Goal: Task Accomplishment & Management: Use online tool/utility

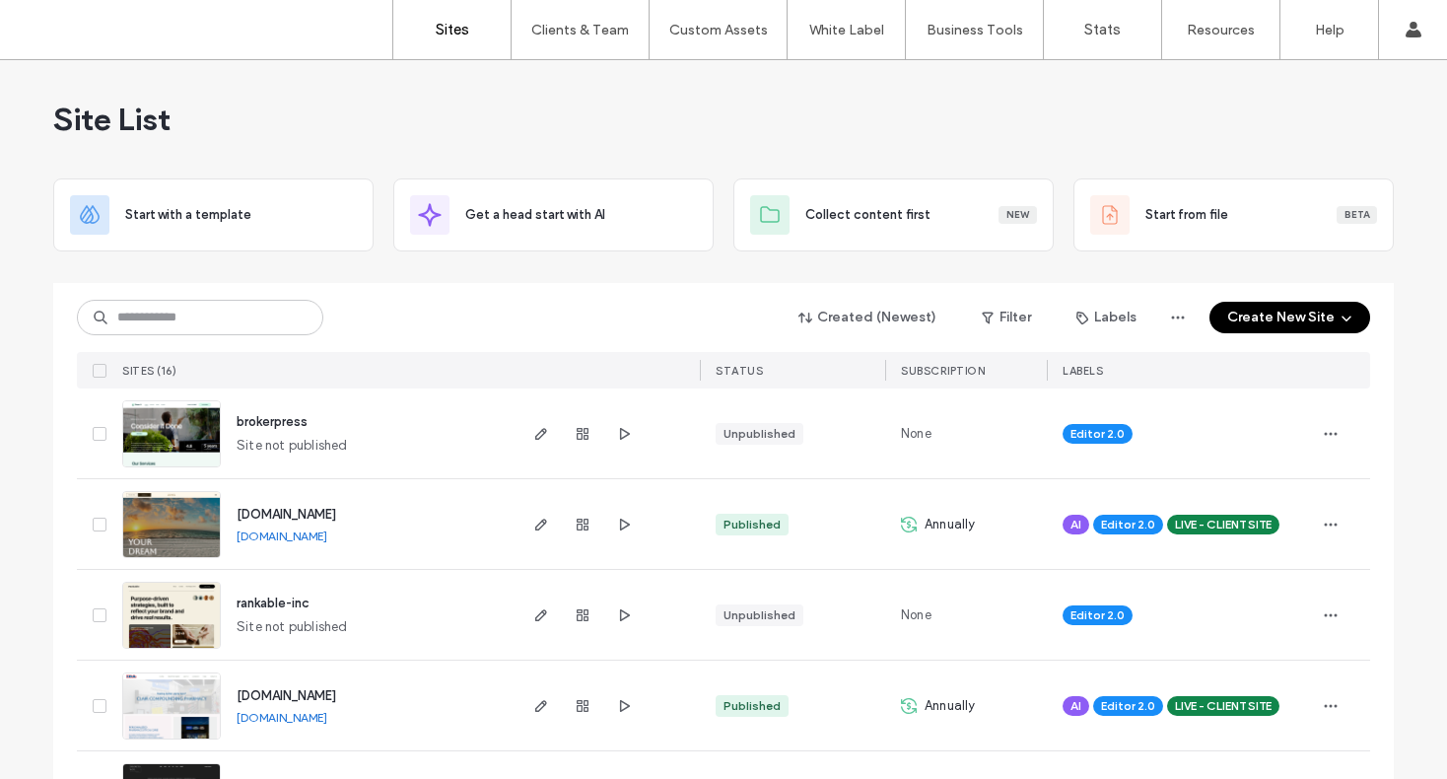
scroll to position [4, 0]
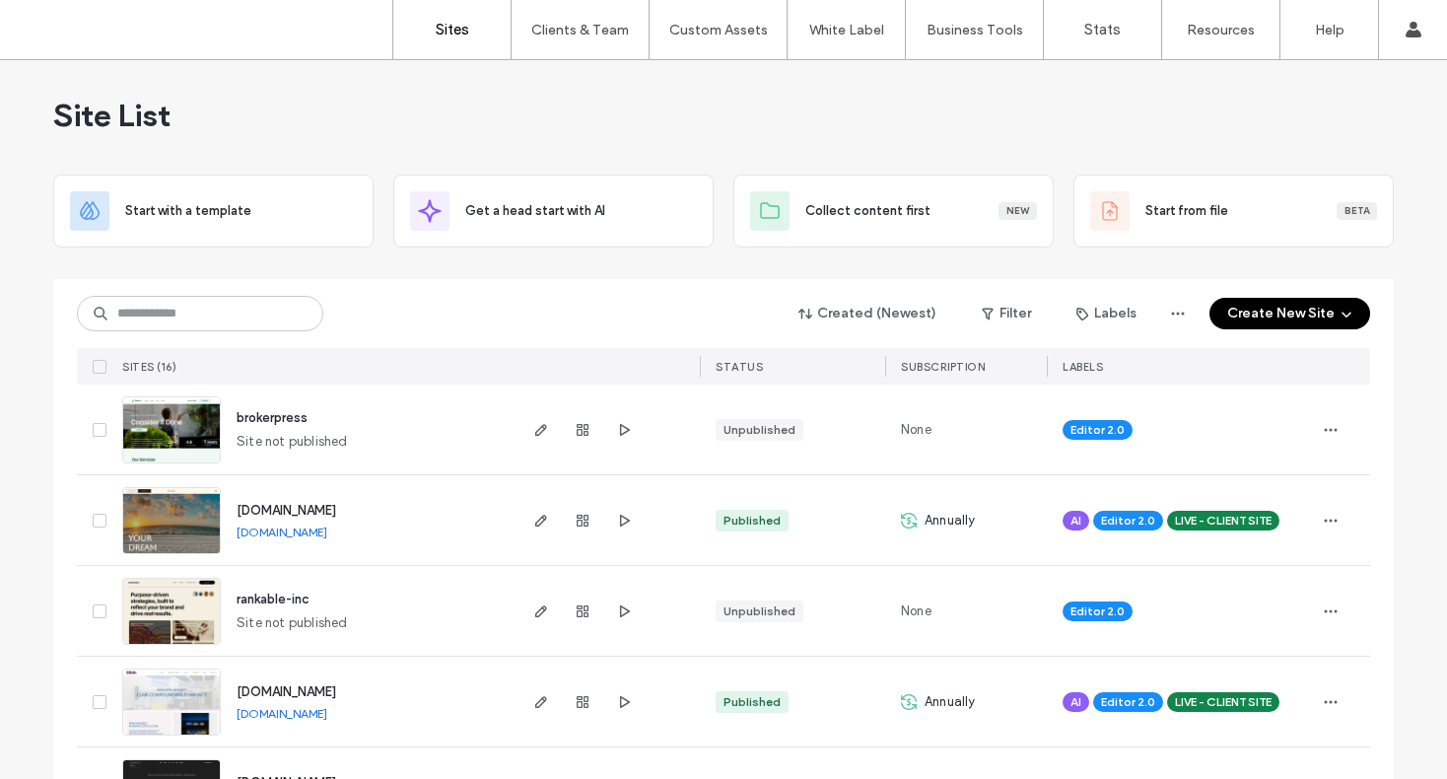
click at [1252, 316] on button "Create New Site" at bounding box center [1290, 314] width 161 height 32
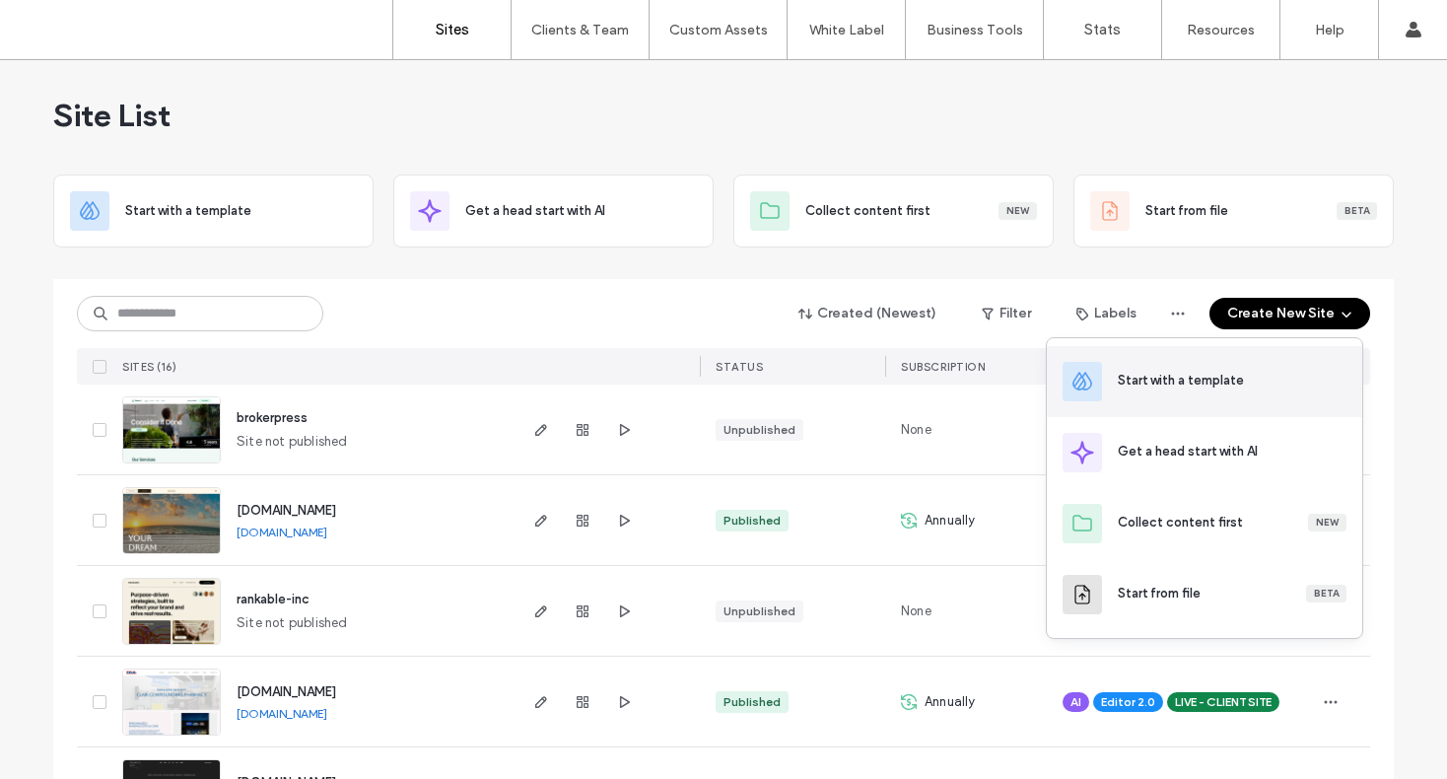
click at [1124, 391] on div "Start with a template" at bounding box center [1232, 382] width 229 height 22
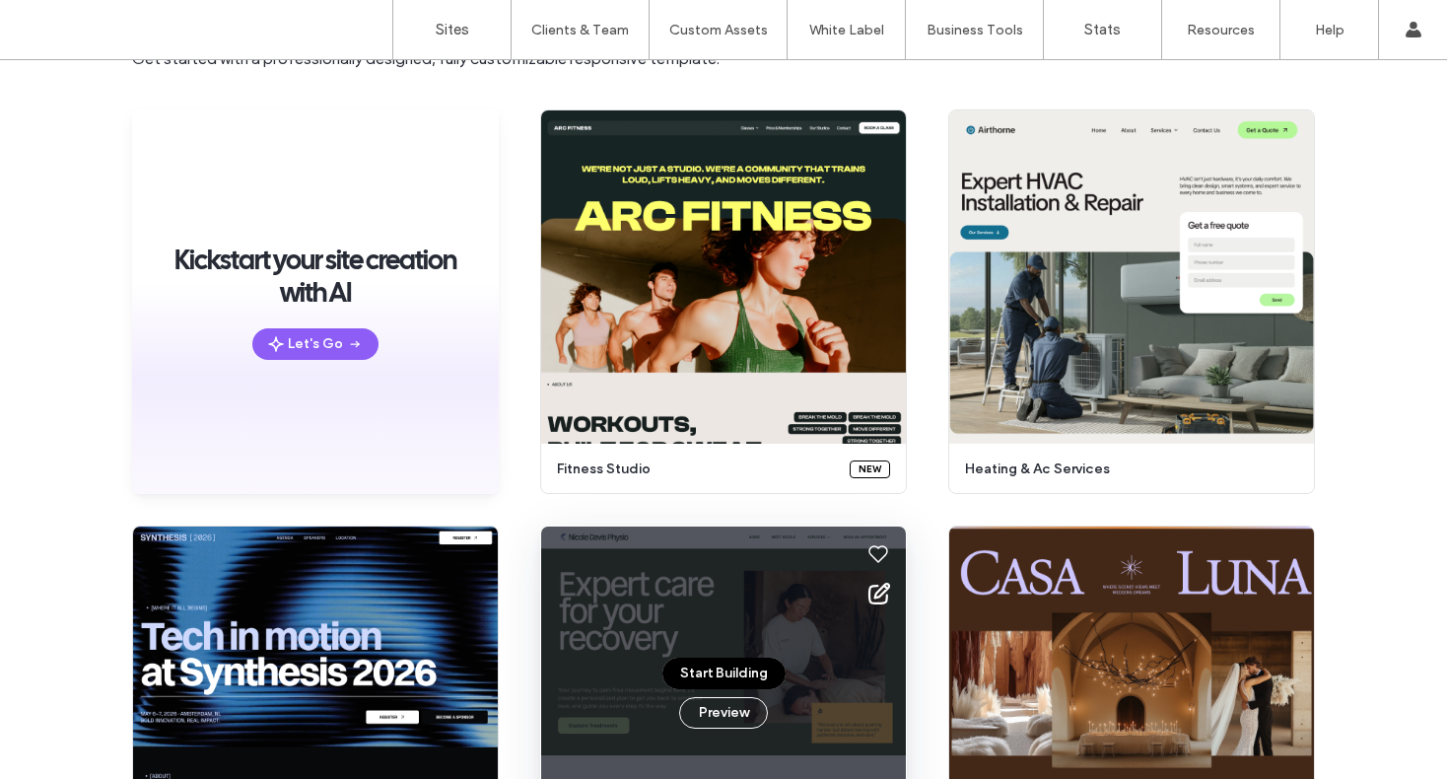
scroll to position [138, 0]
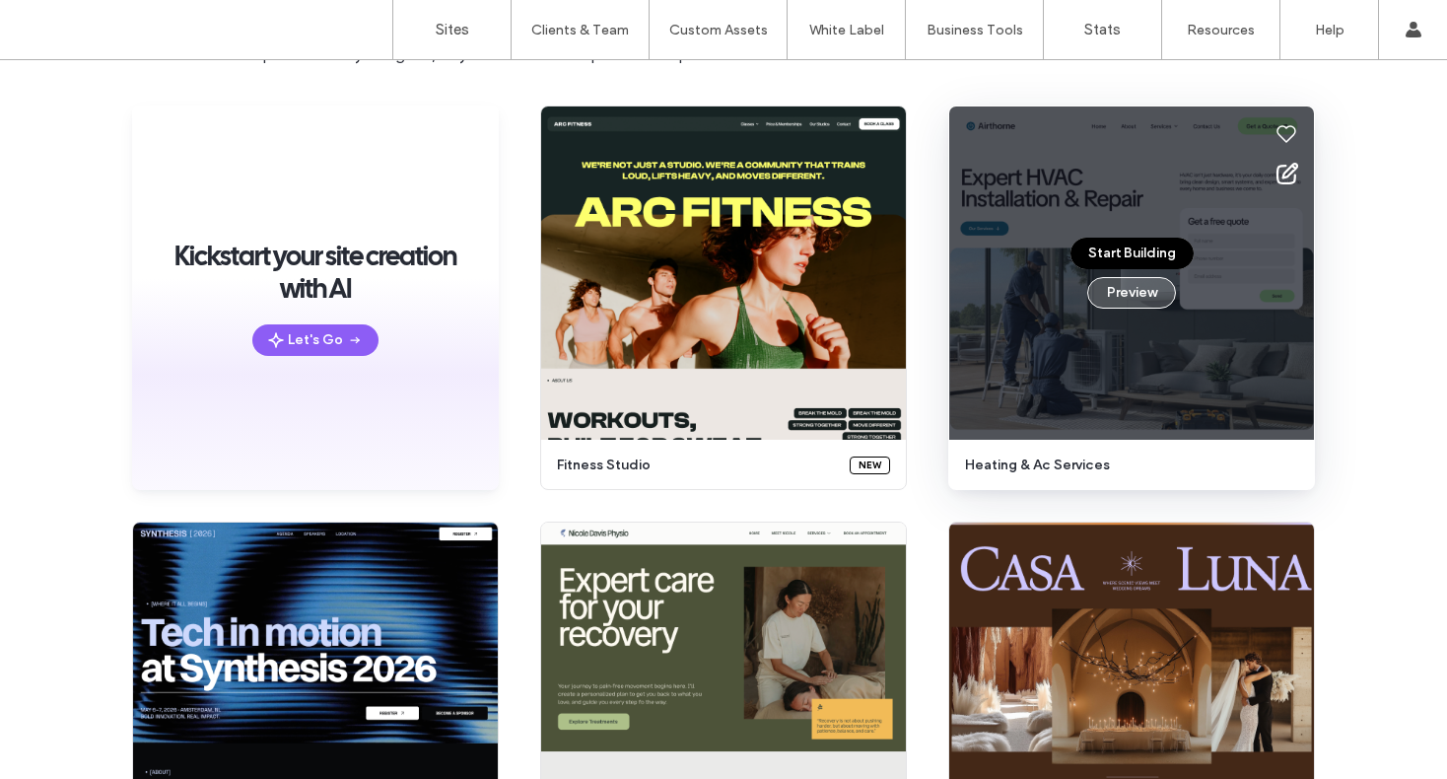
click at [1144, 290] on button "Preview" at bounding box center [1131, 293] width 89 height 32
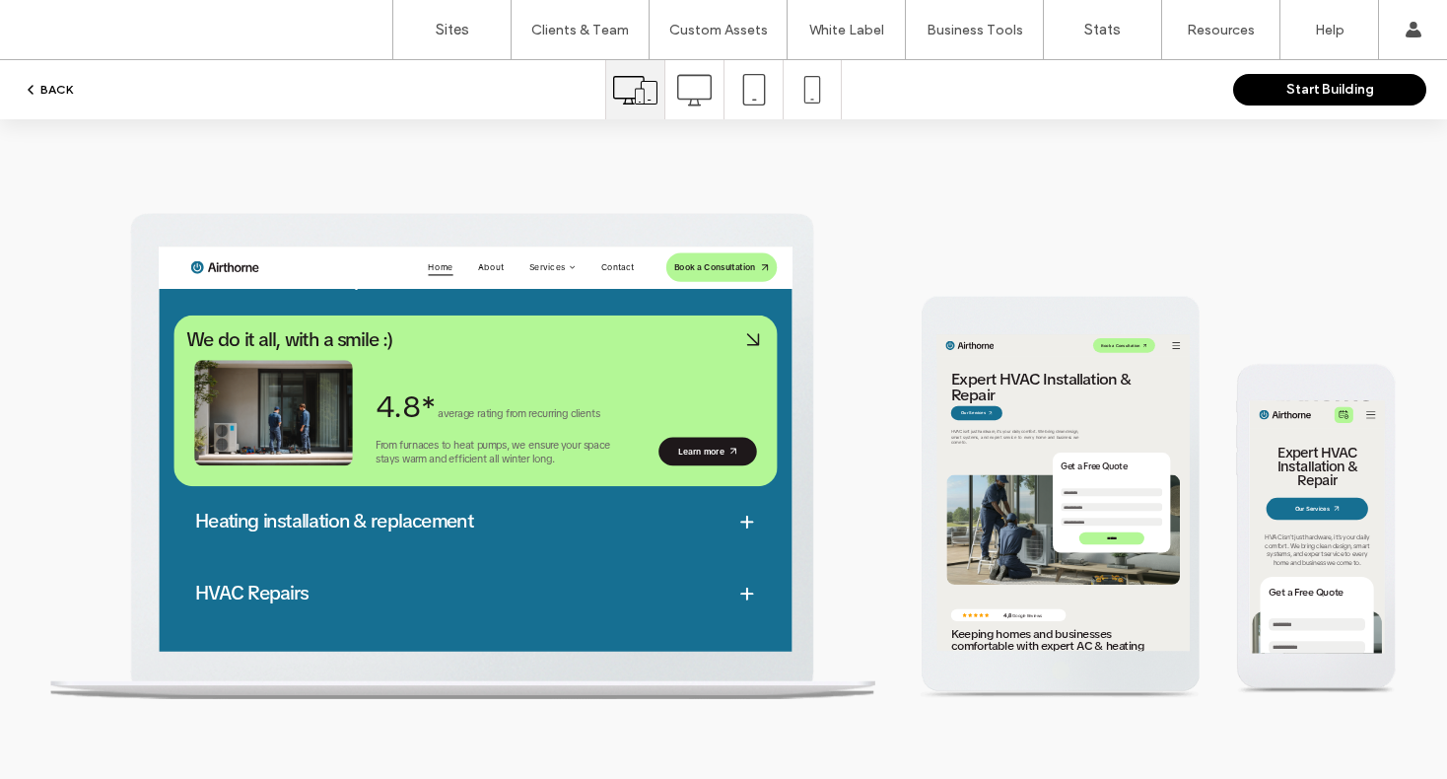
scroll to position [0, 0]
click at [42, 92] on button "BACK" at bounding box center [48, 90] width 50 height 24
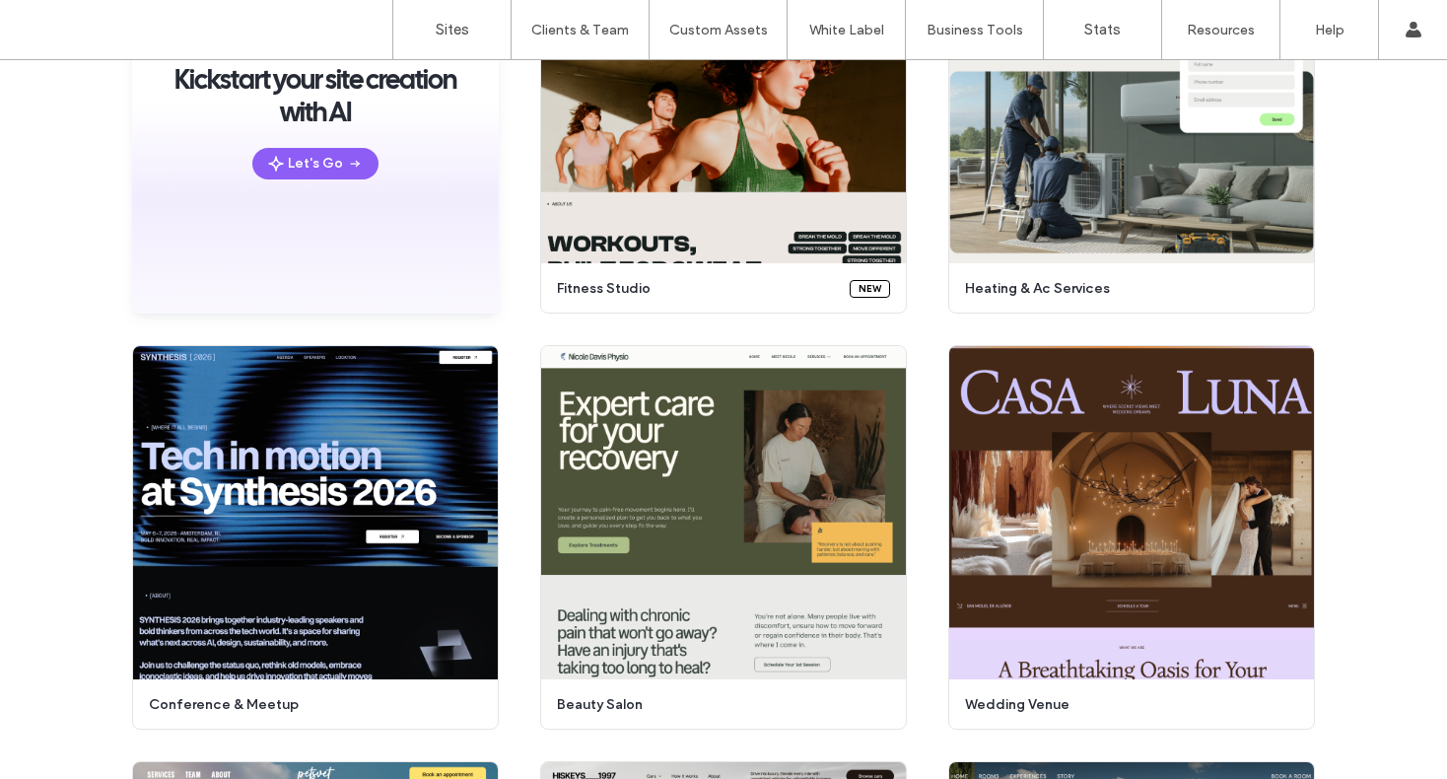
scroll to position [311, 0]
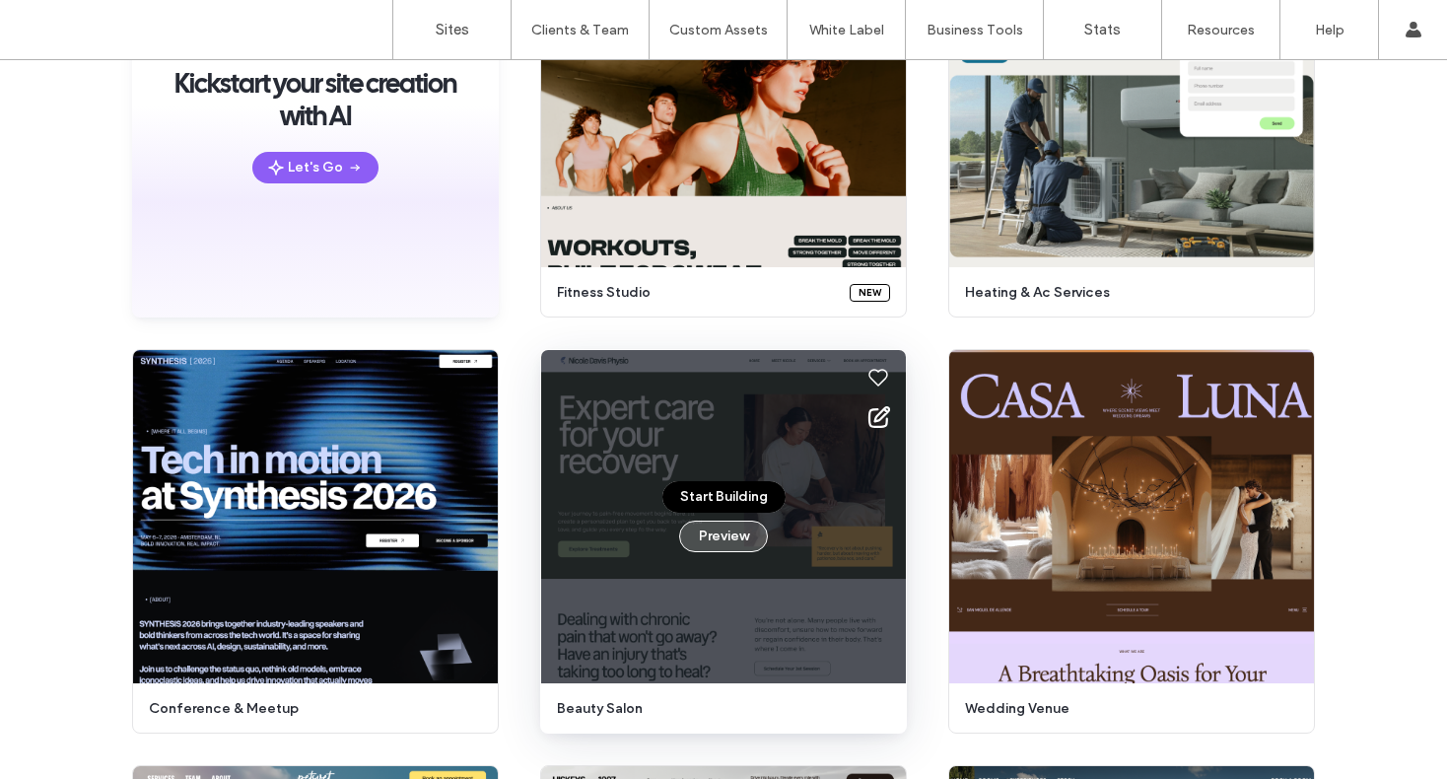
click at [728, 540] on button "Preview" at bounding box center [723, 537] width 89 height 32
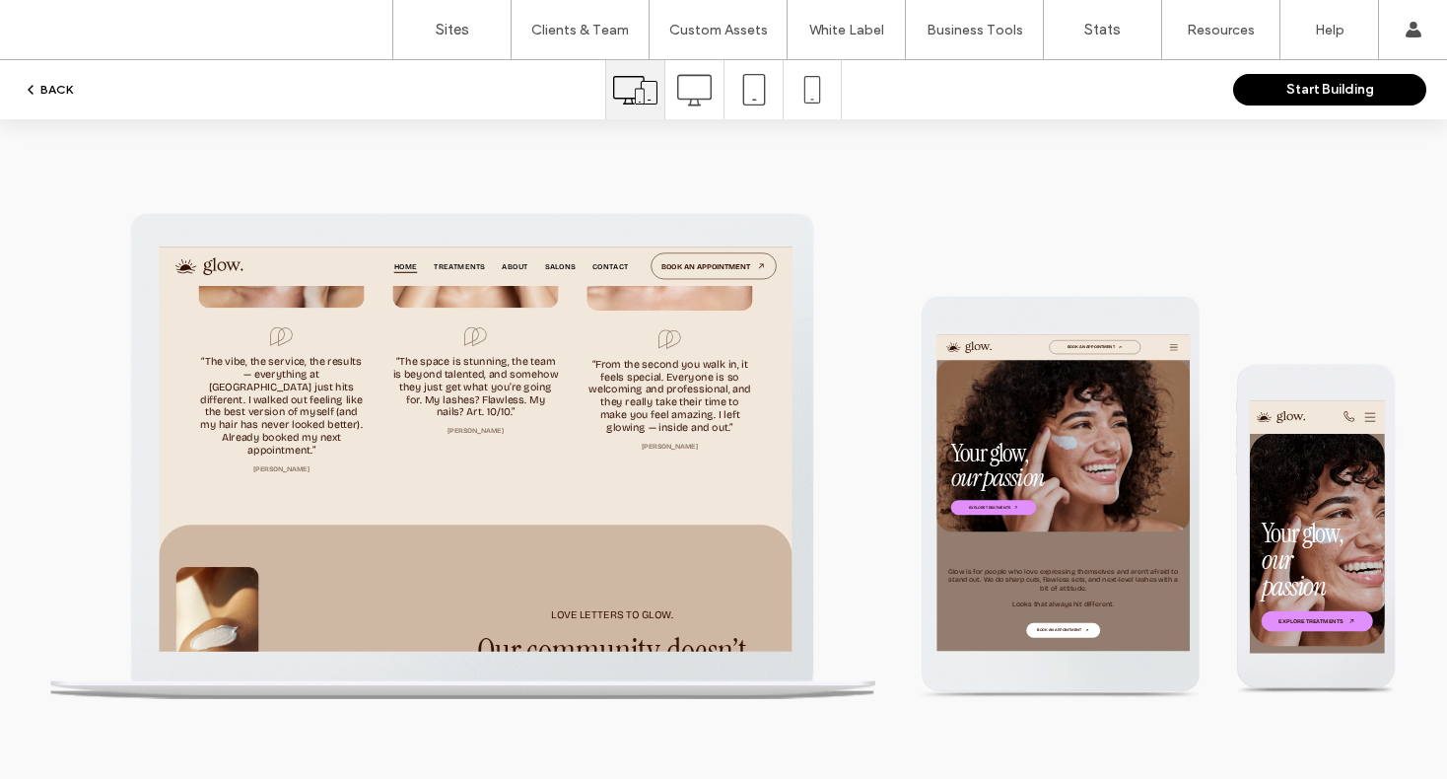
scroll to position [6706, 0]
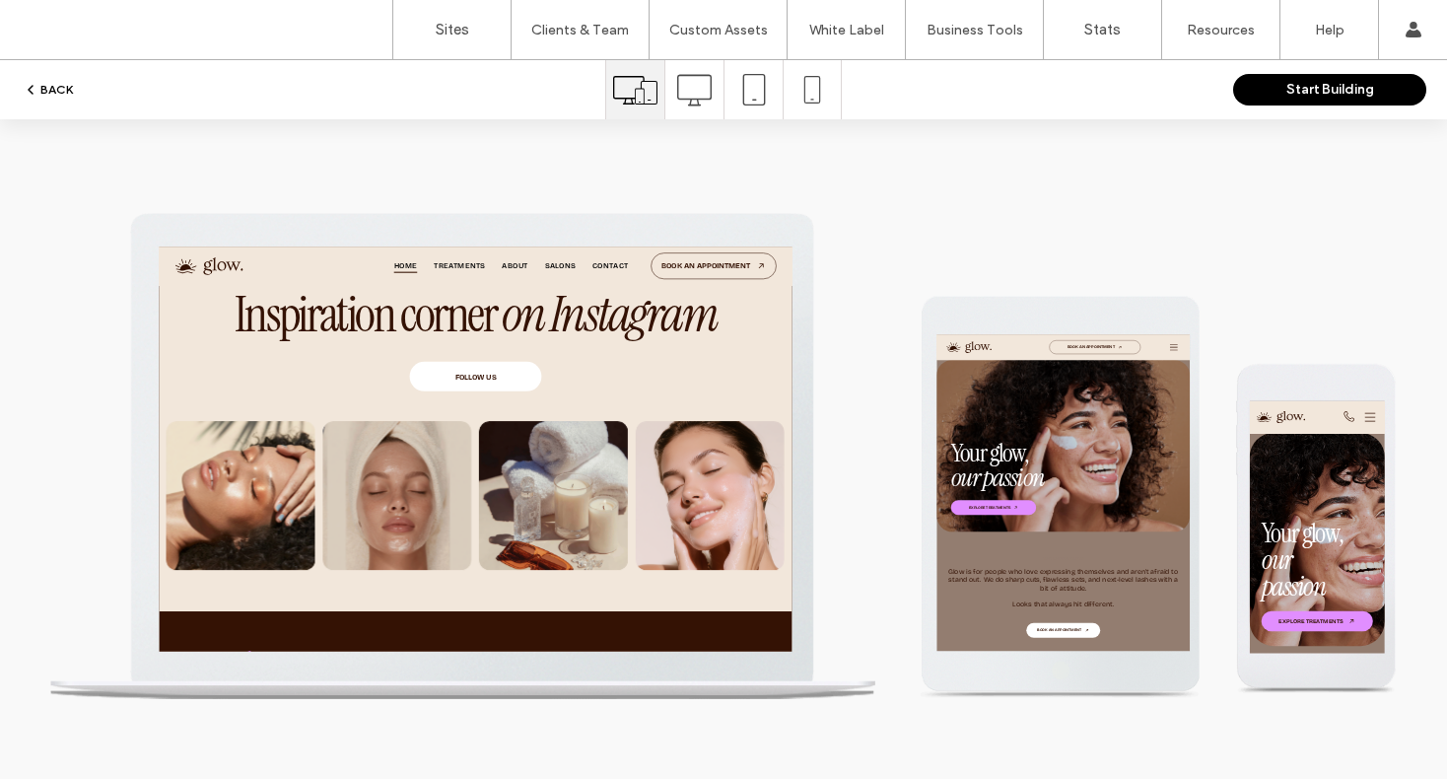
click at [66, 89] on button "BACK" at bounding box center [48, 90] width 50 height 24
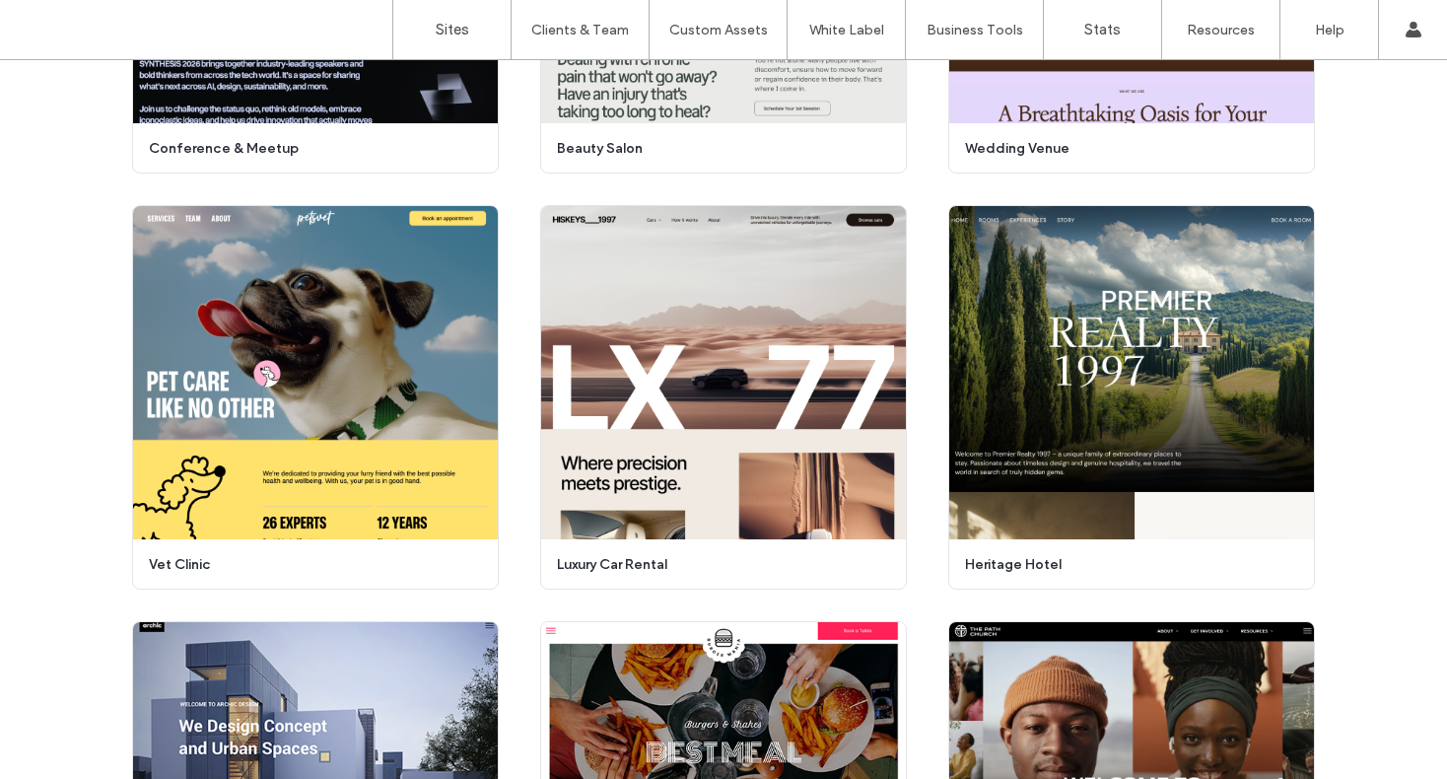
scroll to position [864, 0]
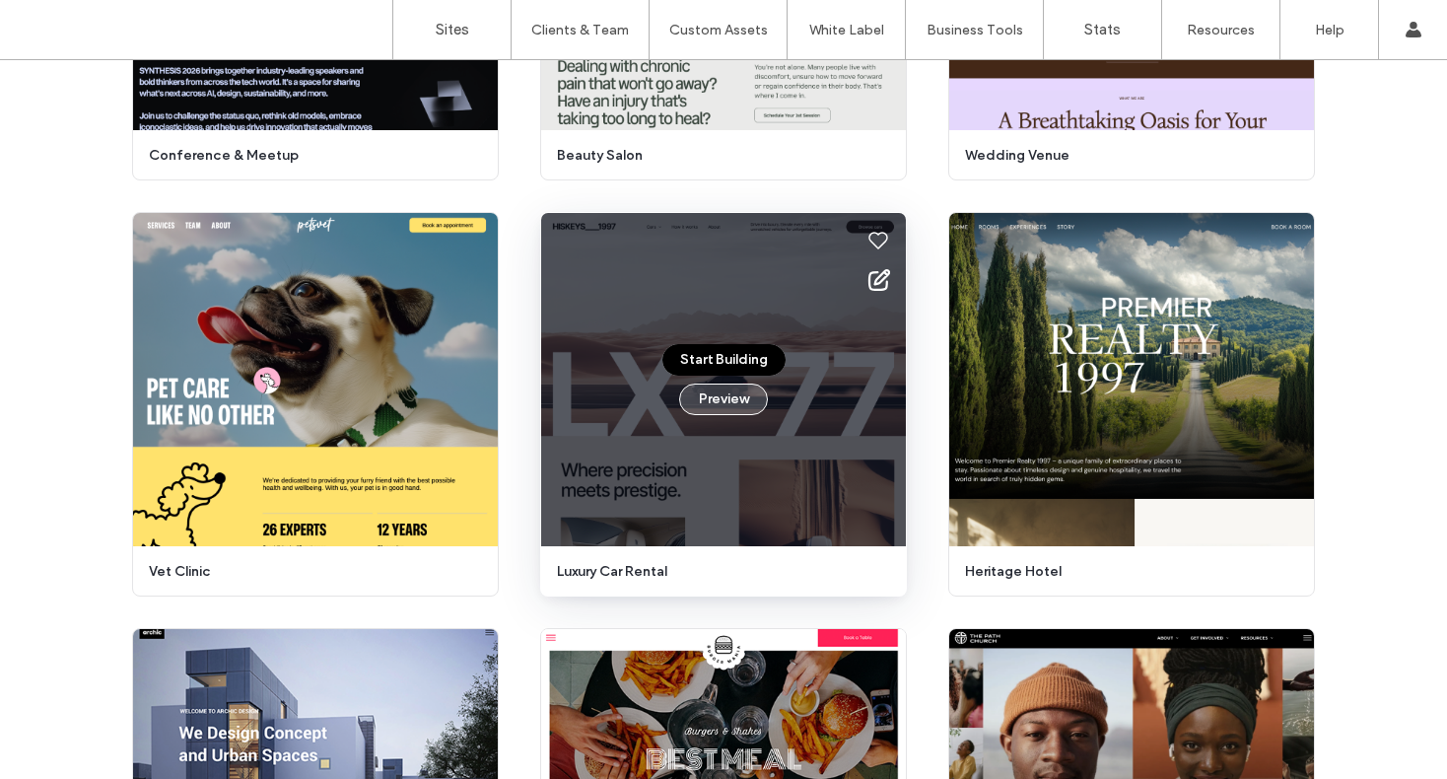
click at [698, 398] on button "Preview" at bounding box center [723, 399] width 89 height 32
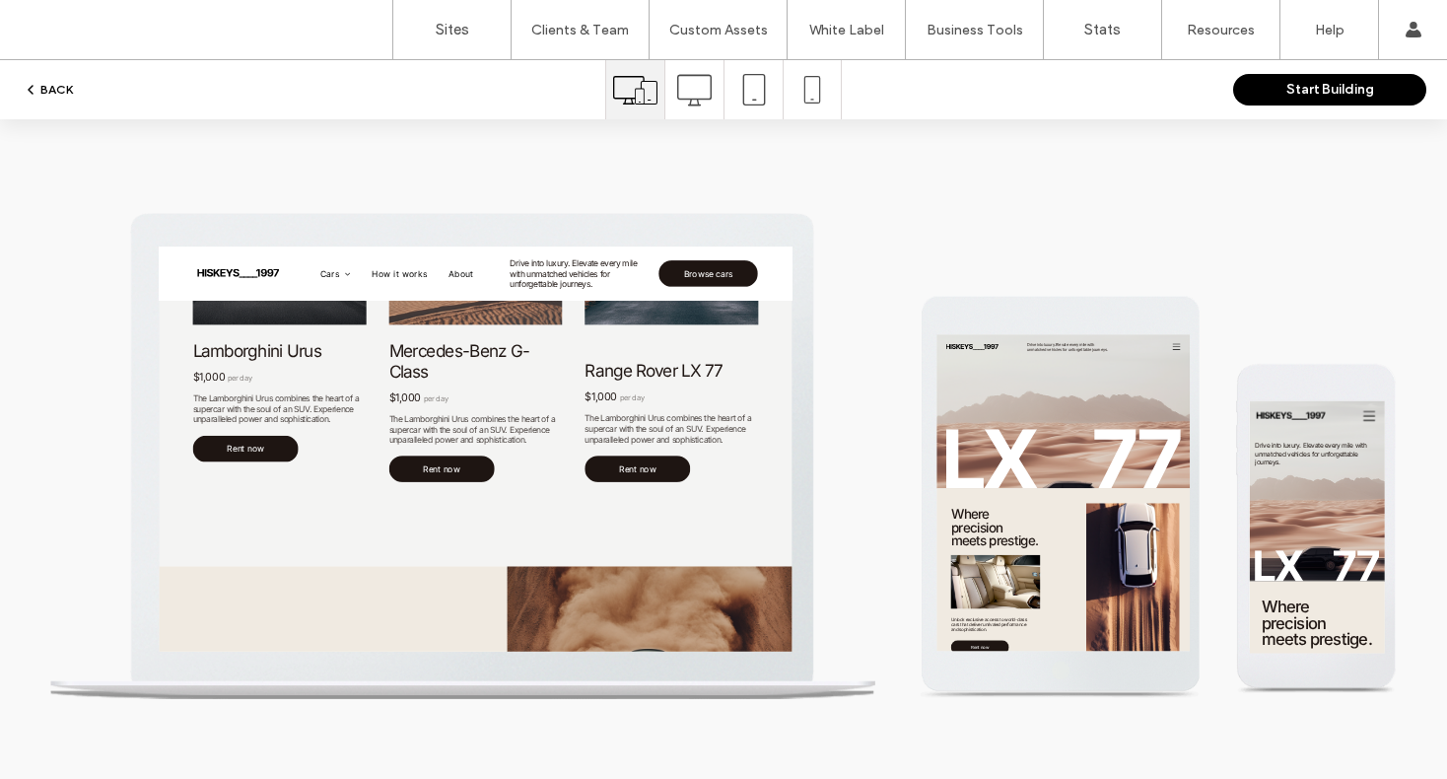
scroll to position [0, 0]
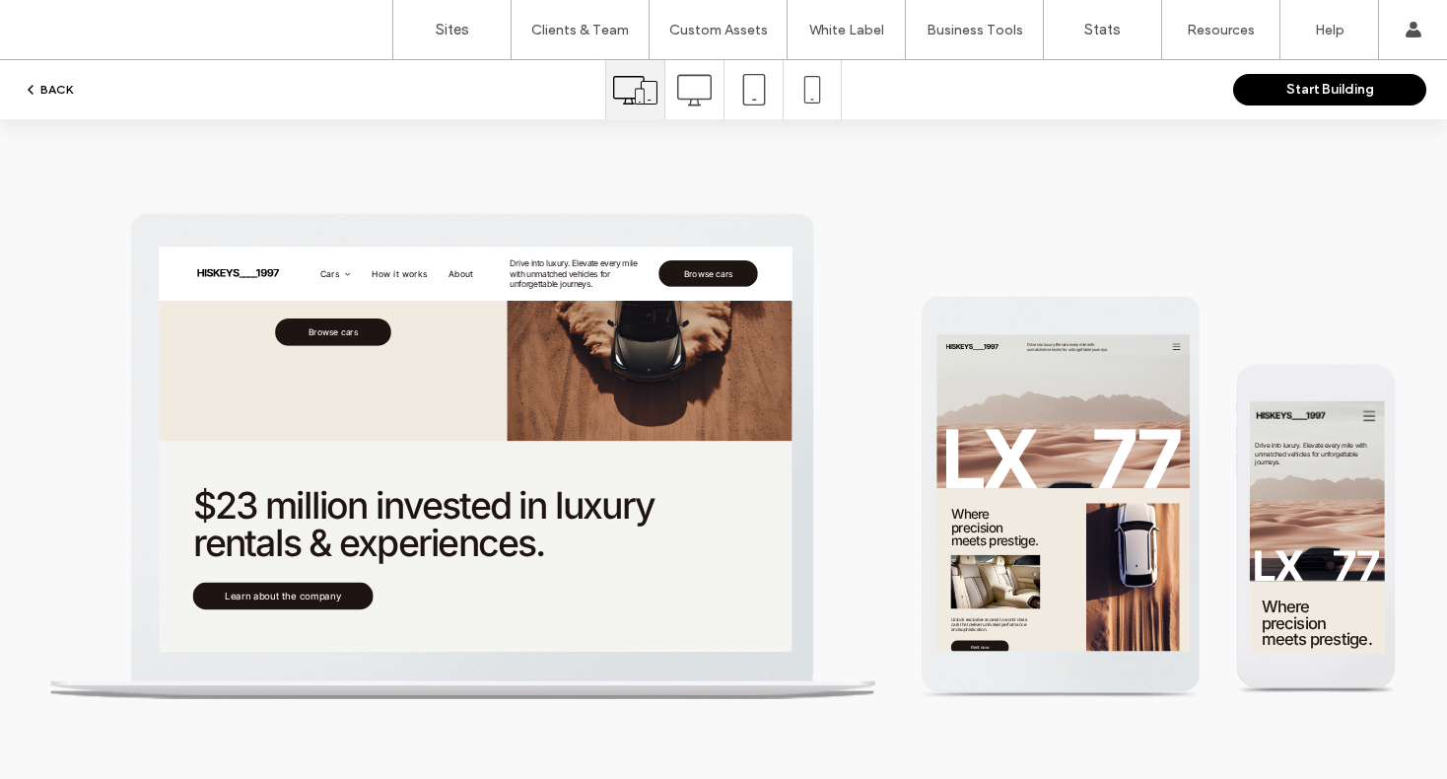
click at [32, 86] on use "button" at bounding box center [31, 90] width 4 height 8
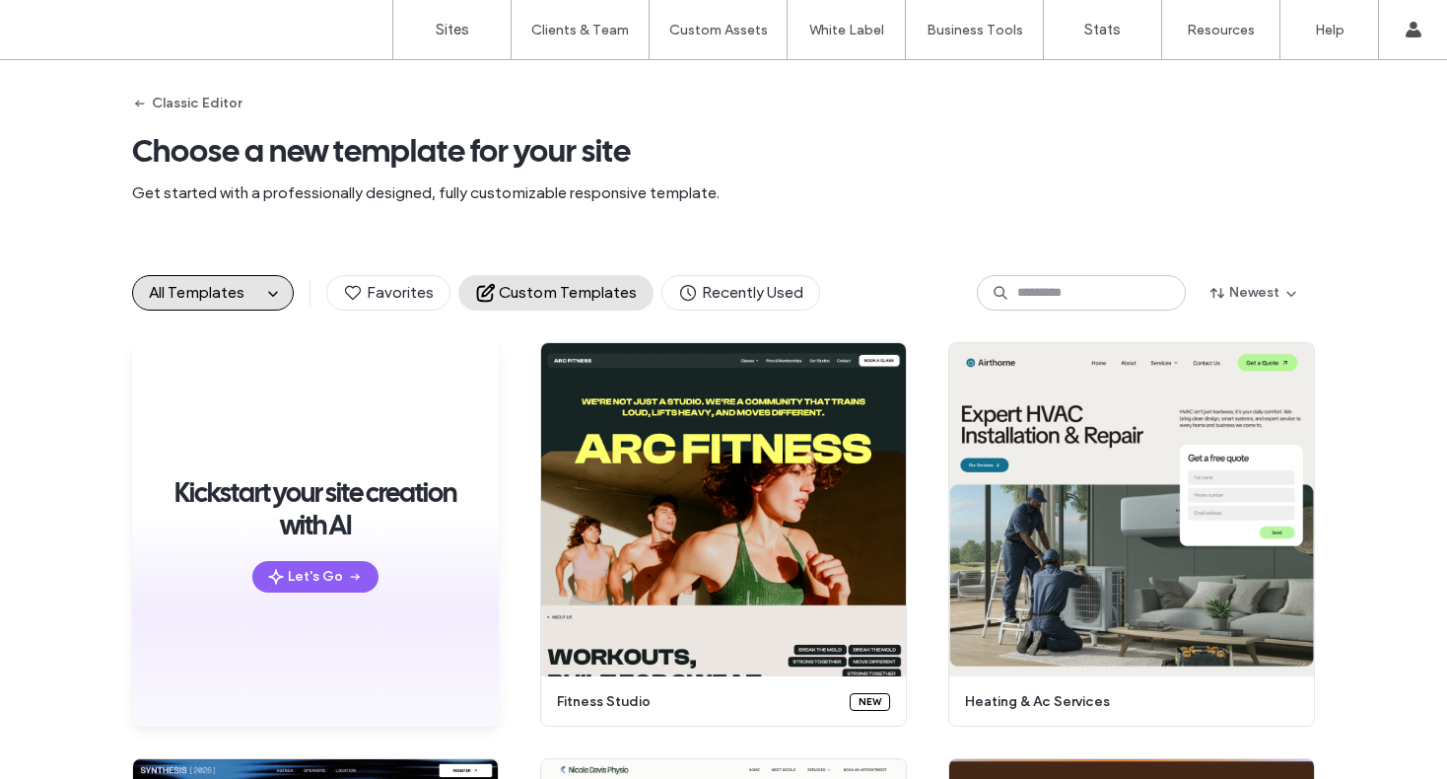
click at [545, 301] on span "Custom Templates" at bounding box center [556, 293] width 162 height 22
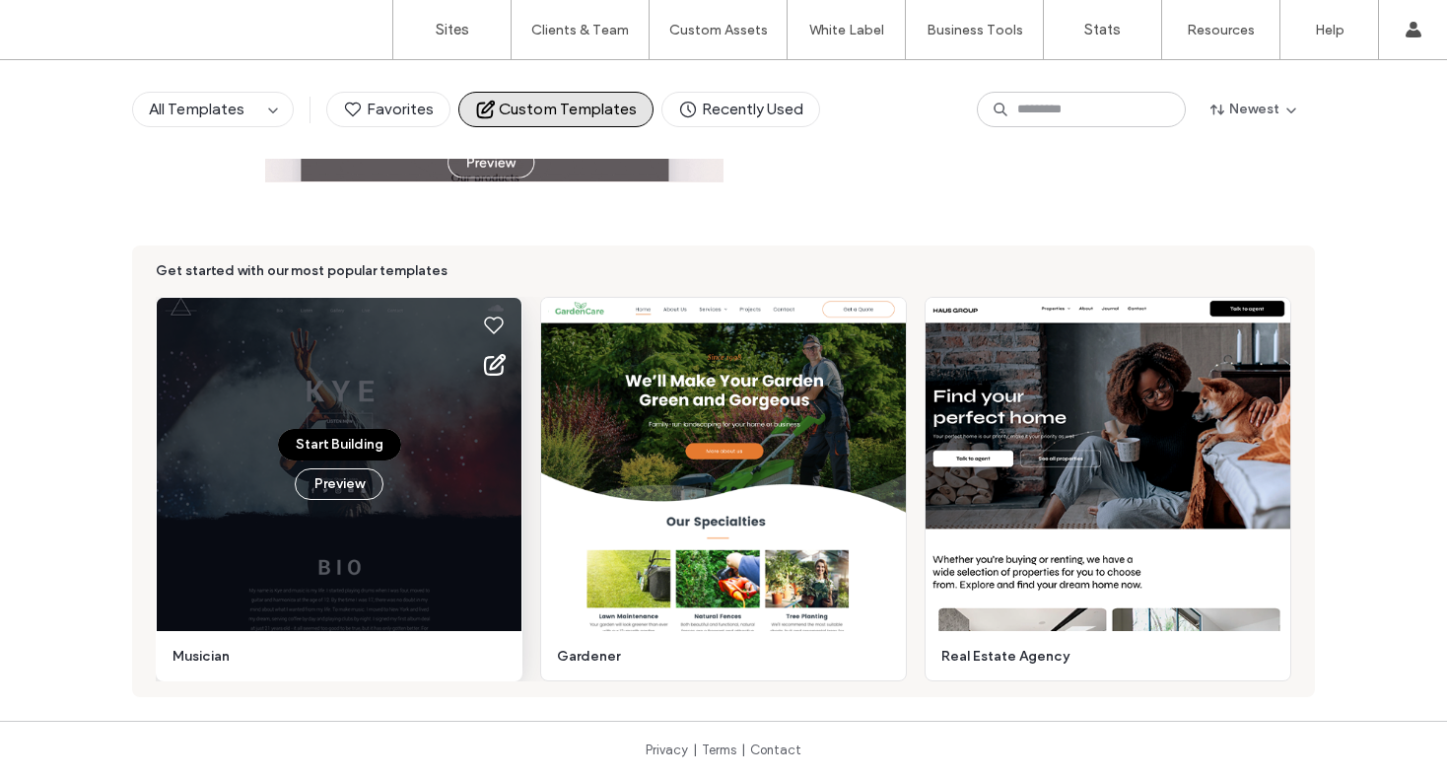
scroll to position [24, 0]
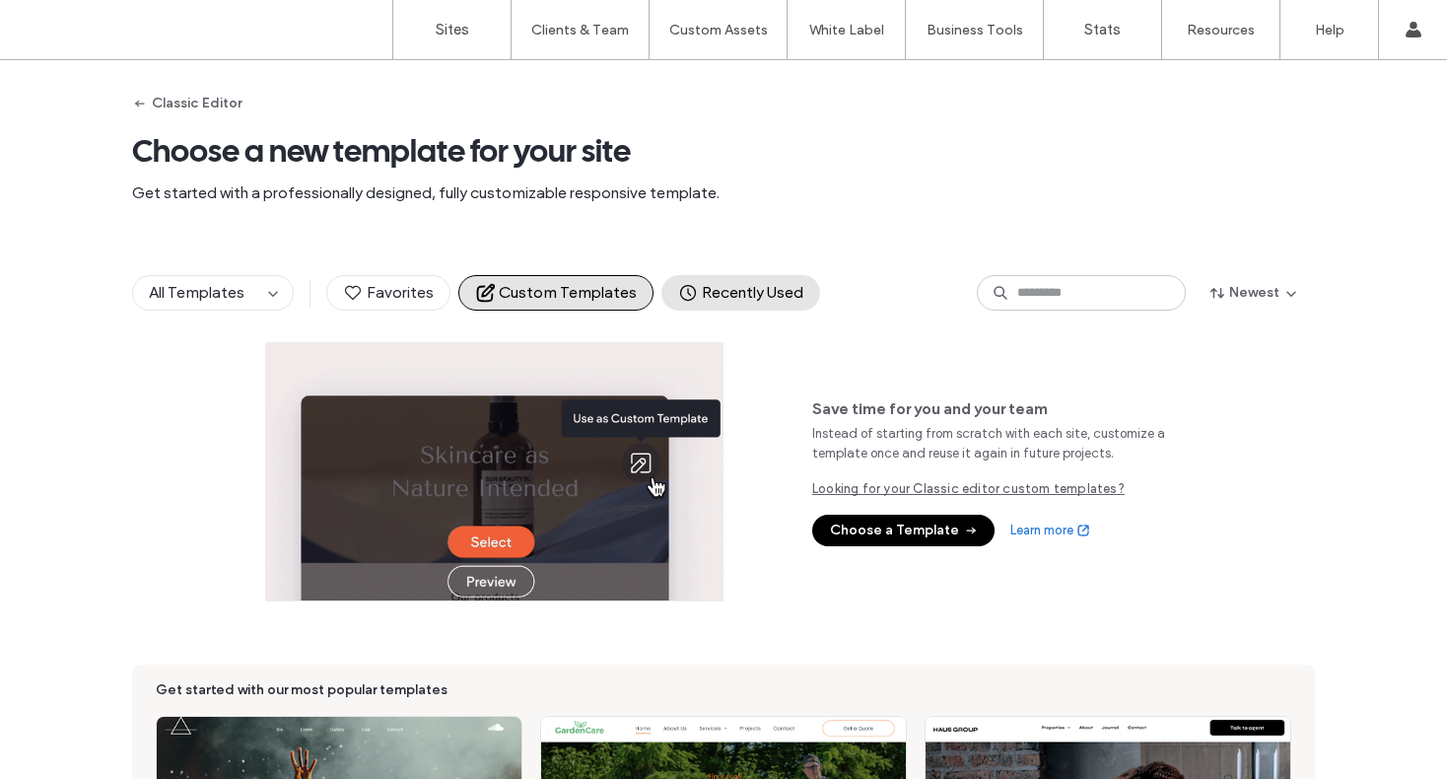
drag, startPoint x: 711, startPoint y: 292, endPoint x: 695, endPoint y: 298, distance: 16.8
click at [711, 292] on span "Recently Used" at bounding box center [740, 293] width 125 height 22
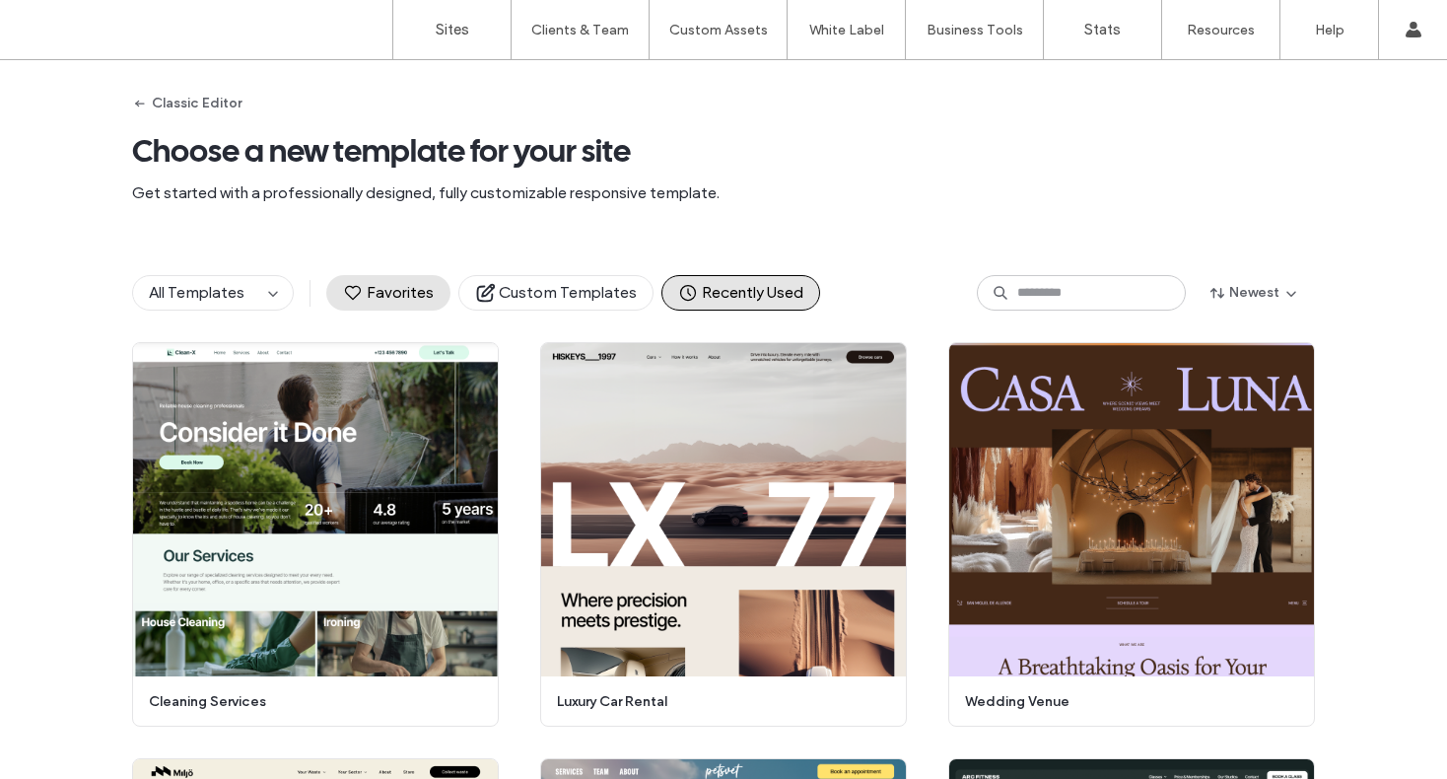
click at [386, 297] on span "Favorites" at bounding box center [388, 293] width 91 height 22
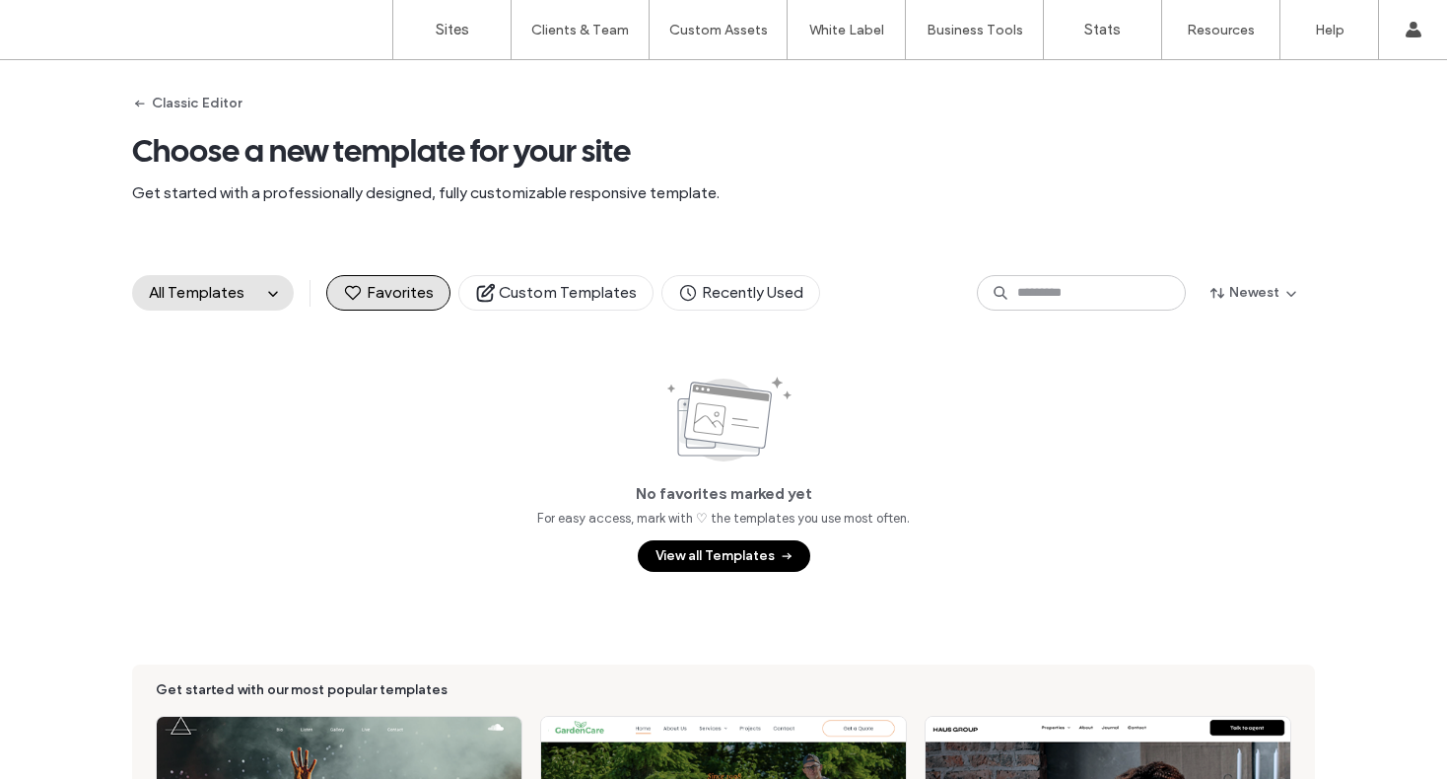
click at [246, 306] on button "All Templates" at bounding box center [197, 293] width 128 height 34
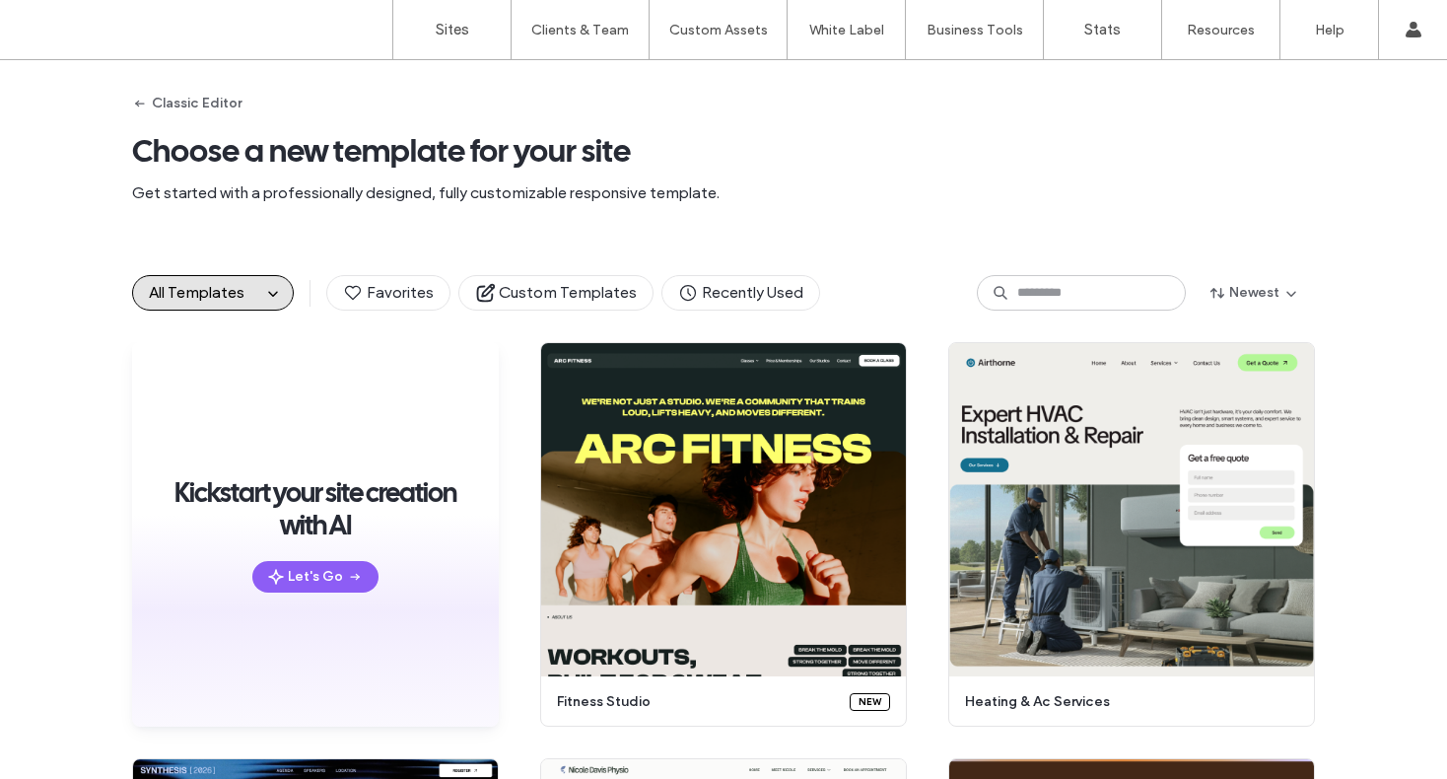
click at [246, 301] on button "All Templates" at bounding box center [197, 293] width 128 height 34
click at [270, 291] on icon "button" at bounding box center [273, 293] width 16 height 16
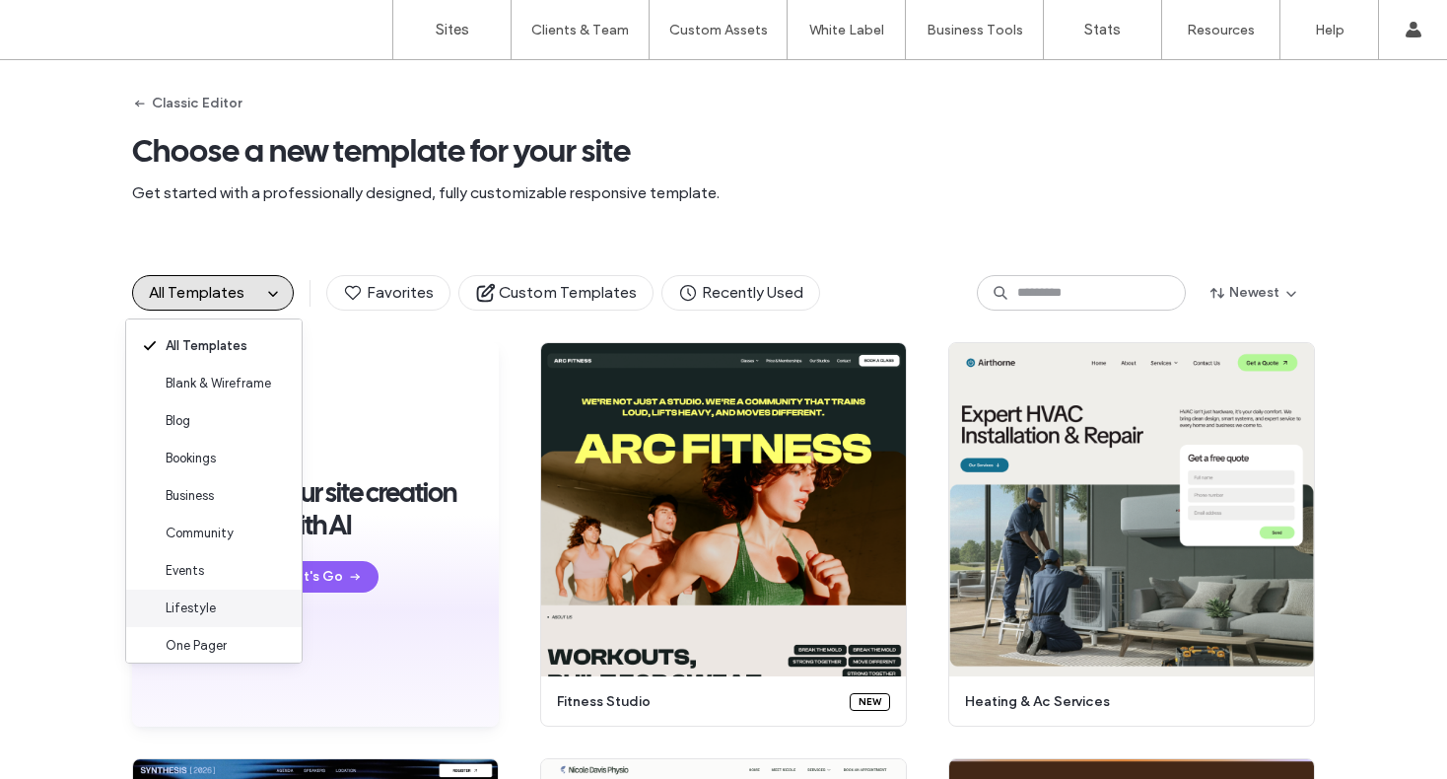
click at [219, 609] on div "Lifestyle" at bounding box center [213, 608] width 175 height 37
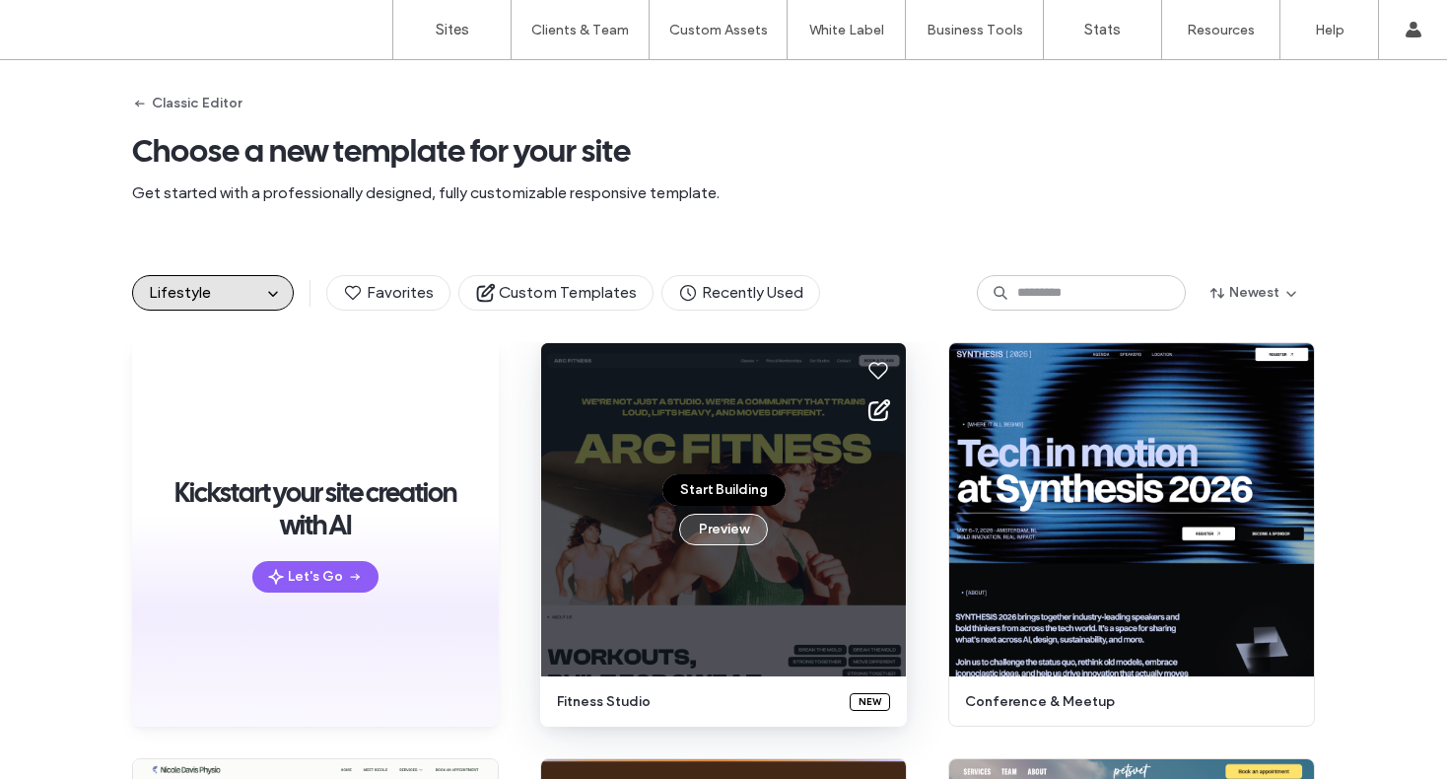
click at [706, 530] on button "Preview" at bounding box center [723, 530] width 89 height 32
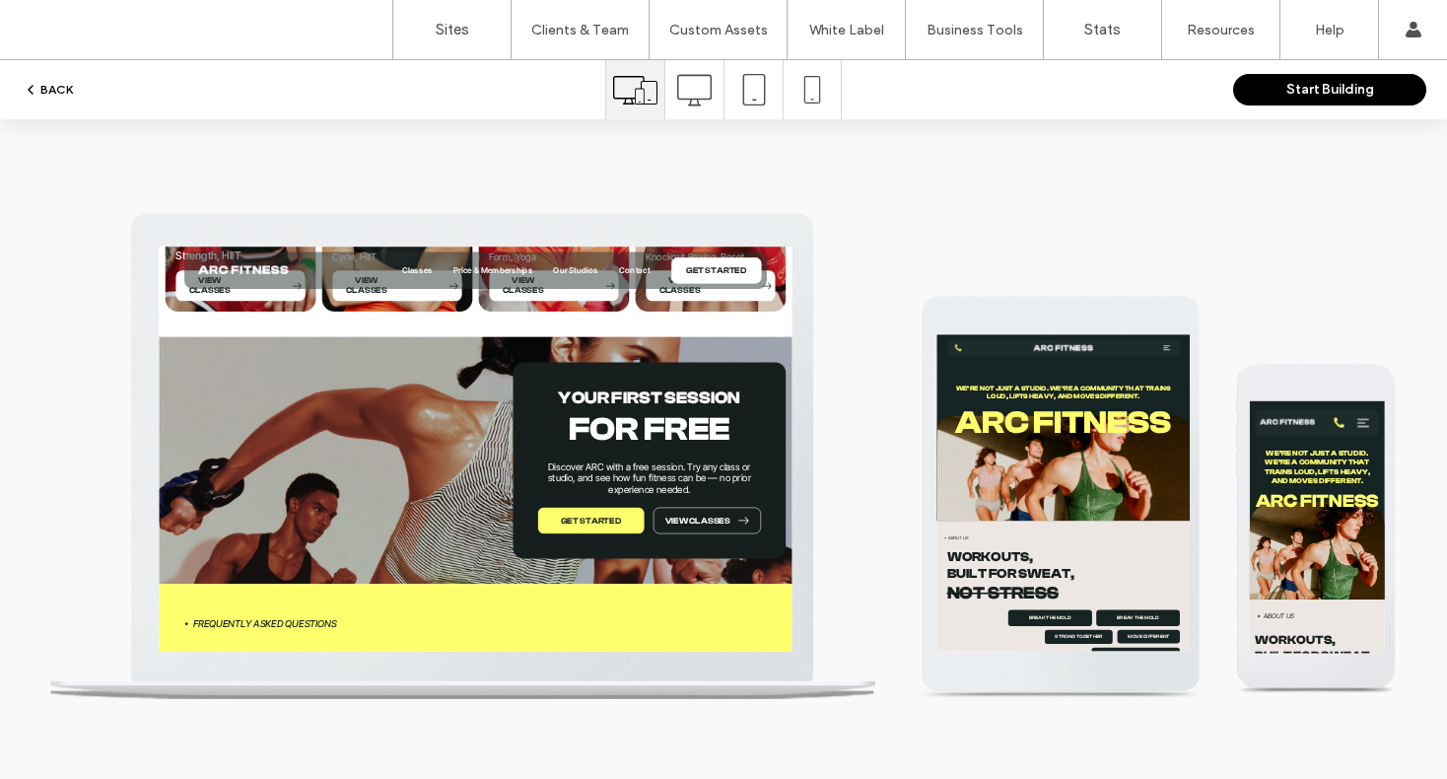
scroll to position [5378, 0]
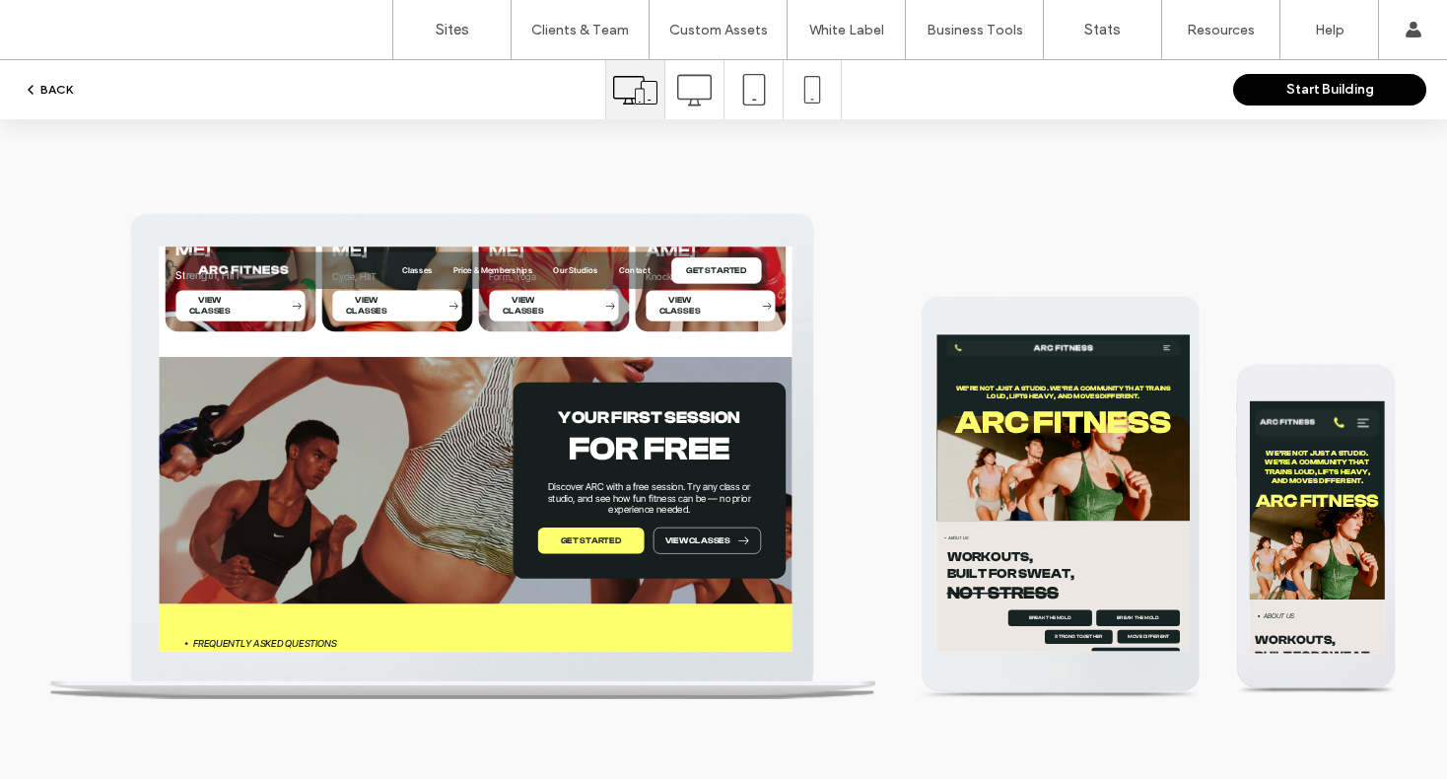
click at [46, 89] on button "BACK" at bounding box center [48, 90] width 50 height 24
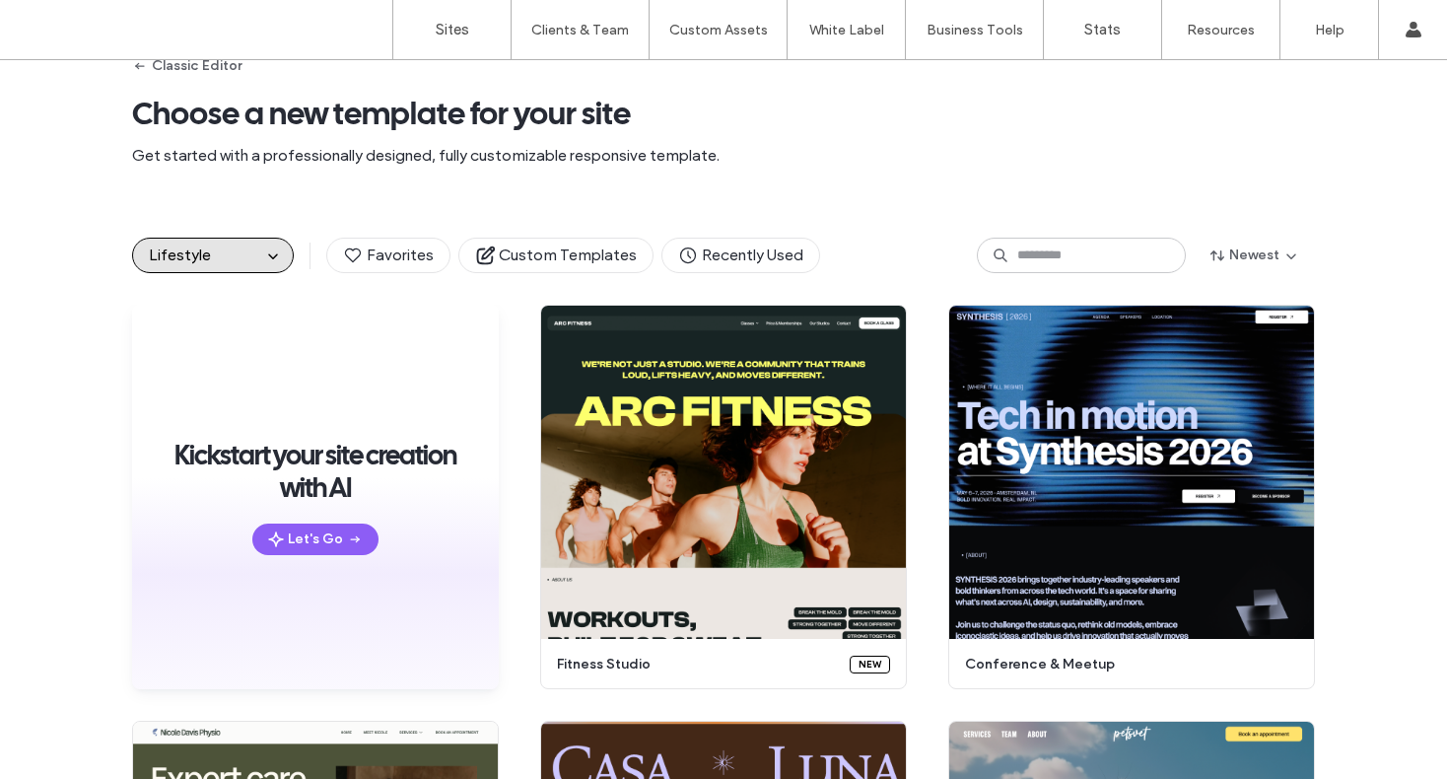
scroll to position [0, 0]
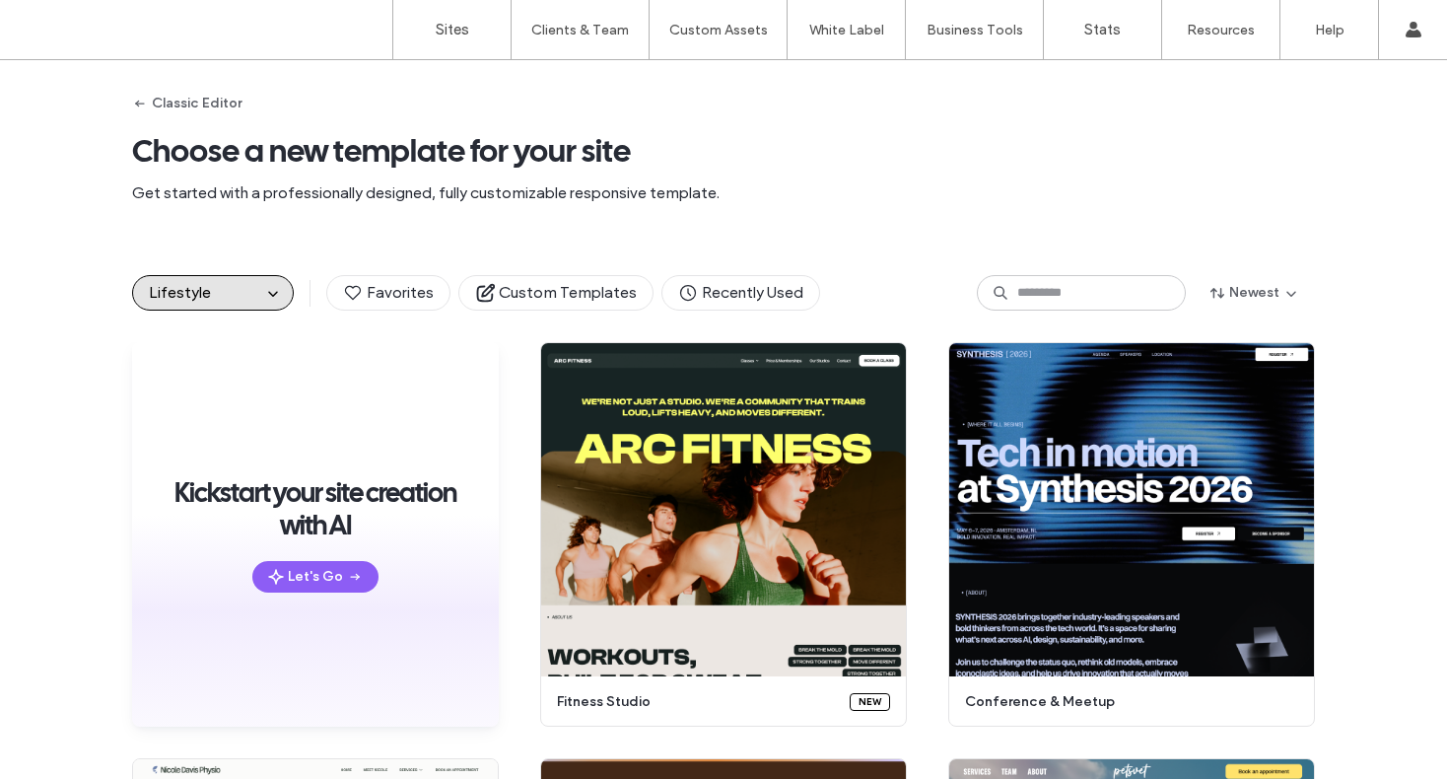
click at [190, 290] on span "Lifestyle" at bounding box center [180, 292] width 62 height 19
click at [188, 292] on span "Lifestyle" at bounding box center [180, 292] width 62 height 19
click at [265, 288] on icon "button" at bounding box center [273, 293] width 16 height 16
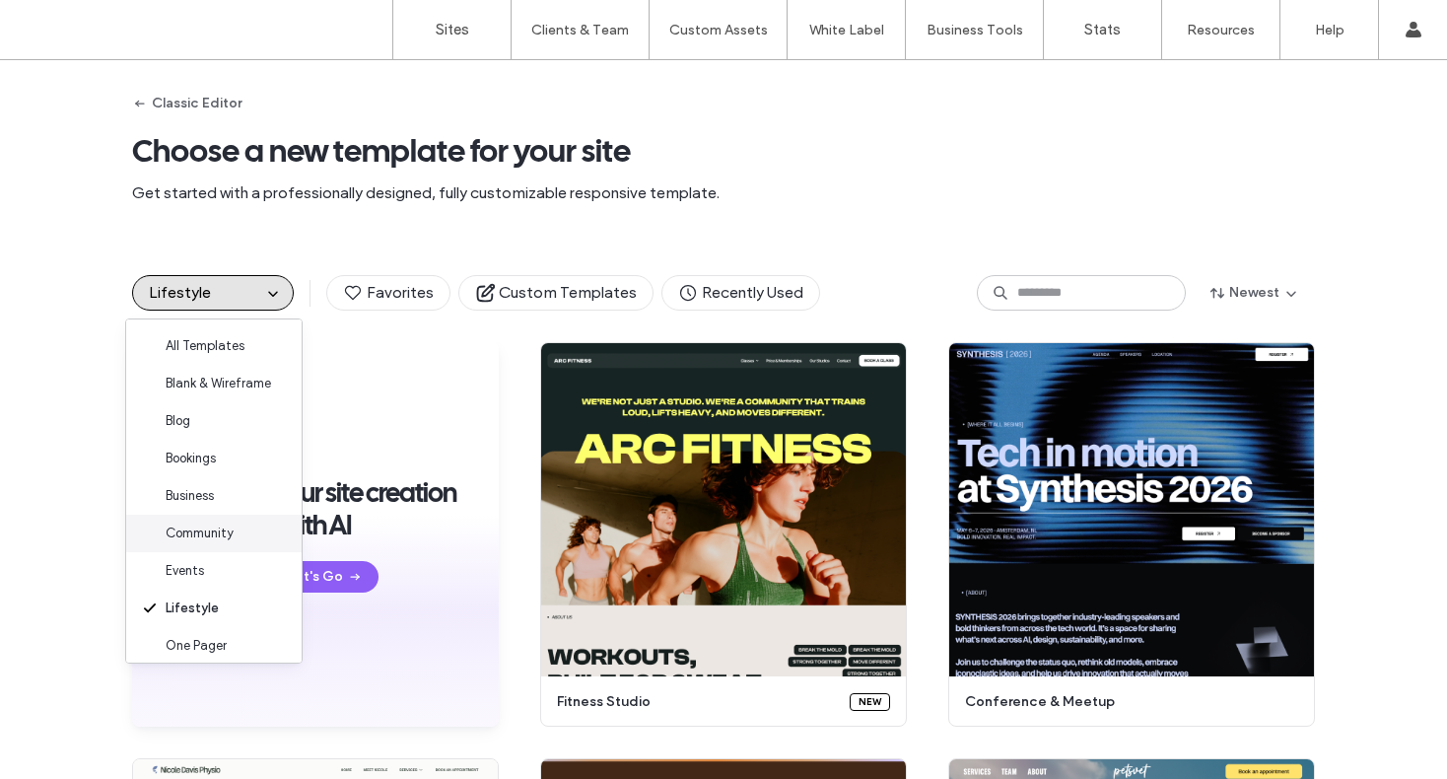
click at [190, 523] on span "Community" at bounding box center [200, 533] width 68 height 20
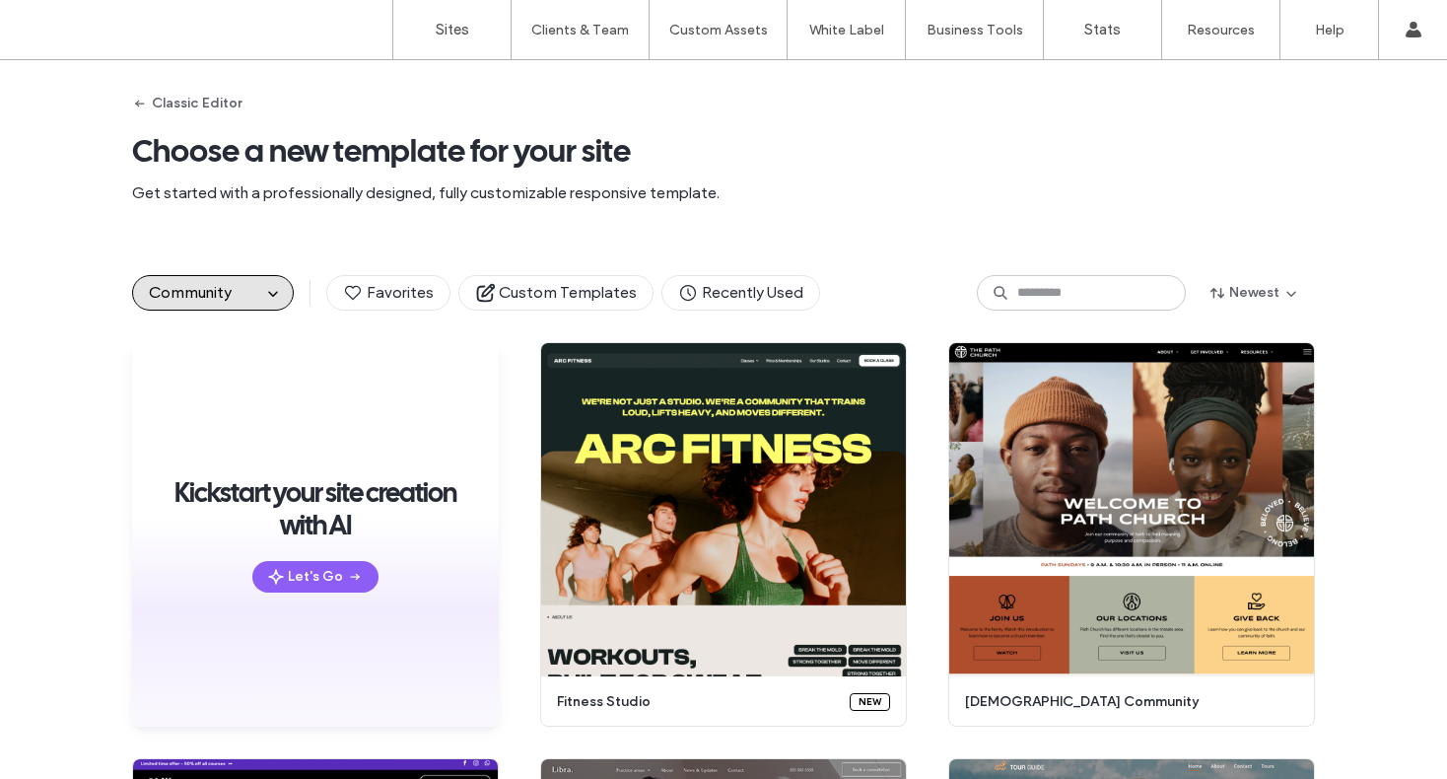
click at [276, 280] on div "Community" at bounding box center [213, 292] width 162 height 35
click at [275, 284] on span "button" at bounding box center [273, 293] width 24 height 24
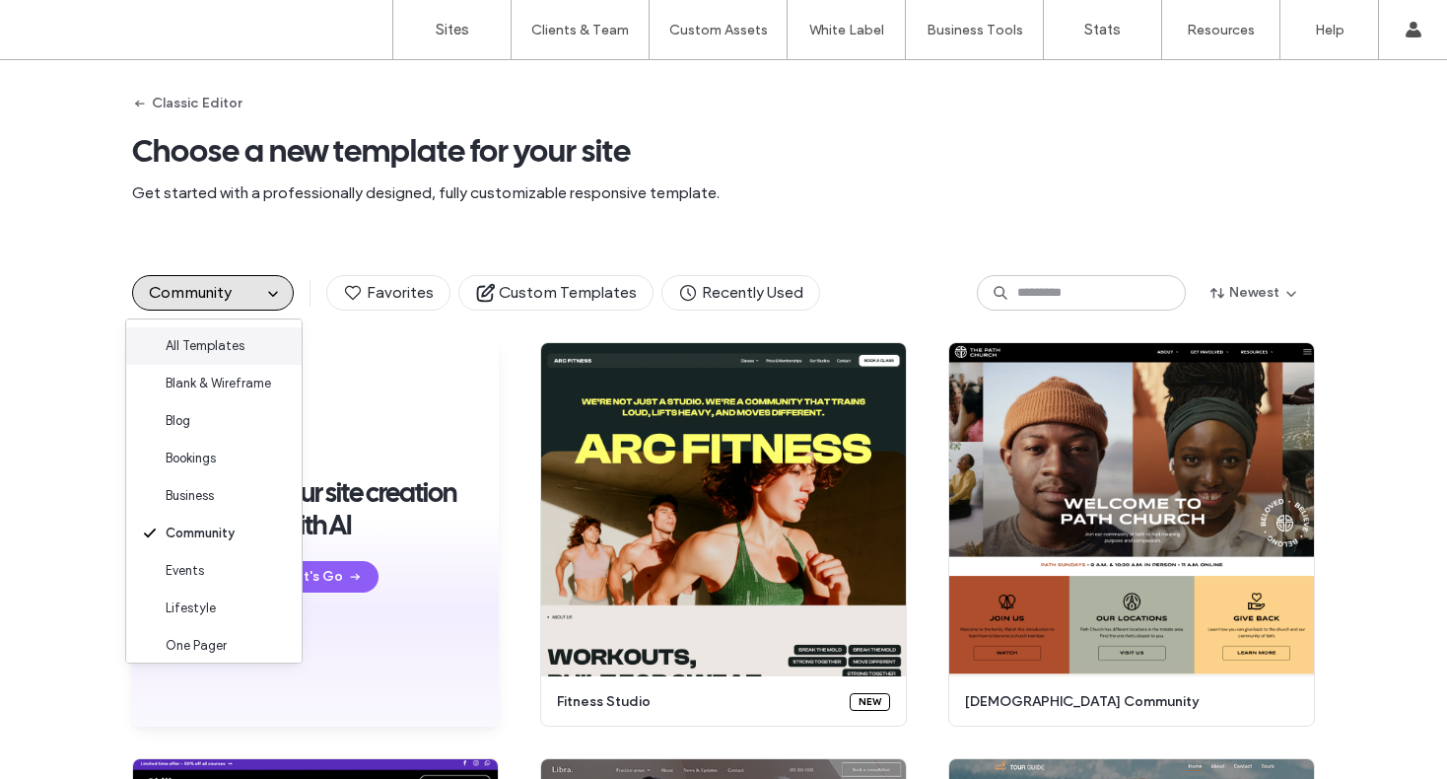
click at [219, 341] on span "All Templates" at bounding box center [205, 346] width 79 height 20
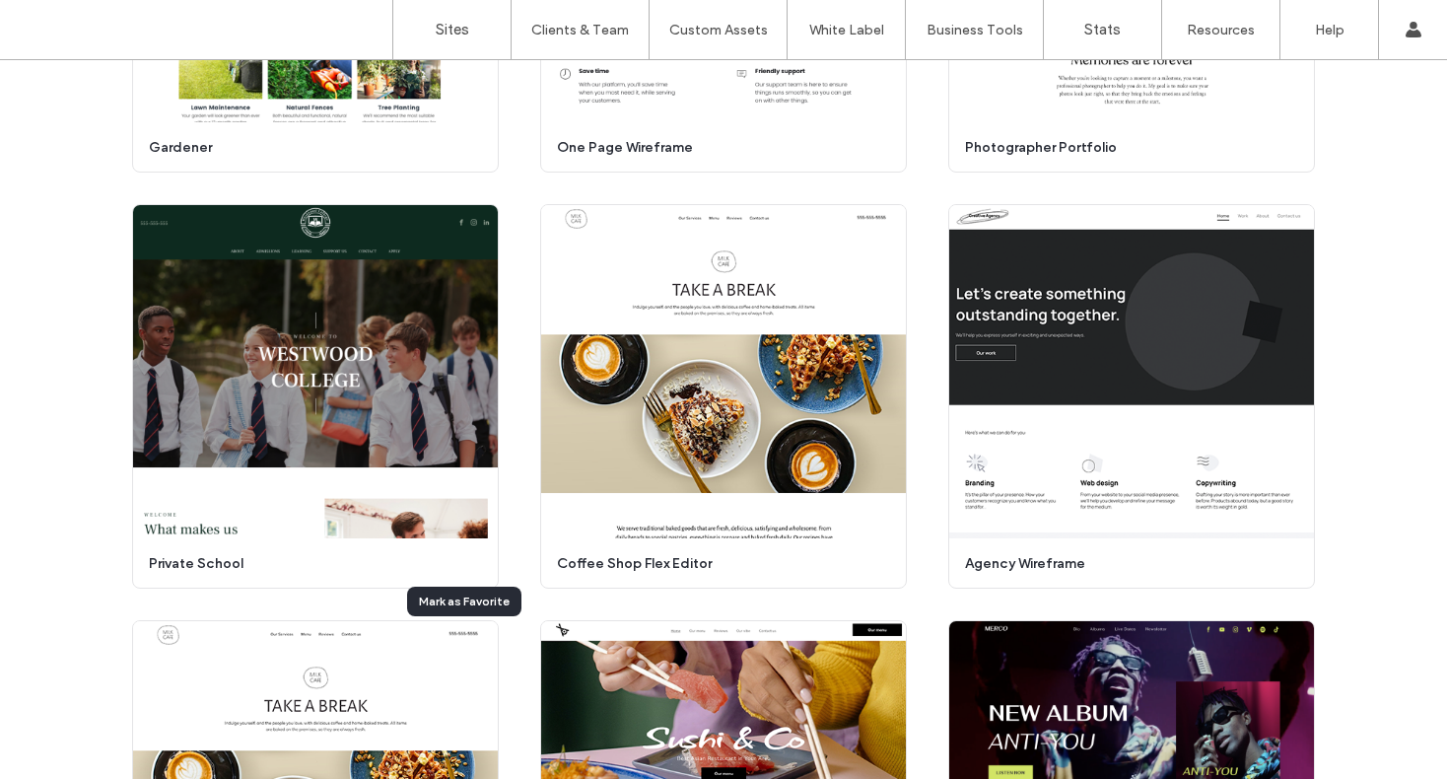
scroll to position [7945, 0]
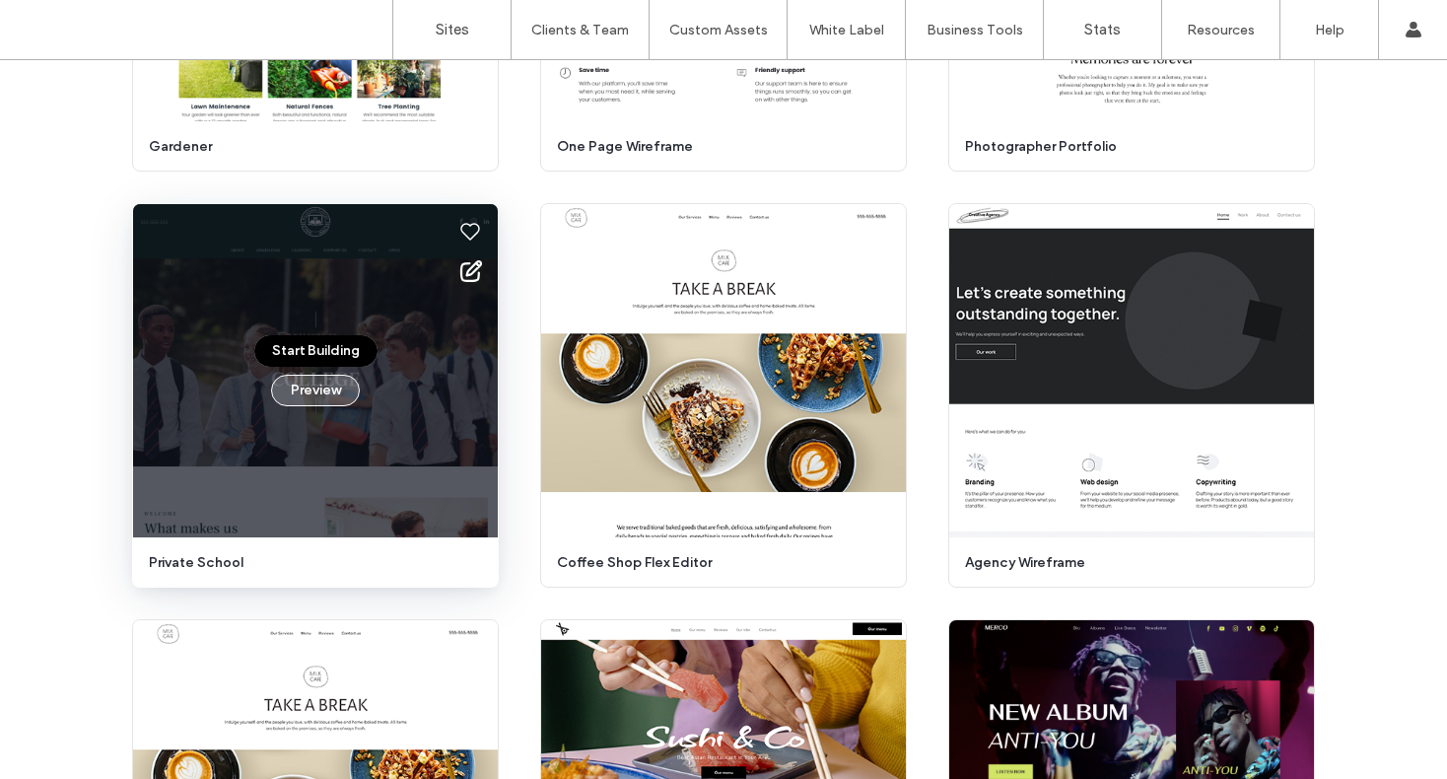
click at [315, 385] on button "Preview" at bounding box center [315, 391] width 89 height 32
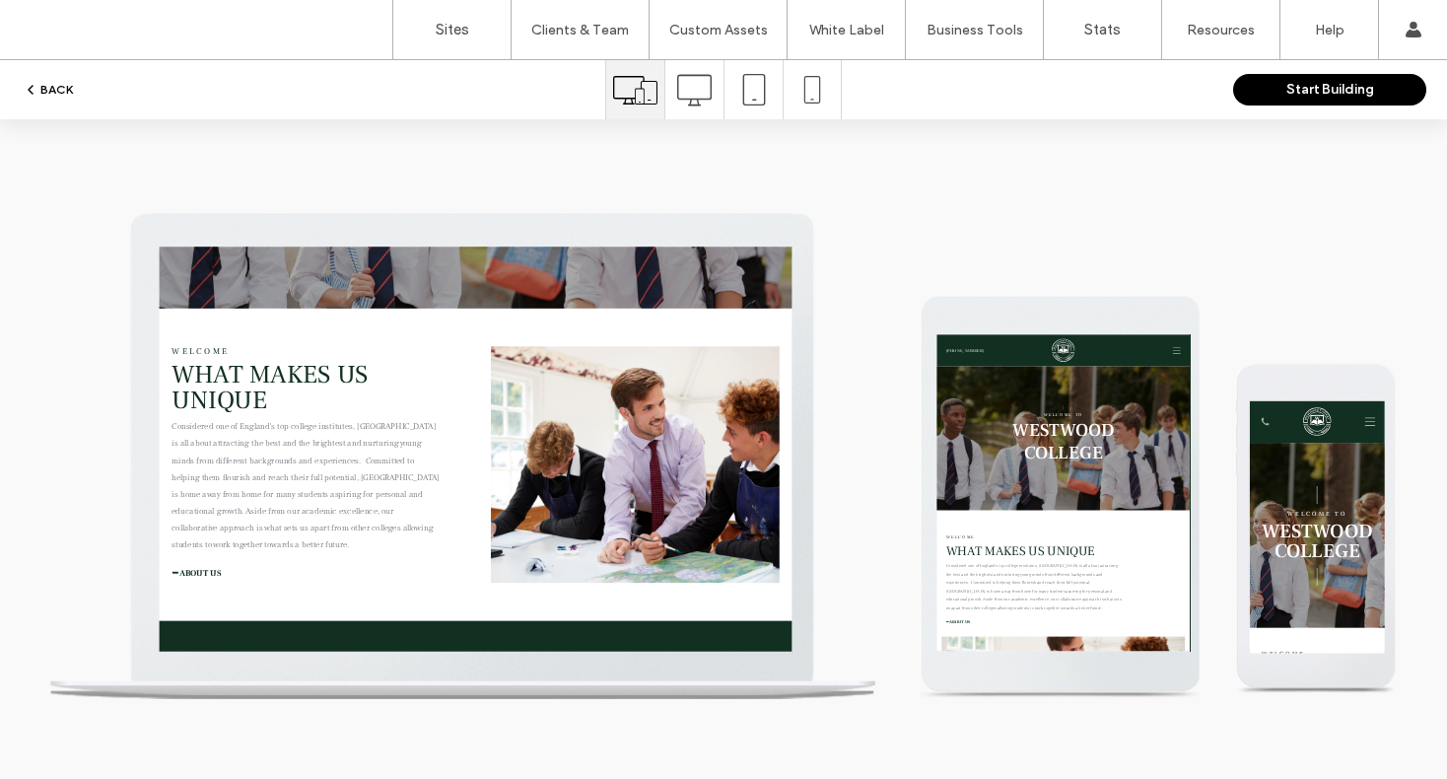
scroll to position [0, 0]
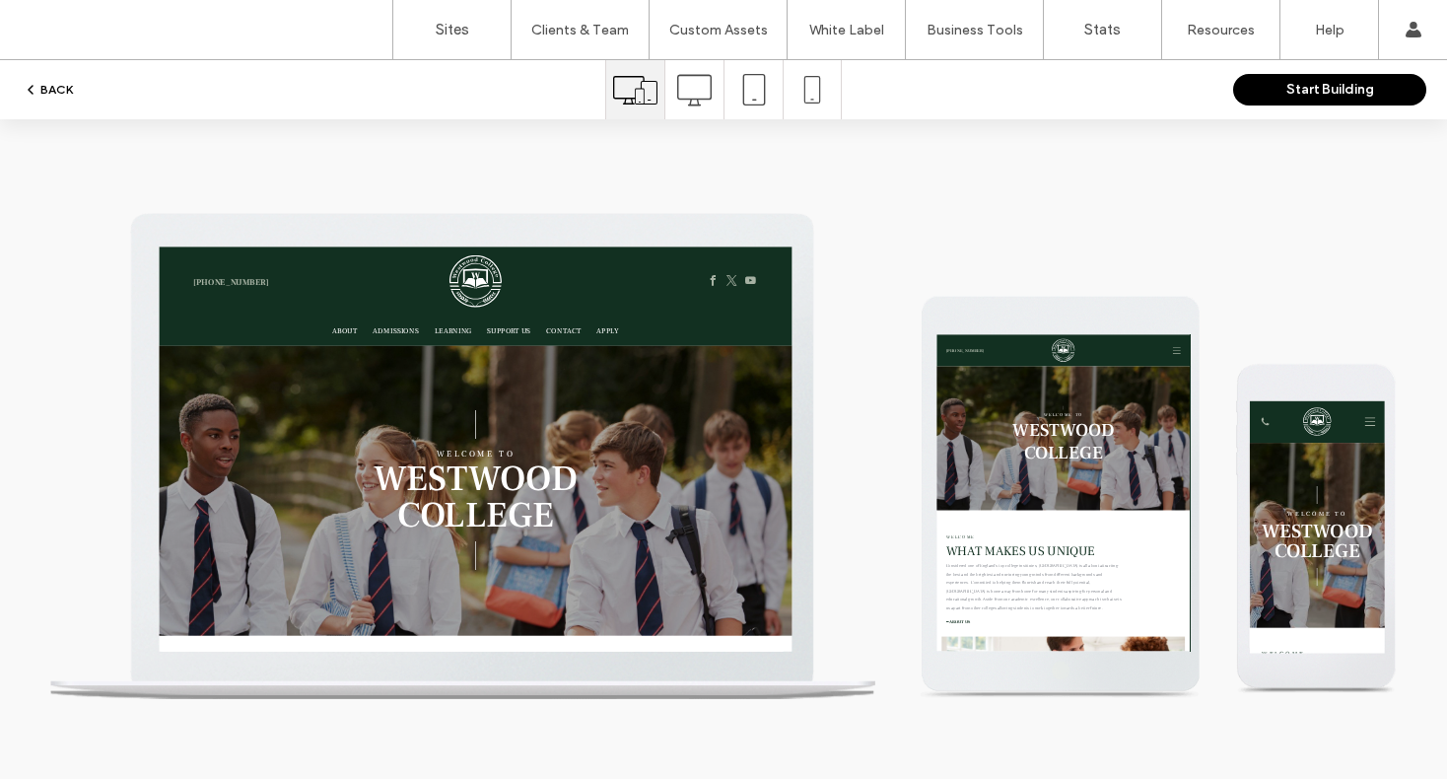
click at [59, 89] on button "BACK" at bounding box center [48, 90] width 50 height 24
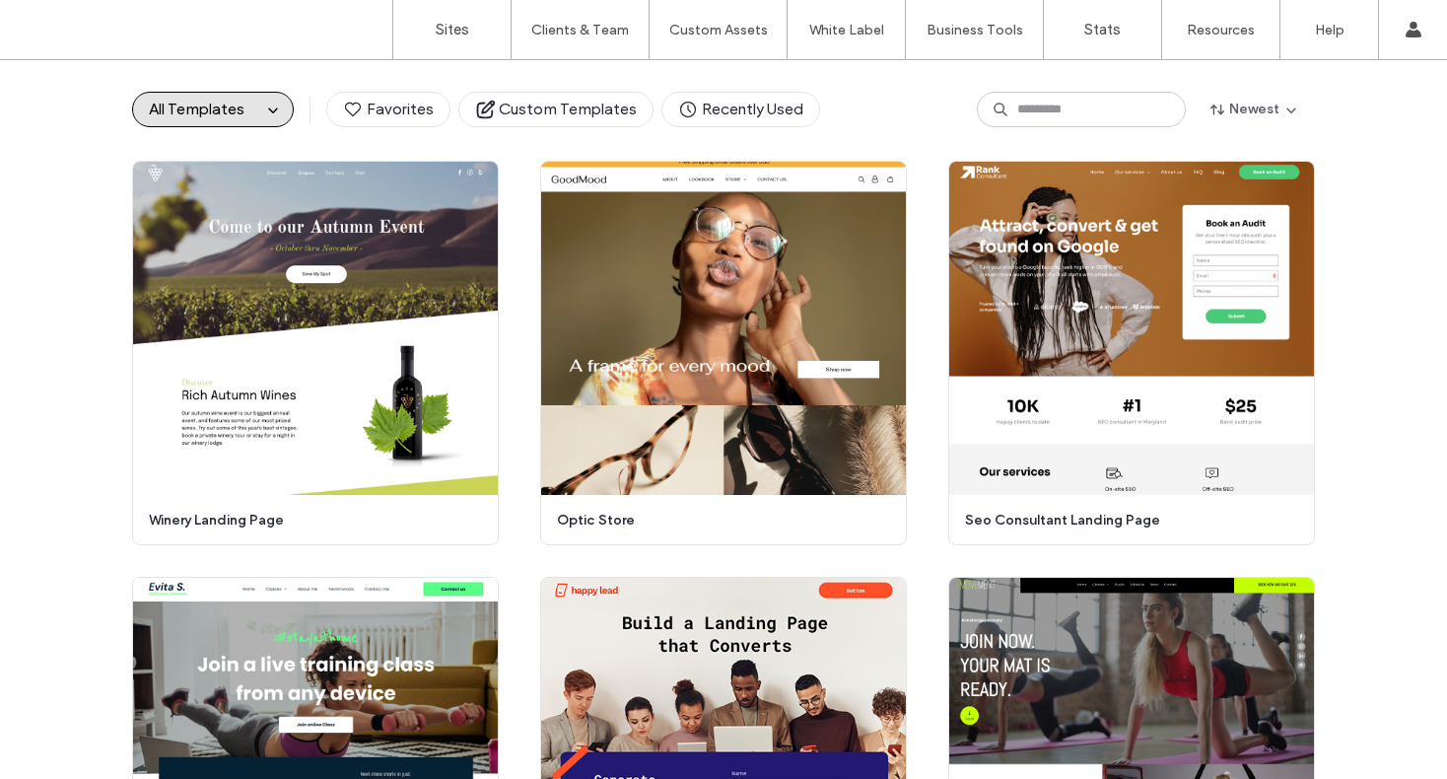
scroll to position [4204, 0]
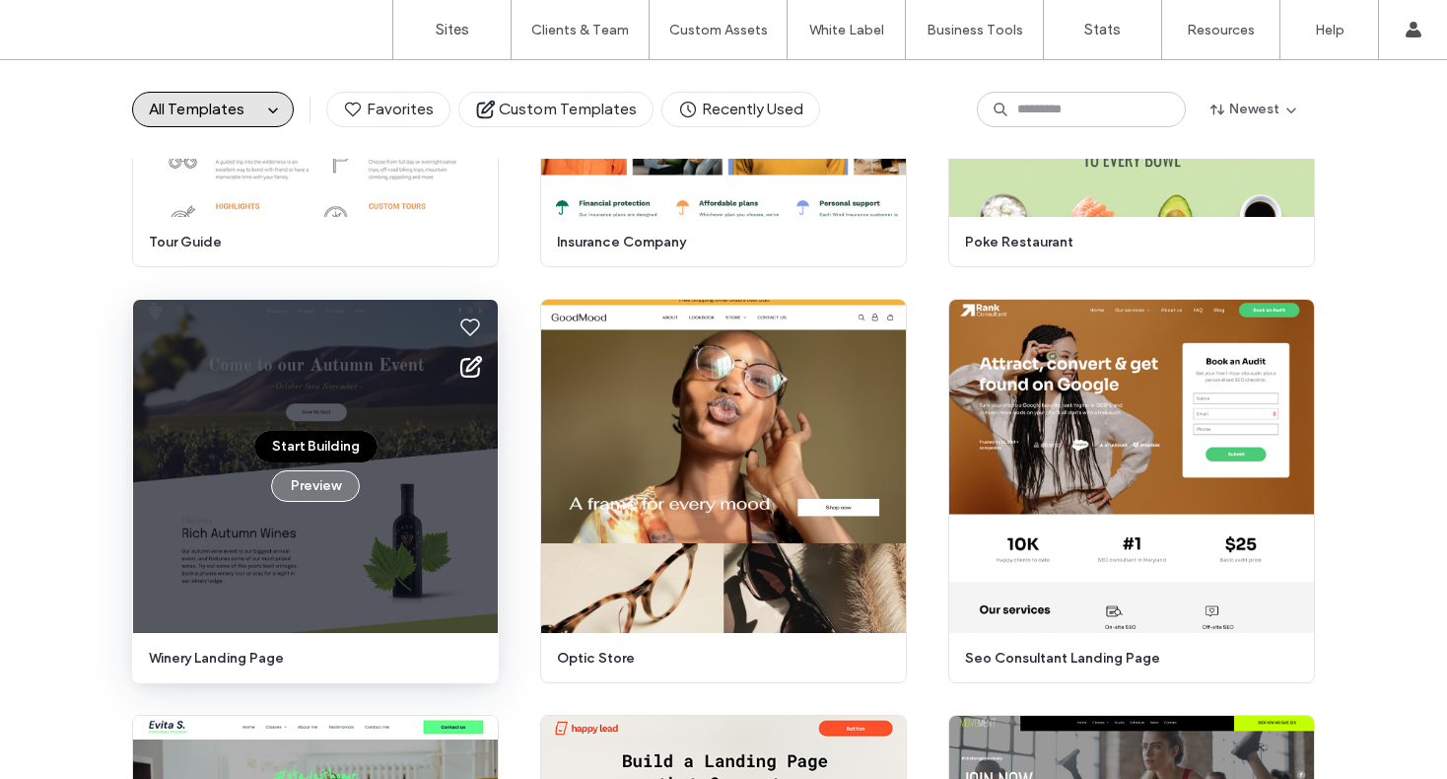
click at [292, 485] on button "Preview" at bounding box center [315, 486] width 89 height 32
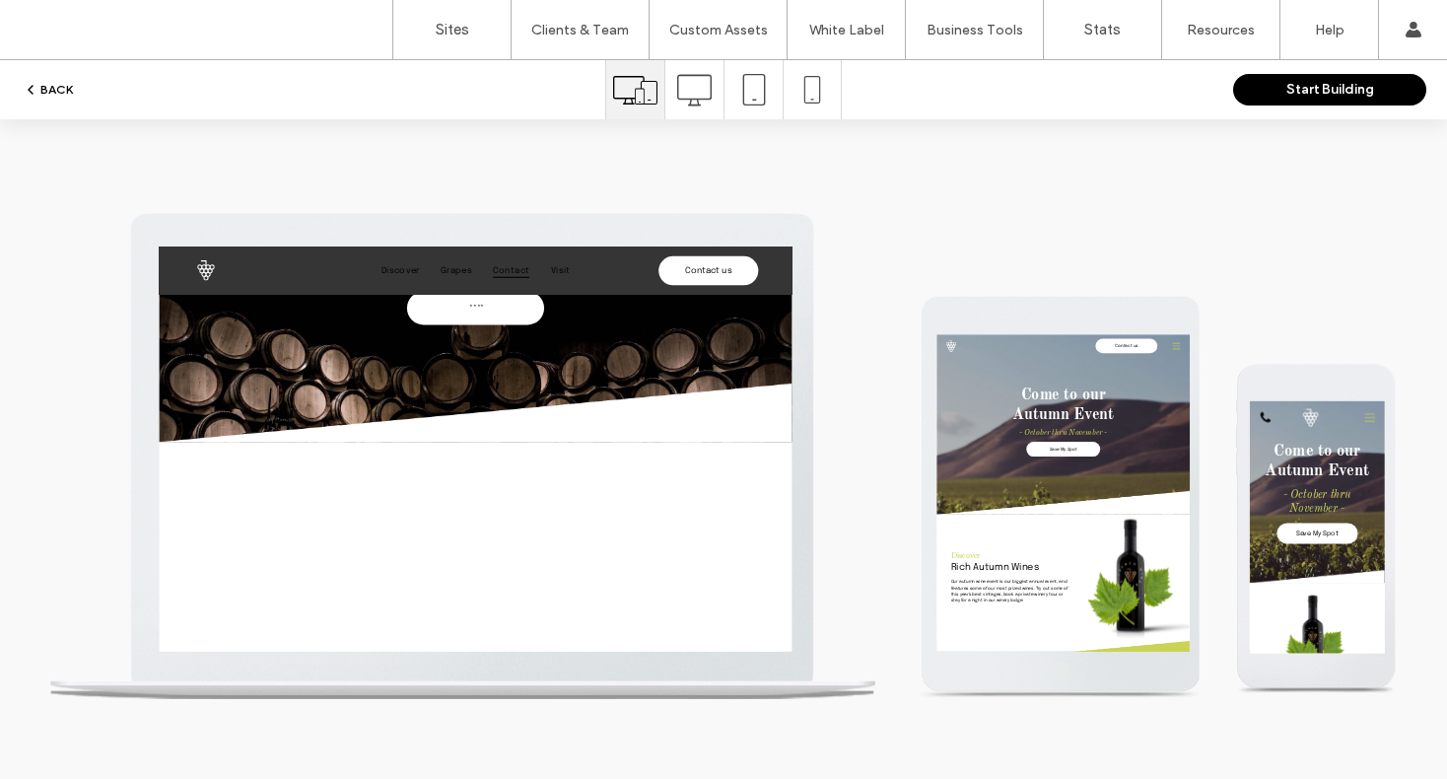
scroll to position [3137, 0]
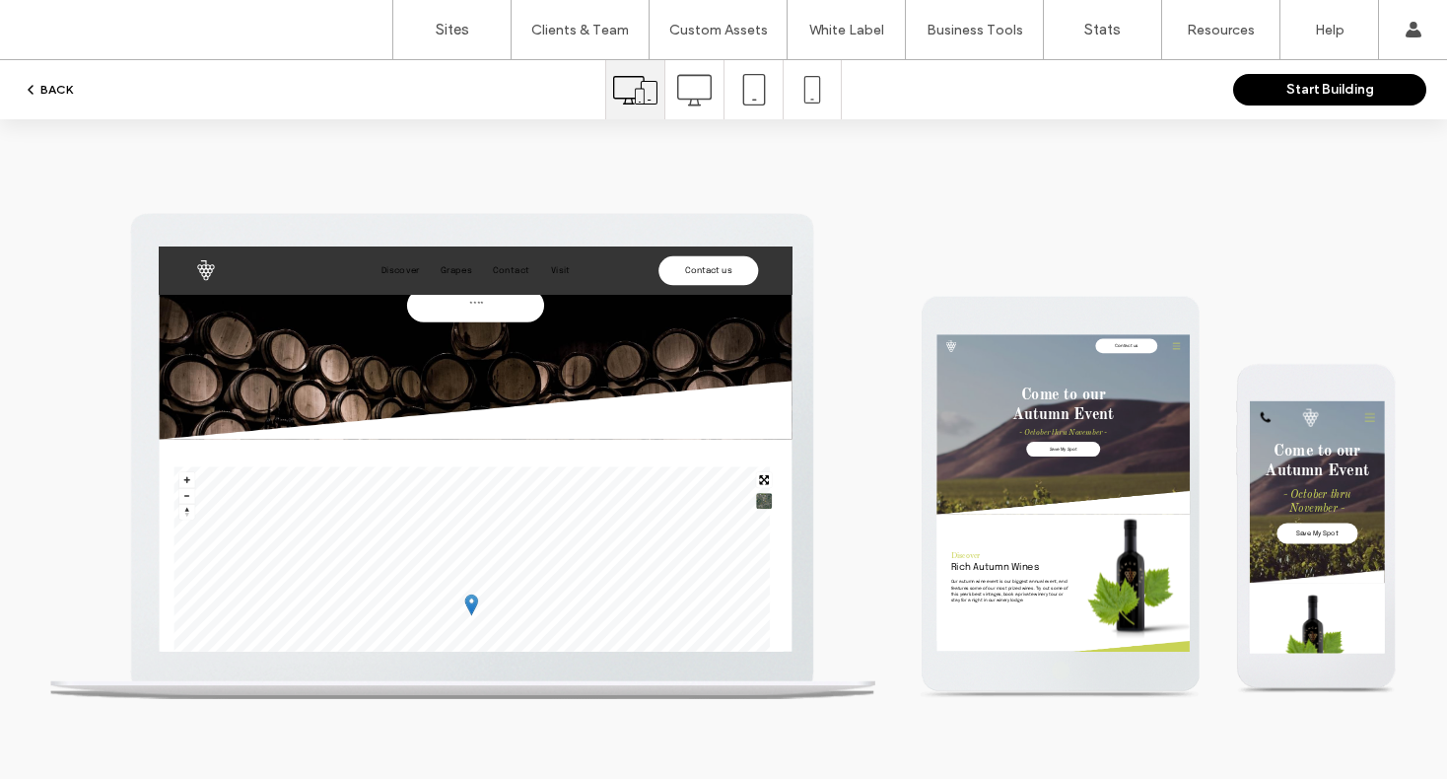
click at [63, 82] on button "BACK" at bounding box center [48, 90] width 50 height 24
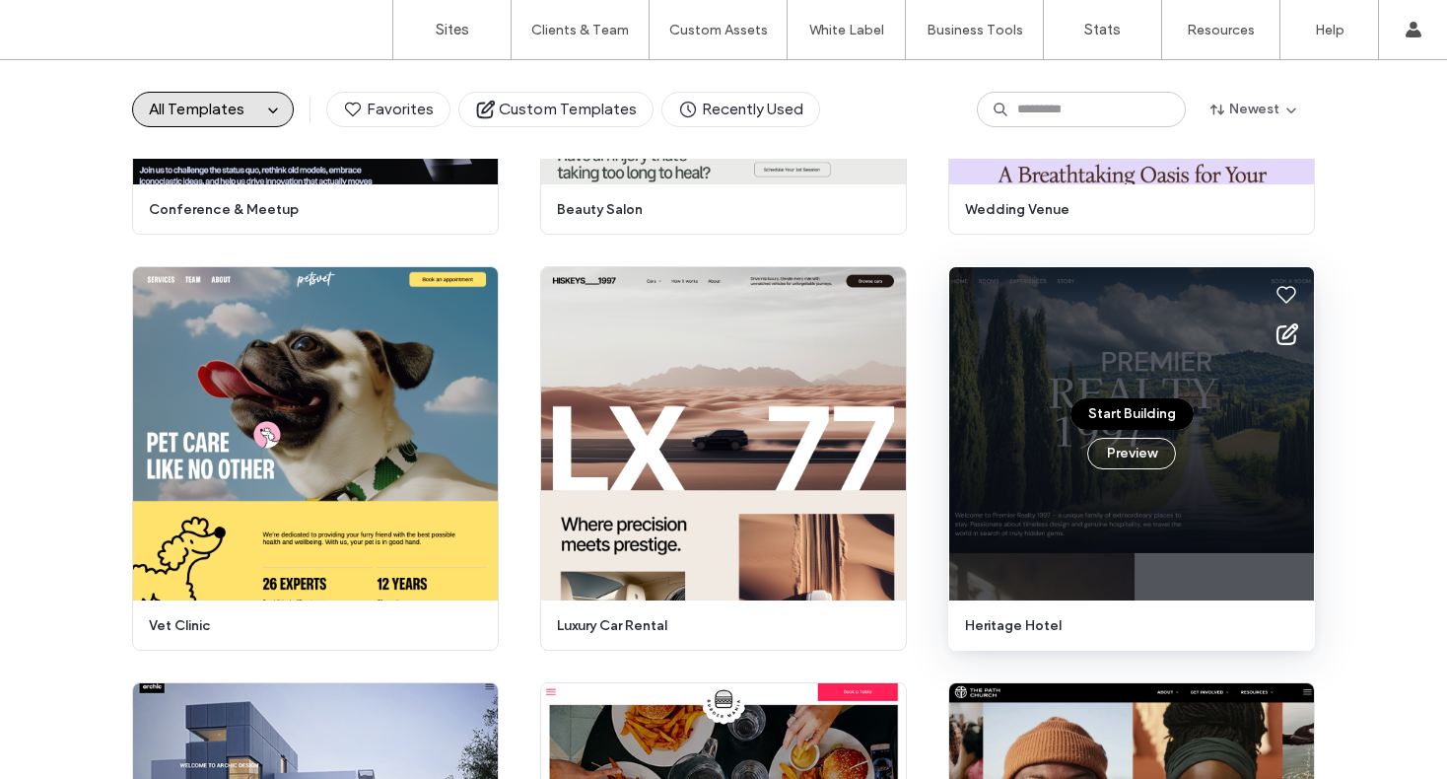
scroll to position [898, 0]
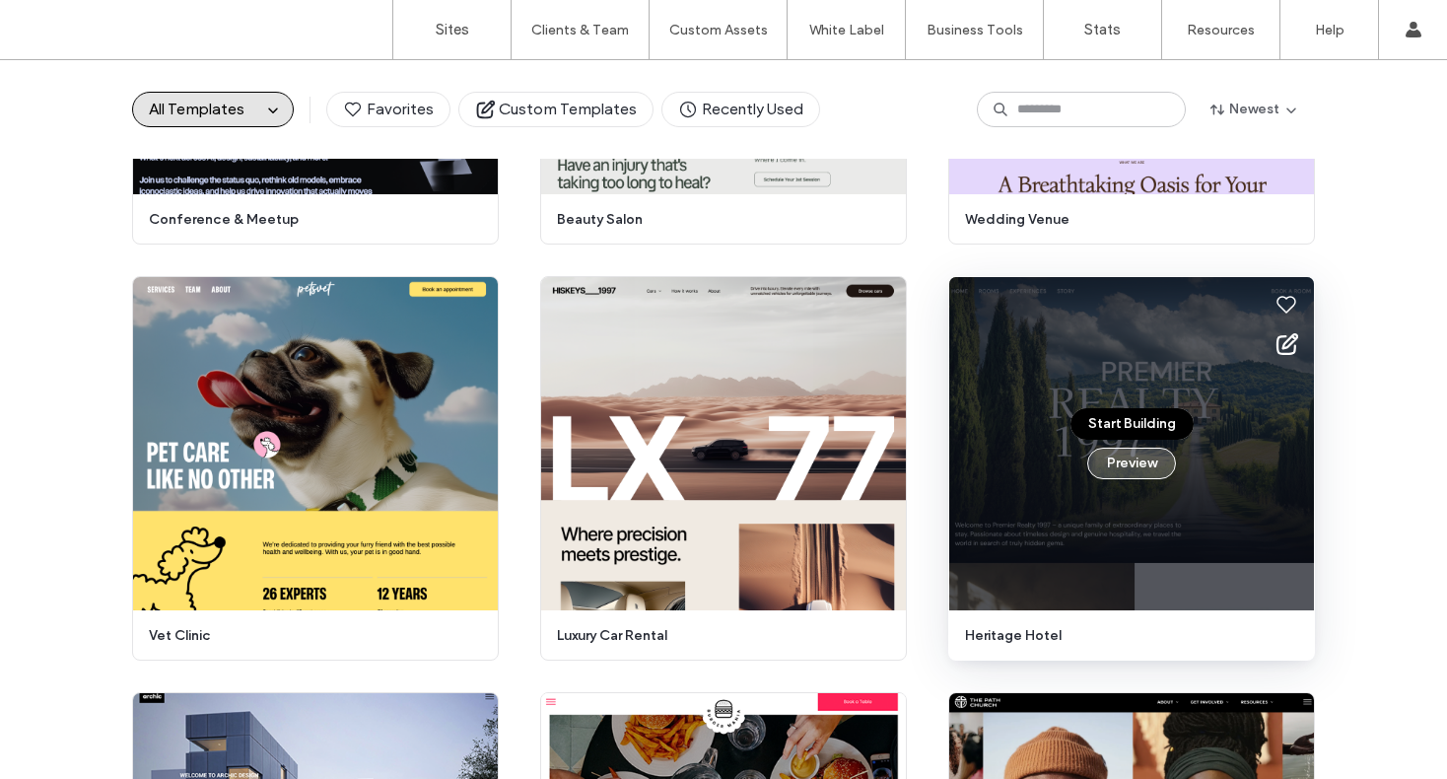
click at [1130, 465] on button "Preview" at bounding box center [1131, 464] width 89 height 32
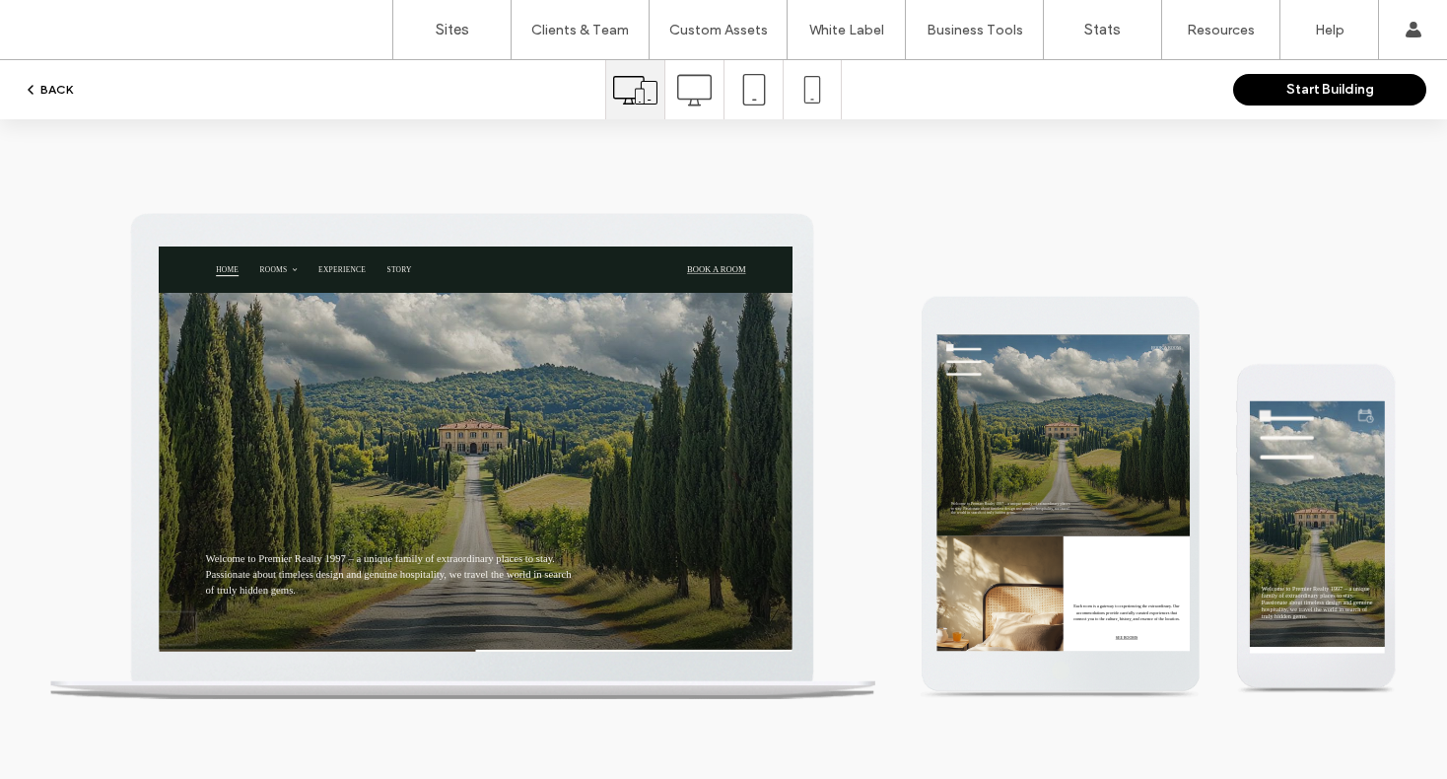
scroll to position [0, 0]
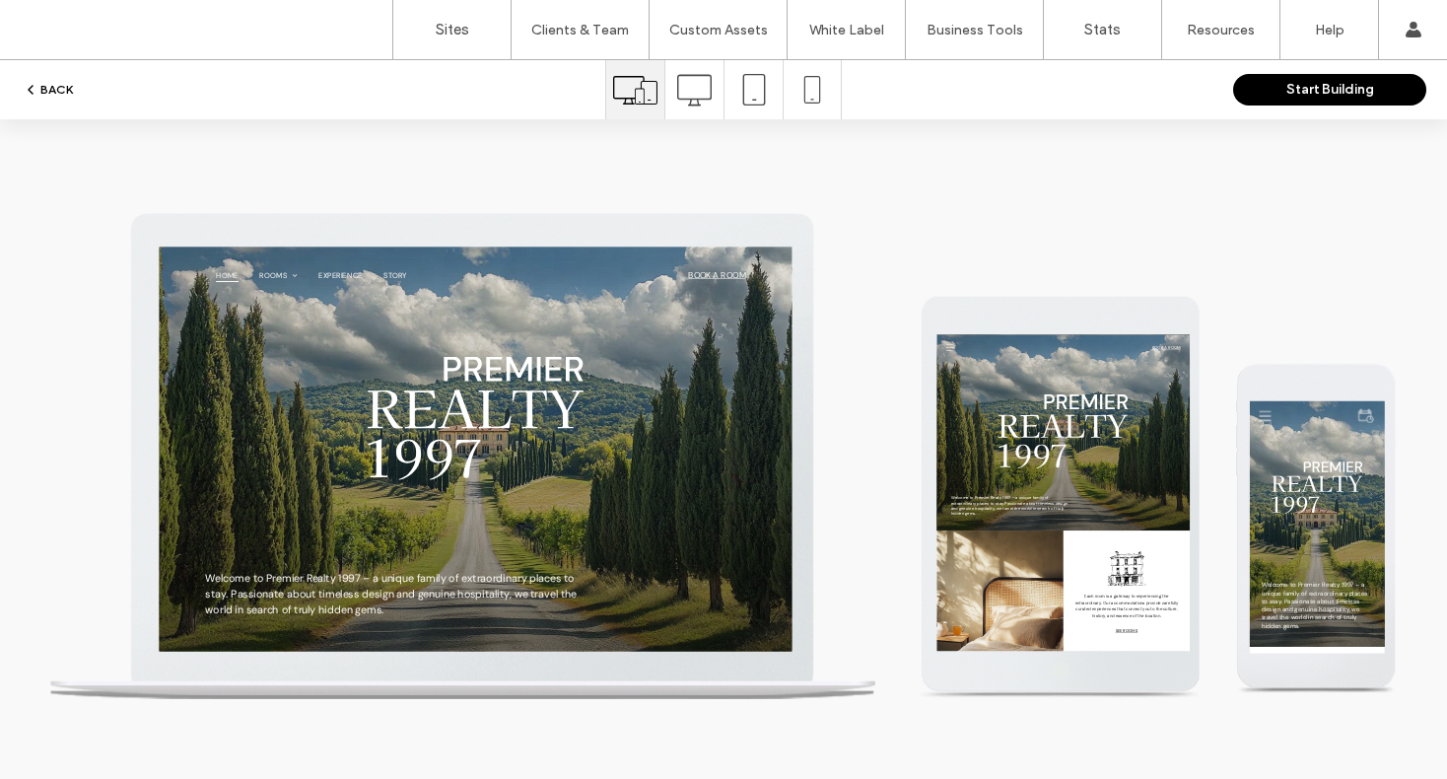
click at [1323, 92] on button "Start Building" at bounding box center [1329, 90] width 193 height 32
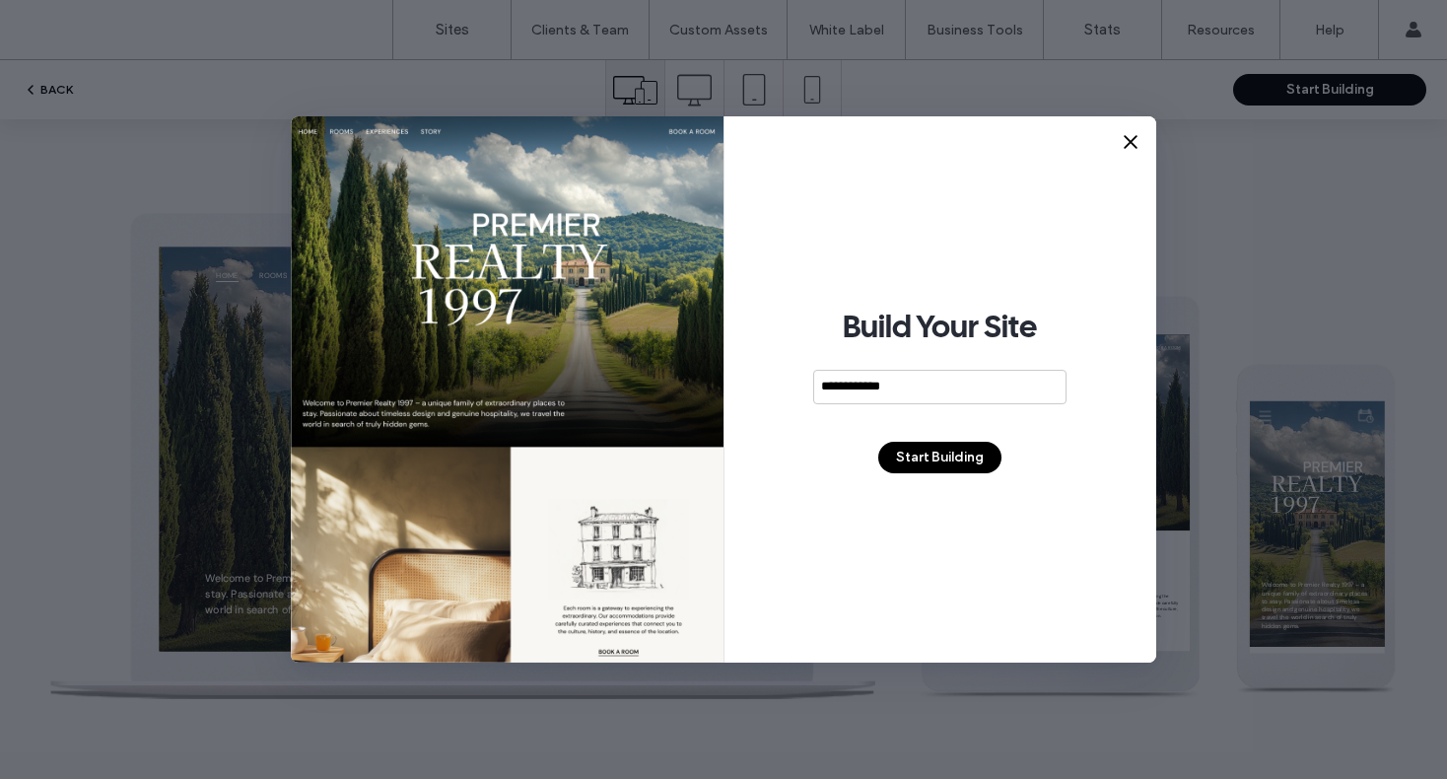
type input "**********"
click at [936, 457] on button "Start Building" at bounding box center [939, 458] width 123 height 32
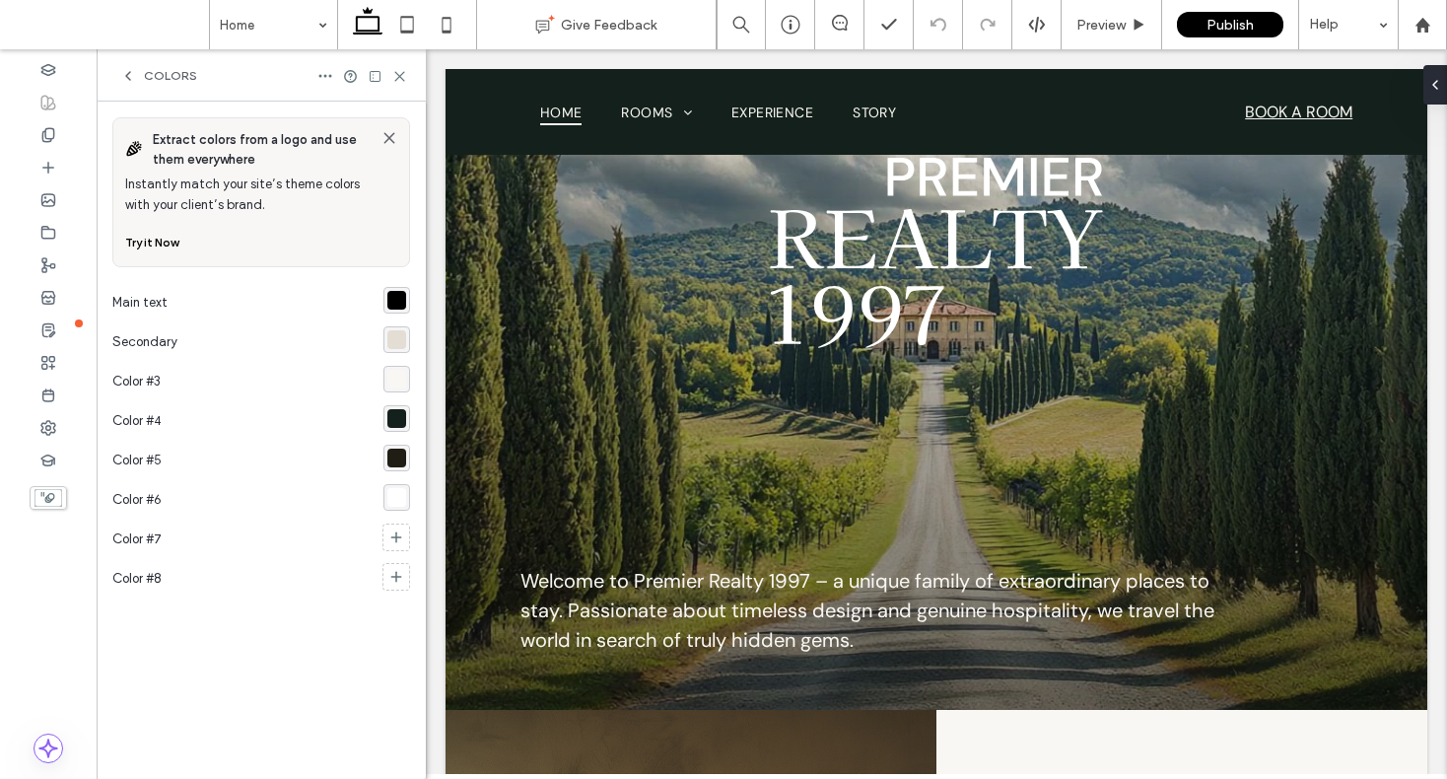
click at [394, 304] on div "rgba(0, 0, 0, 1)" at bounding box center [396, 300] width 19 height 19
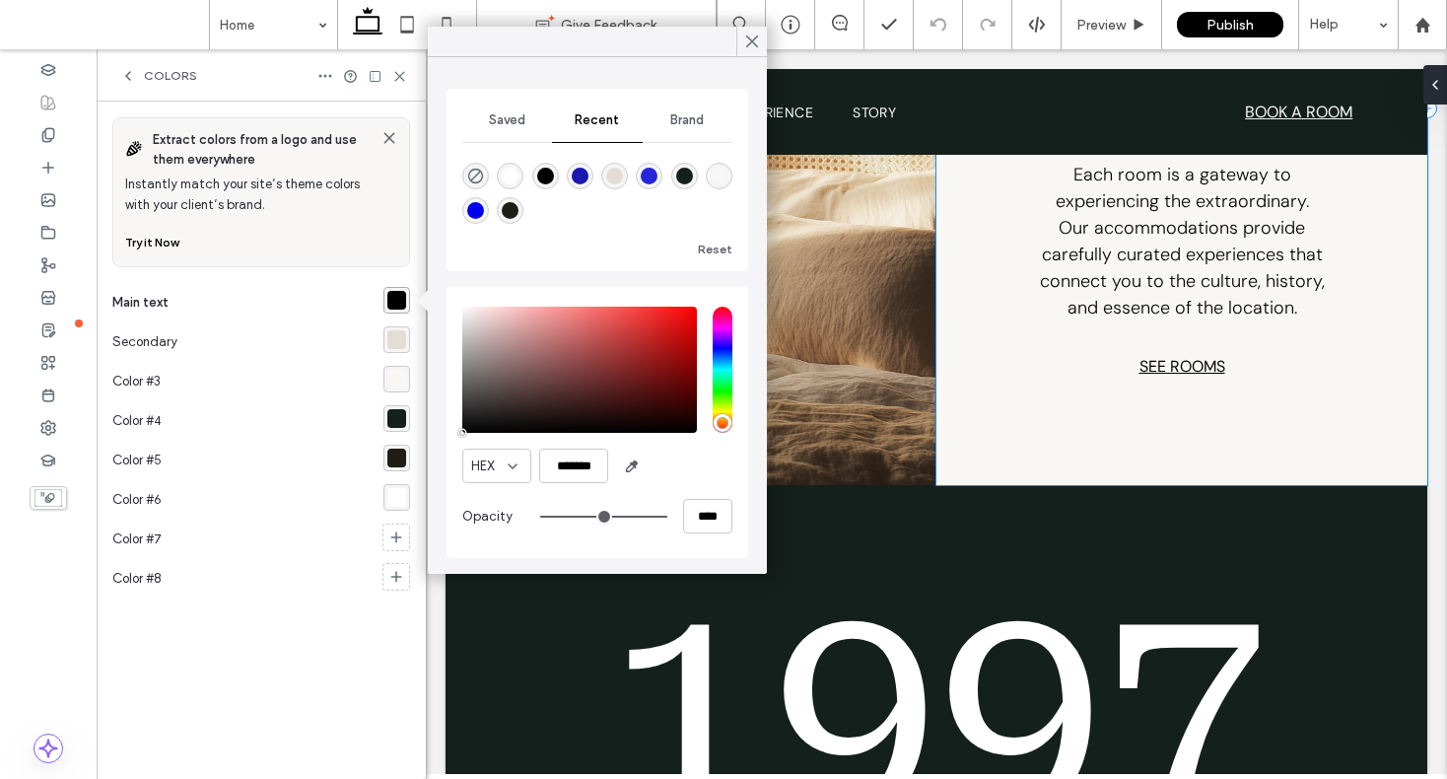
scroll to position [1064, 0]
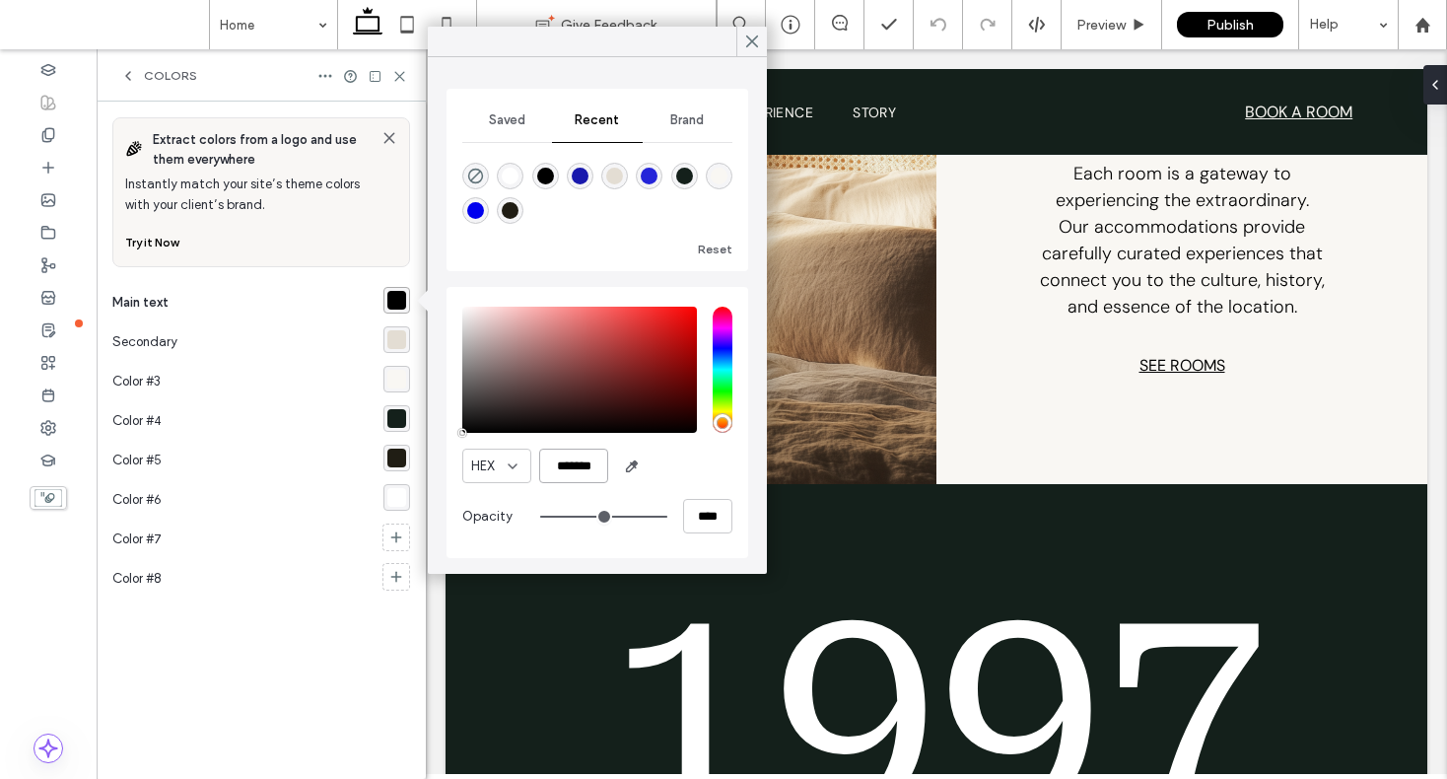
click at [557, 468] on input "*******" at bounding box center [573, 466] width 69 height 35
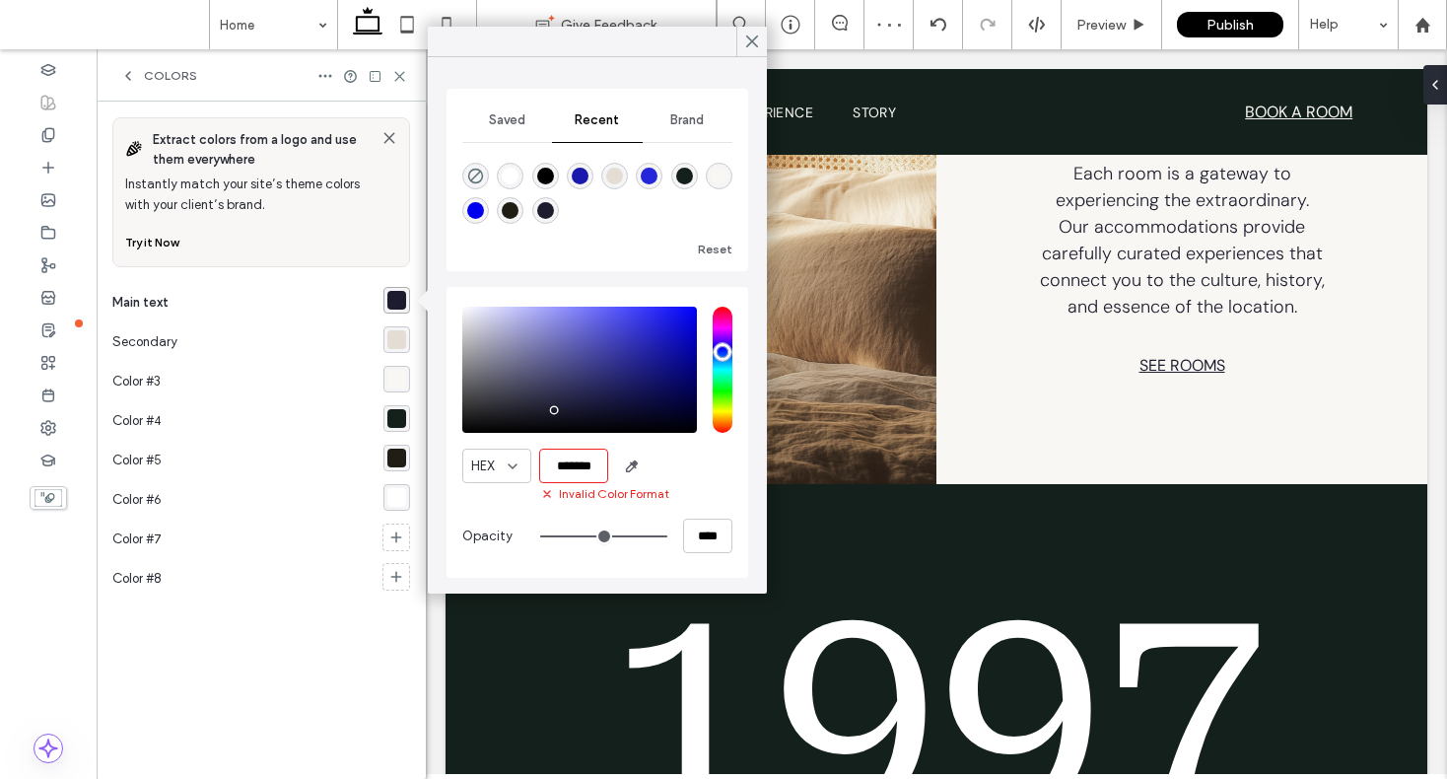
scroll to position [0, 0]
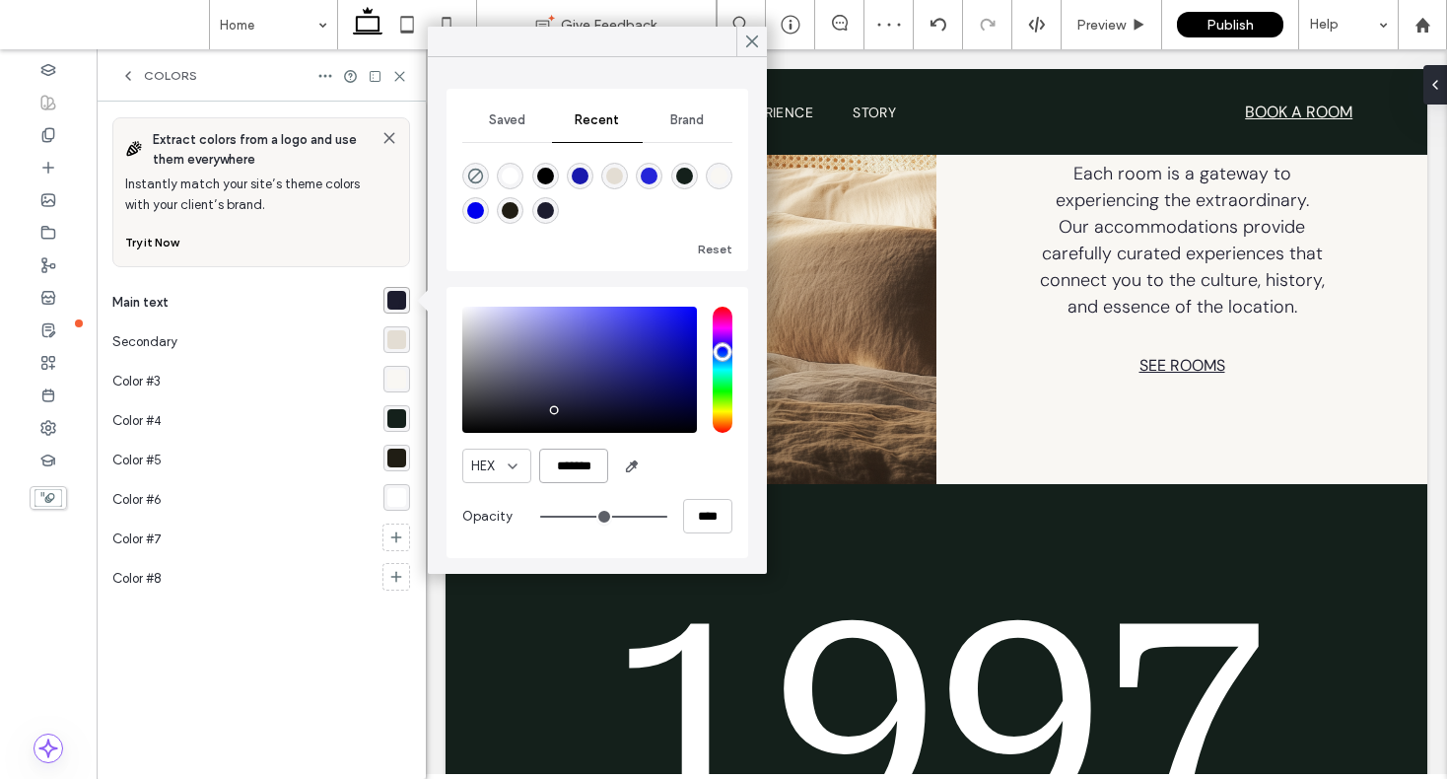
type input "*******"
click at [705, 456] on div "HEX *******" at bounding box center [597, 466] width 270 height 35
click at [753, 47] on icon at bounding box center [752, 42] width 18 height 18
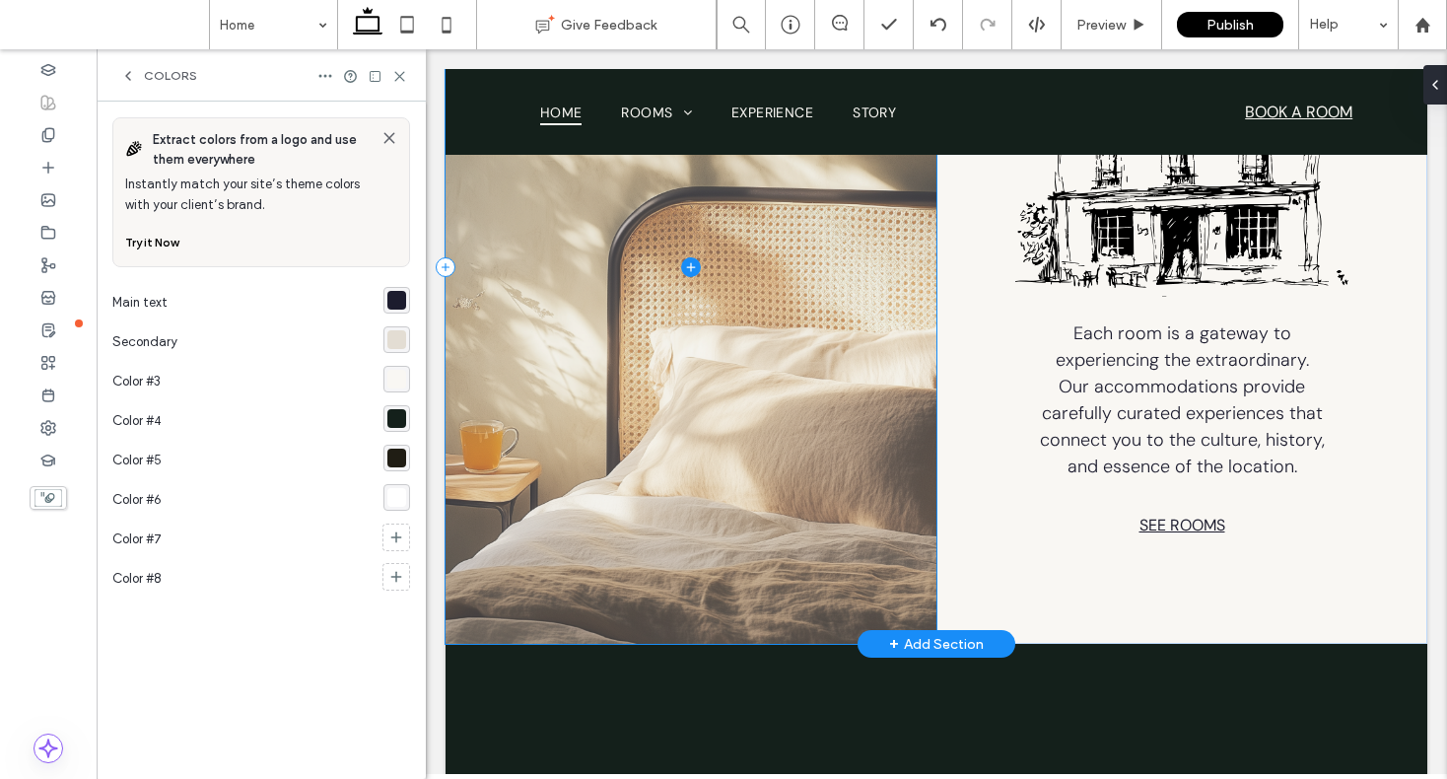
scroll to position [749, 0]
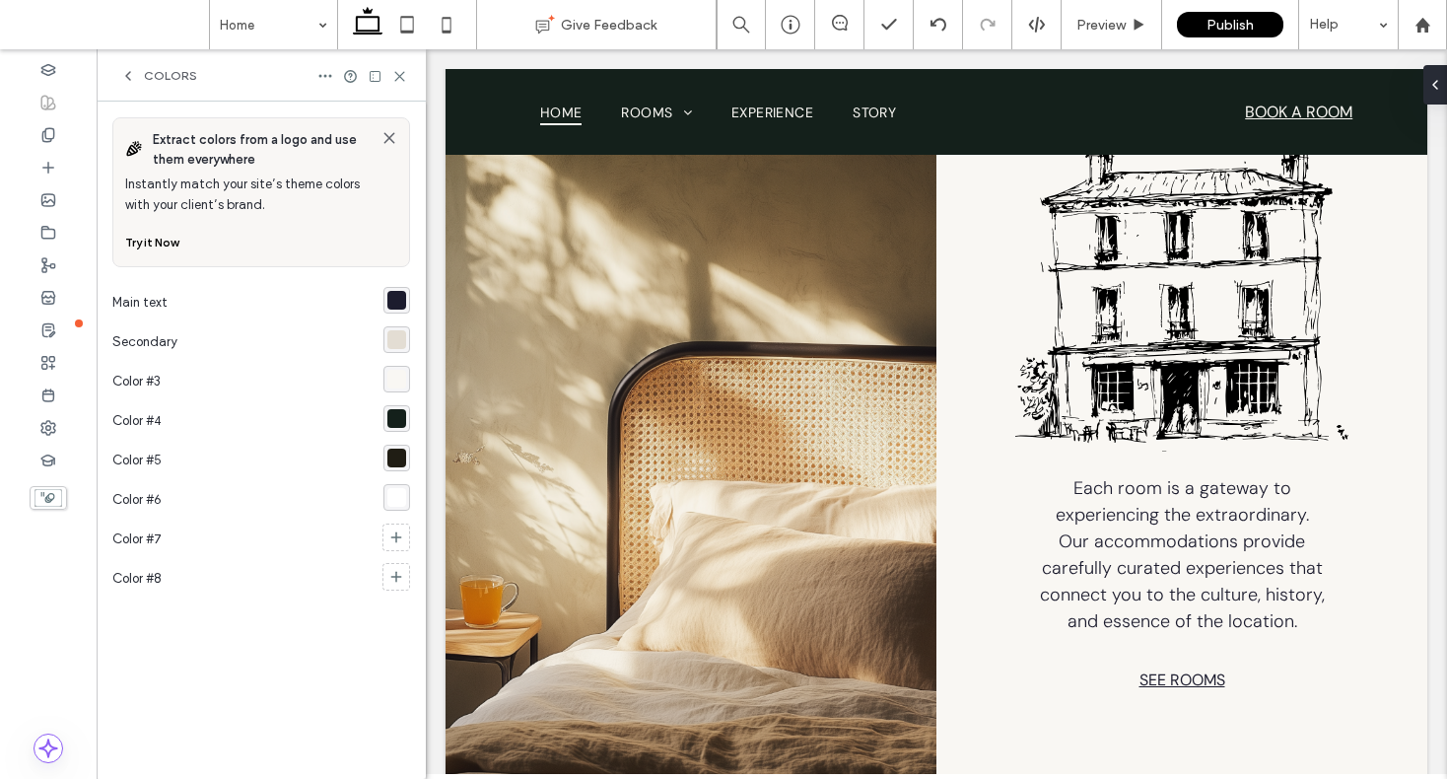
click at [404, 303] on div "rgba(28, 28, 46, 1)" at bounding box center [396, 300] width 19 height 19
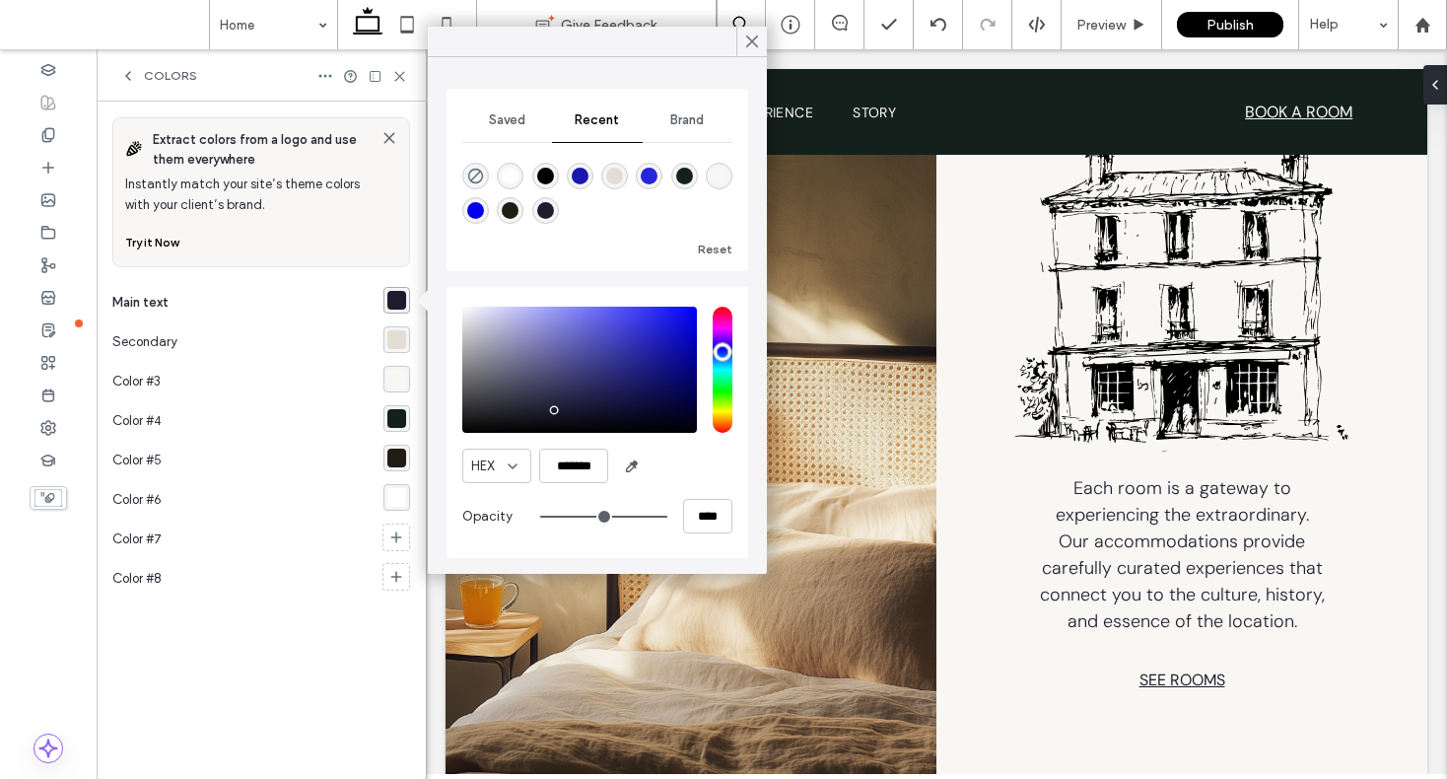
click at [748, 42] on icon at bounding box center [752, 42] width 18 height 18
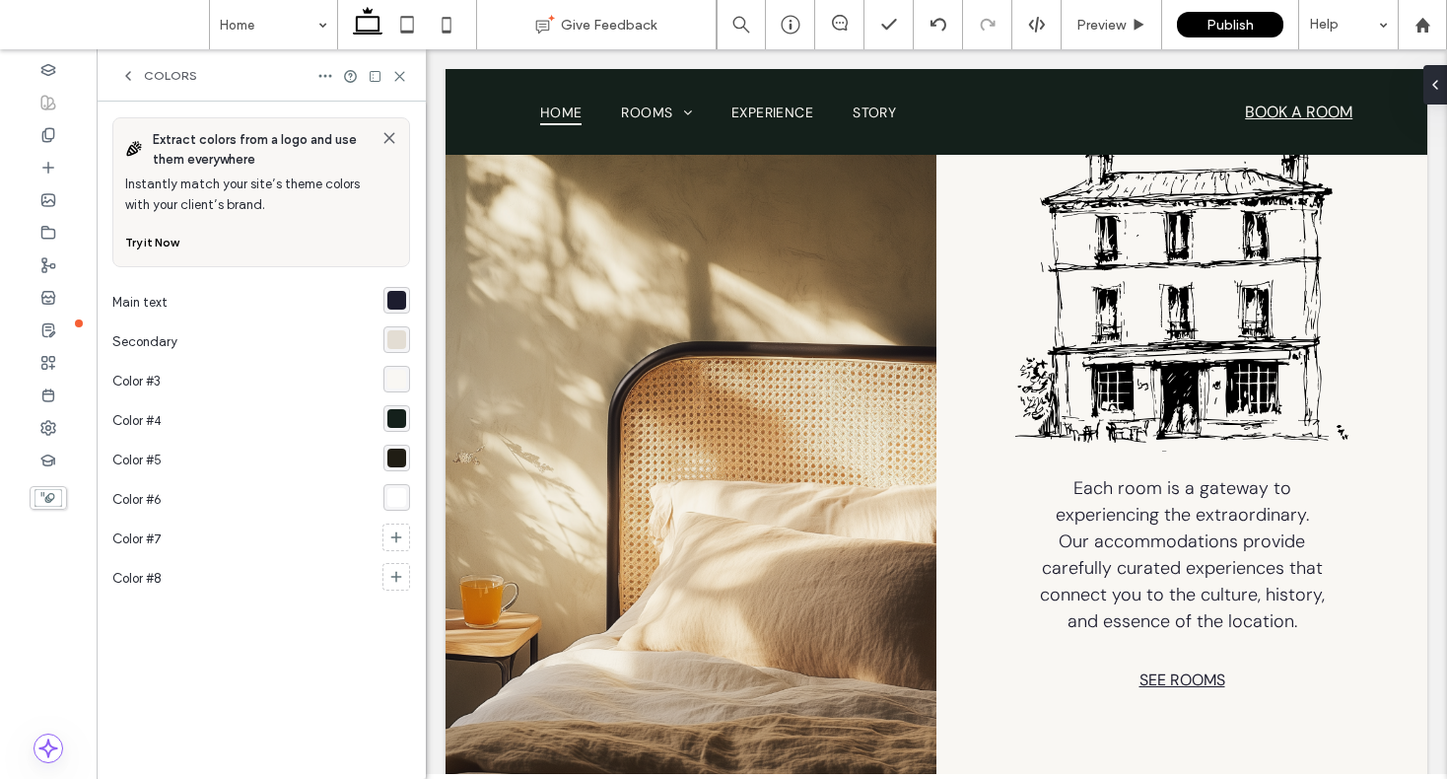
click at [398, 342] on div "rgba(227, 221, 211, 1)" at bounding box center [396, 339] width 19 height 19
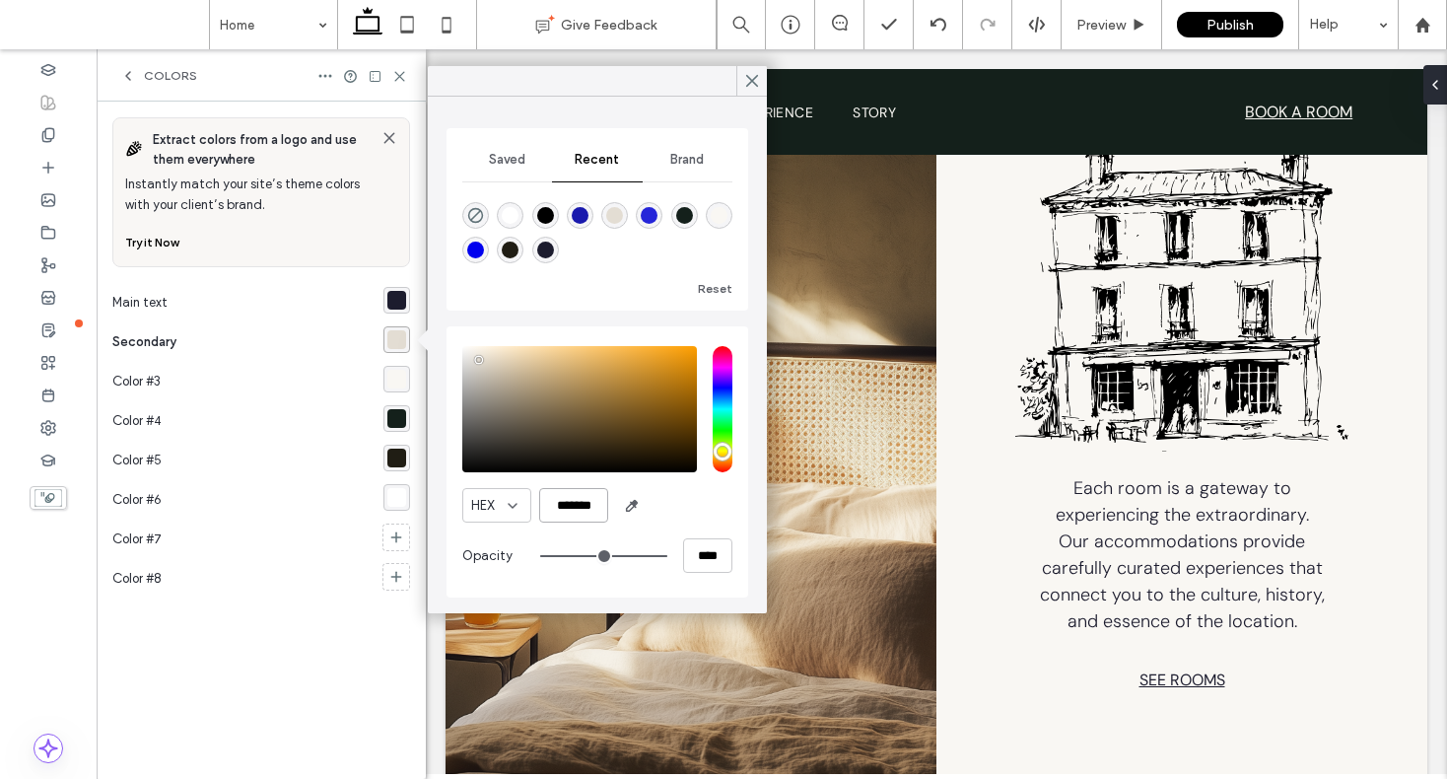
click at [575, 507] on input "*******" at bounding box center [573, 505] width 69 height 35
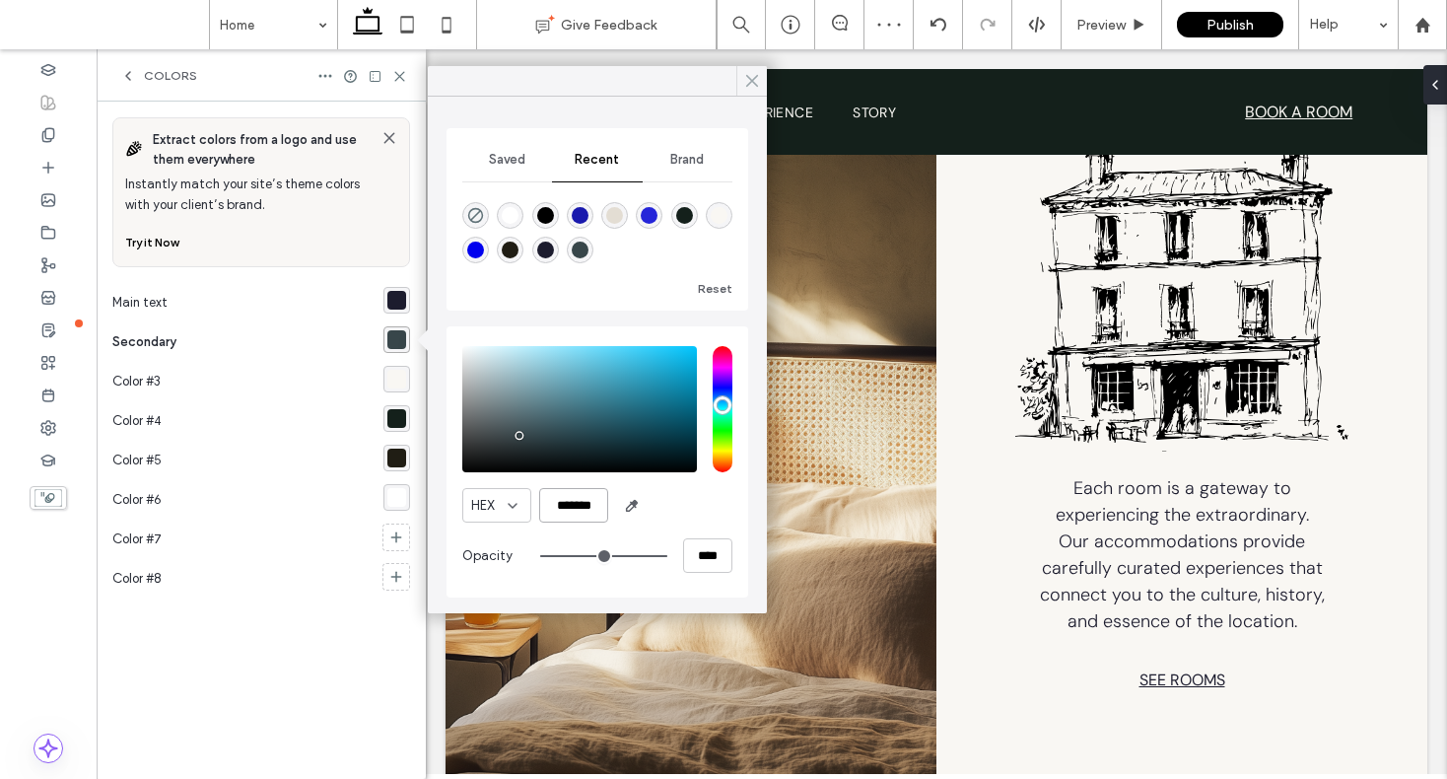
type input "*******"
click at [741, 80] on div at bounding box center [751, 81] width 31 height 30
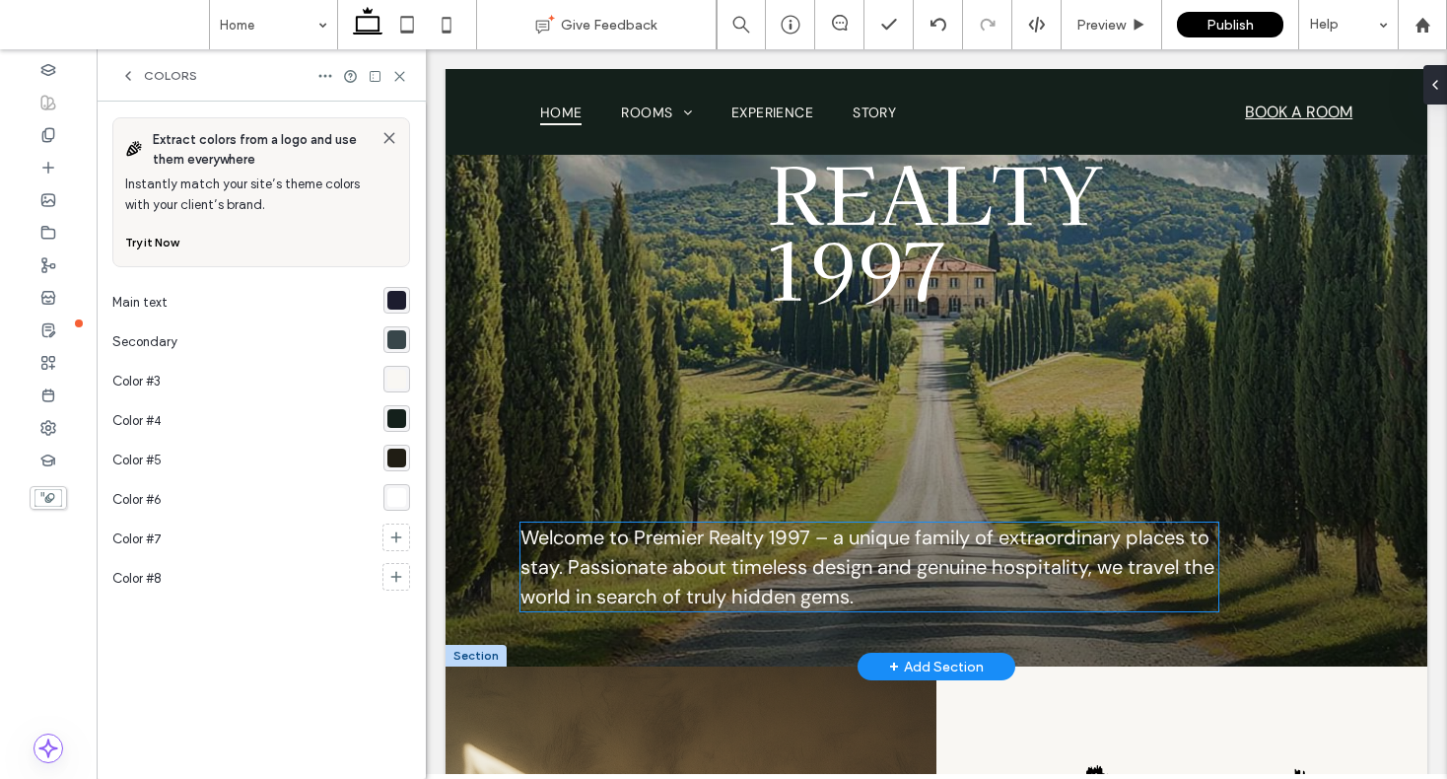
scroll to position [71, 0]
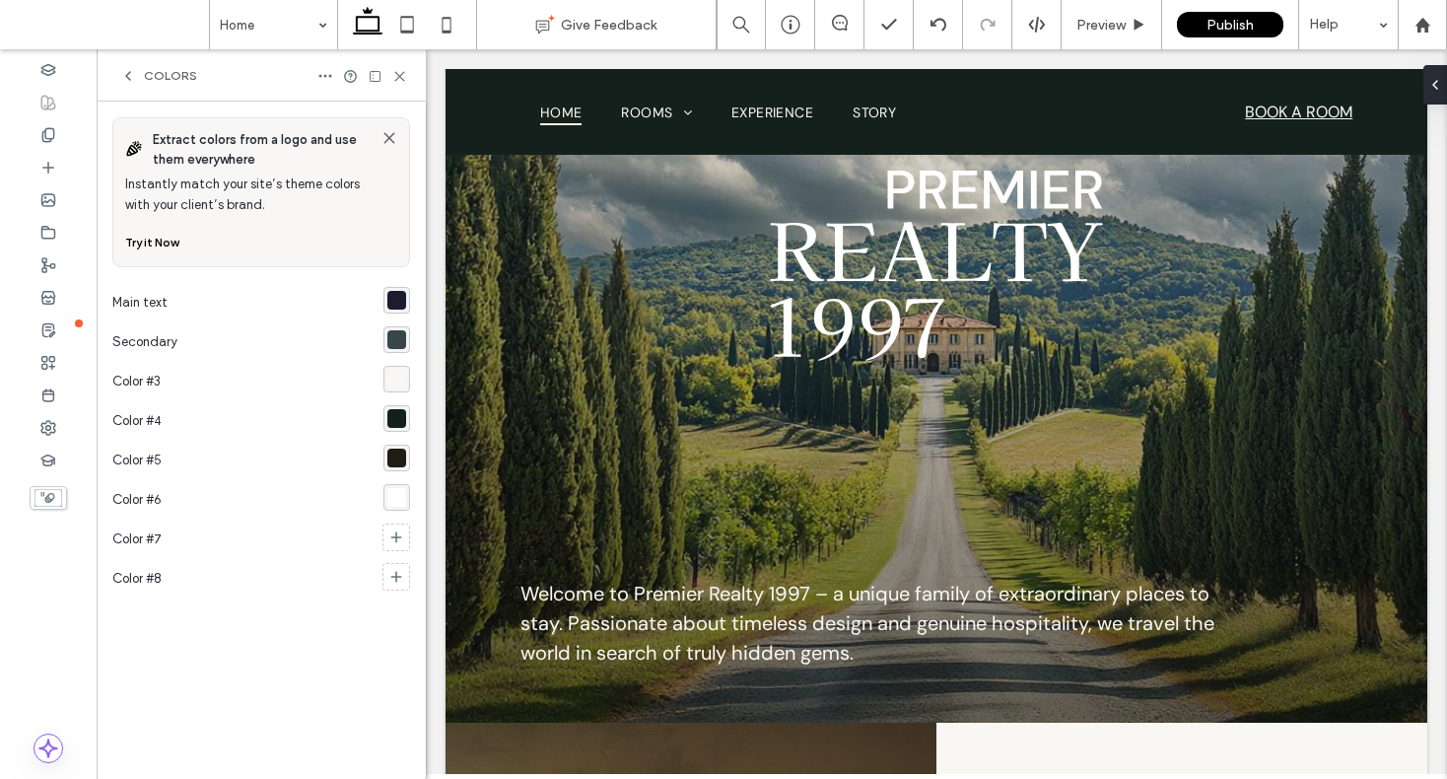
click at [400, 379] on div "rgba(249, 247, 243, 1)" at bounding box center [396, 379] width 19 height 19
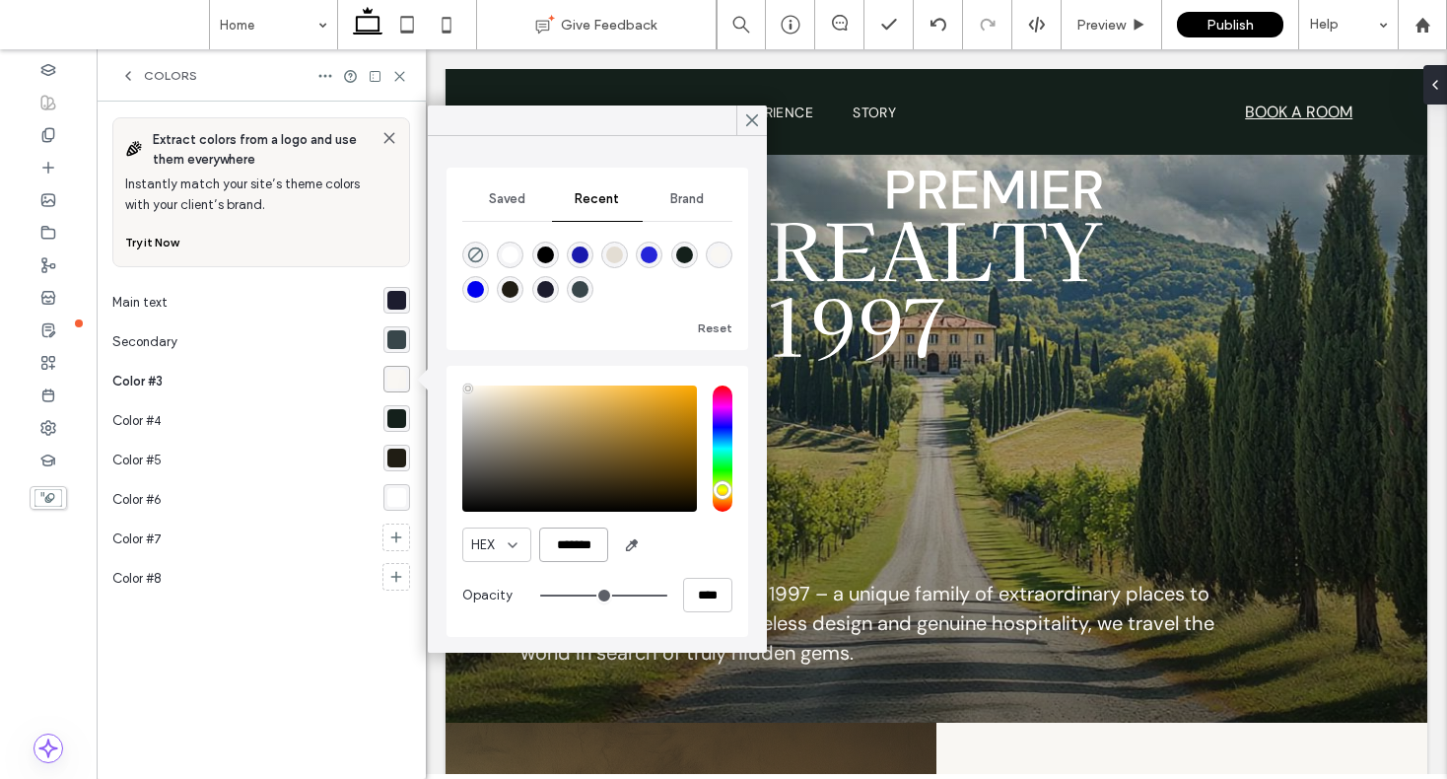
click at [579, 546] on input "*******" at bounding box center [573, 544] width 69 height 35
click at [581, 547] on input "*******" at bounding box center [573, 544] width 69 height 35
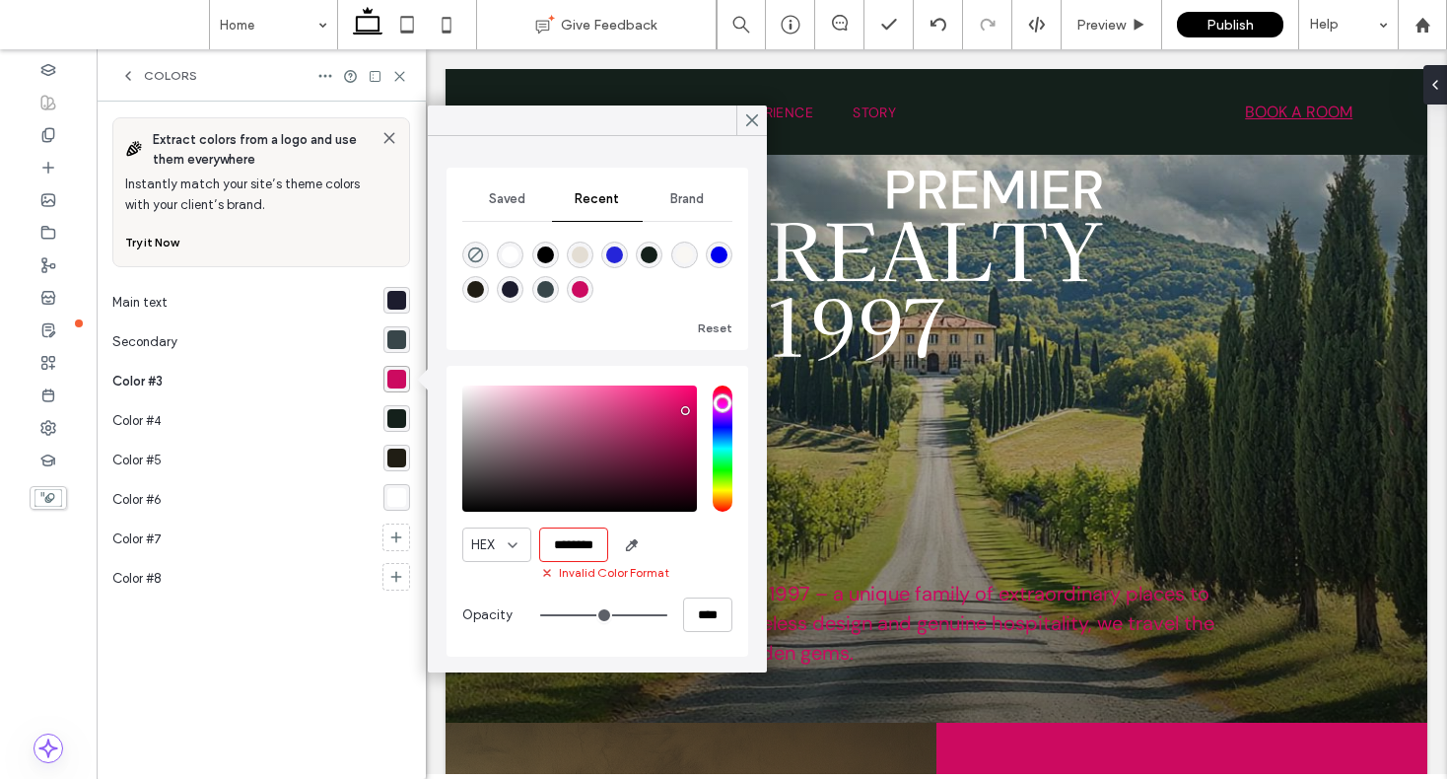
scroll to position [0, 0]
click at [679, 522] on div "HEX ******** Invalid Color Format Opacity ****" at bounding box center [597, 511] width 270 height 271
click at [591, 550] on input "********" at bounding box center [573, 544] width 69 height 35
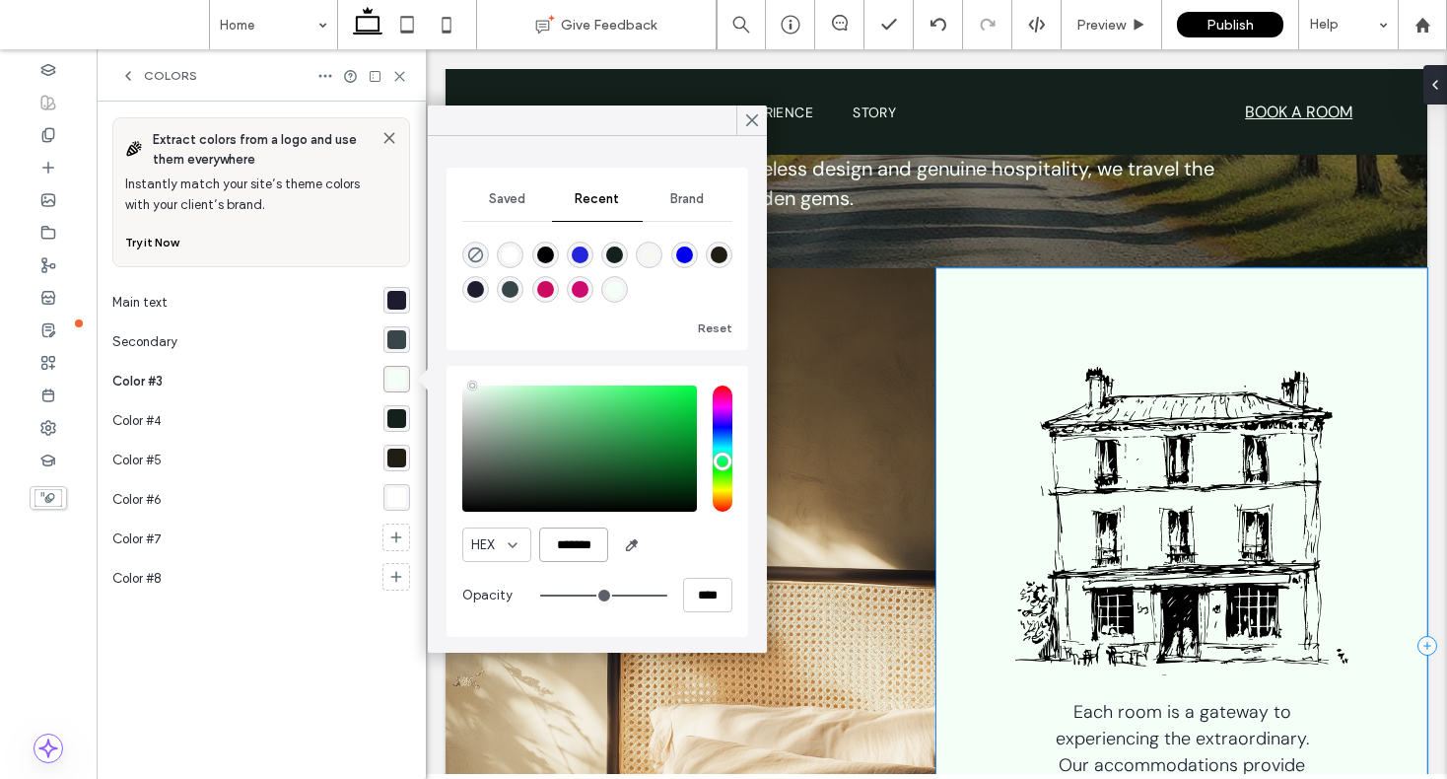
scroll to position [859, 0]
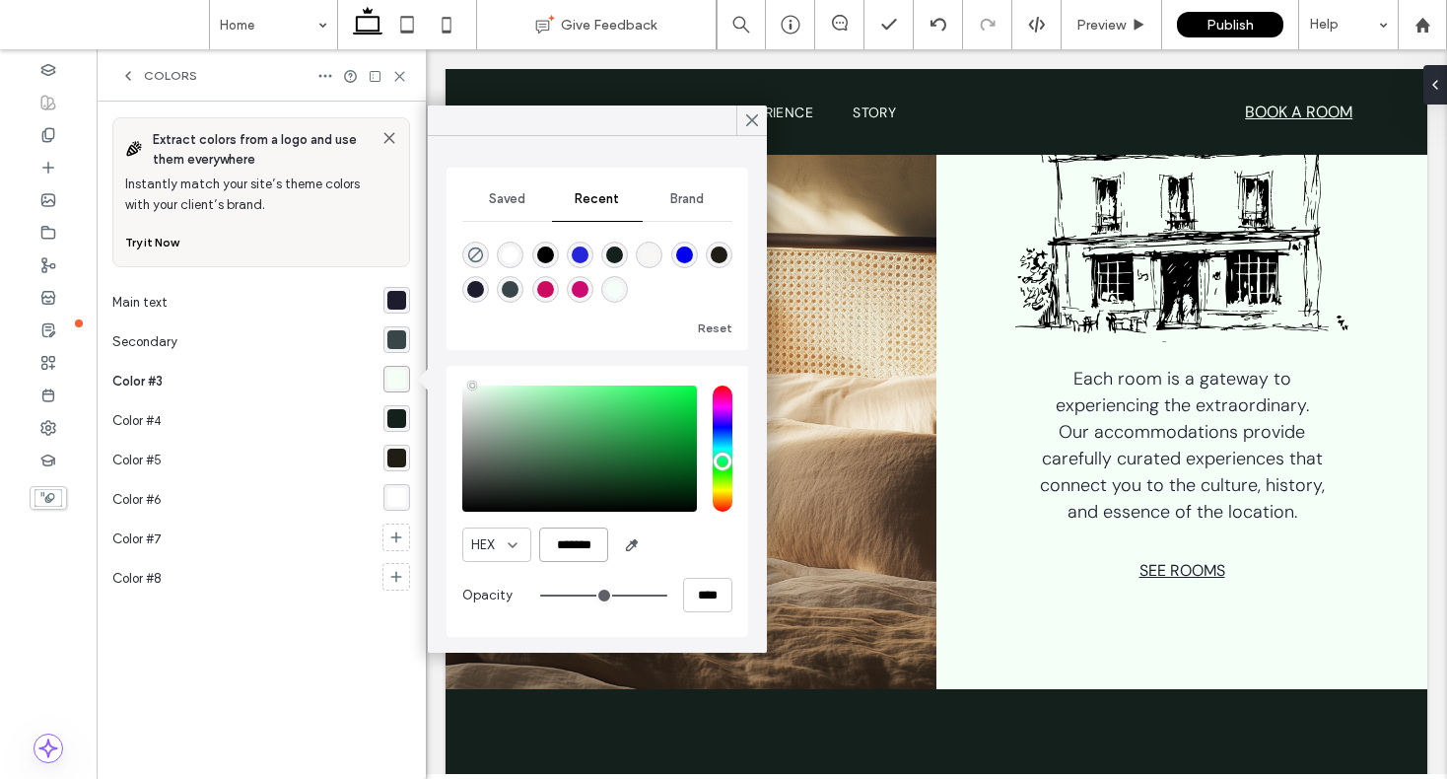
type input "*******"
click at [649, 325] on div "Reset" at bounding box center [657, 327] width 153 height 25
click at [747, 122] on icon at bounding box center [752, 120] width 18 height 18
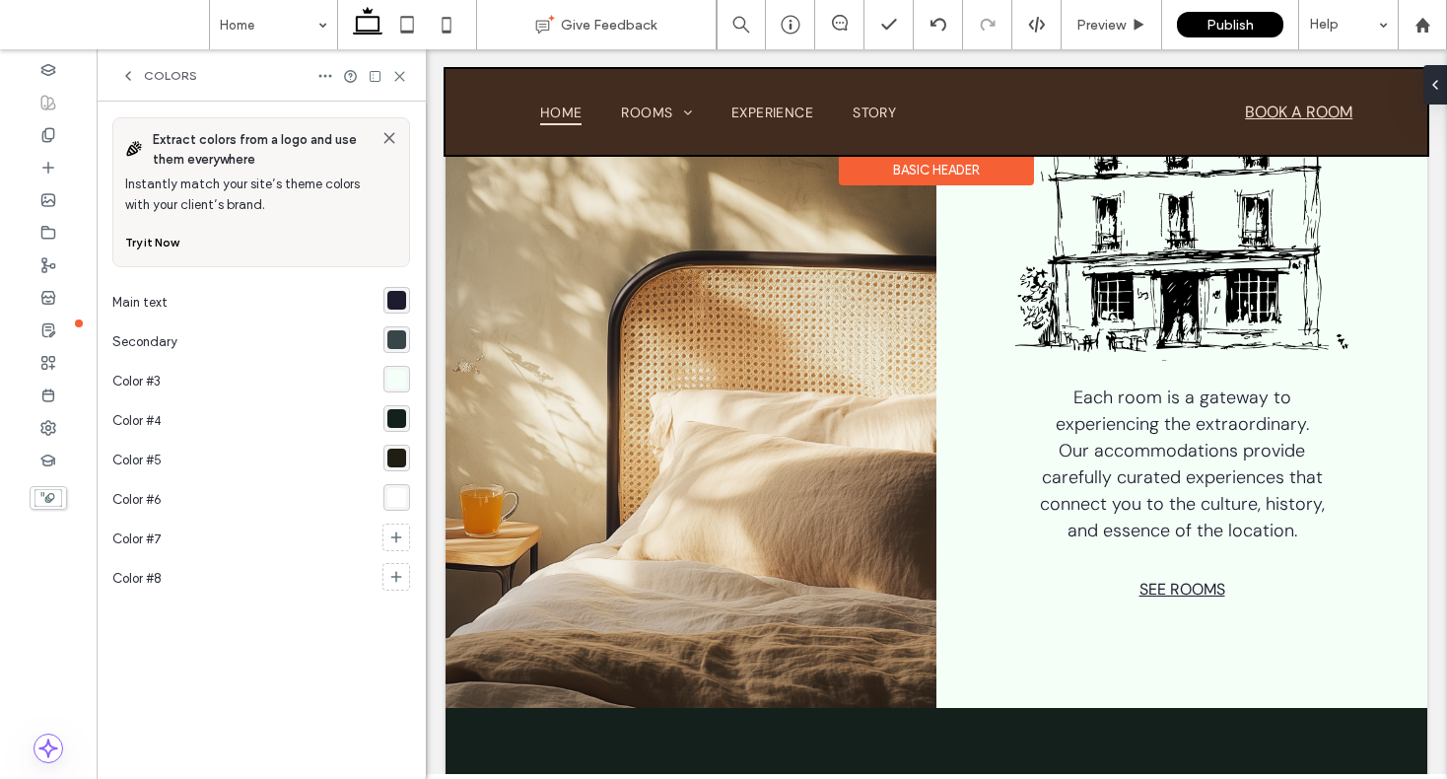
scroll to position [232, 0]
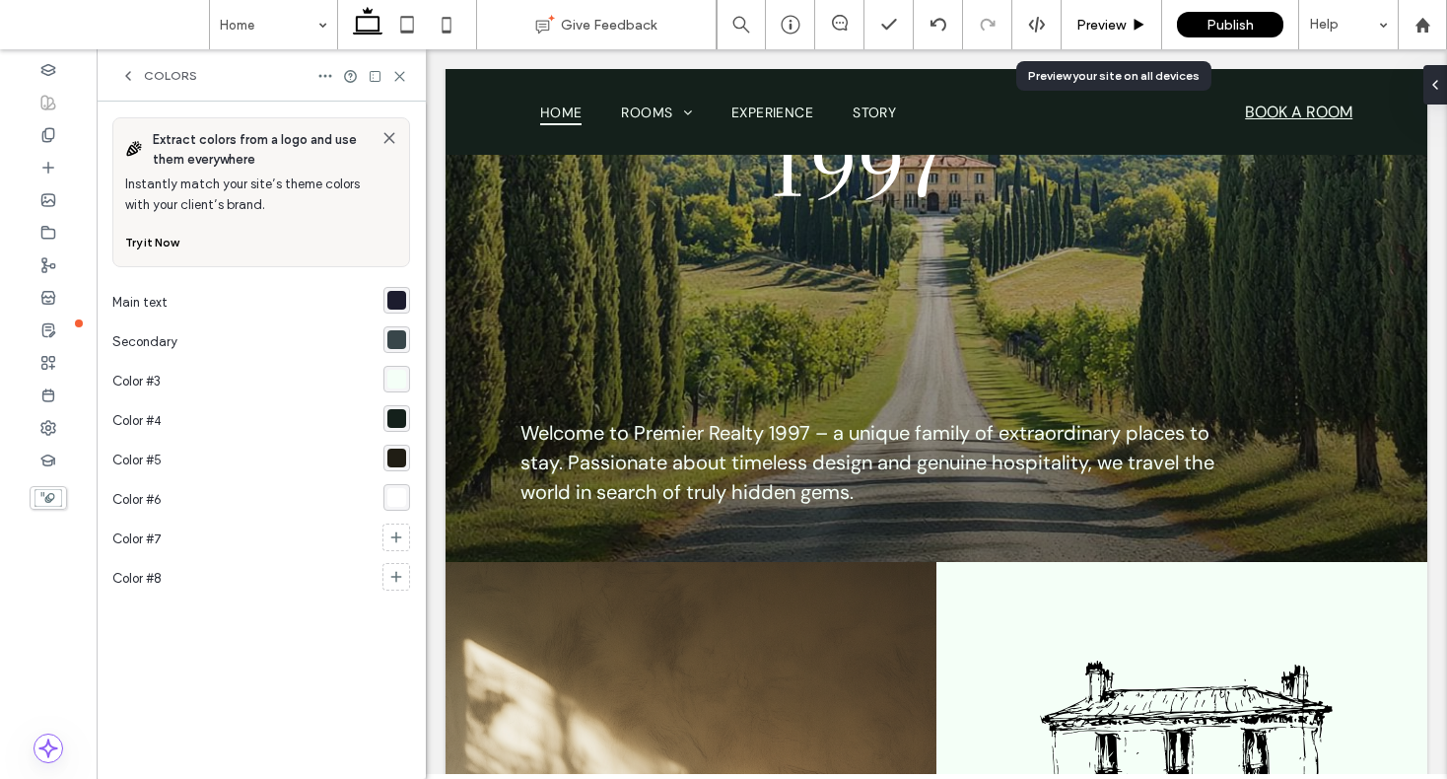
click at [1105, 30] on span "Preview" at bounding box center [1101, 25] width 49 height 17
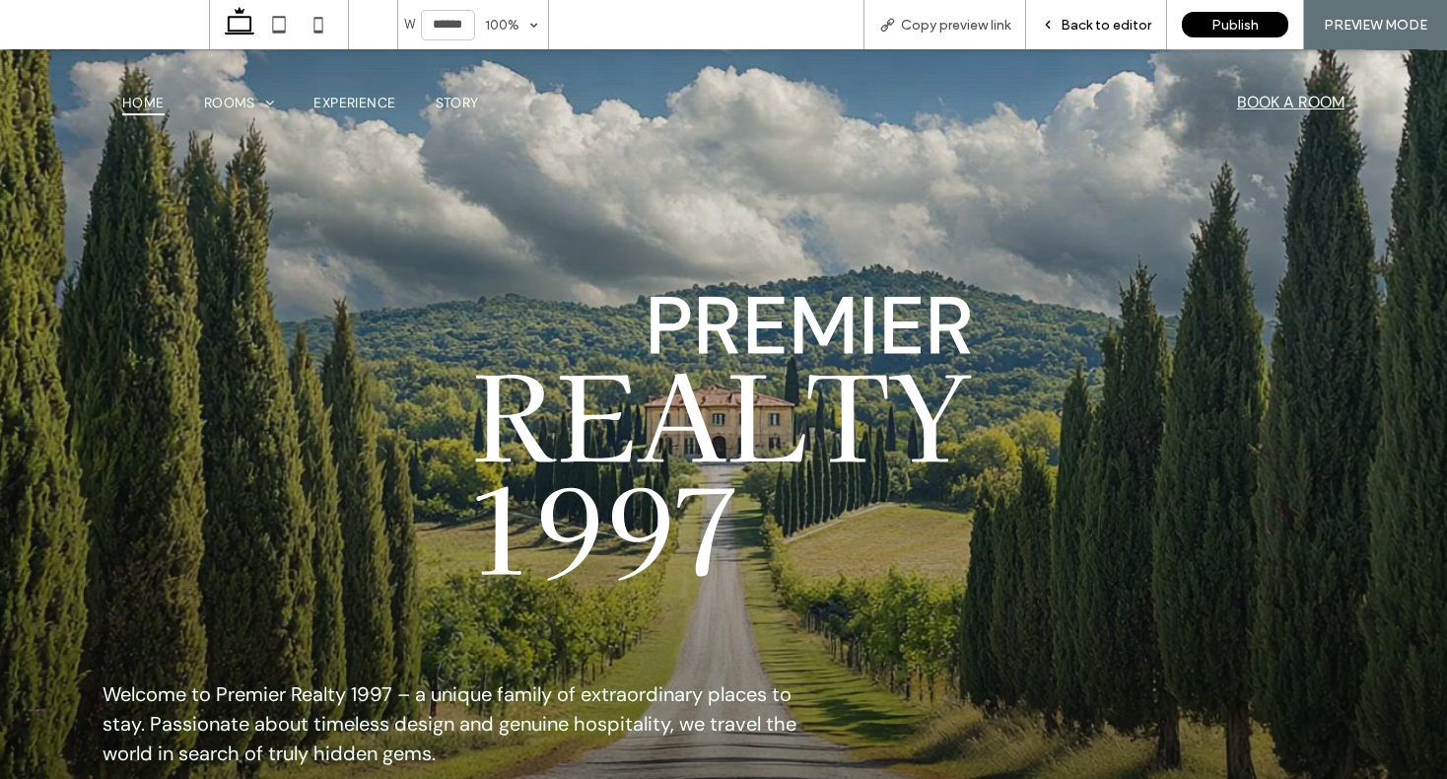
click at [1130, 19] on span "Back to editor" at bounding box center [1106, 25] width 91 height 17
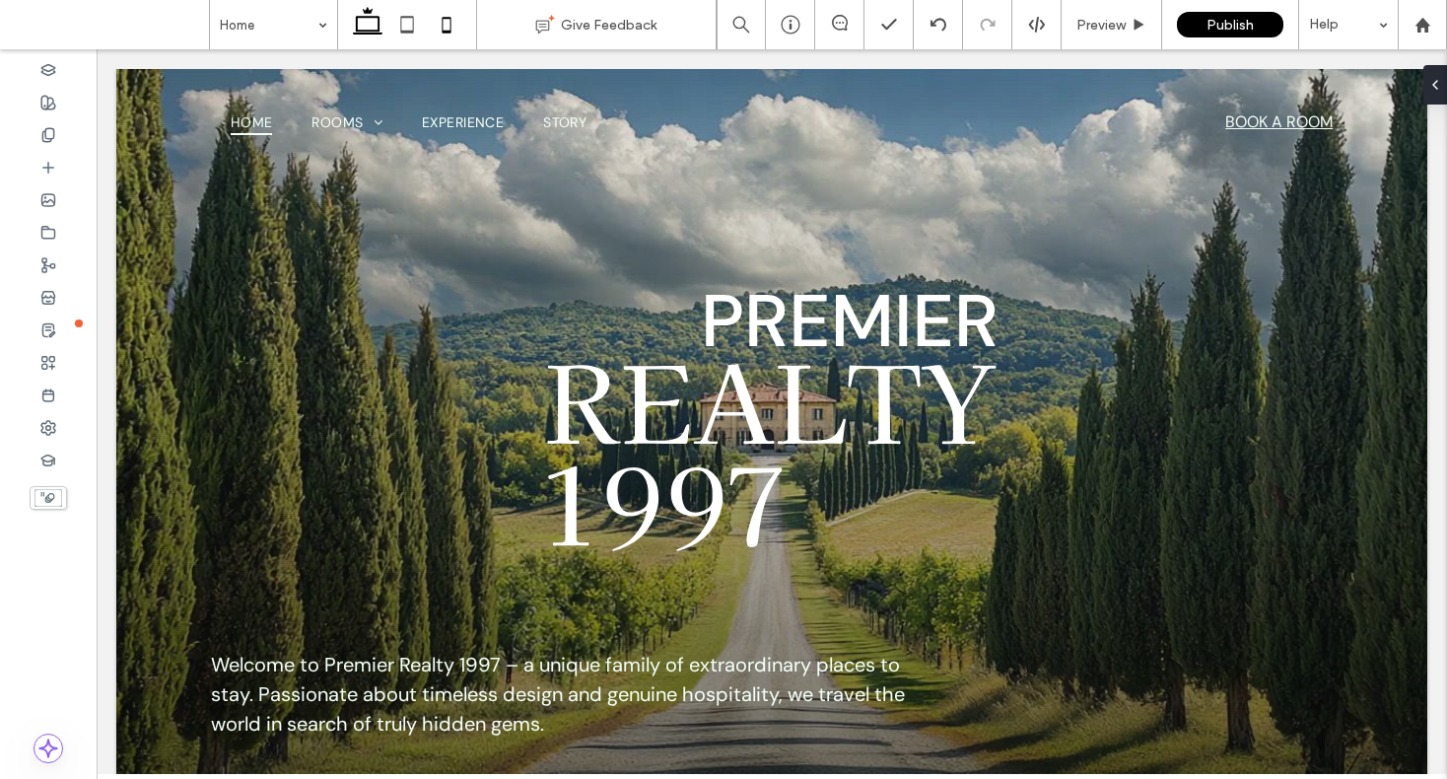
click at [457, 35] on icon at bounding box center [446, 24] width 39 height 39
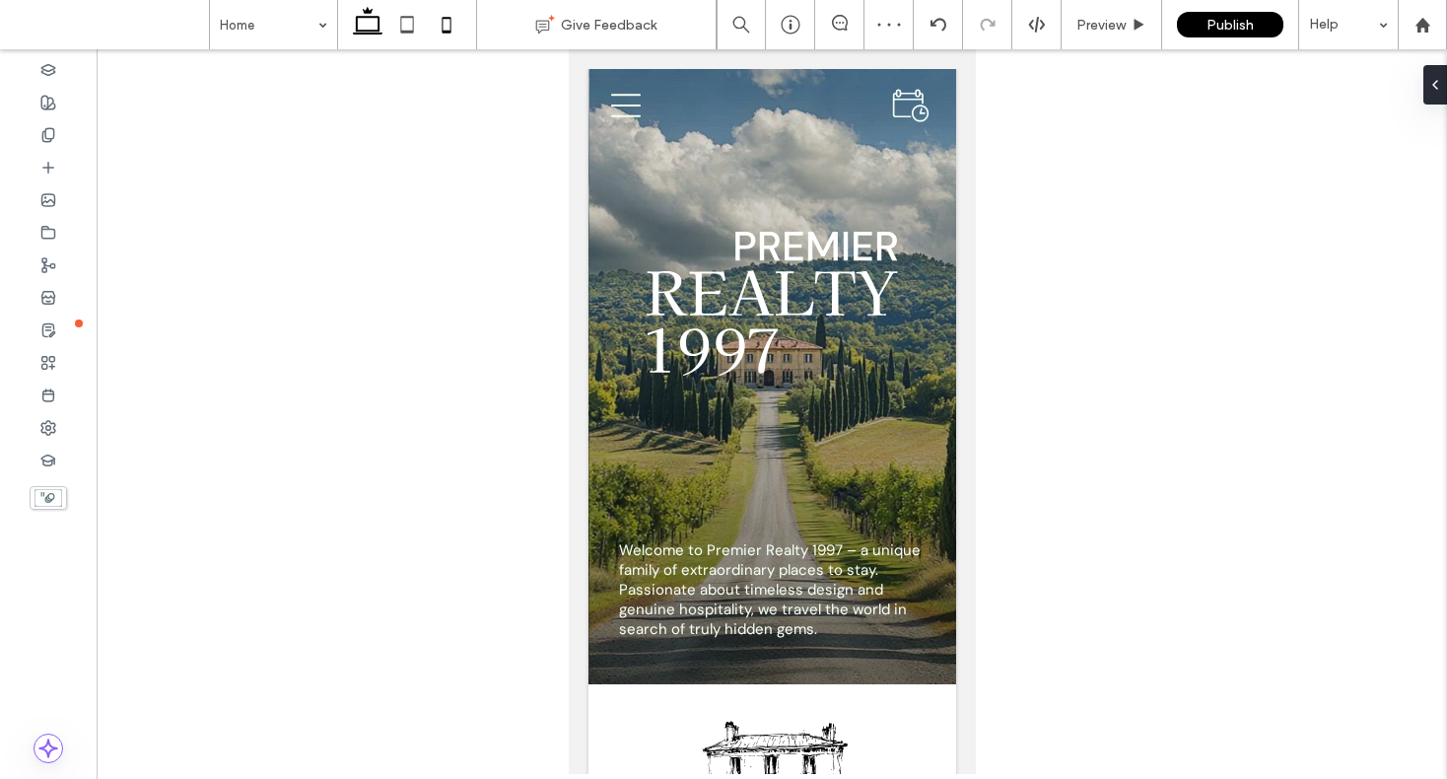
click at [382, 32] on icon at bounding box center [367, 24] width 39 height 39
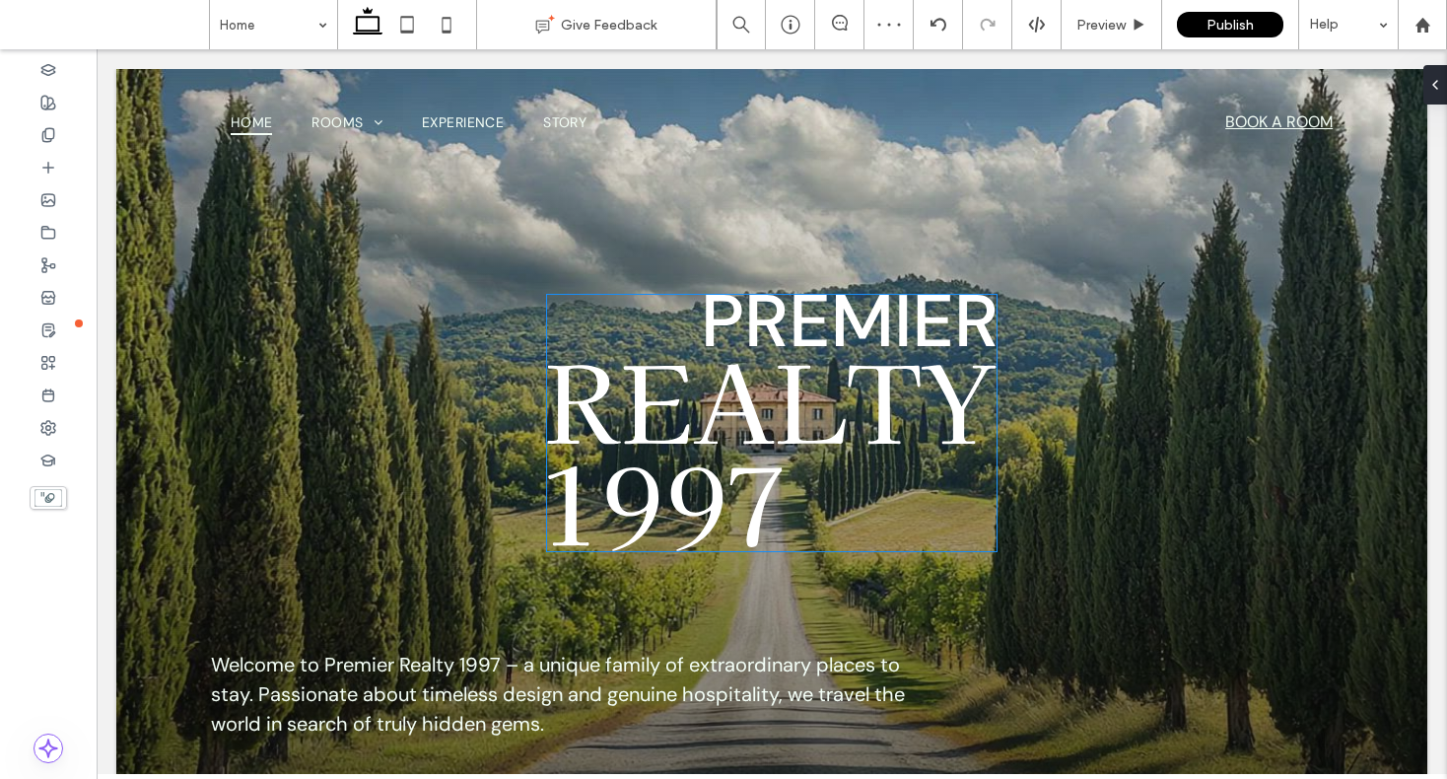
click at [746, 335] on img at bounding box center [771, 423] width 449 height 256
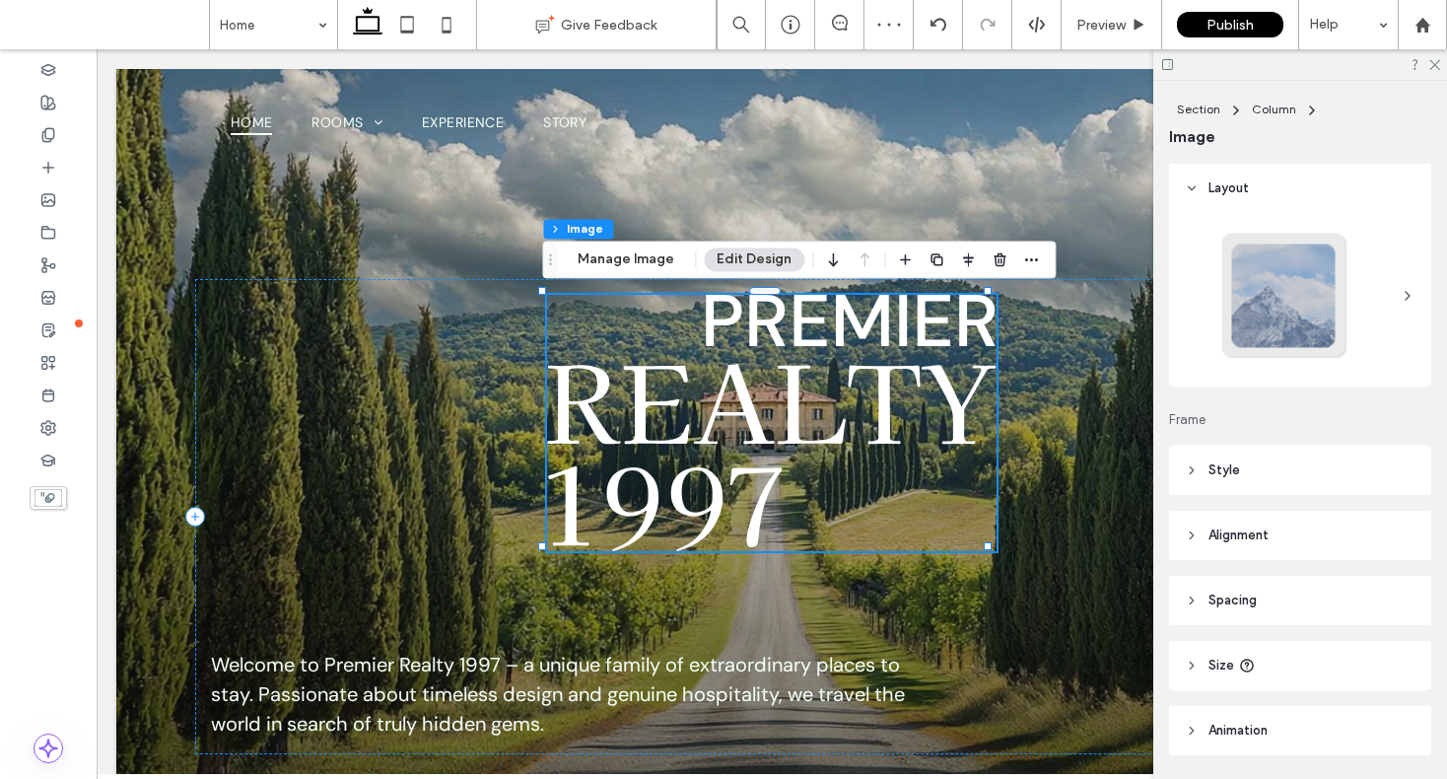
click at [813, 327] on img at bounding box center [771, 423] width 449 height 256
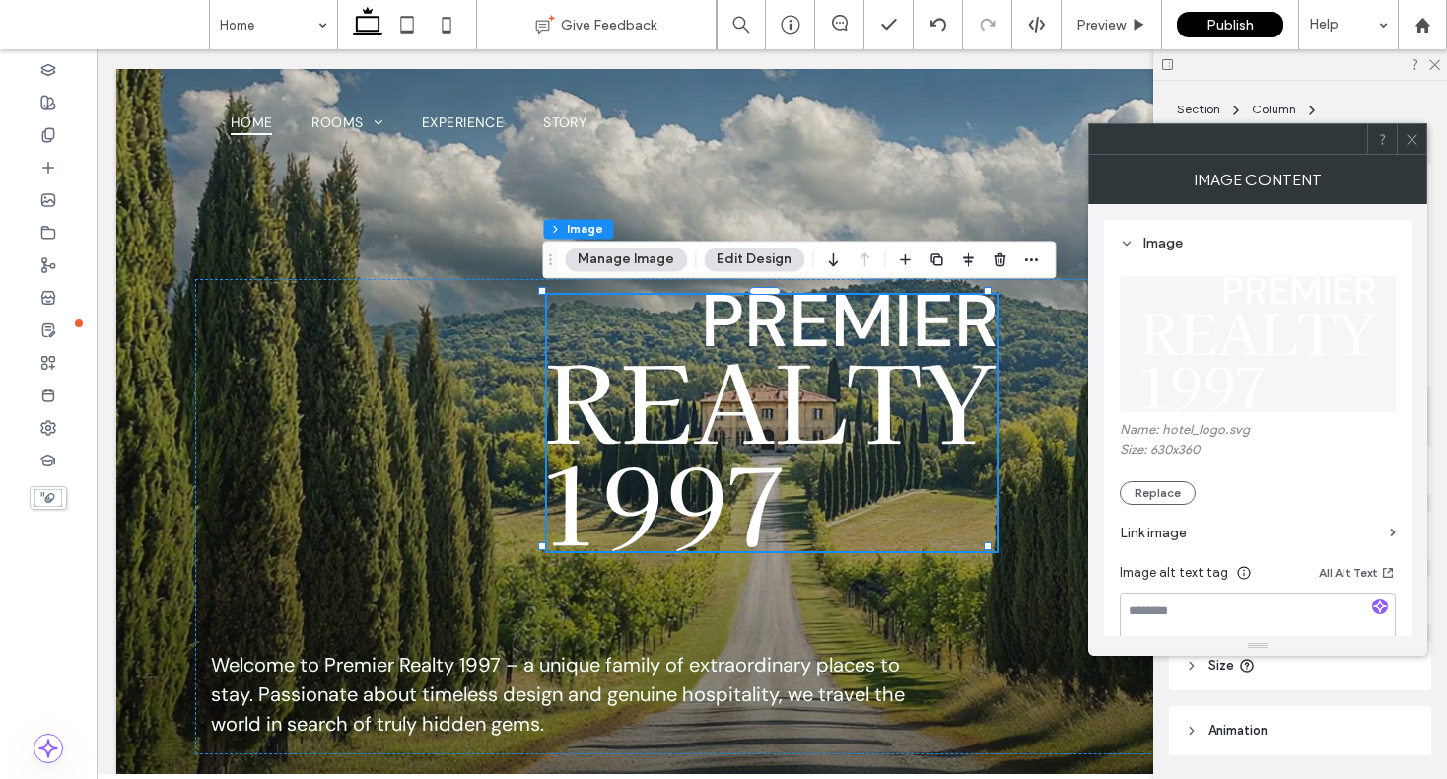
click at [1413, 137] on use at bounding box center [1412, 139] width 10 height 10
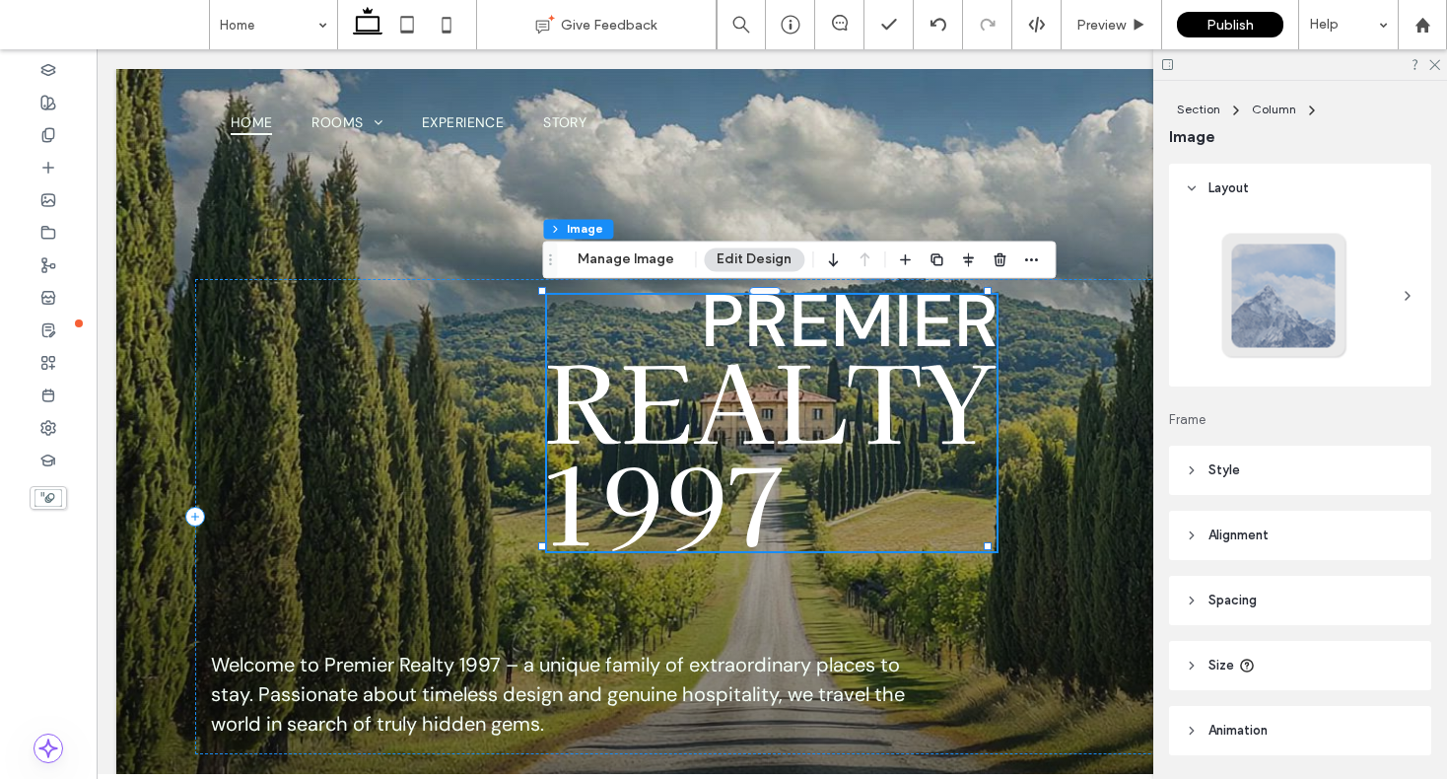
click at [871, 389] on img at bounding box center [771, 423] width 449 height 256
click at [1068, 380] on div "Welcome to Premier Realty 1997 – a unique family of extraordinary places to sta…" at bounding box center [771, 516] width 1153 height 475
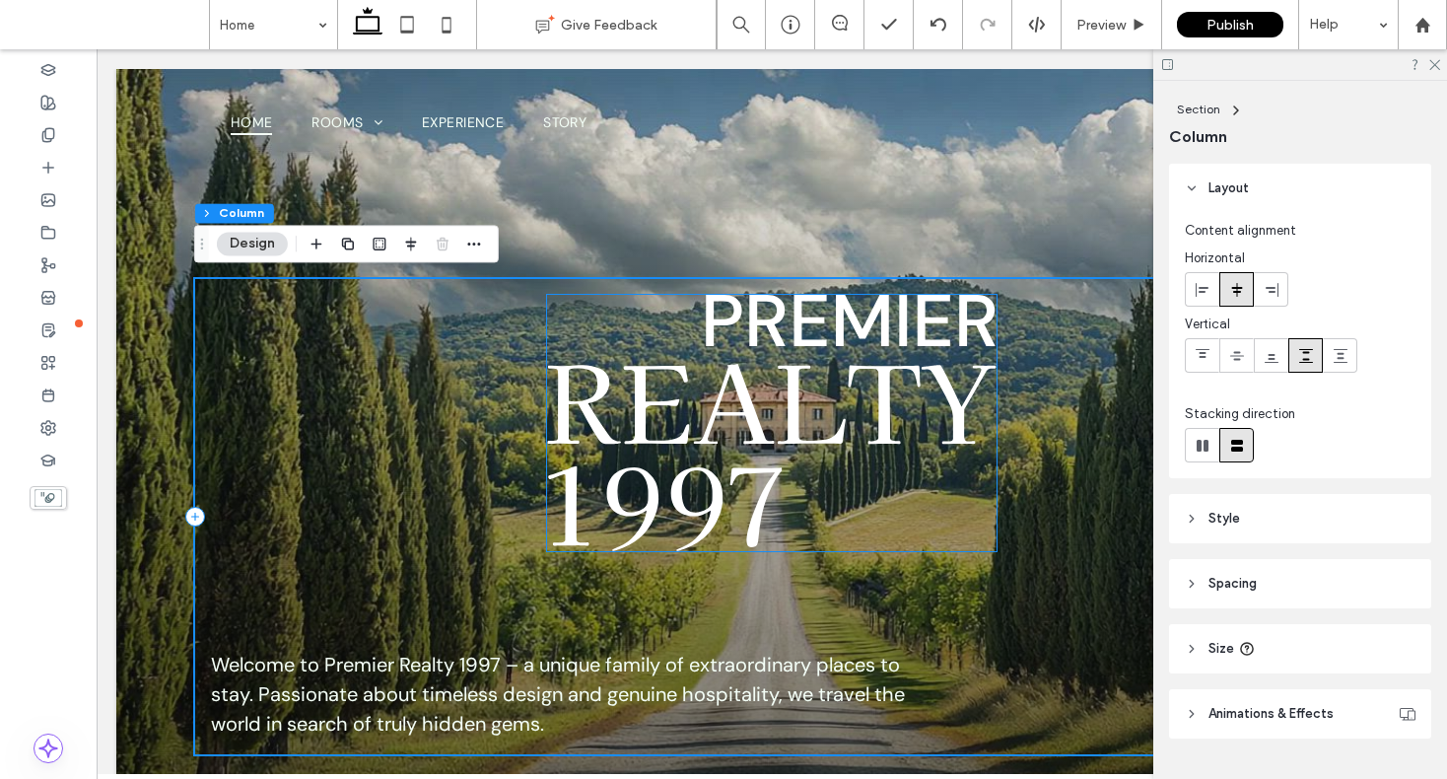
click at [878, 404] on img at bounding box center [771, 423] width 449 height 256
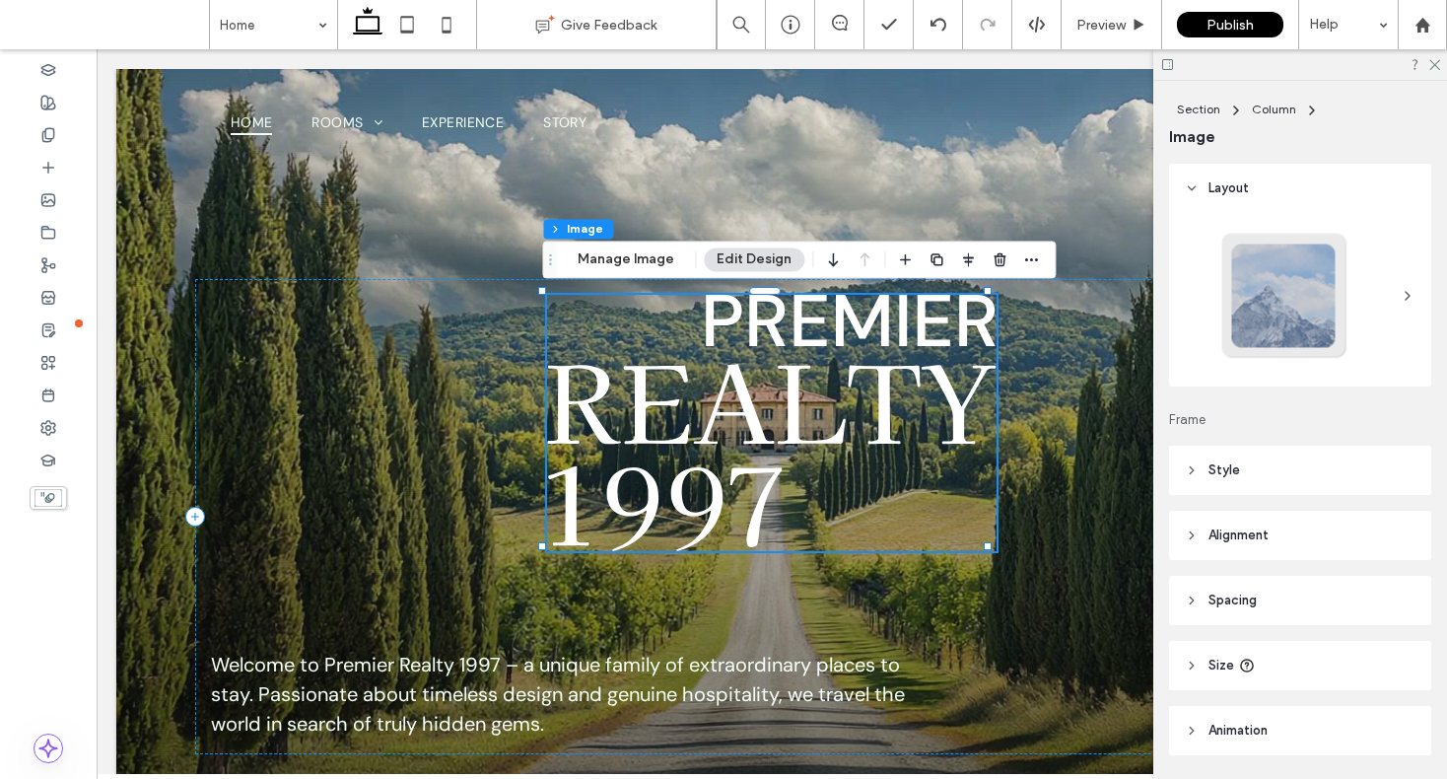
click at [878, 404] on img at bounding box center [771, 423] width 449 height 256
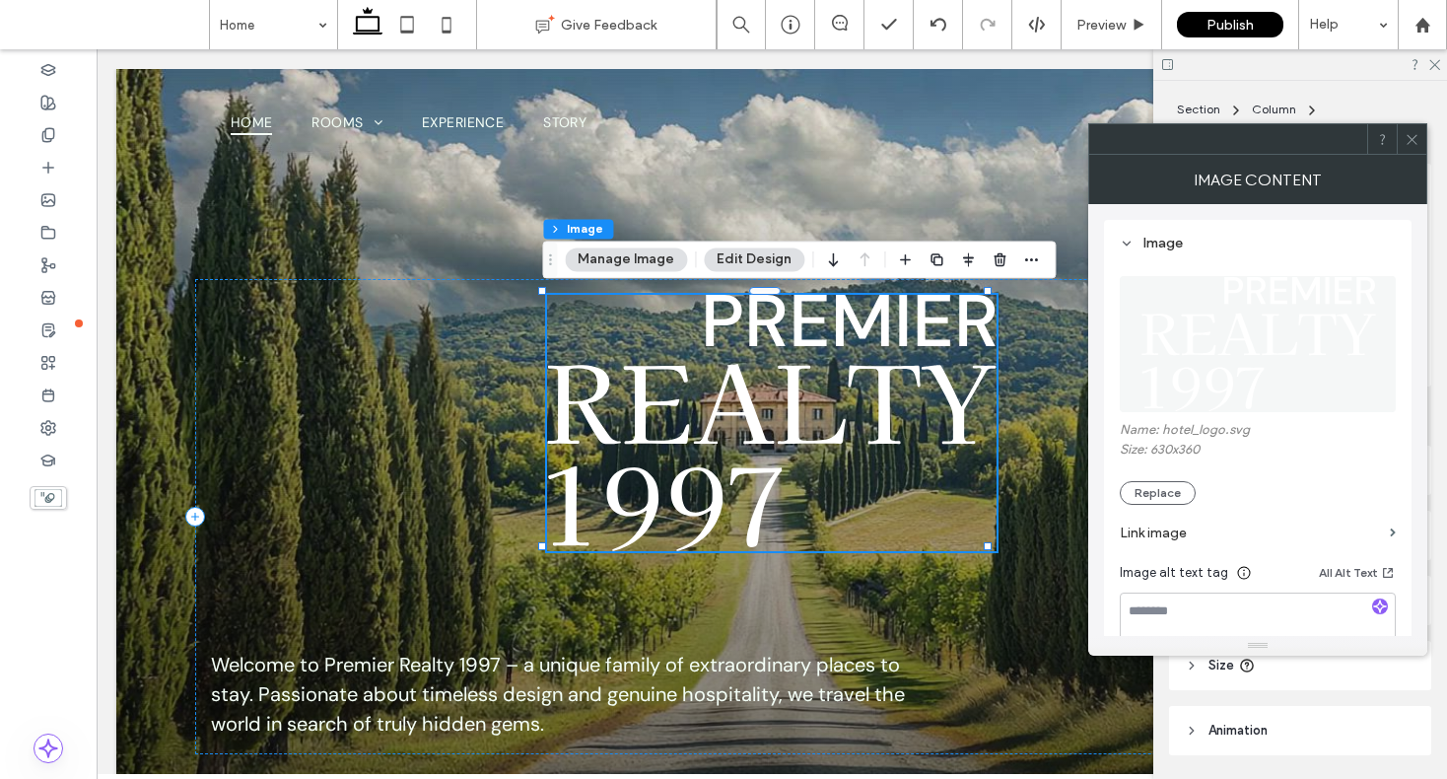
click at [1412, 143] on icon at bounding box center [1412, 139] width 15 height 15
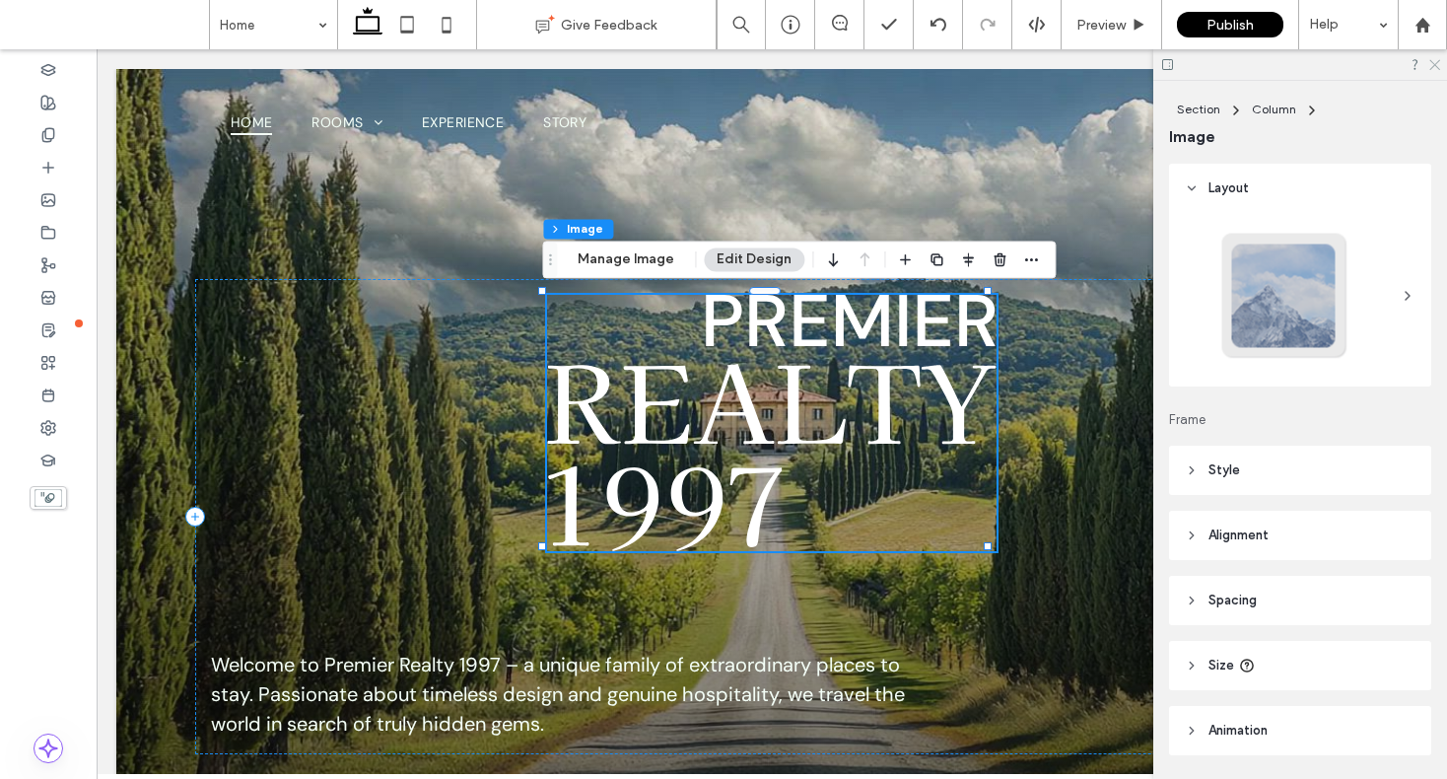
click at [1429, 67] on icon at bounding box center [1434, 63] width 13 height 13
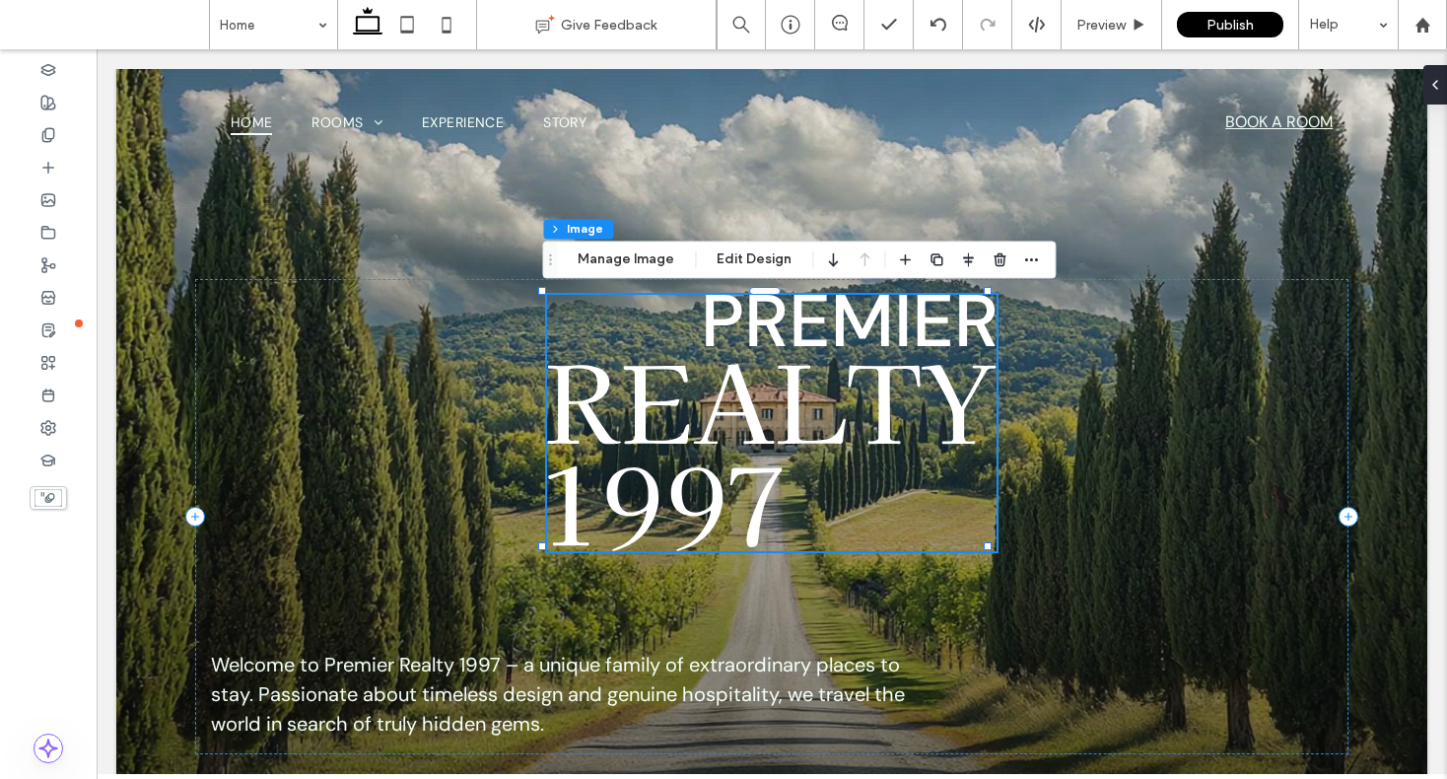
click at [1183, 188] on div "Welcome to Premier Realty 1997 – a unique family of extraordinary places to sta…" at bounding box center [771, 437] width 1311 height 737
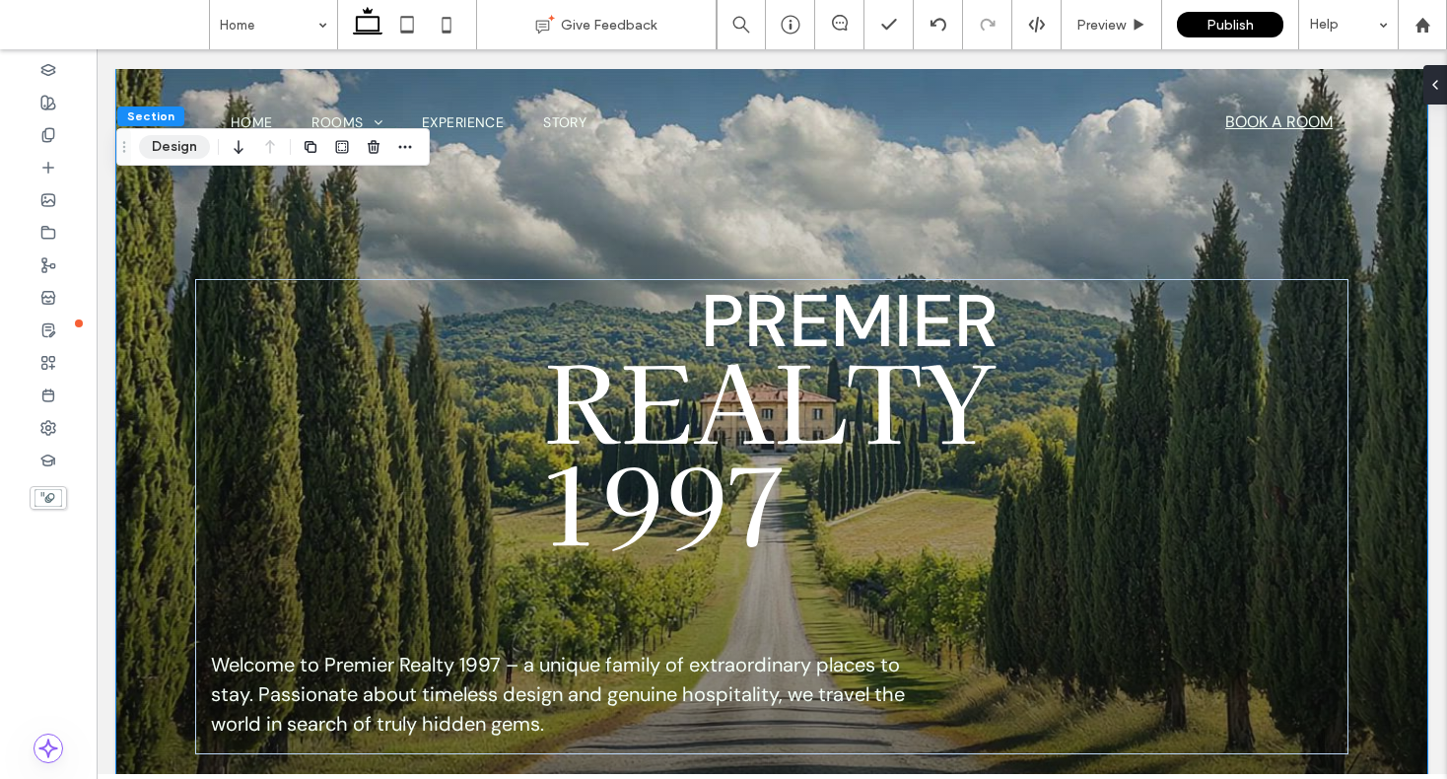
click at [167, 157] on button "Design" at bounding box center [174, 147] width 71 height 24
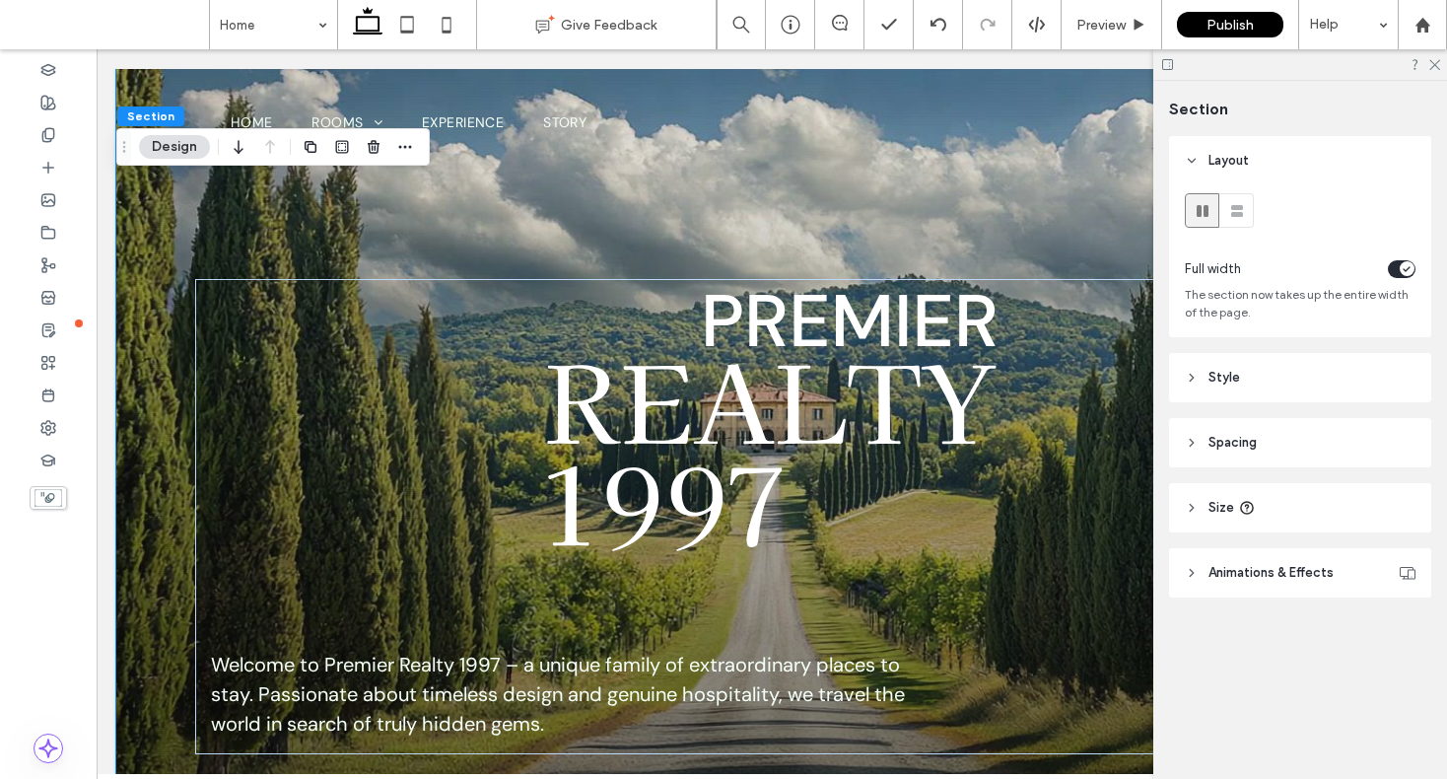
click at [1440, 60] on div at bounding box center [1300, 64] width 294 height 31
click at [1436, 65] on icon at bounding box center [1434, 63] width 13 height 13
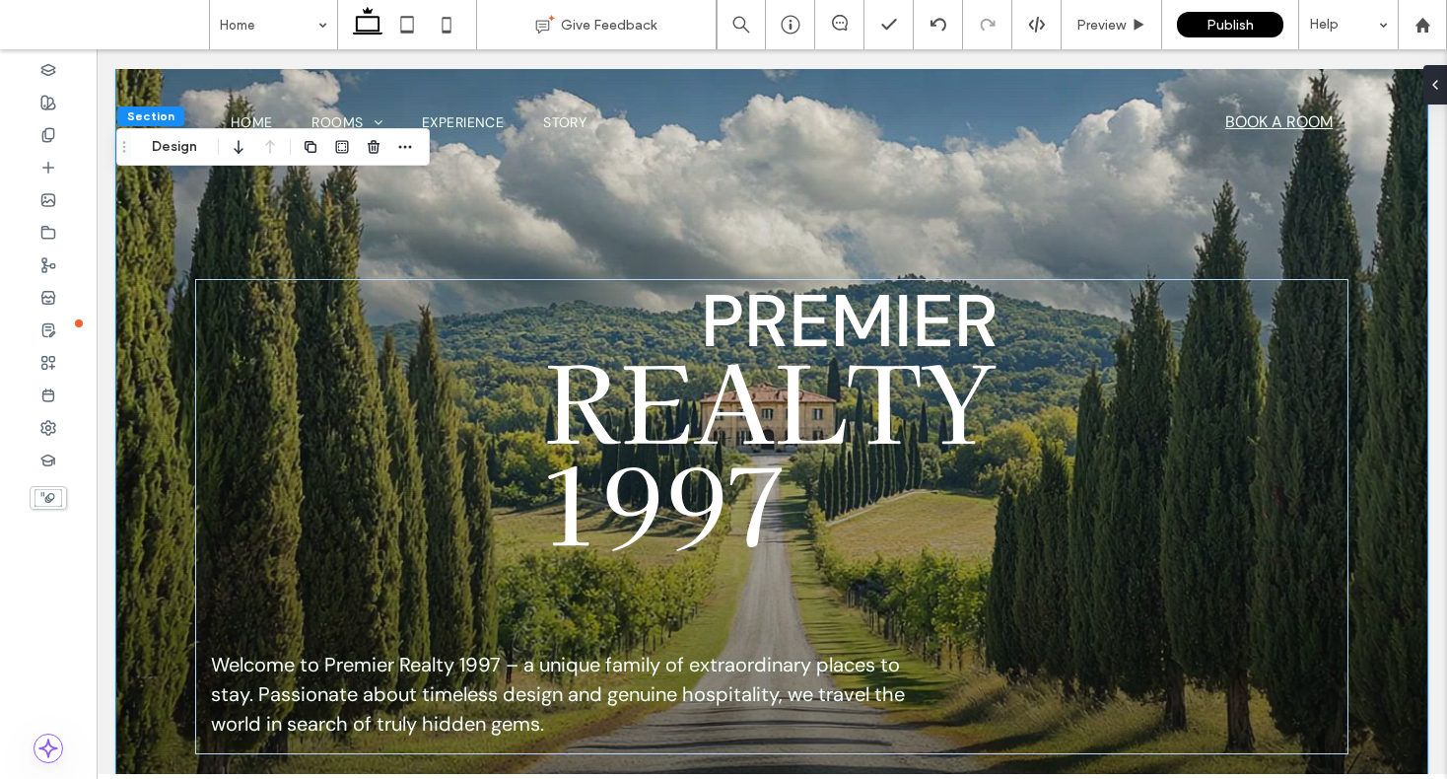
click at [157, 513] on div "Welcome to Premier Realty 1997 – a unique family of extraordinary places to sta…" at bounding box center [771, 437] width 1311 height 737
click at [160, 515] on div "Welcome to Premier Realty 1997 – a unique family of extraordinary places to sta…" at bounding box center [771, 437] width 1311 height 737
click at [193, 146] on button "Design" at bounding box center [174, 147] width 71 height 24
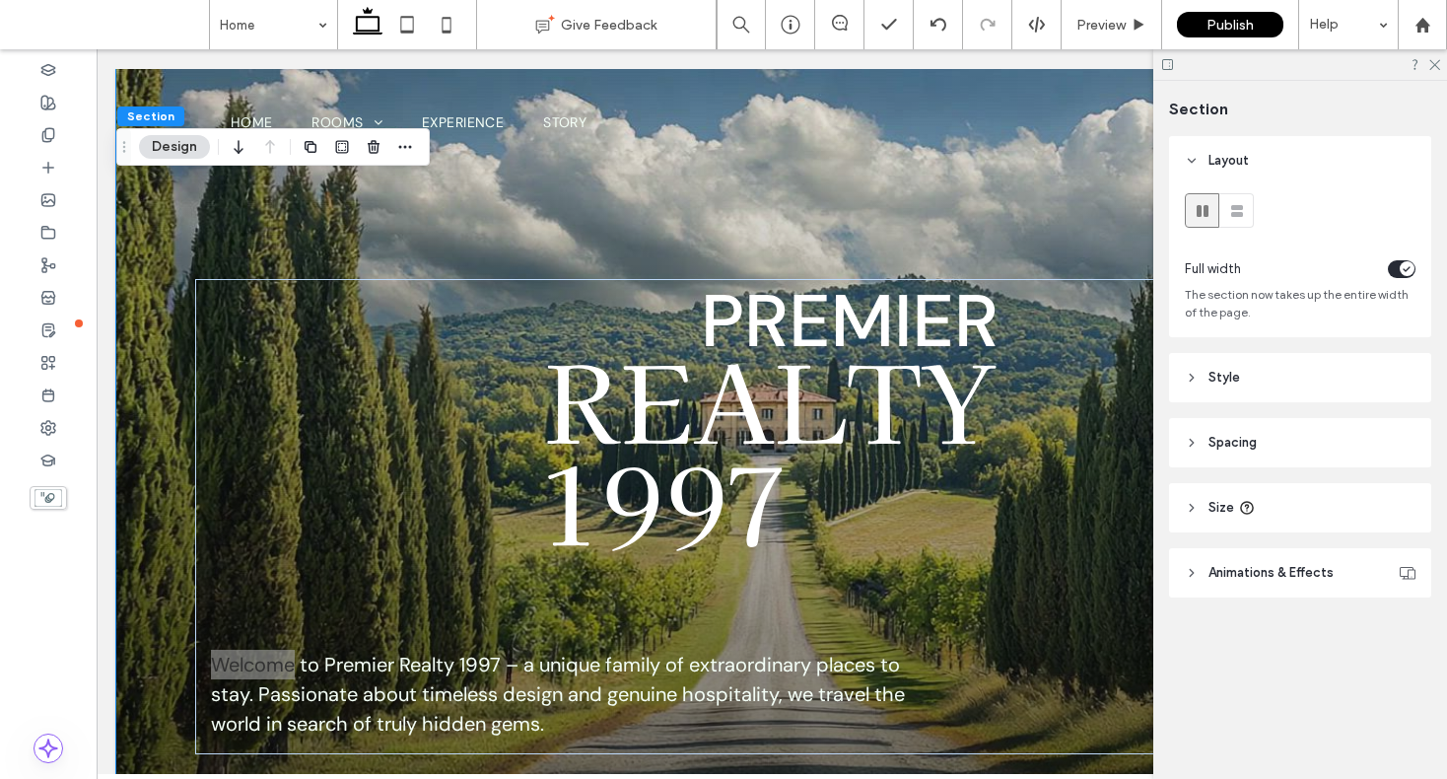
click at [1279, 564] on span "Animations & Effects" at bounding box center [1271, 573] width 125 height 20
click at [1432, 67] on icon at bounding box center [1434, 63] width 13 height 13
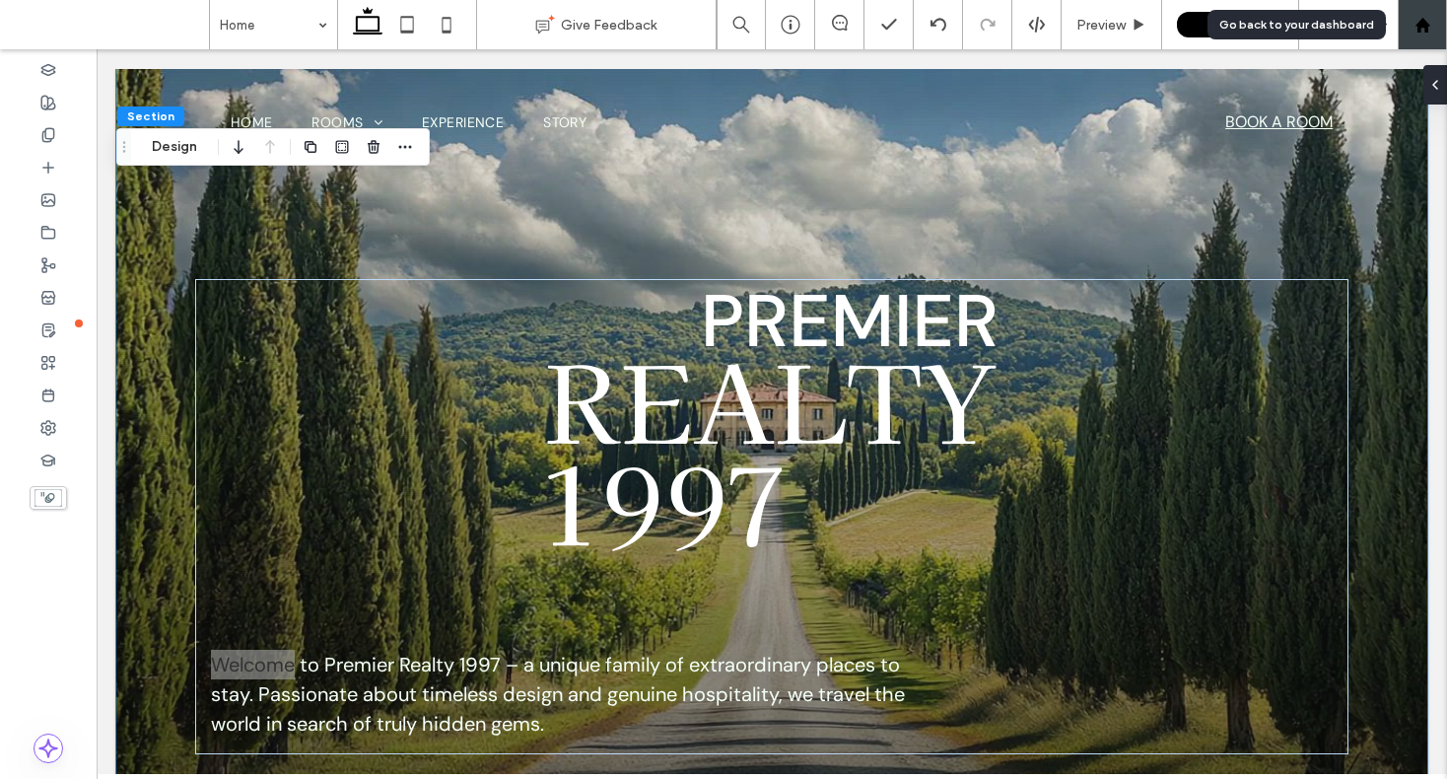
click at [1432, 22] on div at bounding box center [1422, 25] width 47 height 17
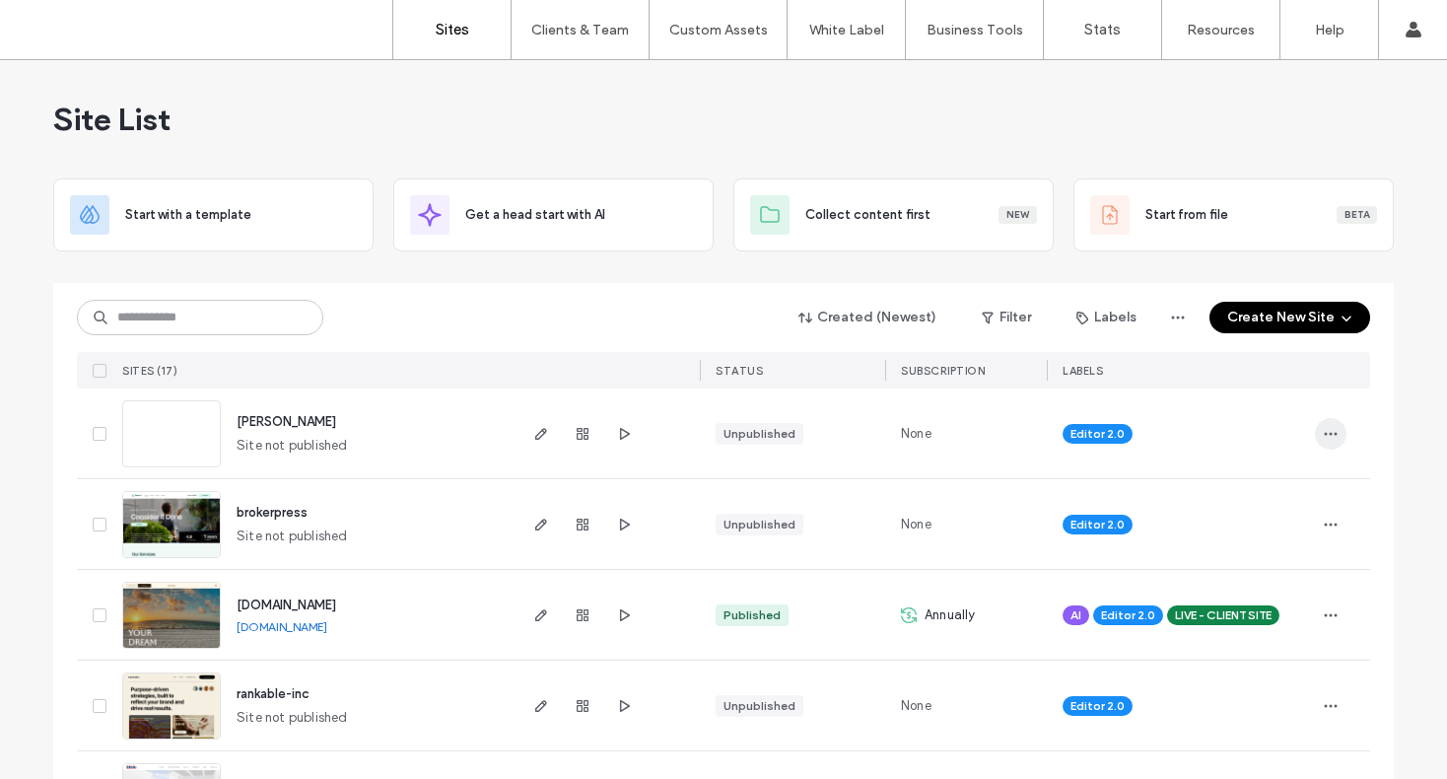
click at [1325, 434] on use "button" at bounding box center [1331, 433] width 13 height 3
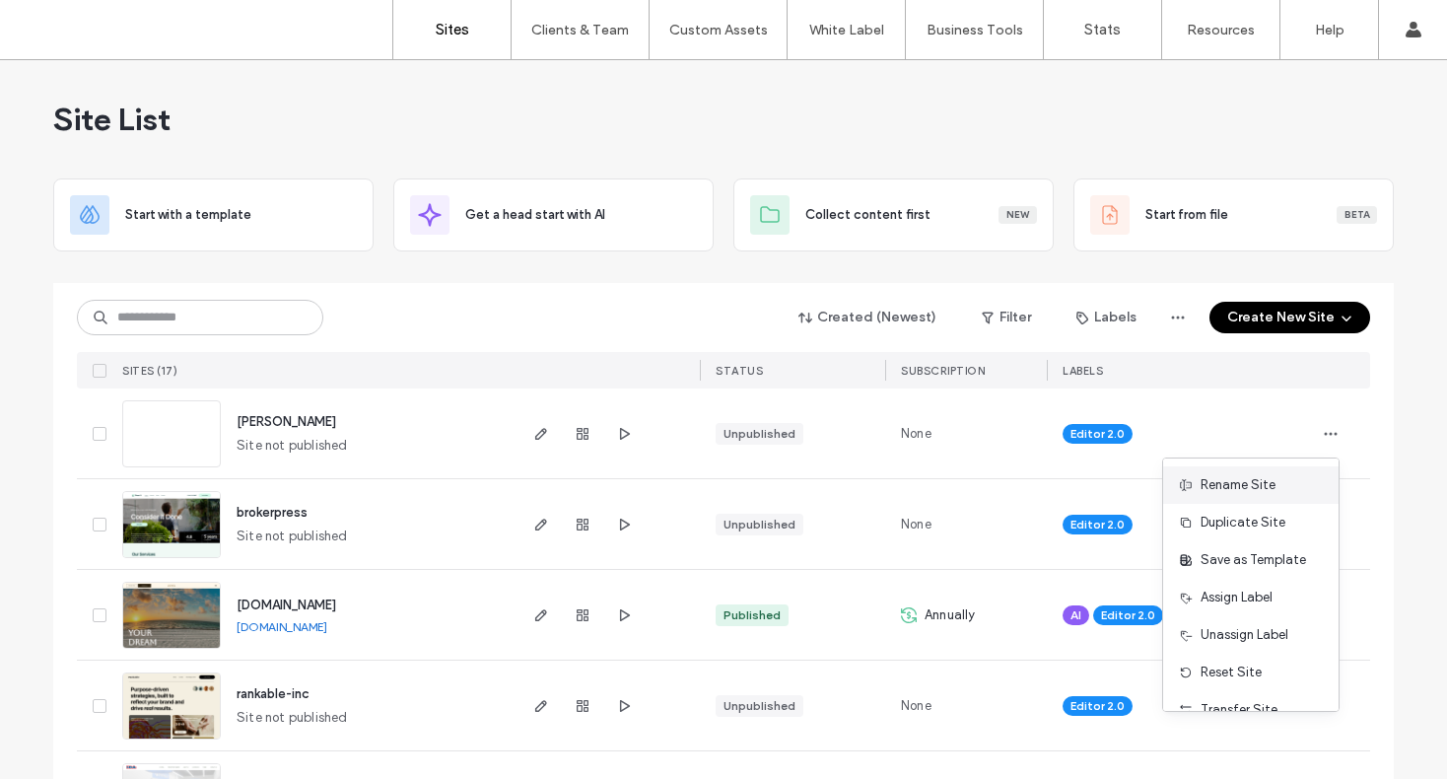
click at [1228, 484] on span "Rename Site" at bounding box center [1238, 485] width 75 height 20
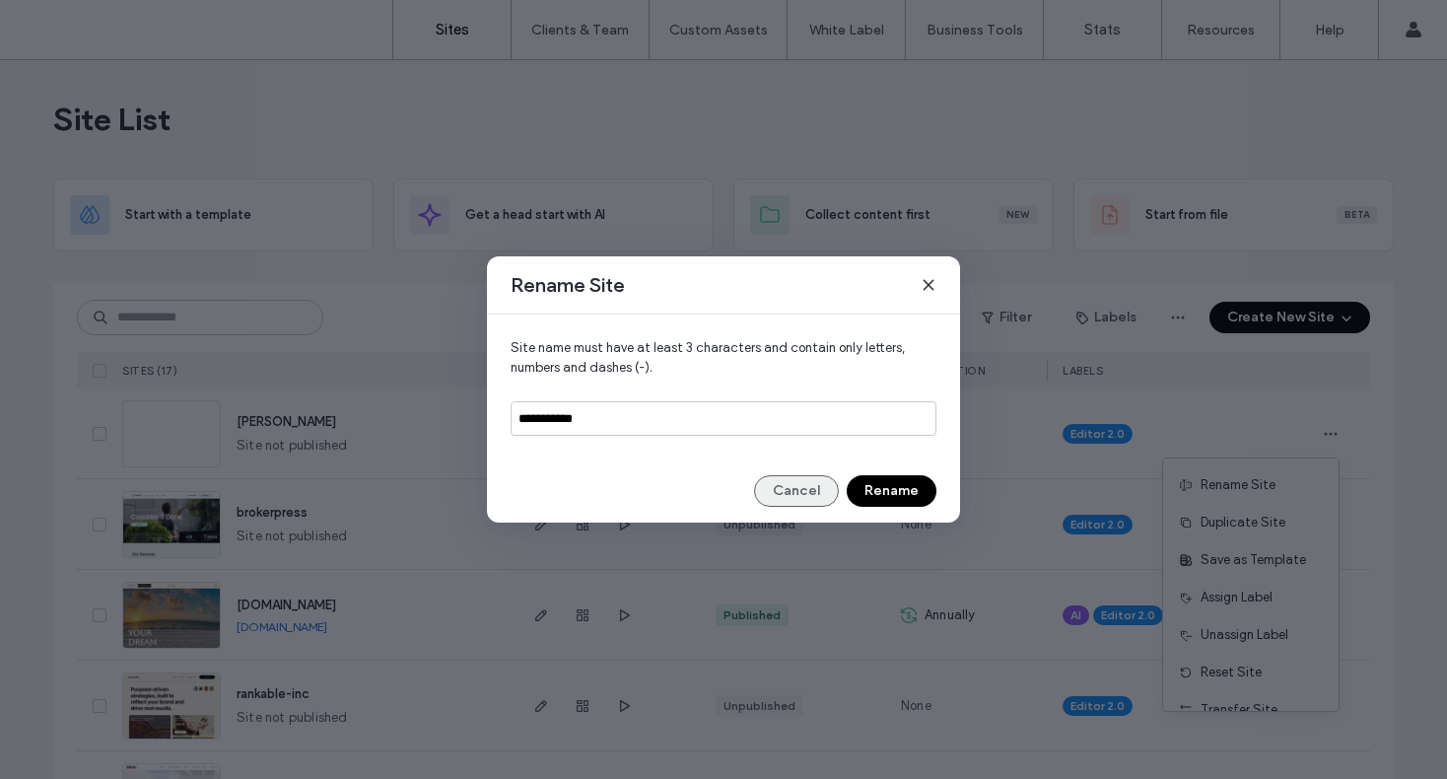
click at [809, 500] on button "Cancel" at bounding box center [796, 491] width 85 height 32
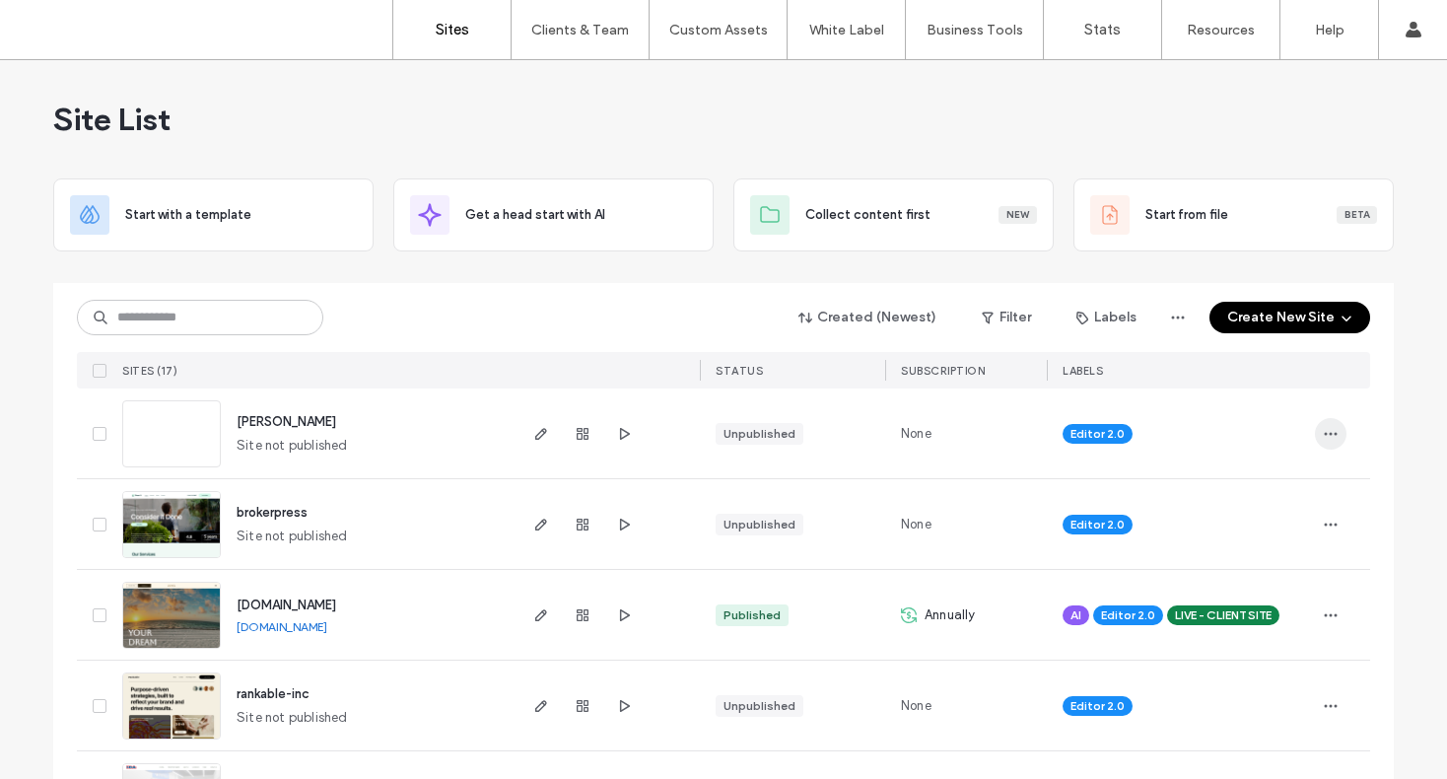
click at [1326, 437] on icon "button" at bounding box center [1331, 434] width 16 height 16
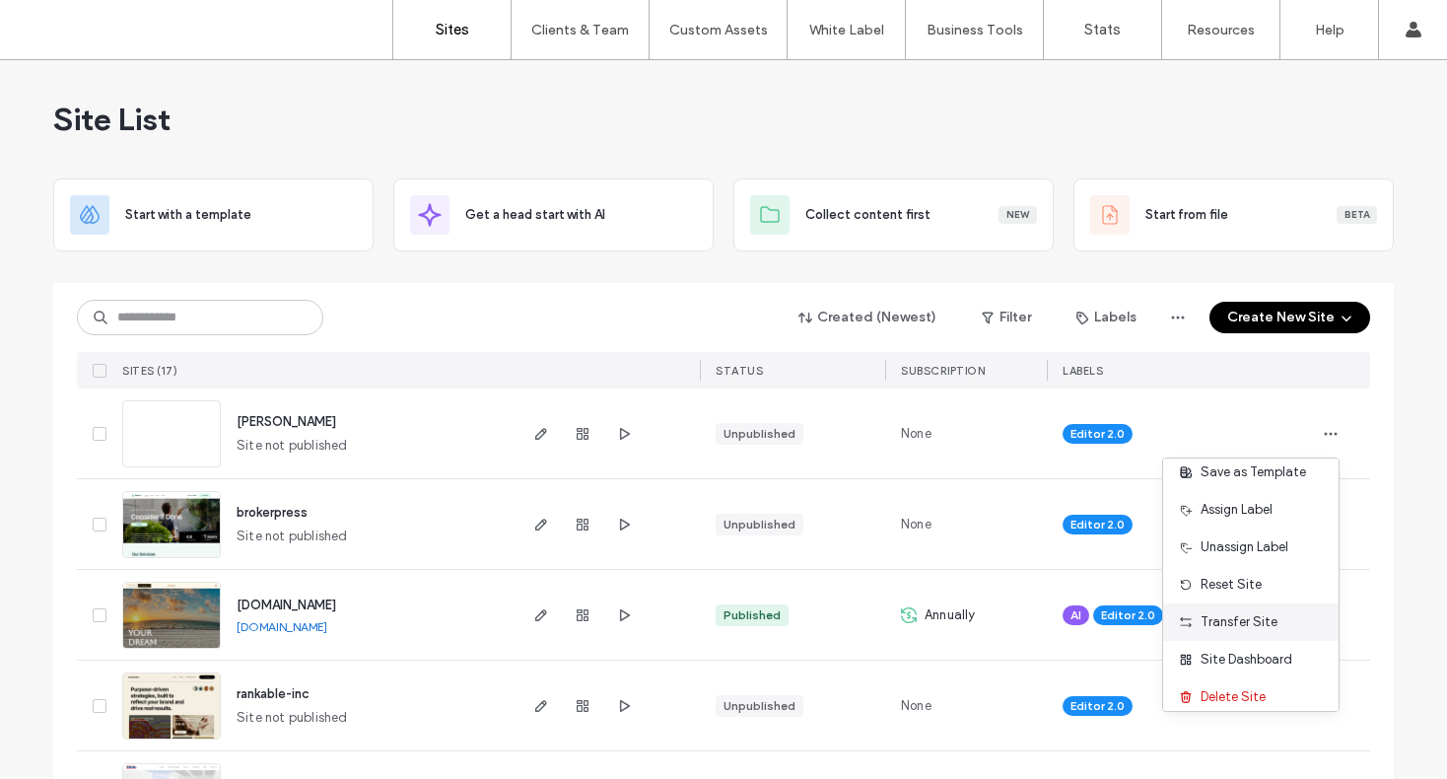
scroll to position [101, 0]
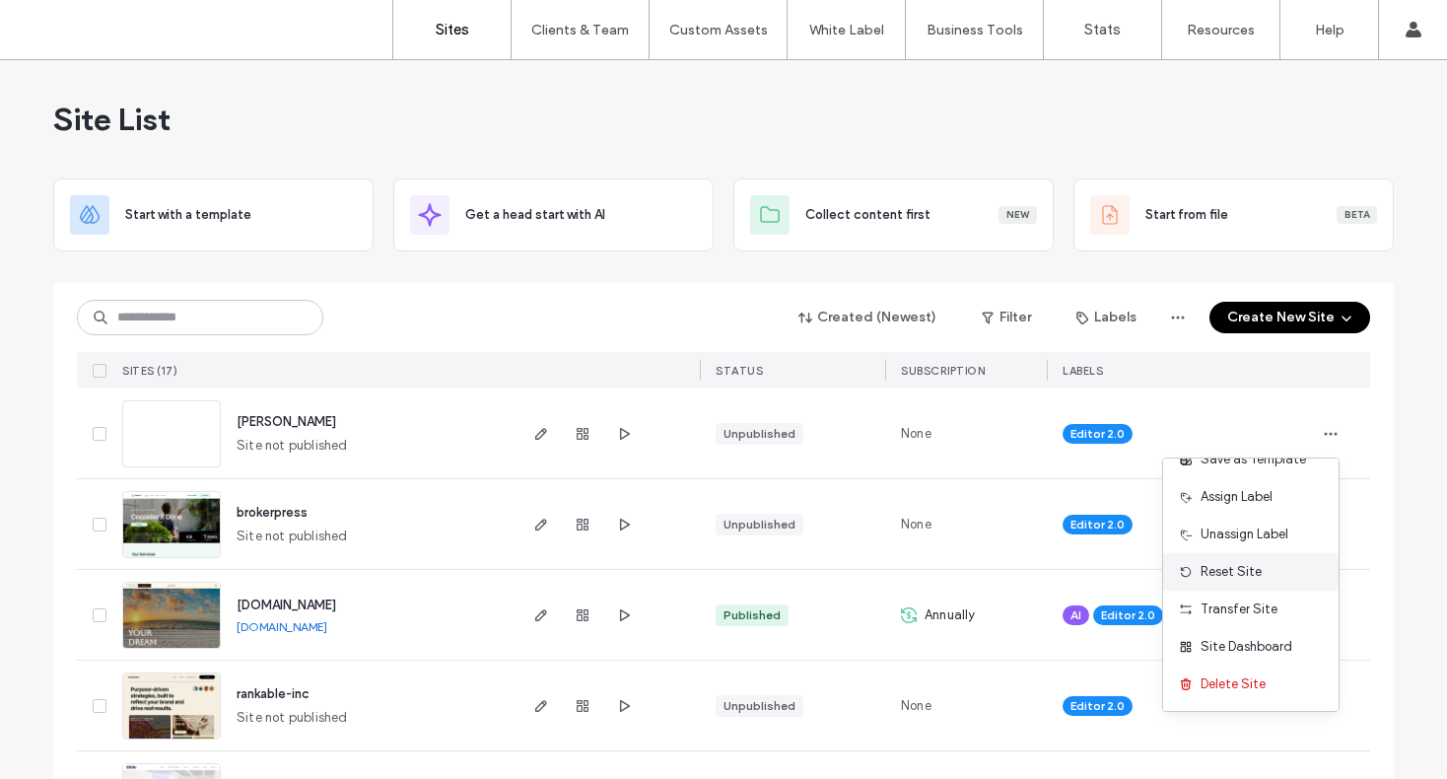
click at [1246, 573] on span "Reset Site" at bounding box center [1231, 572] width 61 height 20
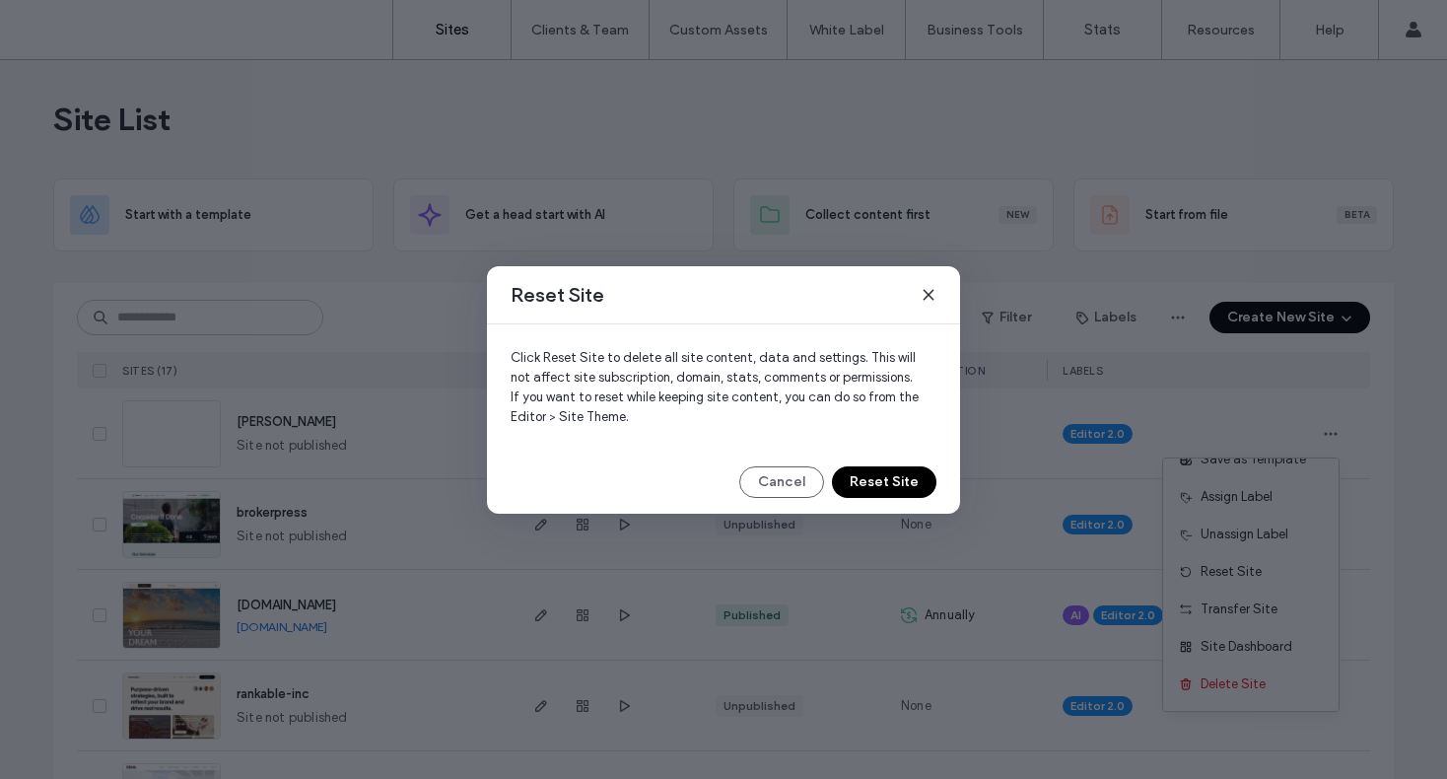
click at [895, 493] on button "Reset Site" at bounding box center [884, 482] width 105 height 32
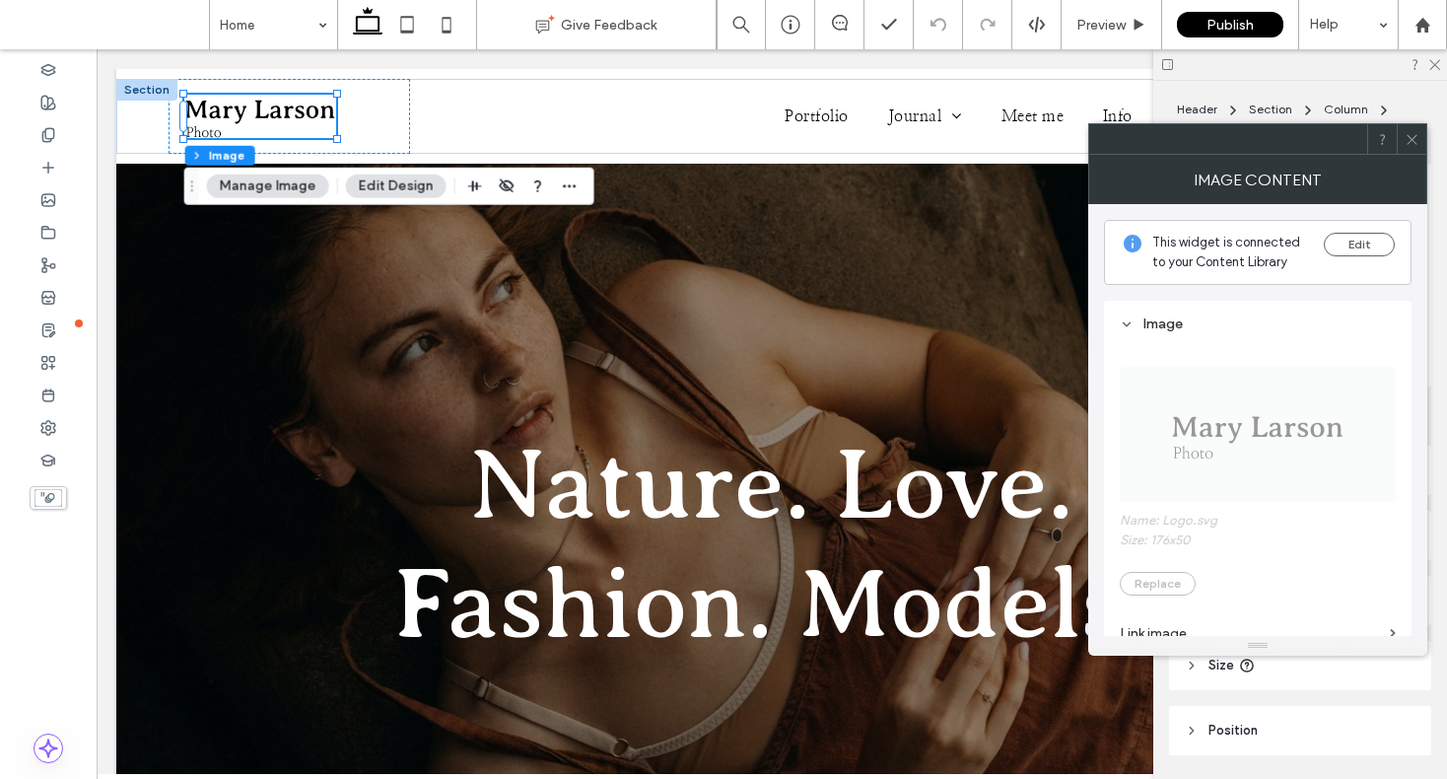
click at [1414, 142] on icon at bounding box center [1412, 139] width 15 height 15
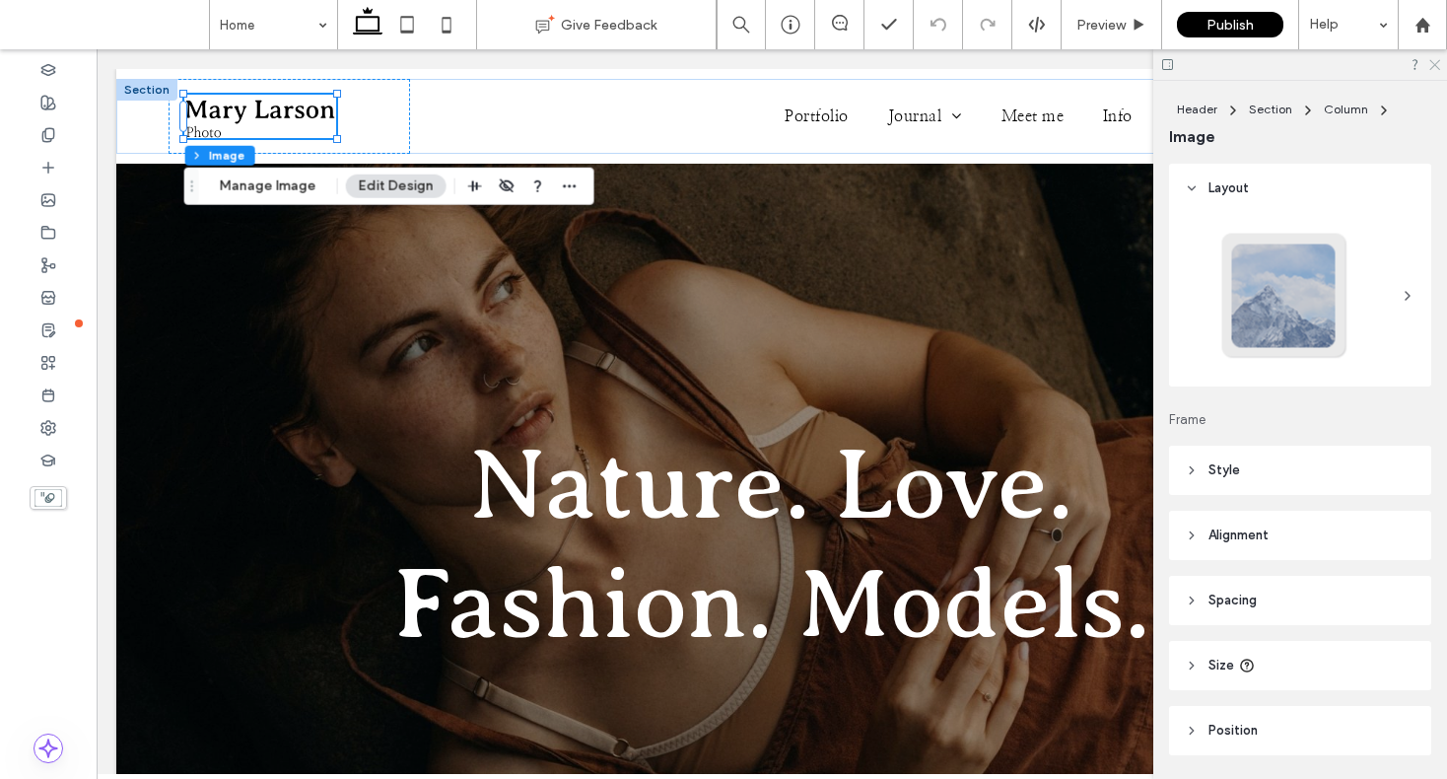
click at [1438, 64] on icon at bounding box center [1434, 63] width 13 height 13
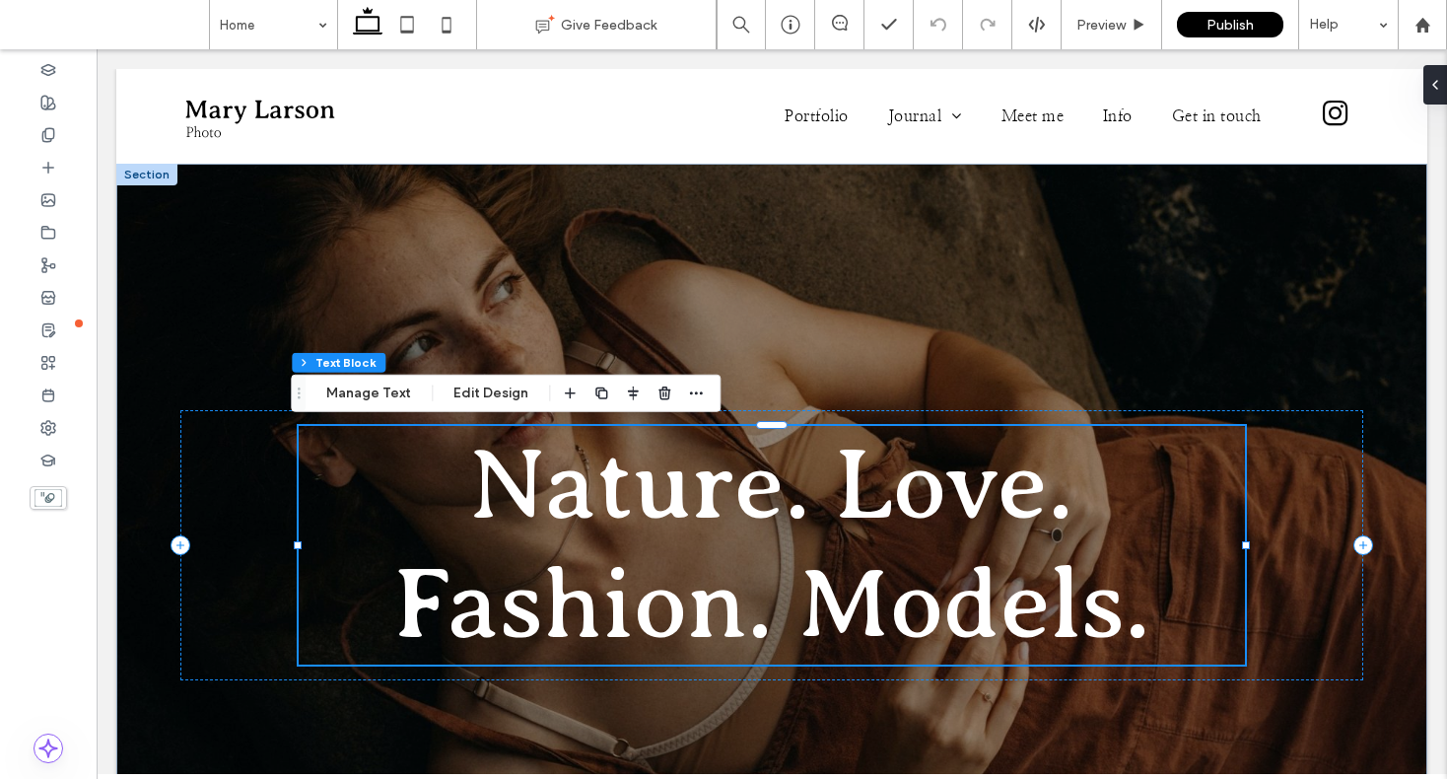
click at [976, 523] on div "Nature. Love. Fashion. Models." at bounding box center [772, 545] width 946 height 239
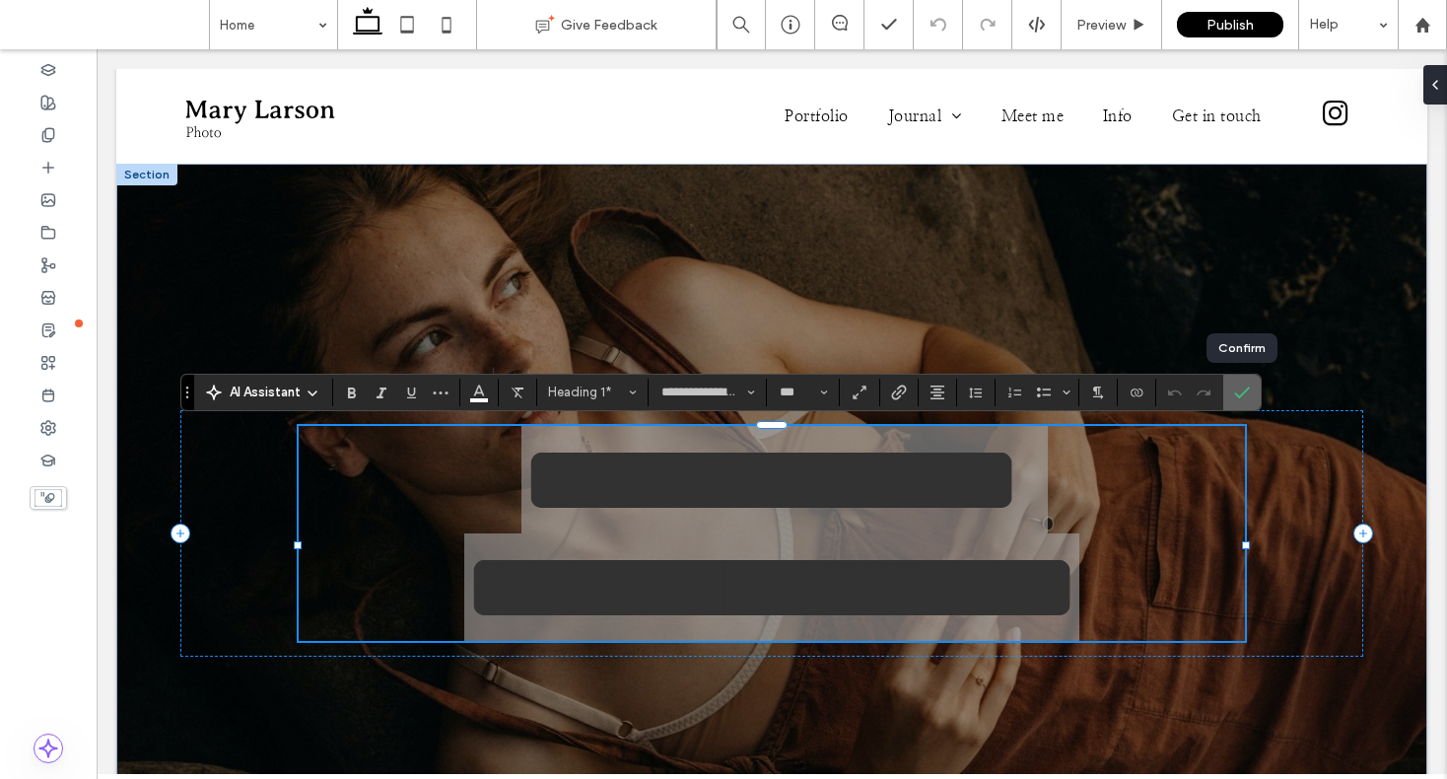
click at [1236, 400] on span "Confirm" at bounding box center [1238, 392] width 9 height 35
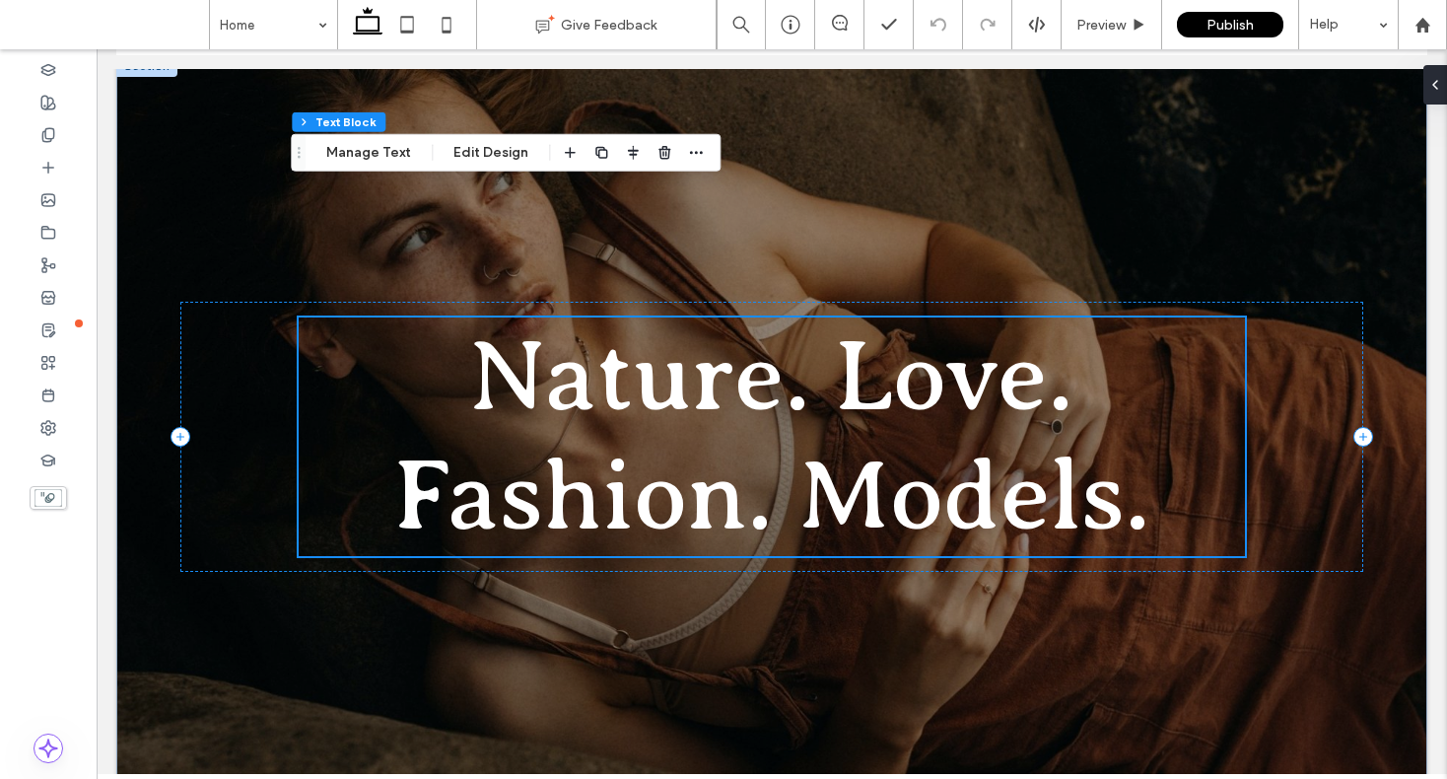
scroll to position [40, 0]
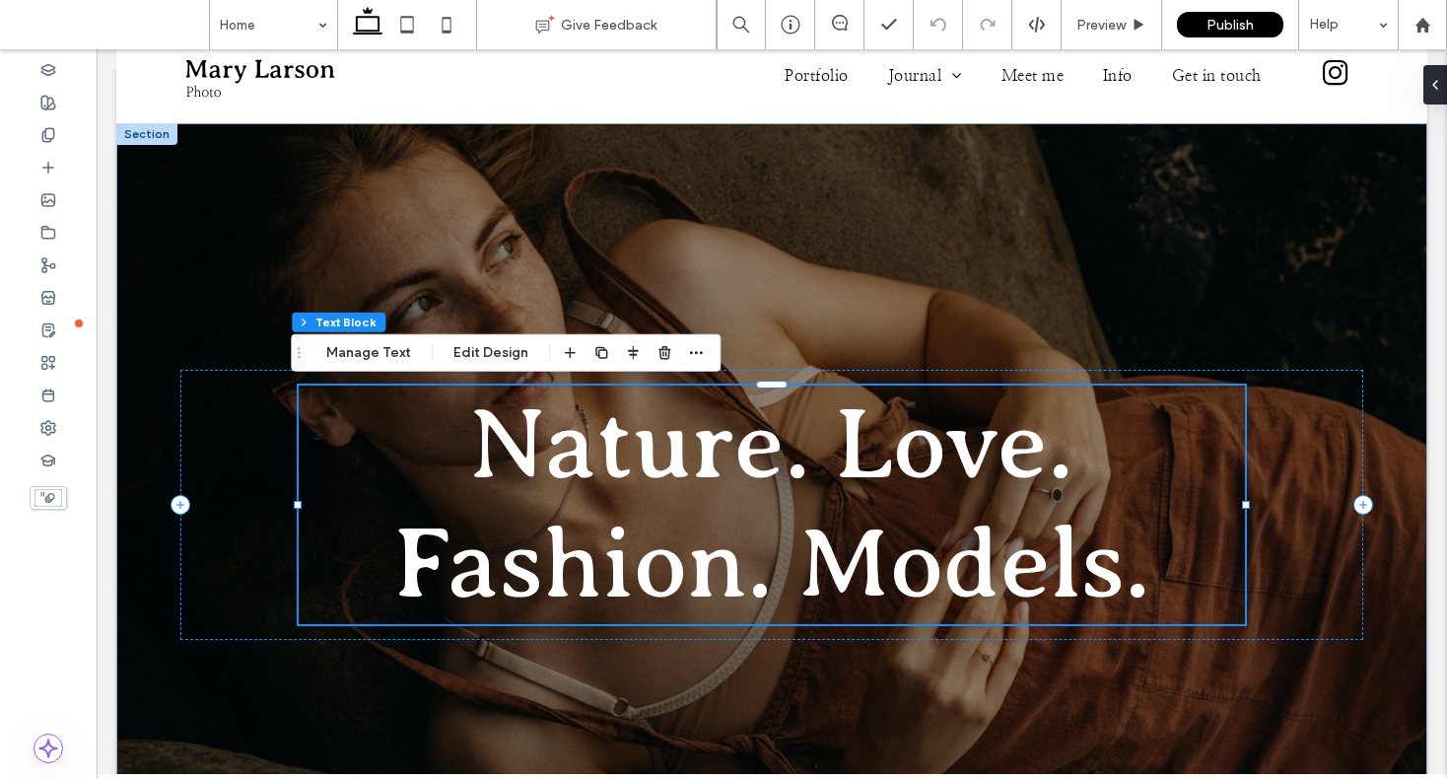
click at [641, 471] on span "Nature. Love." at bounding box center [771, 444] width 604 height 110
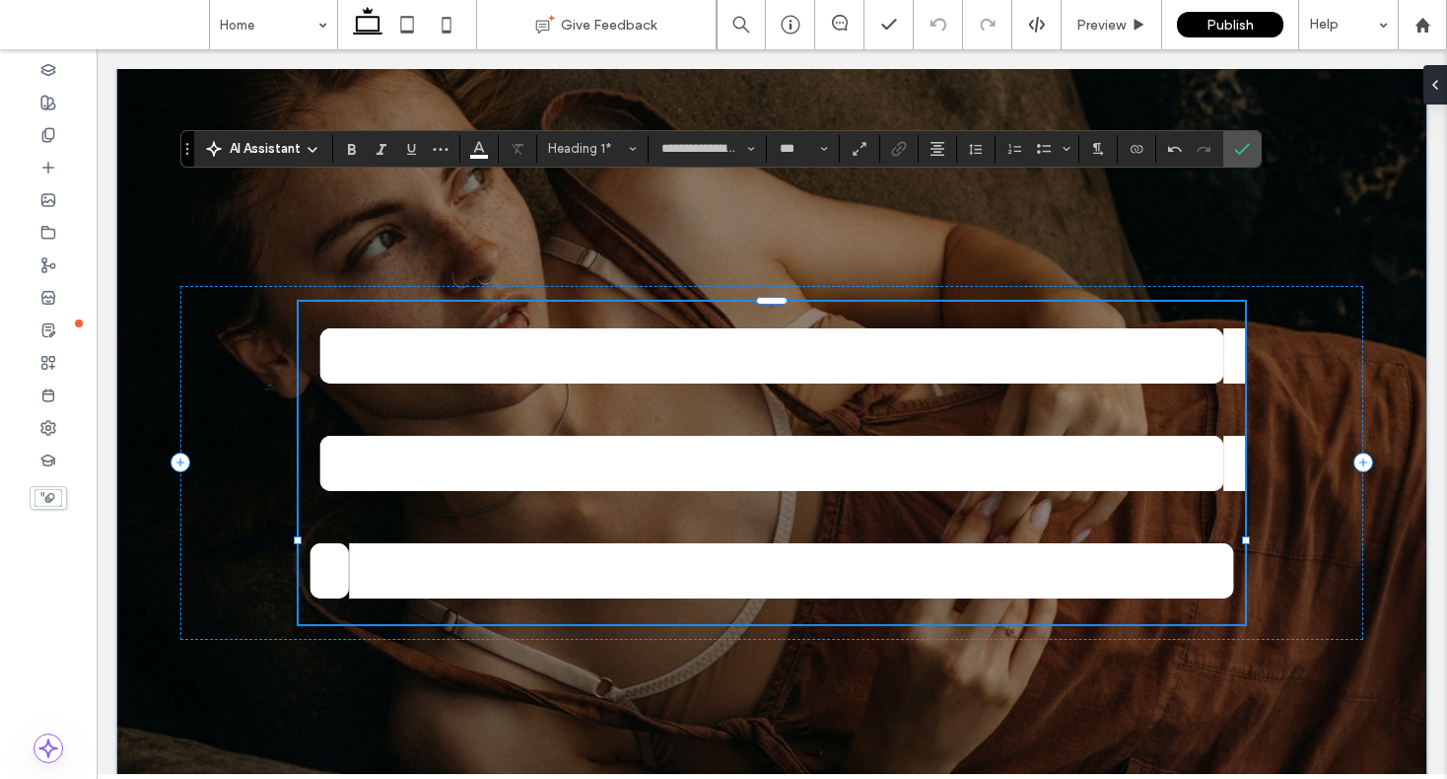
scroll to position [244, 0]
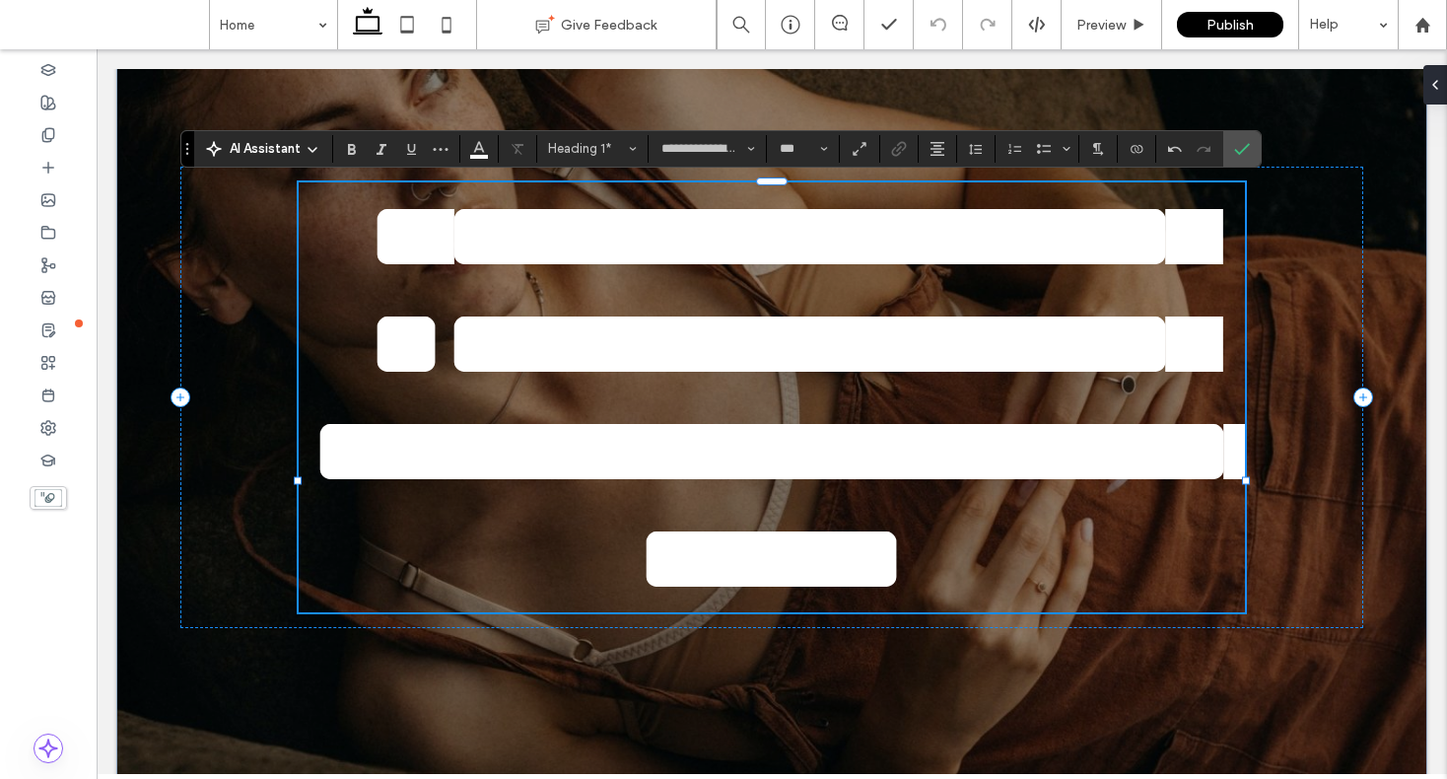
drag, startPoint x: 947, startPoint y: 716, endPoint x: 367, endPoint y: 283, distance: 724.2
click at [367, 283] on h1 "**********" at bounding box center [772, 397] width 946 height 430
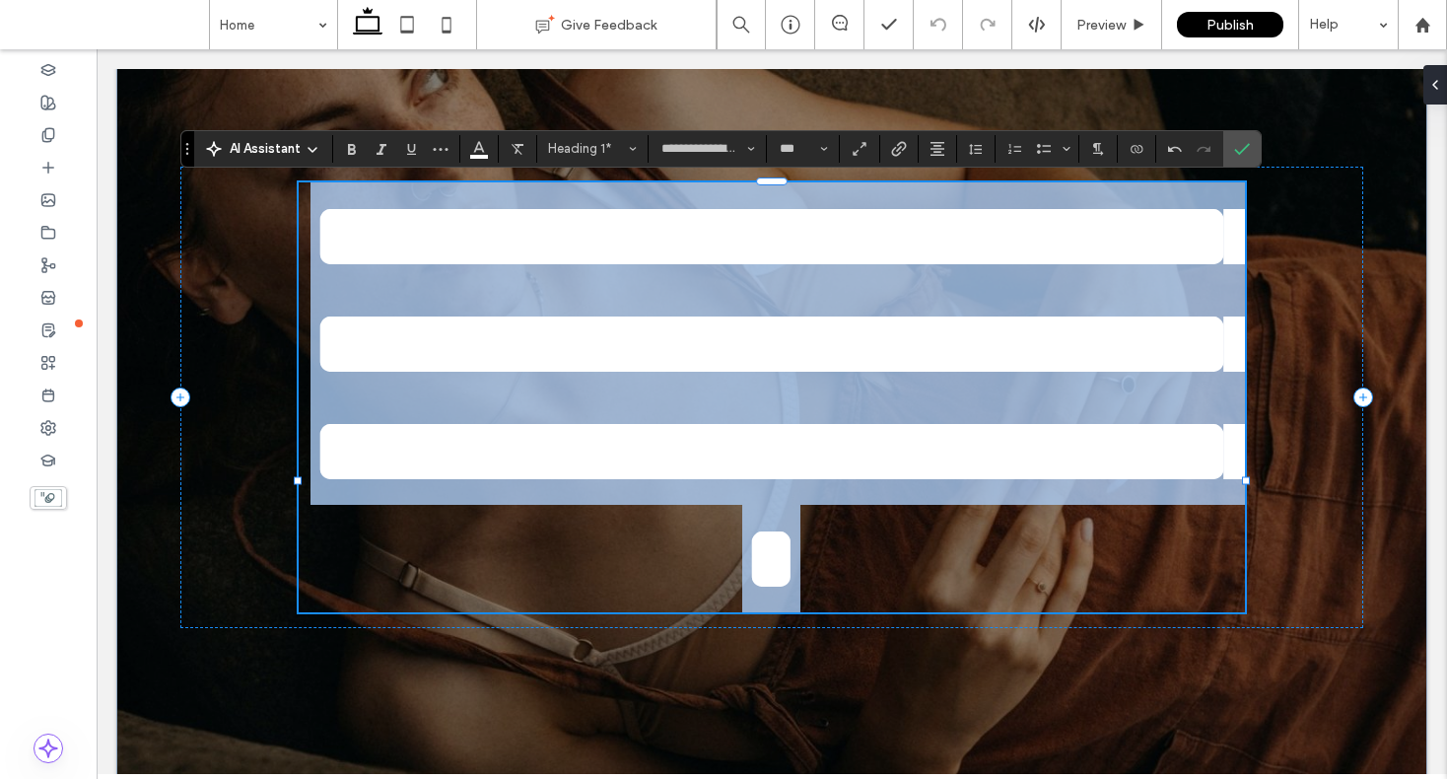
drag, startPoint x: 354, startPoint y: 240, endPoint x: 948, endPoint y: 728, distance: 769.1
click at [948, 612] on h1 "**********" at bounding box center [772, 397] width 946 height 430
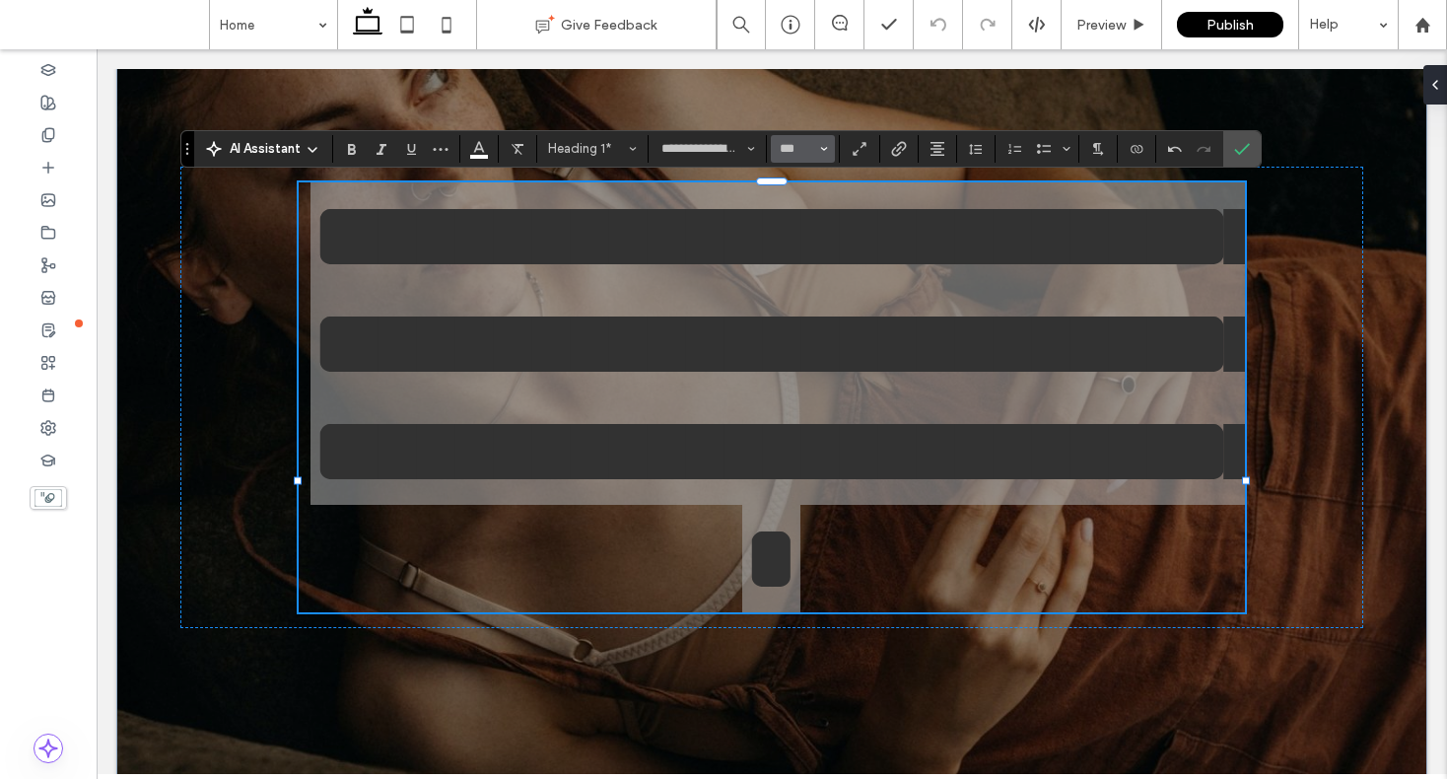
click at [822, 140] on span "Size" at bounding box center [824, 149] width 8 height 26
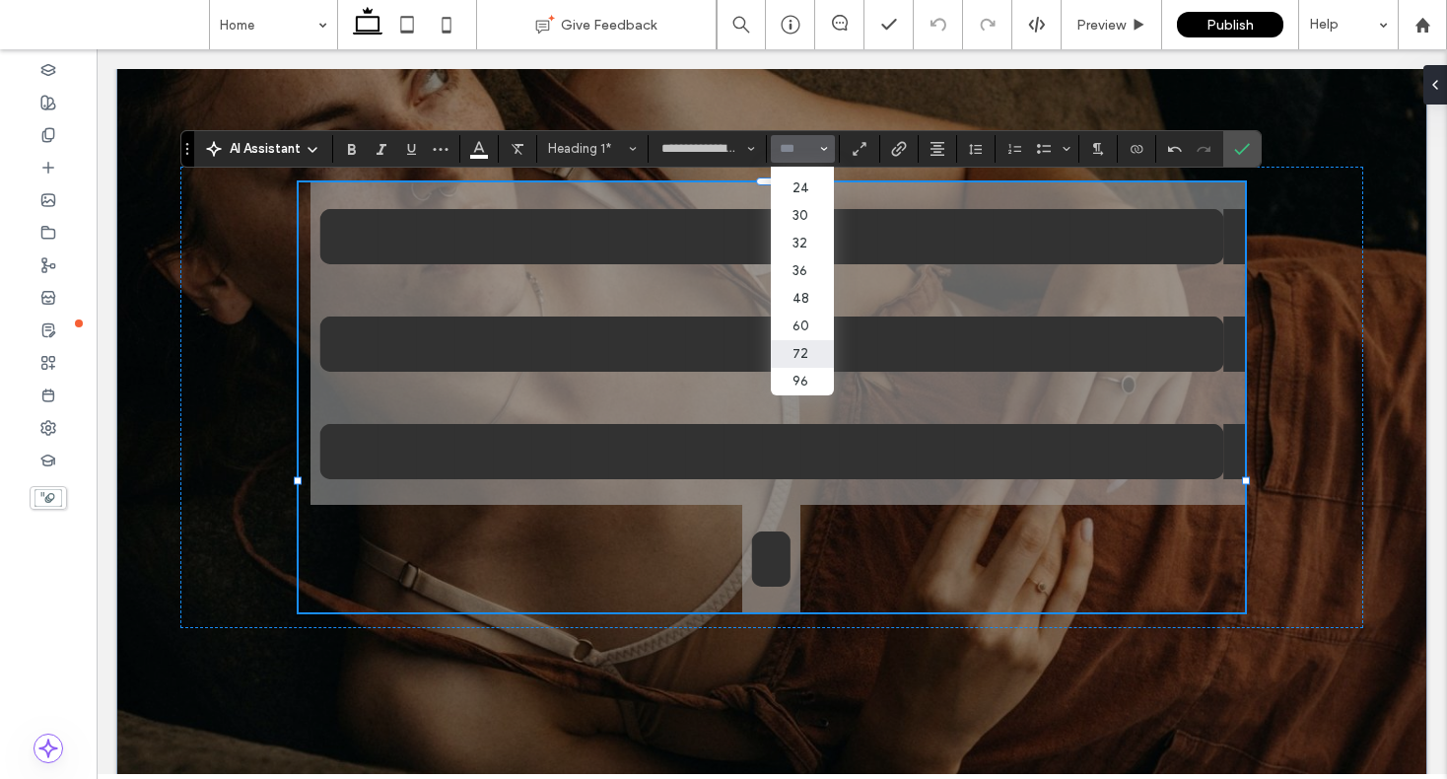
scroll to position [195, 0]
click at [799, 318] on label "48" at bounding box center [802, 317] width 63 height 28
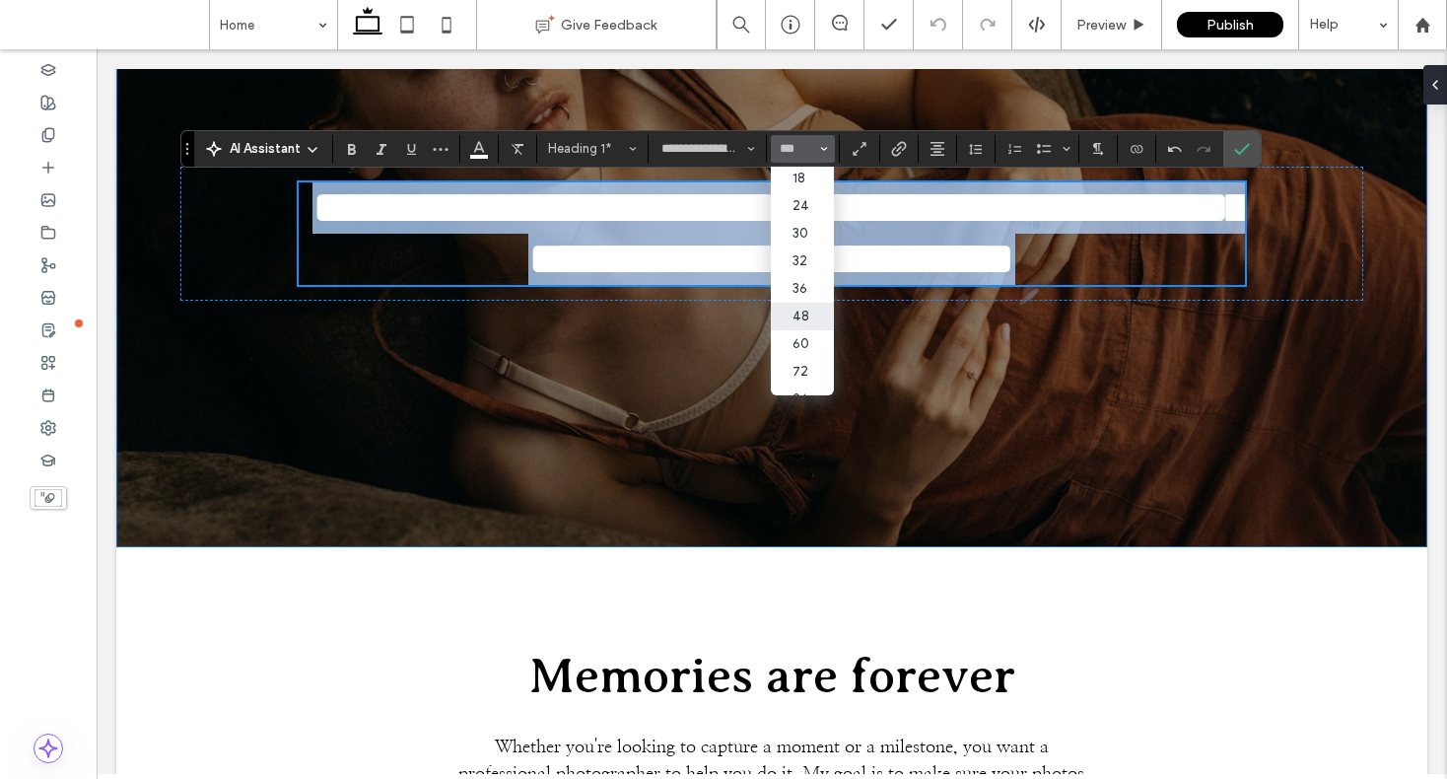
type input "**"
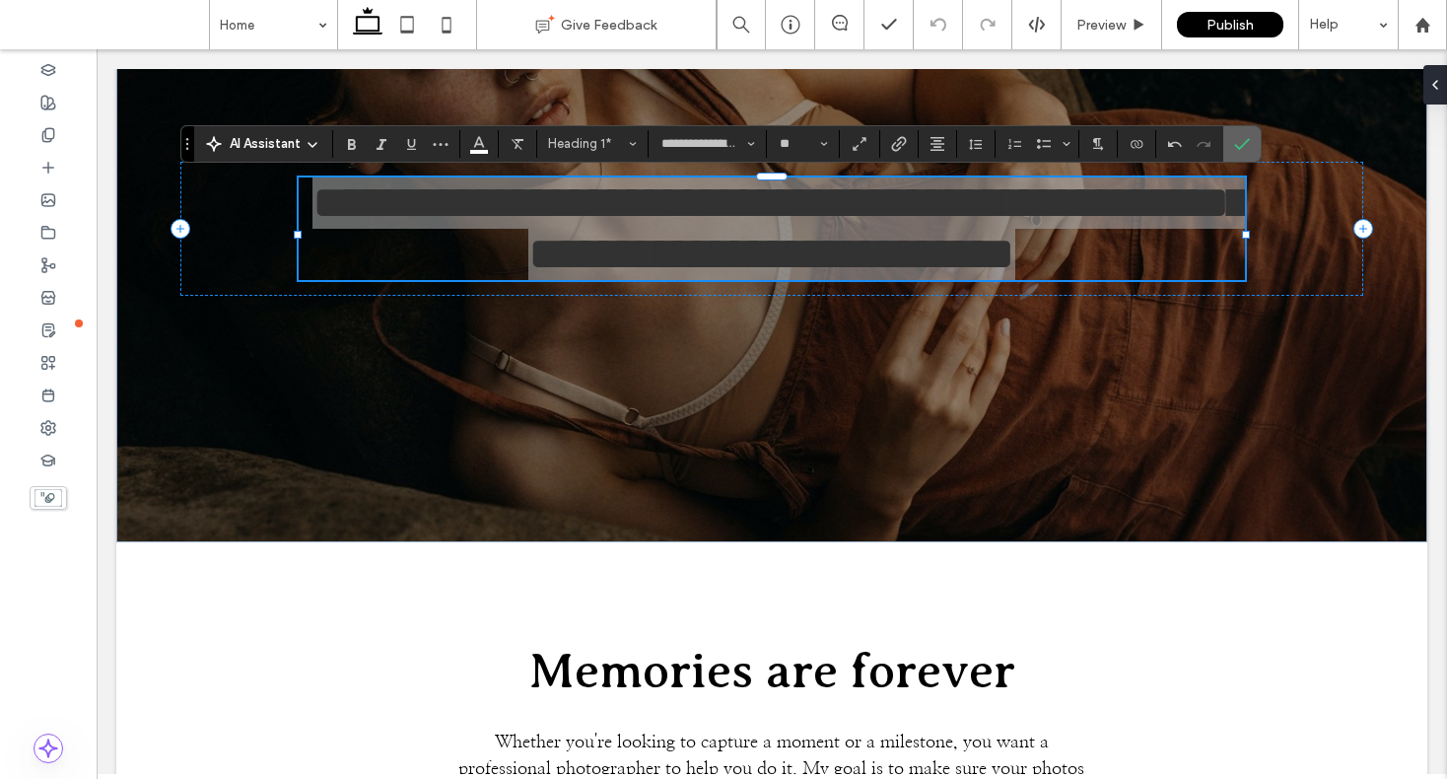
drag, startPoint x: 1245, startPoint y: 136, endPoint x: 1148, endPoint y: 120, distance: 98.9
click at [1245, 136] on icon "Confirm" at bounding box center [1242, 144] width 16 height 16
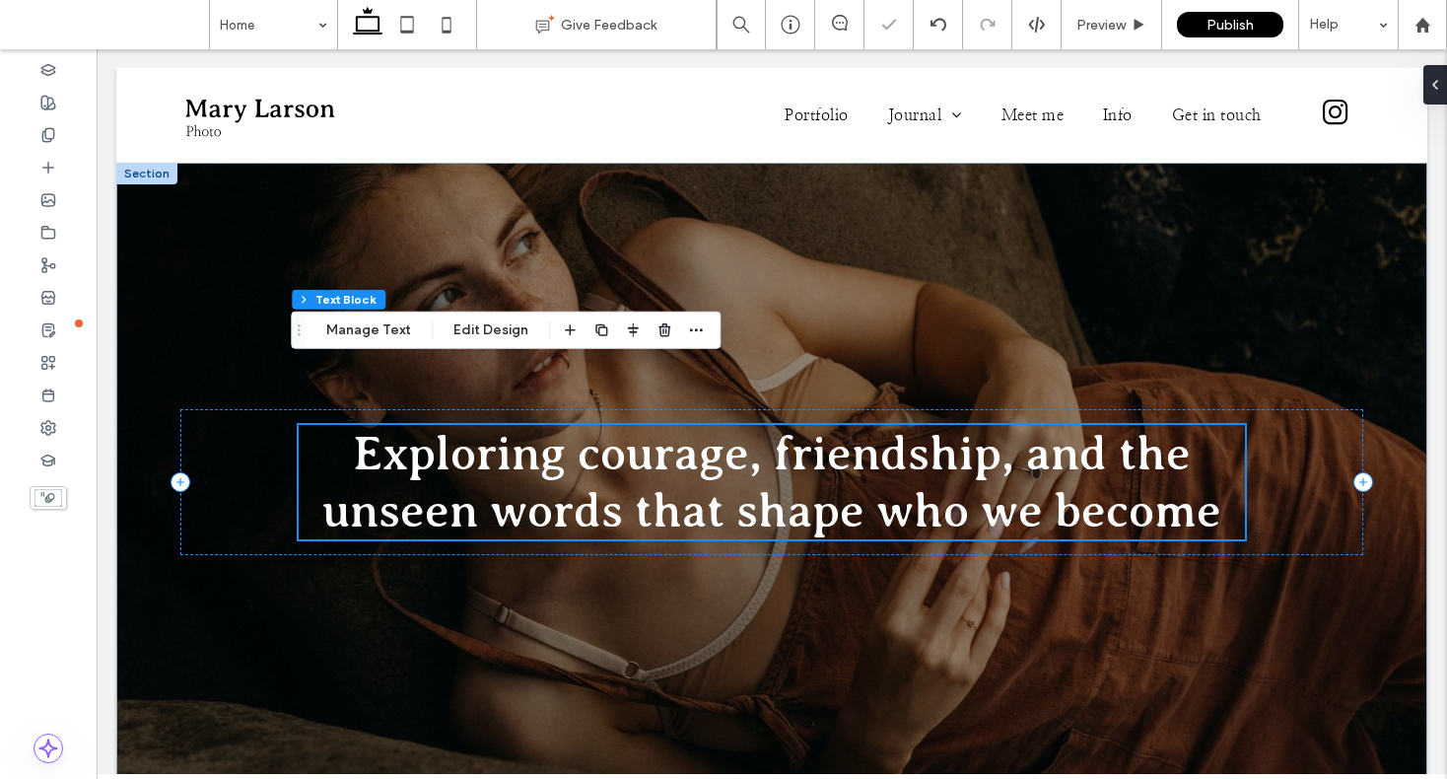
scroll to position [0, 0]
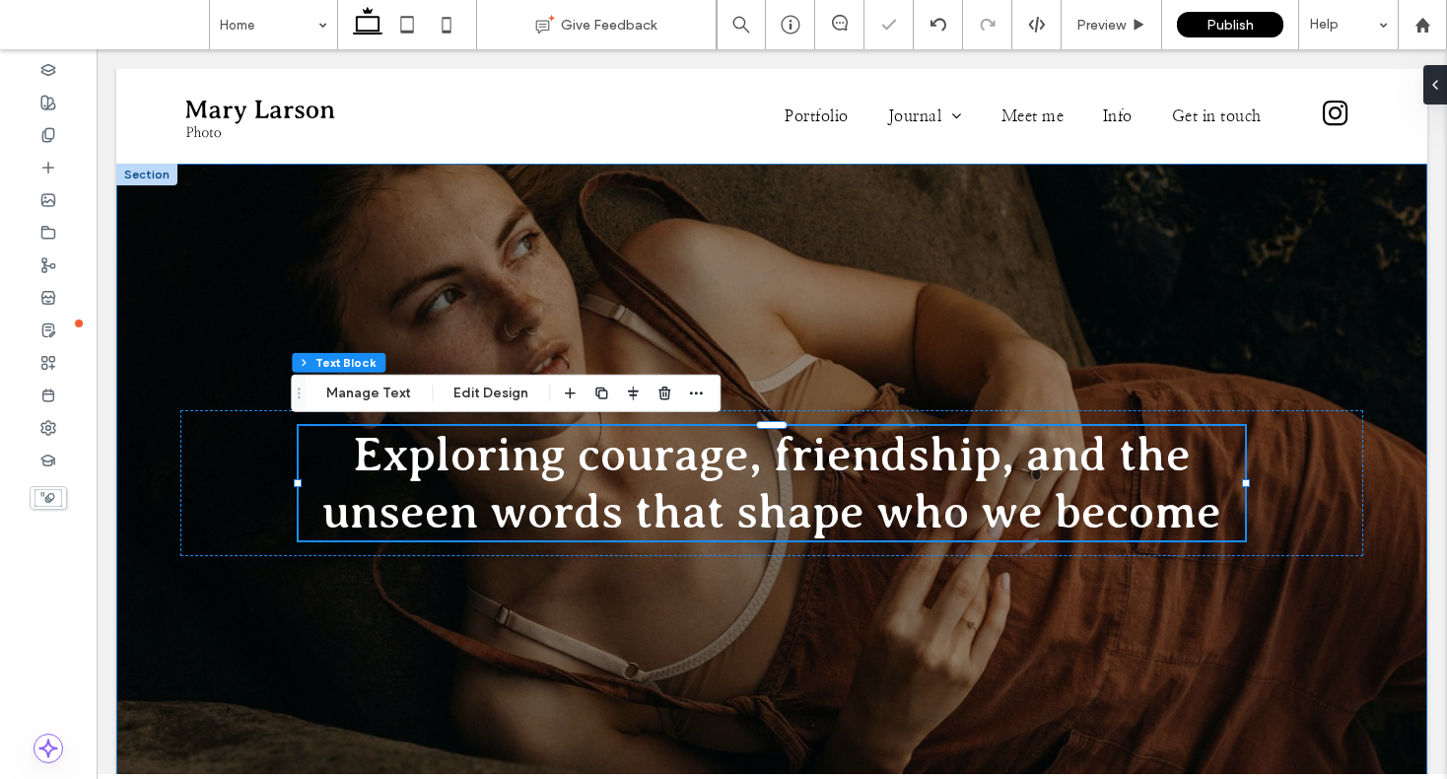
click at [1142, 599] on div "Exploring courage, friendship, and the unseen words that shape who we become" at bounding box center [771, 483] width 1183 height 639
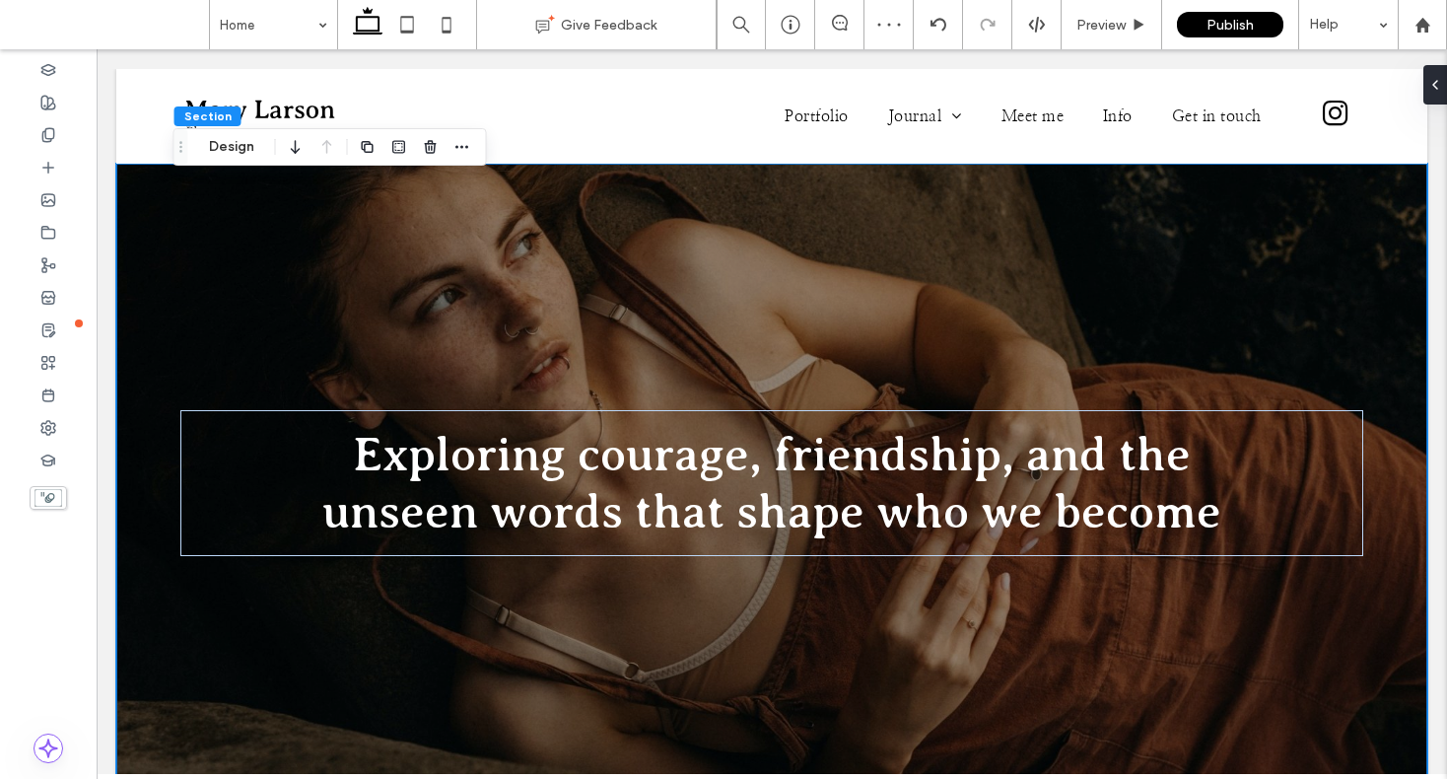
click at [667, 220] on div "Exploring courage, friendship, and the unseen words that shape who we become" at bounding box center [771, 483] width 1183 height 639
click at [234, 149] on button "Design" at bounding box center [231, 147] width 71 height 24
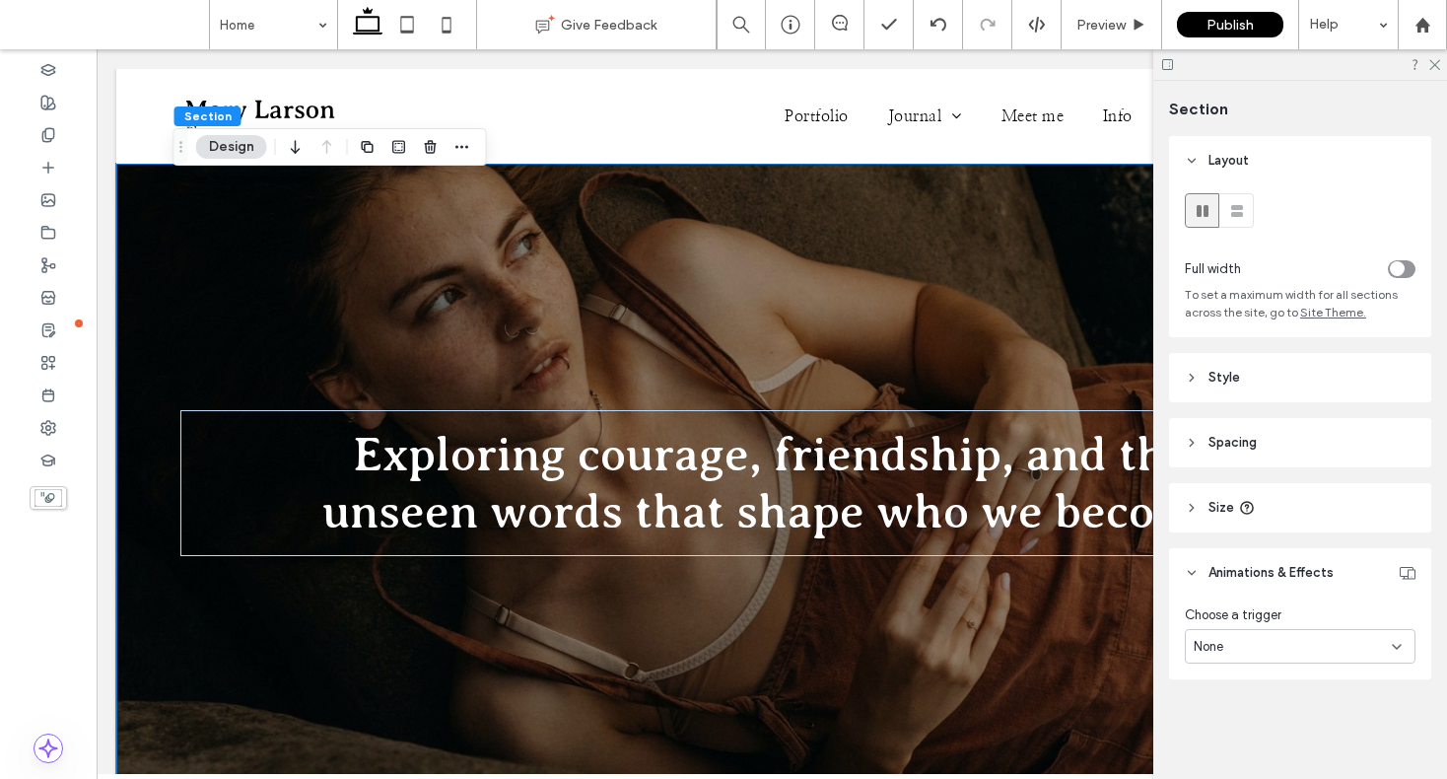
click at [1291, 570] on span "Animations & Effects" at bounding box center [1271, 573] width 125 height 20
click at [1269, 561] on header "Animations & Effects" at bounding box center [1300, 572] width 262 height 49
click at [1217, 371] on span "Style" at bounding box center [1225, 378] width 32 height 20
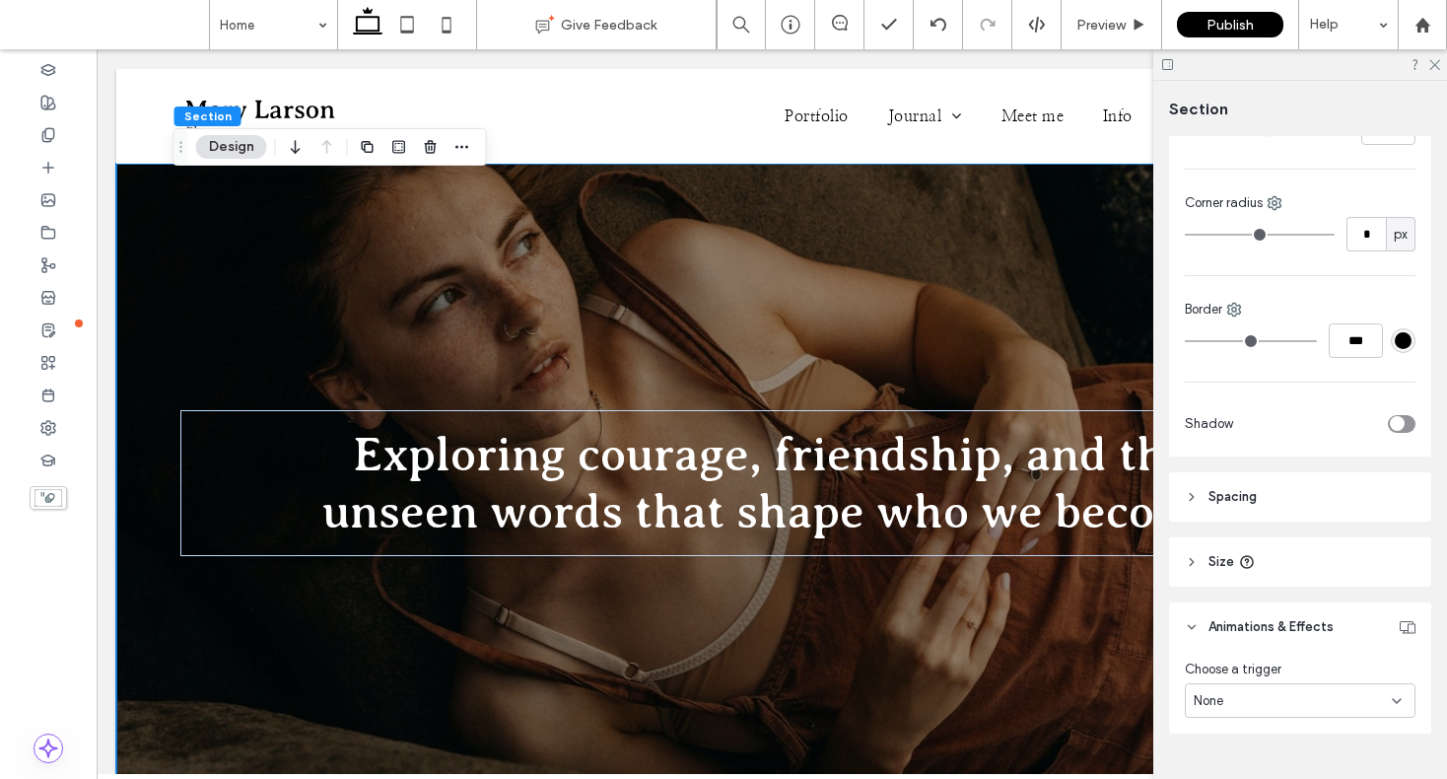
scroll to position [628, 0]
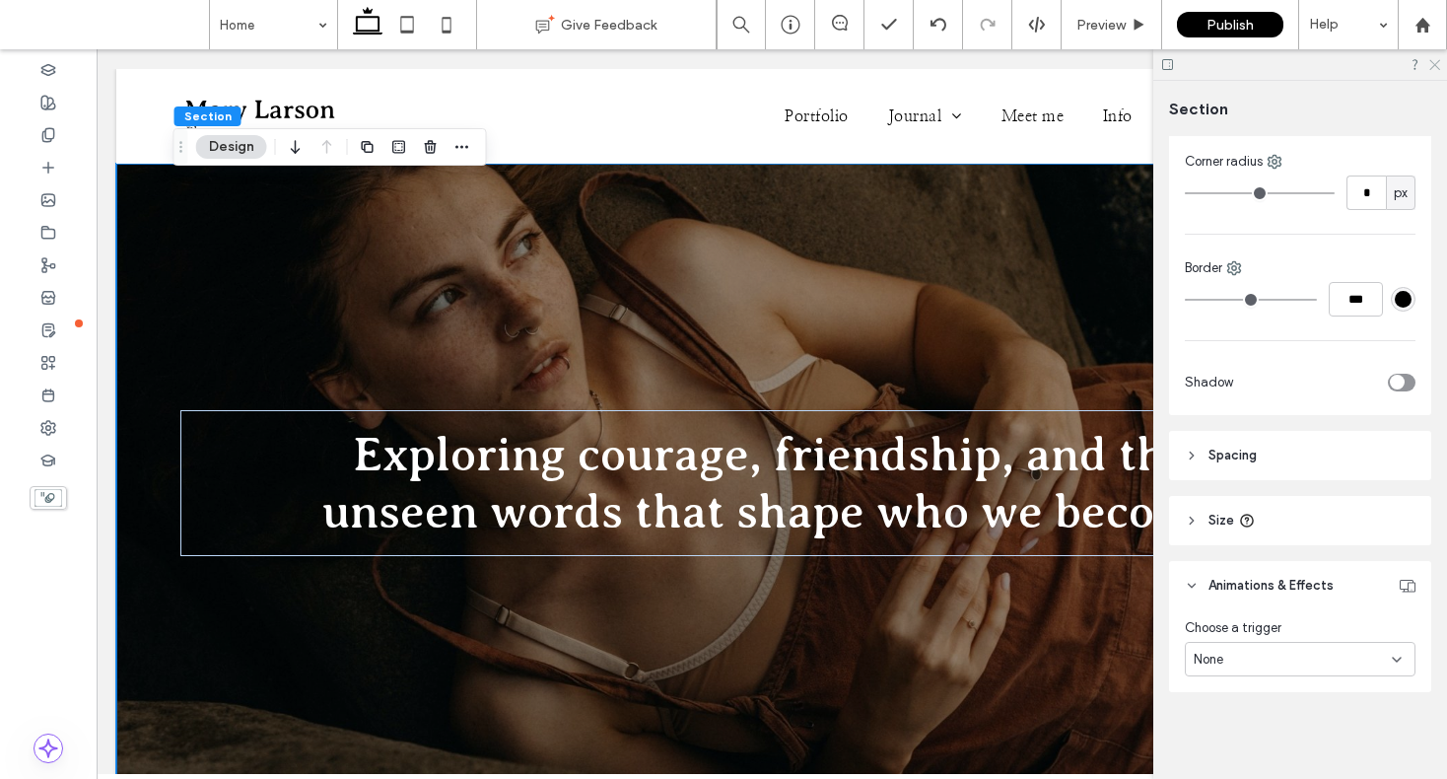
click at [1431, 63] on icon at bounding box center [1434, 63] width 13 height 13
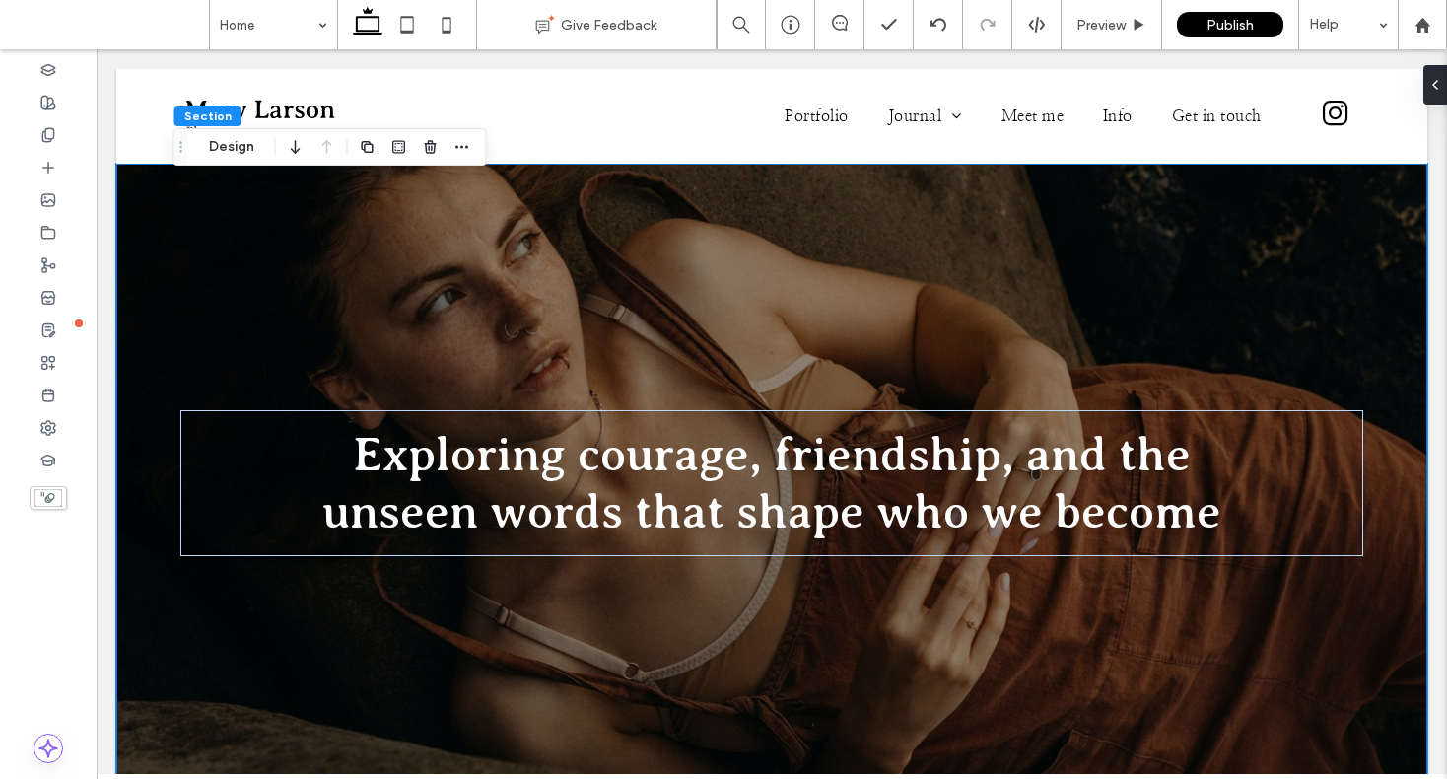
click at [879, 282] on div "Exploring courage, friendship, and the unseen words that shape who we become" at bounding box center [771, 483] width 1183 height 639
click at [875, 284] on div "Exploring courage, friendship, and the unseen words that shape who we become" at bounding box center [771, 483] width 1183 height 639
click at [231, 151] on button "Design" at bounding box center [231, 147] width 71 height 24
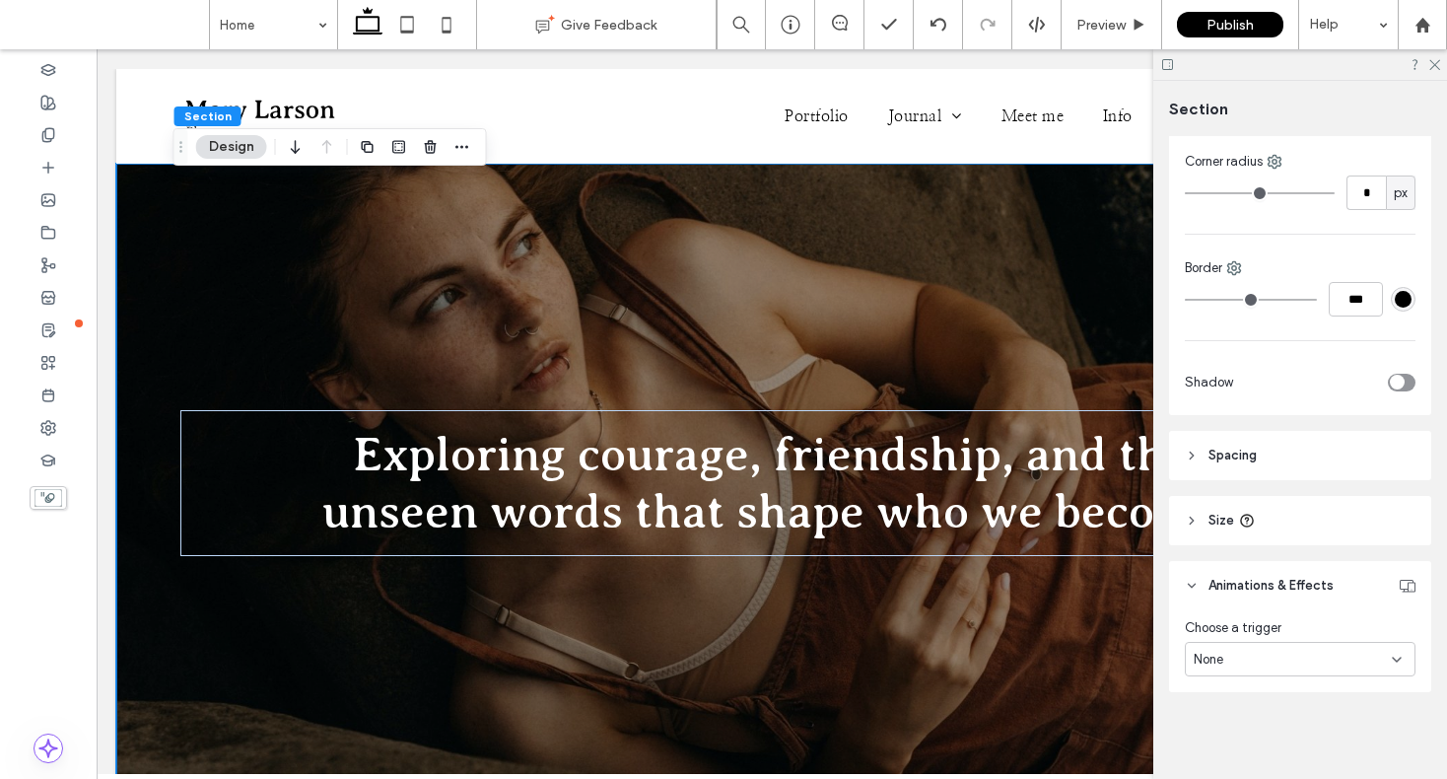
click at [1265, 582] on span "Animations & Effects" at bounding box center [1271, 586] width 125 height 20
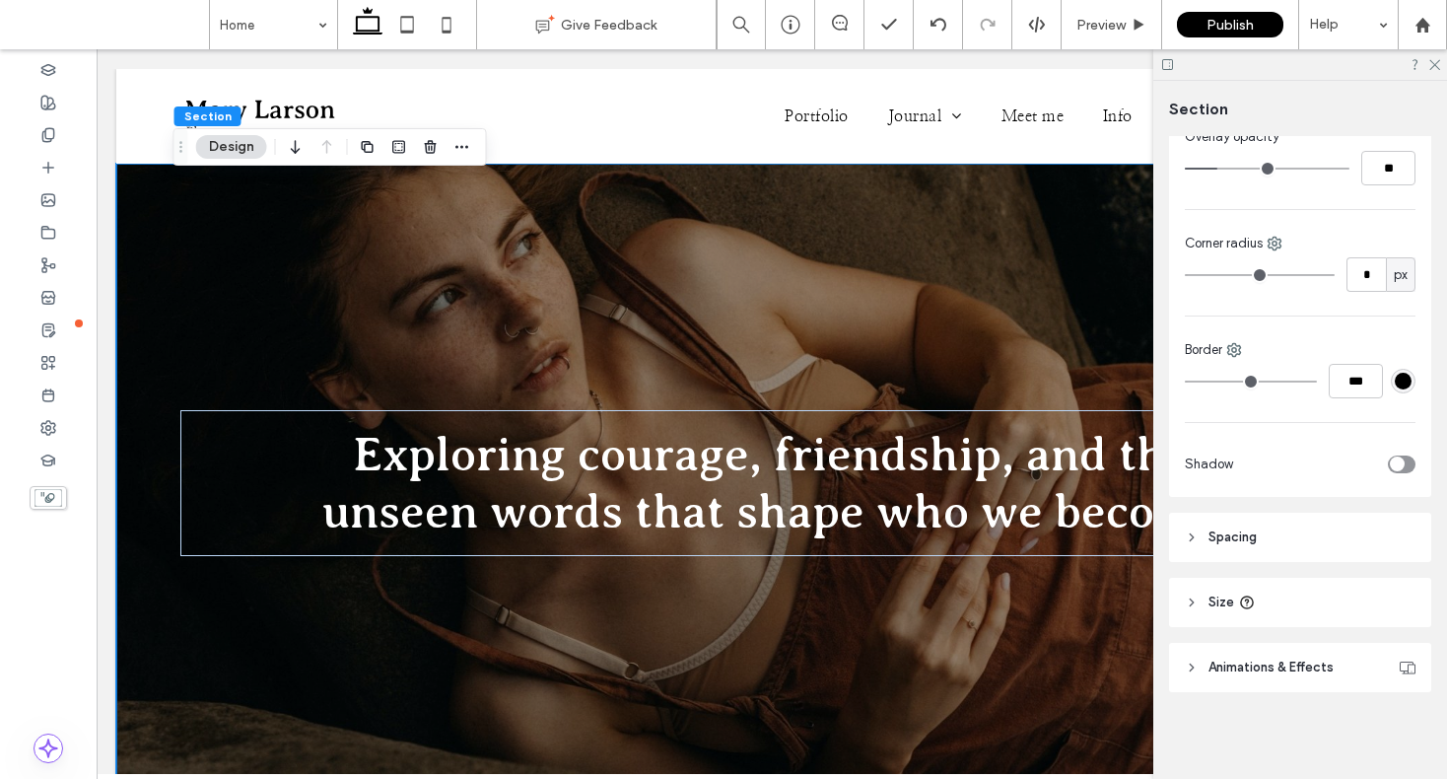
click at [1238, 544] on span "Spacing" at bounding box center [1233, 537] width 48 height 20
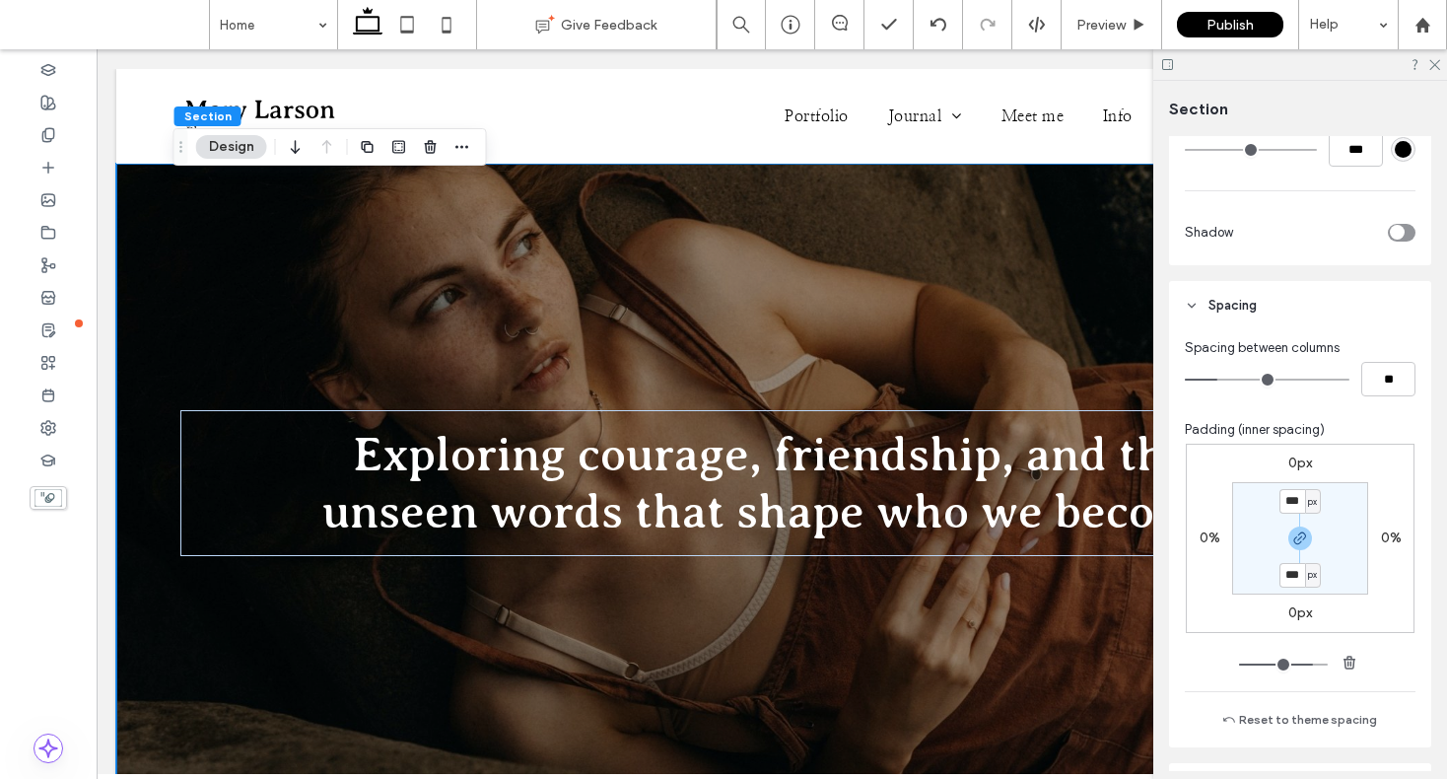
scroll to position [963, 0]
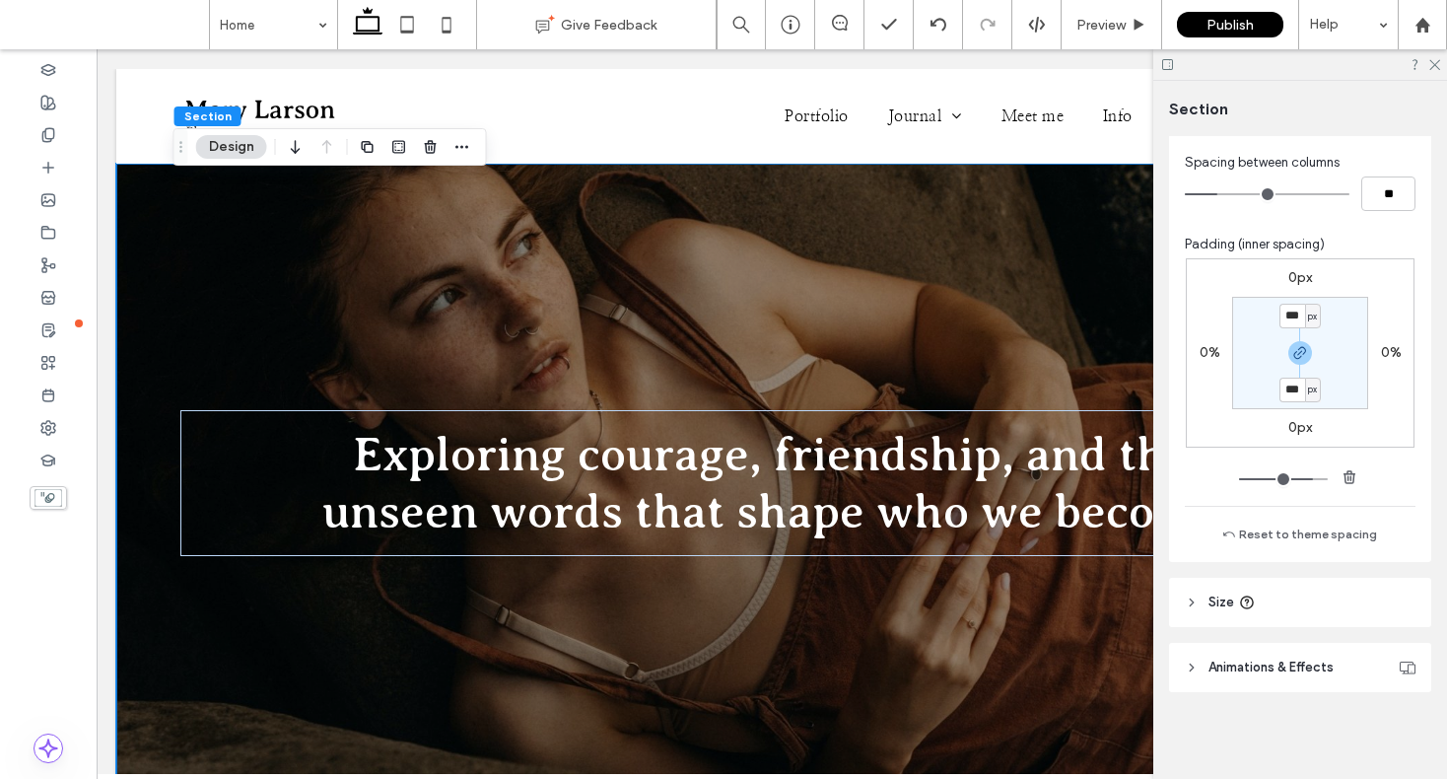
click at [1299, 672] on span "Animations & Effects" at bounding box center [1271, 668] width 125 height 20
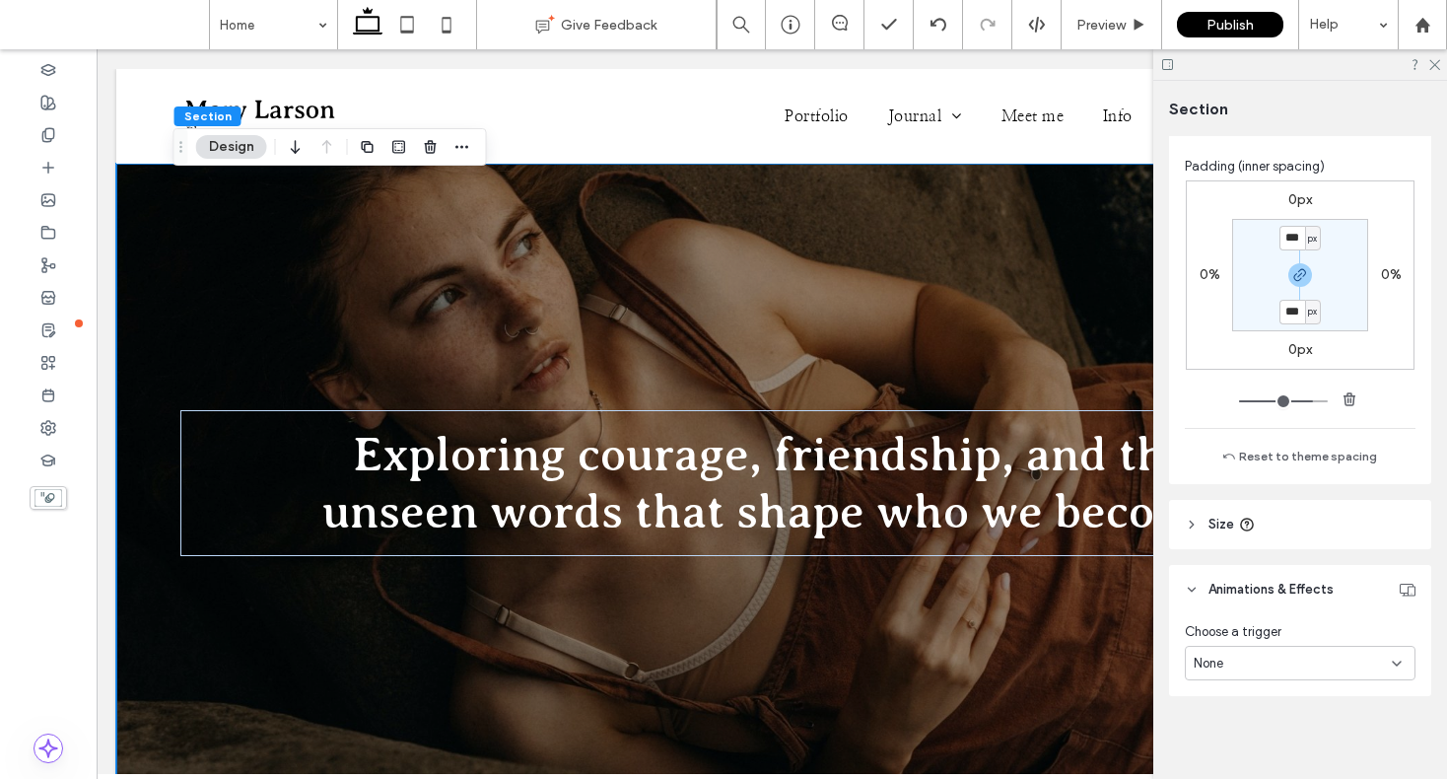
scroll to position [1045, 0]
click at [1425, 63] on div at bounding box center [1300, 64] width 294 height 31
click at [1432, 66] on icon at bounding box center [1434, 63] width 13 height 13
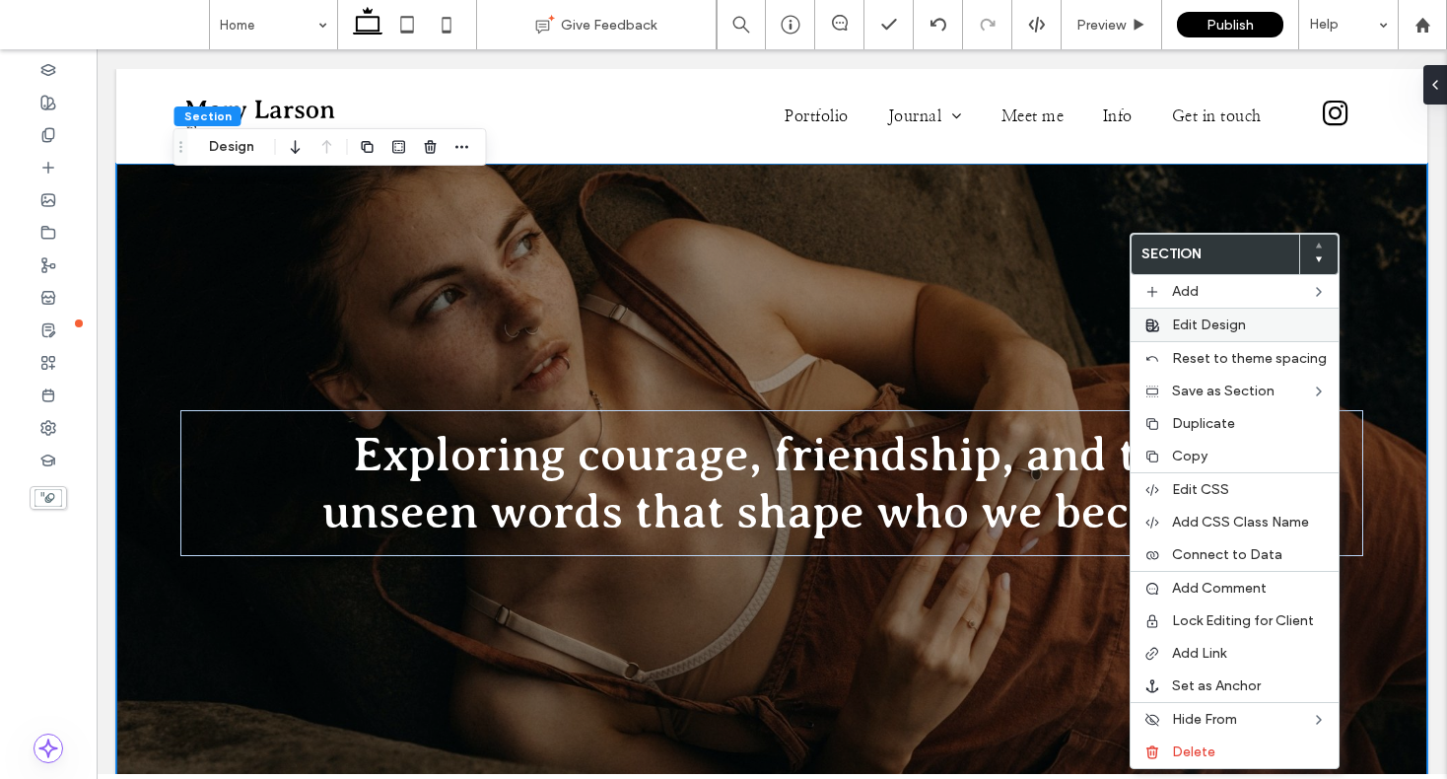
click at [1182, 332] on span "Edit Design" at bounding box center [1209, 324] width 74 height 17
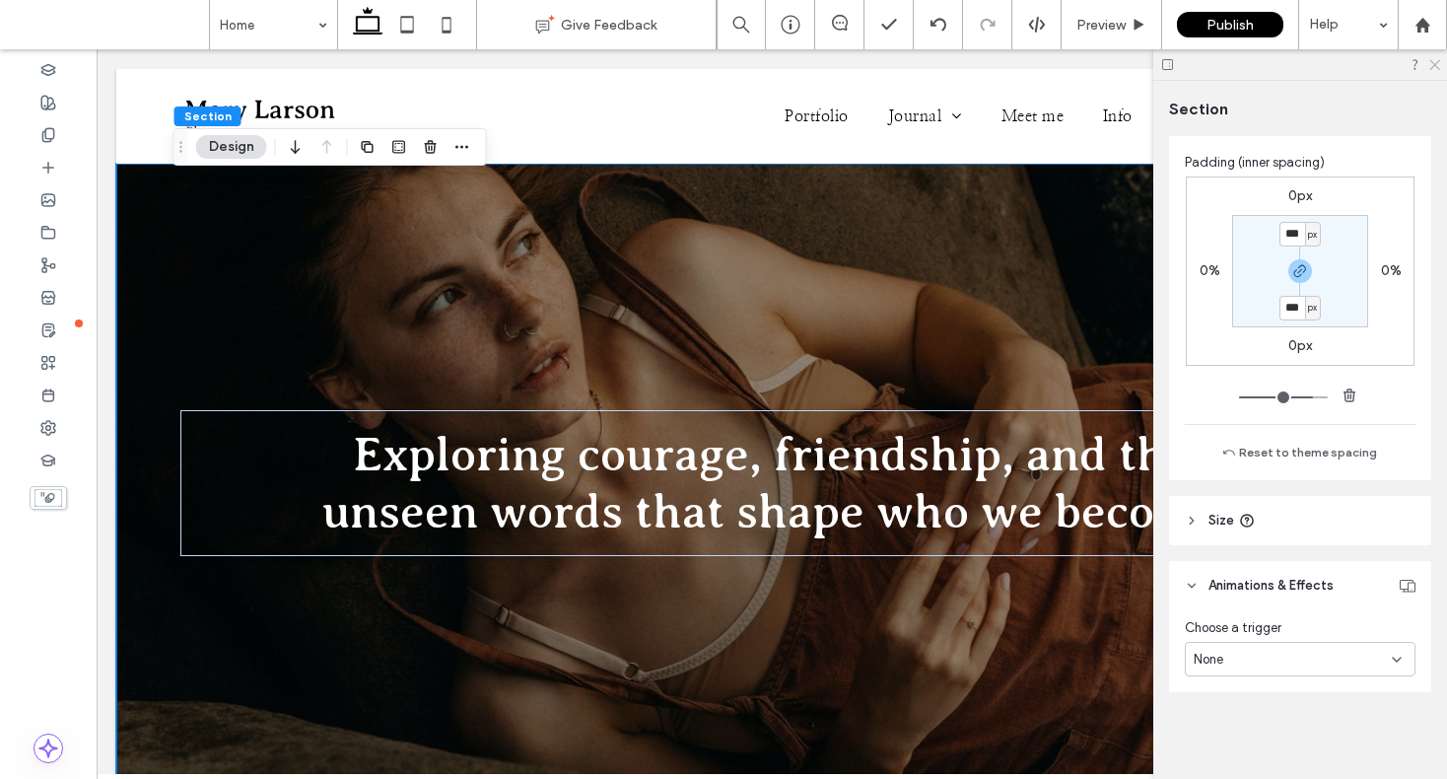
click at [1434, 68] on icon at bounding box center [1434, 63] width 13 height 13
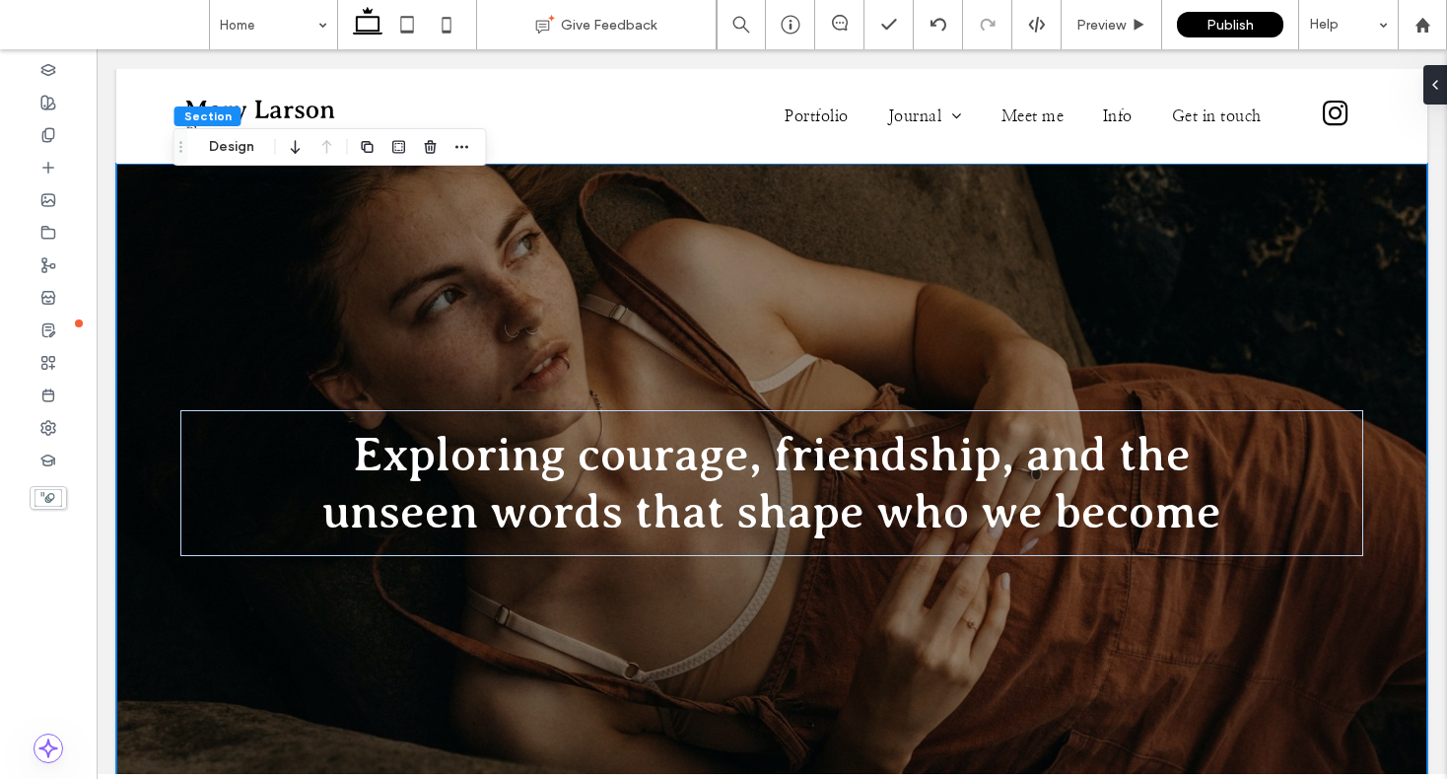
click at [638, 316] on div "Exploring courage, friendship, and the unseen words that shape who we become" at bounding box center [771, 483] width 1183 height 639
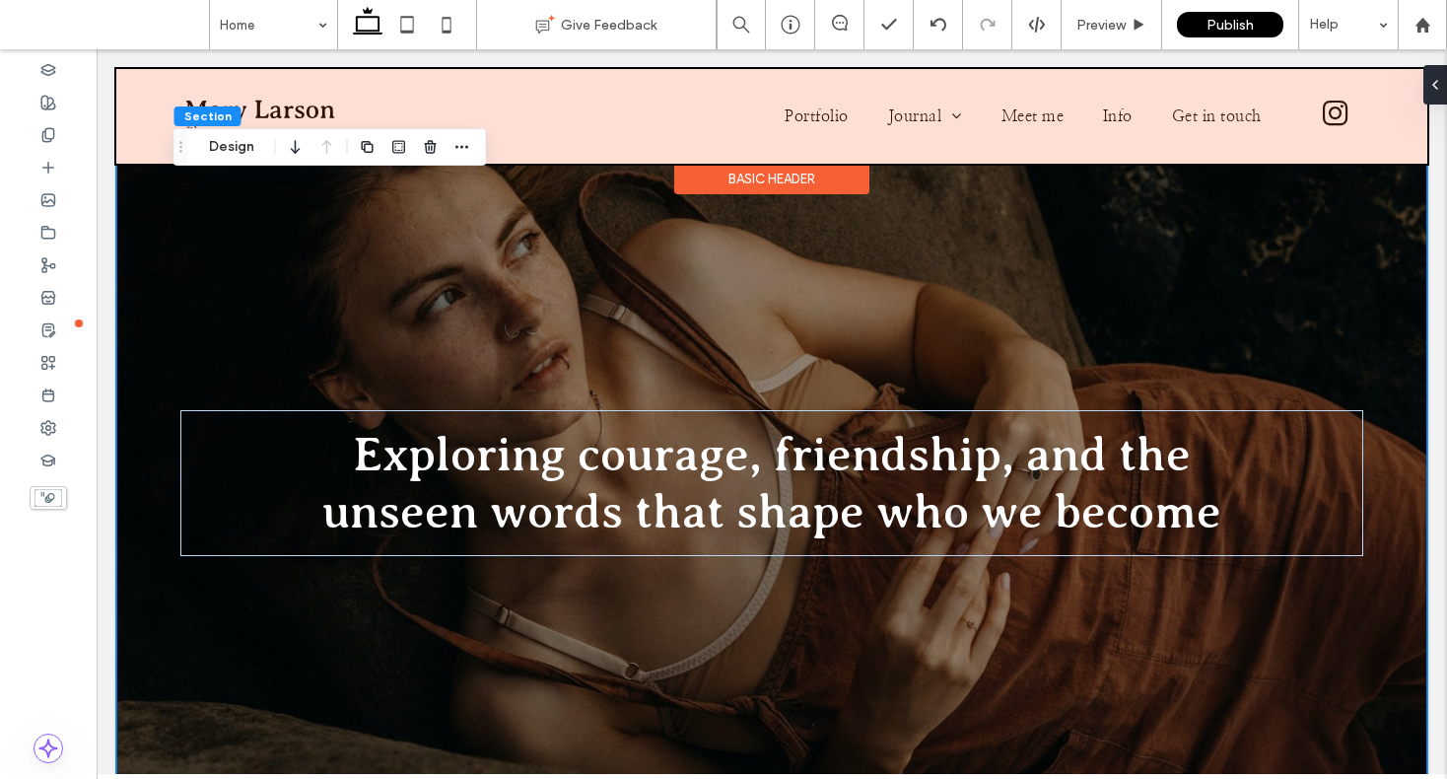
click at [620, 108] on div at bounding box center [771, 116] width 1311 height 95
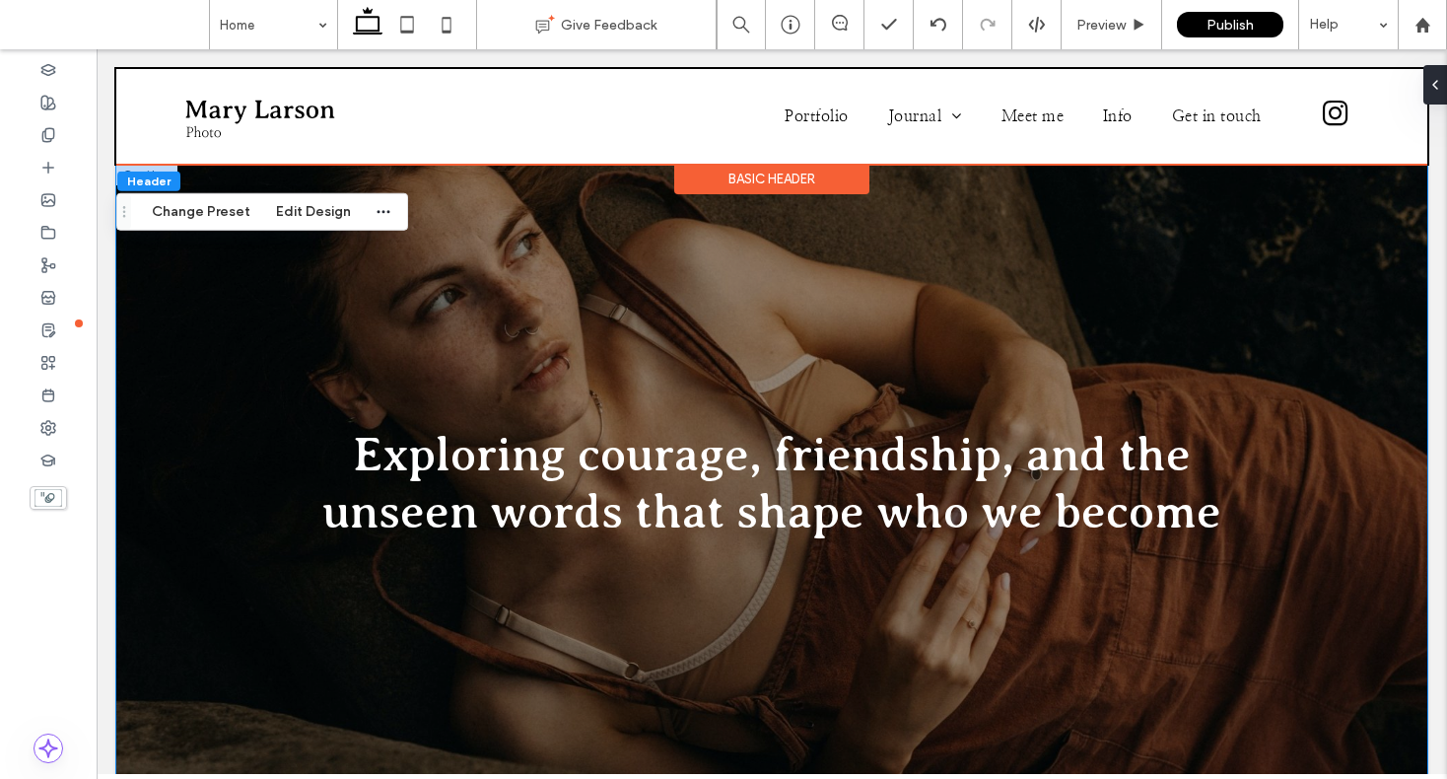
click at [214, 348] on div "Exploring courage, friendship, and the unseen words that shape who we become" at bounding box center [771, 483] width 1183 height 639
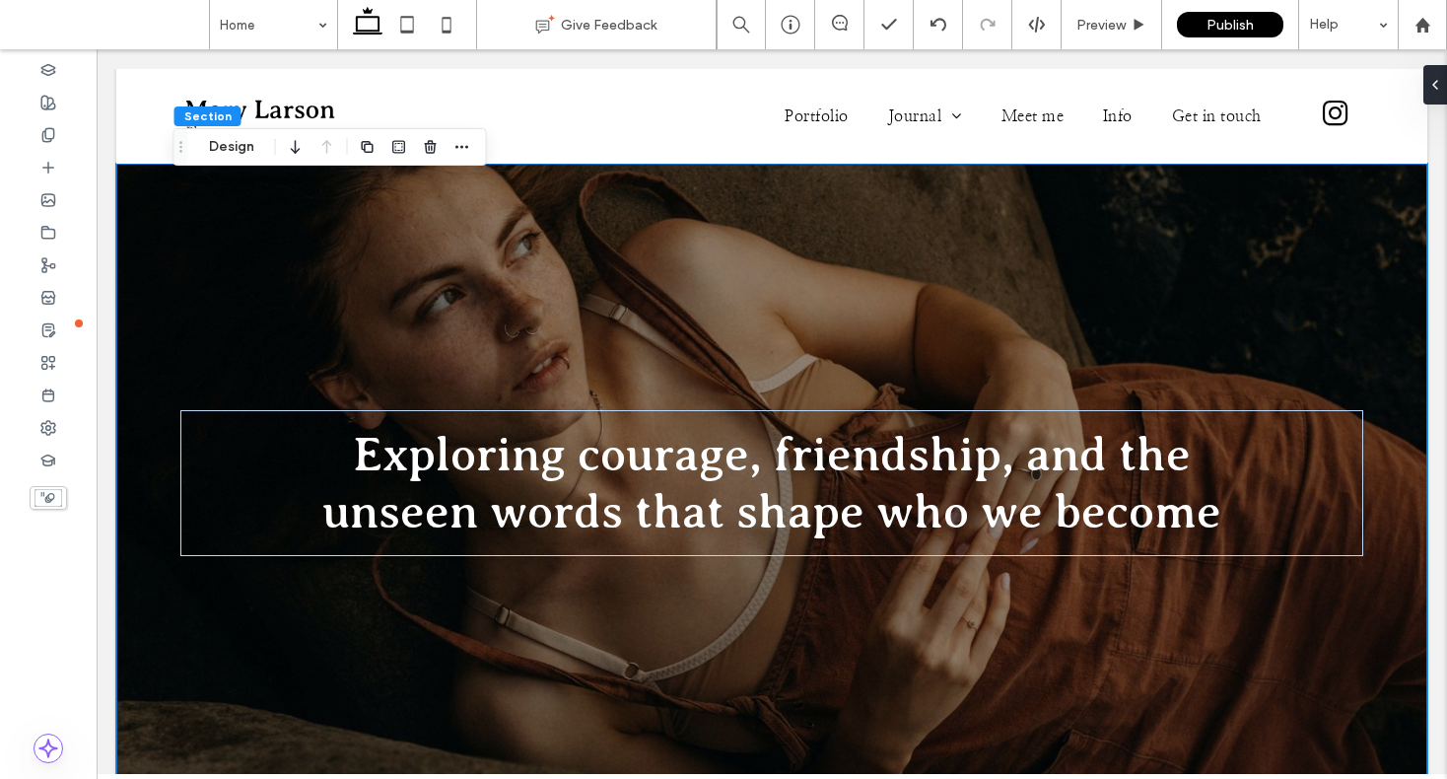
click at [123, 345] on div "Exploring courage, friendship, and the unseen words that shape who we become" at bounding box center [771, 483] width 1311 height 639
click at [147, 346] on div "Exploring courage, friendship, and the unseen words that shape who we become" at bounding box center [771, 483] width 1311 height 639
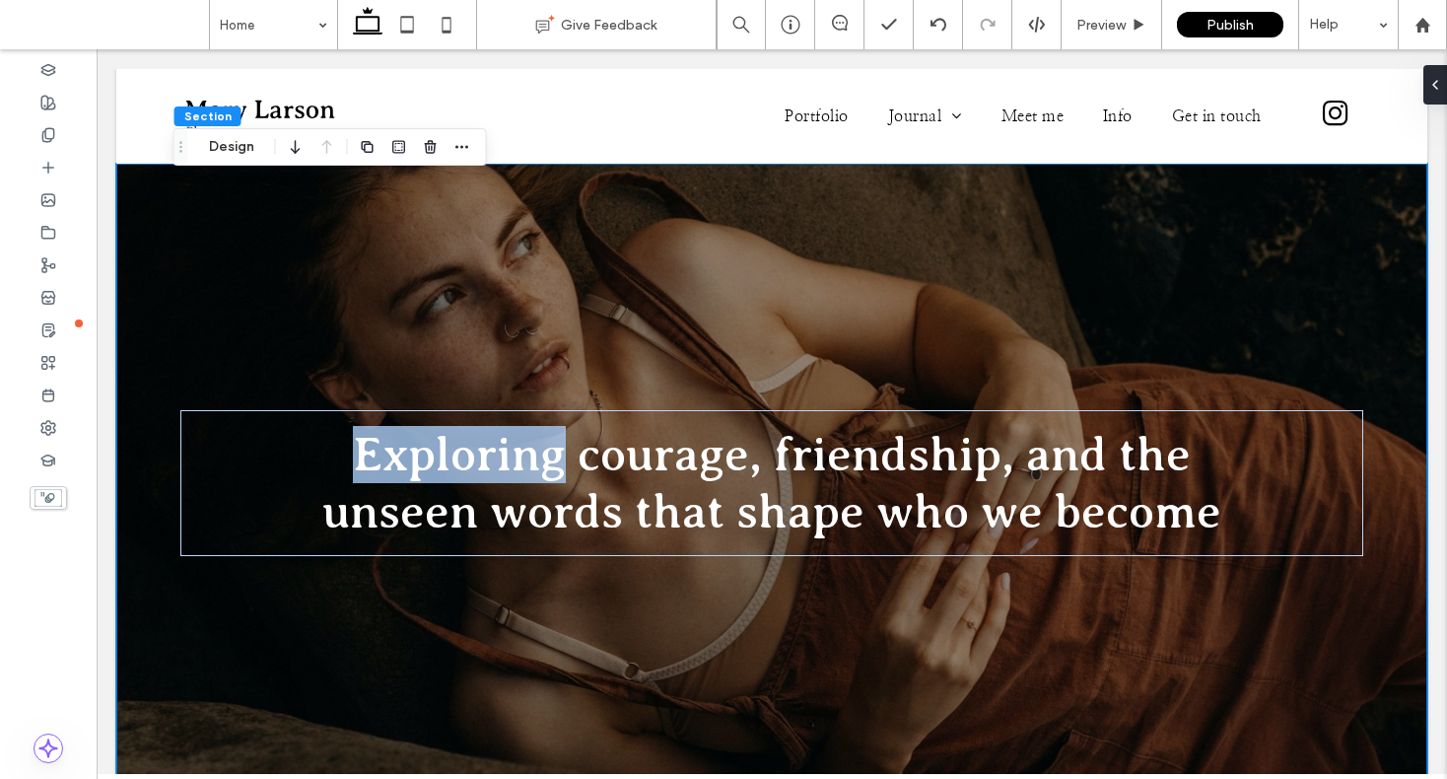
click at [147, 346] on div "Exploring courage, friendship, and the unseen words that shape who we become" at bounding box center [771, 483] width 1311 height 639
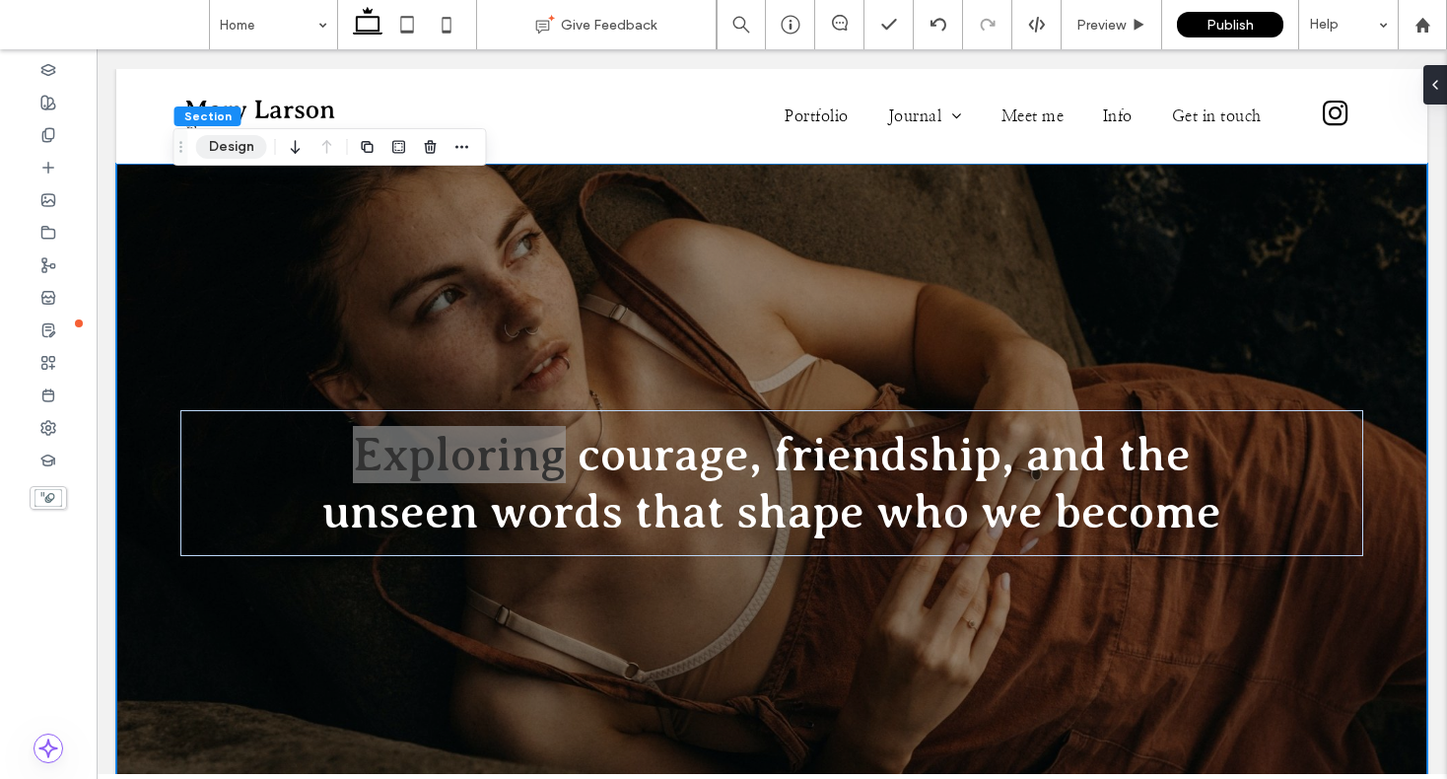
click at [236, 149] on button "Design" at bounding box center [231, 147] width 71 height 24
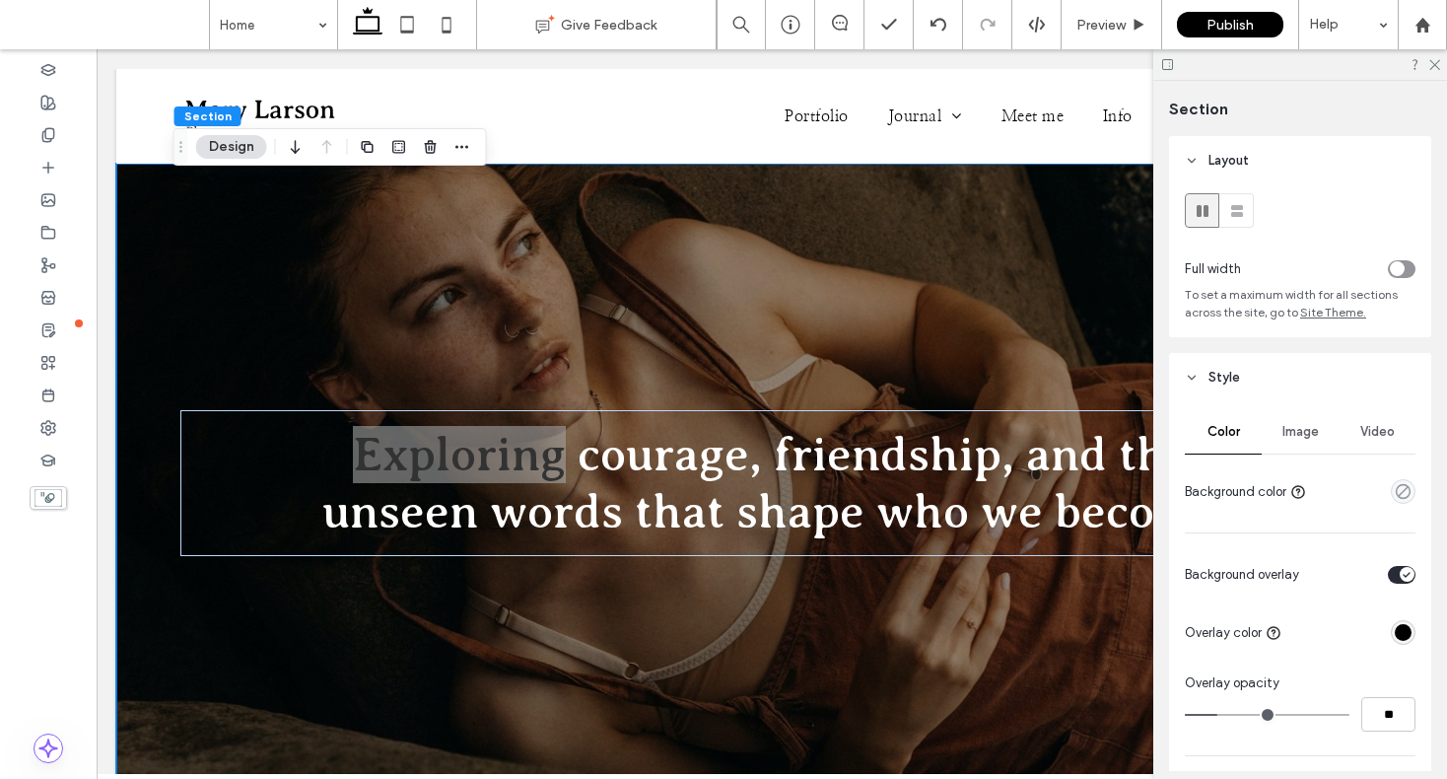
click at [1283, 427] on span "Image" at bounding box center [1301, 432] width 36 height 16
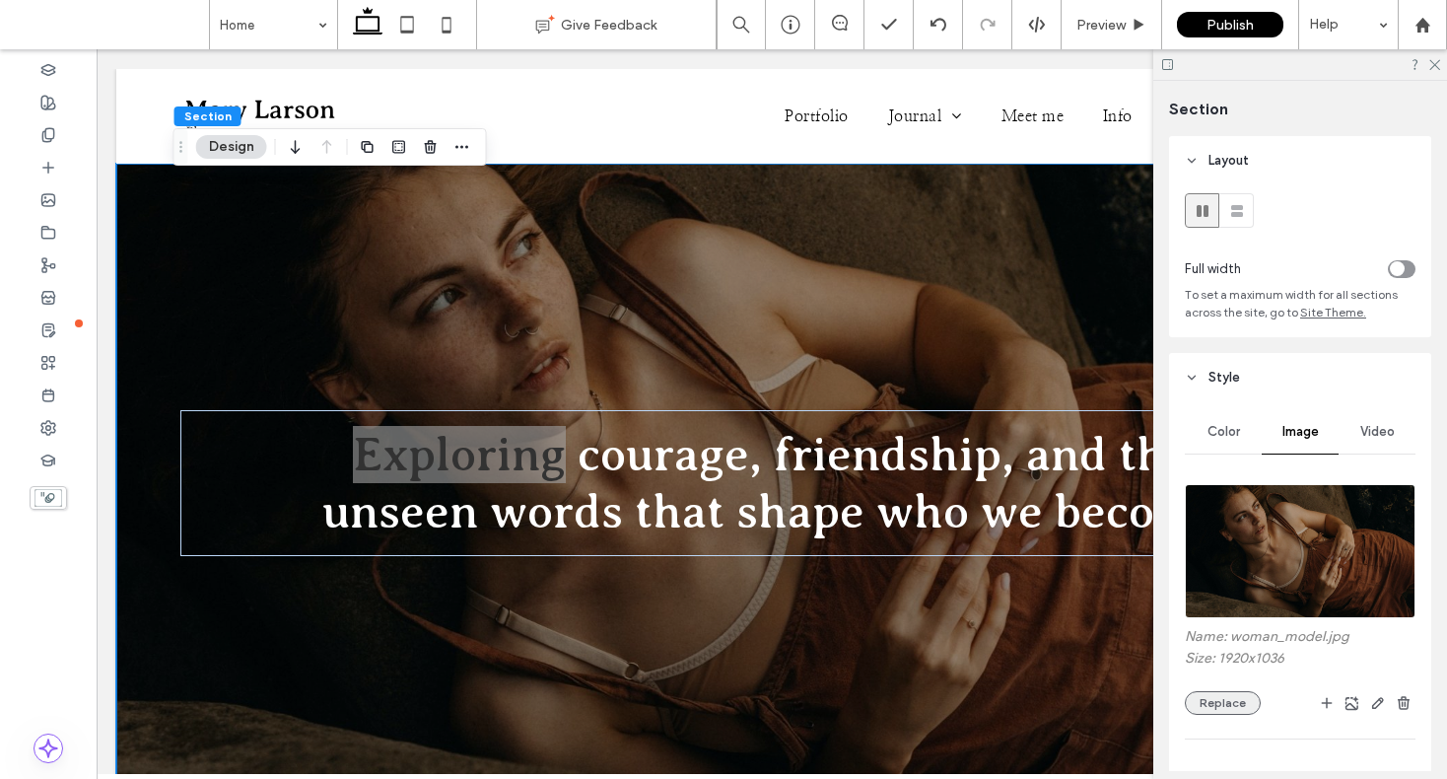
click at [1239, 700] on button "Replace" at bounding box center [1223, 703] width 76 height 24
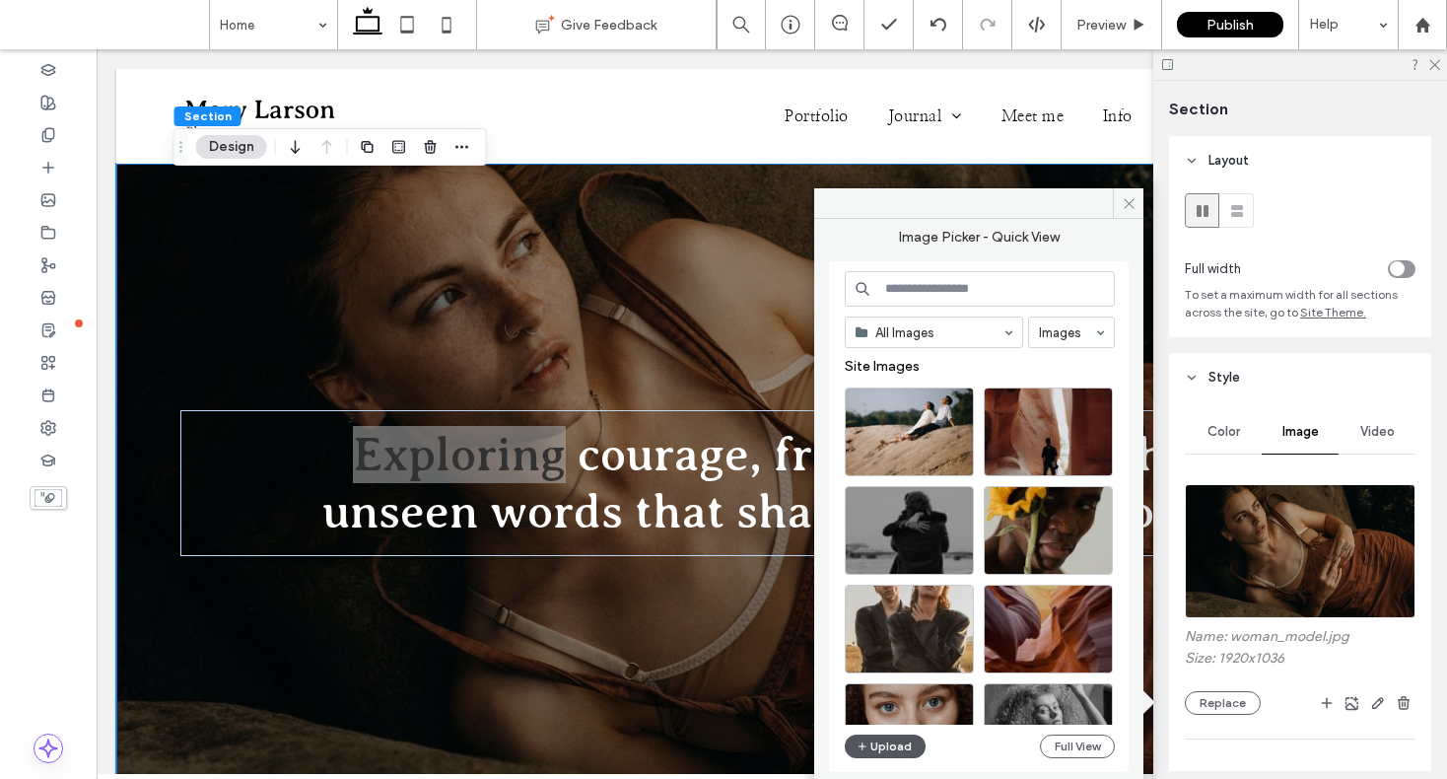
click at [873, 743] on button "Upload" at bounding box center [885, 746] width 81 height 24
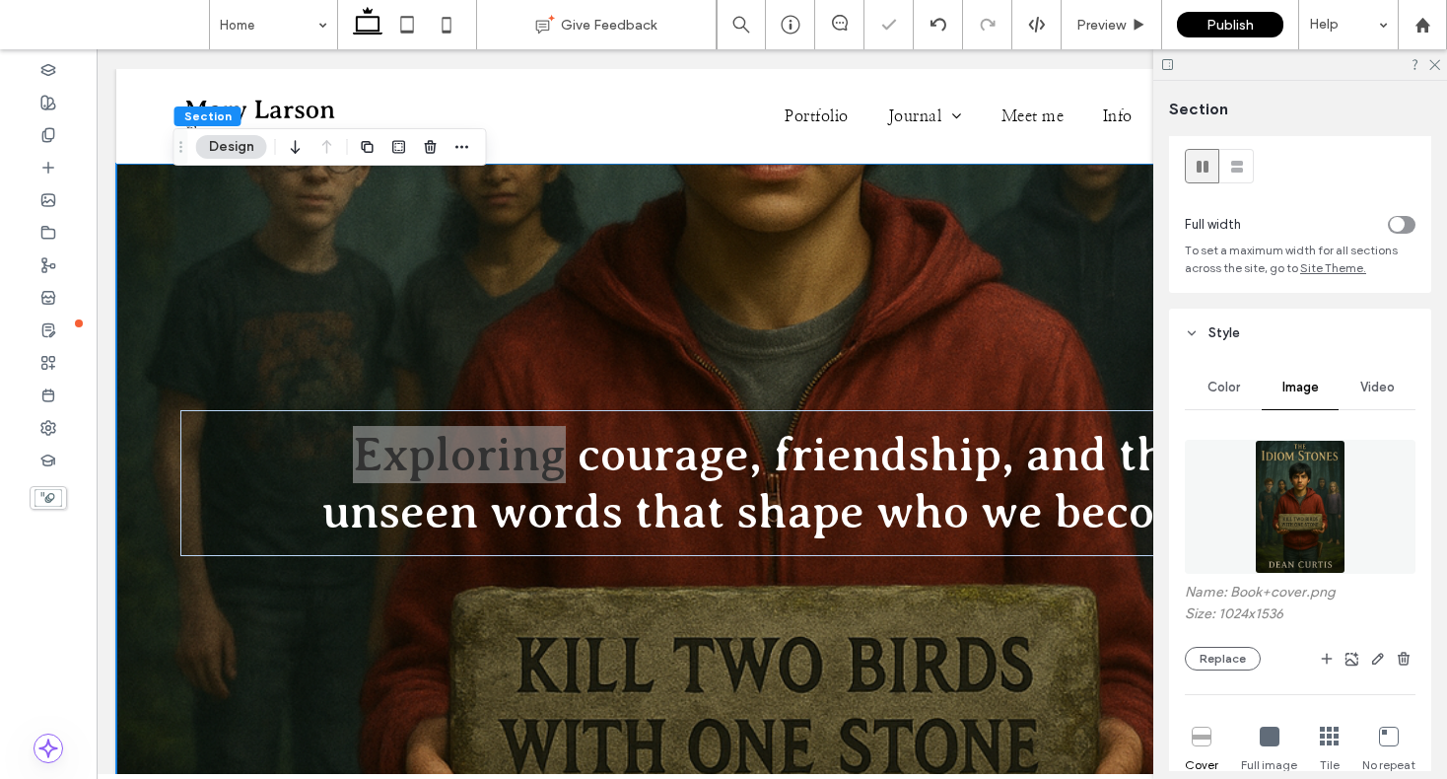
scroll to position [334, 0]
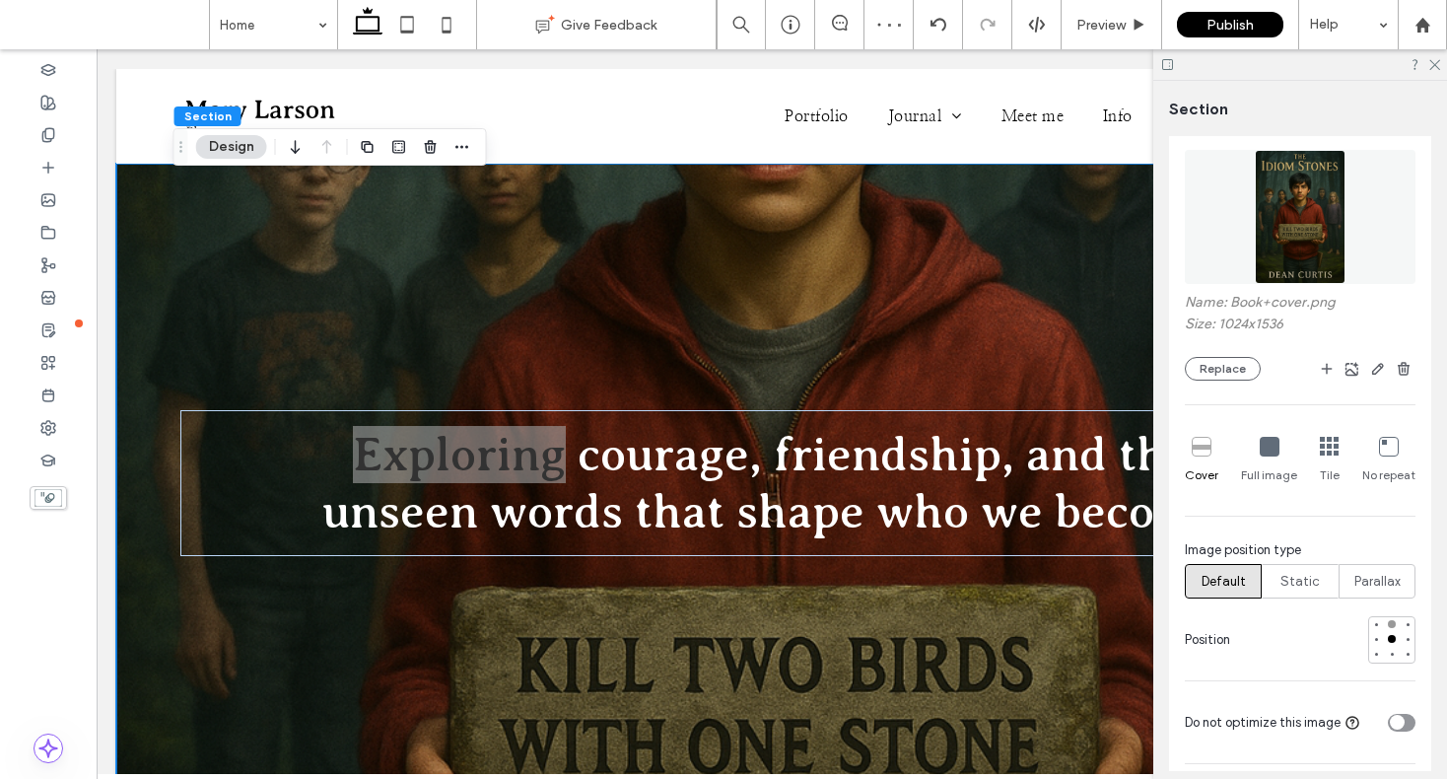
click at [1388, 625] on div at bounding box center [1392, 624] width 8 height 8
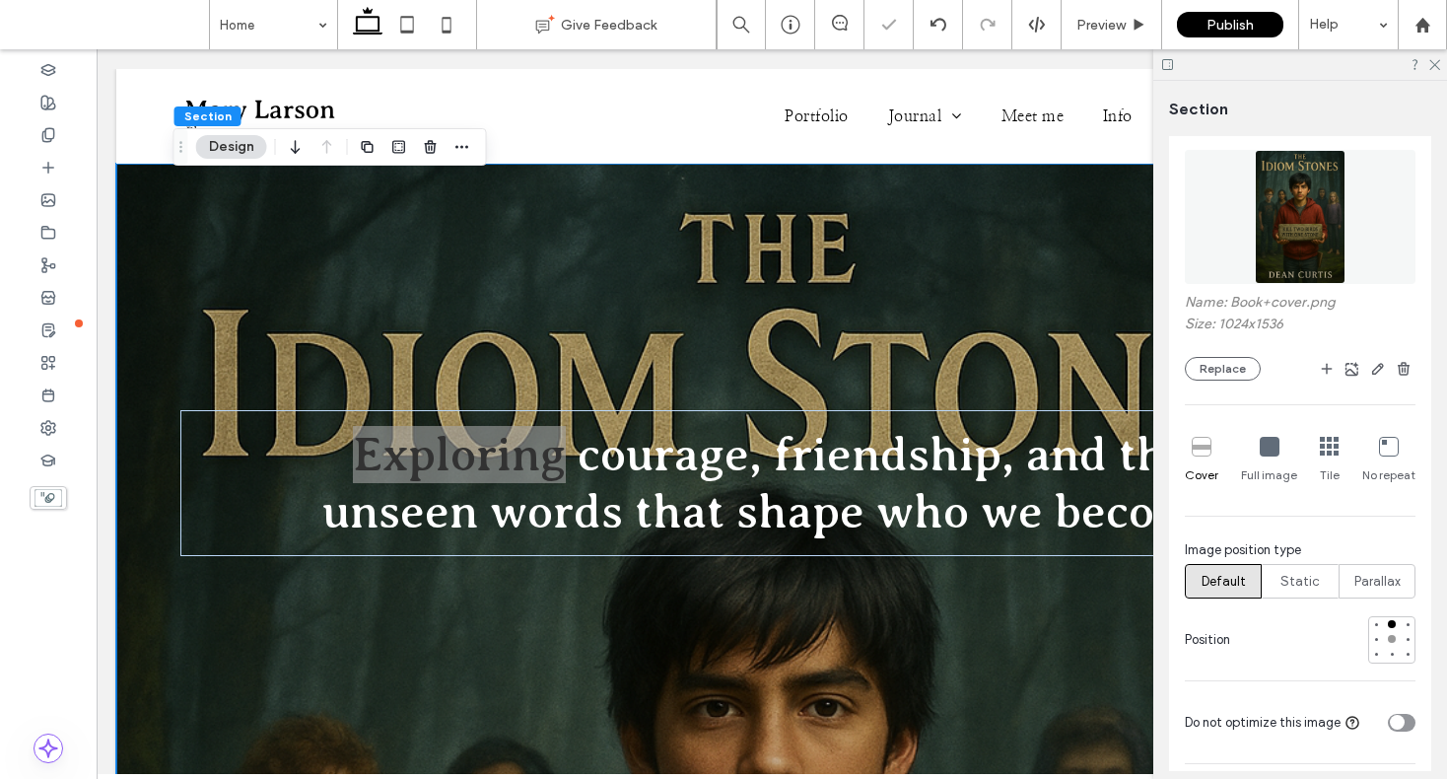
click at [1385, 635] on div at bounding box center [1392, 639] width 14 height 14
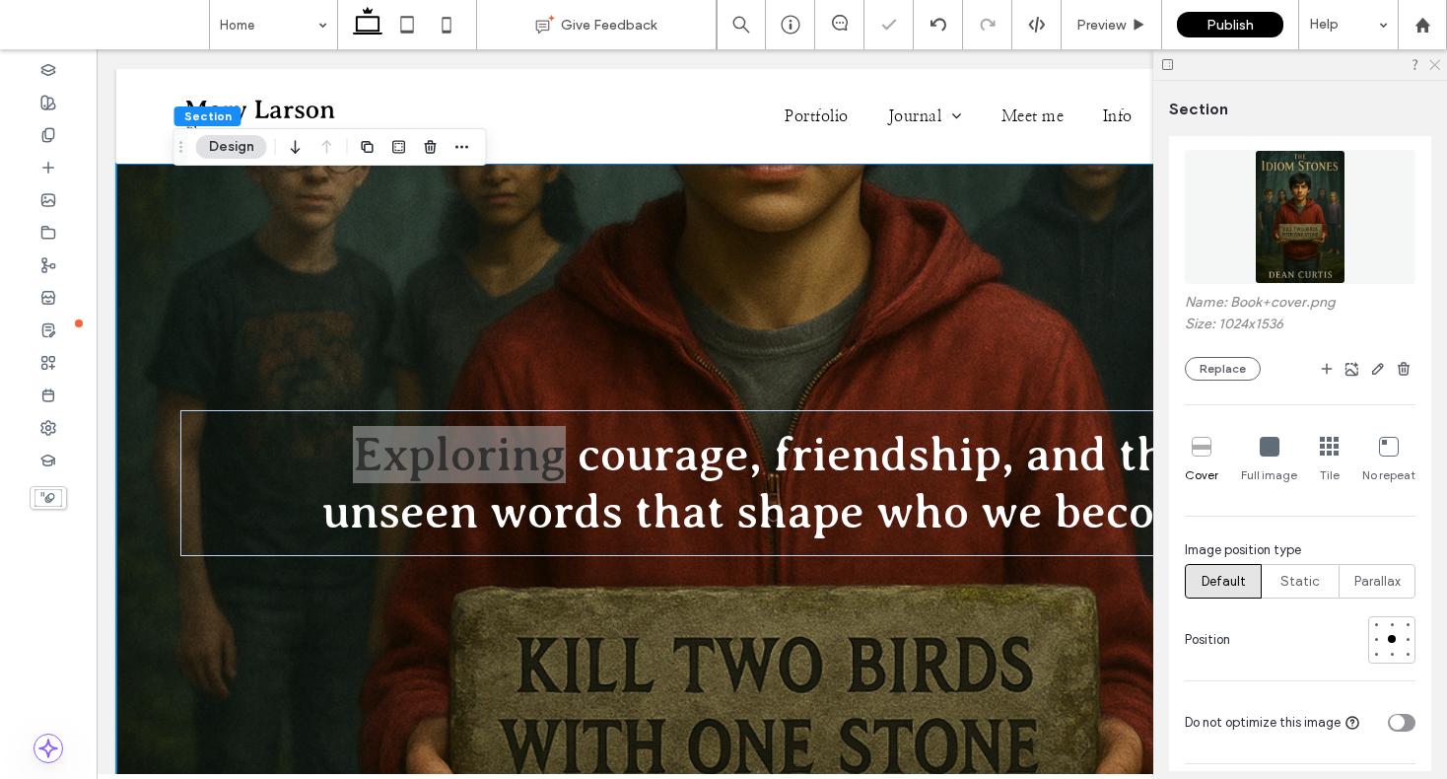
click at [1439, 64] on icon at bounding box center [1434, 63] width 13 height 13
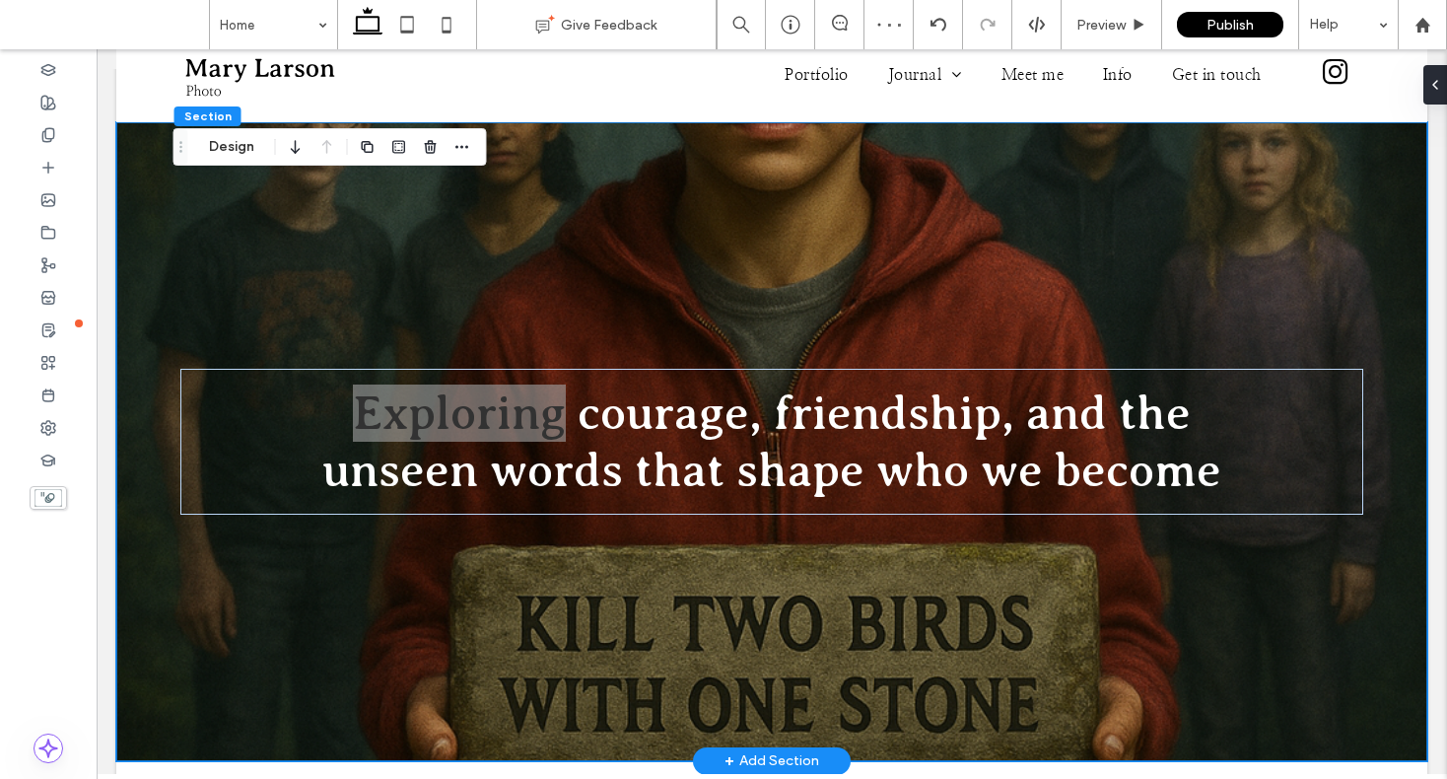
scroll to position [0, 0]
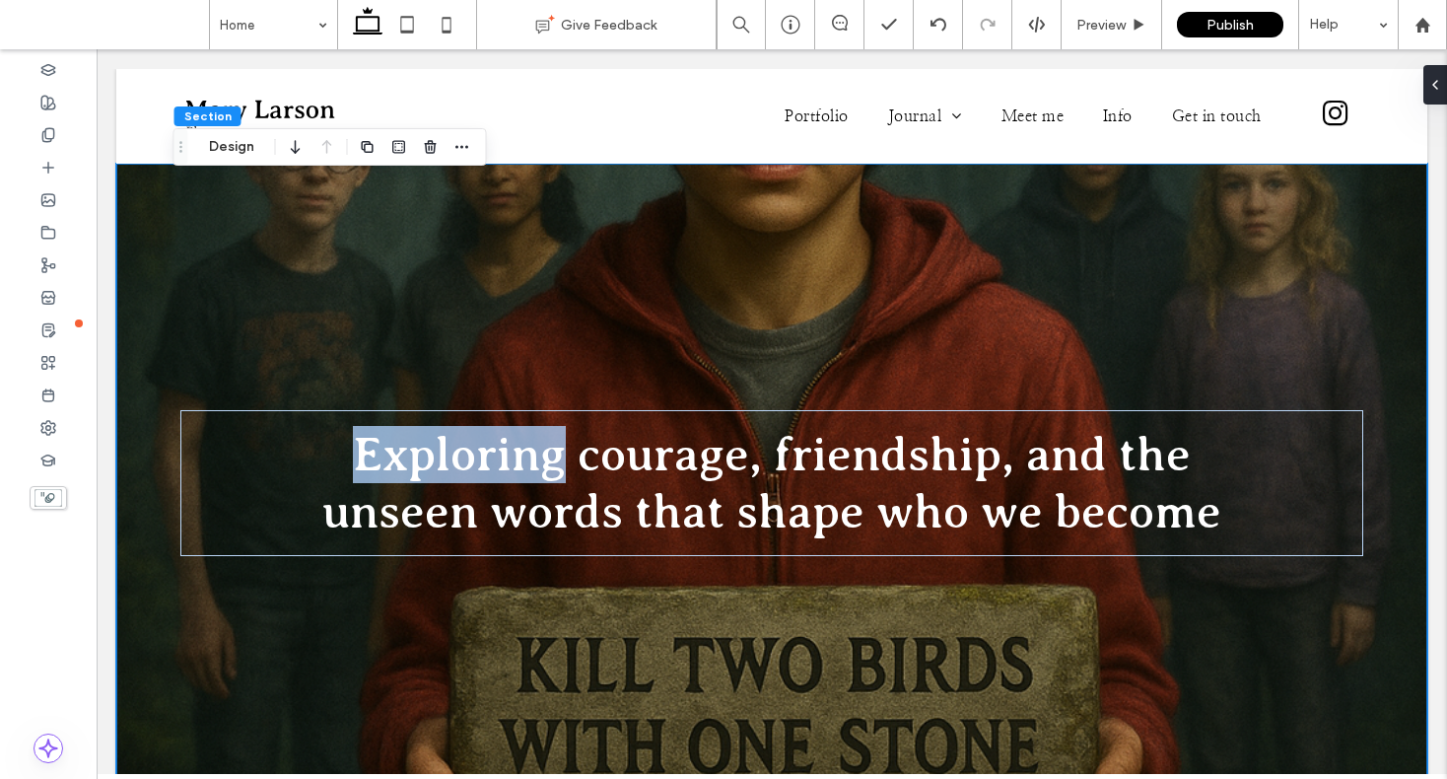
click at [1124, 389] on div "Exploring courage, friendship, and the unseen words that shape who we become" at bounding box center [771, 483] width 1183 height 639
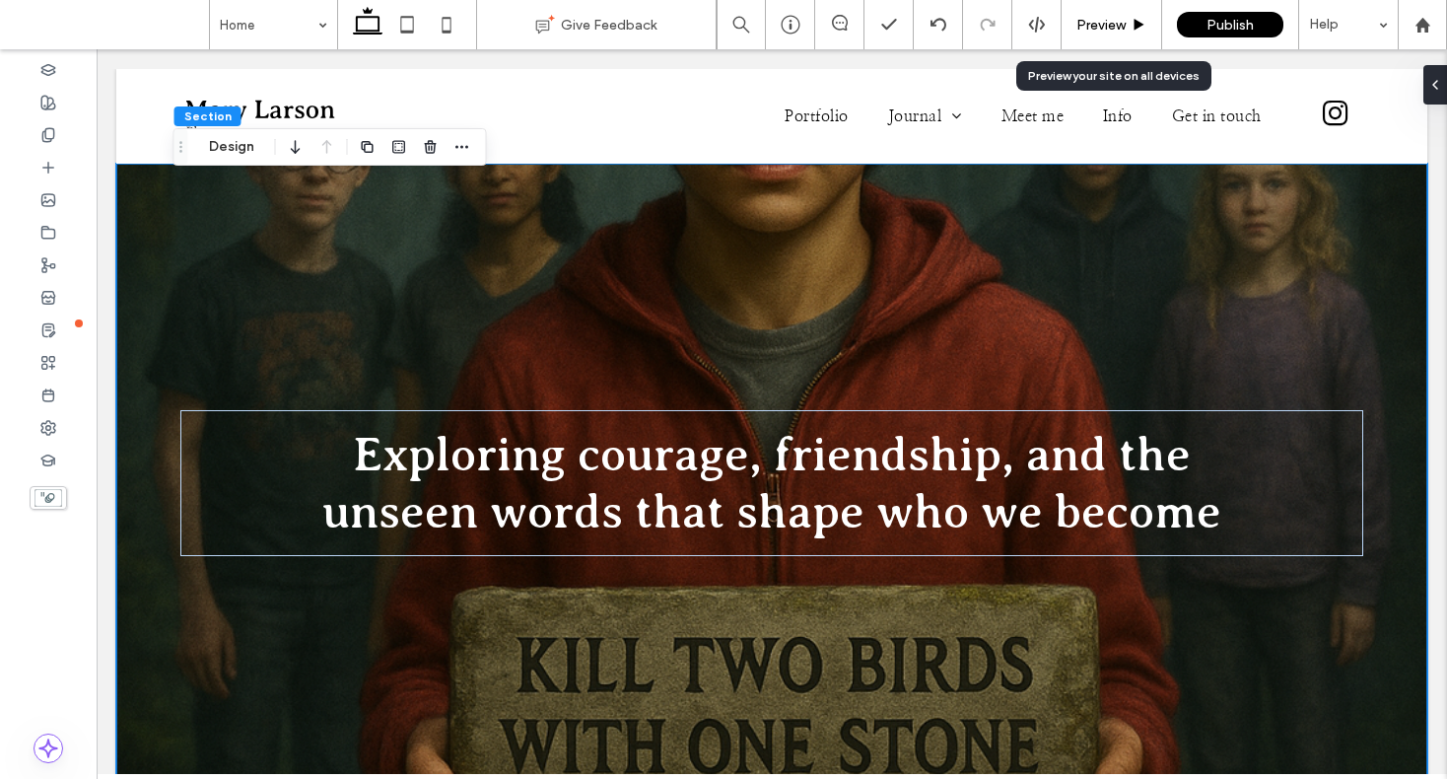
click at [1097, 17] on span "Preview" at bounding box center [1101, 25] width 49 height 17
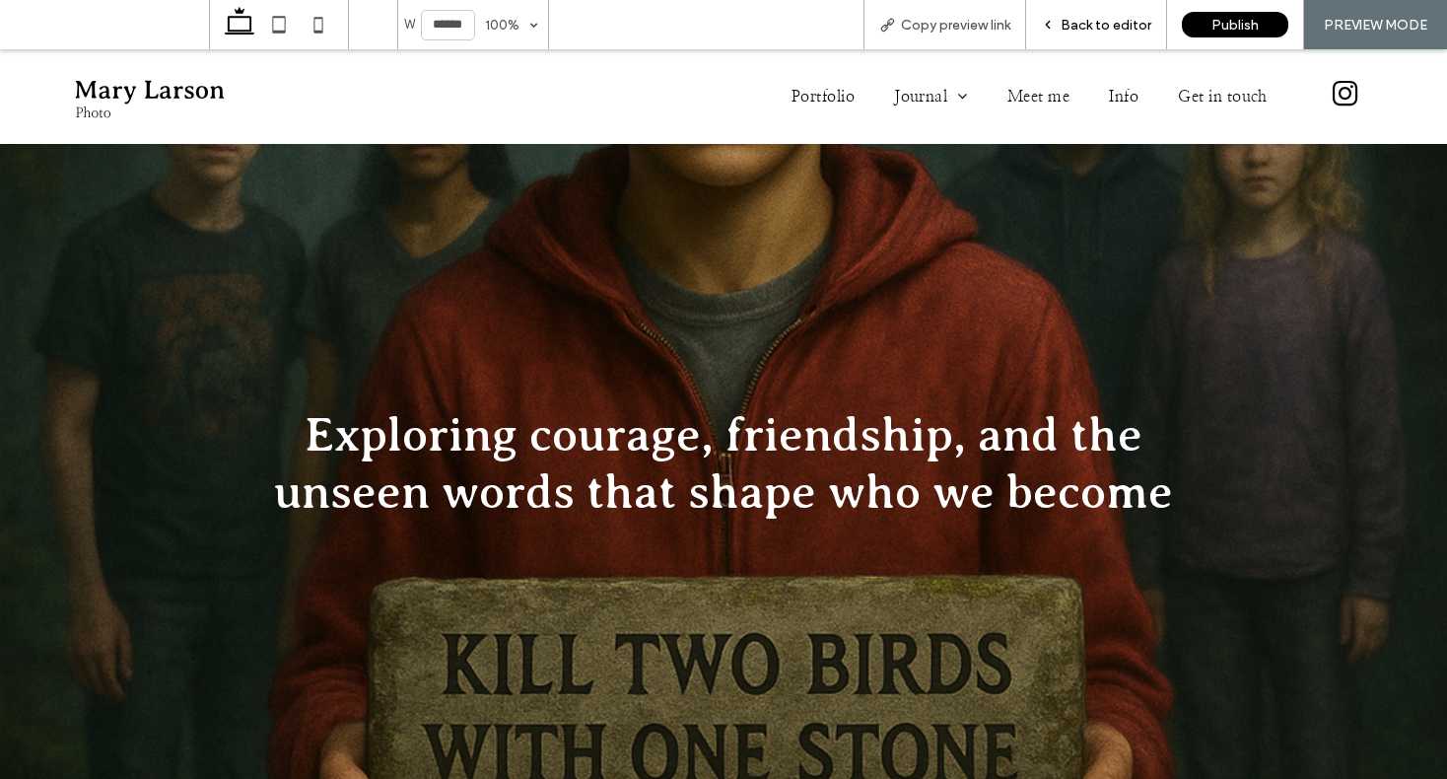
click at [1145, 27] on span "Back to editor" at bounding box center [1106, 25] width 91 height 17
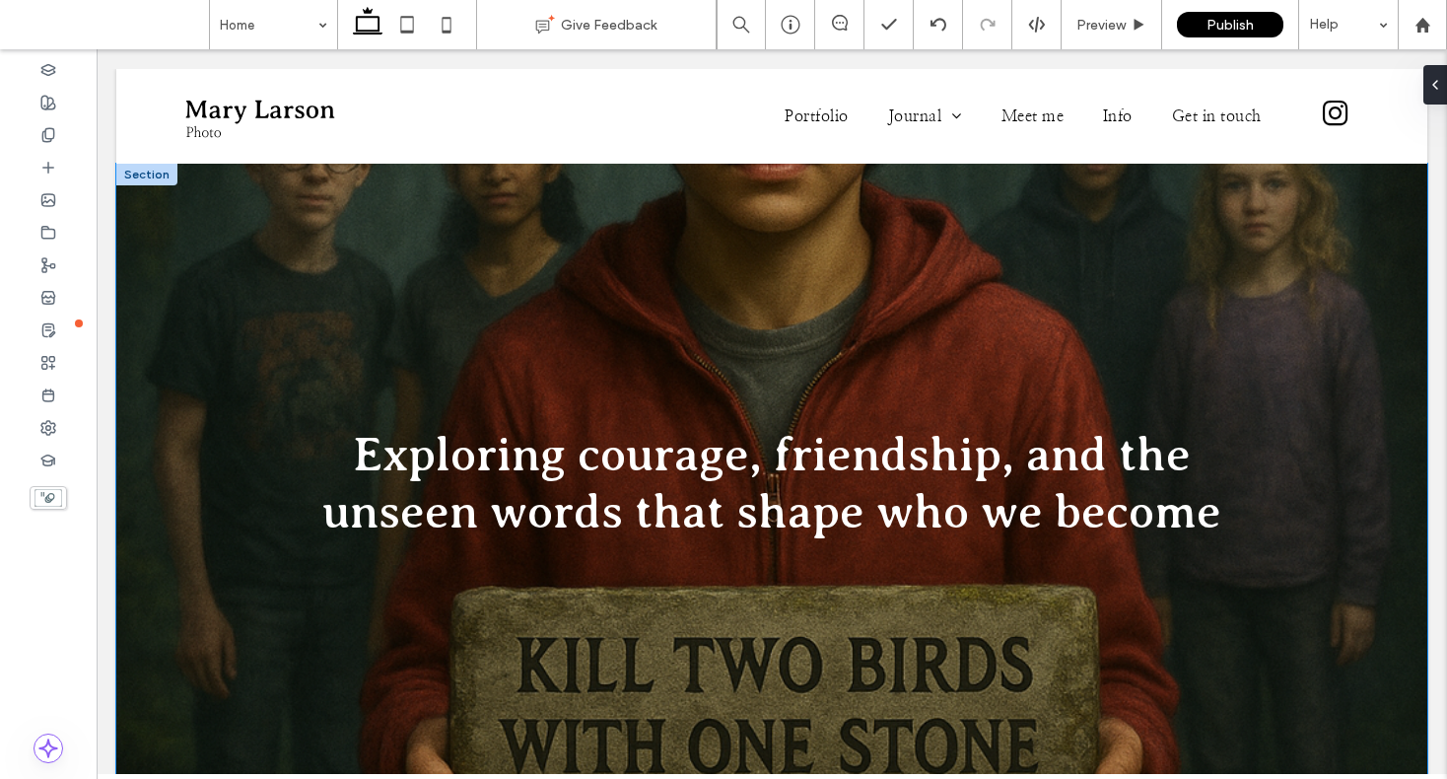
click at [1170, 342] on div "Exploring courage, friendship, and the unseen words that shape who we become" at bounding box center [771, 483] width 1183 height 639
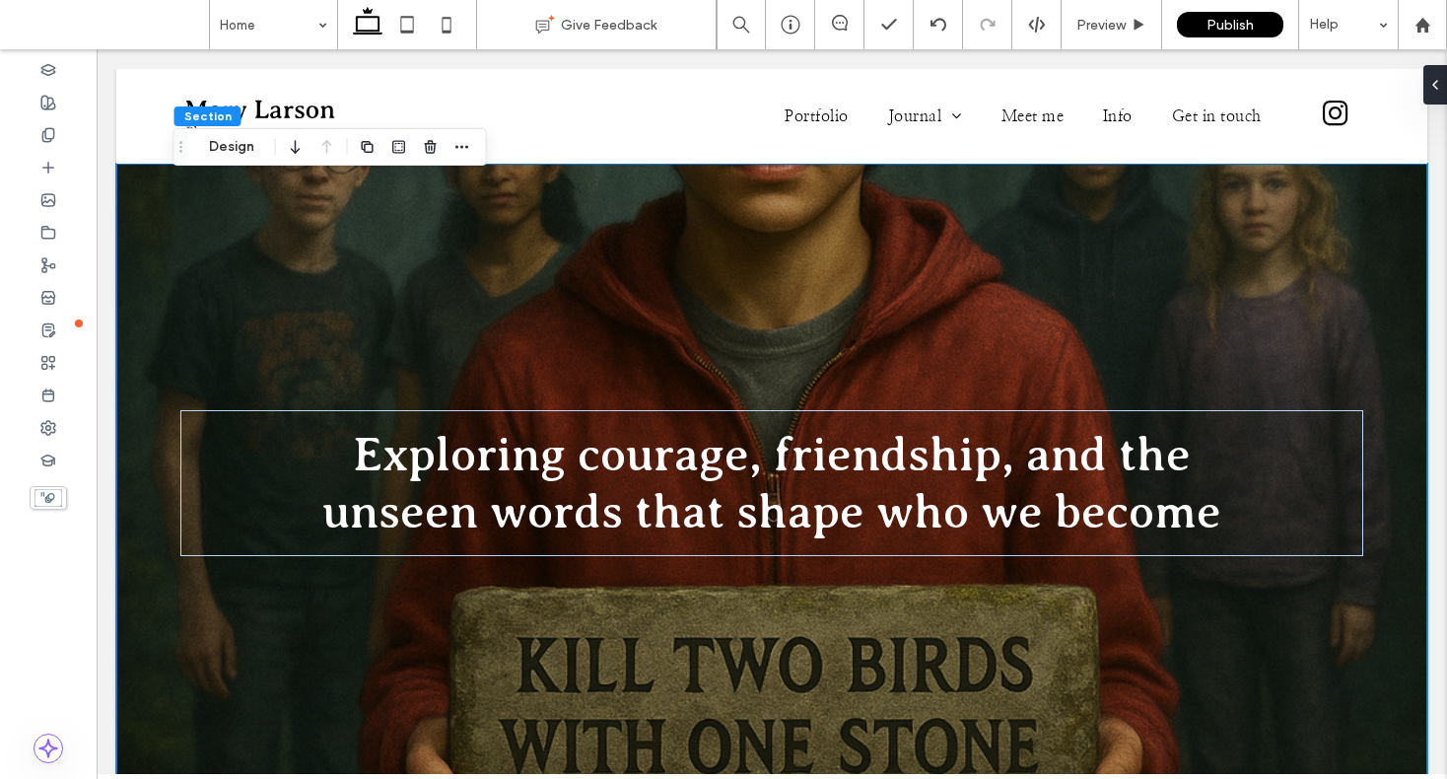
click at [617, 301] on div "Exploring courage, friendship, and the unseen words that shape who we become" at bounding box center [771, 483] width 1183 height 639
click at [236, 143] on button "Design" at bounding box center [231, 147] width 71 height 24
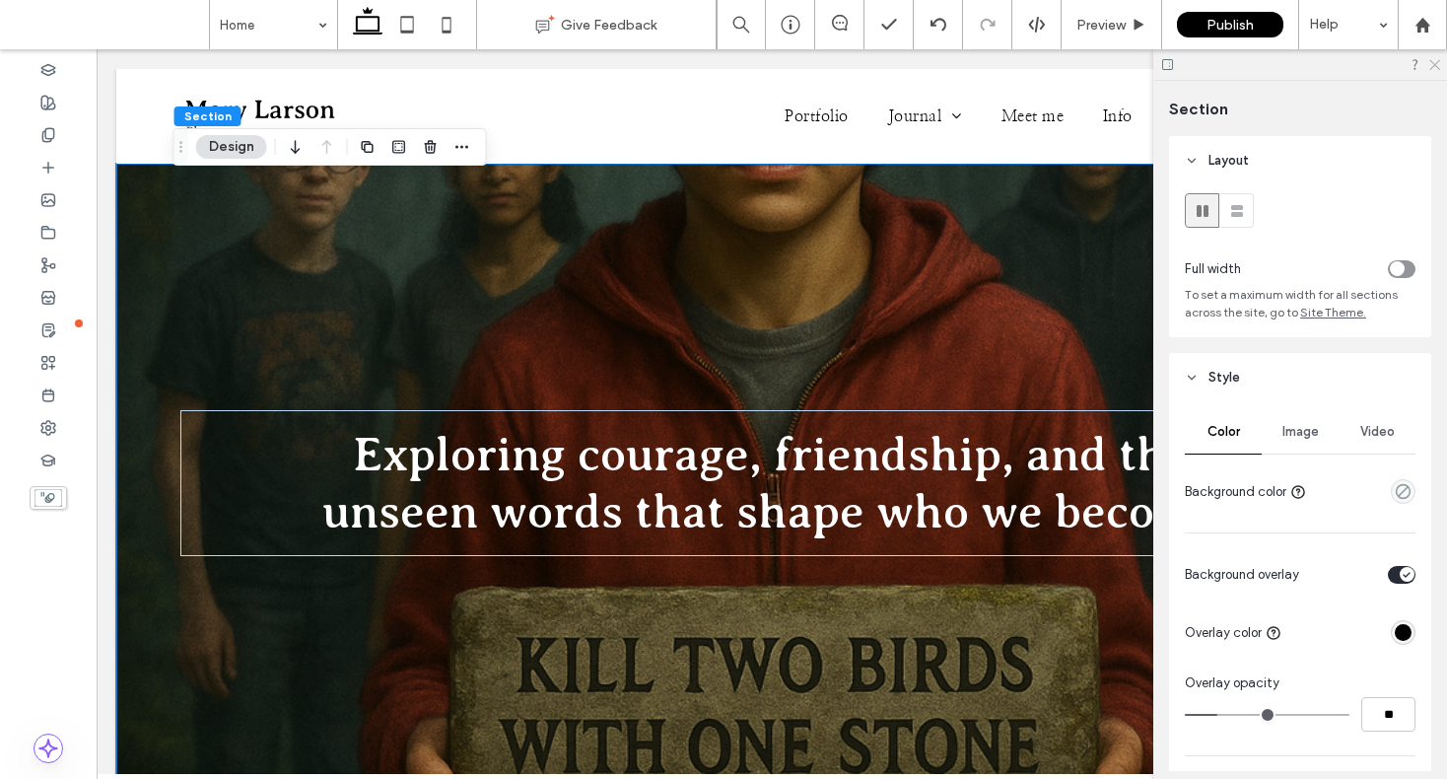
click at [1435, 62] on icon at bounding box center [1434, 63] width 13 height 13
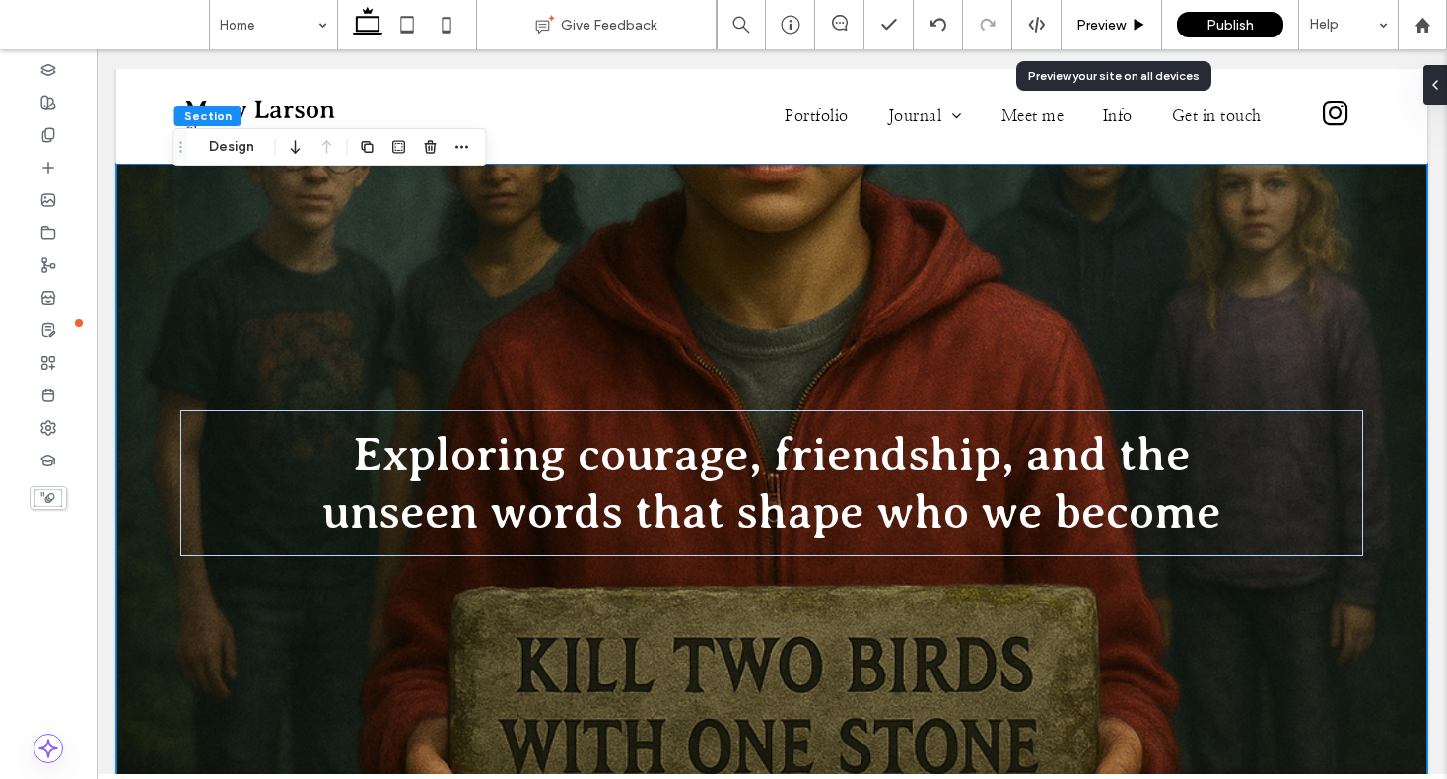
click at [1117, 22] on span "Preview" at bounding box center [1101, 25] width 49 height 17
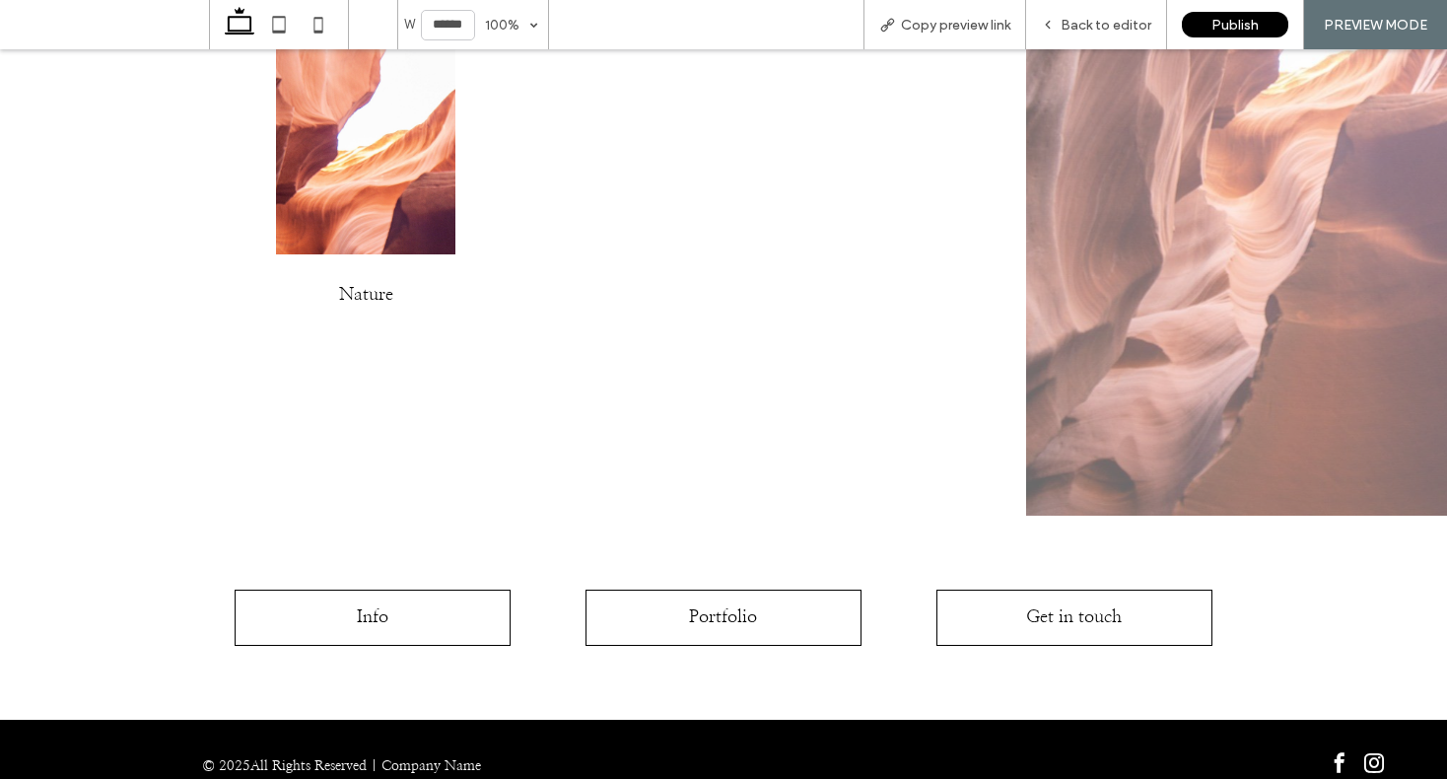
scroll to position [3031, 0]
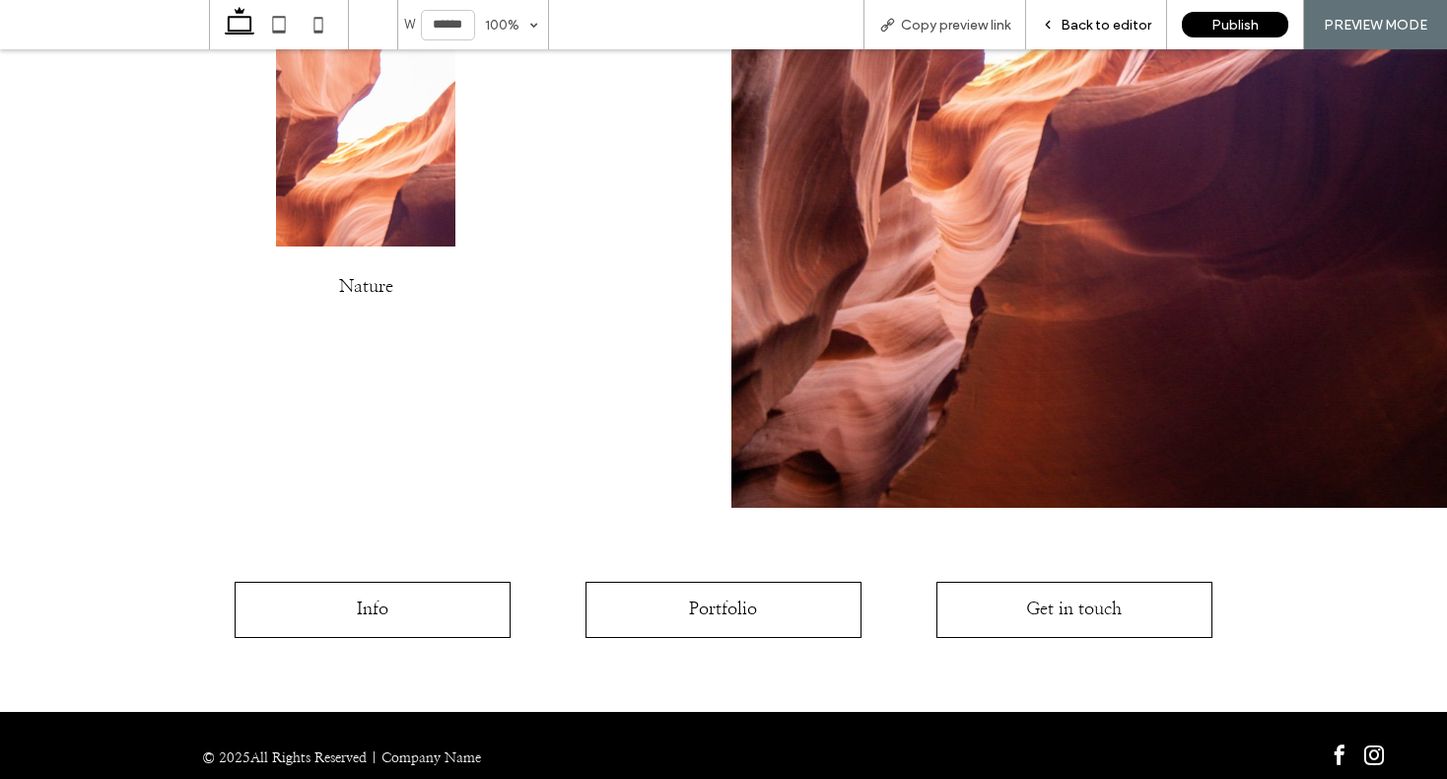
click at [1112, 28] on span "Back to editor" at bounding box center [1106, 25] width 91 height 17
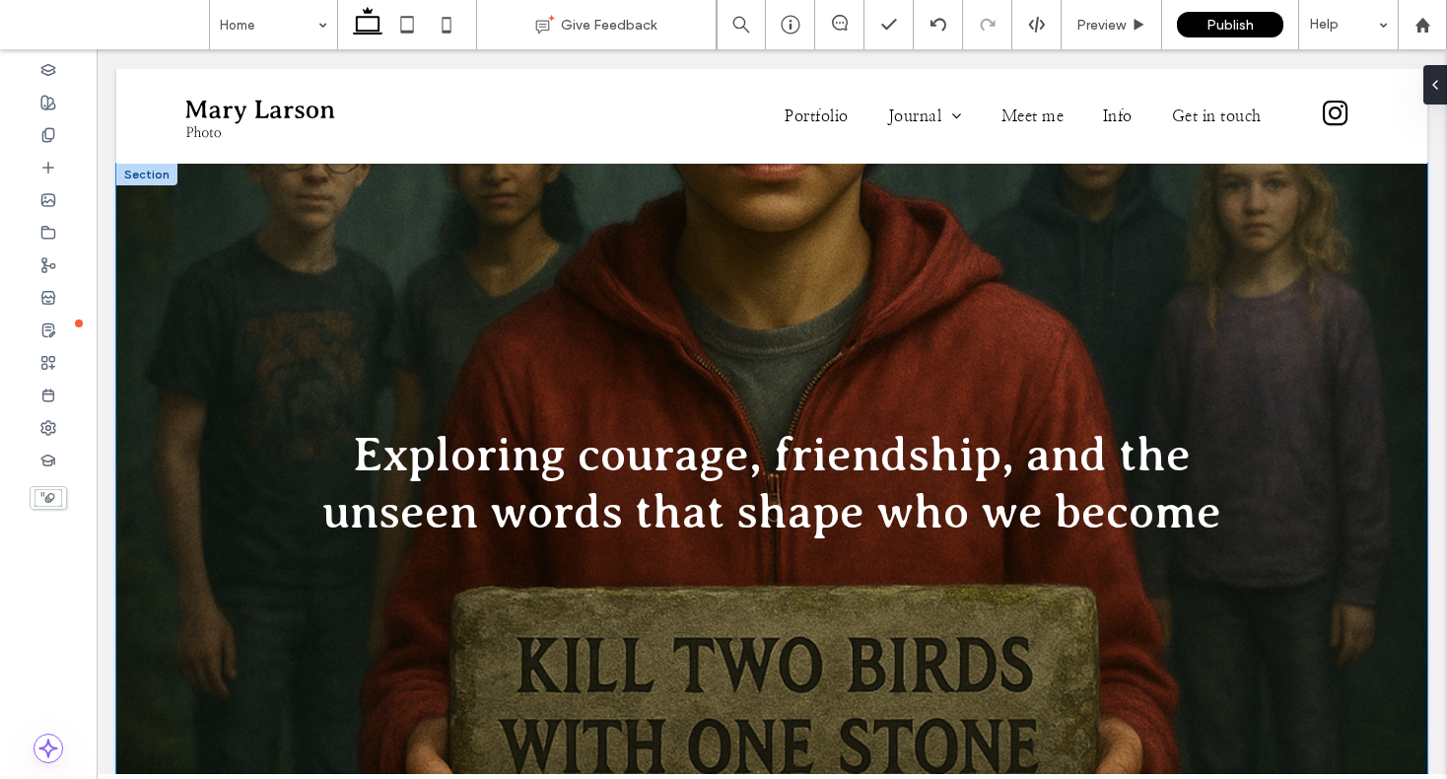
click at [1130, 318] on div "Exploring courage, friendship, and the unseen words that shape who we become" at bounding box center [771, 483] width 1183 height 639
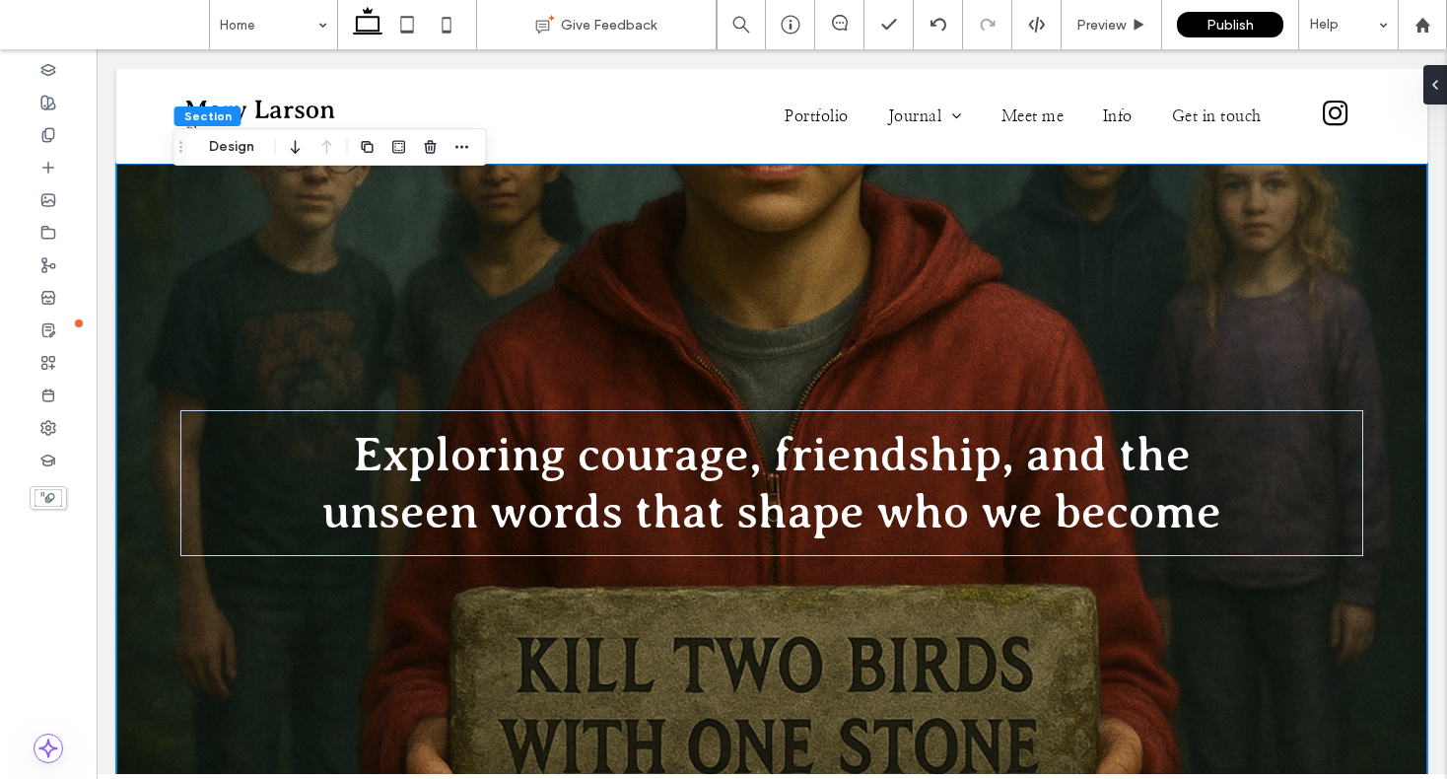
click at [893, 279] on div "Exploring courage, friendship, and the unseen words that shape who we become" at bounding box center [771, 483] width 1183 height 639
click at [1431, 23] on div at bounding box center [1422, 25] width 47 height 17
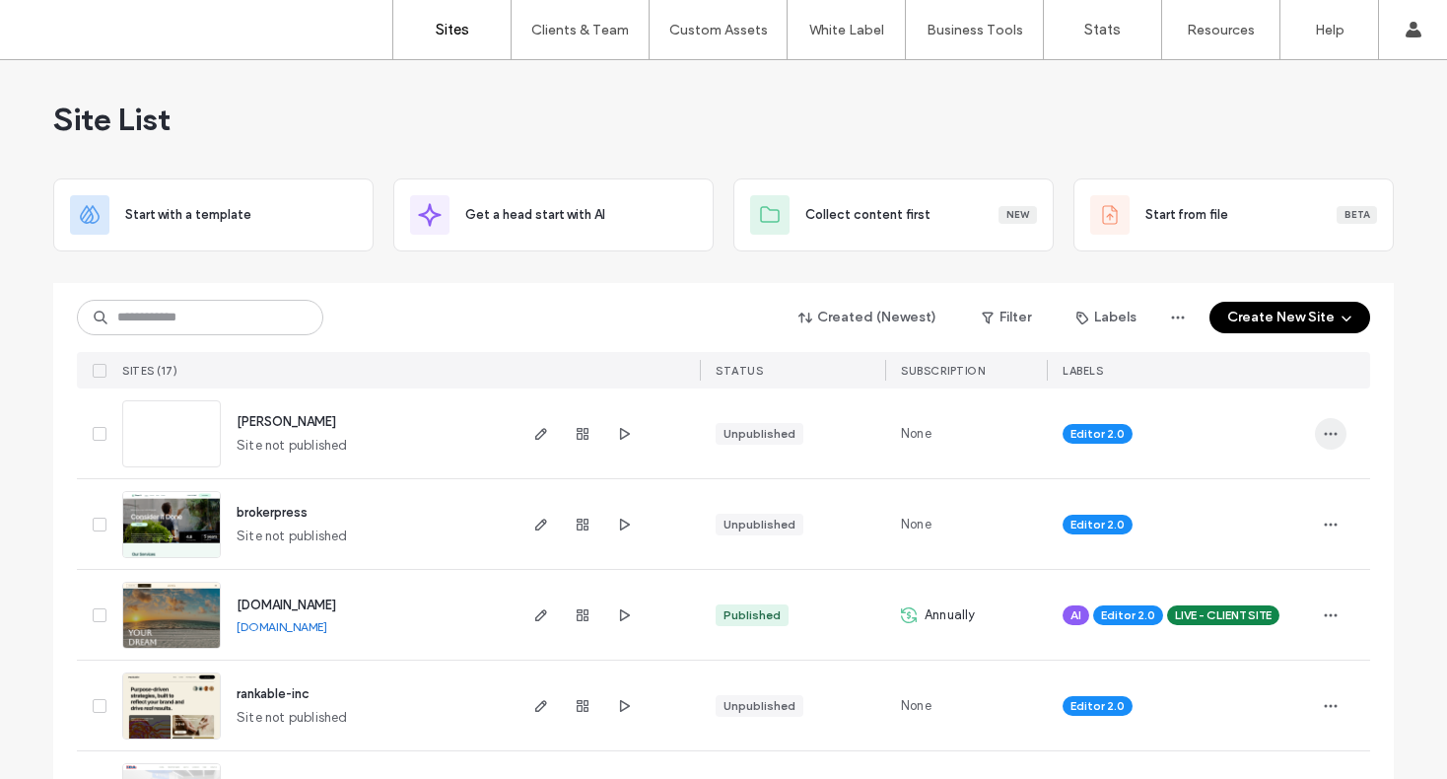
click at [1323, 431] on icon "button" at bounding box center [1331, 434] width 16 height 16
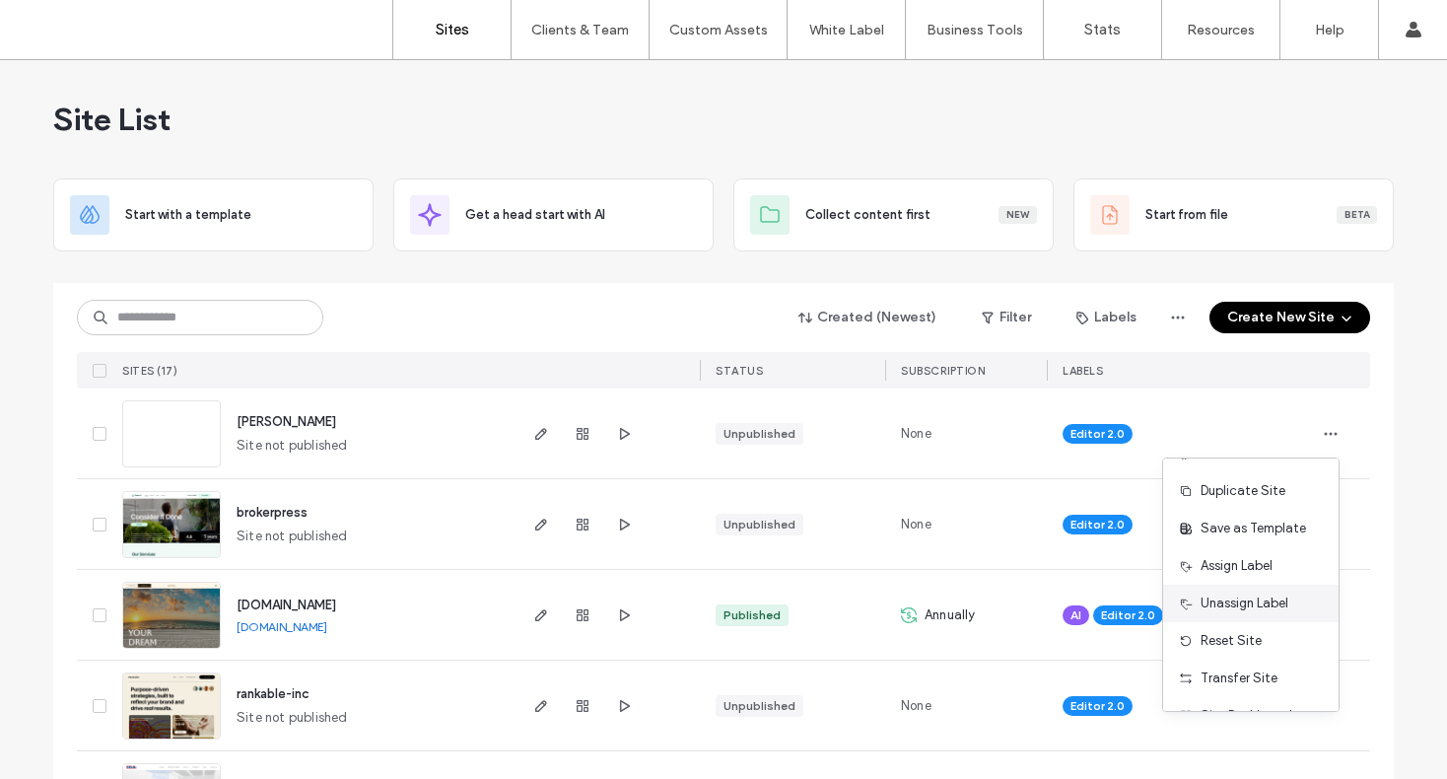
scroll to position [33, 0]
click at [1252, 630] on span "Reset Site" at bounding box center [1231, 640] width 61 height 20
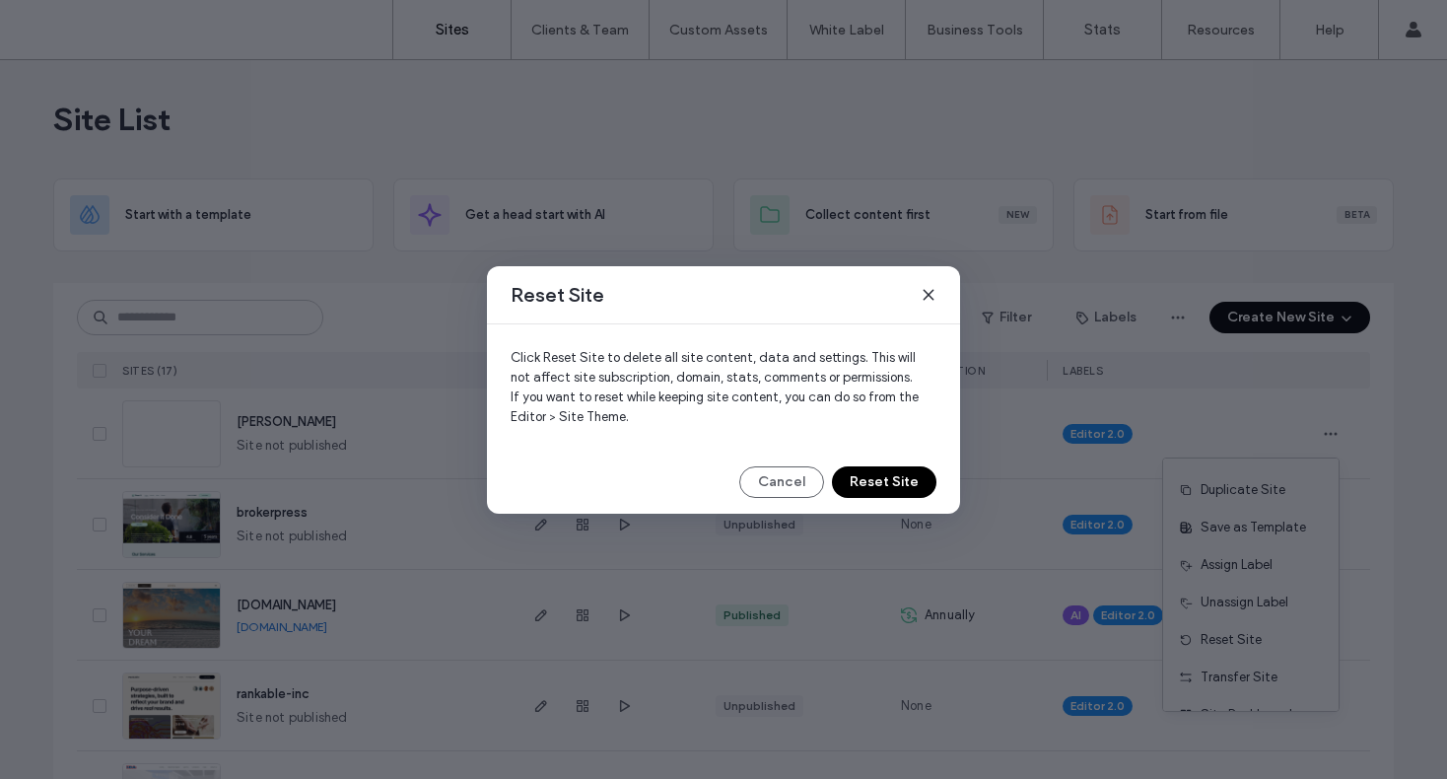
click at [901, 484] on button "Reset Site" at bounding box center [884, 482] width 105 height 32
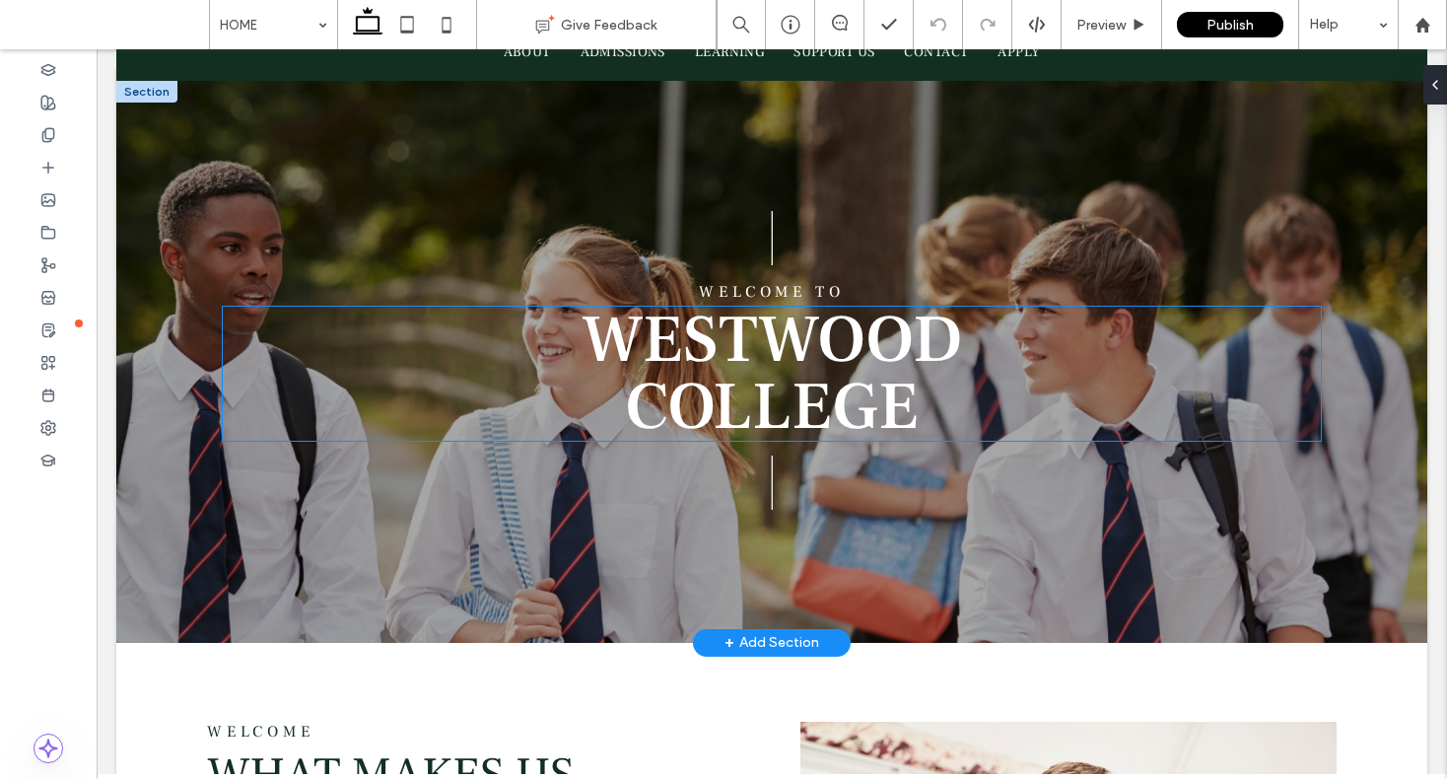
scroll to position [203, 0]
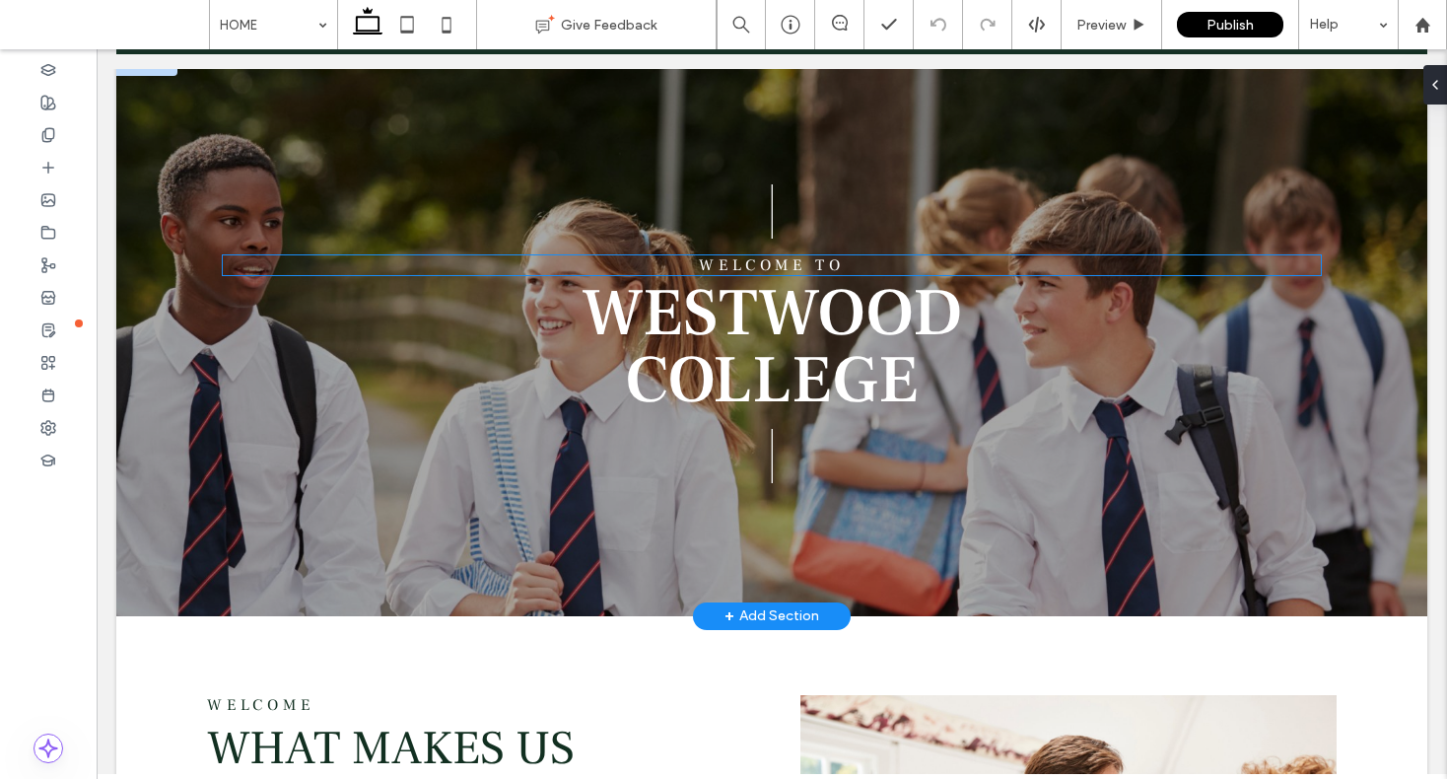
click at [732, 262] on span "Welcome to" at bounding box center [772, 265] width 147 height 20
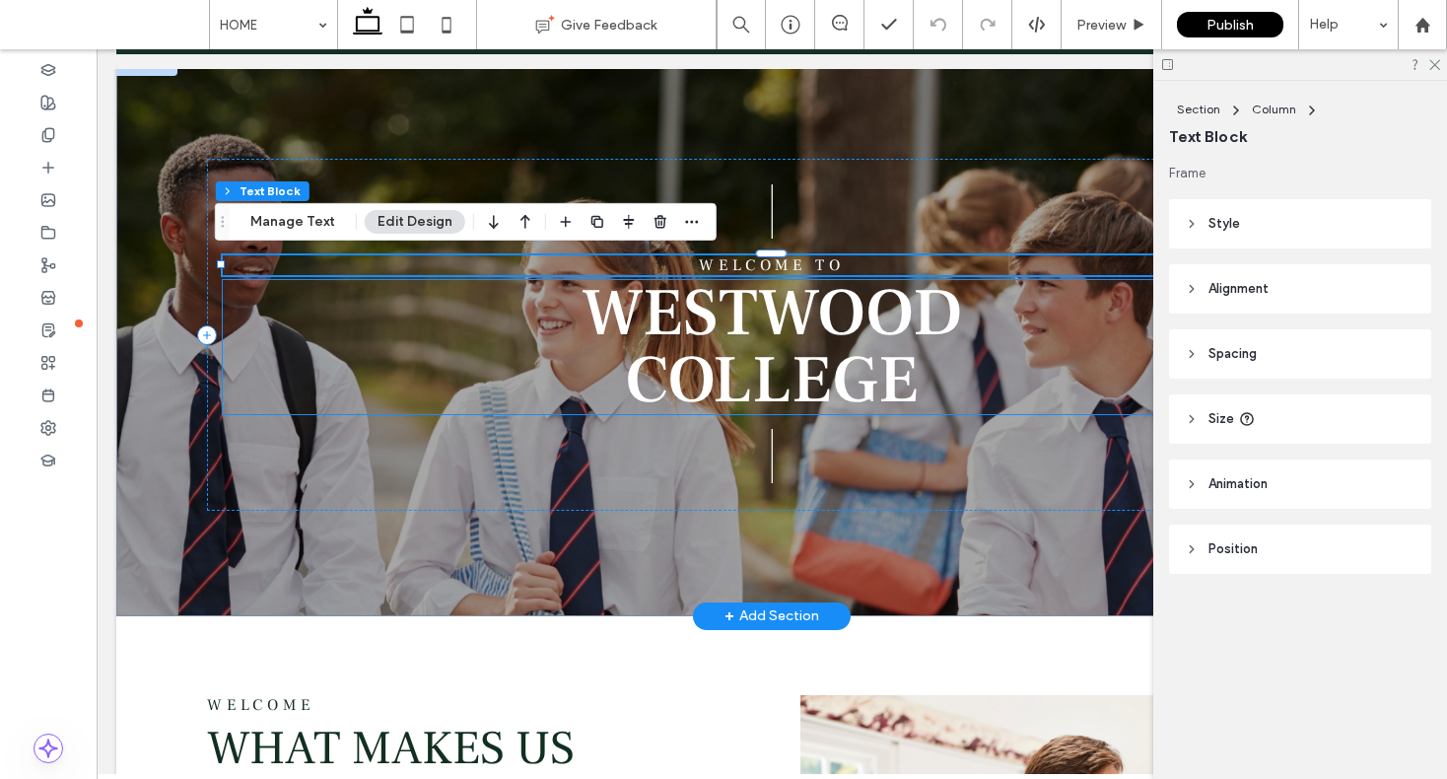
click at [742, 270] on span "Westwood Colleg" at bounding box center [773, 347] width 382 height 154
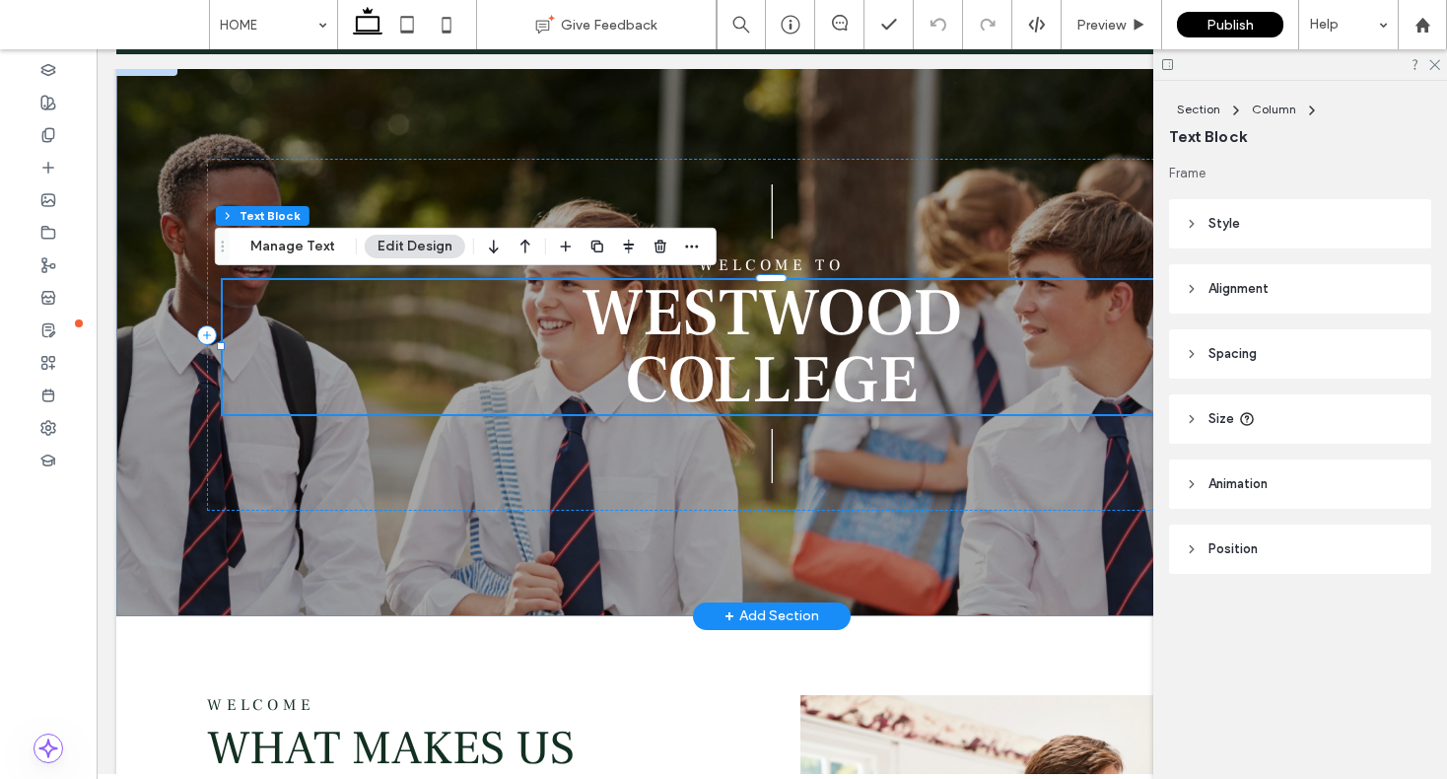
click at [742, 267] on div "| | Welcome to Westwood Colleg e" at bounding box center [772, 335] width 1131 height 352
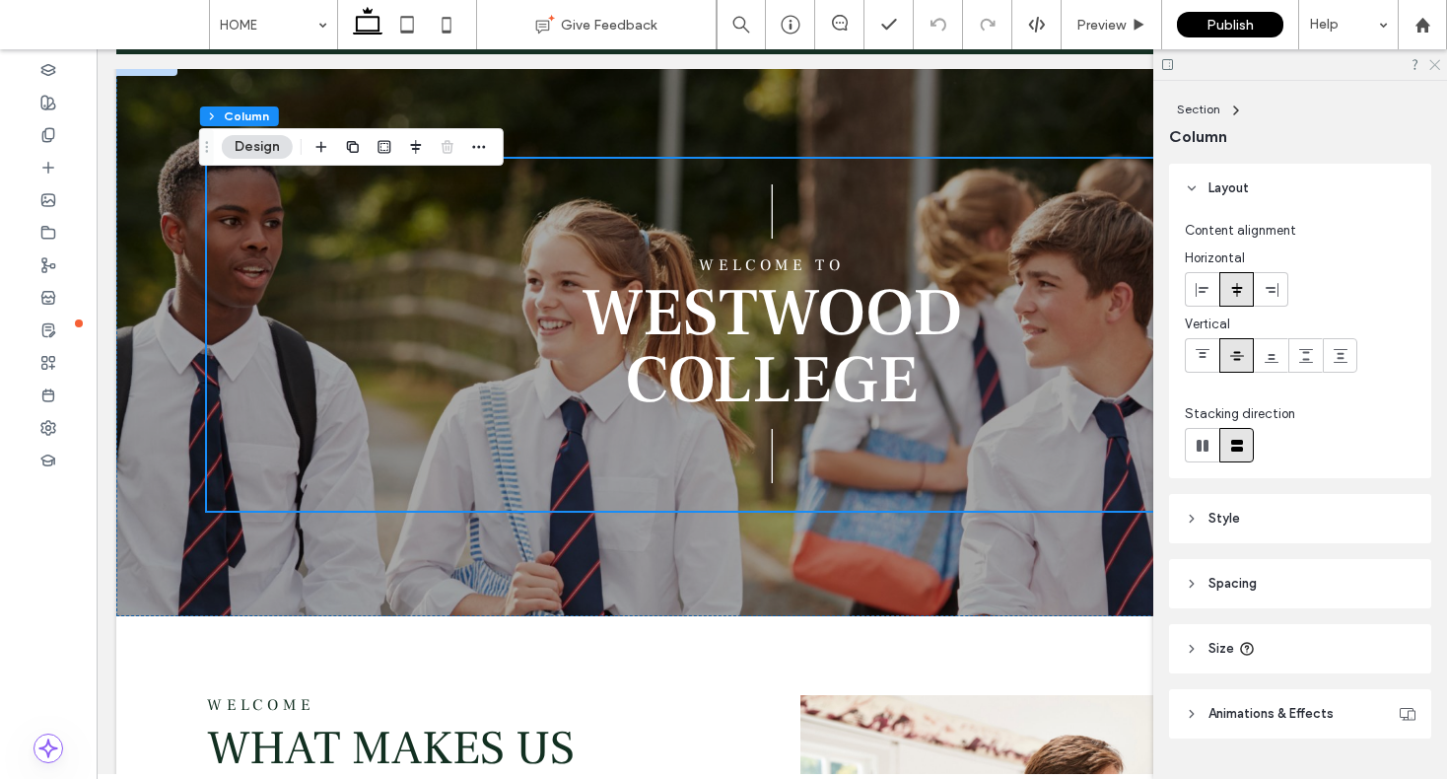
click at [1432, 68] on icon at bounding box center [1434, 63] width 13 height 13
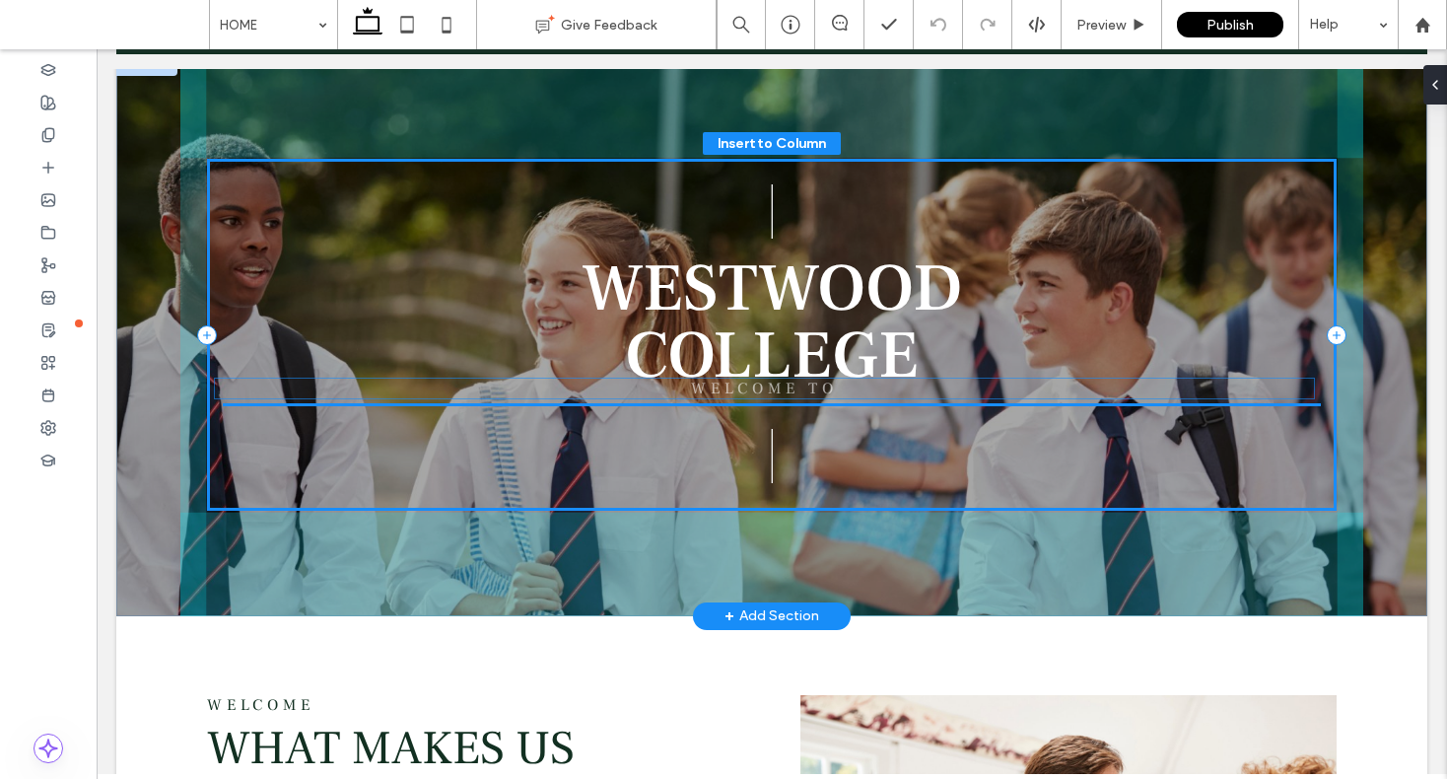
drag, startPoint x: 831, startPoint y: 265, endPoint x: 831, endPoint y: 389, distance: 124.2
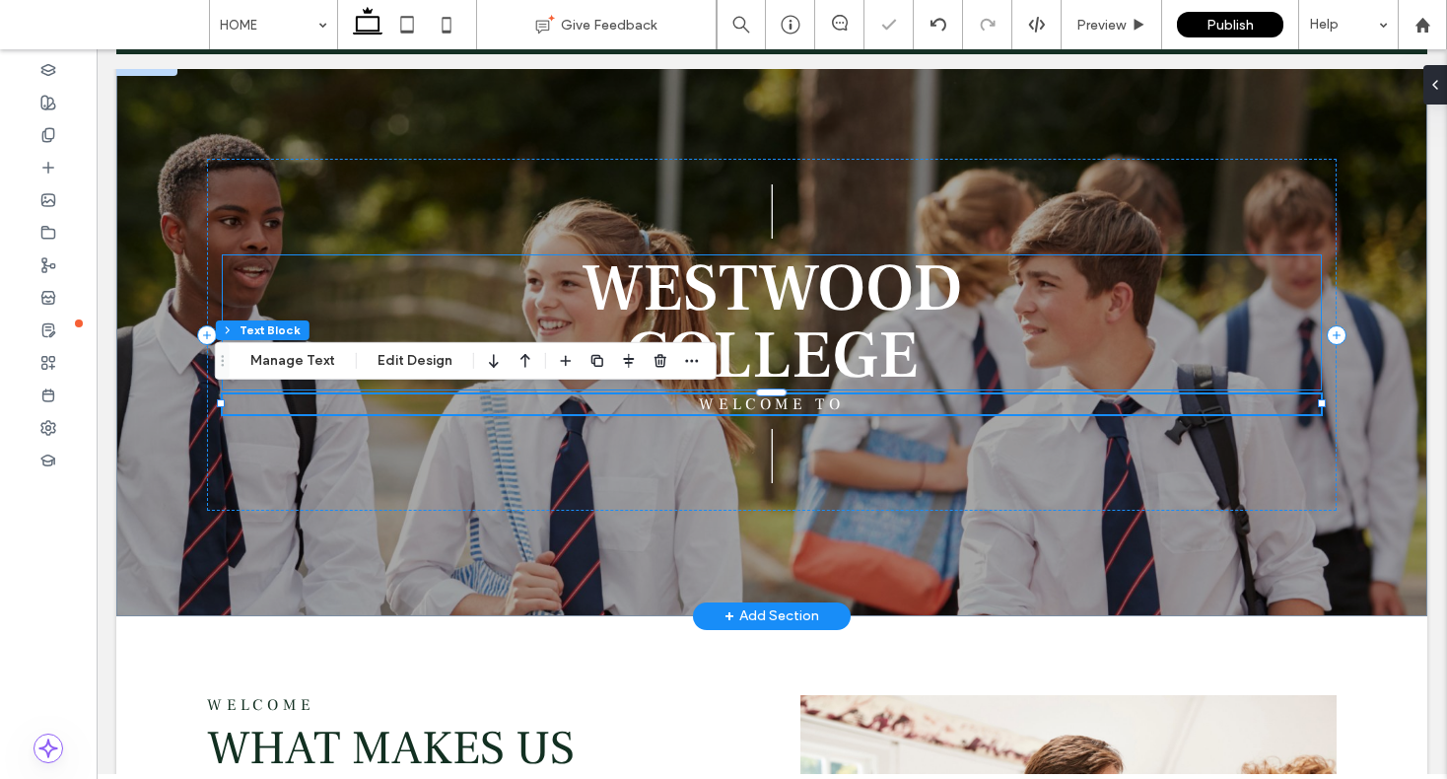
click at [892, 337] on span "e" at bounding box center [898, 356] width 40 height 87
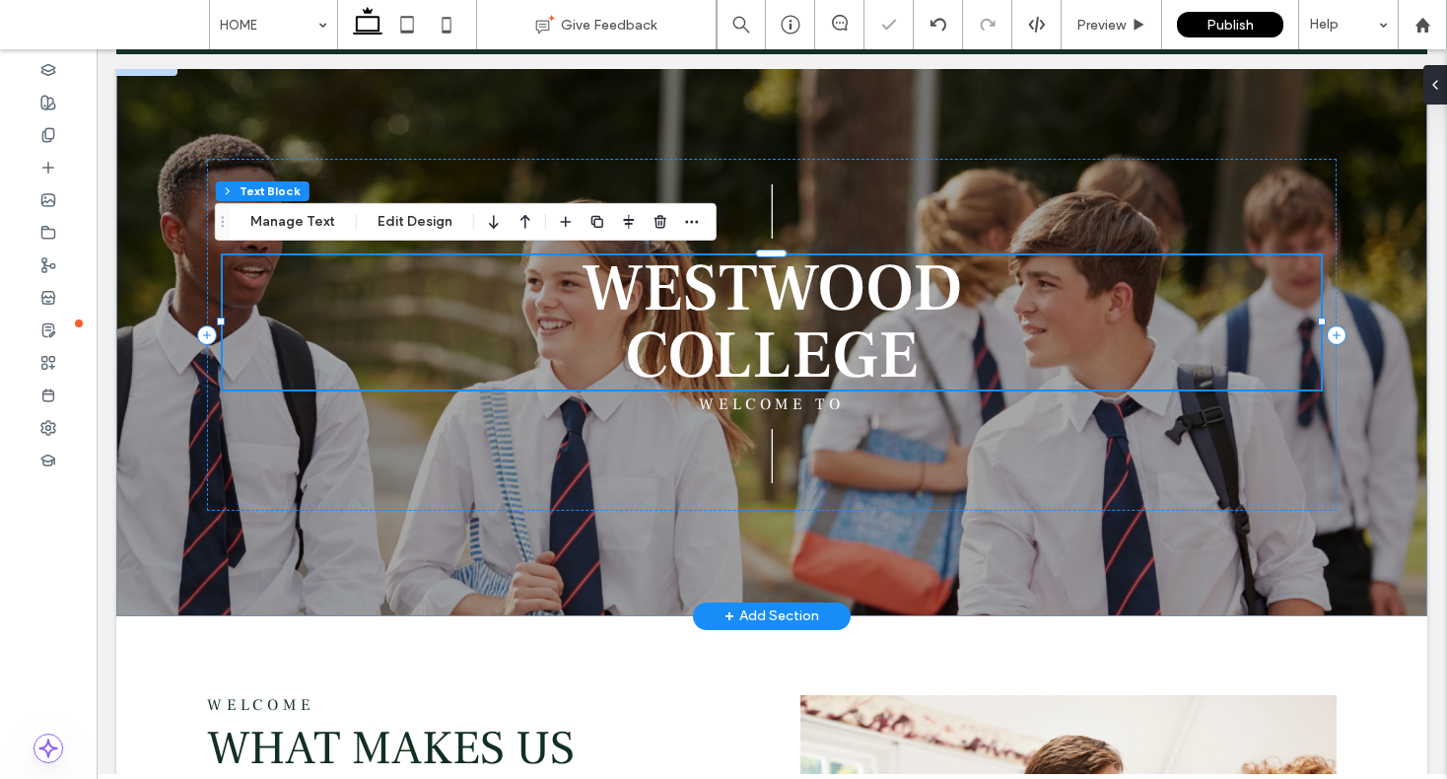
click at [862, 305] on span "Westwood Colleg" at bounding box center [773, 322] width 382 height 154
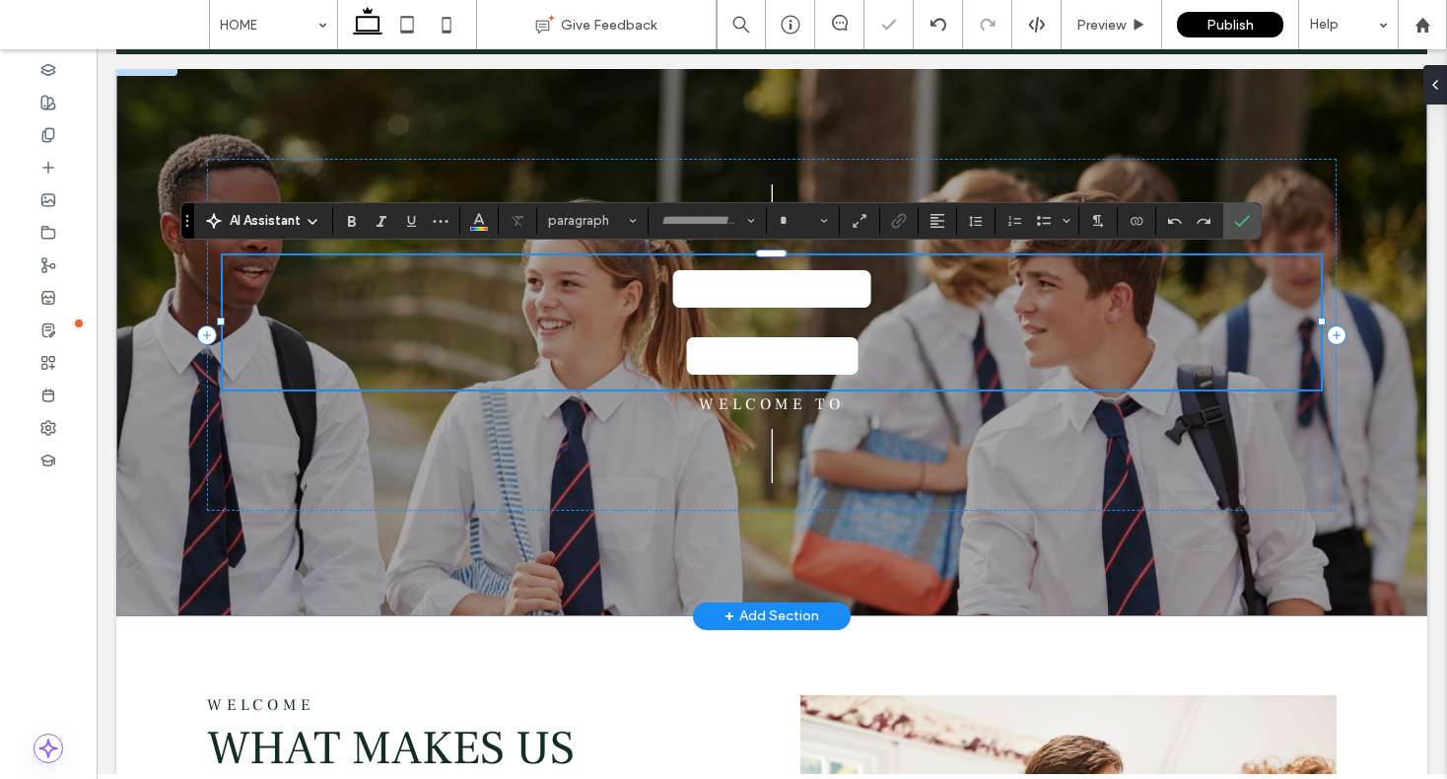
type input "**********"
type input "**"
click at [859, 283] on span "******** ******" at bounding box center [771, 321] width 211 height 133
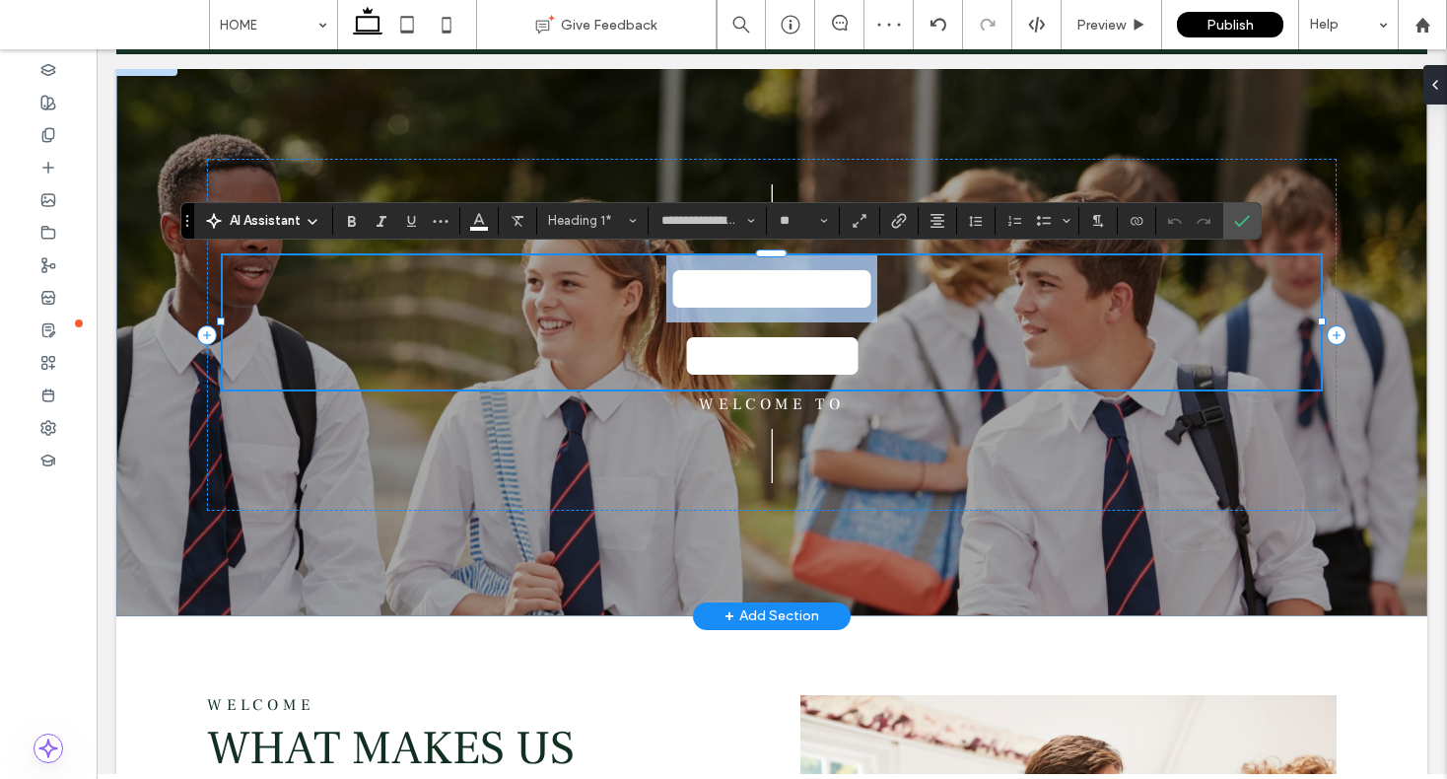
click at [859, 283] on span "******** ******" at bounding box center [771, 321] width 211 height 133
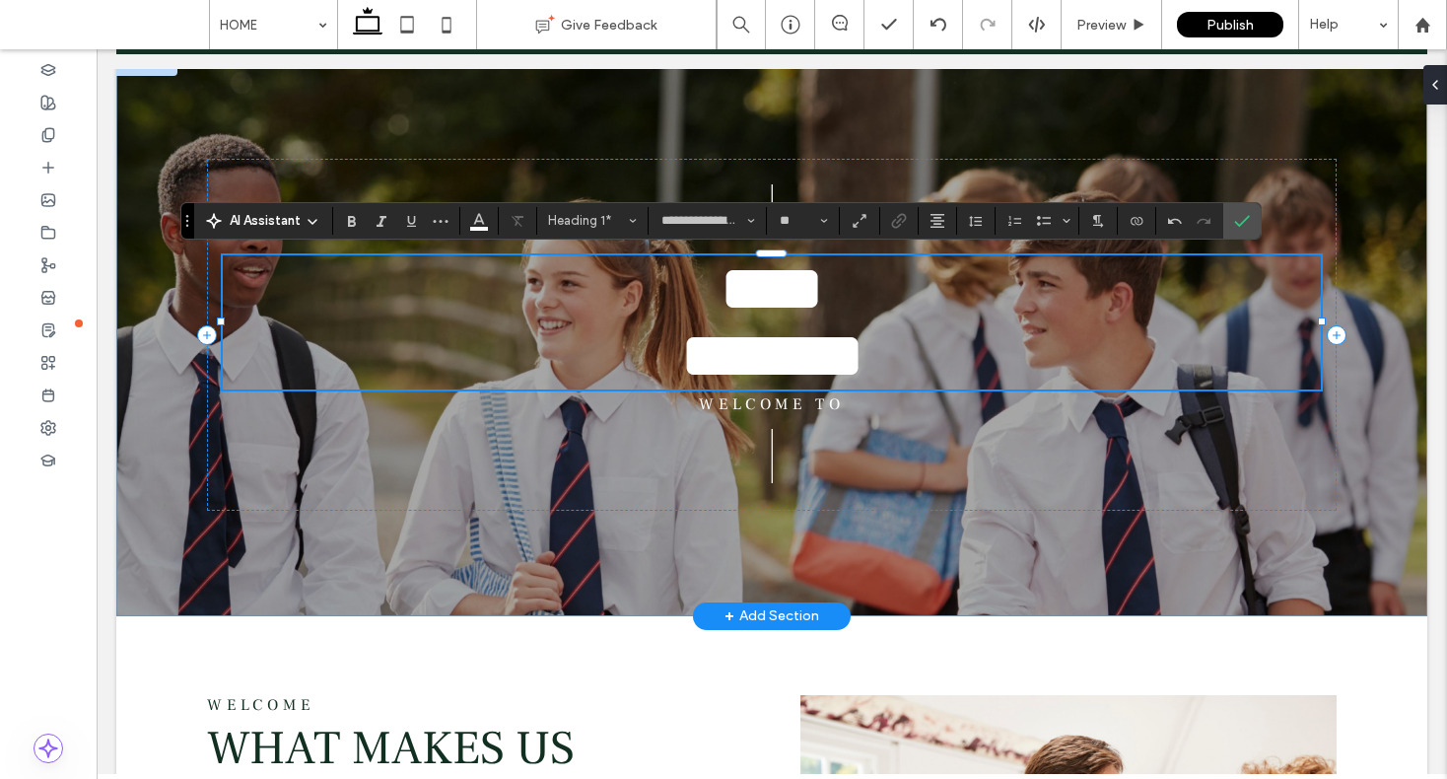
click at [865, 347] on span "*" at bounding box center [865, 355] width 0 height 66
drag, startPoint x: 1234, startPoint y: 223, endPoint x: 1138, endPoint y: 203, distance: 98.6
click at [1234, 223] on icon "Confirm" at bounding box center [1242, 221] width 16 height 16
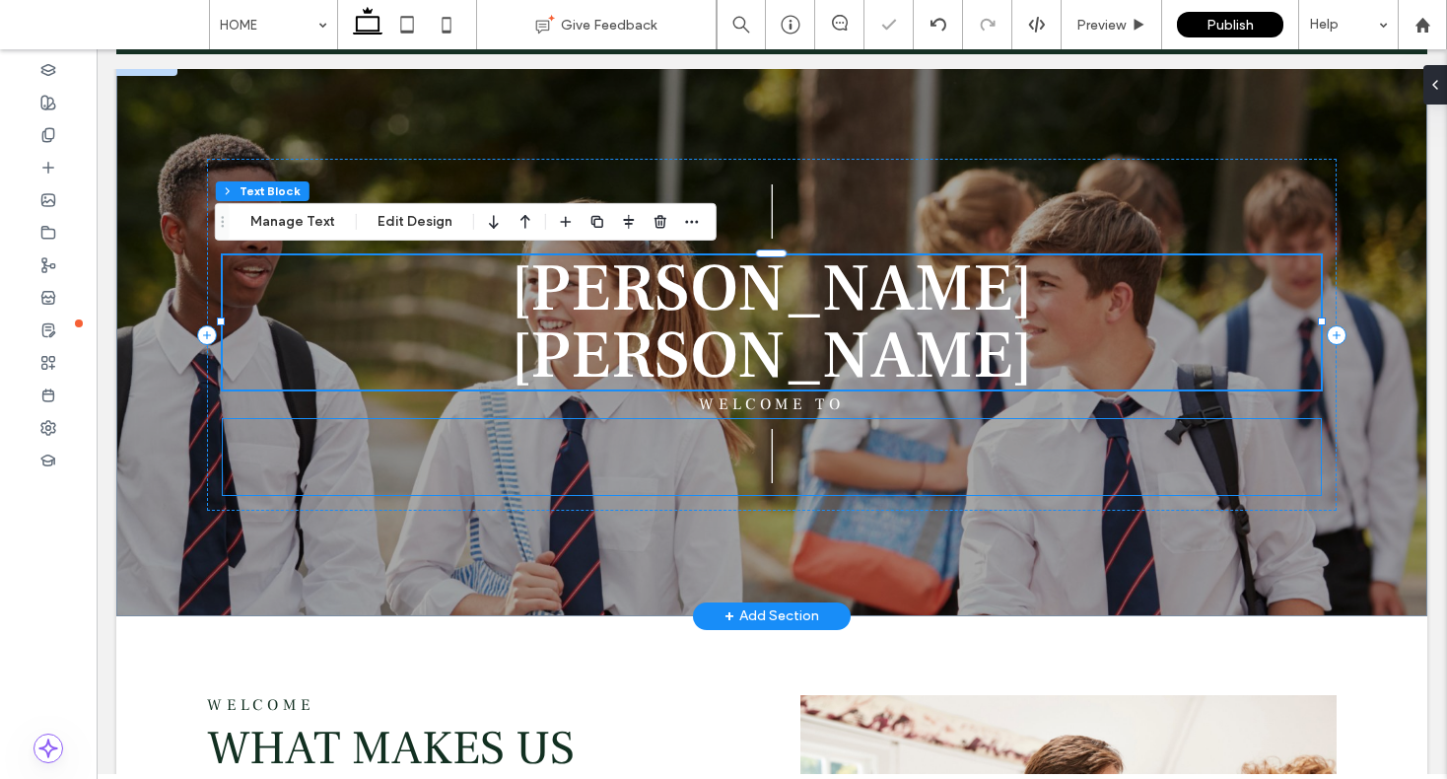
click at [1039, 464] on p "|" at bounding box center [772, 457] width 1099 height 76
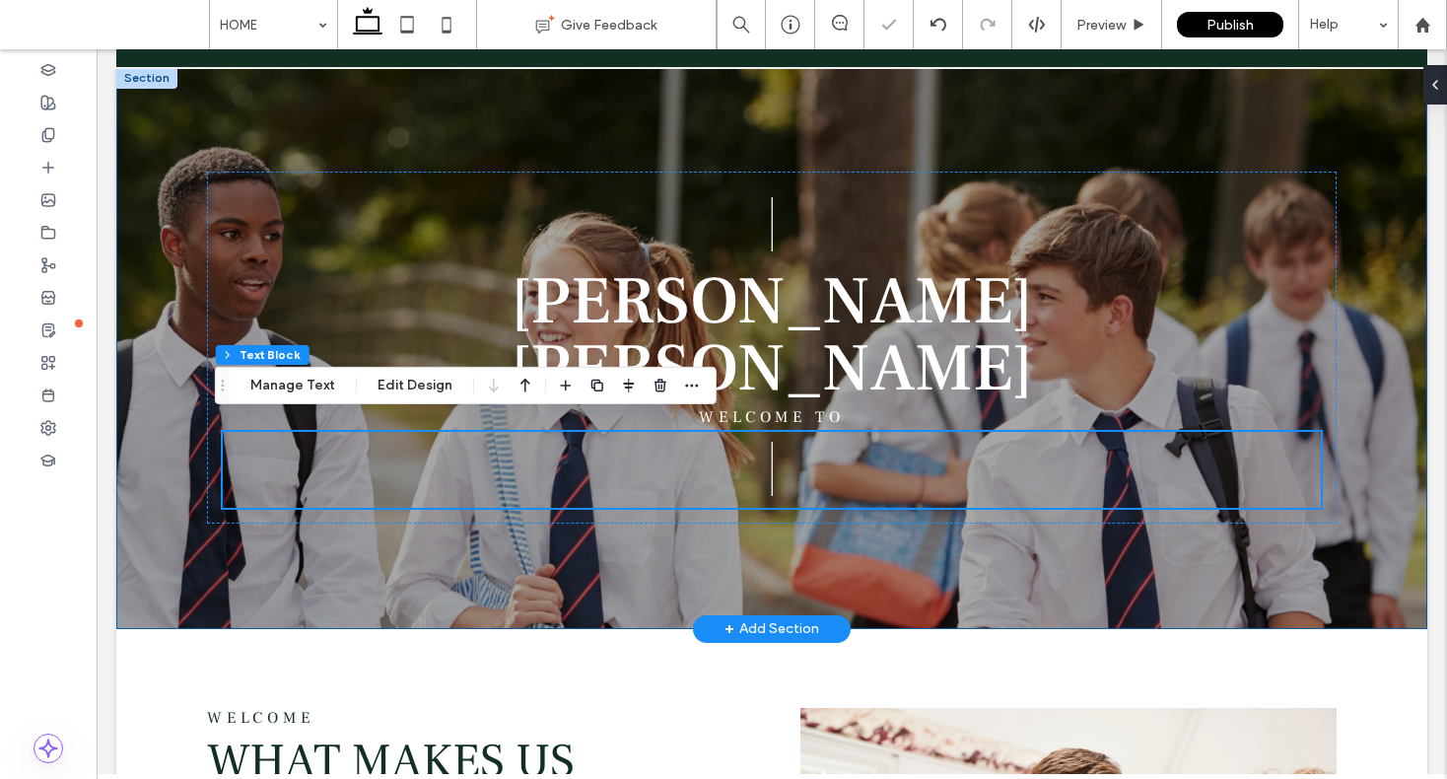
scroll to position [176, 0]
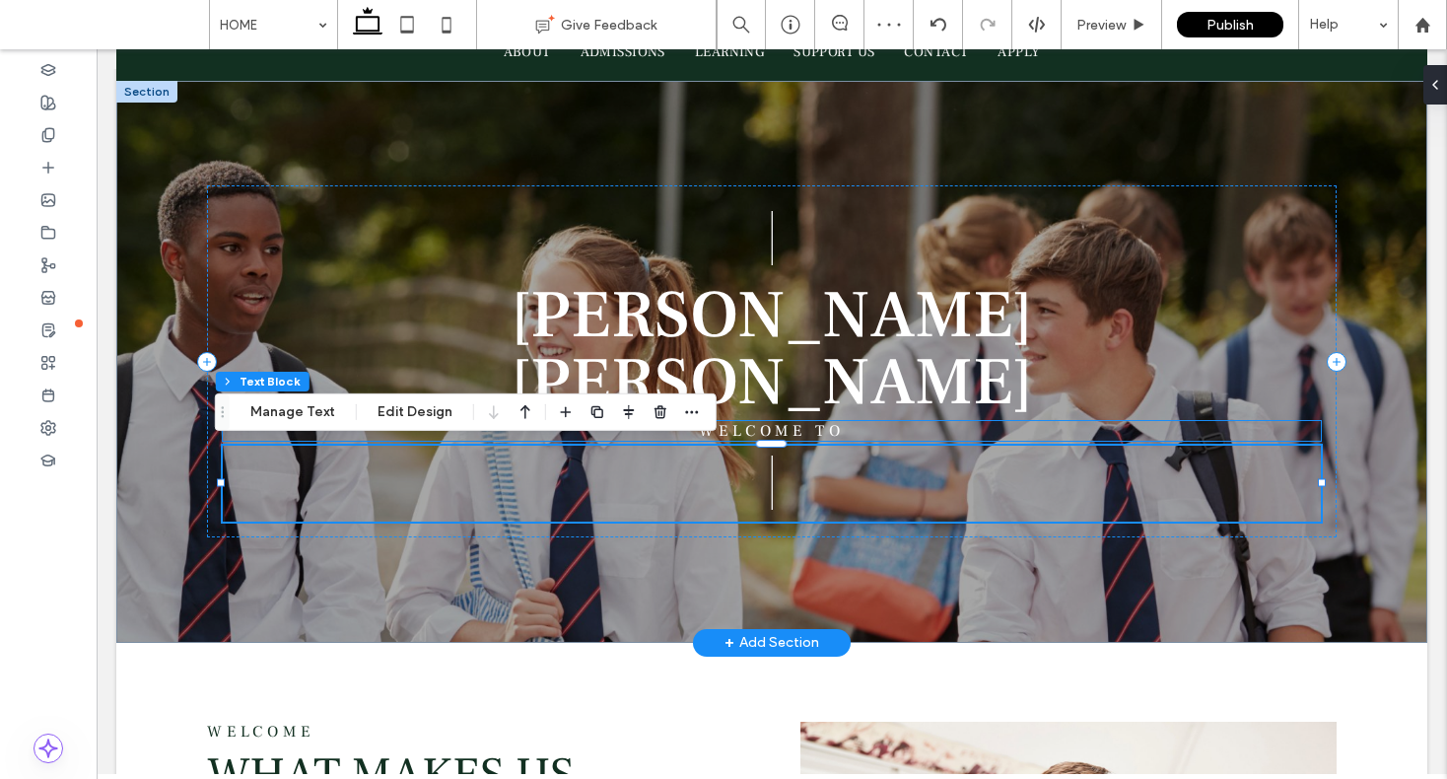
click at [829, 430] on span "Welcome to" at bounding box center [772, 431] width 147 height 20
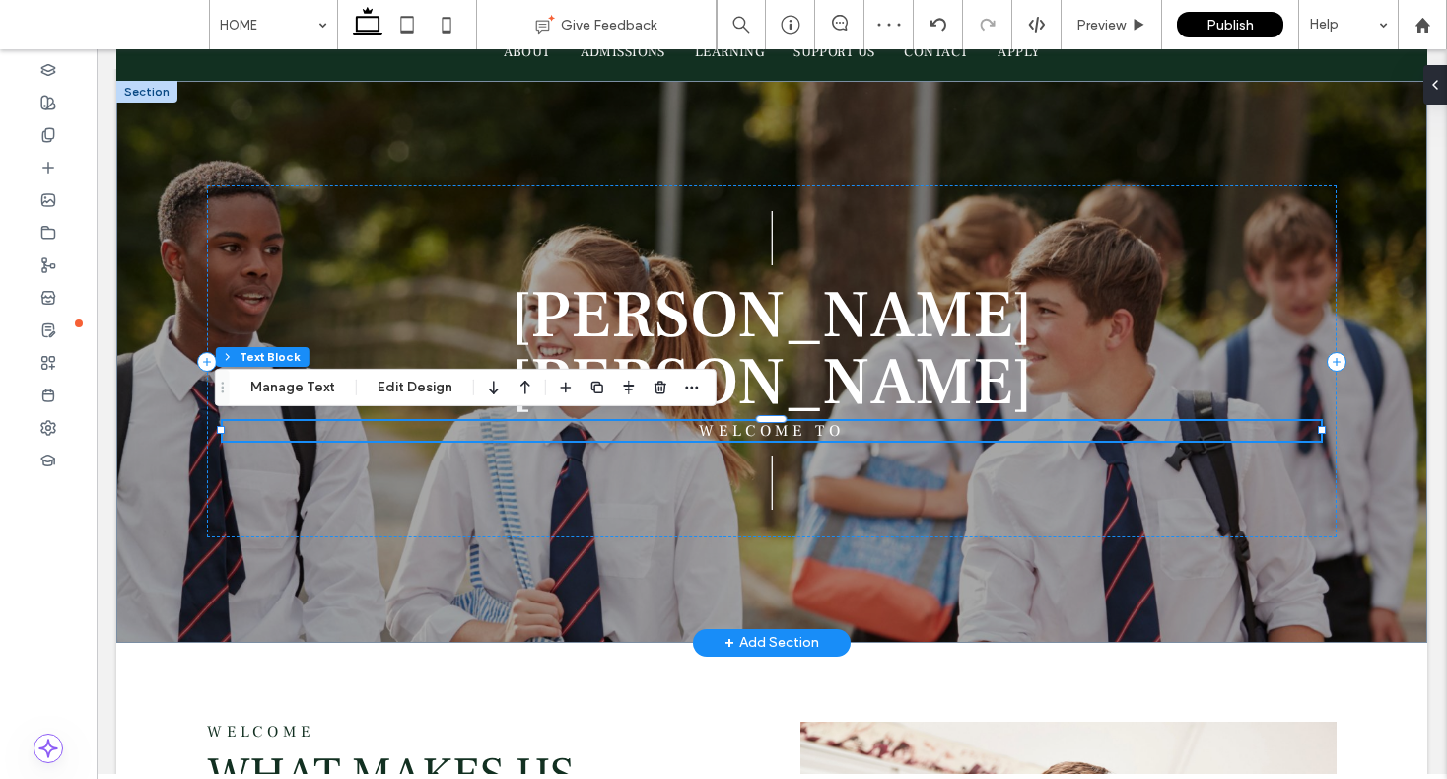
click at [829, 430] on span "Welcome to" at bounding box center [772, 431] width 147 height 20
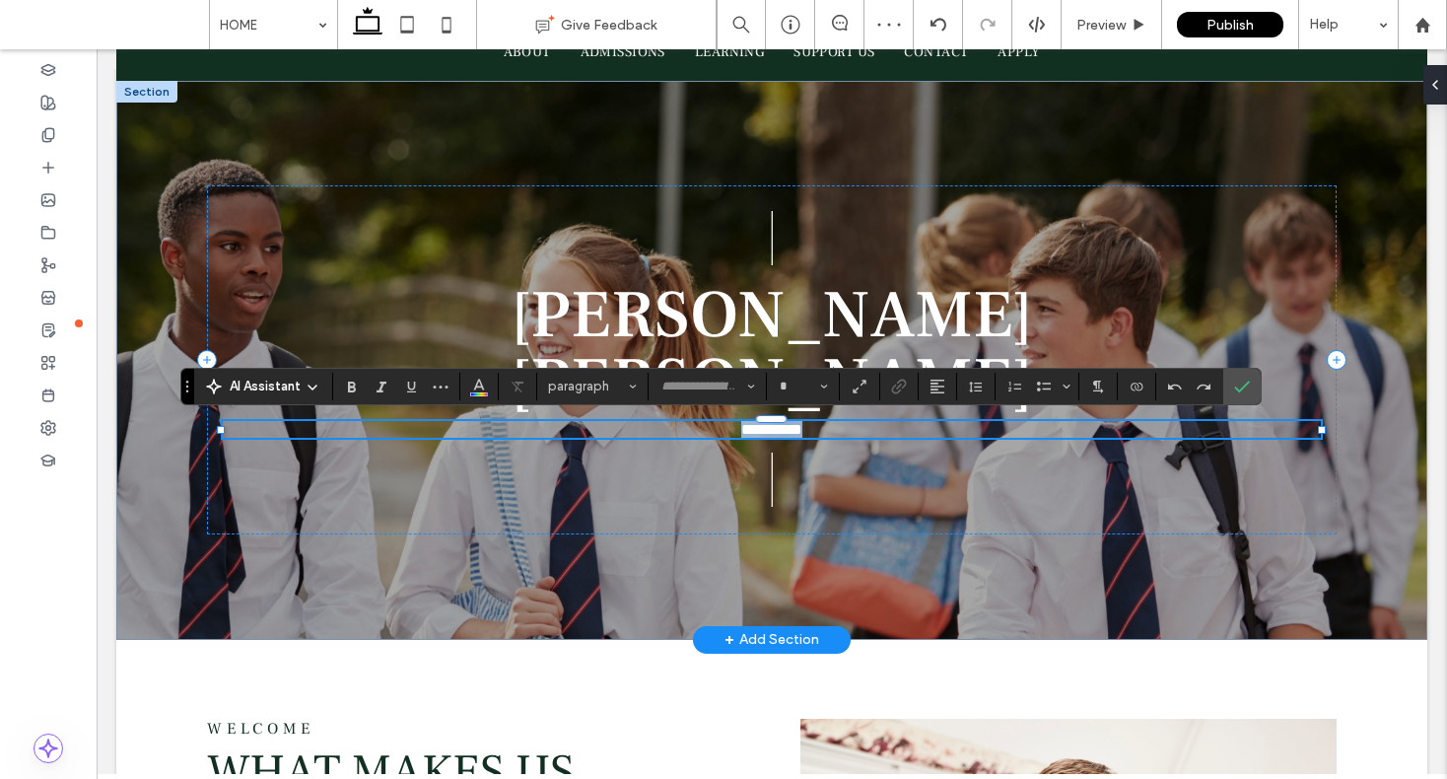
type input "**********"
type input "**"
click at [860, 429] on h4 "******" at bounding box center [772, 429] width 1099 height 17
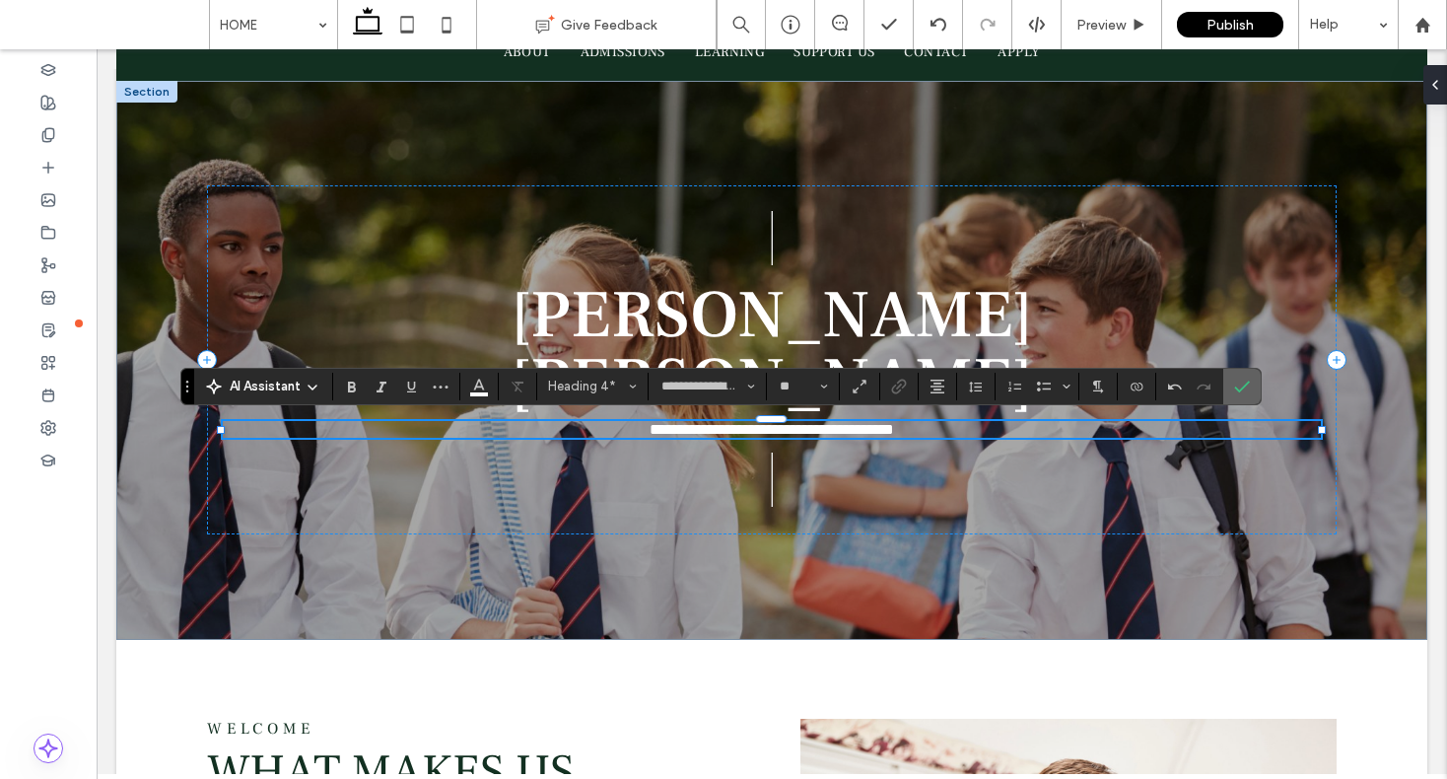
click at [1256, 384] on section at bounding box center [1241, 386] width 37 height 35
click at [1251, 390] on label "Confirm" at bounding box center [1242, 386] width 30 height 35
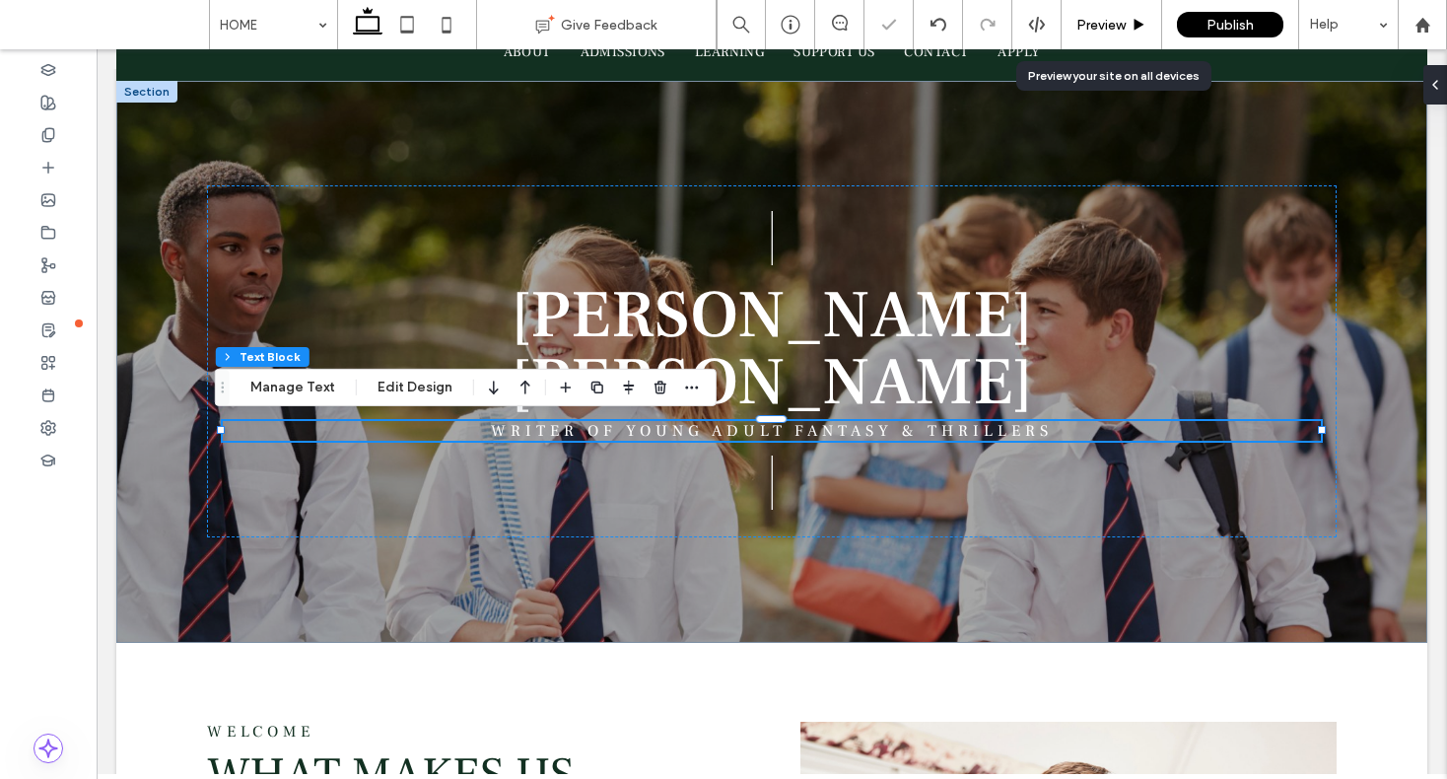
drag, startPoint x: 1138, startPoint y: 19, endPoint x: 1045, endPoint y: 175, distance: 182.1
click at [1138, 19] on icon at bounding box center [1139, 25] width 15 height 15
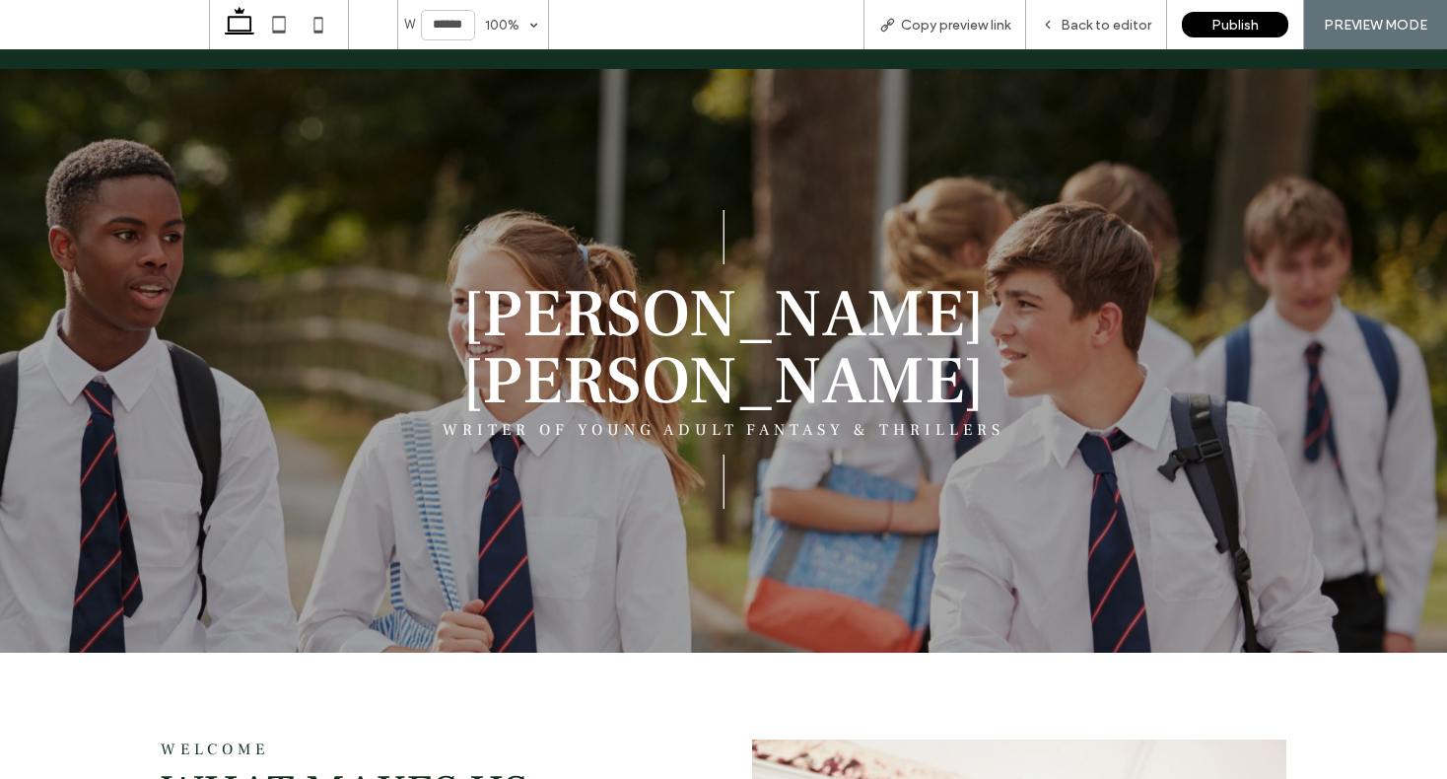
scroll to position [147, 0]
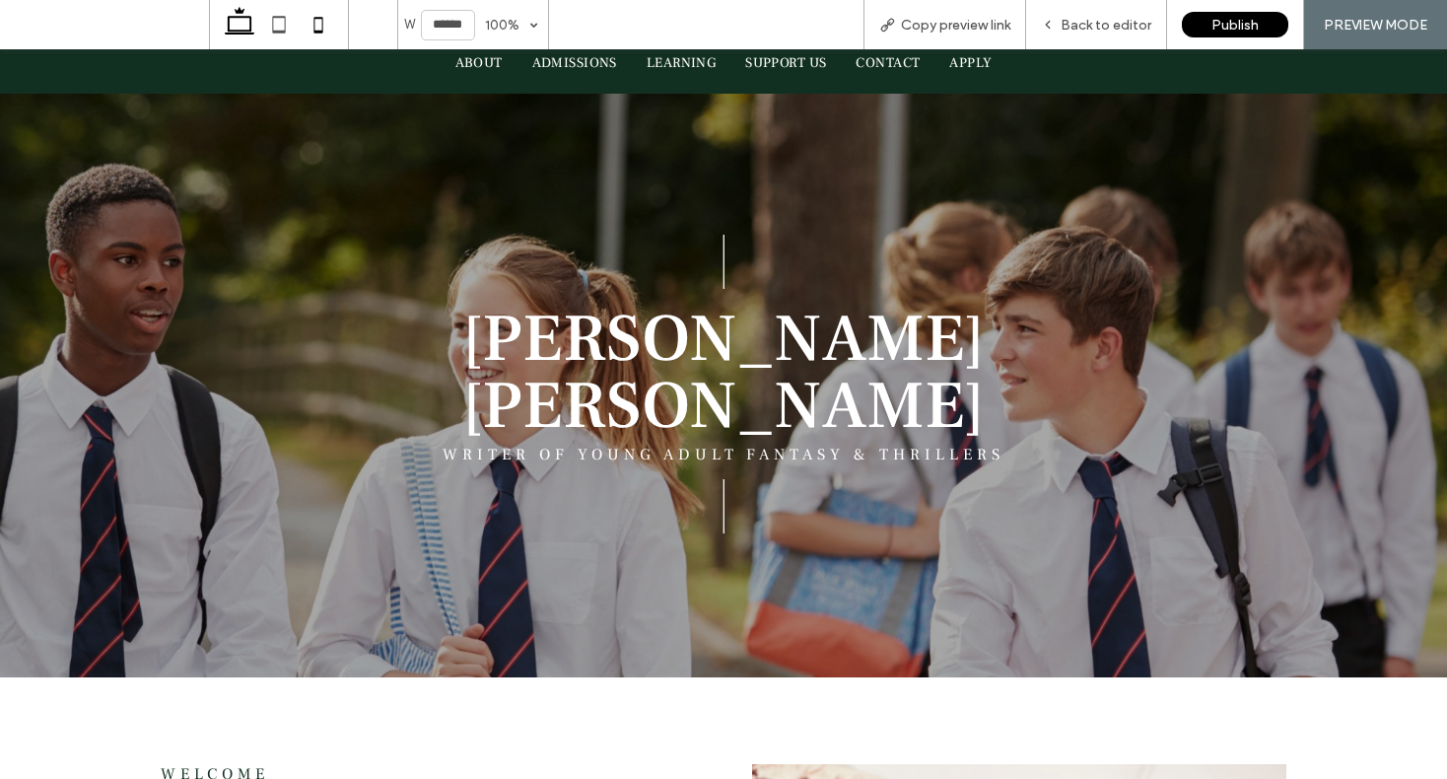
click at [323, 19] on icon at bounding box center [318, 24] width 39 height 39
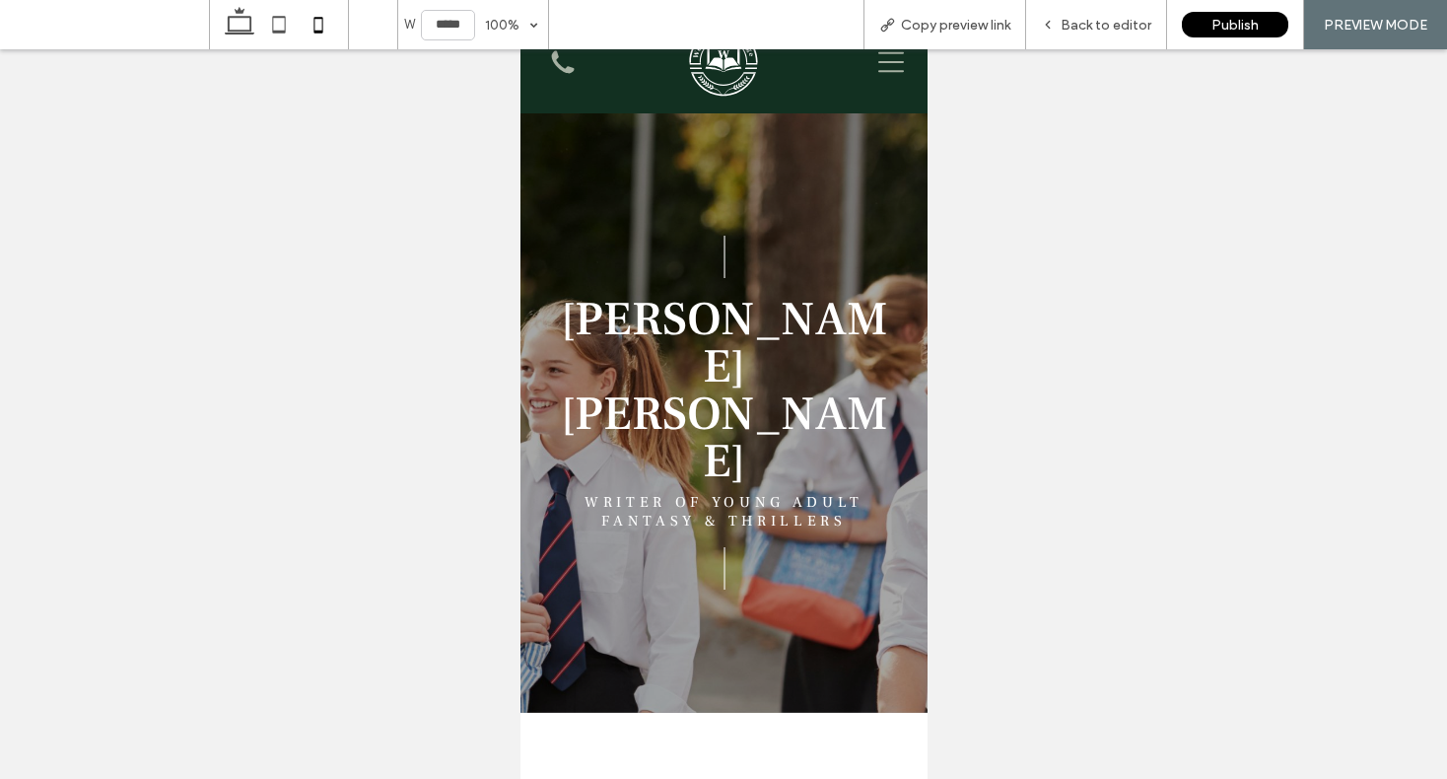
scroll to position [38, 0]
click at [237, 27] on icon at bounding box center [239, 24] width 39 height 39
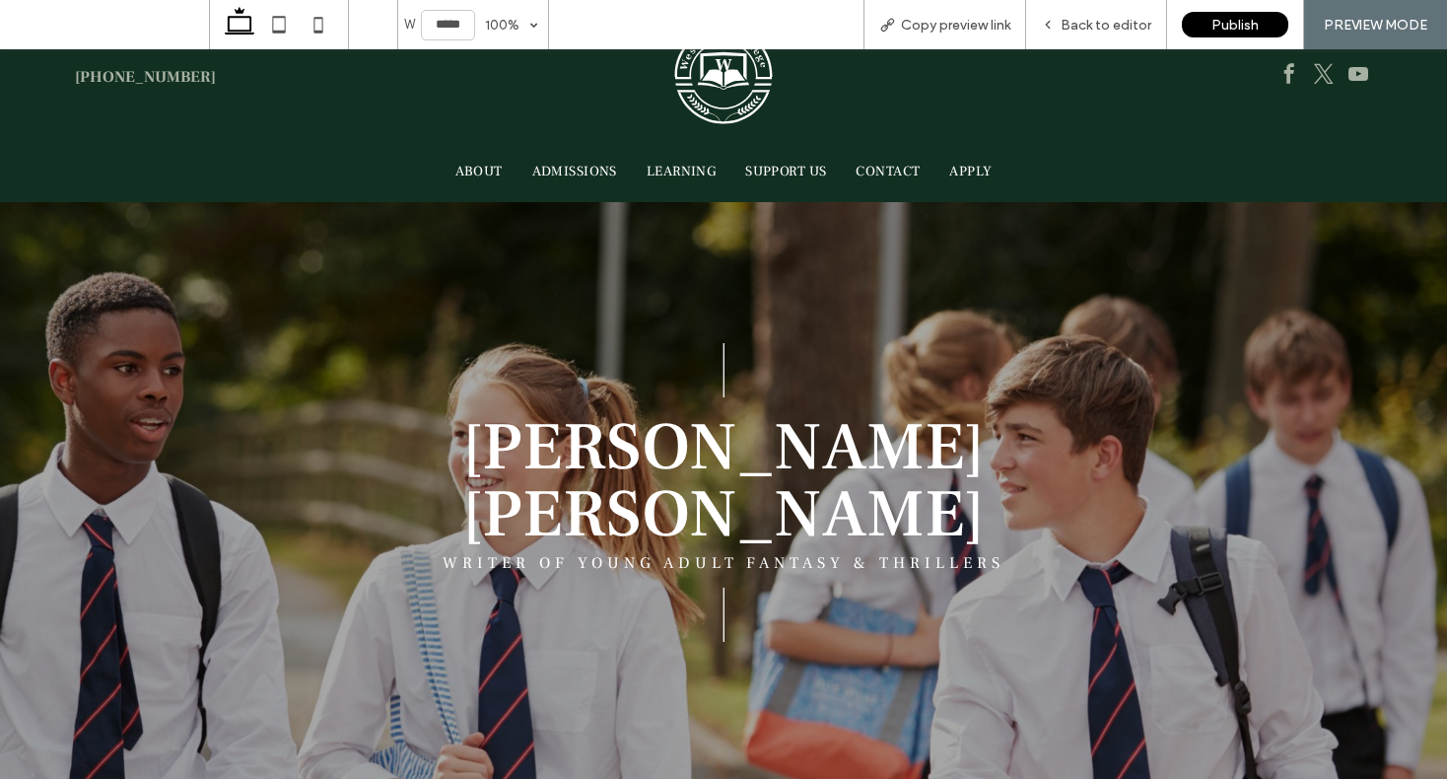
type input "******"
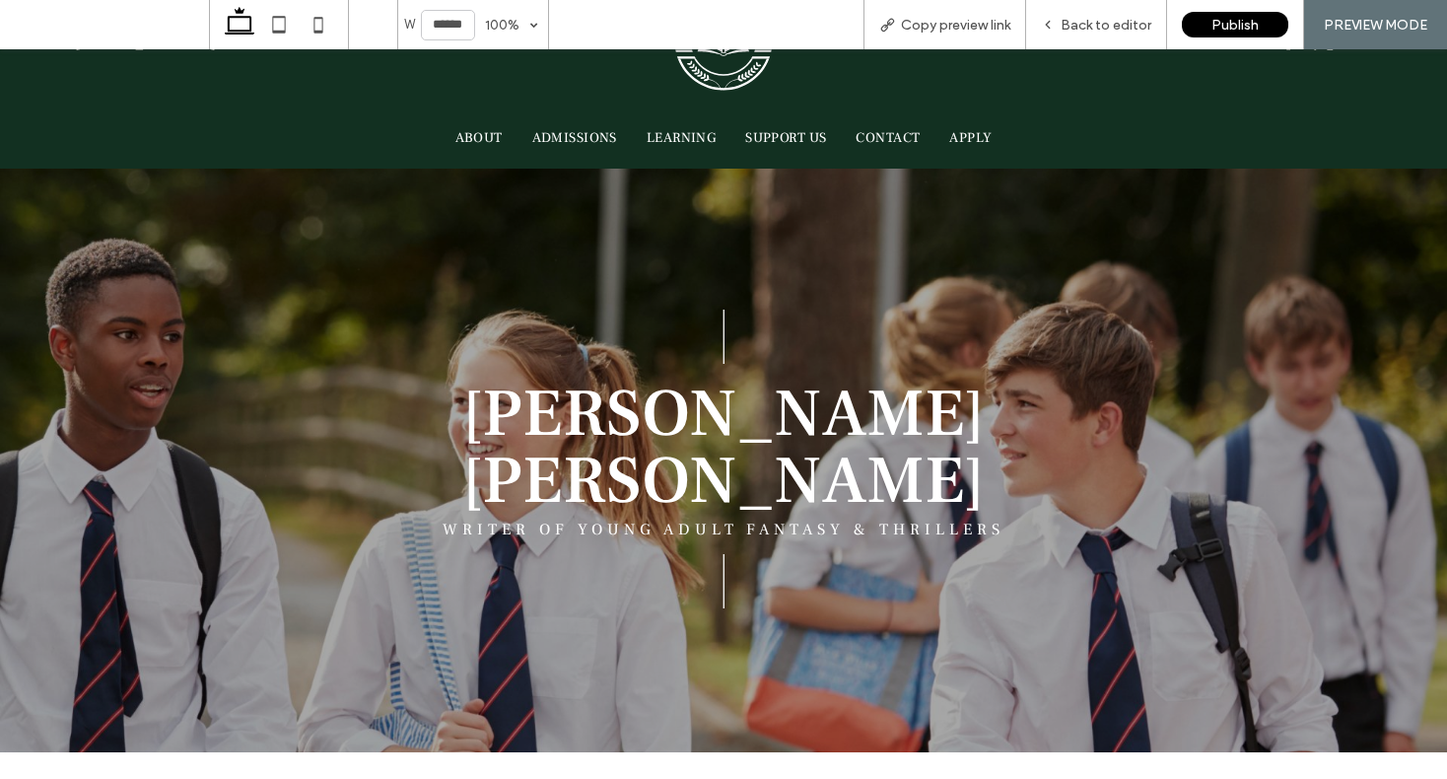
scroll to position [0, 0]
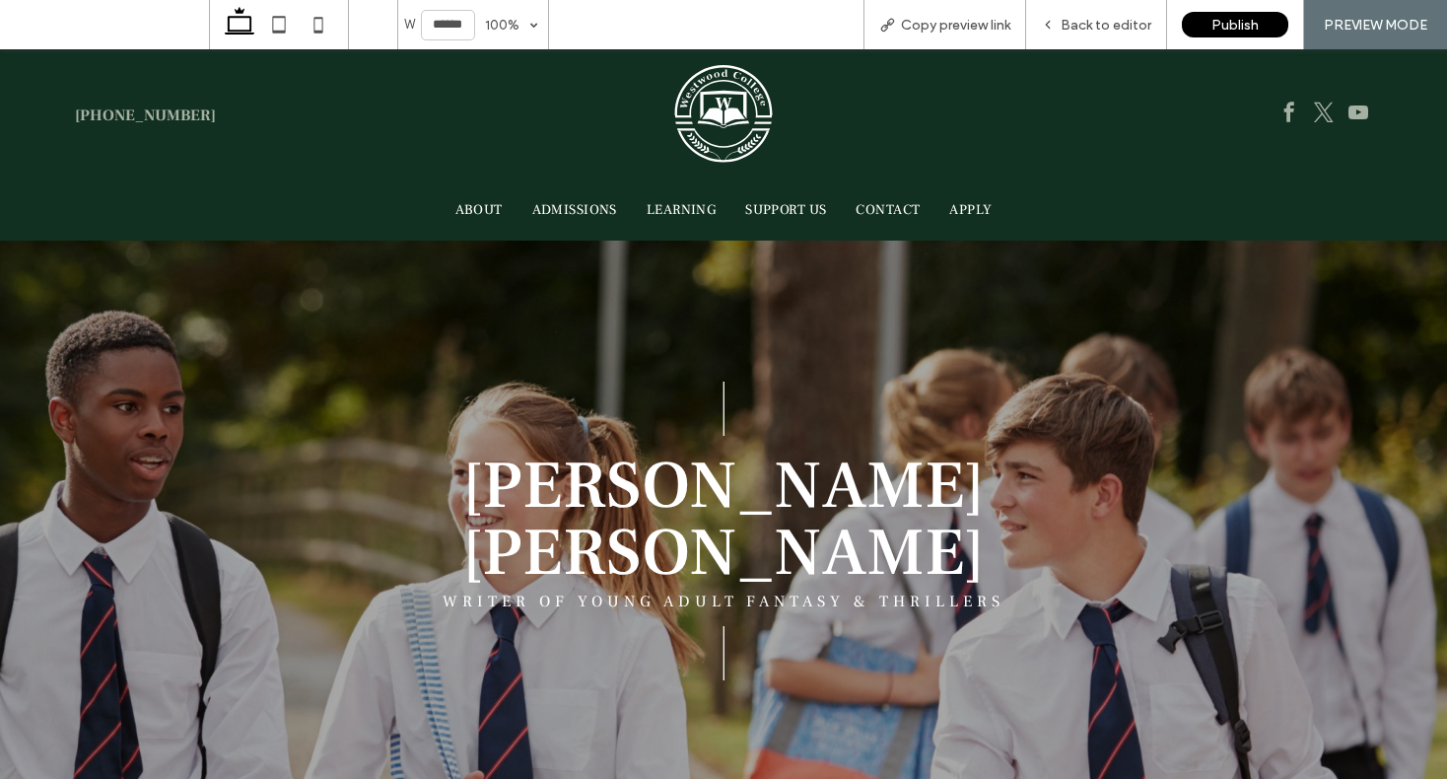
click at [289, 344] on div "| WRITER OF YOUNG ADULT FANTASY & THRILLERS | DEAN CURTIS" at bounding box center [723, 533] width 1183 height 584
drag, startPoint x: 1113, startPoint y: 31, endPoint x: 1102, endPoint y: 3, distance: 29.7
click at [1113, 31] on span "Back to editor" at bounding box center [1106, 25] width 91 height 17
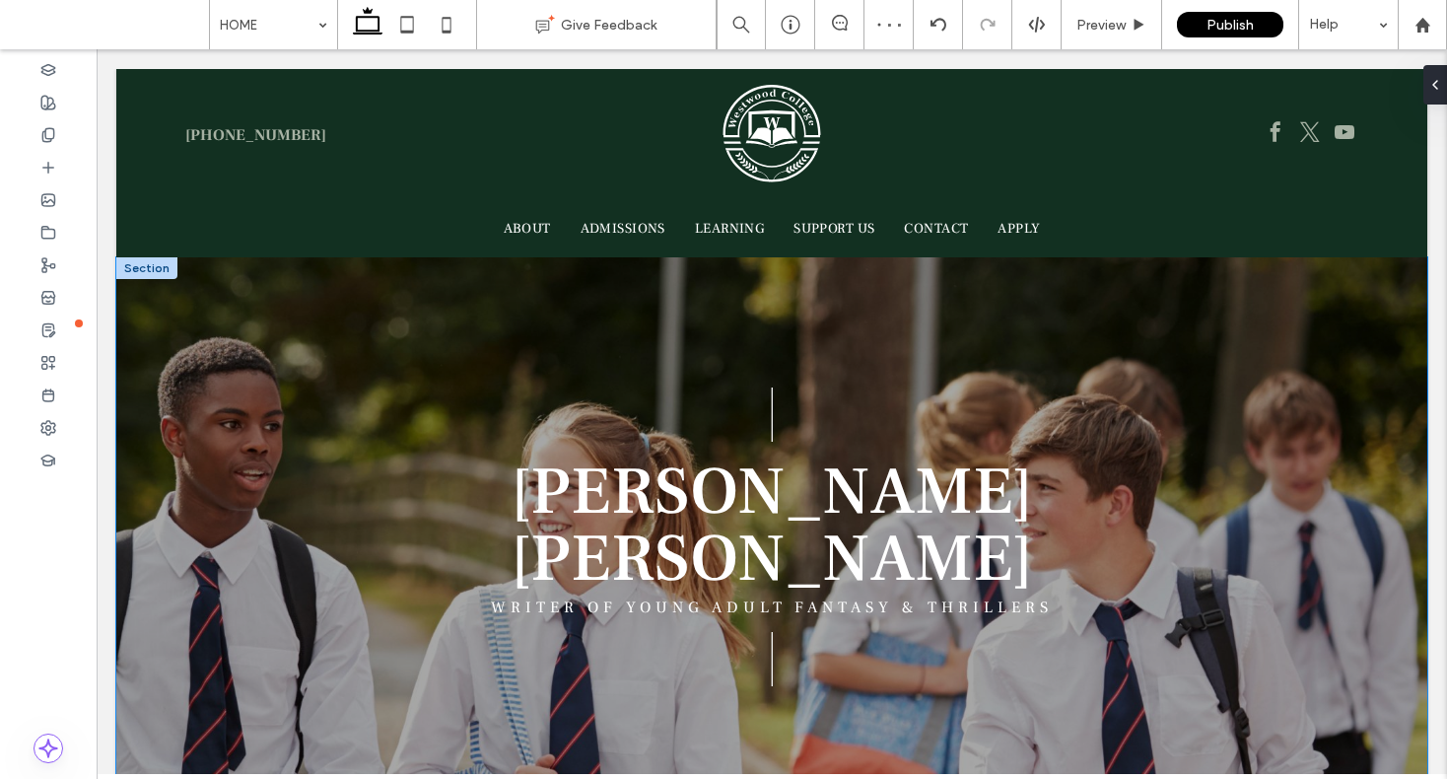
click at [457, 312] on div "| WRITER OF YOUNG ADULT FANTASY & THRILLERS | DEAN CURTIS" at bounding box center [771, 538] width 1183 height 562
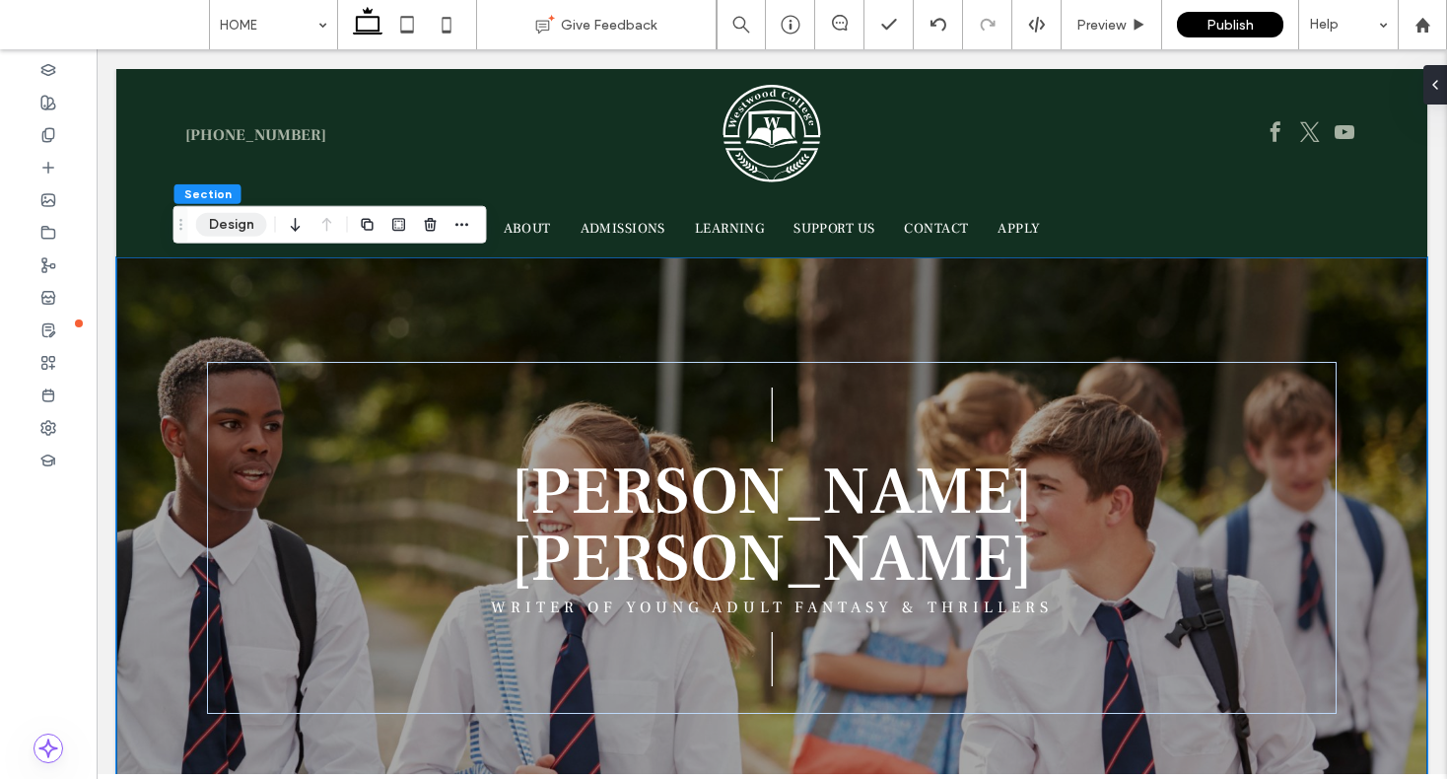
click at [230, 232] on button "Design" at bounding box center [231, 225] width 71 height 24
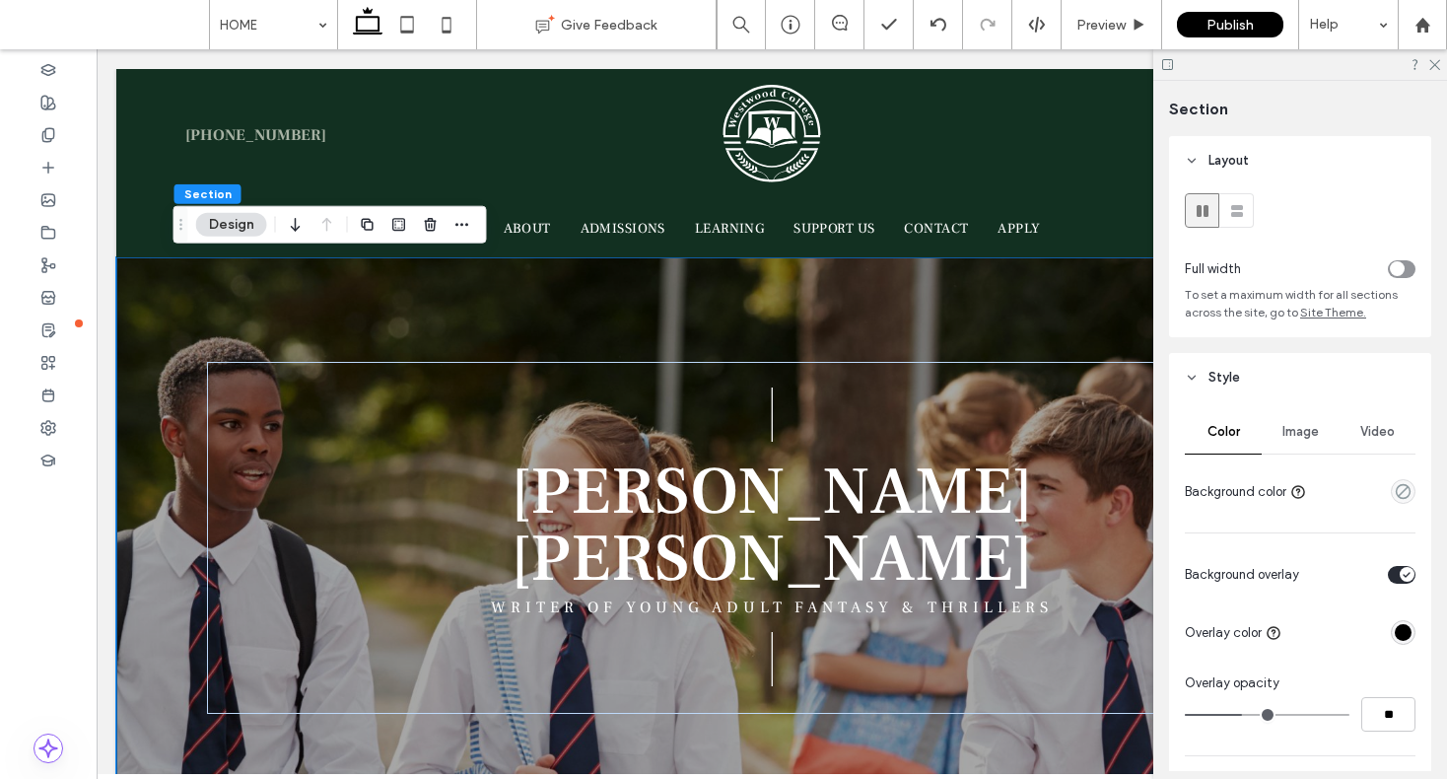
click at [1360, 432] on span "Video" at bounding box center [1377, 432] width 35 height 16
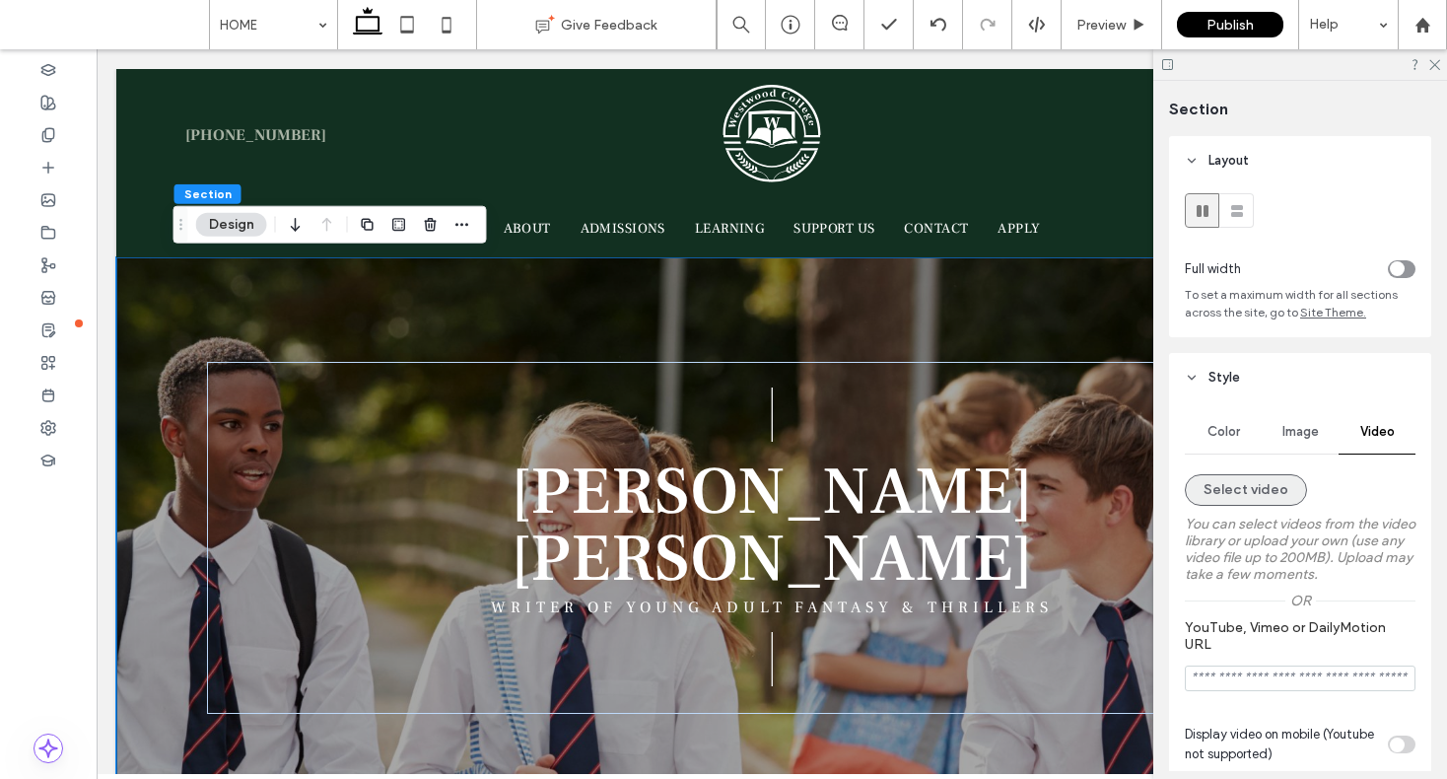
click at [1282, 503] on button "Select video" at bounding box center [1246, 490] width 122 height 32
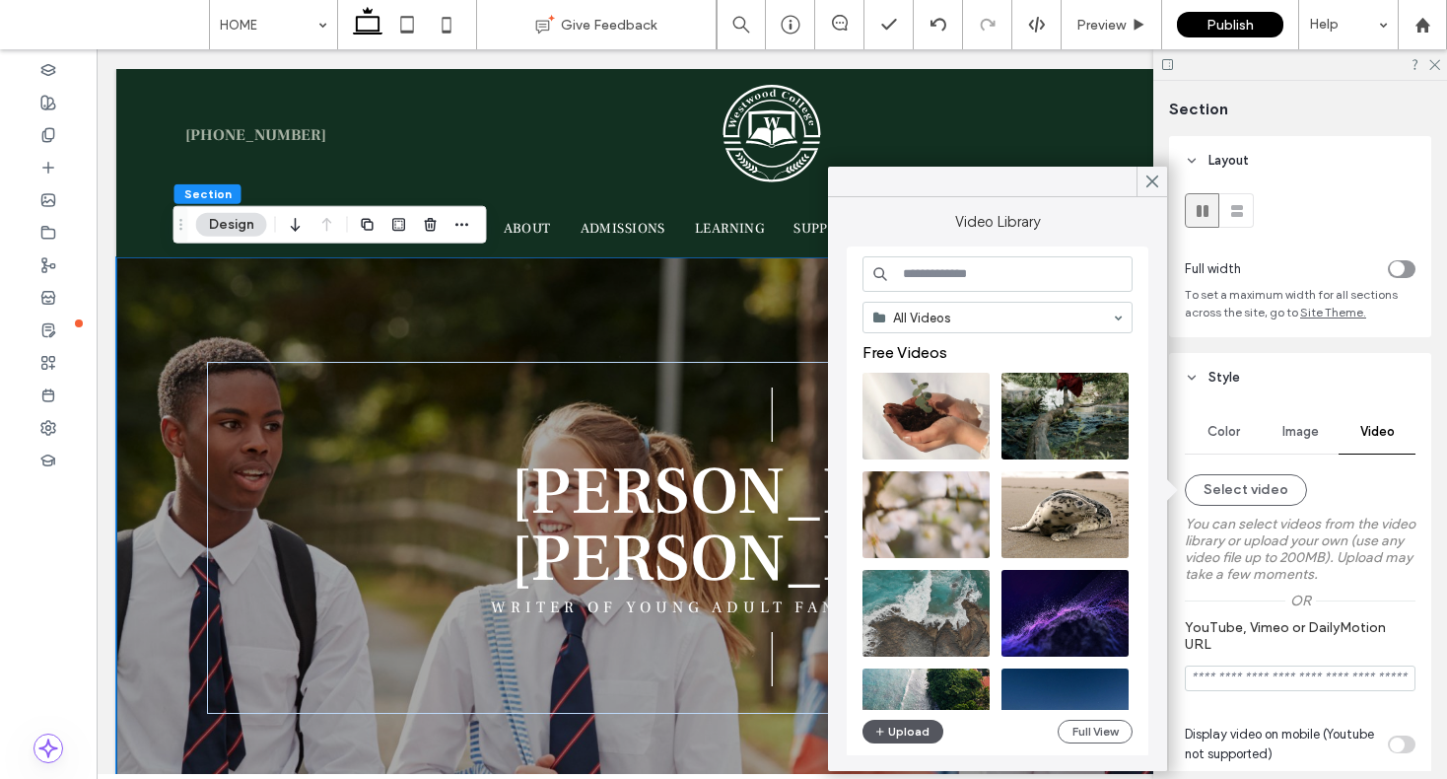
click at [886, 738] on span "button" at bounding box center [881, 732] width 14 height 22
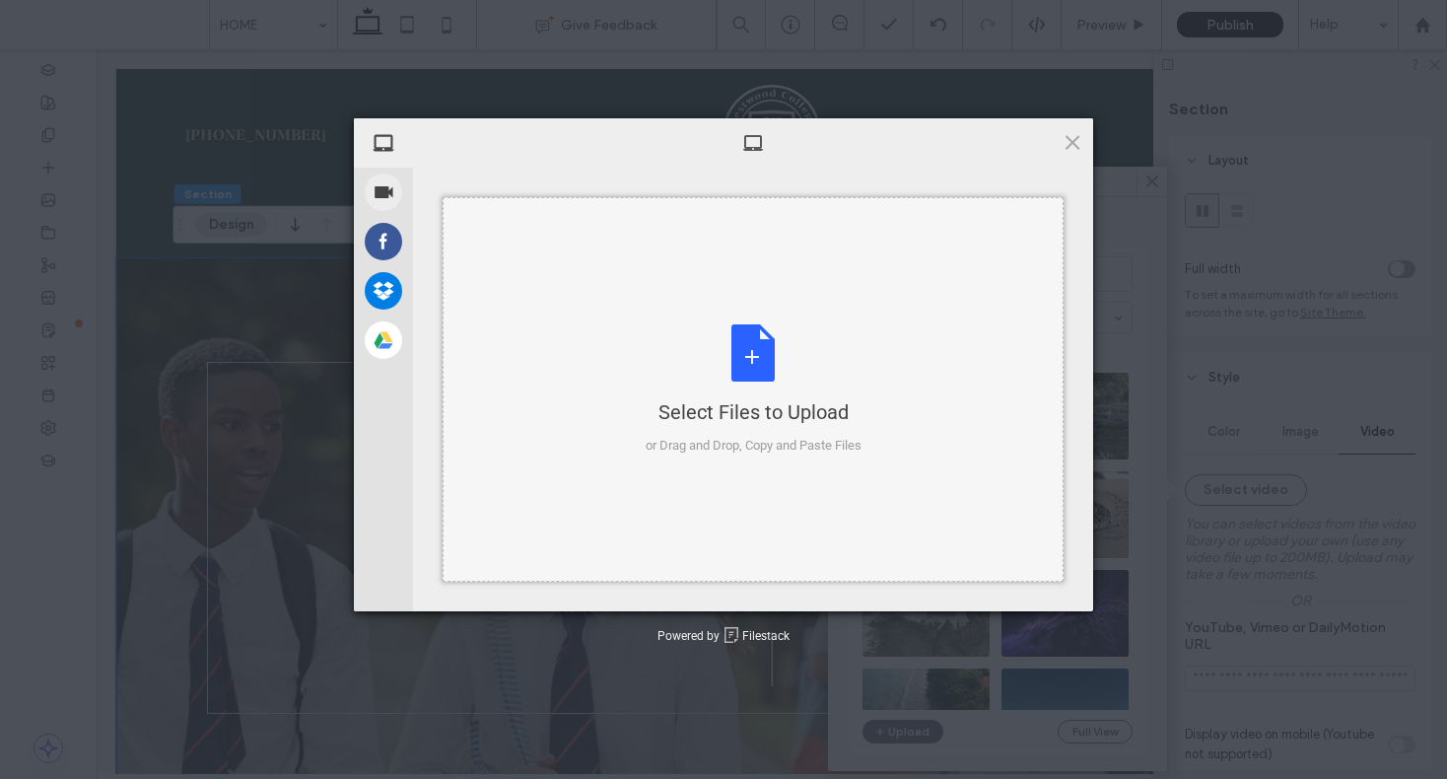
click at [759, 384] on div "Select Files to Upload or Drag and Drop, Copy and Paste Files" at bounding box center [754, 389] width 216 height 131
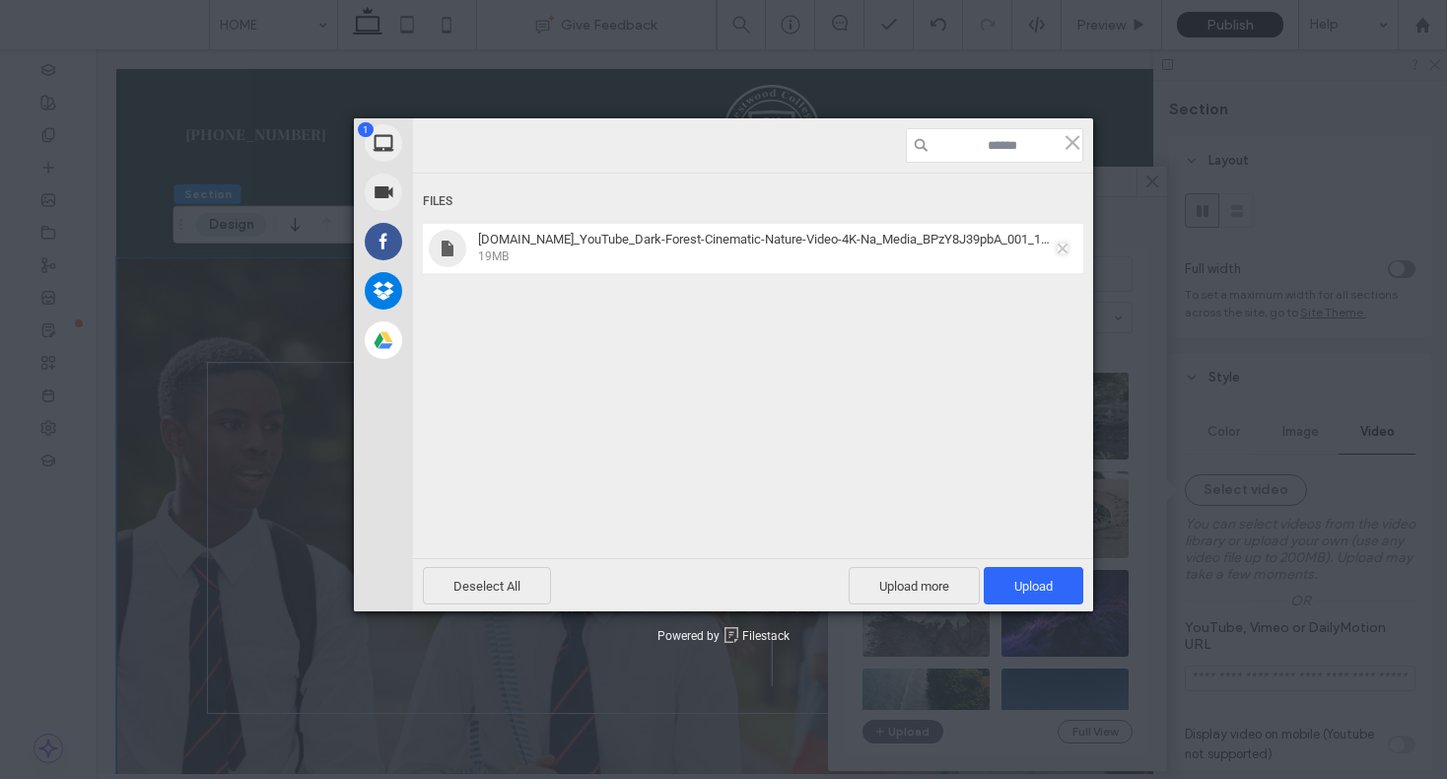
click at [1065, 250] on span at bounding box center [1063, 249] width 10 height 10
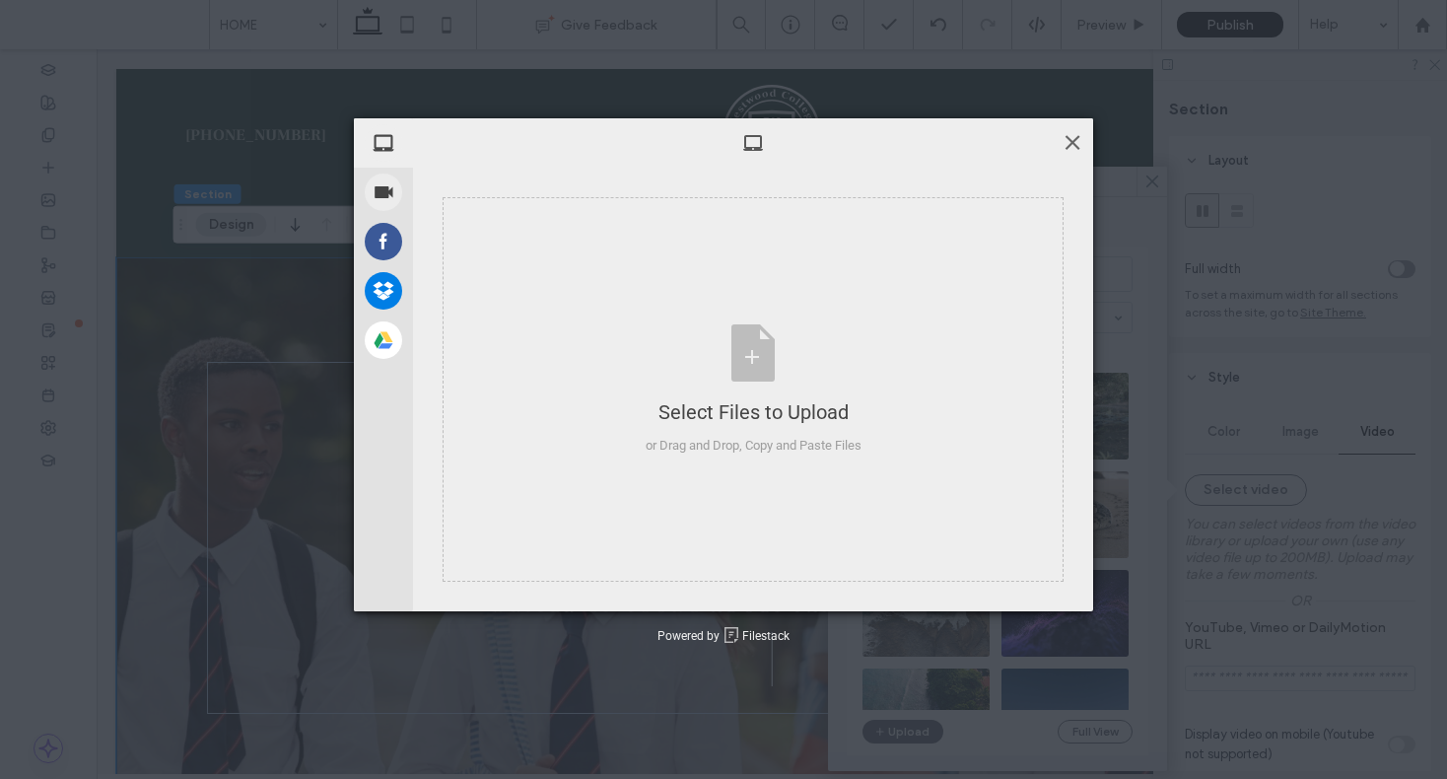
click at [1076, 140] on span at bounding box center [1073, 142] width 22 height 22
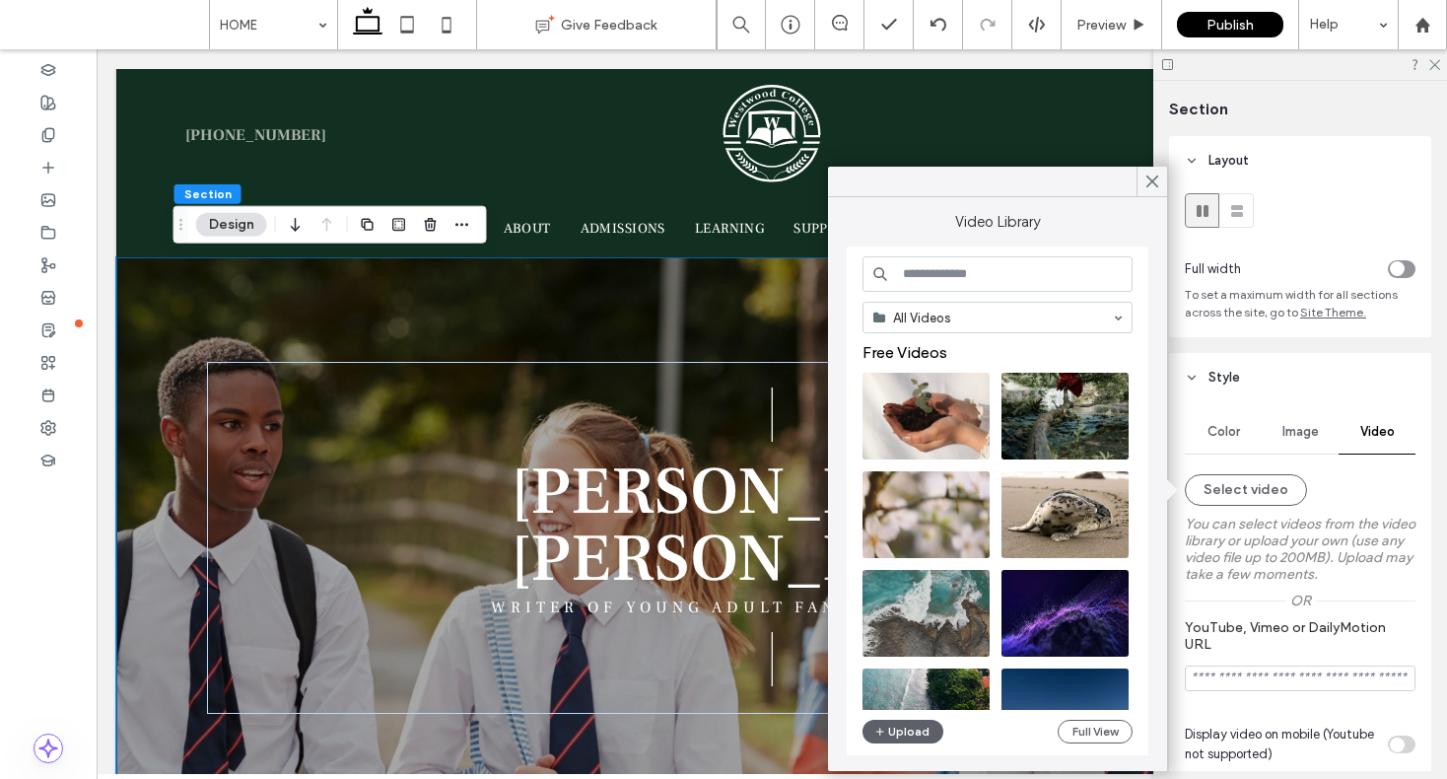
click at [1158, 181] on icon at bounding box center [1153, 182] width 18 height 18
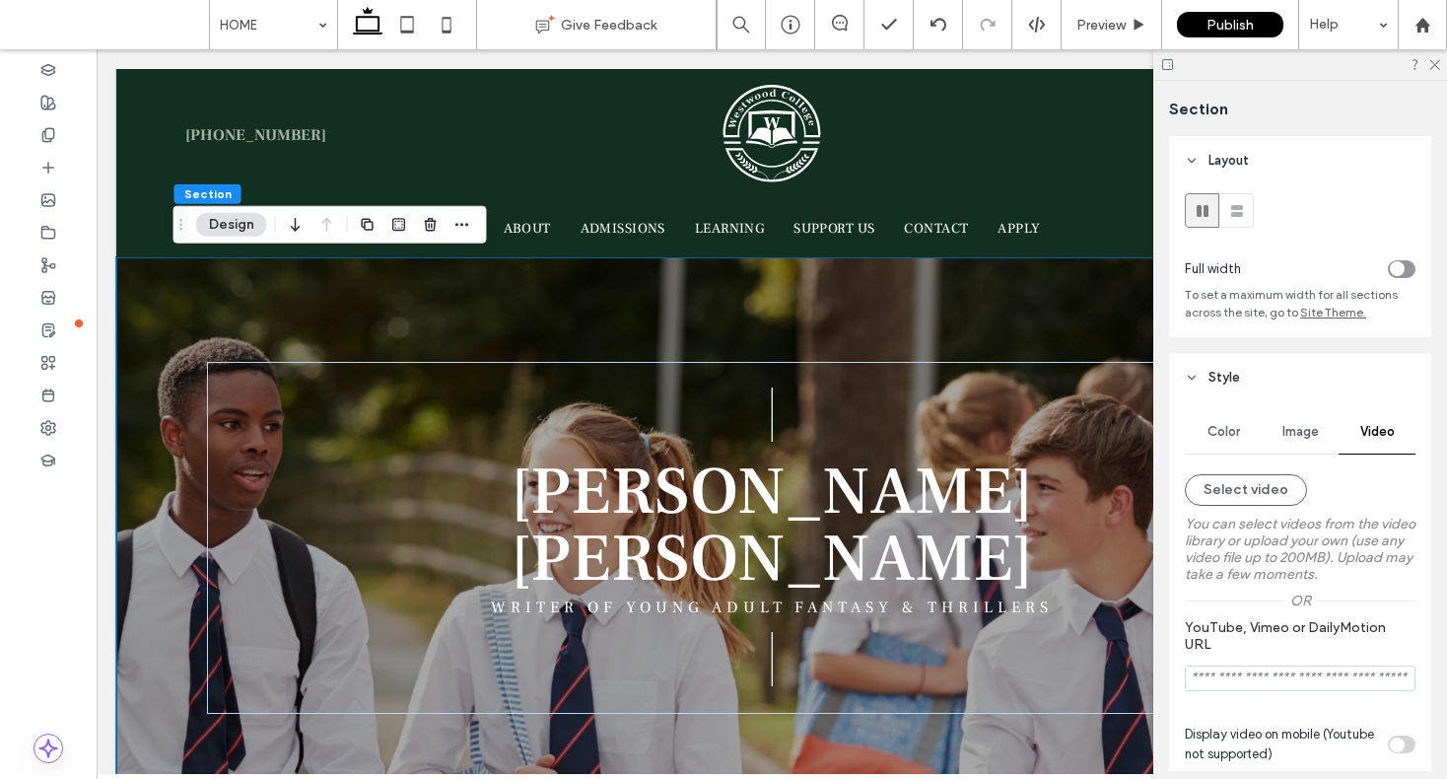
click at [1308, 432] on span "Image" at bounding box center [1301, 432] width 36 height 16
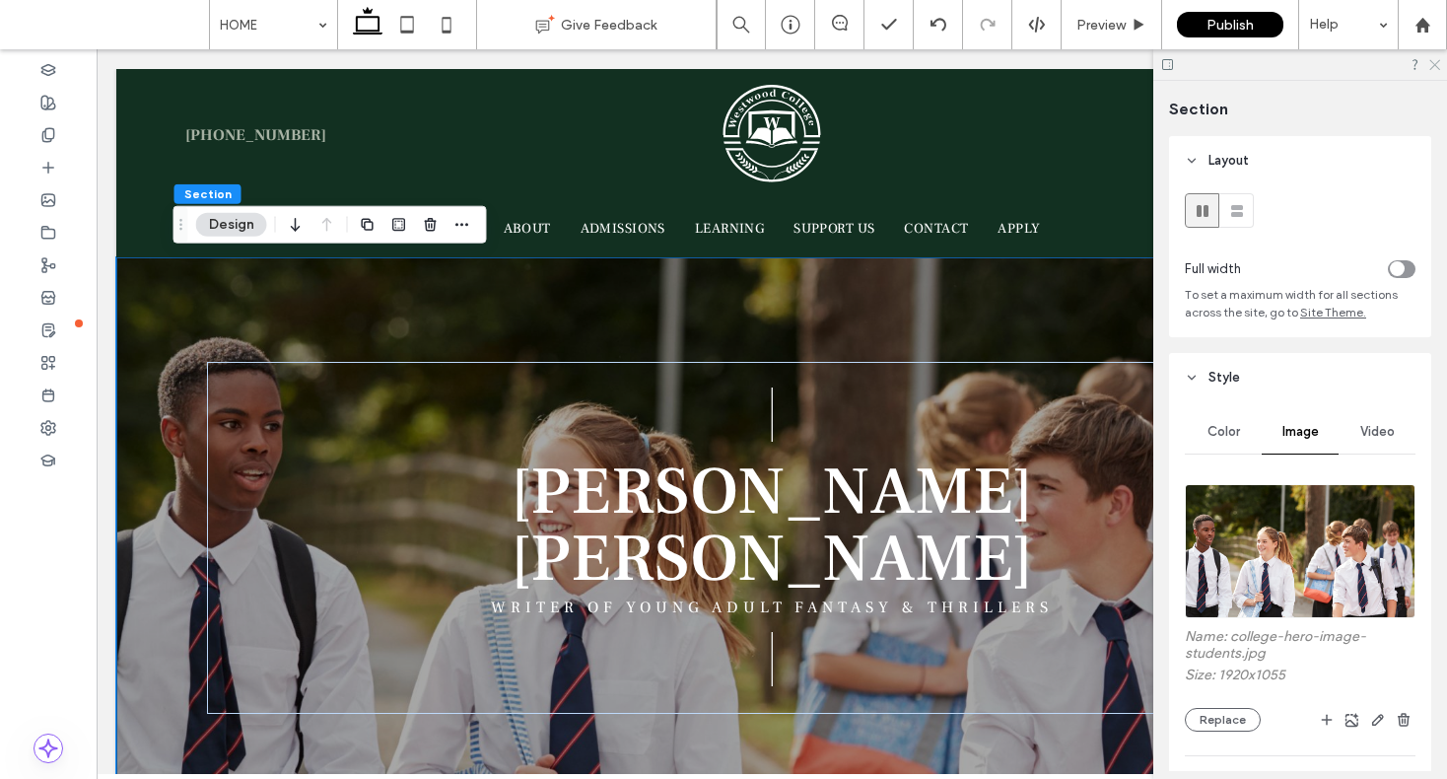
click at [1433, 66] on use at bounding box center [1434, 65] width 11 height 11
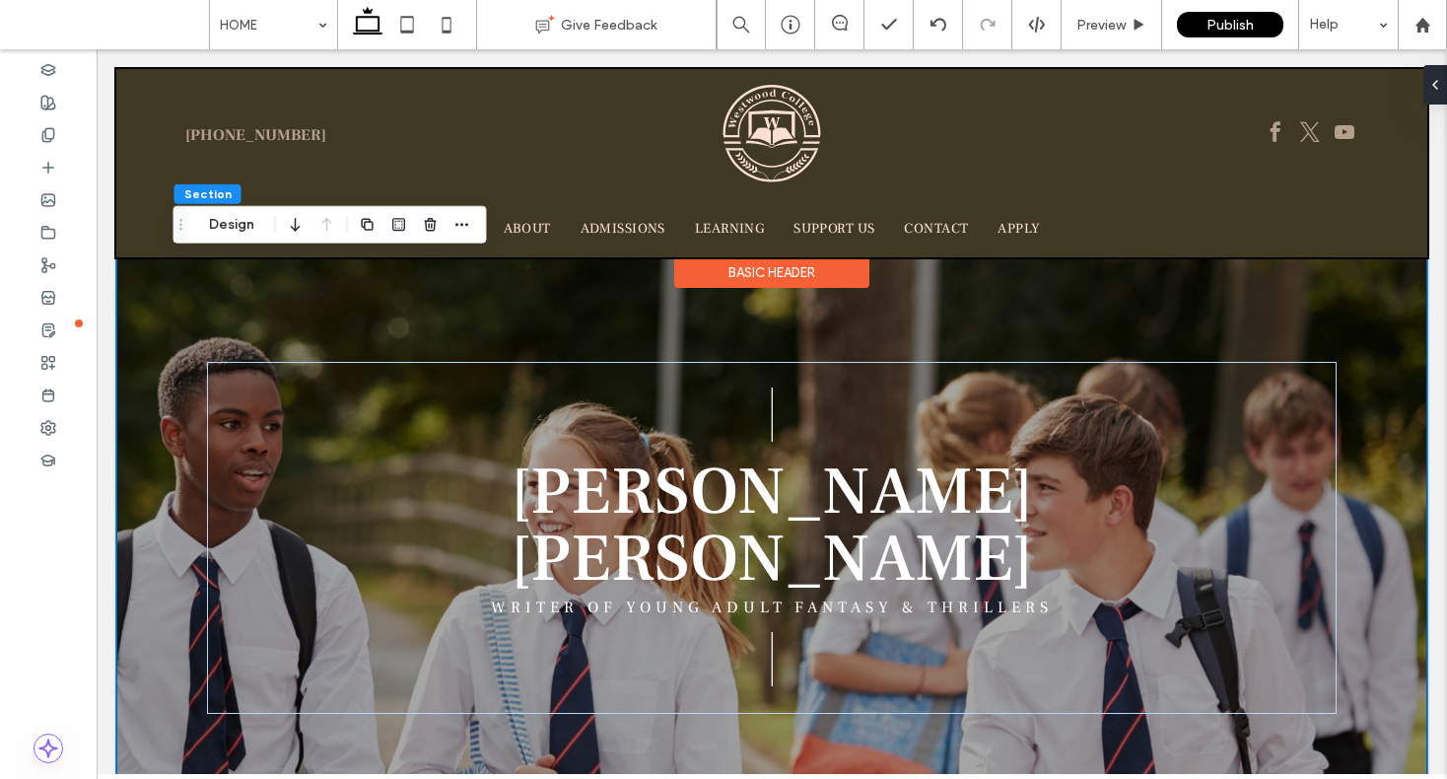
click at [784, 130] on div at bounding box center [771, 163] width 1311 height 188
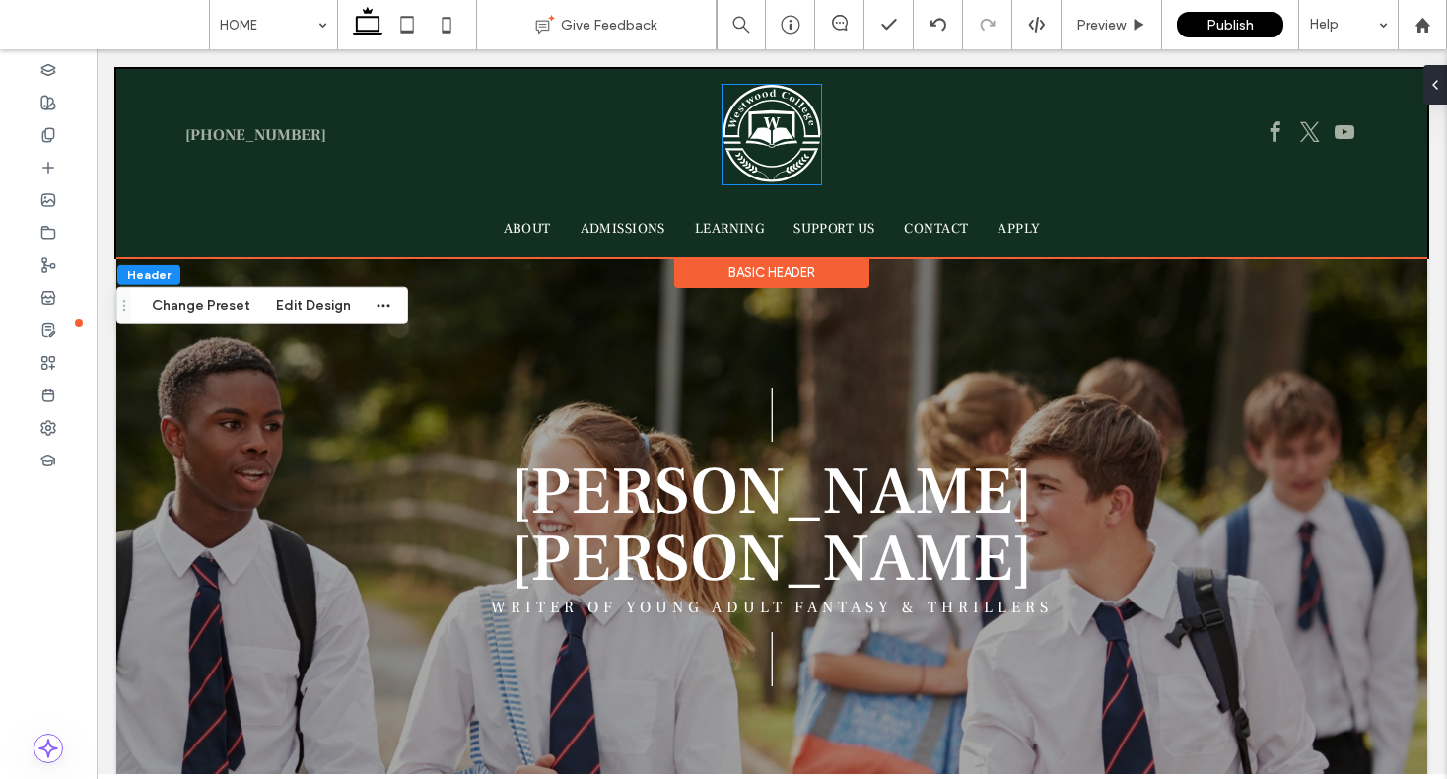
click at [784, 131] on img at bounding box center [772, 135] width 99 height 100
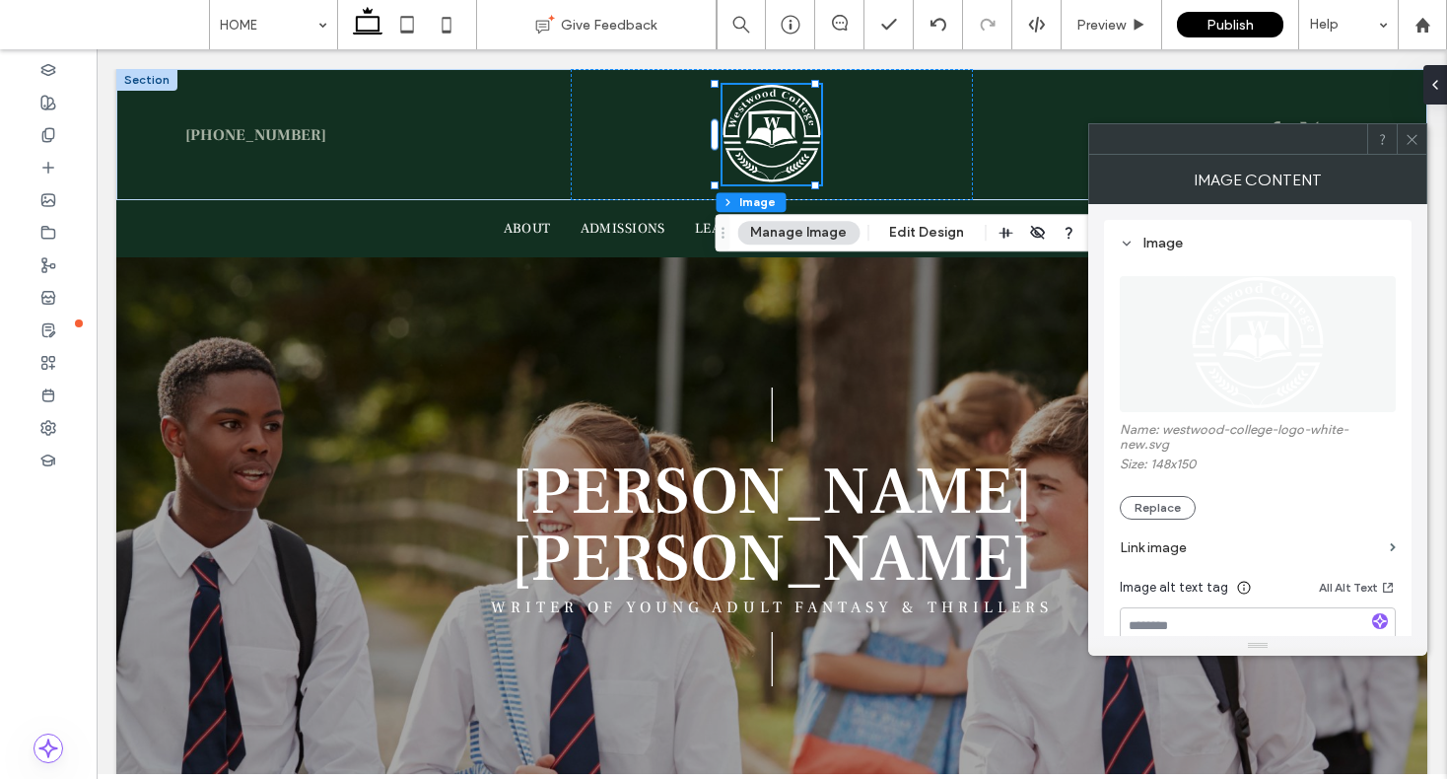
click at [1409, 135] on icon at bounding box center [1412, 139] width 15 height 15
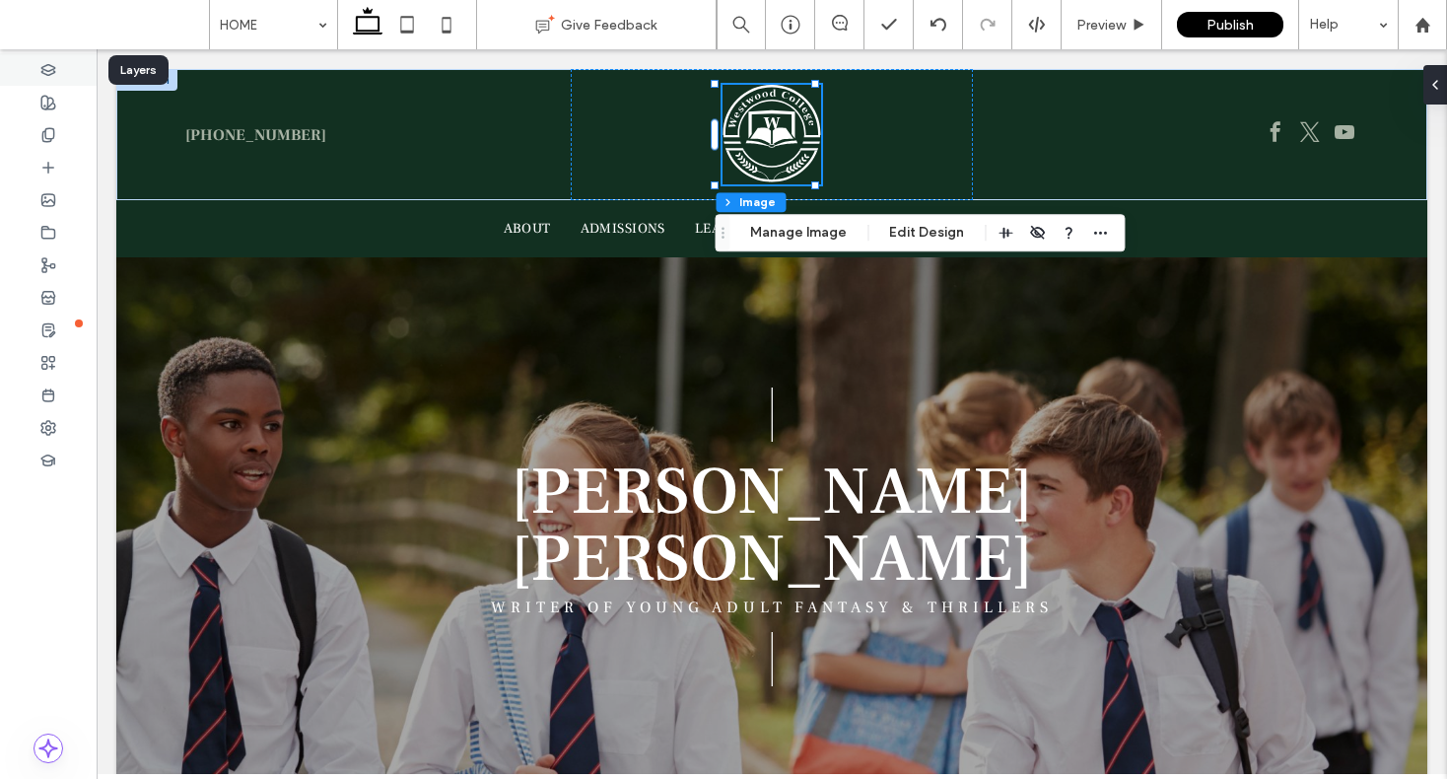
click at [45, 66] on icon at bounding box center [48, 70] width 16 height 16
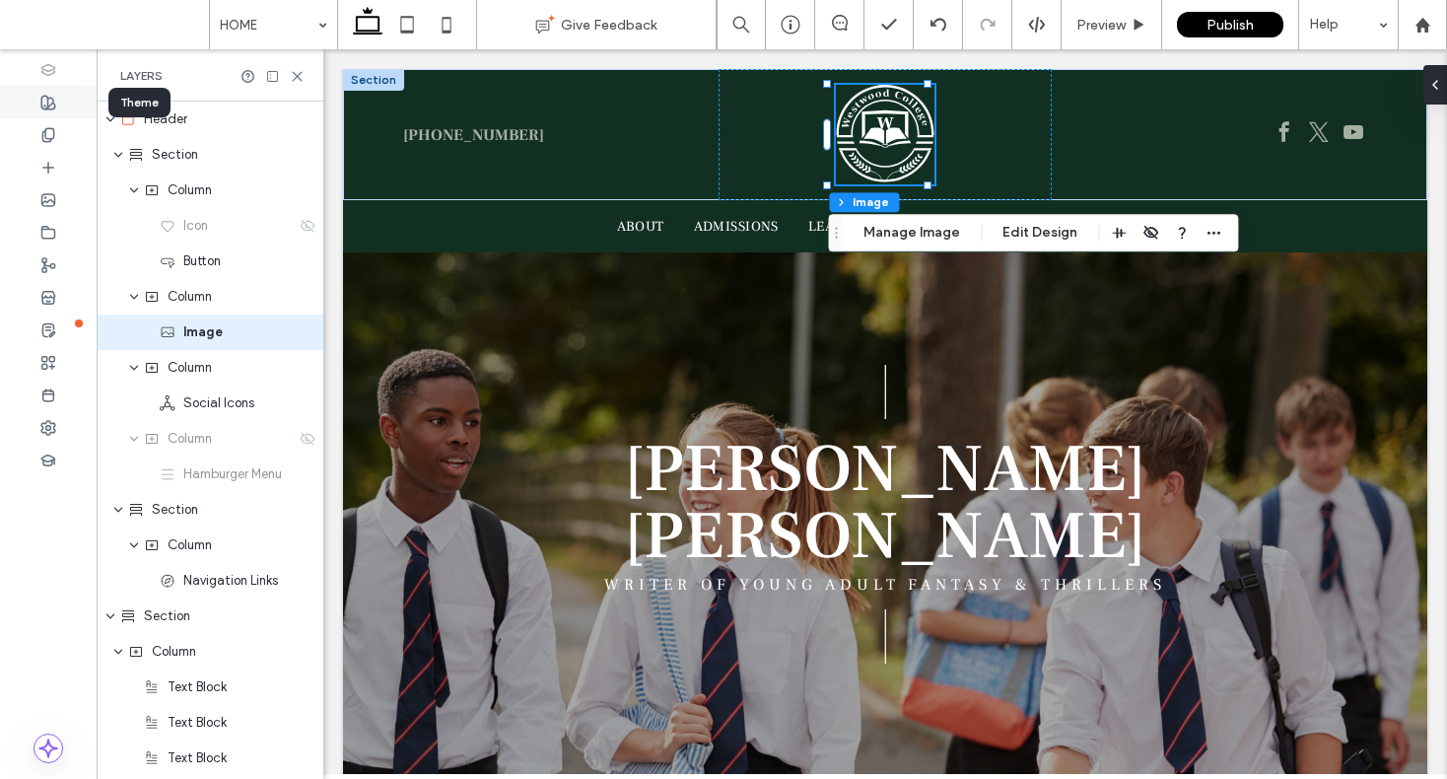
click at [54, 112] on div at bounding box center [48, 102] width 97 height 33
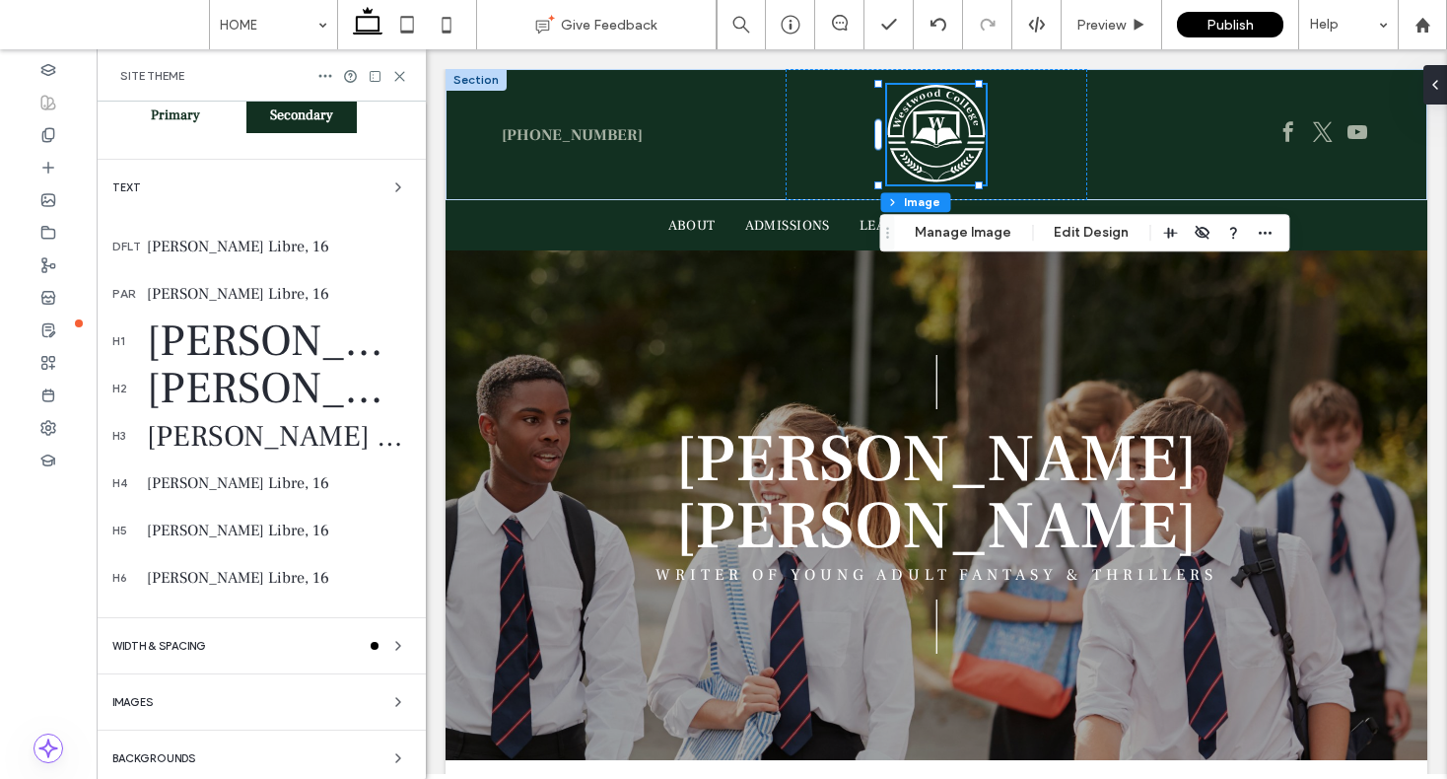
scroll to position [200, 0]
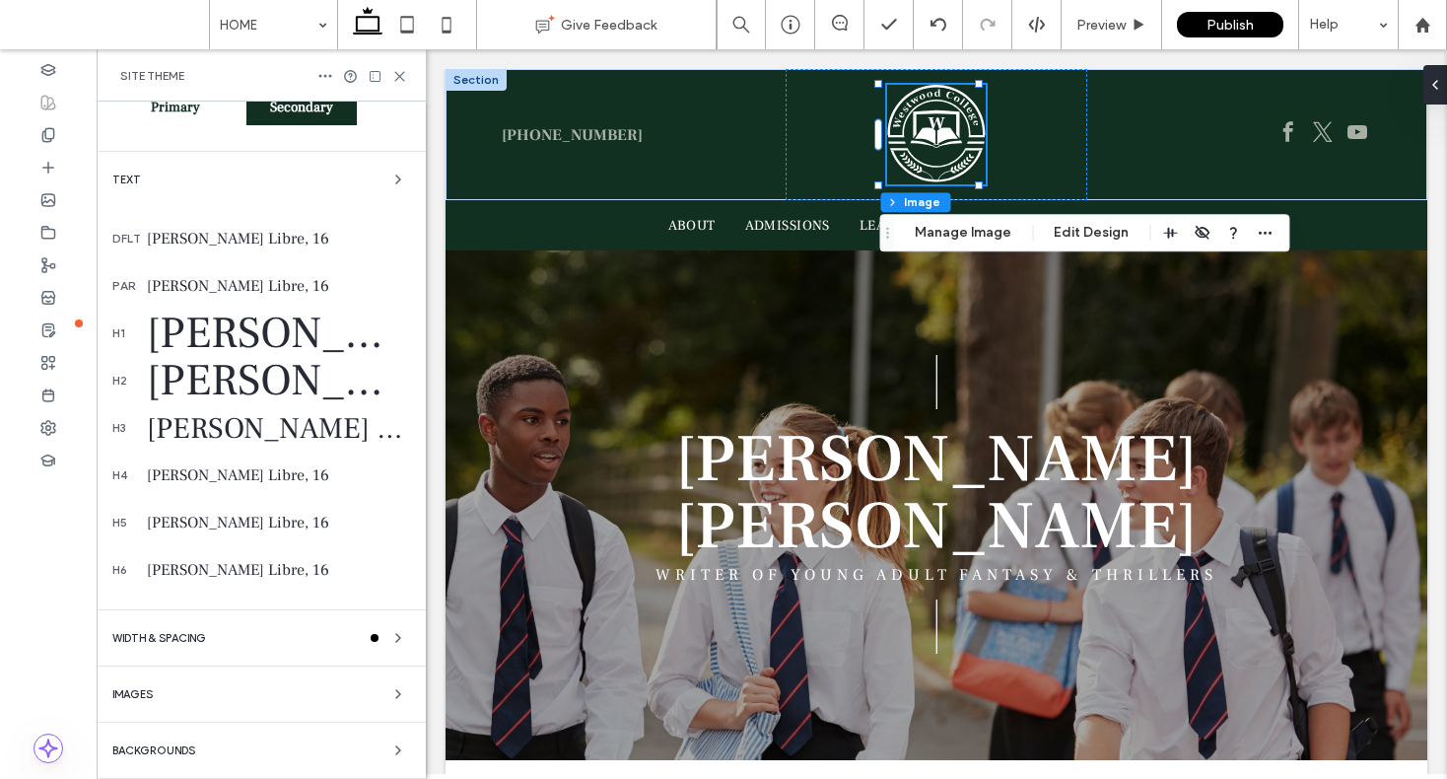
click at [298, 701] on div "Images" at bounding box center [261, 694] width 298 height 24
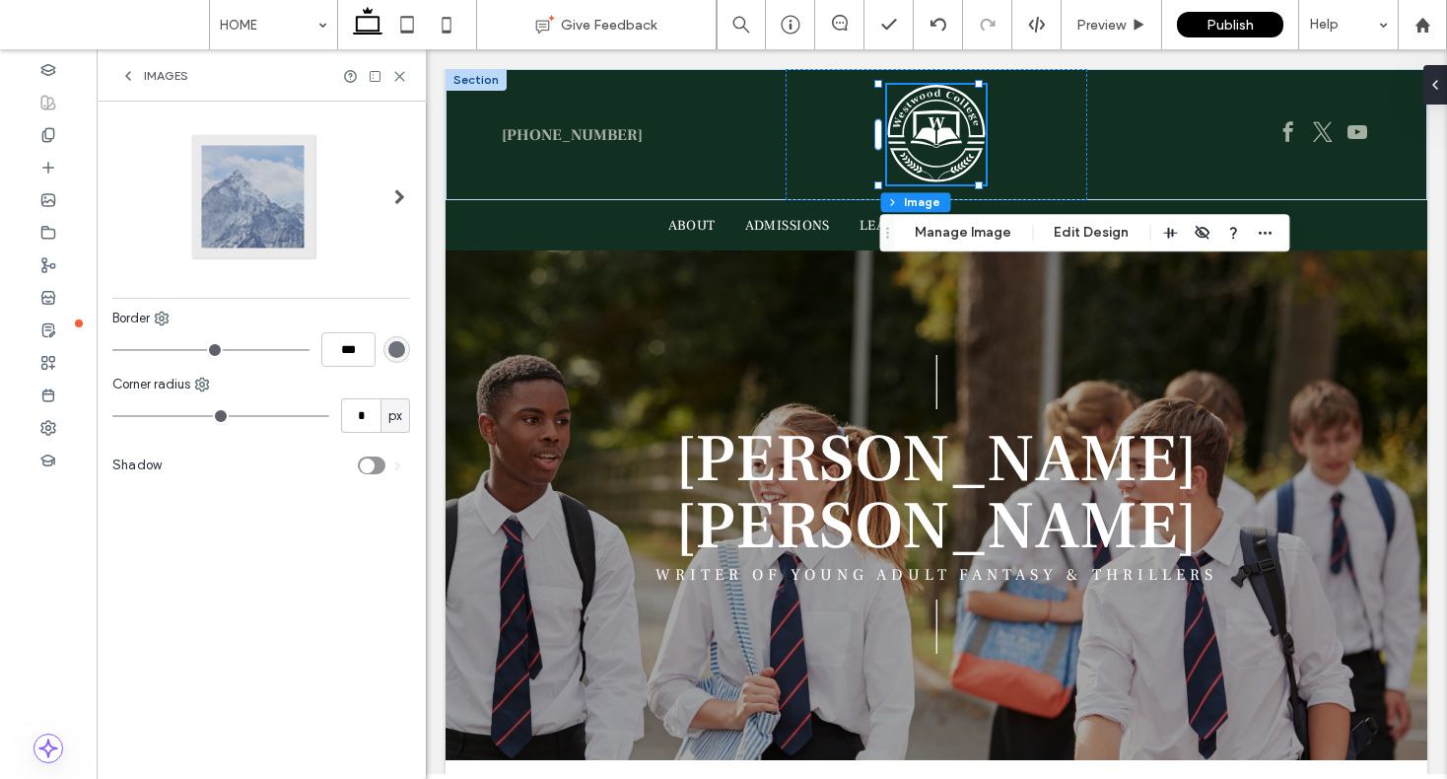
scroll to position [0, 0]
click at [40, 134] on icon at bounding box center [48, 135] width 16 height 16
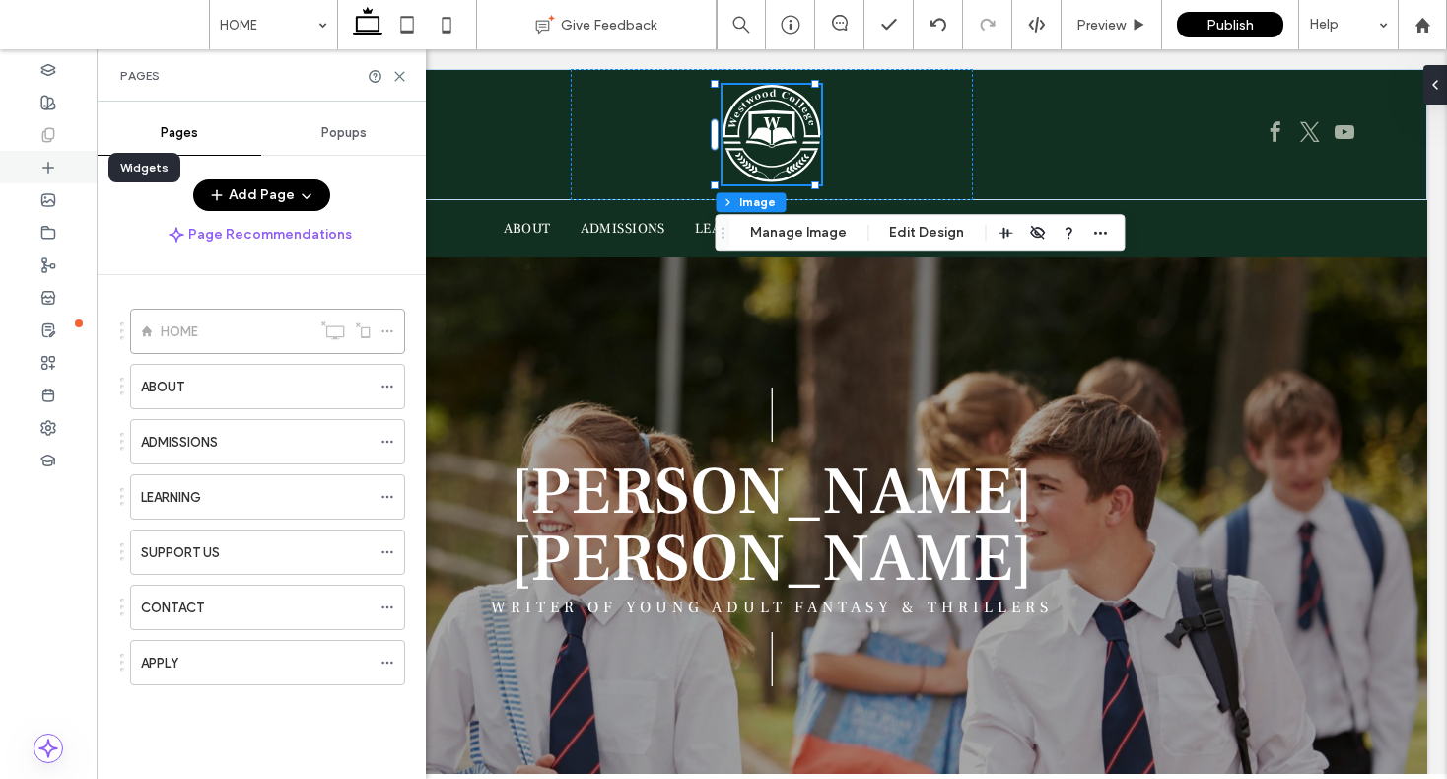
click at [46, 173] on icon at bounding box center [48, 168] width 16 height 16
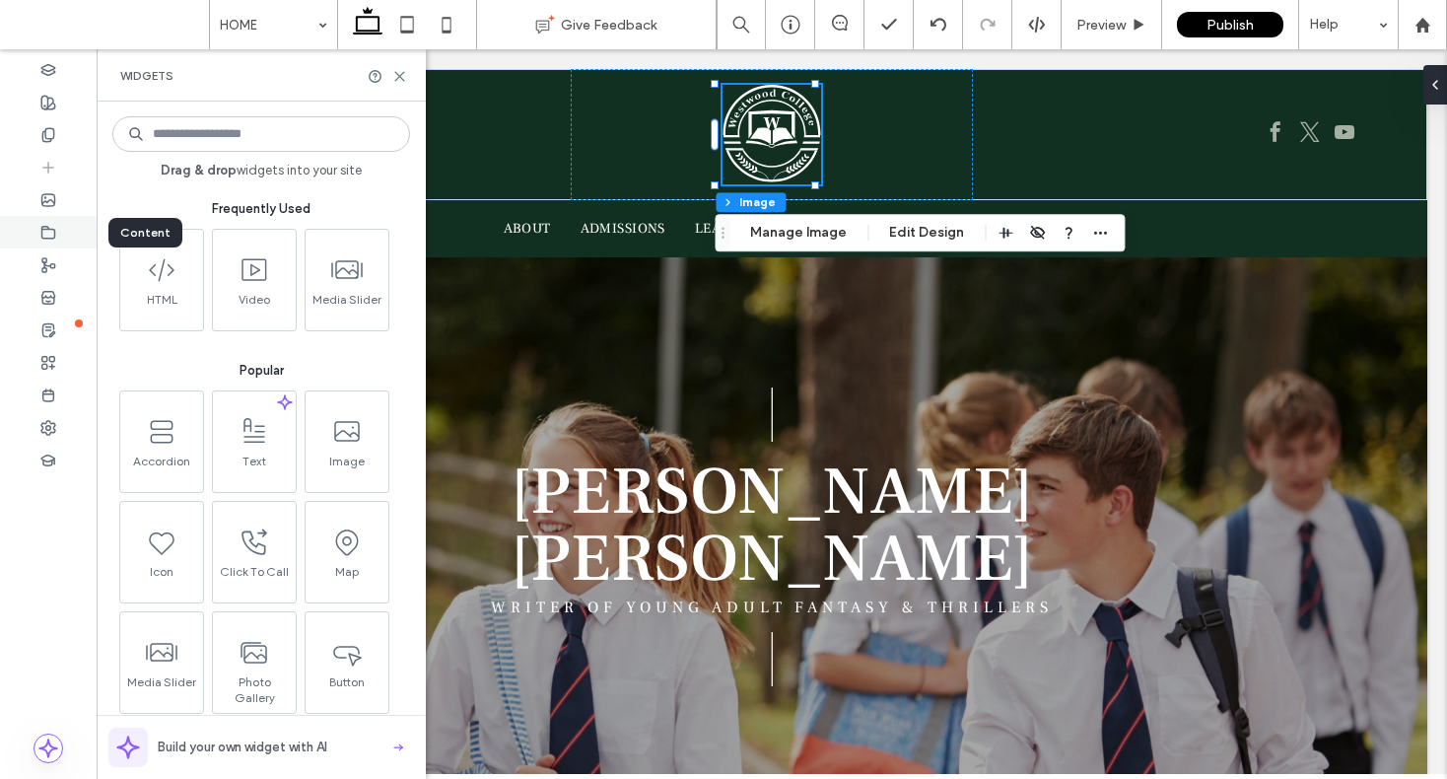
click at [44, 219] on div at bounding box center [48, 232] width 97 height 33
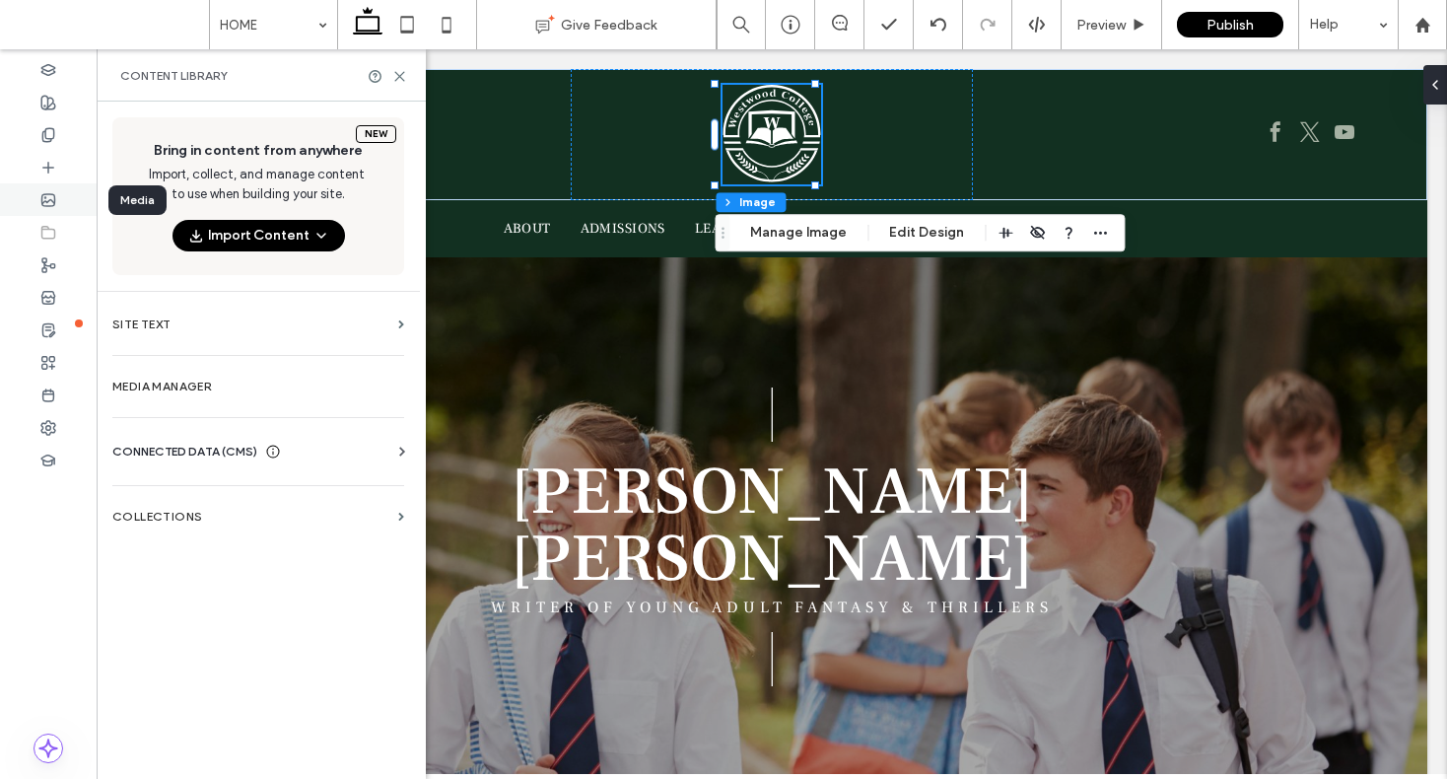
click at [43, 197] on use at bounding box center [48, 200] width 13 height 12
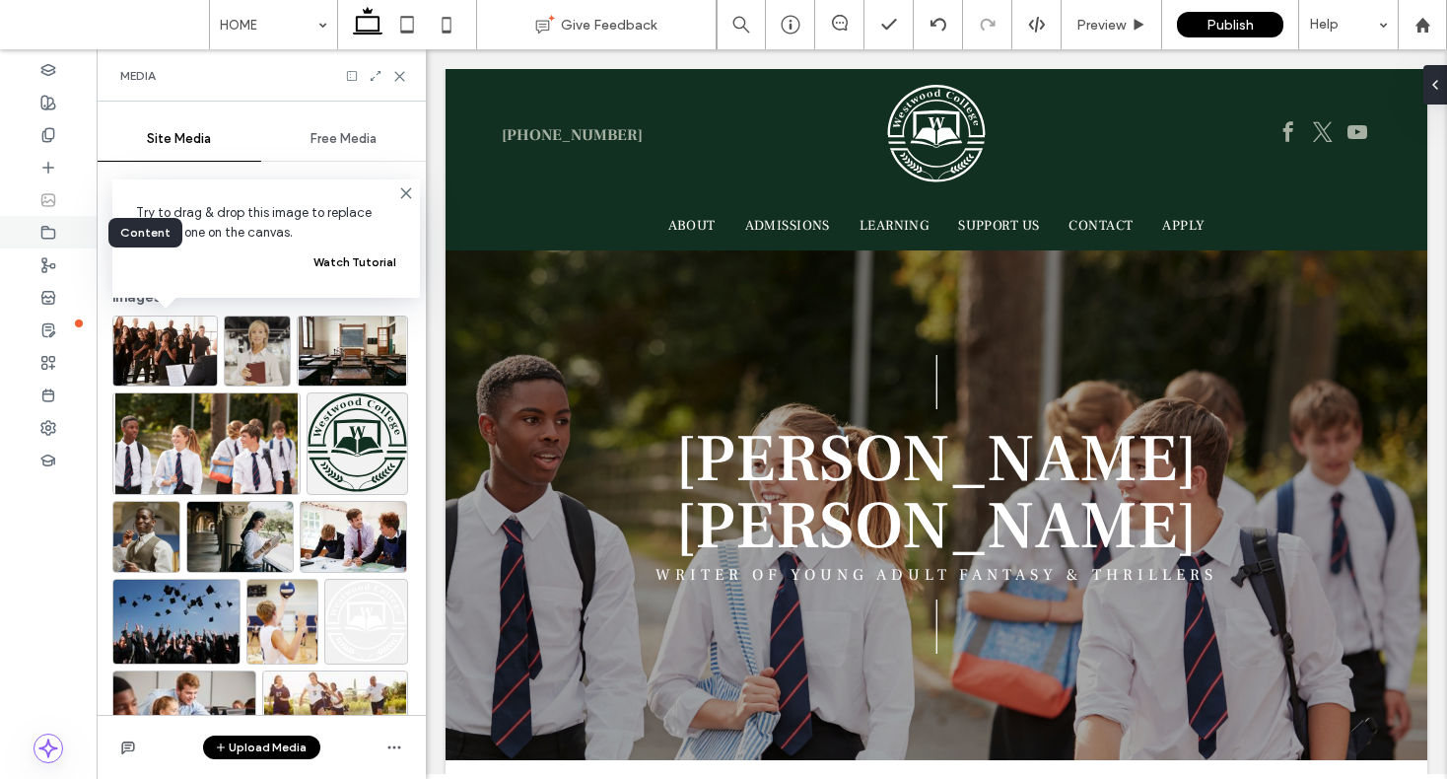
click at [44, 238] on use at bounding box center [48, 232] width 13 height 12
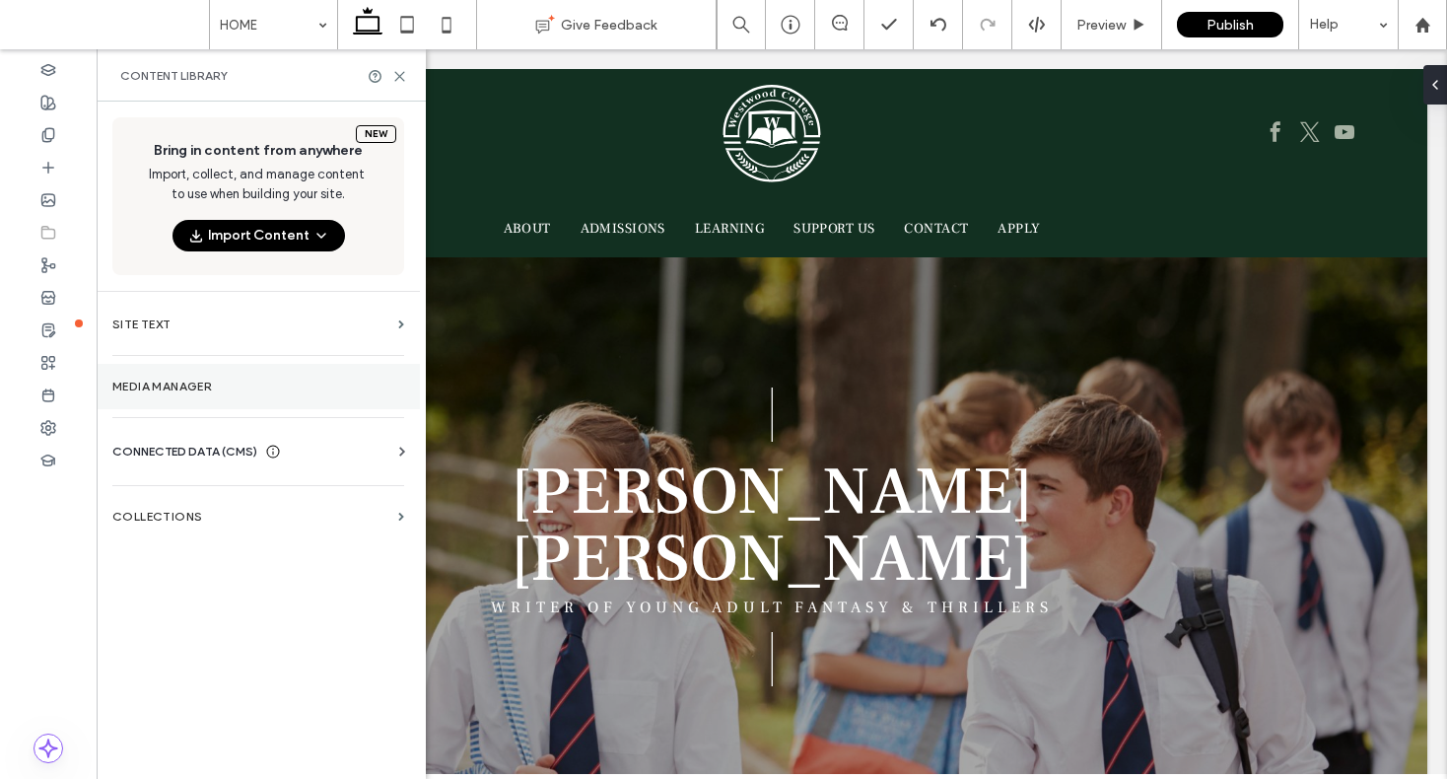
click at [252, 385] on label "Media Manager" at bounding box center [258, 387] width 292 height 14
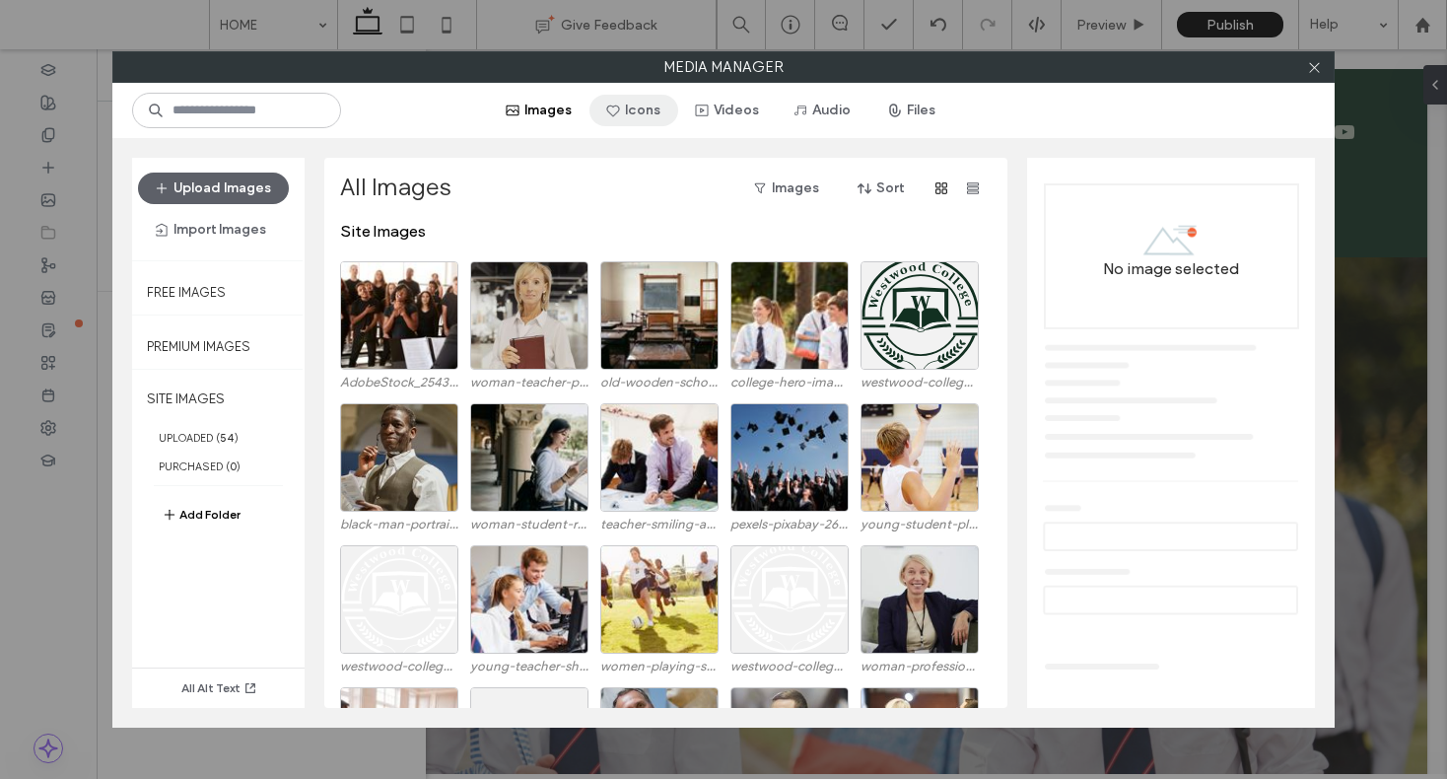
click at [647, 111] on button "Icons" at bounding box center [634, 111] width 89 height 32
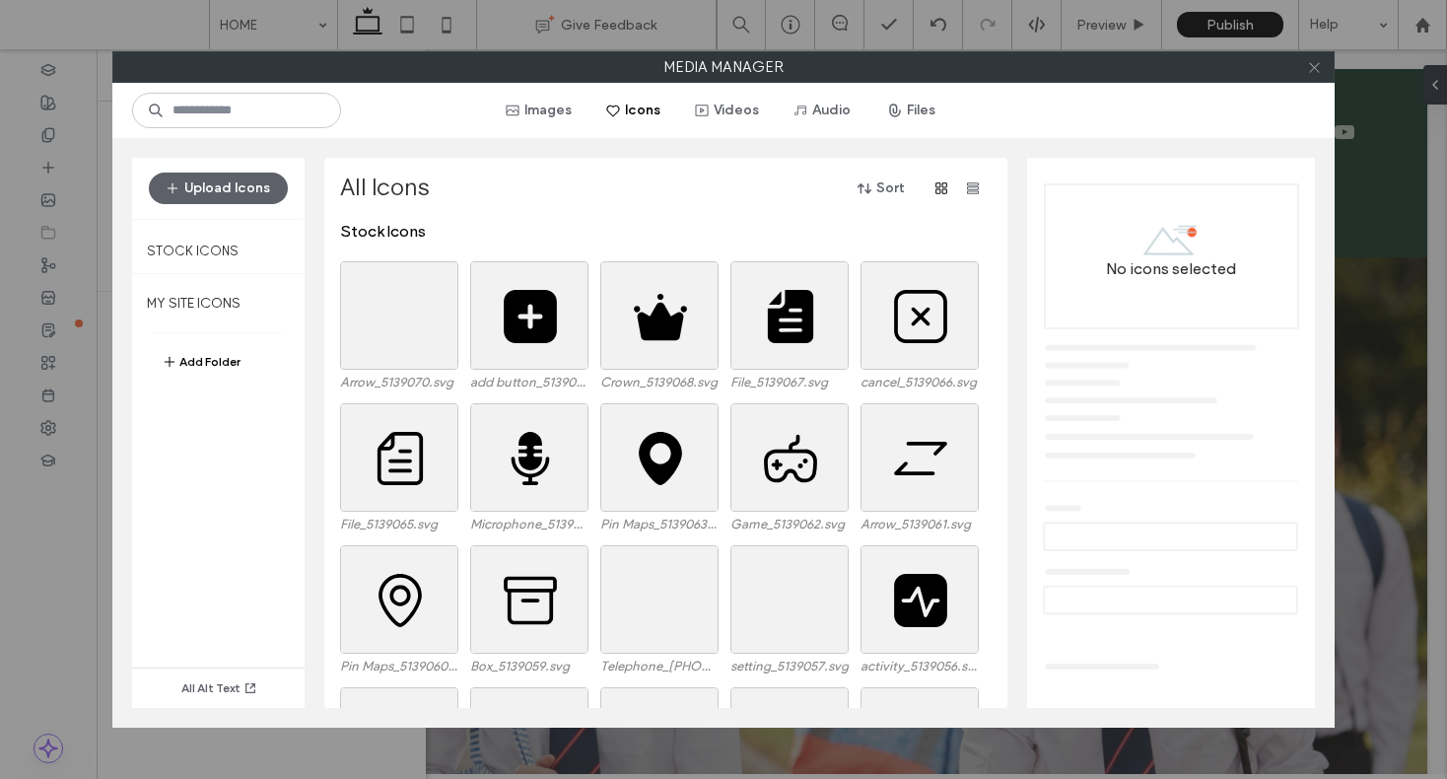
click at [1307, 66] on icon at bounding box center [1314, 67] width 15 height 15
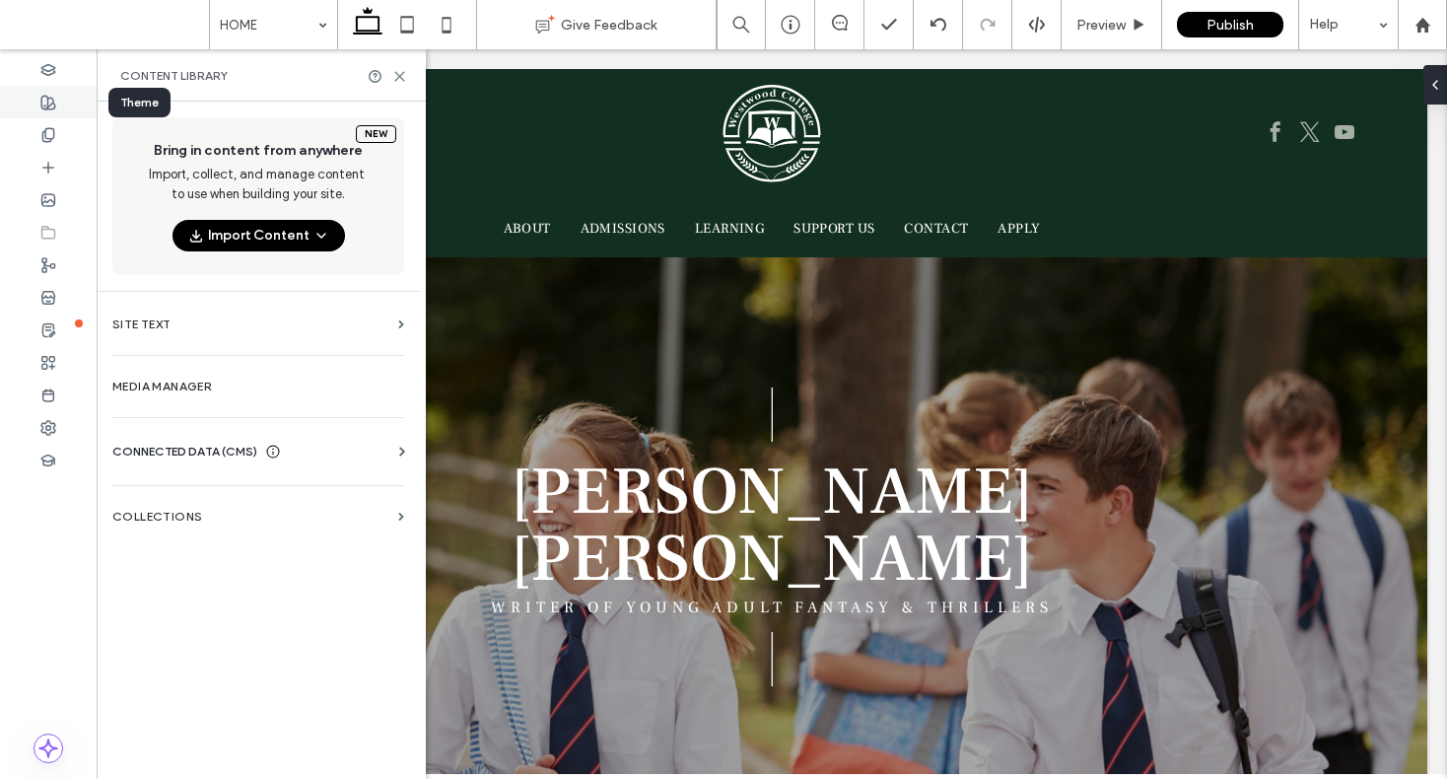
click at [50, 105] on icon at bounding box center [48, 103] width 16 height 16
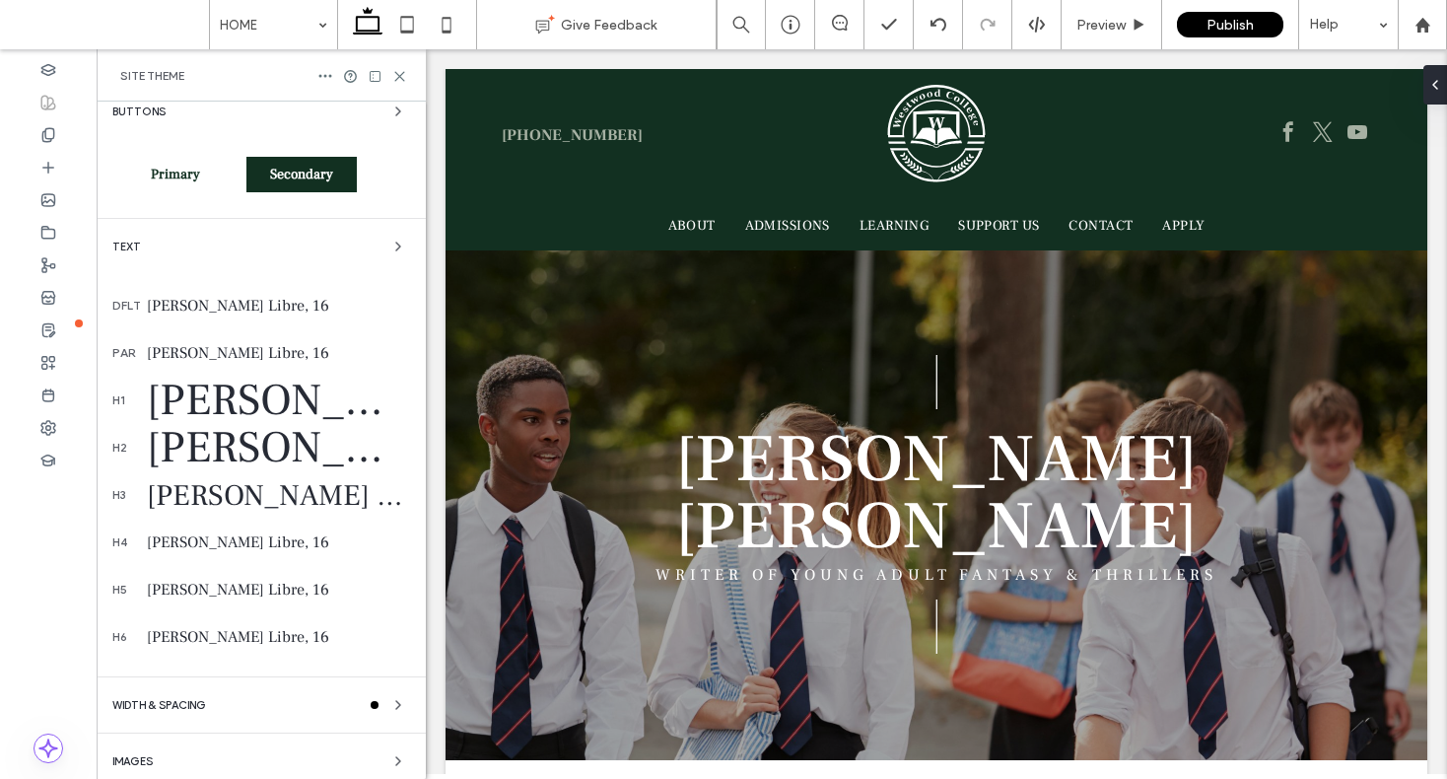
scroll to position [200, 0]
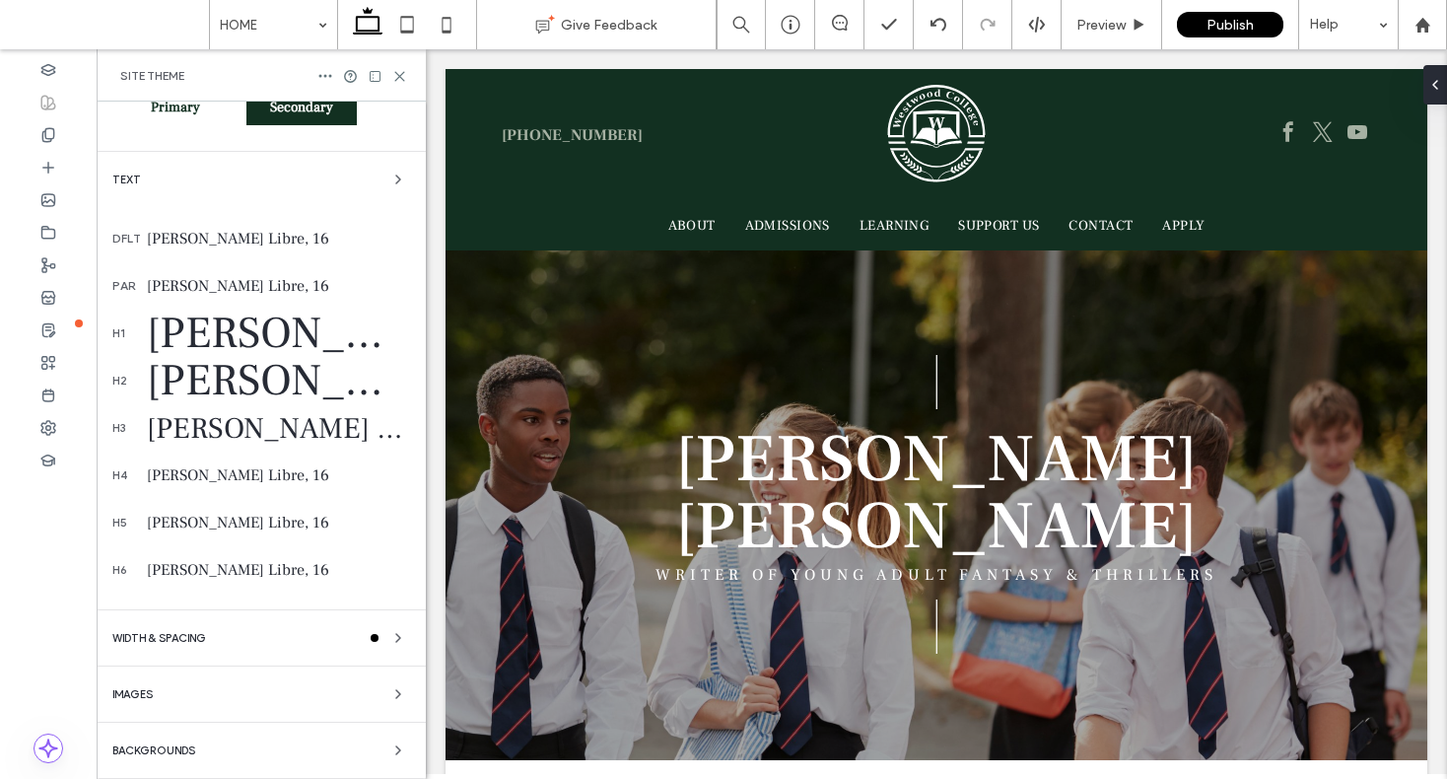
click at [284, 689] on div "Images" at bounding box center [261, 694] width 298 height 24
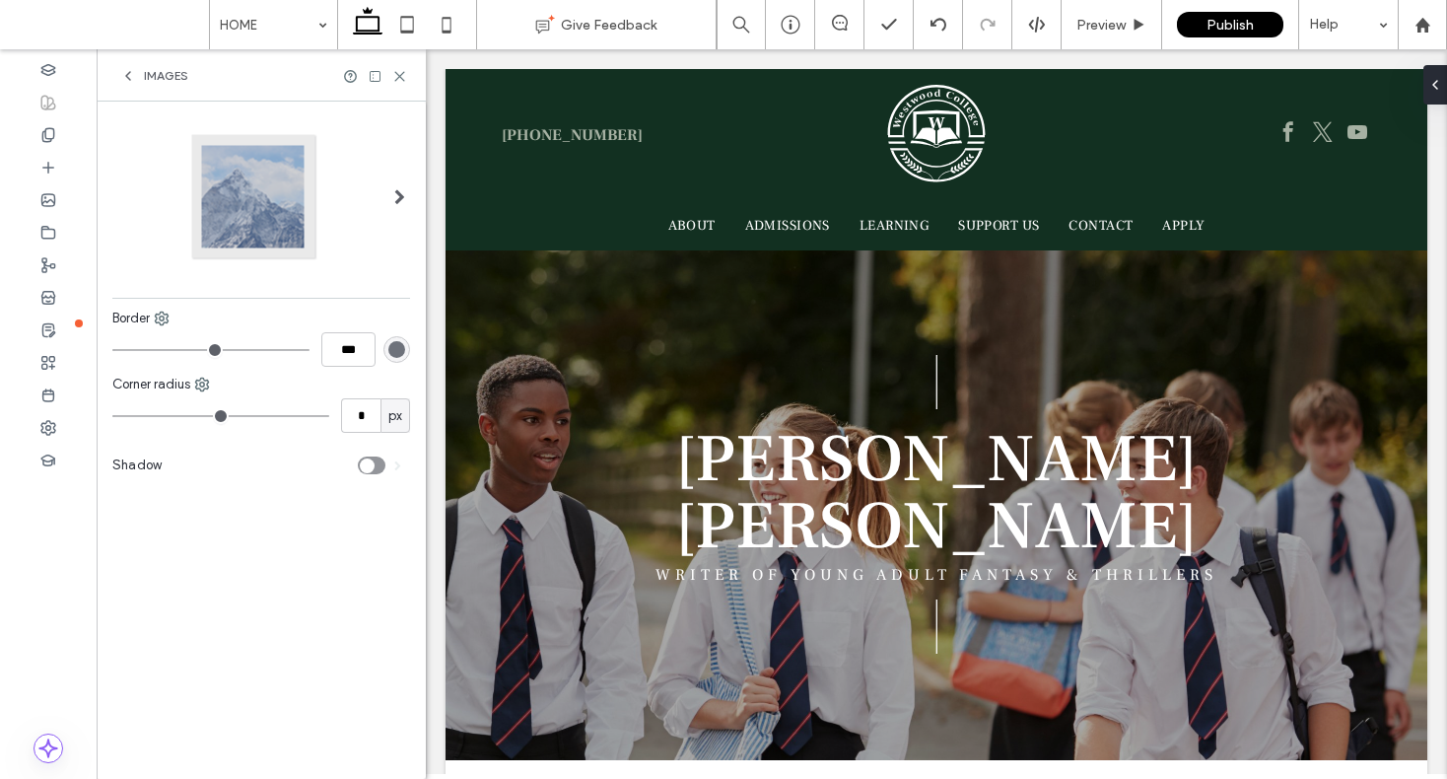
scroll to position [0, 0]
click at [130, 69] on icon at bounding box center [128, 76] width 16 height 16
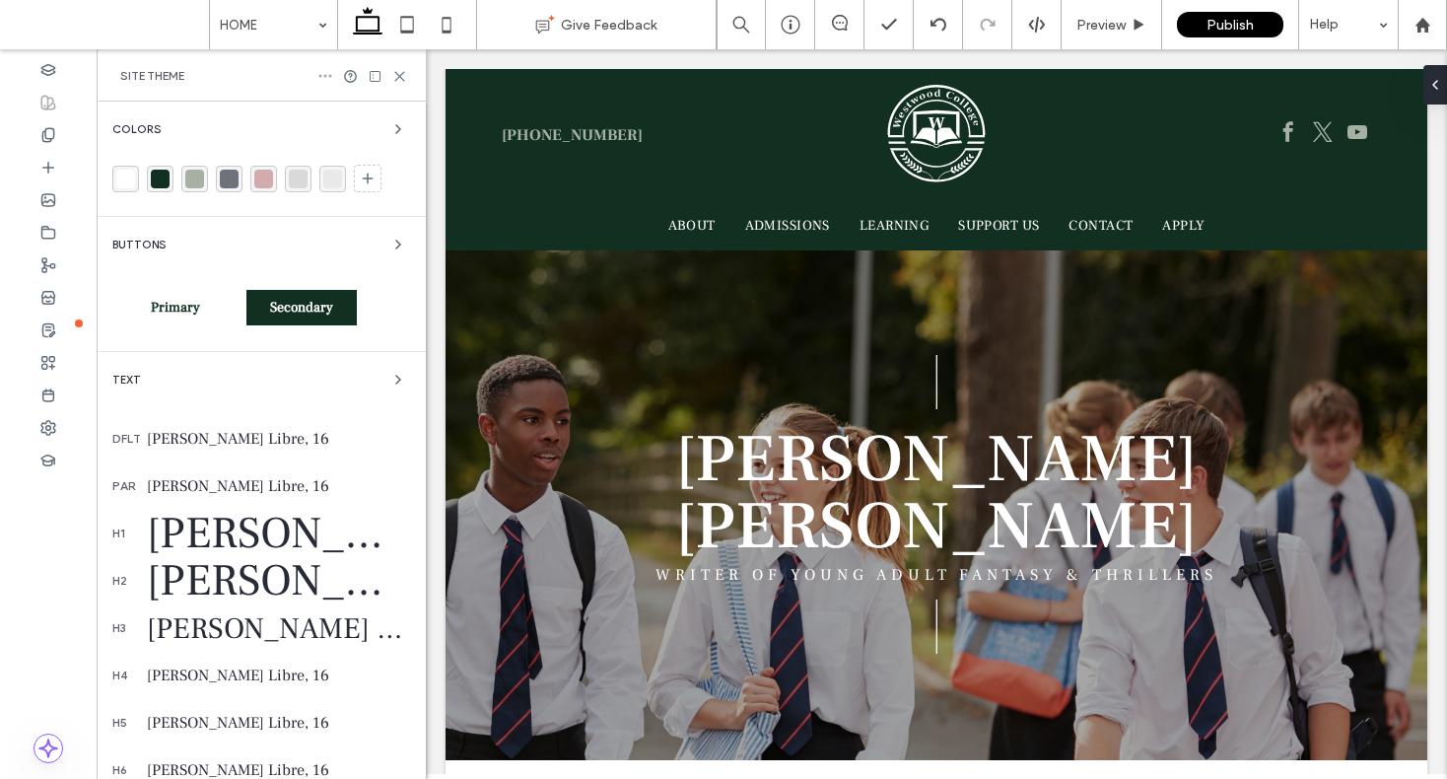
click at [332, 72] on icon at bounding box center [325, 76] width 16 height 16
click at [319, 75] on use at bounding box center [325, 76] width 13 height 3
click at [303, 394] on div "Text dflt Frank Ruhl Libre, 16 par Frank Ruhl Libre, 16 h1 Frank Ruhl Libre, 68…" at bounding box center [261, 581] width 298 height 426
click at [42, 259] on use at bounding box center [48, 265] width 13 height 14
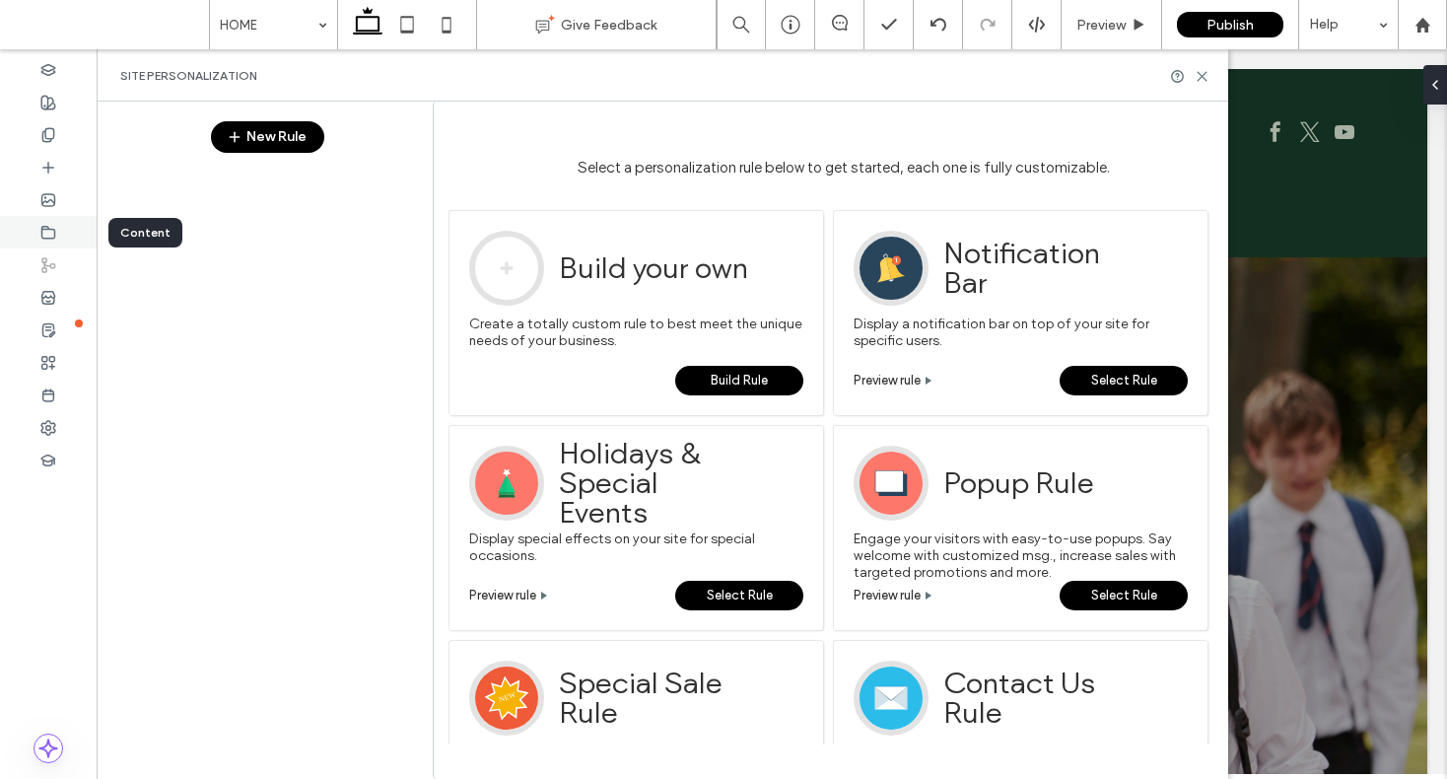
click at [50, 233] on icon at bounding box center [48, 233] width 16 height 16
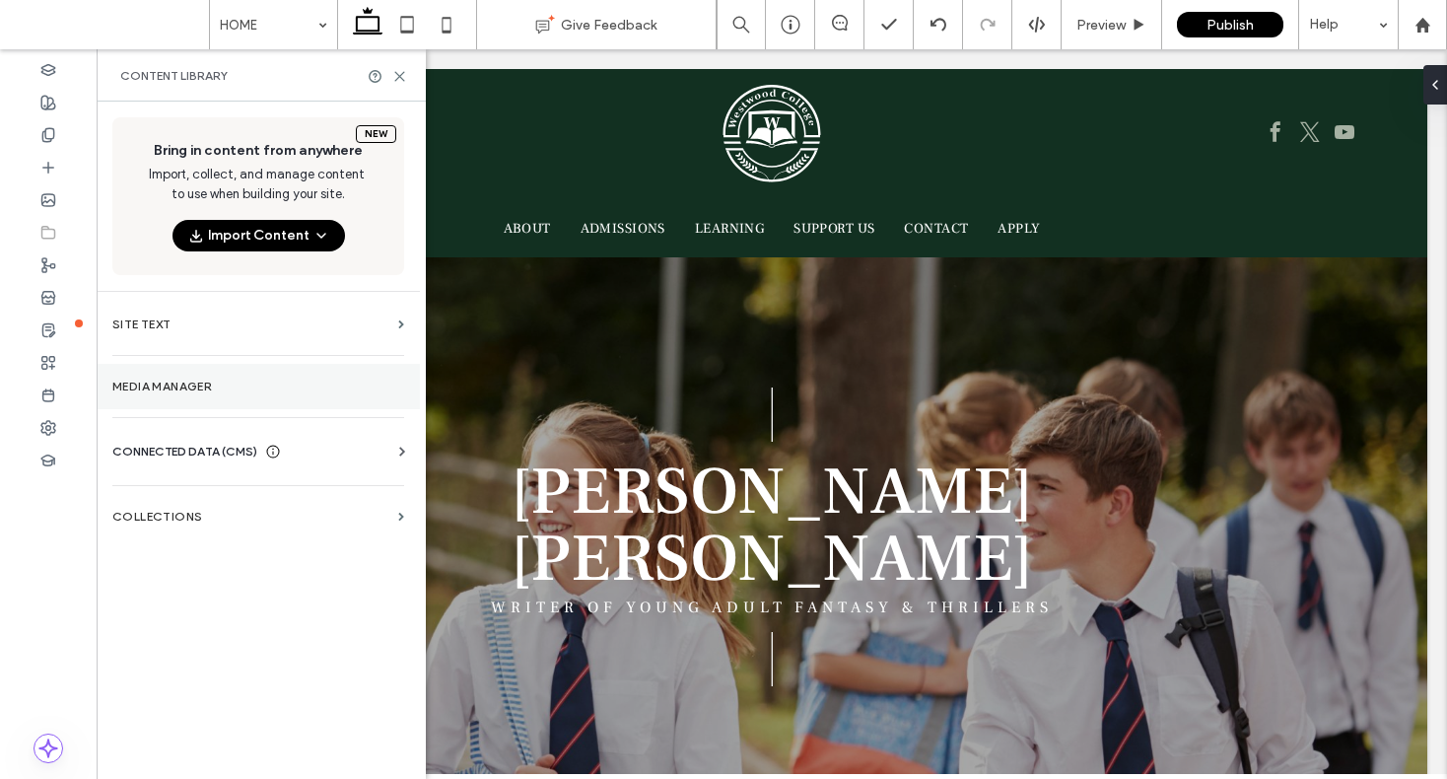
click at [198, 380] on label "Media Manager" at bounding box center [258, 387] width 292 height 14
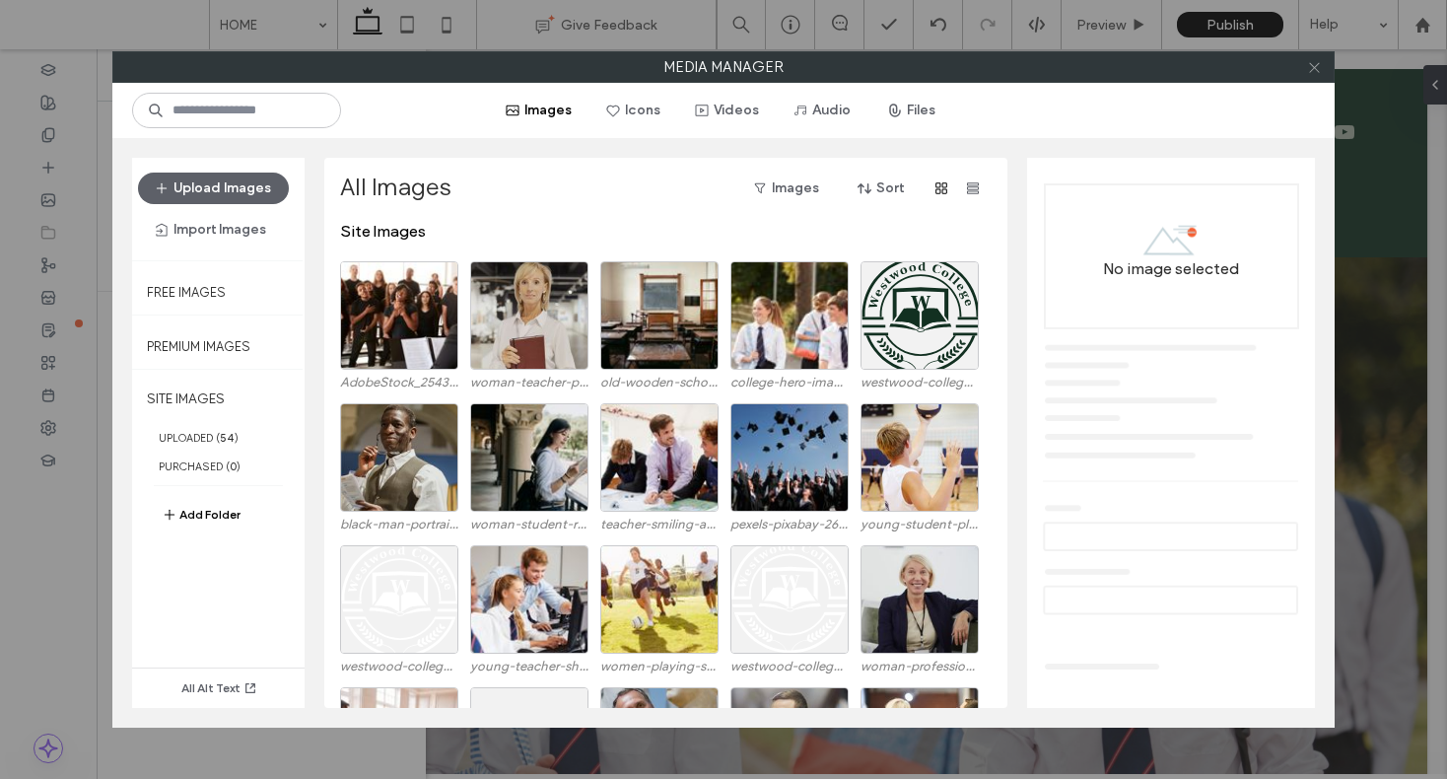
click at [1317, 67] on icon at bounding box center [1314, 67] width 15 height 15
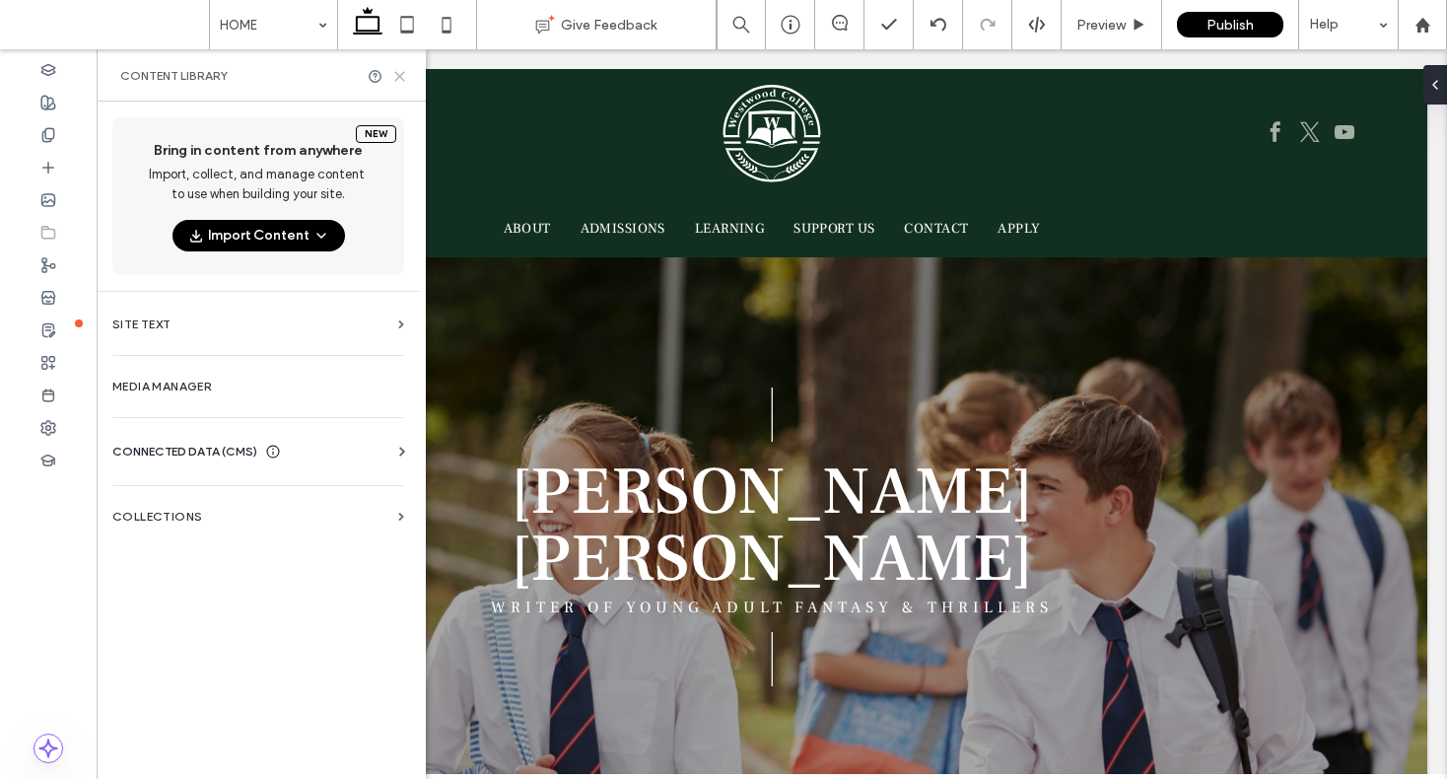
click at [402, 75] on icon at bounding box center [399, 76] width 15 height 15
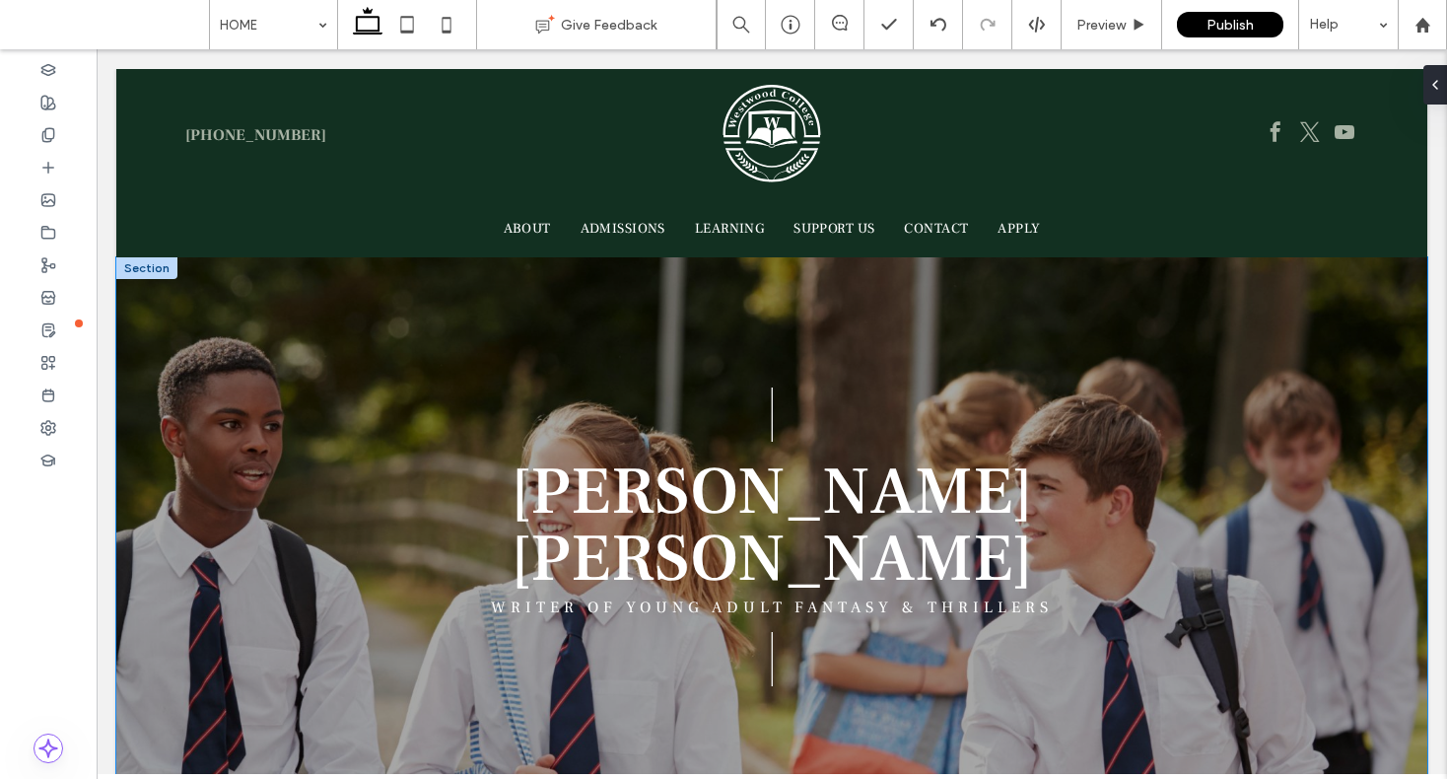
click at [319, 354] on div "| WRITER OF YOUNG ADULT FANTASY & THRILLERS | DEAN CURTIS" at bounding box center [771, 538] width 1183 height 562
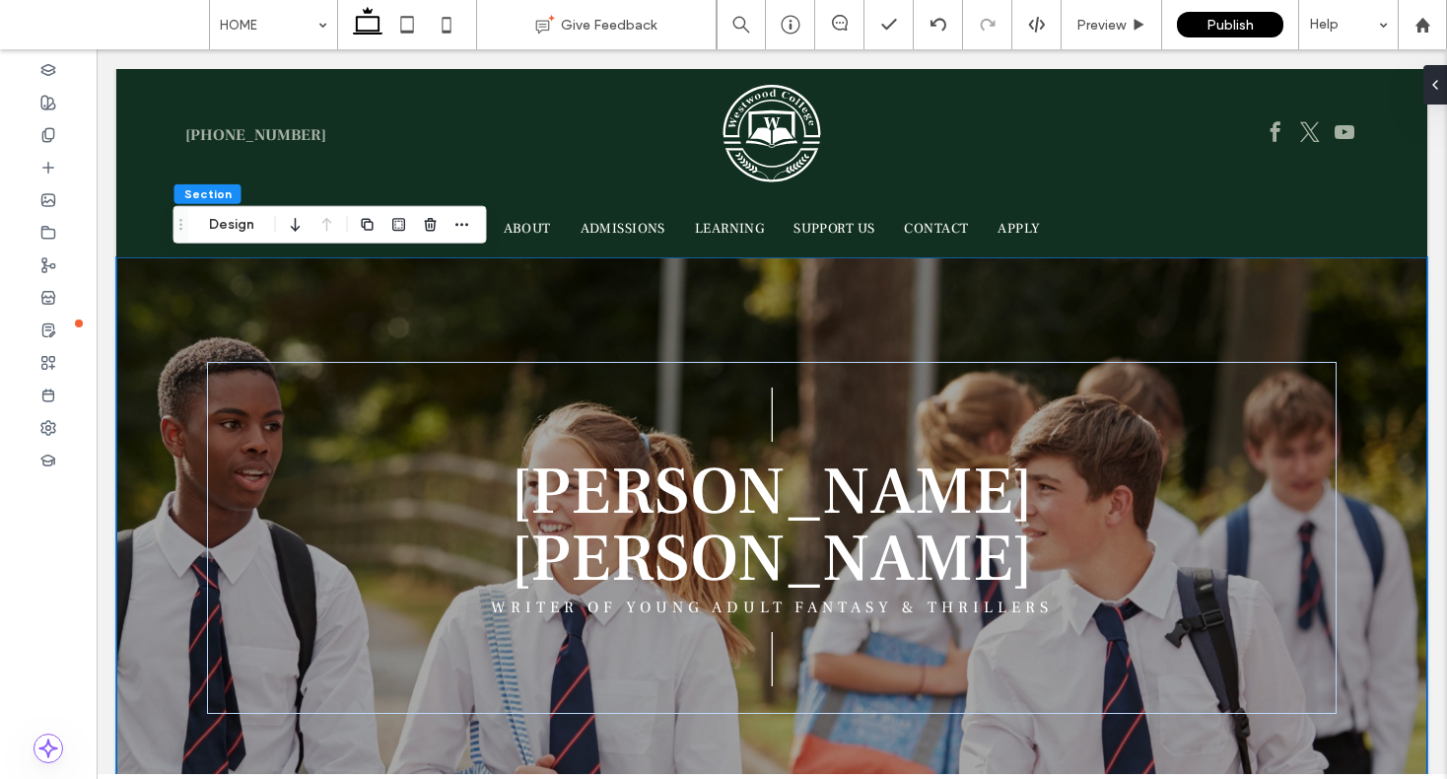
click at [232, 313] on div "| WRITER OF YOUNG ADULT FANTASY & THRILLERS | DEAN CURTIS" at bounding box center [771, 538] width 1183 height 562
click at [46, 98] on icon at bounding box center [48, 103] width 16 height 16
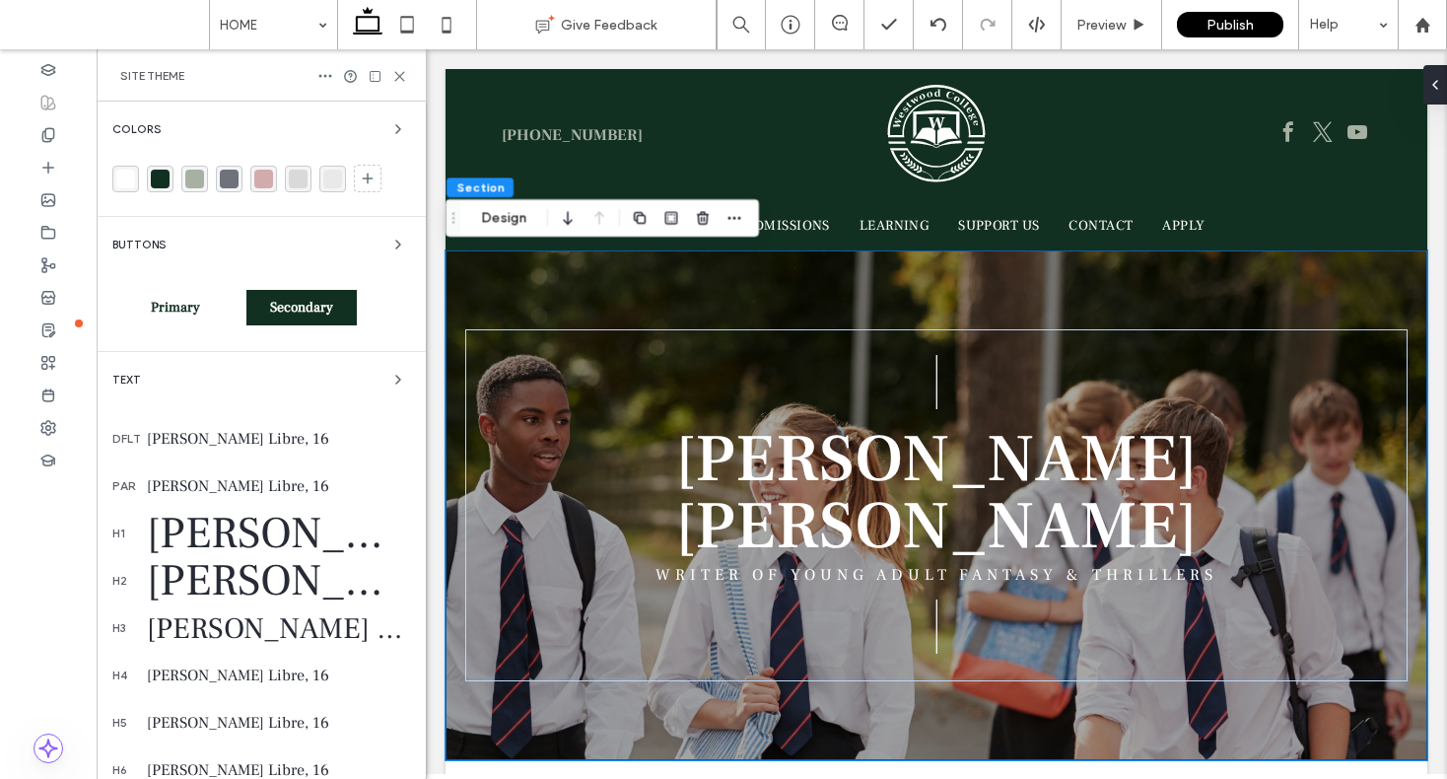
click at [222, 129] on div "Colors" at bounding box center [261, 129] width 298 height 24
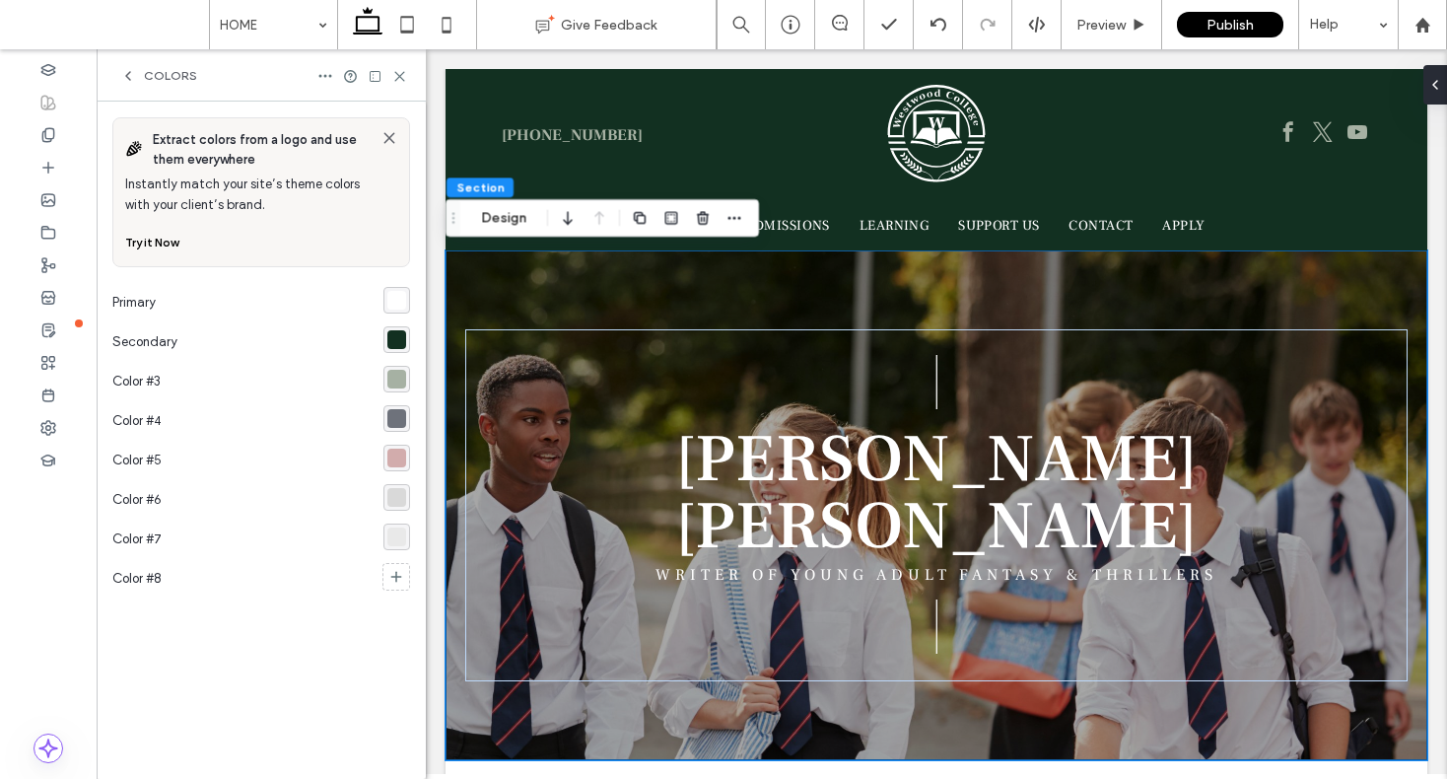
click at [166, 244] on button "Try it Now" at bounding box center [151, 243] width 53 height 24
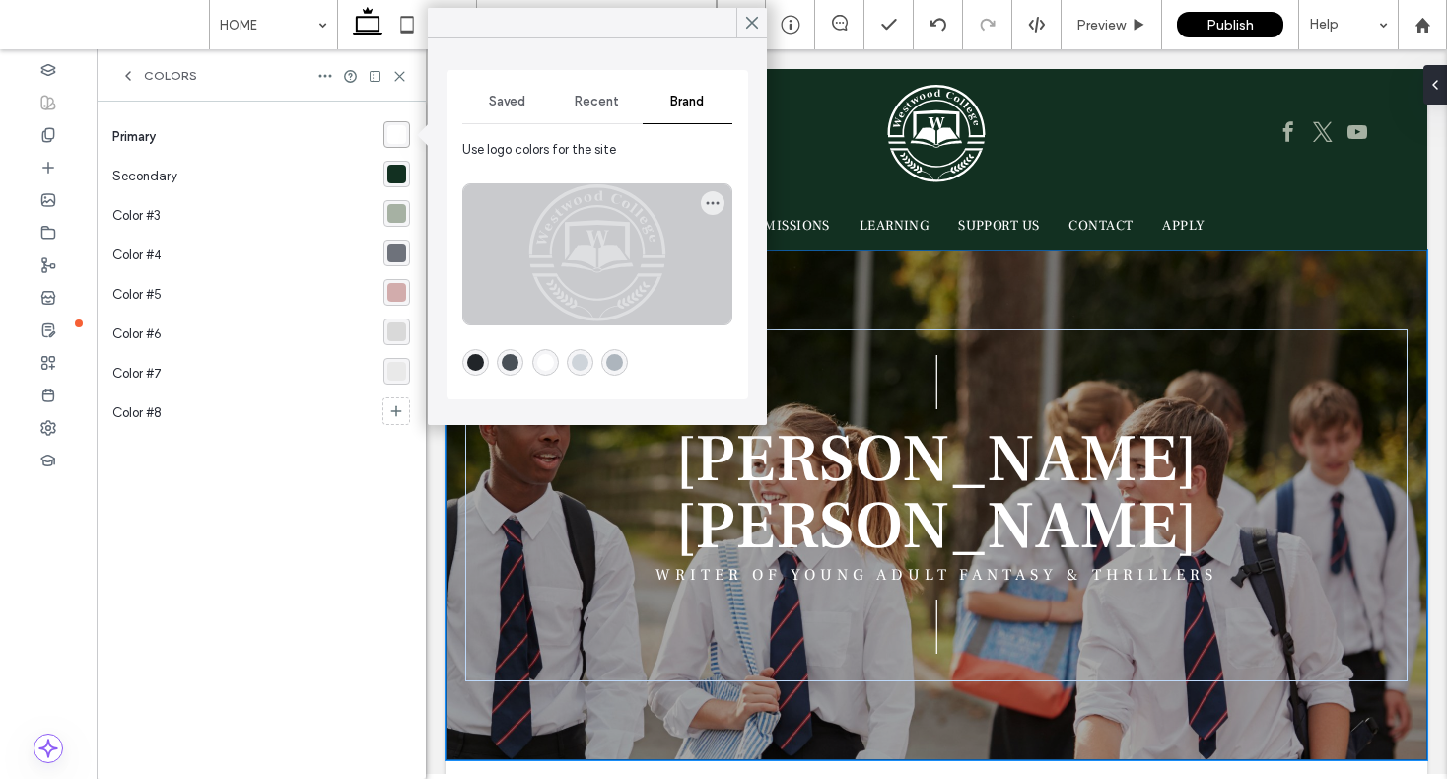
click at [600, 256] on div at bounding box center [597, 254] width 268 height 140
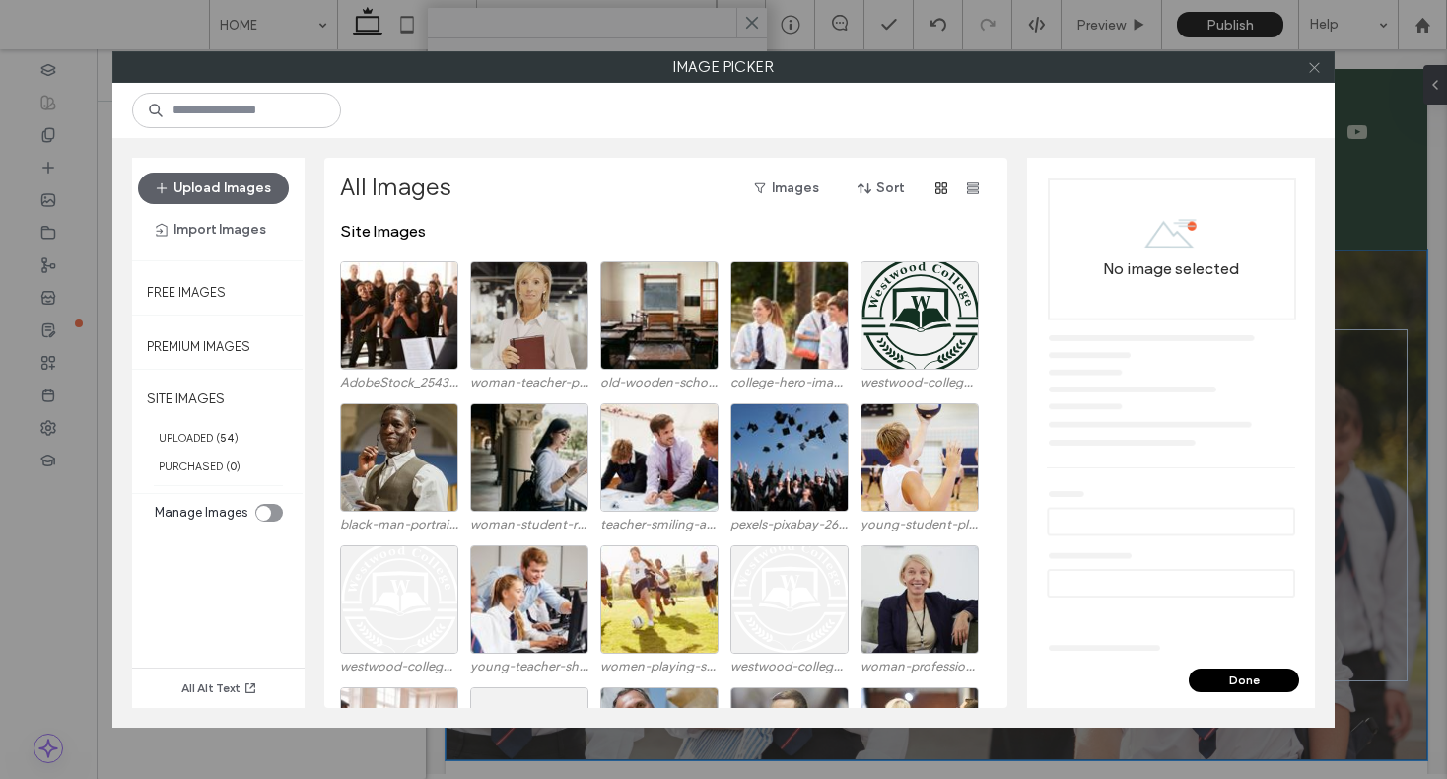
click at [1315, 70] on icon at bounding box center [1314, 67] width 15 height 15
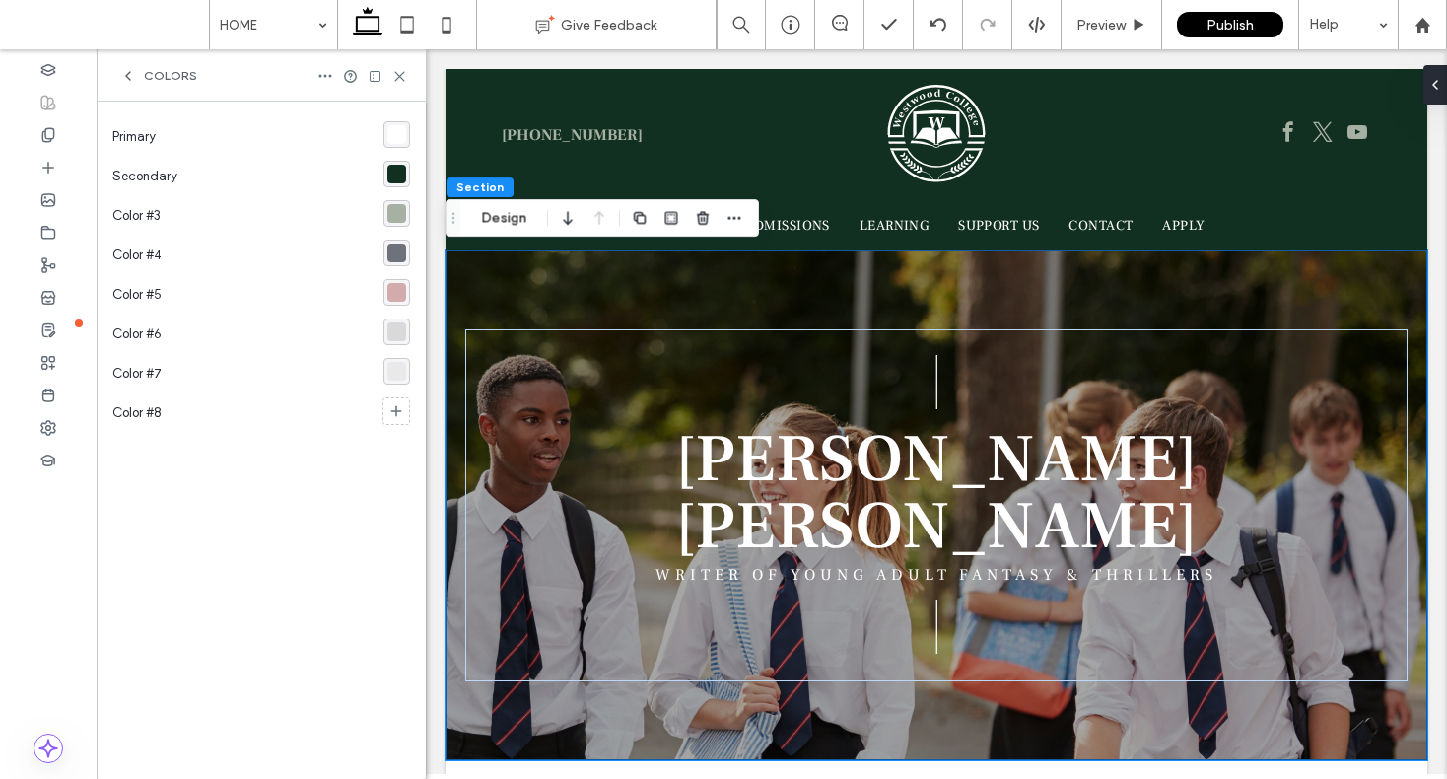
click at [126, 81] on icon at bounding box center [128, 76] width 16 height 16
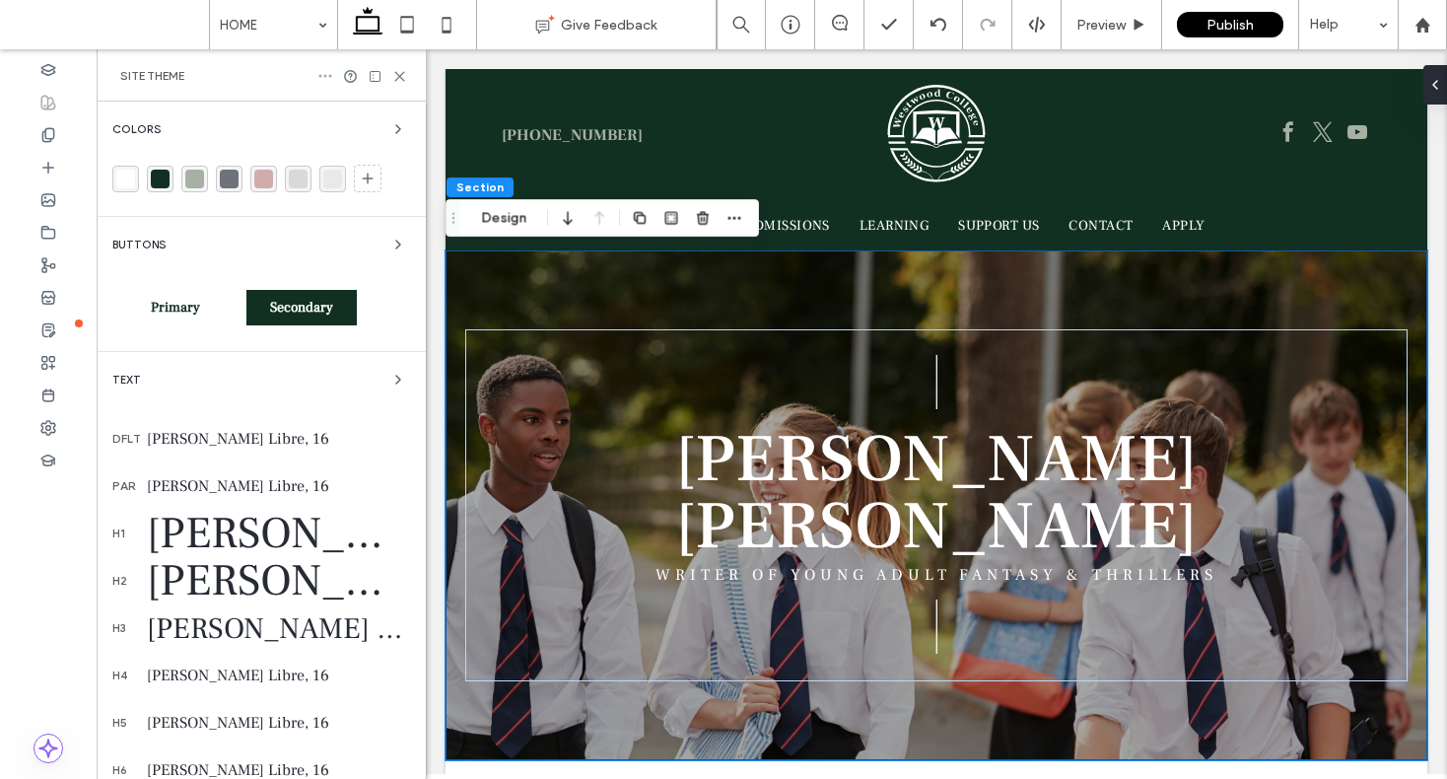
click at [326, 80] on icon at bounding box center [325, 76] width 16 height 16
click at [286, 86] on div "Site Theme" at bounding box center [261, 75] width 329 height 52
click at [289, 134] on div "Colors" at bounding box center [261, 129] width 298 height 24
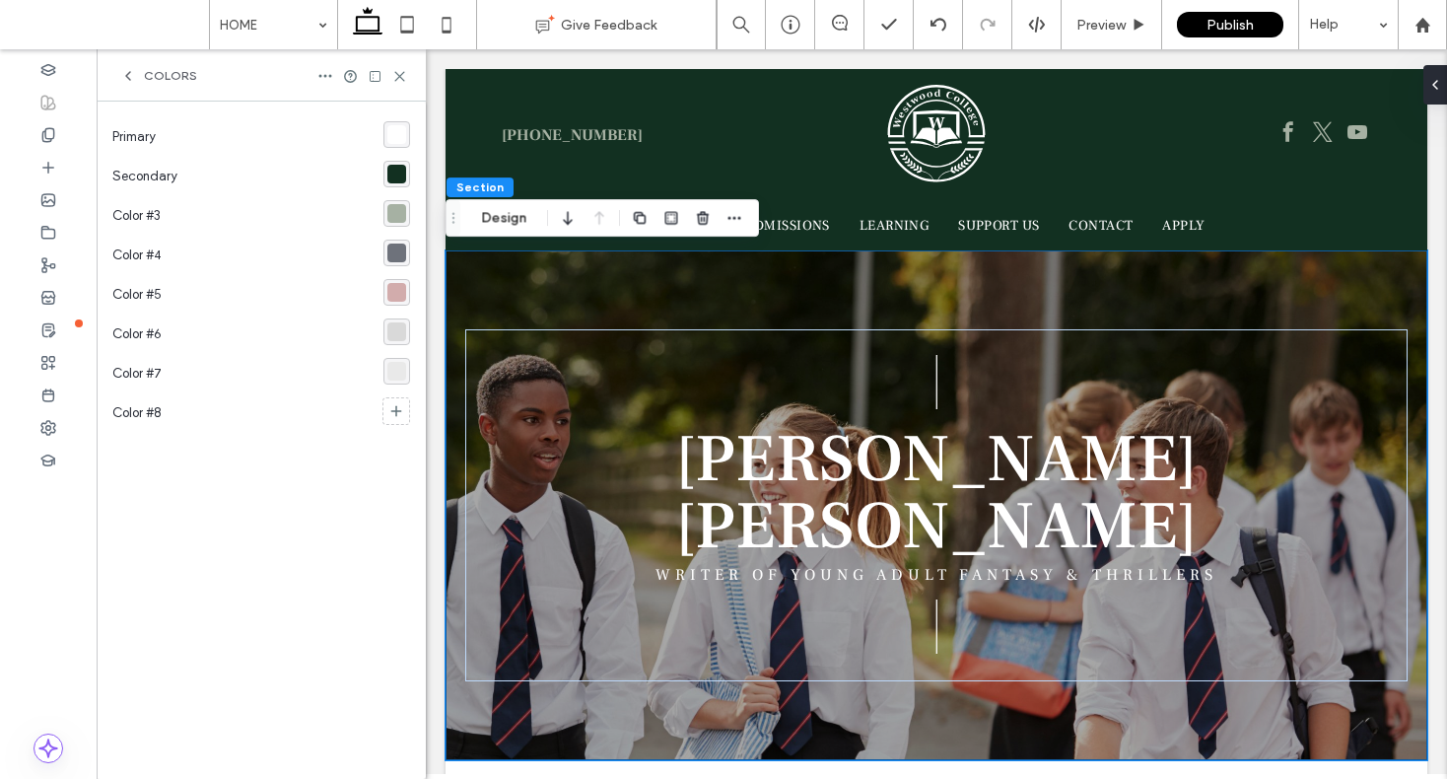
click at [174, 80] on span "Colors" at bounding box center [170, 76] width 53 height 16
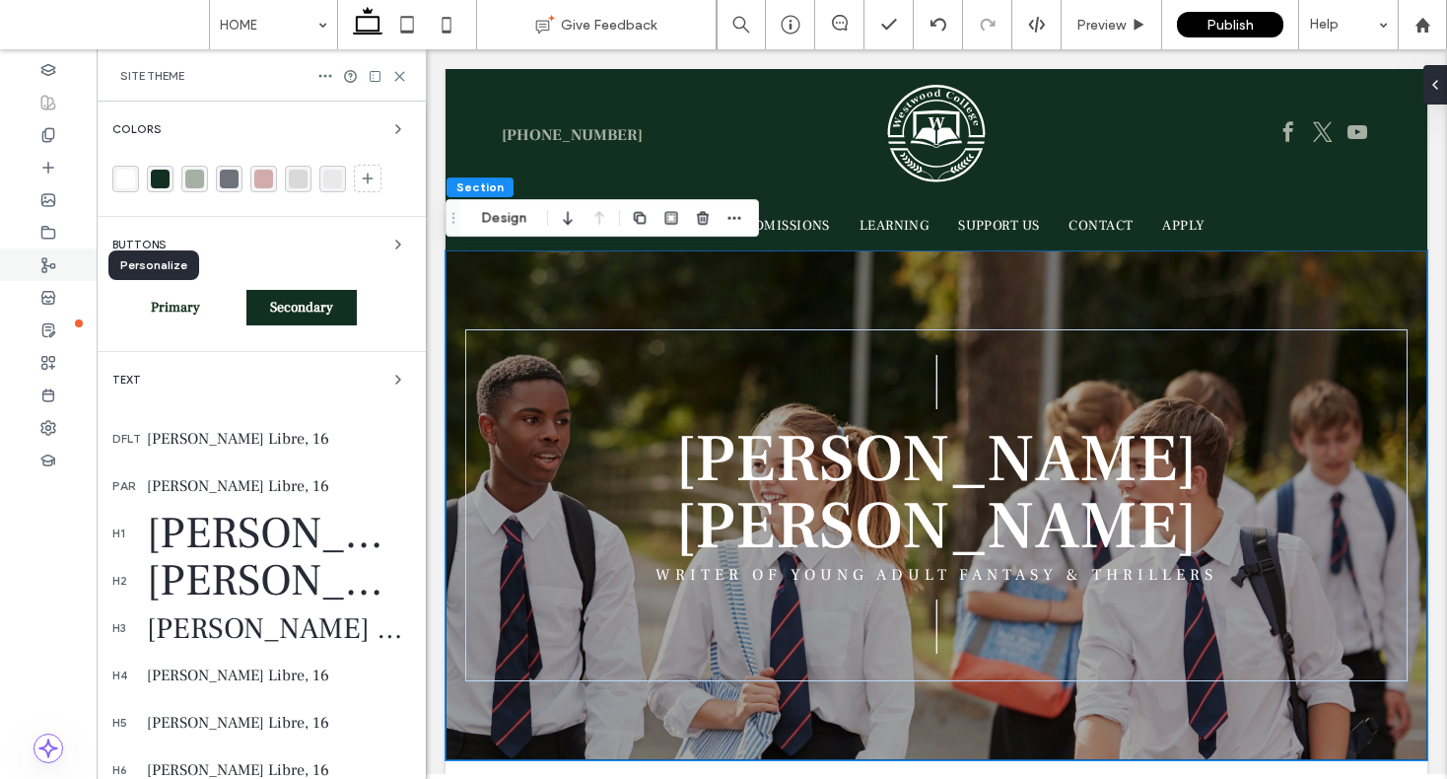
click at [40, 257] on icon at bounding box center [48, 265] width 16 height 16
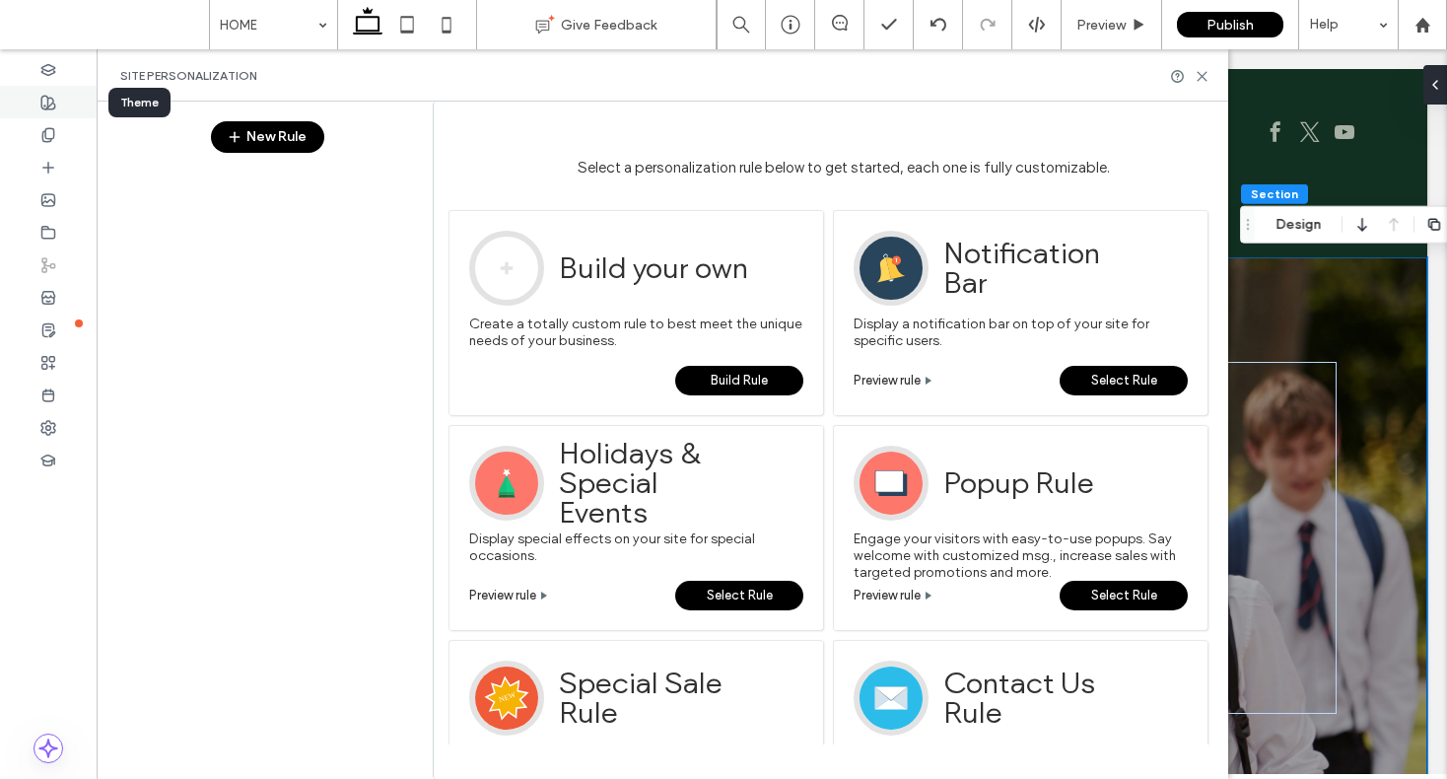
click at [41, 103] on use at bounding box center [48, 103] width 14 height 14
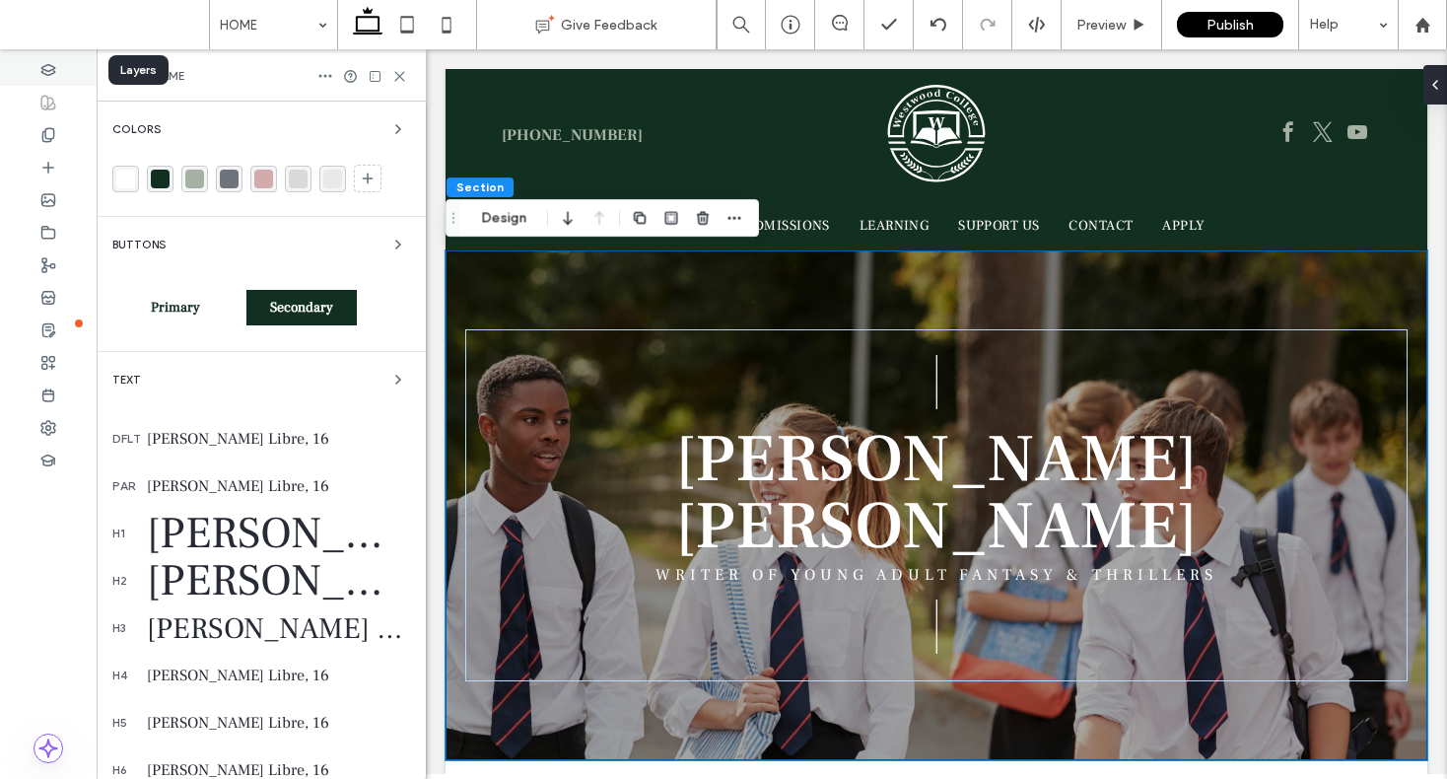
click at [42, 68] on use at bounding box center [47, 69] width 13 height 11
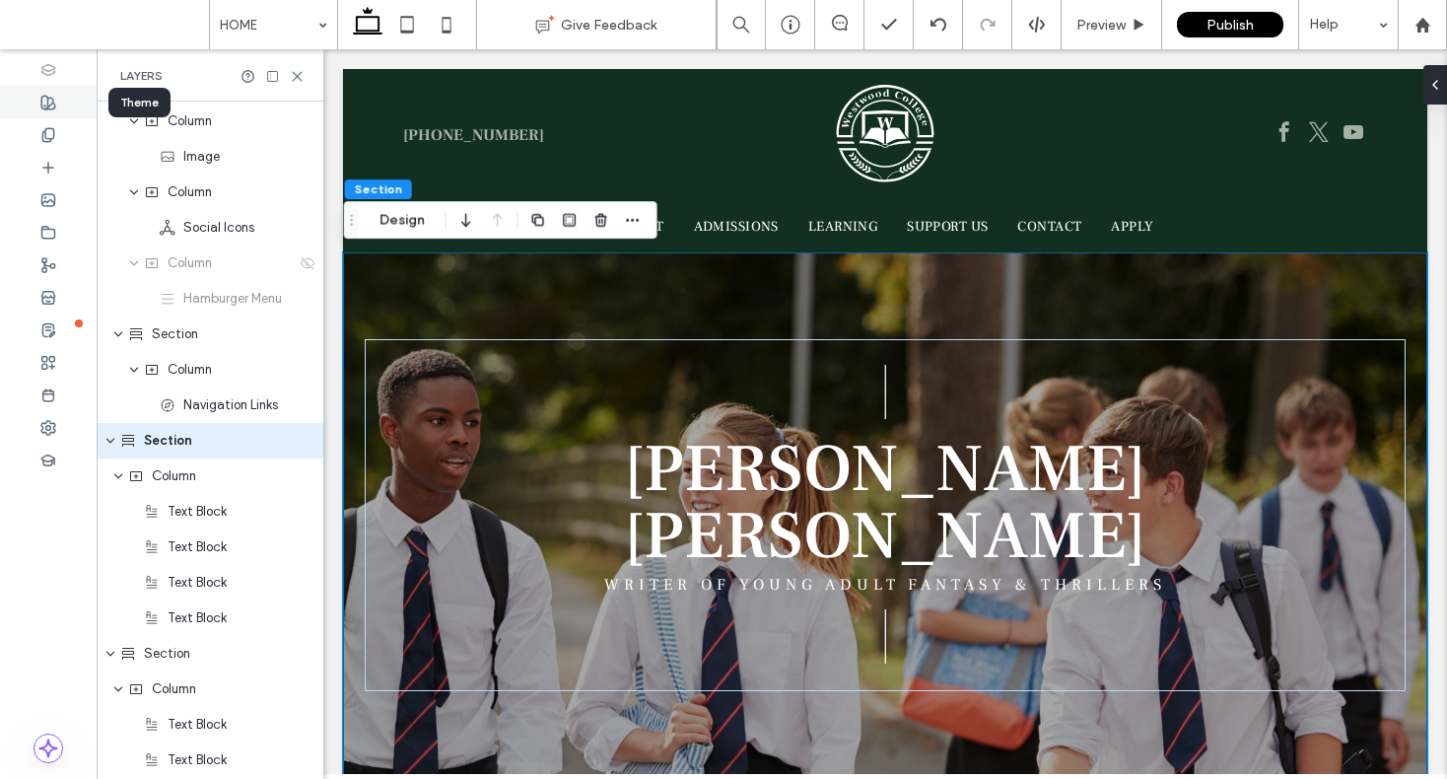
scroll to position [176, 0]
click at [44, 107] on use at bounding box center [48, 103] width 14 height 14
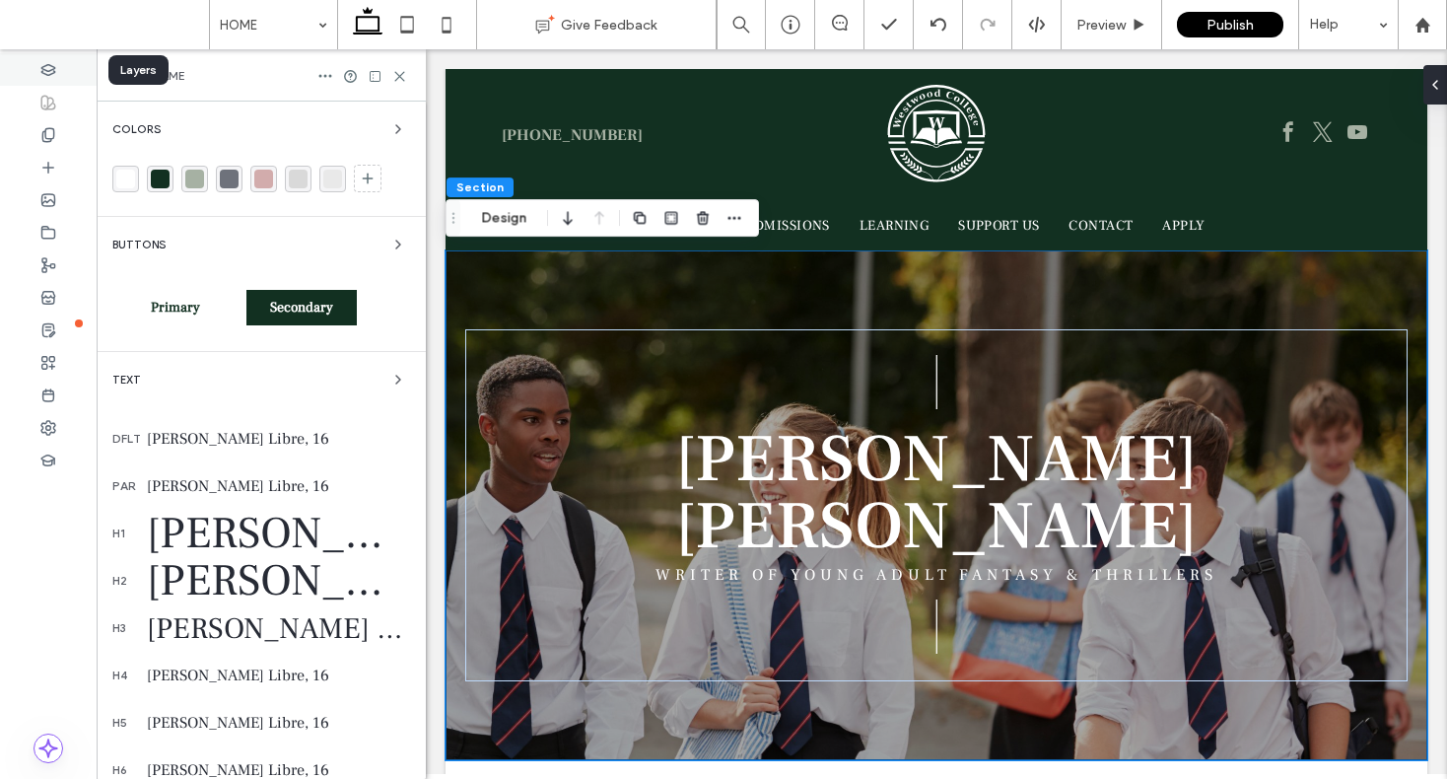
click at [45, 72] on use at bounding box center [47, 69] width 13 height 11
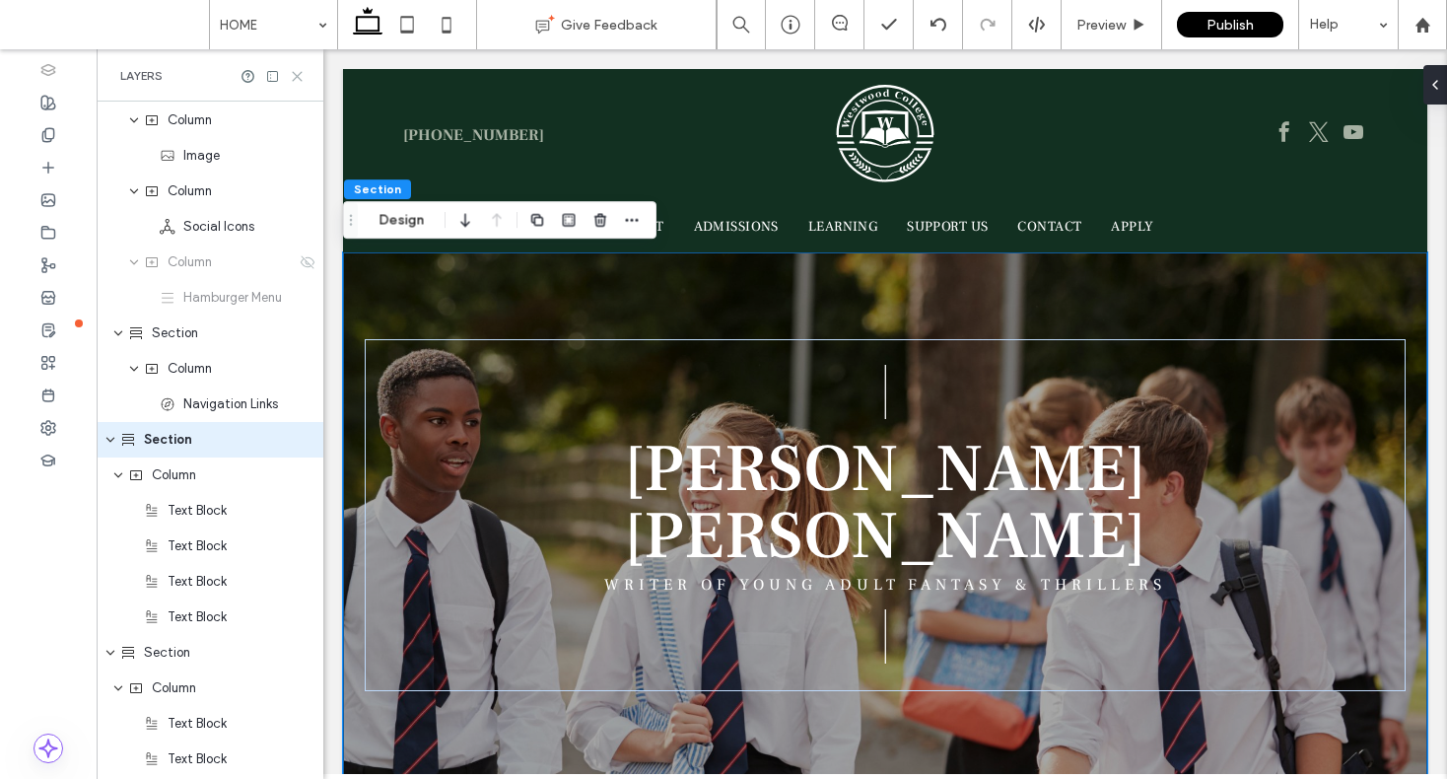
click at [293, 74] on icon at bounding box center [297, 76] width 15 height 15
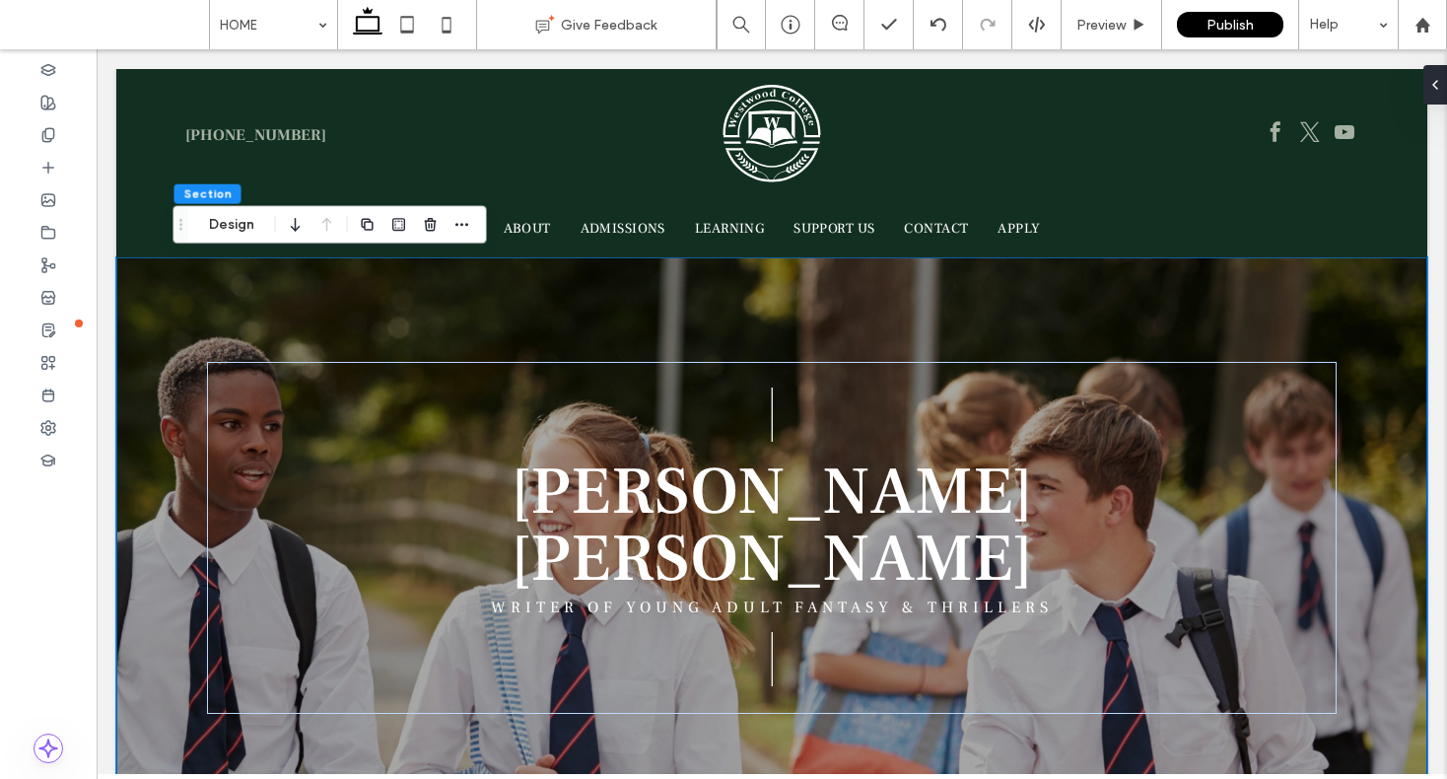
click at [161, 315] on div "| WRITER OF YOUNG ADULT FANTASY & THRILLERS | DEAN CURTIS" at bounding box center [771, 538] width 1311 height 562
click at [231, 227] on button "Design" at bounding box center [231, 225] width 71 height 24
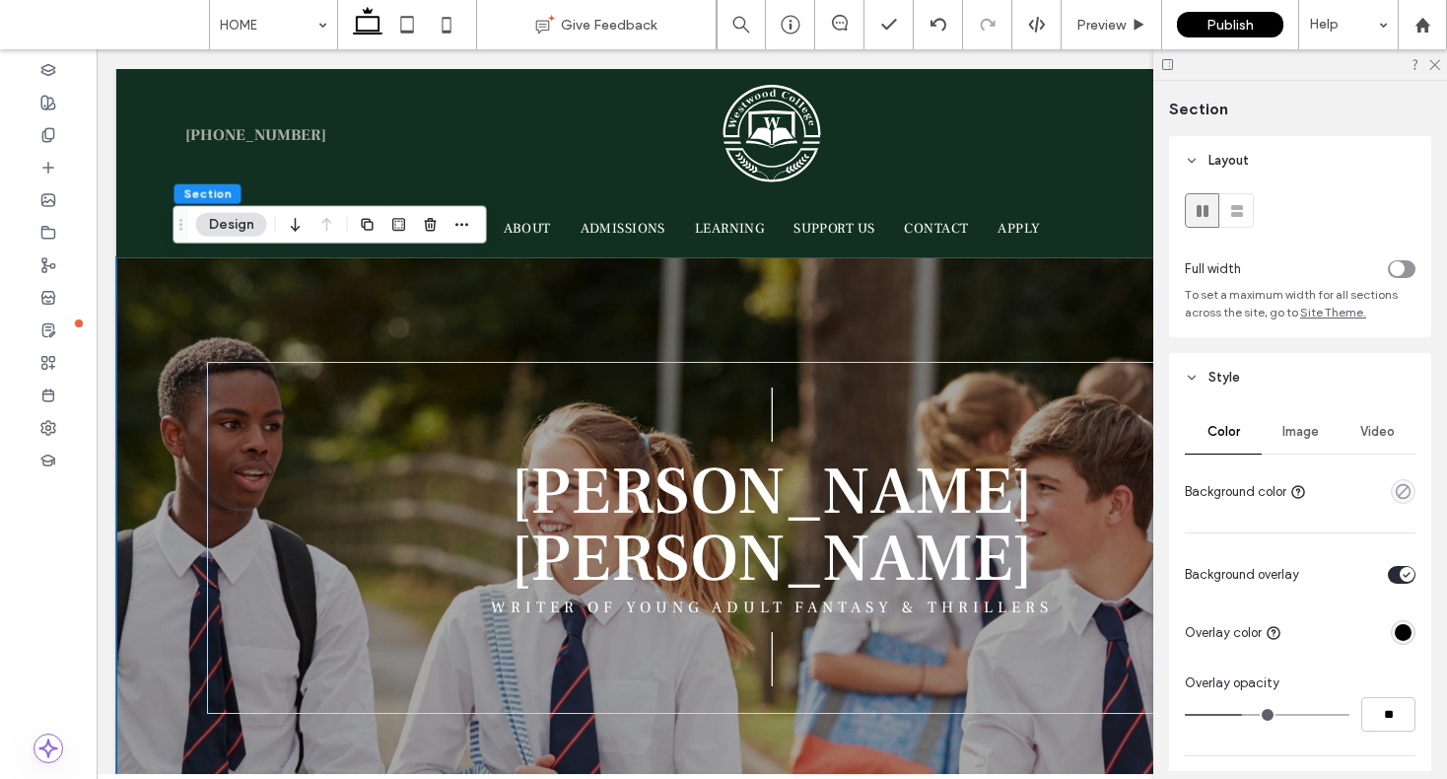
click at [1297, 435] on span "Image" at bounding box center [1301, 432] width 36 height 16
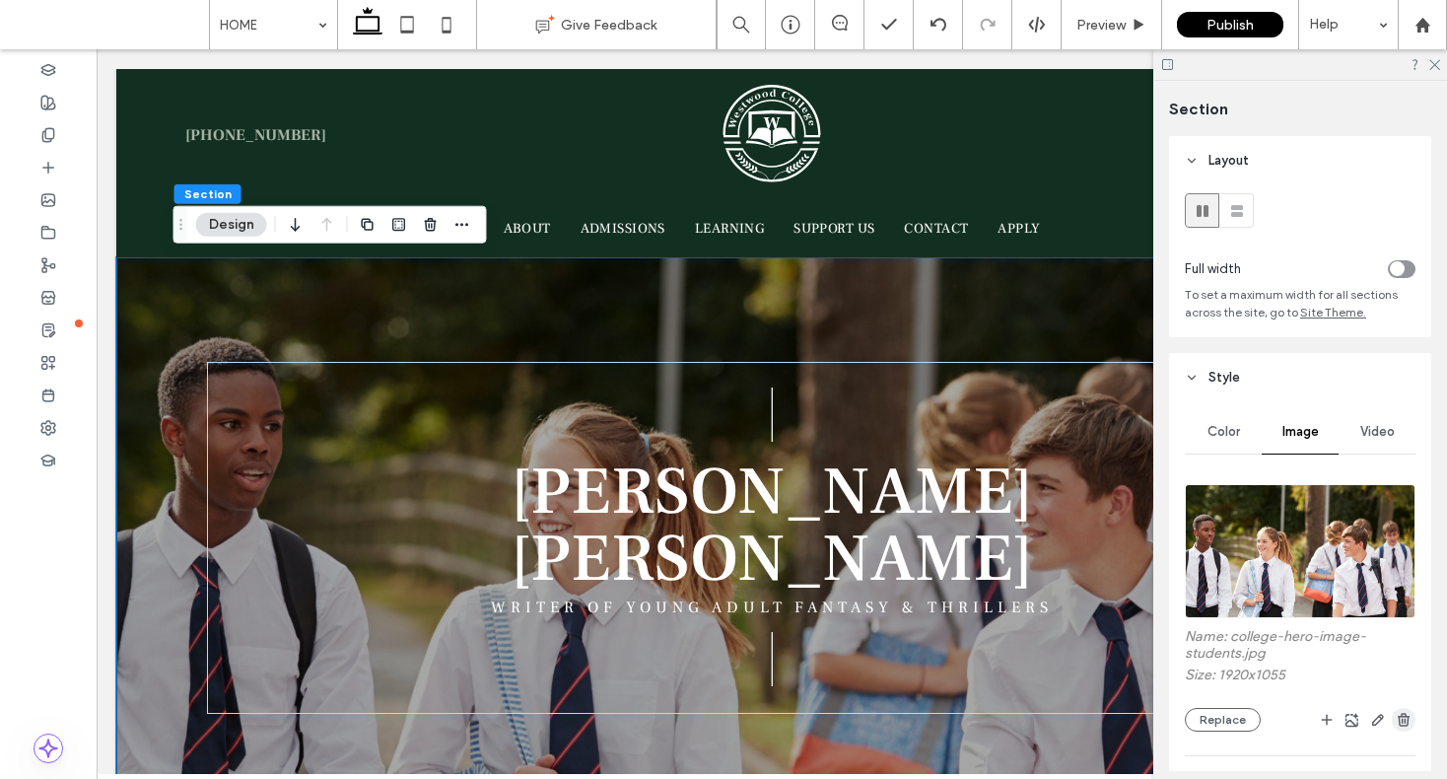
click at [1398, 713] on use "button" at bounding box center [1404, 719] width 12 height 13
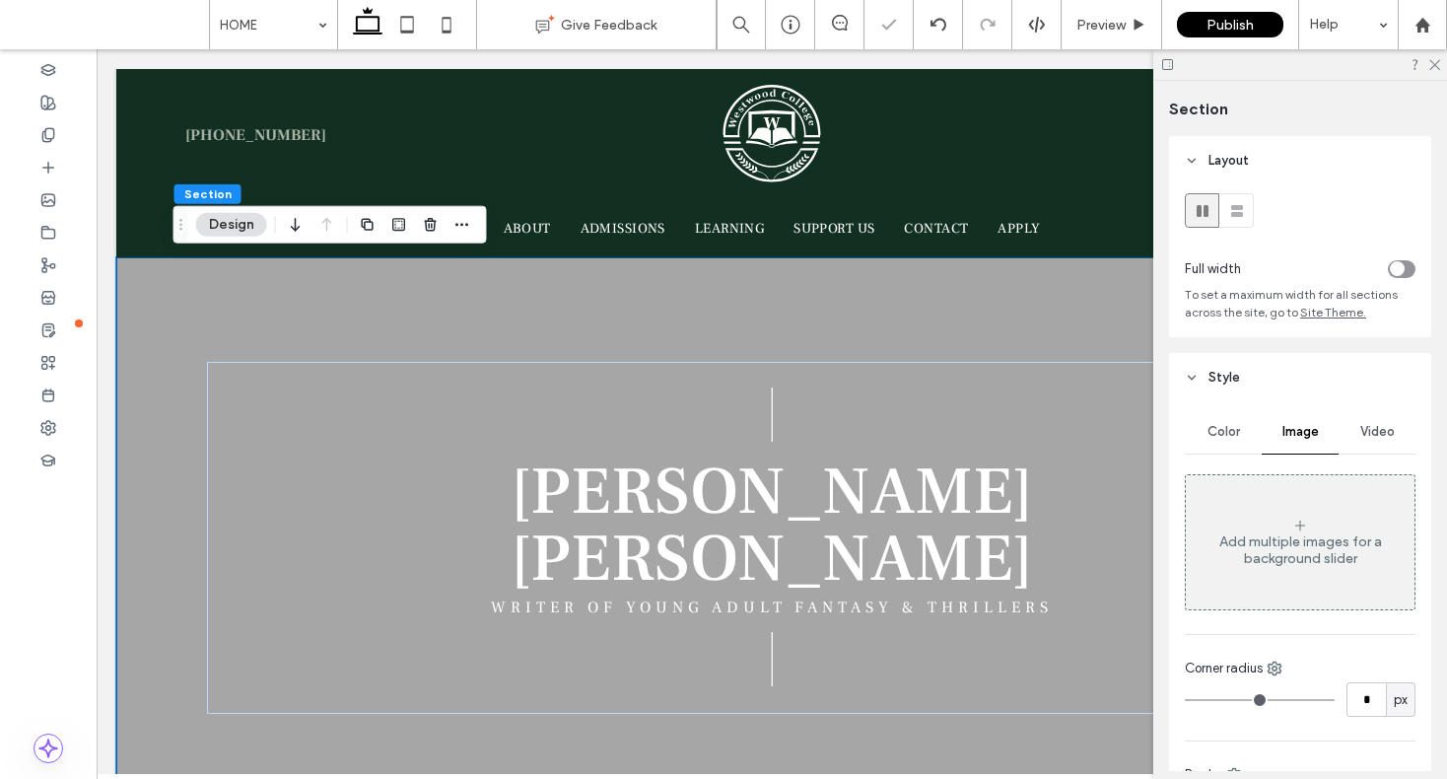
click at [1369, 436] on span "Video" at bounding box center [1377, 432] width 35 height 16
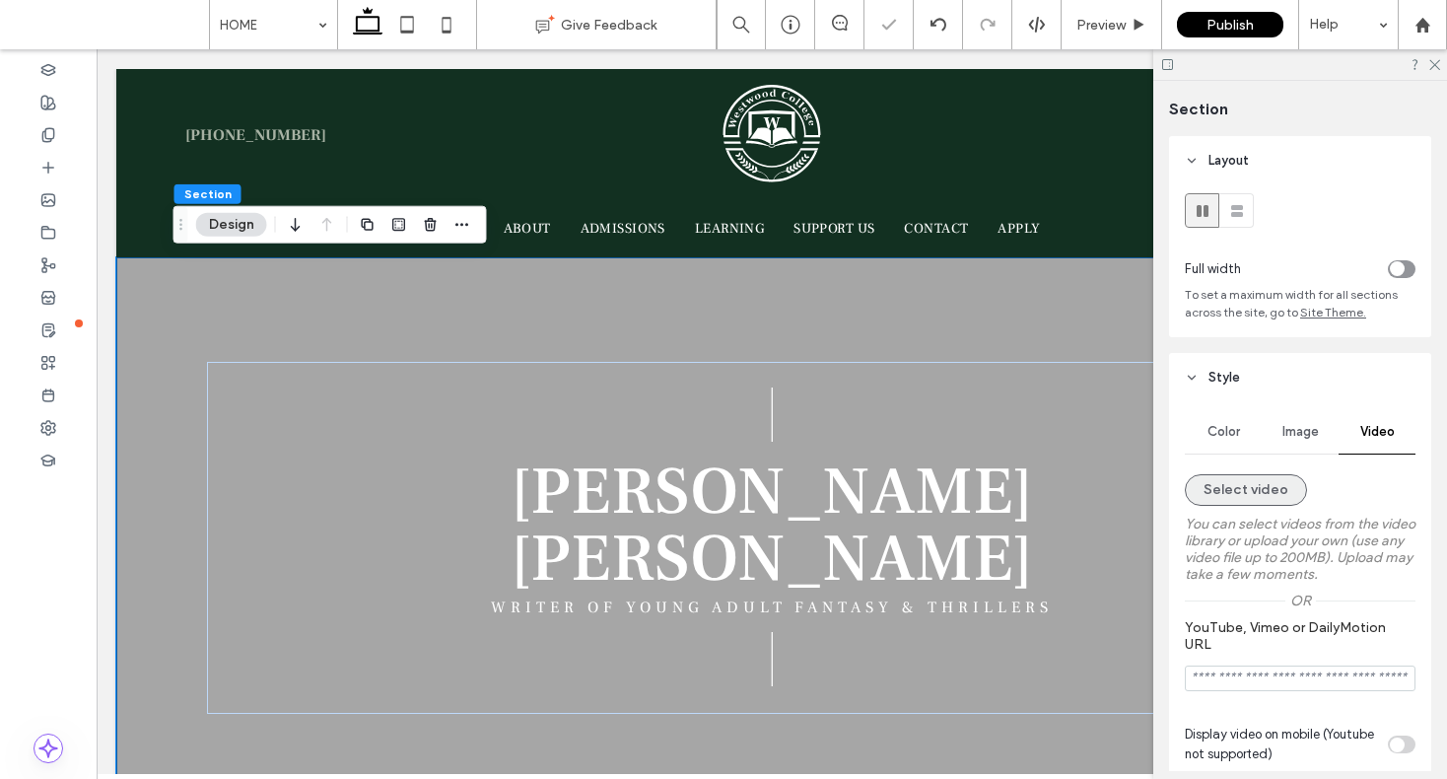
click at [1253, 487] on button "Select video" at bounding box center [1246, 490] width 122 height 32
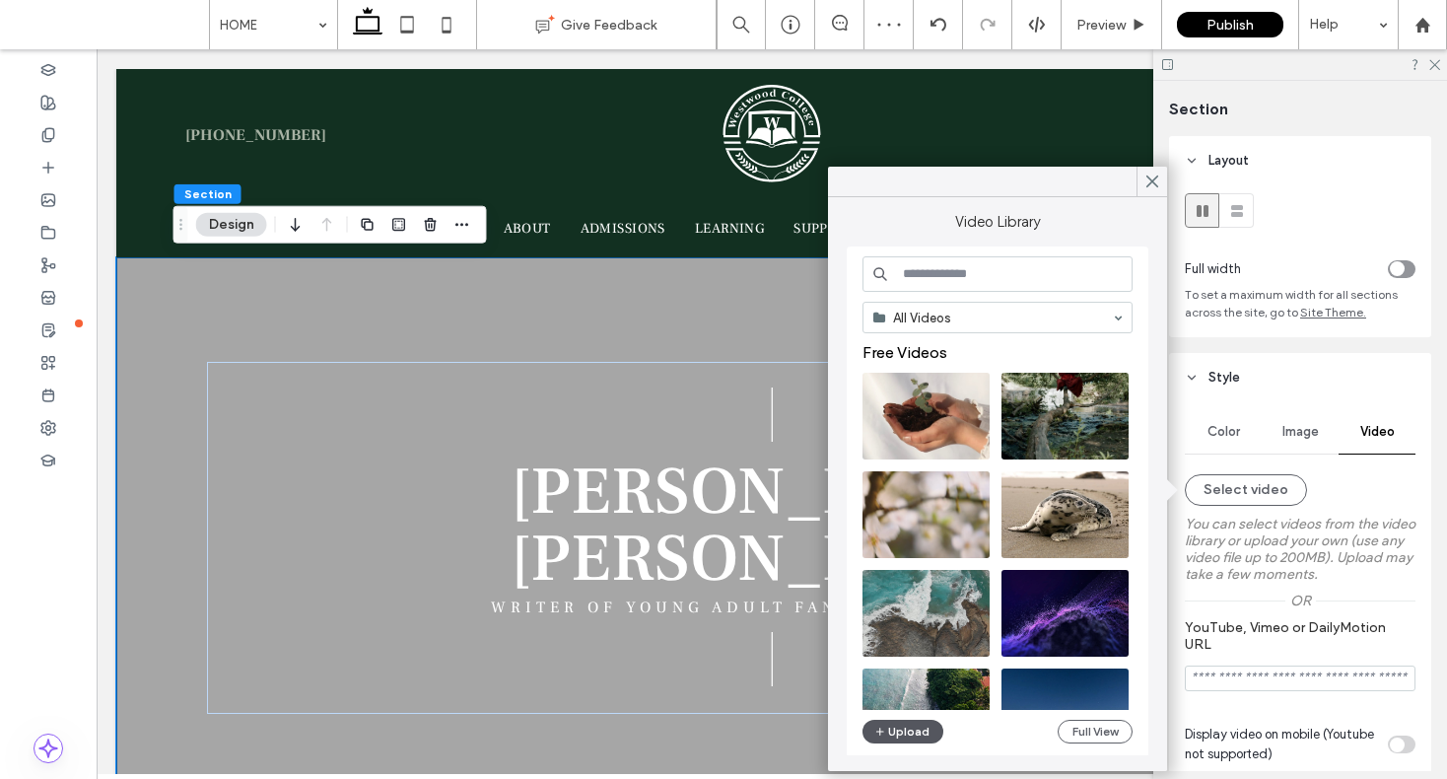
click at [887, 727] on button "Upload" at bounding box center [903, 732] width 81 height 24
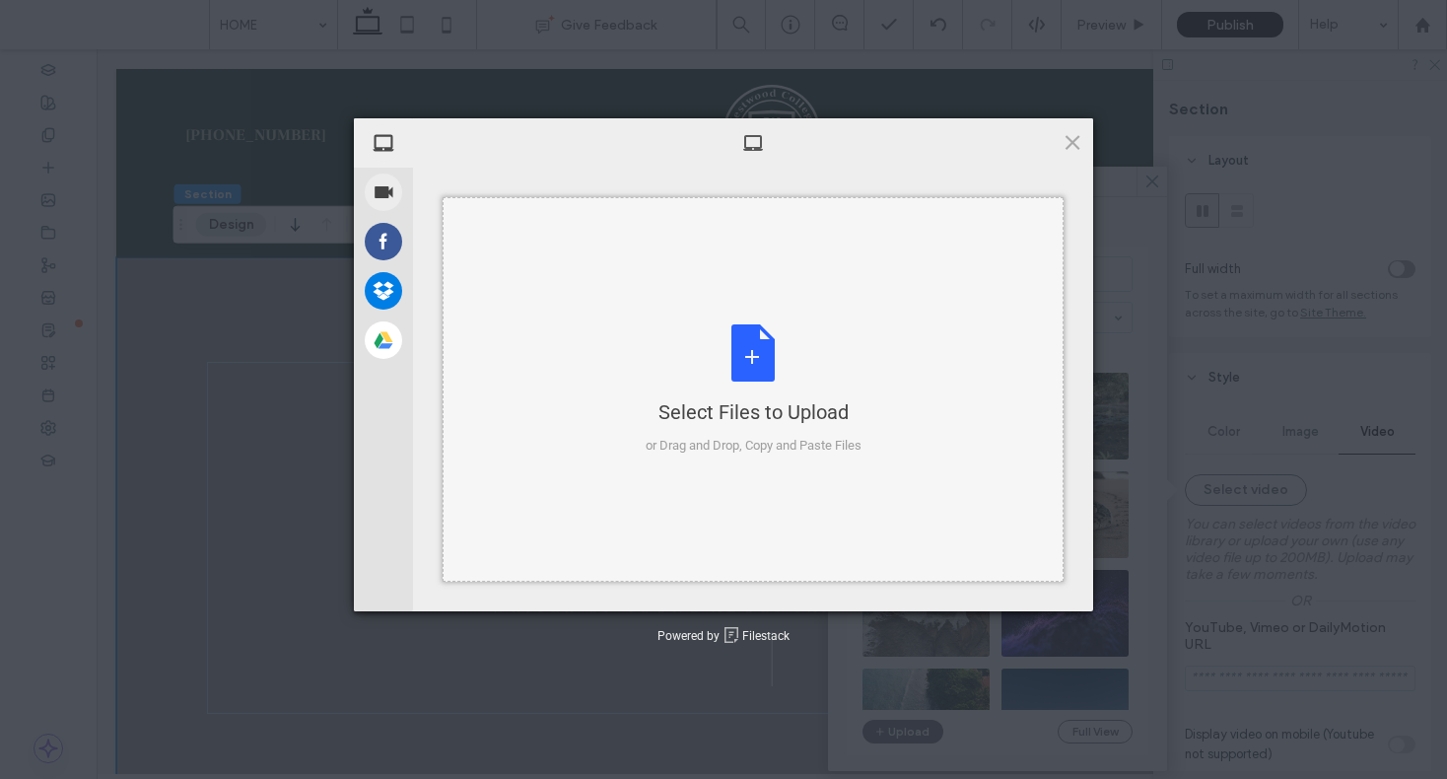
click at [775, 383] on div "Select Files to Upload or Drag and Drop, Copy and Paste Files" at bounding box center [754, 389] width 216 height 131
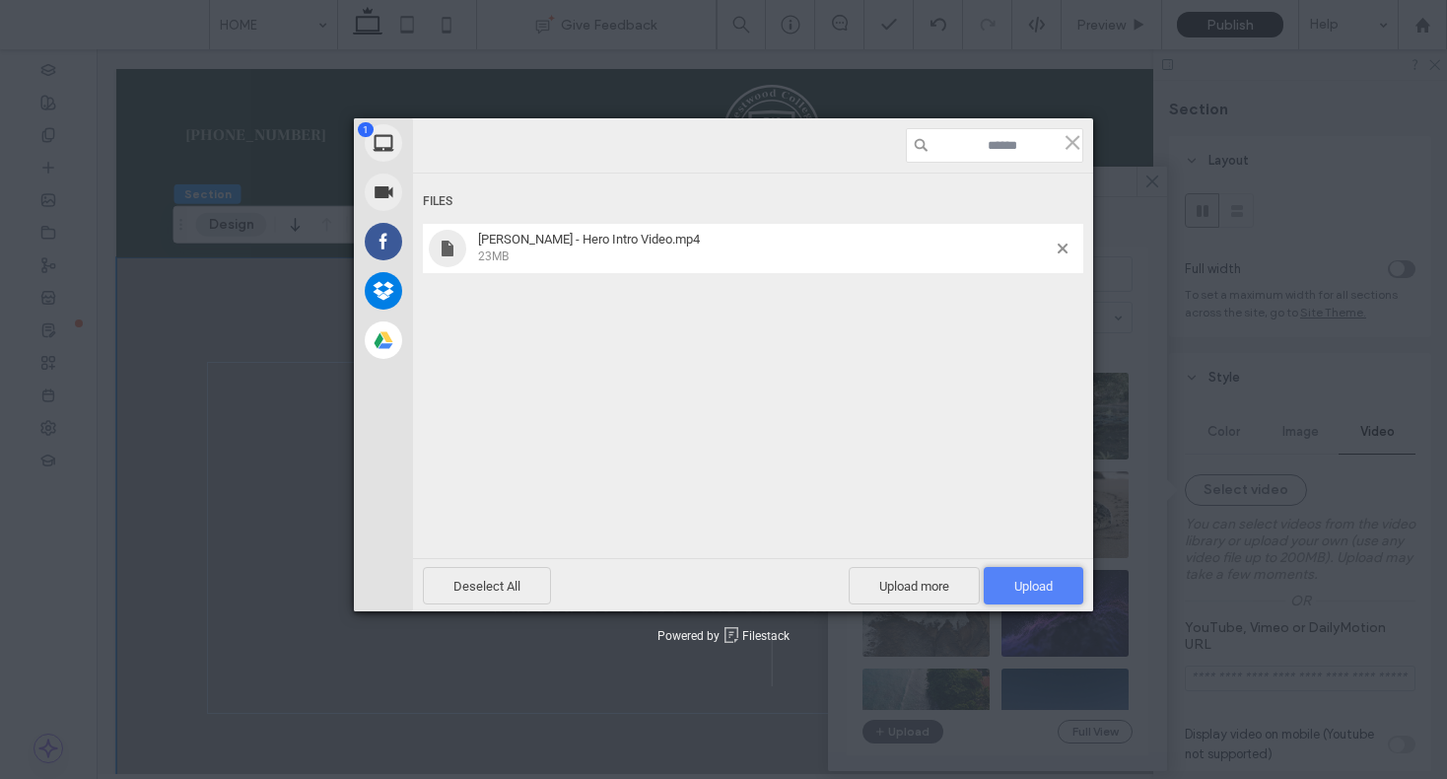
click at [1042, 582] on span "Upload 1" at bounding box center [1033, 586] width 38 height 15
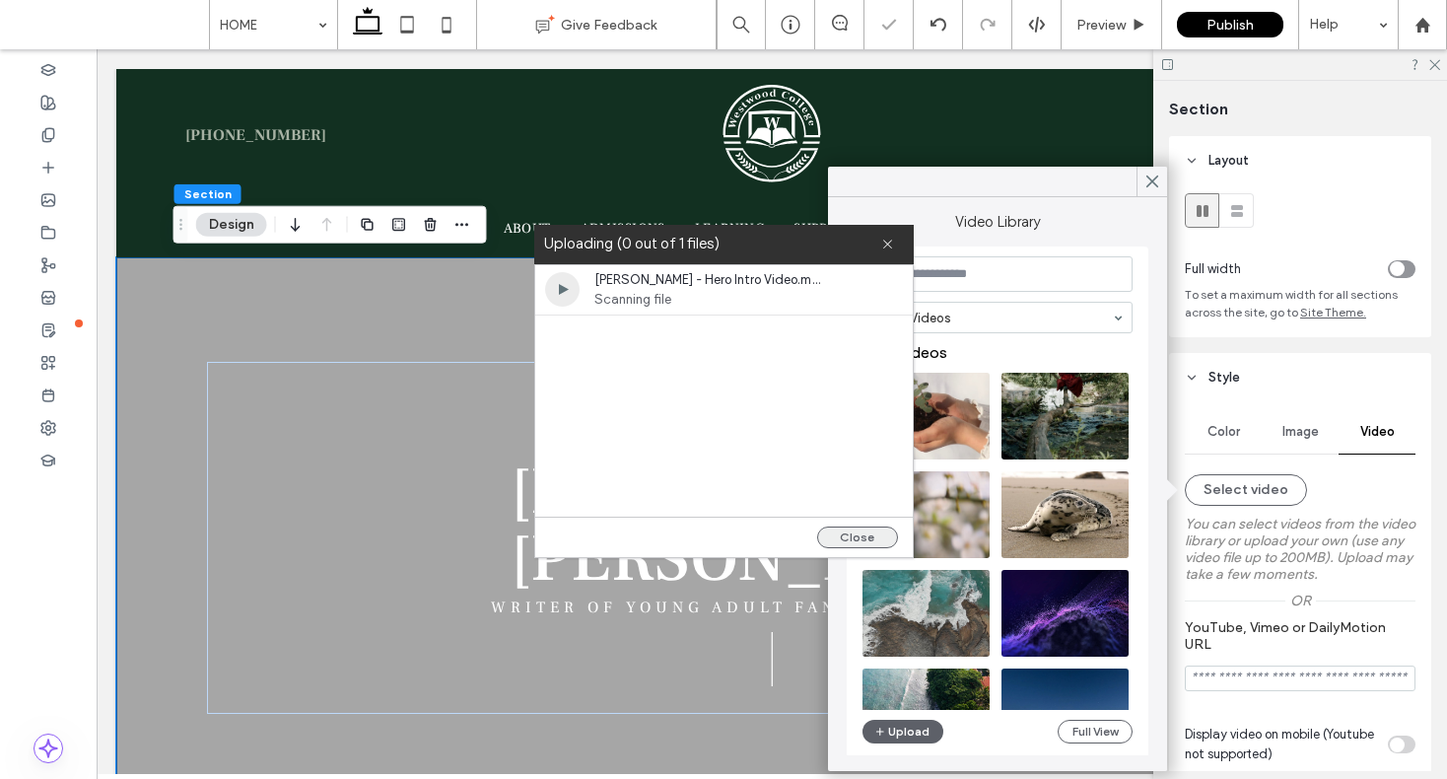
click at [869, 536] on button "Close" at bounding box center [857, 537] width 81 height 22
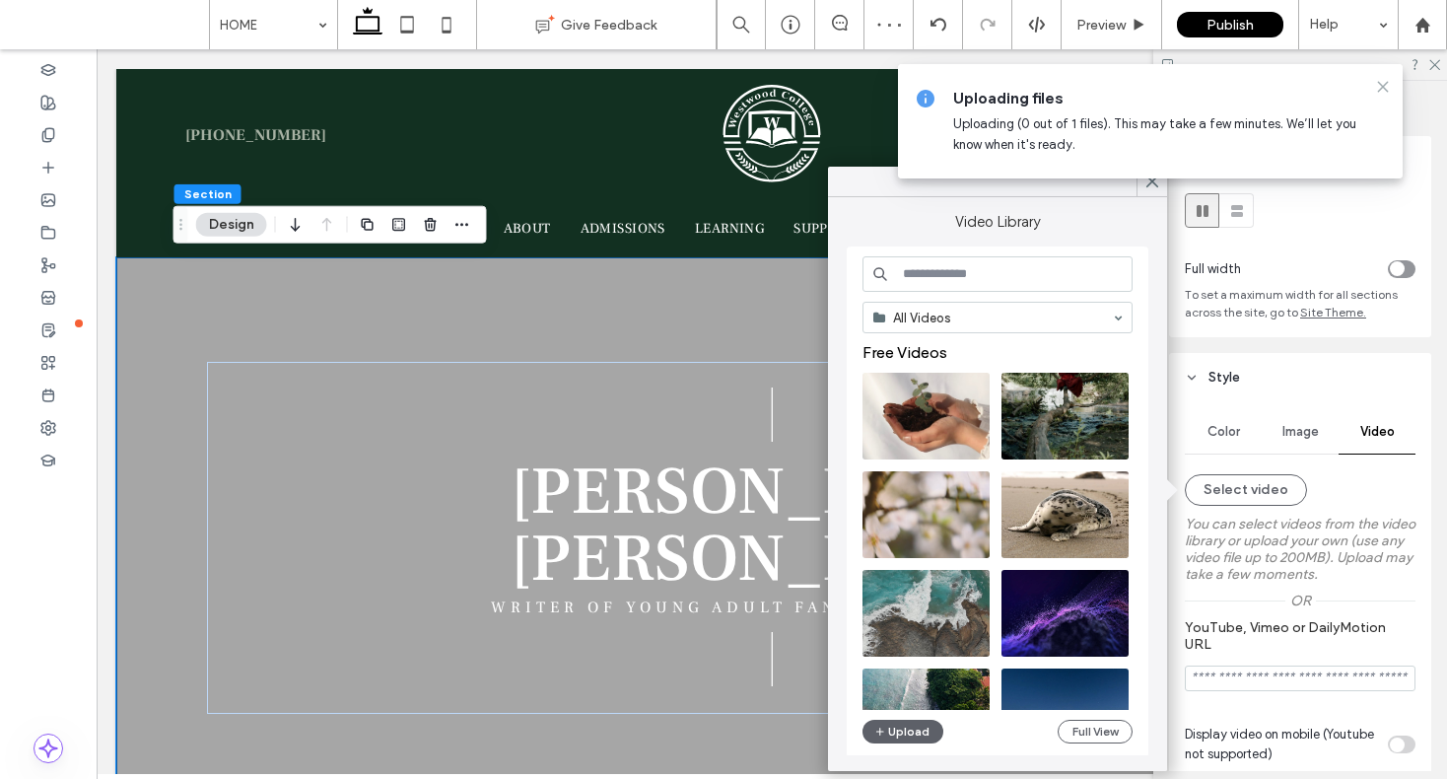
click at [1386, 84] on use at bounding box center [1382, 86] width 9 height 9
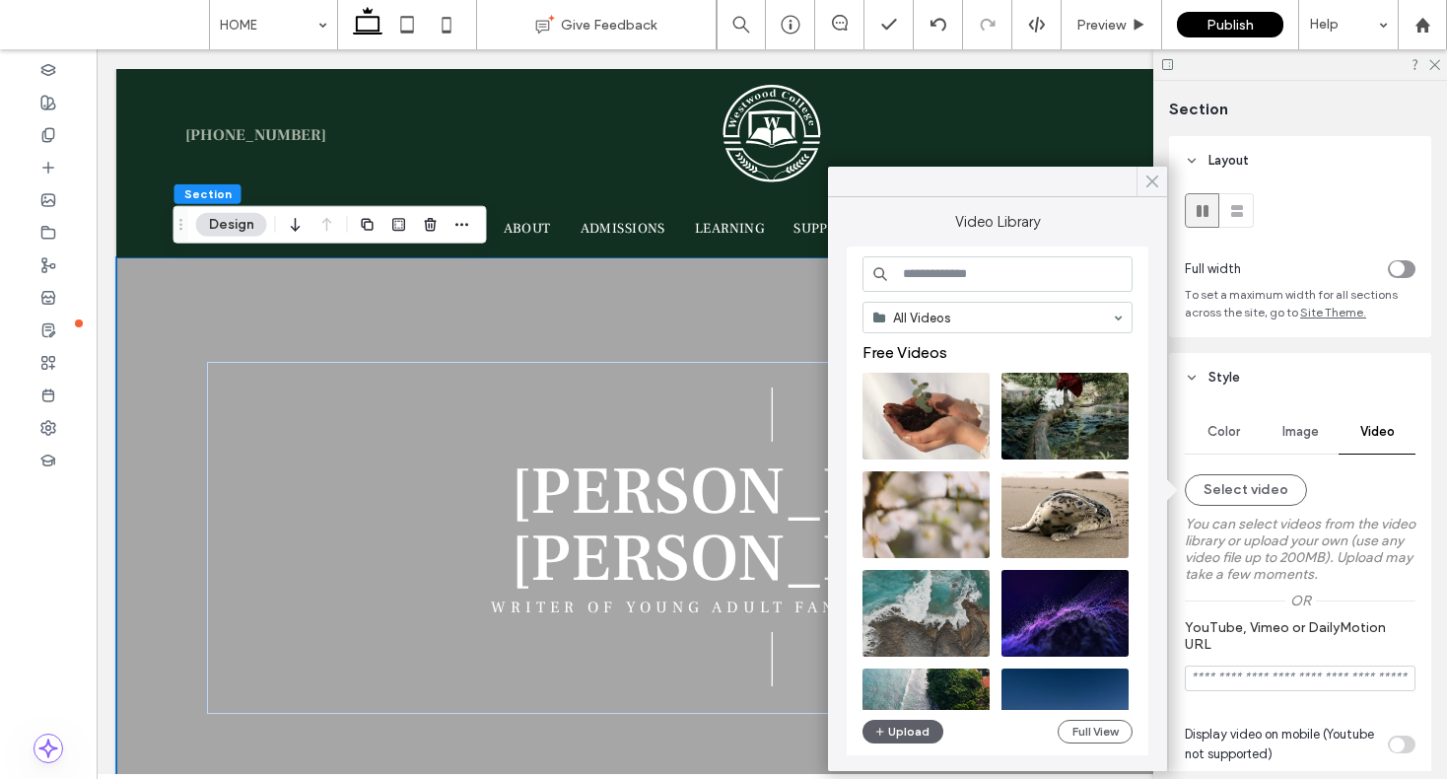
click at [1156, 179] on icon at bounding box center [1153, 182] width 18 height 18
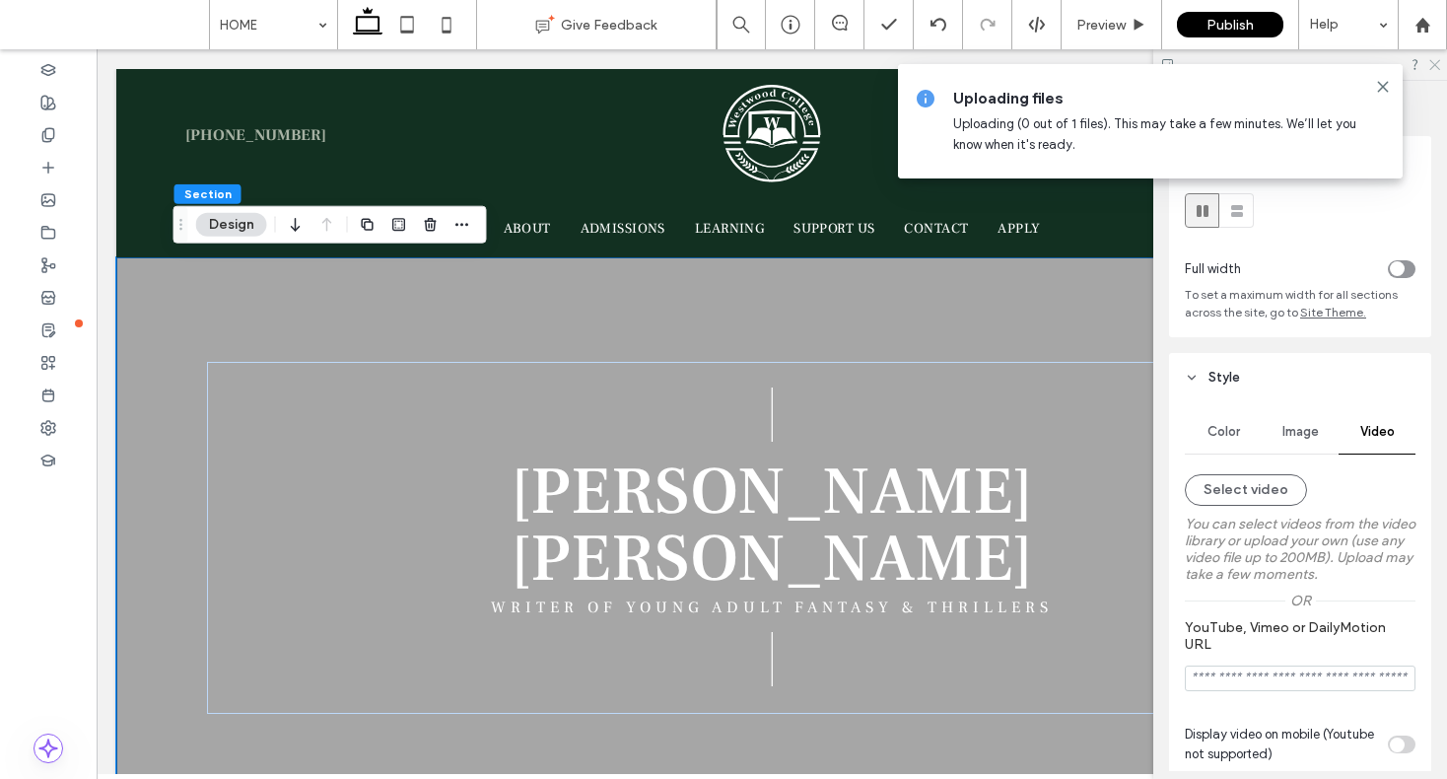
click at [1430, 63] on icon at bounding box center [1434, 63] width 13 height 13
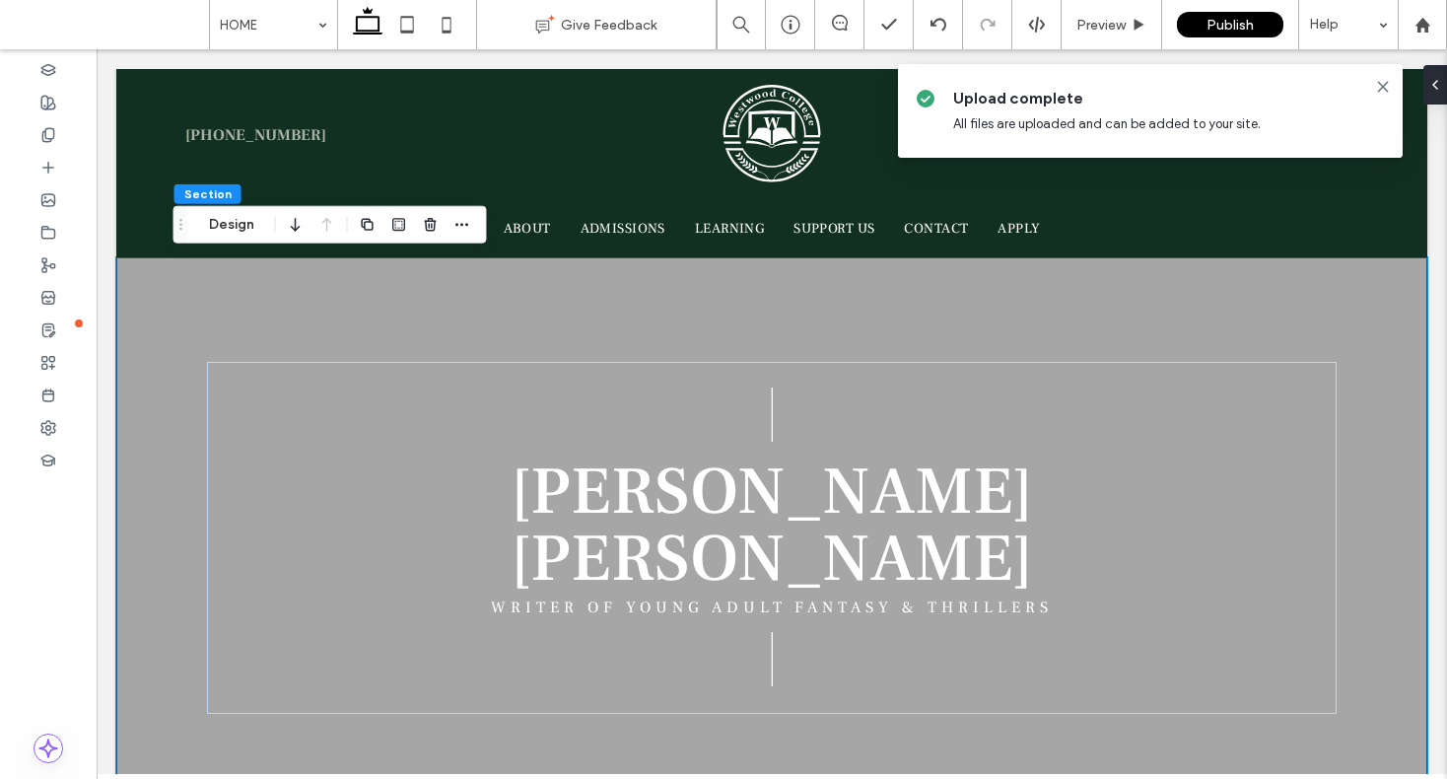
click at [840, 303] on div "| WRITER OF YOUNG ADULT FANTASY & THRILLERS | DEAN CURTIS" at bounding box center [771, 538] width 1183 height 562
drag, startPoint x: 235, startPoint y: 222, endPoint x: 215, endPoint y: 200, distance: 29.3
click at [235, 222] on button "Design" at bounding box center [231, 225] width 71 height 24
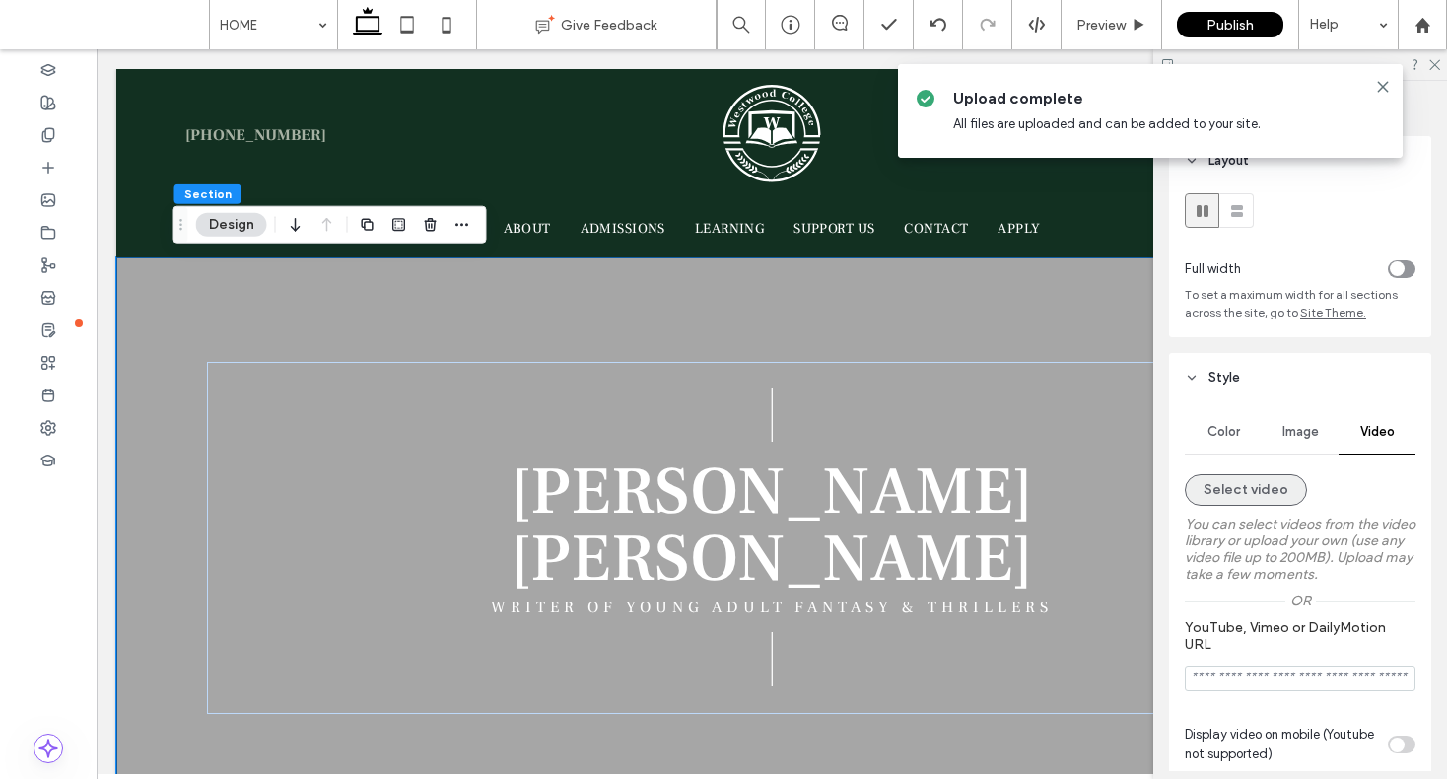
click at [1255, 481] on button "Select video" at bounding box center [1246, 490] width 122 height 32
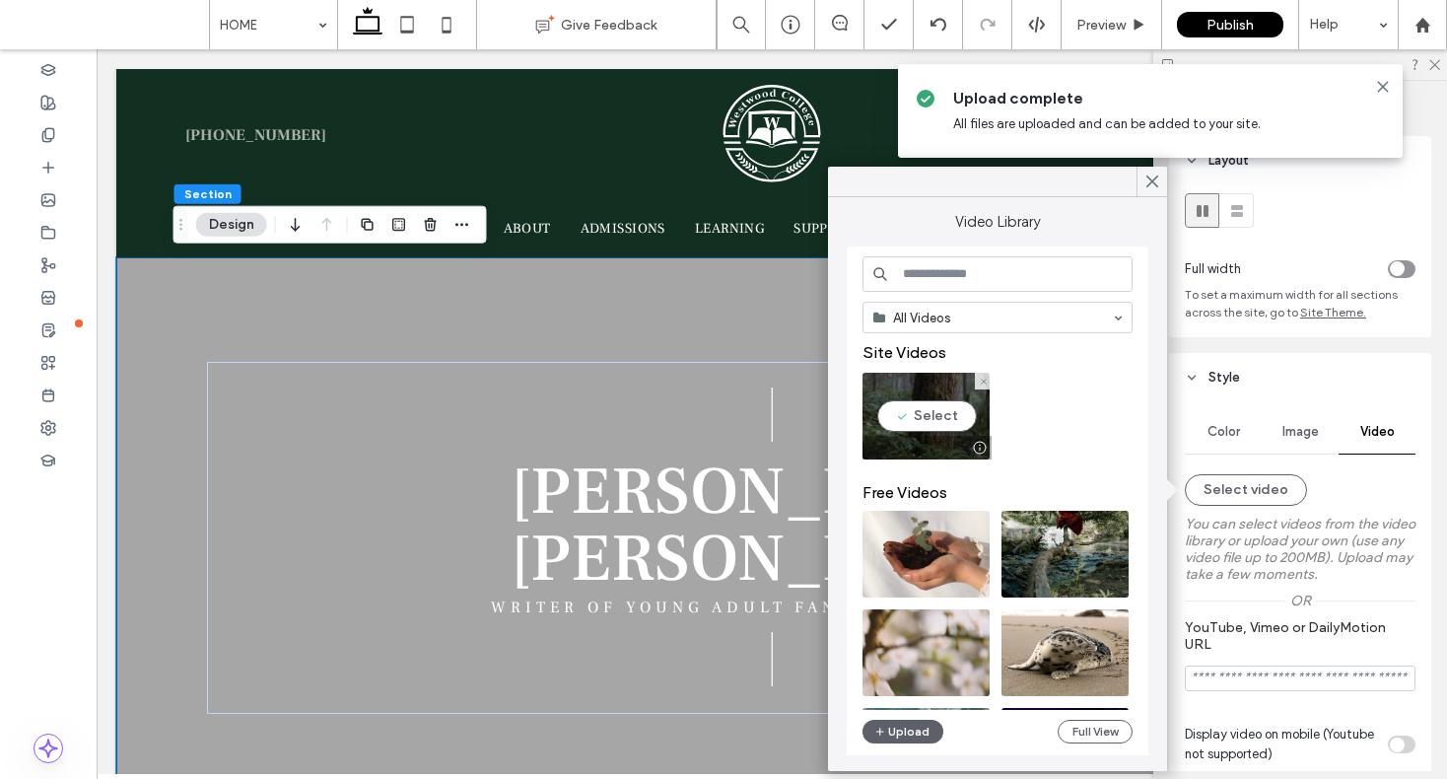
drag, startPoint x: 930, startPoint y: 423, endPoint x: 835, endPoint y: 374, distance: 106.7
click at [930, 423] on video at bounding box center [926, 416] width 127 height 87
type input "**********"
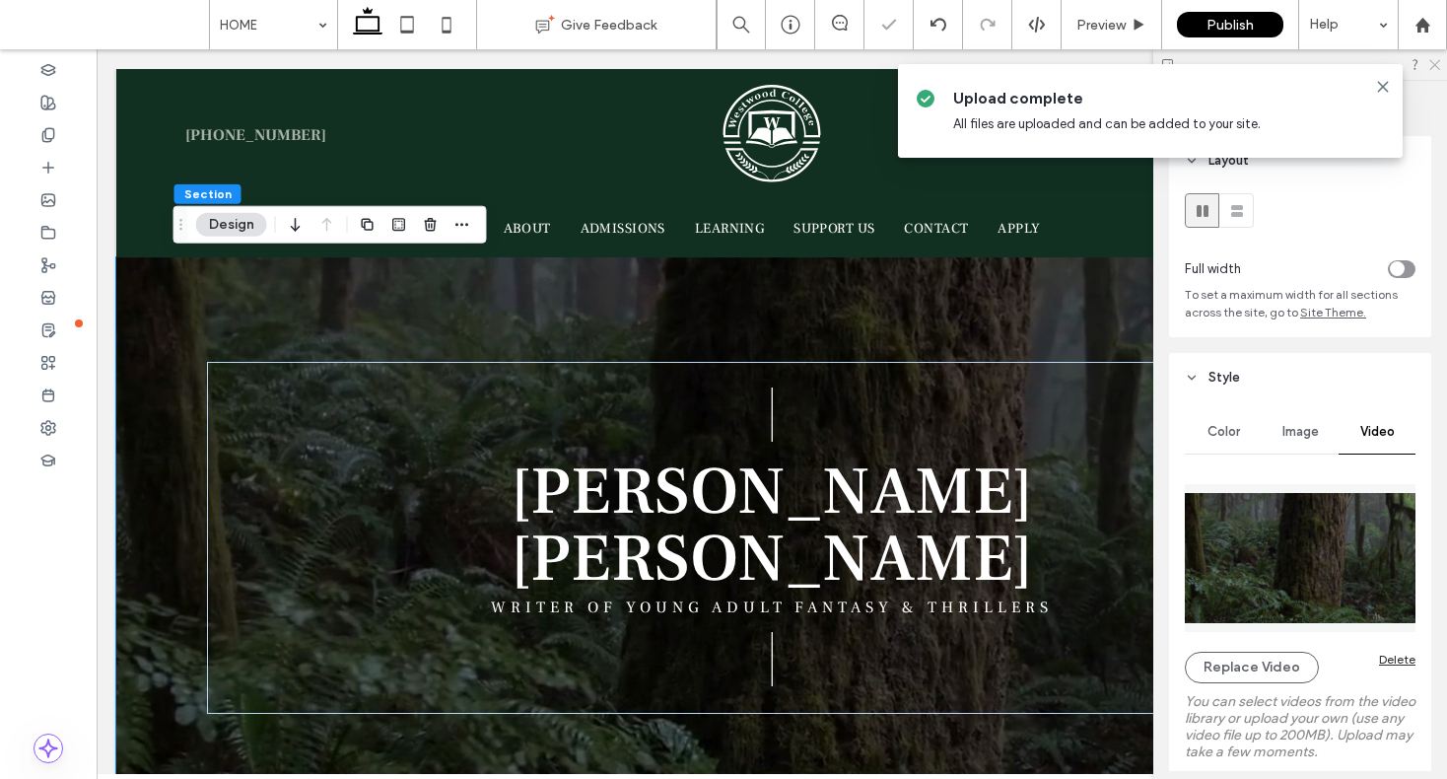
click at [1433, 63] on use at bounding box center [1434, 65] width 11 height 11
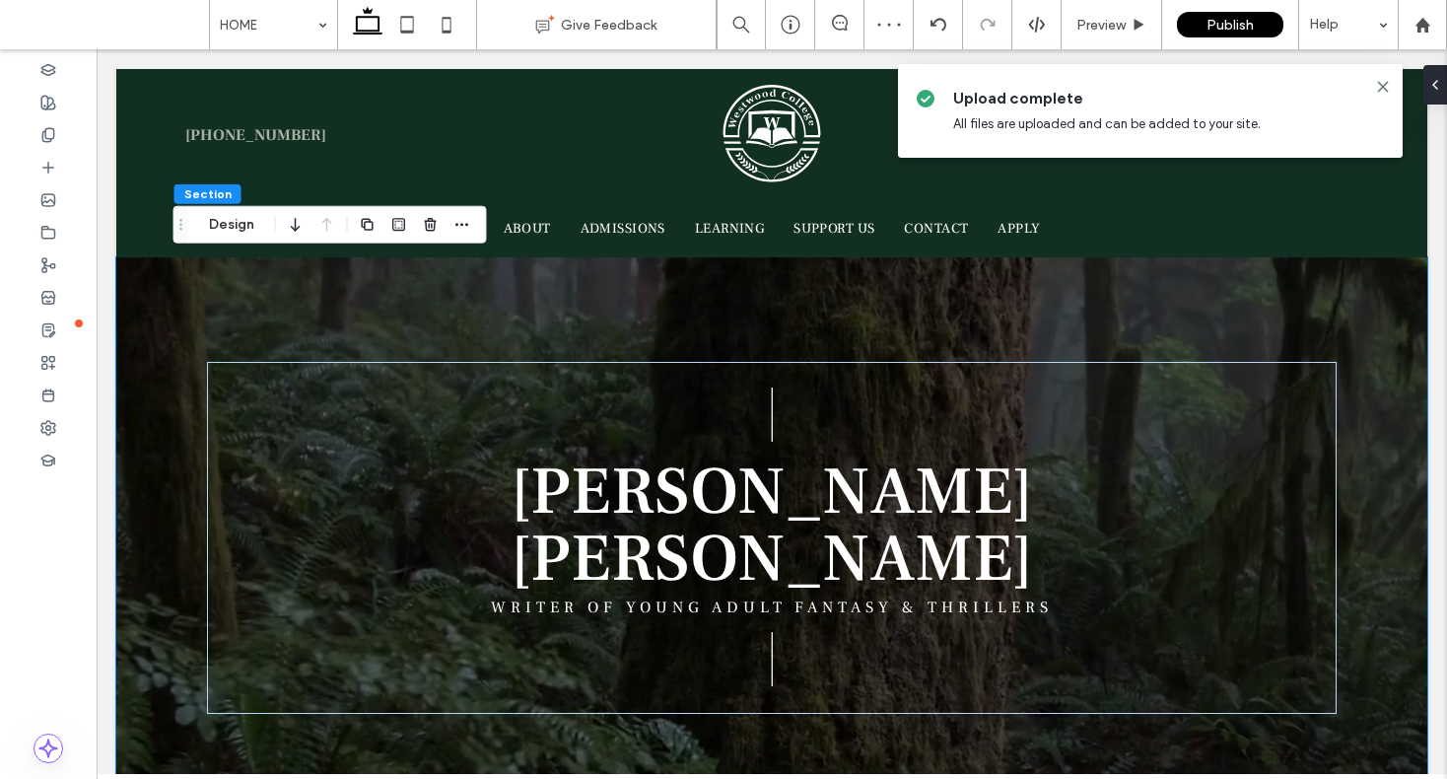
click at [1360, 464] on div at bounding box center [771, 538] width 1311 height 562
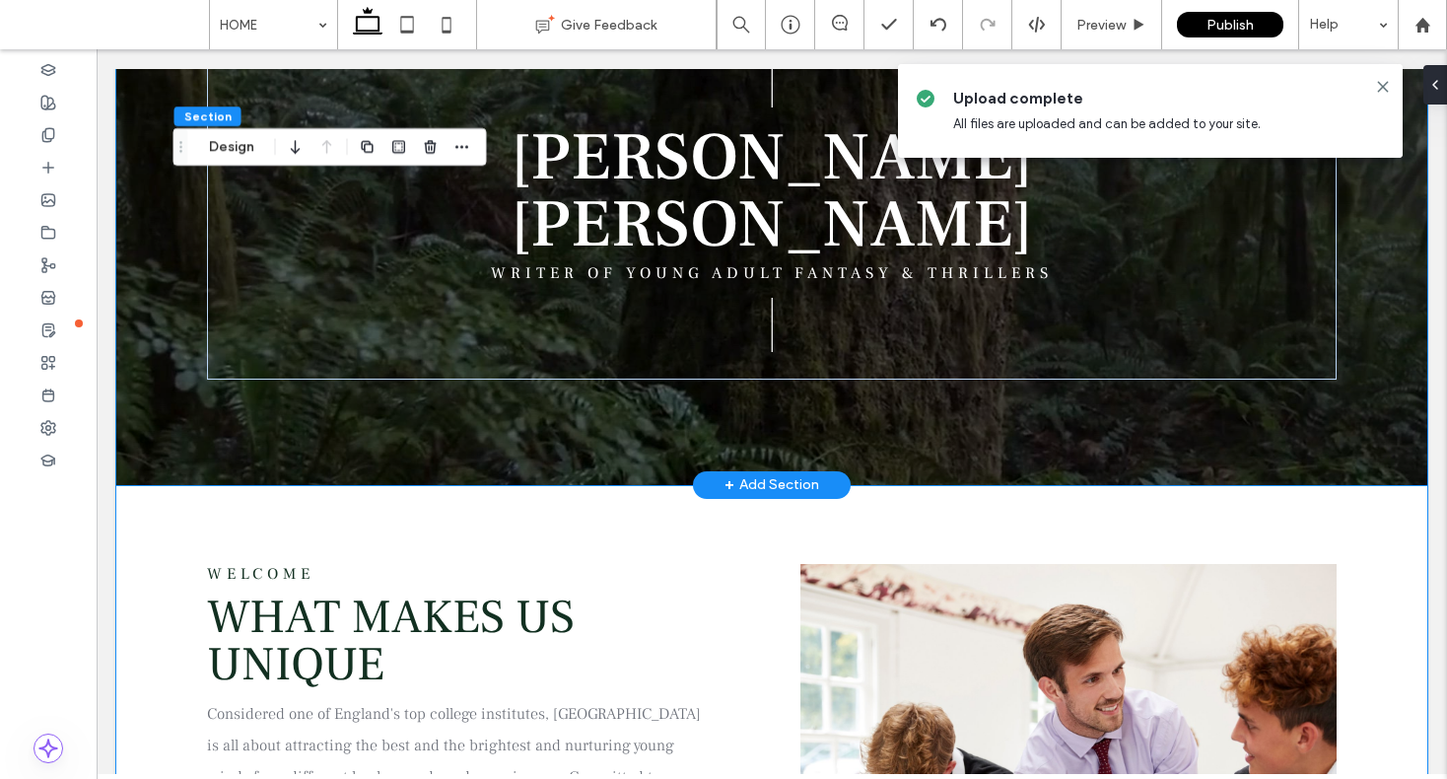
scroll to position [0, 0]
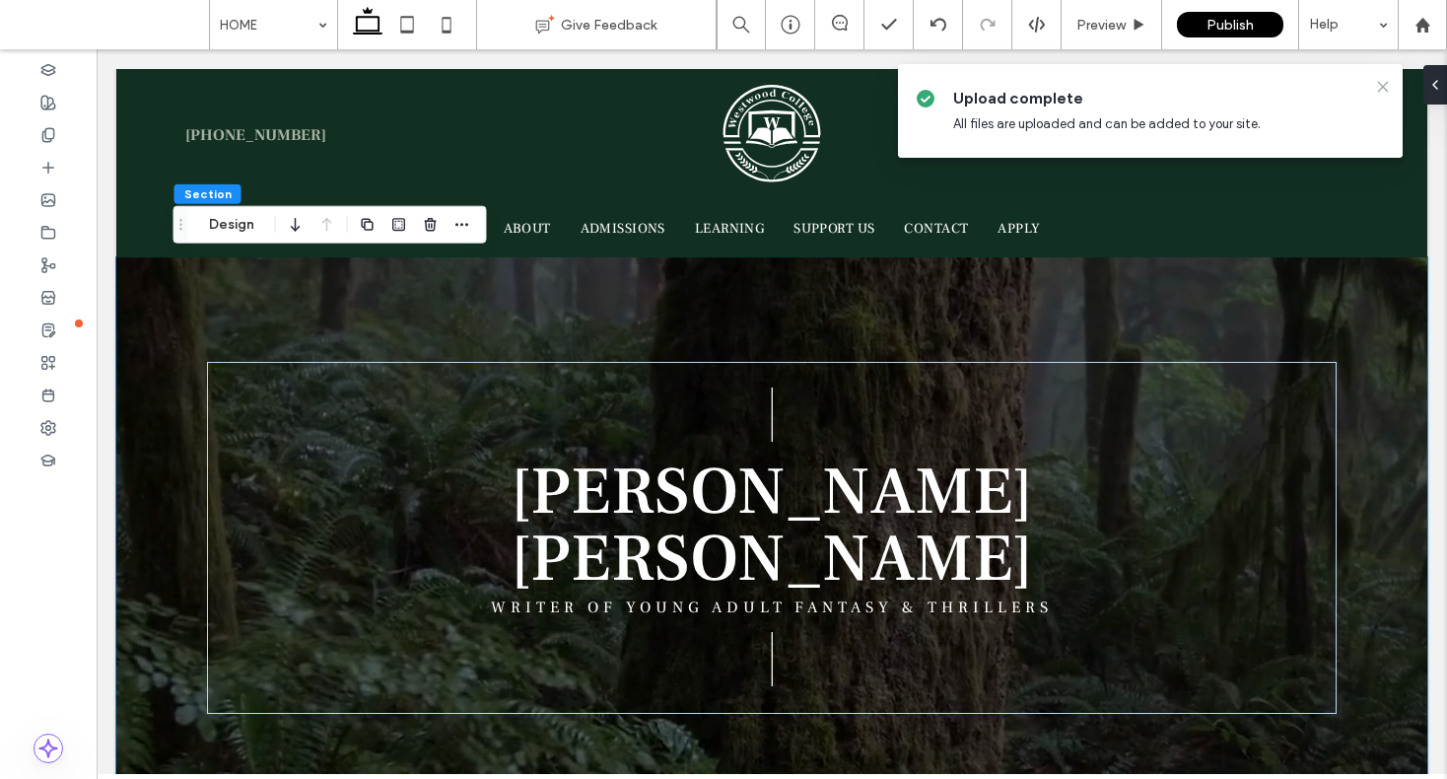
click at [1381, 88] on use at bounding box center [1382, 86] width 9 height 9
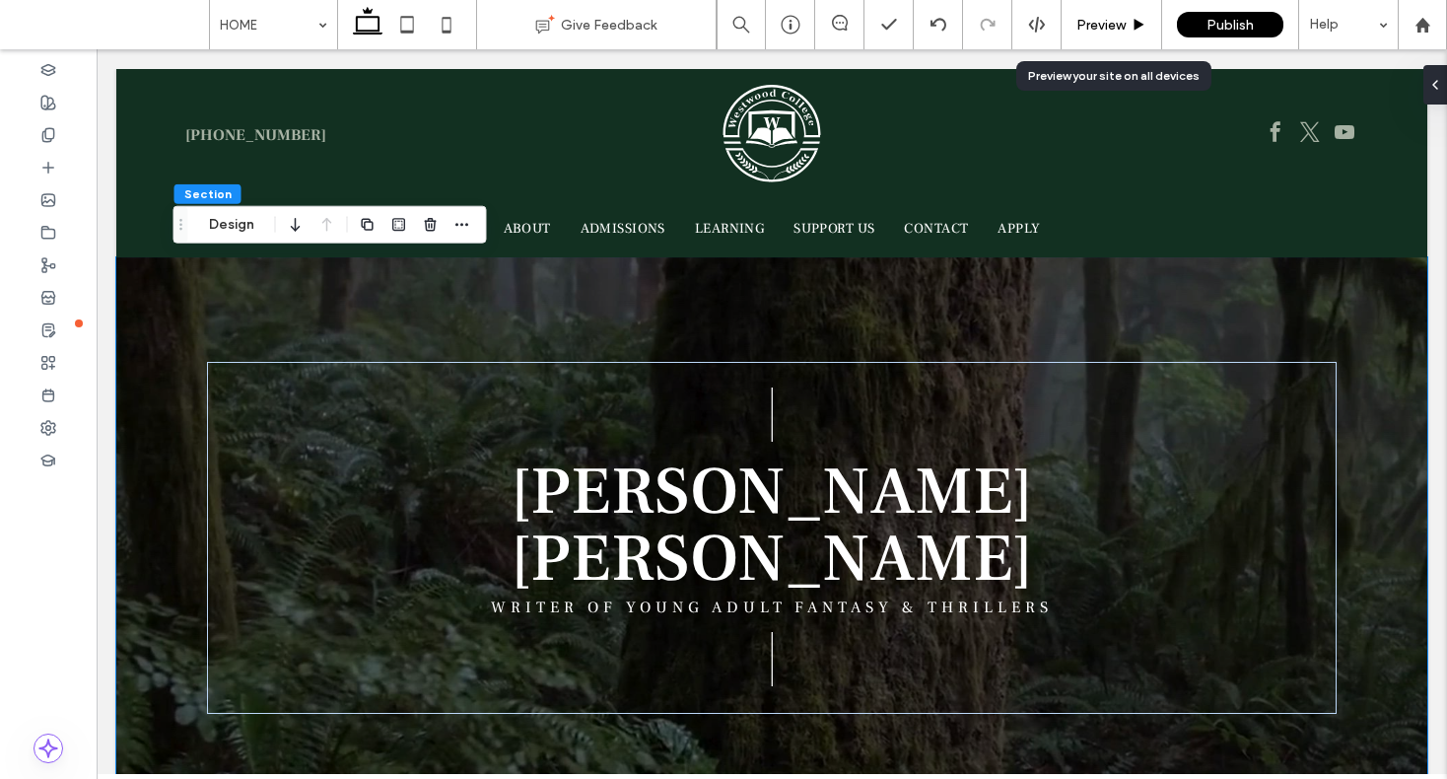
click at [1087, 13] on div "Preview" at bounding box center [1112, 24] width 101 height 49
click at [1104, 34] on div "Preview" at bounding box center [1112, 24] width 101 height 49
click at [1099, 18] on span "Preview" at bounding box center [1101, 25] width 49 height 17
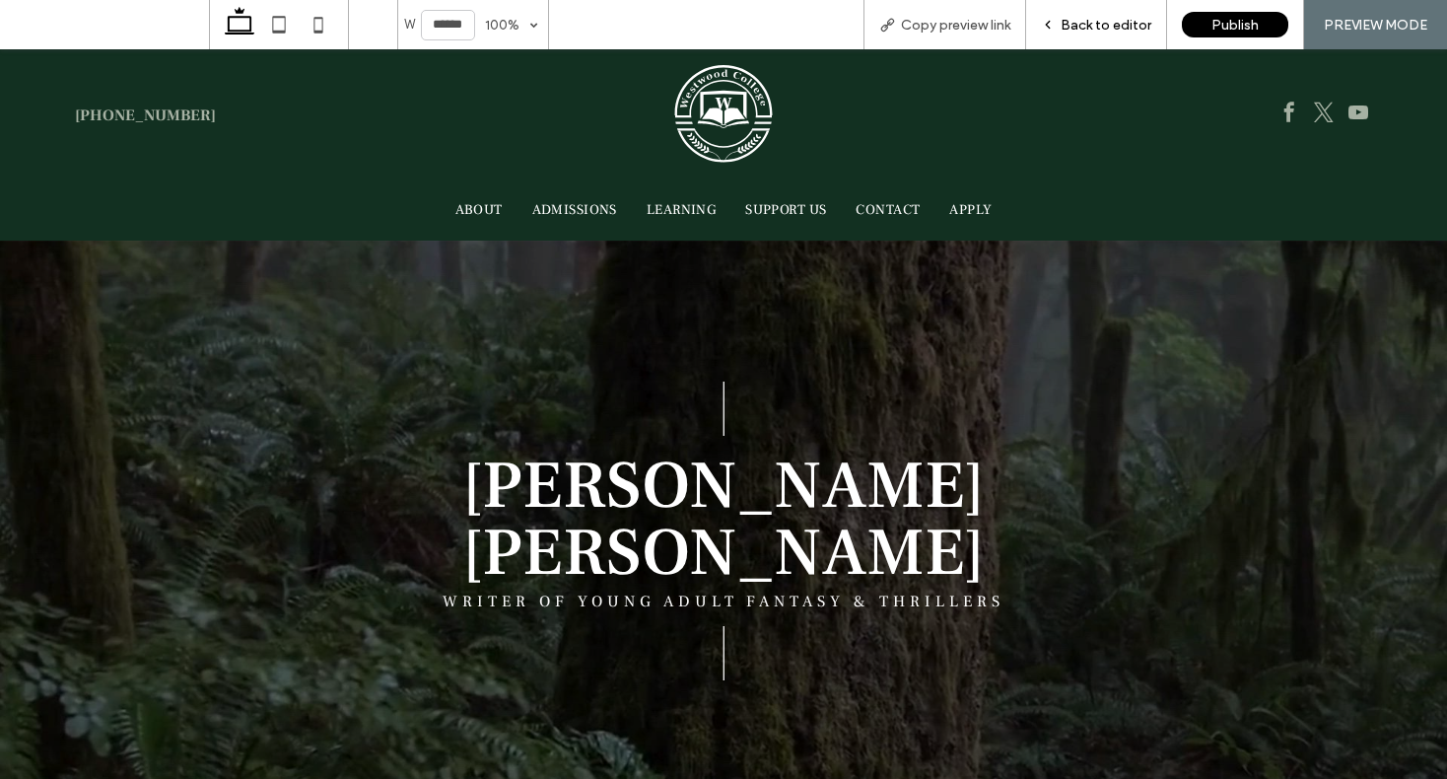
click at [1107, 19] on span "Back to editor" at bounding box center [1106, 25] width 91 height 17
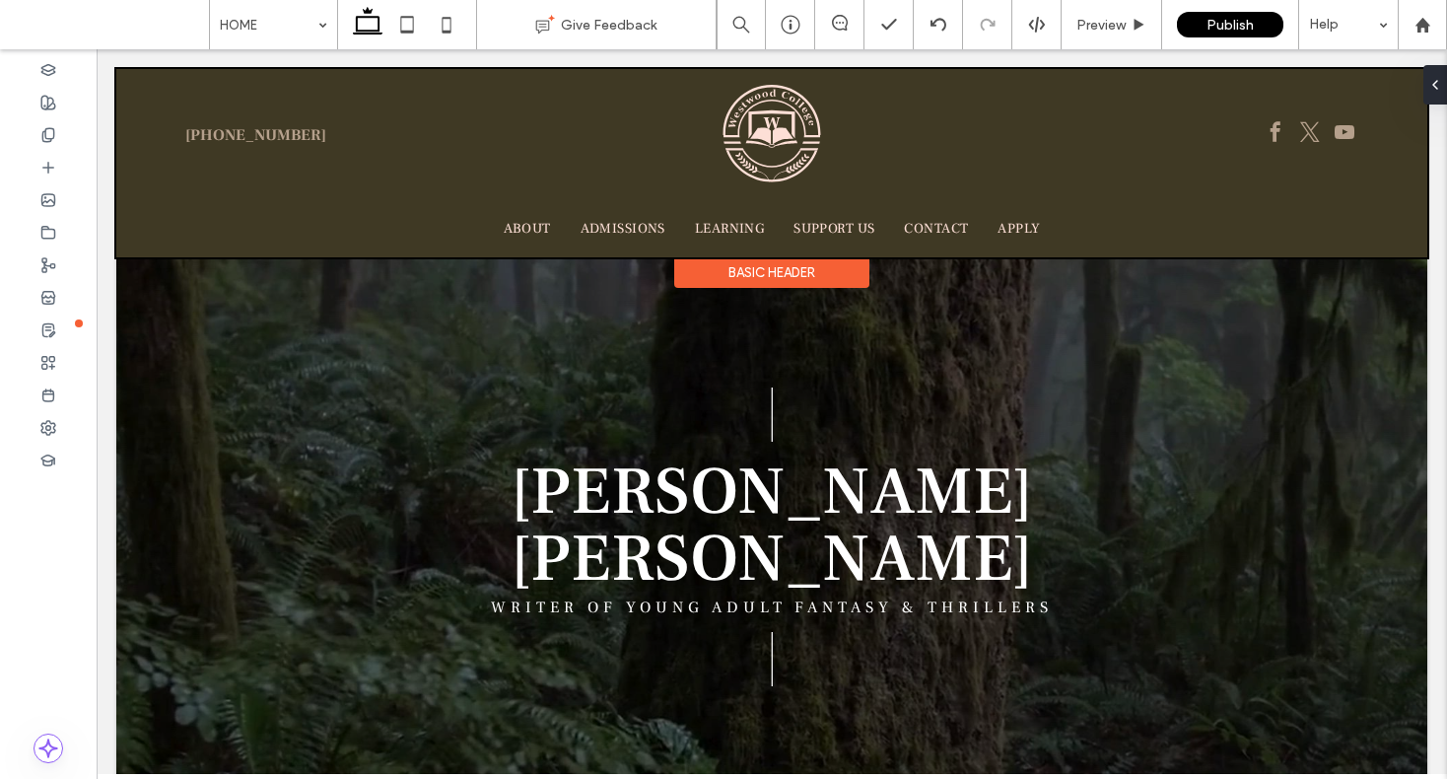
click at [1305, 128] on div at bounding box center [771, 163] width 1311 height 188
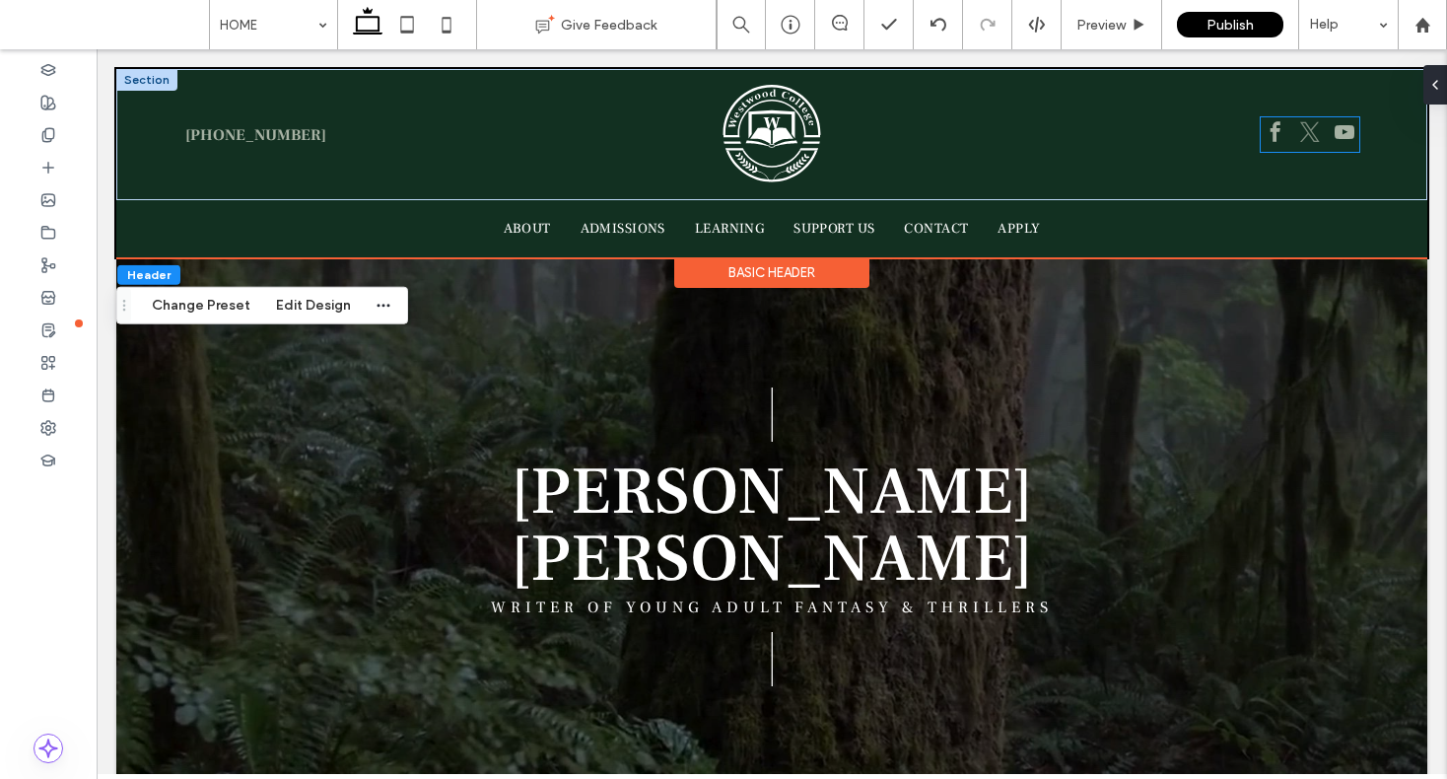
click at [1305, 128] on span "twitter" at bounding box center [1310, 132] width 30 height 30
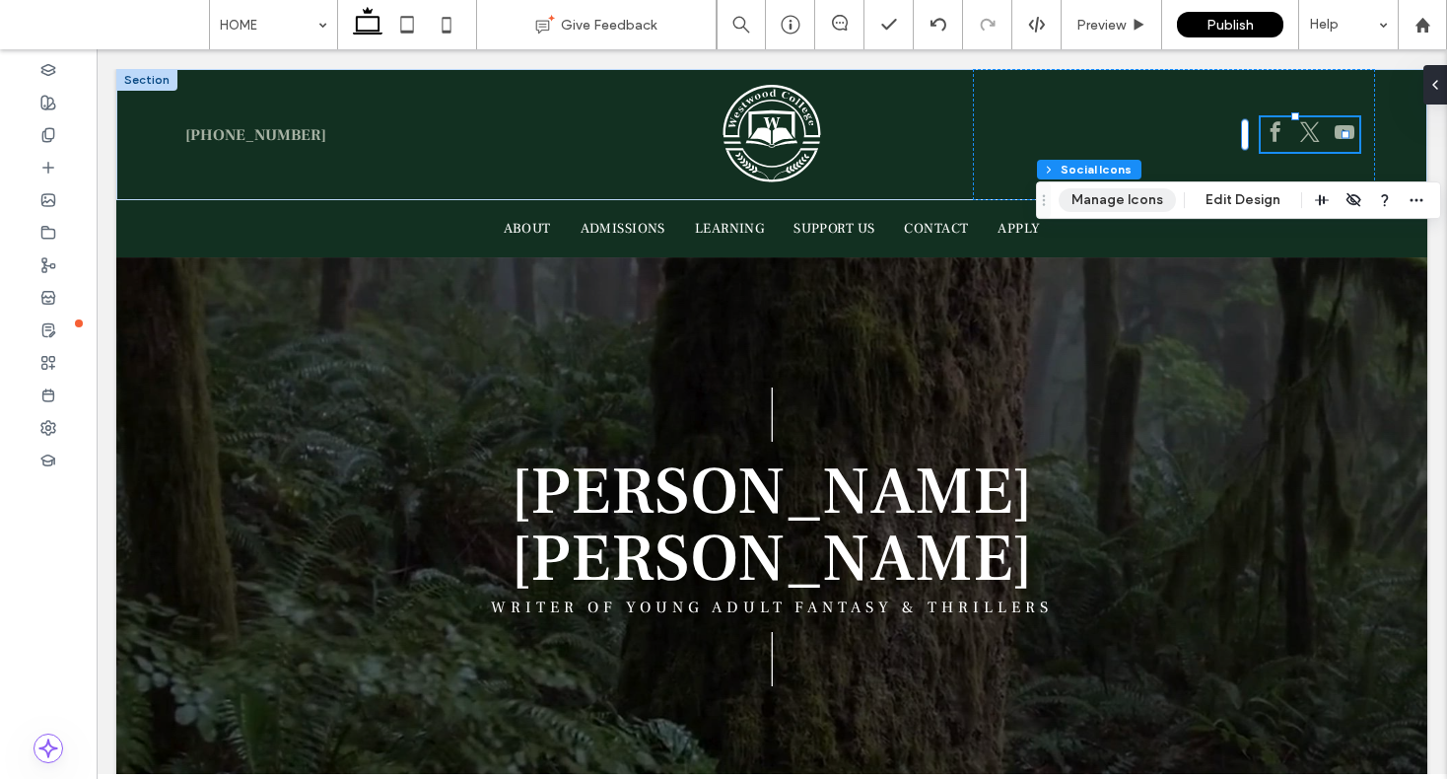
click at [1148, 201] on button "Manage Icons" at bounding box center [1117, 200] width 117 height 24
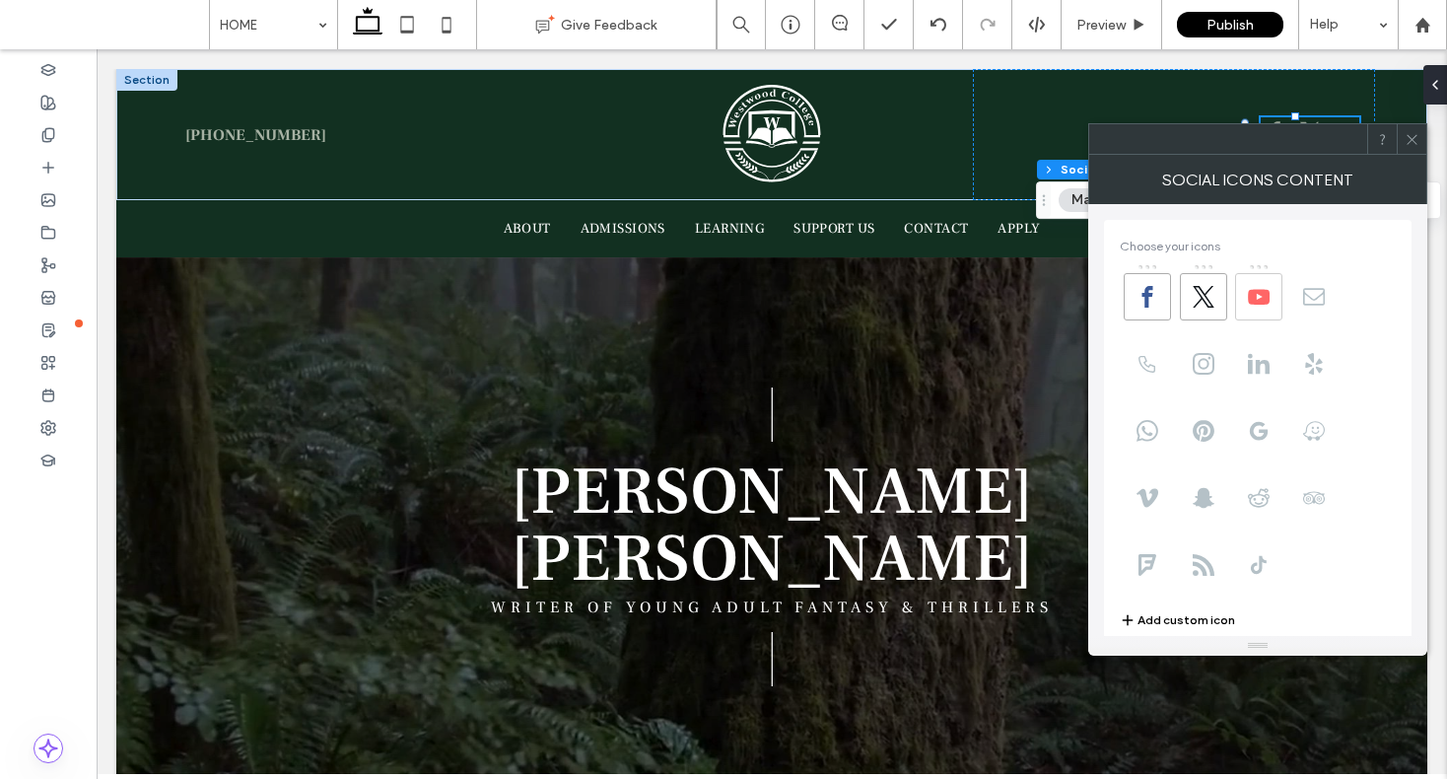
click at [1263, 306] on icon at bounding box center [1259, 297] width 22 height 22
click at [1299, 301] on span at bounding box center [1313, 296] width 47 height 47
click at [1210, 306] on icon at bounding box center [1204, 297] width 22 height 22
click at [1163, 302] on span at bounding box center [1147, 296] width 47 height 47
click at [1197, 364] on use at bounding box center [1204, 364] width 22 height 22
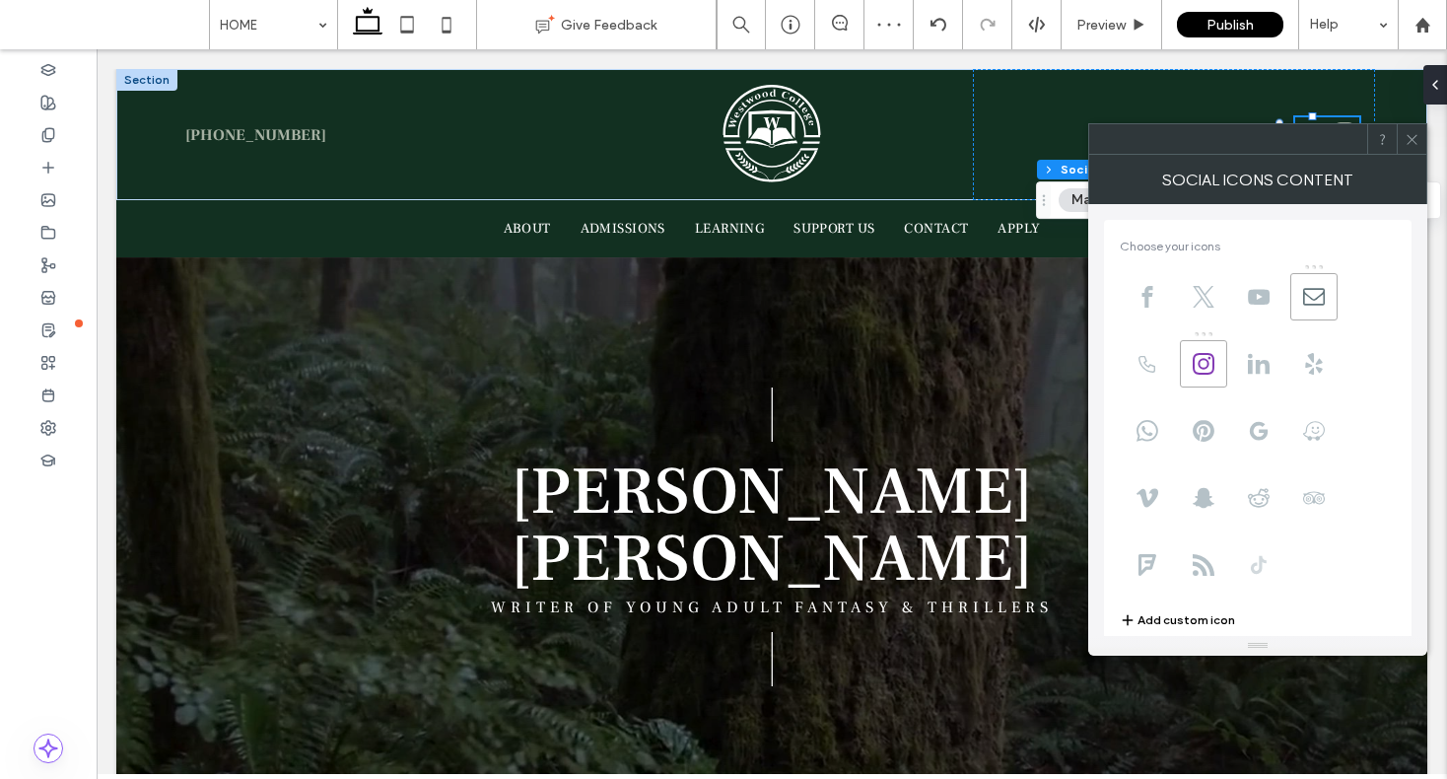
click at [1261, 562] on use at bounding box center [1259, 565] width 16 height 18
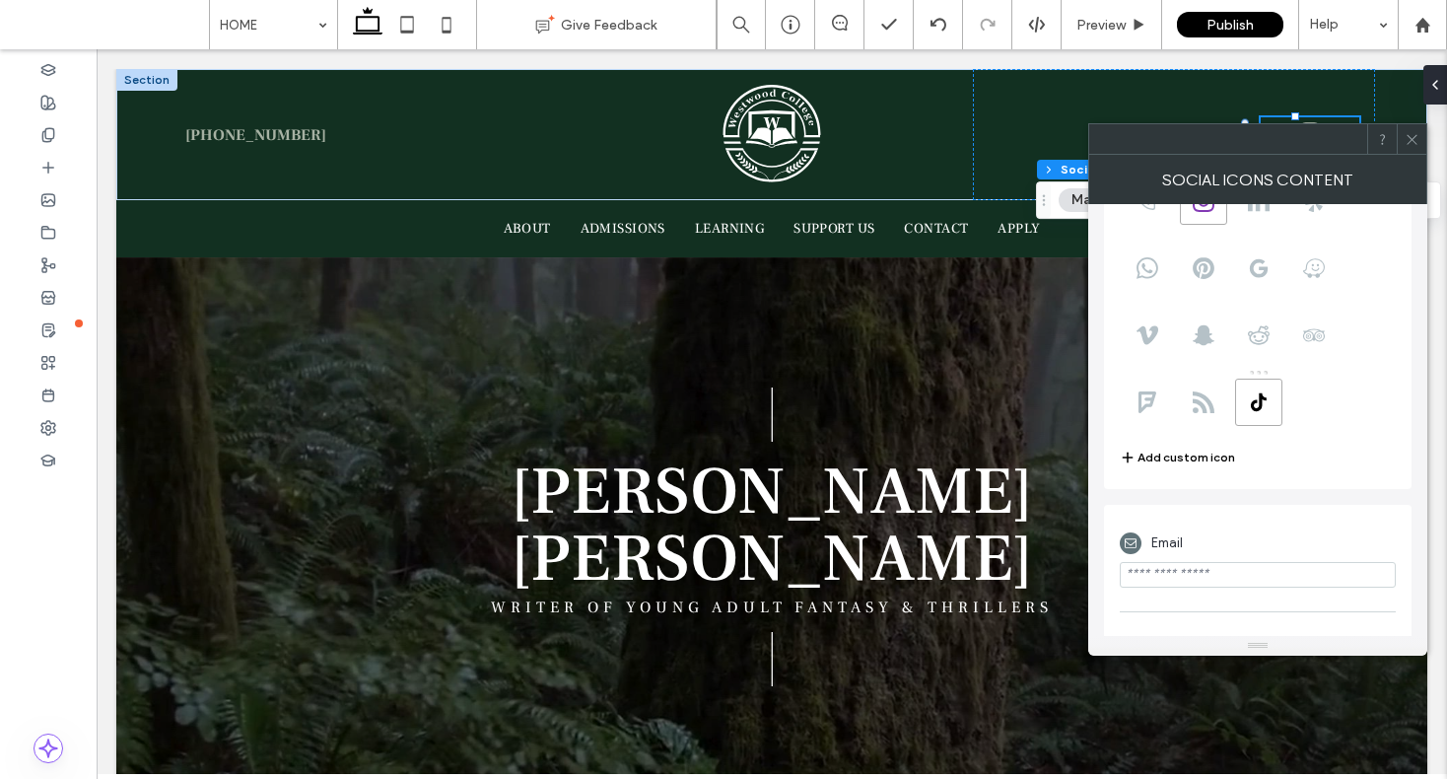
scroll to position [168, 0]
click at [1164, 574] on input "email" at bounding box center [1258, 570] width 276 height 26
type input "**********"
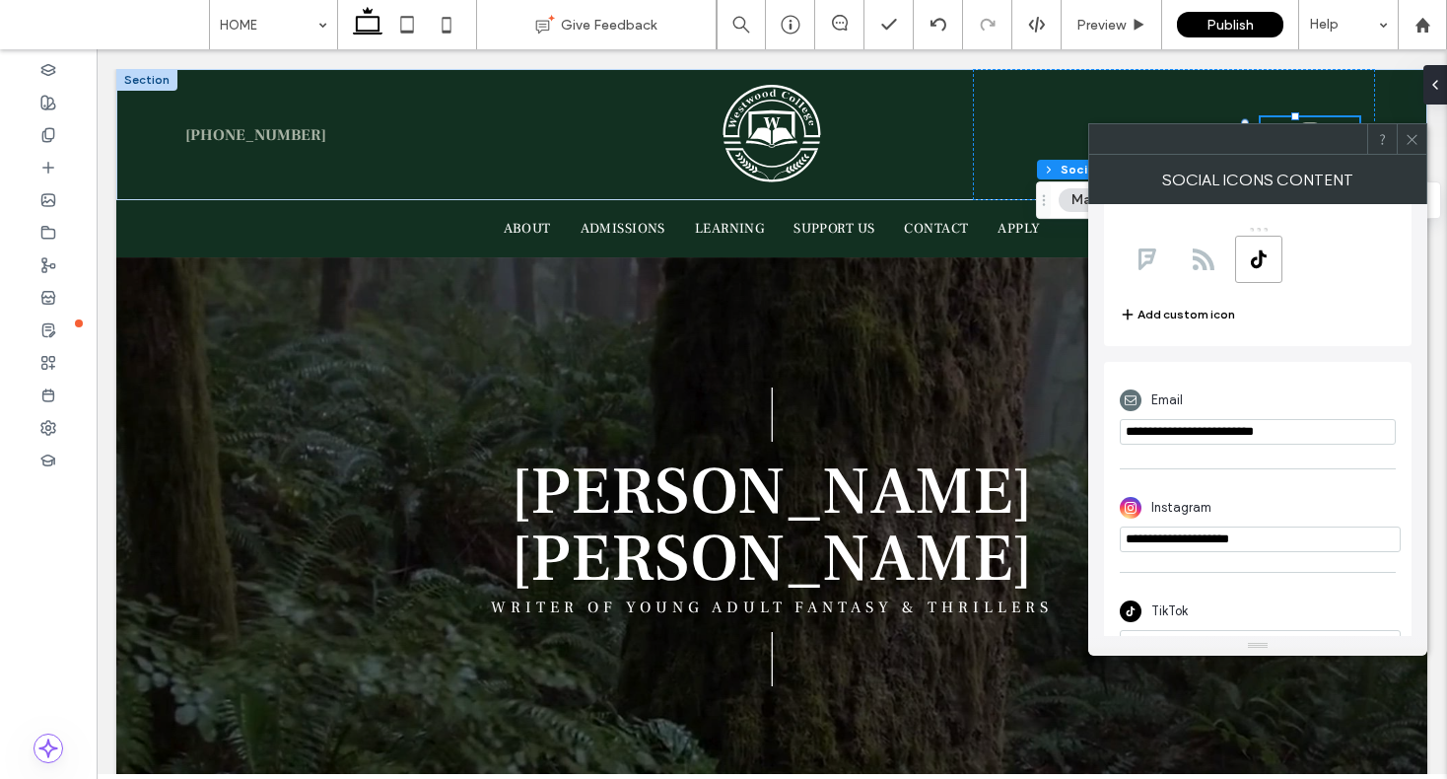
scroll to position [315, 0]
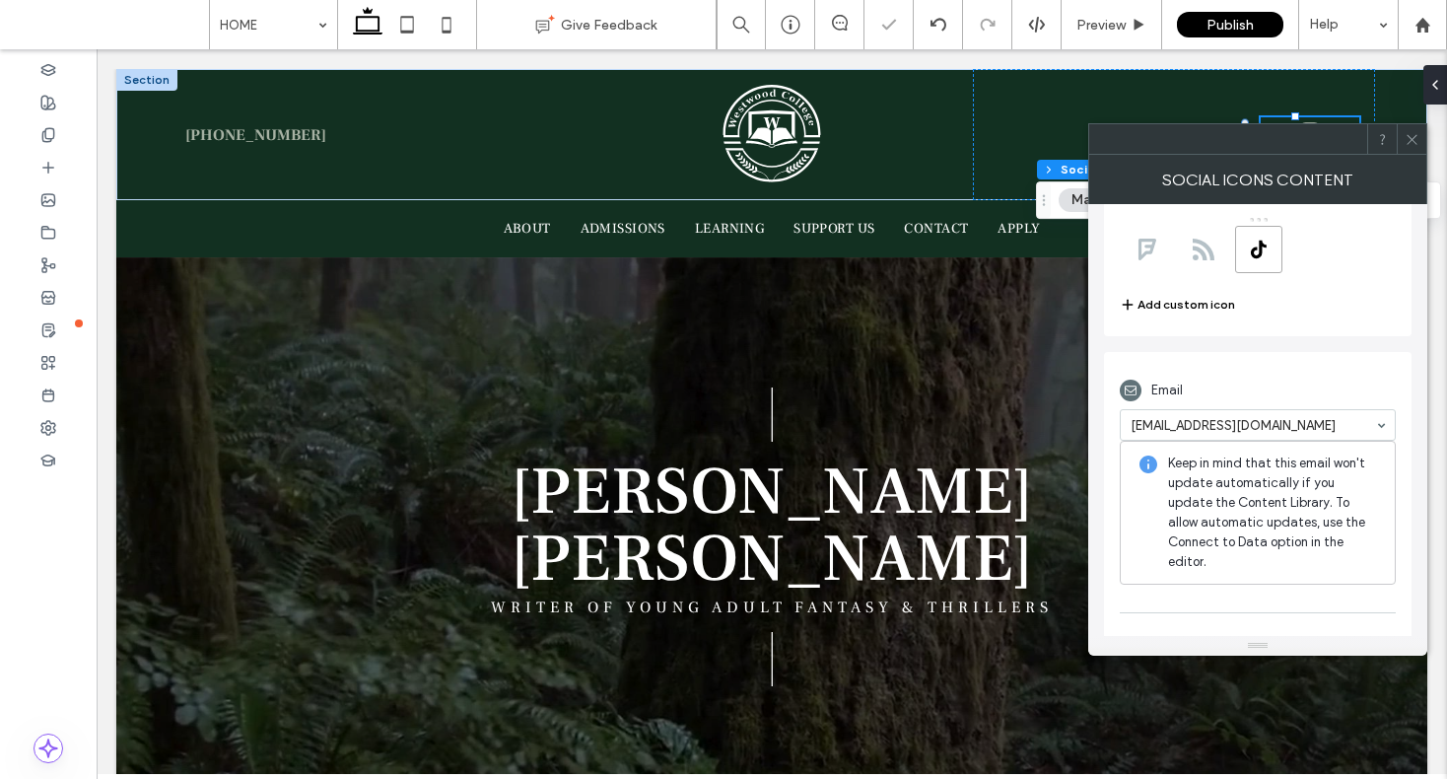
click at [1287, 526] on div "**********" at bounding box center [1258, 585] width 308 height 467
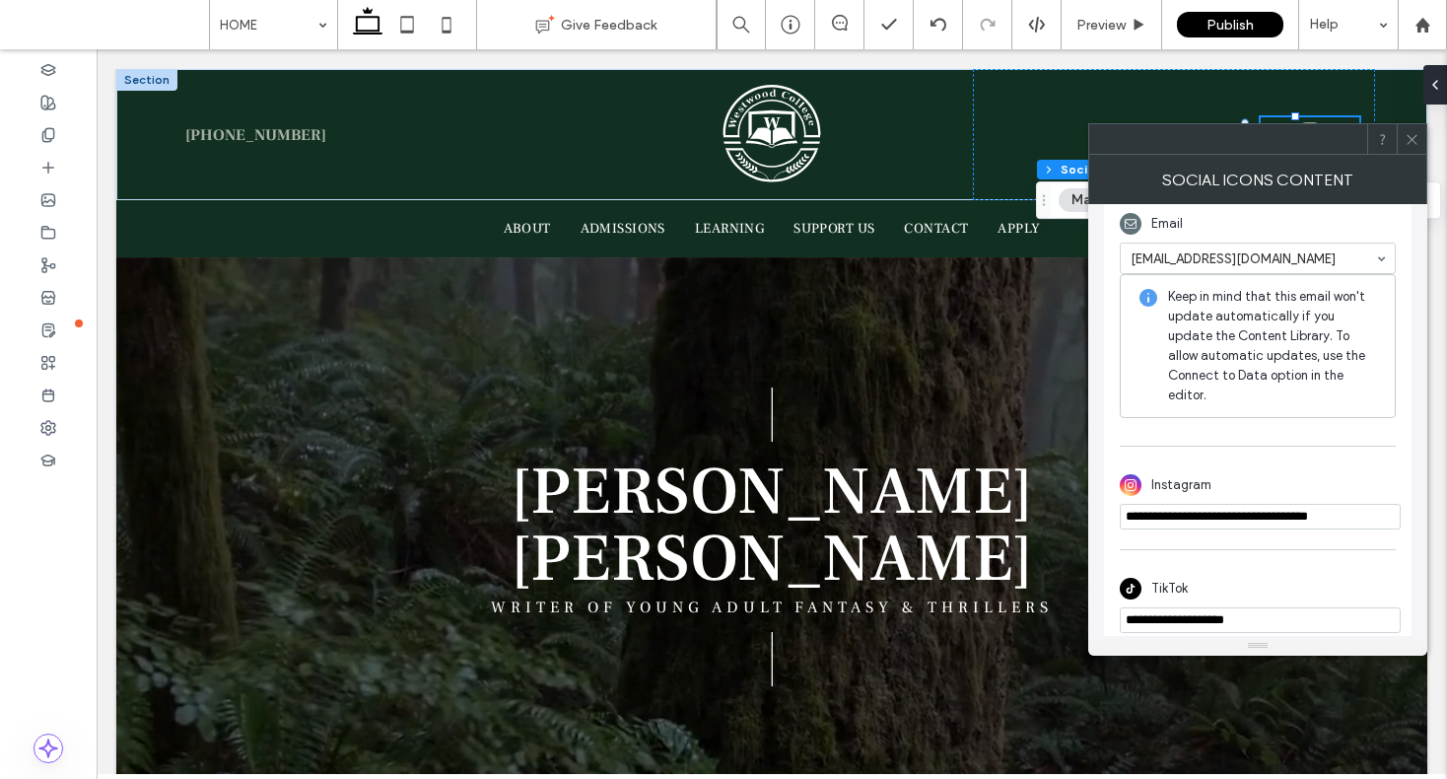
scroll to position [501, 0]
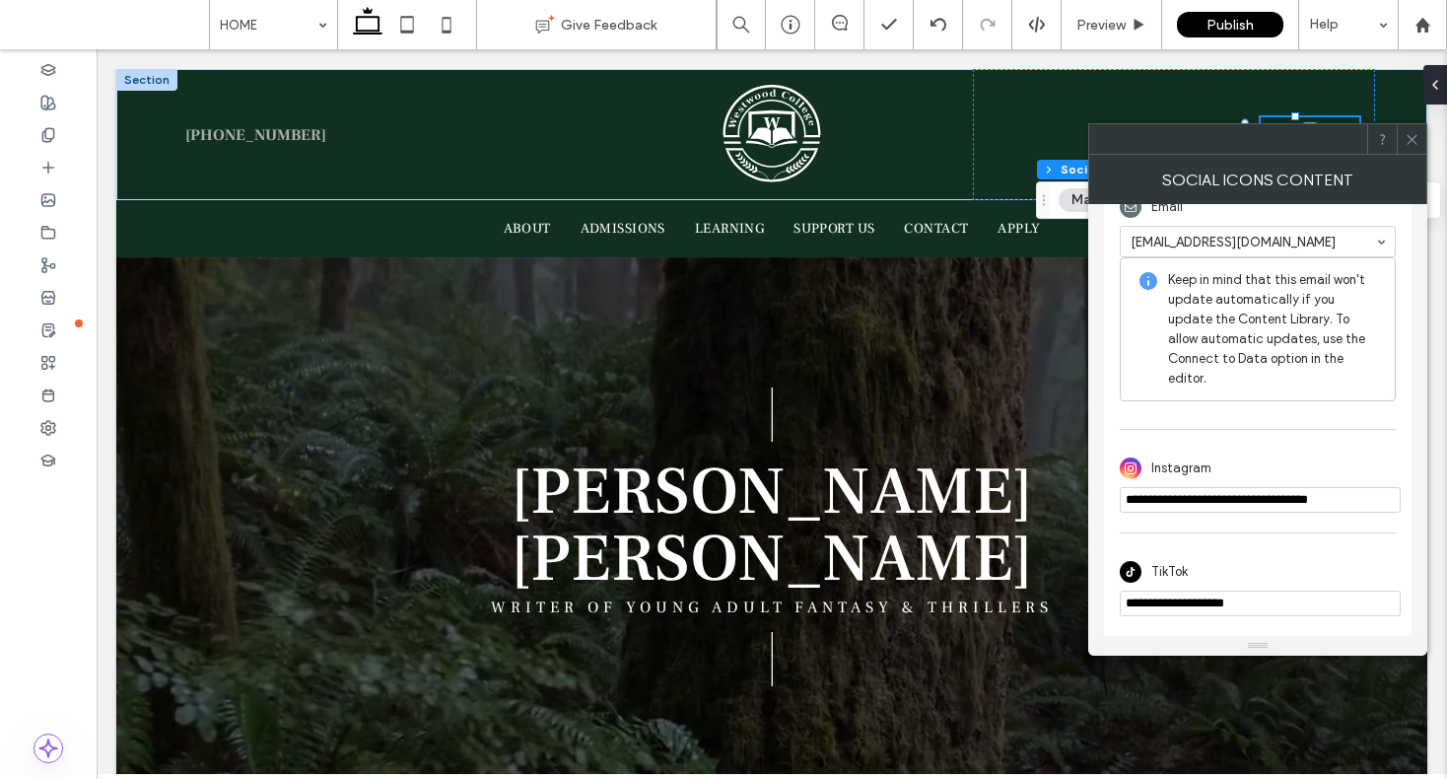
type input "**********"
click at [1284, 602] on input "**********" at bounding box center [1260, 604] width 281 height 26
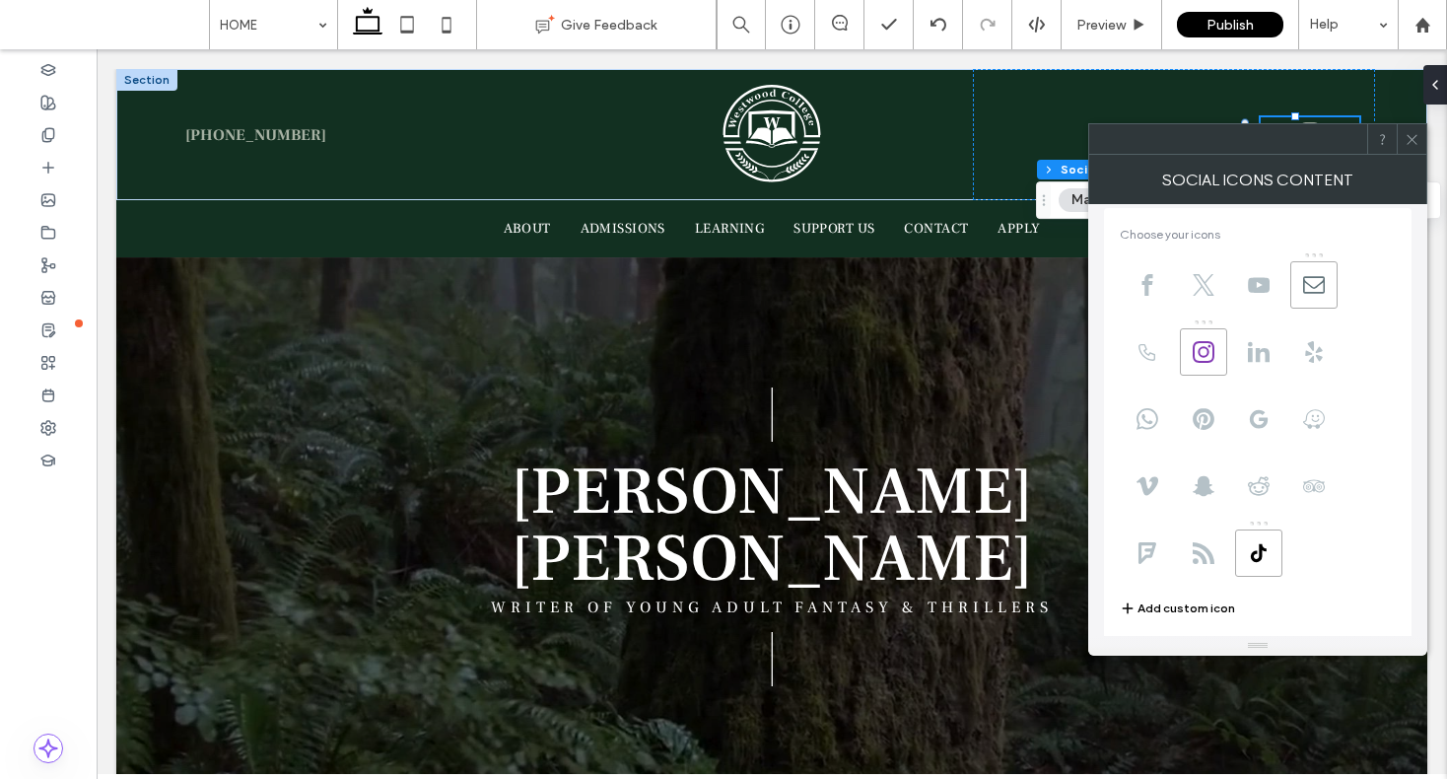
scroll to position [0, 0]
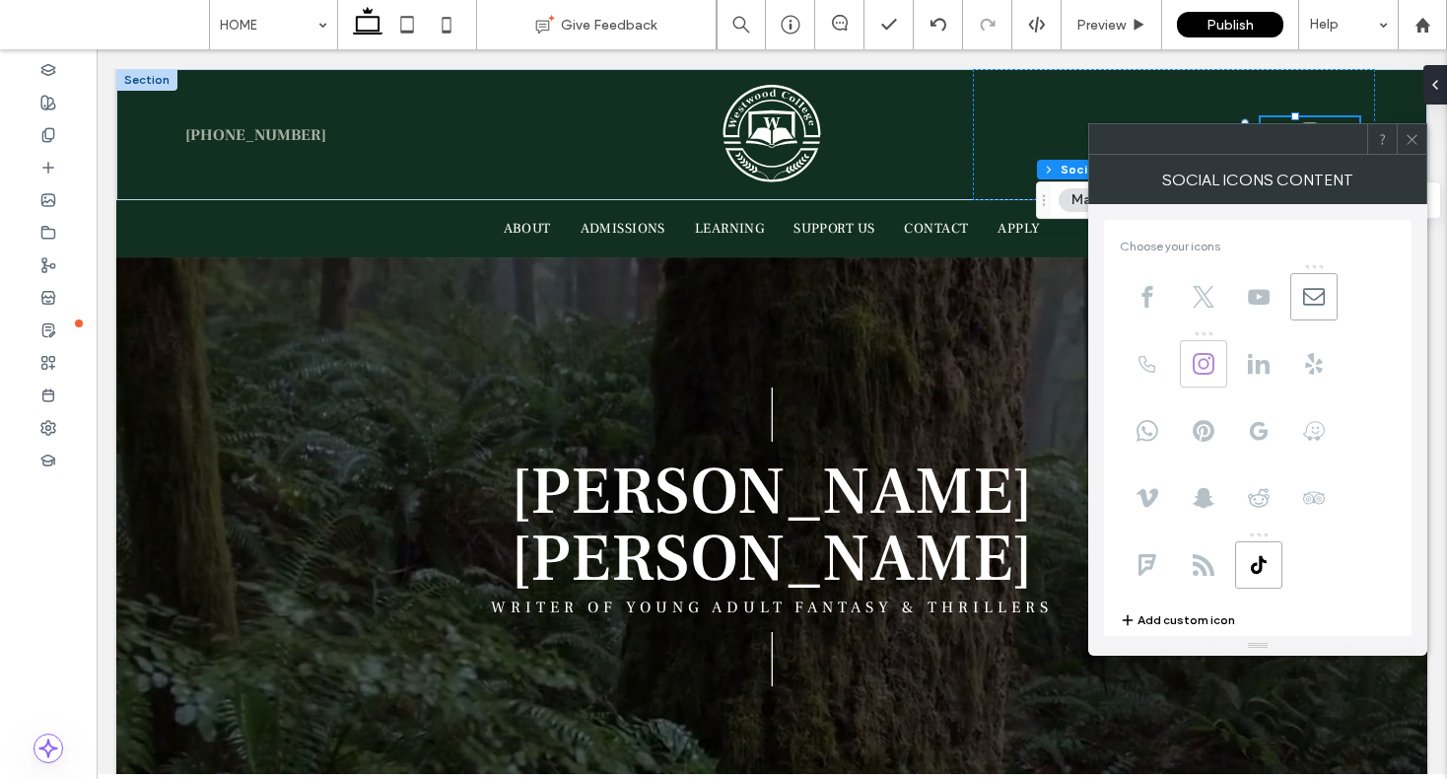
type input "**********"
drag, startPoint x: 1204, startPoint y: 369, endPoint x: 1143, endPoint y: 308, distance: 86.4
drag, startPoint x: 1251, startPoint y: 556, endPoint x: 1197, endPoint y: 292, distance: 269.7
drag, startPoint x: 1197, startPoint y: 366, endPoint x: 1230, endPoint y: 306, distance: 68.8
click at [1411, 138] on icon at bounding box center [1412, 139] width 15 height 15
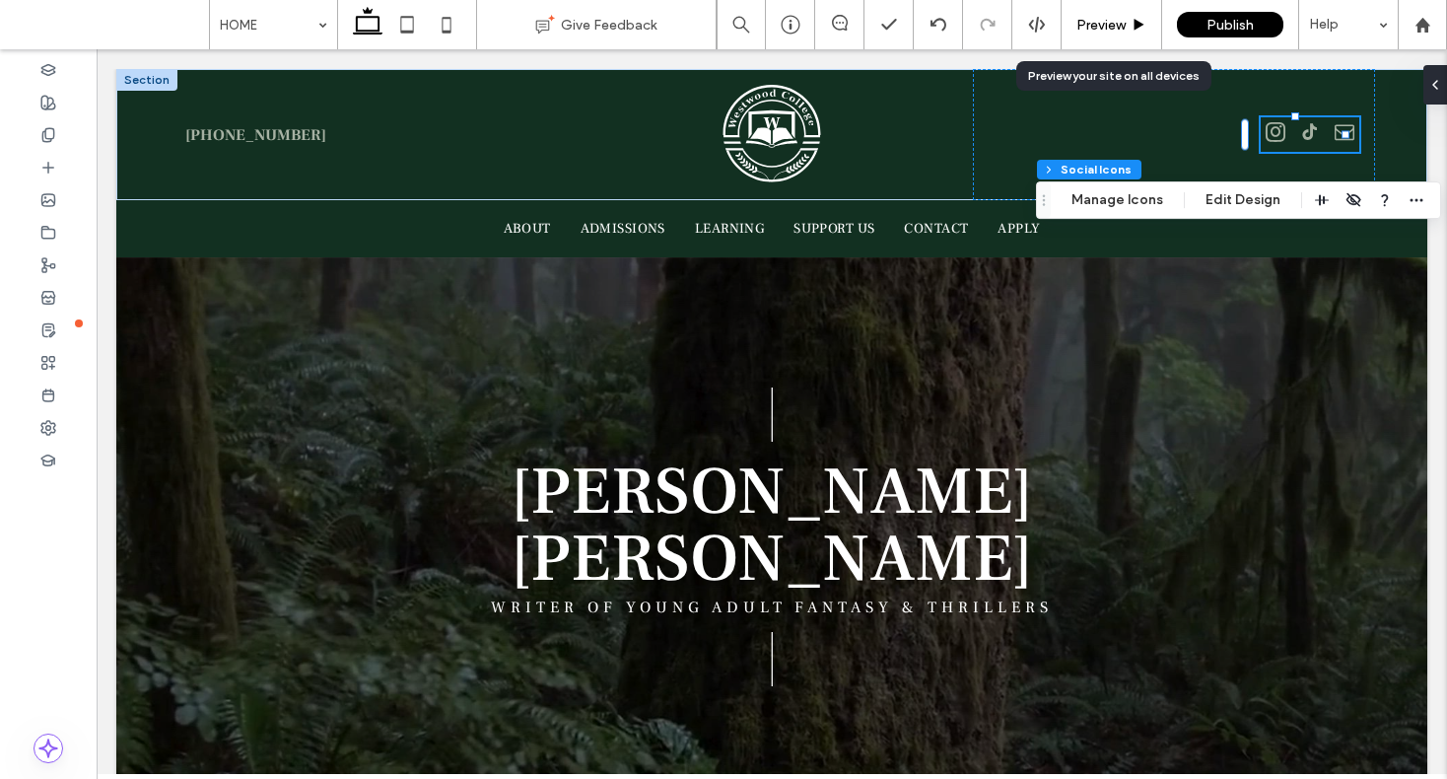
drag, startPoint x: 1080, startPoint y: 20, endPoint x: 1054, endPoint y: 33, distance: 28.7
click at [1080, 20] on span "Preview" at bounding box center [1101, 25] width 49 height 17
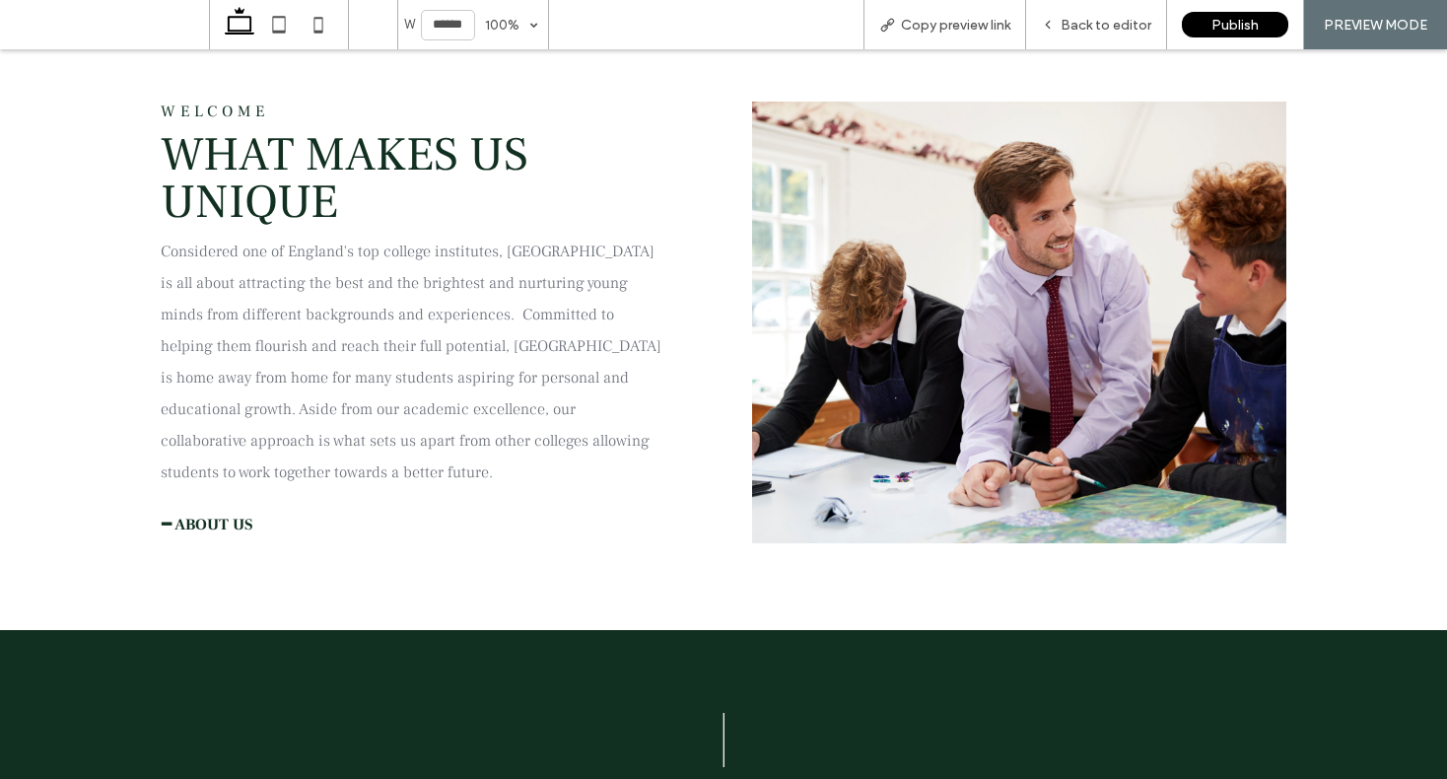
scroll to position [807, 0]
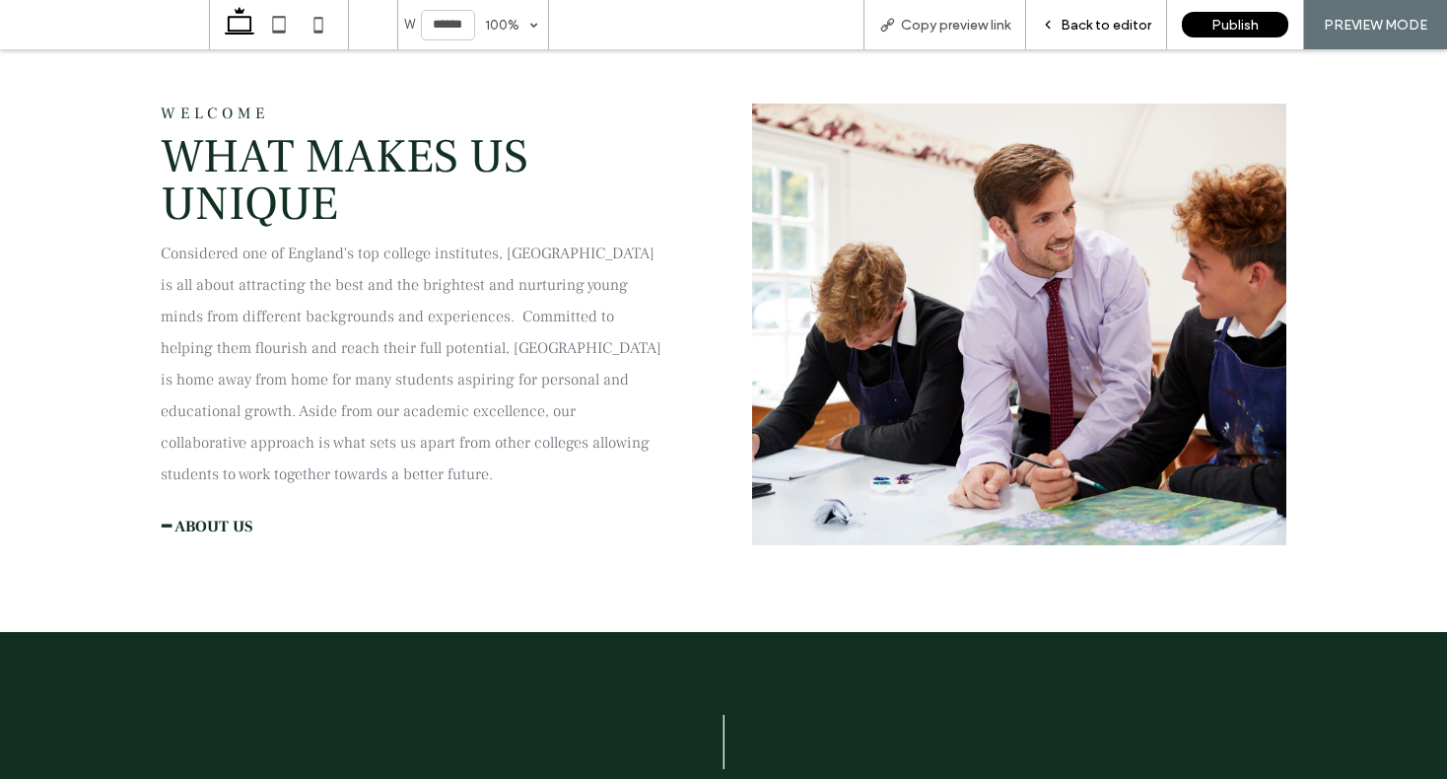
click at [1092, 24] on span "Back to editor" at bounding box center [1106, 25] width 91 height 17
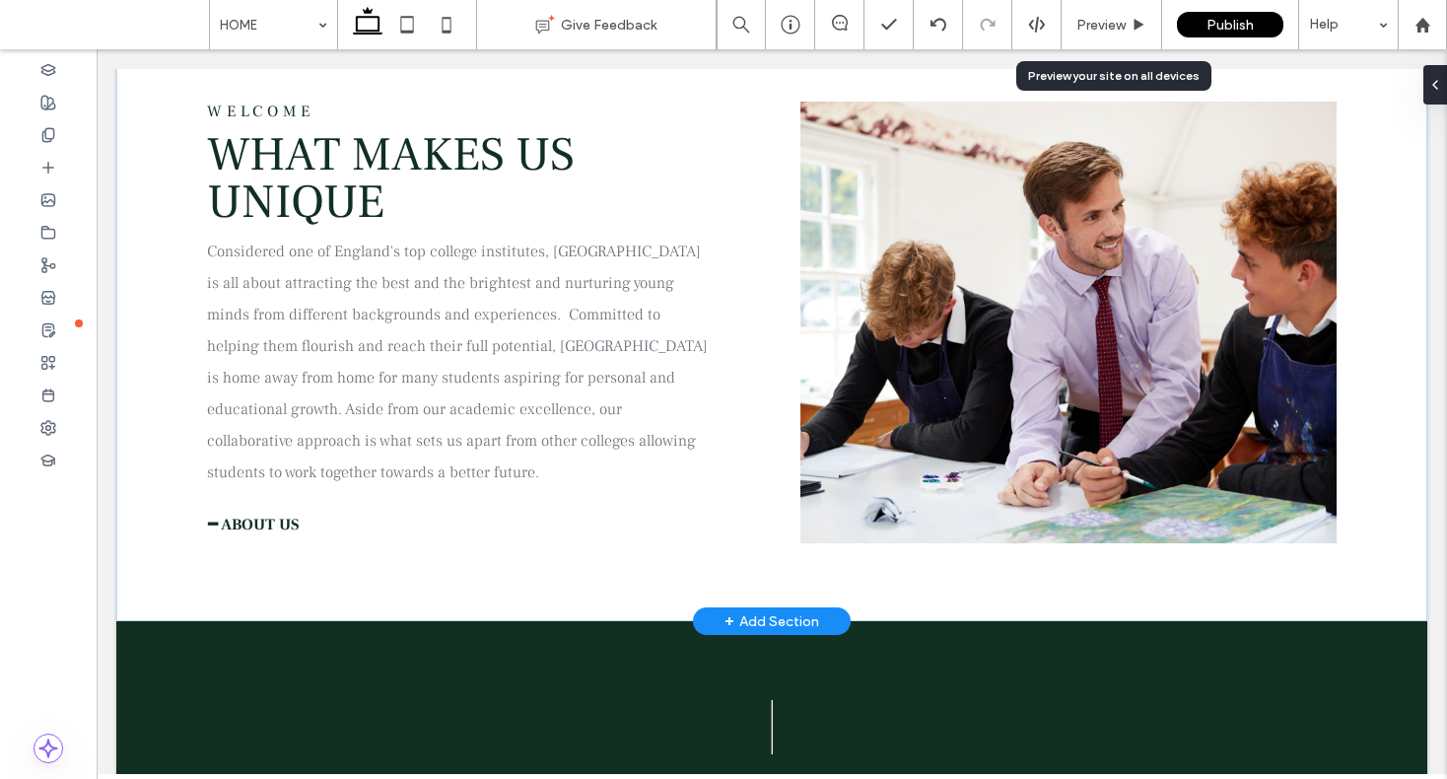
scroll to position [795, 0]
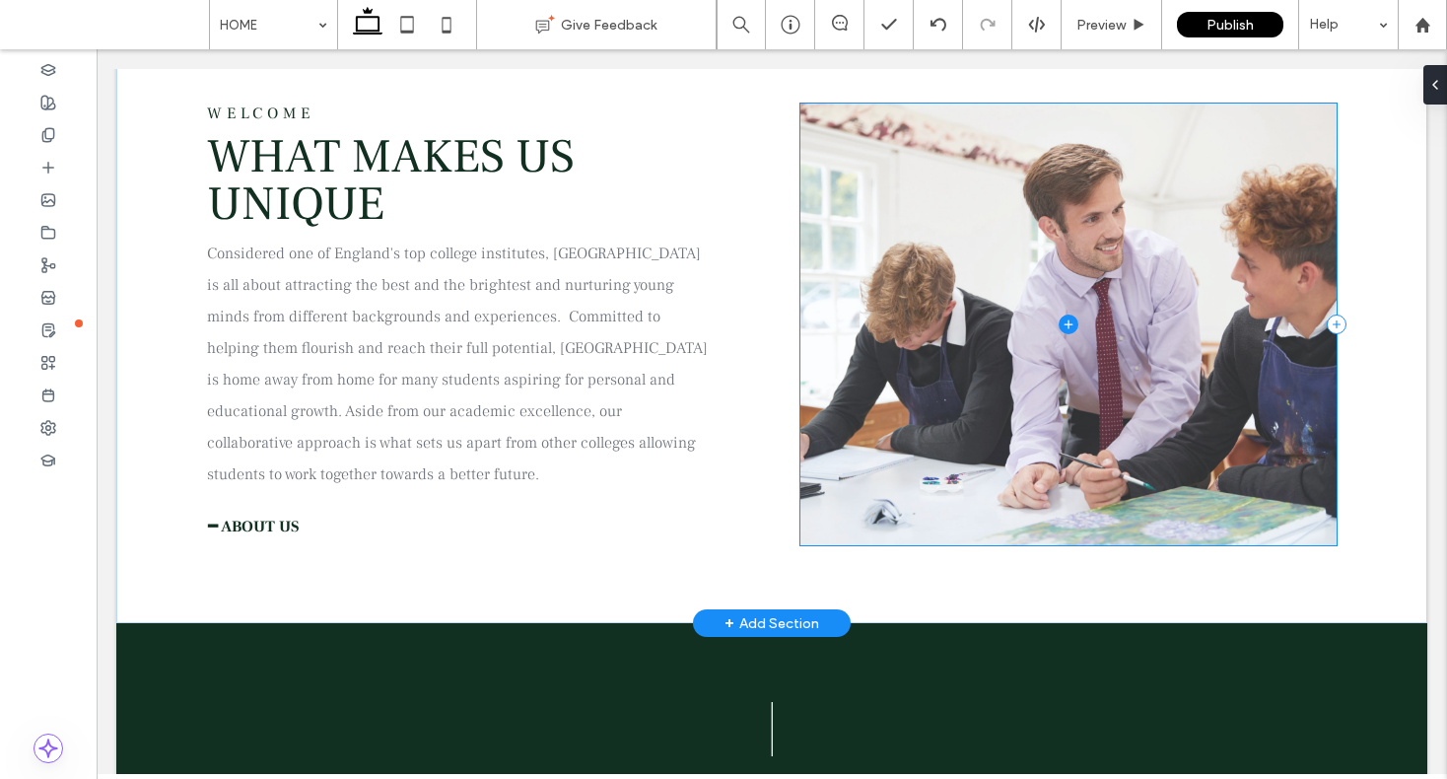
click at [968, 391] on span at bounding box center [1069, 325] width 537 height 442
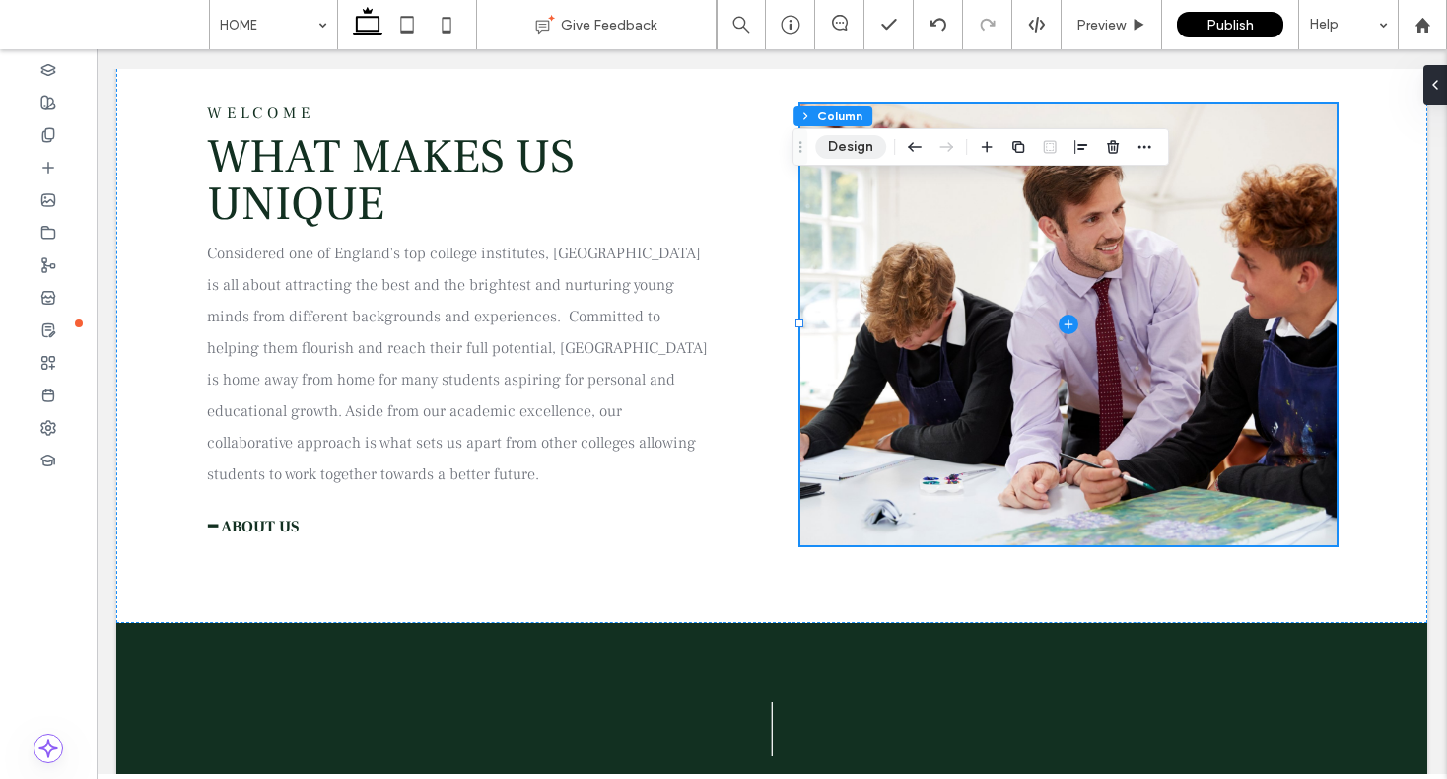
click at [846, 145] on button "Design" at bounding box center [850, 147] width 71 height 24
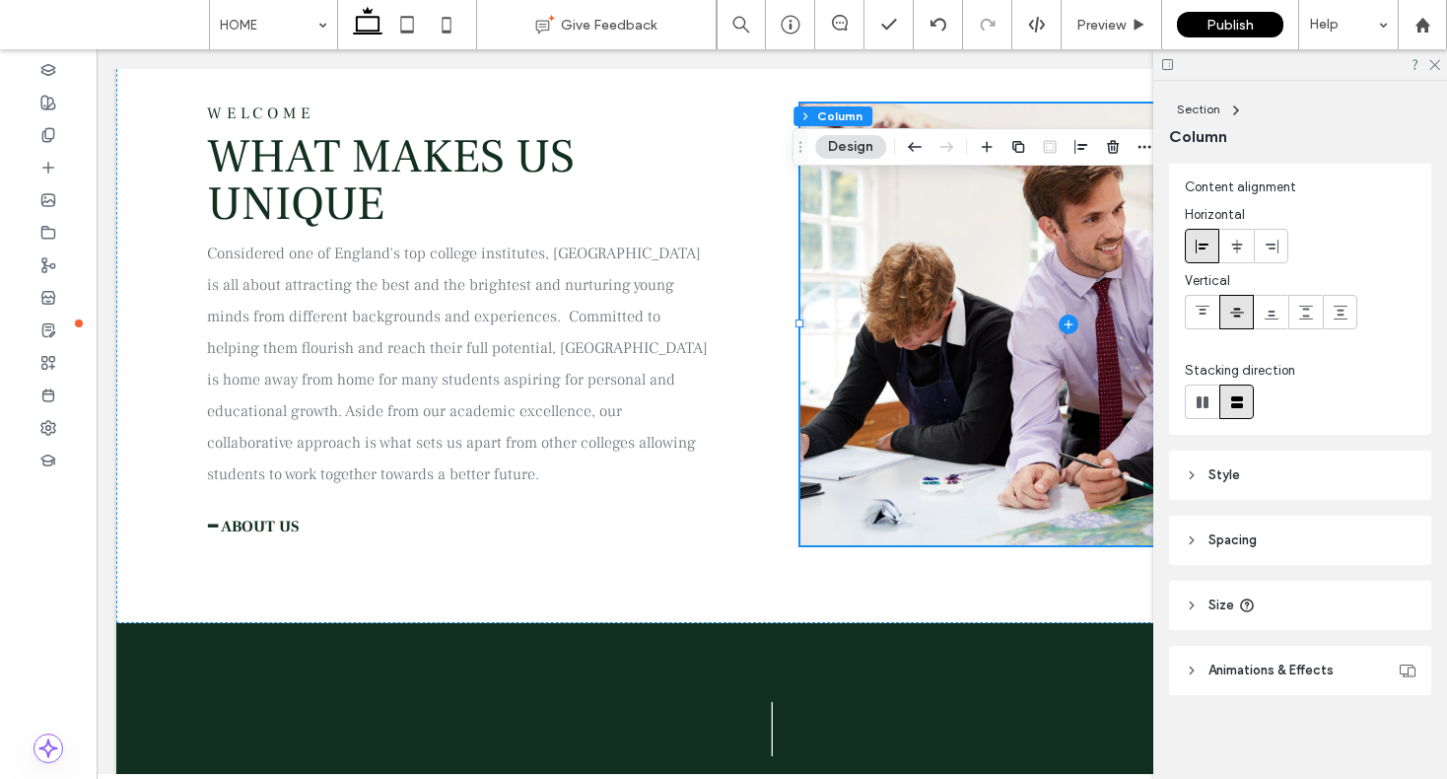
scroll to position [46, 0]
click at [1436, 66] on use at bounding box center [1434, 65] width 11 height 11
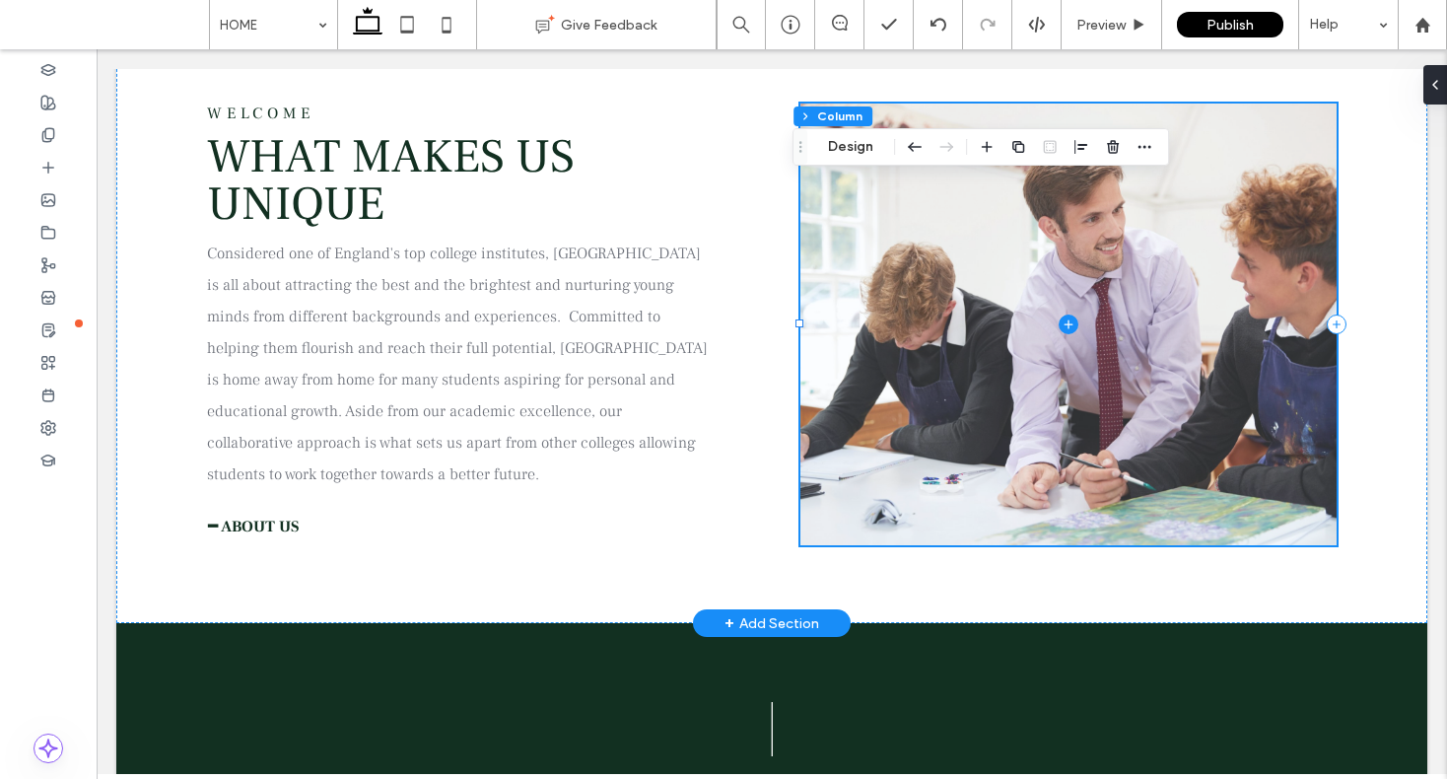
click at [1153, 318] on span at bounding box center [1069, 325] width 537 height 442
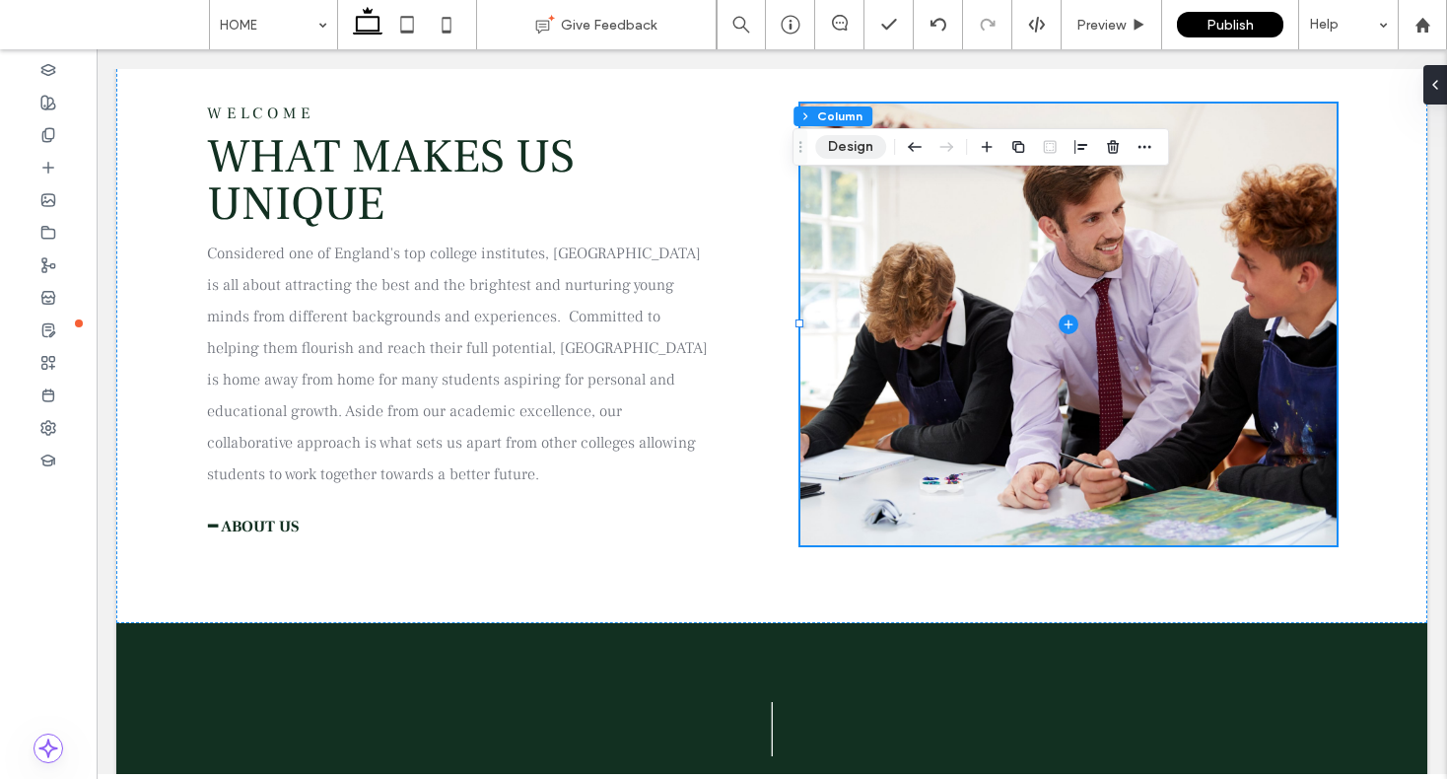
click at [848, 141] on button "Design" at bounding box center [850, 147] width 71 height 24
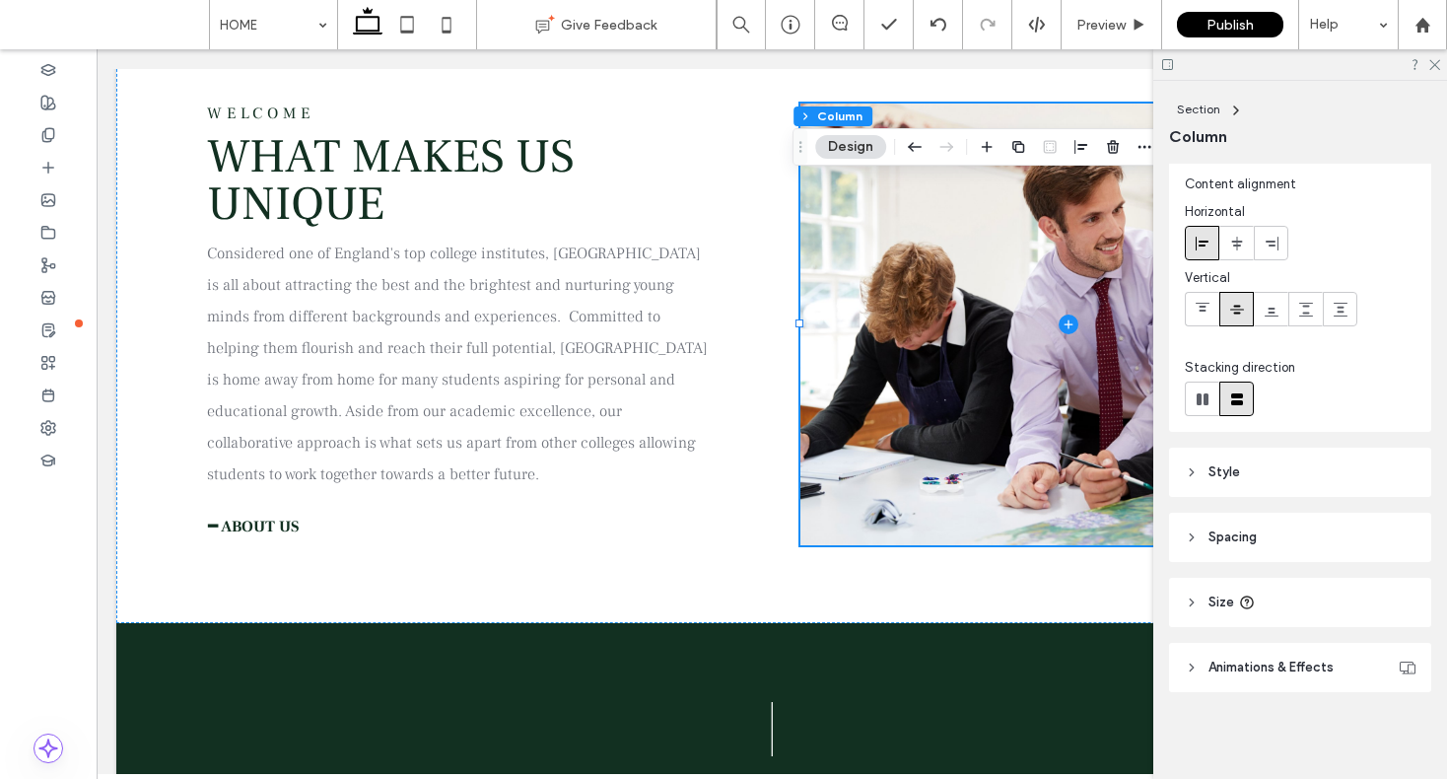
click at [1281, 670] on span "Animations & Effects" at bounding box center [1271, 668] width 125 height 20
click at [1437, 73] on div at bounding box center [1300, 64] width 294 height 31
click at [1436, 68] on icon at bounding box center [1434, 63] width 13 height 13
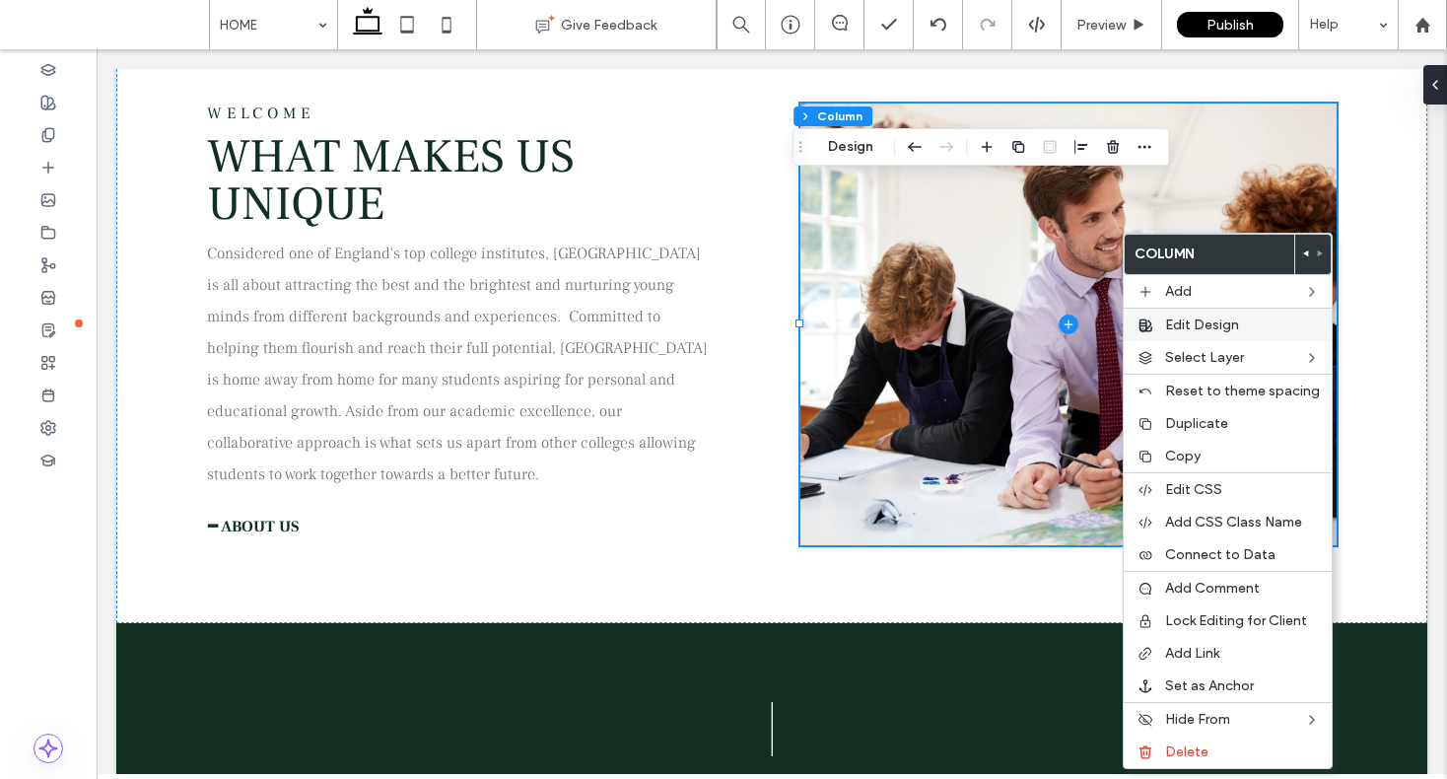
click at [1173, 316] on span "Edit Design" at bounding box center [1202, 324] width 74 height 17
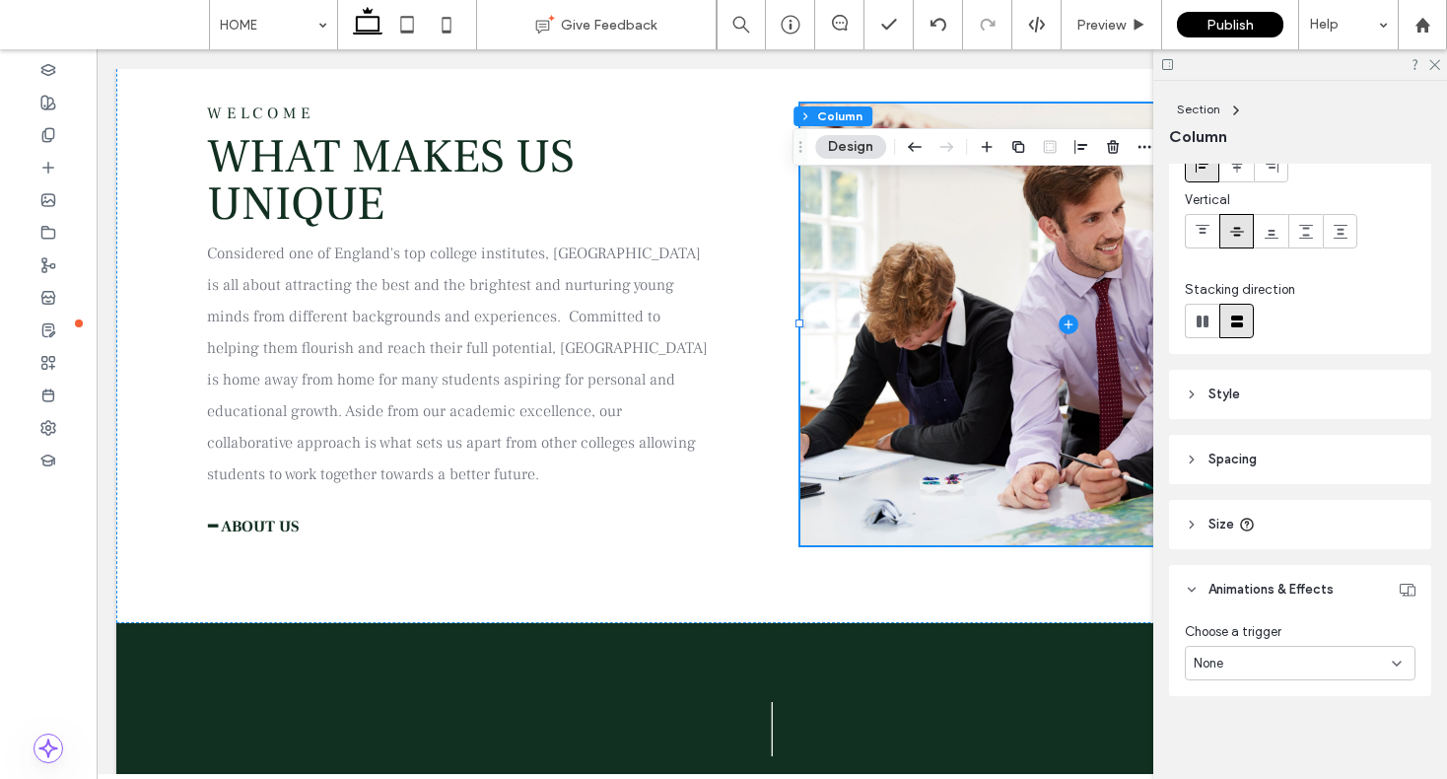
scroll to position [128, 0]
click at [1438, 62] on icon at bounding box center [1434, 63] width 13 height 13
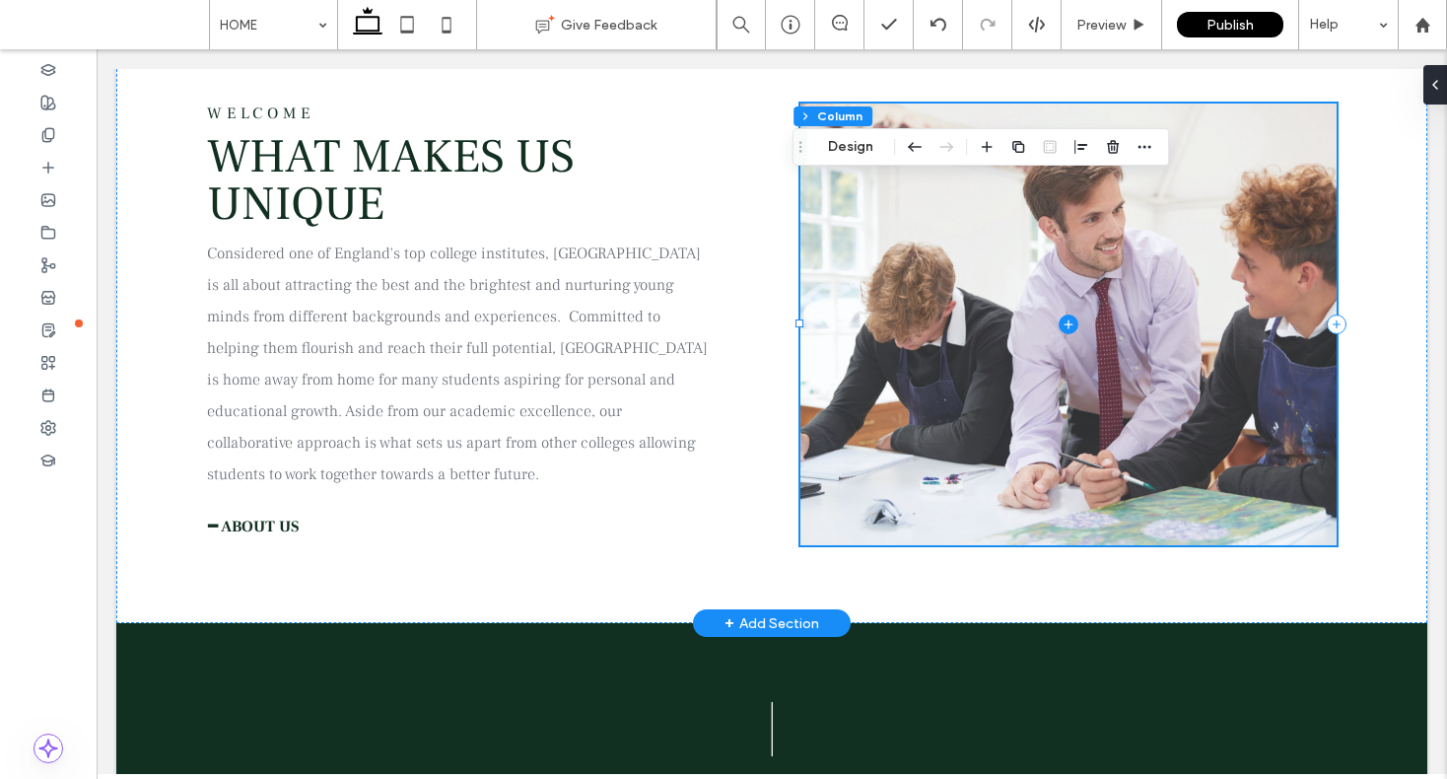
click at [941, 183] on span at bounding box center [1069, 325] width 537 height 442
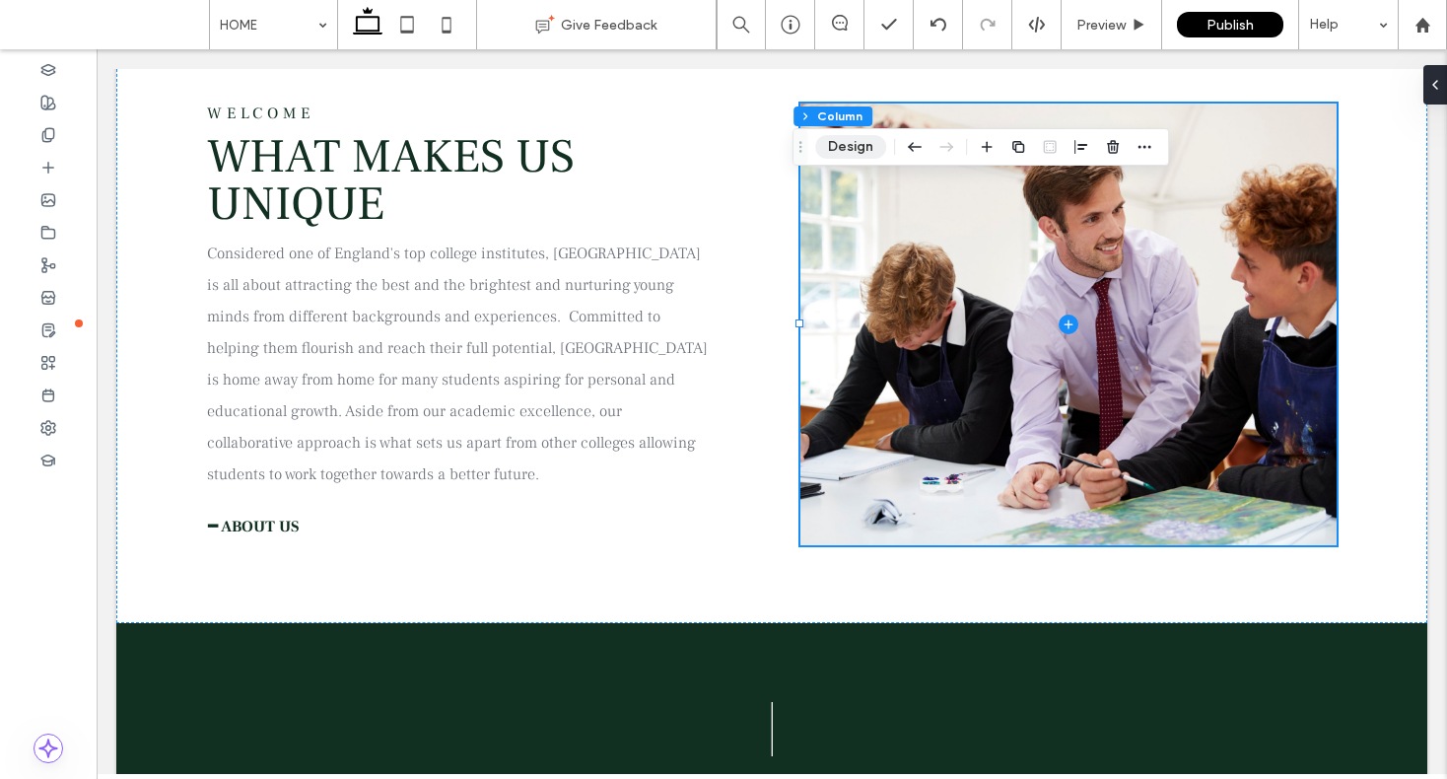
click at [832, 142] on button "Design" at bounding box center [850, 147] width 71 height 24
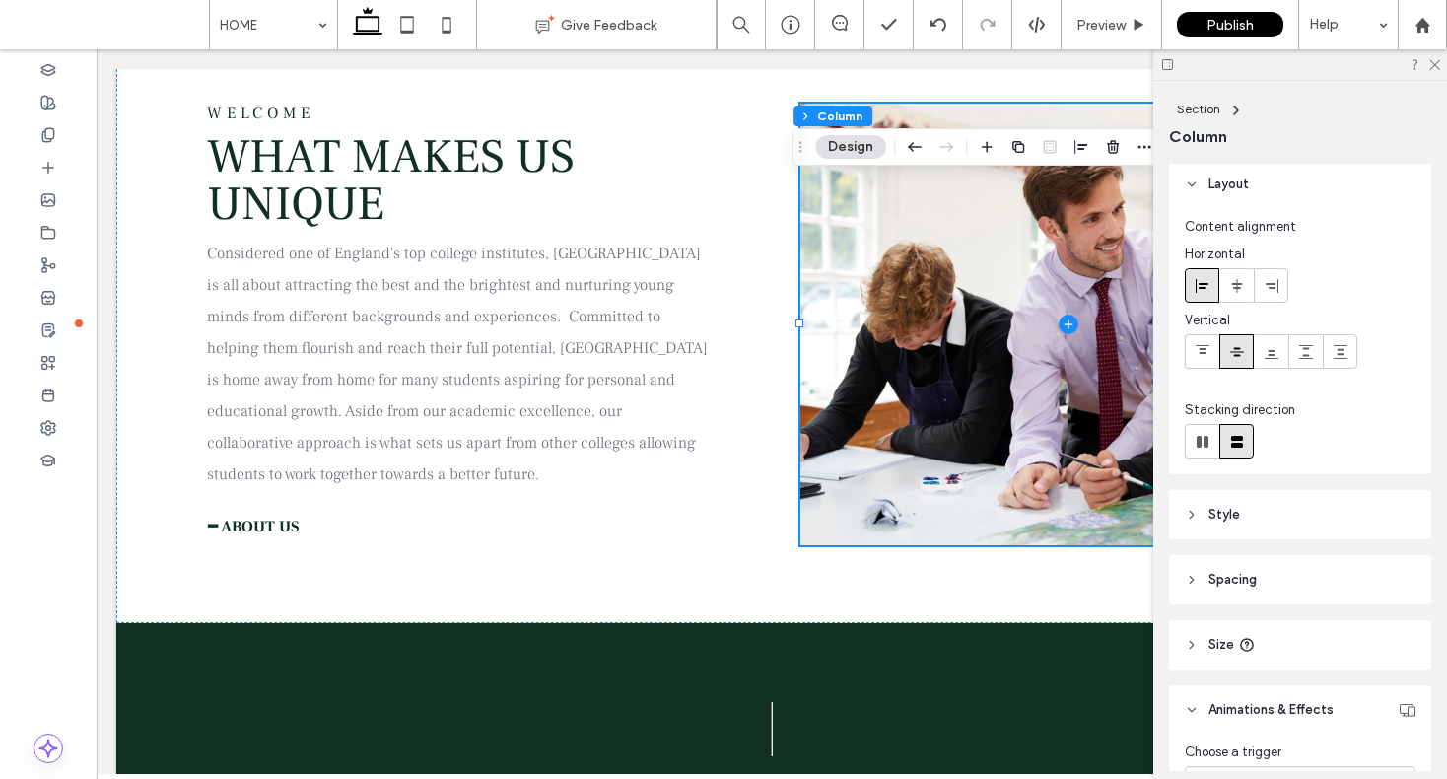
scroll to position [0, 0]
click at [1290, 704] on span "Animations & Effects" at bounding box center [1271, 714] width 125 height 20
click at [1336, 174] on header "Layout" at bounding box center [1300, 188] width 262 height 49
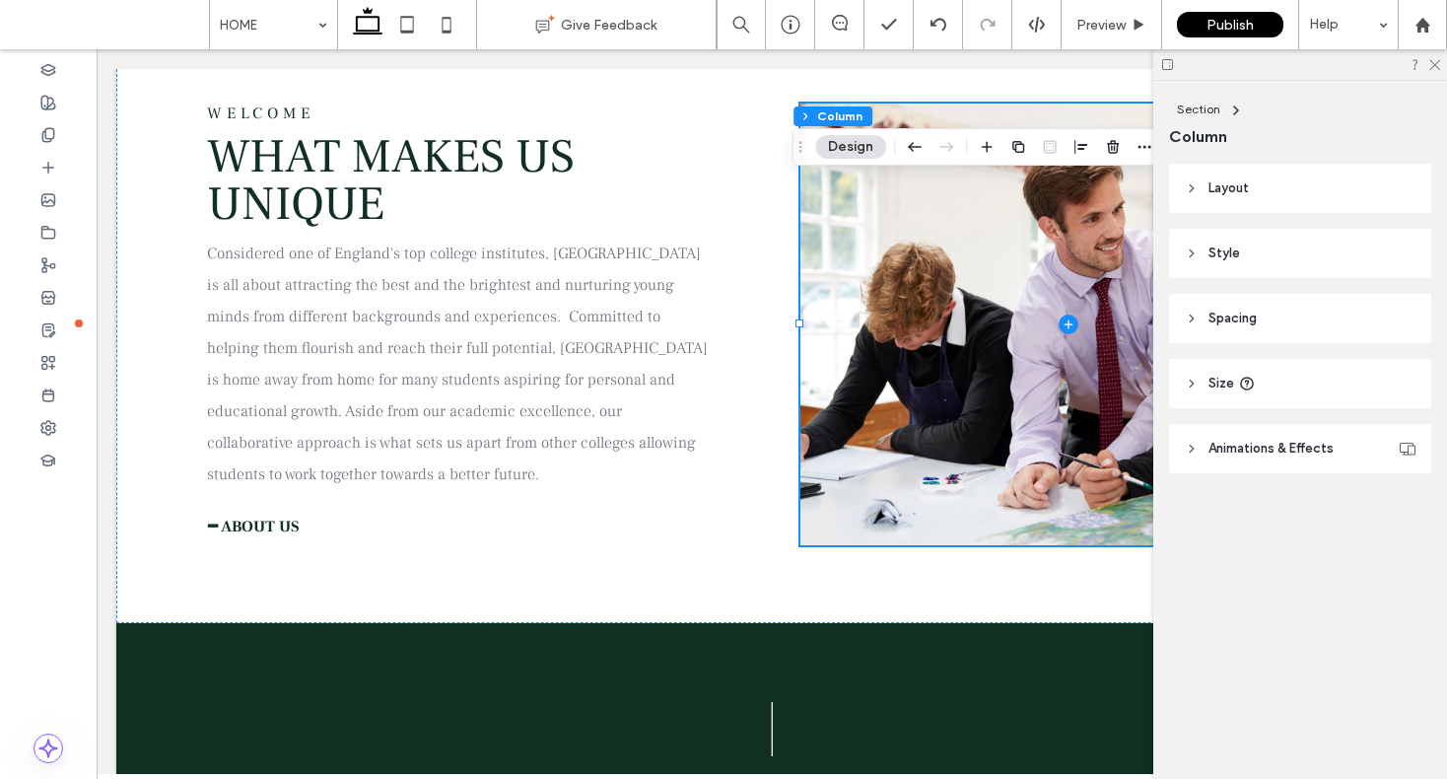
click at [1441, 62] on div at bounding box center [1300, 64] width 294 height 31
click at [1443, 68] on div at bounding box center [1300, 64] width 294 height 31
click at [1434, 65] on icon at bounding box center [1434, 63] width 13 height 13
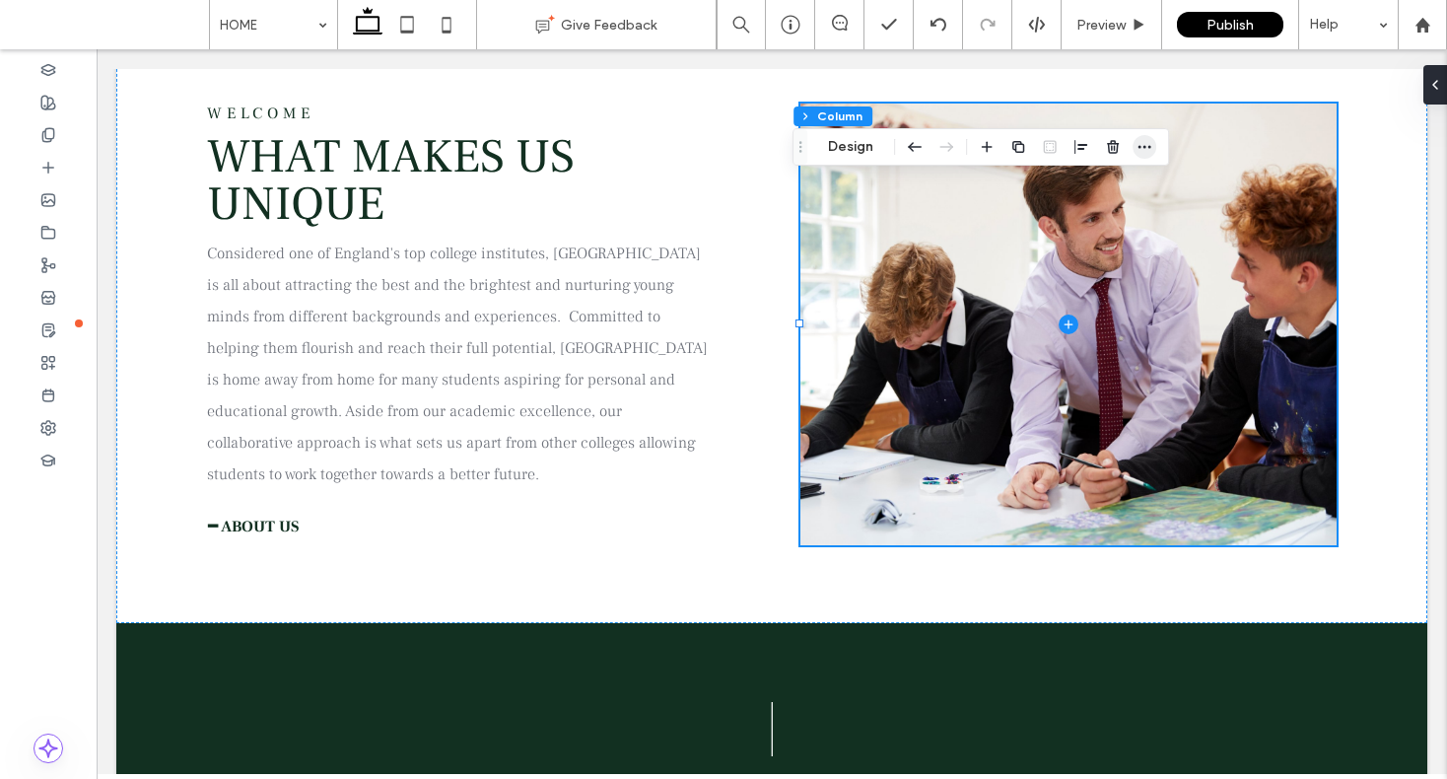
drag, startPoint x: 1157, startPoint y: 149, endPoint x: 1142, endPoint y: 143, distance: 16.8
click at [1157, 149] on div "Section Column Design" at bounding box center [981, 146] width 377 height 37
click at [1143, 143] on icon "button" at bounding box center [1145, 147] width 16 height 16
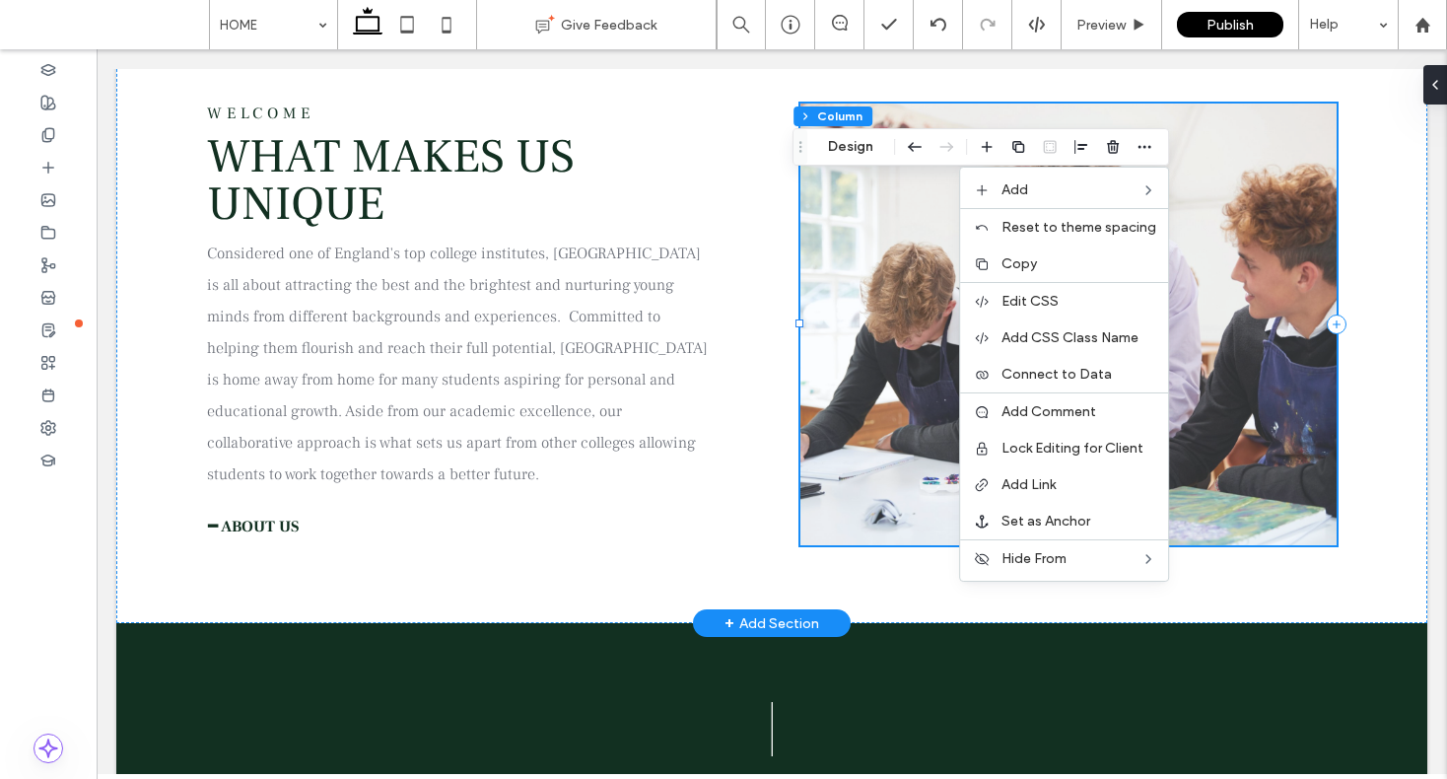
click at [1290, 249] on span at bounding box center [1069, 325] width 537 height 442
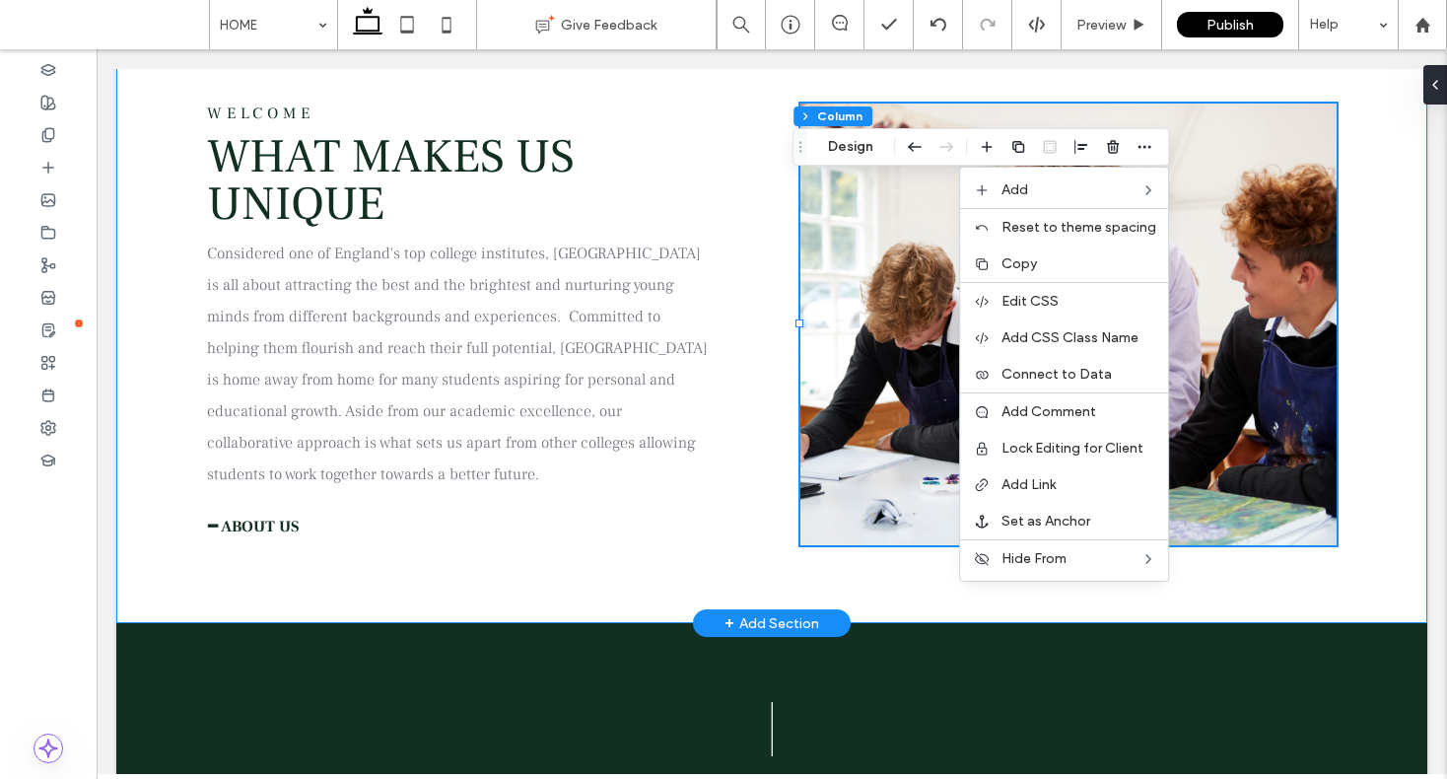
click at [1355, 343] on div "Welcome What makes us unique Considered one of England's top college institutes…" at bounding box center [771, 324] width 1183 height 599
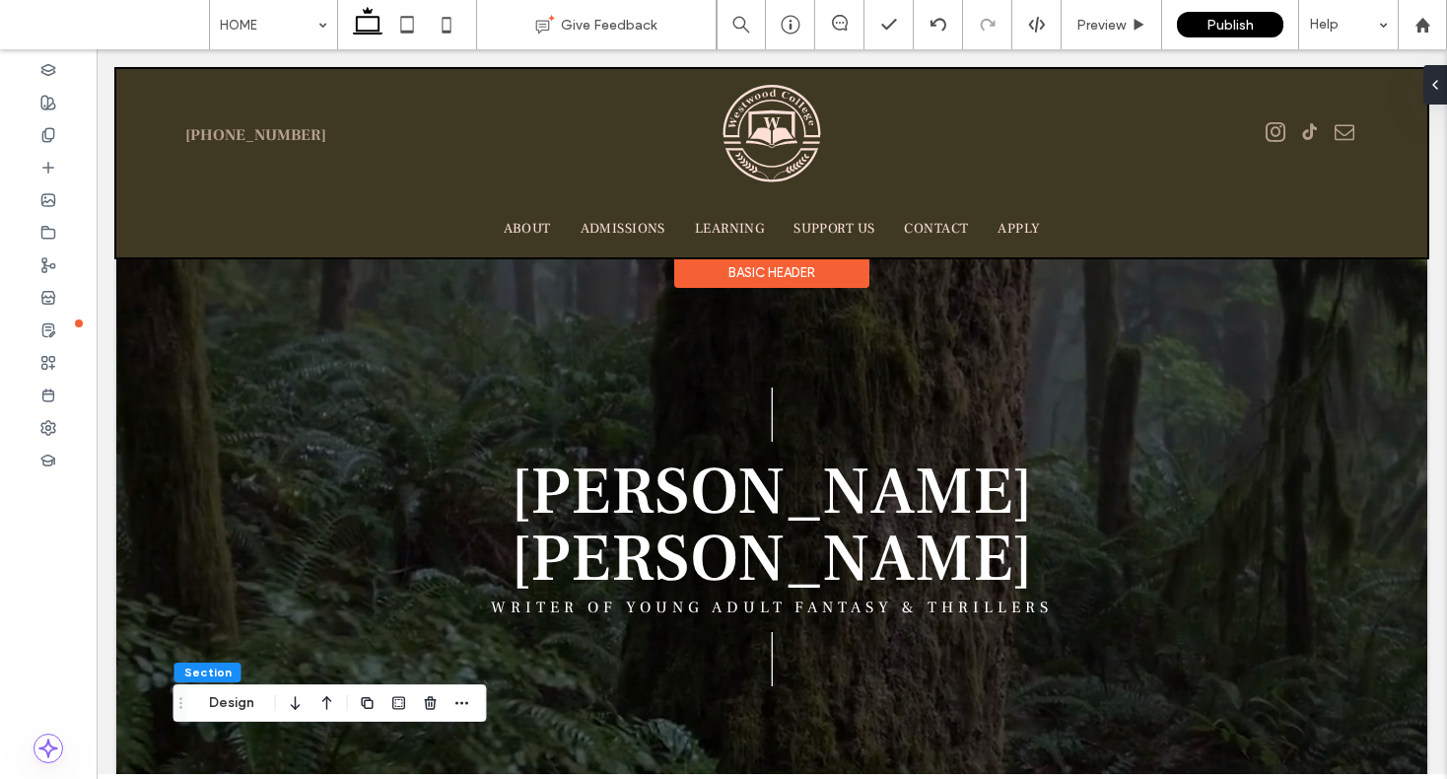
click at [772, 128] on div at bounding box center [771, 163] width 1311 height 188
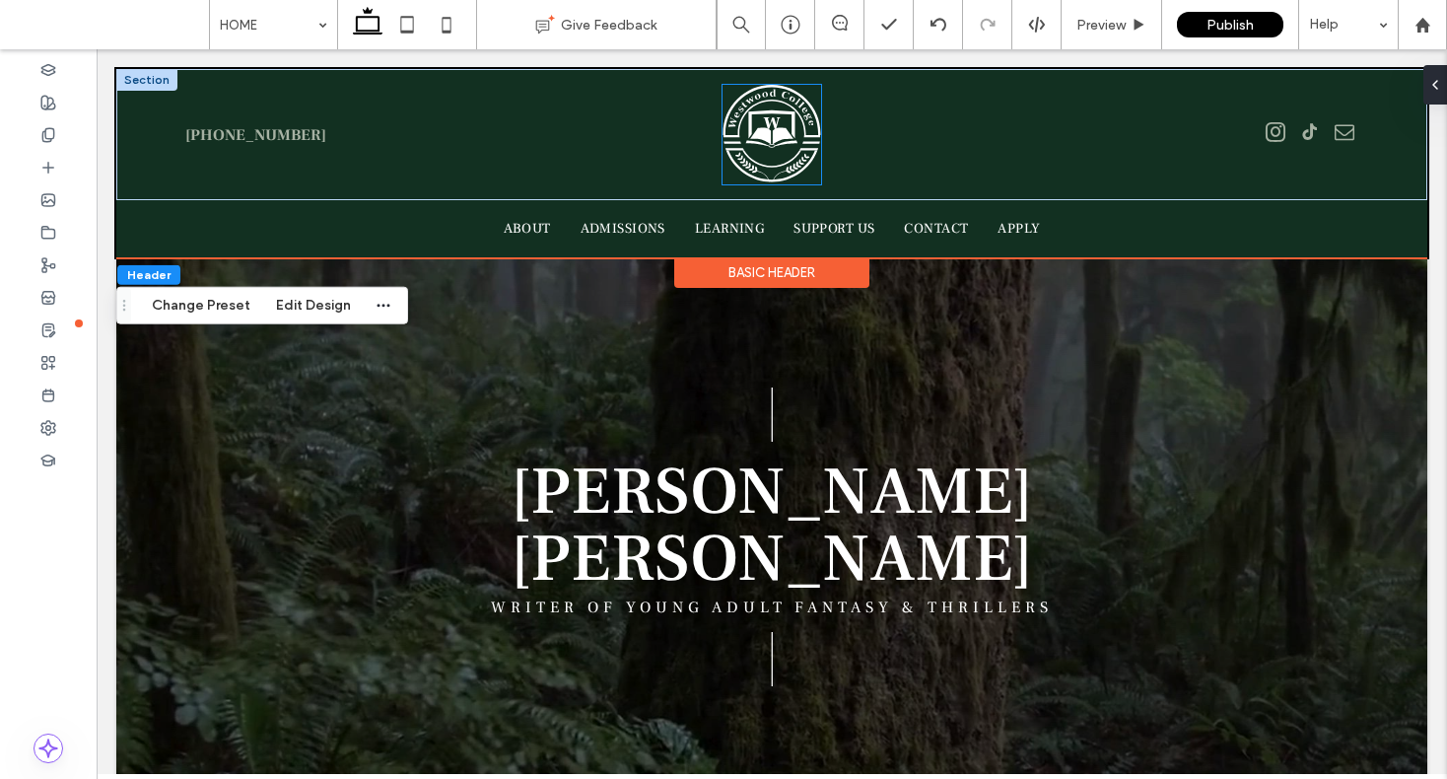
click at [768, 140] on img at bounding box center [772, 135] width 99 height 100
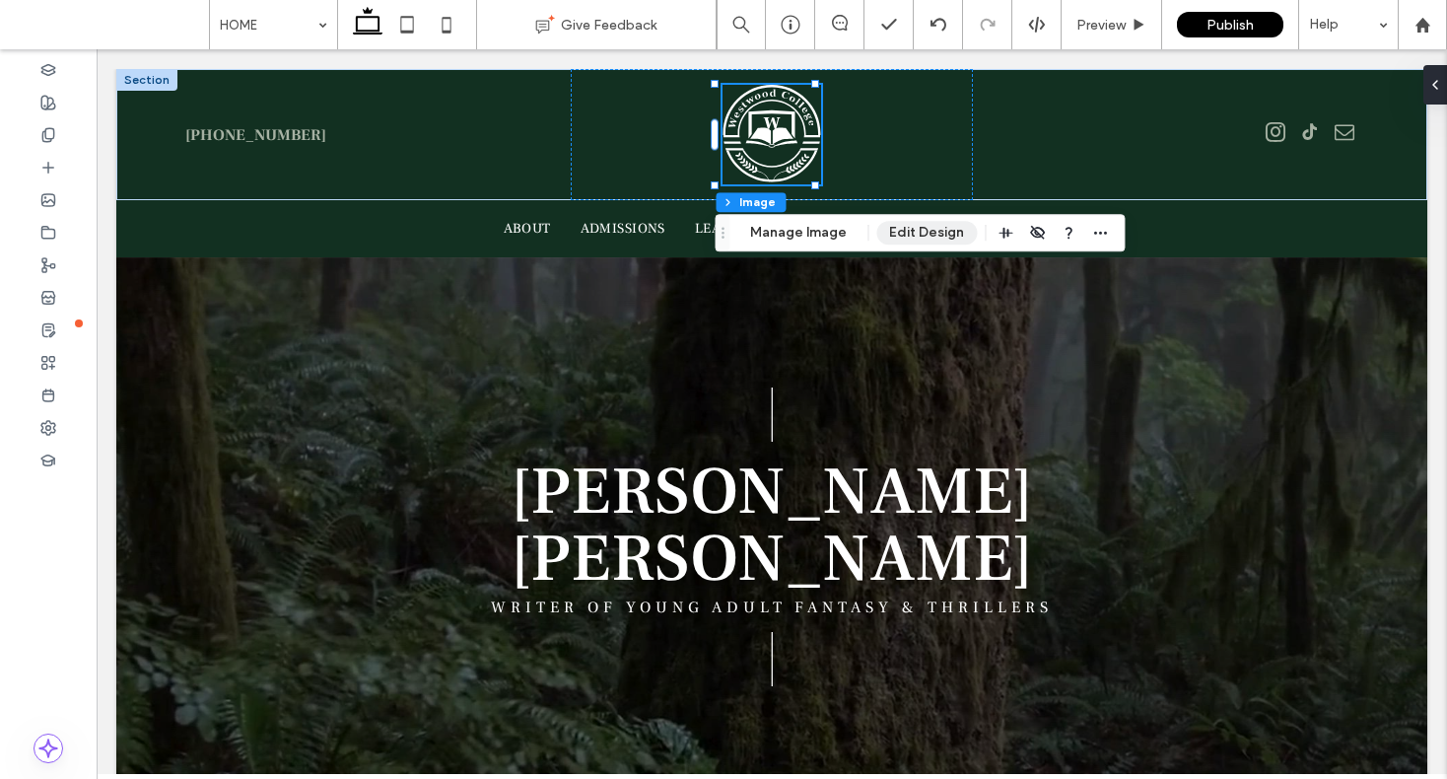
click at [898, 234] on button "Edit Design" at bounding box center [926, 233] width 101 height 24
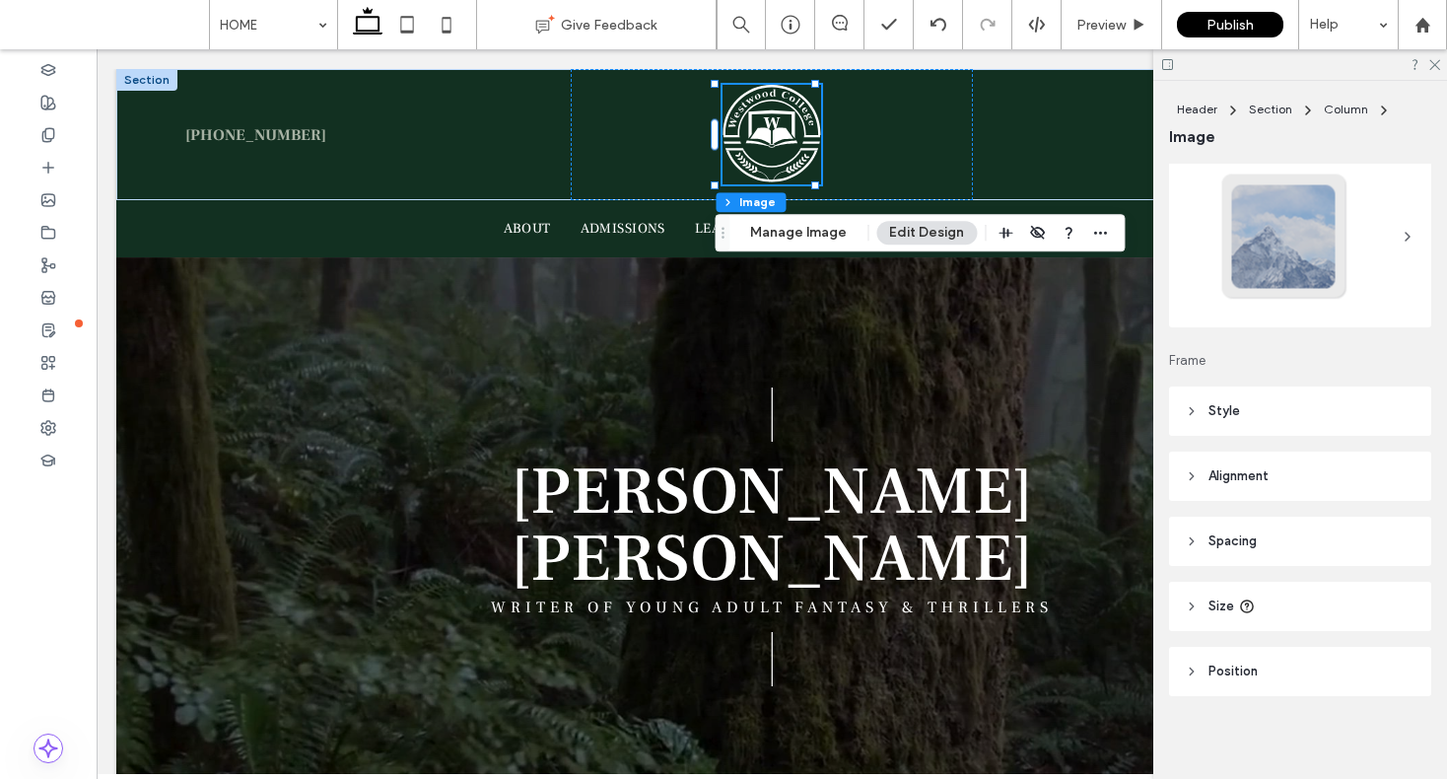
scroll to position [63, 0]
click at [1431, 67] on use at bounding box center [1434, 65] width 11 height 11
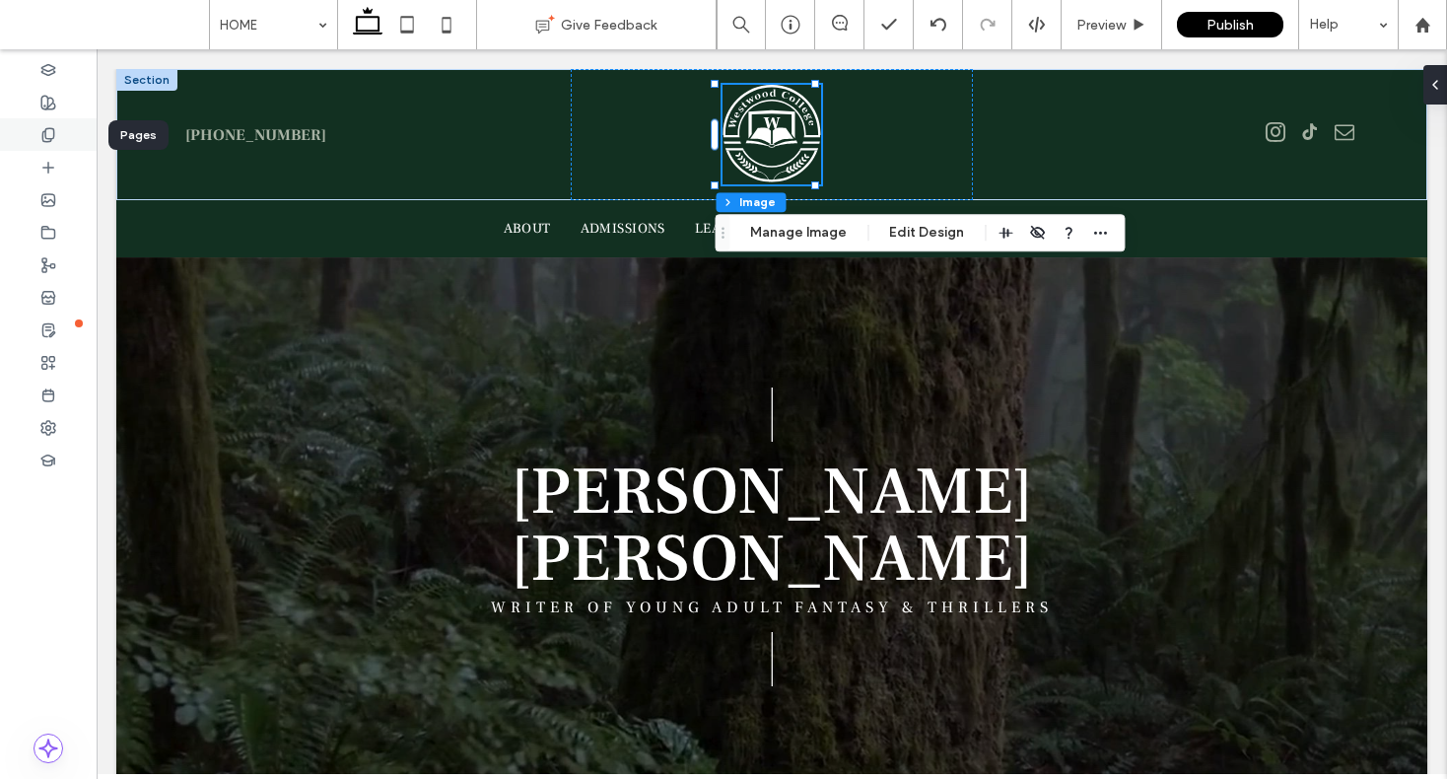
click at [48, 128] on icon at bounding box center [48, 135] width 16 height 16
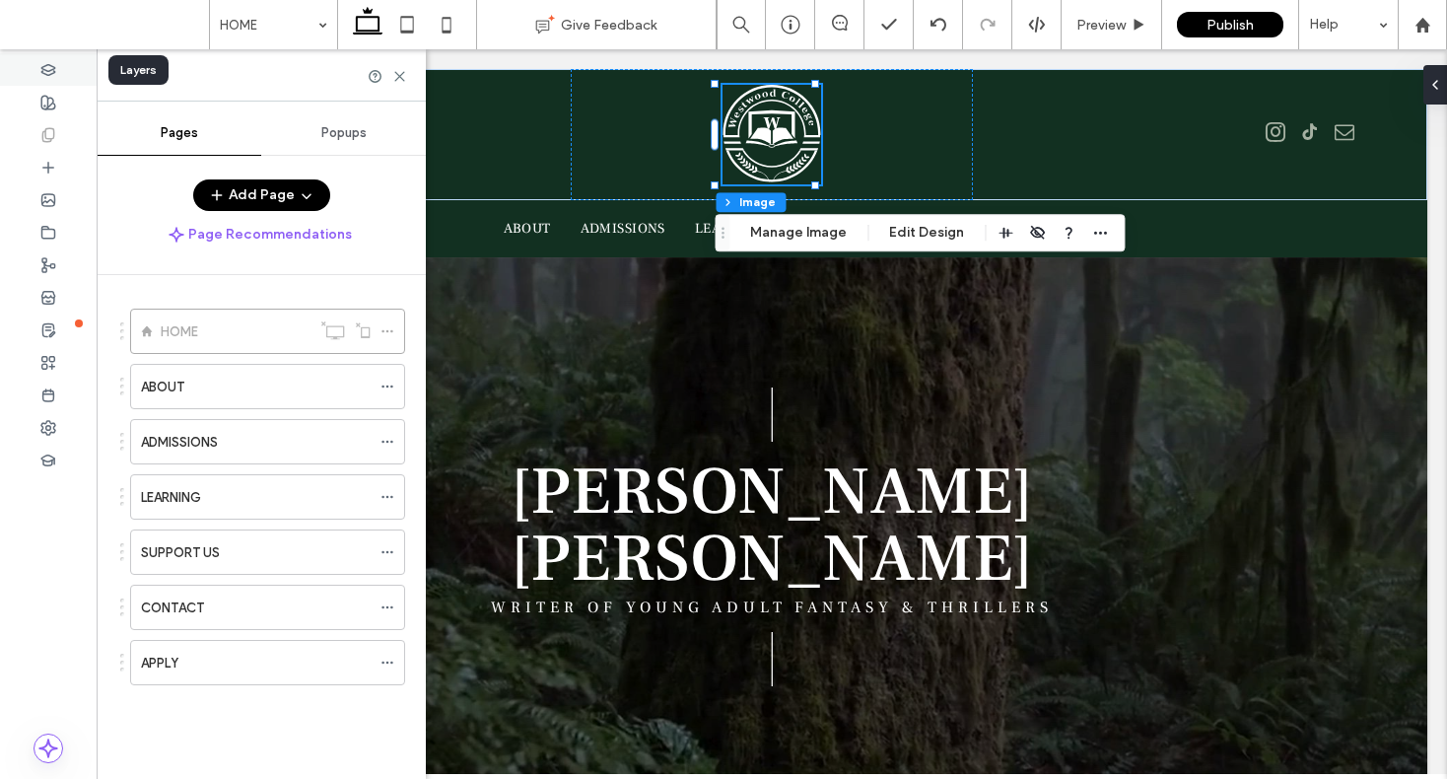
click at [43, 71] on icon at bounding box center [48, 70] width 16 height 16
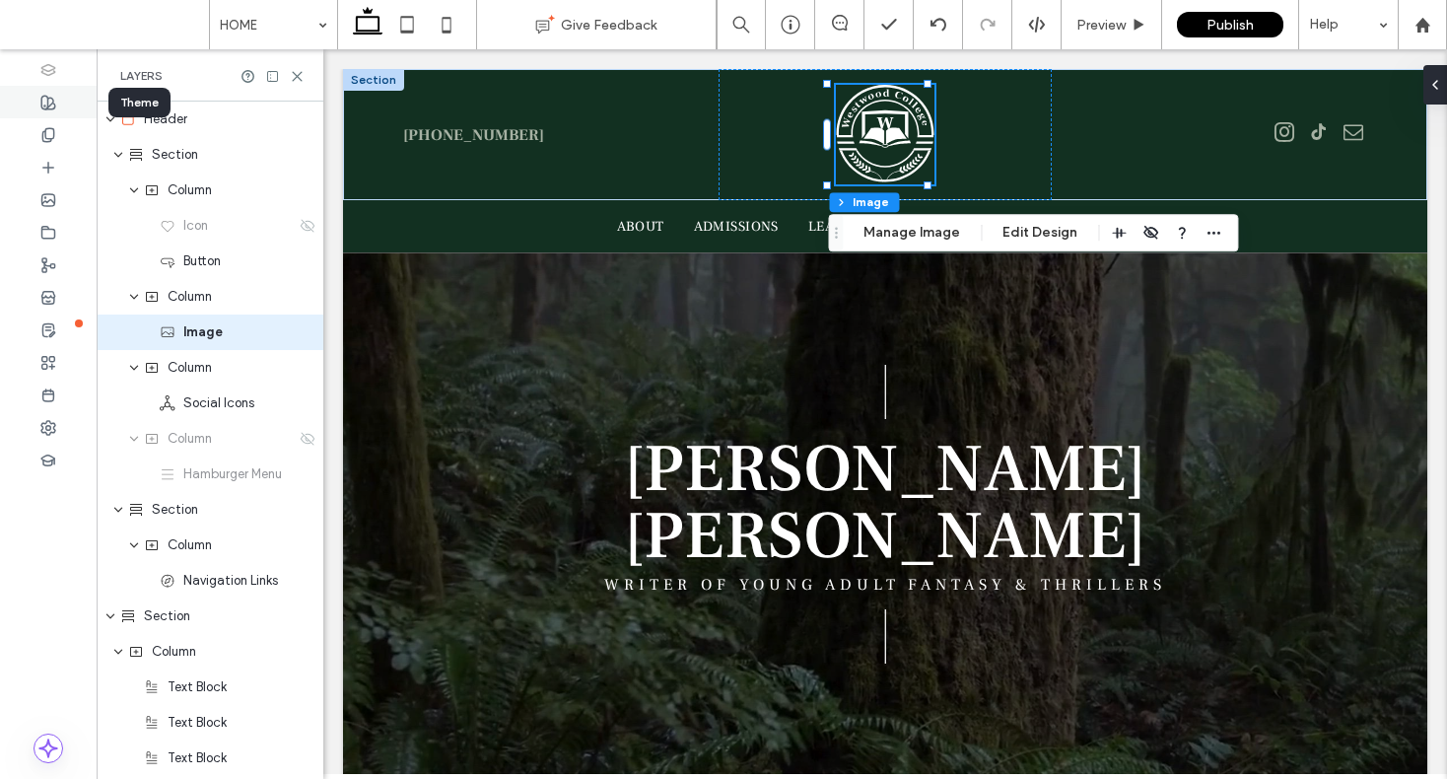
click at [43, 103] on icon at bounding box center [48, 103] width 16 height 16
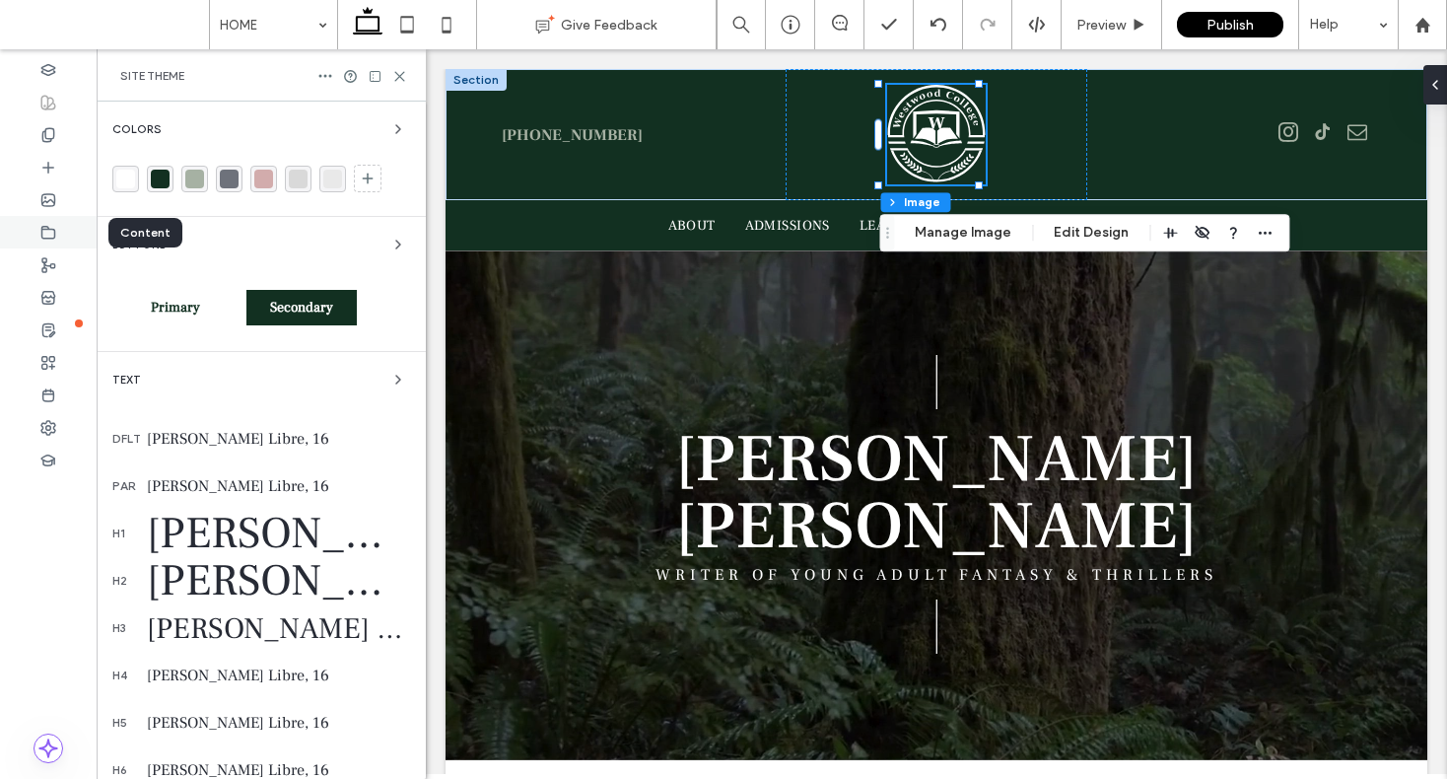
click at [53, 230] on icon at bounding box center [48, 233] width 16 height 16
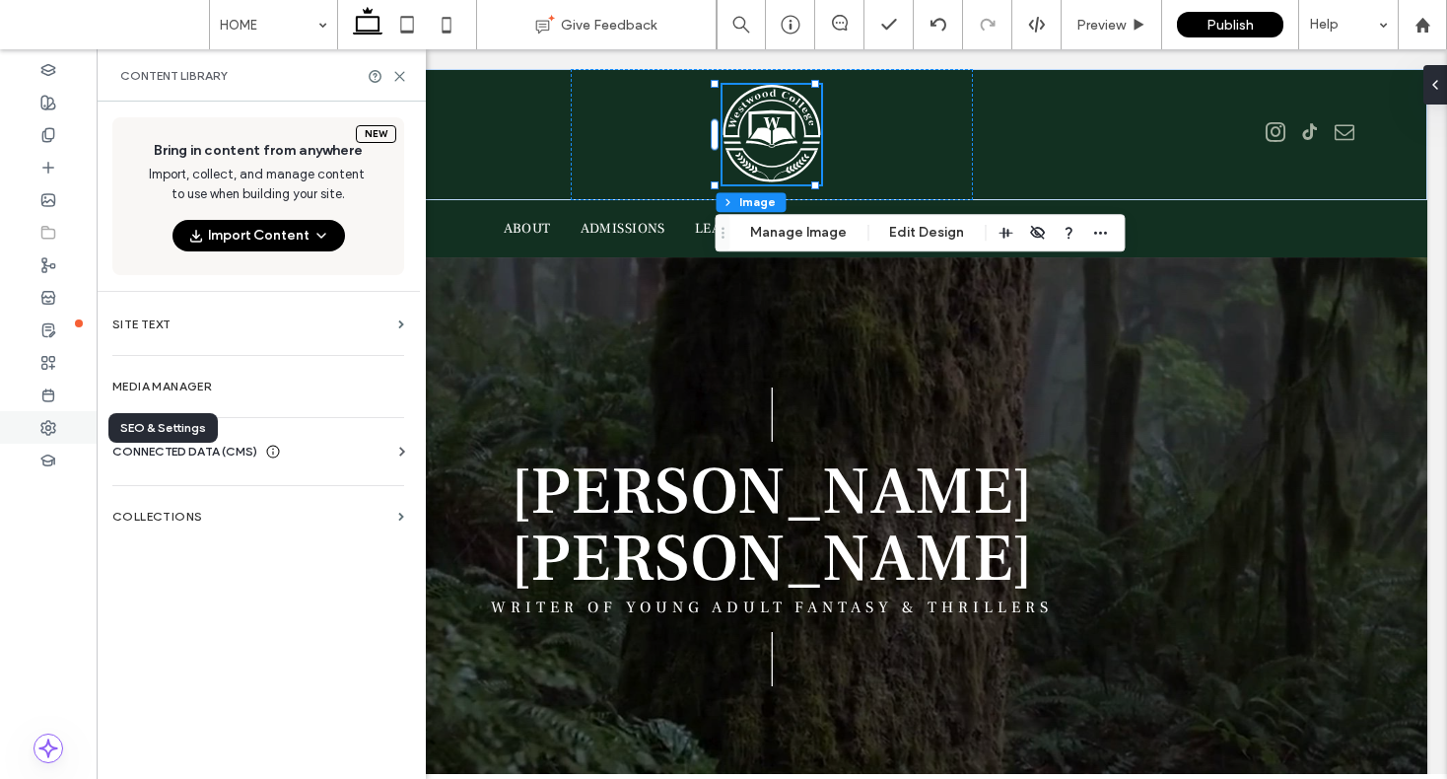
click at [47, 433] on use at bounding box center [48, 428] width 14 height 14
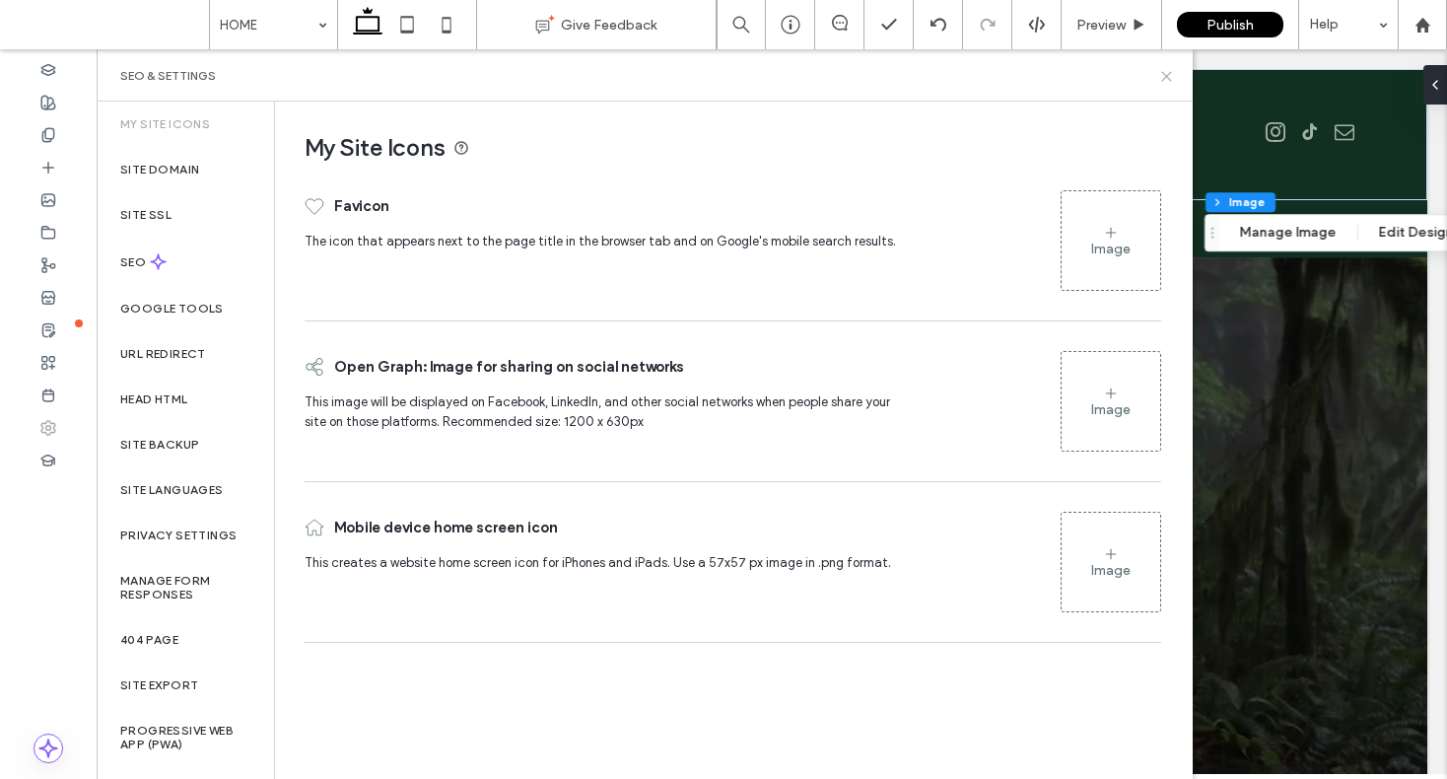
click at [1165, 74] on use at bounding box center [1166, 76] width 9 height 9
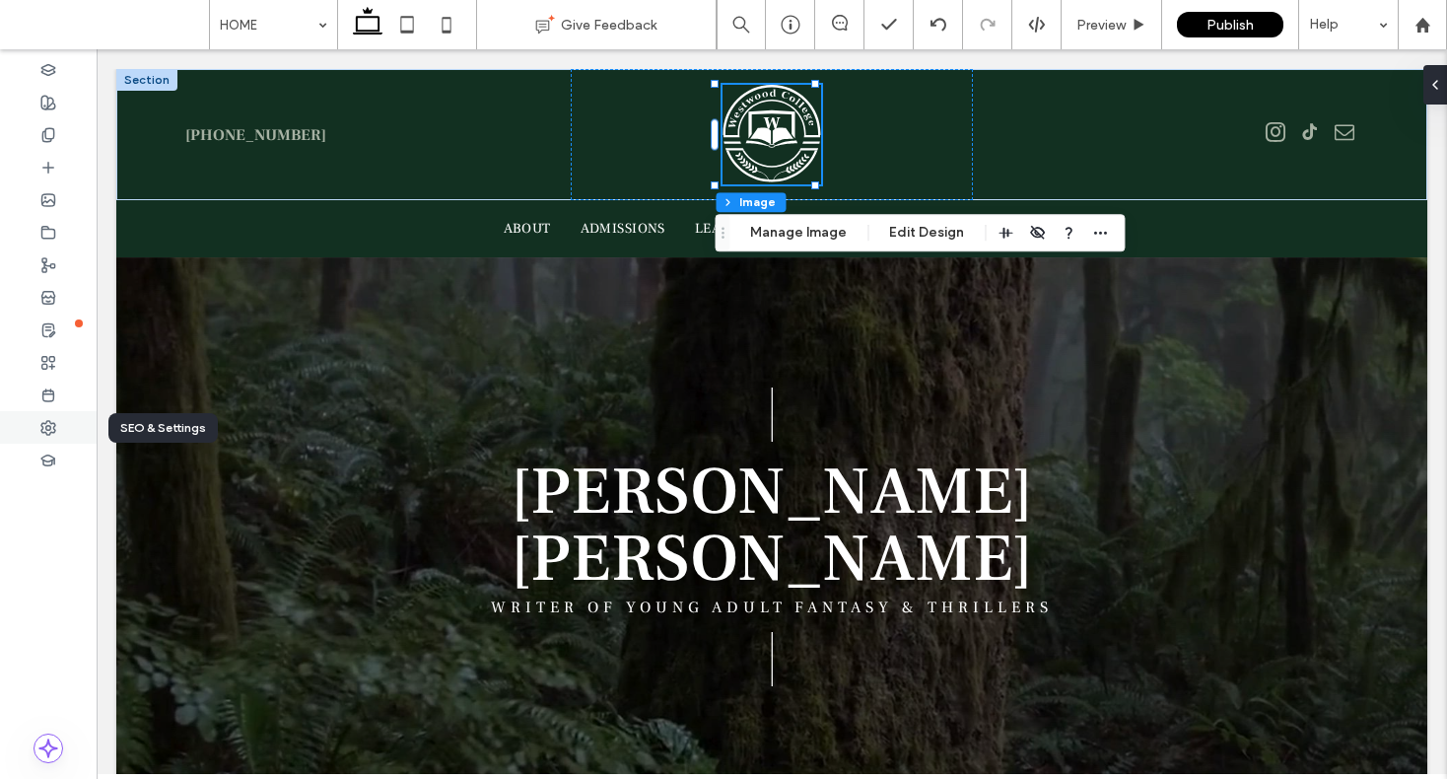
click at [50, 434] on icon at bounding box center [48, 428] width 16 height 16
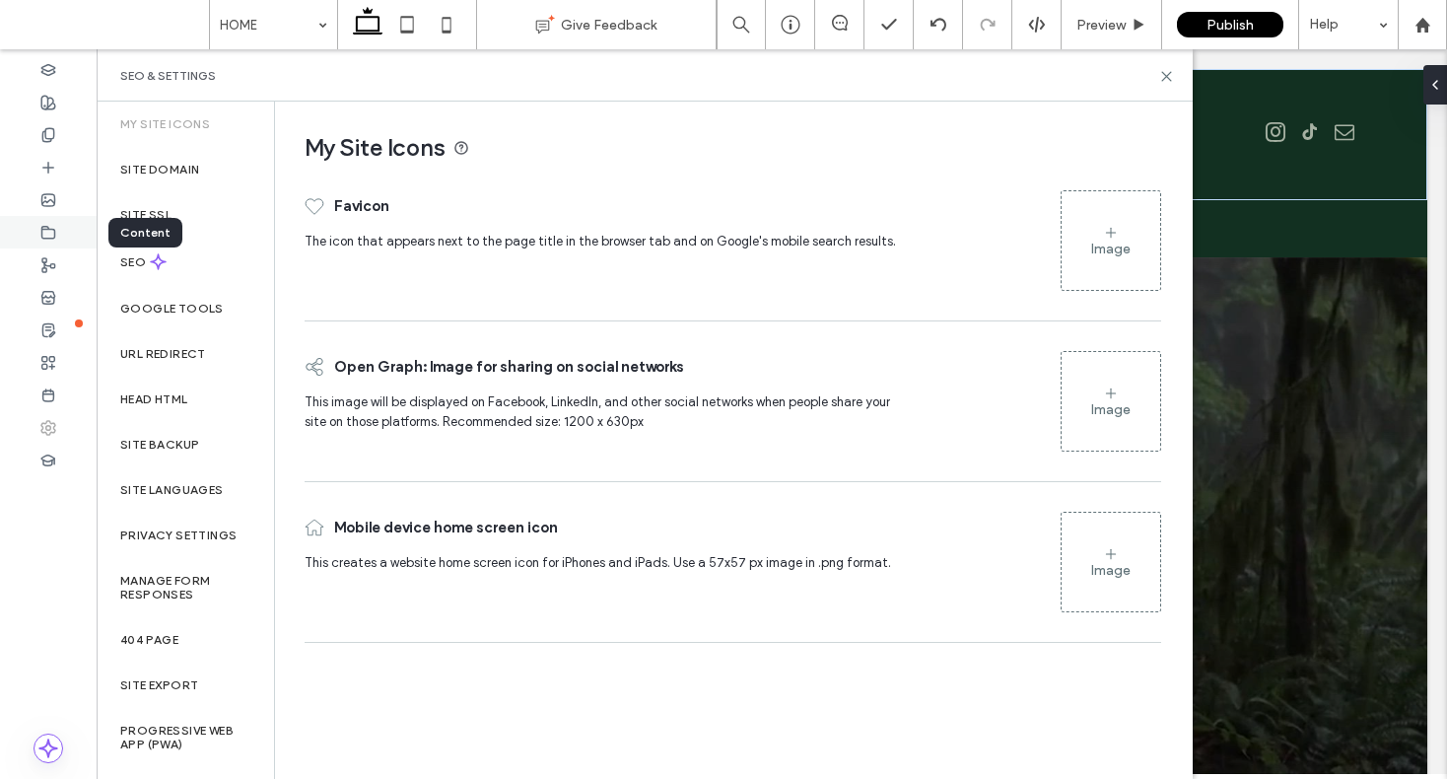
click at [40, 225] on icon at bounding box center [48, 233] width 16 height 16
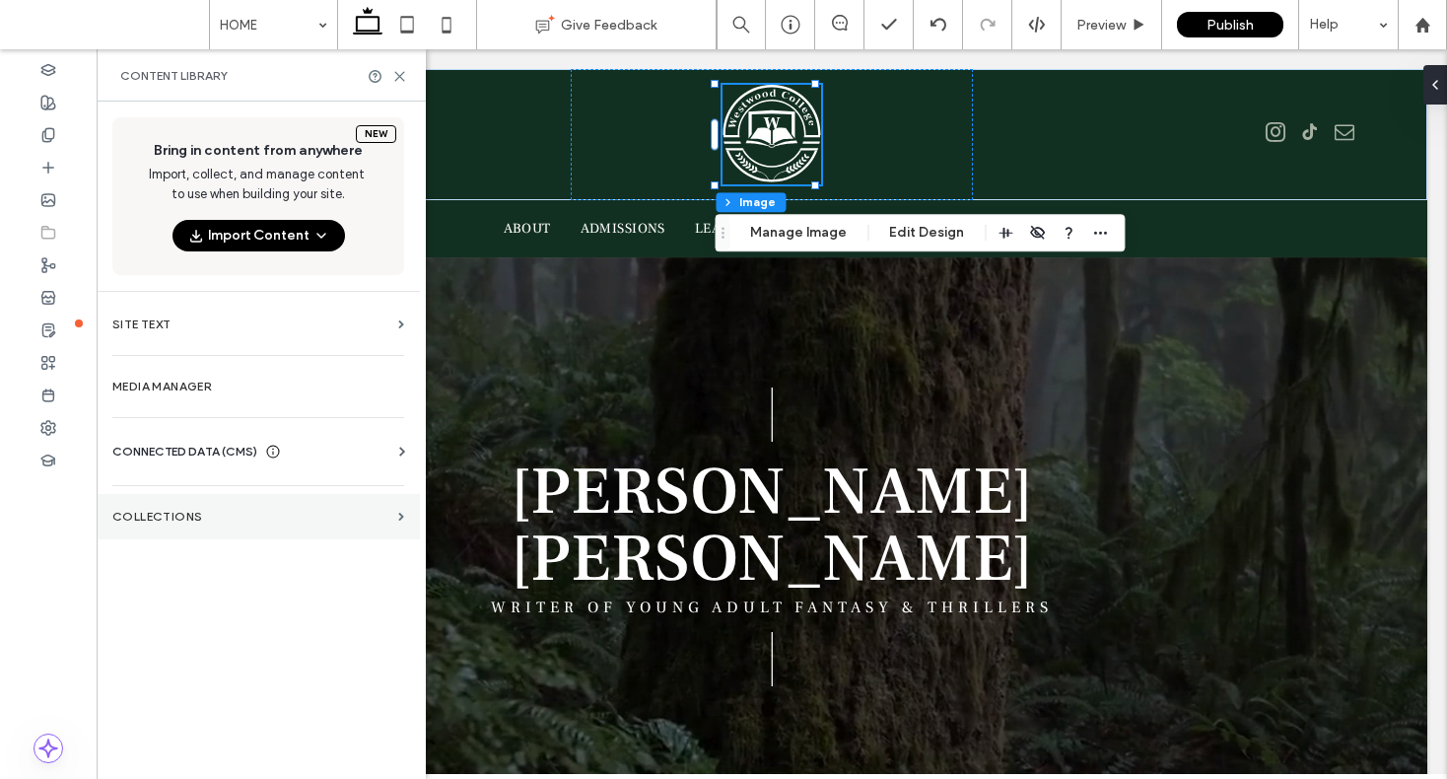
click at [190, 513] on label "Collections" at bounding box center [251, 517] width 278 height 14
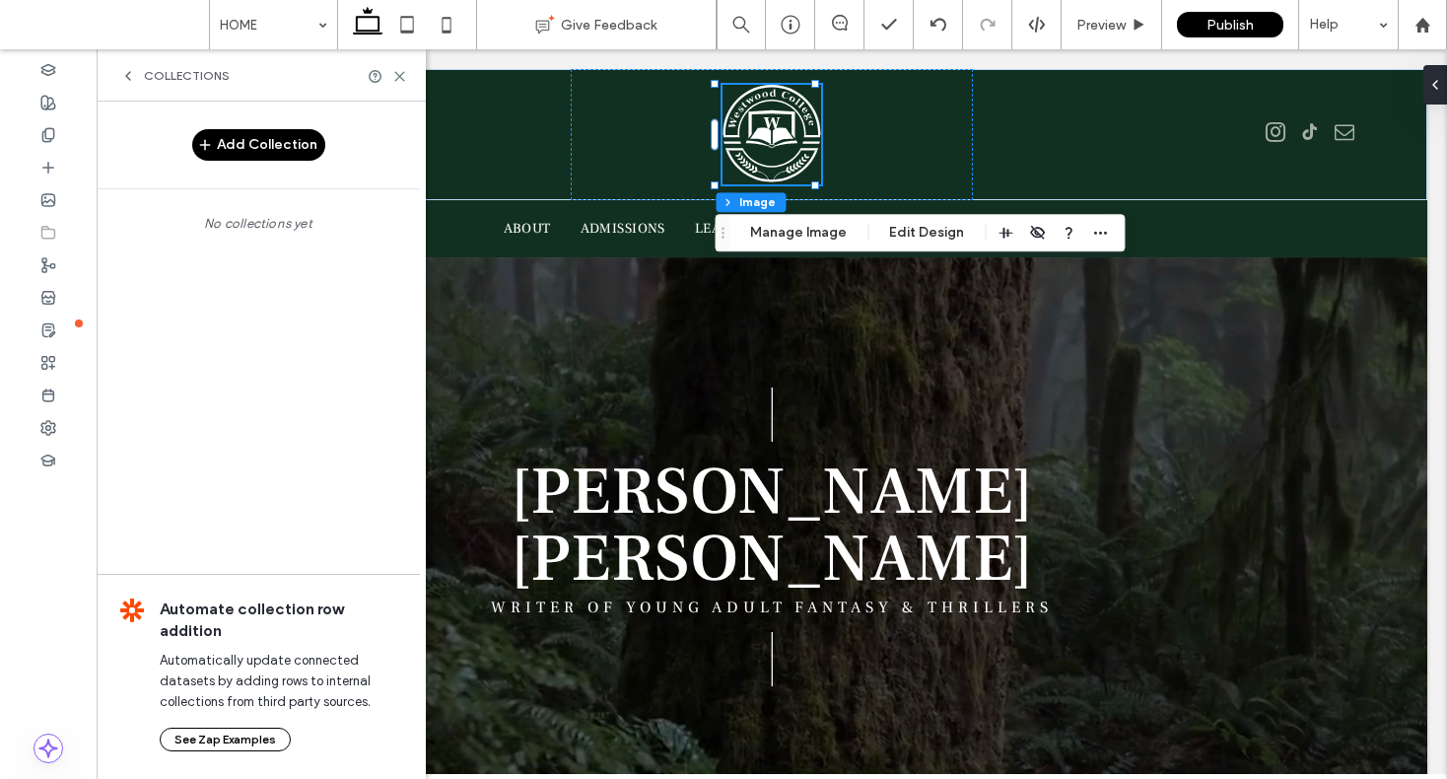
click at [140, 64] on div "Collections" at bounding box center [261, 75] width 329 height 52
click at [140, 77] on div "Collections" at bounding box center [174, 76] width 109 height 16
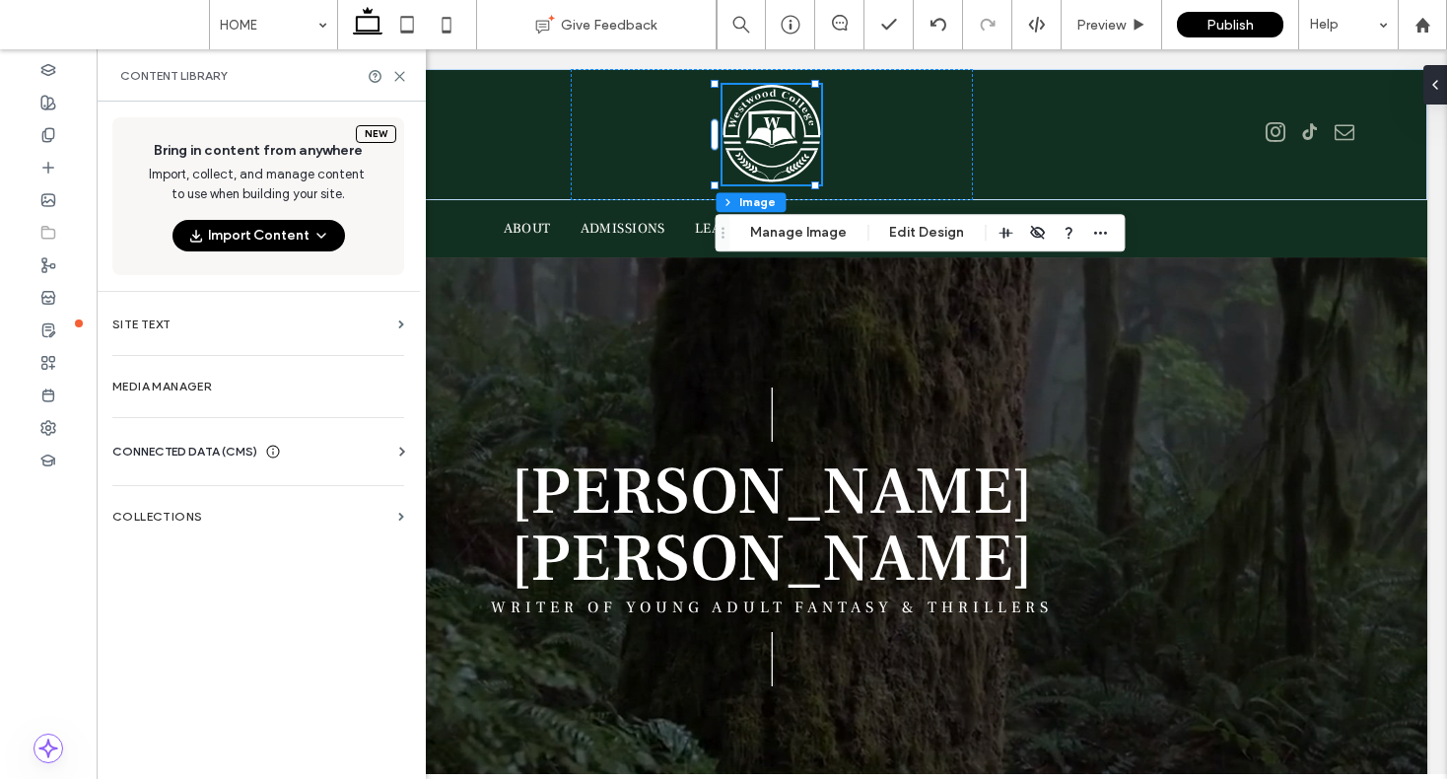
click at [300, 468] on div "Business Info Business Text Business Images Find and Replace" at bounding box center [262, 469] width 300 height 16
click at [303, 452] on div "CONNECTED DATA (CMS)" at bounding box center [262, 452] width 300 height 20
click at [203, 501] on label "Business Info" at bounding box center [262, 500] width 268 height 14
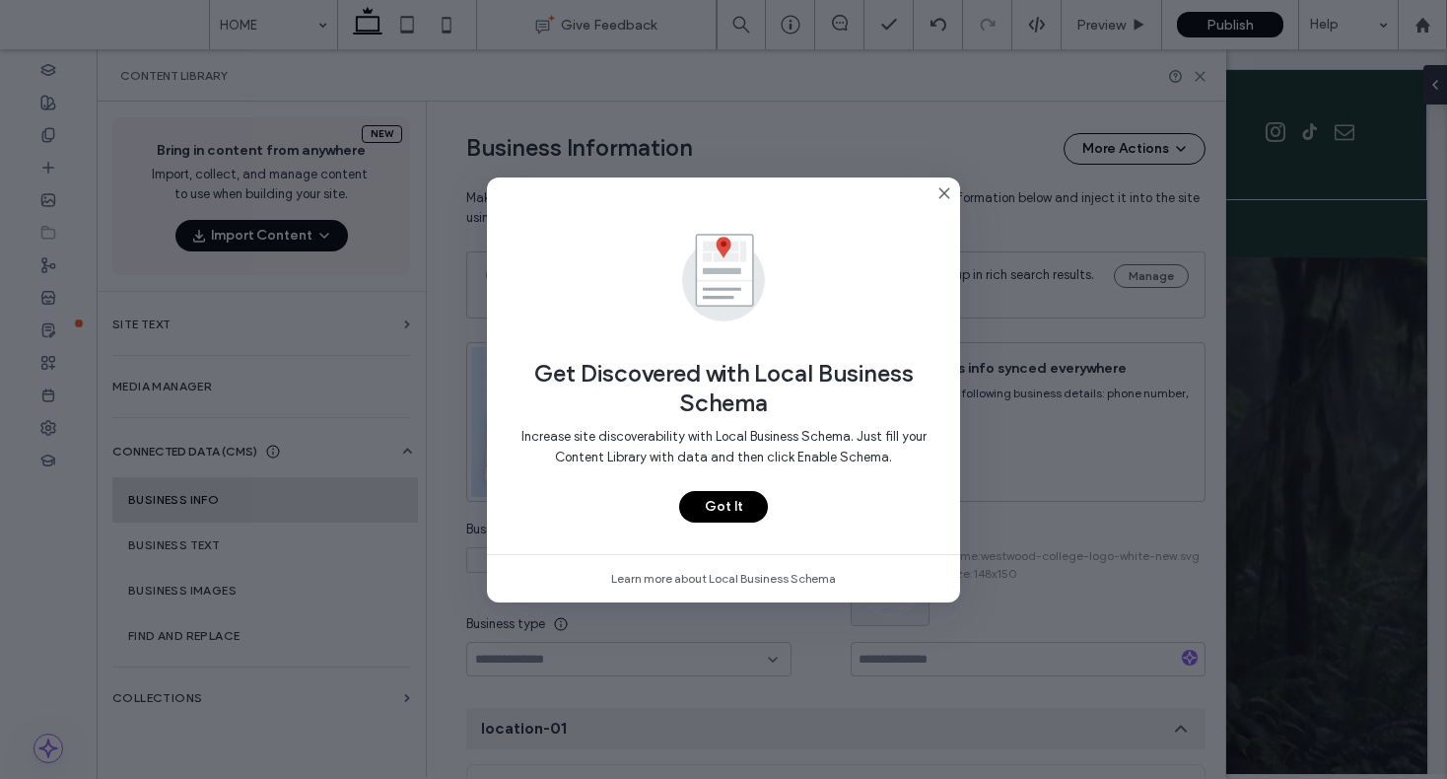
scroll to position [288, 0]
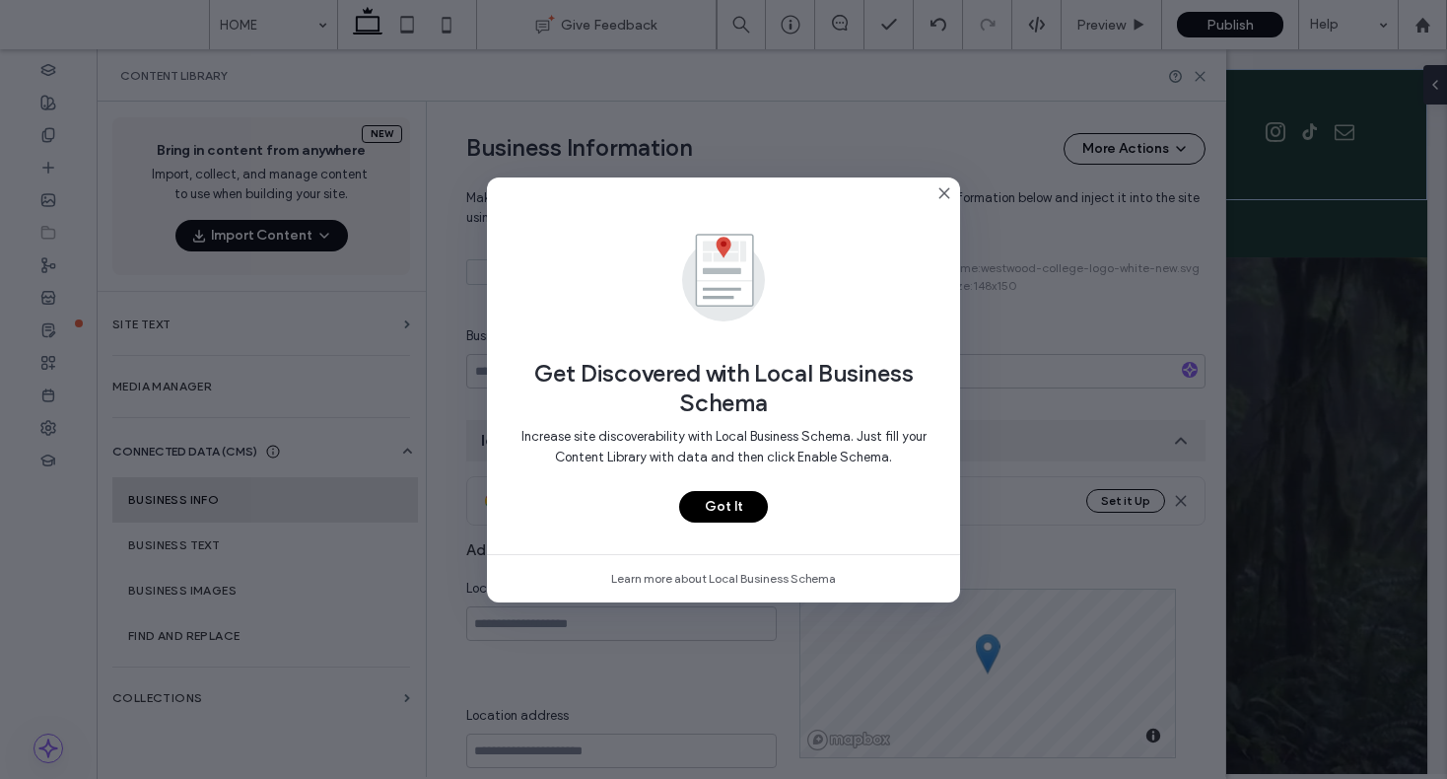
click at [701, 512] on button "Got It" at bounding box center [723, 507] width 89 height 32
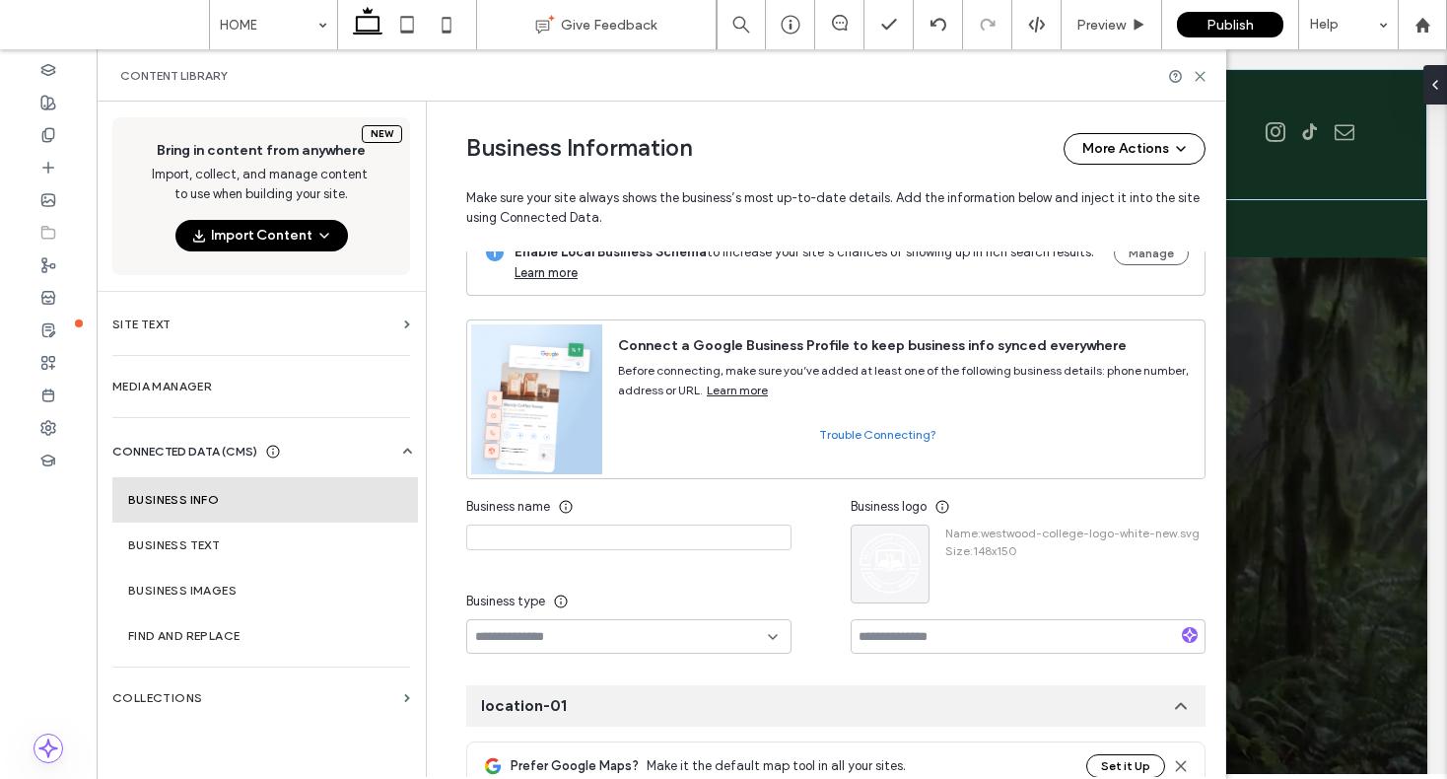
scroll to position [0, 0]
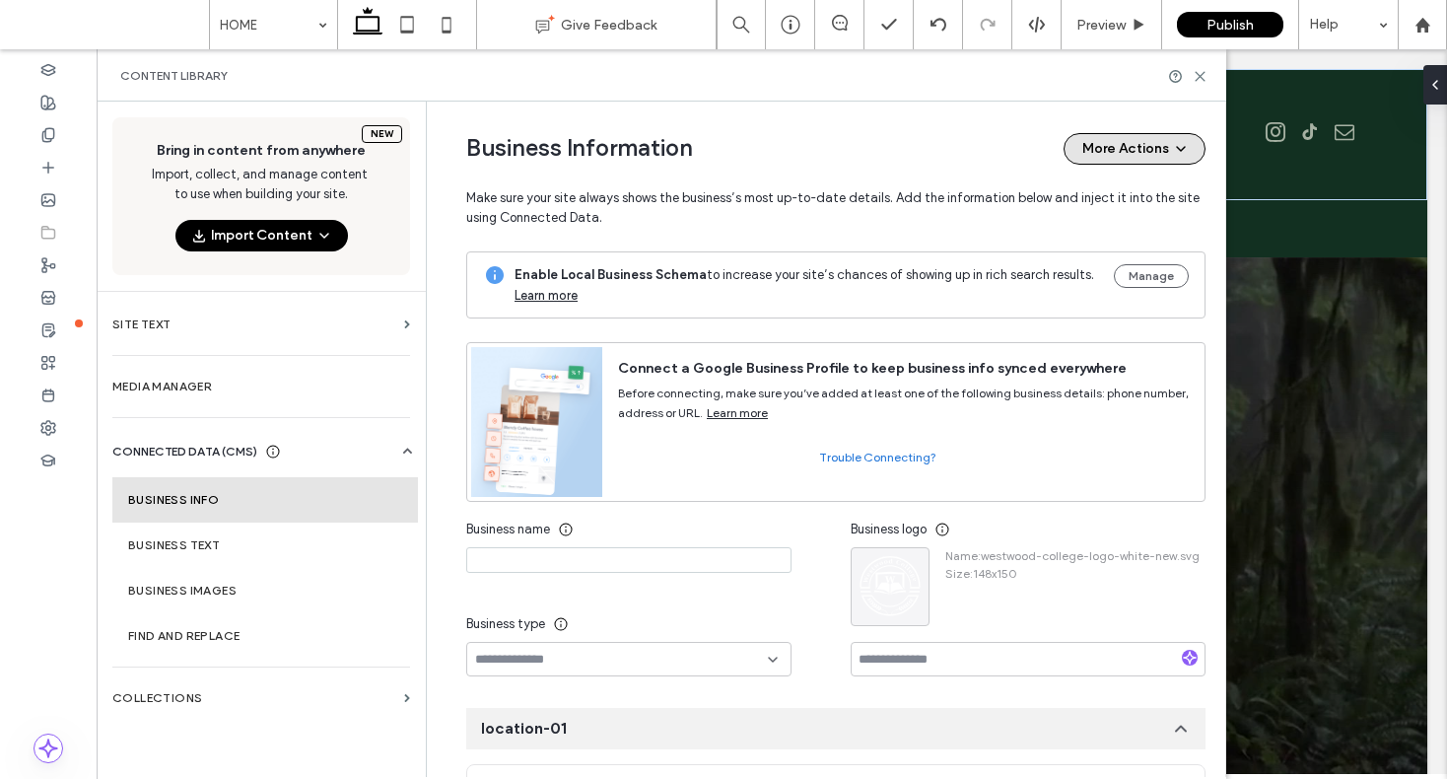
click at [1119, 141] on button "More Actions" at bounding box center [1135, 149] width 142 height 32
click at [1119, 142] on button "More Actions" at bounding box center [1135, 149] width 142 height 32
click at [981, 310] on div "Enable Local Business Schema to increase your site’s chances of showing up in r…" at bounding box center [835, 284] width 739 height 67
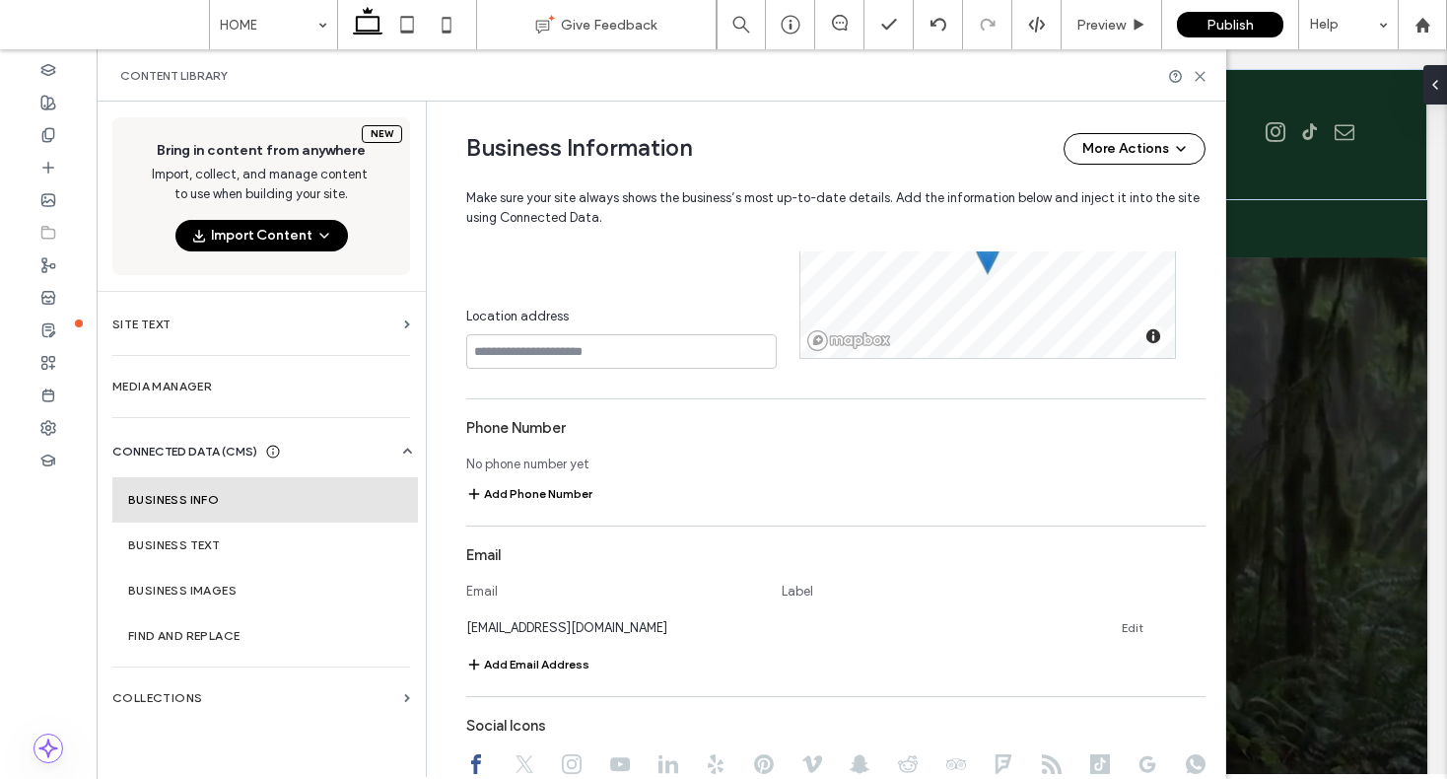
scroll to position [708, 0]
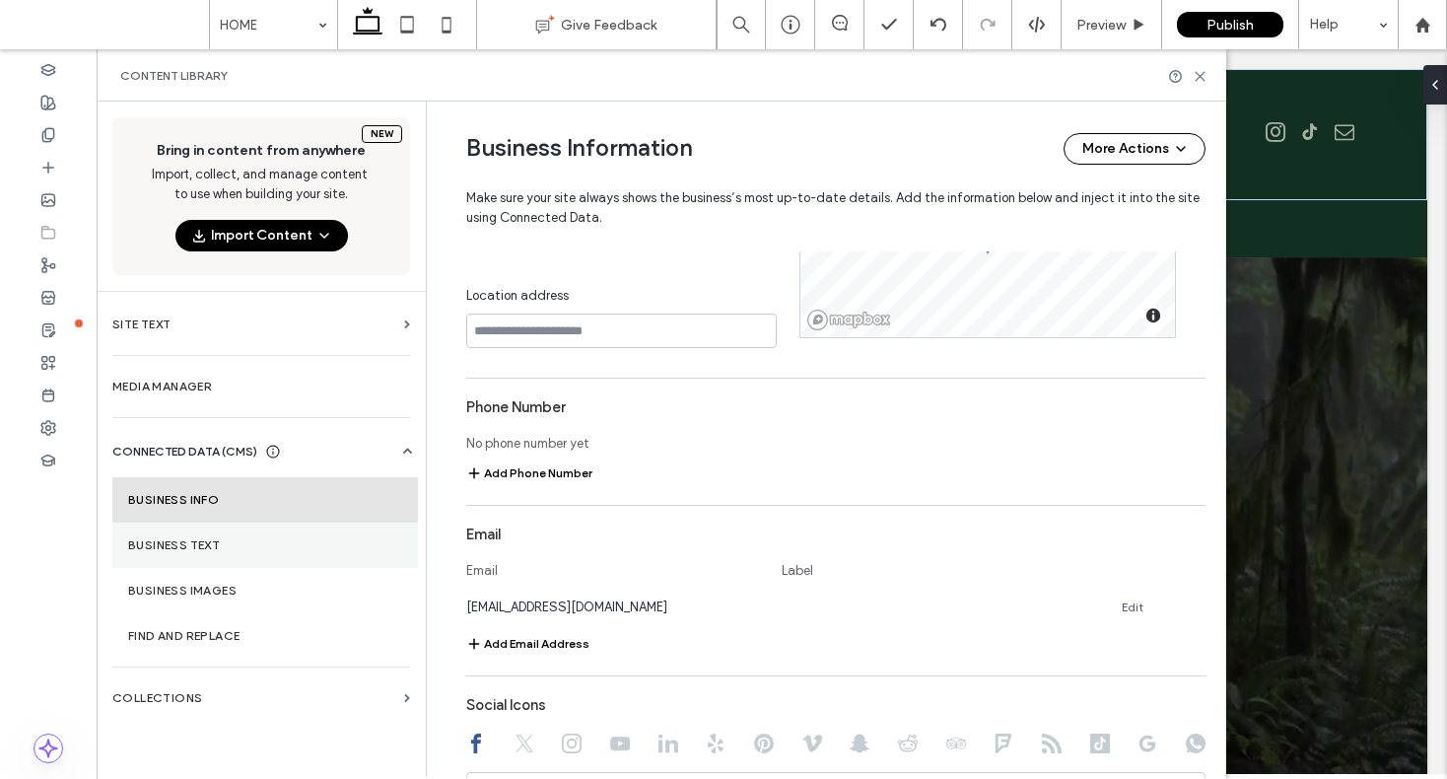
click at [275, 541] on label "Business Text" at bounding box center [265, 545] width 274 height 14
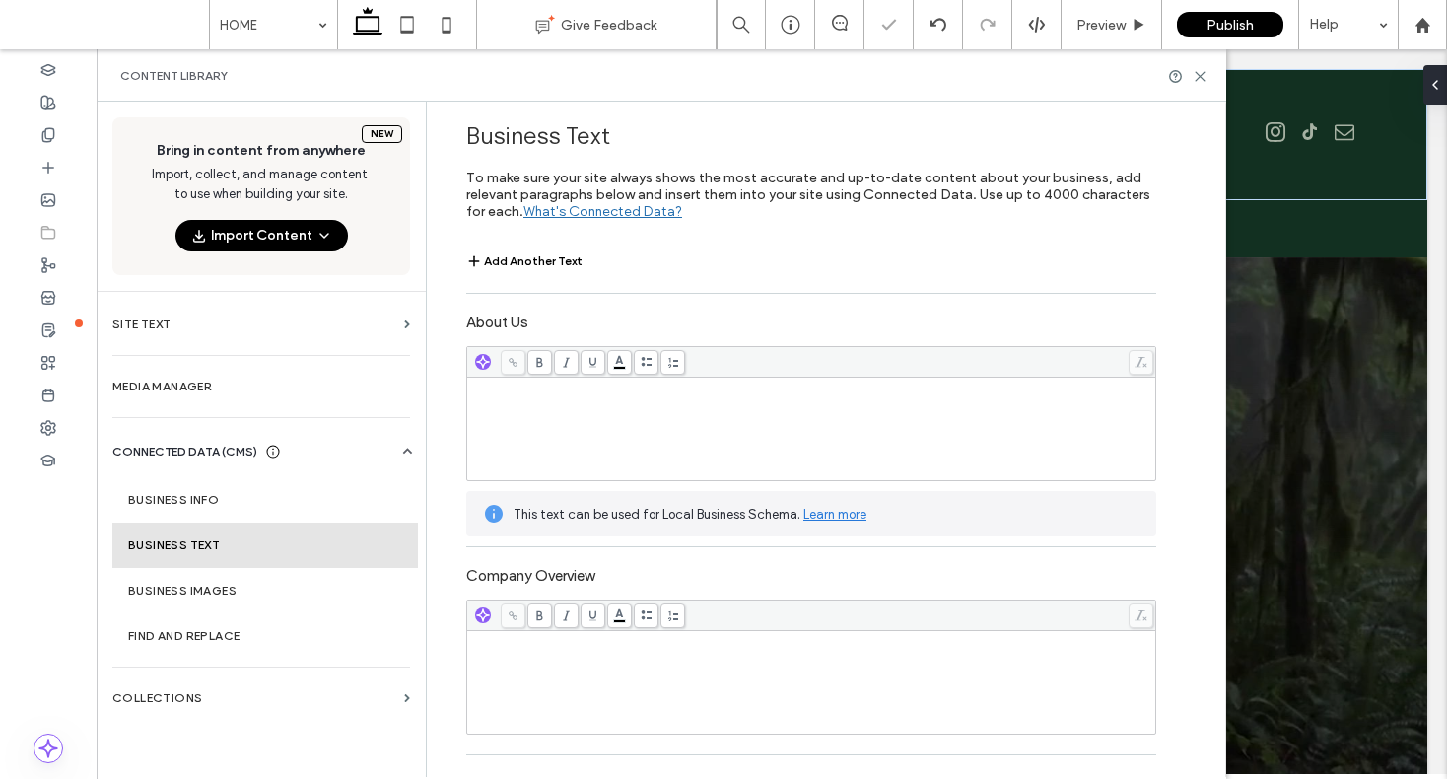
click at [259, 565] on section "Business Text" at bounding box center [265, 545] width 306 height 45
click at [257, 580] on section "Business Images" at bounding box center [265, 590] width 306 height 45
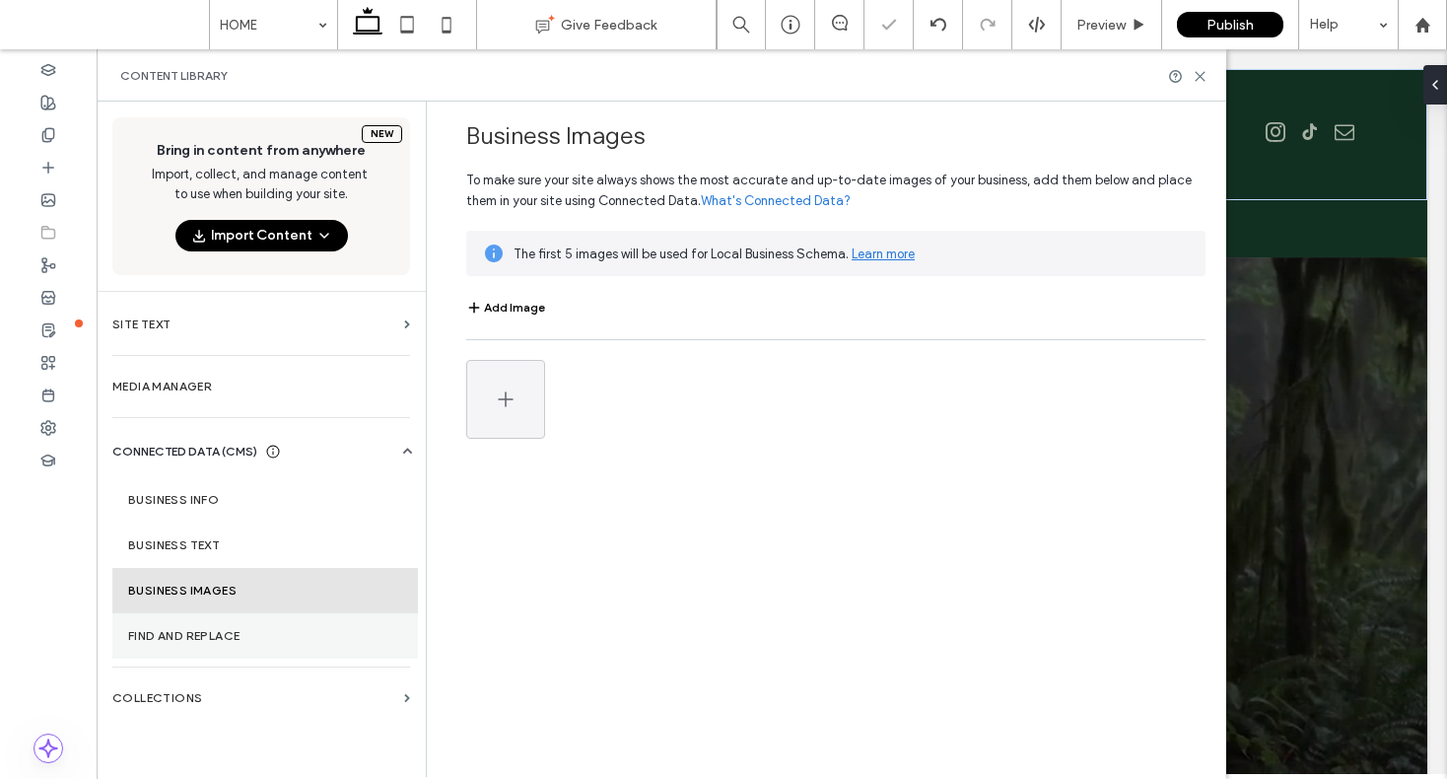
click at [258, 652] on section "Find and Replace" at bounding box center [265, 635] width 306 height 45
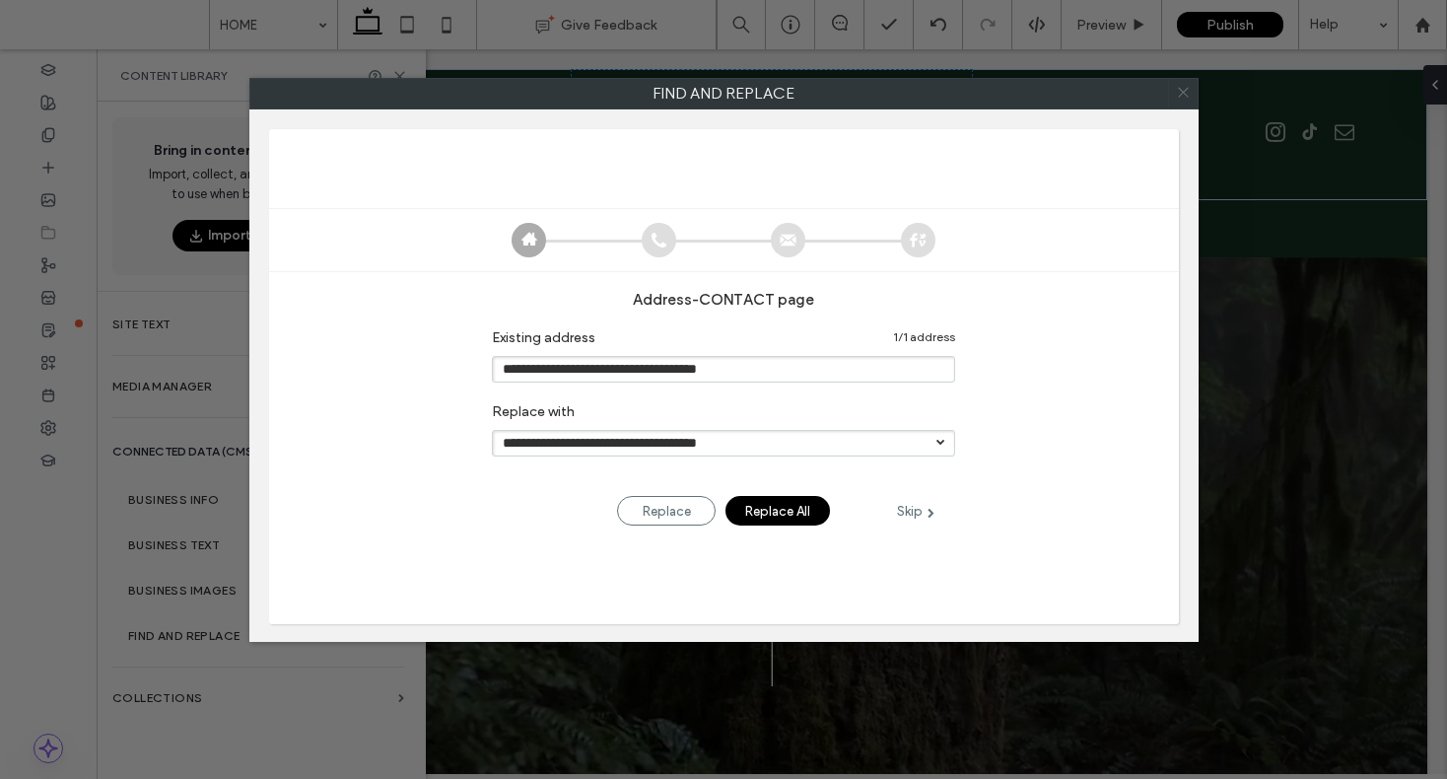
click at [1176, 87] on icon at bounding box center [1183, 92] width 29 height 29
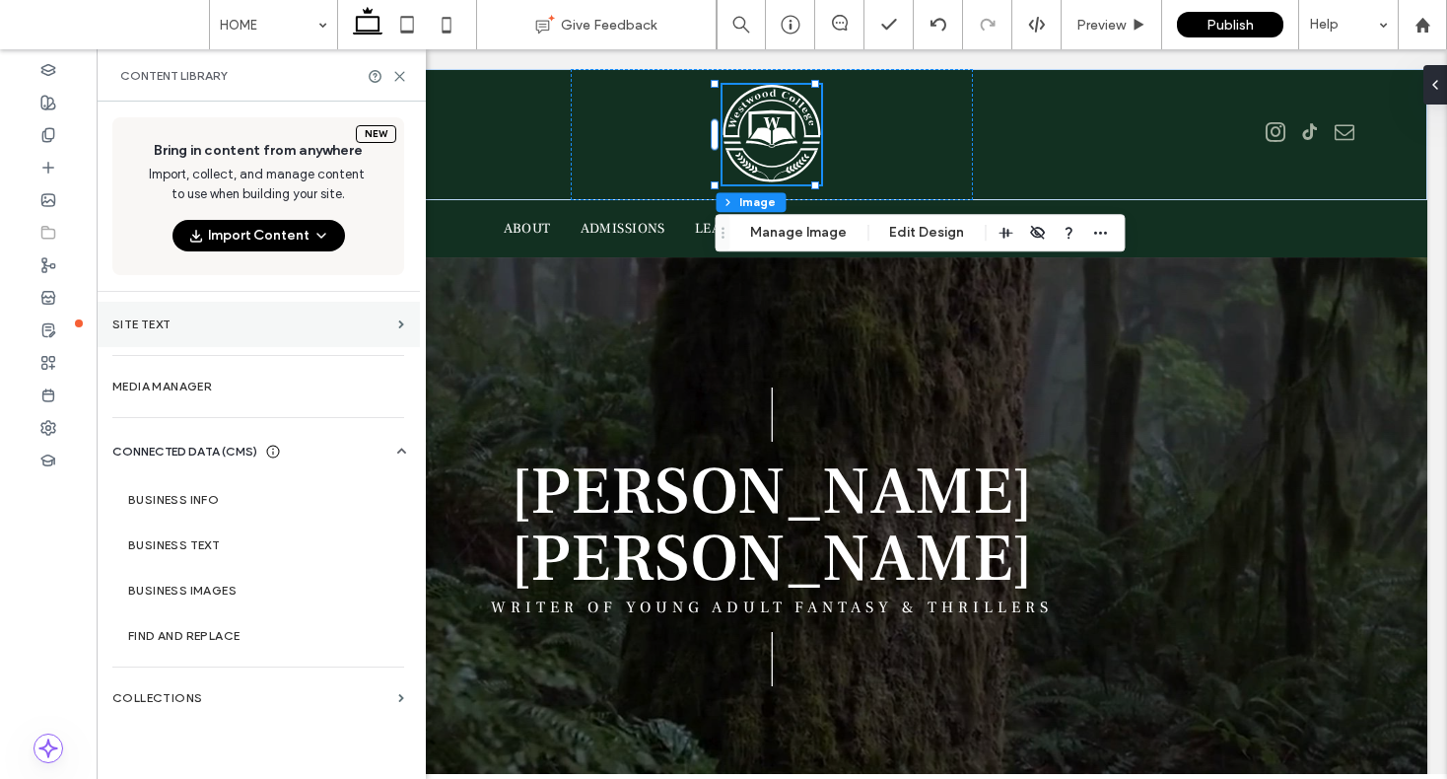
click at [204, 333] on section "Site Text" at bounding box center [258, 324] width 323 height 45
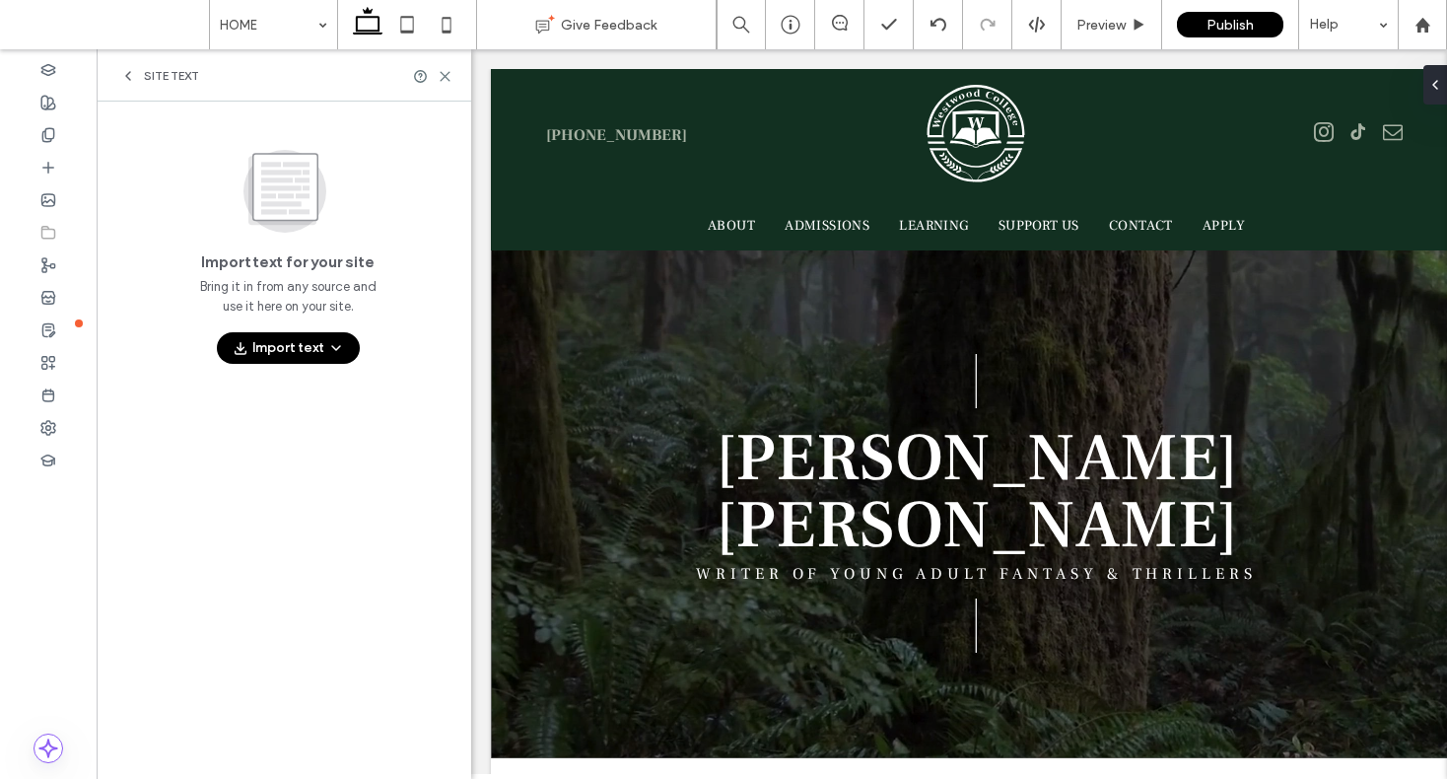
click at [133, 74] on icon at bounding box center [128, 76] width 16 height 16
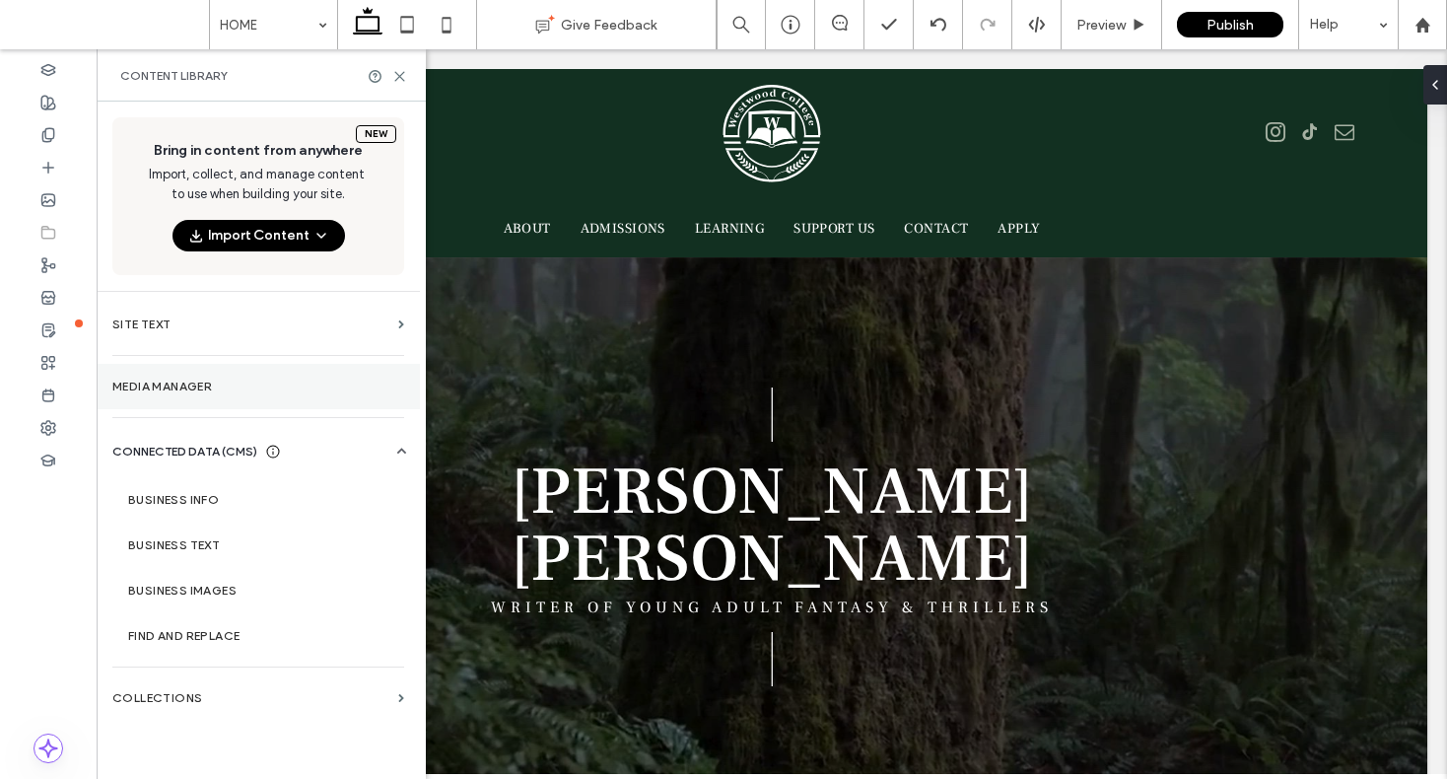
click at [242, 390] on label "Media Manager" at bounding box center [258, 387] width 292 height 14
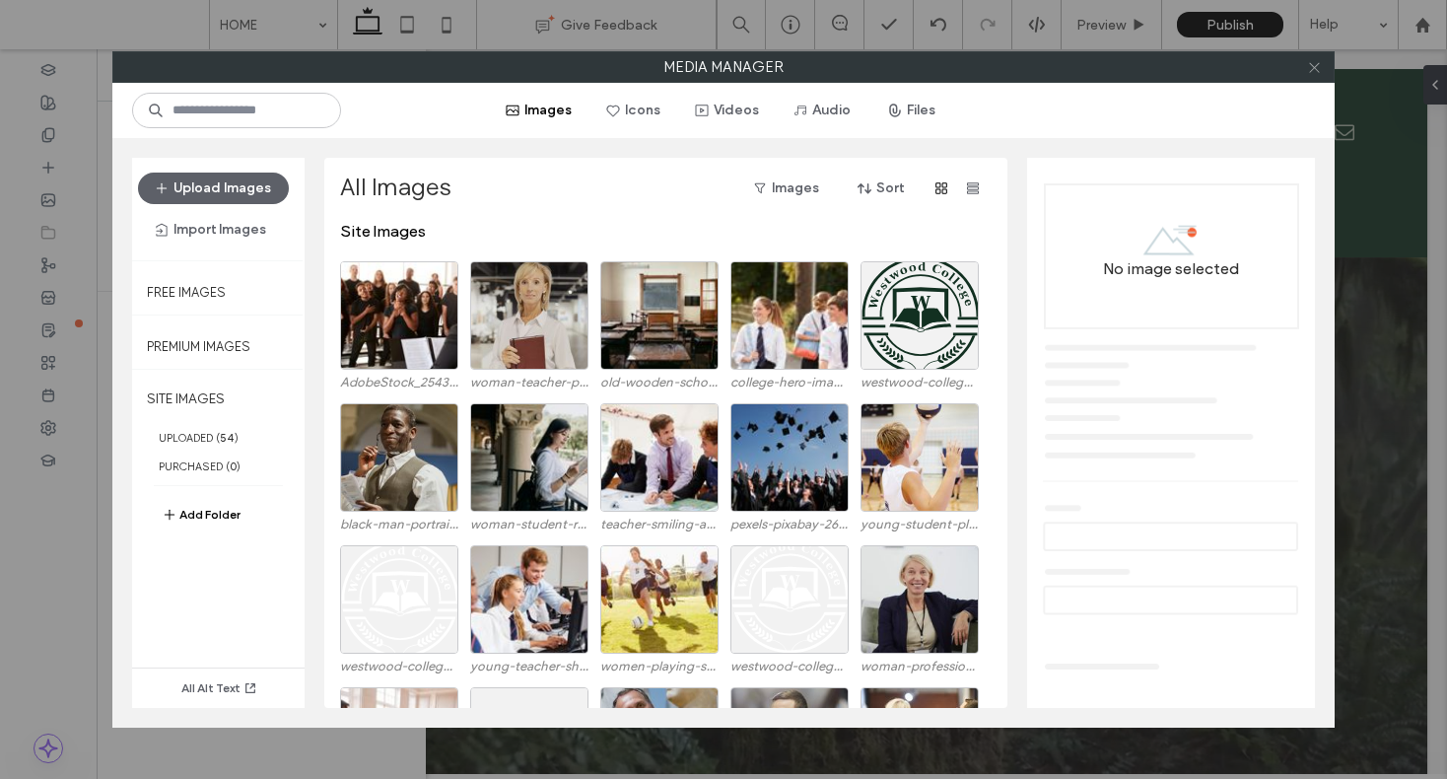
click at [1311, 72] on icon at bounding box center [1314, 67] width 15 height 15
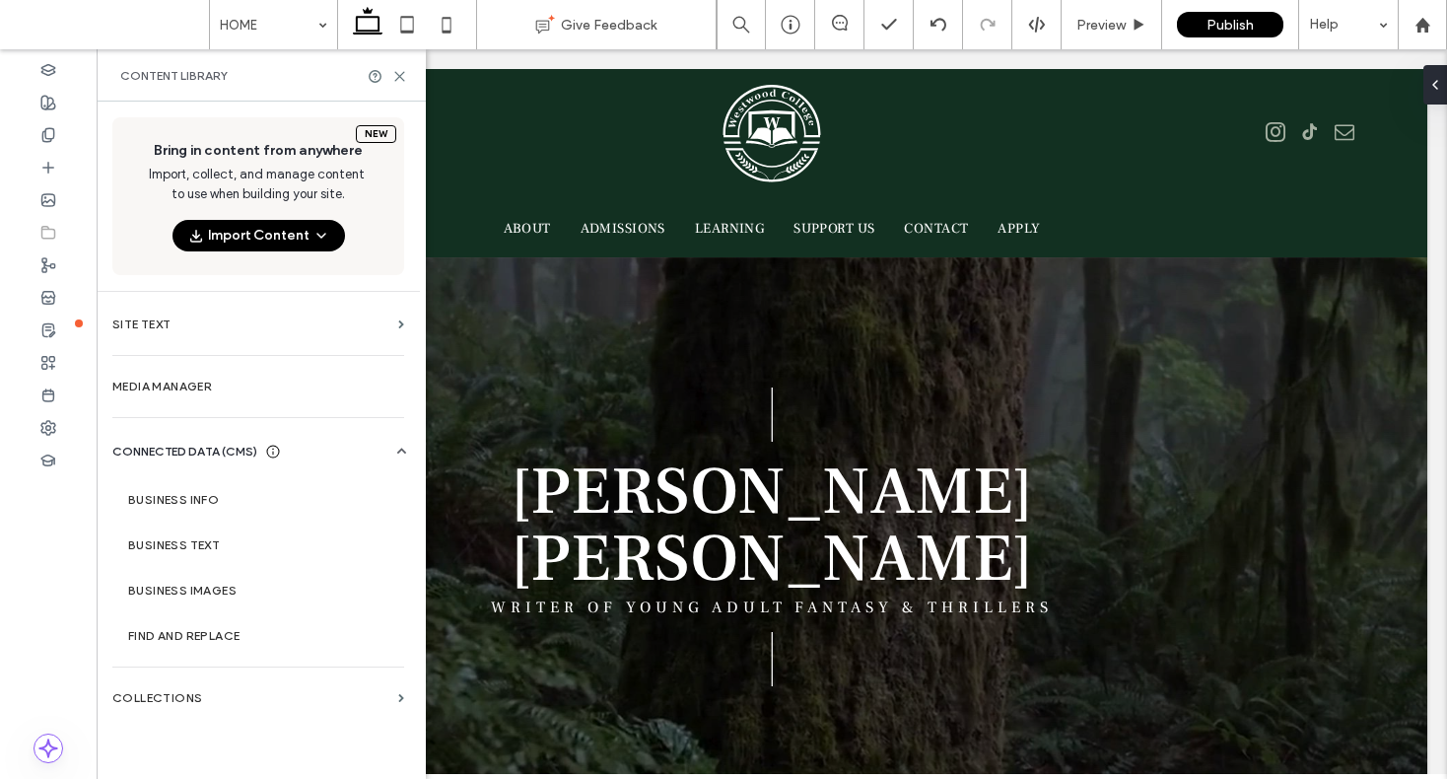
click at [300, 233] on button "Import Content" at bounding box center [259, 236] width 173 height 32
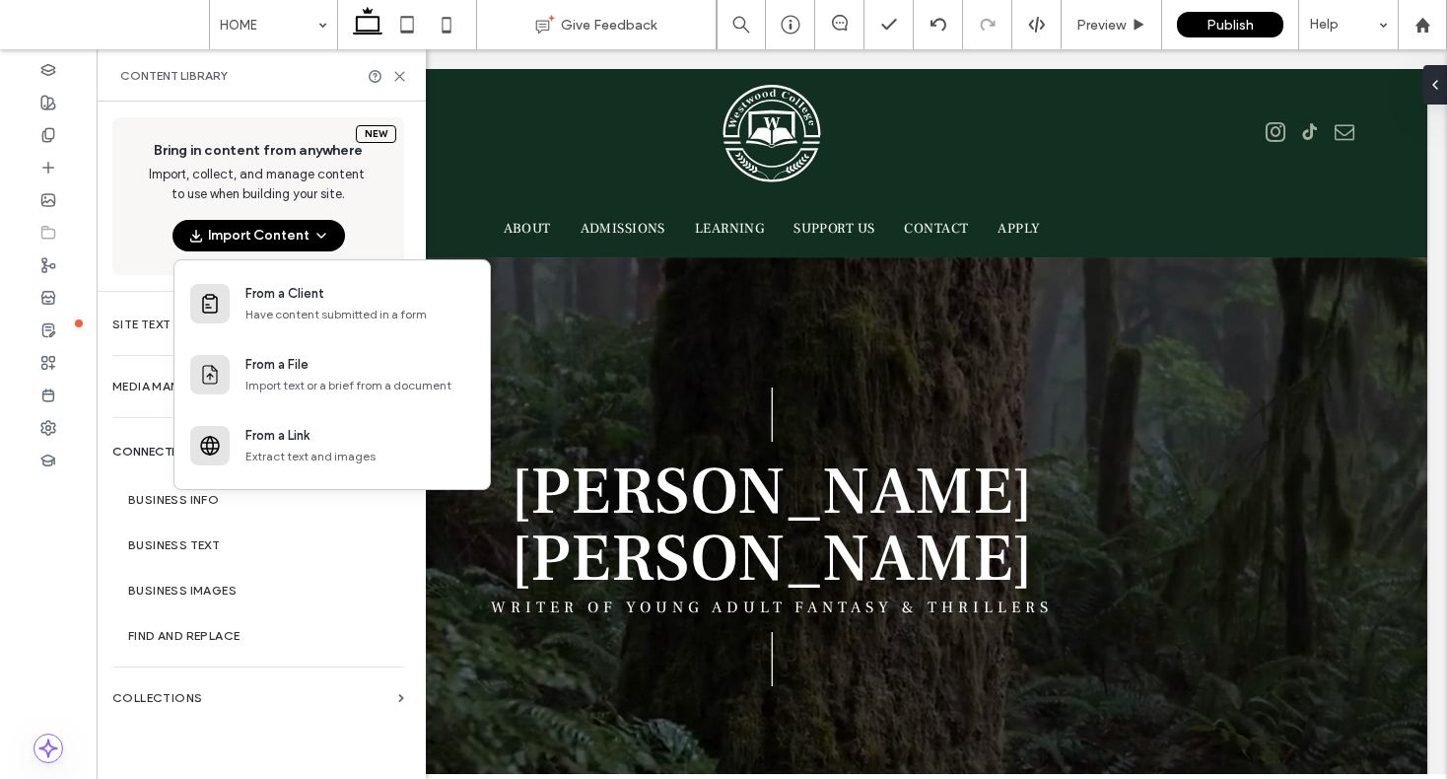
click at [354, 226] on div "New Bring in content from anywhere Import, collect, and manage content to use w…" at bounding box center [258, 196] width 292 height 158
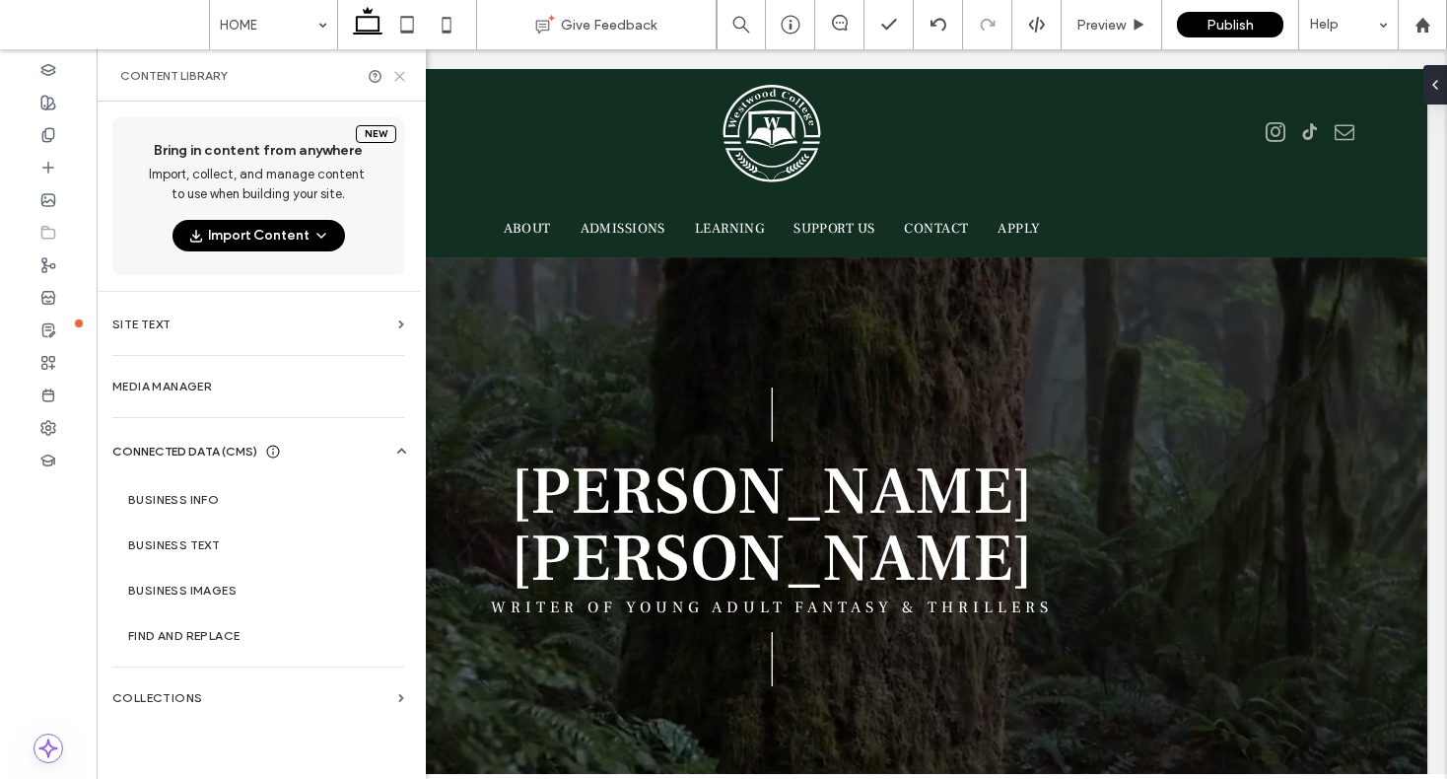
drag, startPoint x: 398, startPoint y: 73, endPoint x: 336, endPoint y: 64, distance: 62.7
click at [398, 73] on icon at bounding box center [399, 76] width 15 height 15
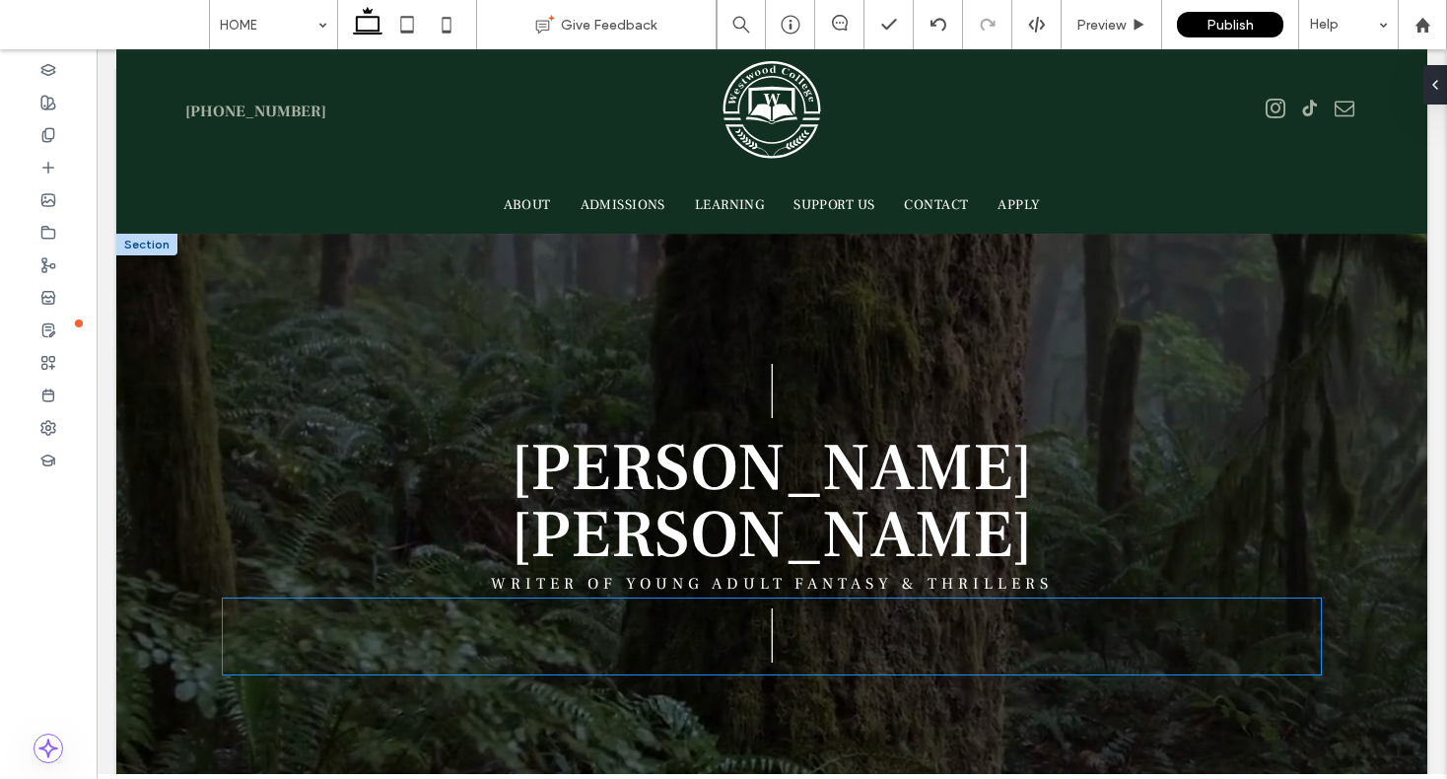
scroll to position [0, 0]
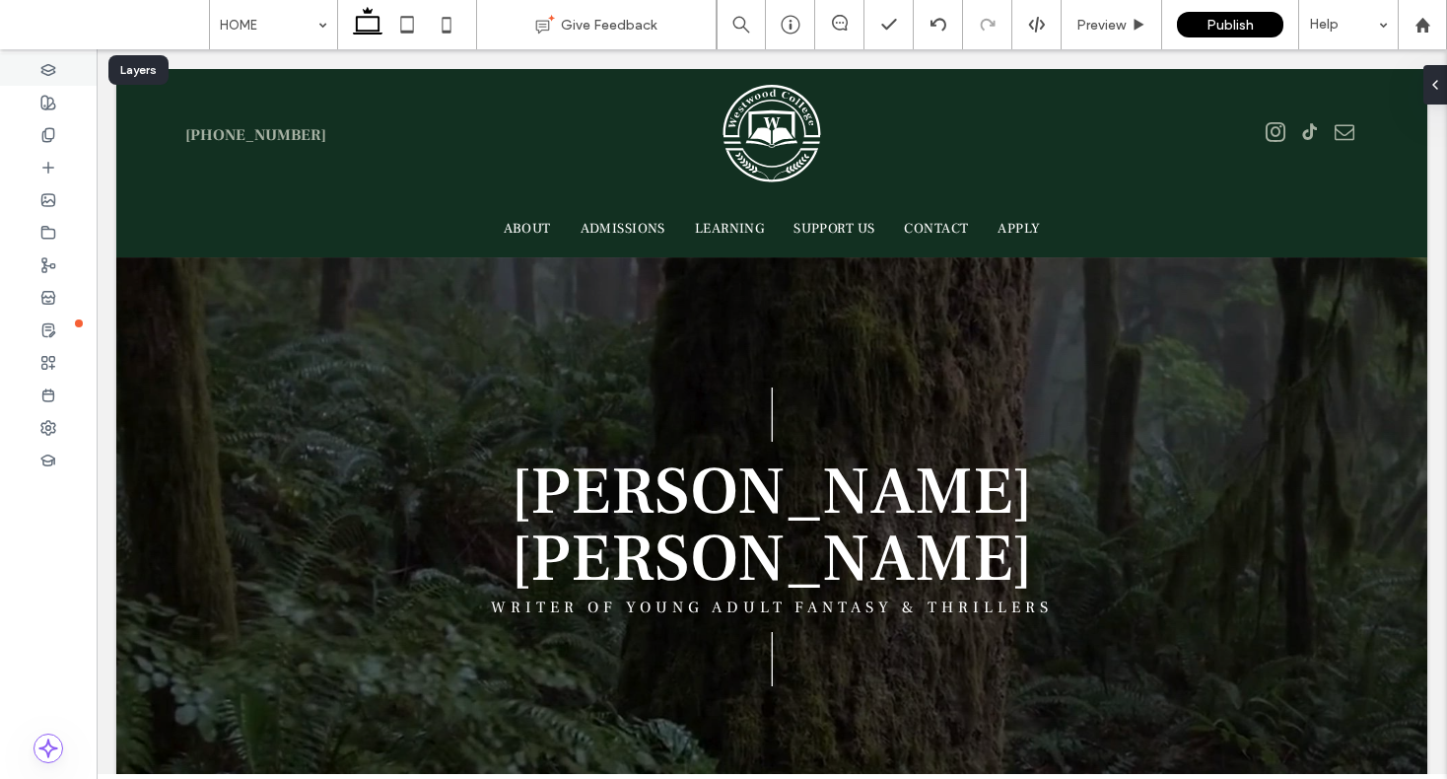
click at [64, 68] on div at bounding box center [48, 69] width 97 height 33
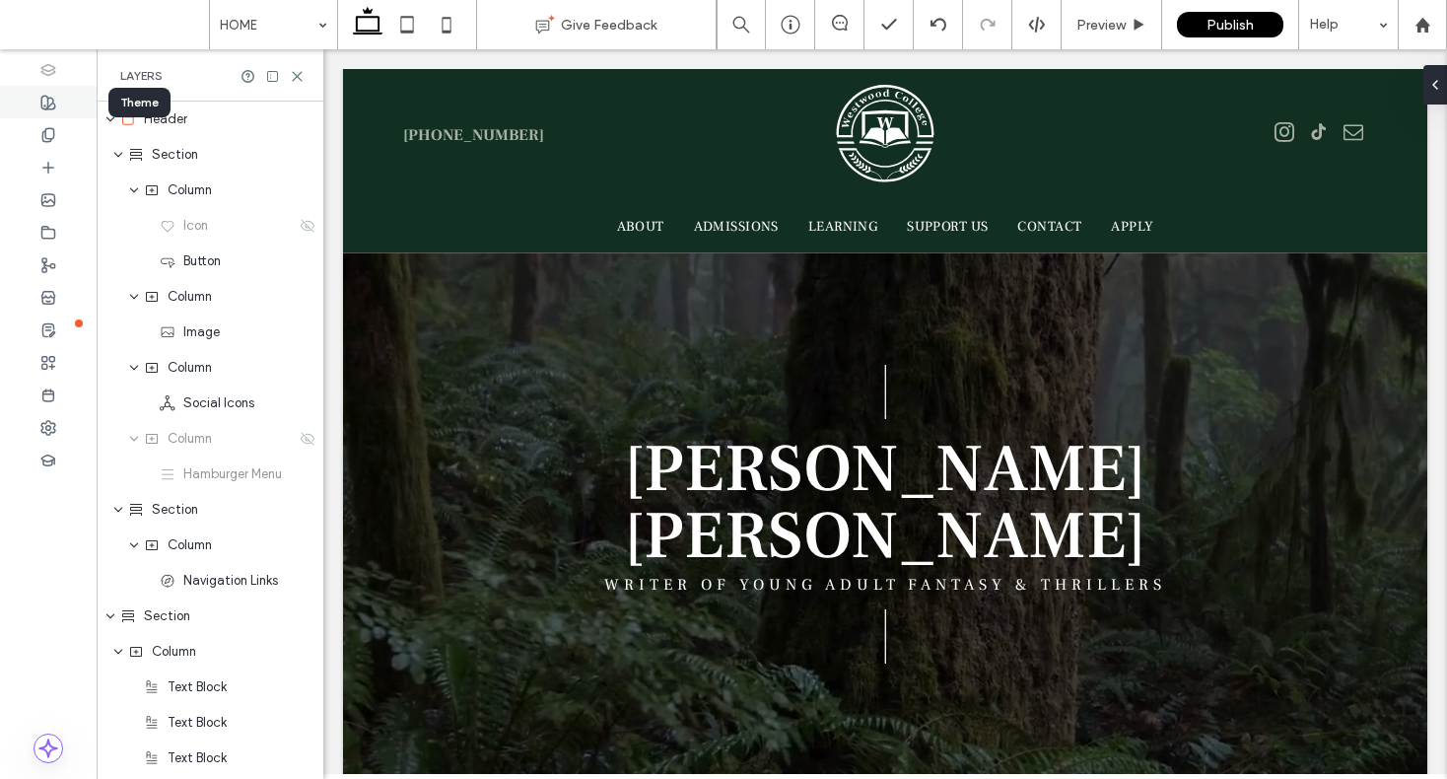
click at [50, 110] on div at bounding box center [48, 102] width 97 height 33
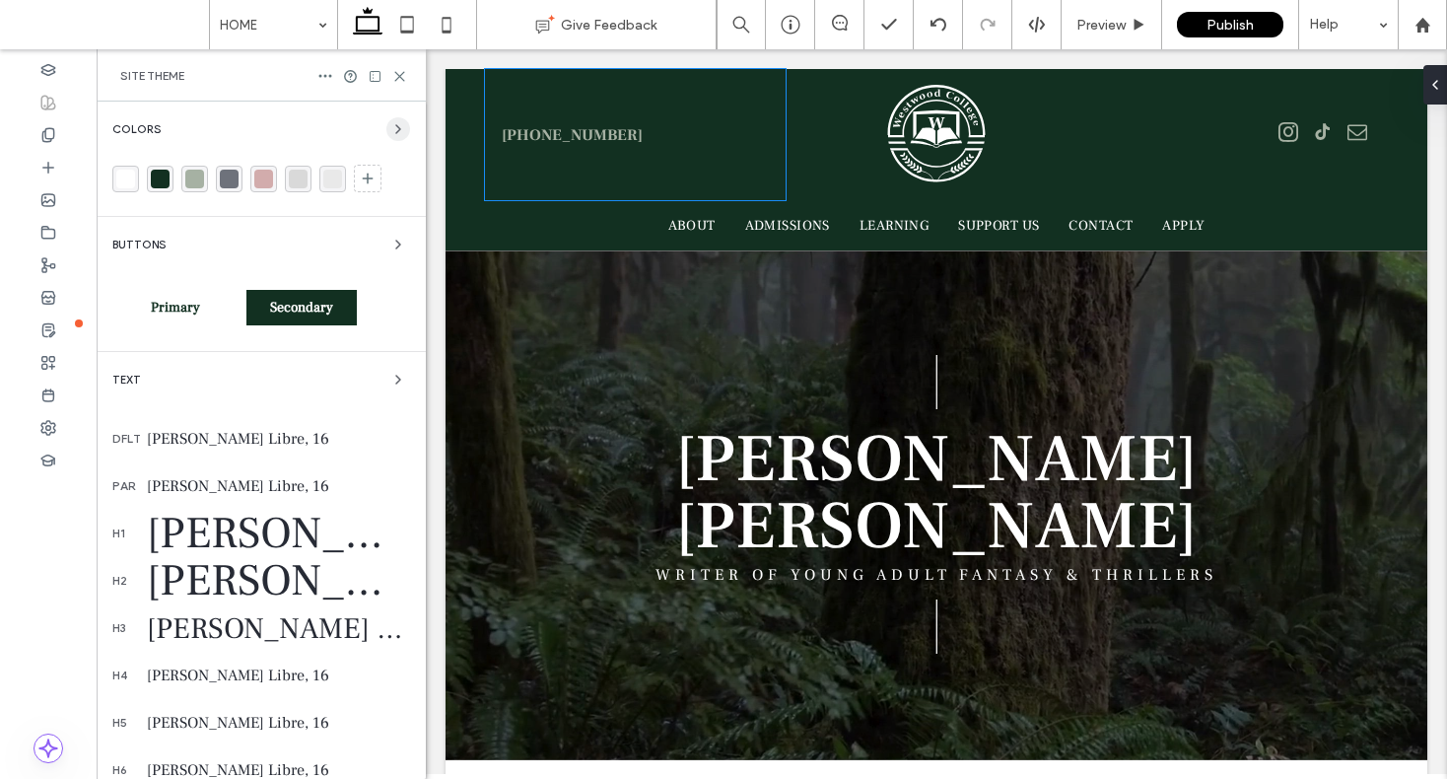
click at [388, 138] on span "button" at bounding box center [398, 129] width 24 height 24
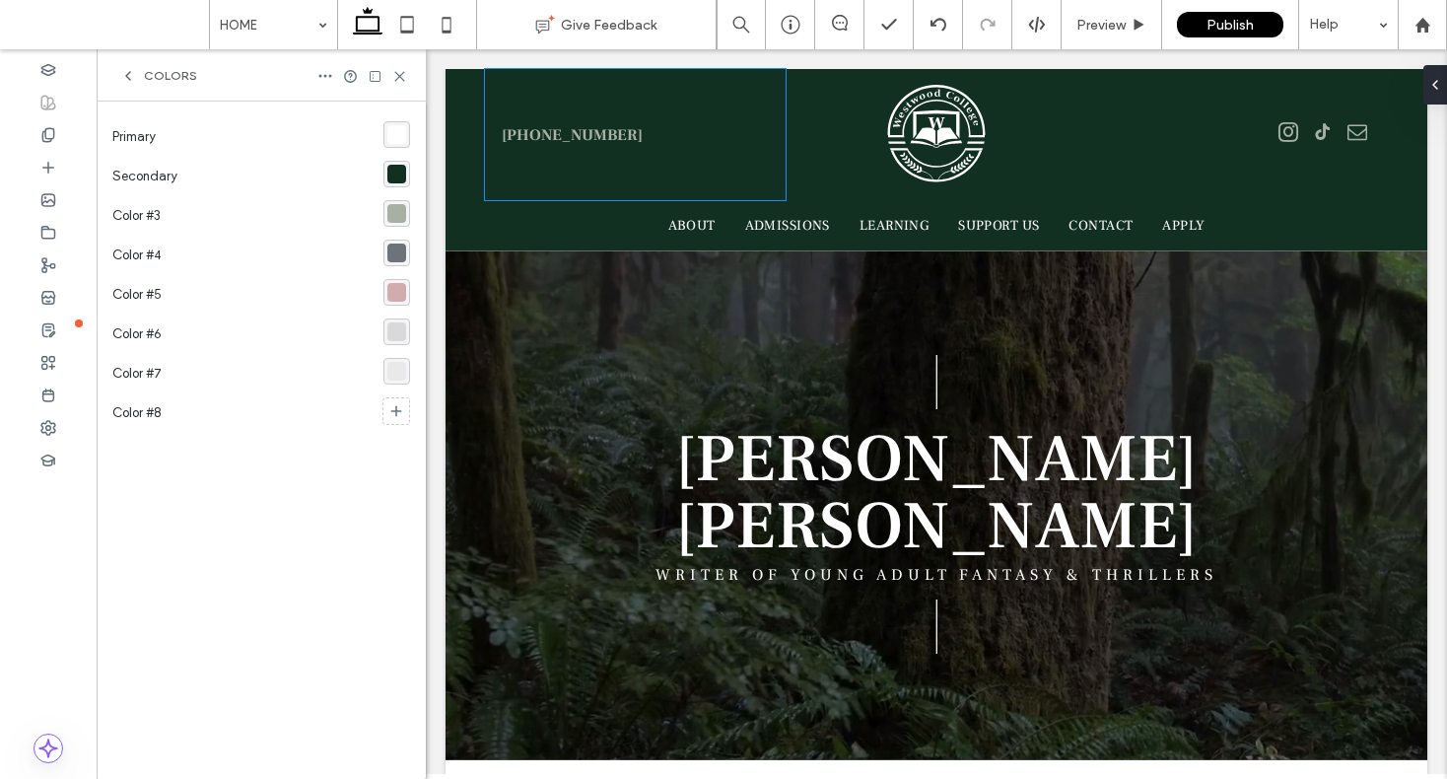
click at [402, 134] on div "rgba(255,255,255,1)" at bounding box center [396, 134] width 19 height 19
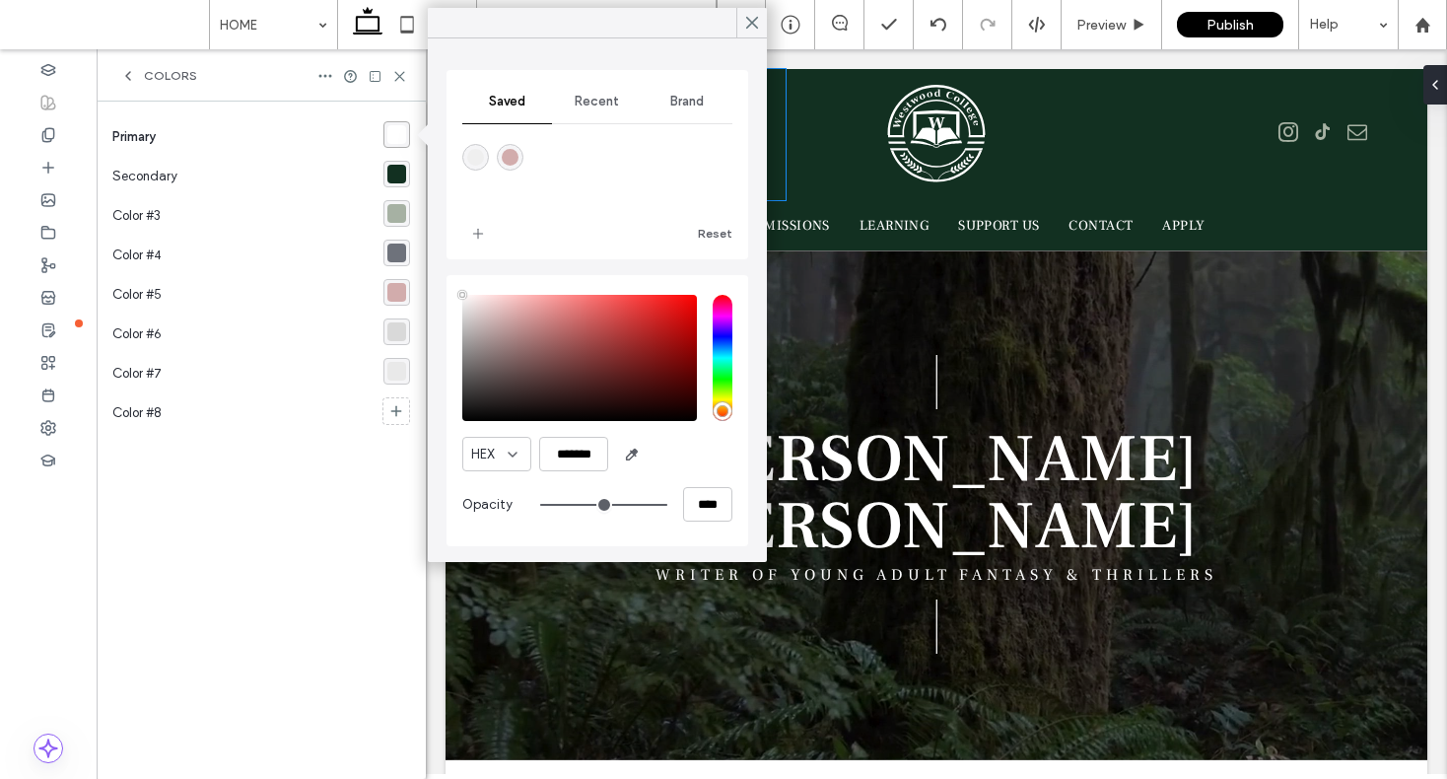
click at [130, 80] on use at bounding box center [128, 76] width 4 height 8
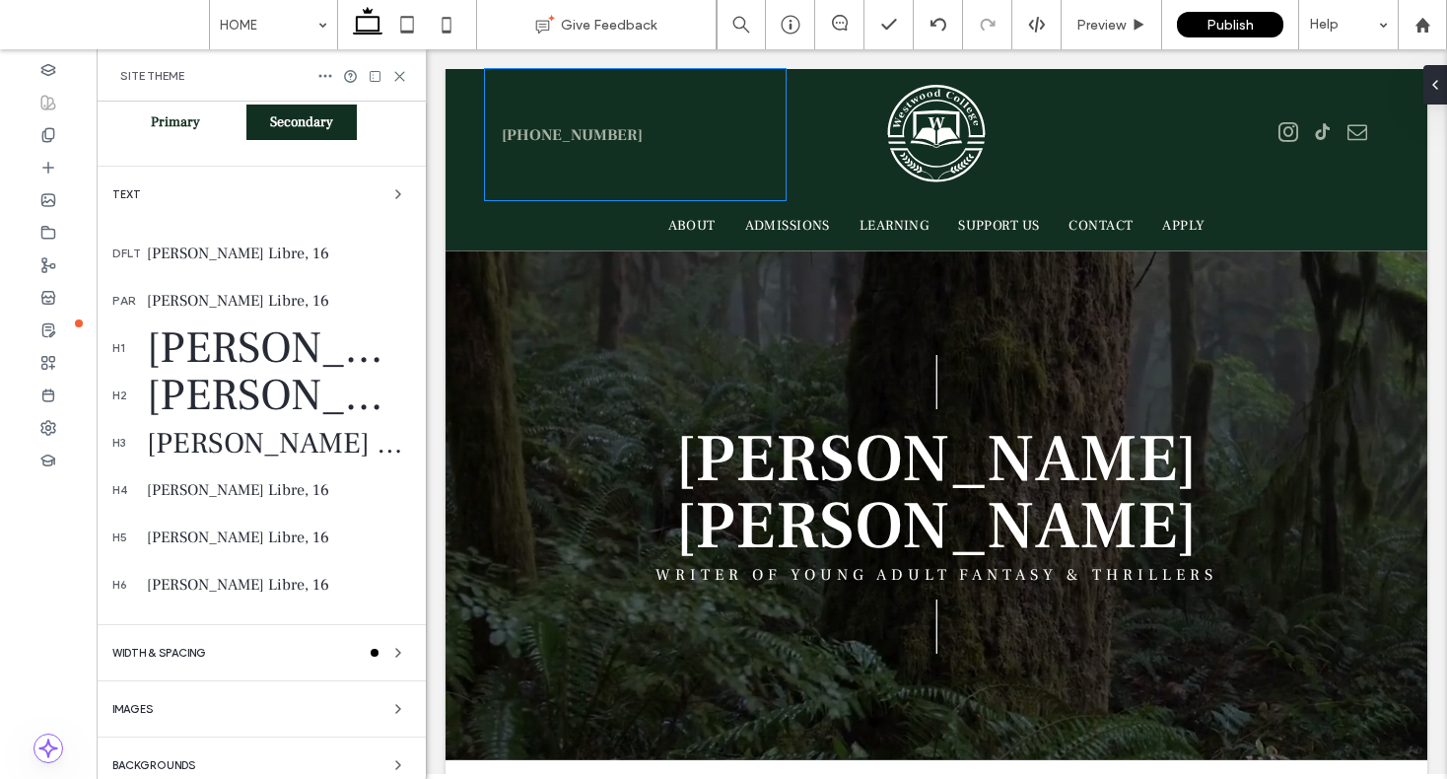
scroll to position [200, 0]
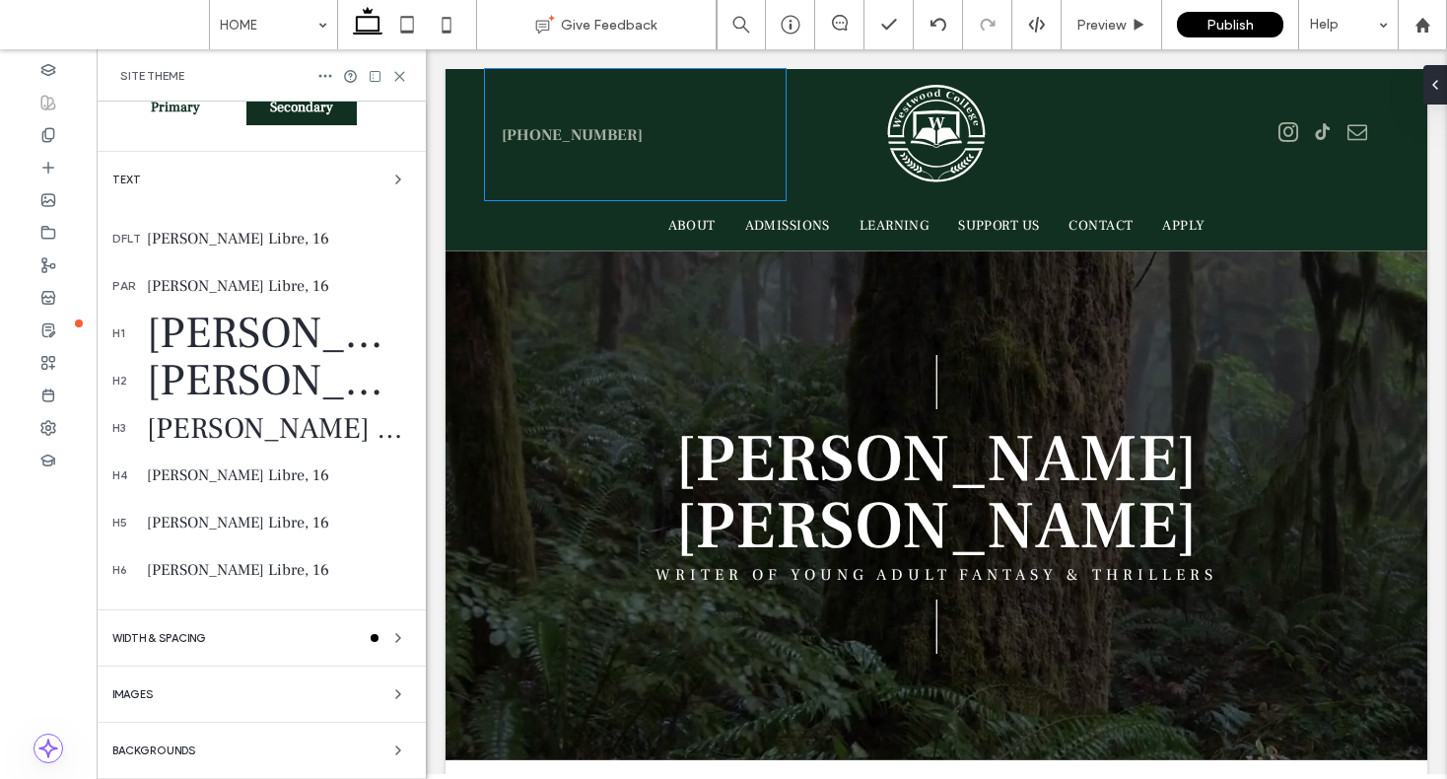
click at [276, 626] on div "WIDTH & SPACING" at bounding box center [261, 638] width 298 height 24
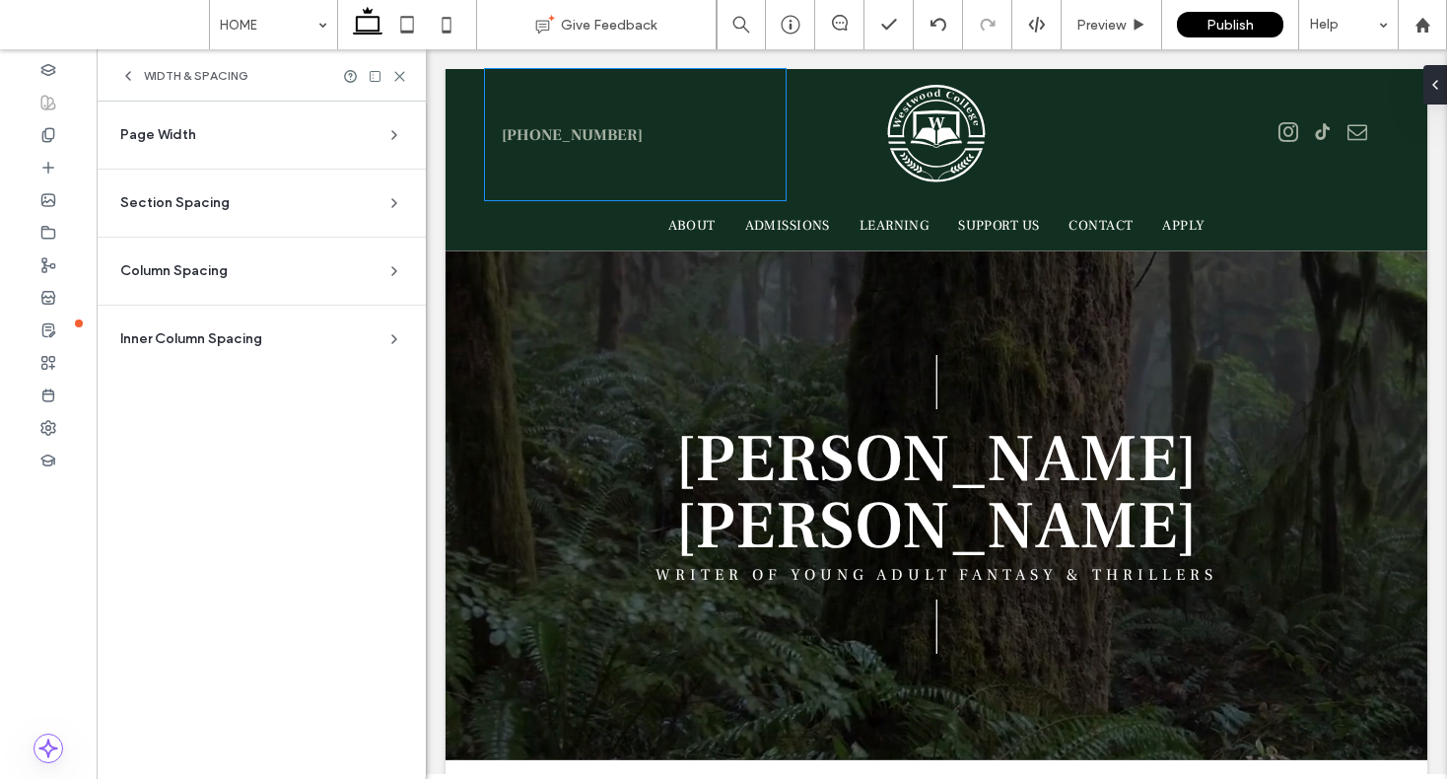
scroll to position [0, 0]
click at [121, 74] on icon at bounding box center [128, 76] width 16 height 16
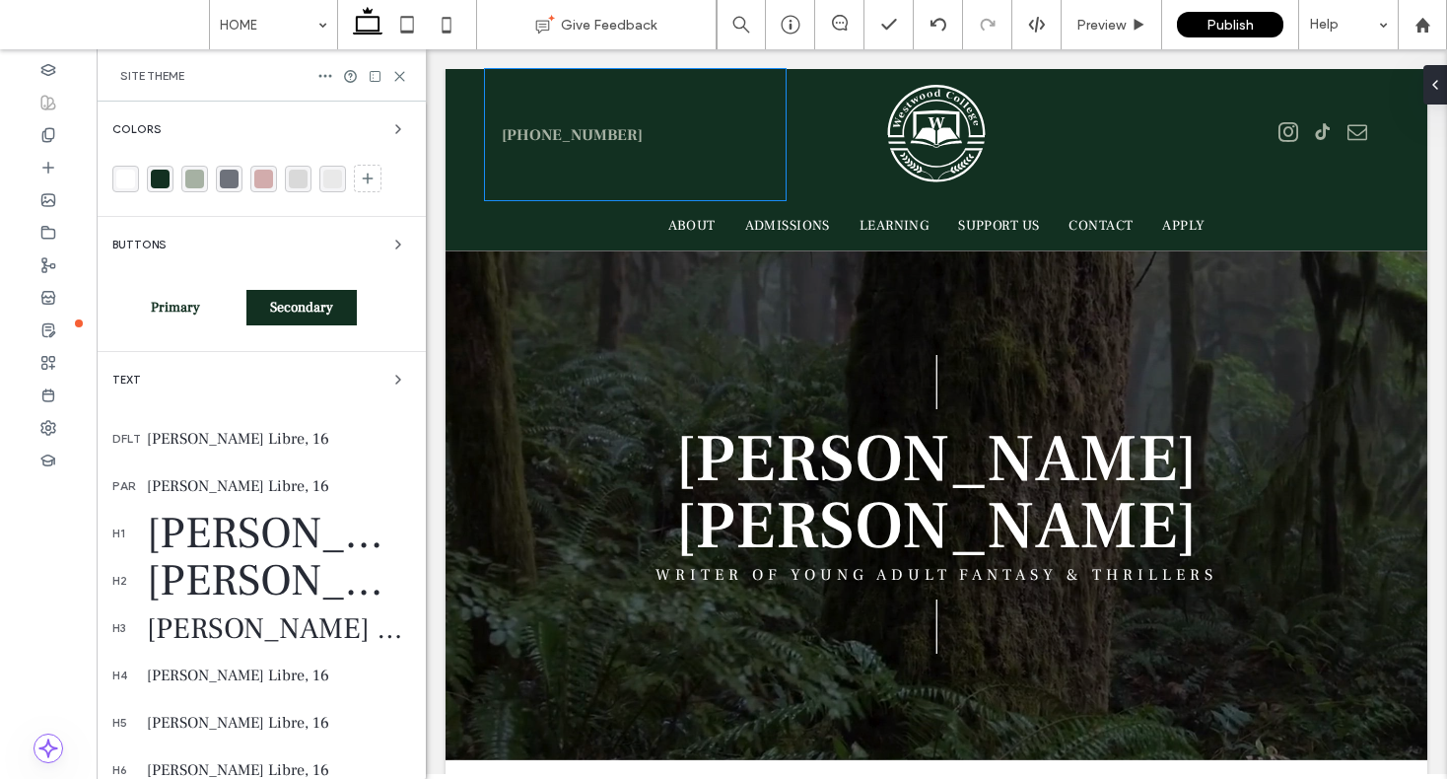
click at [268, 143] on div "Colors" at bounding box center [261, 158] width 298 height 83
click at [372, 132] on div "Colors" at bounding box center [261, 129] width 298 height 24
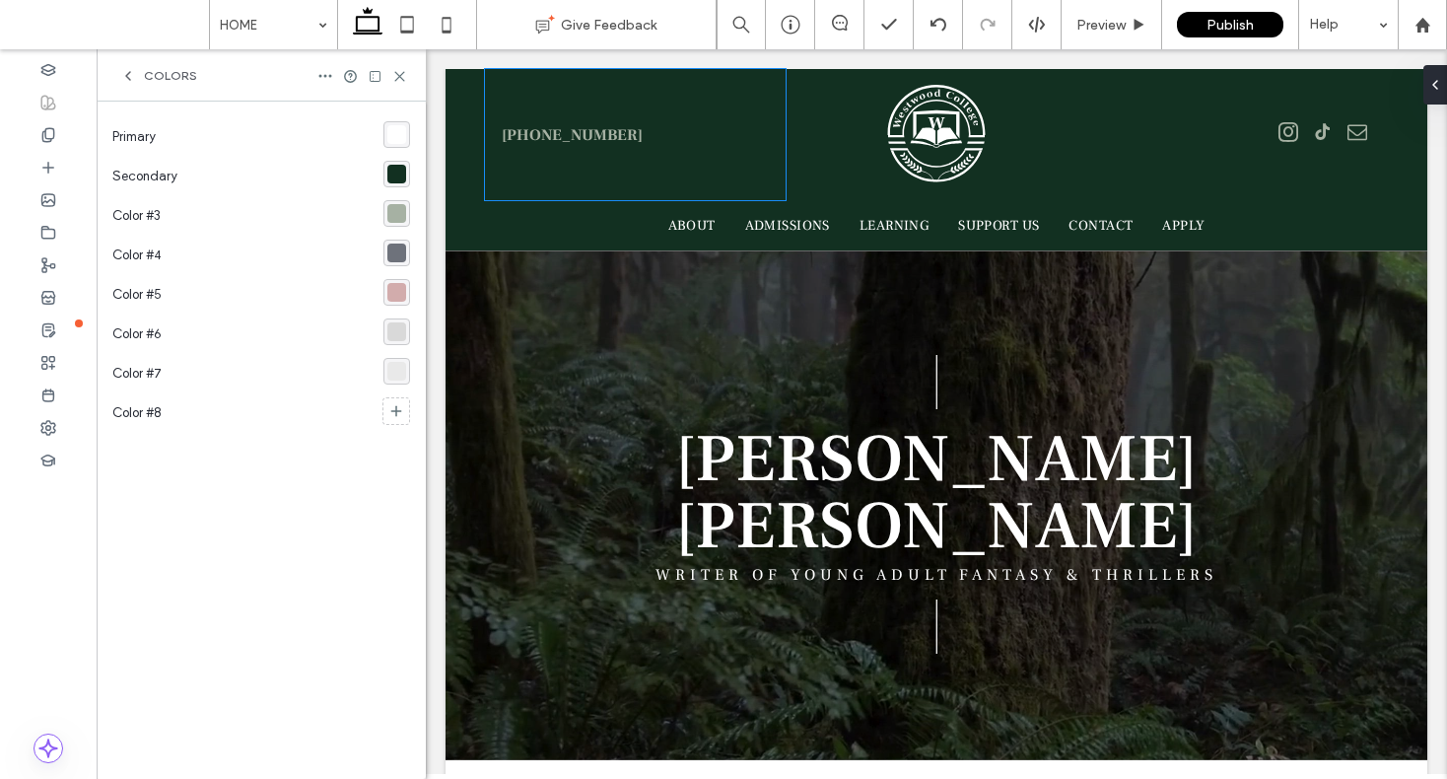
click at [393, 127] on div "rgba(255,255,255,1)" at bounding box center [396, 134] width 19 height 19
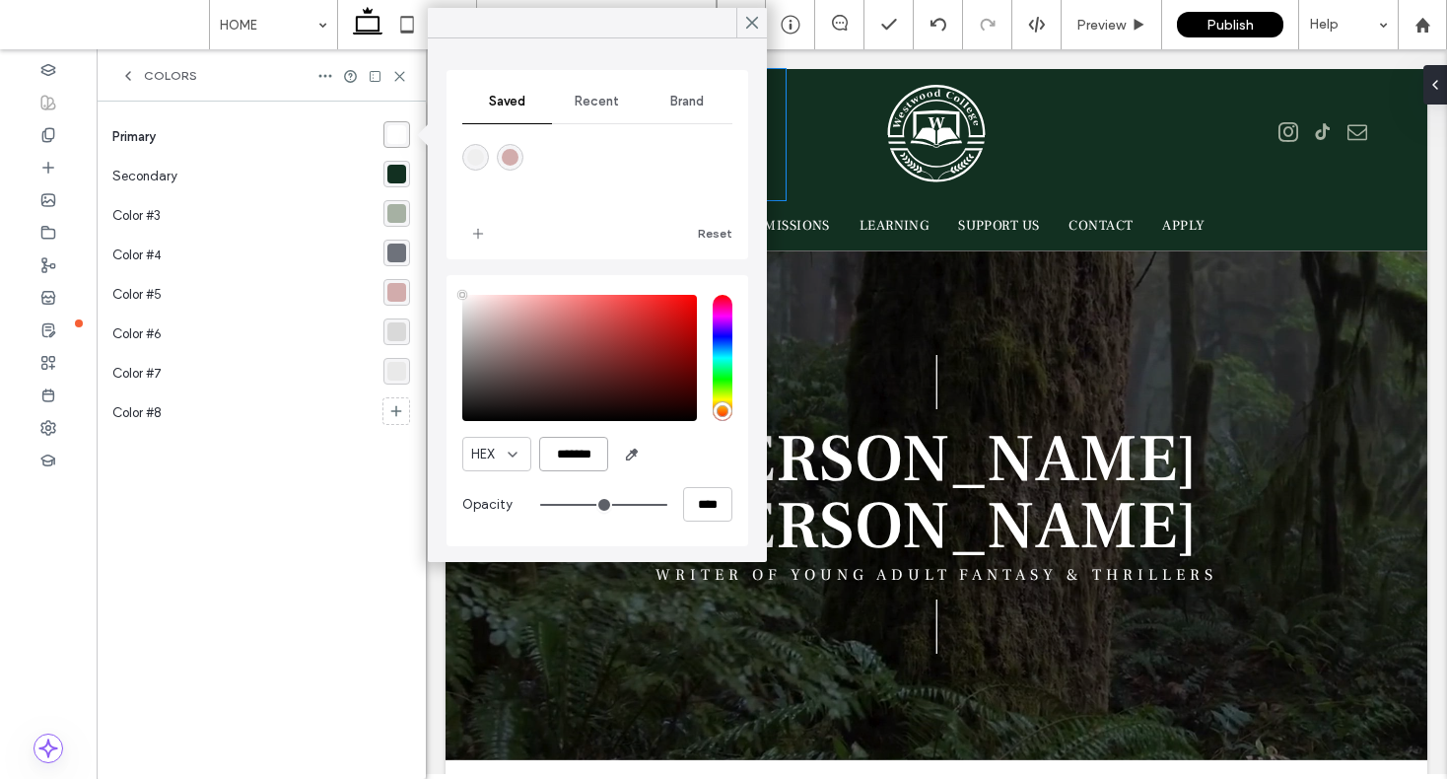
click at [574, 455] on input "*******" at bounding box center [573, 454] width 69 height 35
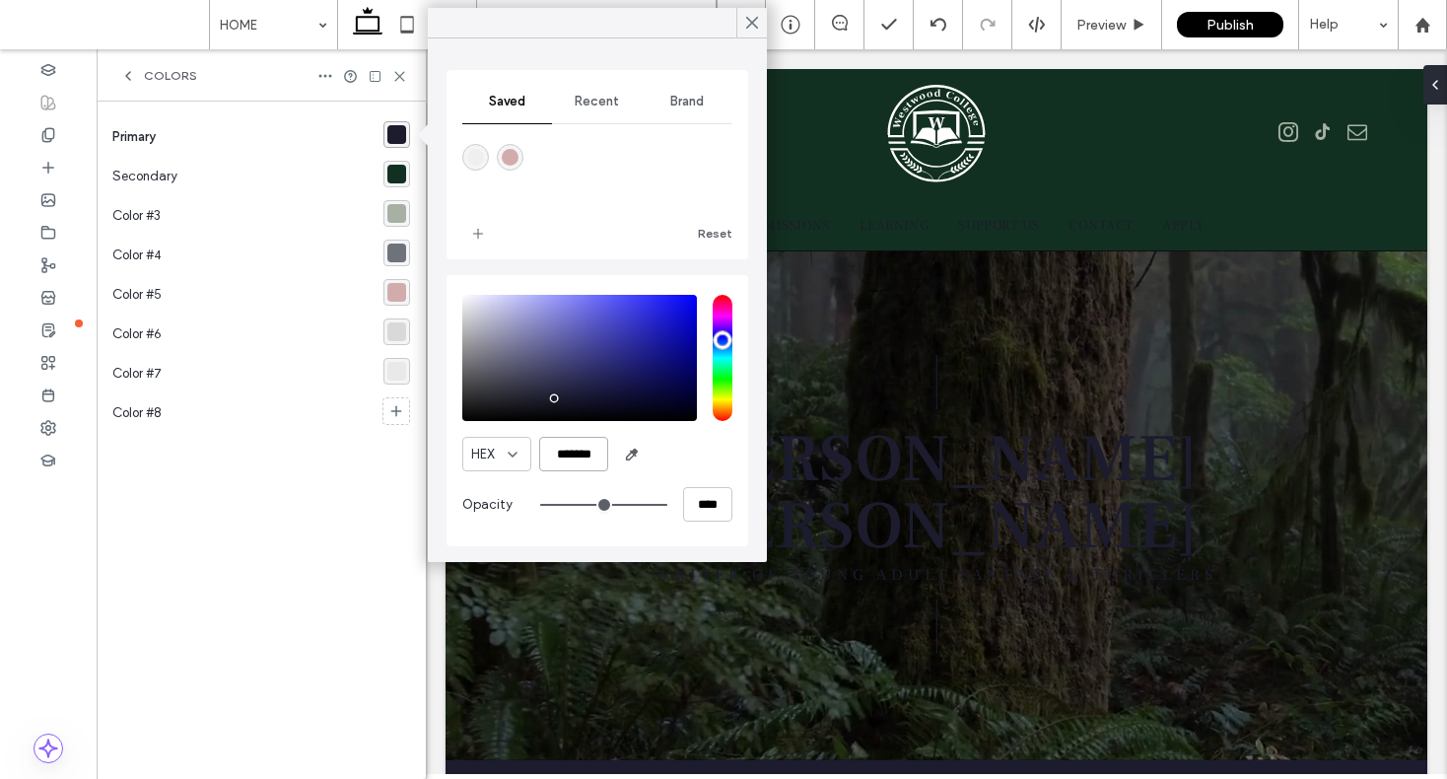
type input "*******"
click at [389, 172] on div "rgba(18,48,33,1)" at bounding box center [396, 174] width 19 height 19
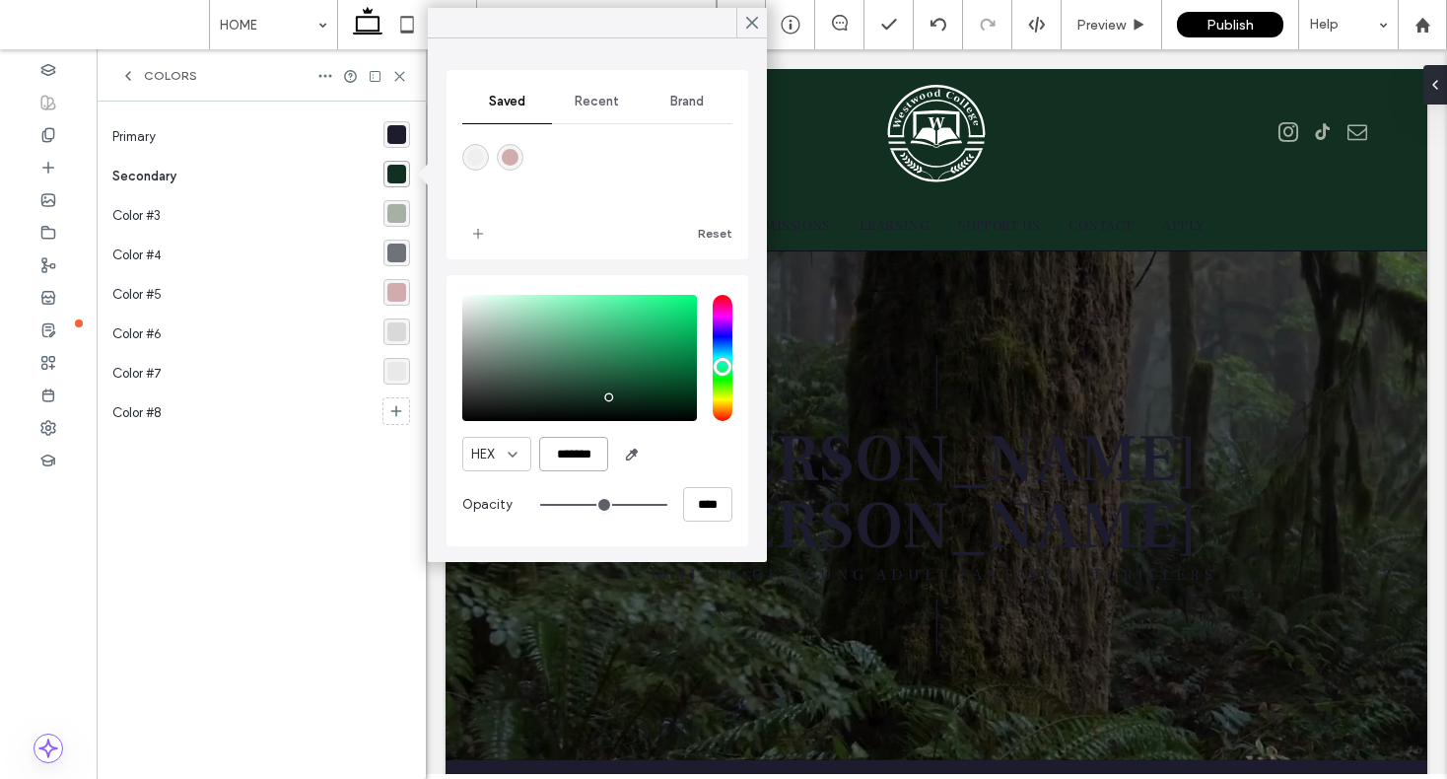
click at [574, 454] on input "*******" at bounding box center [573, 454] width 69 height 35
click at [575, 454] on input "*******" at bounding box center [573, 454] width 69 height 35
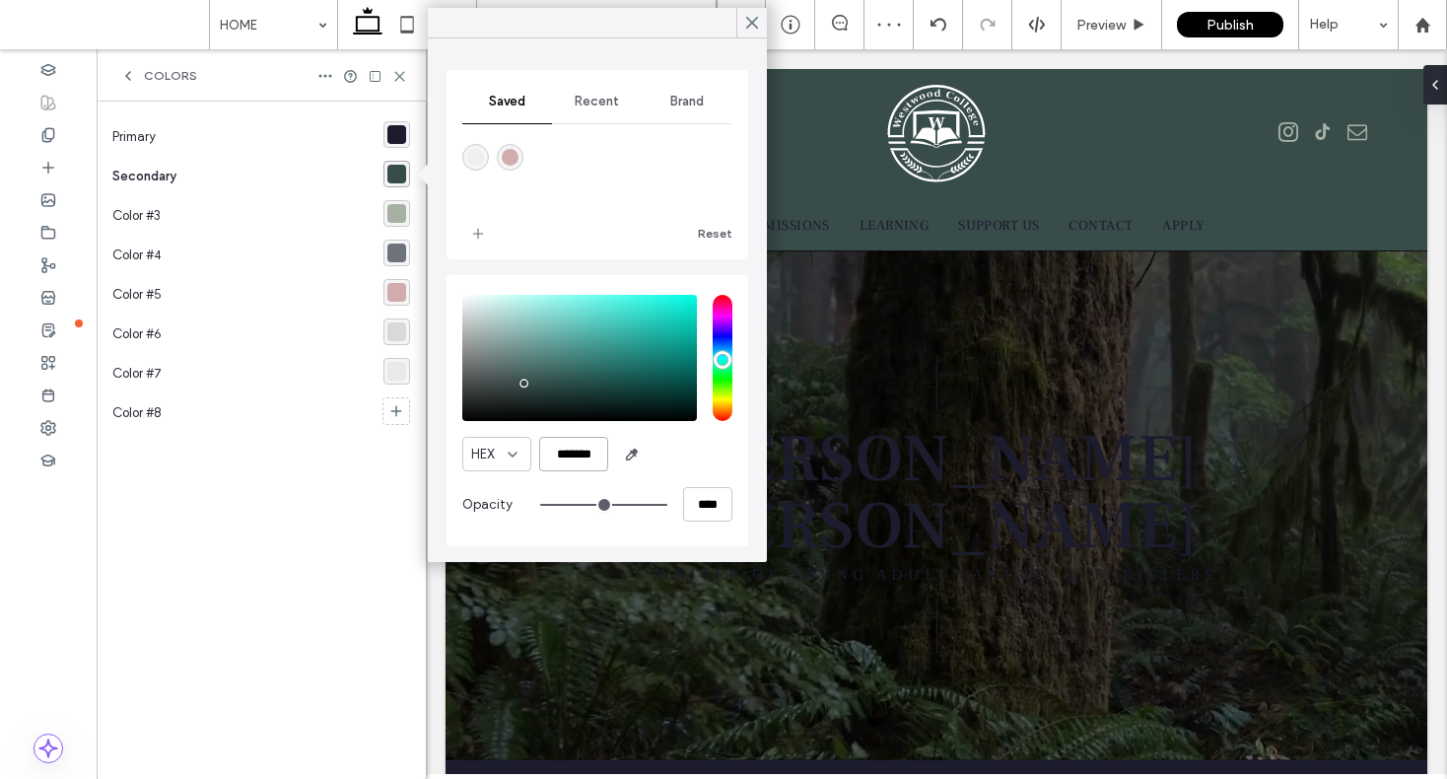
type input "*******"
click at [677, 457] on div "HEX *******" at bounding box center [597, 454] width 270 height 35
click at [402, 214] on div "rgba(166,177,163,1)" at bounding box center [396, 213] width 19 height 19
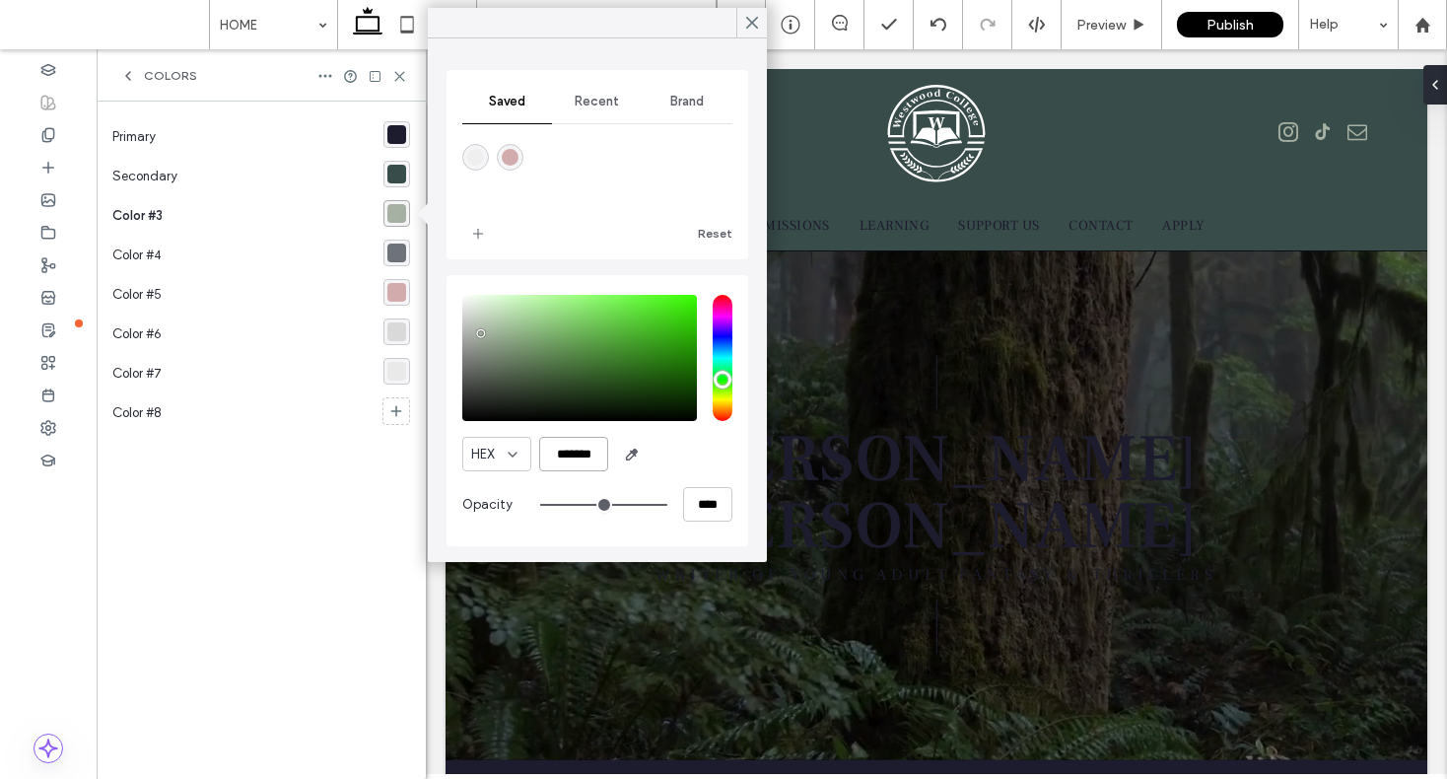
click at [592, 454] on input "*******" at bounding box center [573, 454] width 69 height 35
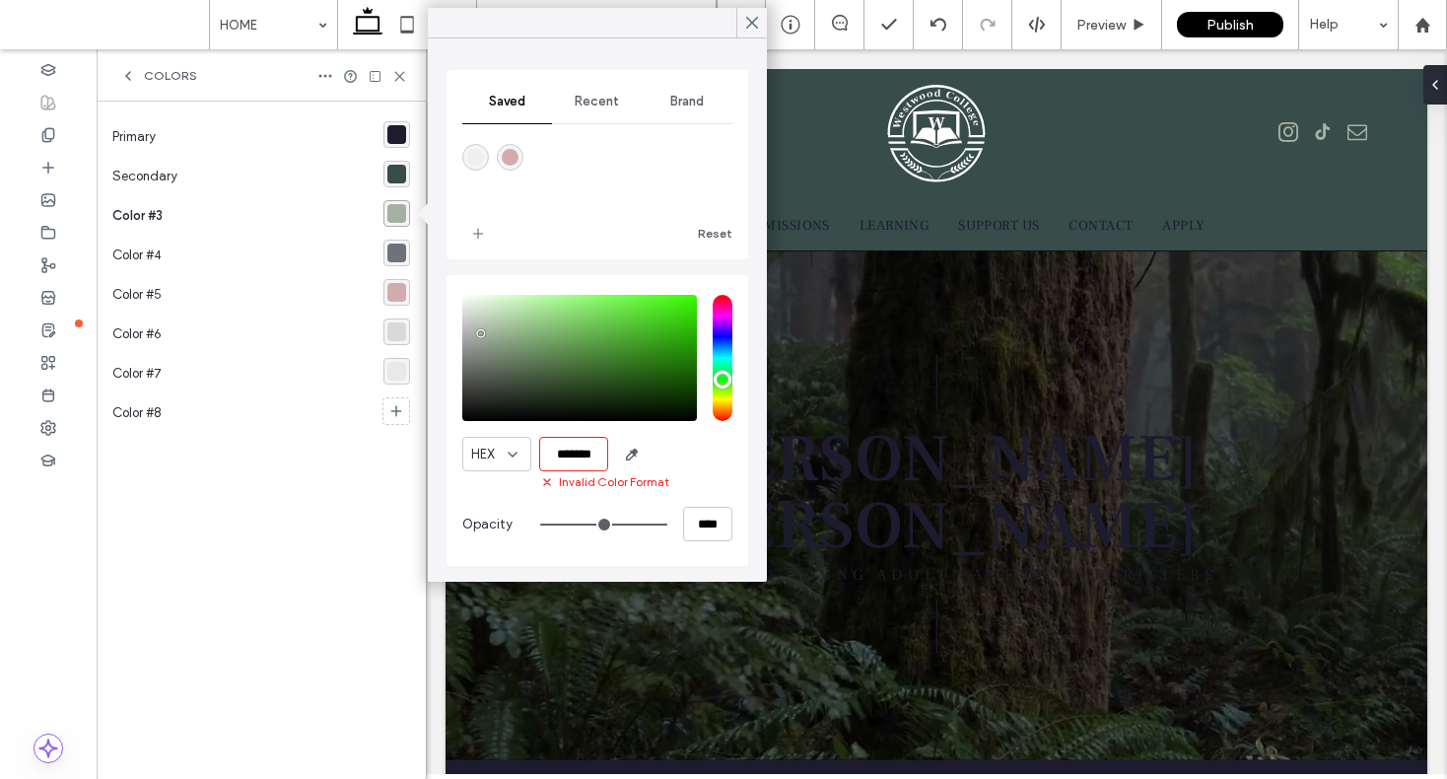
scroll to position [0, 1]
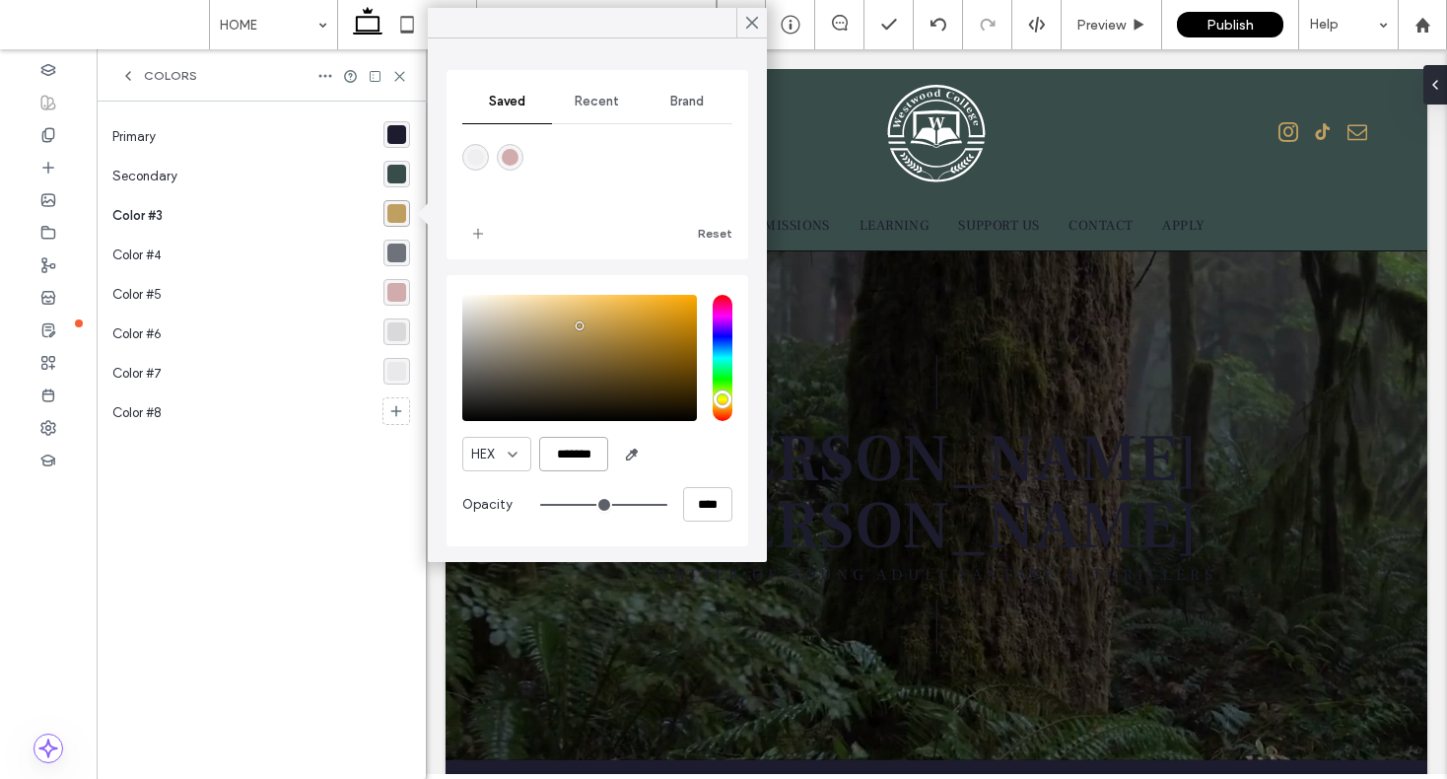
type input "*******"
click at [399, 246] on div "rgba(110,114,123,1)" at bounding box center [396, 253] width 19 height 19
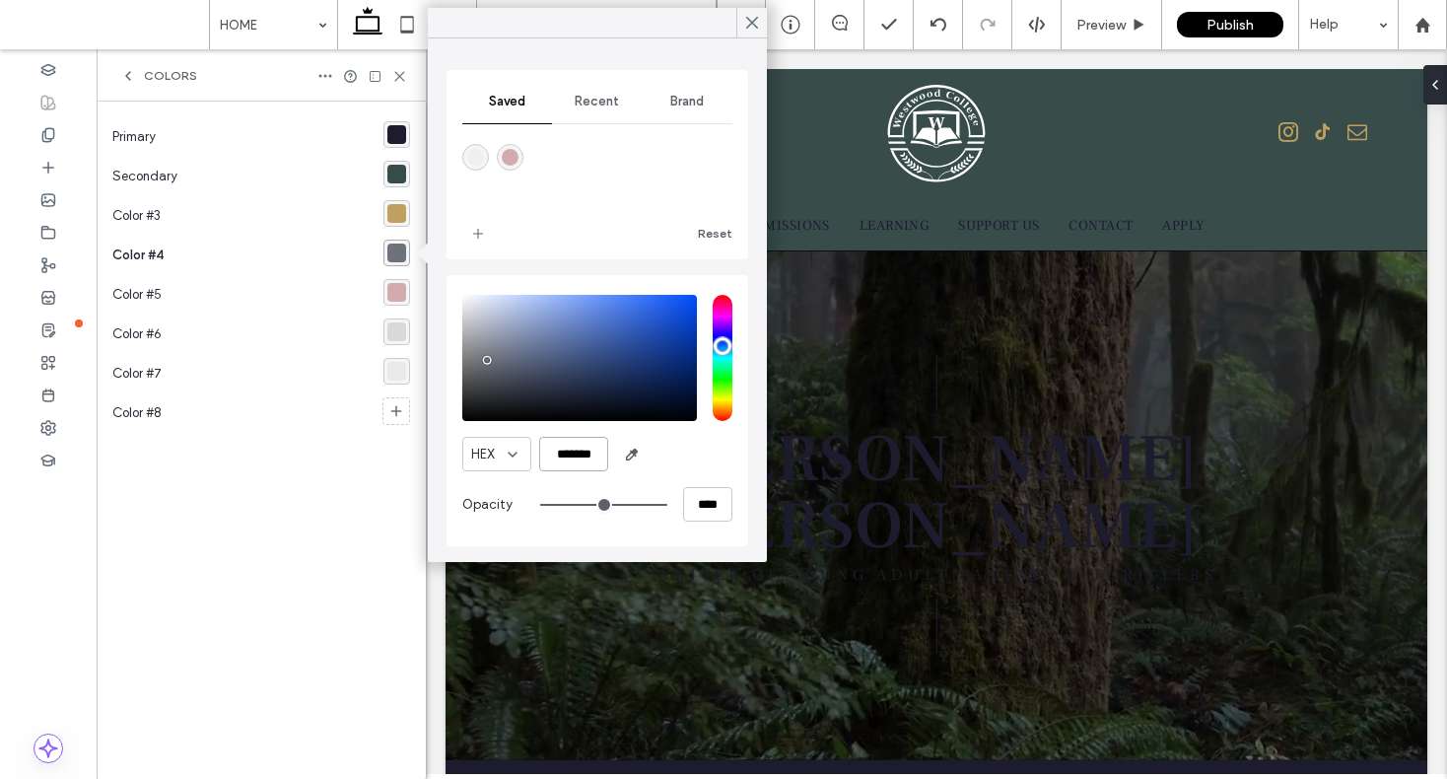
click at [580, 456] on input "*******" at bounding box center [573, 454] width 69 height 35
type input "*******"
click at [394, 295] on div "rgba(210,172,172,1)" at bounding box center [396, 292] width 19 height 19
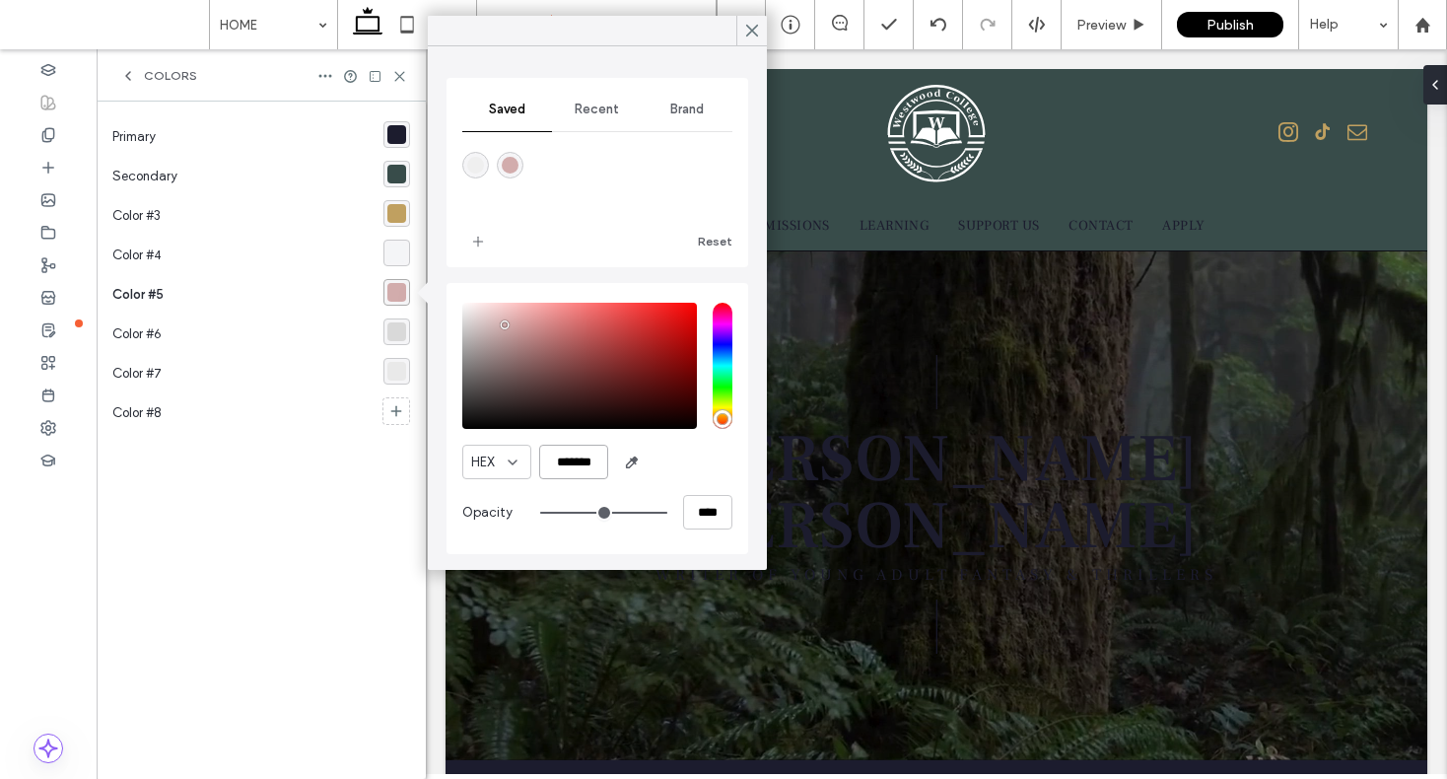
click at [556, 453] on input "*******" at bounding box center [573, 462] width 69 height 35
click at [568, 457] on input "*******" at bounding box center [573, 462] width 69 height 35
type input "*******"
click at [405, 322] on div "rgba(217, 217, 217, 1)" at bounding box center [396, 331] width 19 height 19
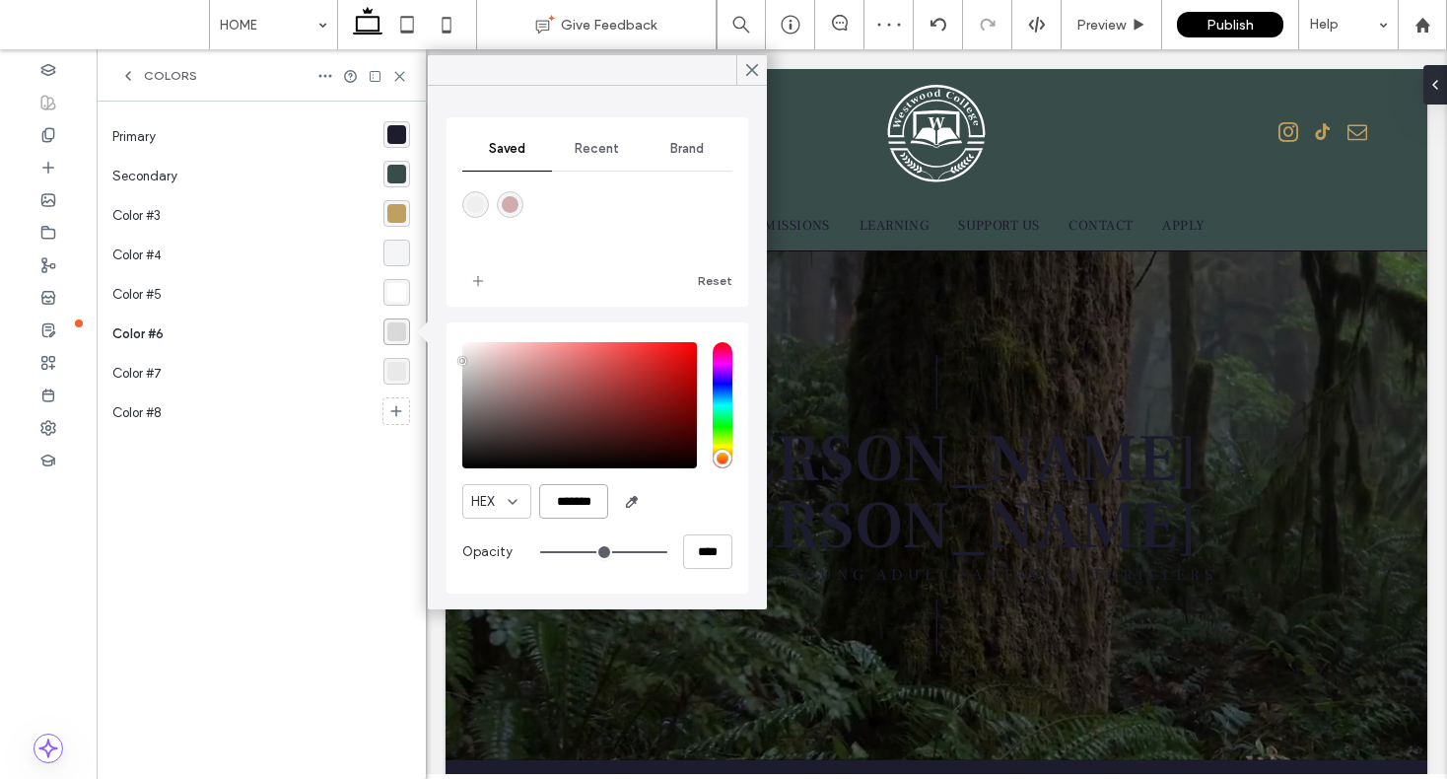
click at [571, 496] on input "*******" at bounding box center [573, 501] width 69 height 35
click at [571, 495] on input "*******" at bounding box center [573, 501] width 69 height 35
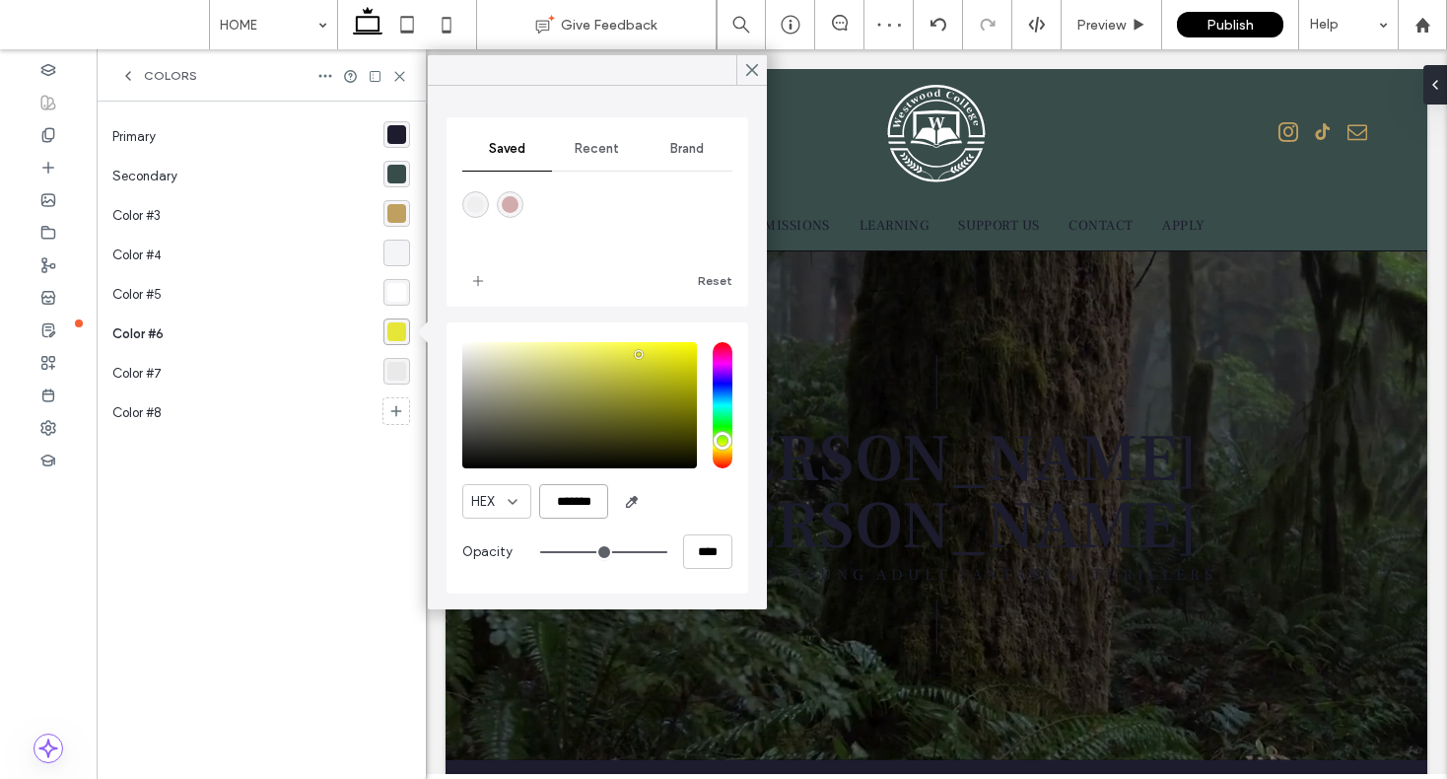
type input "*******"
click at [682, 505] on div "HEX *******" at bounding box center [597, 501] width 270 height 35
click at [753, 74] on icon at bounding box center [752, 70] width 18 height 18
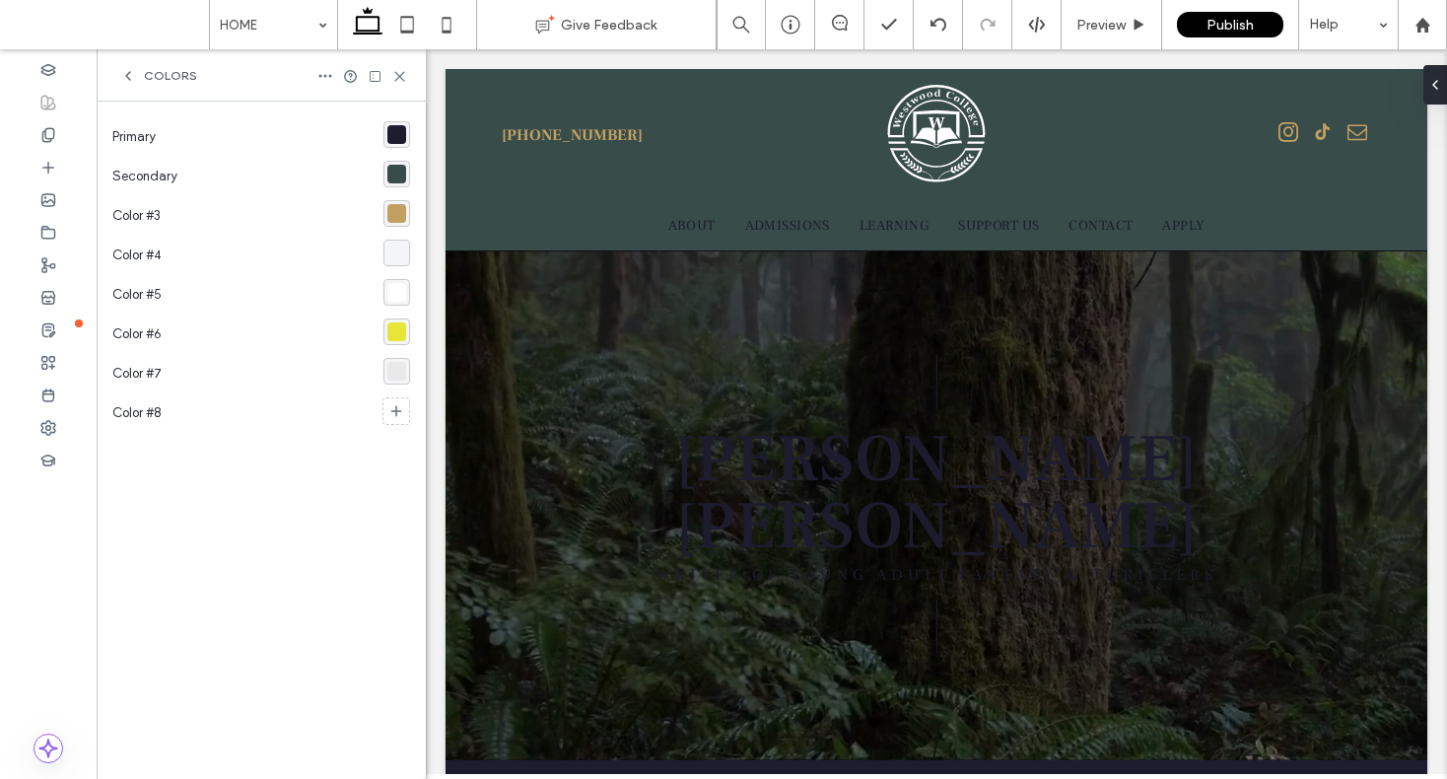
click at [388, 75] on div at bounding box center [362, 76] width 90 height 16
click at [396, 77] on icon at bounding box center [399, 76] width 15 height 15
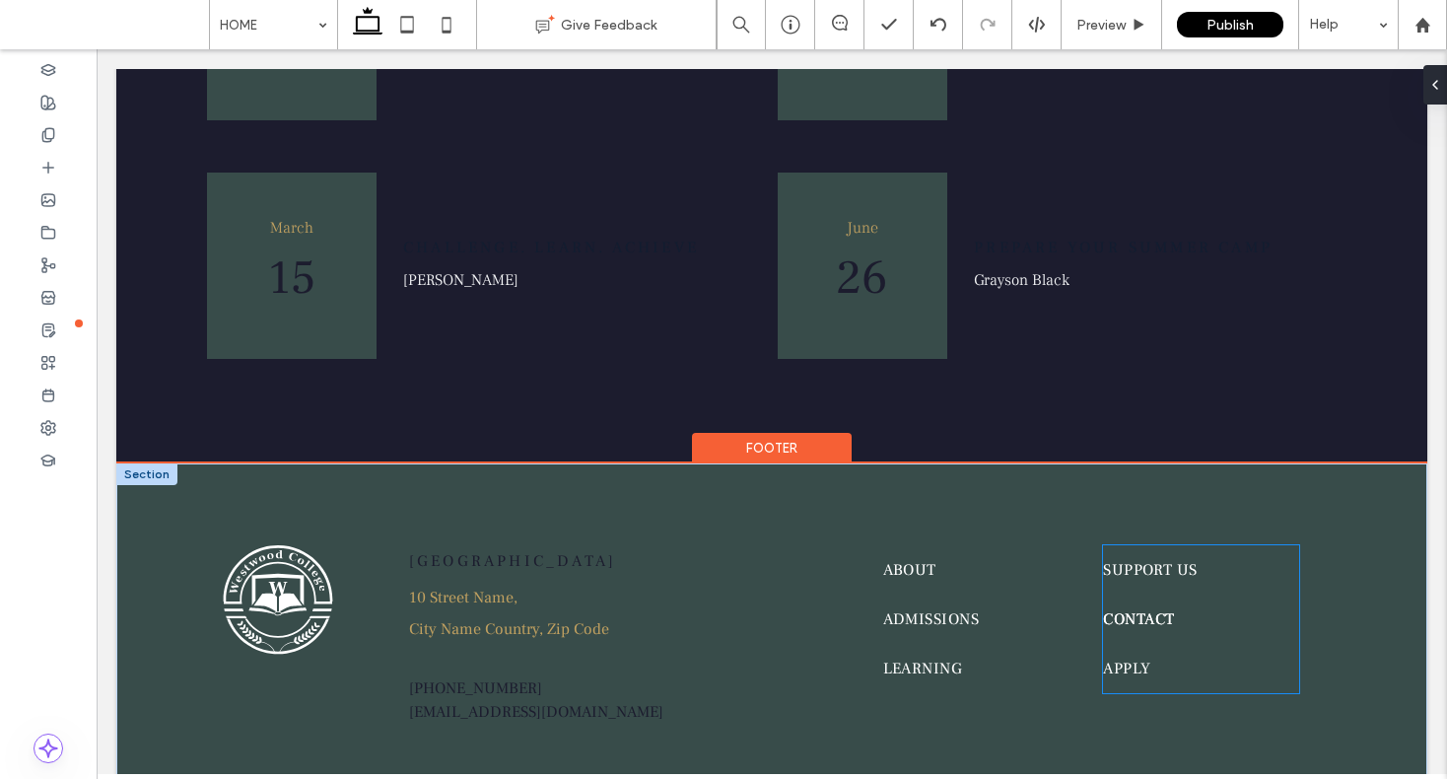
scroll to position [3011, 0]
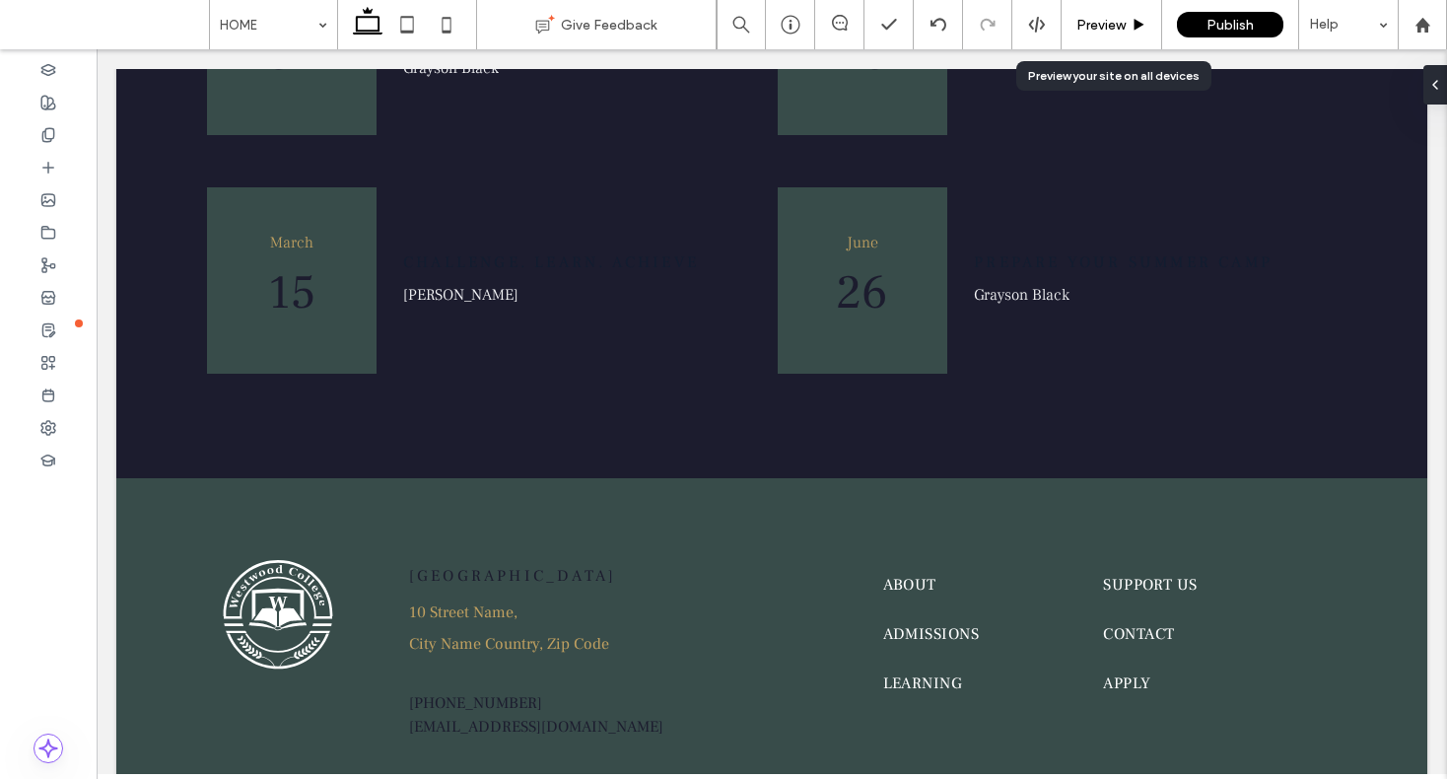
click at [1088, 35] on div "Preview" at bounding box center [1112, 24] width 101 height 49
click at [1101, 7] on div "Preview" at bounding box center [1112, 24] width 101 height 49
click at [1093, 27] on span "Preview" at bounding box center [1101, 25] width 49 height 17
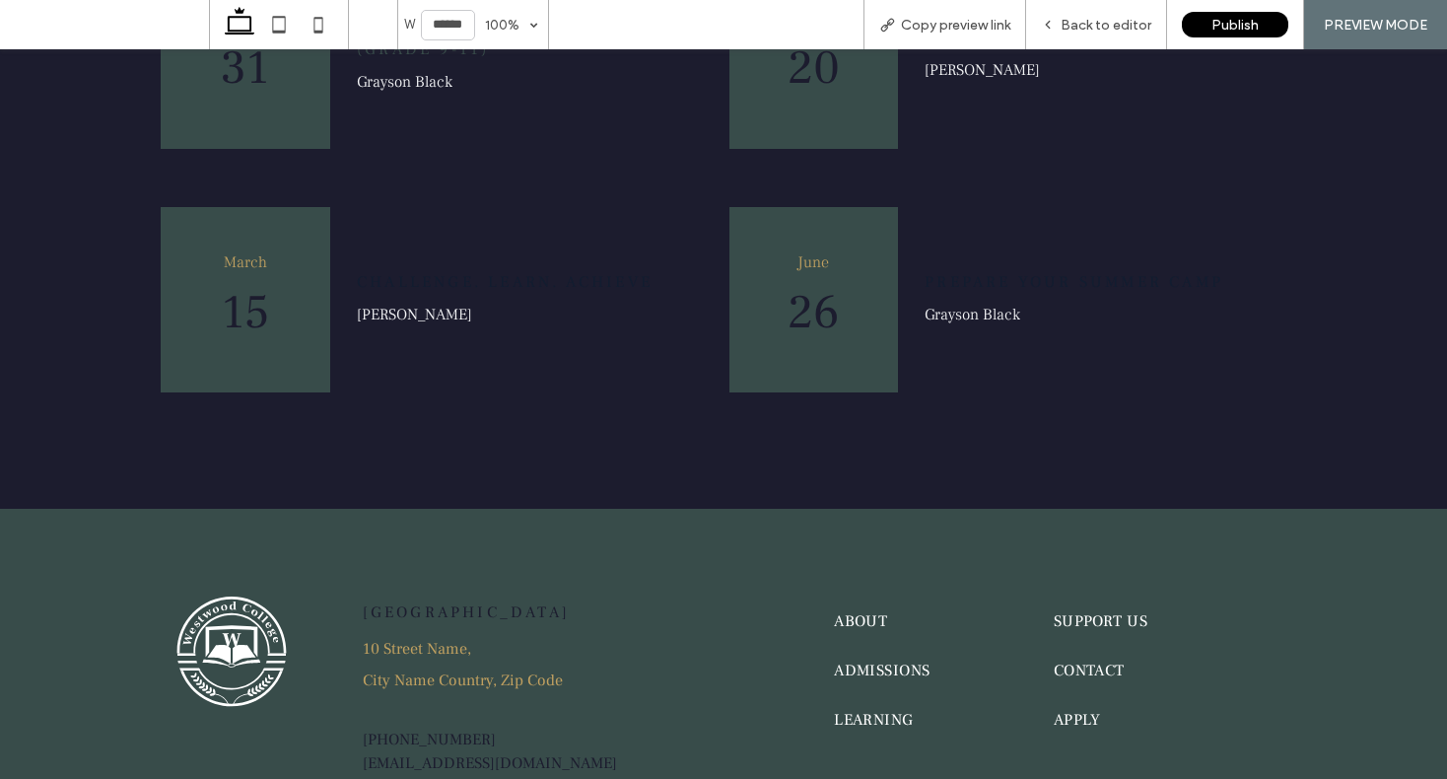
click at [1093, 28] on span "Back to editor" at bounding box center [1106, 25] width 91 height 17
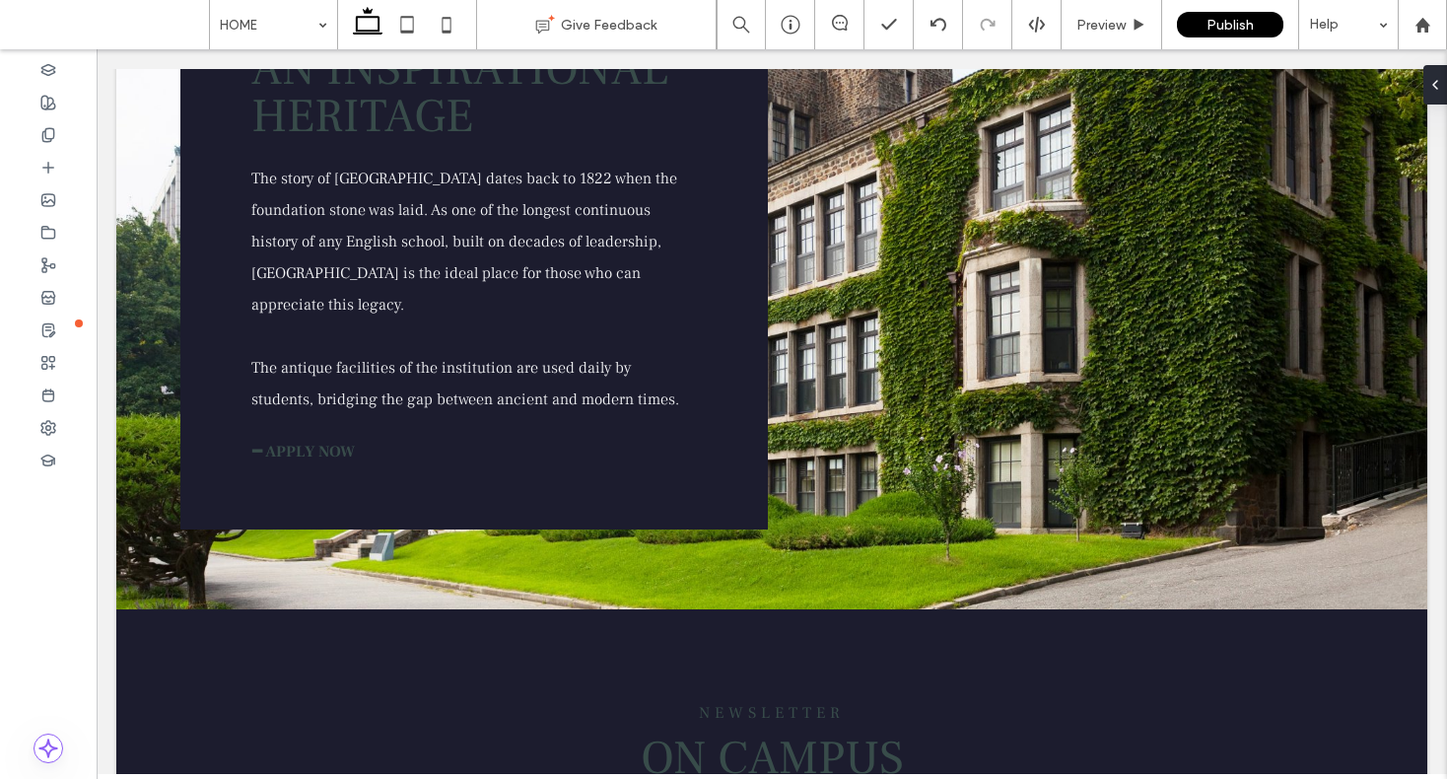
scroll to position [2054, 0]
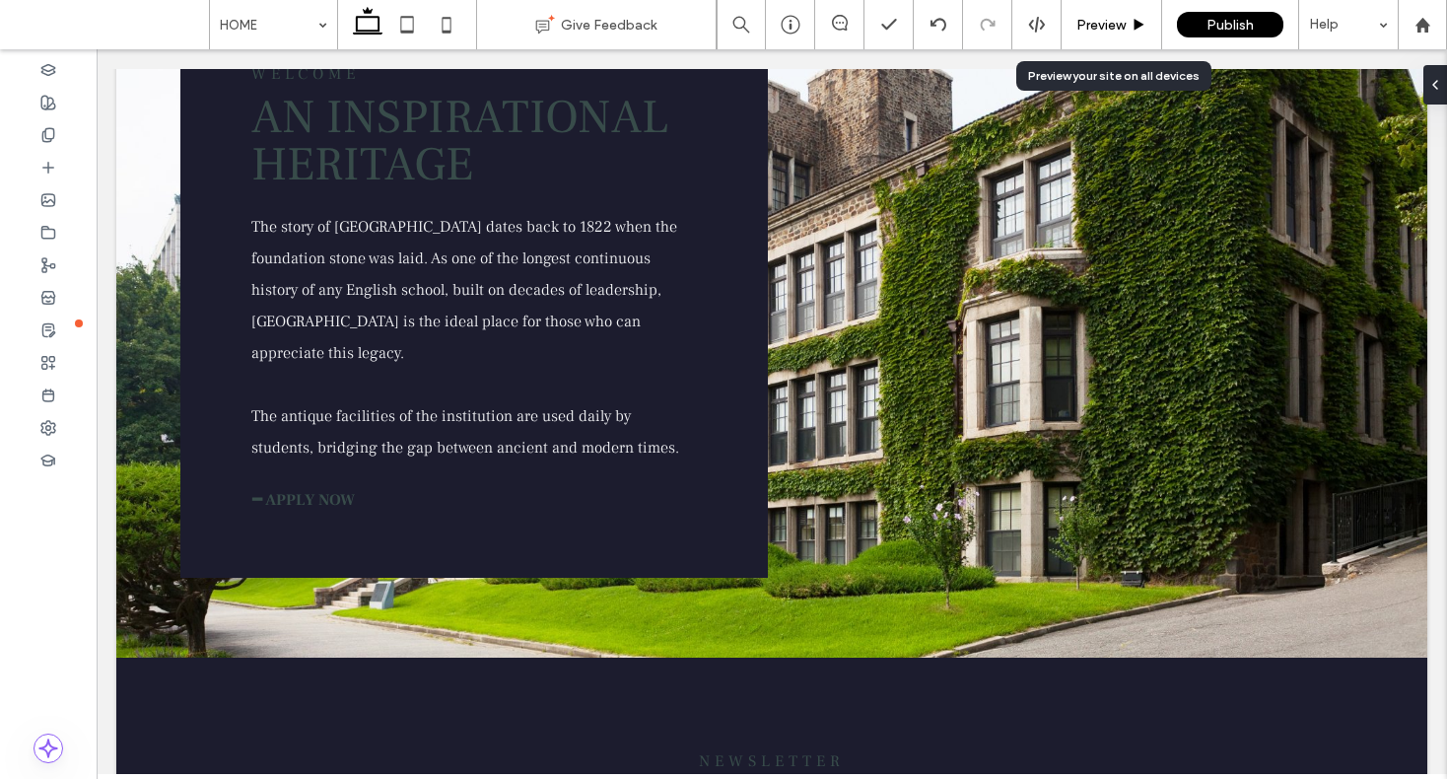
click at [1117, 35] on div "Preview" at bounding box center [1112, 24] width 101 height 49
click at [1114, 24] on span "Preview" at bounding box center [1101, 25] width 49 height 17
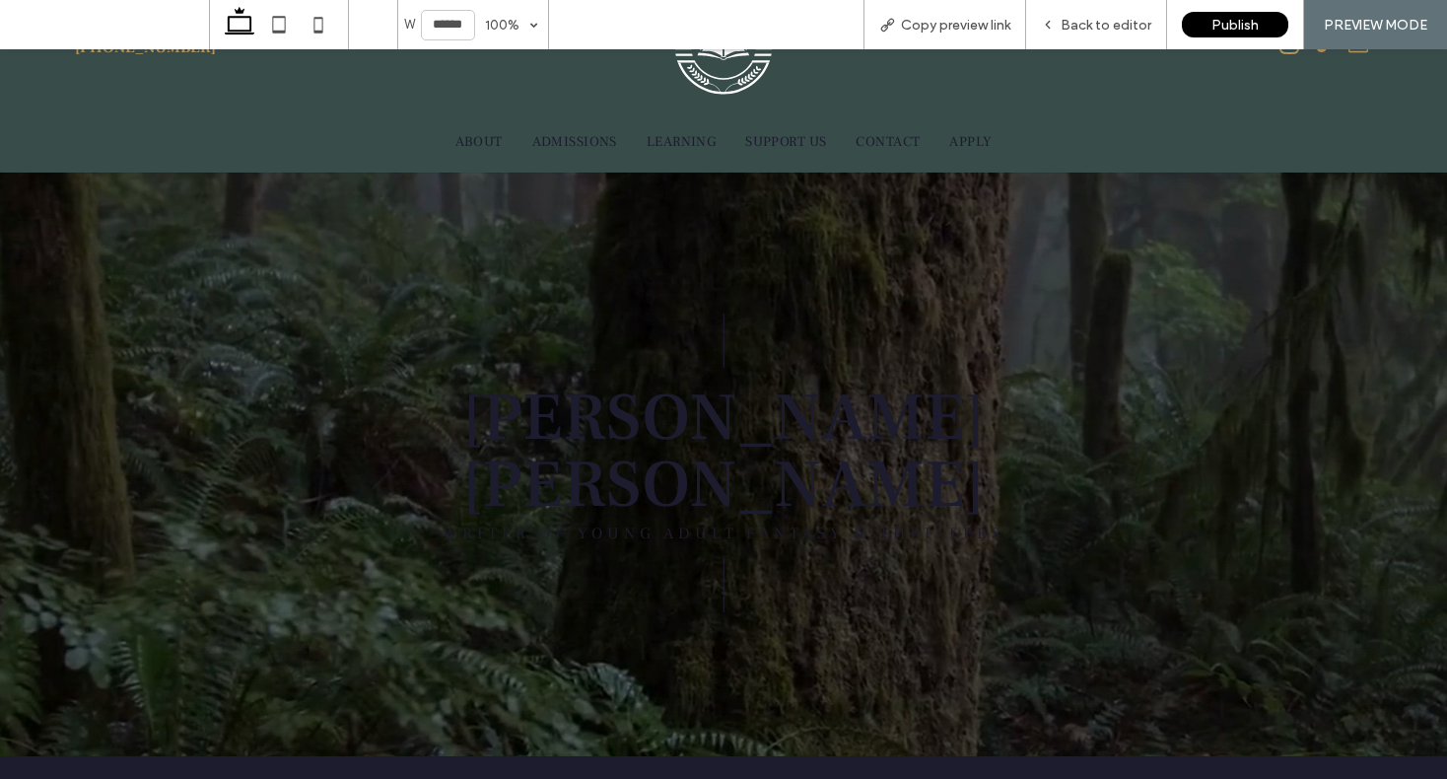
scroll to position [38, 0]
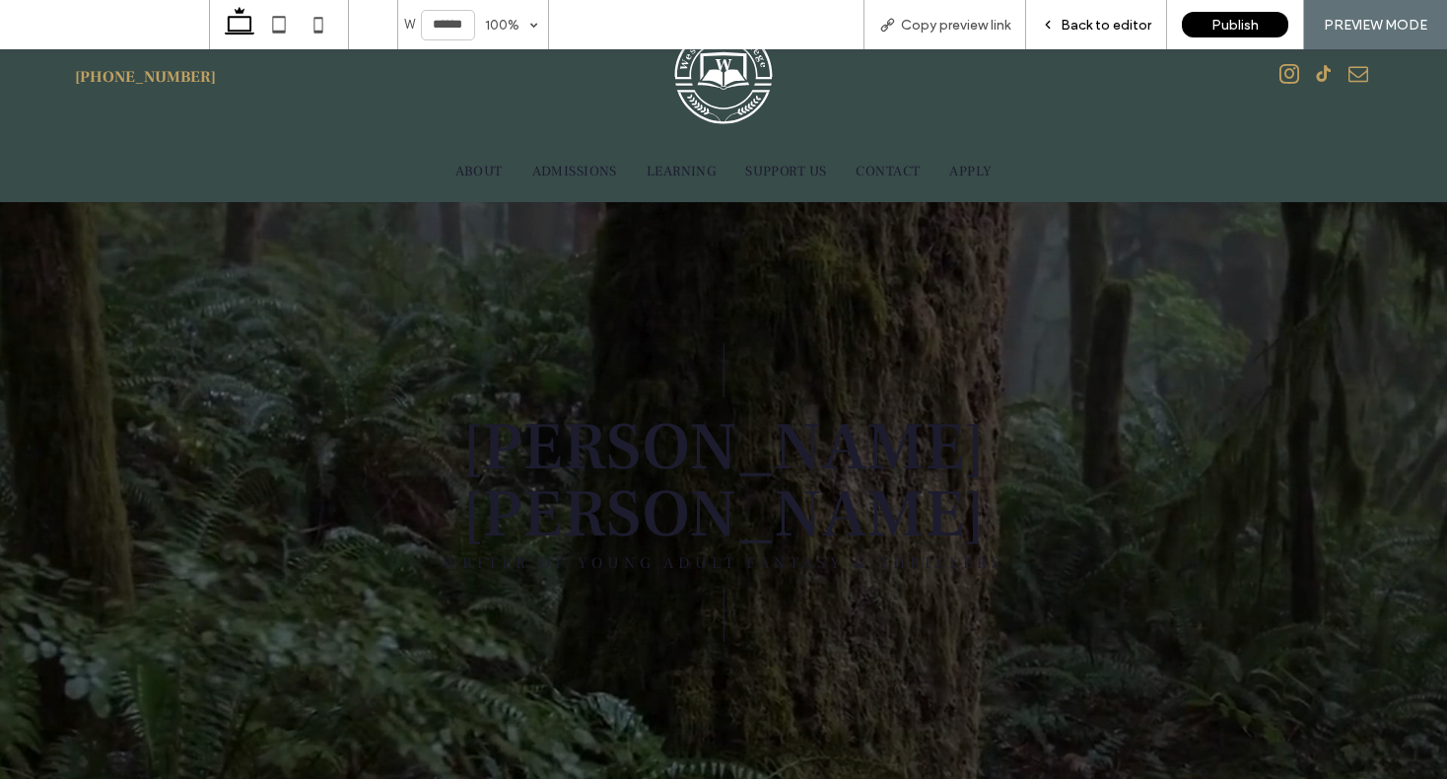
click at [1118, 32] on span "Back to editor" at bounding box center [1106, 25] width 91 height 17
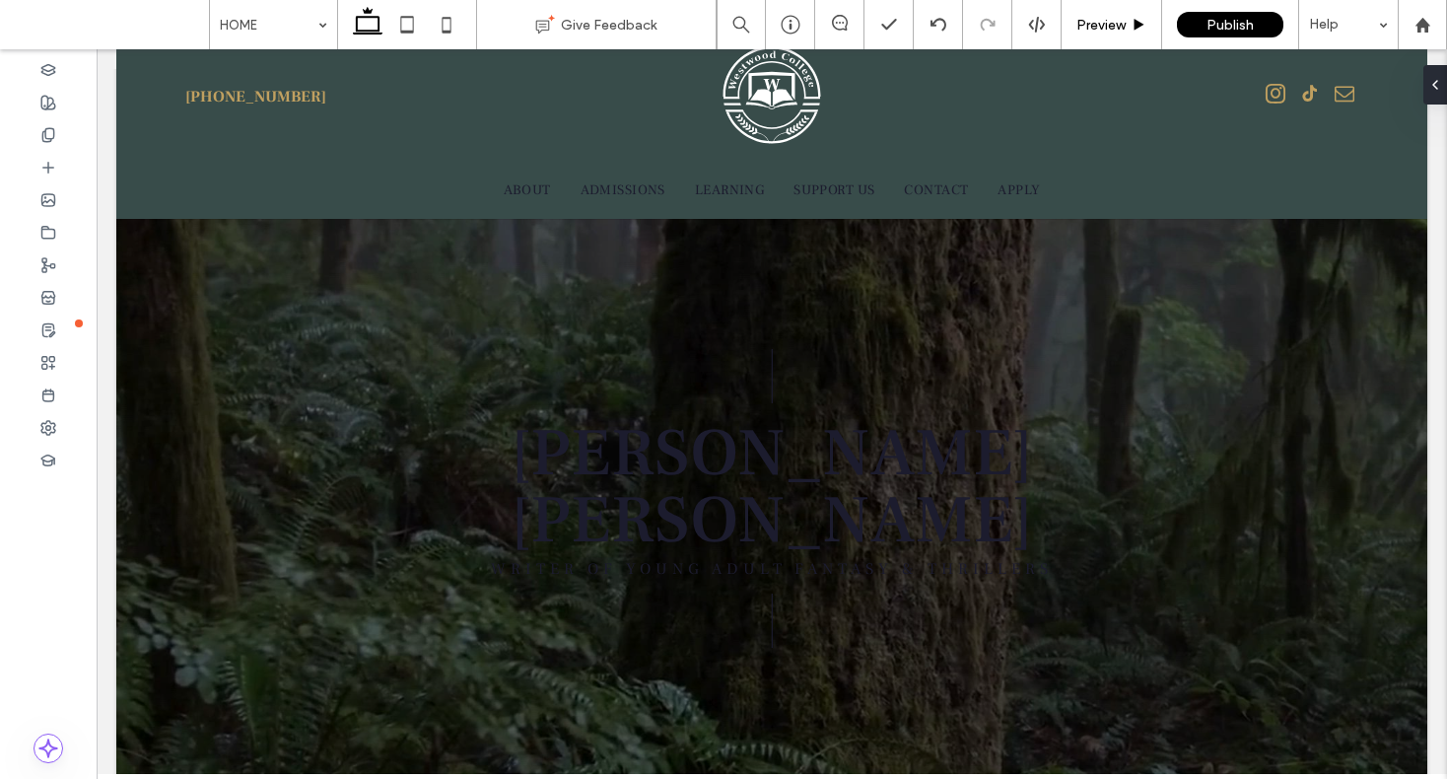
scroll to position [58, 0]
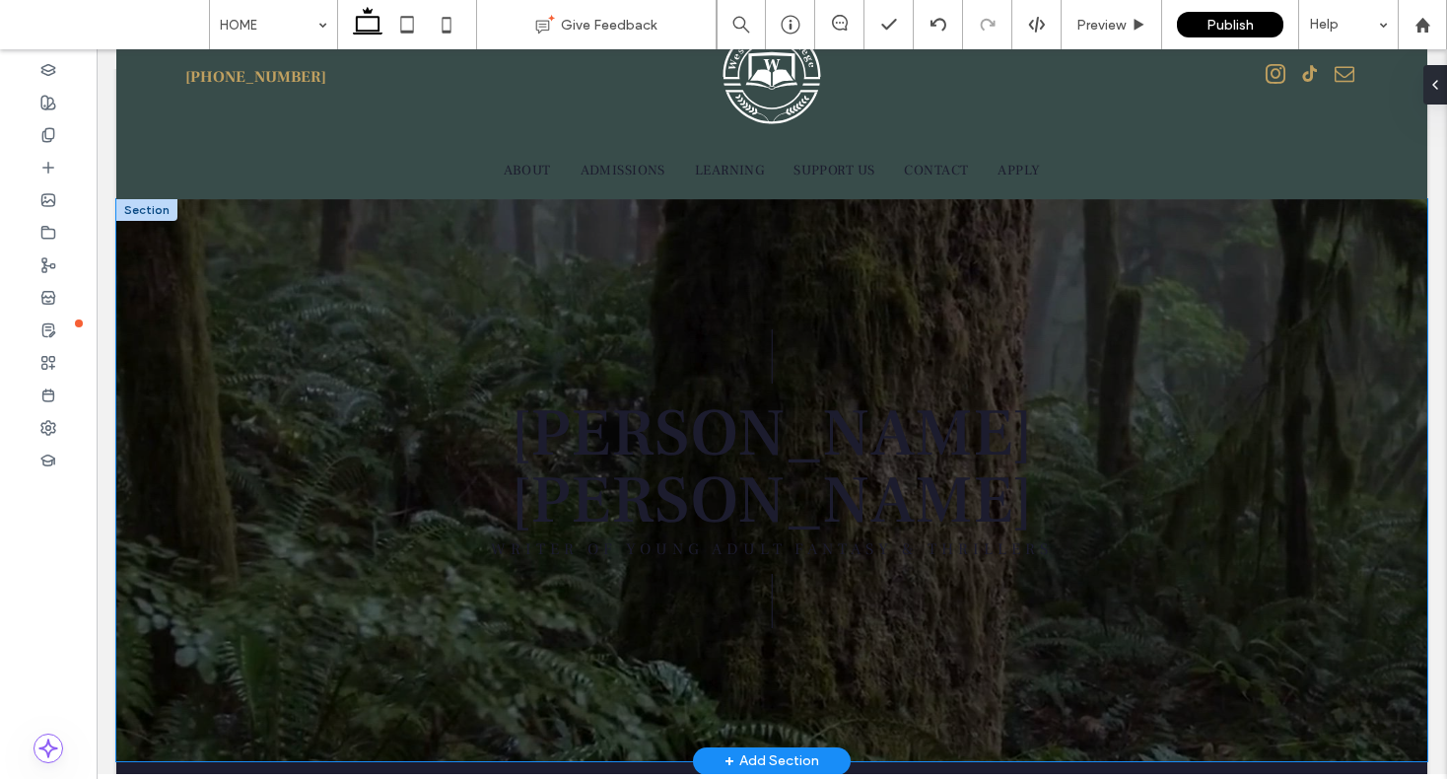
click at [1097, 288] on div "| WRITER OF YOUNG ADULT FANTASY & THRILLERS | DEAN CURTIS" at bounding box center [771, 480] width 1183 height 562
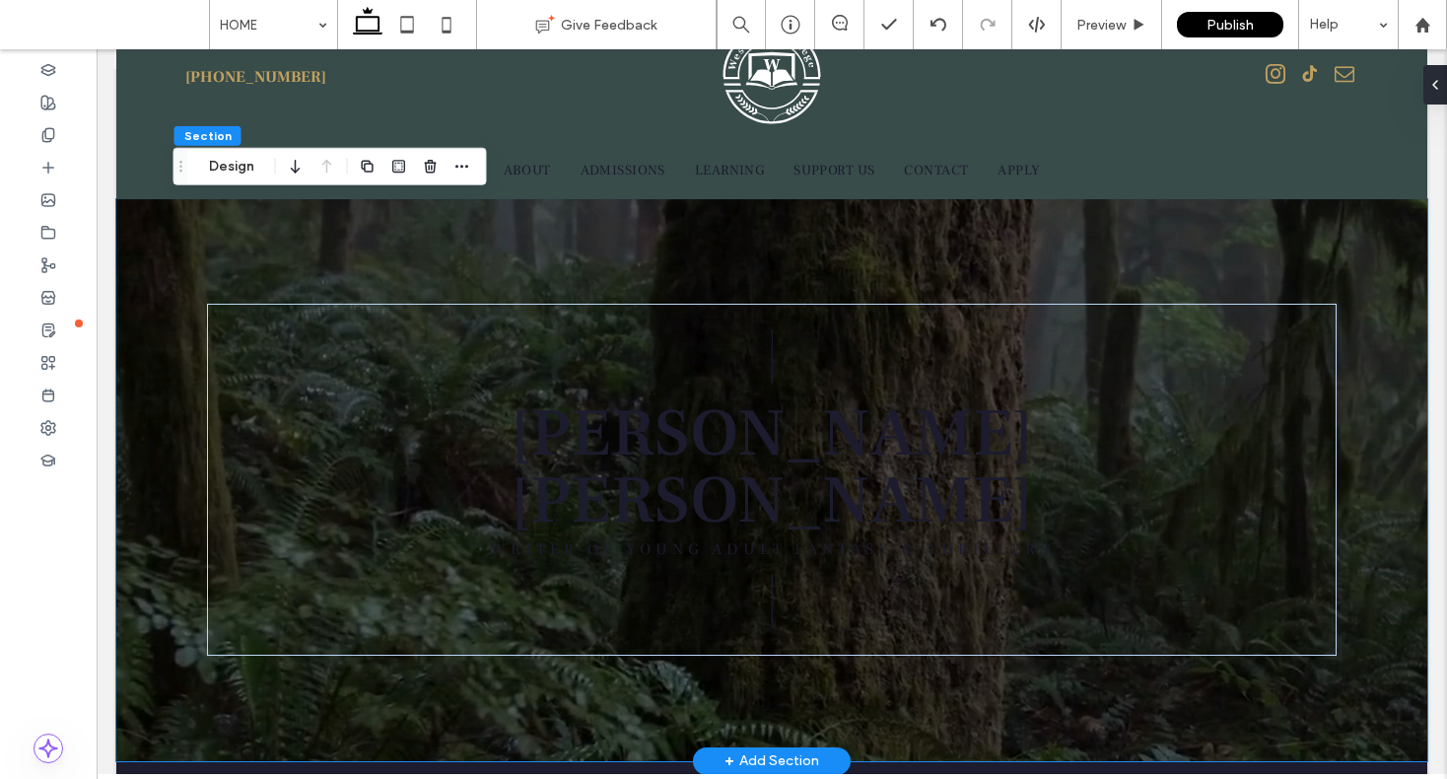
click at [316, 222] on div "| WRITER OF YOUNG ADULT FANTASY & THRILLERS | DEAN CURTIS" at bounding box center [771, 480] width 1183 height 562
click at [234, 169] on button "Design" at bounding box center [231, 167] width 71 height 24
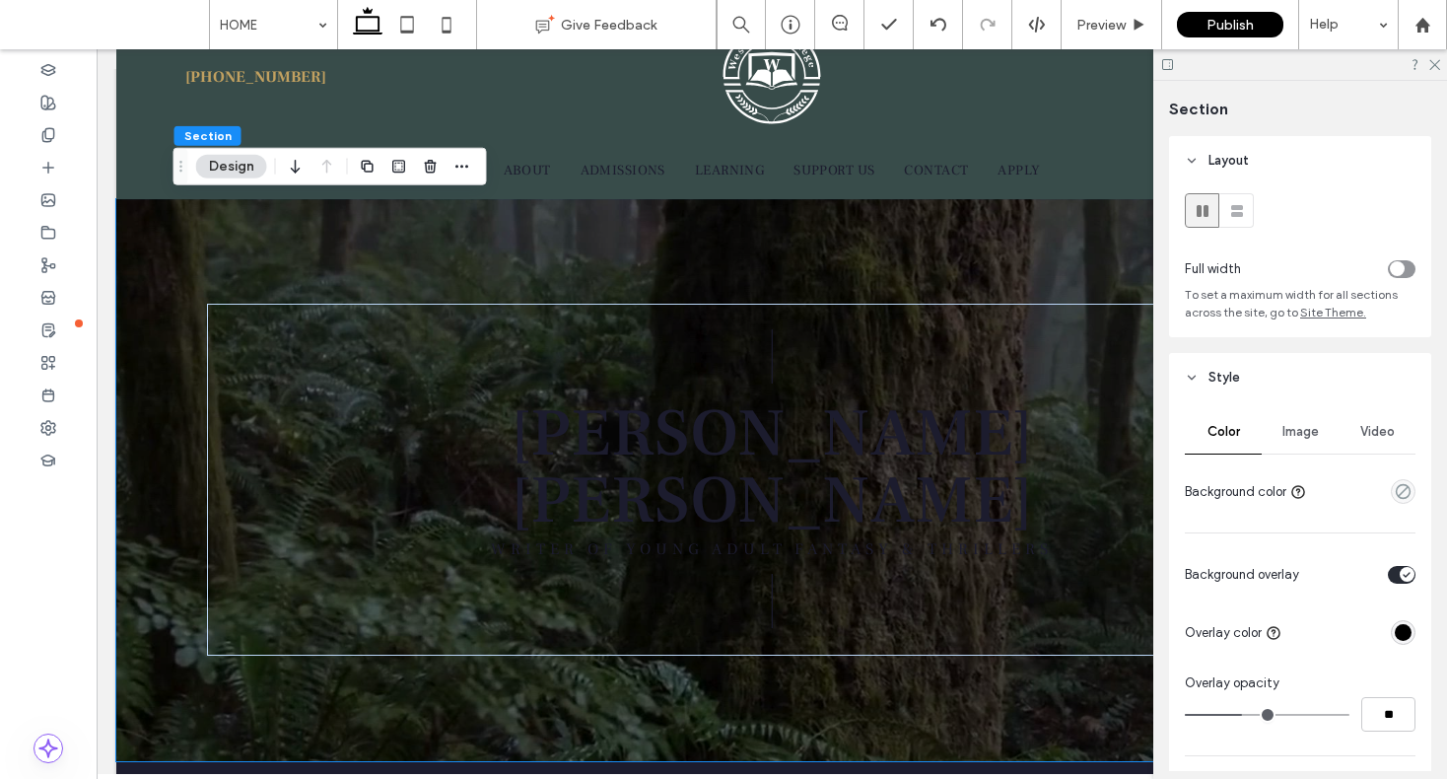
scroll to position [4, 0]
click at [1391, 637] on div "rgba(0, 0, 0, 1)" at bounding box center [1403, 628] width 25 height 25
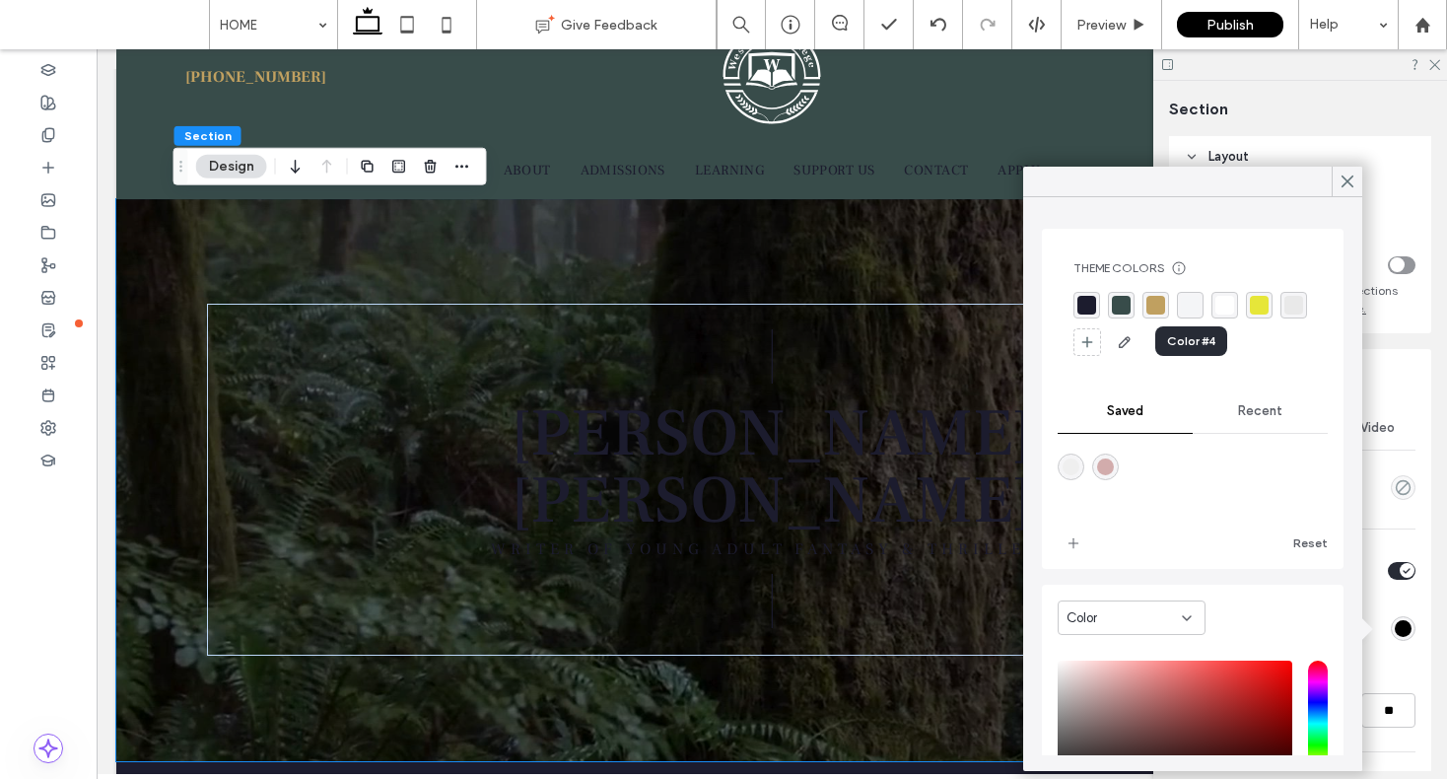
click at [1194, 306] on div "rgba(244, 245, 247, 1)" at bounding box center [1190, 305] width 19 height 19
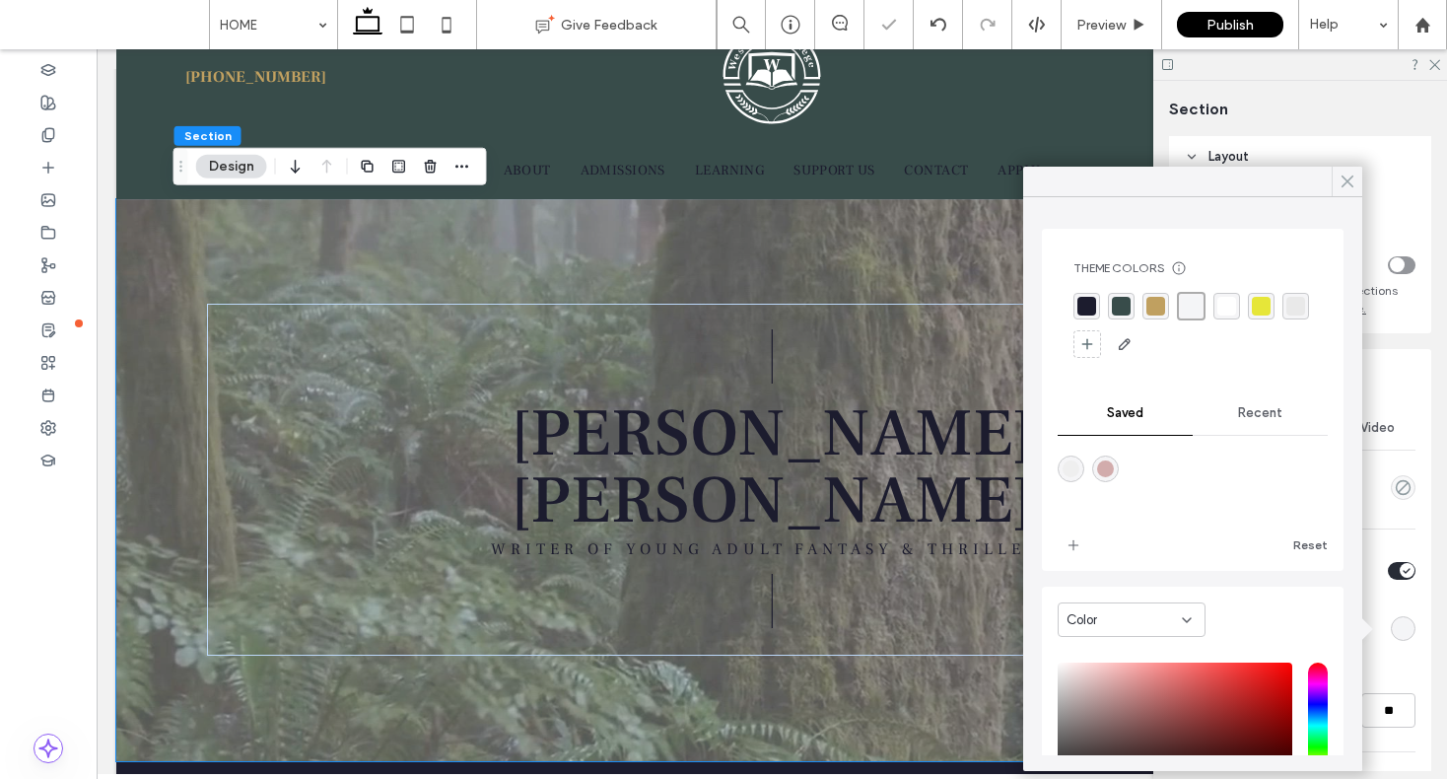
click at [1345, 185] on icon at bounding box center [1348, 182] width 18 height 18
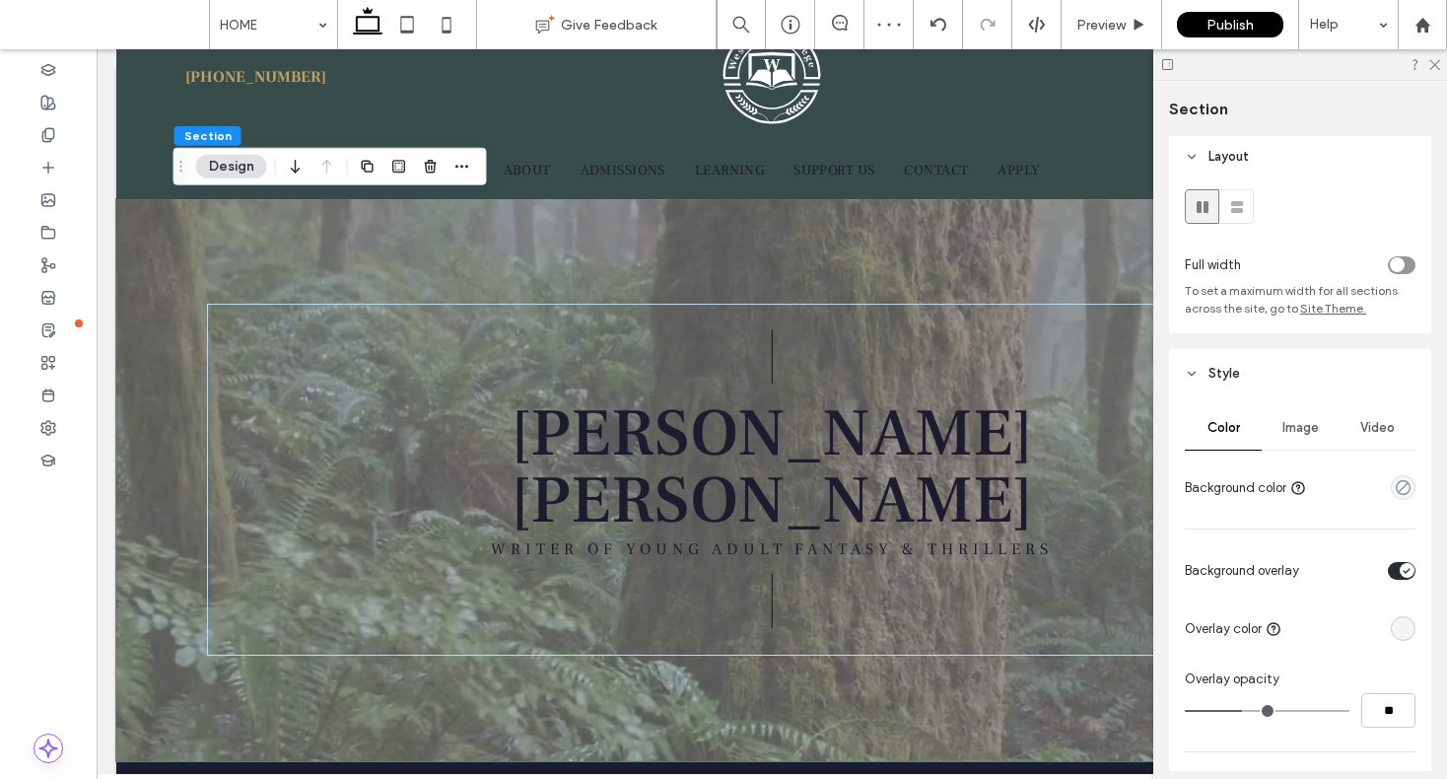
type input "**"
click at [1222, 711] on input "range" at bounding box center [1267, 711] width 165 height 2
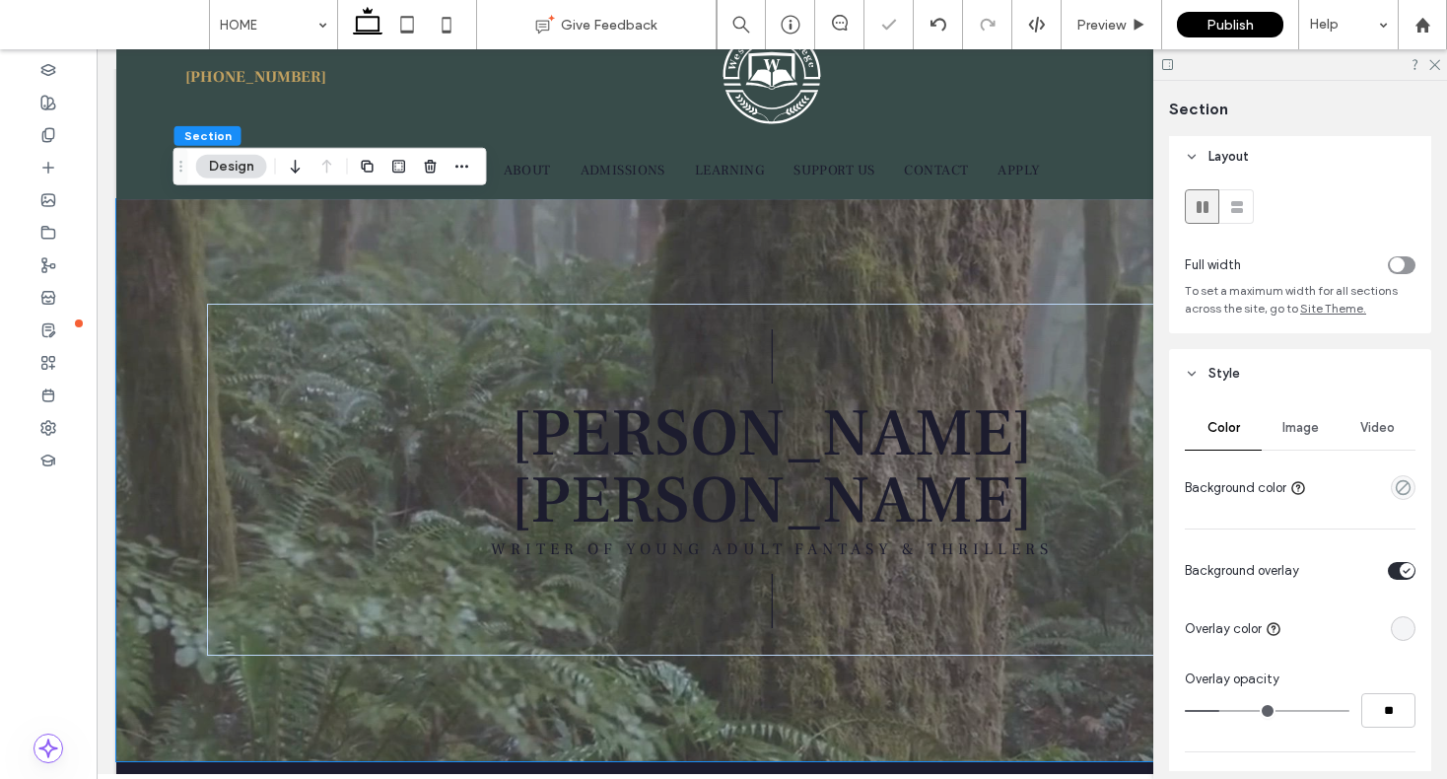
type input "**"
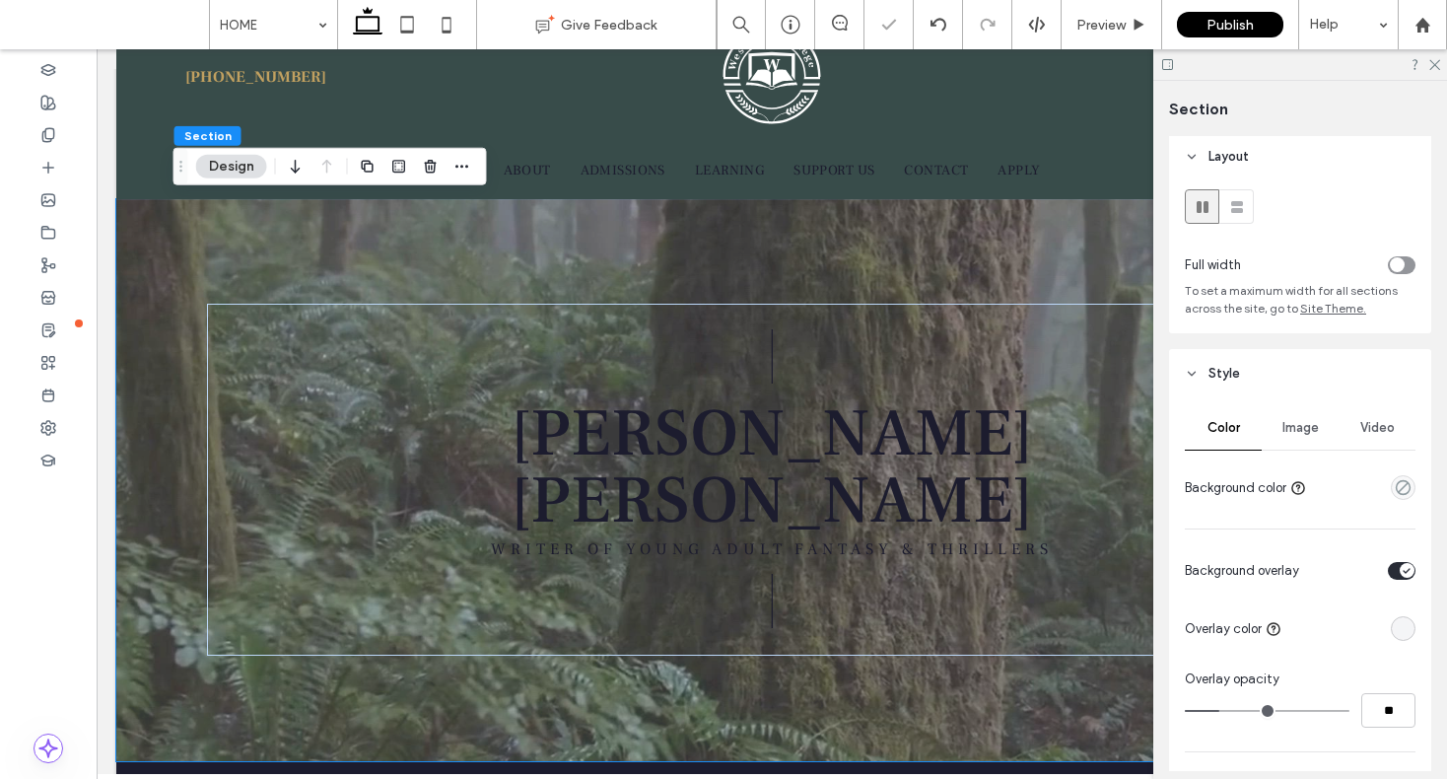
type input "**"
click at [1214, 710] on input "range" at bounding box center [1267, 711] width 165 height 2
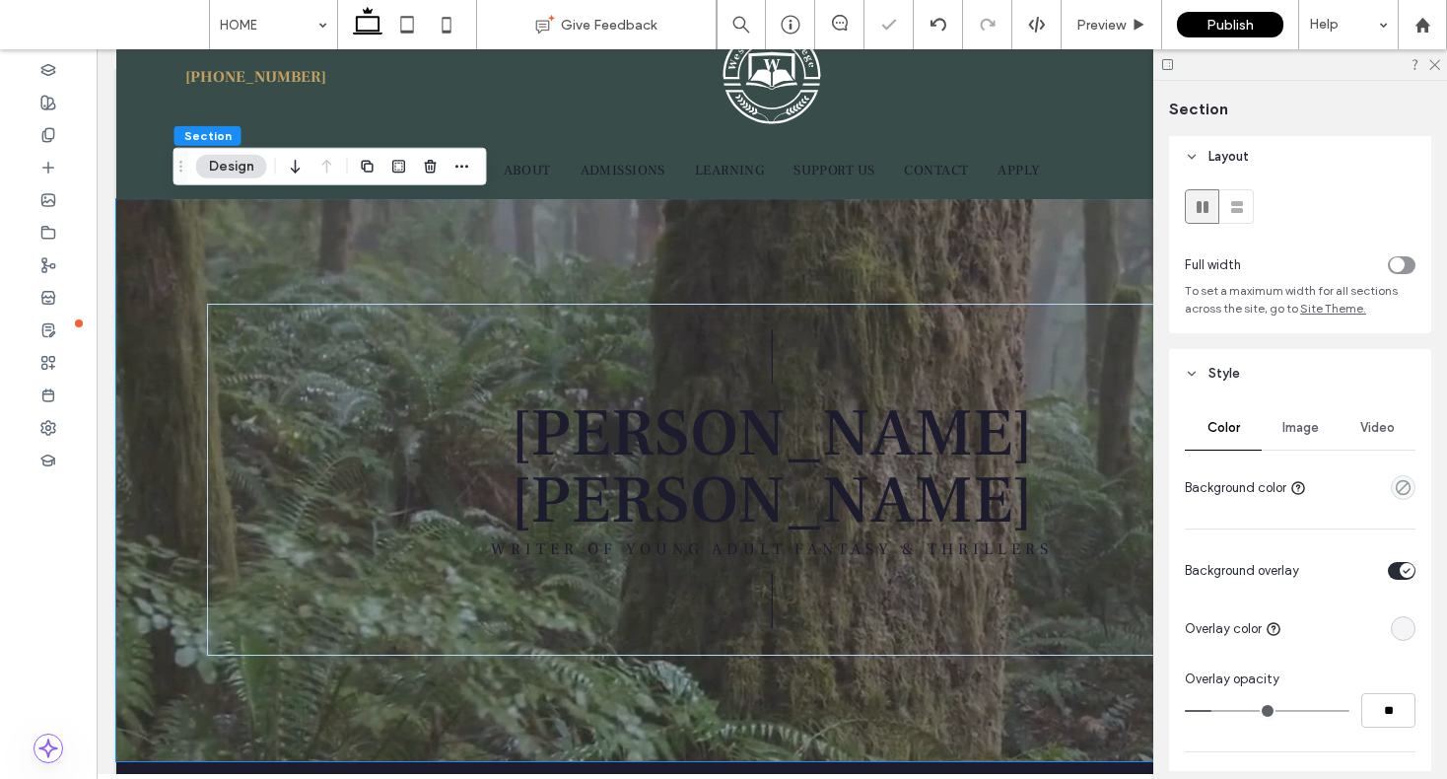
type input "**"
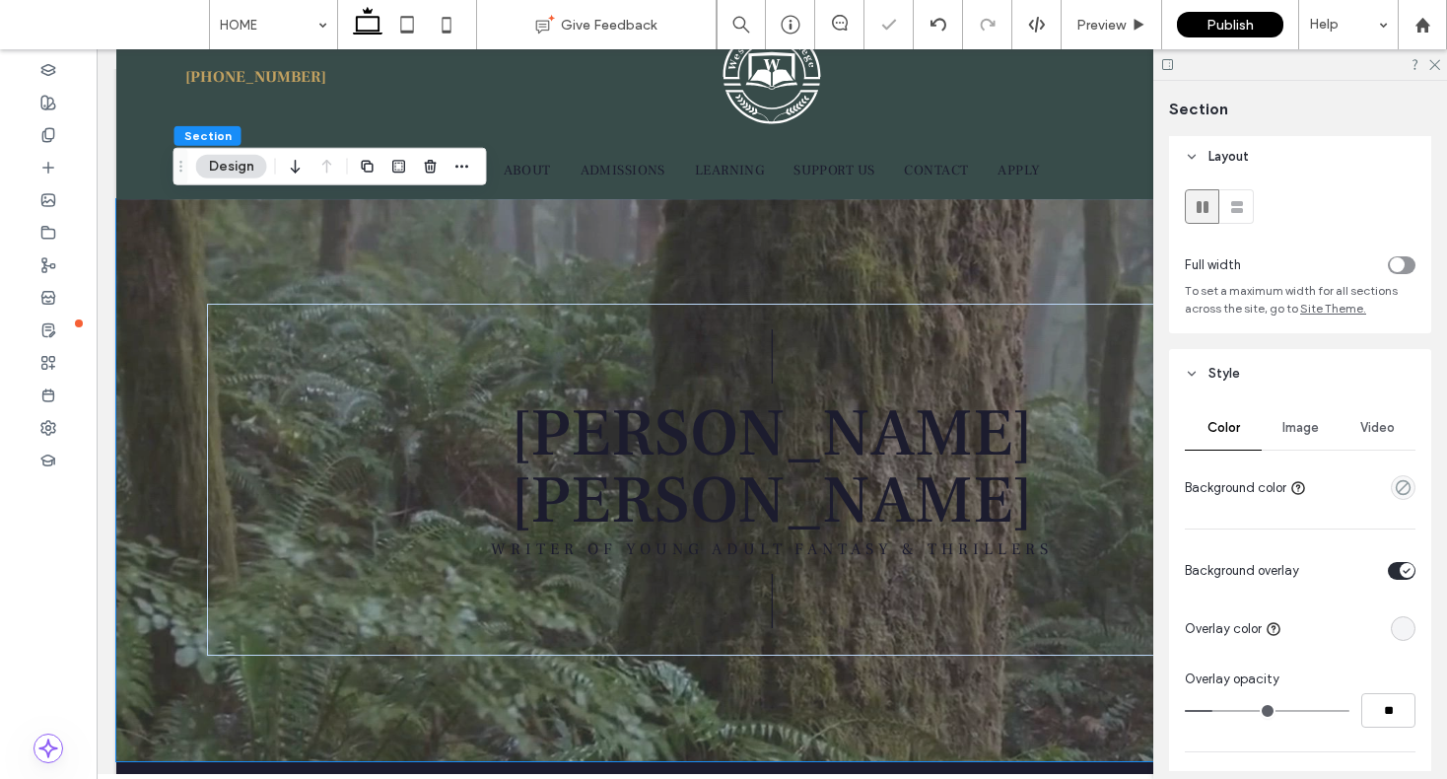
type input "**"
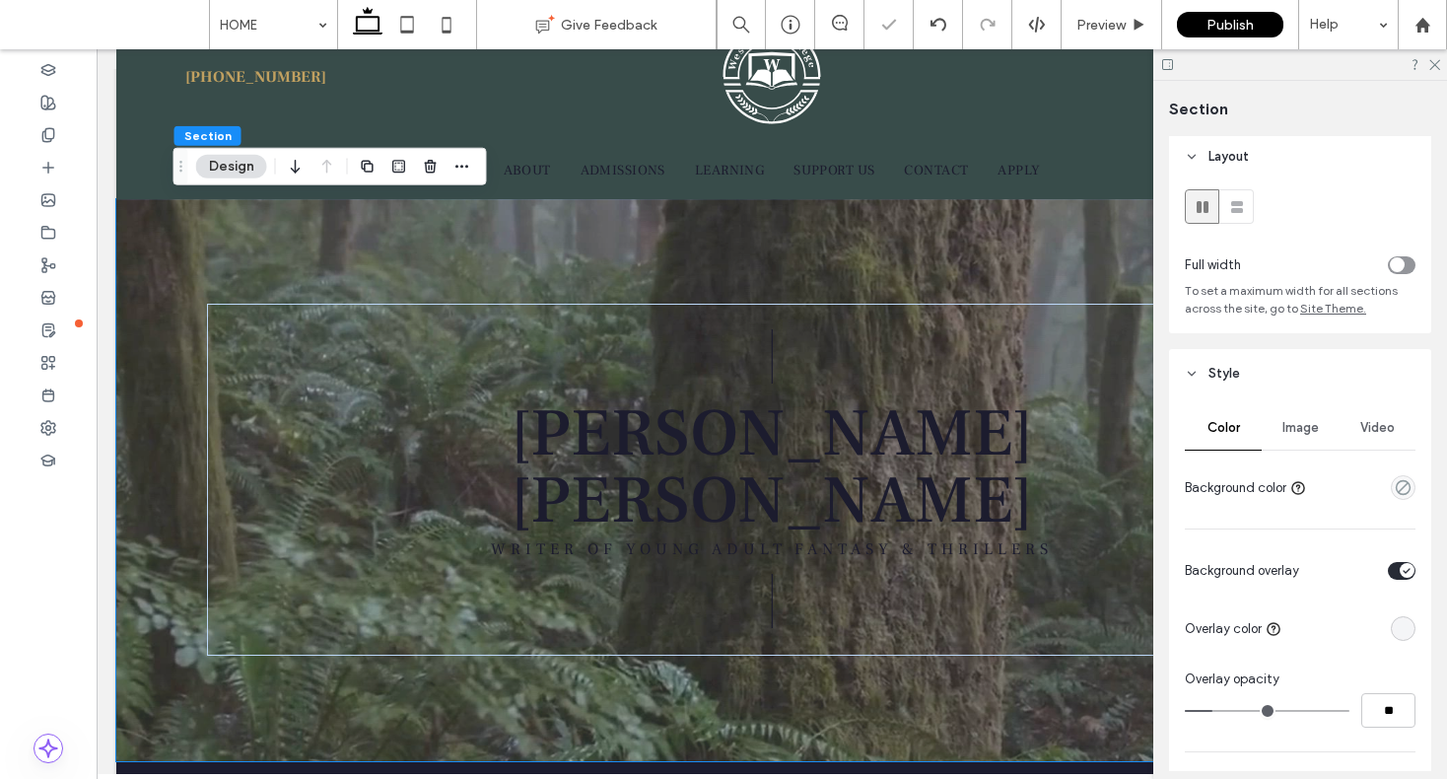
type input "**"
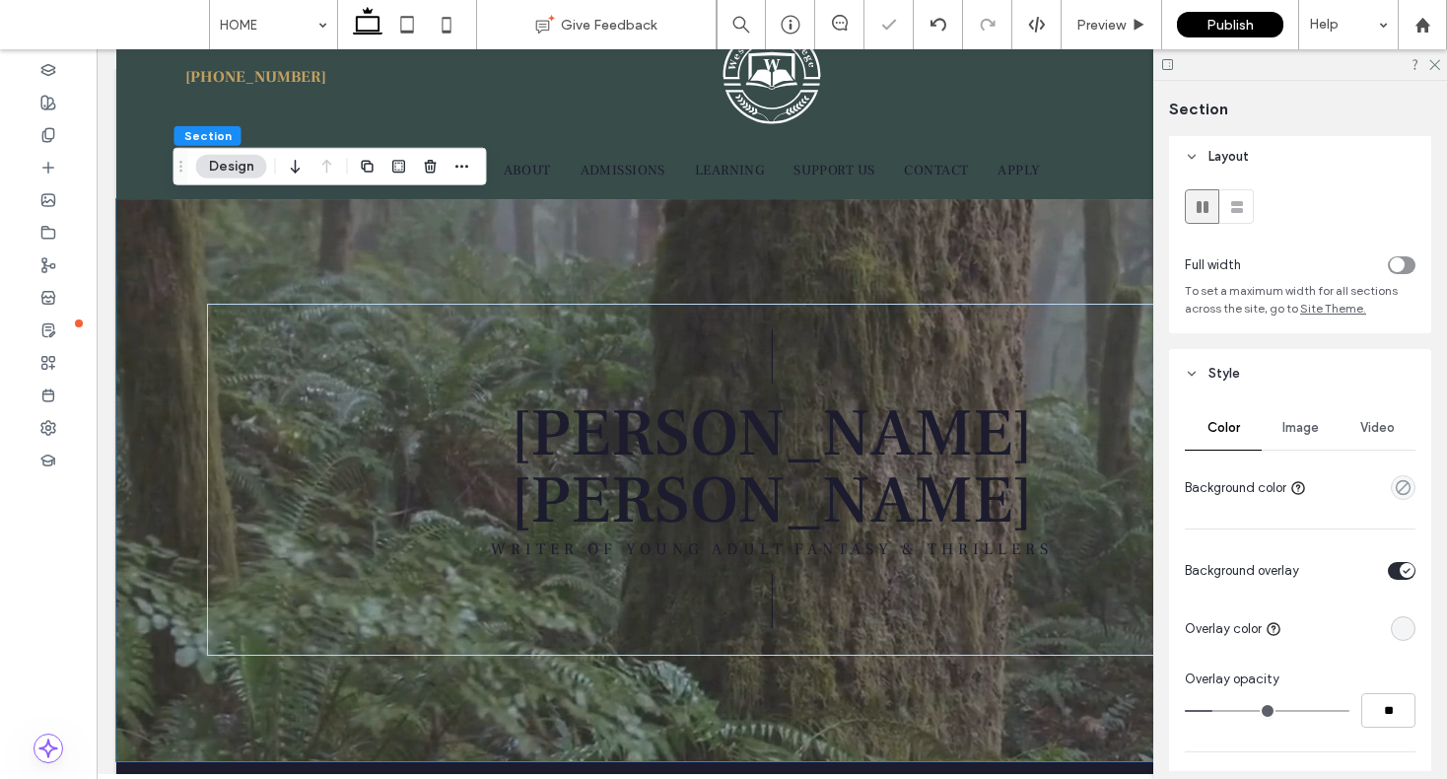
type input "**"
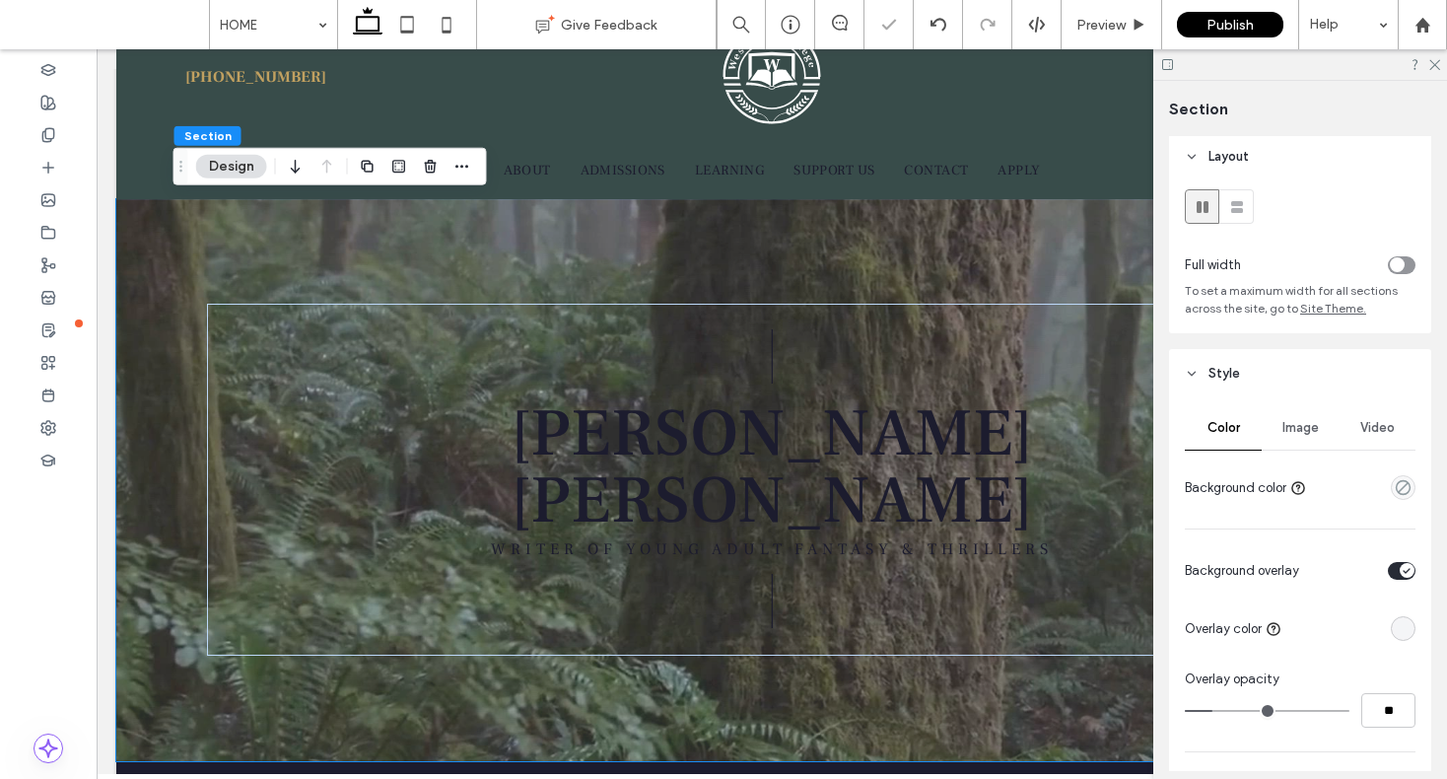
type input "**"
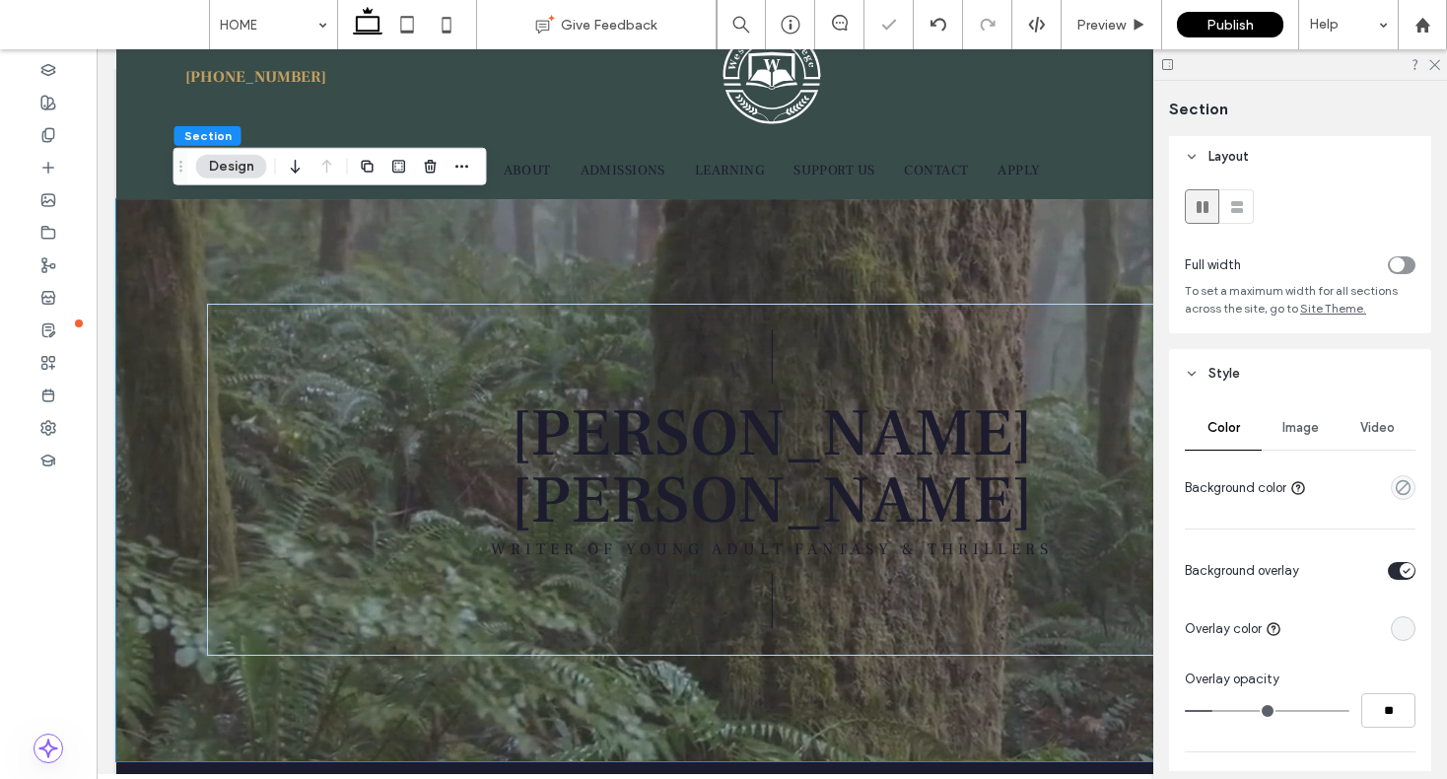
type input "**"
drag, startPoint x: 1217, startPoint y: 710, endPoint x: 1281, endPoint y: 710, distance: 64.1
click at [1281, 710] on input "range" at bounding box center [1267, 711] width 165 height 2
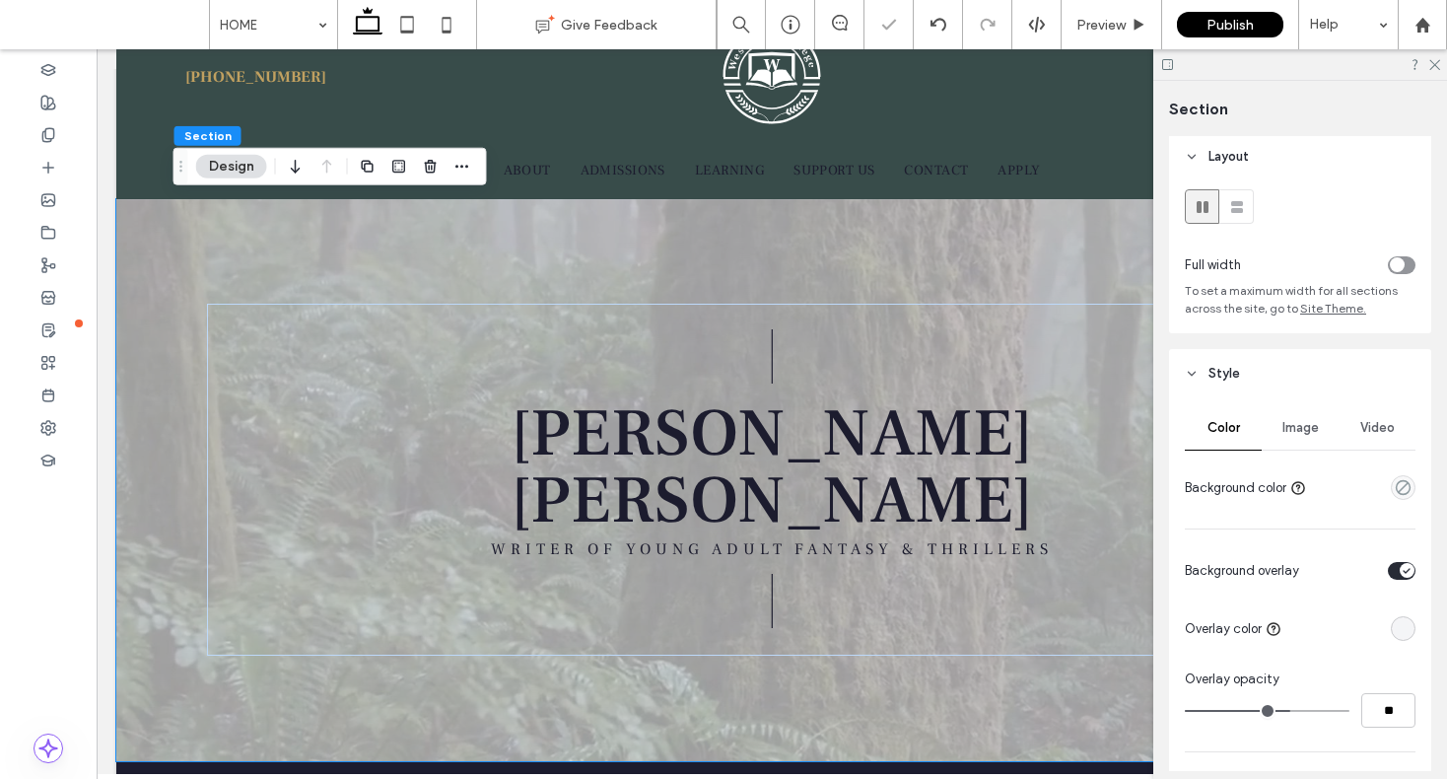
type input "**"
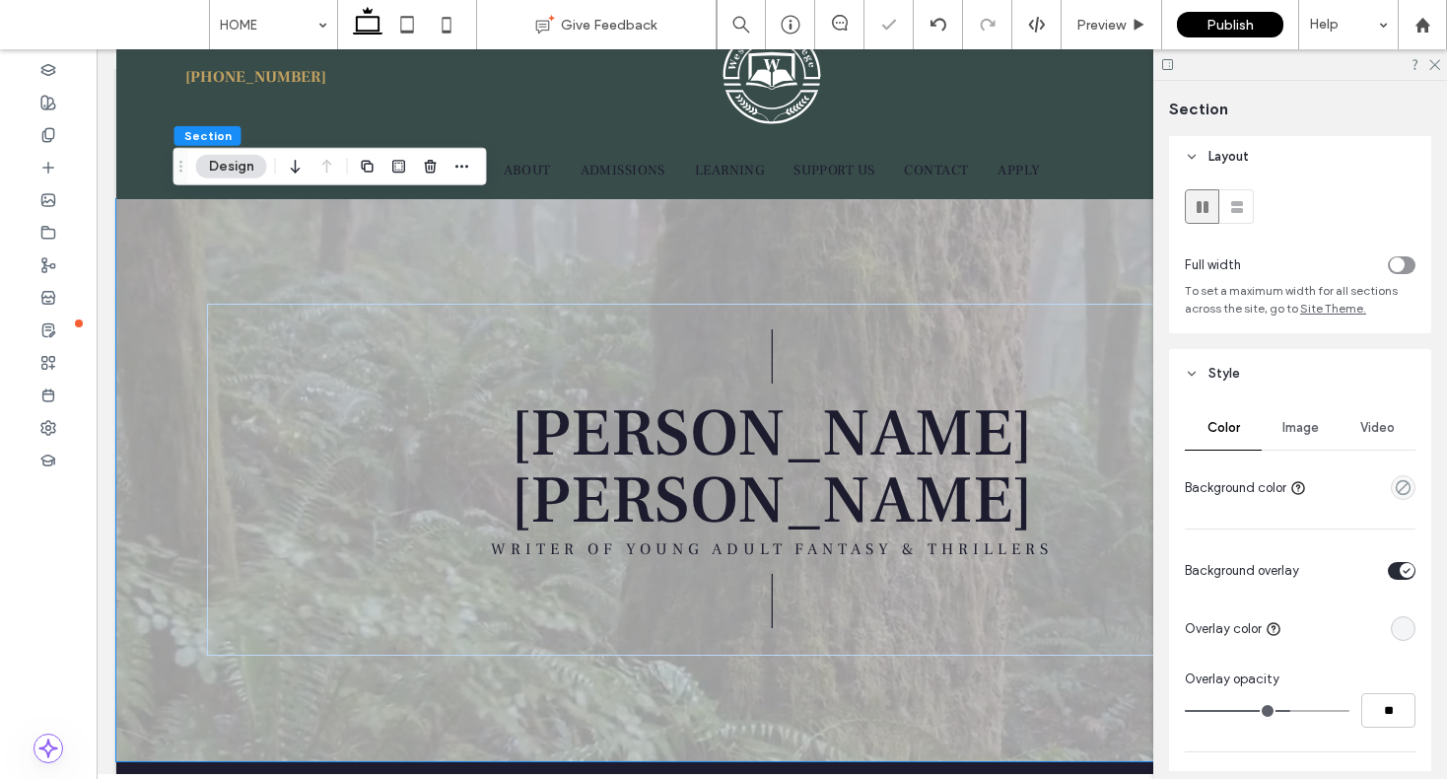
type input "**"
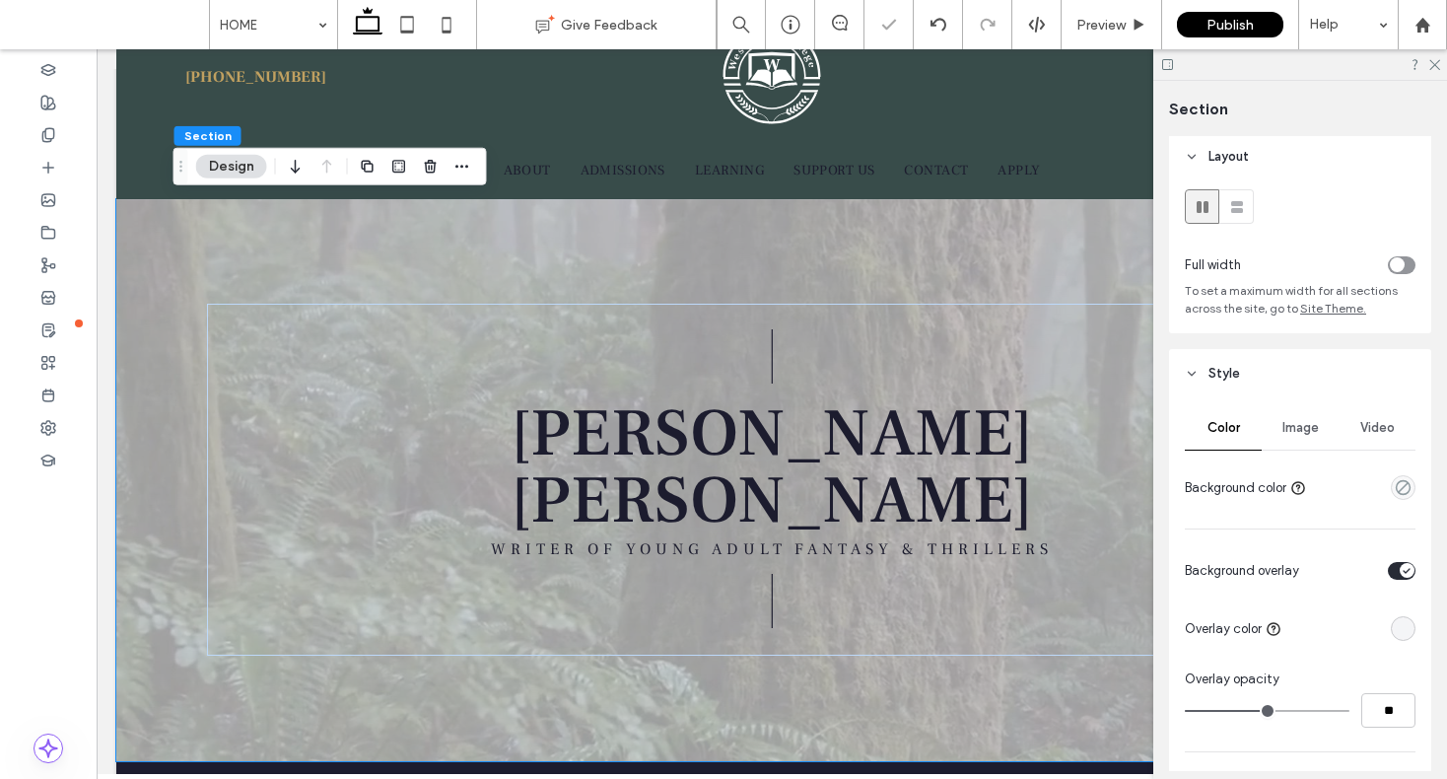
type input "**"
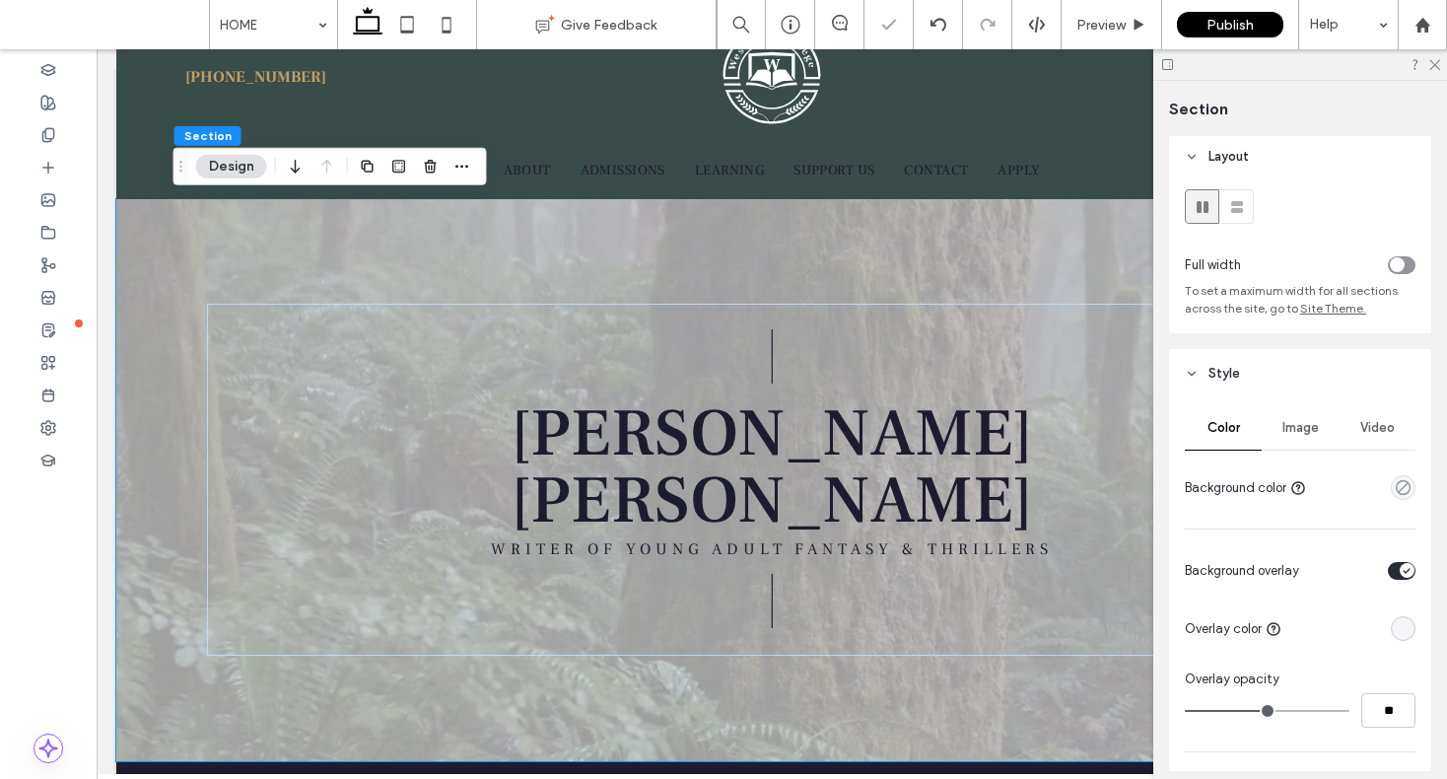
type input "**"
drag, startPoint x: 1275, startPoint y: 707, endPoint x: 1256, endPoint y: 703, distance: 19.1
click at [1256, 710] on input "range" at bounding box center [1267, 711] width 165 height 2
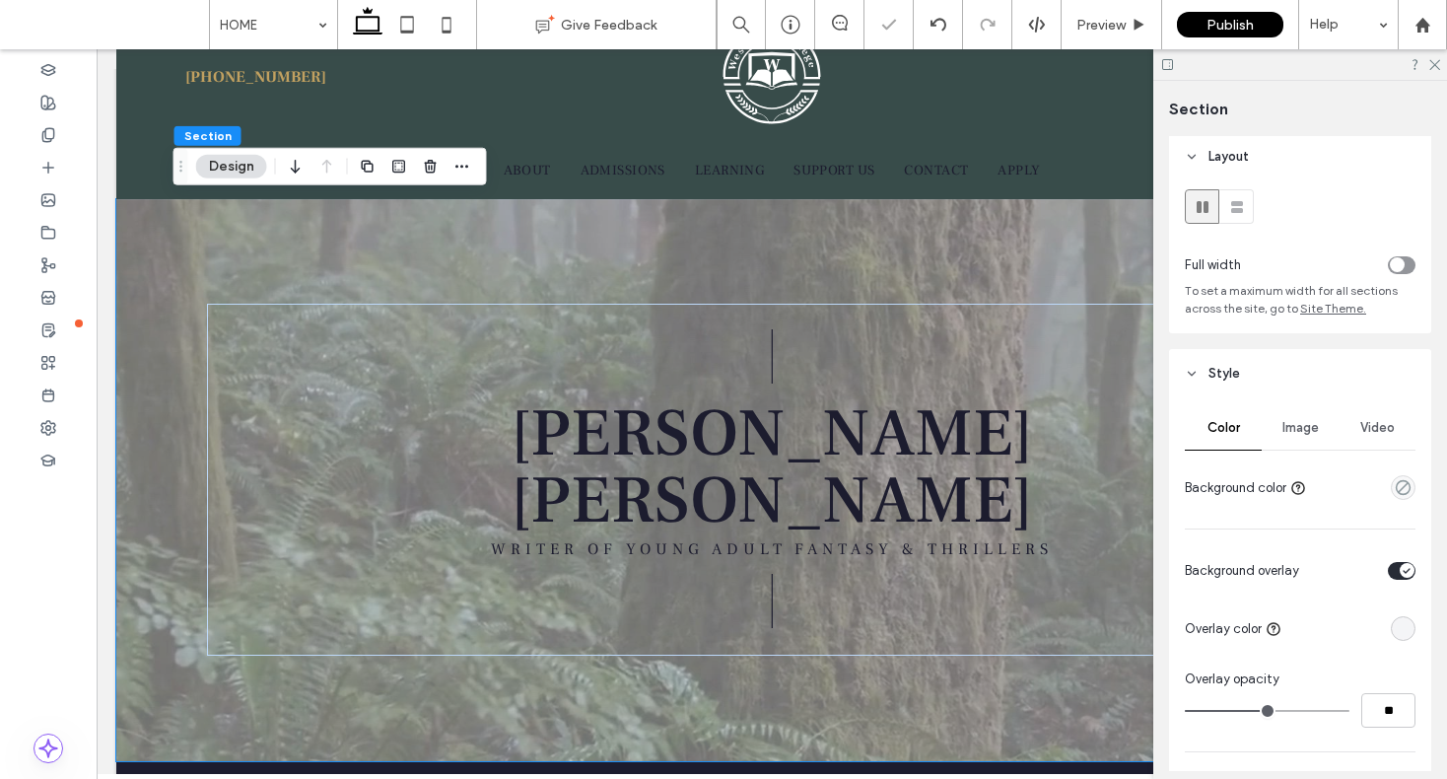
type input "**"
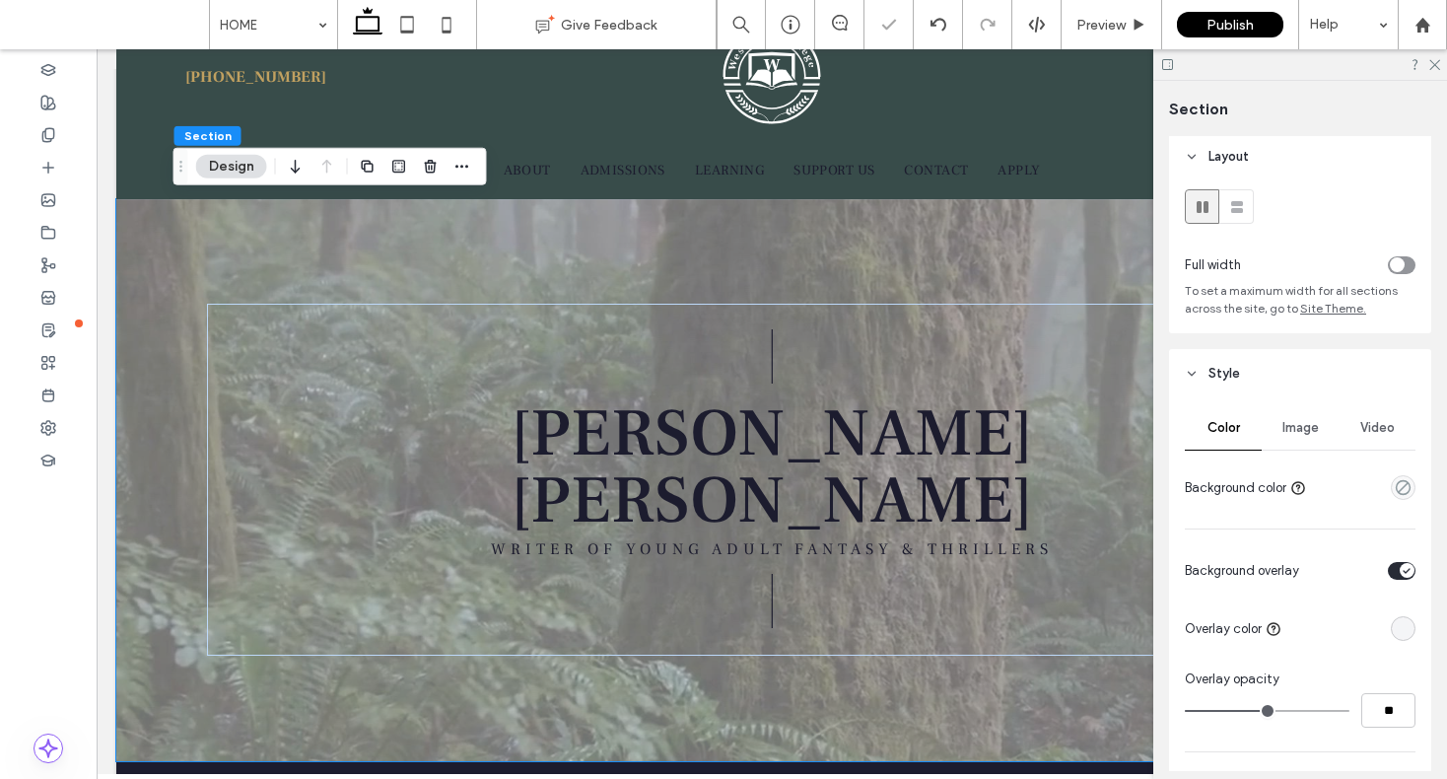
type input "**"
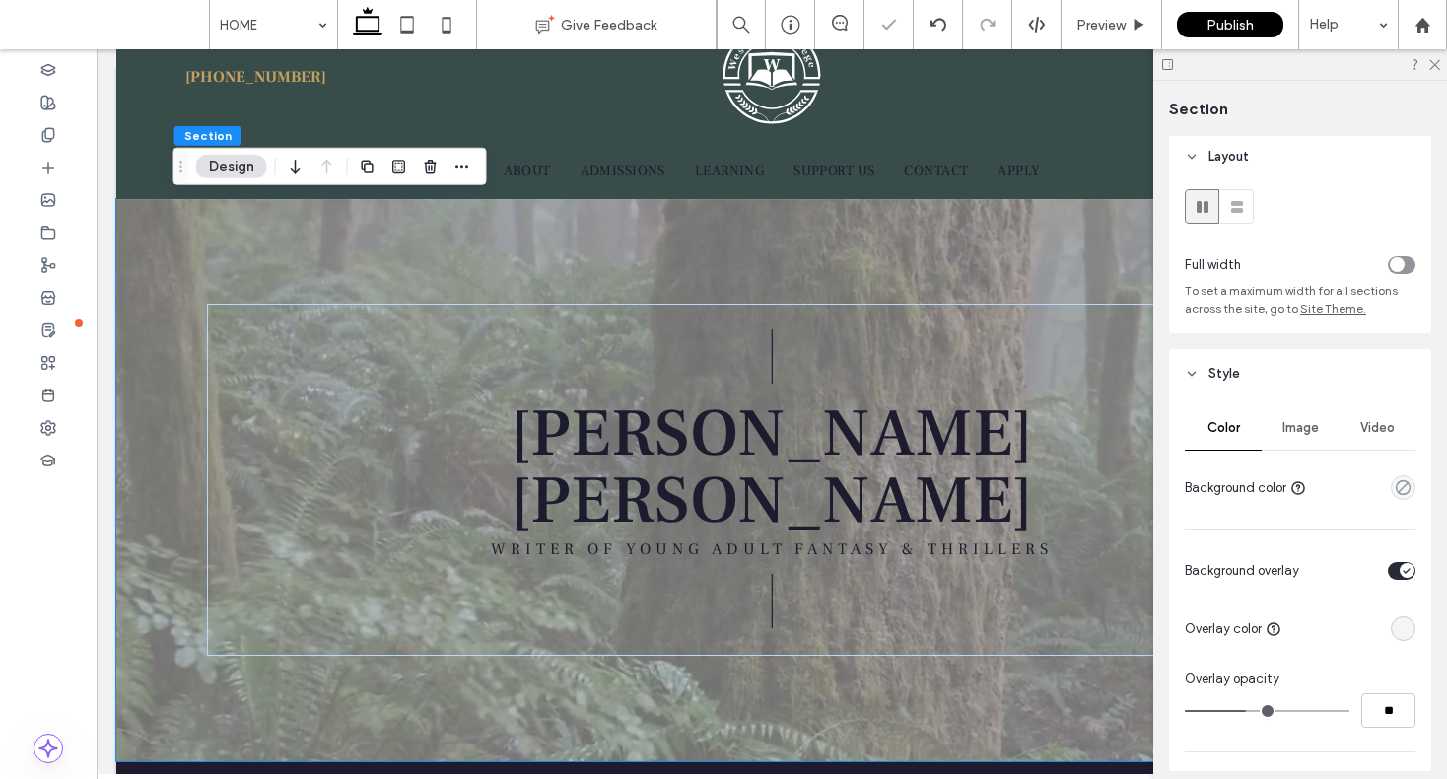
drag, startPoint x: 1256, startPoint y: 703, endPoint x: 1244, endPoint y: 703, distance: 11.8
click at [1244, 710] on input "range" at bounding box center [1267, 711] width 165 height 2
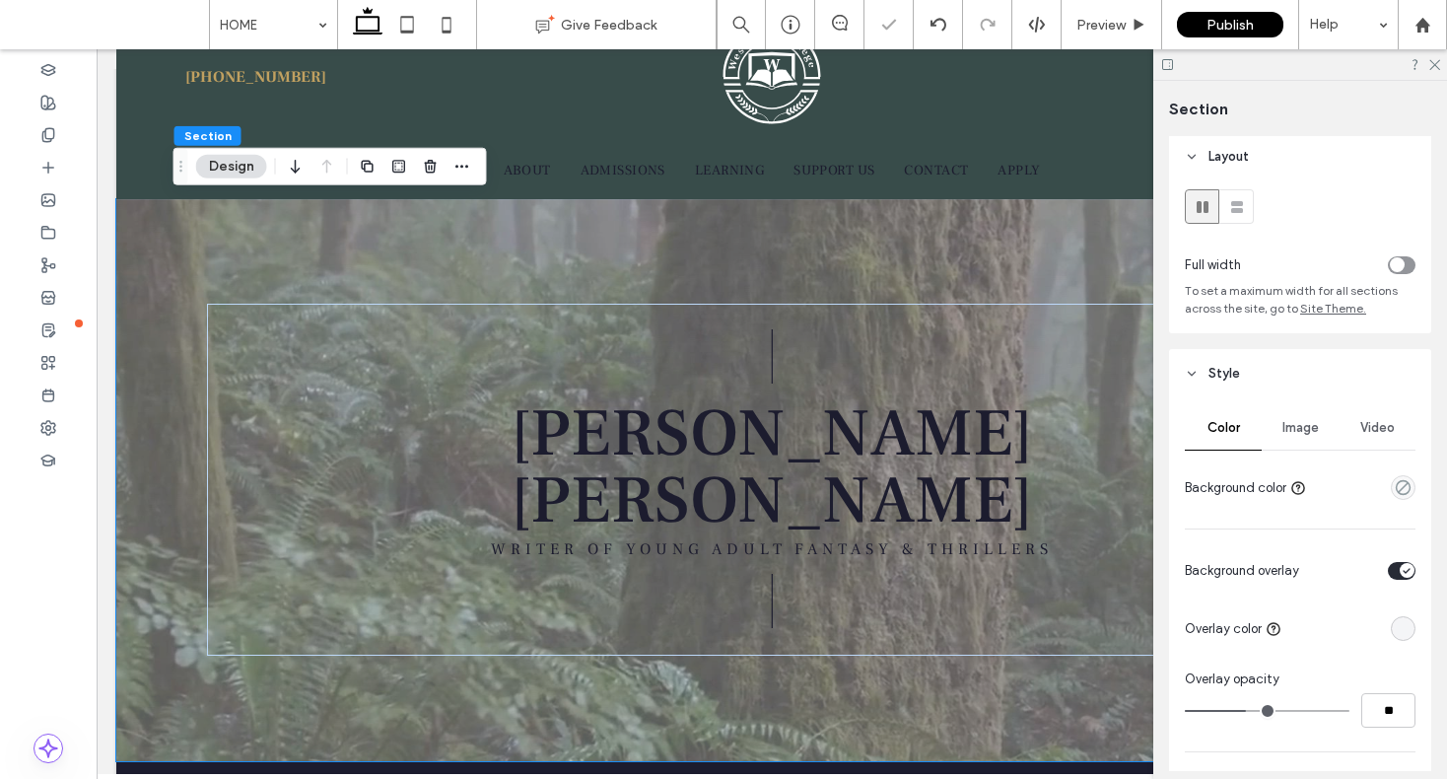
type input "**"
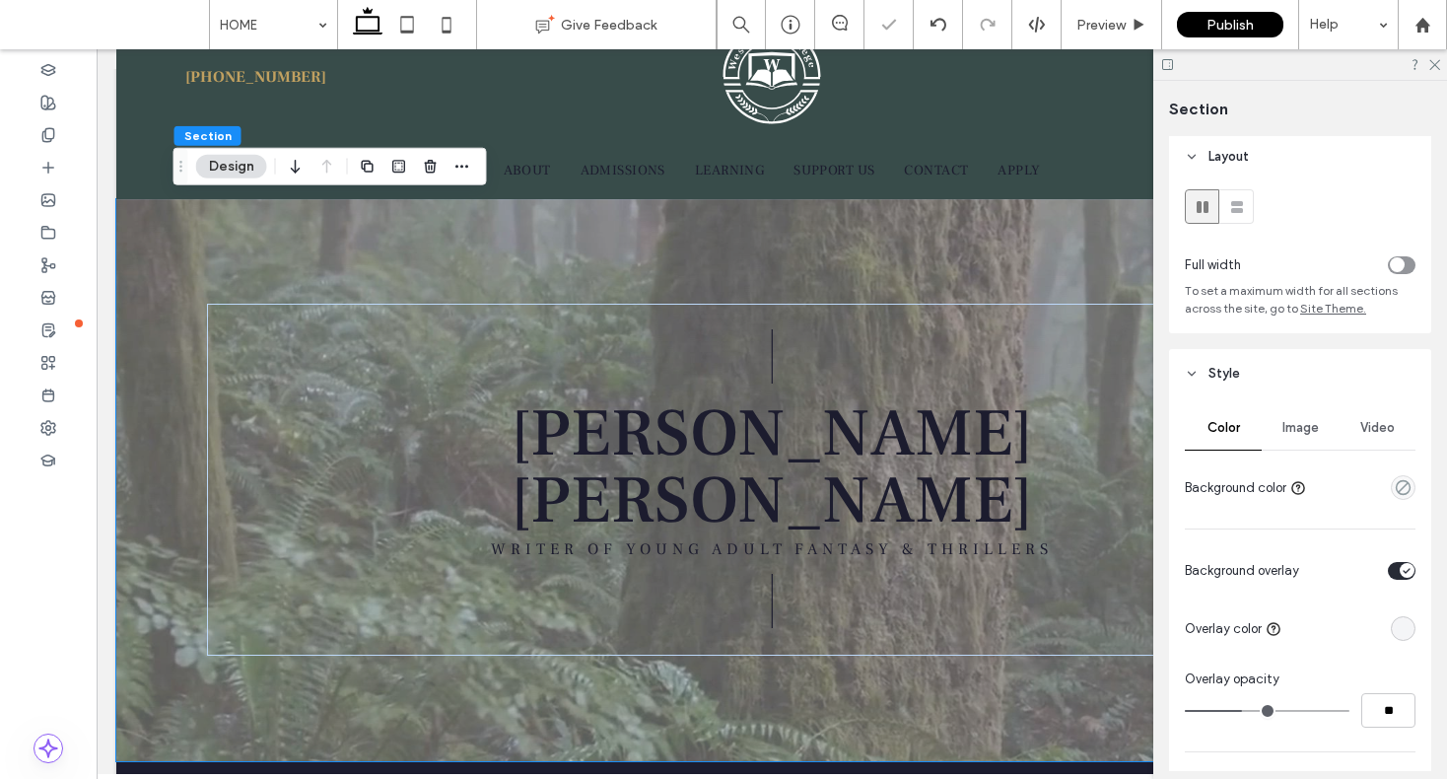
type input "**"
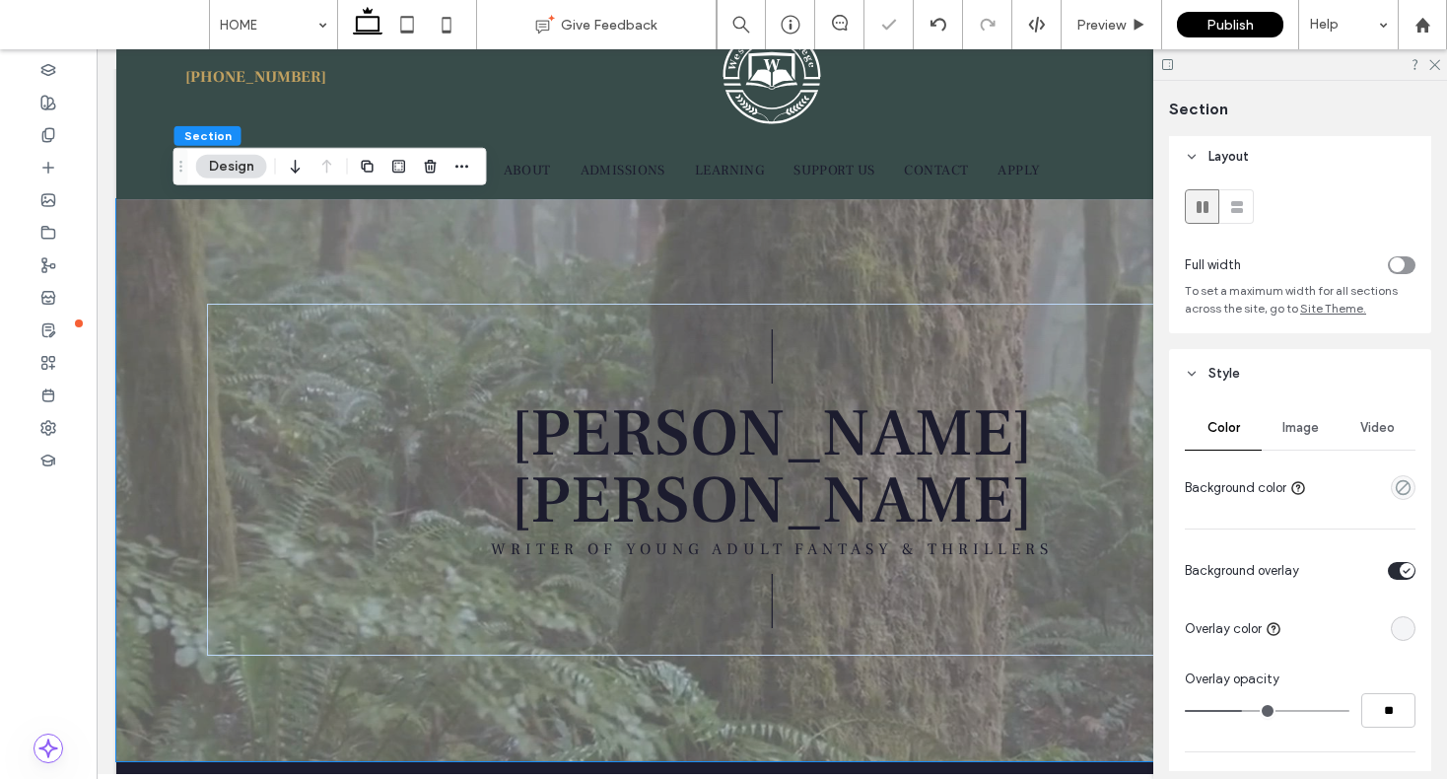
type input "**"
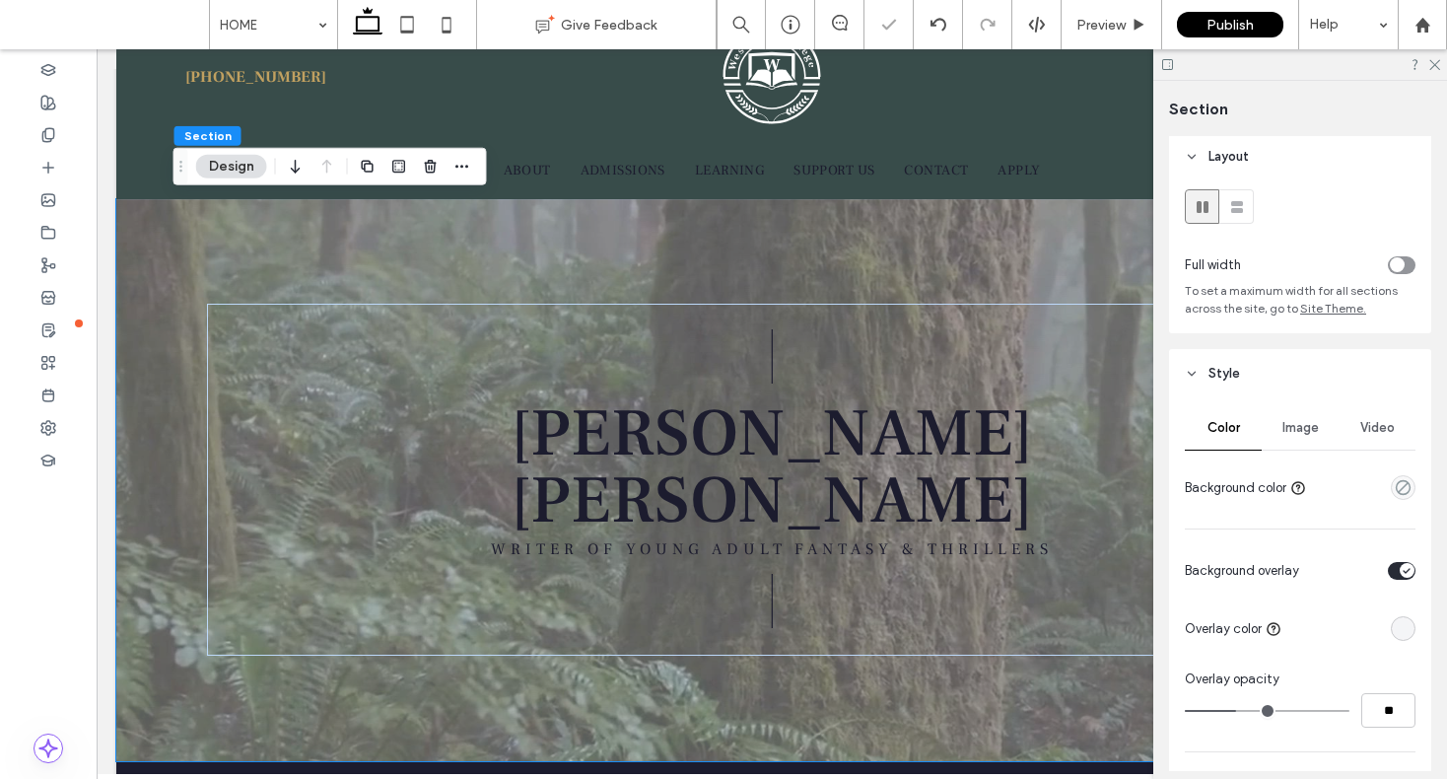
type input "**"
drag, startPoint x: 1240, startPoint y: 701, endPoint x: 1228, endPoint y: 699, distance: 12.0
click at [1228, 710] on input "range" at bounding box center [1267, 711] width 165 height 2
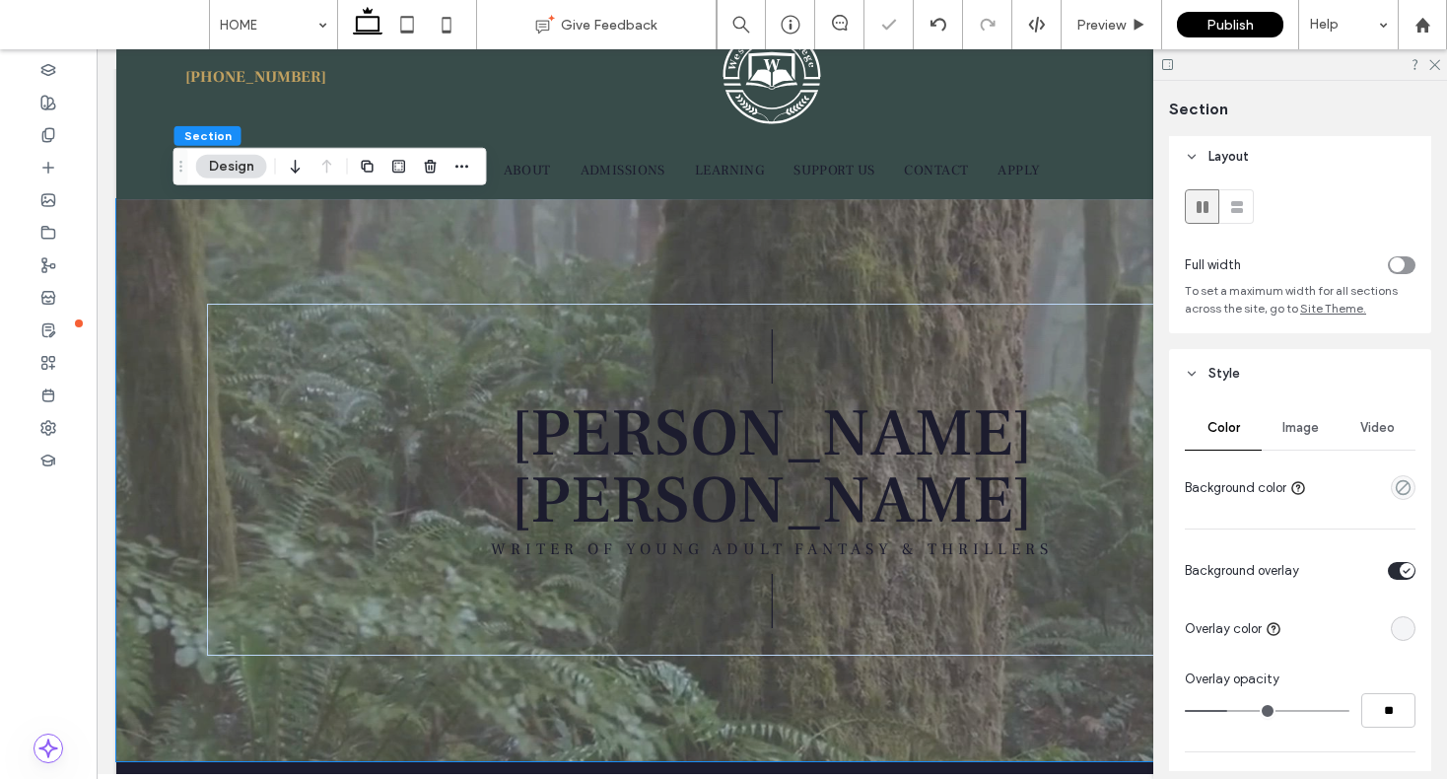
click at [1240, 701] on div "**" at bounding box center [1300, 710] width 231 height 35
type input "**"
click at [1243, 710] on input "range" at bounding box center [1267, 711] width 165 height 2
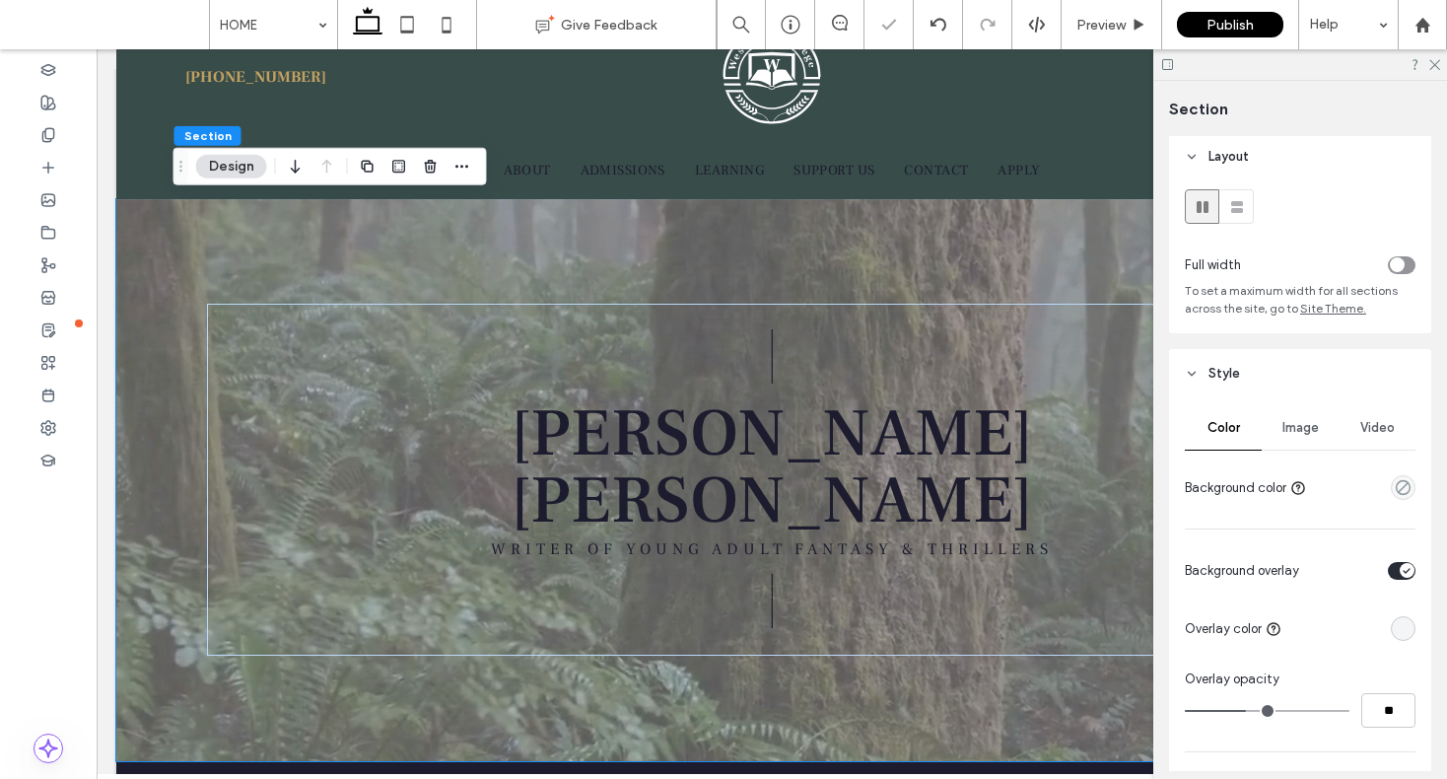
type input "**"
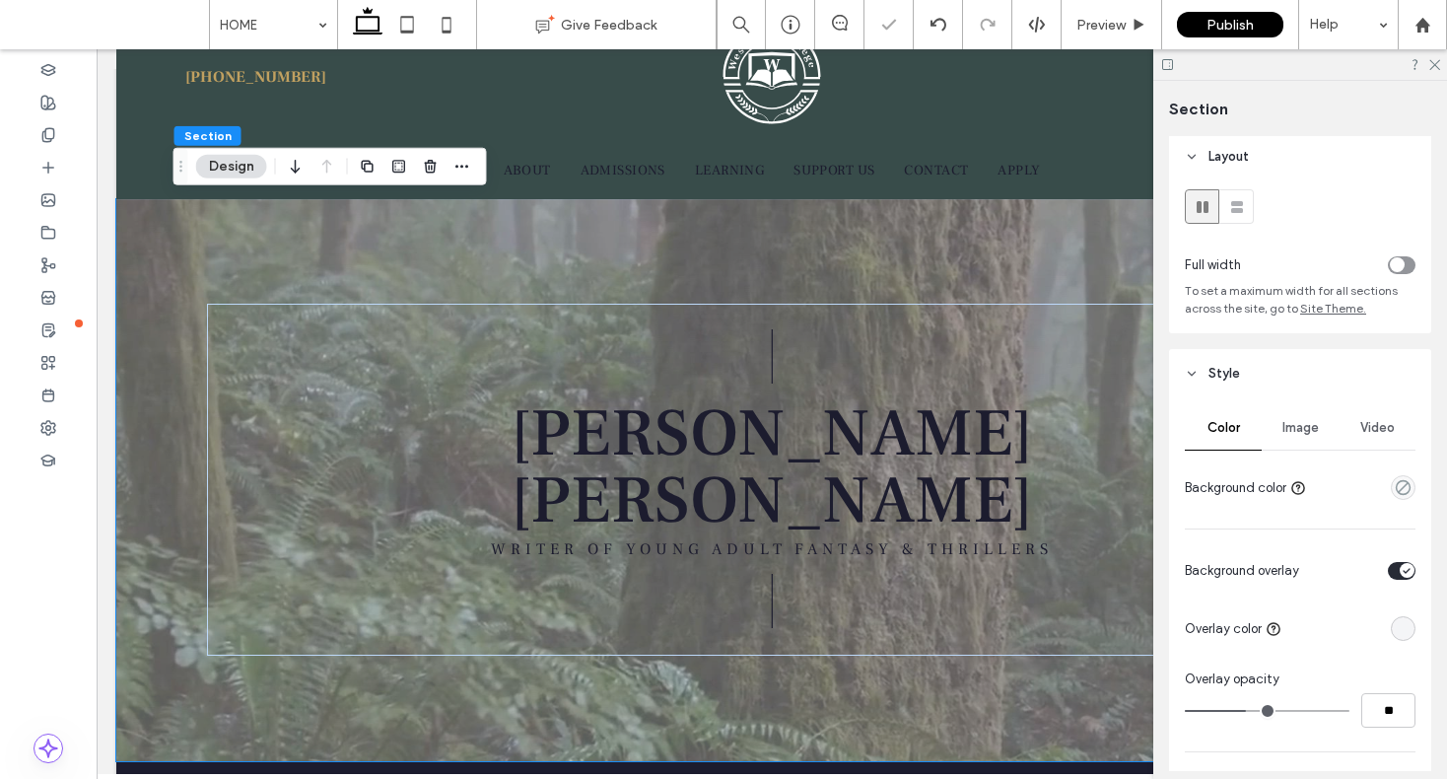
type input "**"
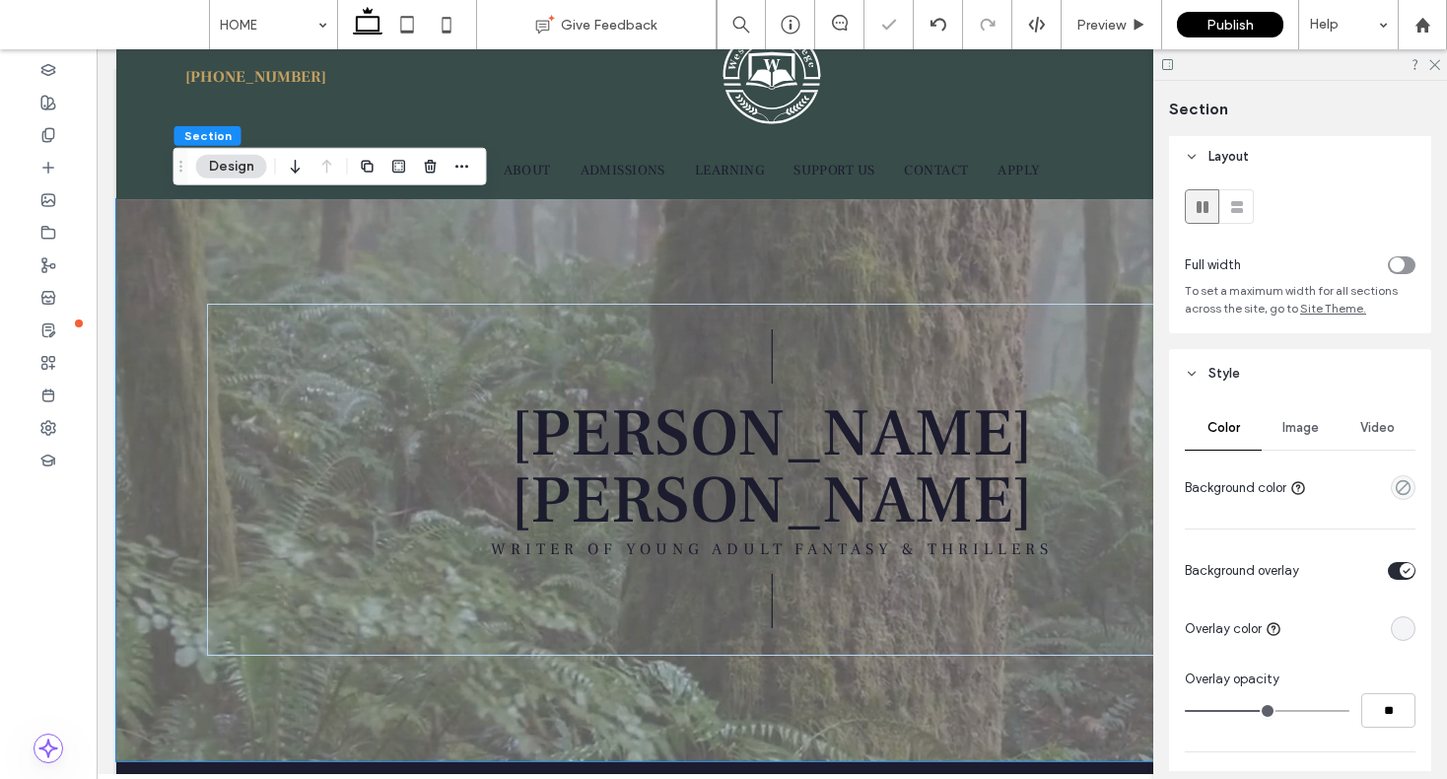
drag, startPoint x: 1244, startPoint y: 707, endPoint x: 1260, endPoint y: 706, distance: 15.8
click at [1260, 710] on input "range" at bounding box center [1267, 711] width 165 height 2
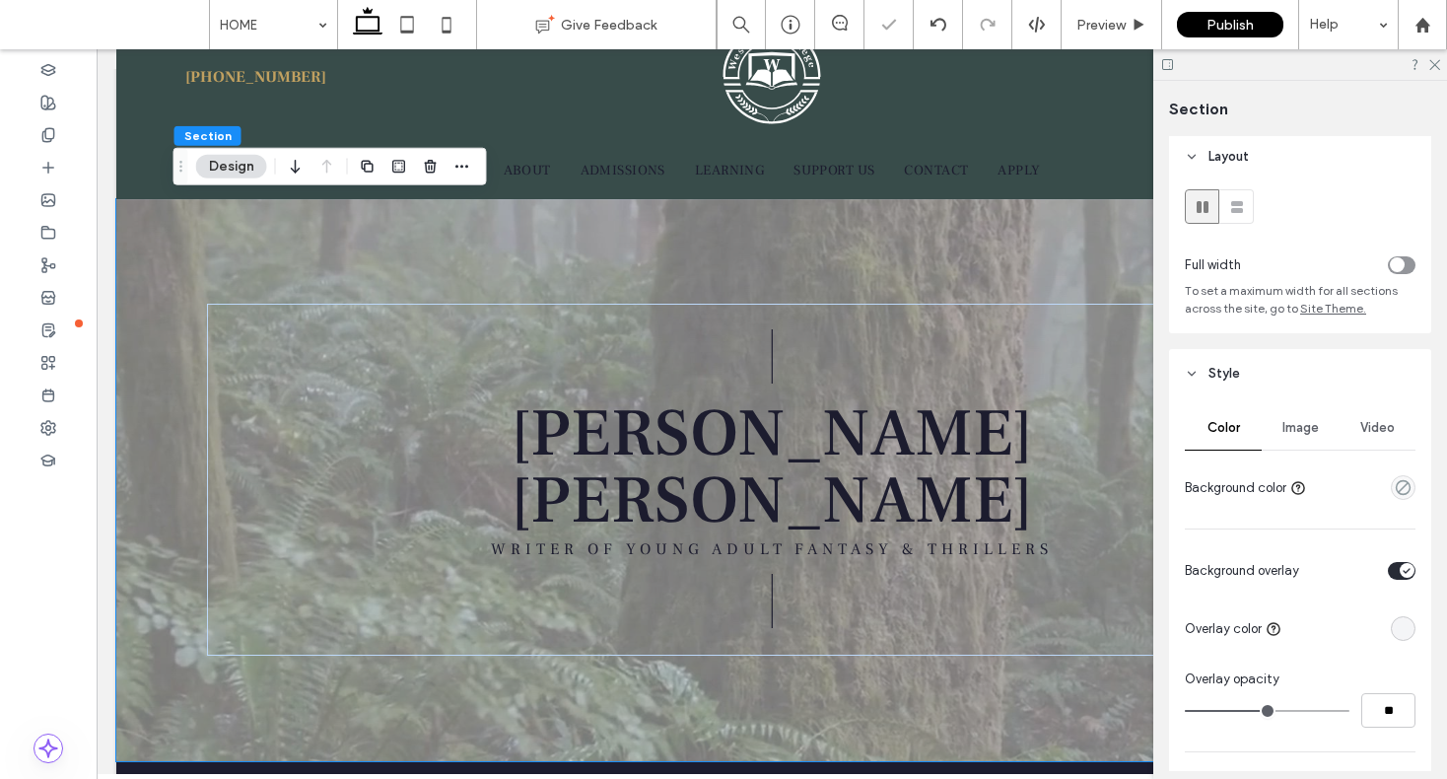
type input "**"
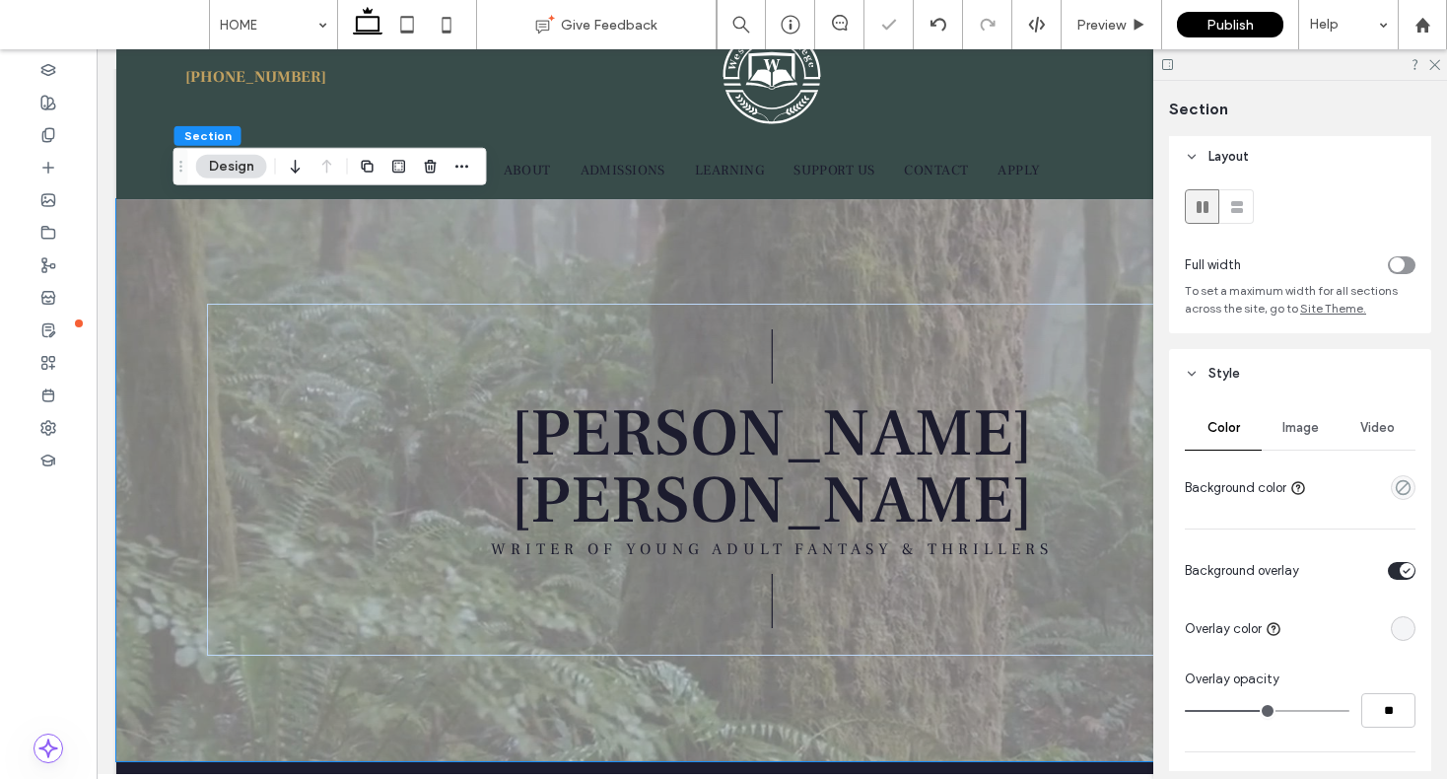
type input "**"
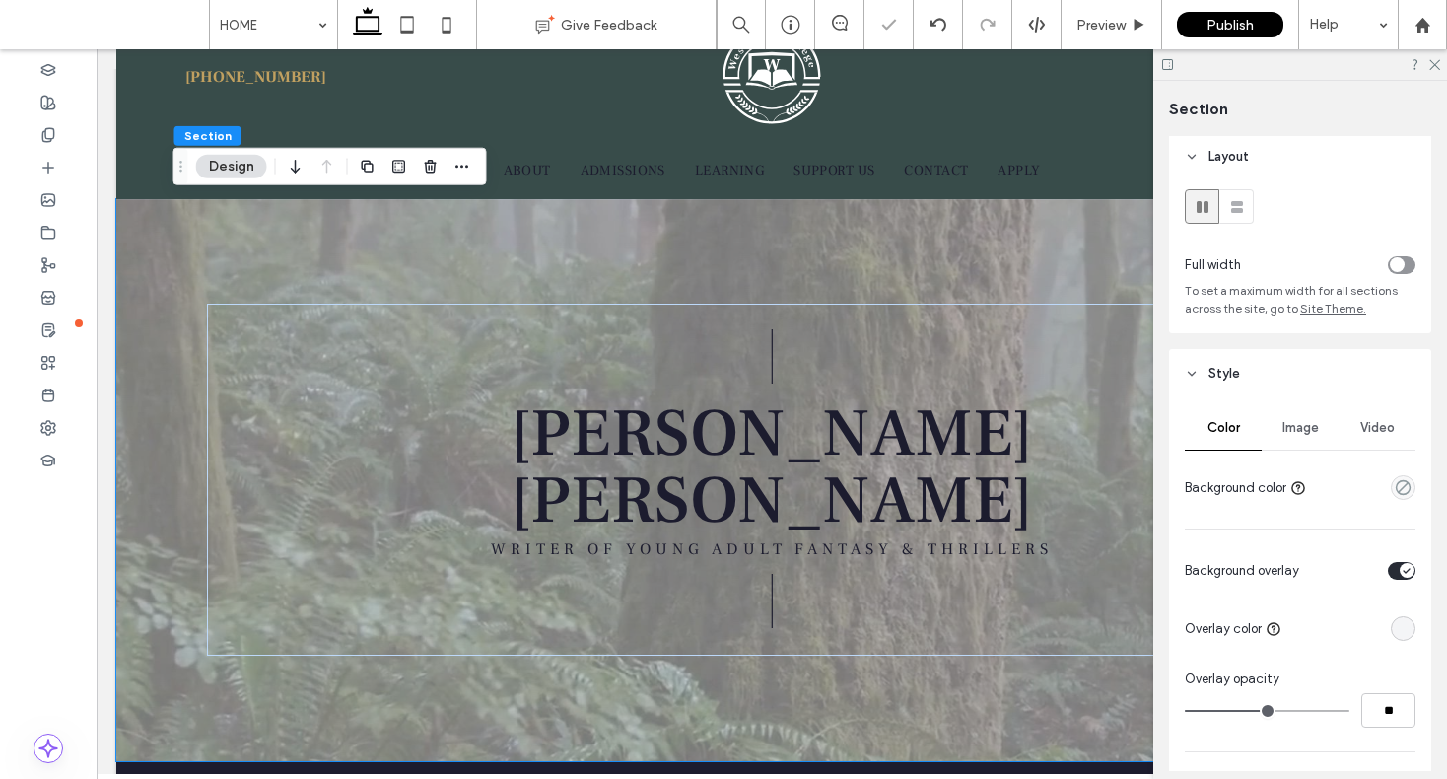
type input "**"
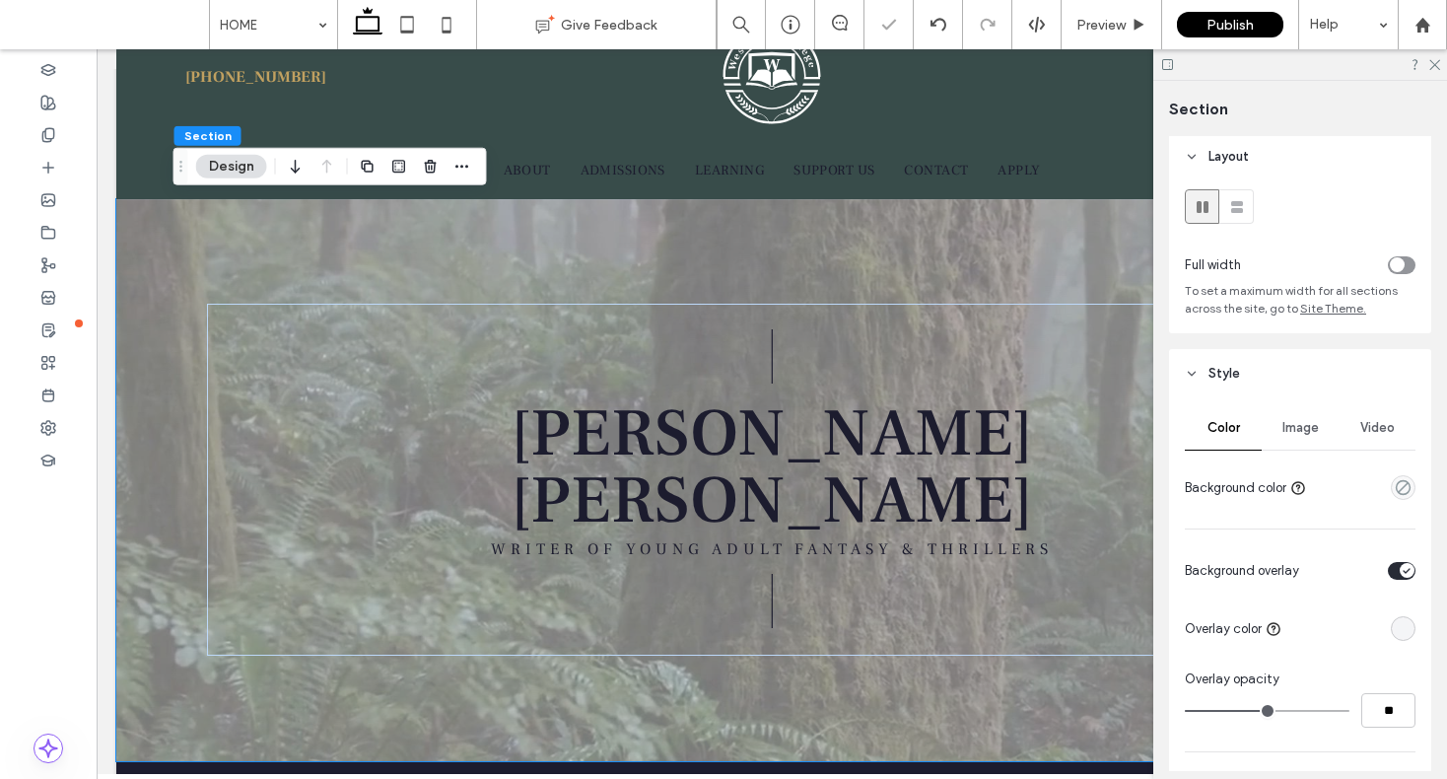
type input "**"
drag, startPoint x: 1251, startPoint y: 705, endPoint x: 1234, endPoint y: 703, distance: 16.9
type input "**"
click at [1234, 710] on input "range" at bounding box center [1267, 711] width 165 height 2
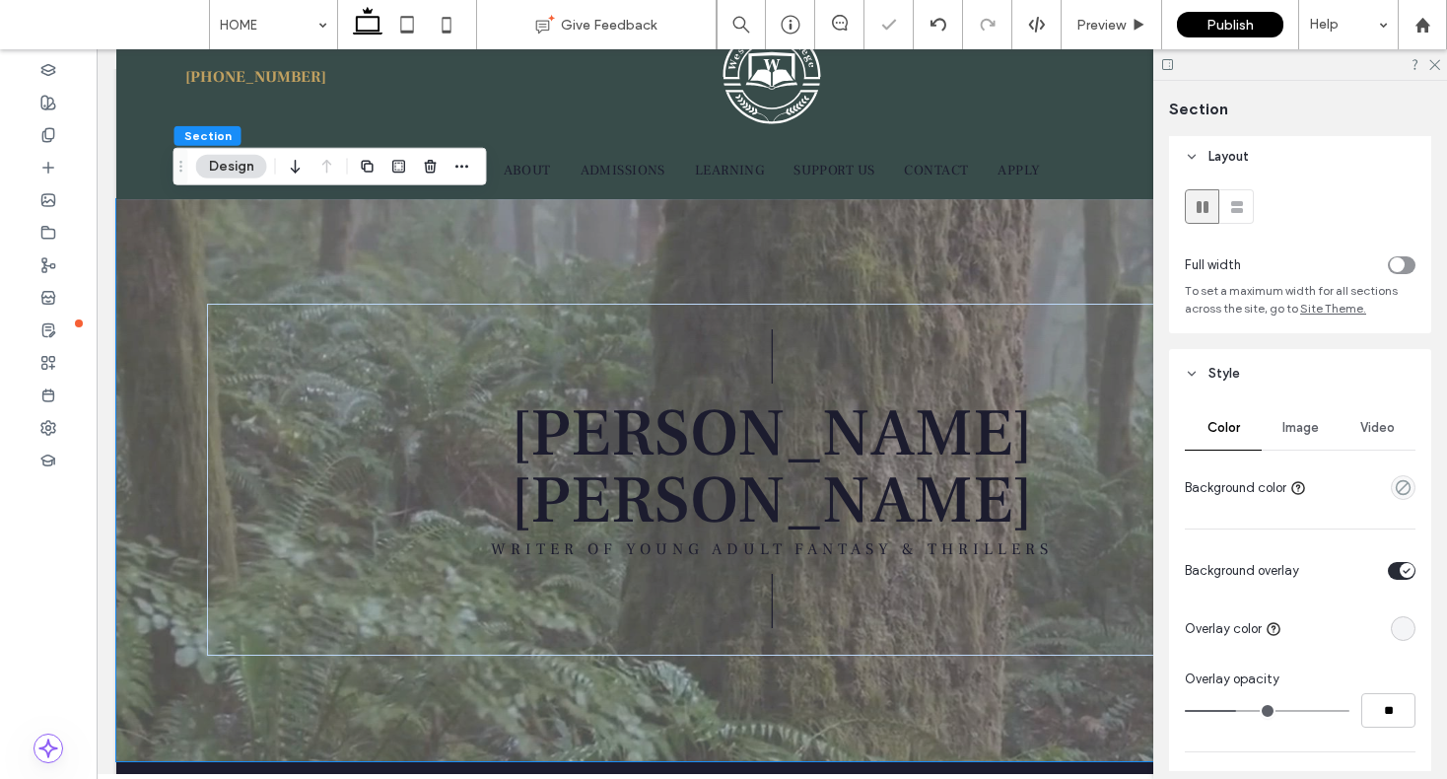
click at [1435, 70] on div at bounding box center [1300, 64] width 294 height 31
drag, startPoint x: 1435, startPoint y: 63, endPoint x: 1339, endPoint y: 14, distance: 108.5
click at [1435, 63] on icon at bounding box center [1434, 63] width 13 height 13
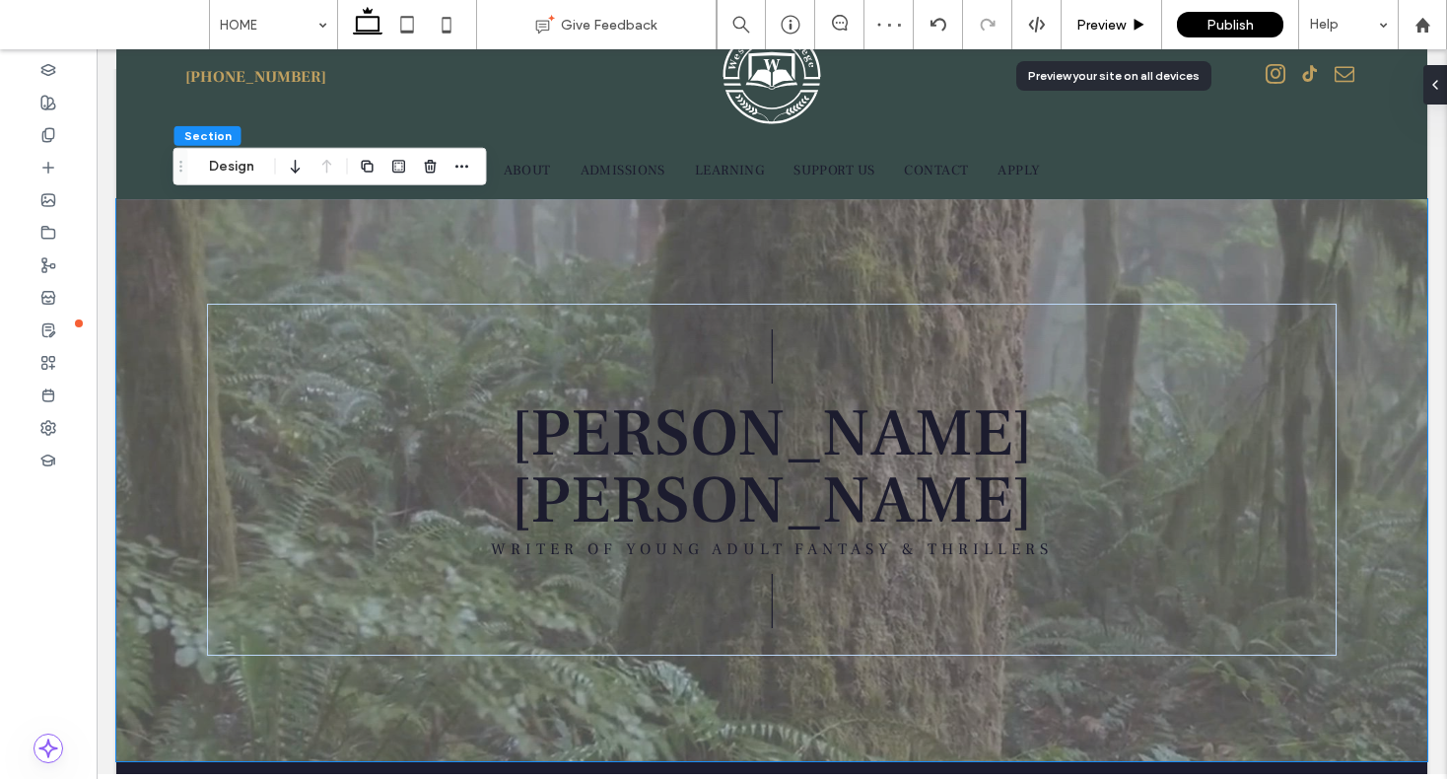
click at [1099, 25] on span "Preview" at bounding box center [1101, 25] width 49 height 17
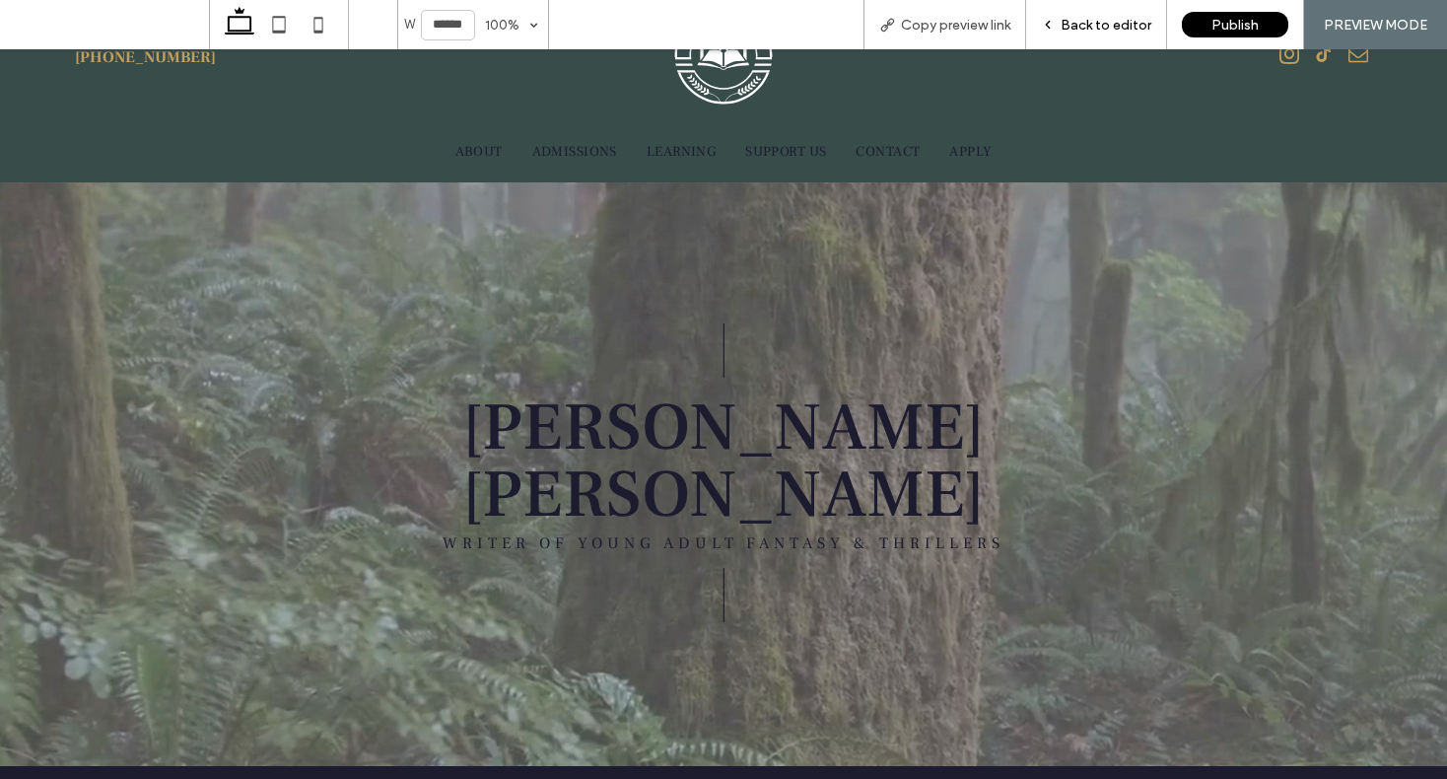
scroll to position [38, 0]
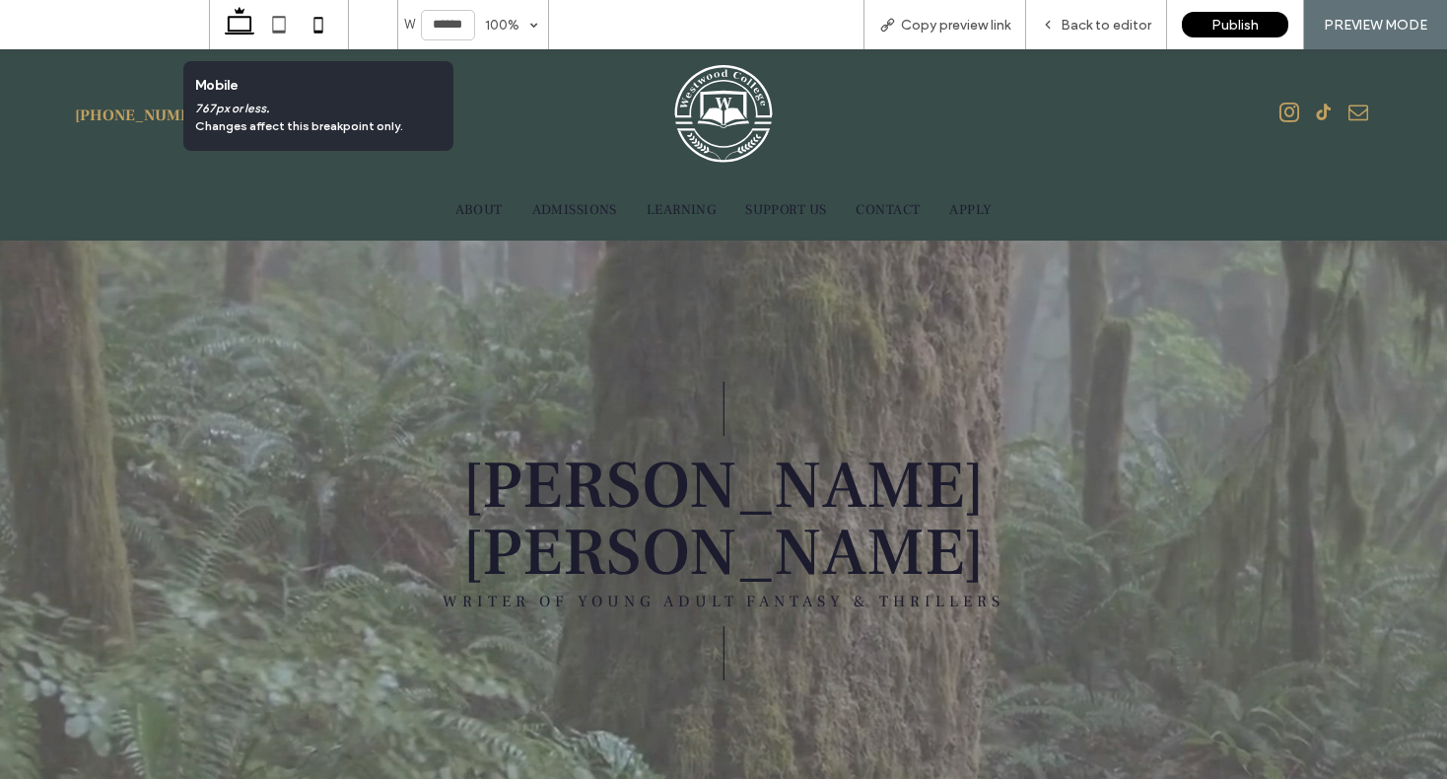
click at [310, 22] on icon at bounding box center [318, 24] width 39 height 39
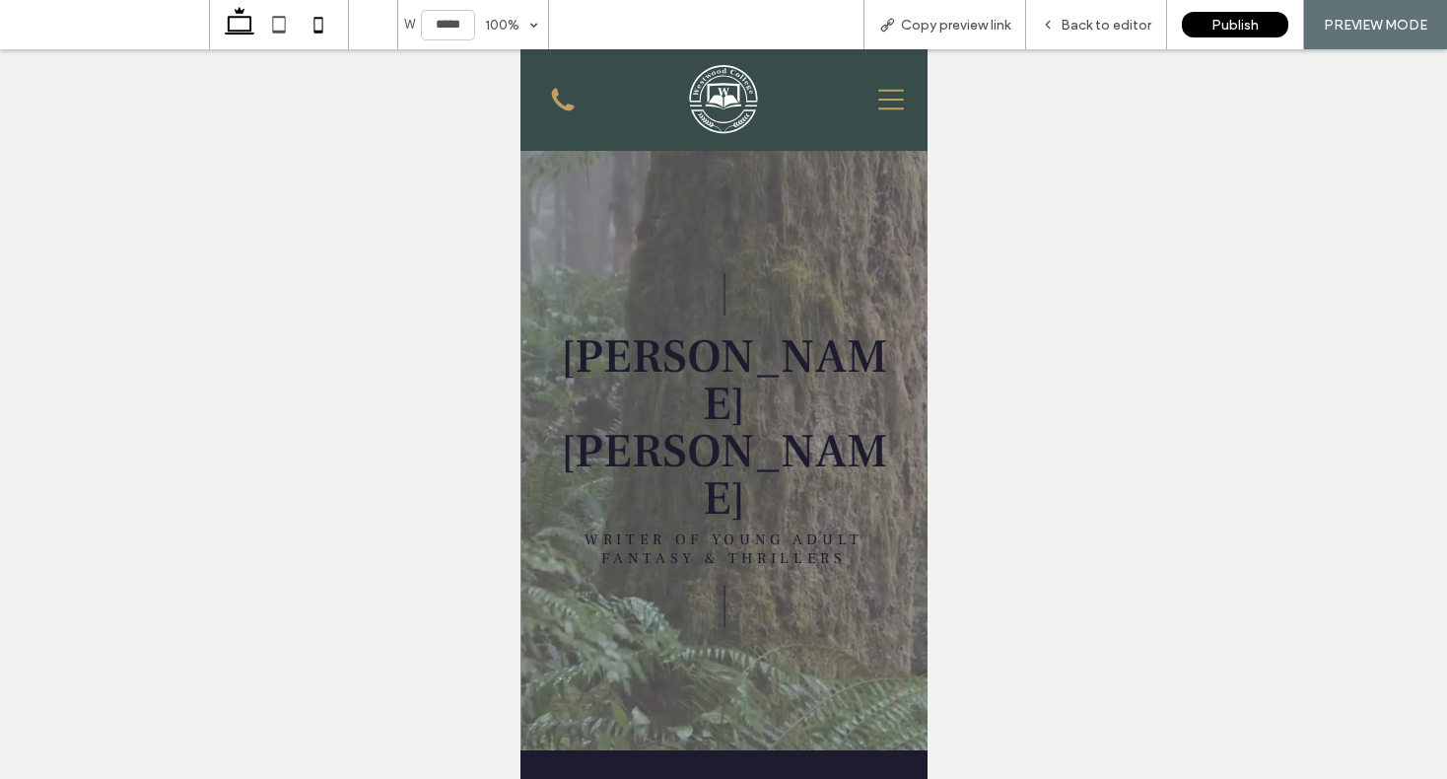
click at [245, 35] on icon at bounding box center [239, 24] width 39 height 39
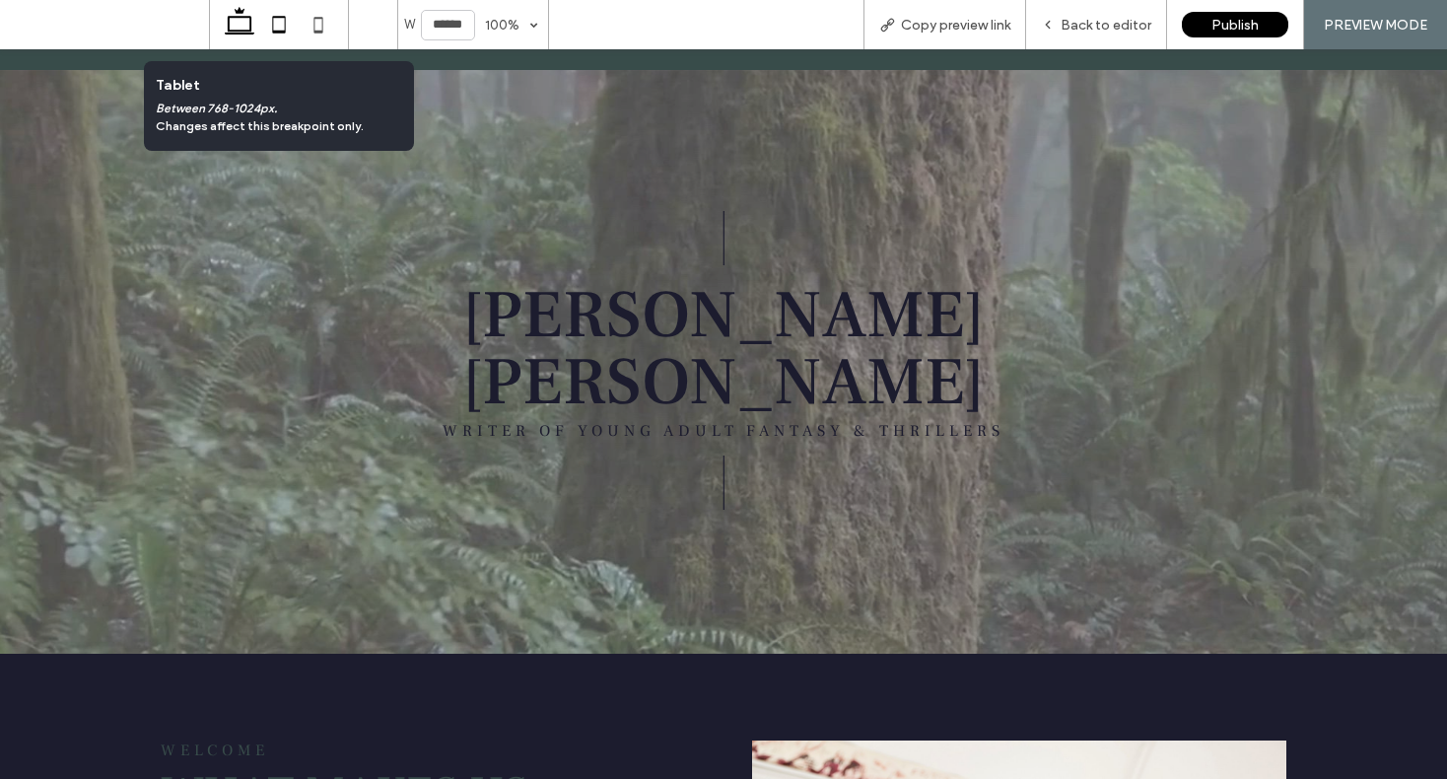
click at [283, 30] on icon at bounding box center [278, 24] width 39 height 39
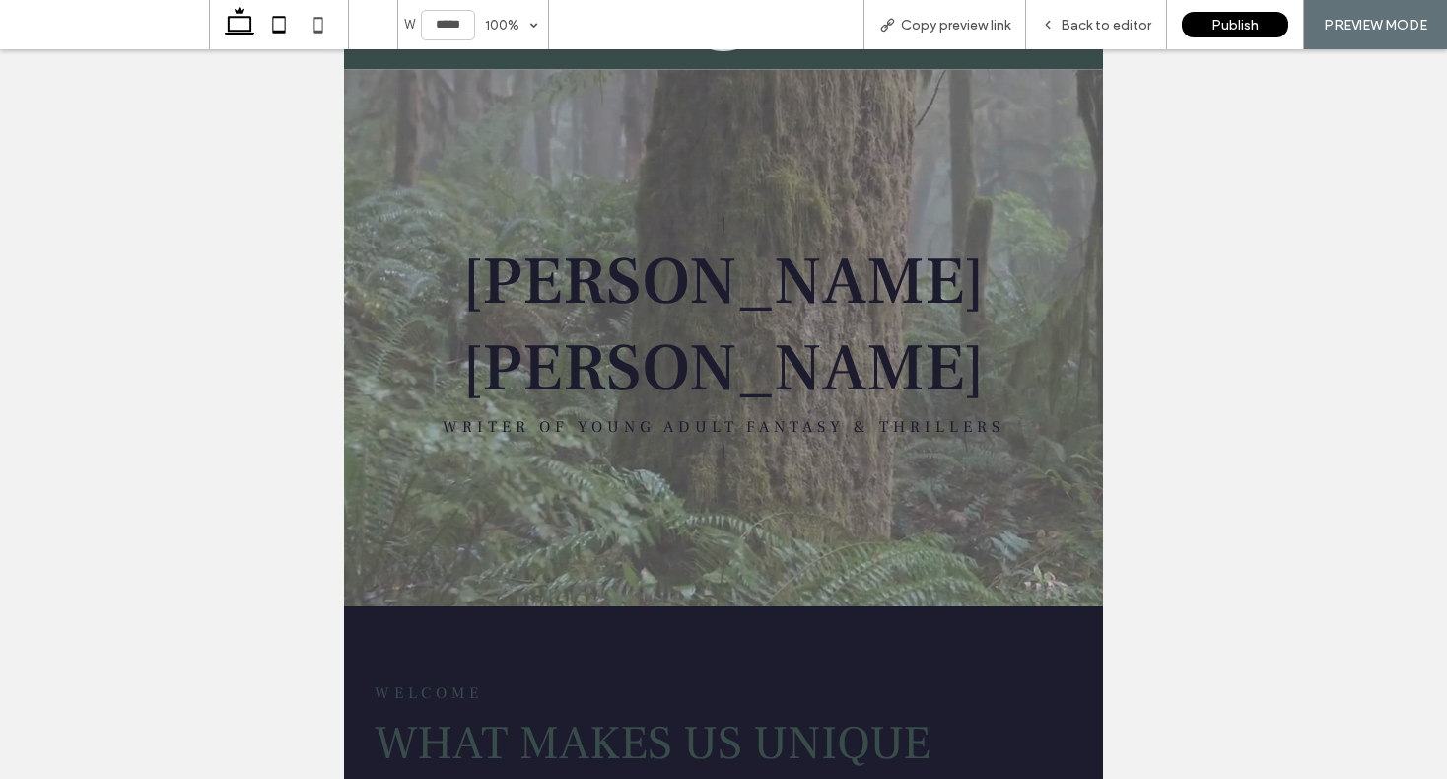
click at [231, 27] on icon at bounding box center [239, 24] width 39 height 39
type input "******"
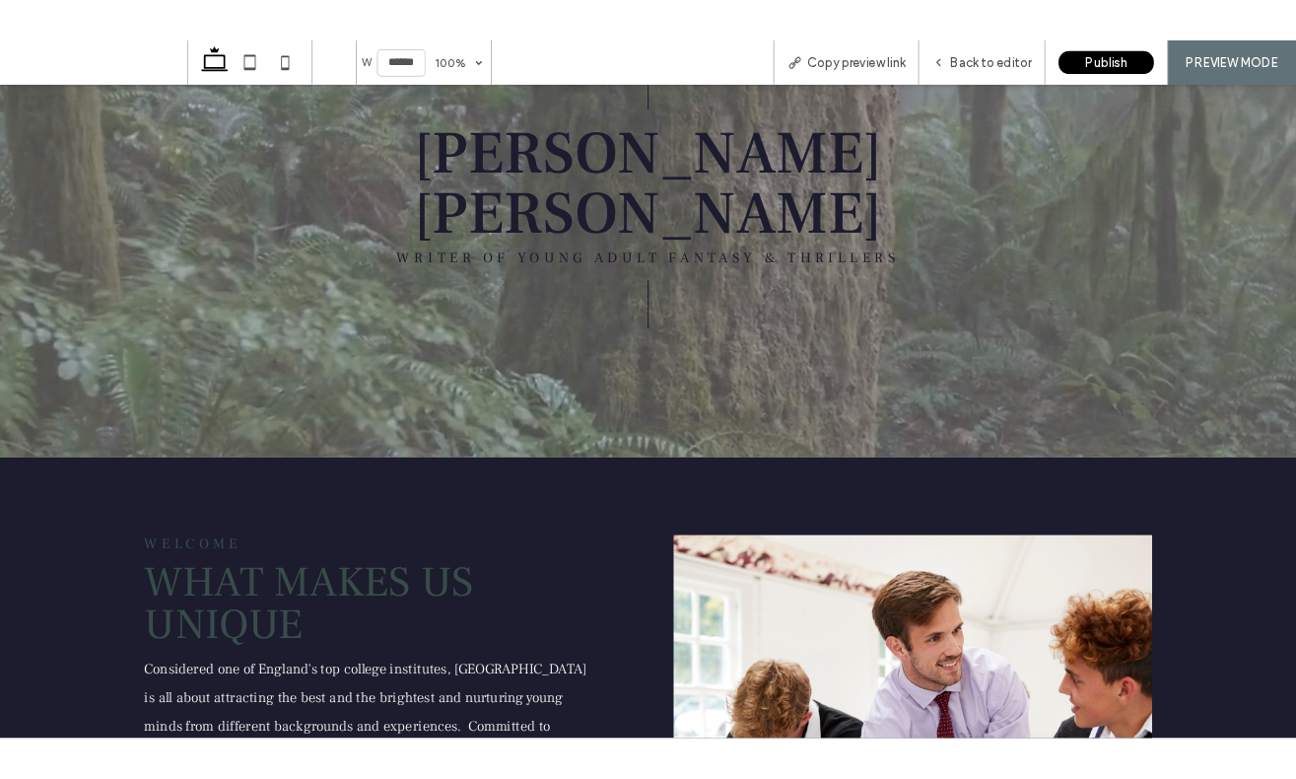
scroll to position [0, 0]
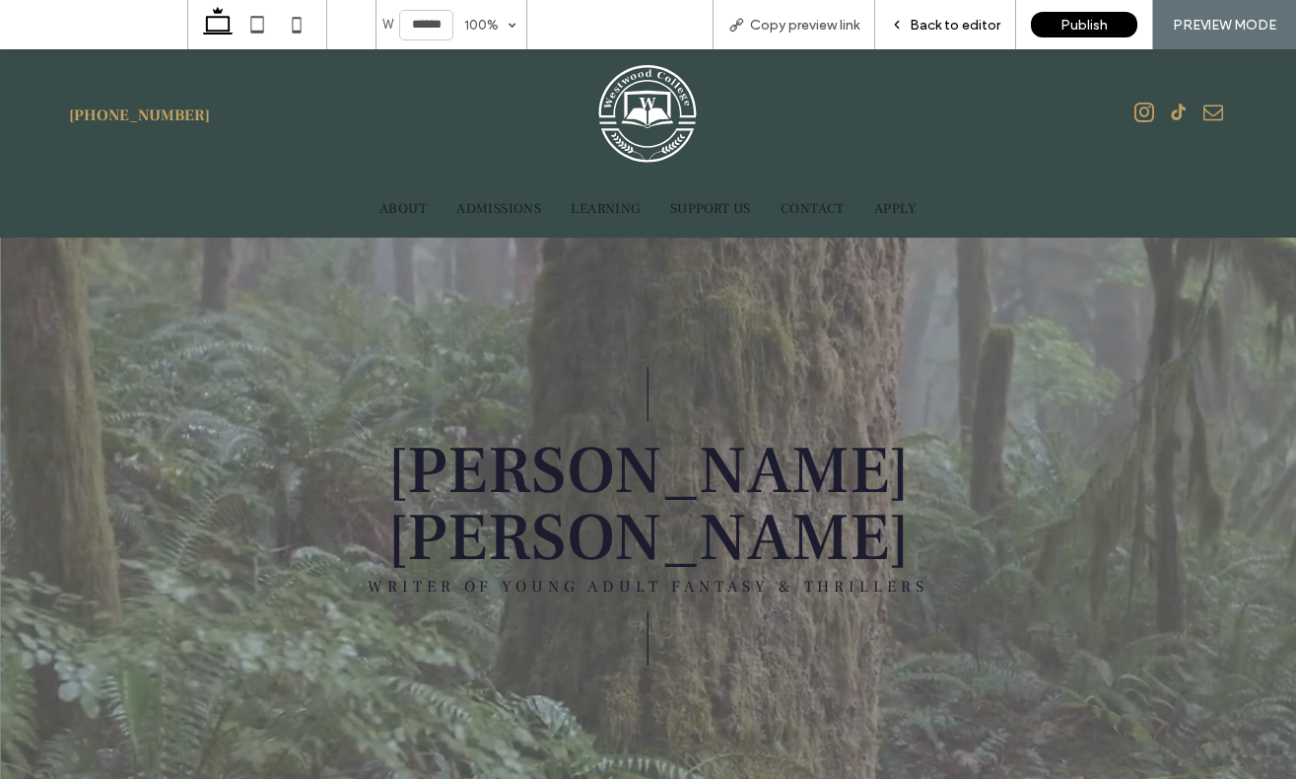
click at [945, 13] on div "Back to editor" at bounding box center [945, 24] width 141 height 49
click at [925, 24] on span "Back to editor" at bounding box center [955, 25] width 91 height 17
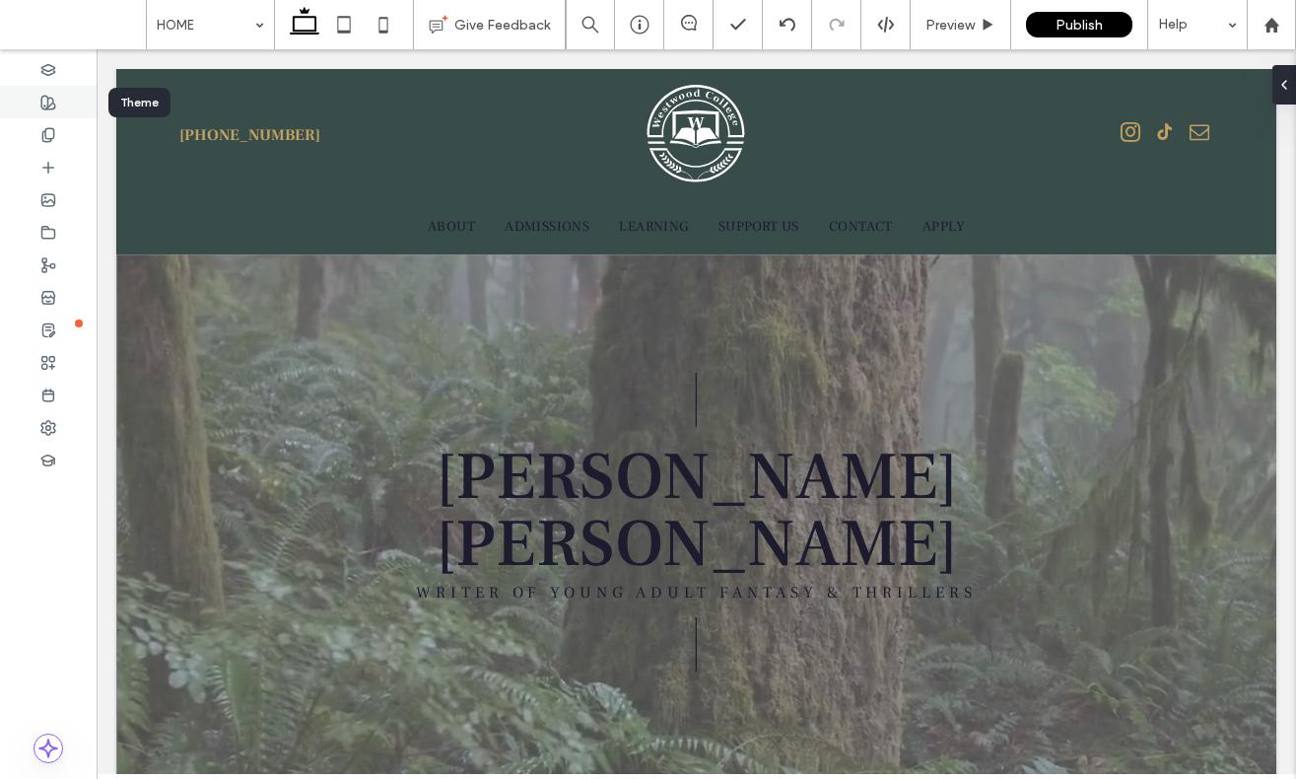
click at [49, 95] on icon at bounding box center [48, 103] width 16 height 16
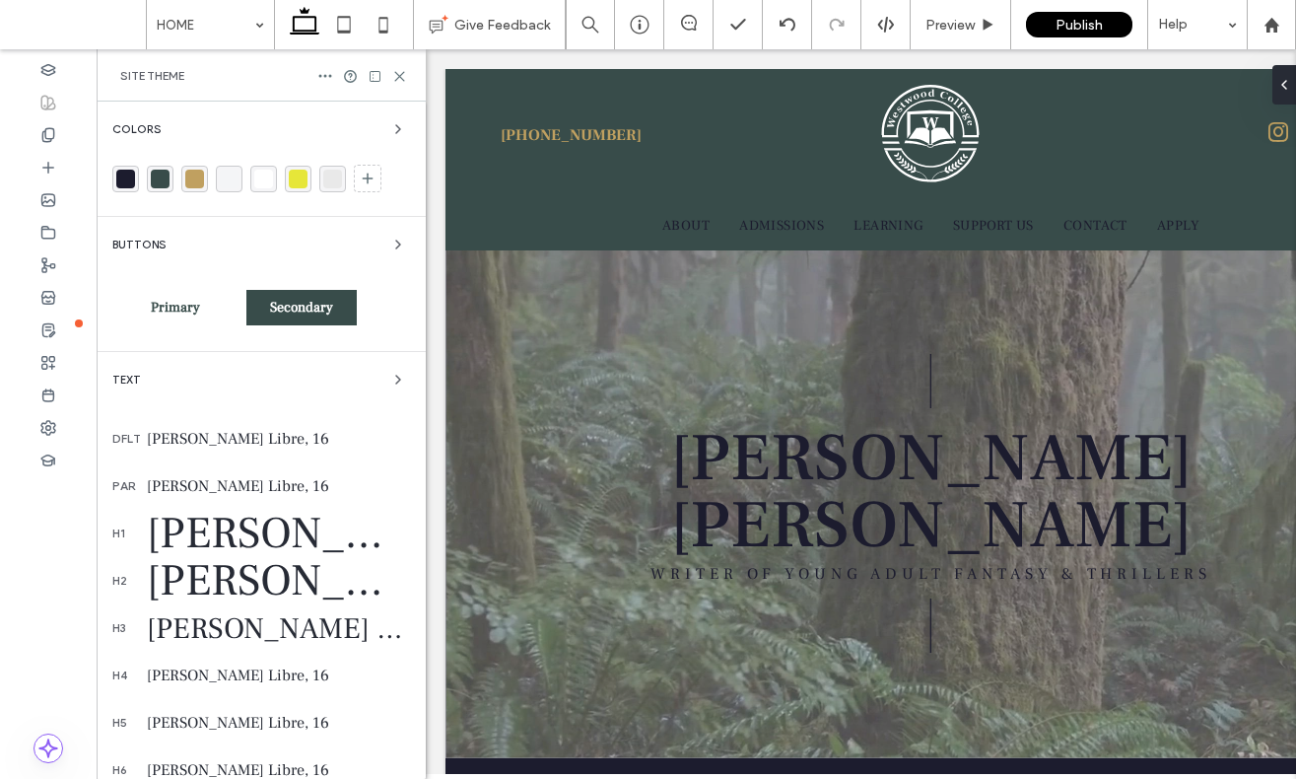
click at [289, 388] on div "Text" at bounding box center [261, 380] width 298 height 24
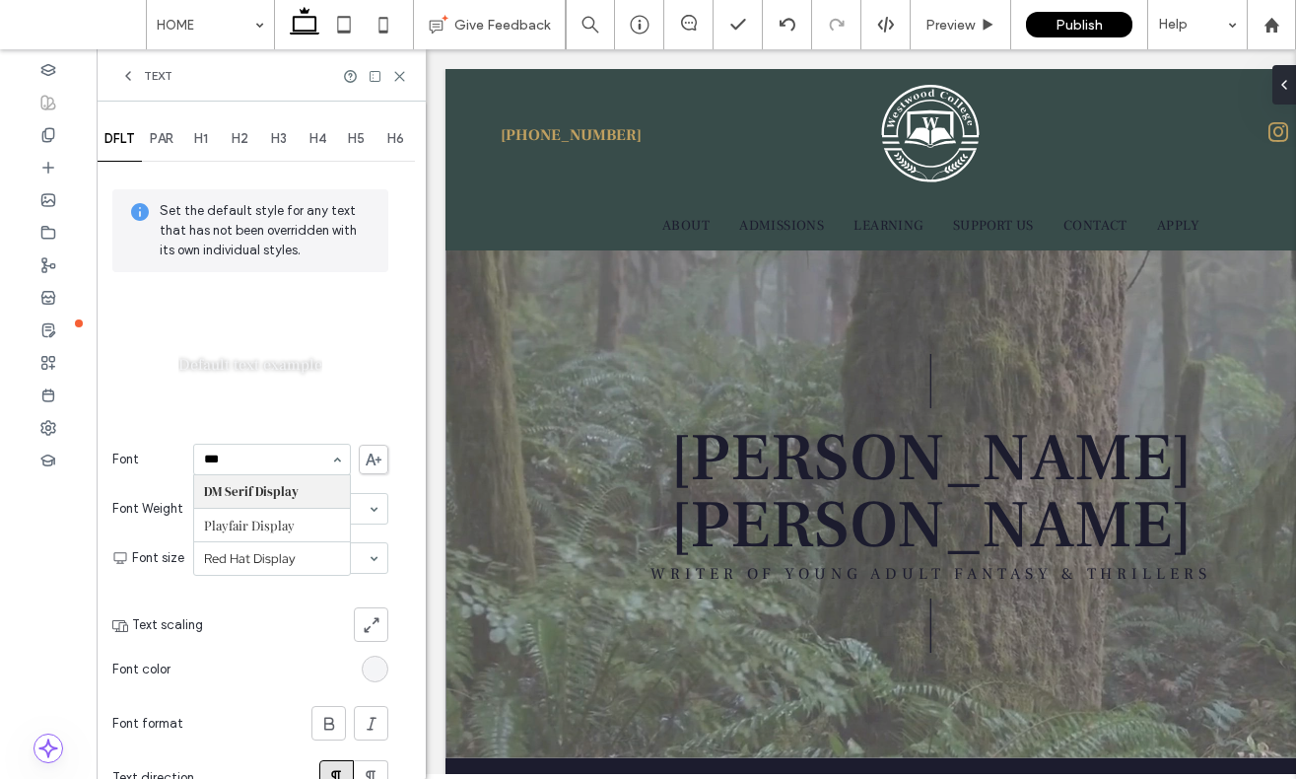
type input "****"
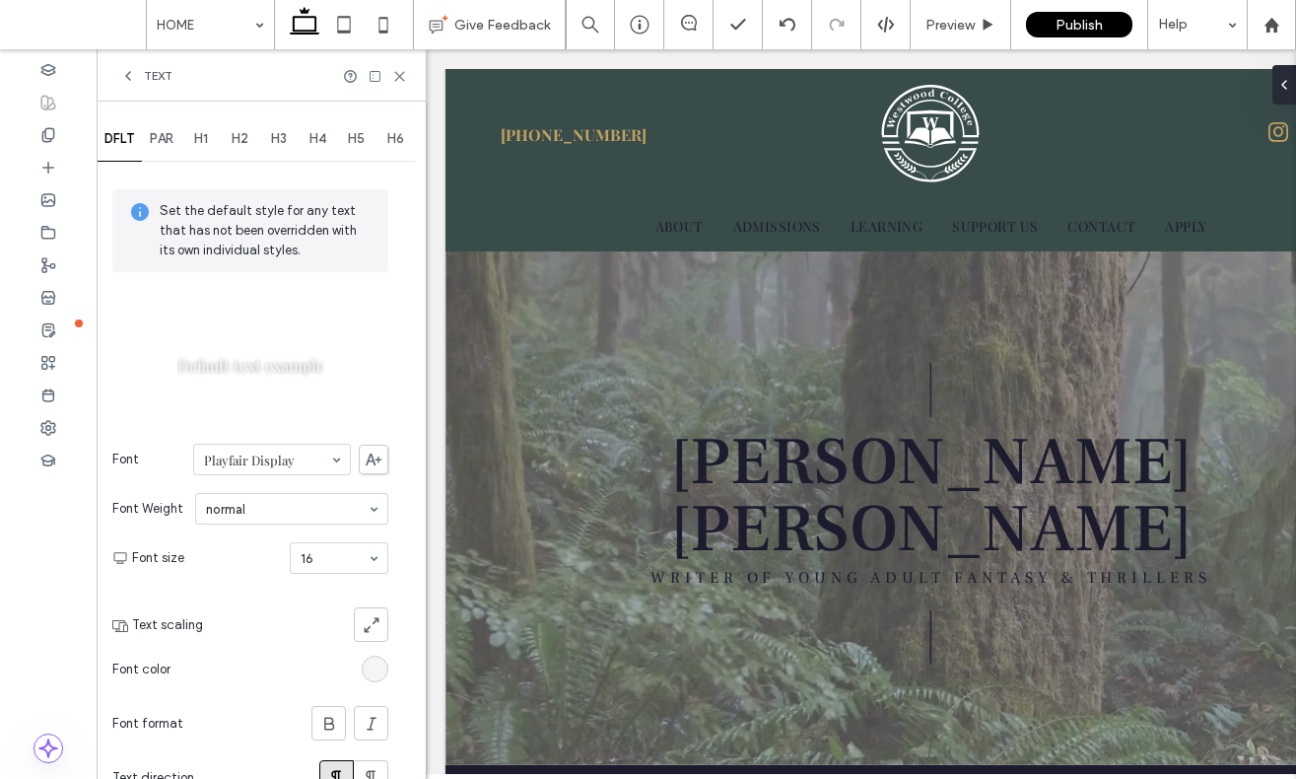
click at [157, 138] on span "PAR" at bounding box center [162, 139] width 24 height 16
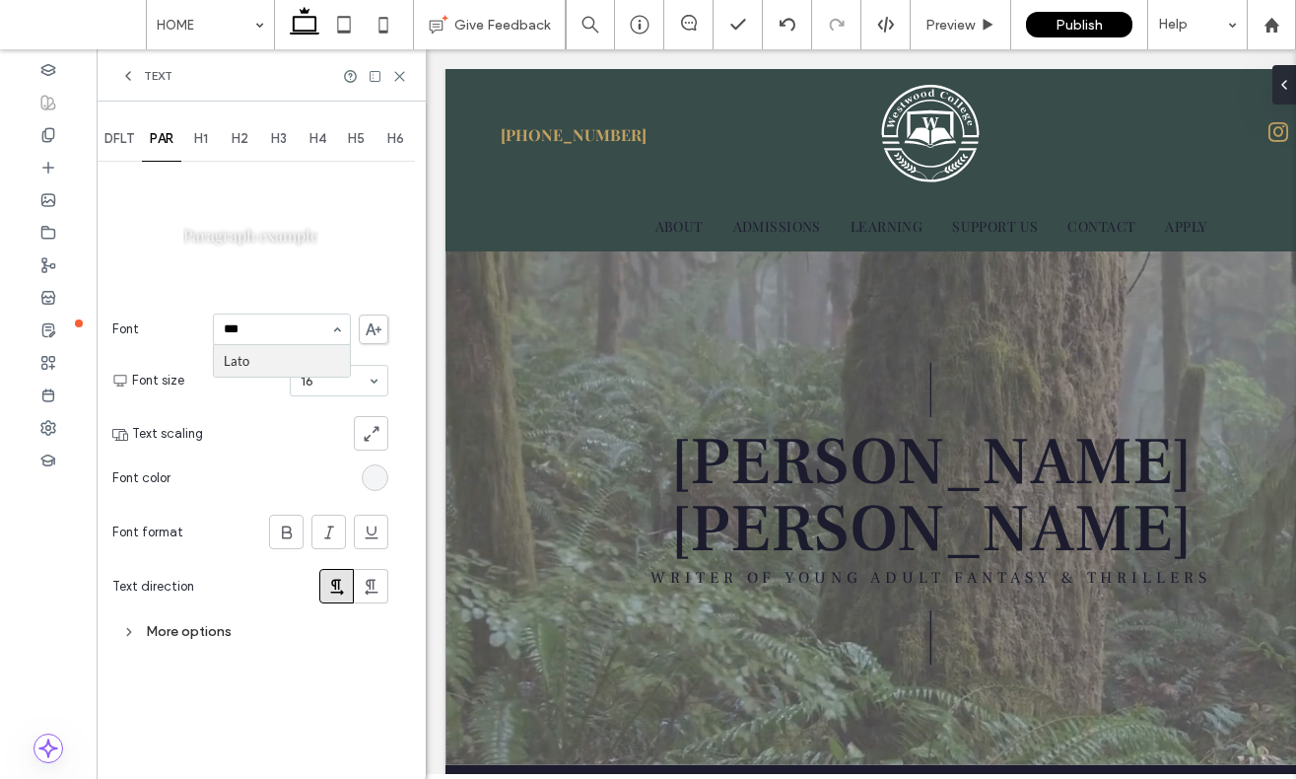
type input "****"
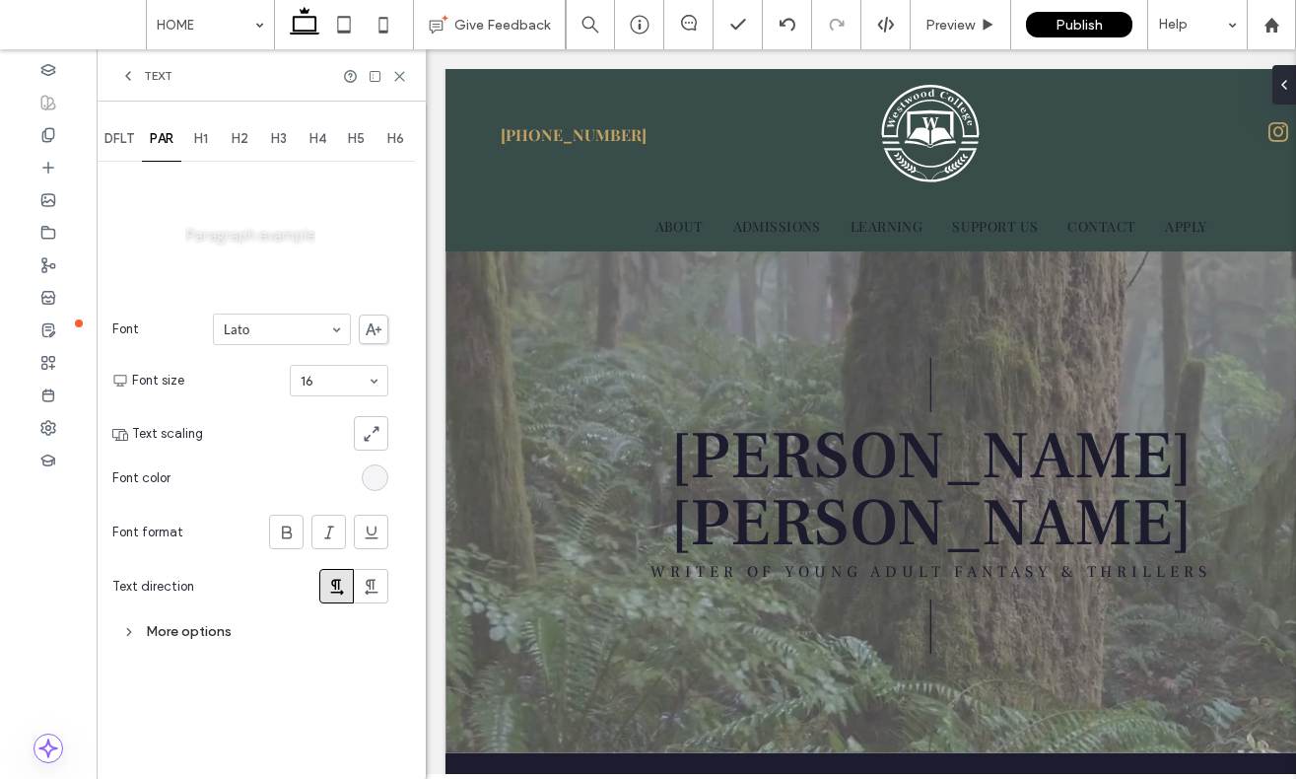
click at [194, 140] on div "H1" at bounding box center [200, 138] width 39 height 43
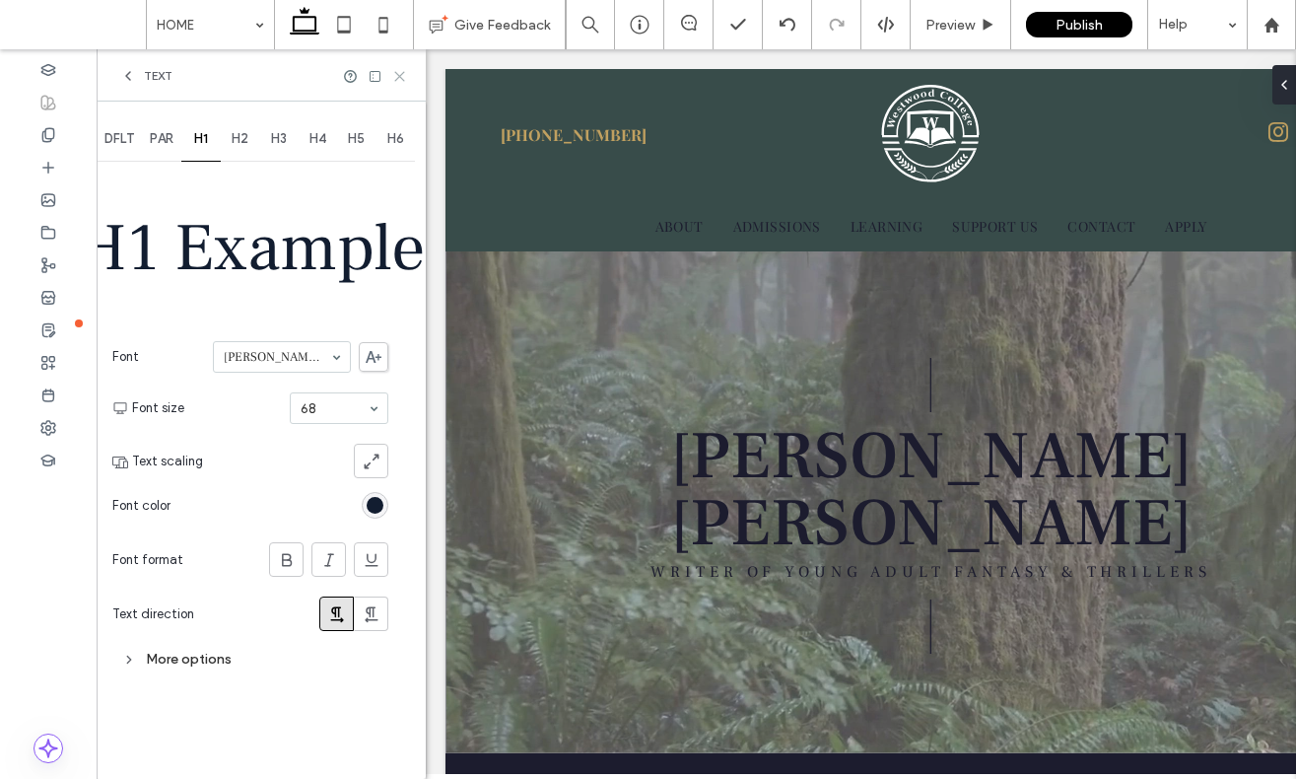
click at [393, 78] on icon at bounding box center [399, 76] width 15 height 15
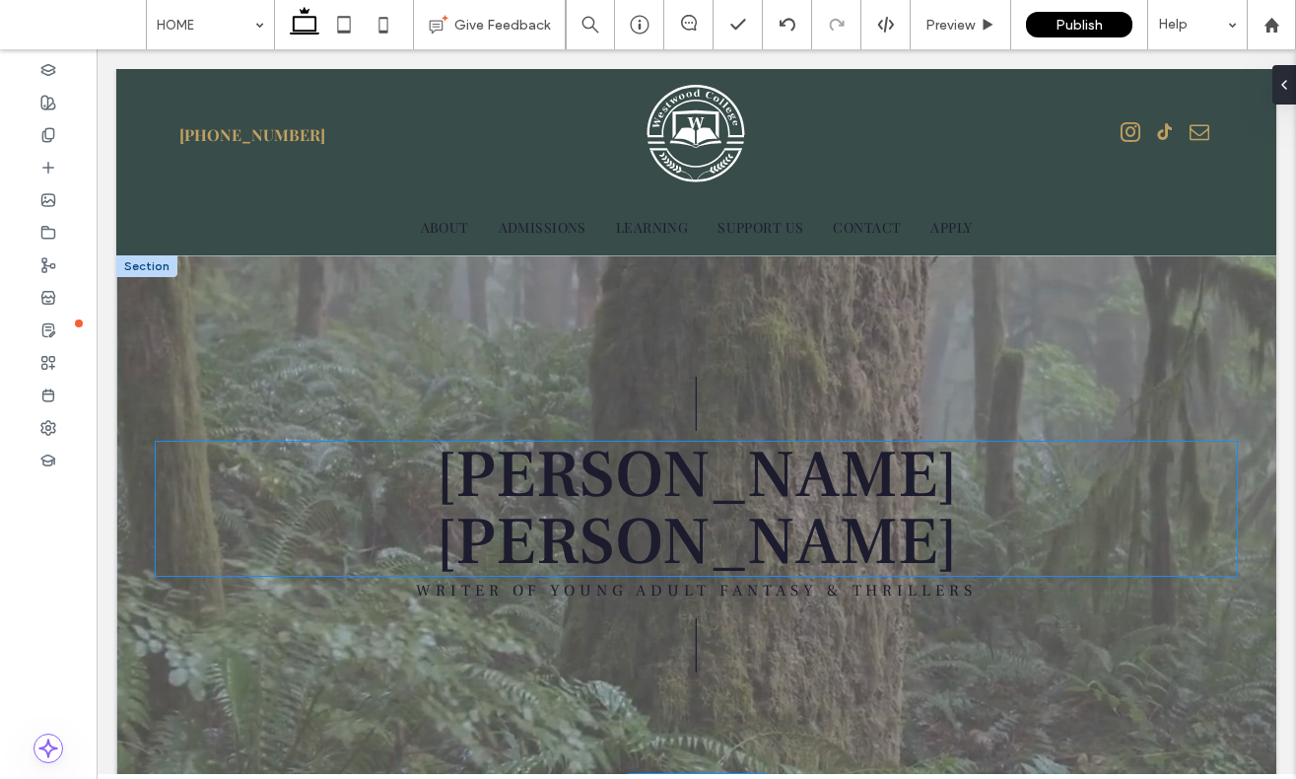
click at [721, 536] on span "[PERSON_NAME]" at bounding box center [697, 509] width 523 height 154
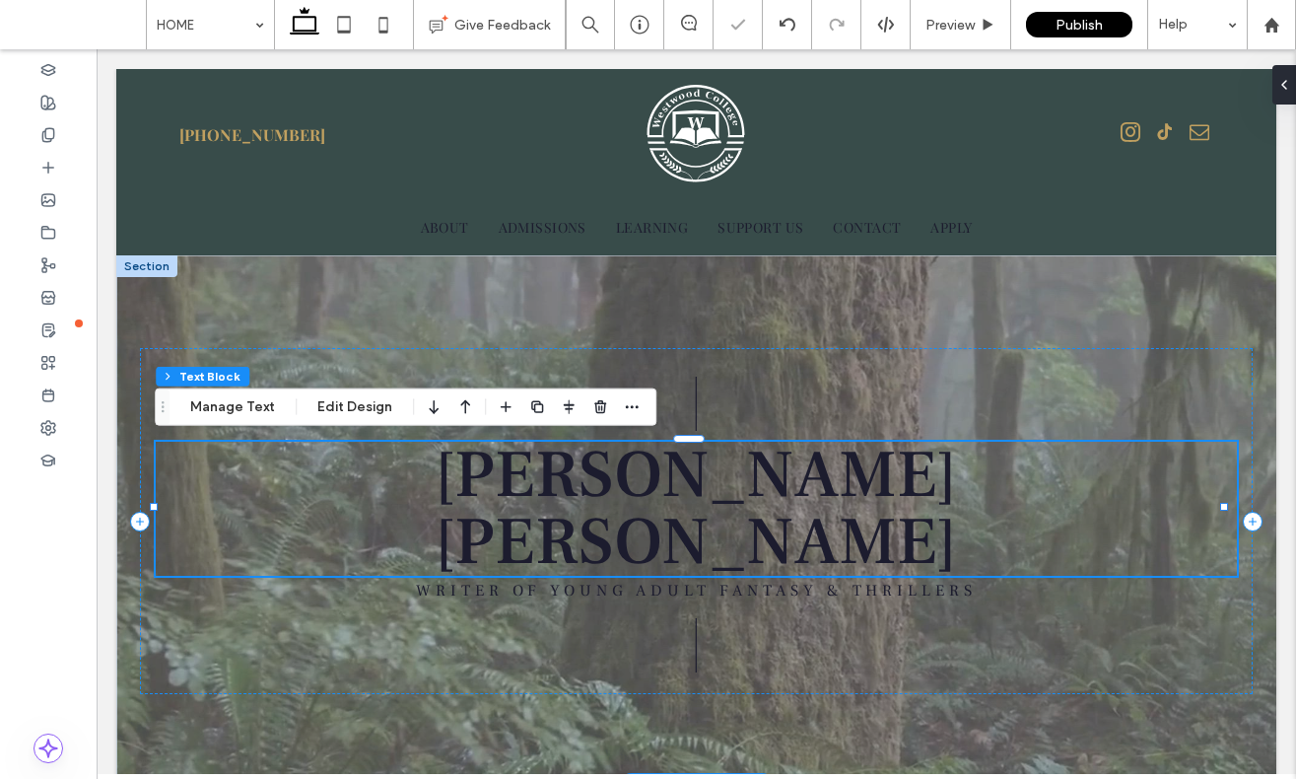
click at [719, 520] on span "[PERSON_NAME]" at bounding box center [696, 509] width 523 height 154
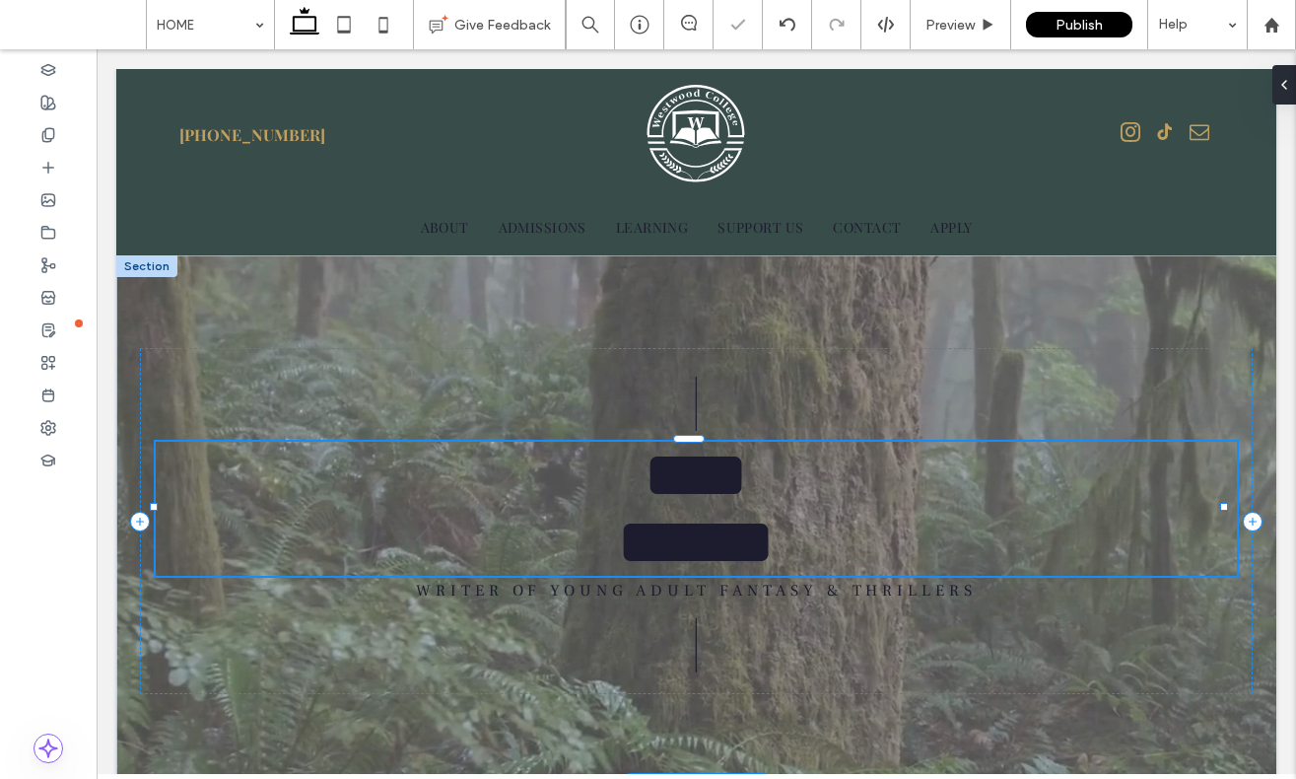
type input "**********"
type input "**"
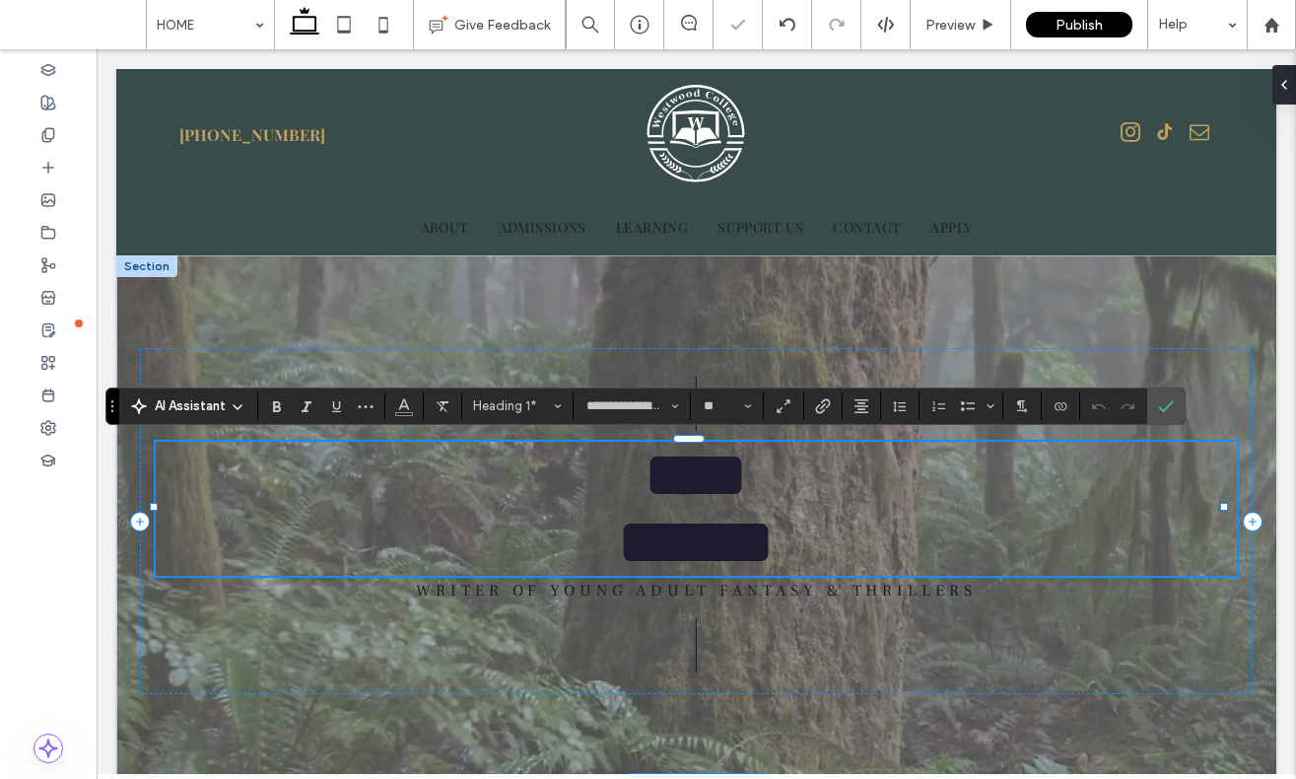
scroll to position [10, 0]
click at [1171, 405] on icon "Confirm" at bounding box center [1166, 406] width 16 height 16
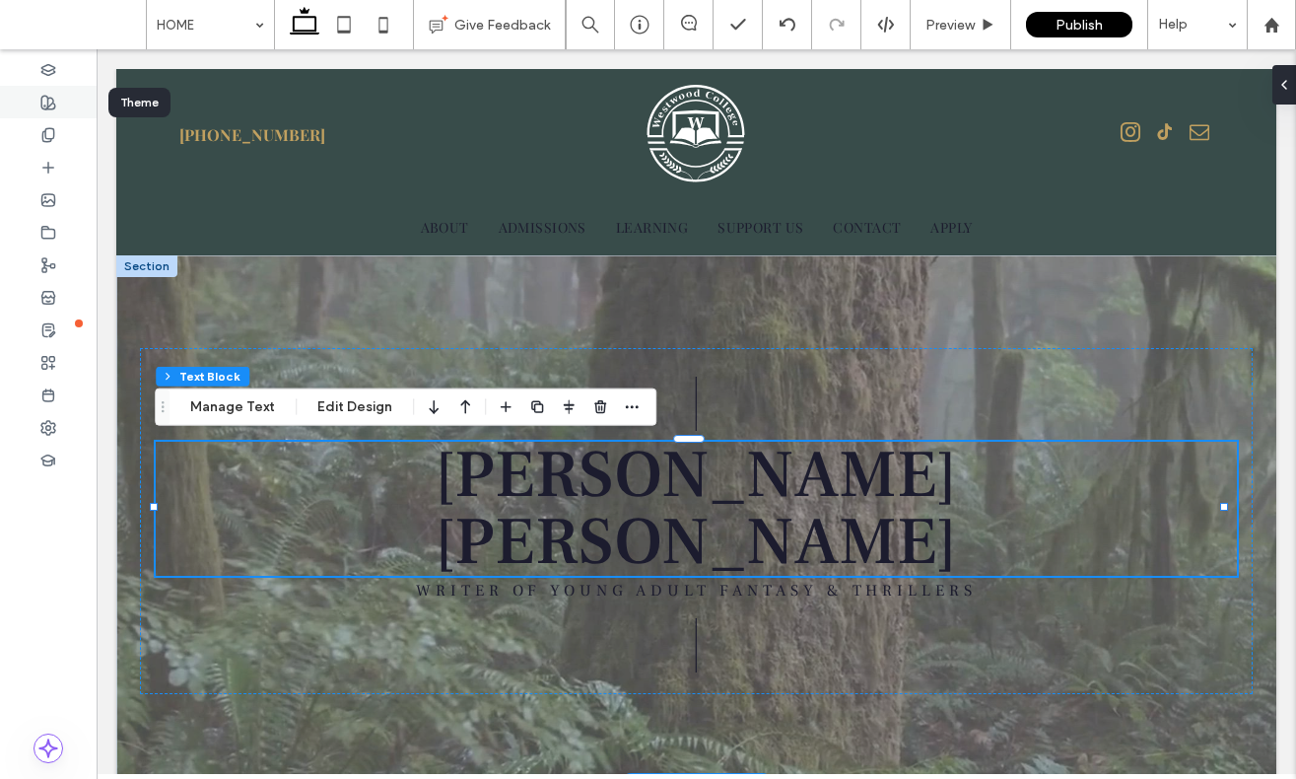
drag, startPoint x: 50, startPoint y: 99, endPoint x: 61, endPoint y: 104, distance: 11.9
click at [50, 98] on icon at bounding box center [48, 103] width 16 height 16
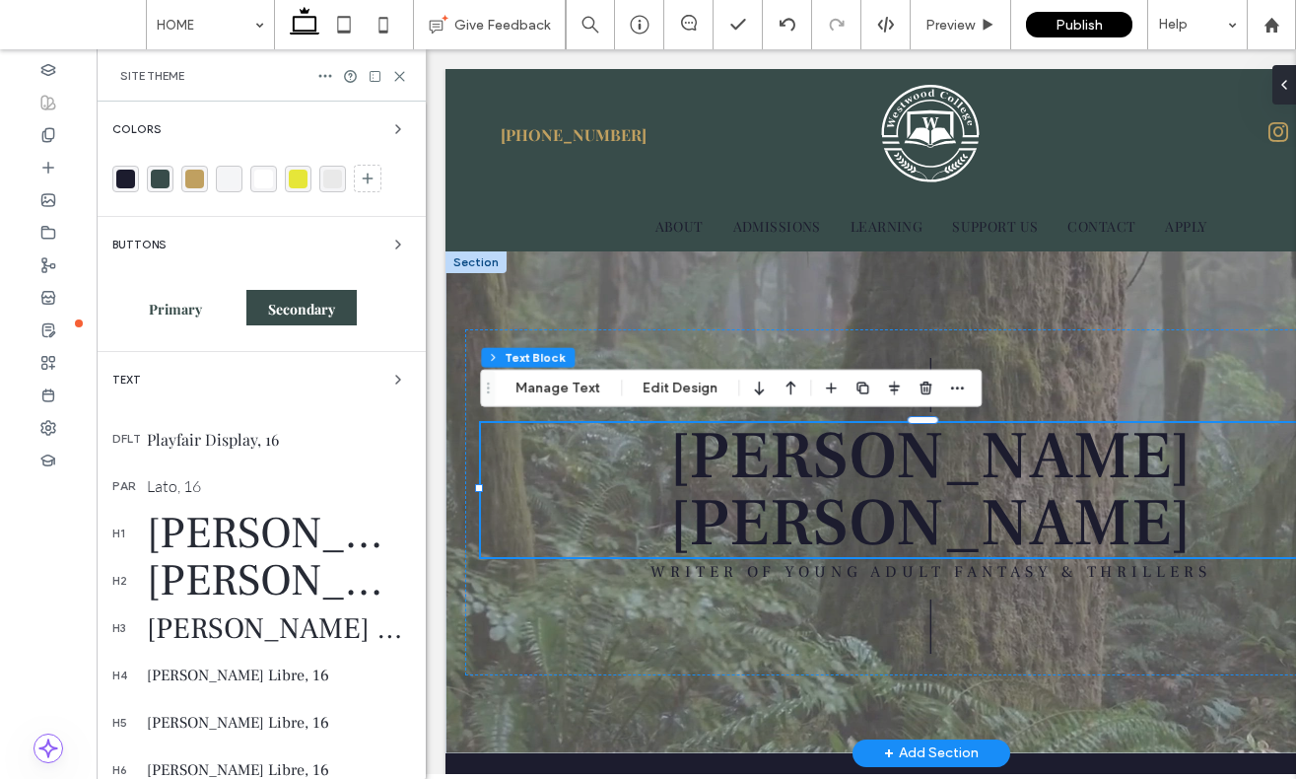
click at [243, 378] on div "Text" at bounding box center [261, 380] width 298 height 24
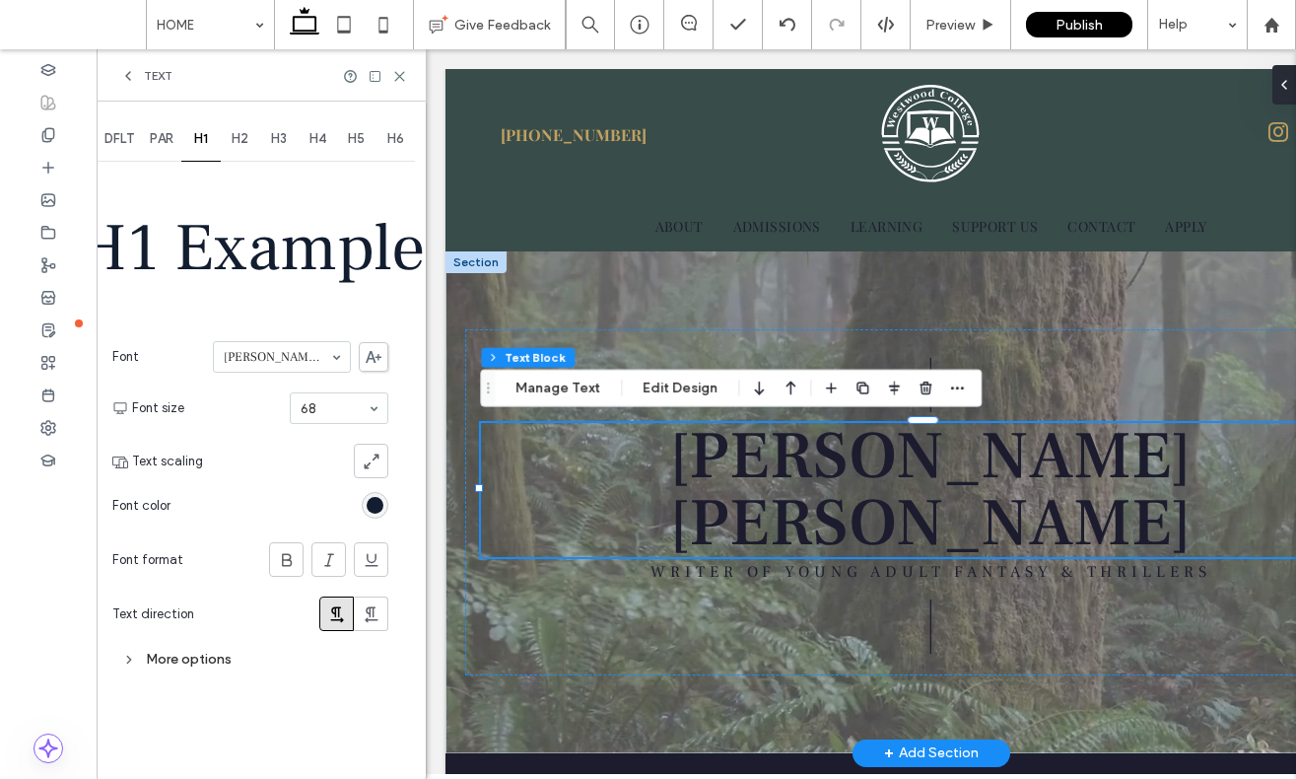
click at [167, 141] on span "PAR" at bounding box center [162, 139] width 24 height 16
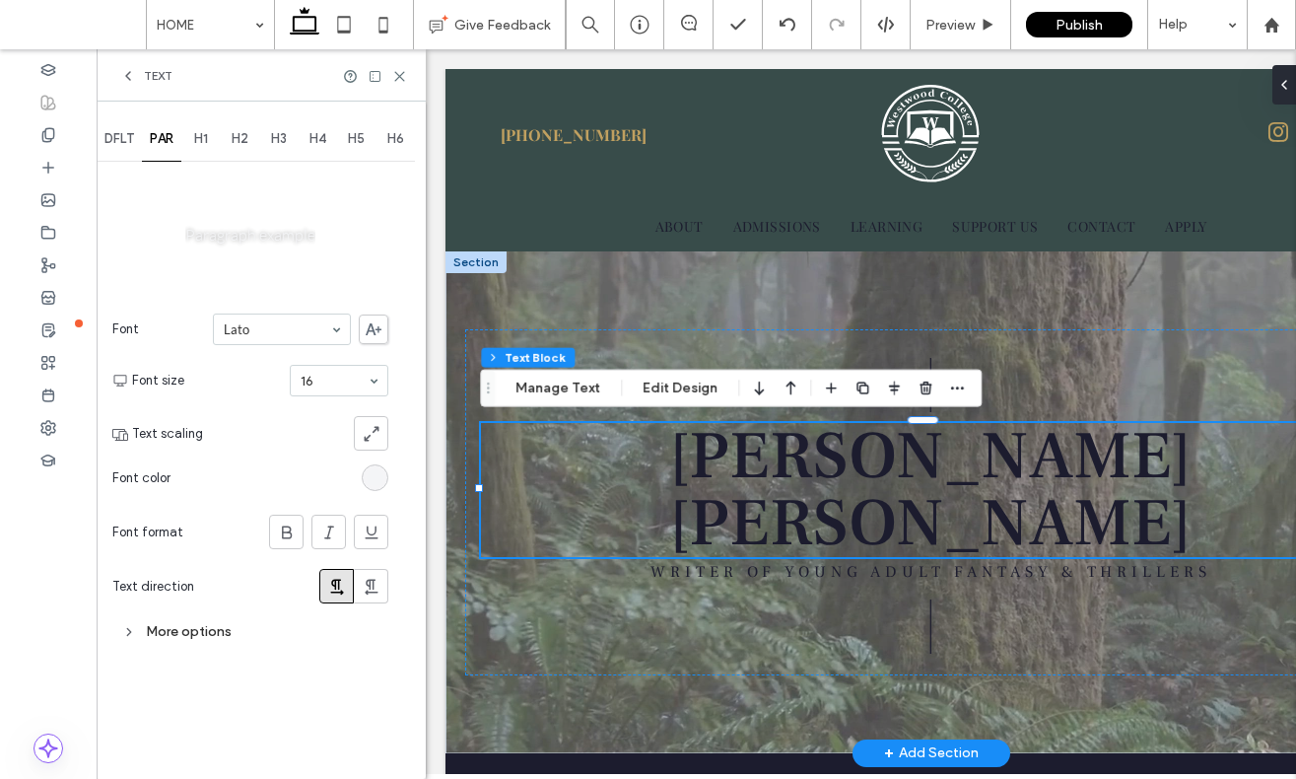
click at [130, 141] on span "DFLT" at bounding box center [120, 139] width 30 height 16
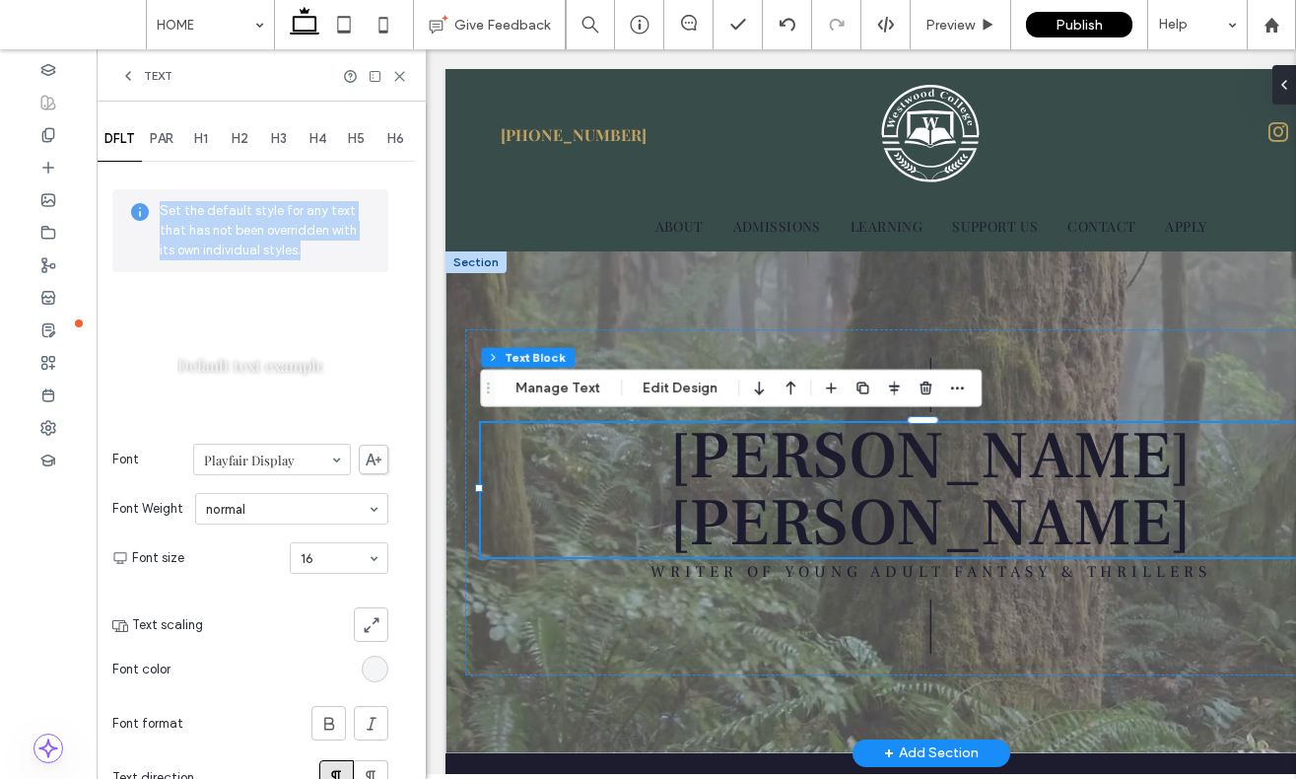
drag, startPoint x: 266, startPoint y: 251, endPoint x: 143, endPoint y: 207, distance: 131.0
click at [143, 207] on div "Set the default style for any text that has not been overridden with its own in…" at bounding box center [250, 230] width 276 height 83
click at [222, 249] on span "Set the default style for any text that has not been overridden with its own in…" at bounding box center [266, 230] width 213 height 59
click at [172, 129] on div "PAR" at bounding box center [161, 138] width 39 height 43
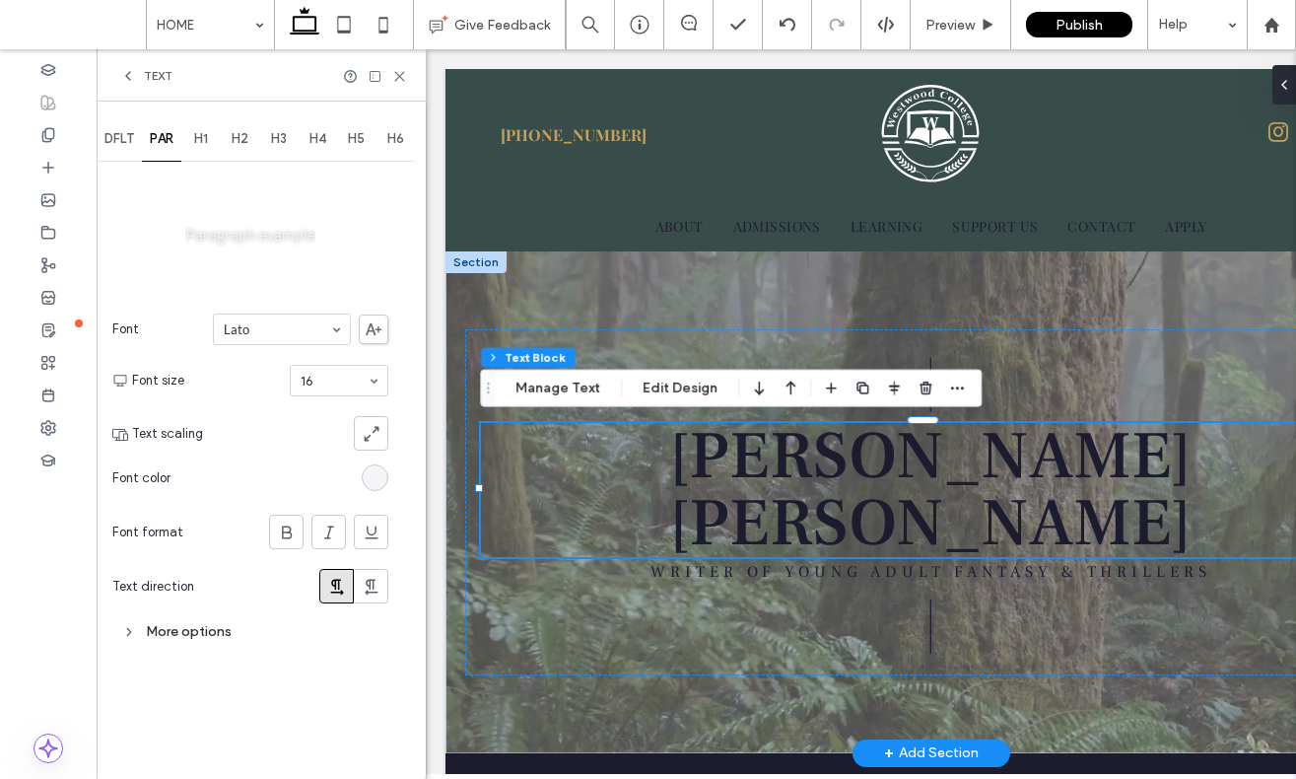
click at [120, 131] on span "DFLT" at bounding box center [120, 139] width 30 height 16
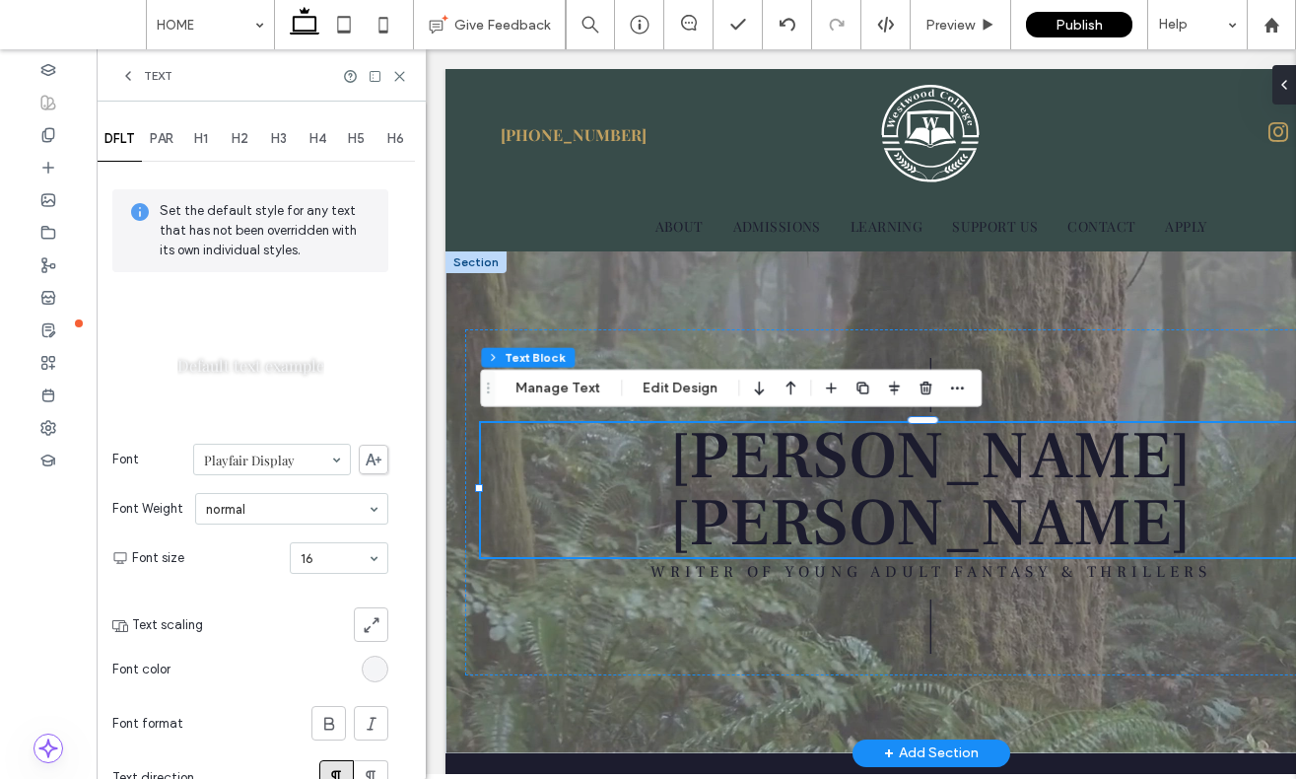
click at [165, 142] on span "PAR" at bounding box center [162, 139] width 24 height 16
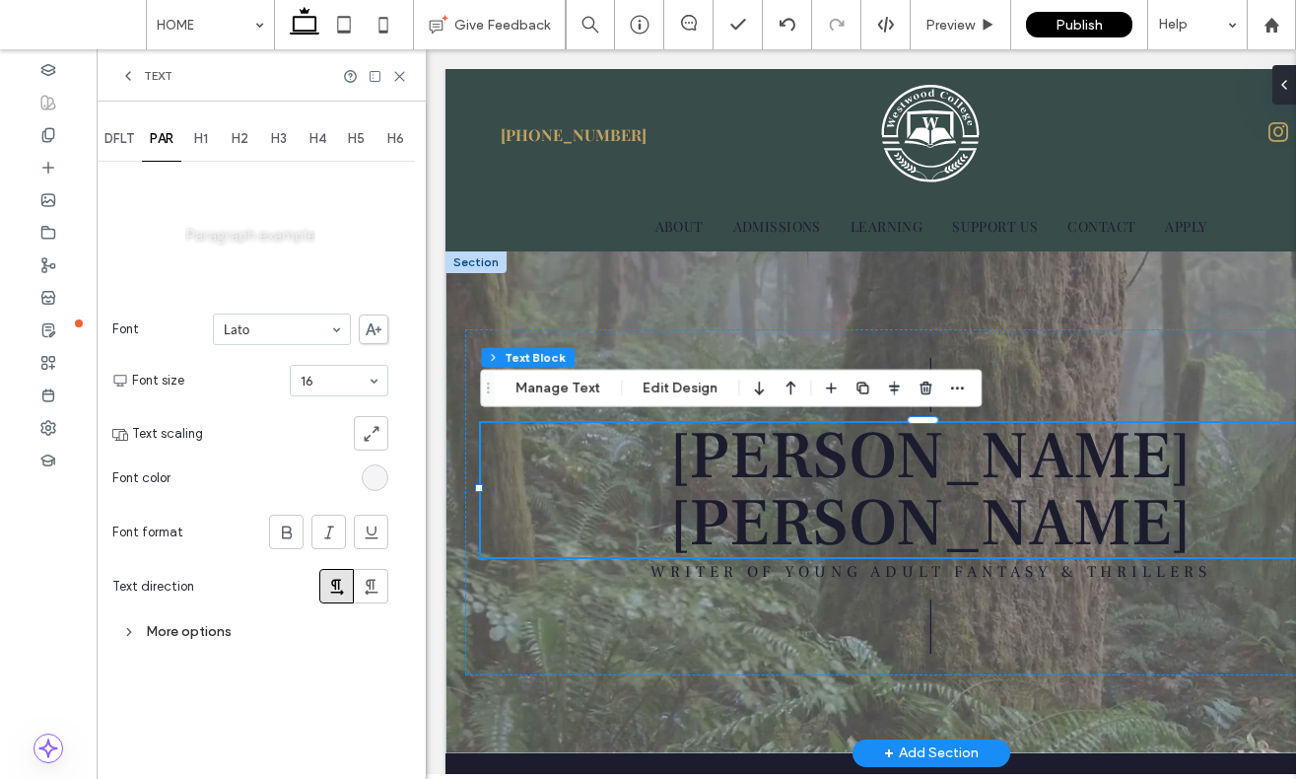
click at [189, 141] on div "H1" at bounding box center [200, 138] width 39 height 43
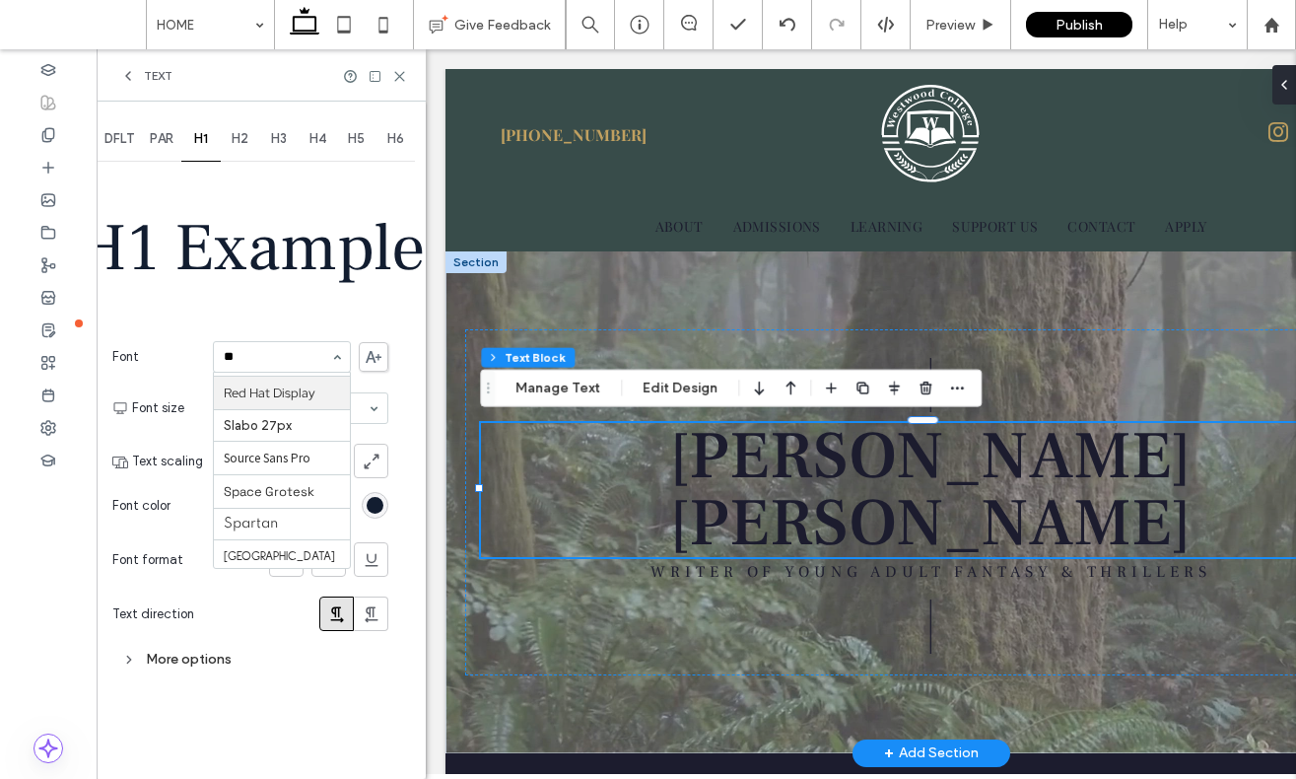
scroll to position [0, 0]
type input "***"
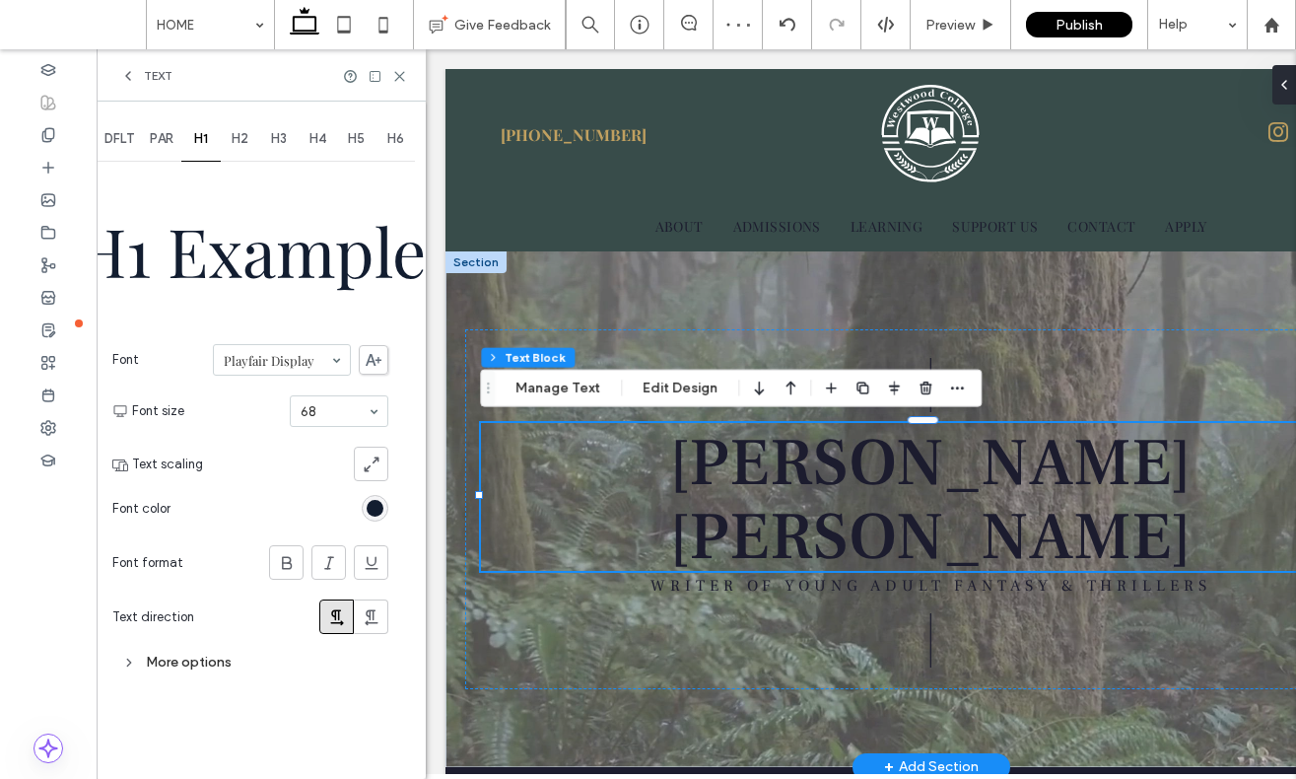
click at [241, 126] on div "H2" at bounding box center [240, 138] width 39 height 43
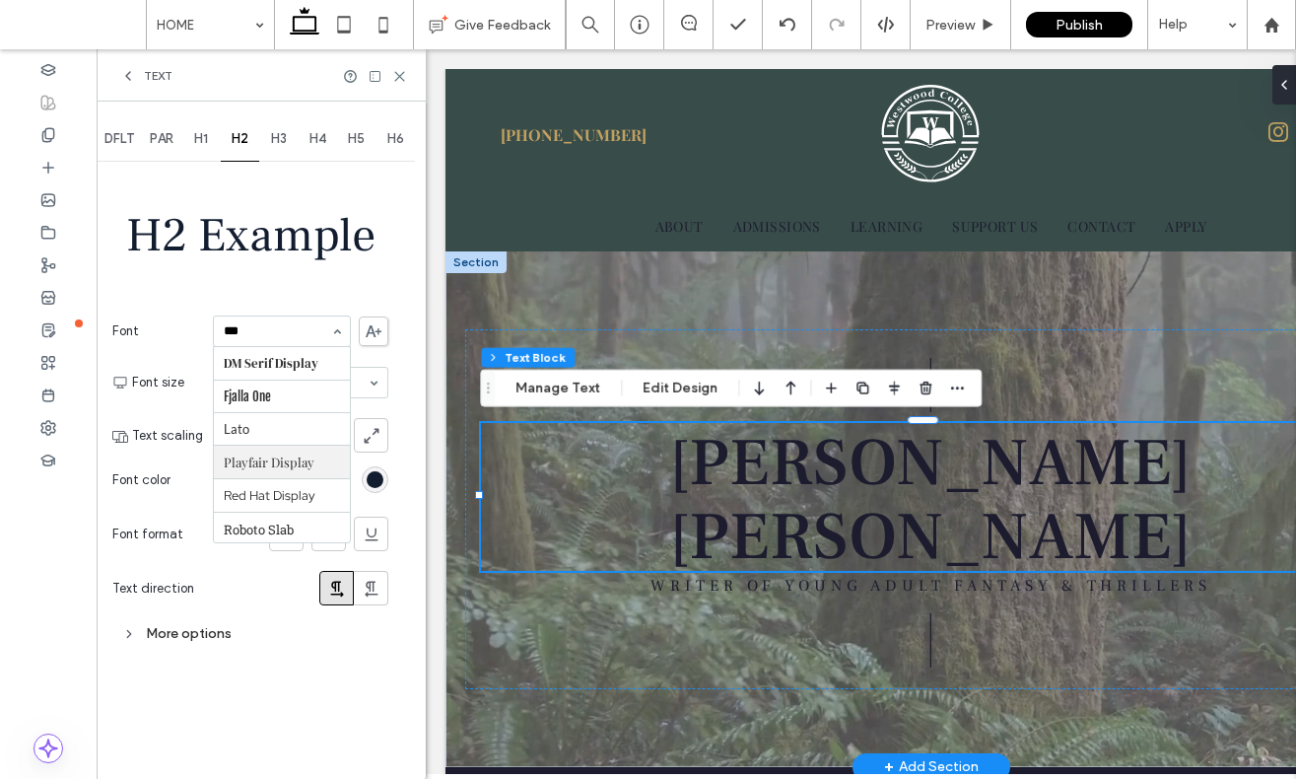
type input "****"
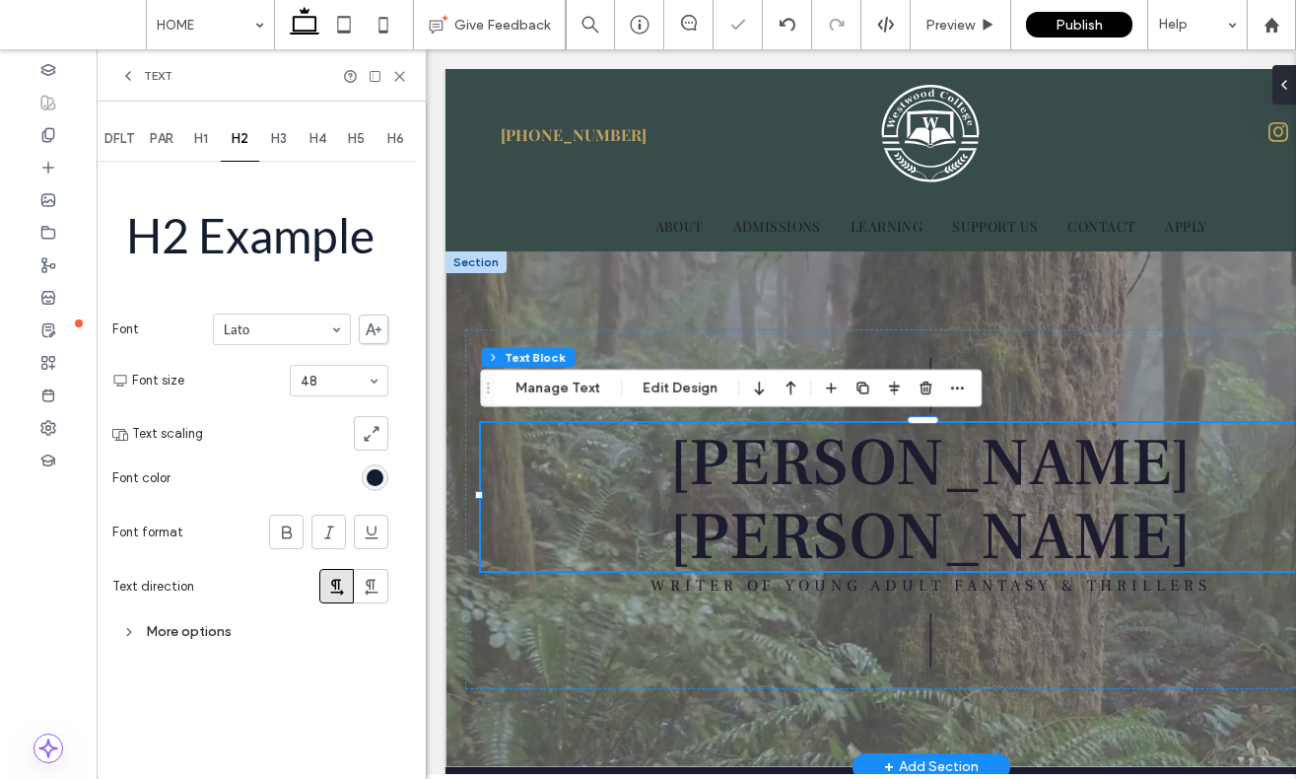
click at [251, 290] on div "H2 Example Font Lato Font size 48 Text scaling Font color Font format Text dire…" at bounding box center [250, 408] width 276 height 484
click at [404, 78] on icon at bounding box center [399, 76] width 15 height 15
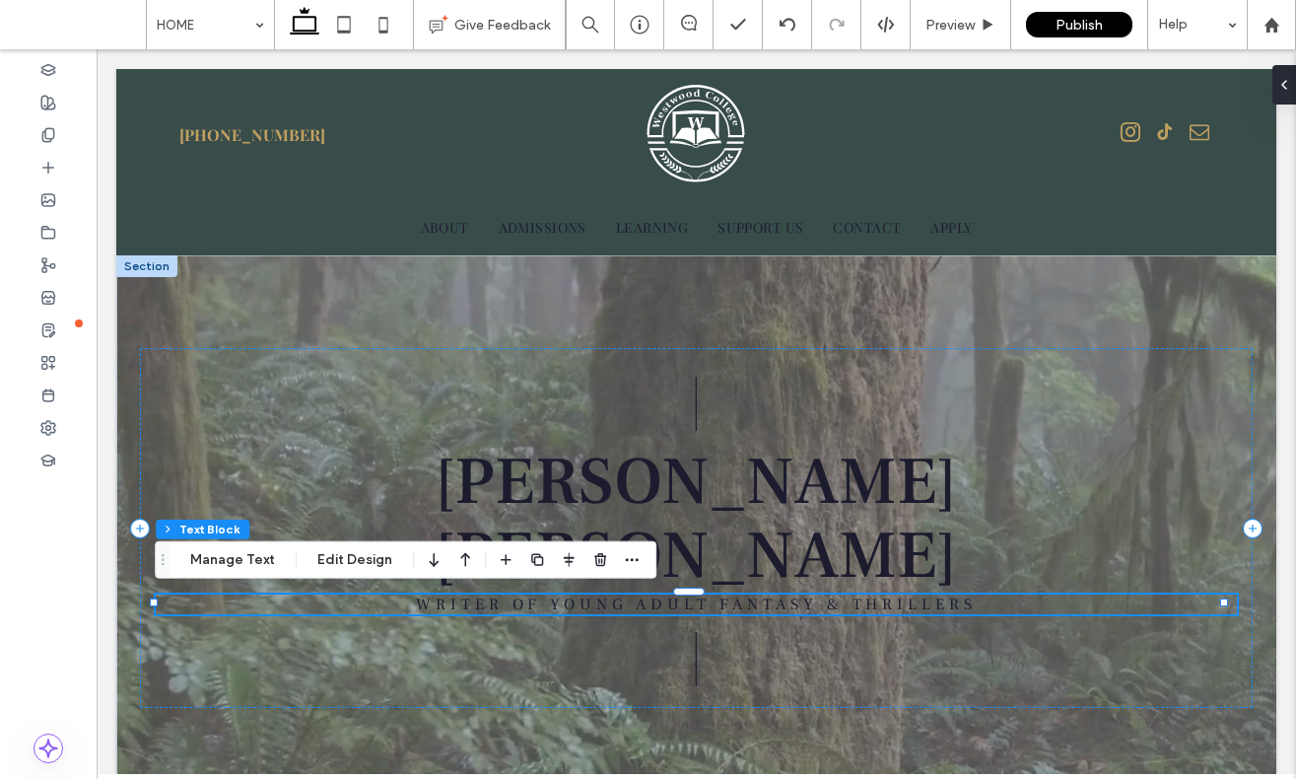
click at [822, 604] on span "WRITER OF YOUNG ADULT FANTASY & THRILLERS" at bounding box center [696, 604] width 561 height 20
click at [819, 604] on span "**********" at bounding box center [697, 602] width 244 height 15
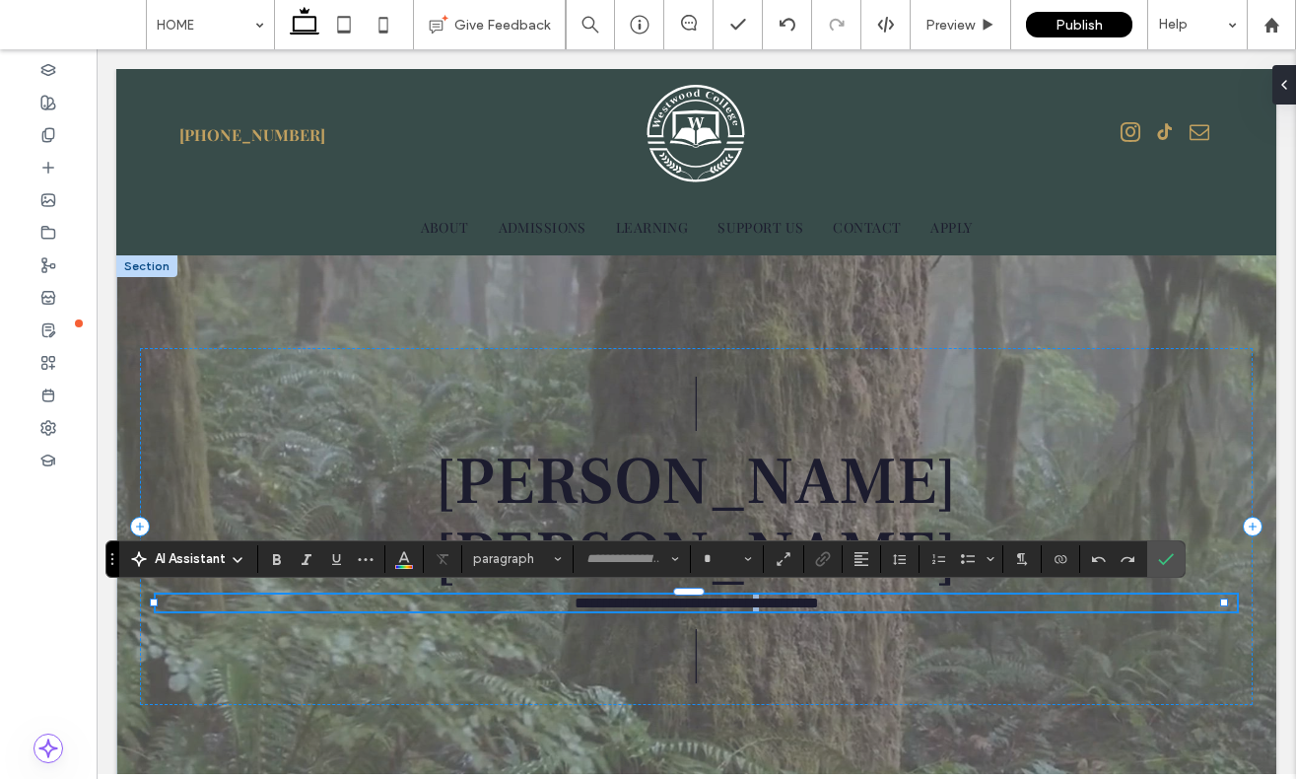
type input "**********"
type input "**"
click at [660, 572] on div "**********" at bounding box center [645, 558] width 1080 height 37
click at [658, 563] on input "**********" at bounding box center [627, 559] width 84 height 16
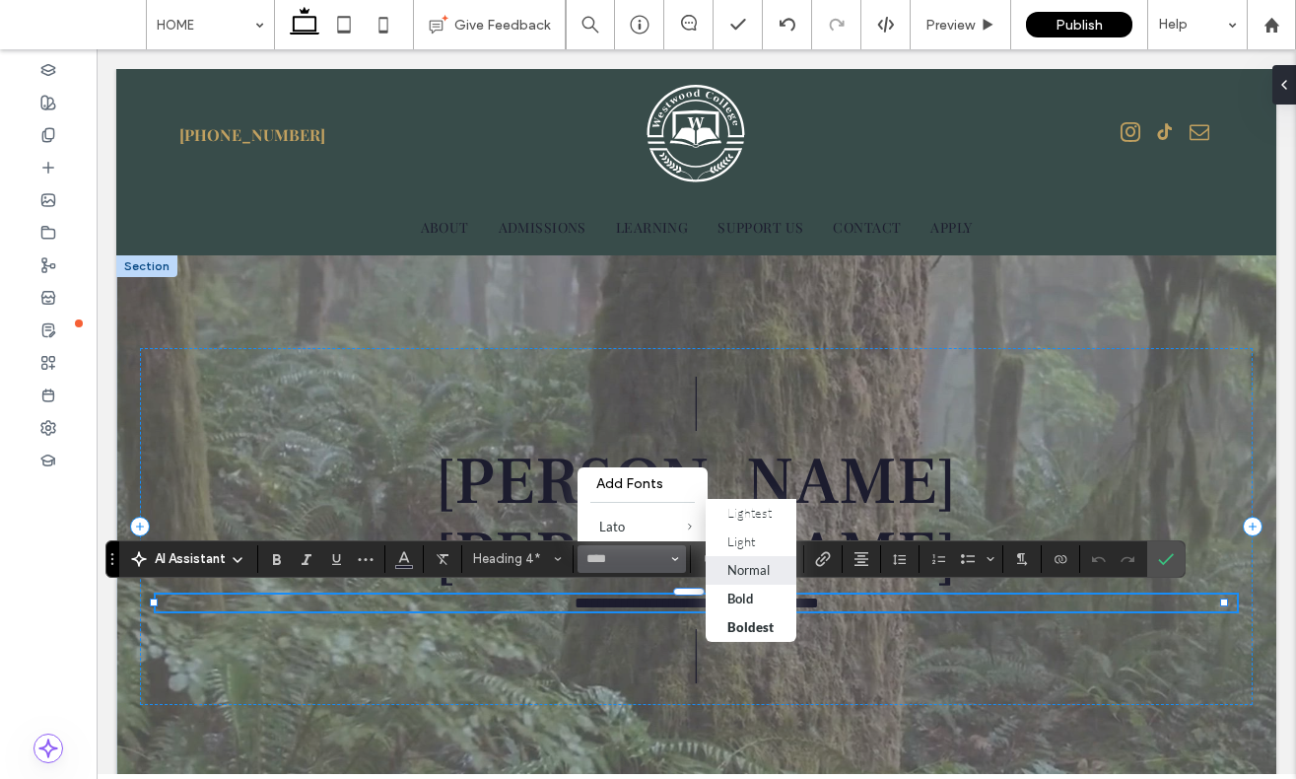
drag, startPoint x: 745, startPoint y: 578, endPoint x: 650, endPoint y: 527, distance: 108.0
click at [745, 578] on div "Normal" at bounding box center [749, 570] width 42 height 16
type input "****"
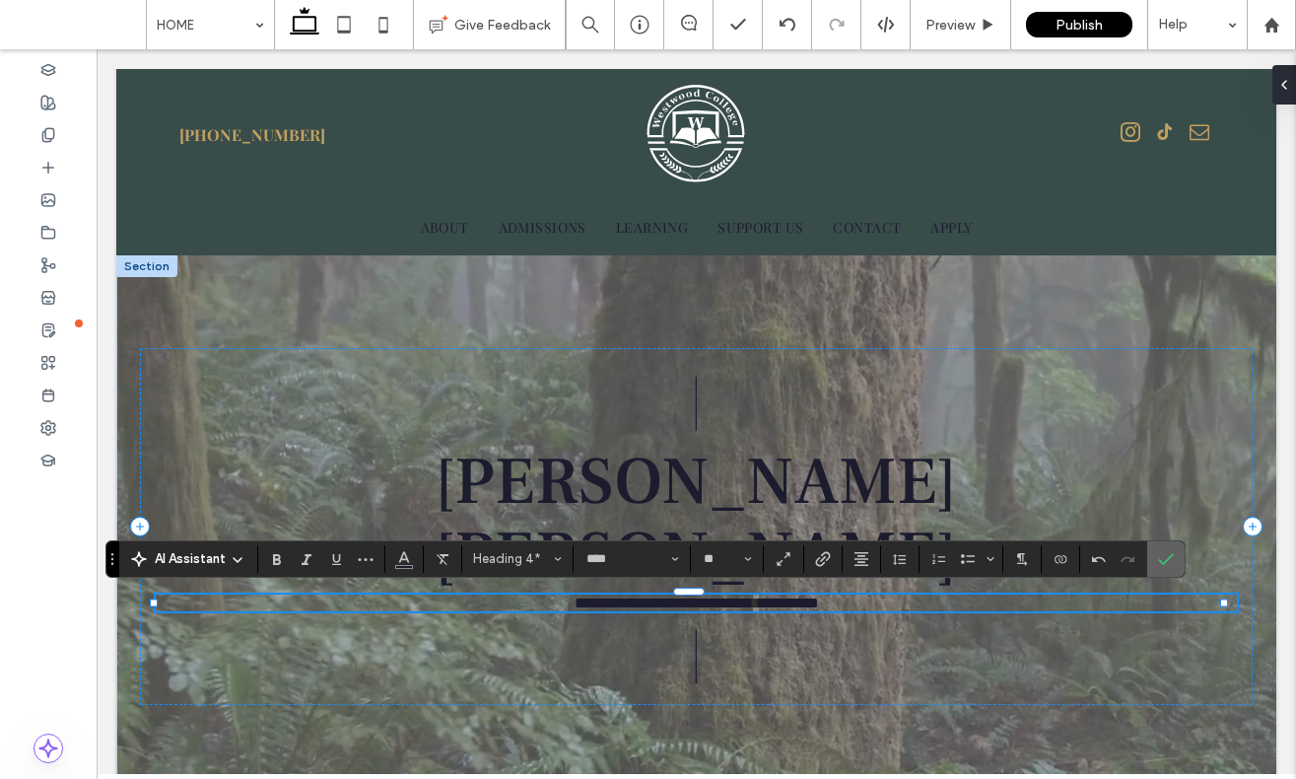
click at [1175, 549] on label "Confirm" at bounding box center [1166, 558] width 30 height 35
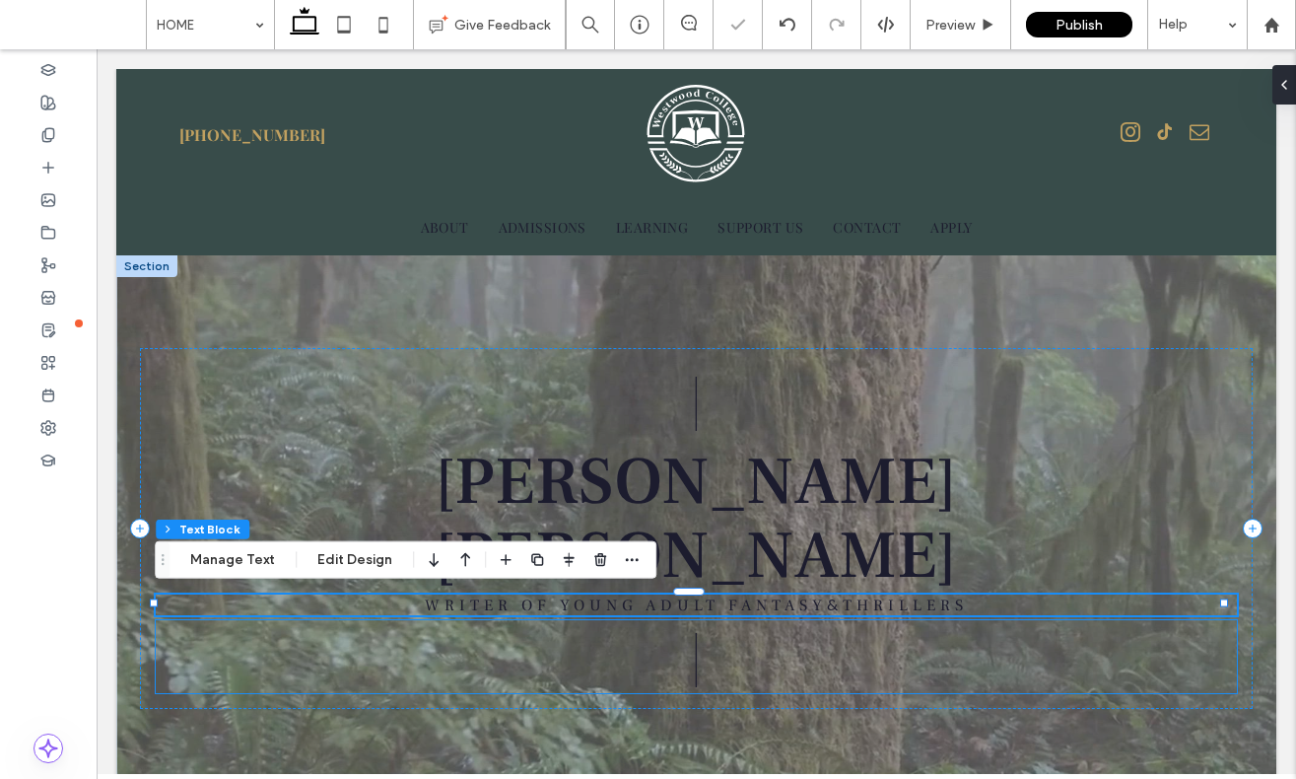
click at [965, 658] on p "|" at bounding box center [697, 656] width 1082 height 73
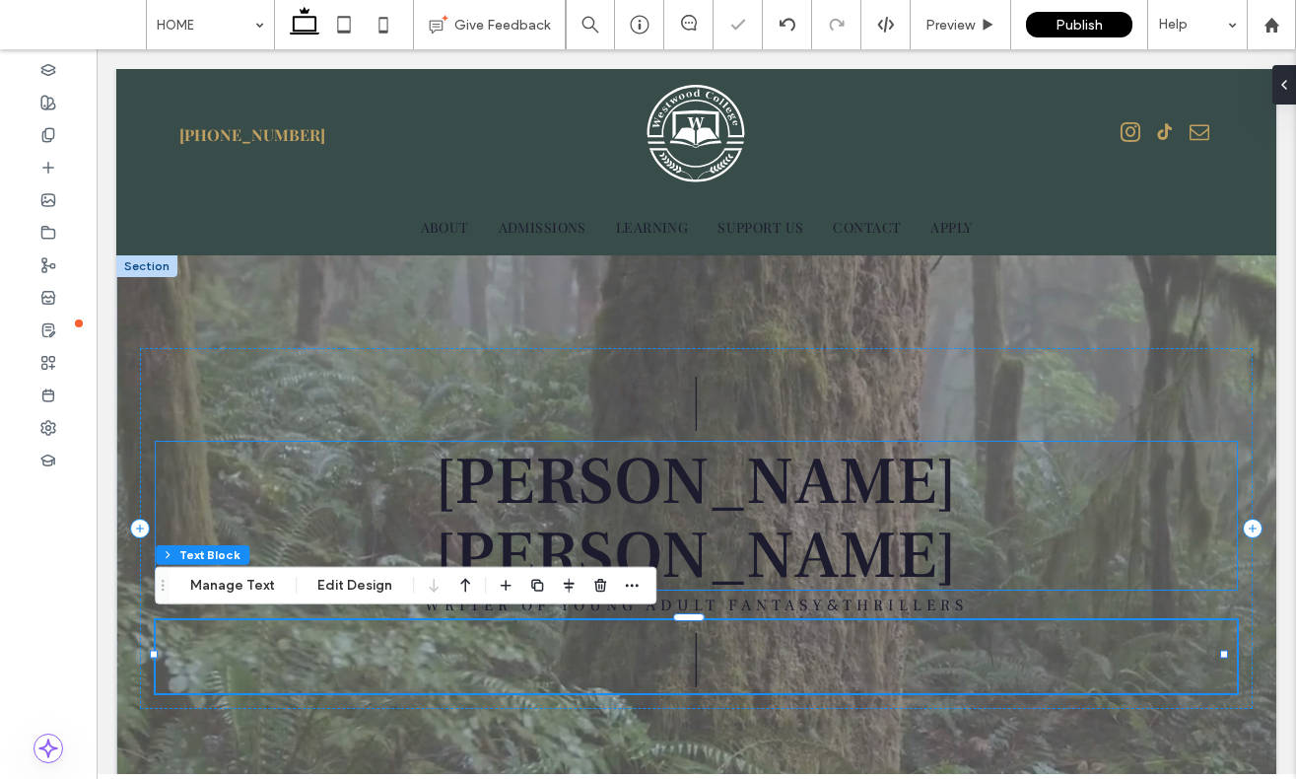
click at [1007, 454] on h1 "[PERSON_NAME]" at bounding box center [697, 516] width 1082 height 148
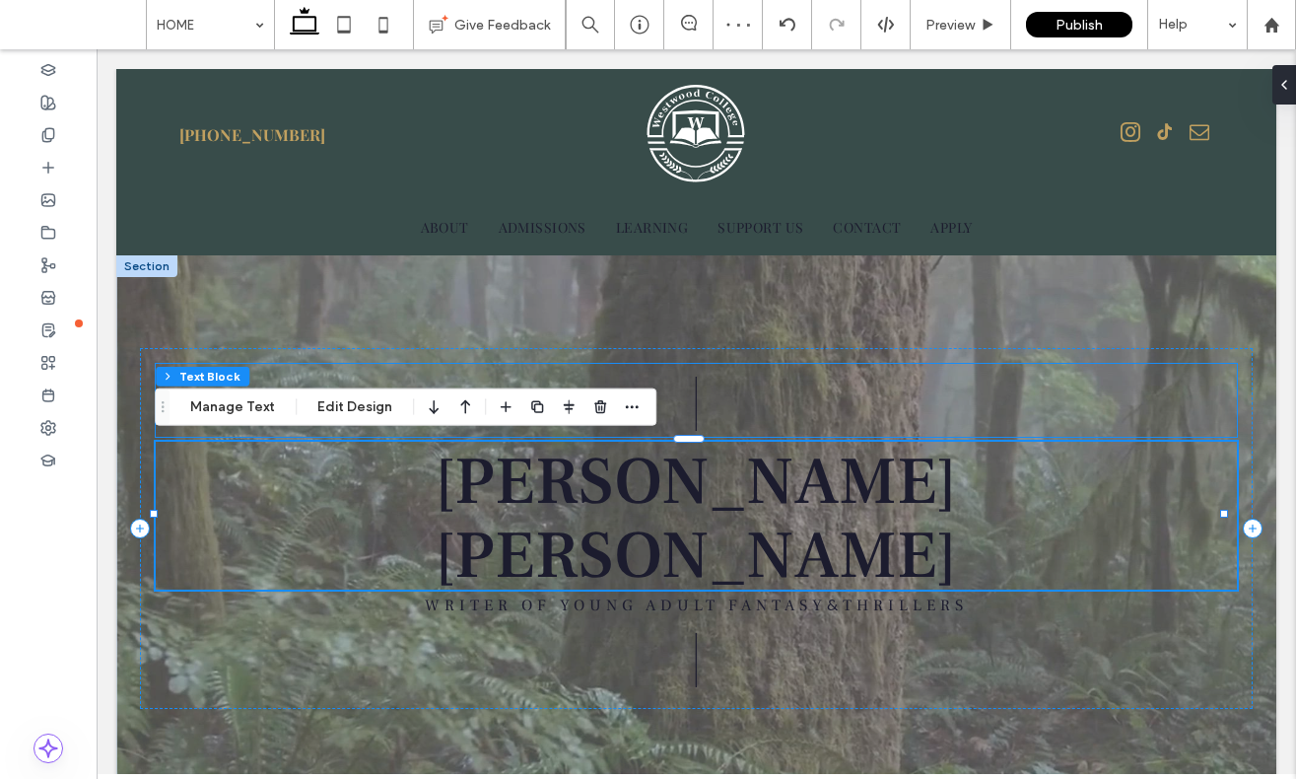
click at [1195, 399] on p "|" at bounding box center [697, 400] width 1082 height 73
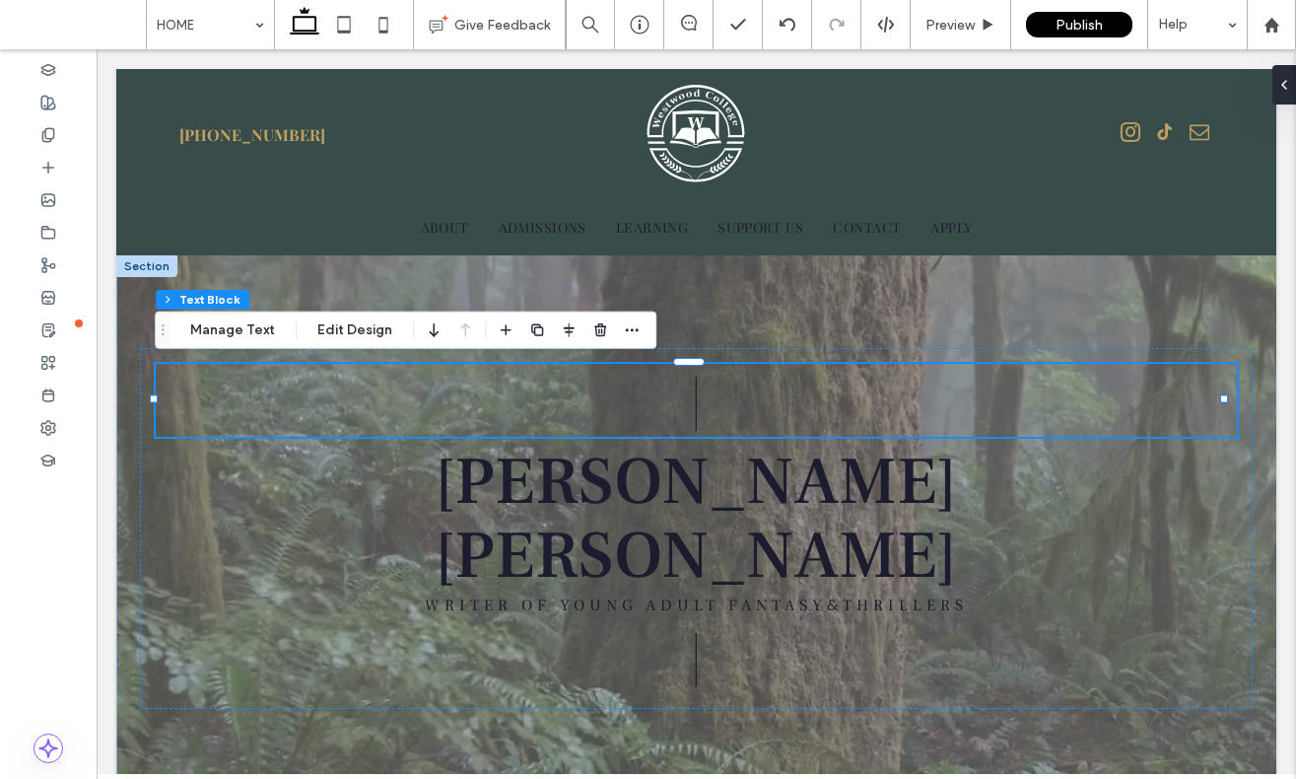
click at [1084, 307] on div "| DEAN CURTIS WRITER OF YOUNG ADULT FANTASY & THRILLERS |" at bounding box center [696, 528] width 1160 height 546
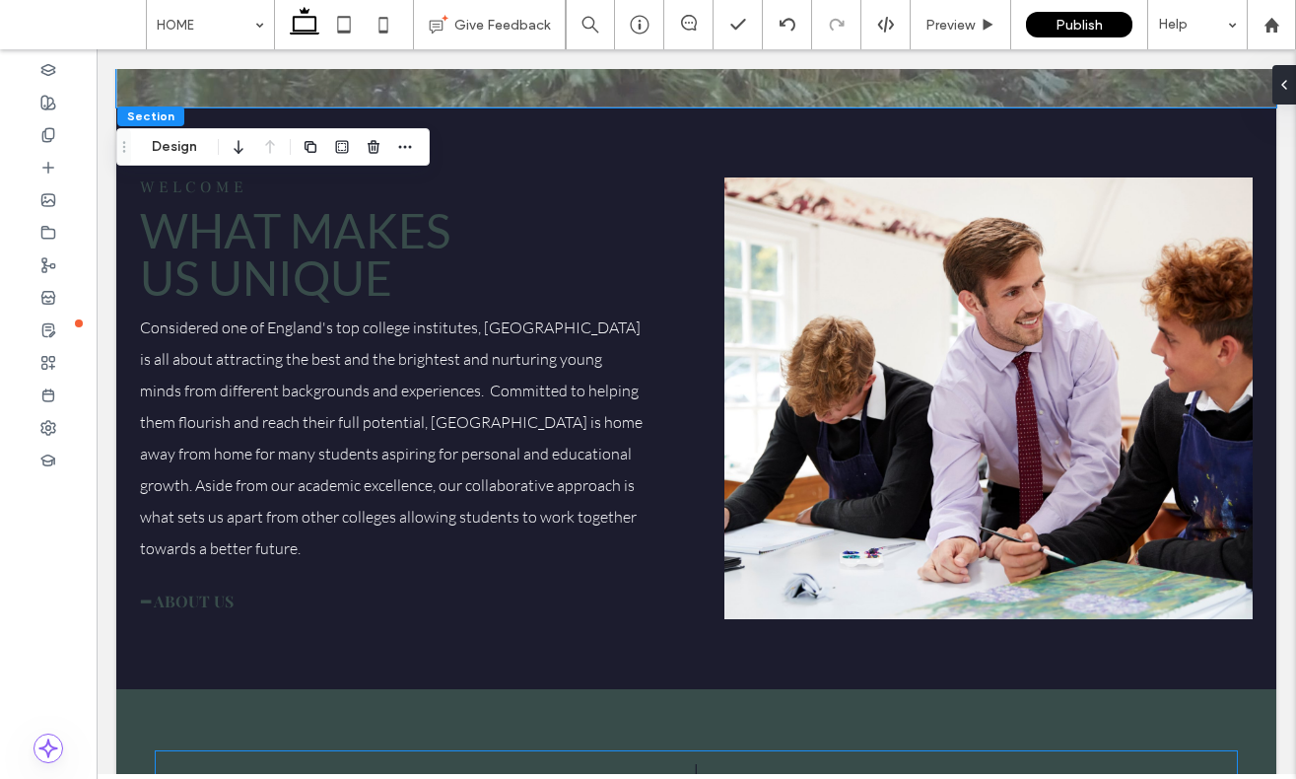
scroll to position [667, 0]
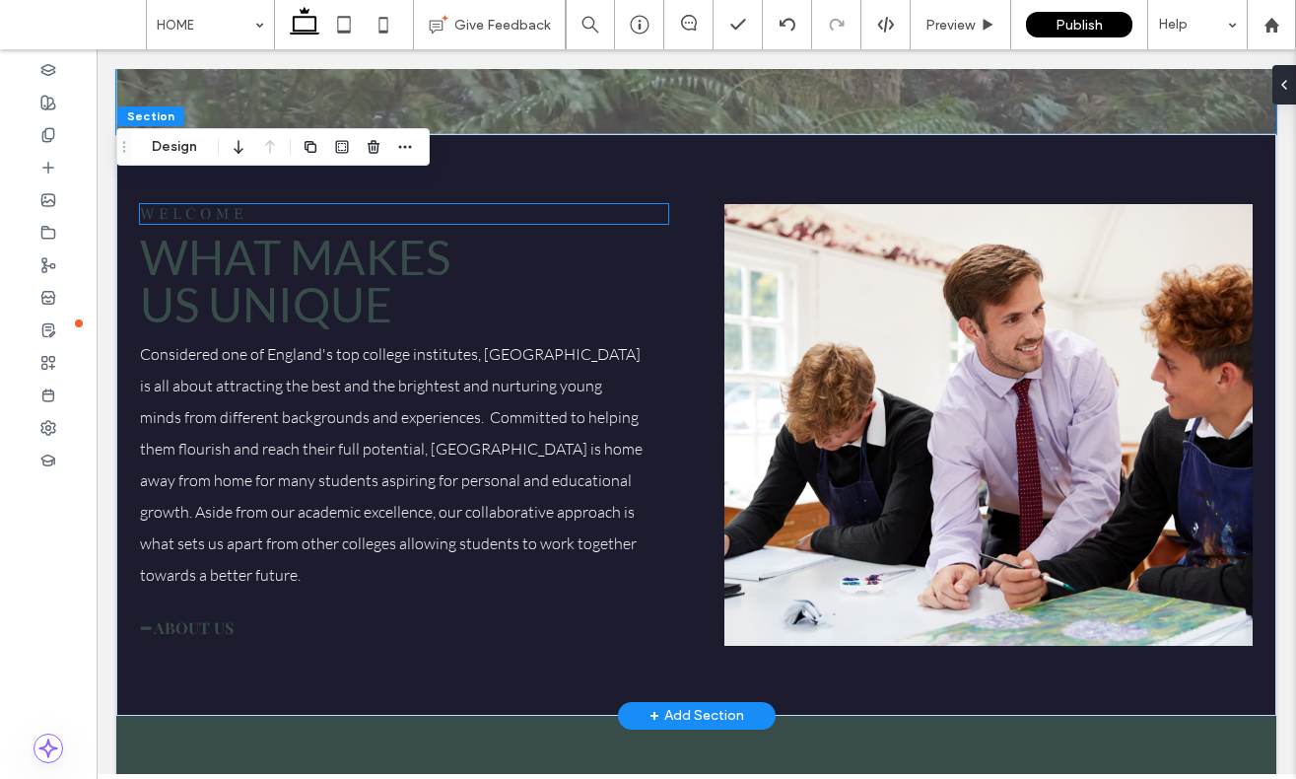
click at [234, 213] on span "Welcome" at bounding box center [194, 214] width 108 height 20
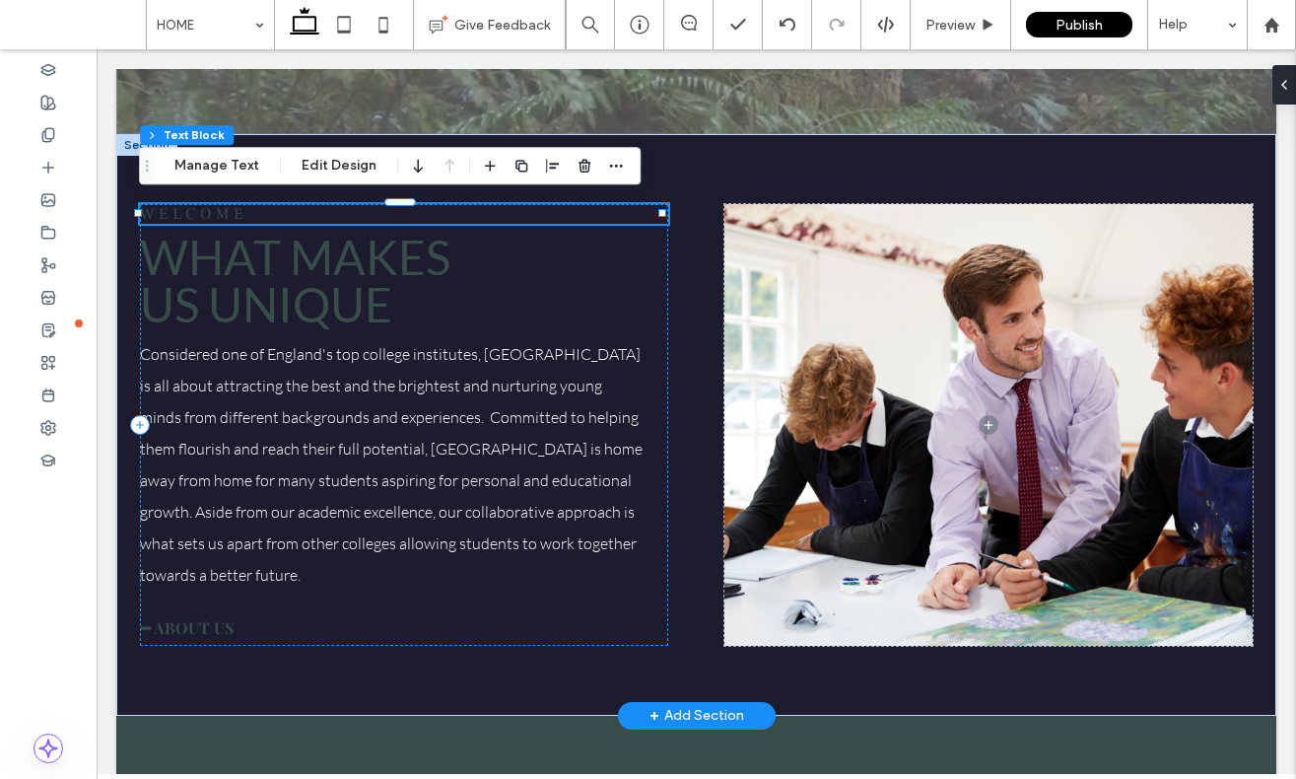
click at [234, 213] on span "Welcome" at bounding box center [194, 214] width 108 height 20
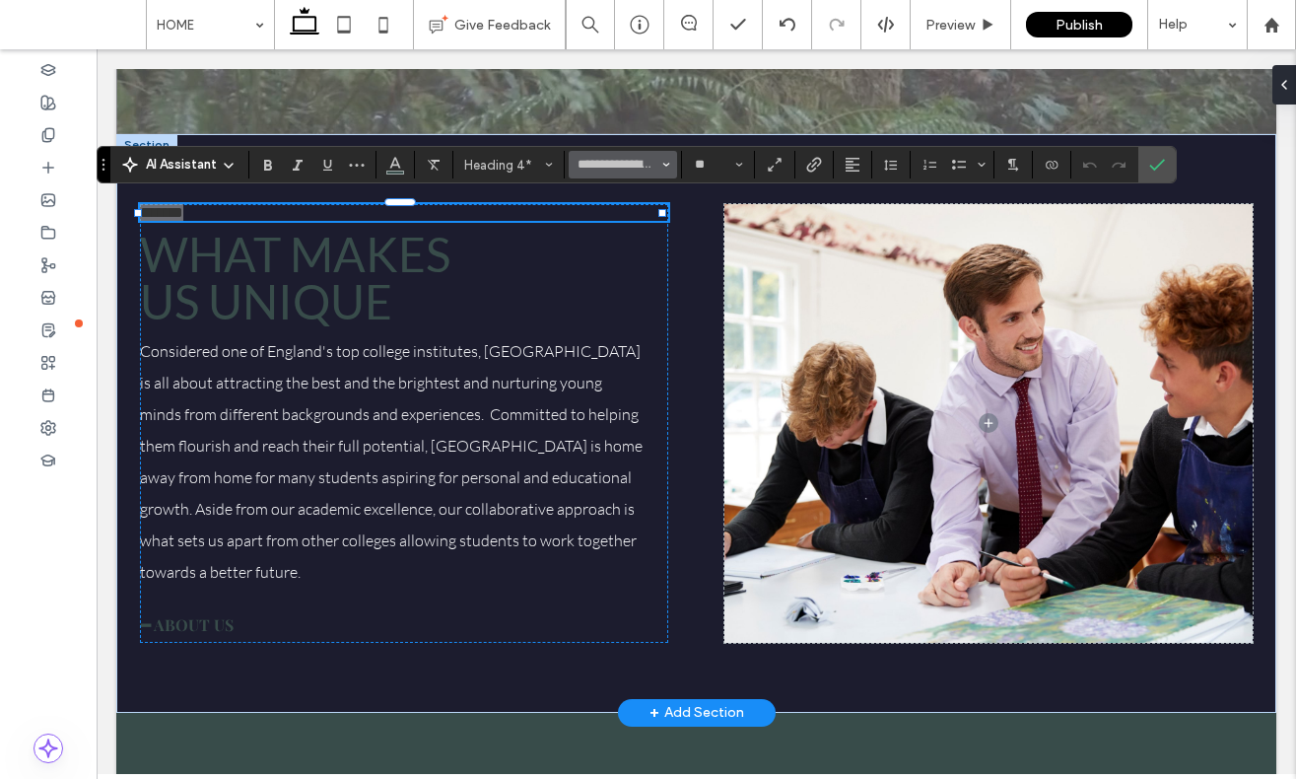
click at [611, 154] on button "**********" at bounding box center [623, 165] width 108 height 28
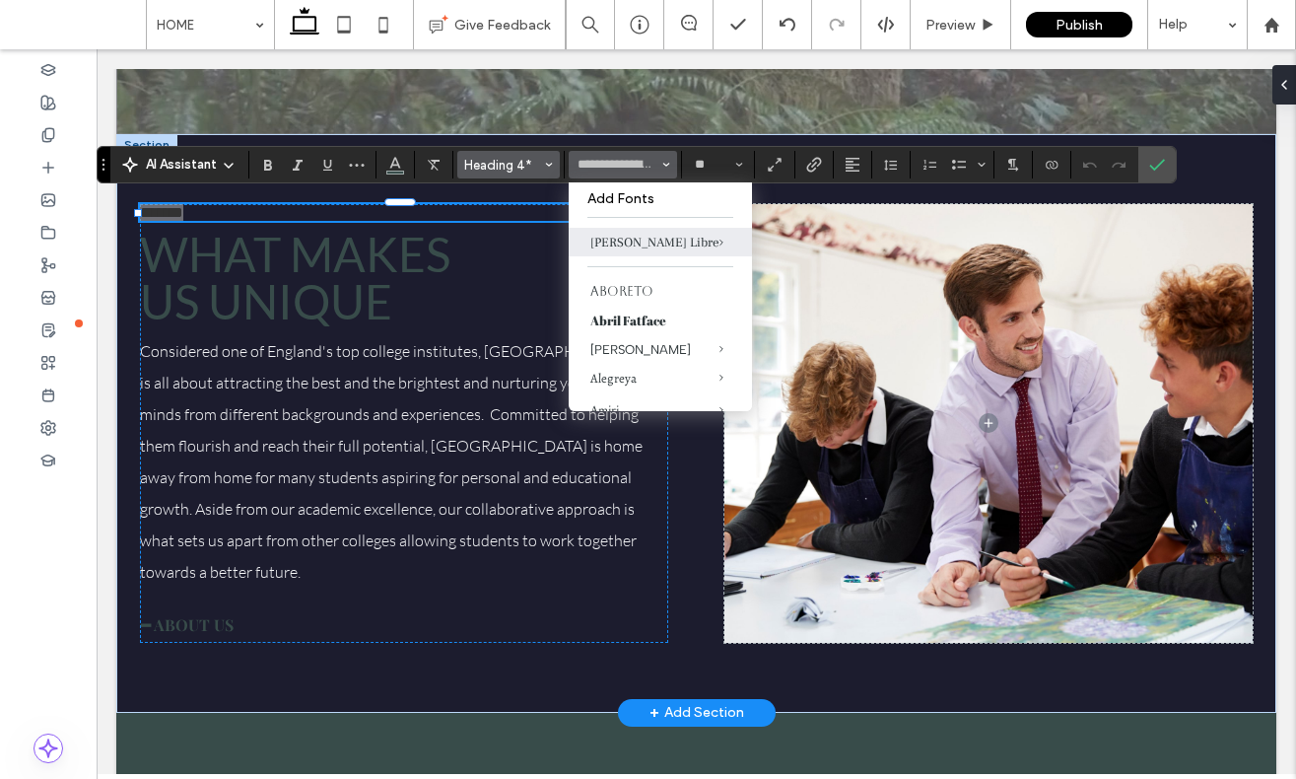
click at [480, 163] on span "Heading 4*" at bounding box center [502, 165] width 77 height 15
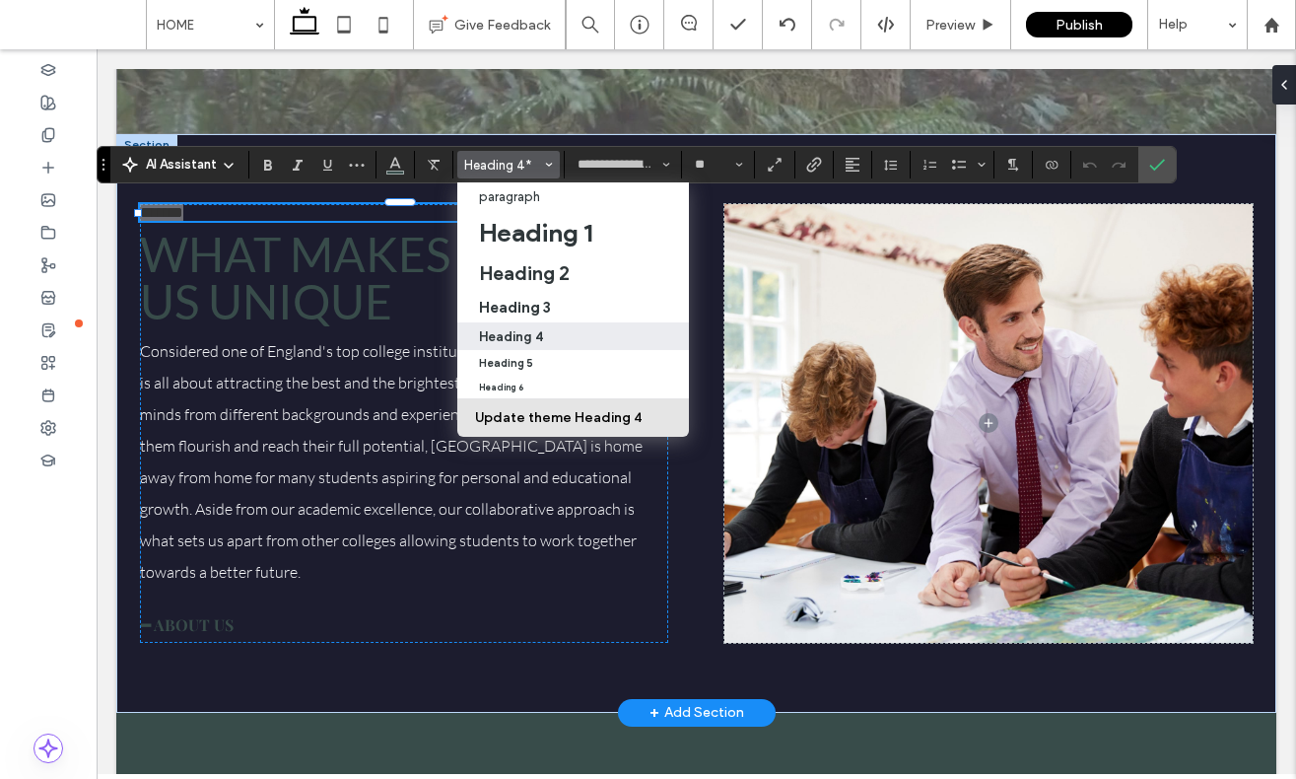
click at [546, 421] on button "Update theme Heading 4" at bounding box center [573, 417] width 232 height 37
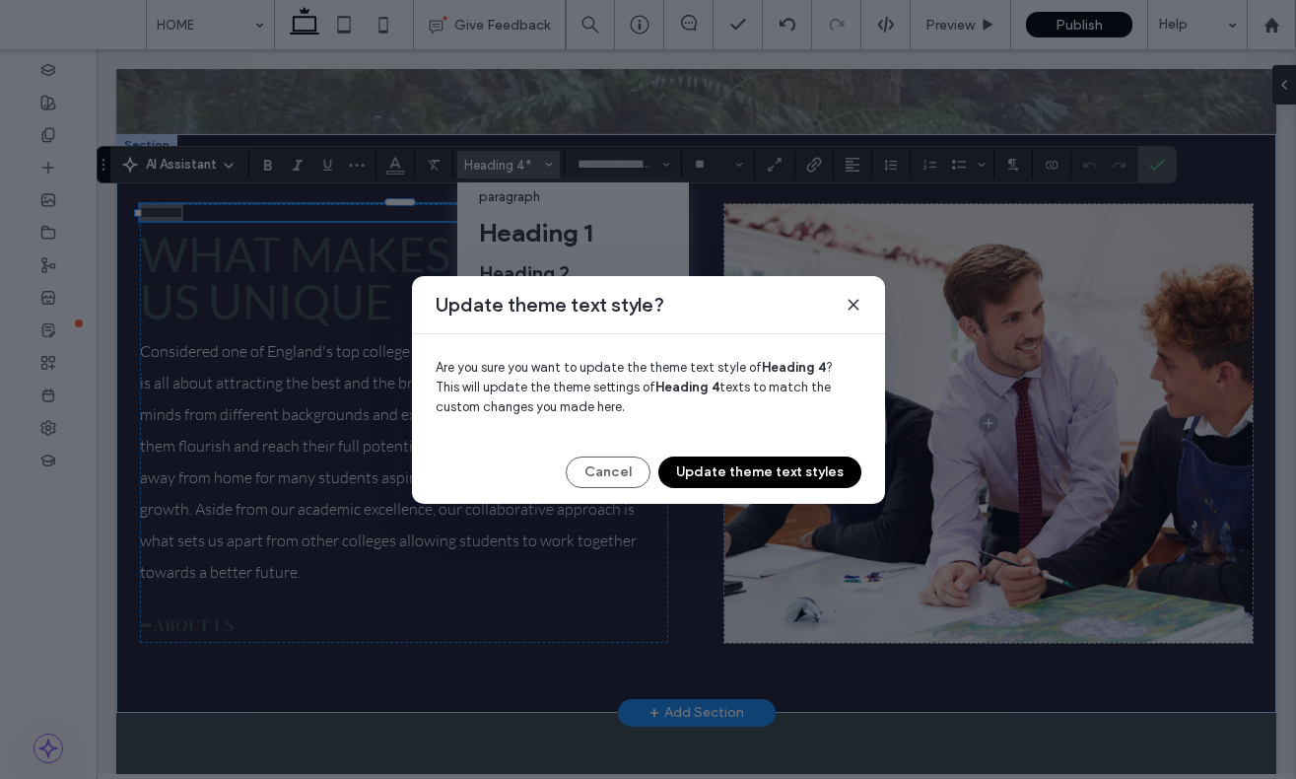
click at [792, 470] on button "Update theme text styles" at bounding box center [760, 472] width 203 height 32
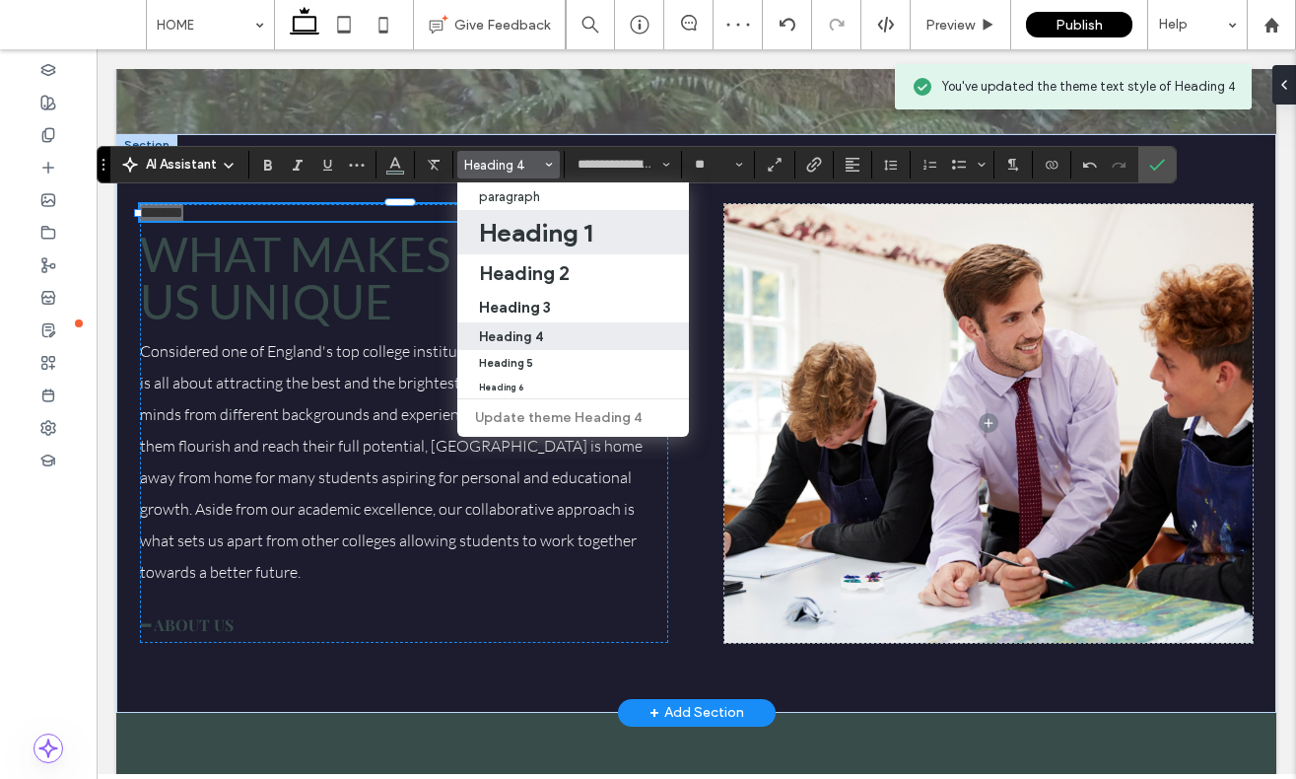
click at [535, 244] on h1 "Heading 1" at bounding box center [535, 233] width 113 height 32
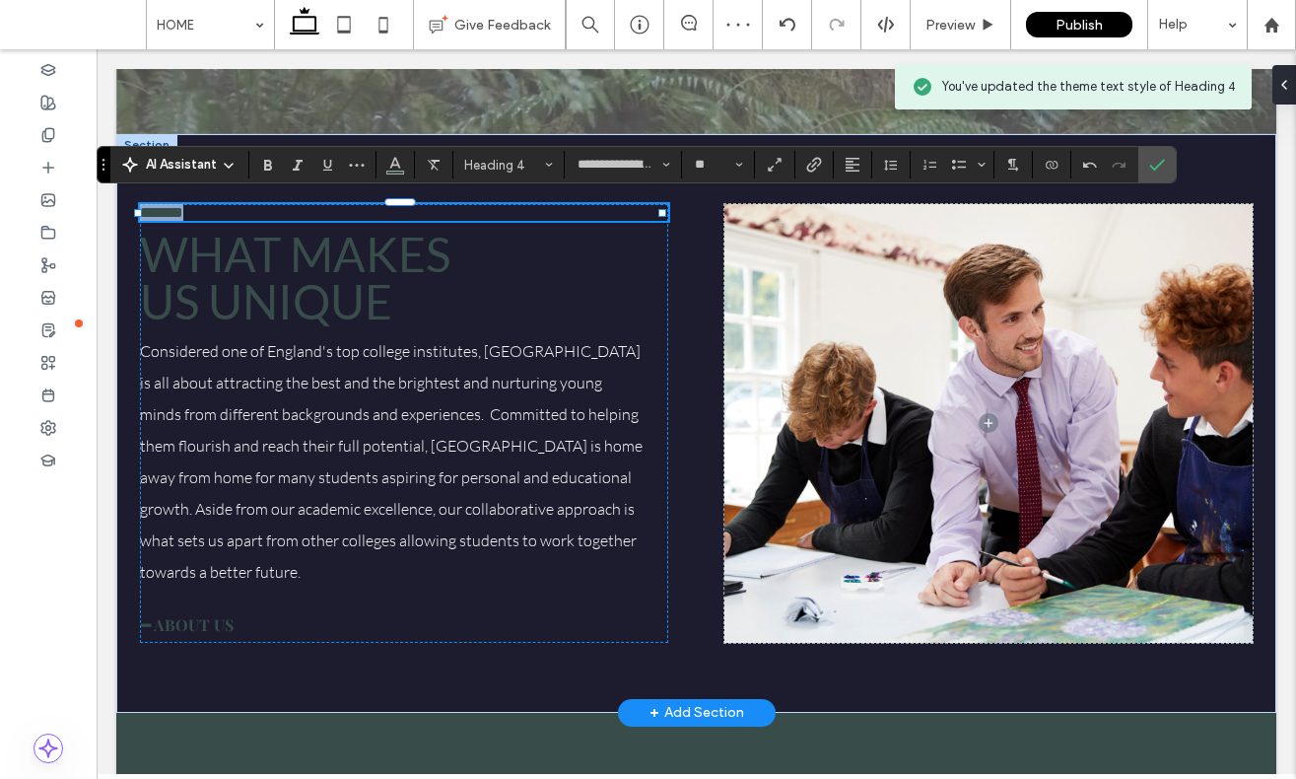
type input "**********"
type input "**"
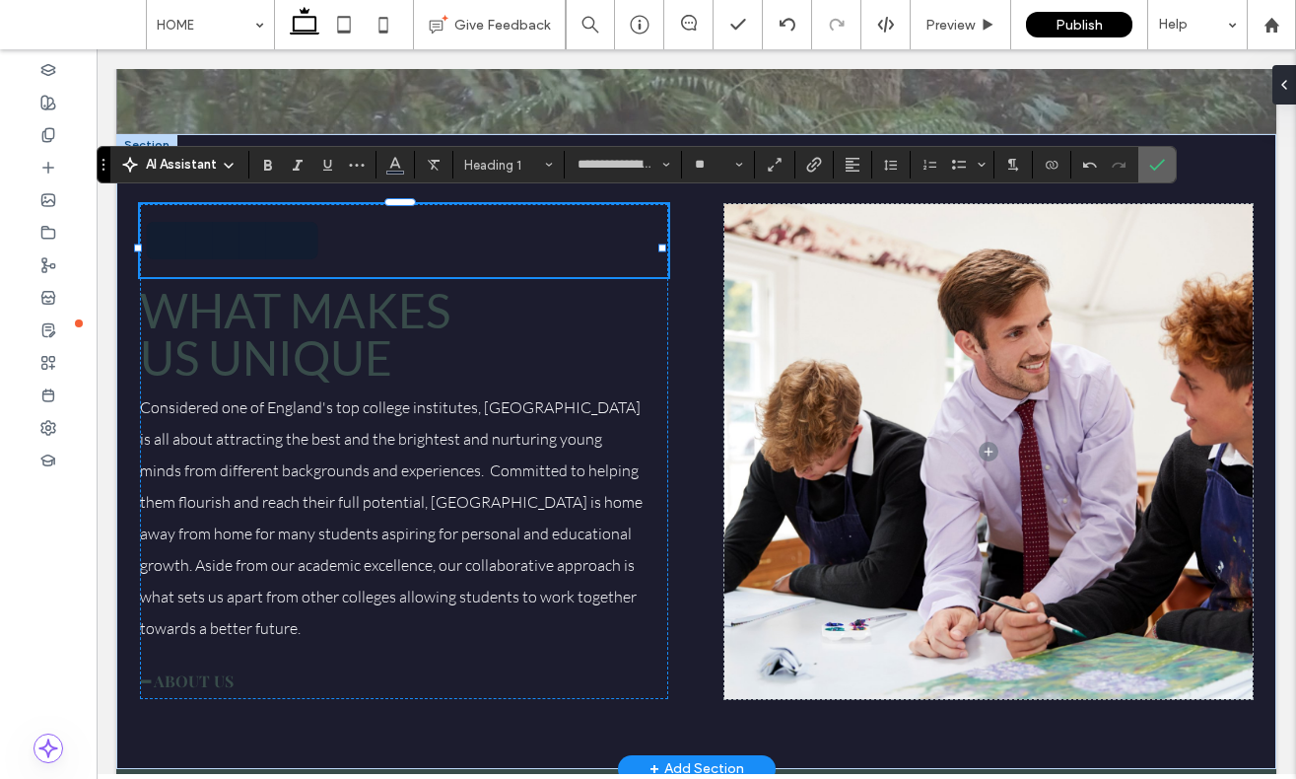
click at [1173, 172] on section at bounding box center [1157, 164] width 37 height 35
click at [243, 369] on span "What makes us unique" at bounding box center [295, 334] width 311 height 104
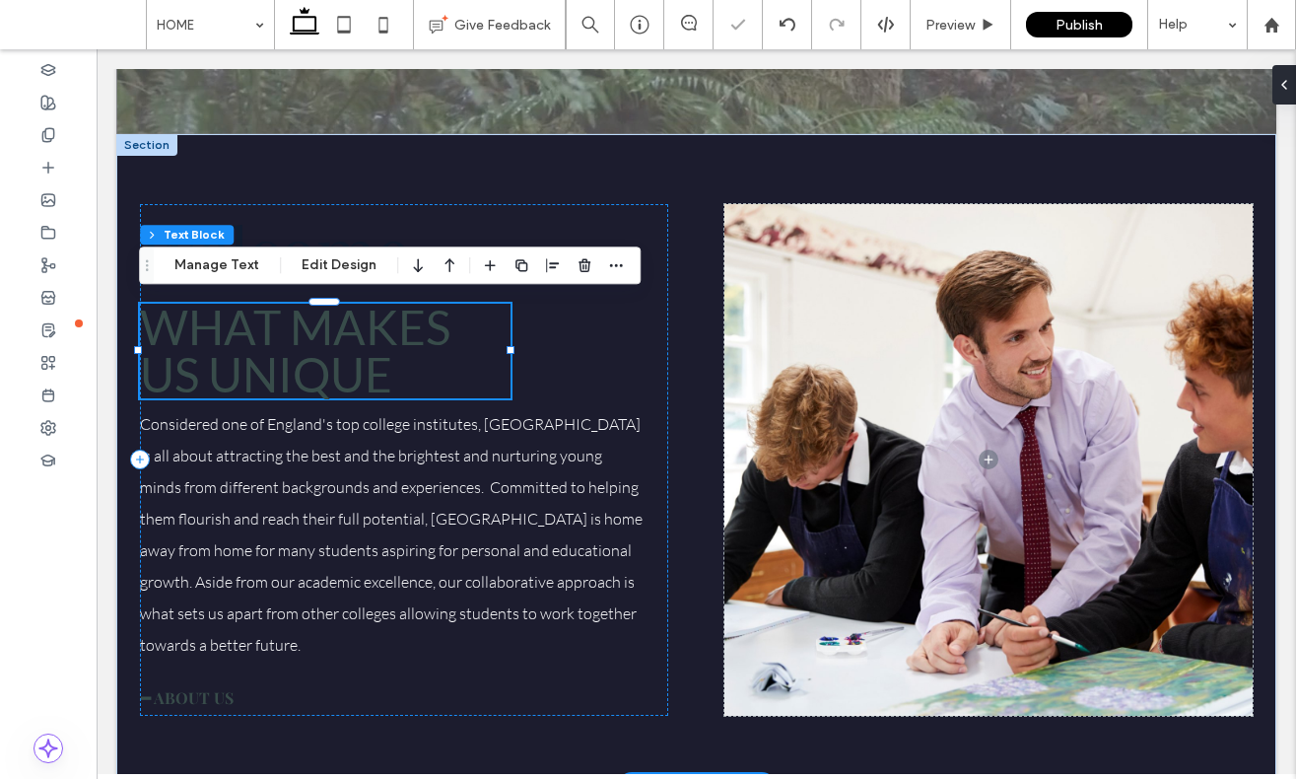
click at [243, 369] on span "What makes us unique" at bounding box center [295, 351] width 311 height 104
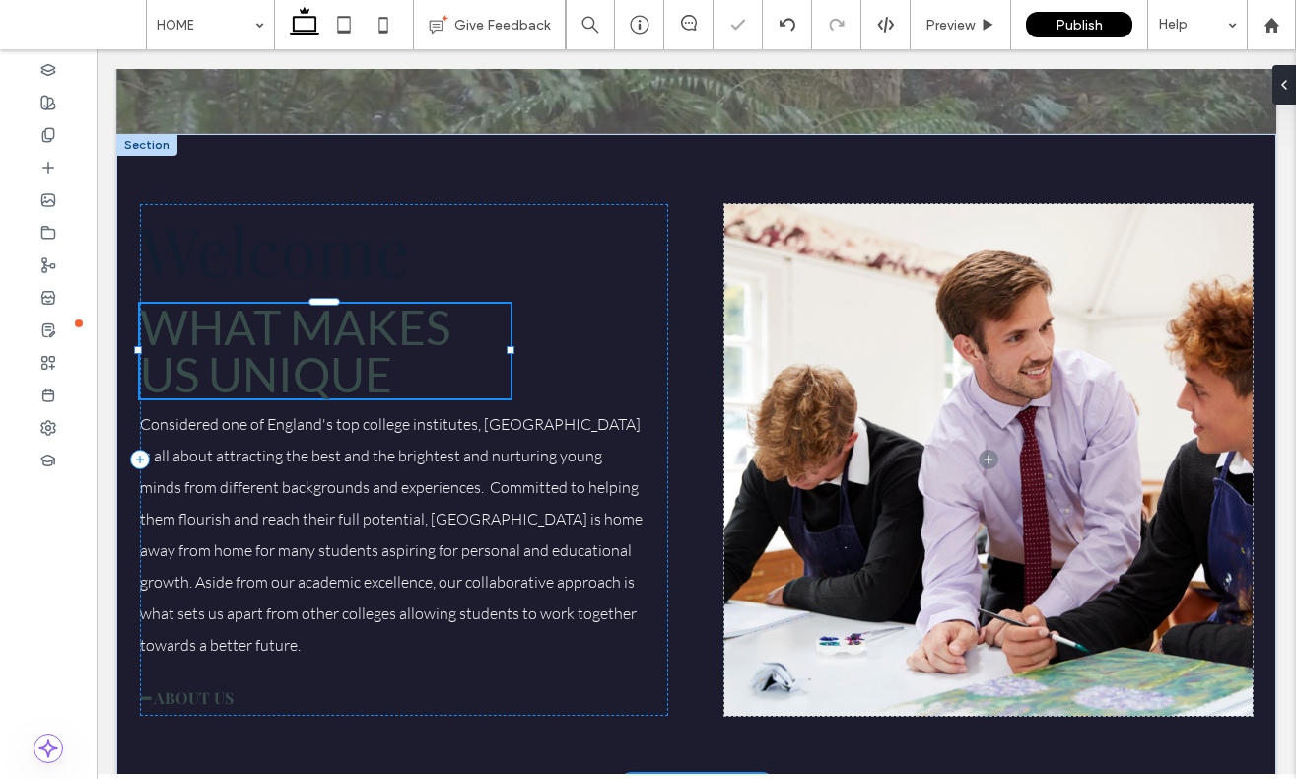
type input "****"
type input "**"
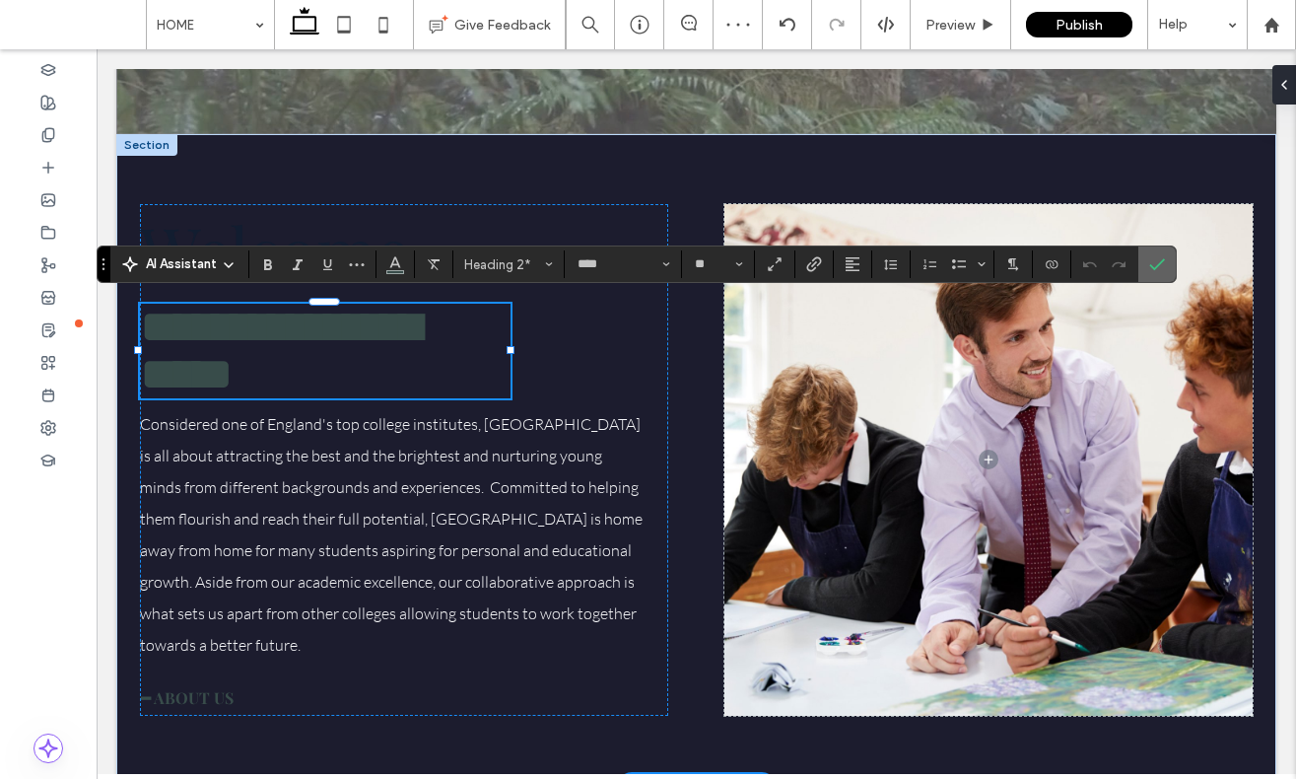
click at [1155, 266] on icon "Confirm" at bounding box center [1158, 264] width 16 height 16
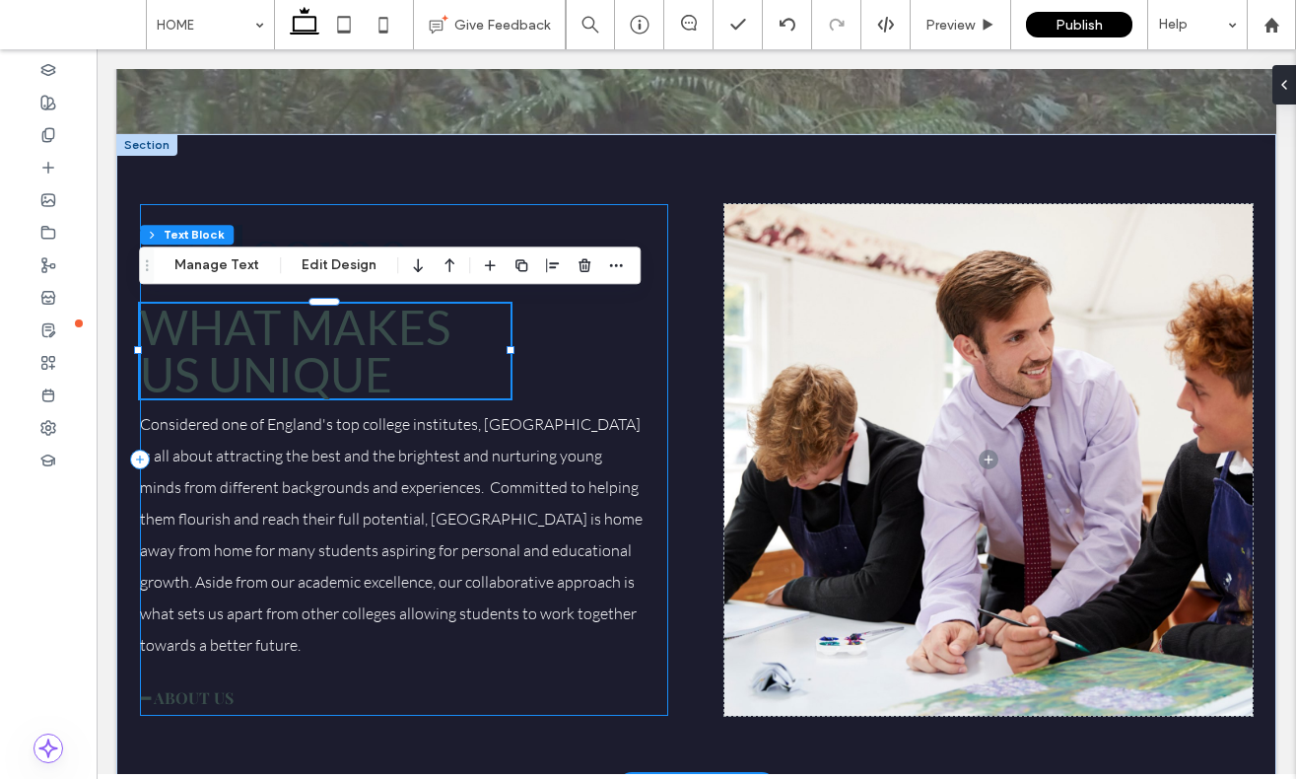
click at [645, 361] on div "Welcome What makes us unique Considered one of England's top college institutes…" at bounding box center [404, 460] width 529 height 512
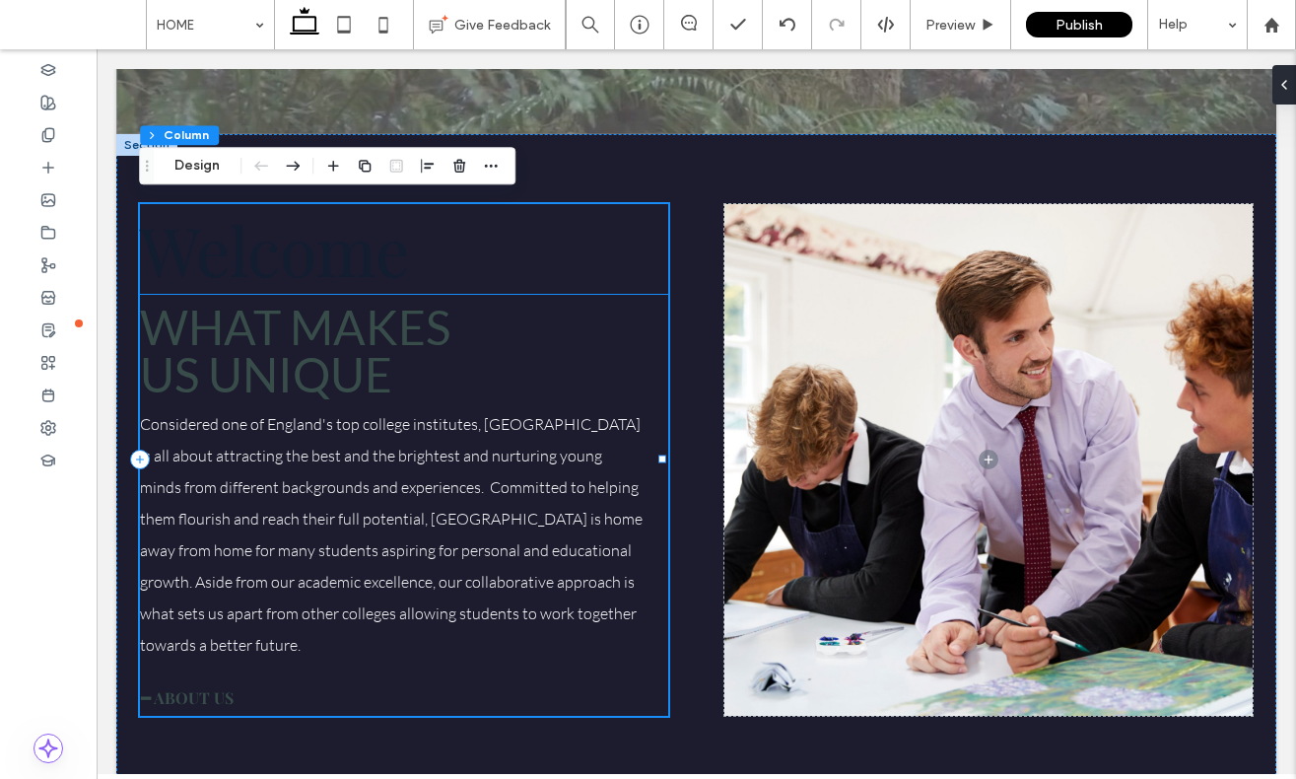
click at [336, 256] on span "Welcome" at bounding box center [274, 249] width 269 height 90
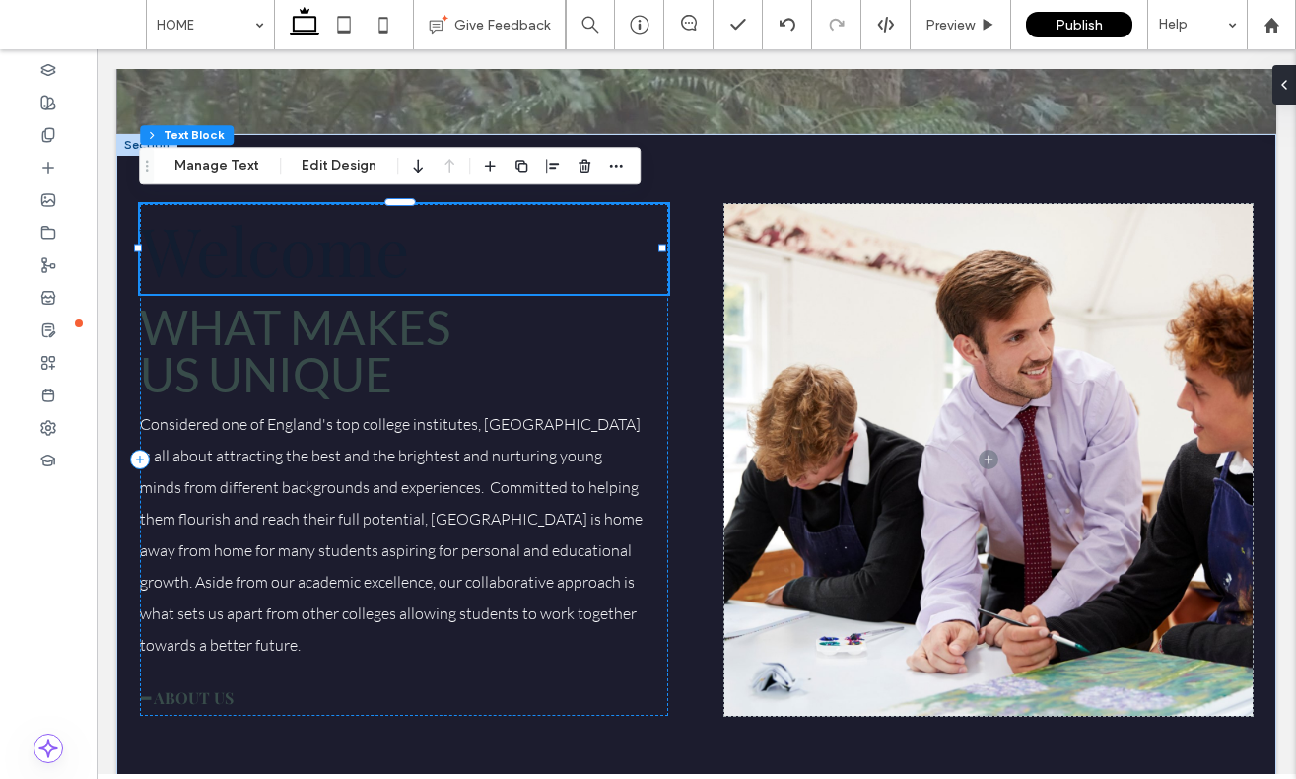
click at [336, 256] on span "Welcome" at bounding box center [274, 249] width 269 height 90
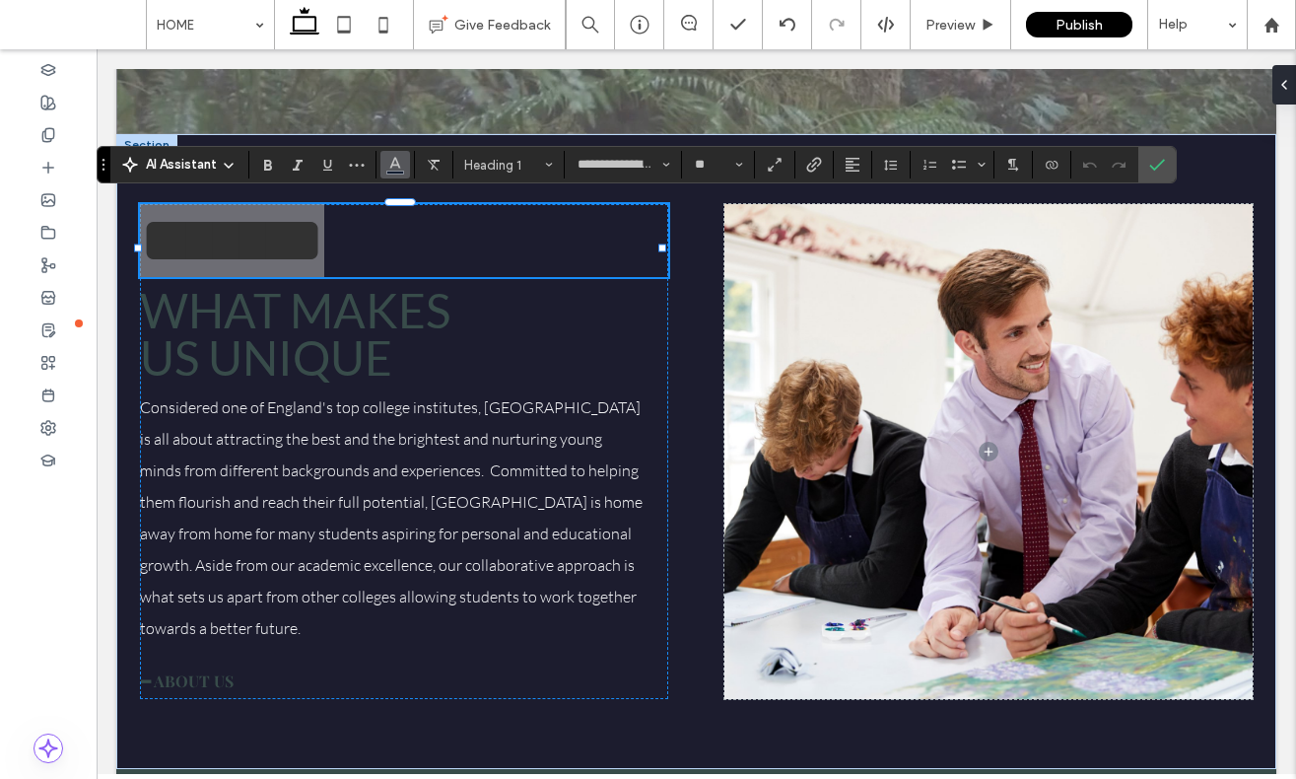
click at [397, 160] on icon "Color" at bounding box center [395, 163] width 16 height 16
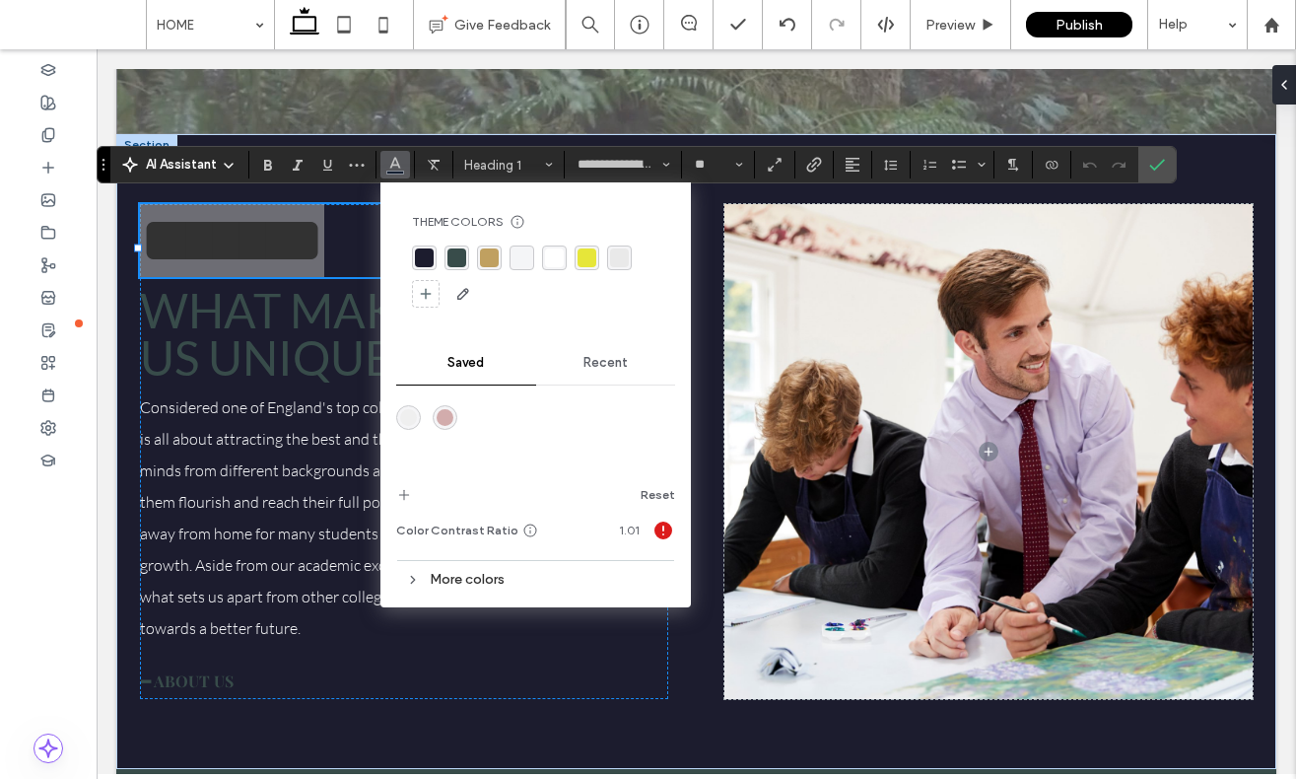
click at [450, 256] on div "rgba(56, 76, 74, 1)" at bounding box center [457, 257] width 19 height 19
click at [1143, 162] on label "Confirm" at bounding box center [1158, 164] width 30 height 35
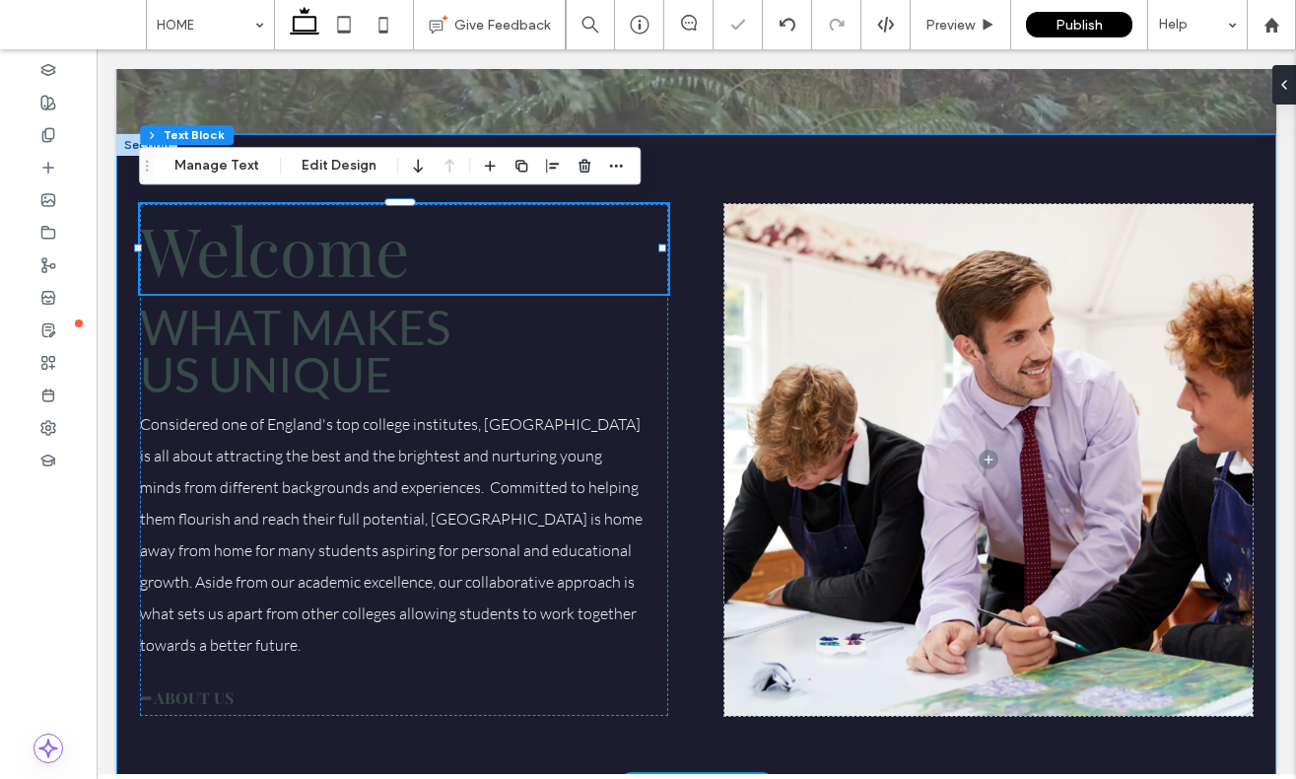
click at [649, 350] on div "Welcome What makes us unique Considered one of England's top college institutes…" at bounding box center [404, 460] width 529 height 512
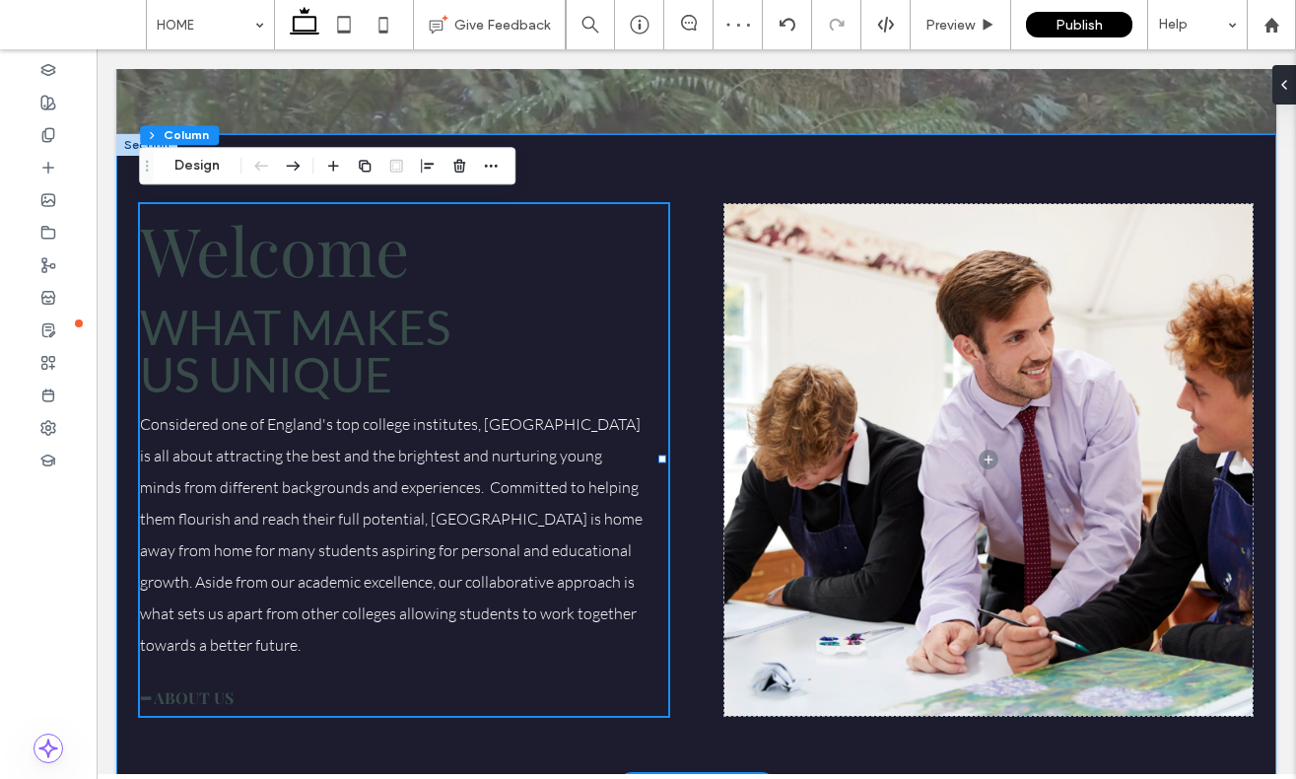
click at [691, 439] on div "Welcome What makes us unique Considered one of England's top college institutes…" at bounding box center [696, 459] width 1160 height 651
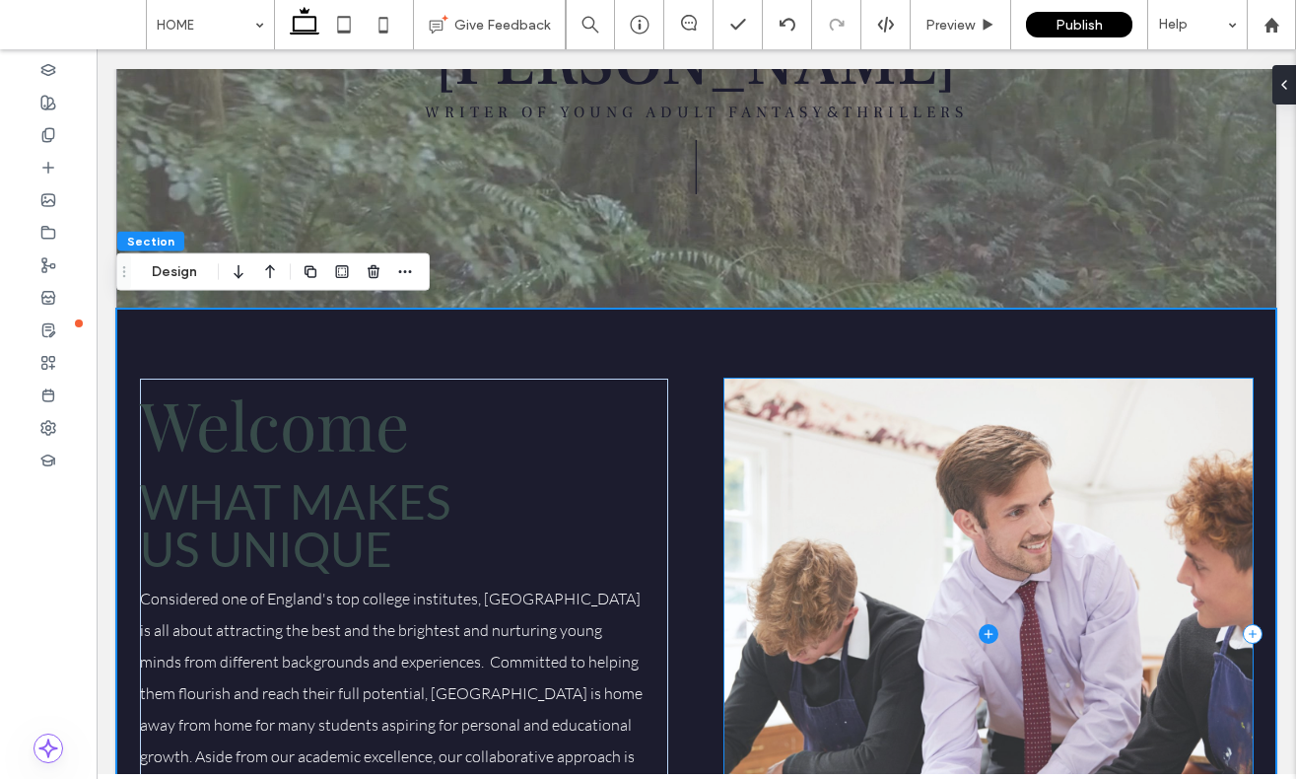
scroll to position [0, 0]
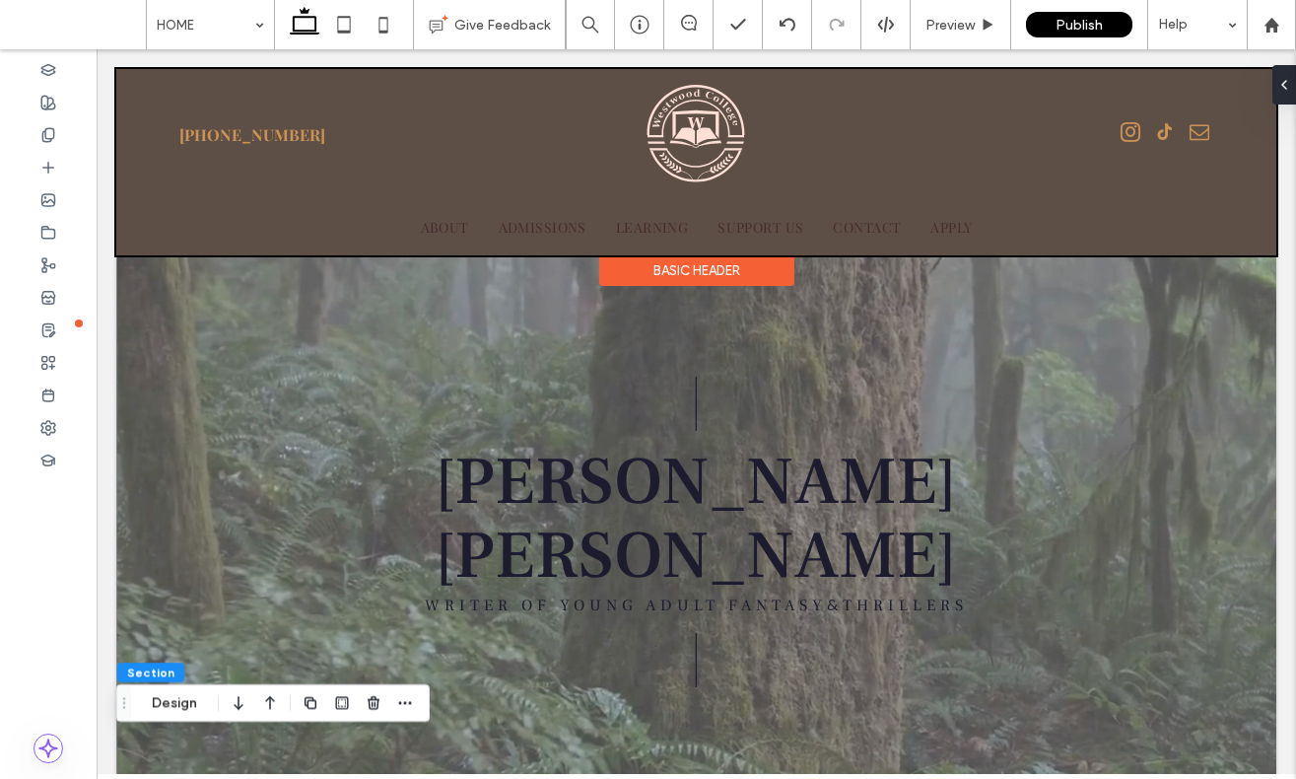
click at [203, 133] on div at bounding box center [696, 162] width 1160 height 186
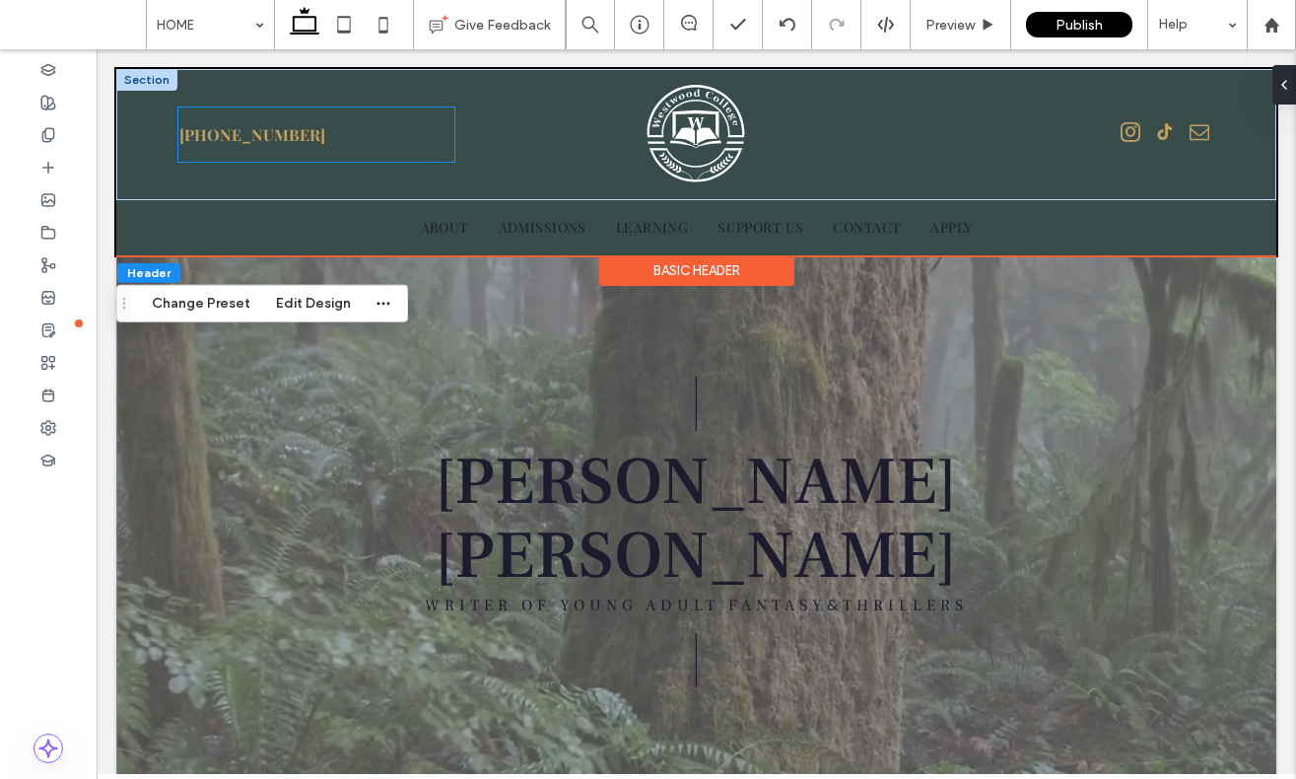
click at [233, 141] on span "555-555-555" at bounding box center [252, 134] width 146 height 52
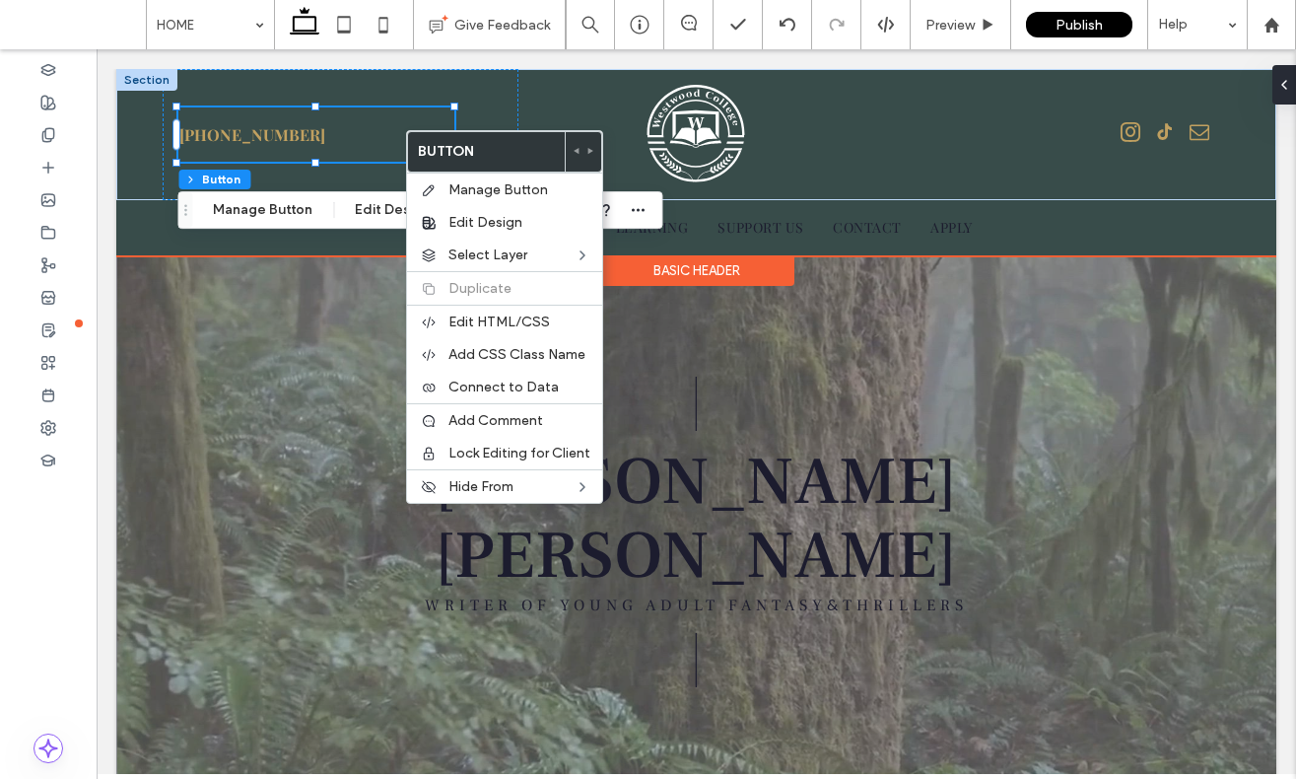
click at [293, 137] on link "555-555-555" at bounding box center [316, 134] width 276 height 54
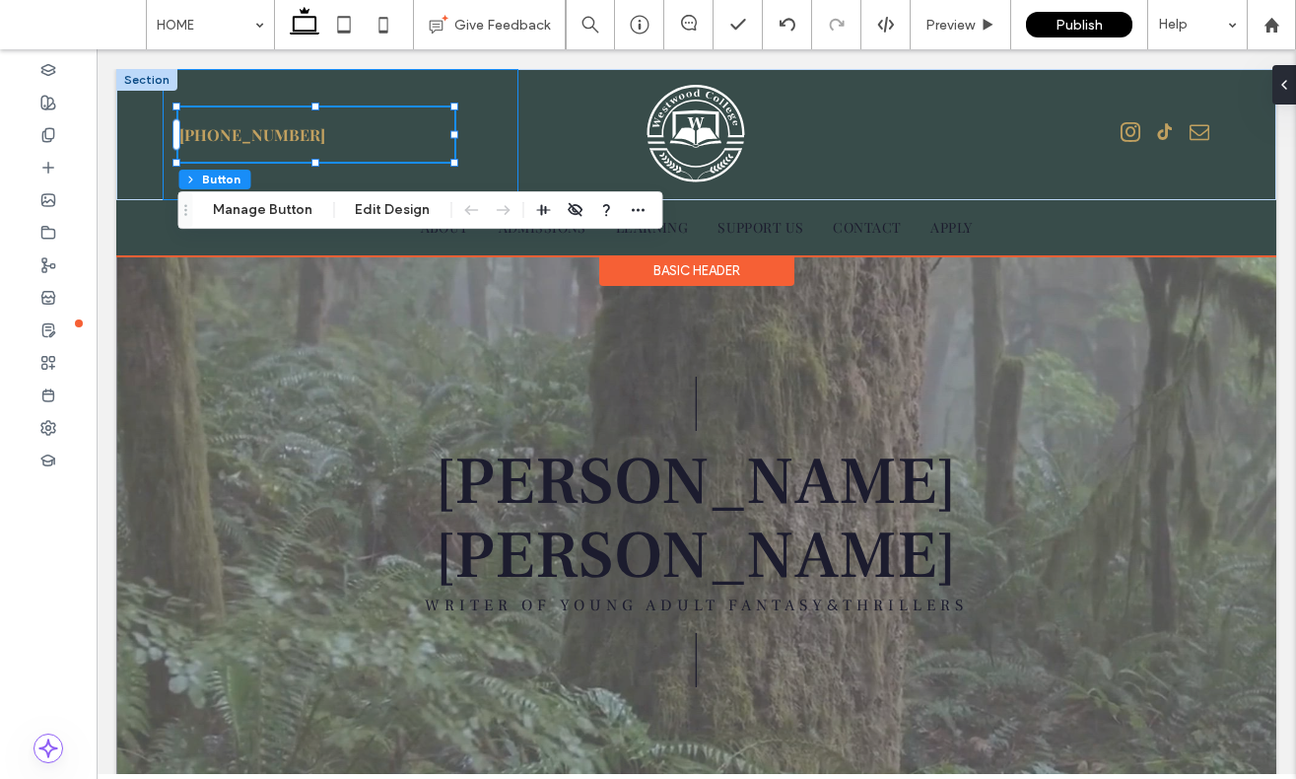
click at [477, 120] on div "555-555-555" at bounding box center [341, 134] width 356 height 131
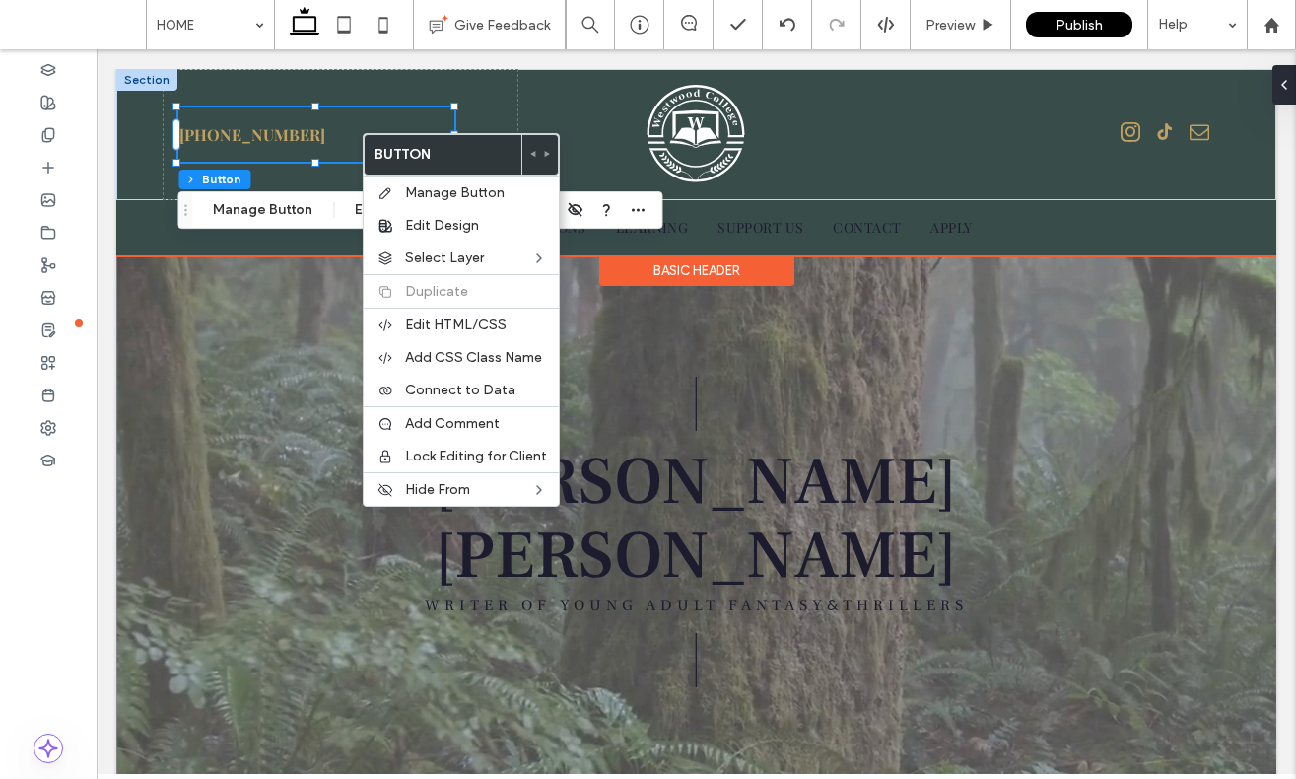
click at [237, 139] on span "555-555-555" at bounding box center [252, 134] width 146 height 52
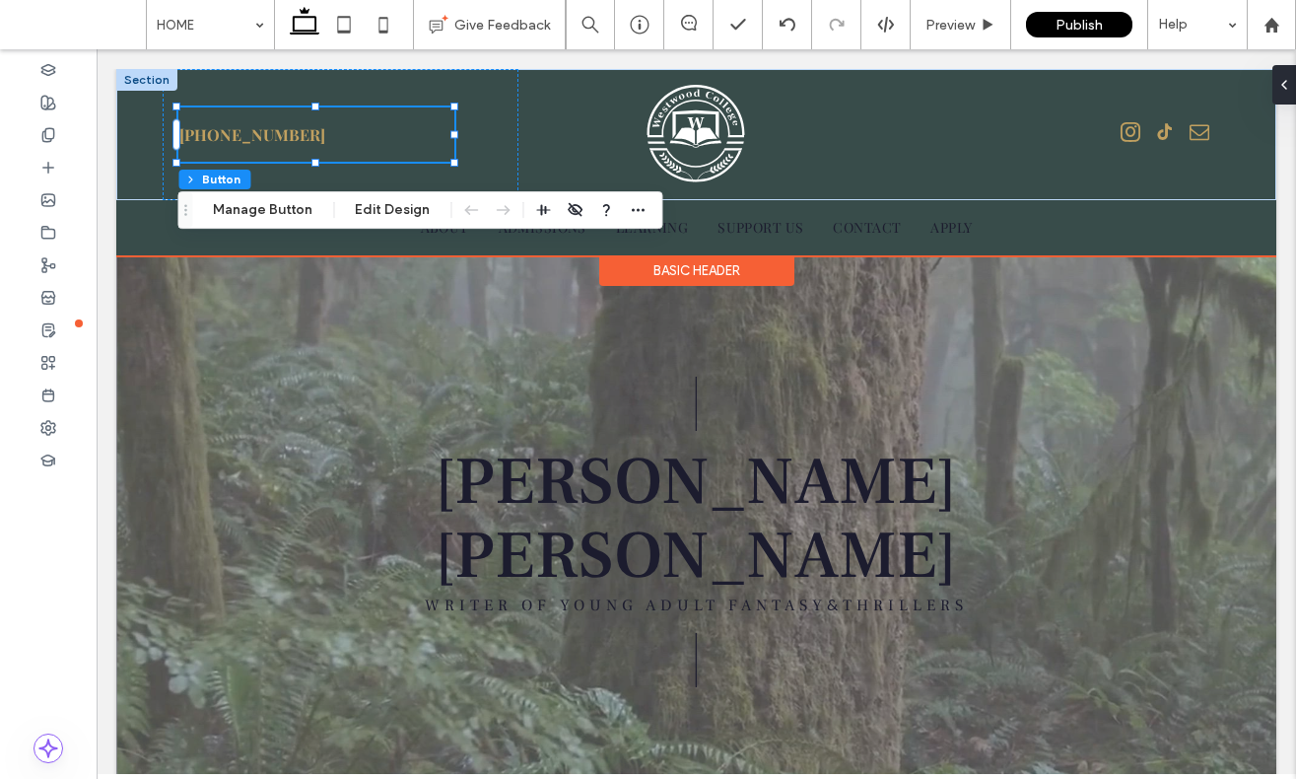
click at [221, 144] on span "555-555-555" at bounding box center [252, 134] width 146 height 52
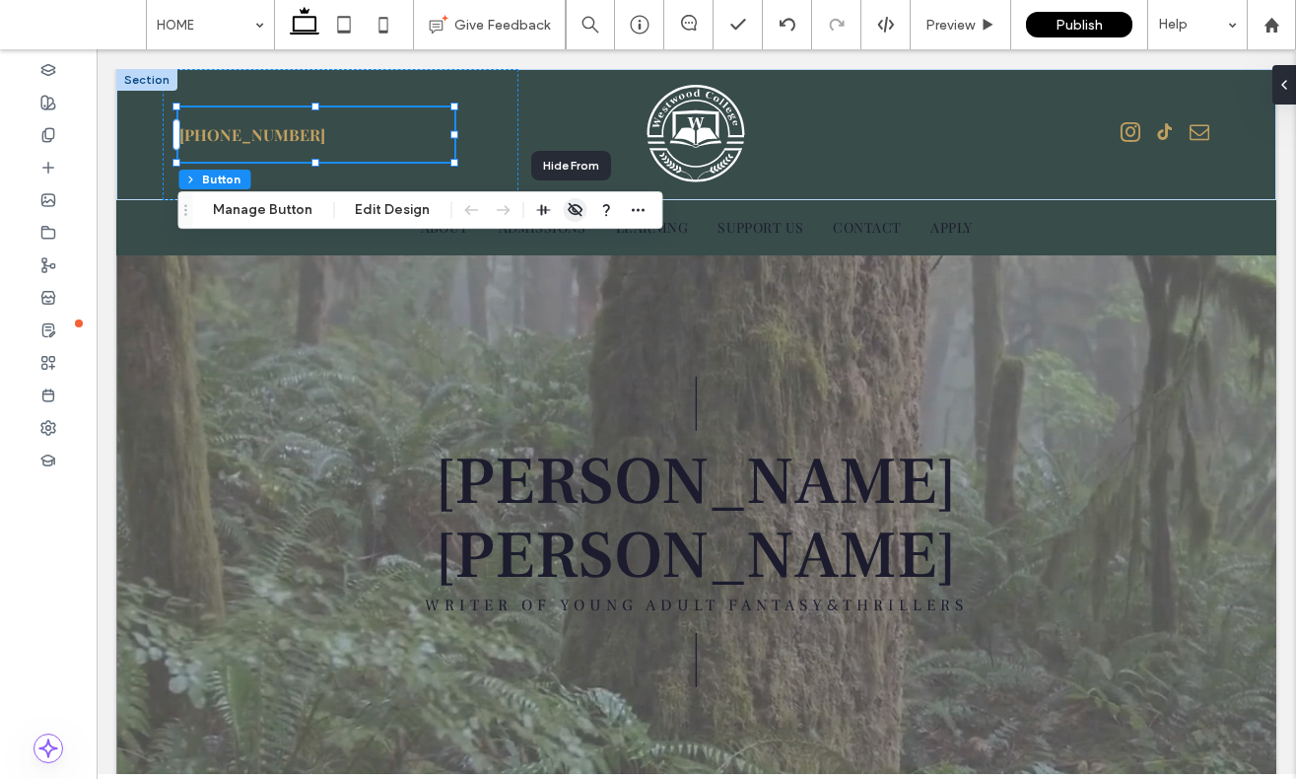
drag, startPoint x: 566, startPoint y: 203, endPoint x: 469, endPoint y: 154, distance: 108.5
click at [567, 203] on icon "button" at bounding box center [575, 210] width 16 height 16
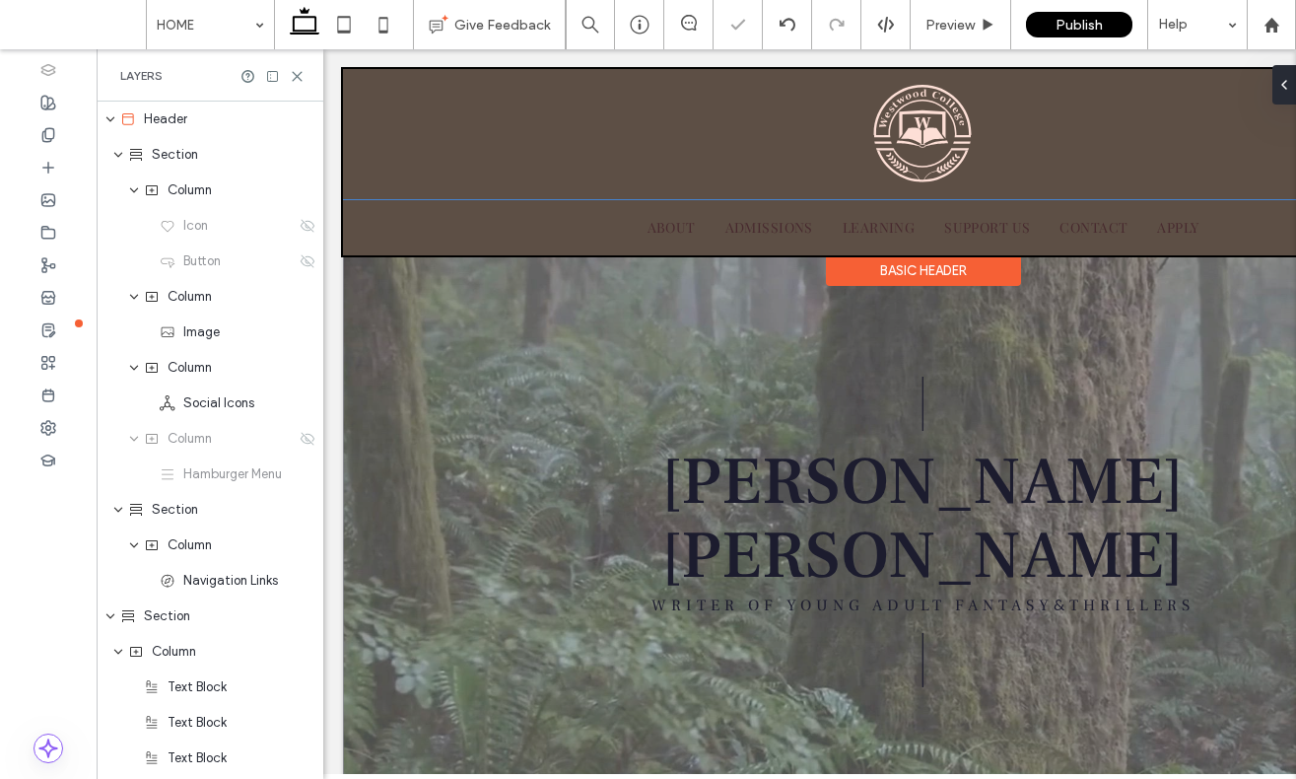
scroll to position [0, 227]
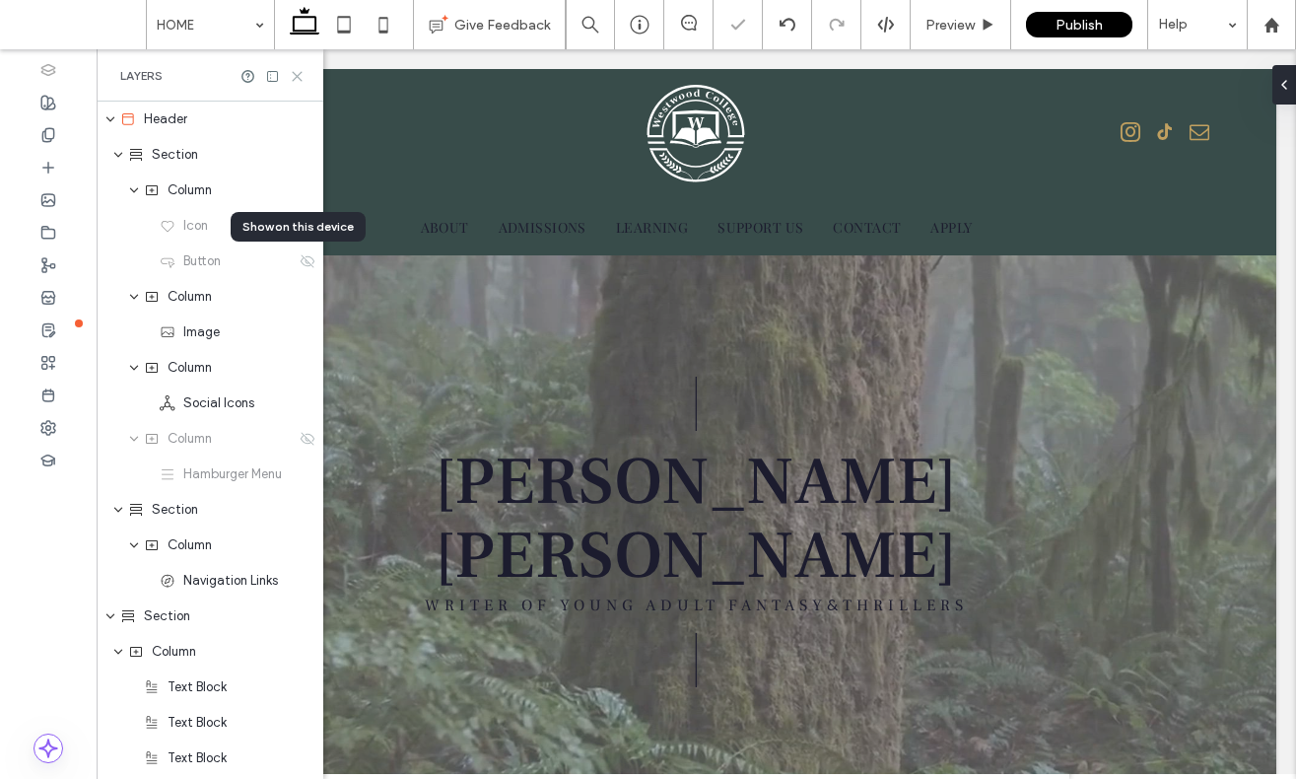
click at [295, 77] on use at bounding box center [297, 76] width 9 height 9
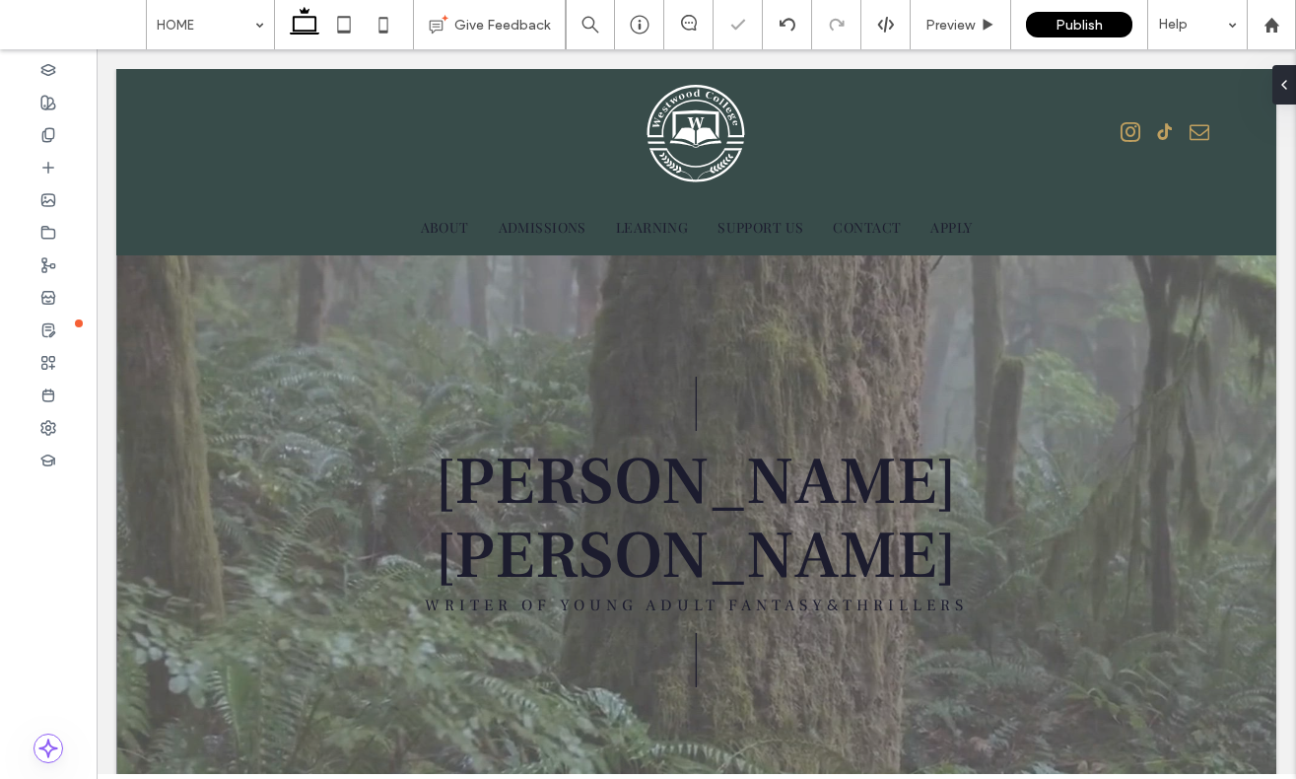
scroll to position [0, 0]
click at [955, 27] on span "Preview" at bounding box center [950, 25] width 49 height 17
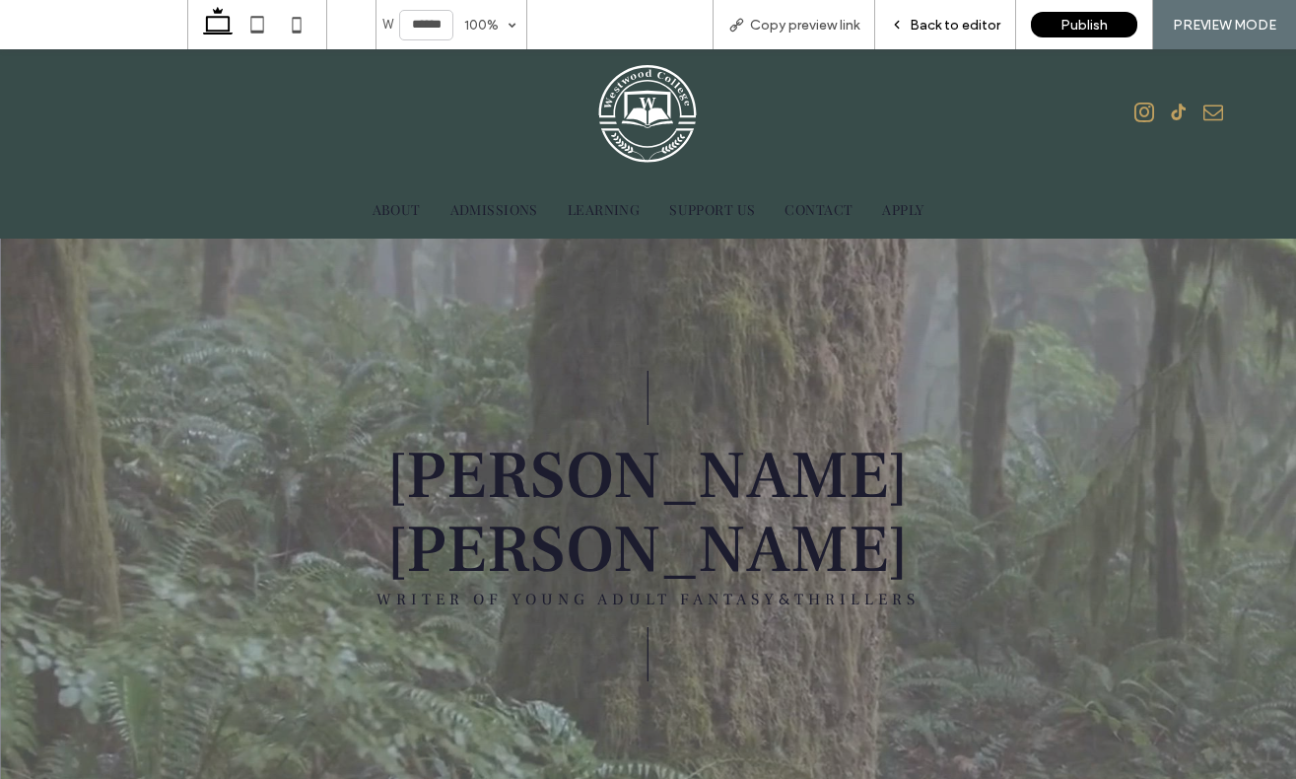
click at [970, 40] on div "Back to editor" at bounding box center [945, 24] width 141 height 49
click at [956, 31] on span "Back to editor" at bounding box center [955, 25] width 91 height 17
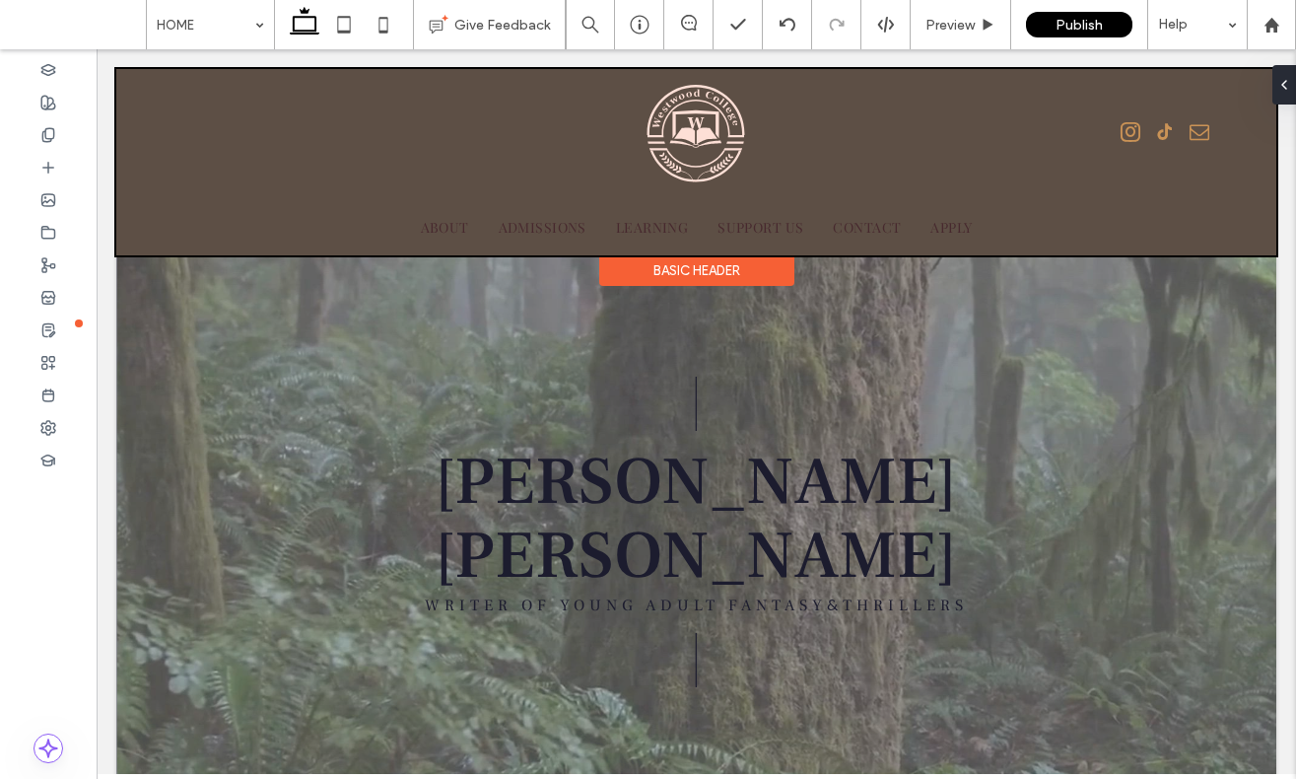
click at [697, 144] on div at bounding box center [696, 162] width 1160 height 186
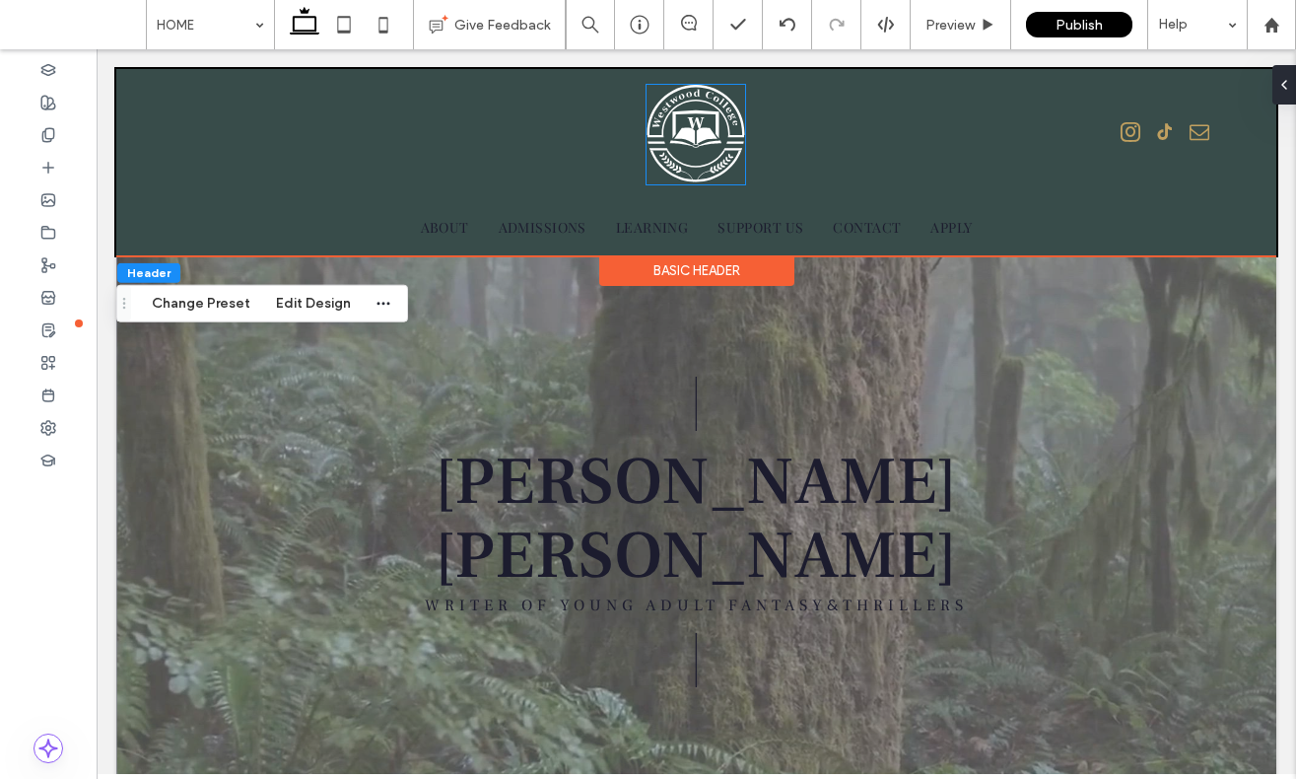
click at [697, 144] on img at bounding box center [696, 135] width 99 height 100
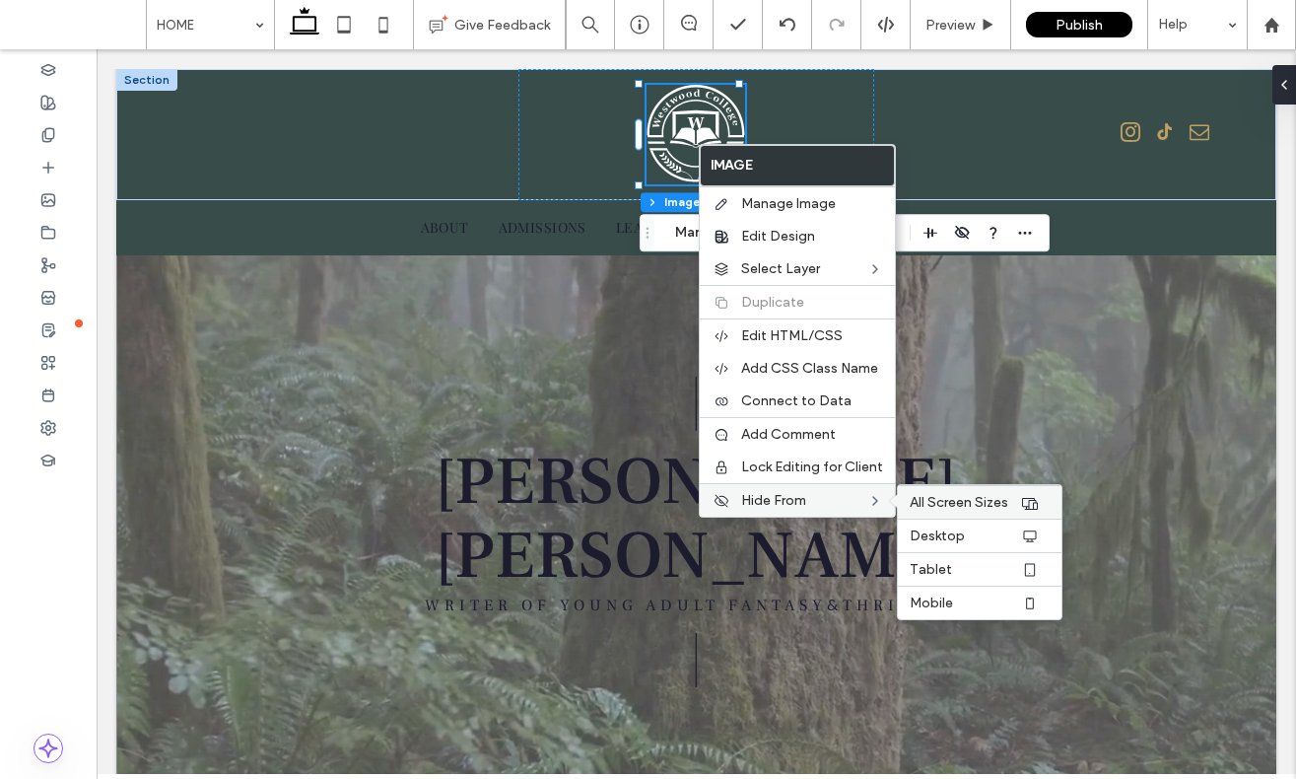
click at [922, 506] on span "All Screen Sizes" at bounding box center [959, 502] width 99 height 17
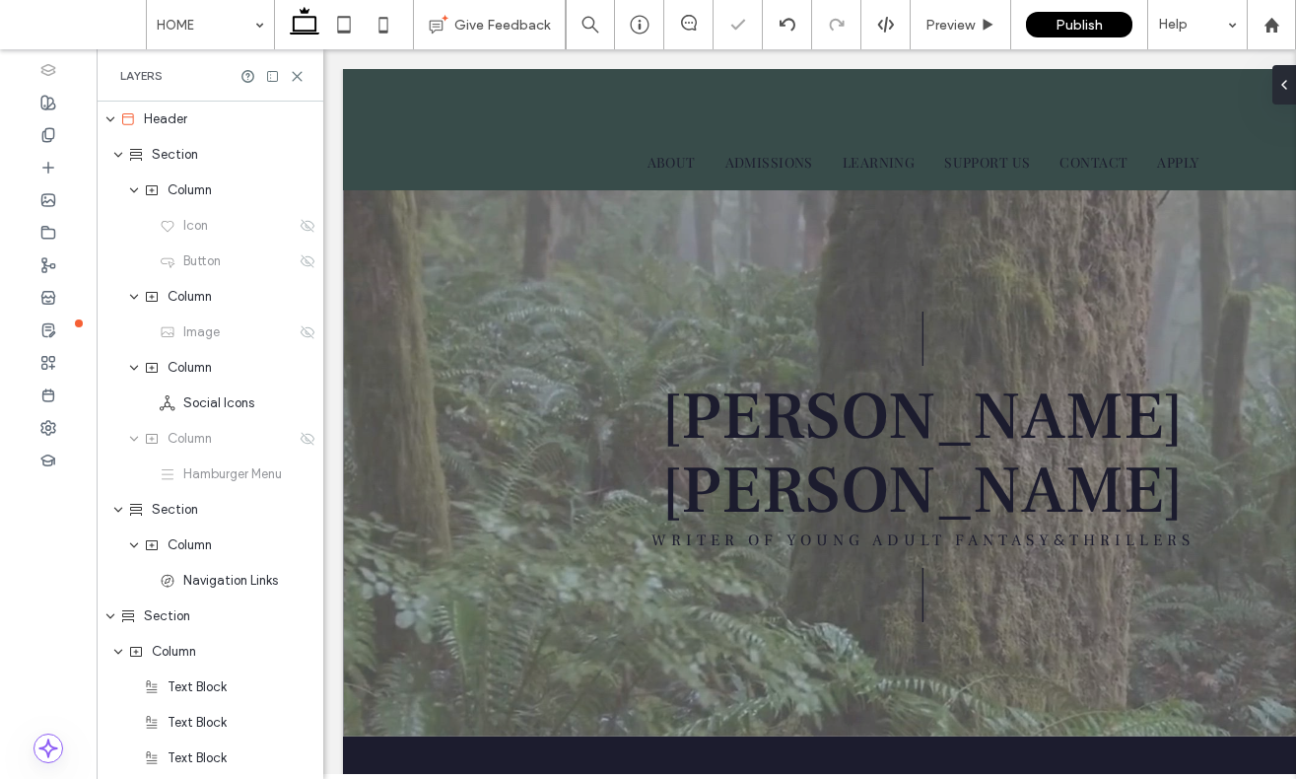
scroll to position [0, 227]
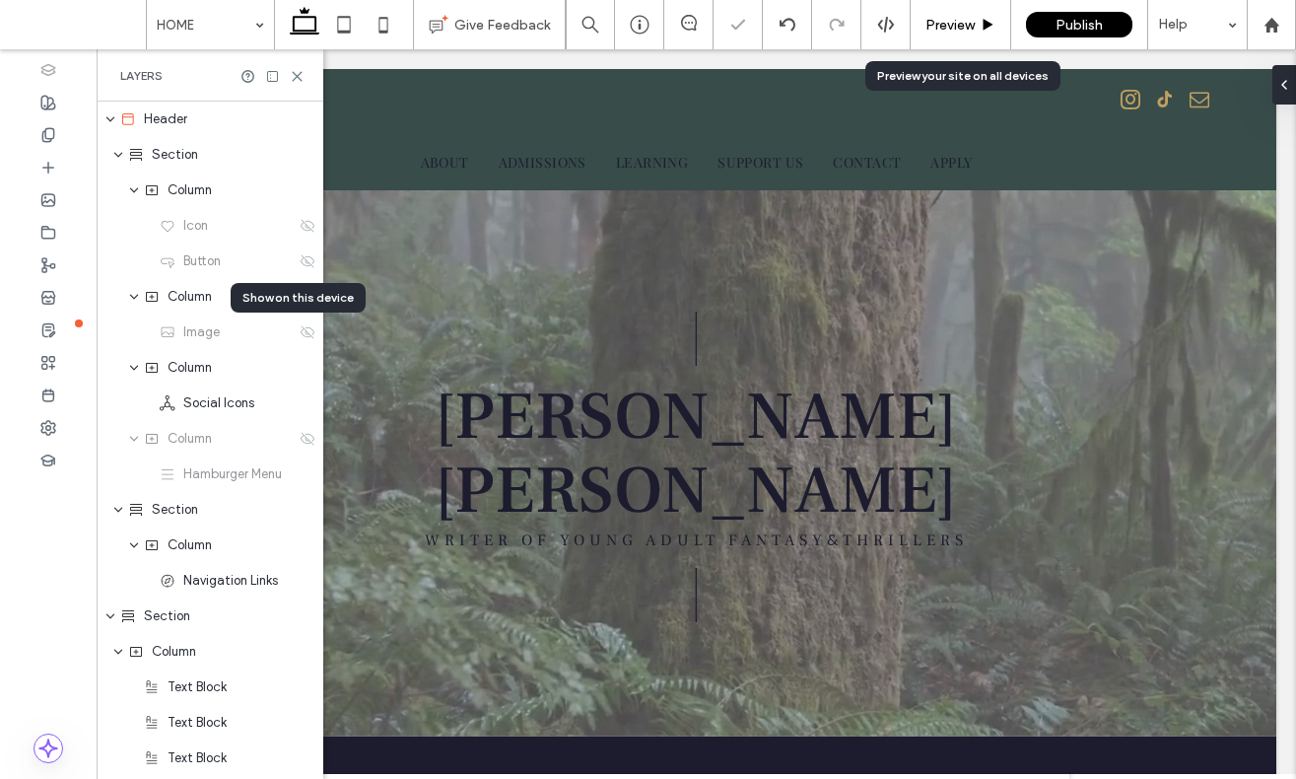
click at [976, 25] on div "Preview" at bounding box center [961, 25] width 100 height 17
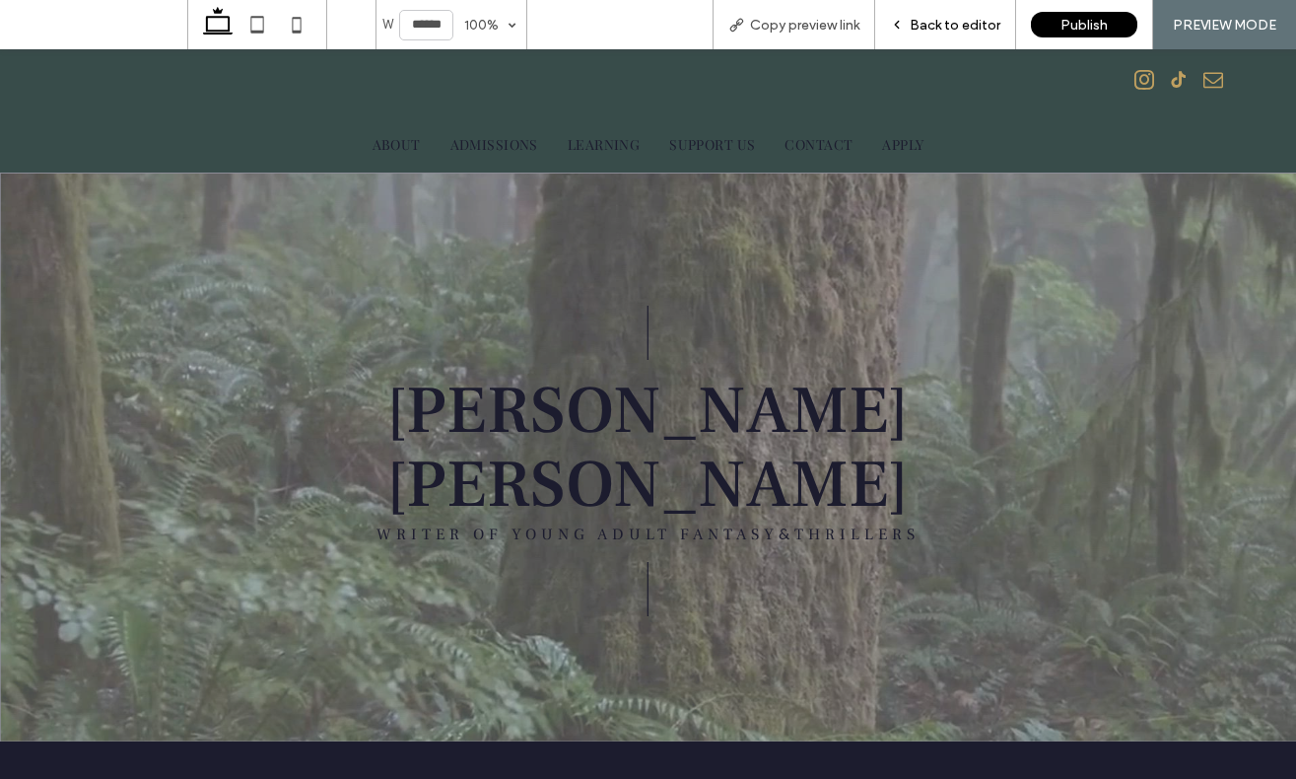
click at [950, 35] on div "Back to editor" at bounding box center [945, 24] width 141 height 49
click at [956, 26] on span "Back to editor" at bounding box center [955, 25] width 91 height 17
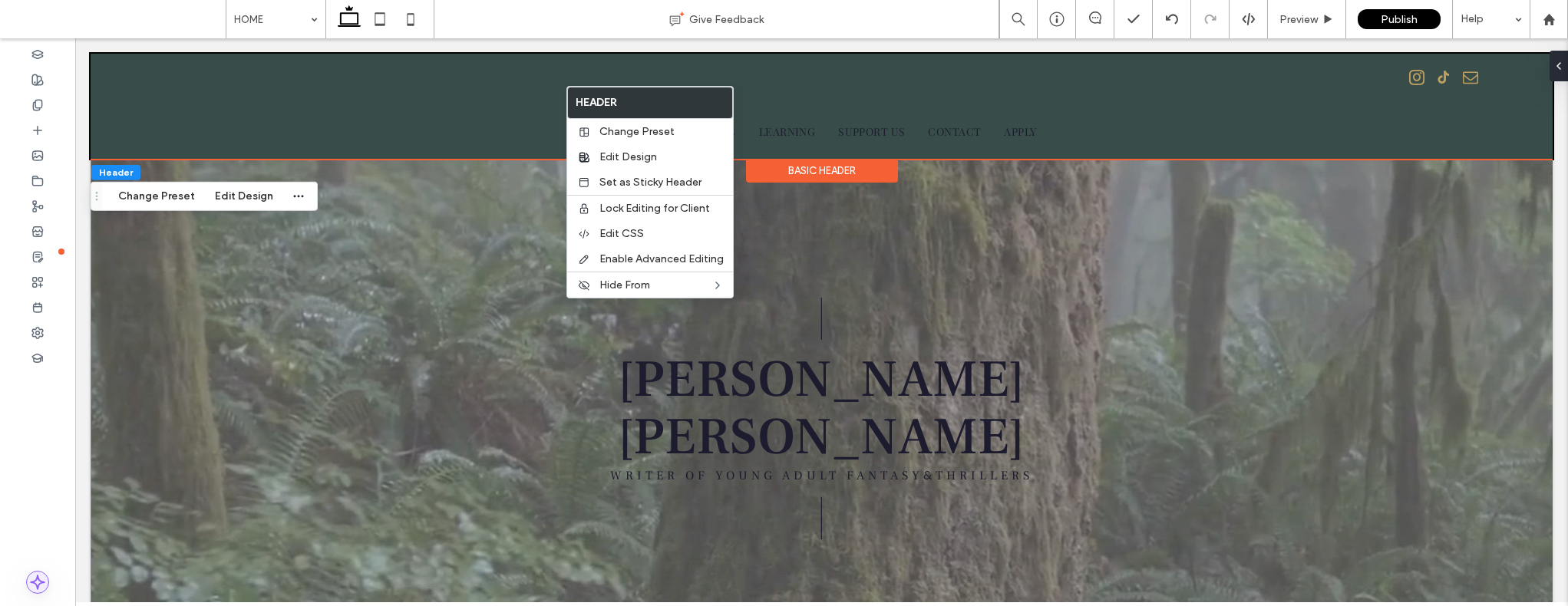
click at [32, 576] on icon at bounding box center [37, 582] width 16 height 16
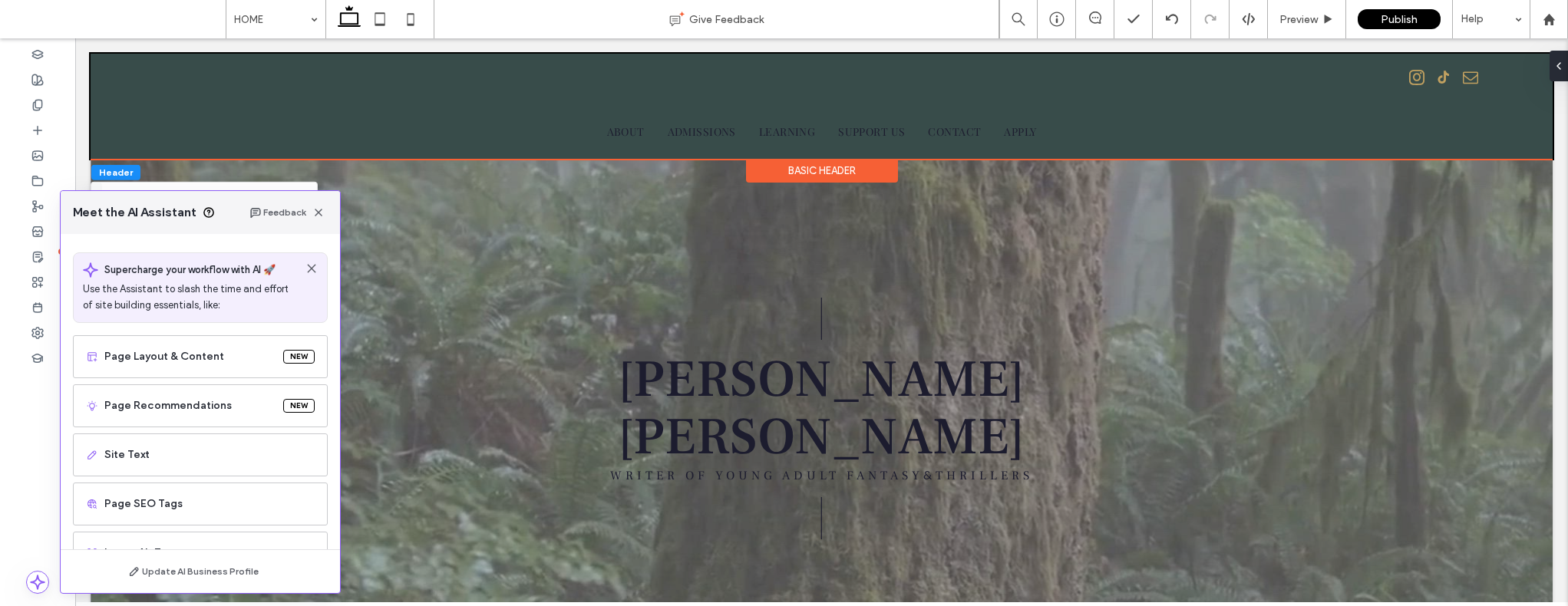
click at [32, 496] on div at bounding box center [37, 322] width 76 height 568
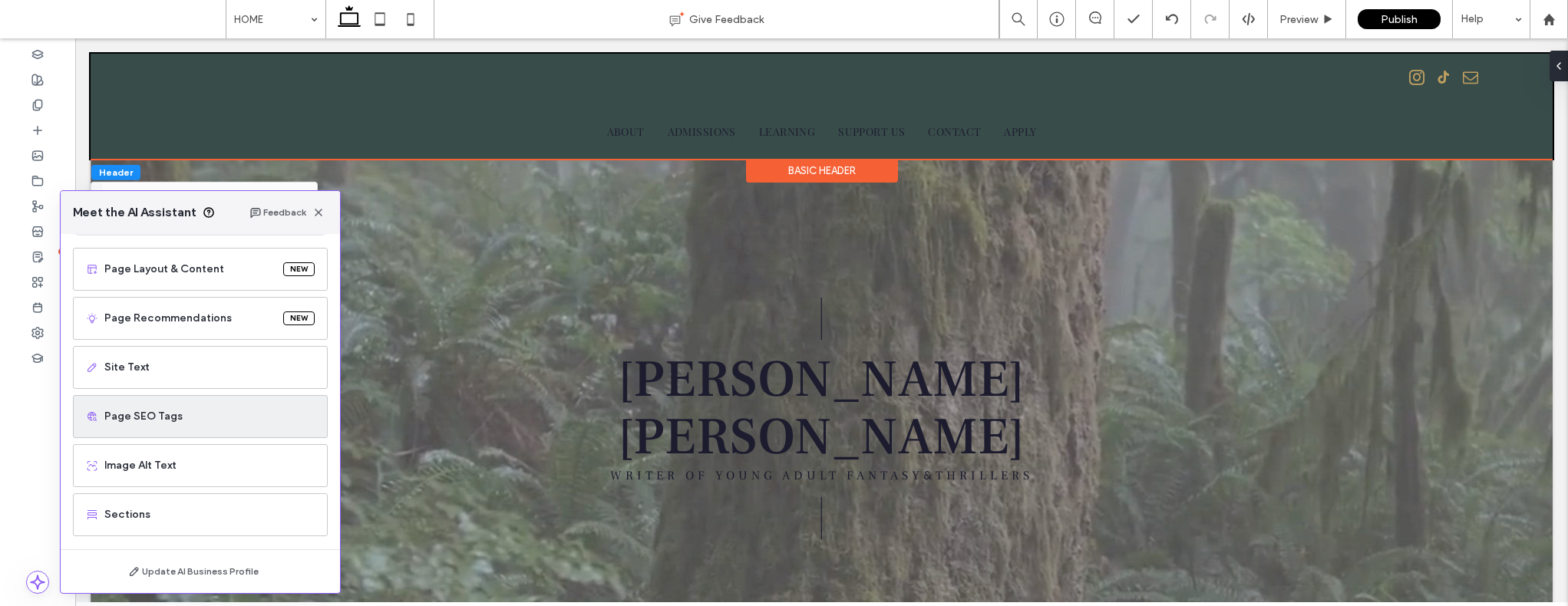
scroll to position [93, 0]
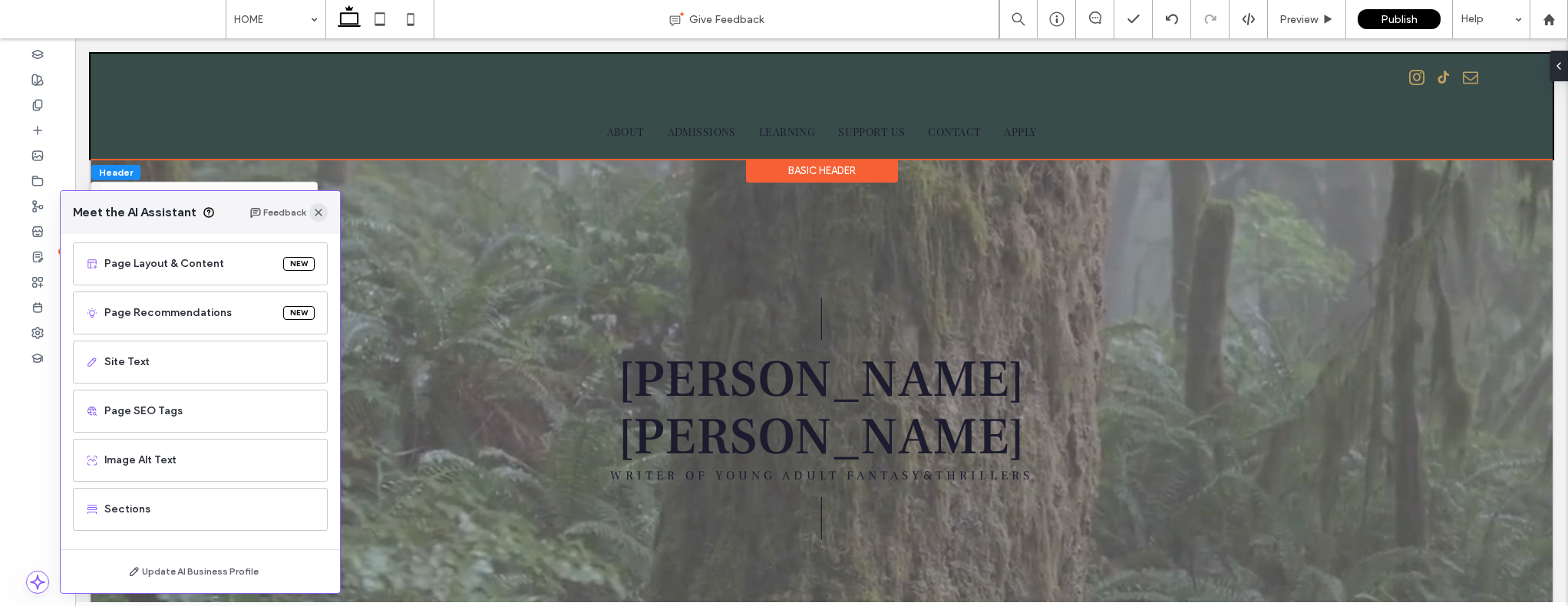
click at [323, 215] on icon "button" at bounding box center [318, 212] width 12 height 12
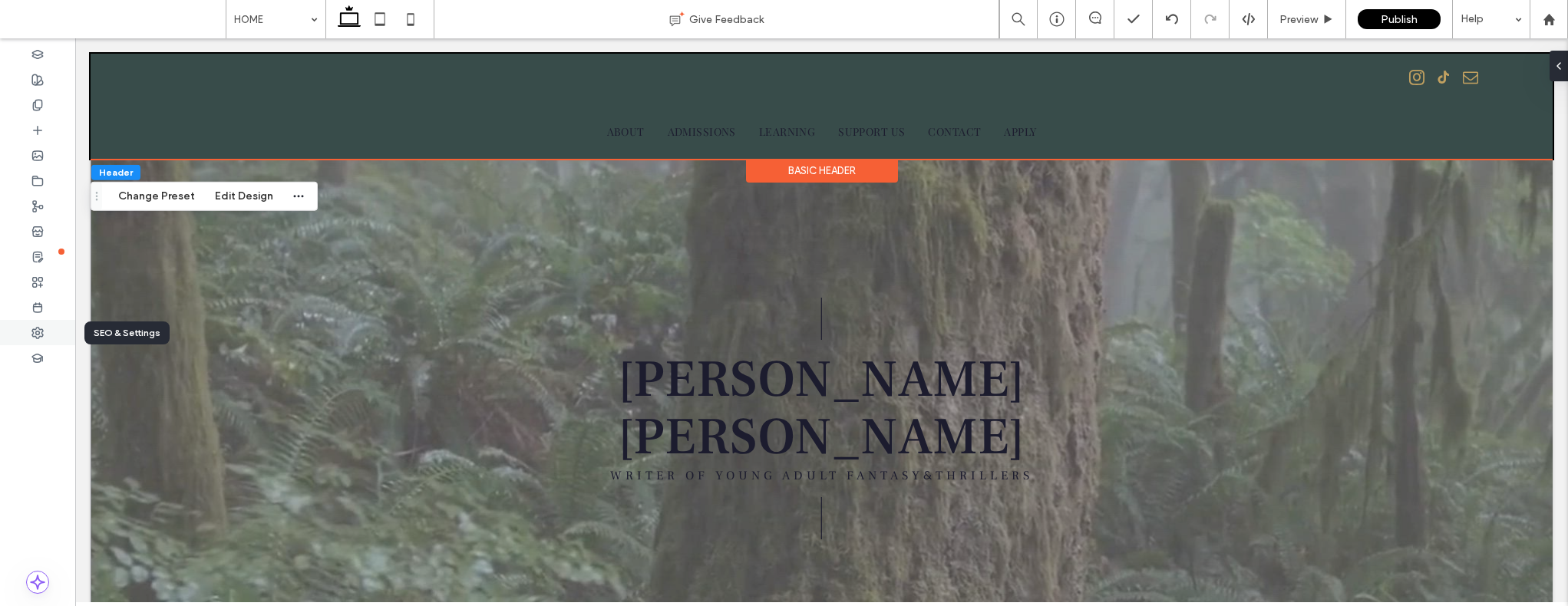
click at [54, 320] on div at bounding box center [37, 332] width 76 height 26
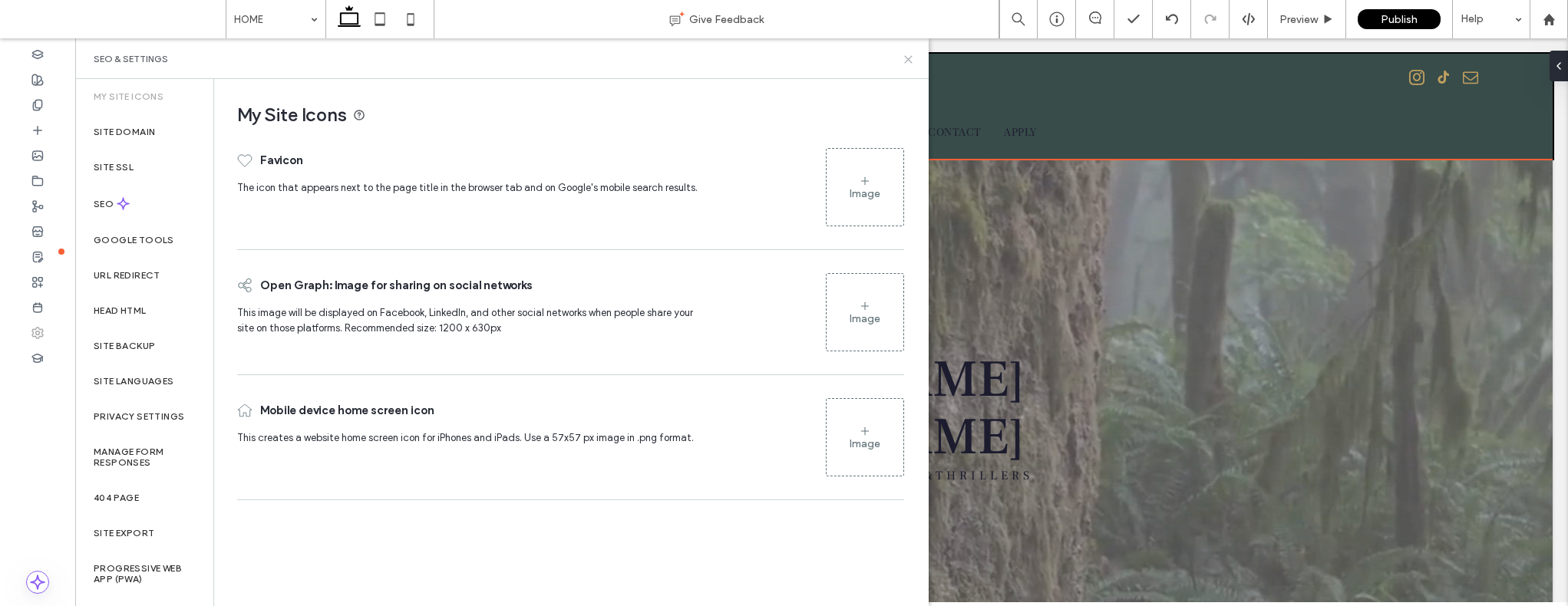
drag, startPoint x: 912, startPoint y: 62, endPoint x: 836, endPoint y: 23, distance: 85.4
click at [912, 62] on icon at bounding box center [908, 59] width 12 height 12
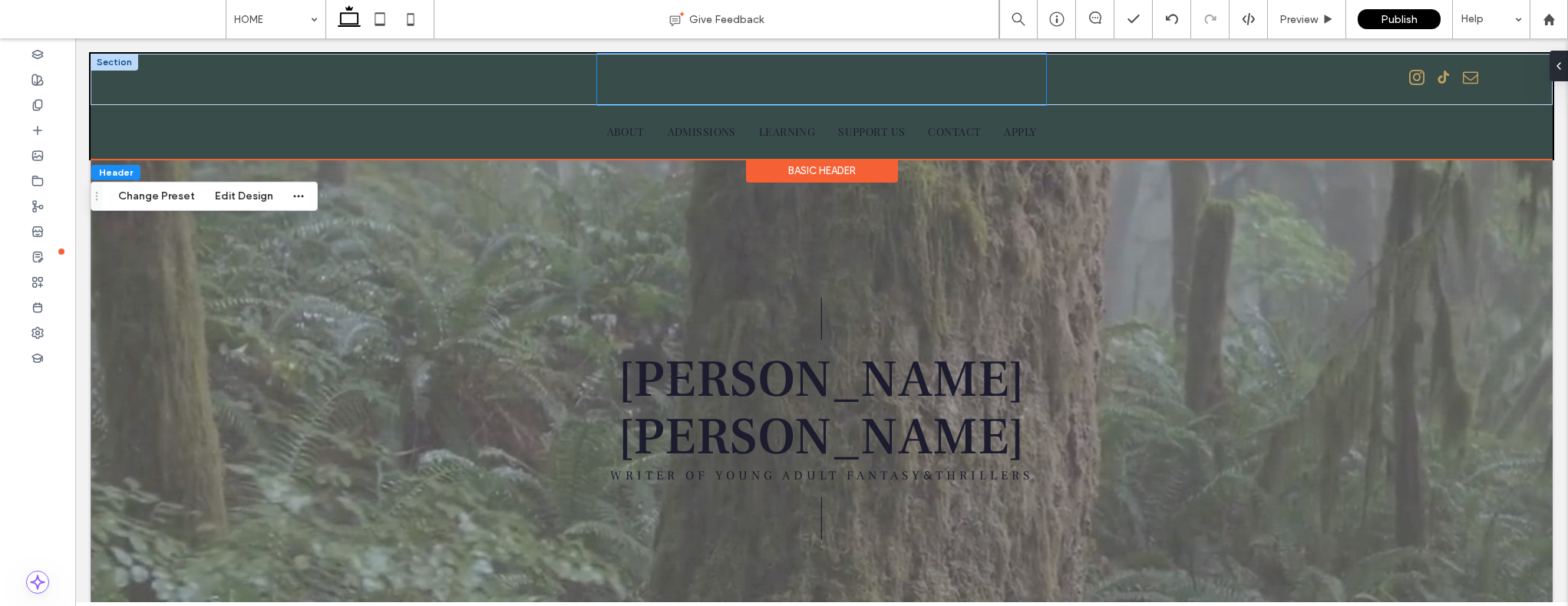
click at [842, 92] on div at bounding box center [821, 79] width 448 height 51
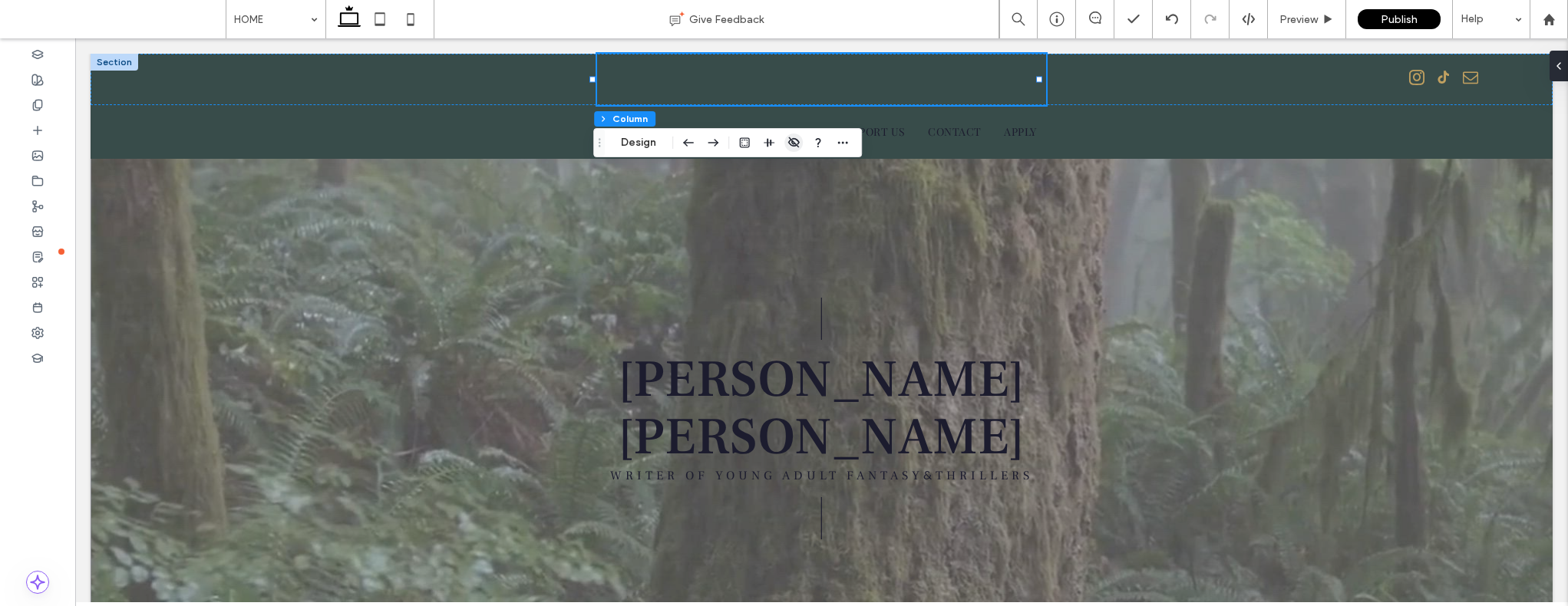
click at [800, 141] on span "button" at bounding box center [794, 143] width 19 height 19
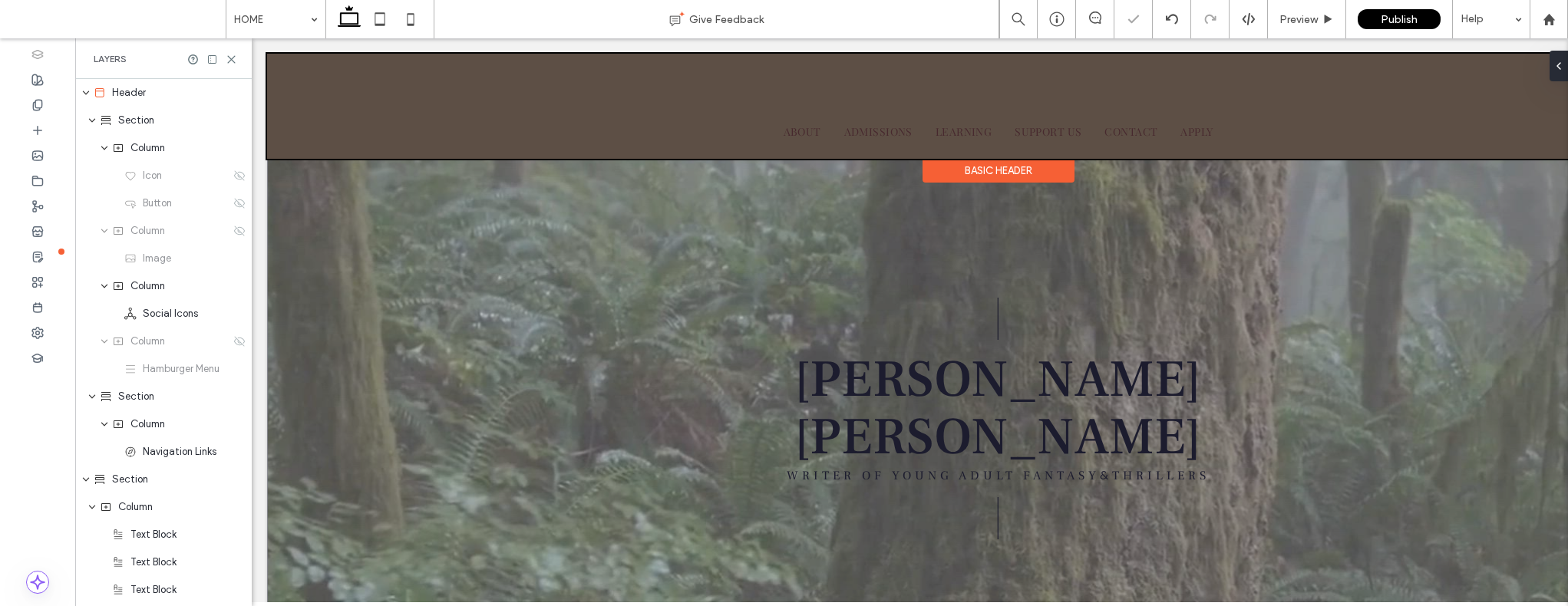
scroll to position [0, 177]
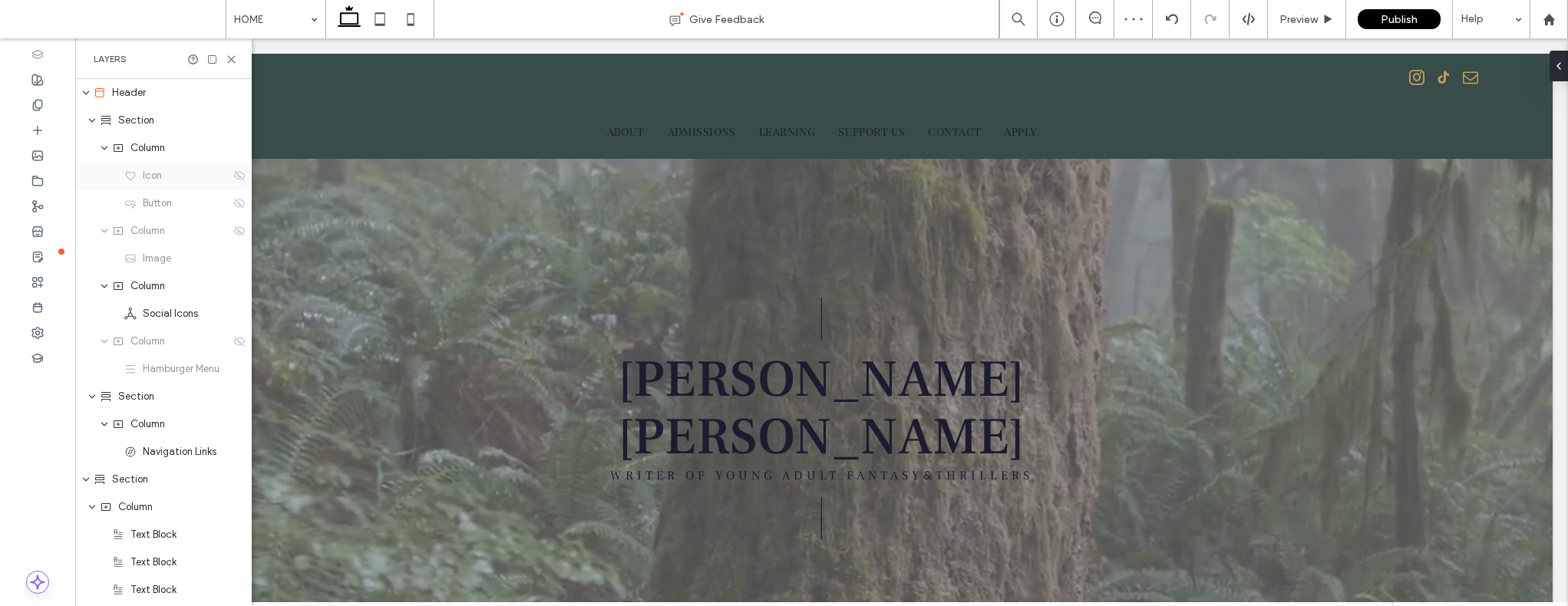
click at [233, 183] on div "Icon" at bounding box center [163, 175] width 177 height 27
click at [234, 175] on icon at bounding box center [240, 176] width 12 height 12
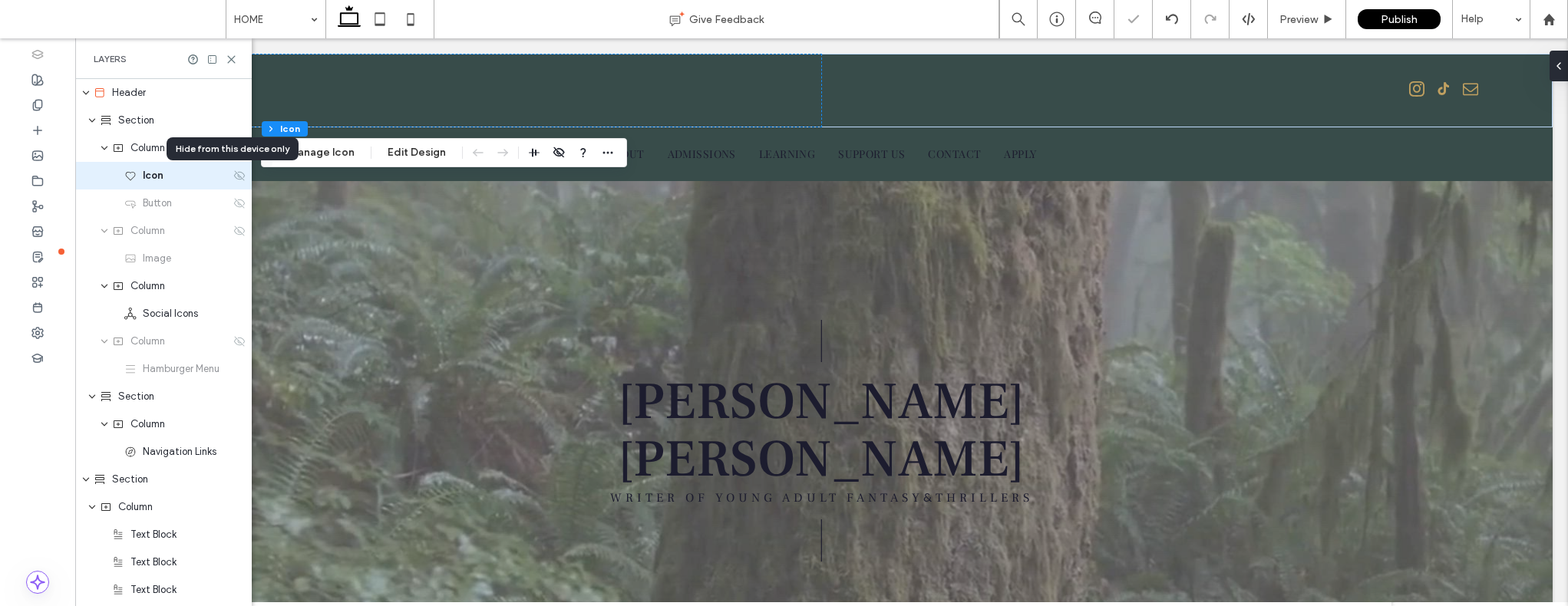
click at [234, 176] on use at bounding box center [240, 175] width 11 height 10
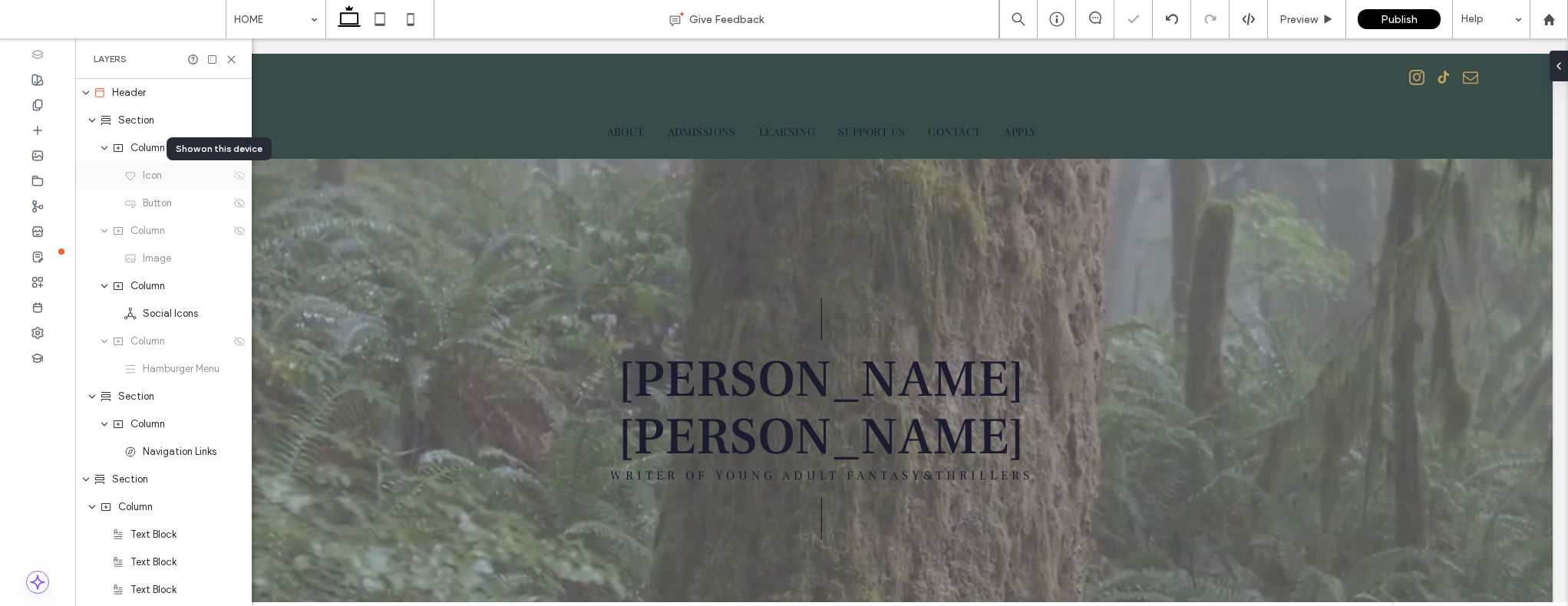
click at [234, 176] on use at bounding box center [240, 175] width 11 height 10
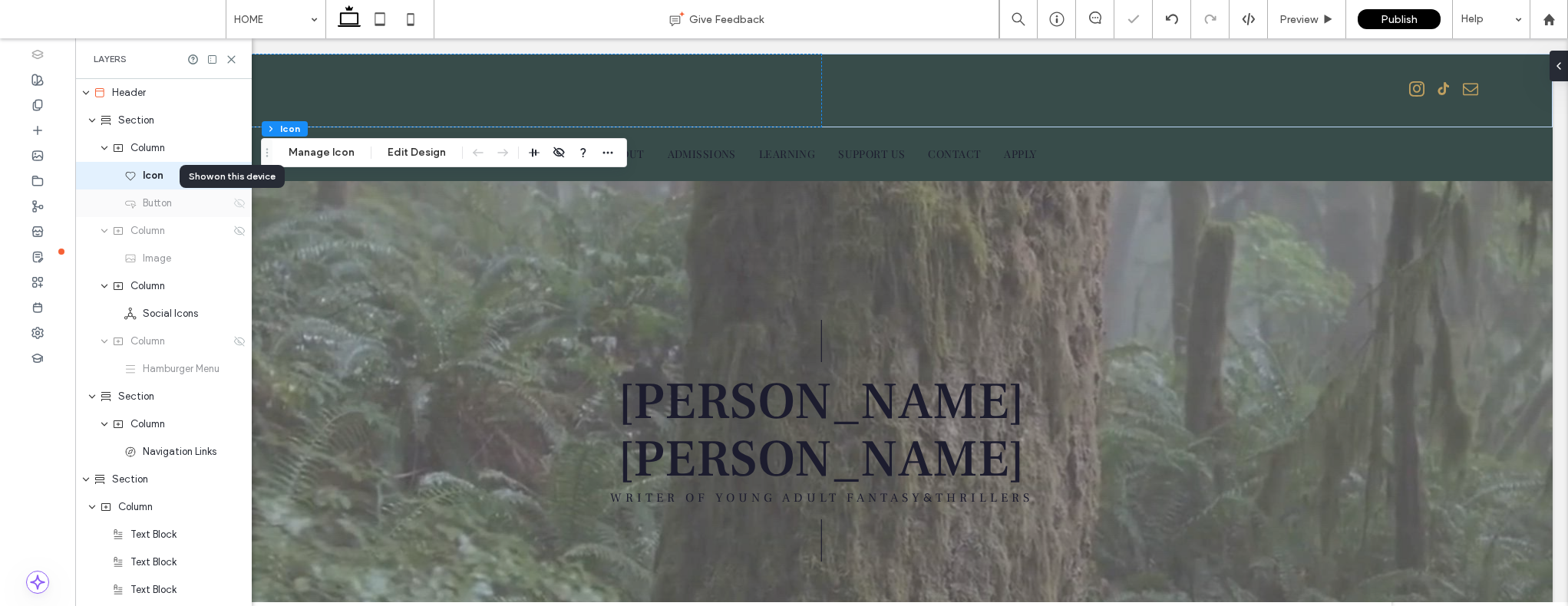
click at [234, 202] on use at bounding box center [240, 202] width 11 height 10
click at [234, 233] on icon at bounding box center [240, 231] width 12 height 12
click at [234, 262] on icon at bounding box center [240, 258] width 12 height 12
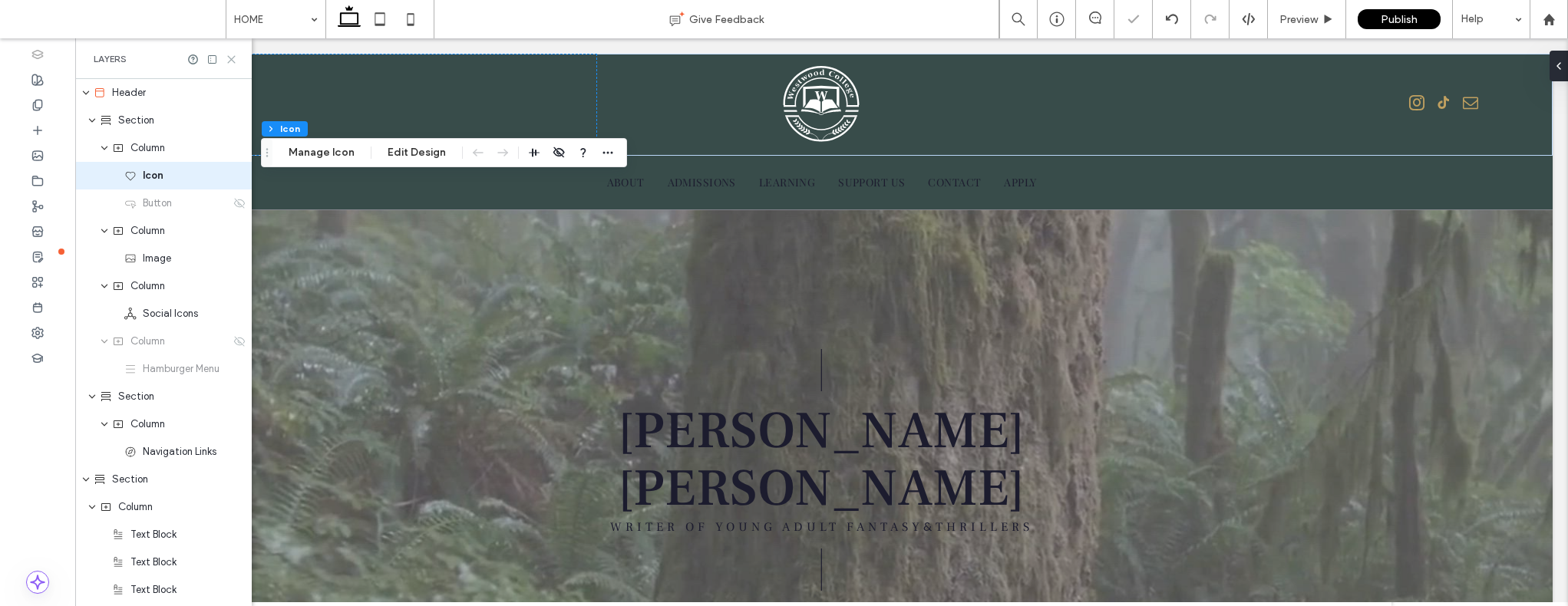
click at [229, 61] on use at bounding box center [231, 59] width 7 height 7
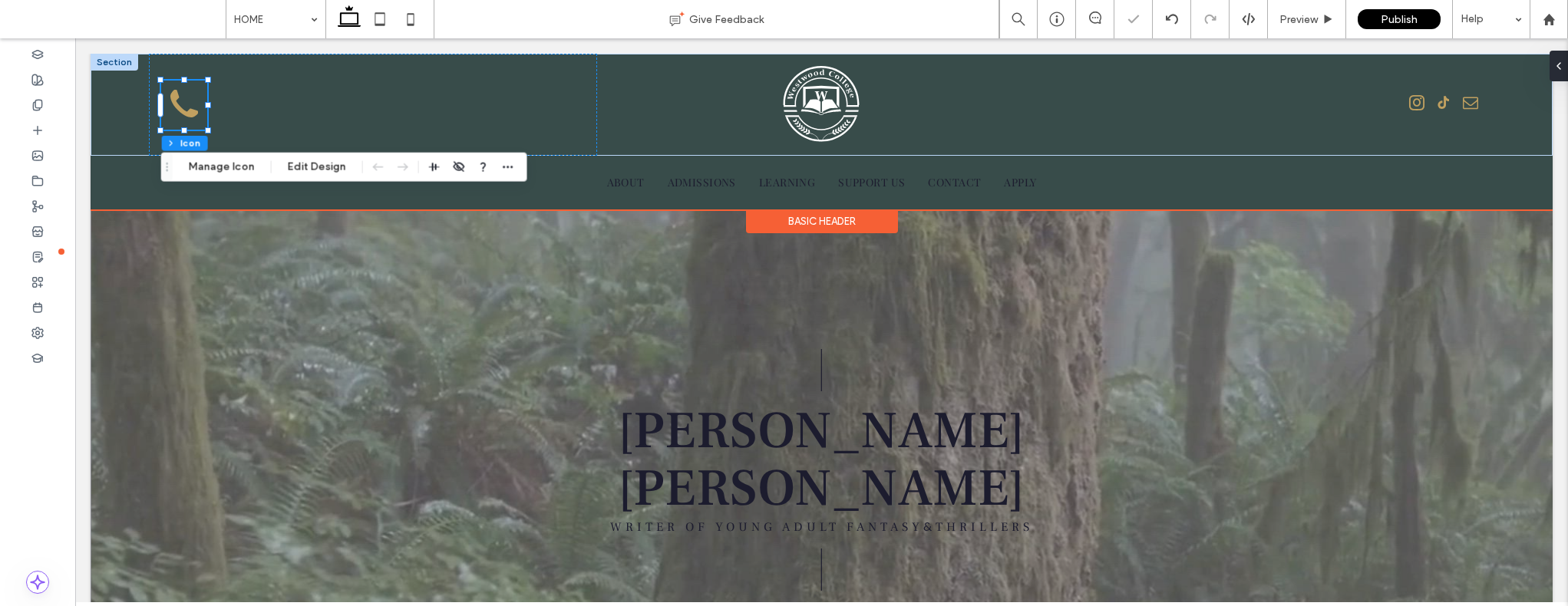
scroll to position [0, 0]
click at [456, 165] on icon "button" at bounding box center [459, 167] width 12 height 12
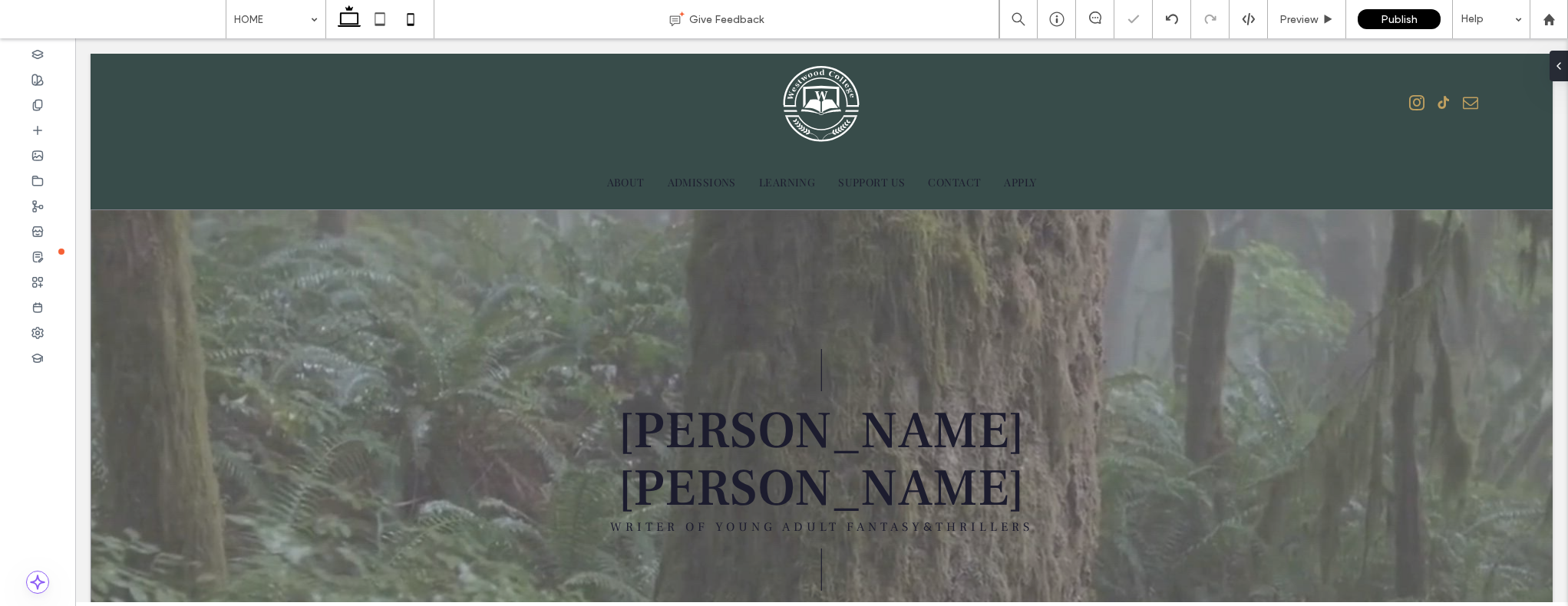
click at [400, 6] on icon at bounding box center [410, 19] width 30 height 30
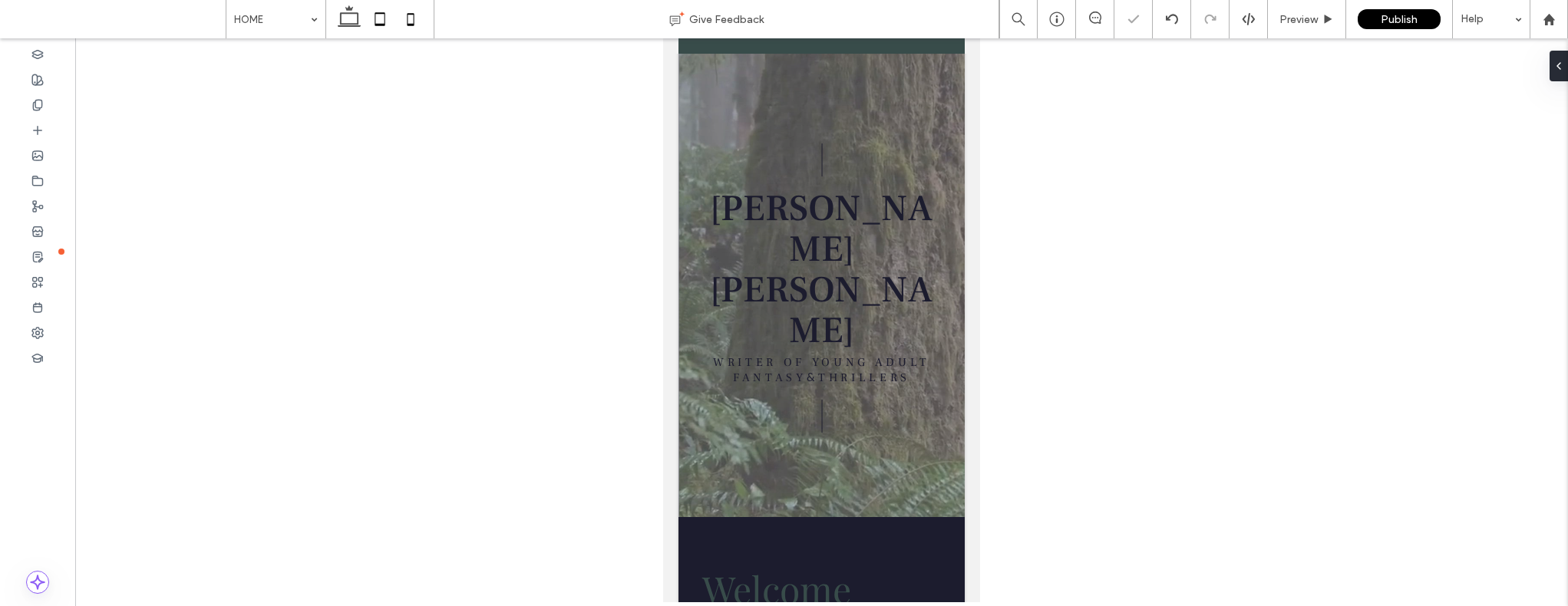
click at [387, 12] on icon at bounding box center [379, 19] width 30 height 30
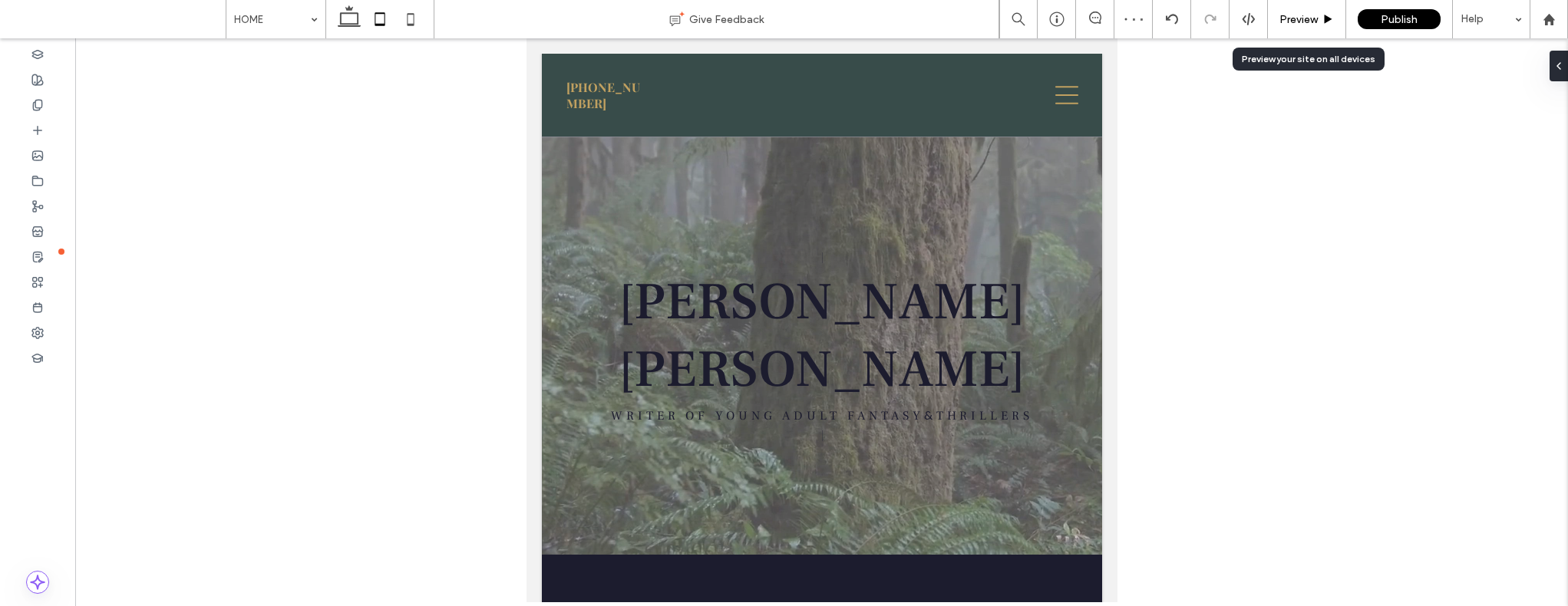
click at [1126, 14] on span "Preview" at bounding box center [1298, 19] width 38 height 13
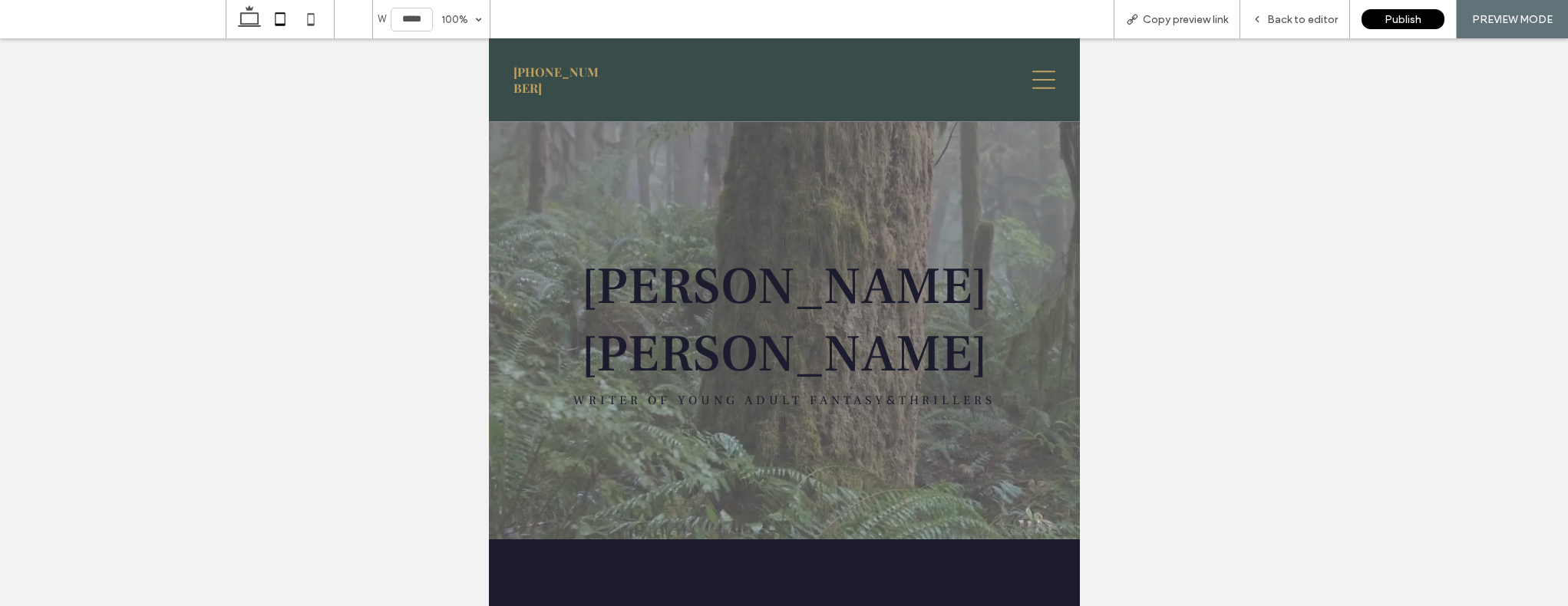
click at [1032, 72] on icon at bounding box center [1043, 80] width 23 height 19
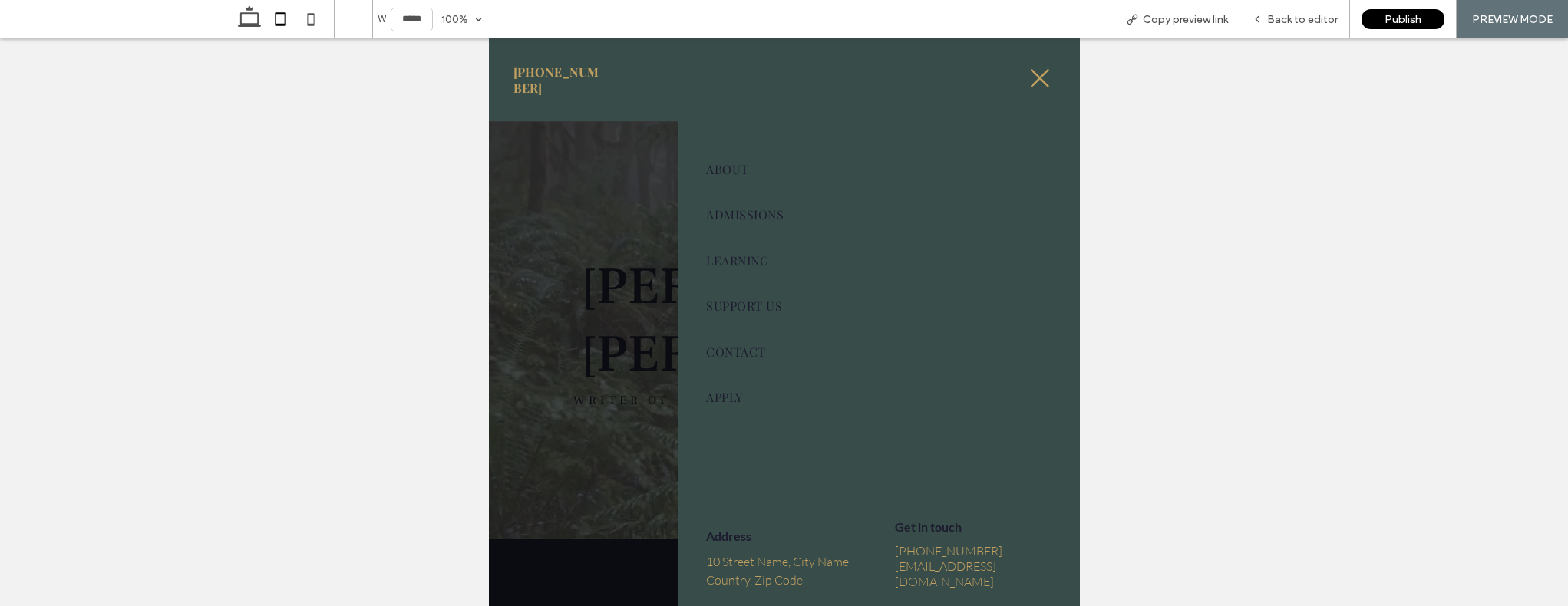
click at [1034, 77] on icon at bounding box center [1039, 79] width 23 height 23
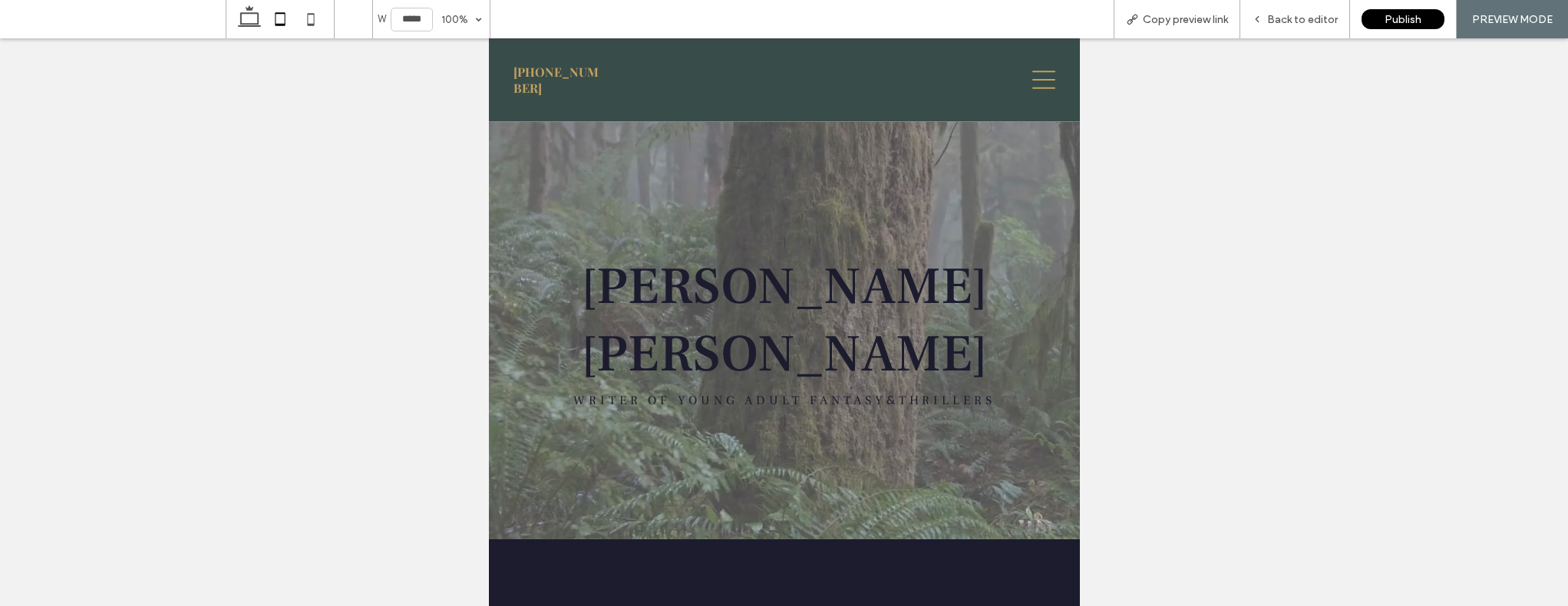
click at [1033, 72] on icon at bounding box center [1043, 80] width 23 height 19
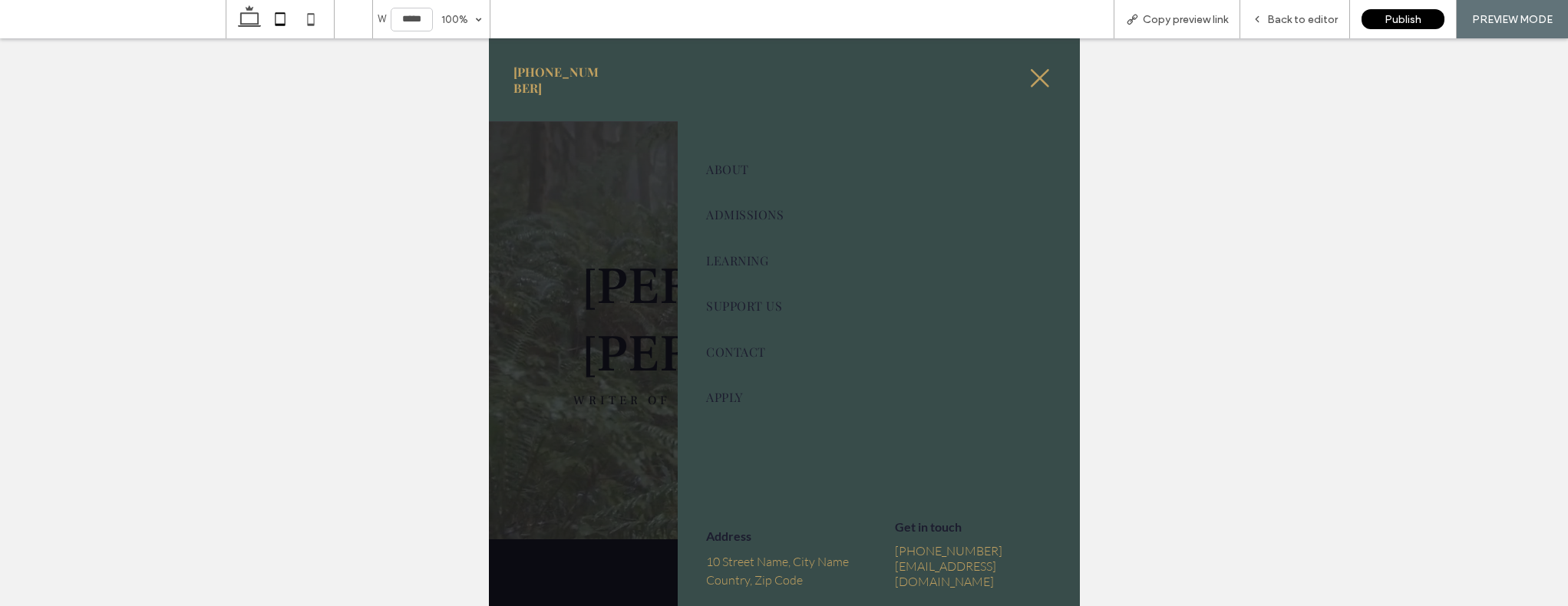
click at [1030, 81] on icon at bounding box center [1039, 79] width 23 height 23
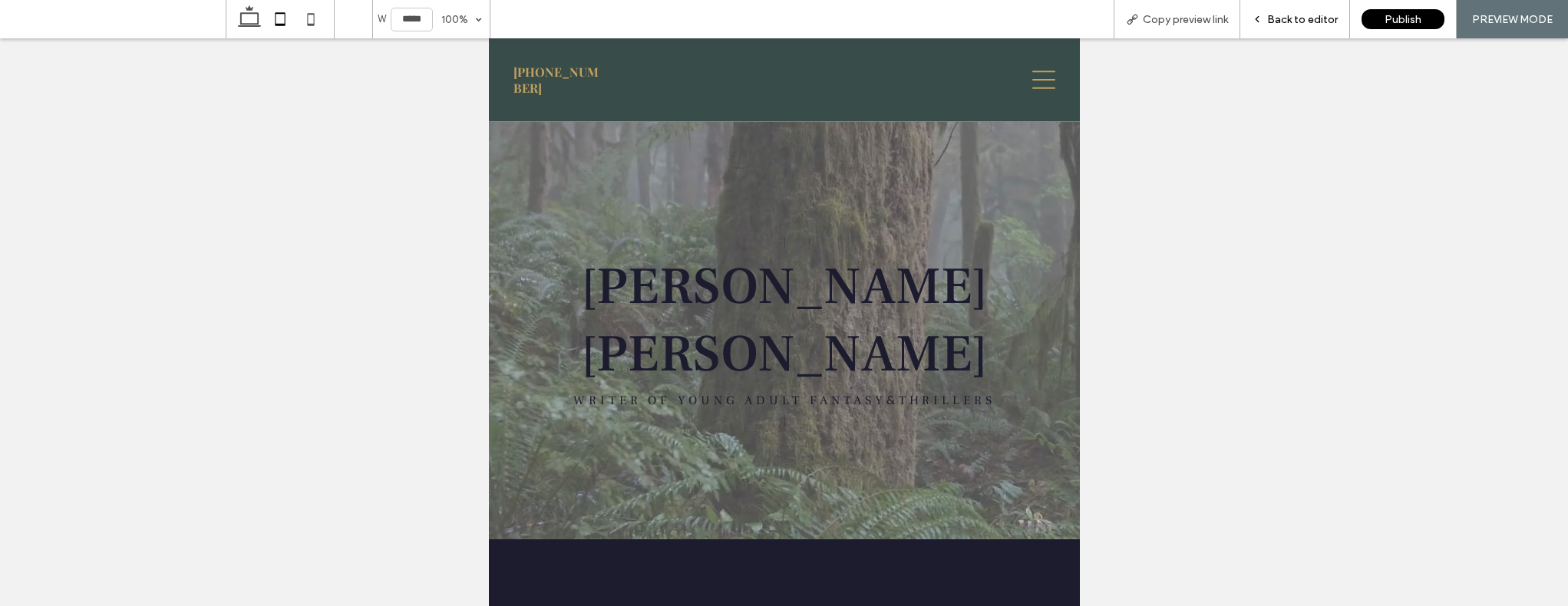
click at [1126, 26] on div "Back to editor" at bounding box center [1295, 19] width 110 height 38
click at [1126, 27] on div "Back to editor" at bounding box center [1295, 19] width 110 height 38
click at [1126, 10] on div "Back to editor" at bounding box center [1295, 19] width 110 height 38
click at [1126, 19] on span "Back to editor" at bounding box center [1303, 19] width 71 height 13
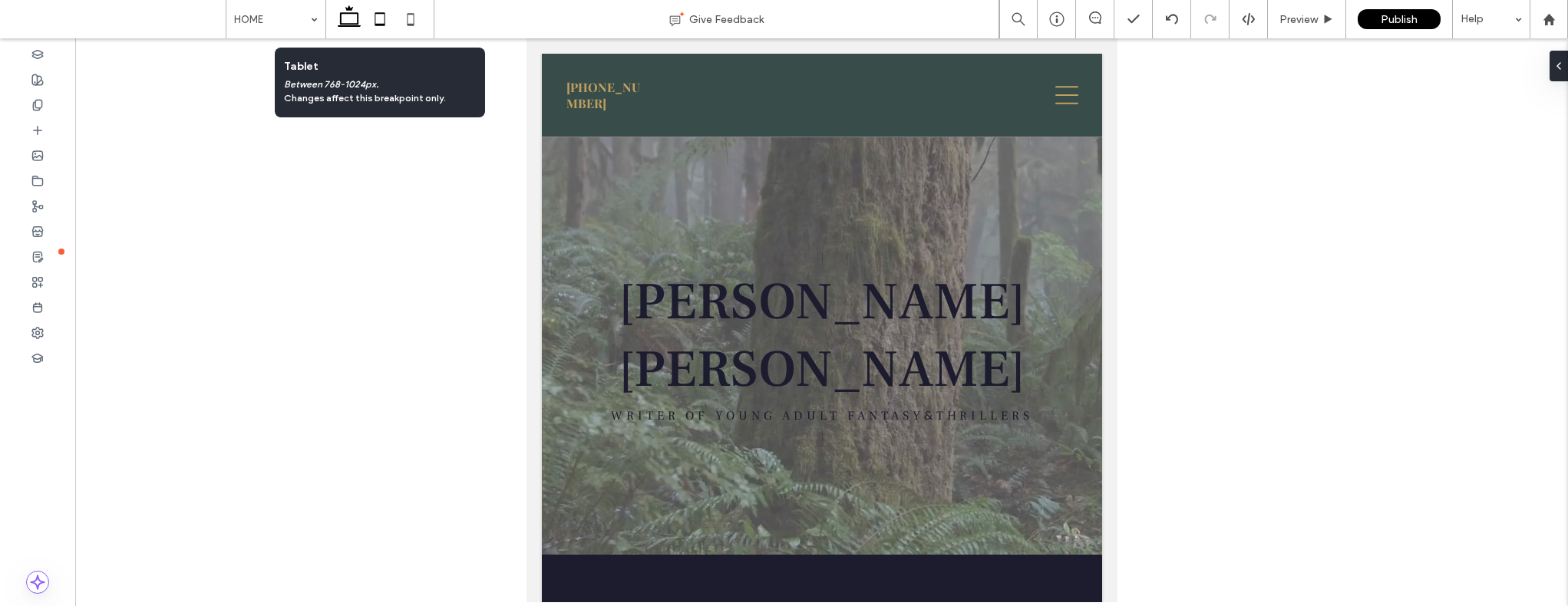
click at [348, 19] on icon at bounding box center [349, 19] width 30 height 30
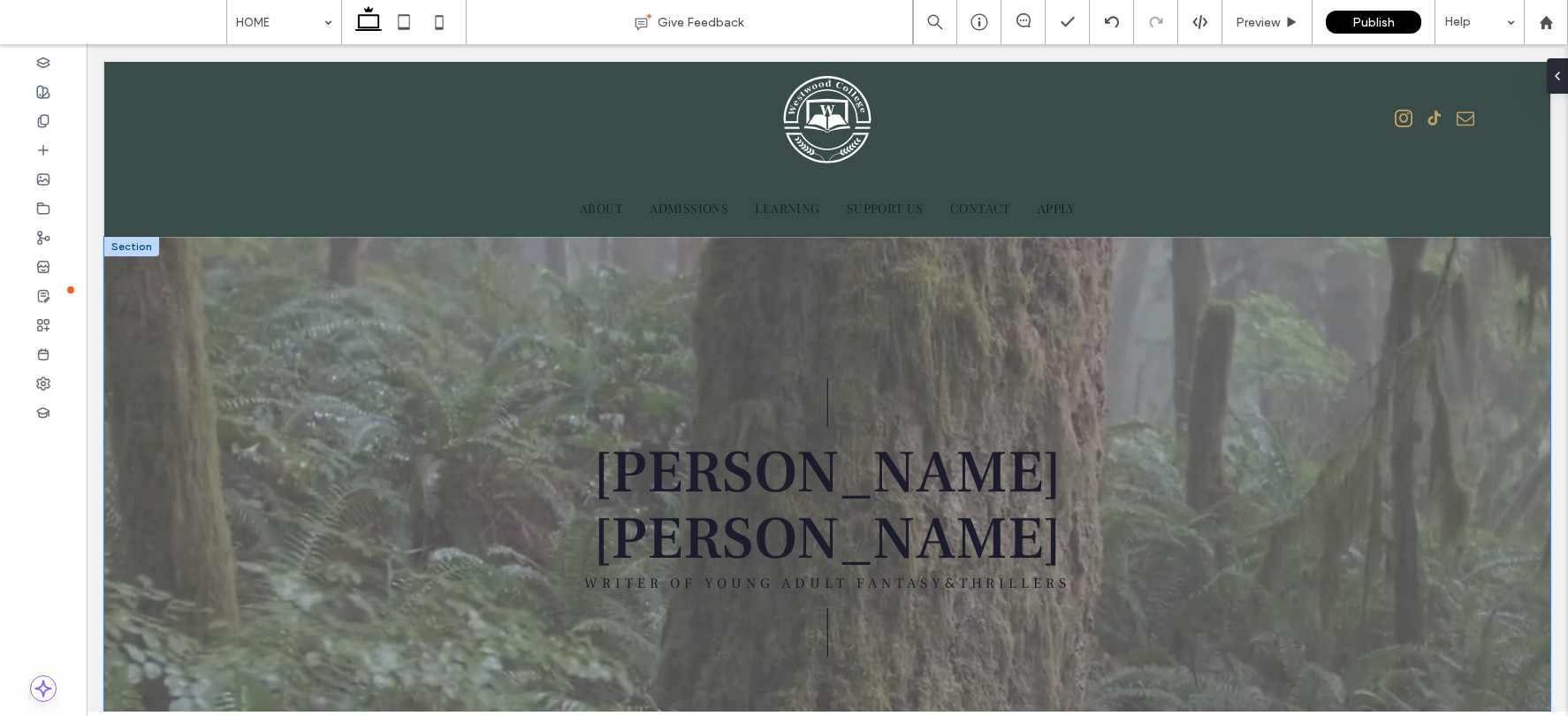
click at [1296, 329] on div at bounding box center [827, 513] width 1446 height 555
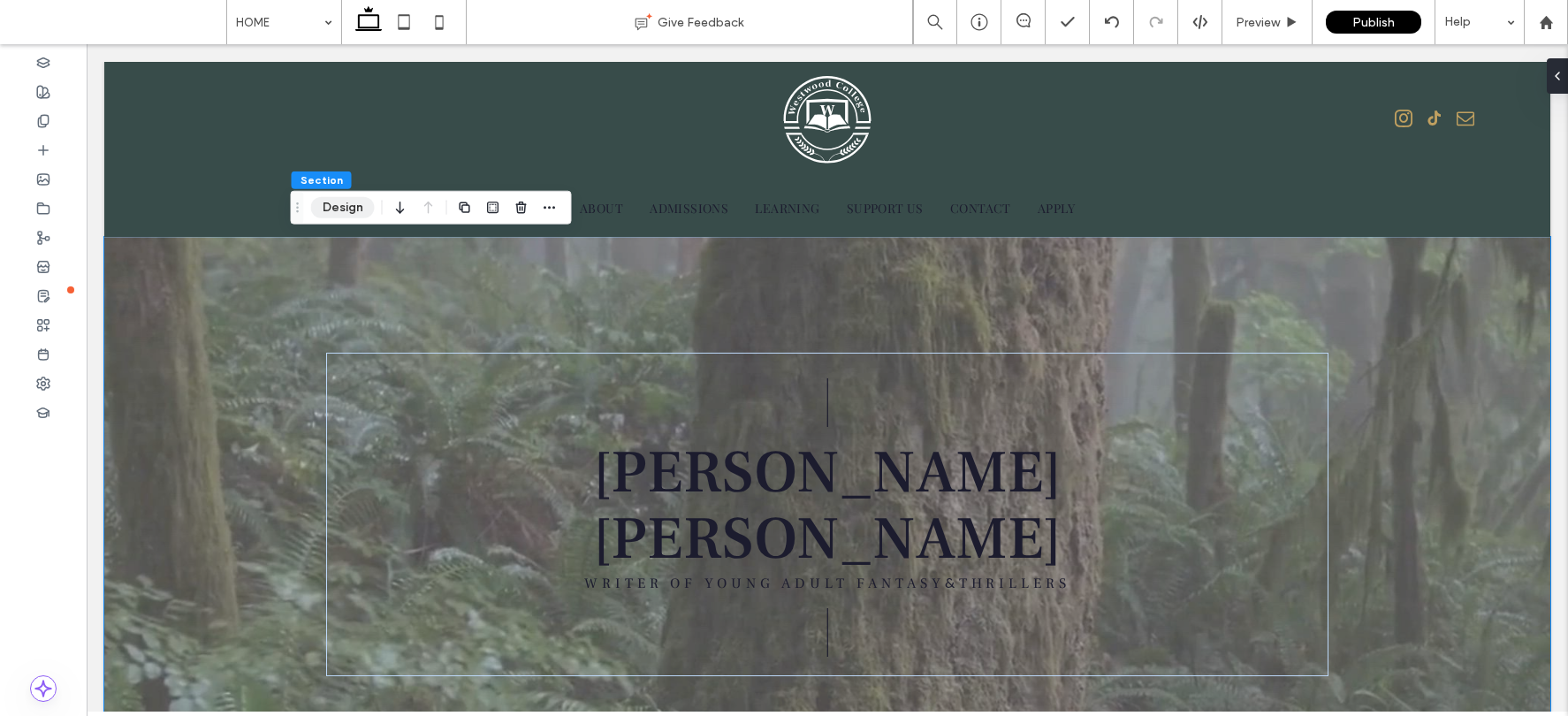
click at [335, 202] on button "Design" at bounding box center [342, 208] width 64 height 22
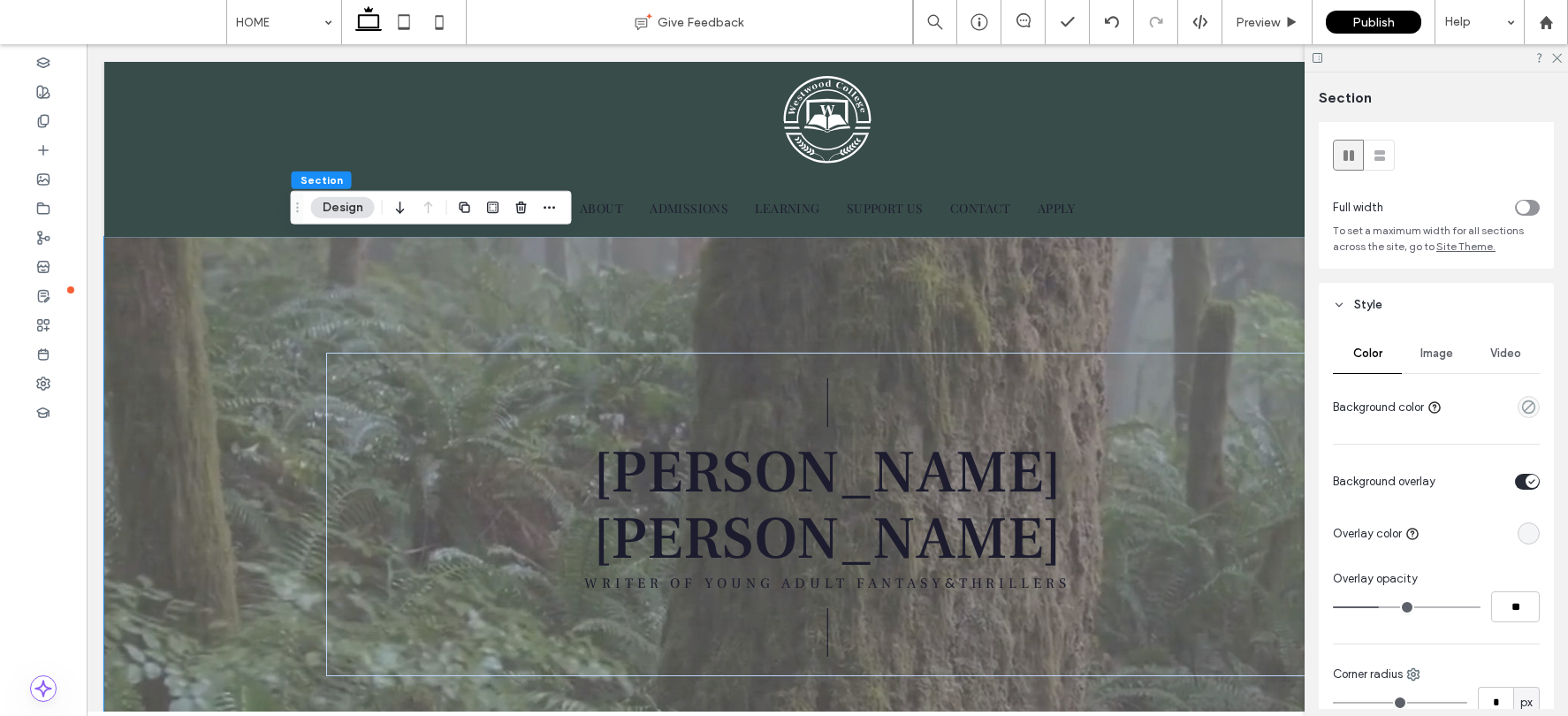
scroll to position [34, 0]
click at [1296, 535] on div "rgba(244, 245, 247, 1)" at bounding box center [1529, 532] width 15 height 15
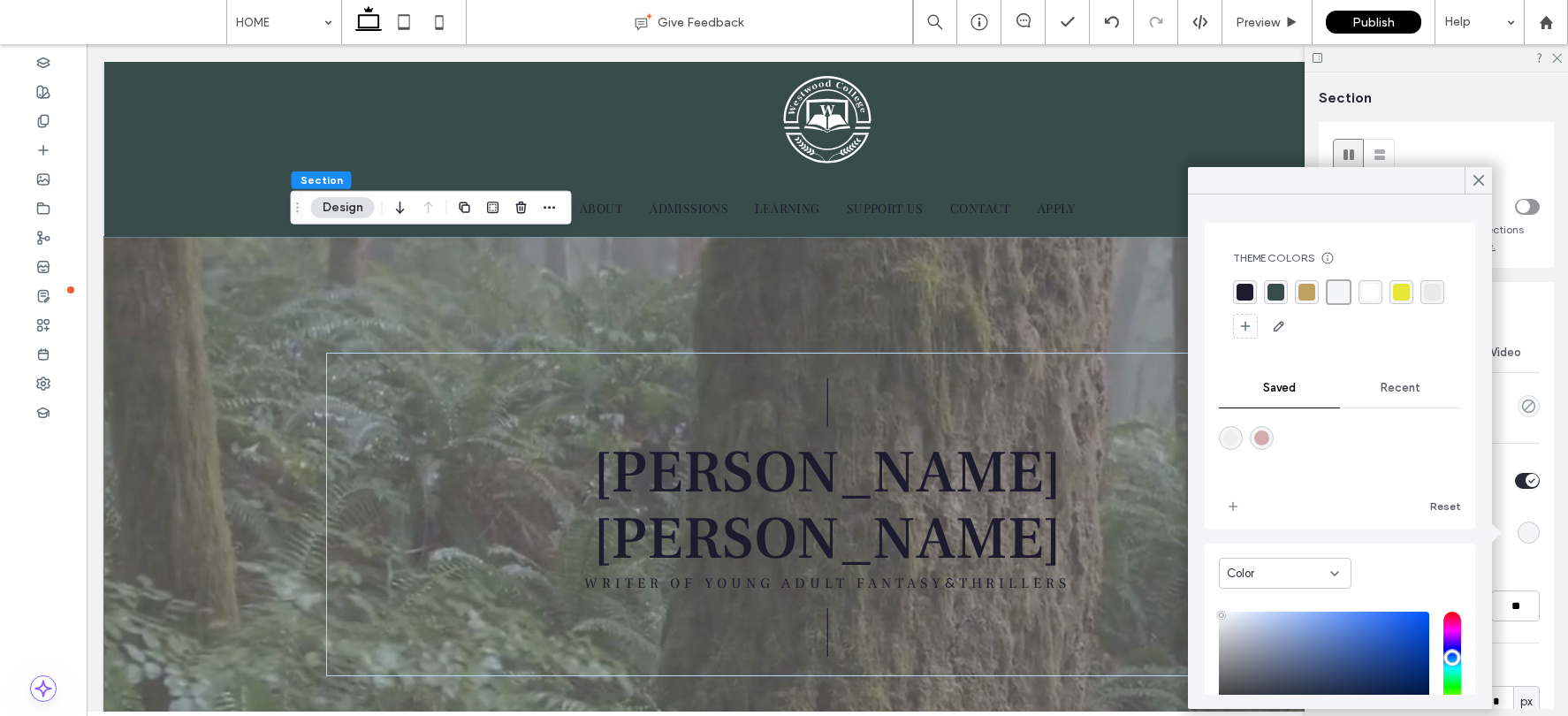
click at [1280, 289] on div "rgba(56, 76, 74, 1)" at bounding box center [1276, 291] width 17 height 17
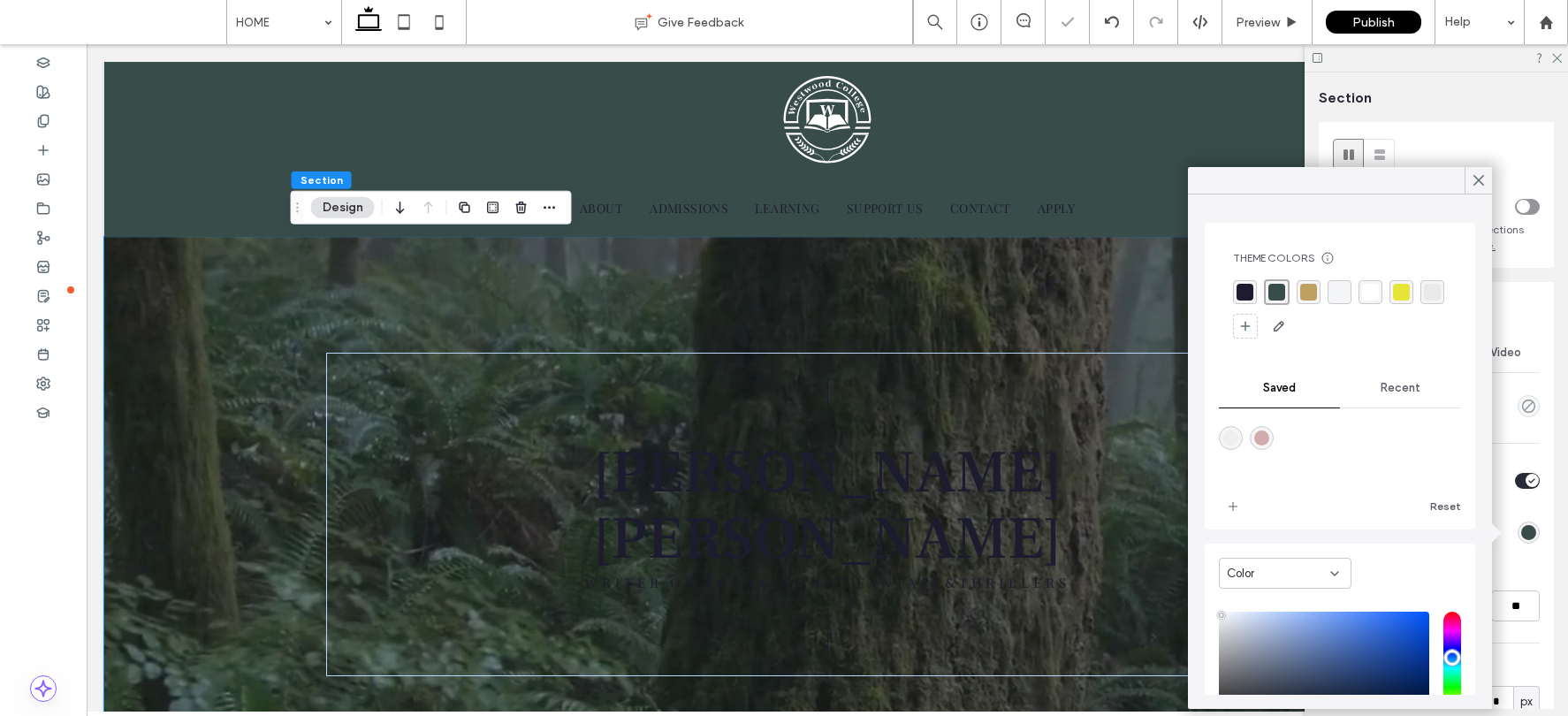
click at [1296, 295] on div "rgba(192, 160, 96, 1)" at bounding box center [1308, 291] width 17 height 17
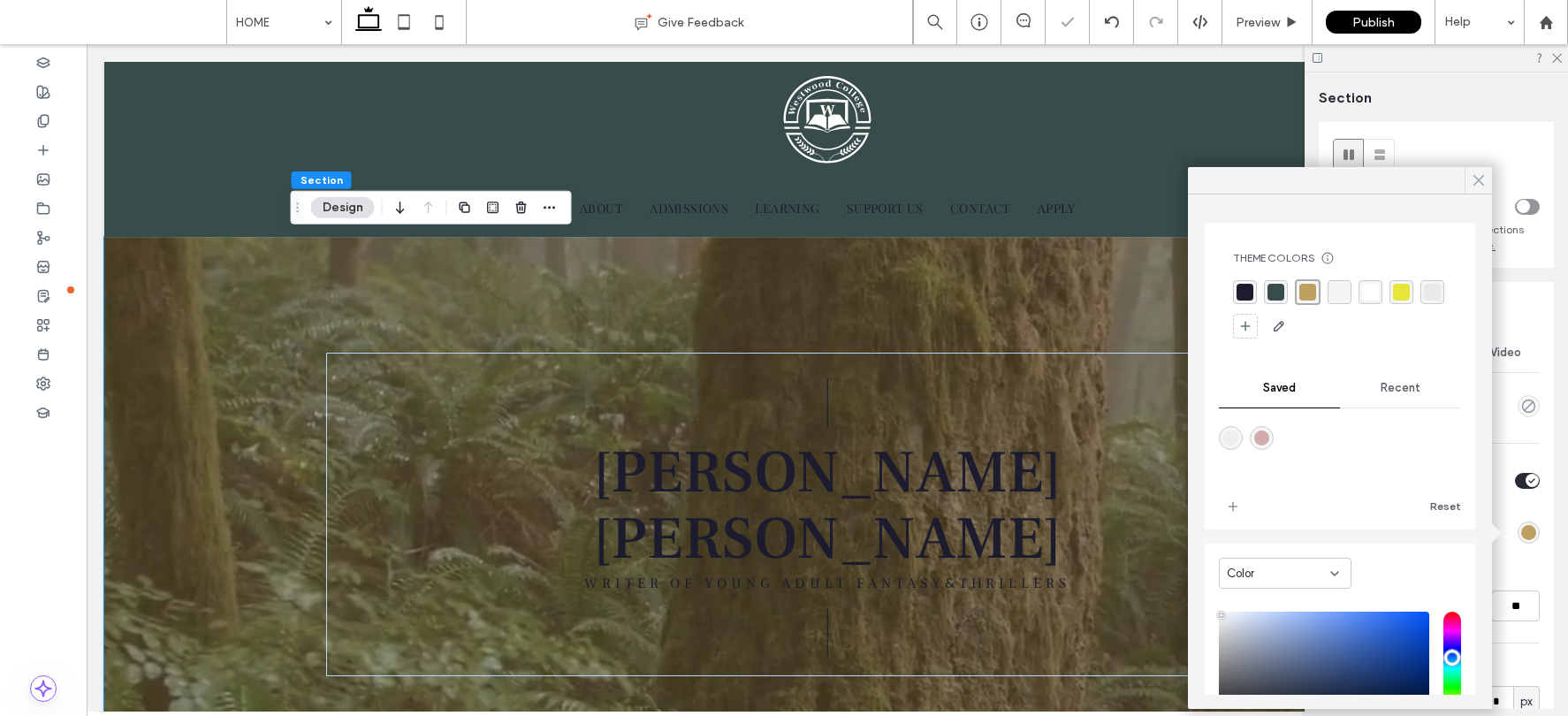
click at [1296, 182] on use at bounding box center [1478, 180] width 9 height 10
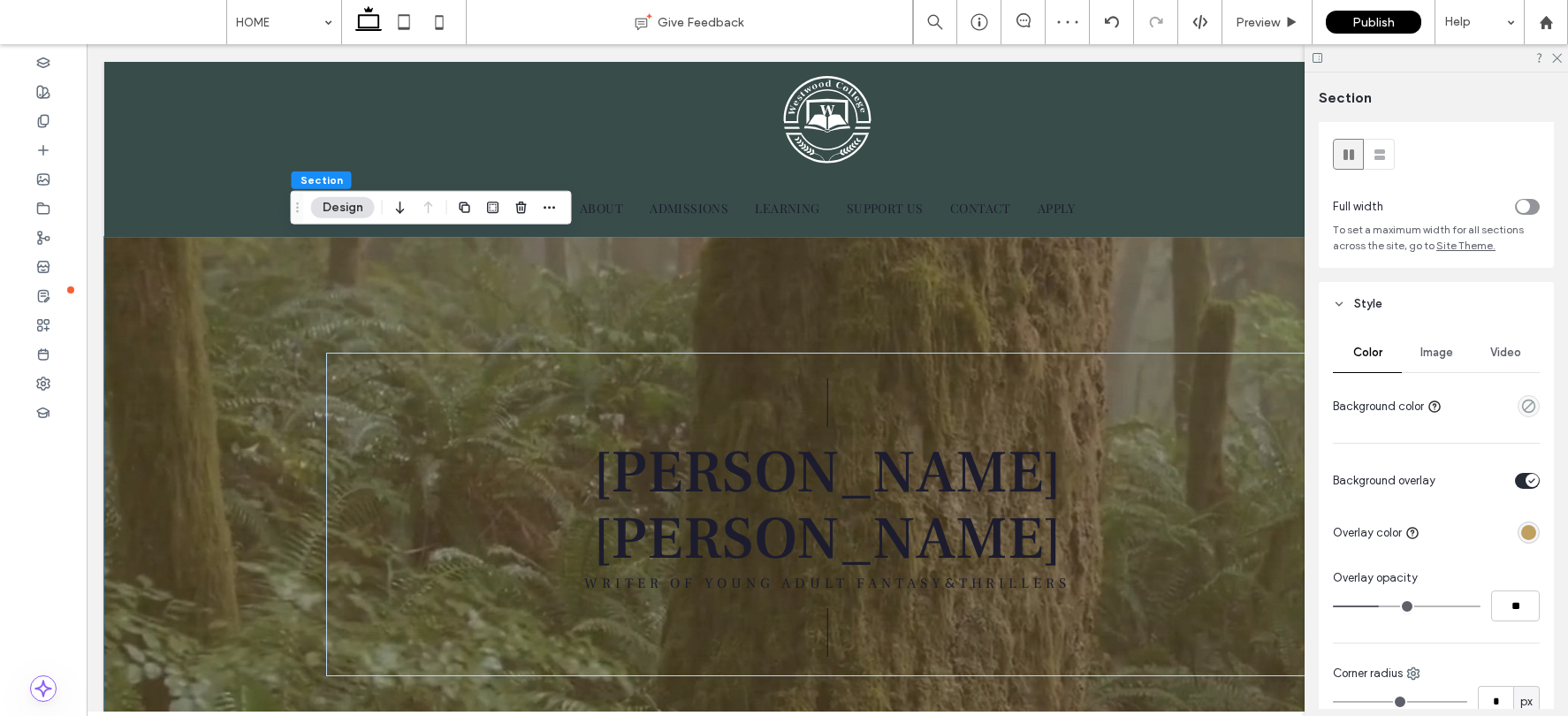
type input "**"
click at [1296, 606] on input "range" at bounding box center [1407, 606] width 148 height 2
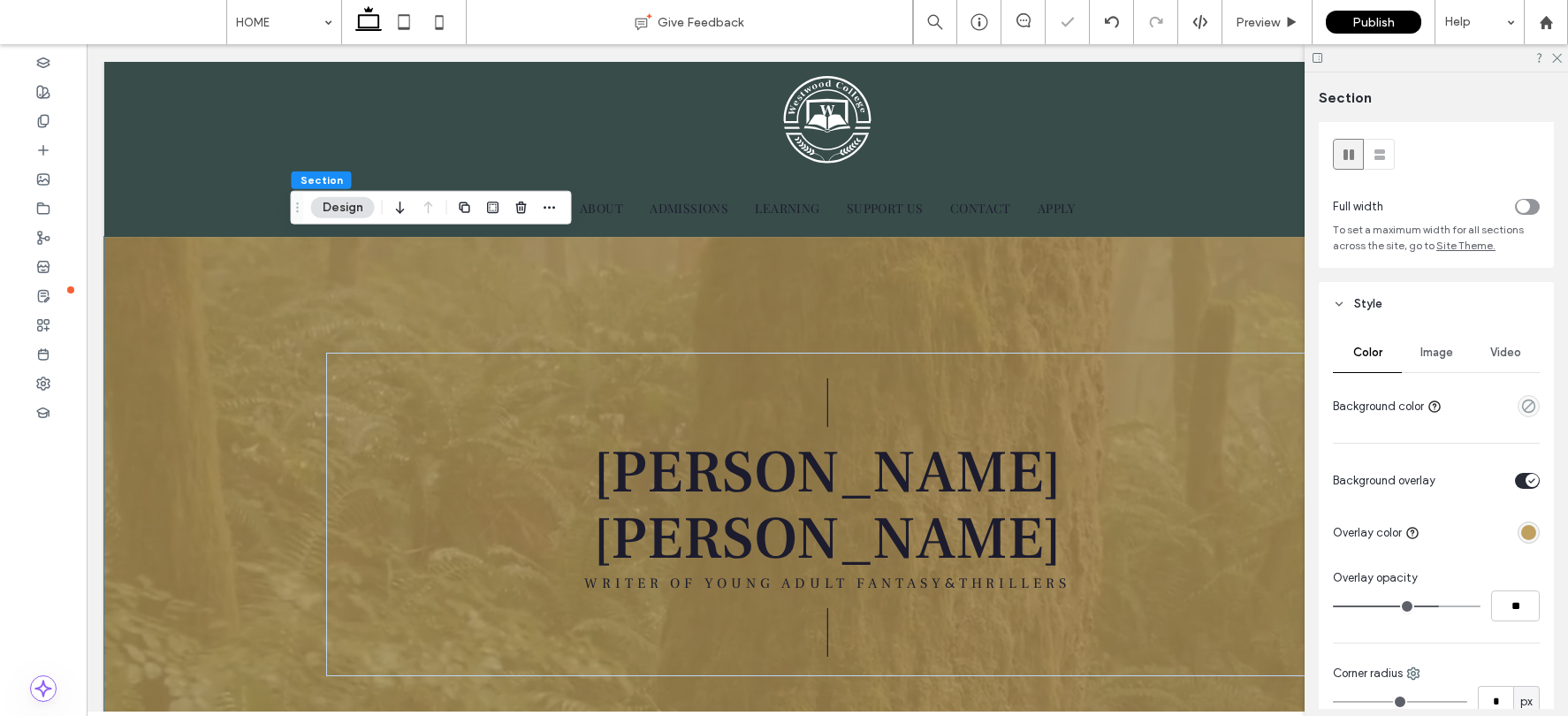
type input "**"
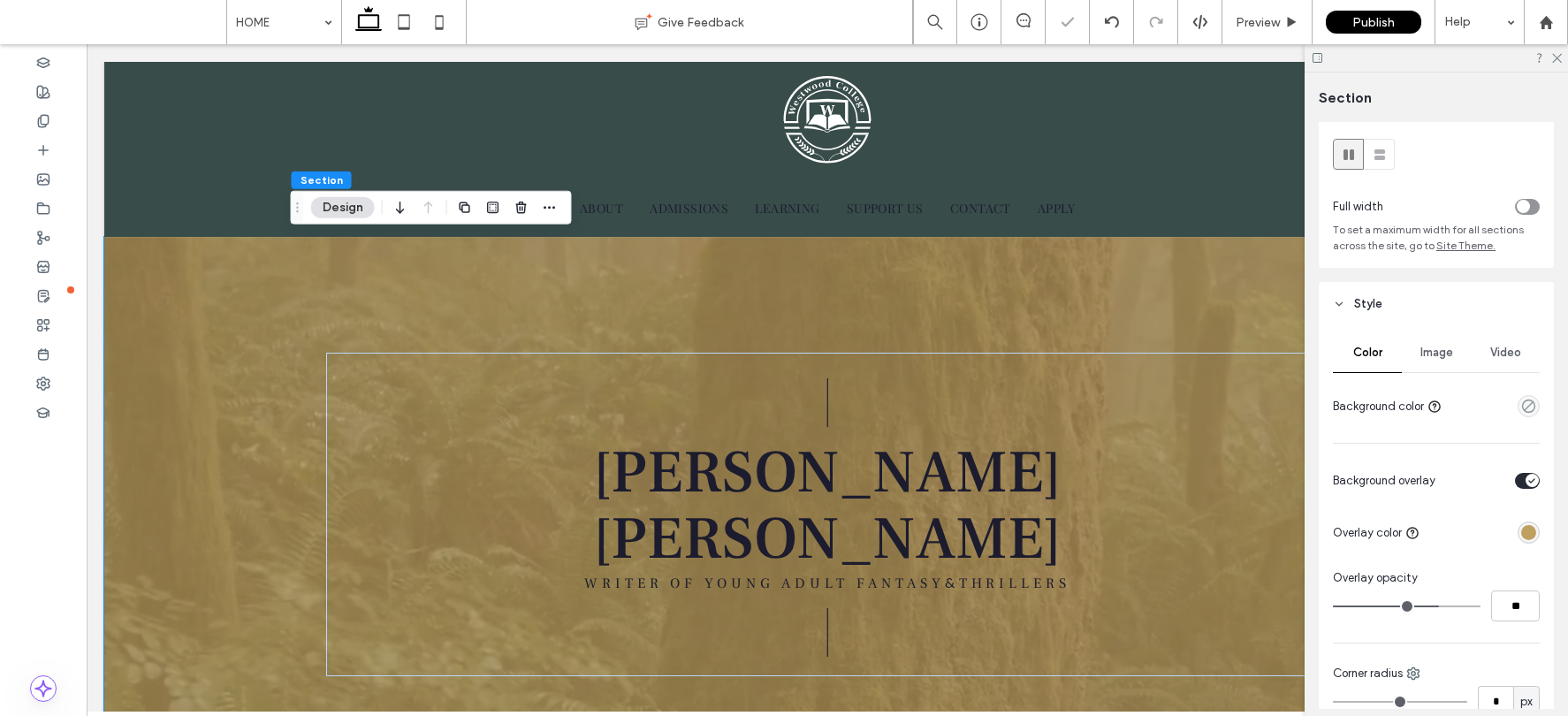
type input "**"
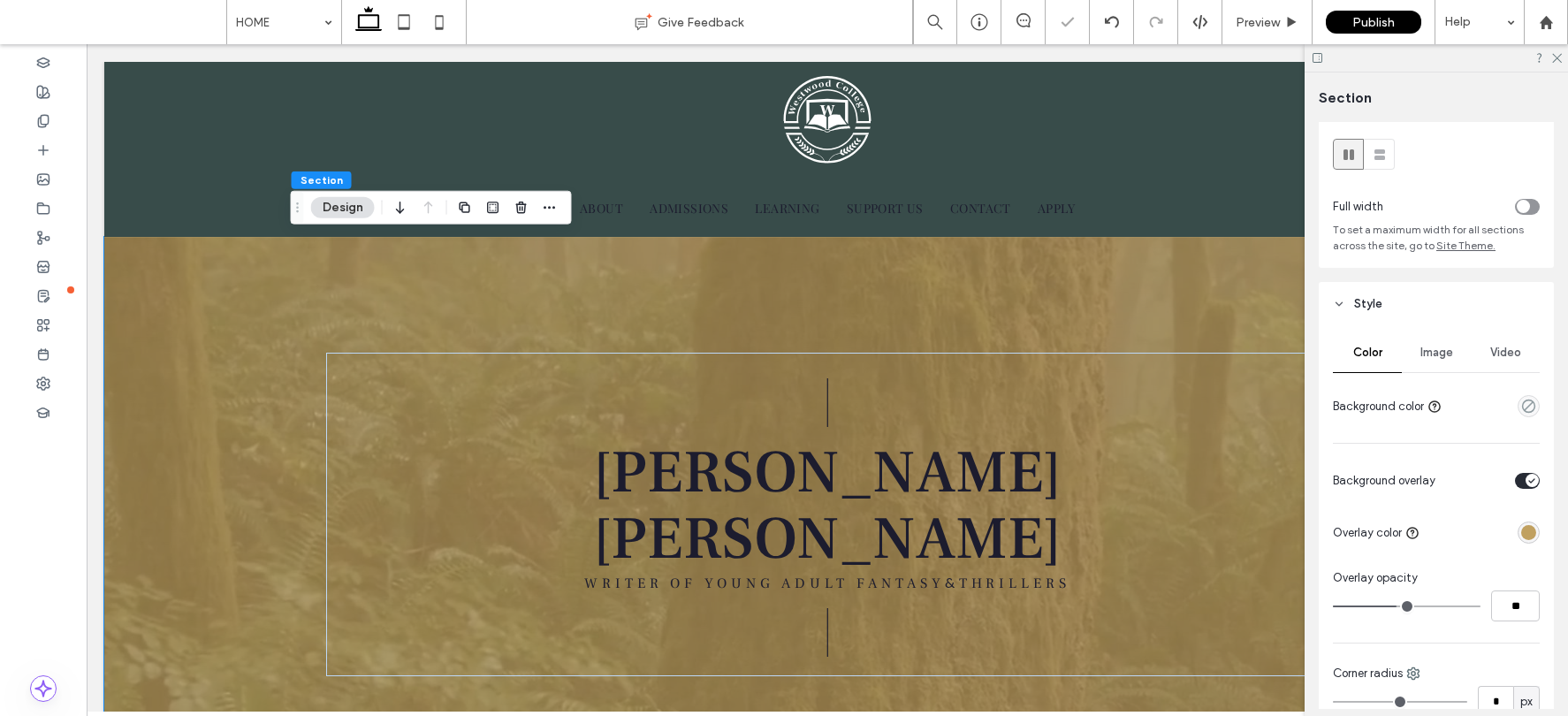
type input "**"
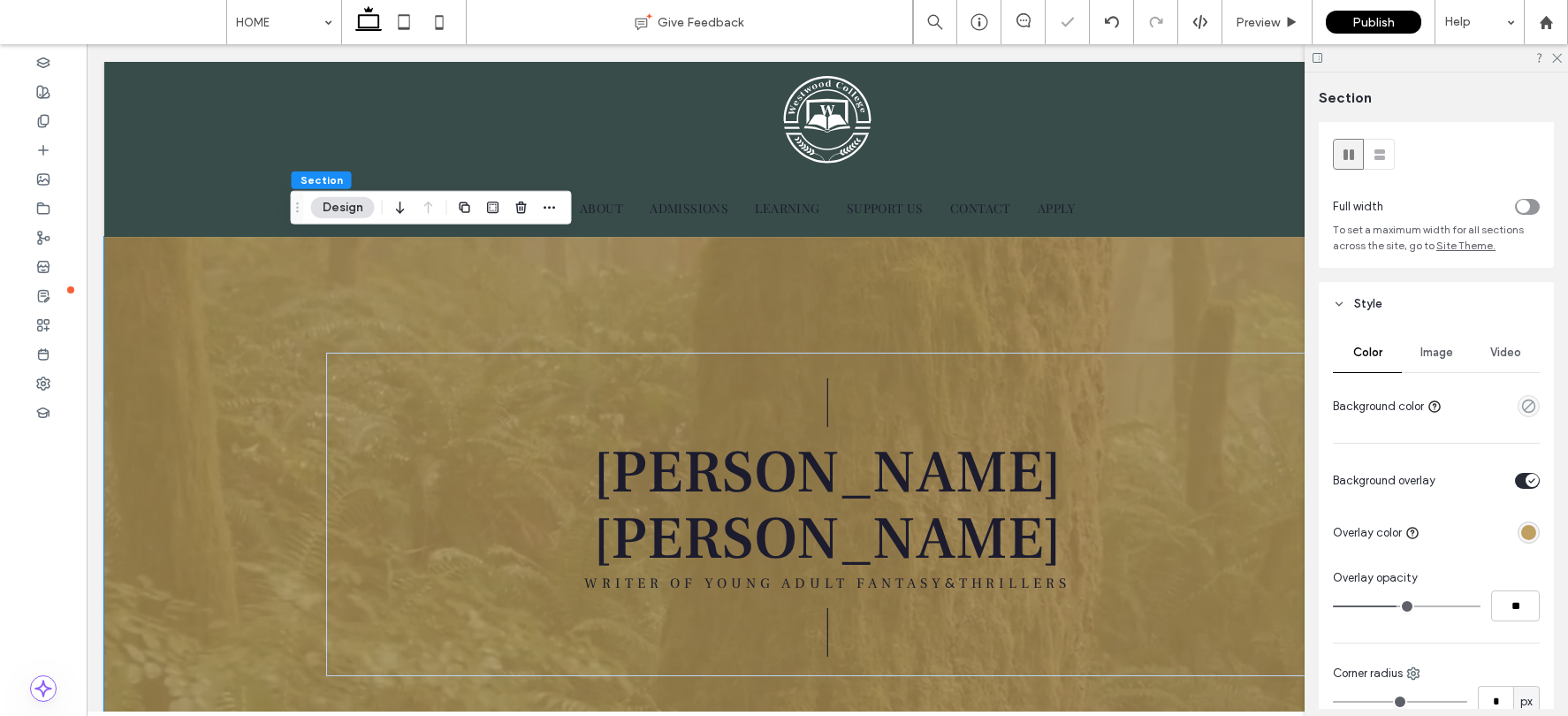
type input "**"
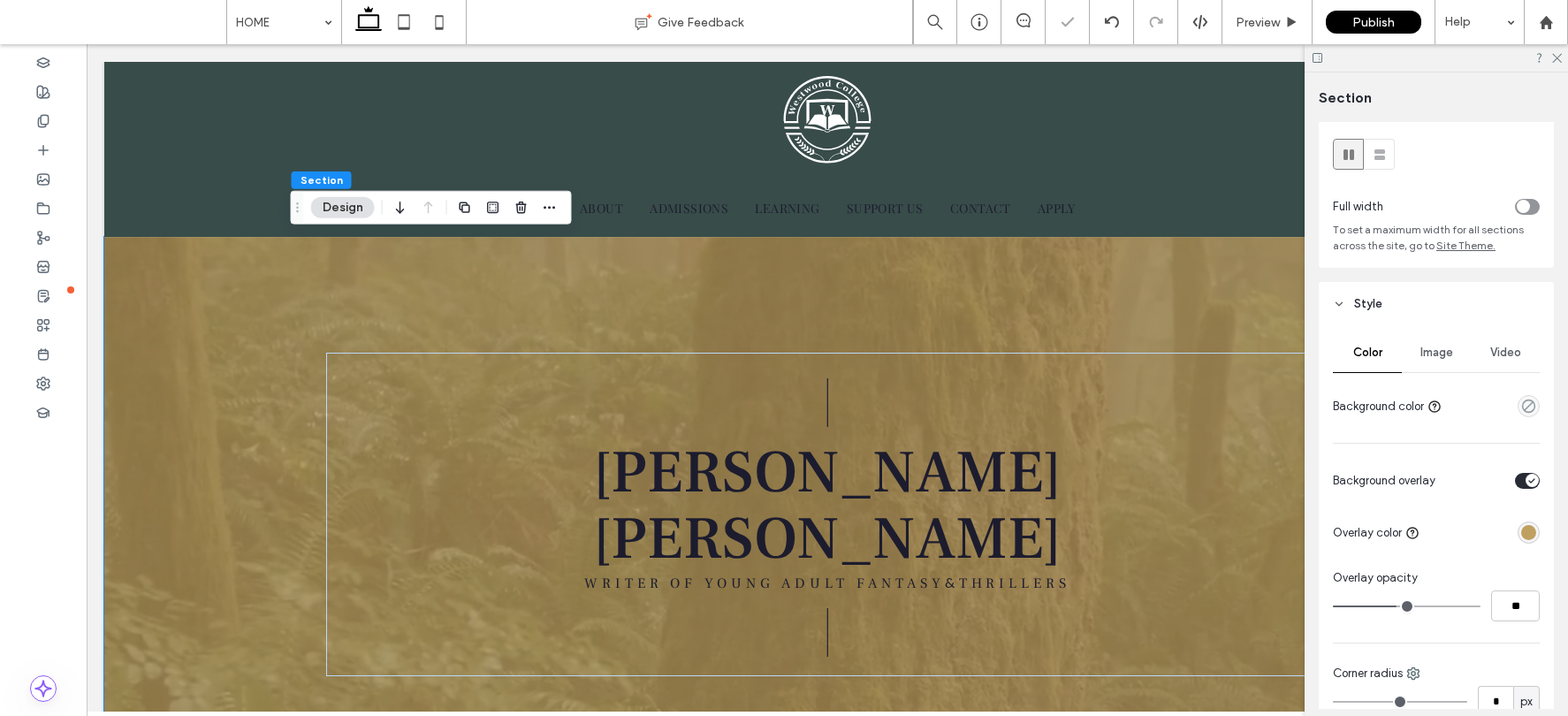
drag, startPoint x: 1393, startPoint y: 606, endPoint x: 1383, endPoint y: 606, distance: 10.0
click at [1296, 606] on input "range" at bounding box center [1407, 606] width 148 height 2
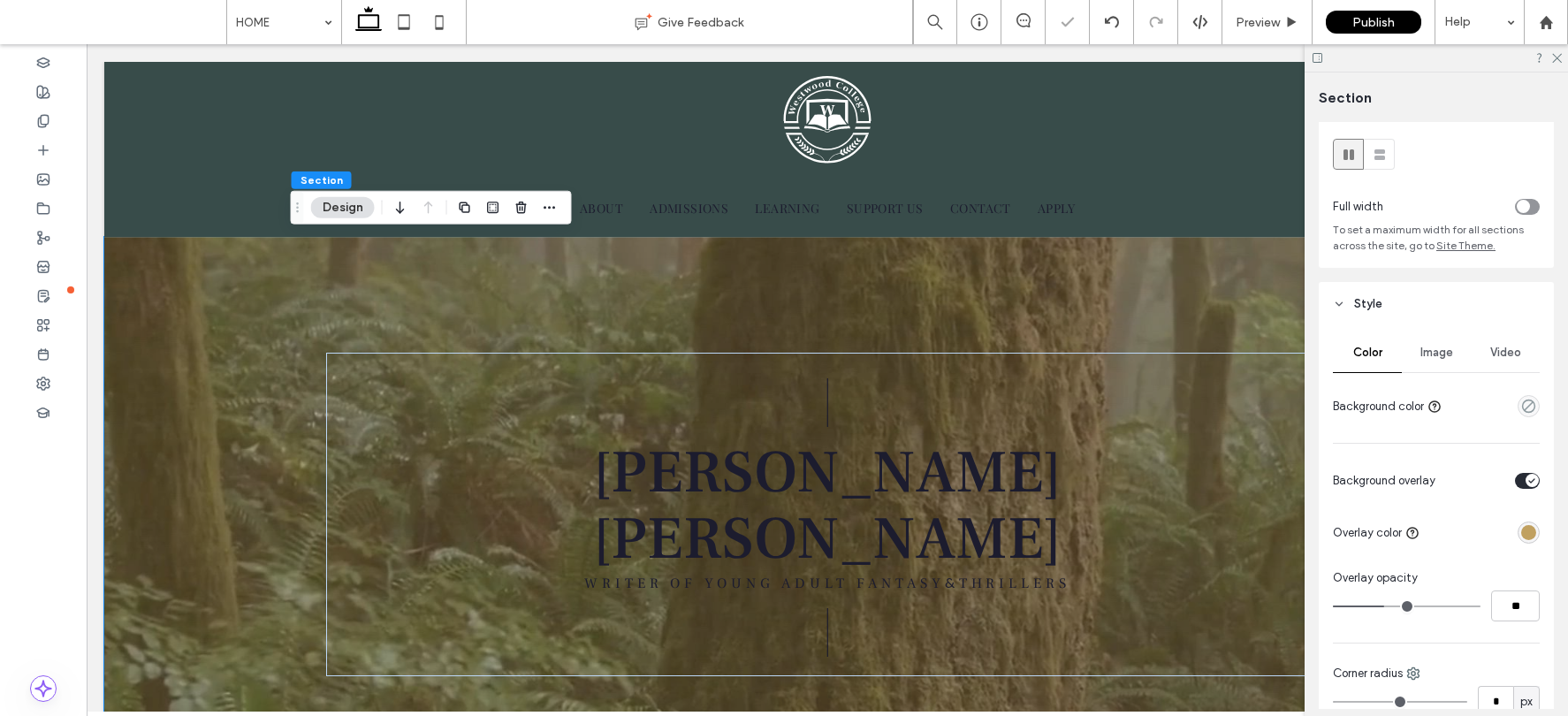
type input "**"
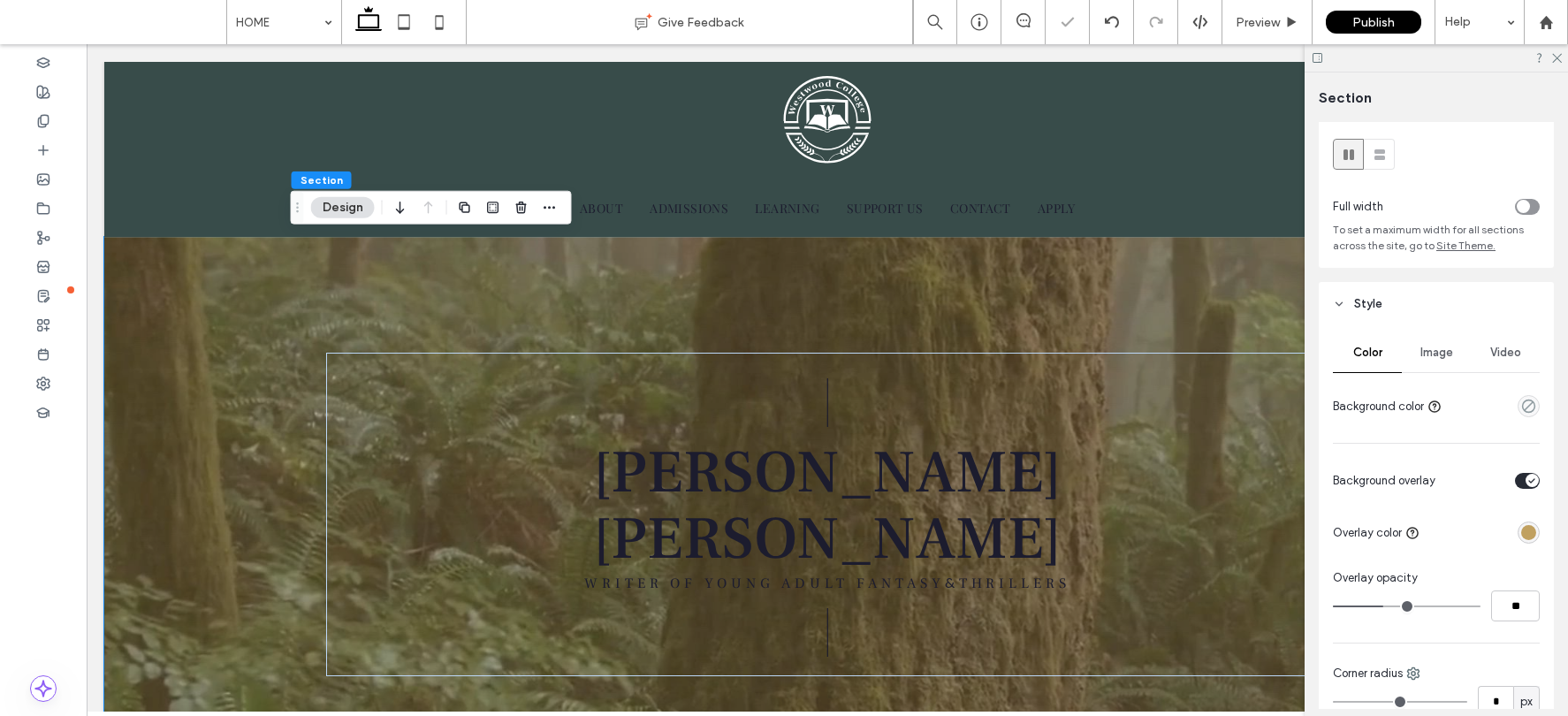
type input "**"
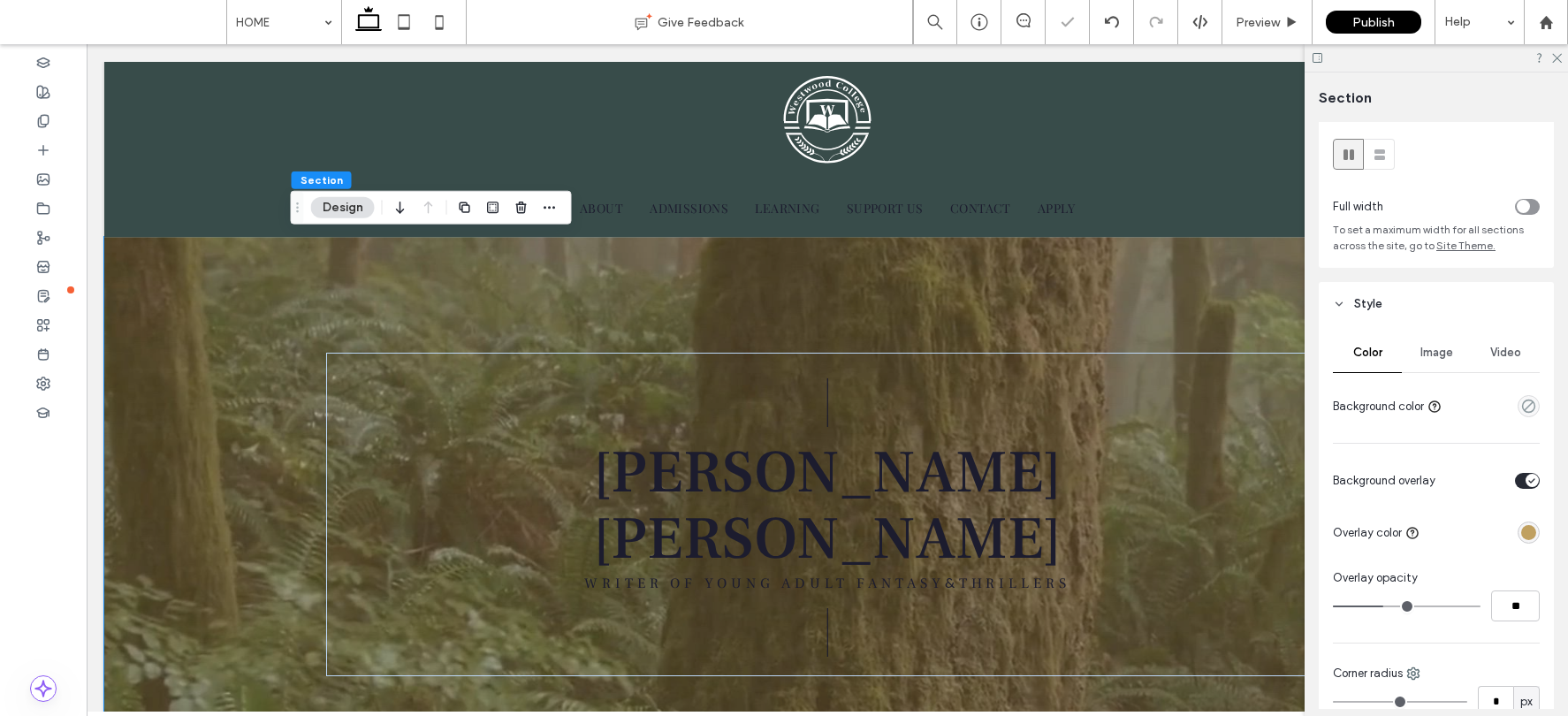
type input "**"
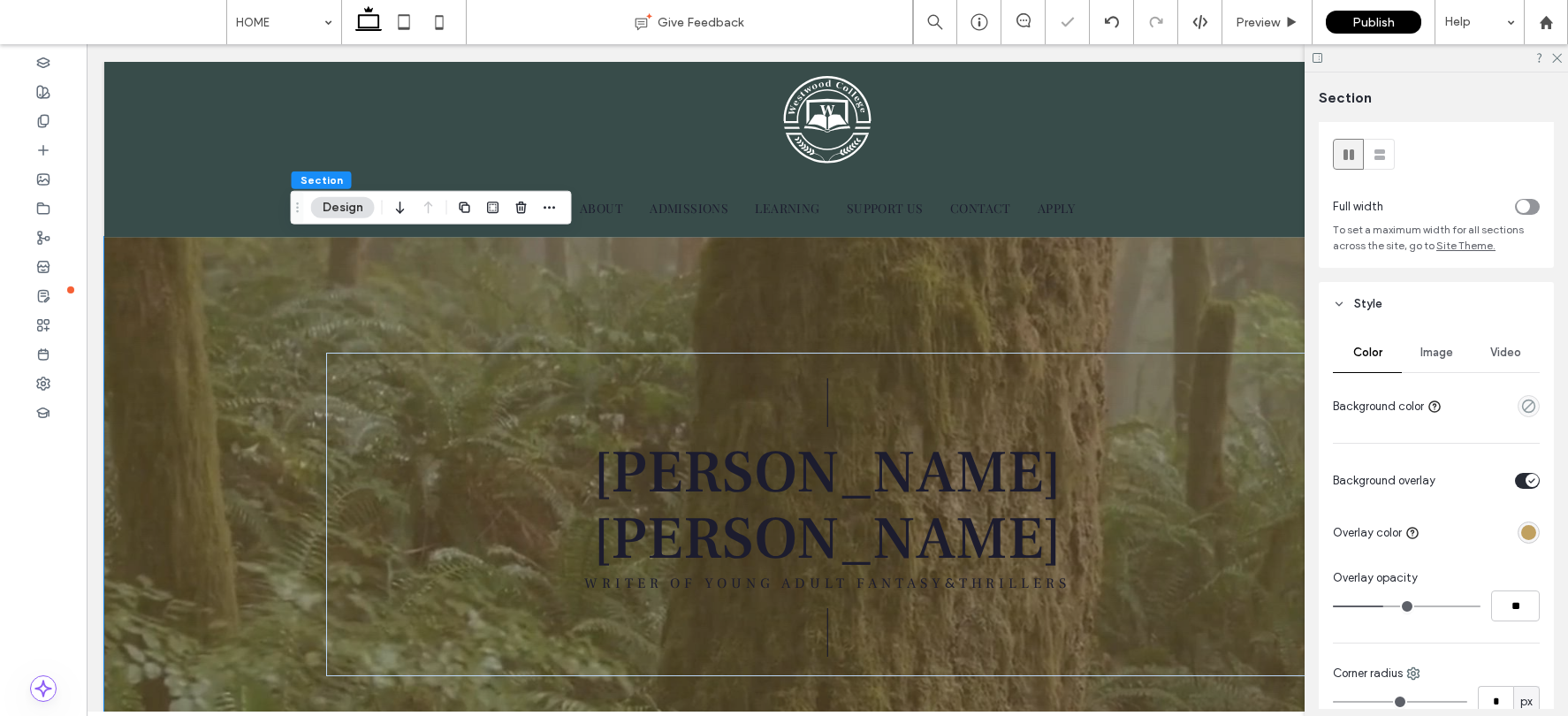
type input "**"
drag, startPoint x: 1382, startPoint y: 606, endPoint x: 1396, endPoint y: 607, distance: 14.0
click at [1296, 607] on input "range" at bounding box center [1407, 606] width 148 height 2
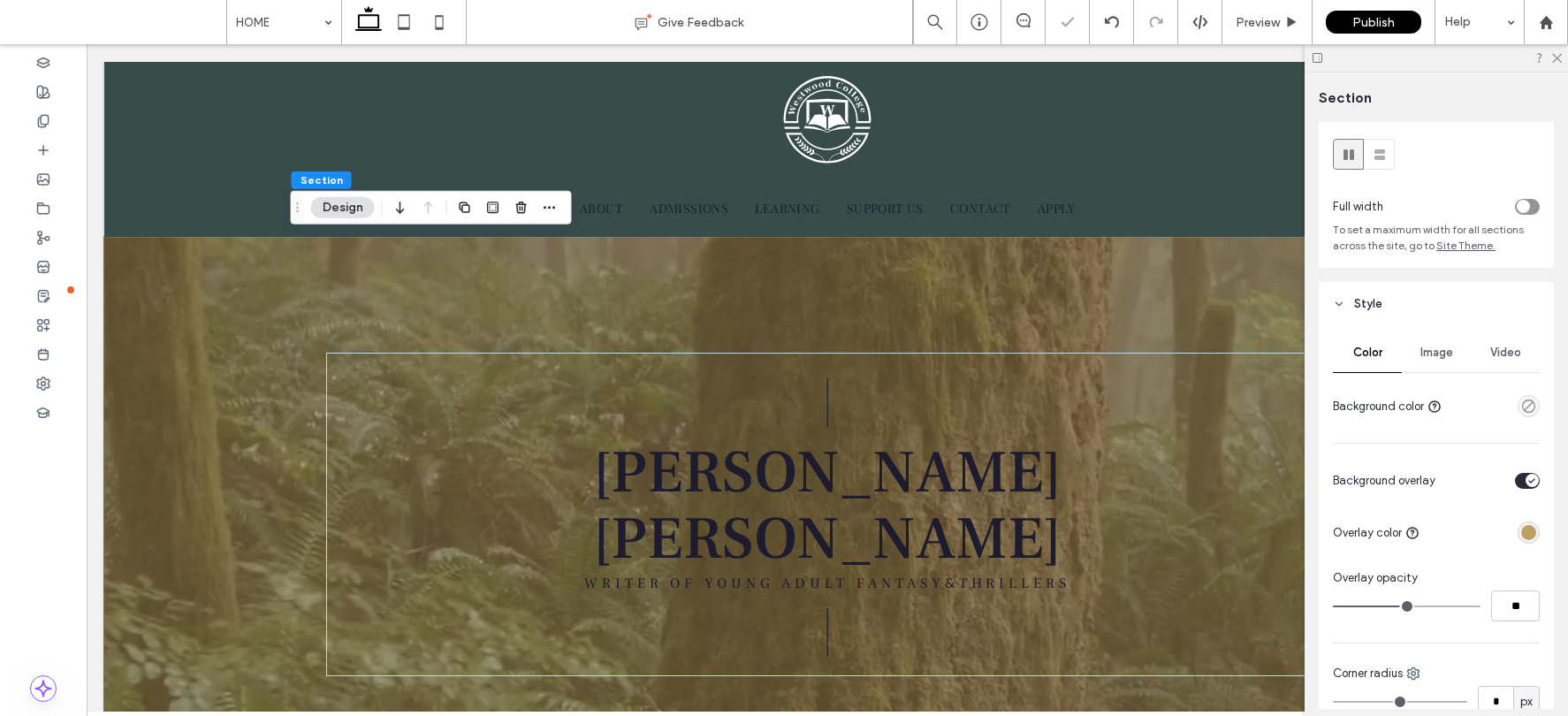
type input "**"
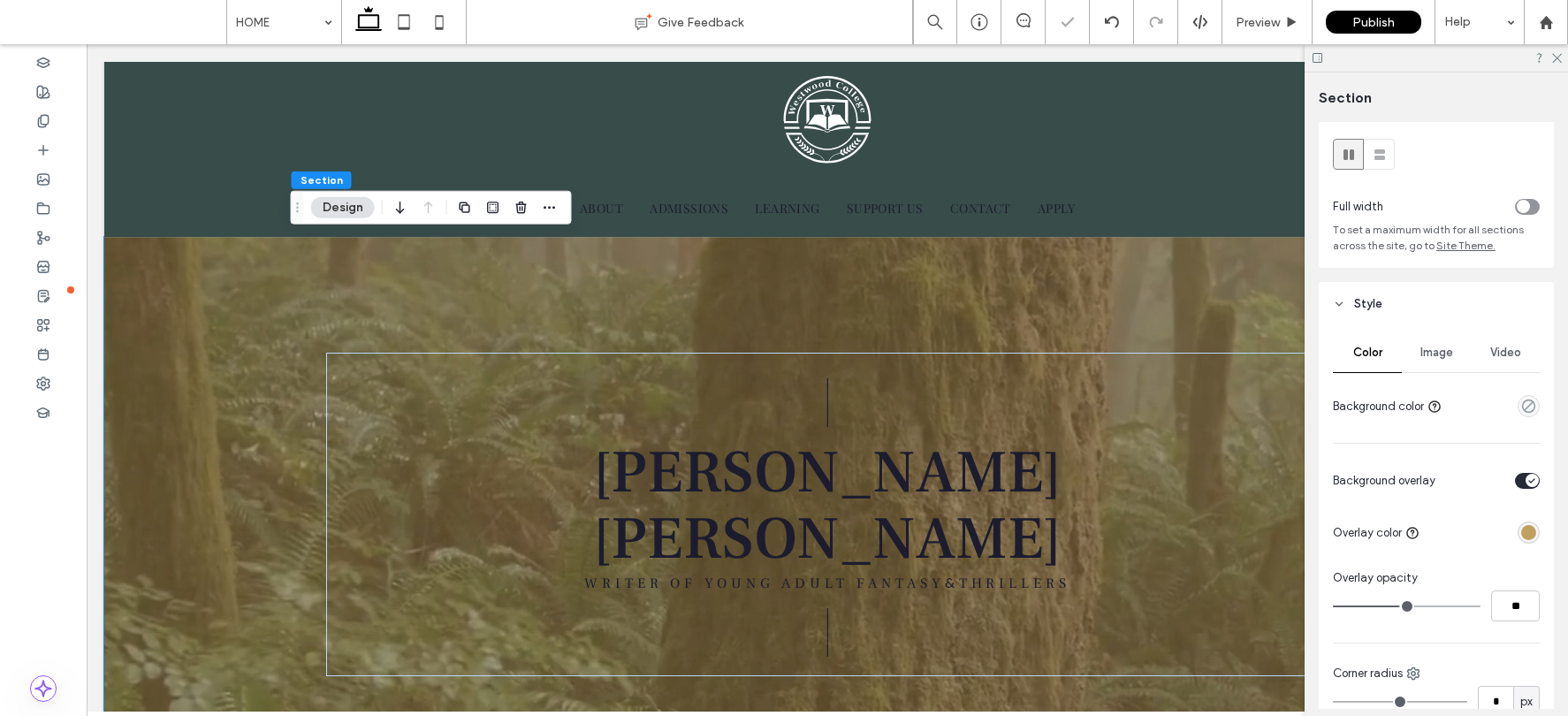
type input "**"
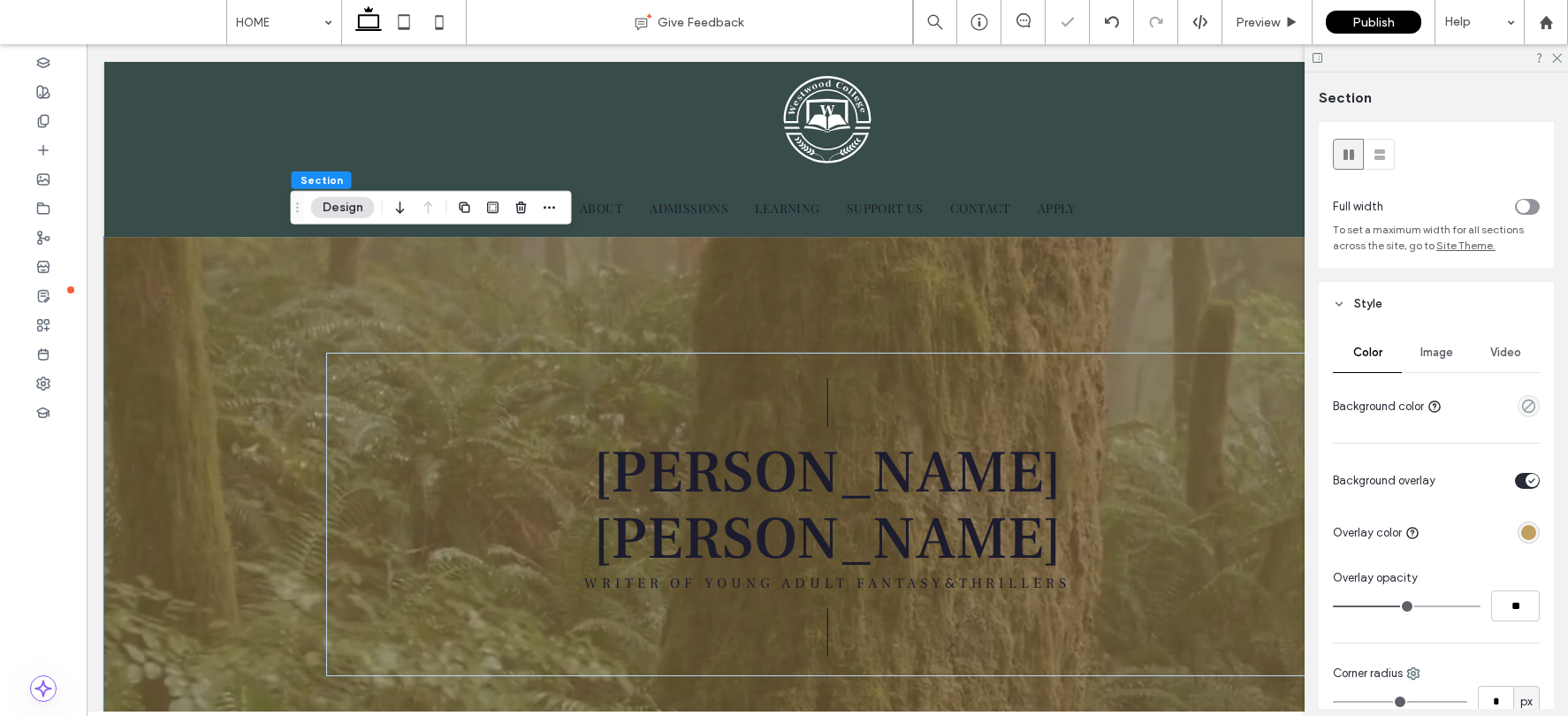
type input "**"
click at [1296, 607] on input "range" at bounding box center [1407, 606] width 148 height 2
type input "**"
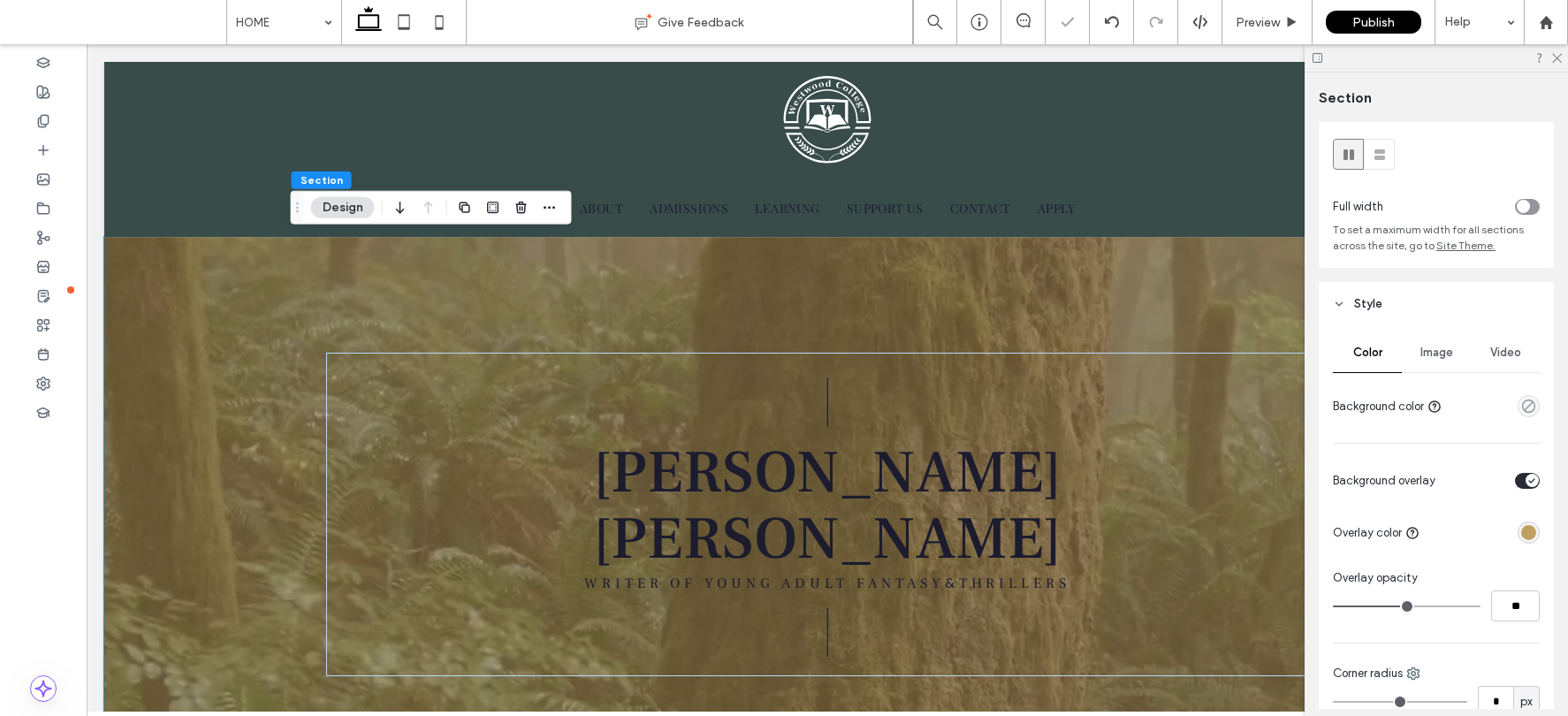
type input "**"
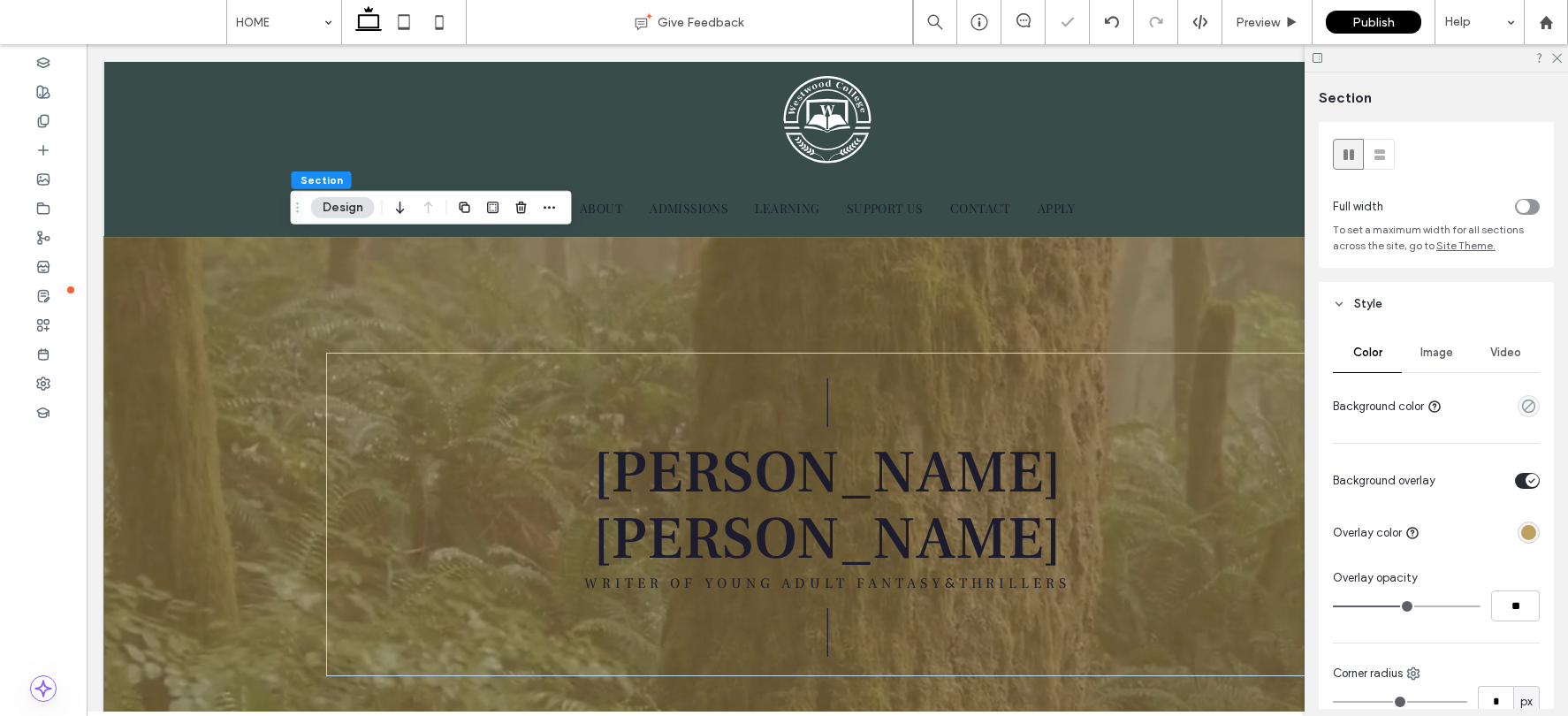
type input "**"
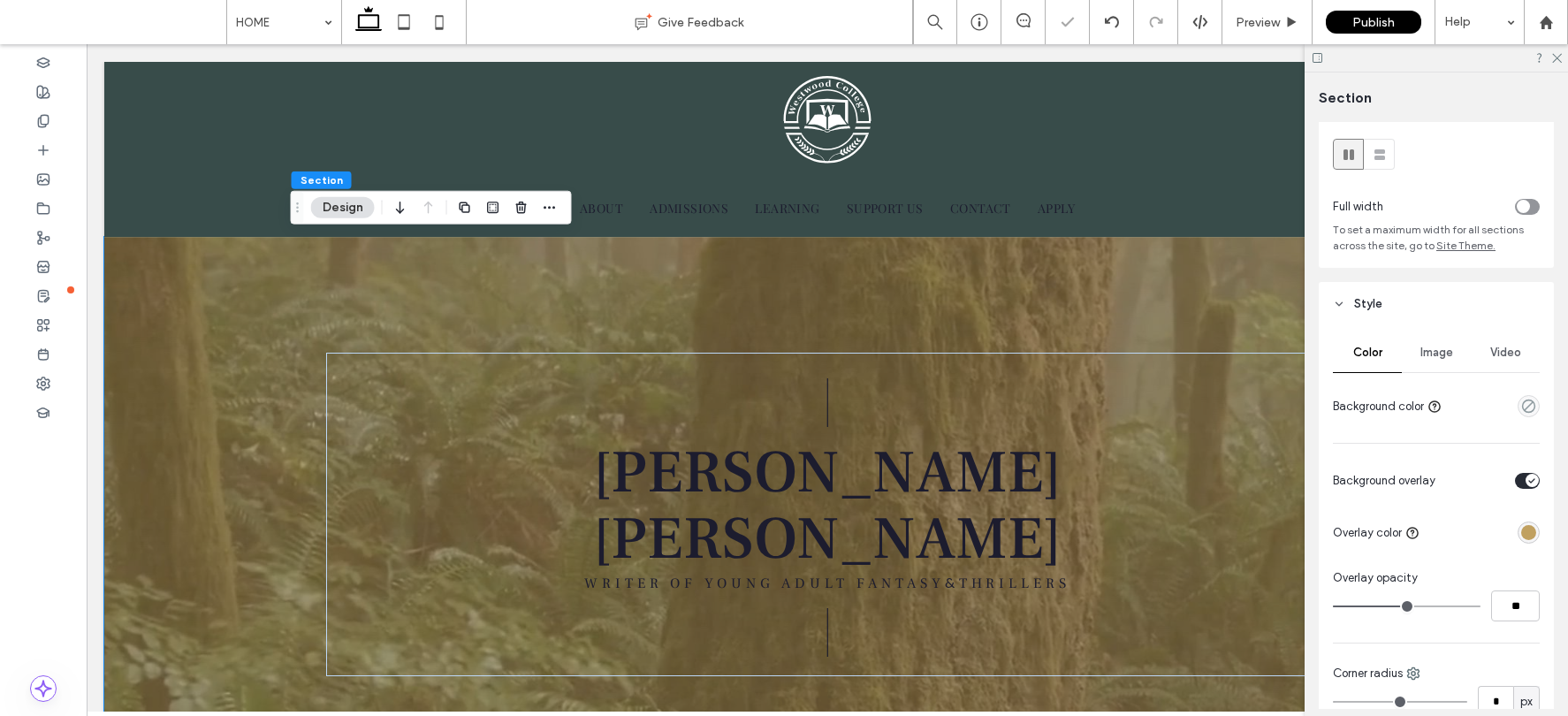
type input "**"
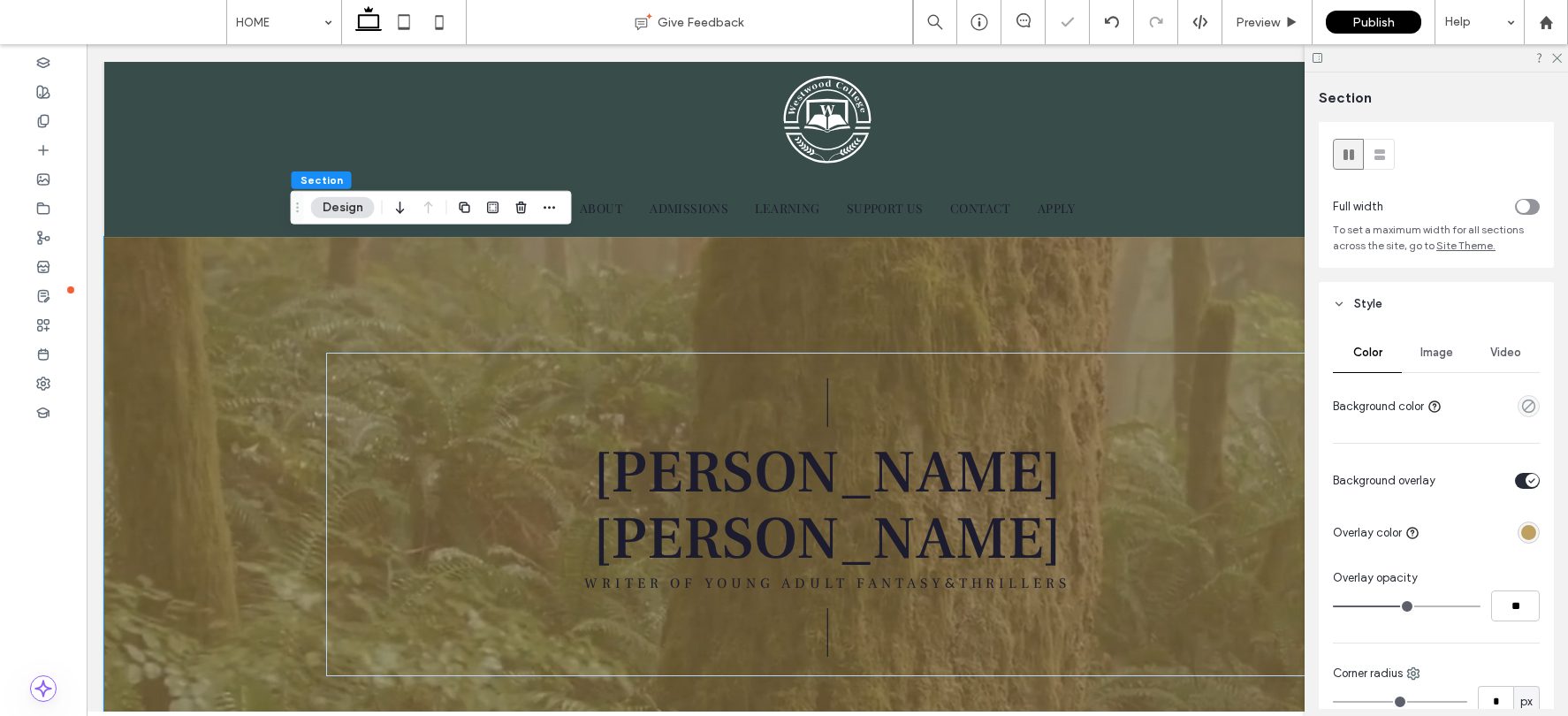
type input "**"
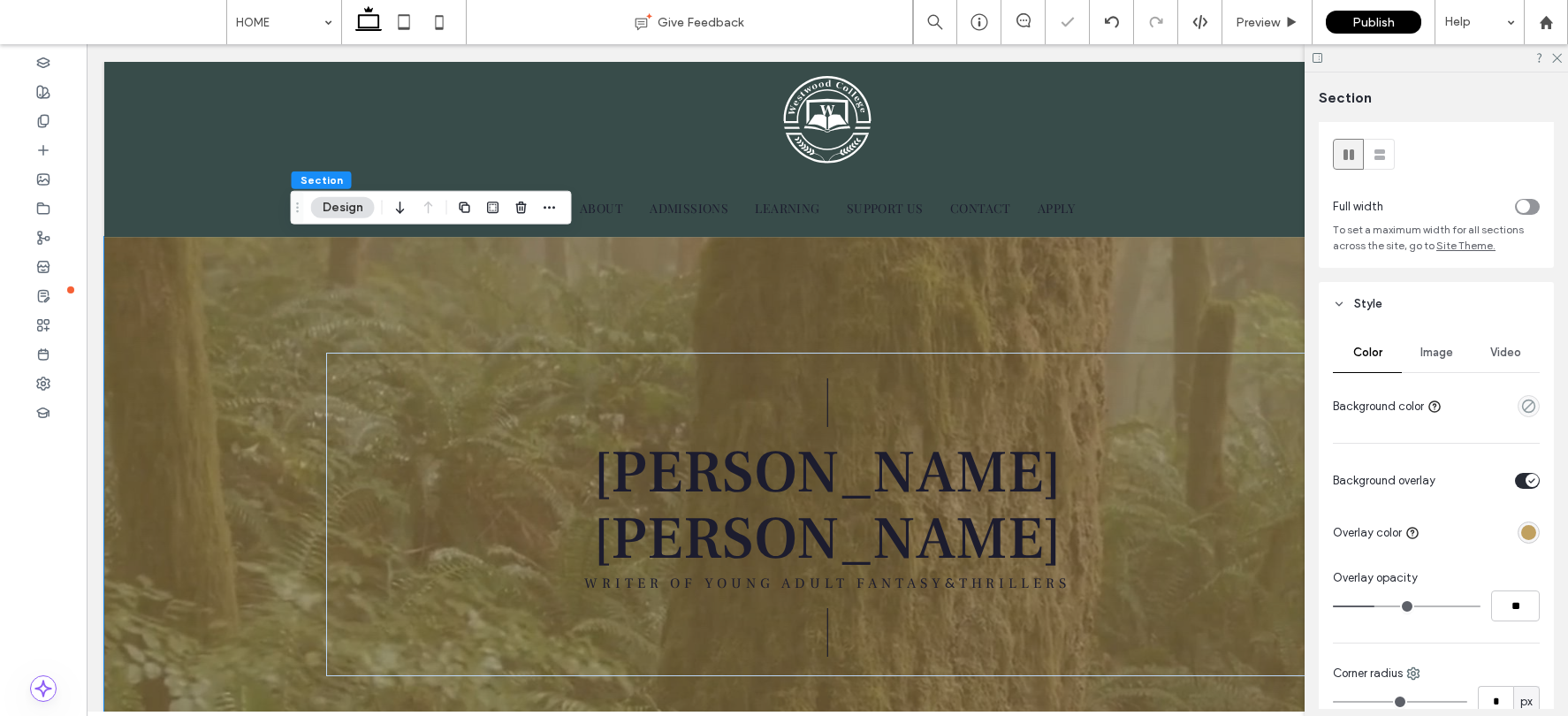
drag, startPoint x: 1399, startPoint y: 606, endPoint x: 1376, endPoint y: 606, distance: 23.0
click at [1296, 605] on input "range" at bounding box center [1407, 606] width 148 height 2
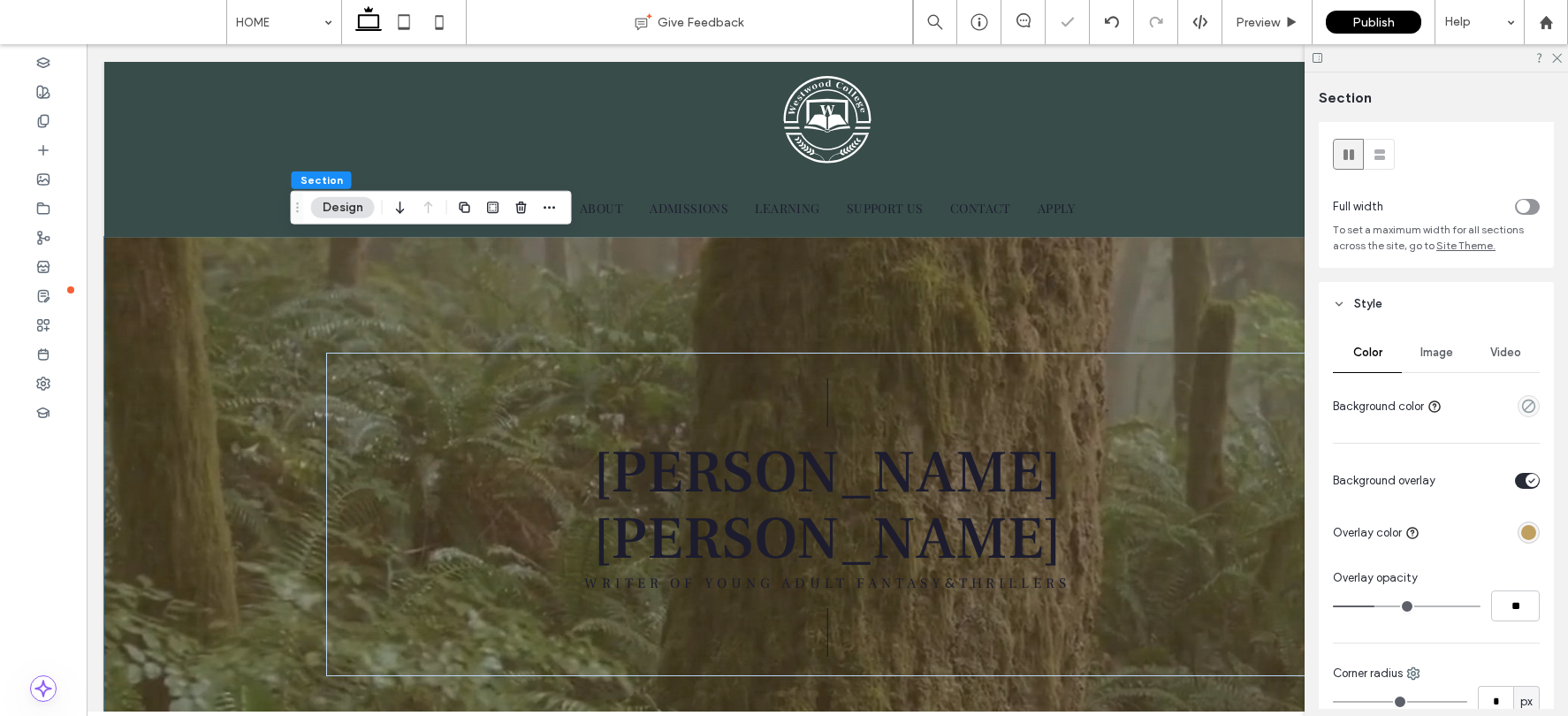
type input "**"
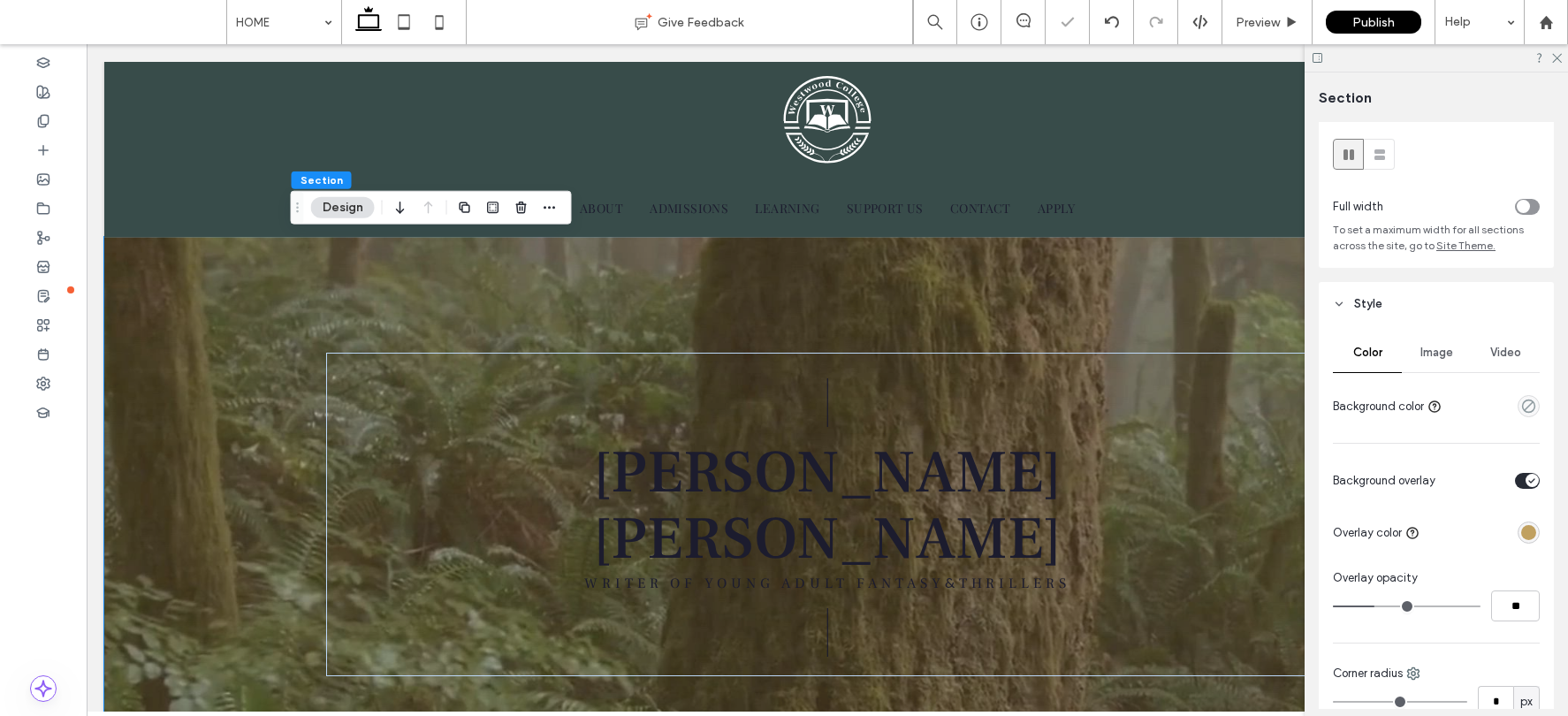
type input "**"
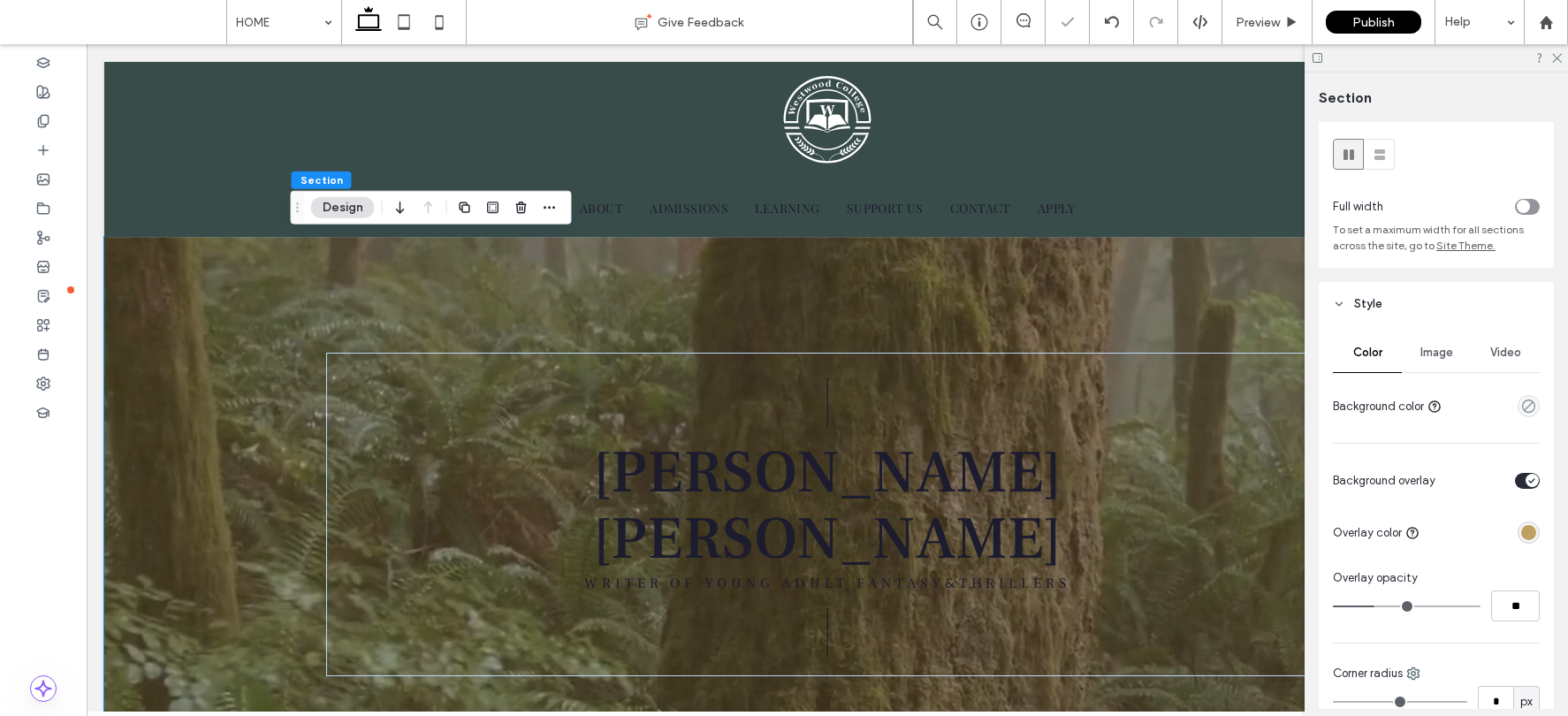
type input "**"
drag, startPoint x: 1377, startPoint y: 607, endPoint x: 1389, endPoint y: 607, distance: 12.0
click at [1296, 607] on input "range" at bounding box center [1407, 606] width 148 height 2
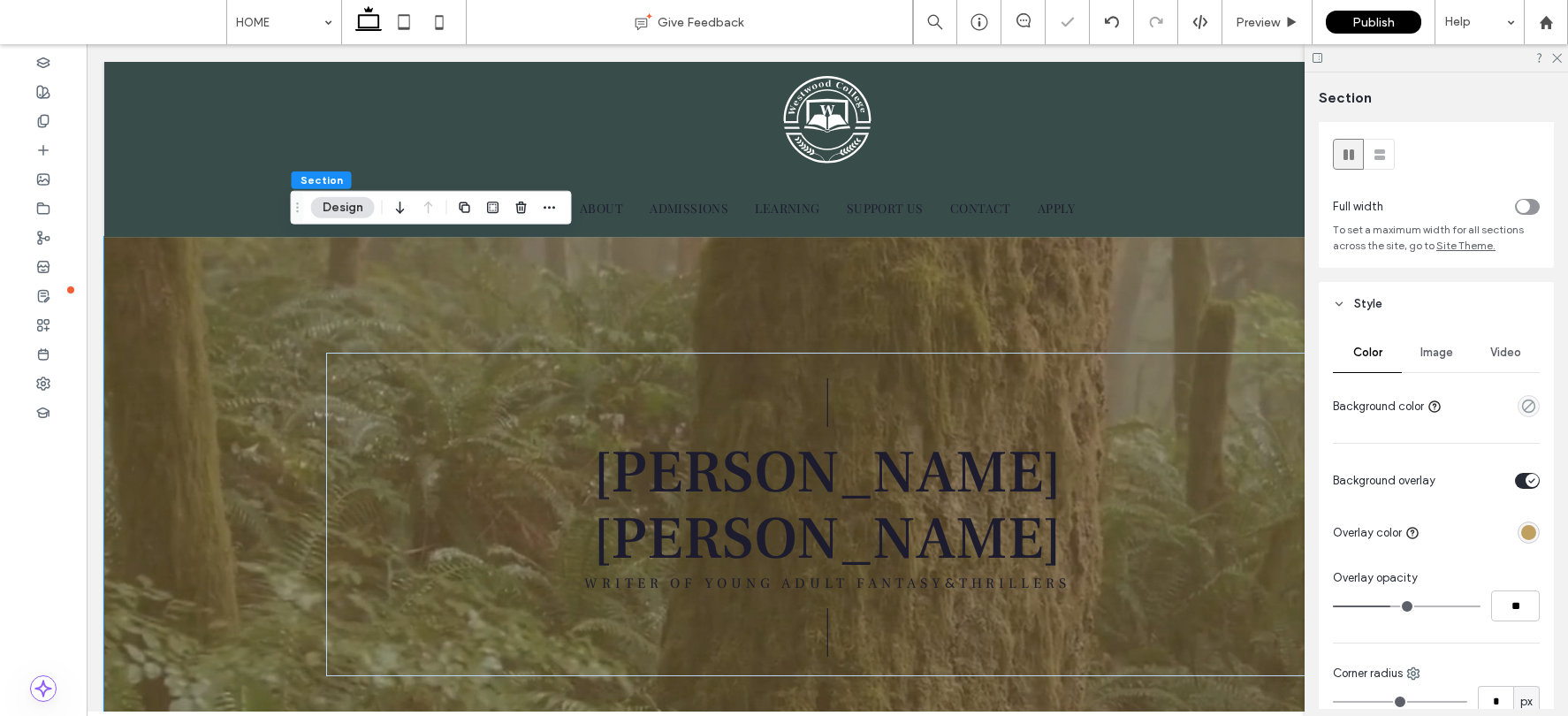
type input "**"
click at [1296, 607] on input "range" at bounding box center [1407, 606] width 148 height 2
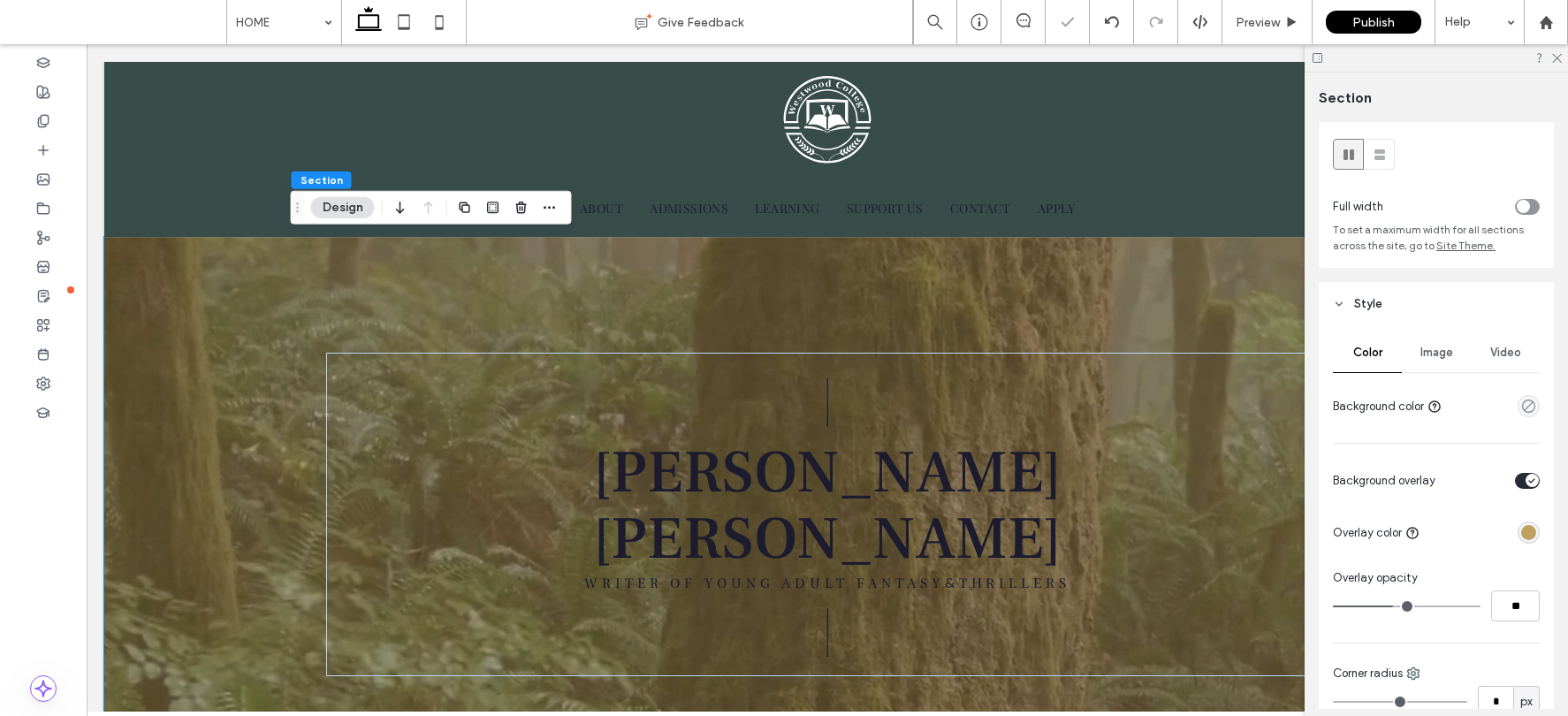
type input "**"
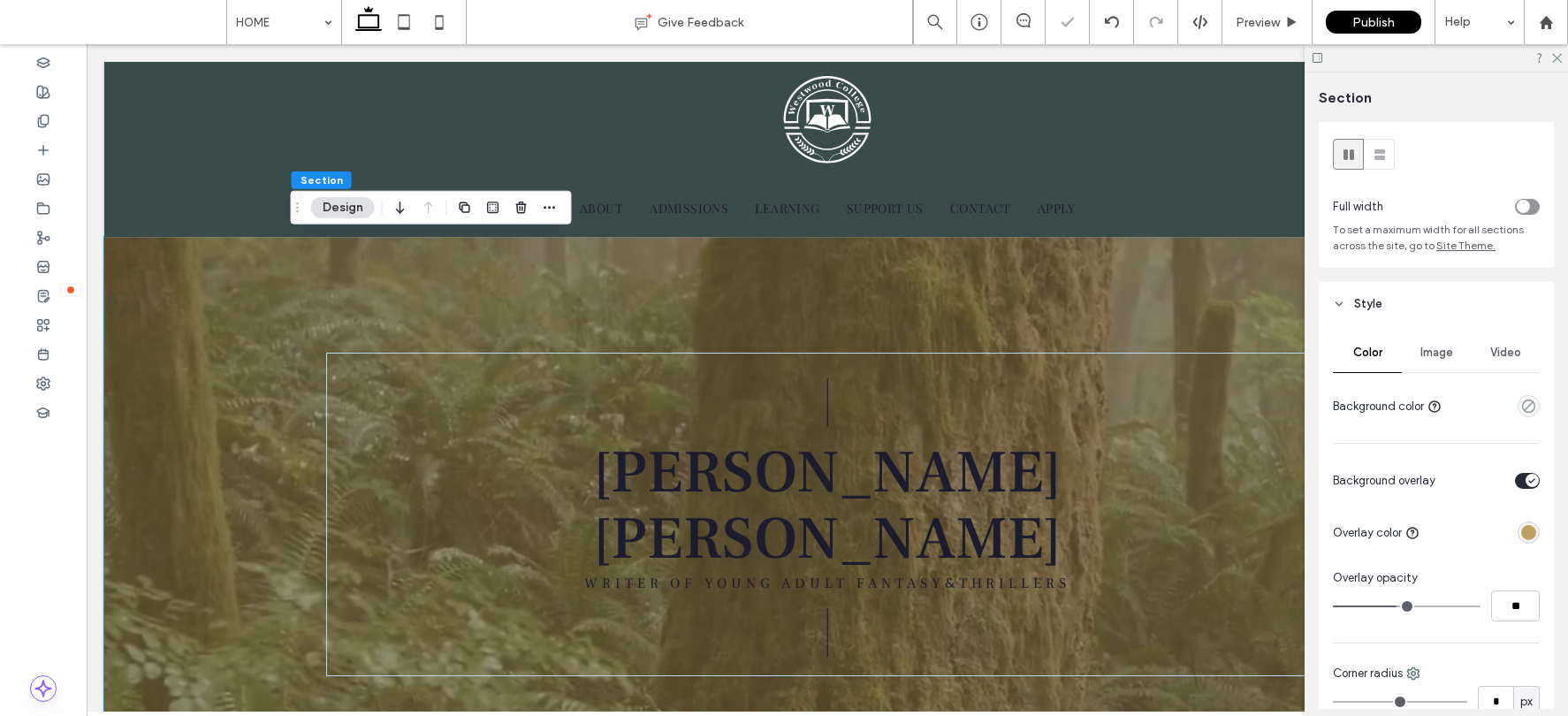
type input "**"
click at [1296, 607] on input "range" at bounding box center [1407, 606] width 148 height 2
click at [1296, 63] on div at bounding box center [1436, 57] width 264 height 28
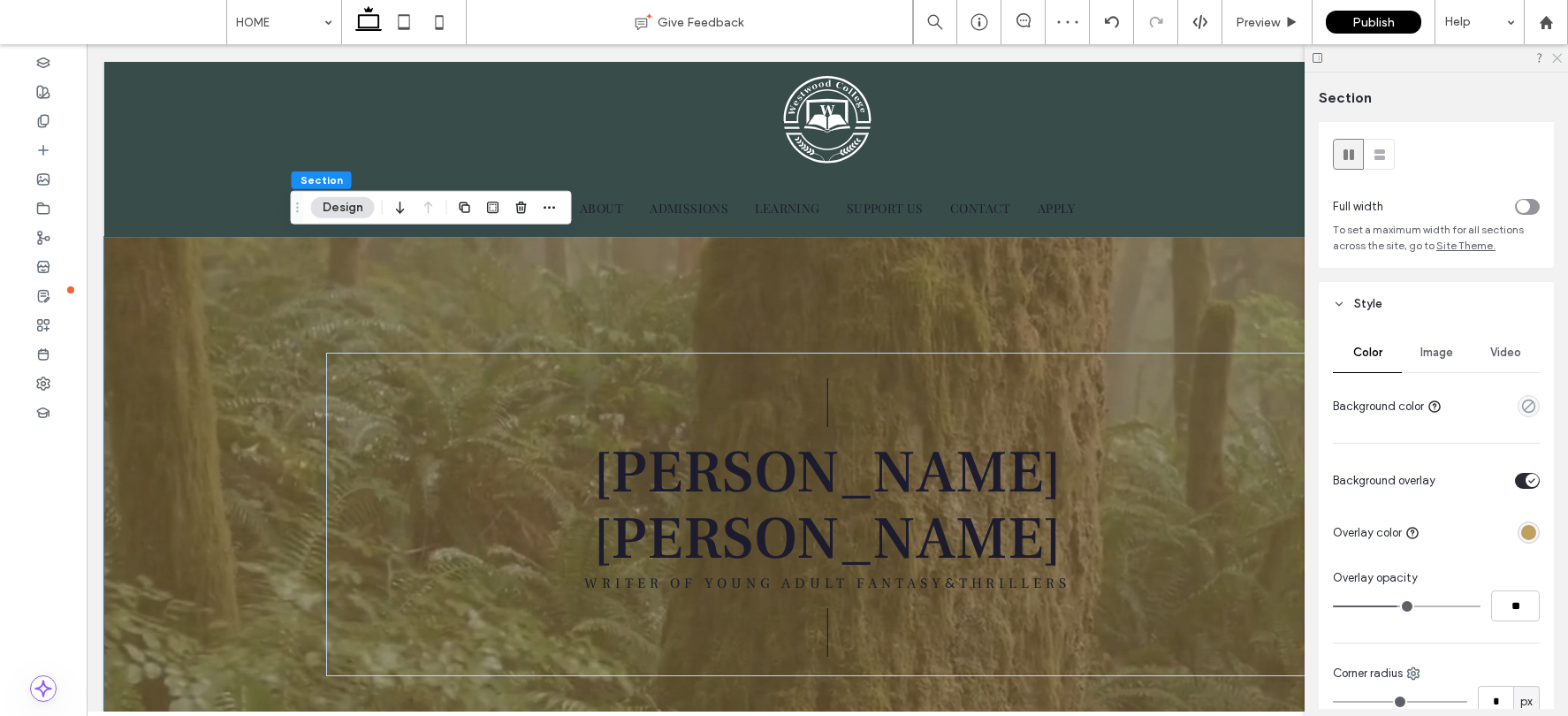
click at [1296, 56] on icon at bounding box center [1555, 56] width 12 height 12
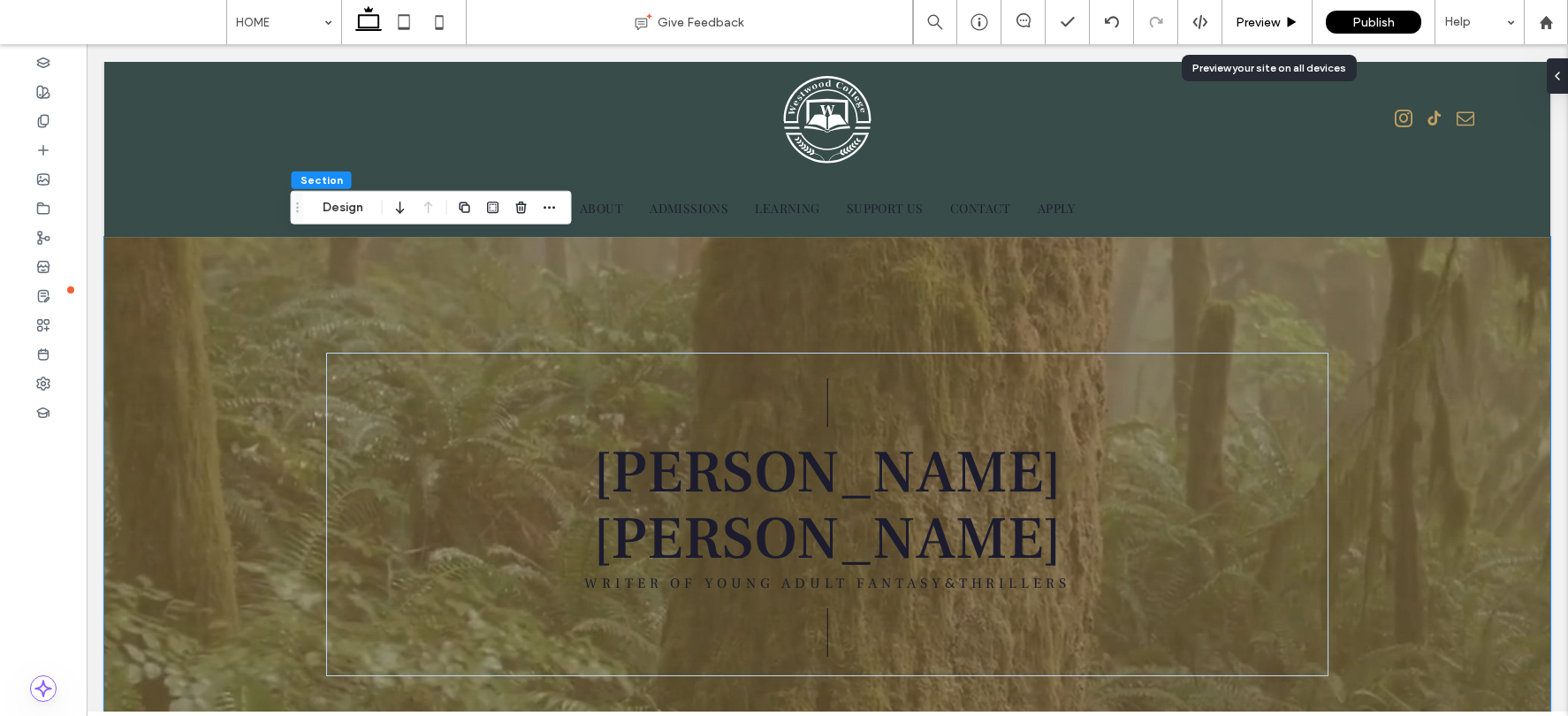
click at [1267, 13] on div "Preview" at bounding box center [1267, 22] width 91 height 44
click at [1269, 30] on div "Preview" at bounding box center [1267, 22] width 91 height 44
click at [1269, 11] on div "Preview" at bounding box center [1267, 22] width 91 height 44
click at [1267, 27] on span "Preview" at bounding box center [1257, 22] width 44 height 15
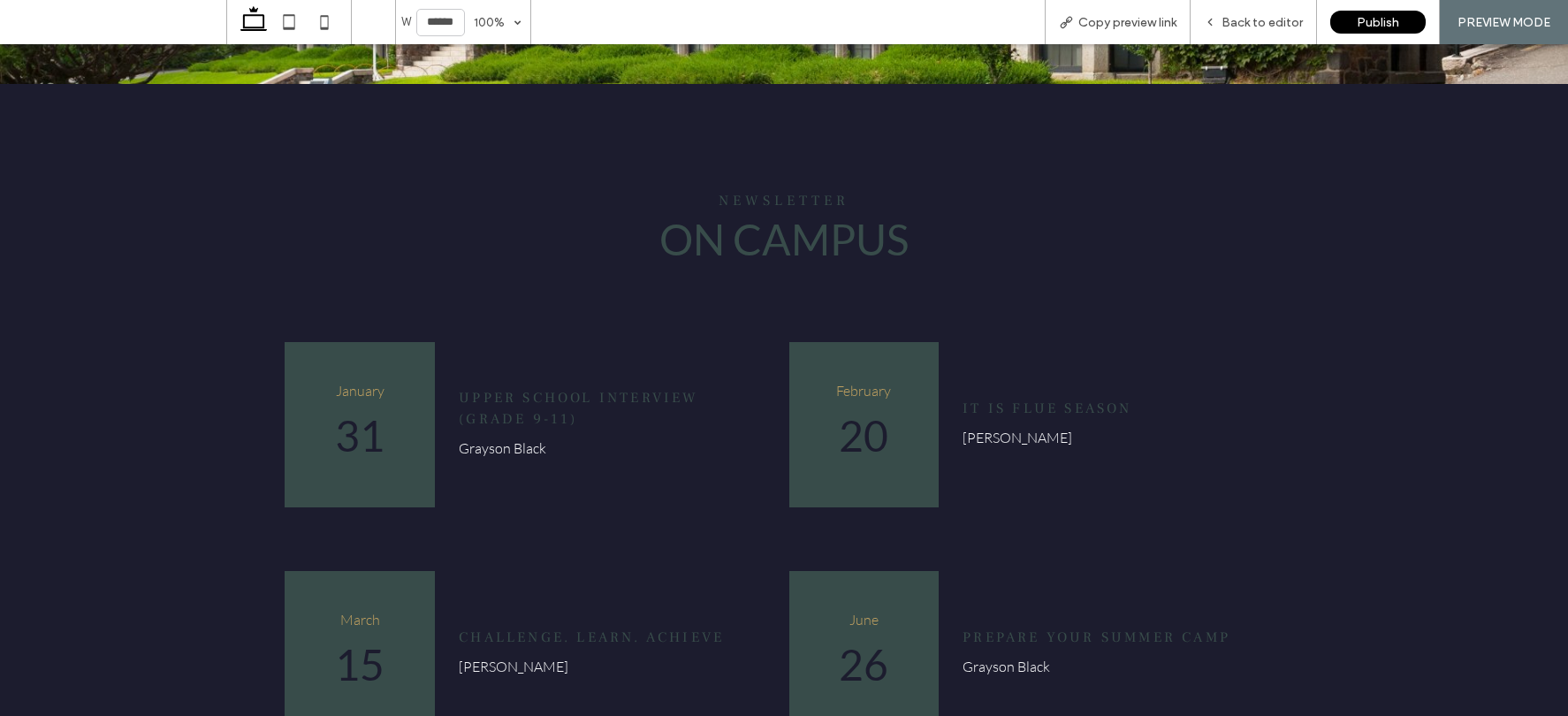
scroll to position [3049, 0]
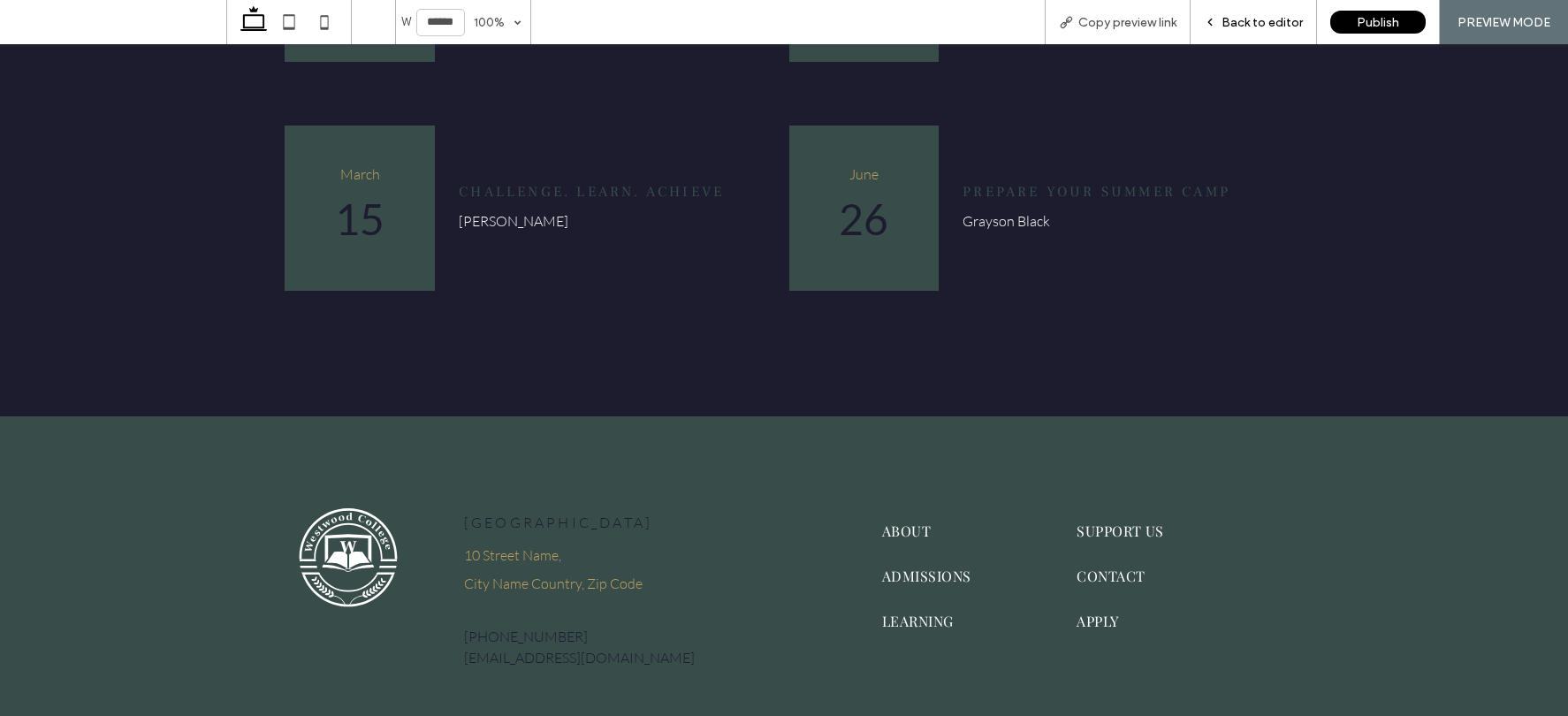
click at [1239, 22] on span "Back to editor" at bounding box center [1261, 22] width 82 height 15
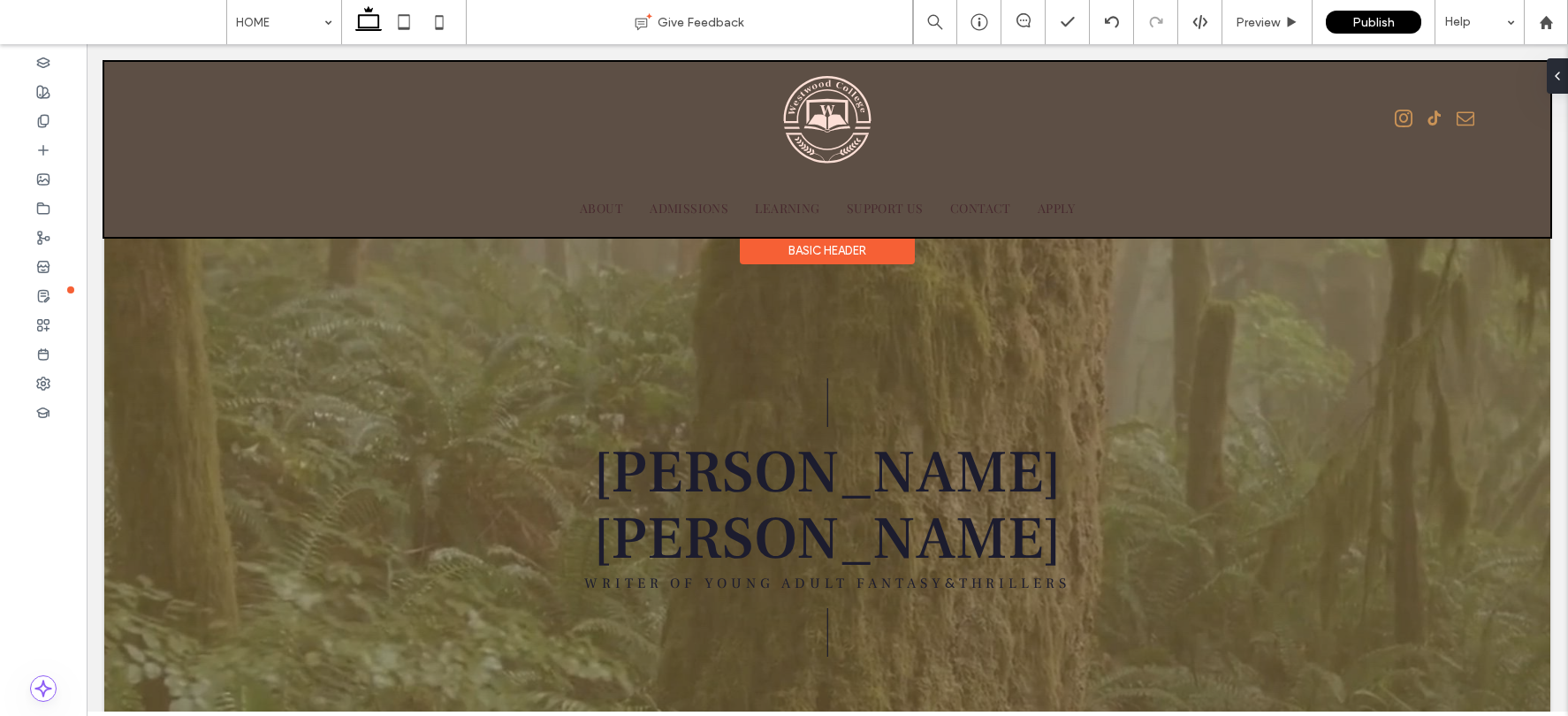
click at [830, 124] on div at bounding box center [827, 149] width 1446 height 175
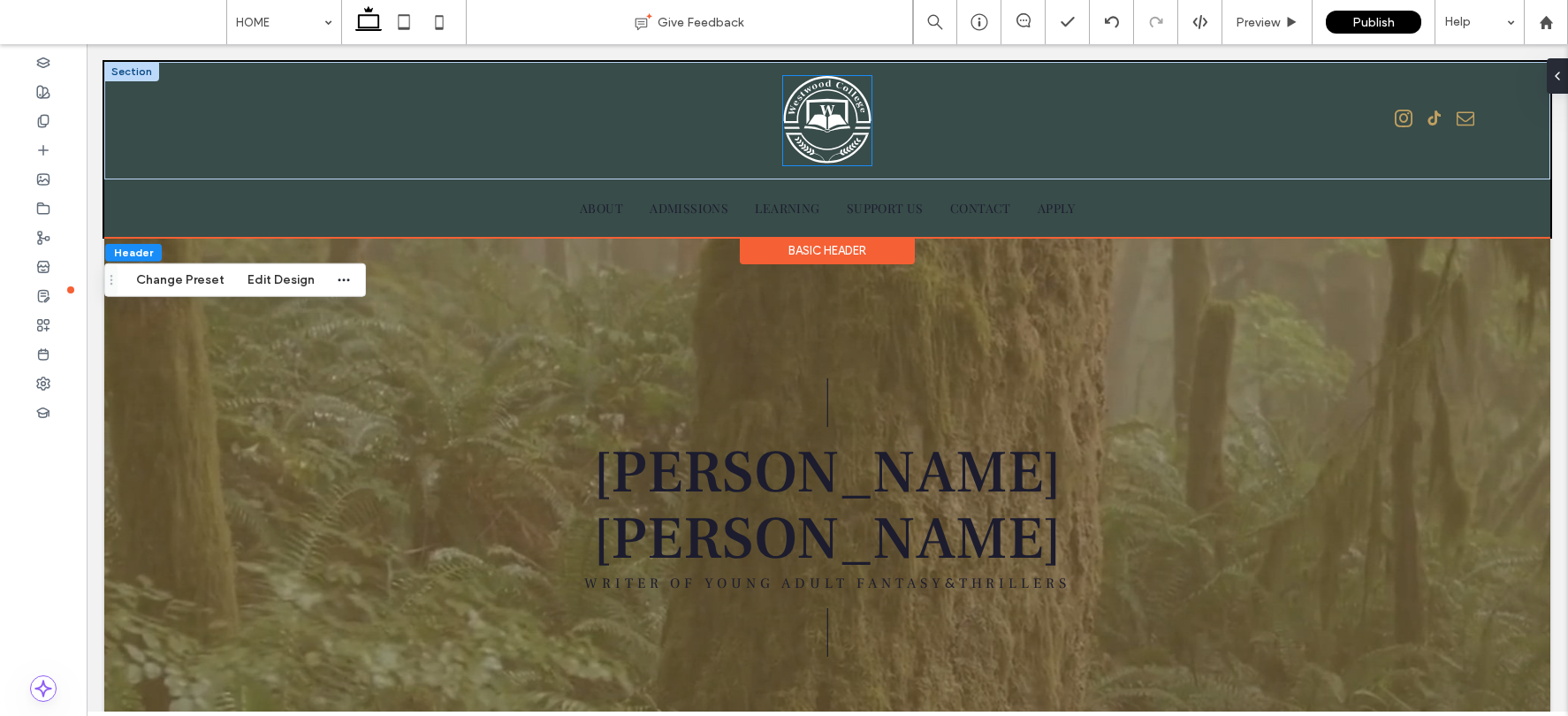
click at [830, 125] on img at bounding box center [827, 121] width 89 height 90
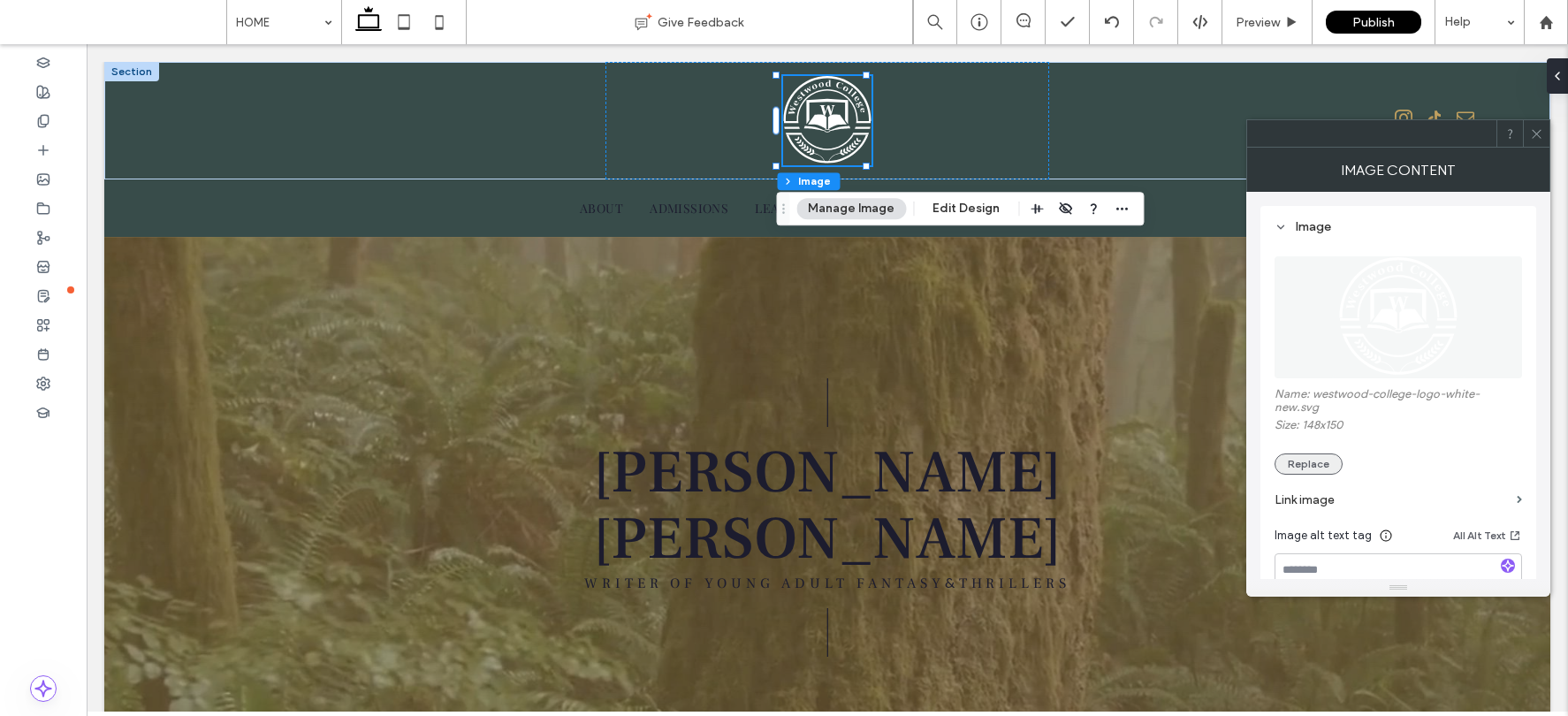
click at [1291, 463] on button "Replace" at bounding box center [1309, 464] width 68 height 22
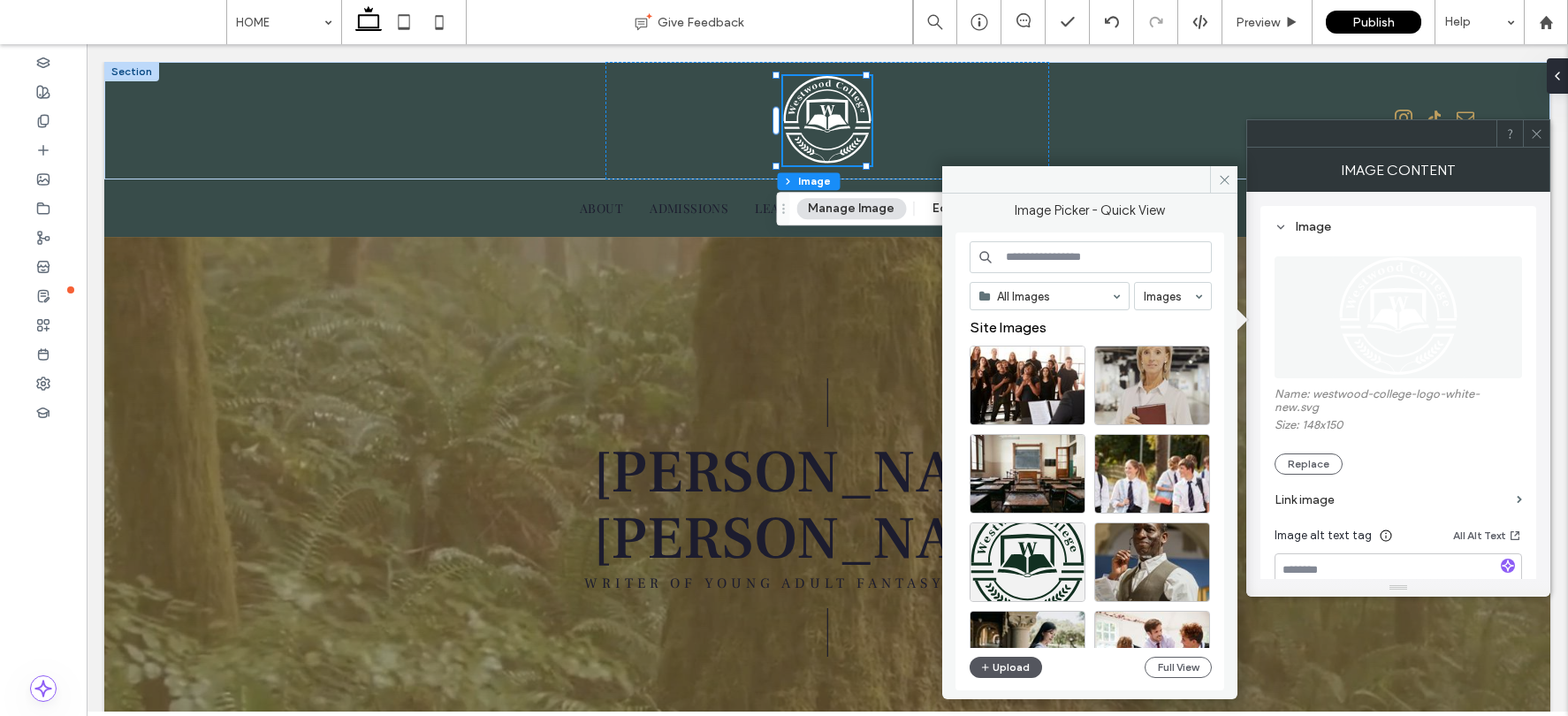
click at [1002, 664] on button "Upload" at bounding box center [1005, 667] width 73 height 22
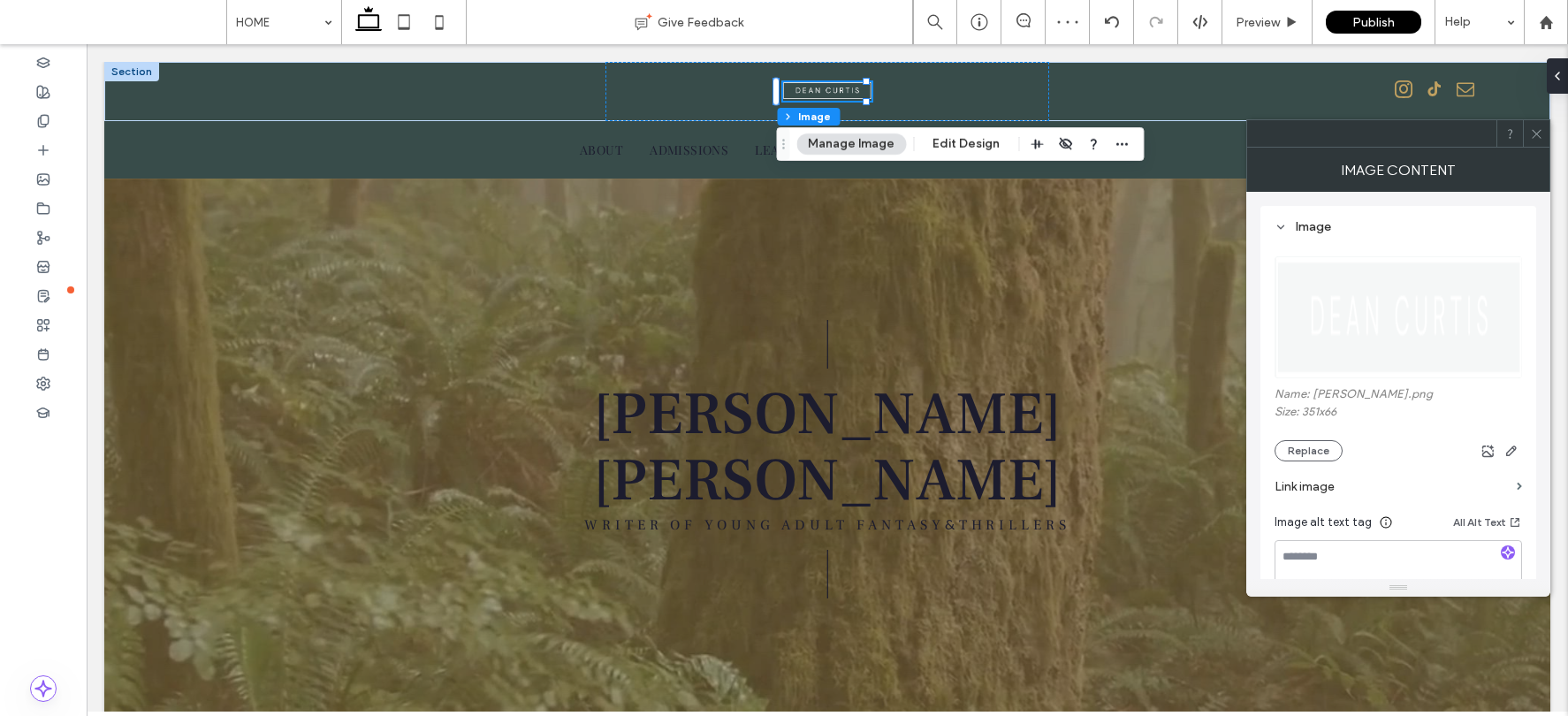
click at [1296, 130] on icon at bounding box center [1537, 134] width 13 height 13
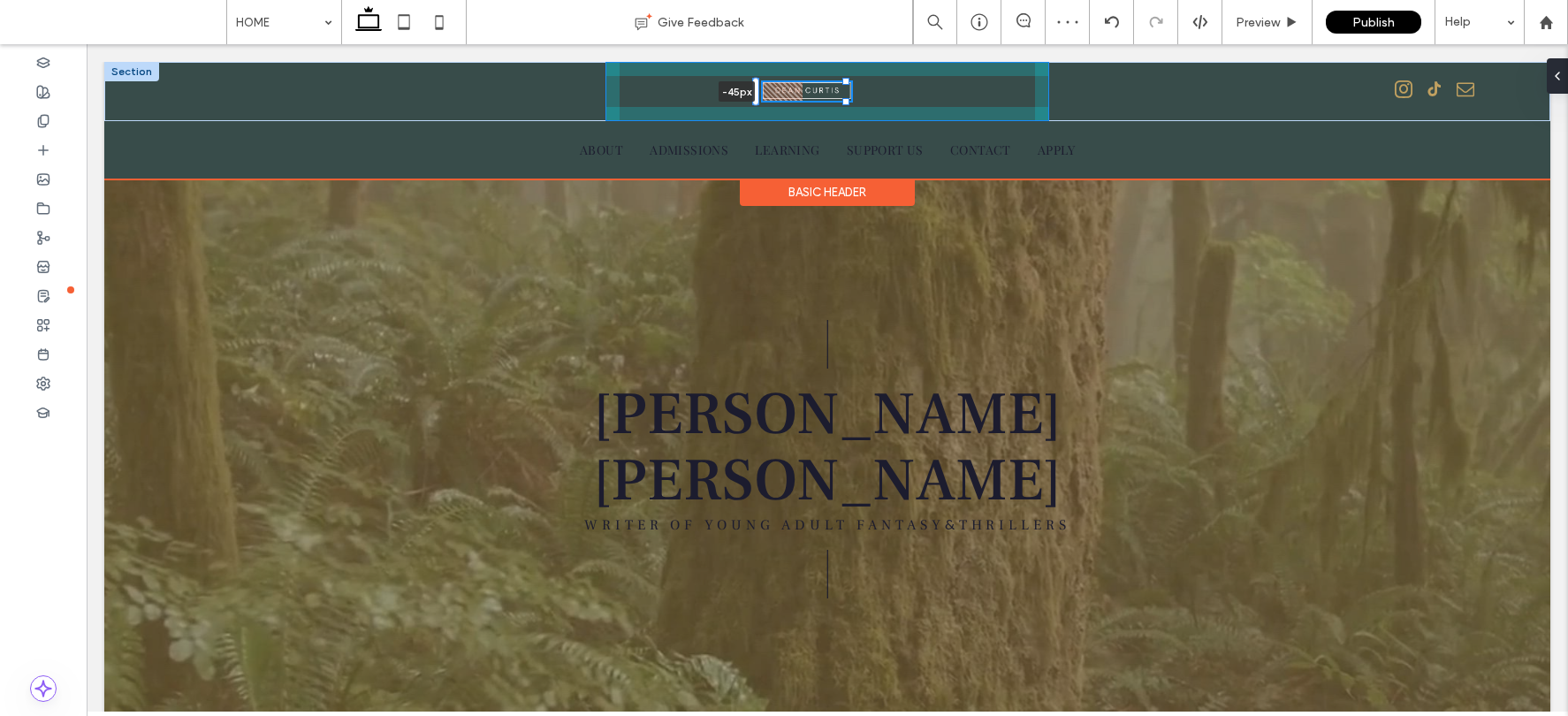
drag, startPoint x: 776, startPoint y: 101, endPoint x: 729, endPoint y: 102, distance: 47.0
click at [729, 101] on div "-45px 555-555-555" at bounding box center [827, 91] width 1446 height 59
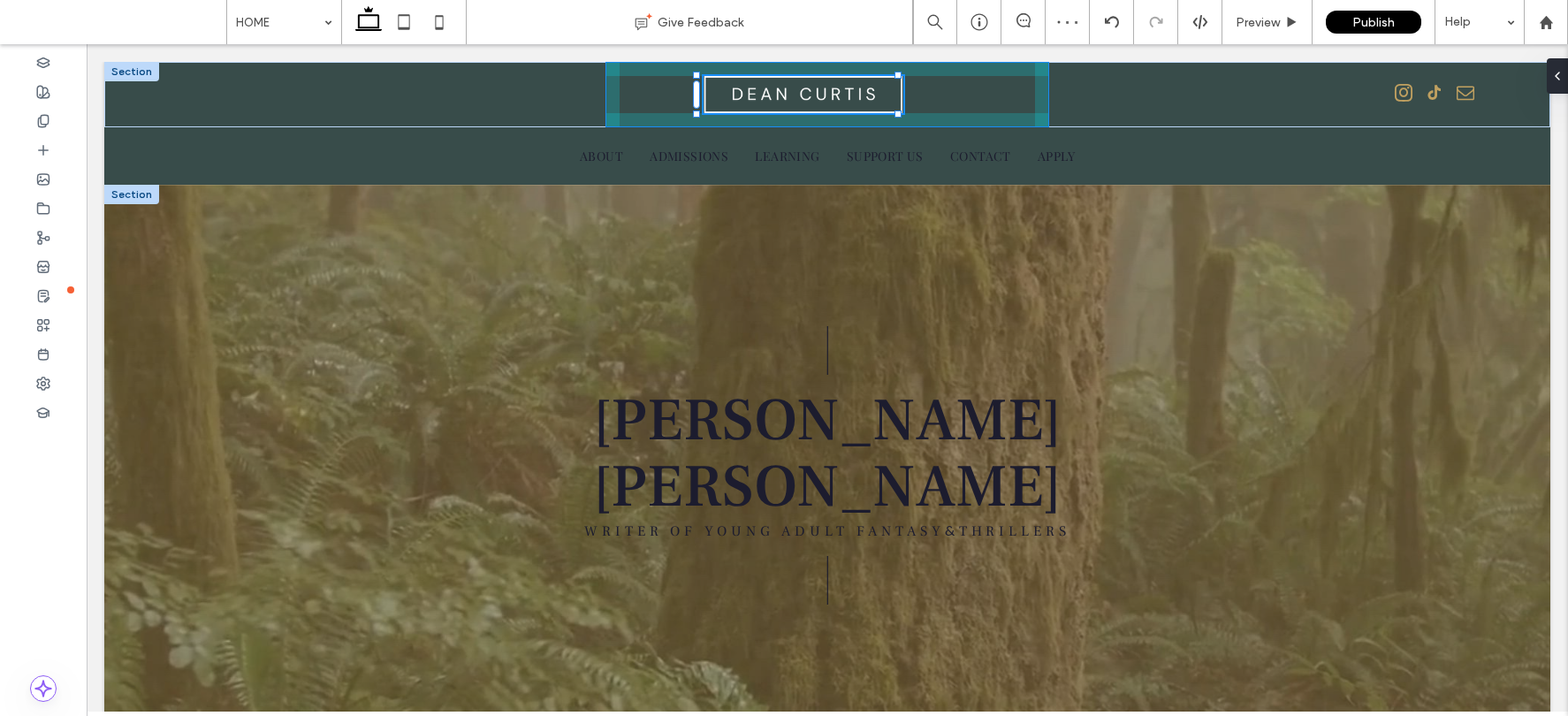
drag, startPoint x: 840, startPoint y: 100, endPoint x: 1007, endPoint y: 202, distance: 195.7
type input "***"
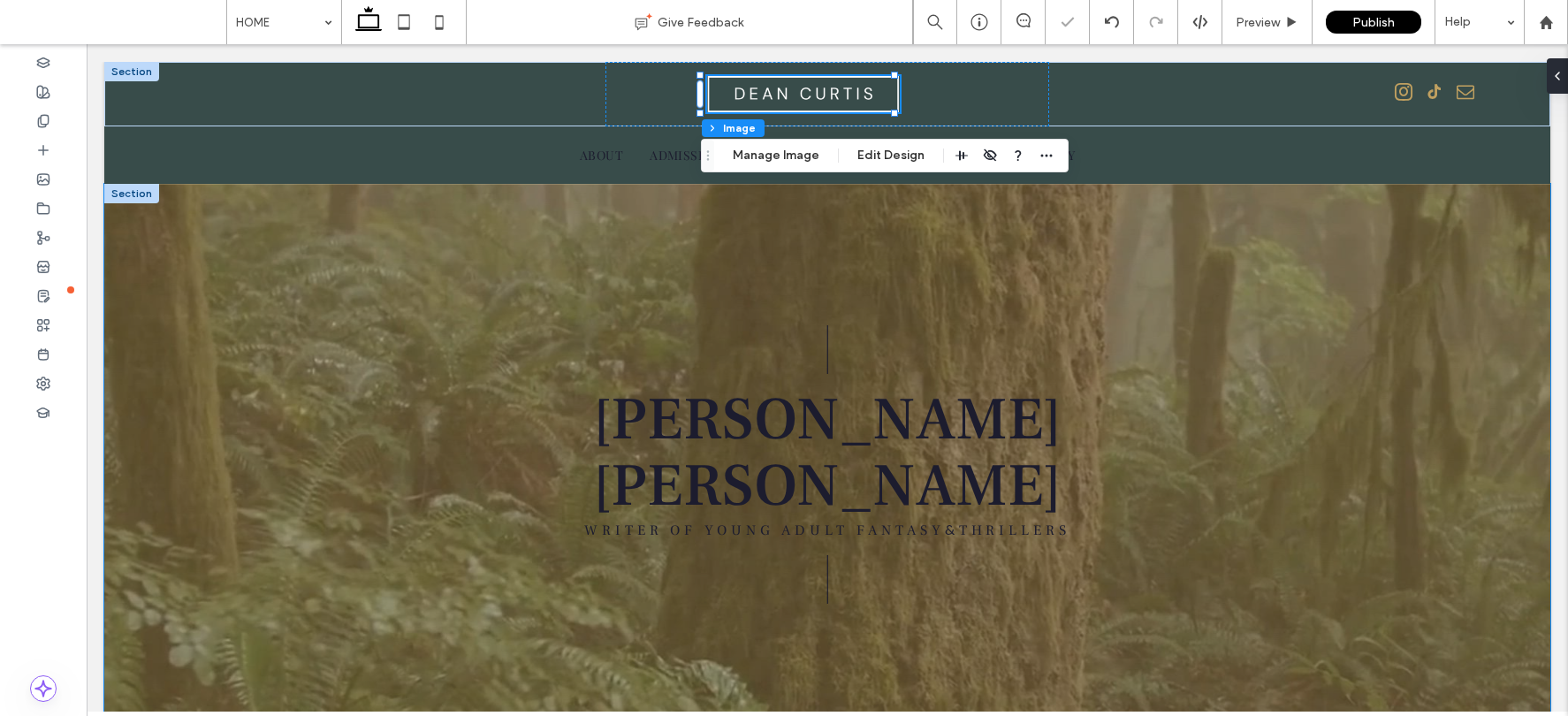
click at [1080, 279] on div "| DEAN CURTIS WRITER OF YOUNG ADULT FANTASY & THRILLERS |" at bounding box center [827, 461] width 1061 height 555
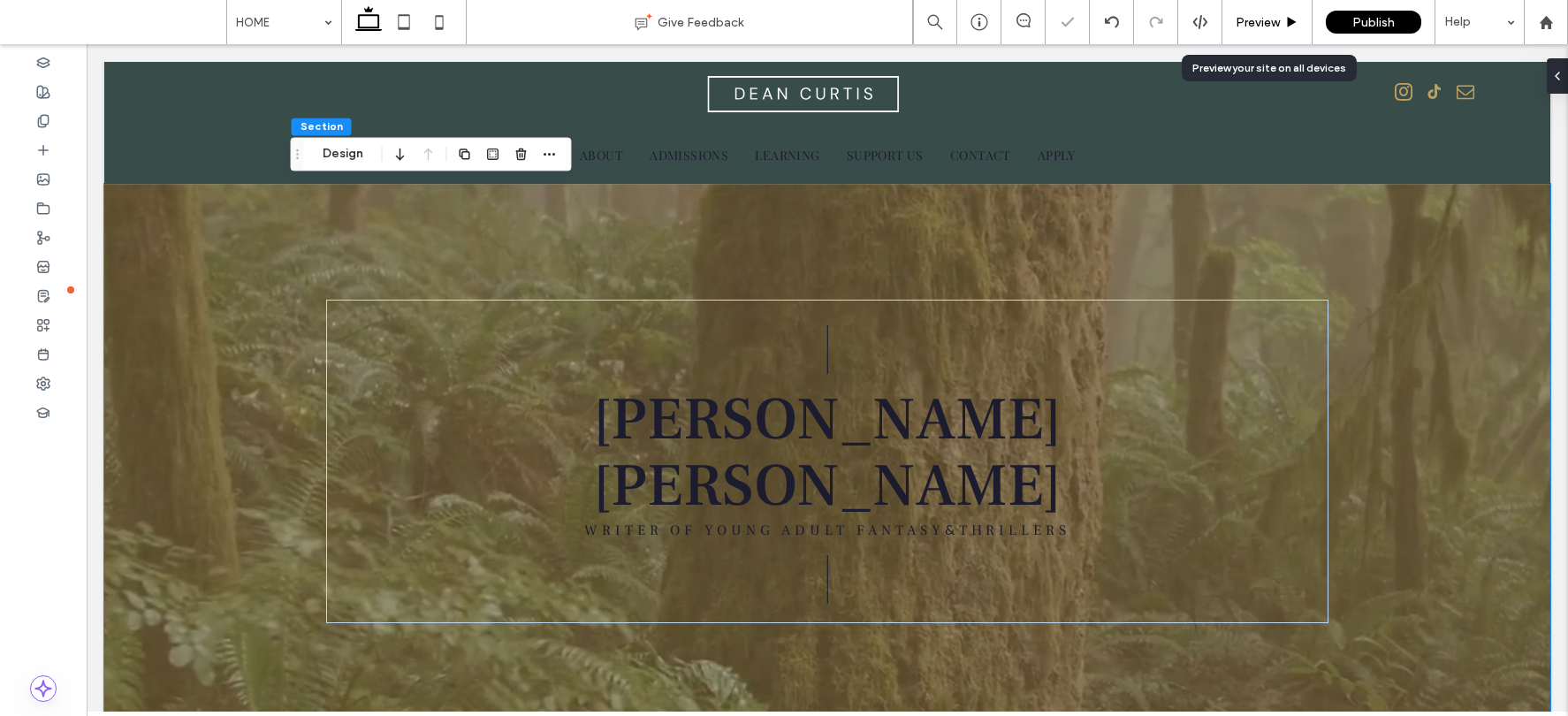
click at [1262, 27] on span "Preview" at bounding box center [1257, 22] width 44 height 15
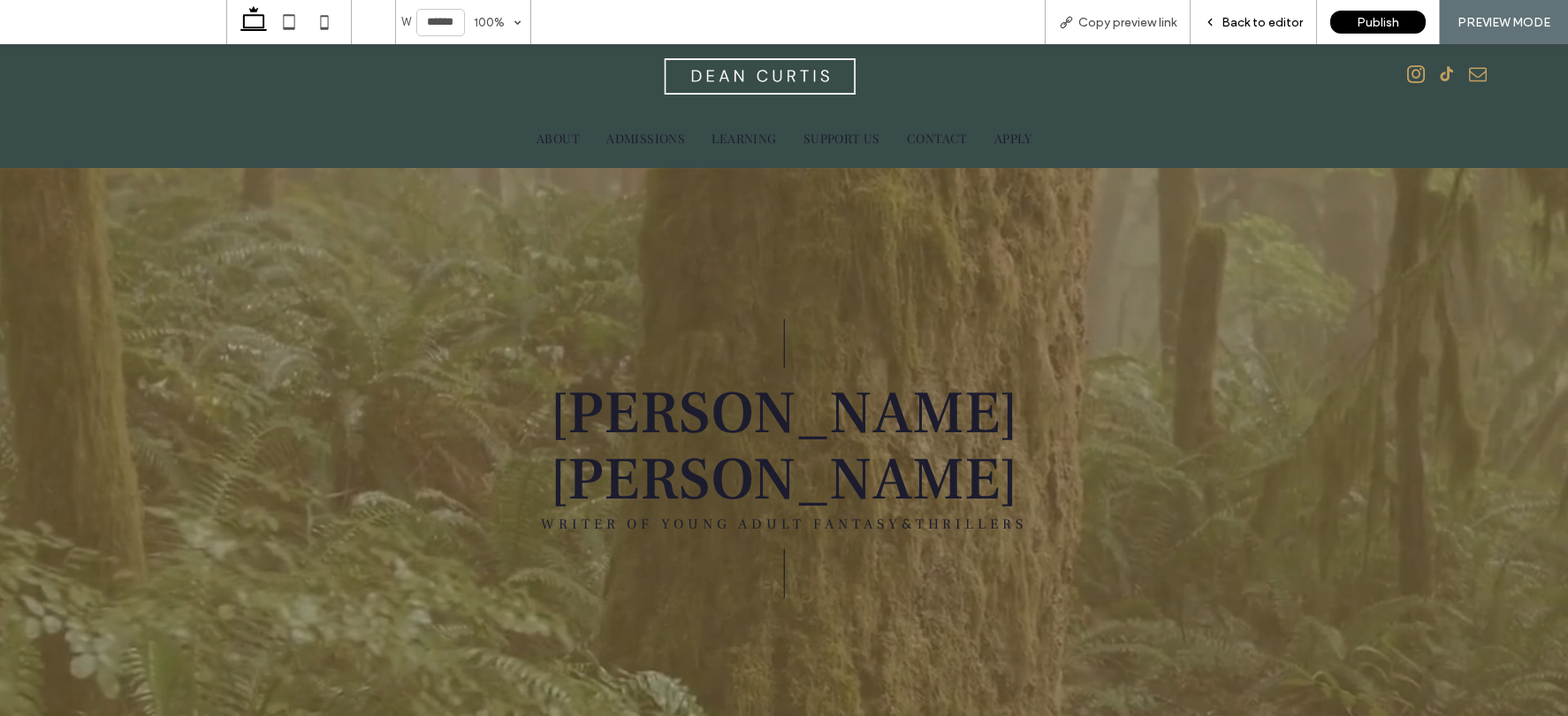
click at [1271, 21] on span "Back to editor" at bounding box center [1261, 22] width 82 height 15
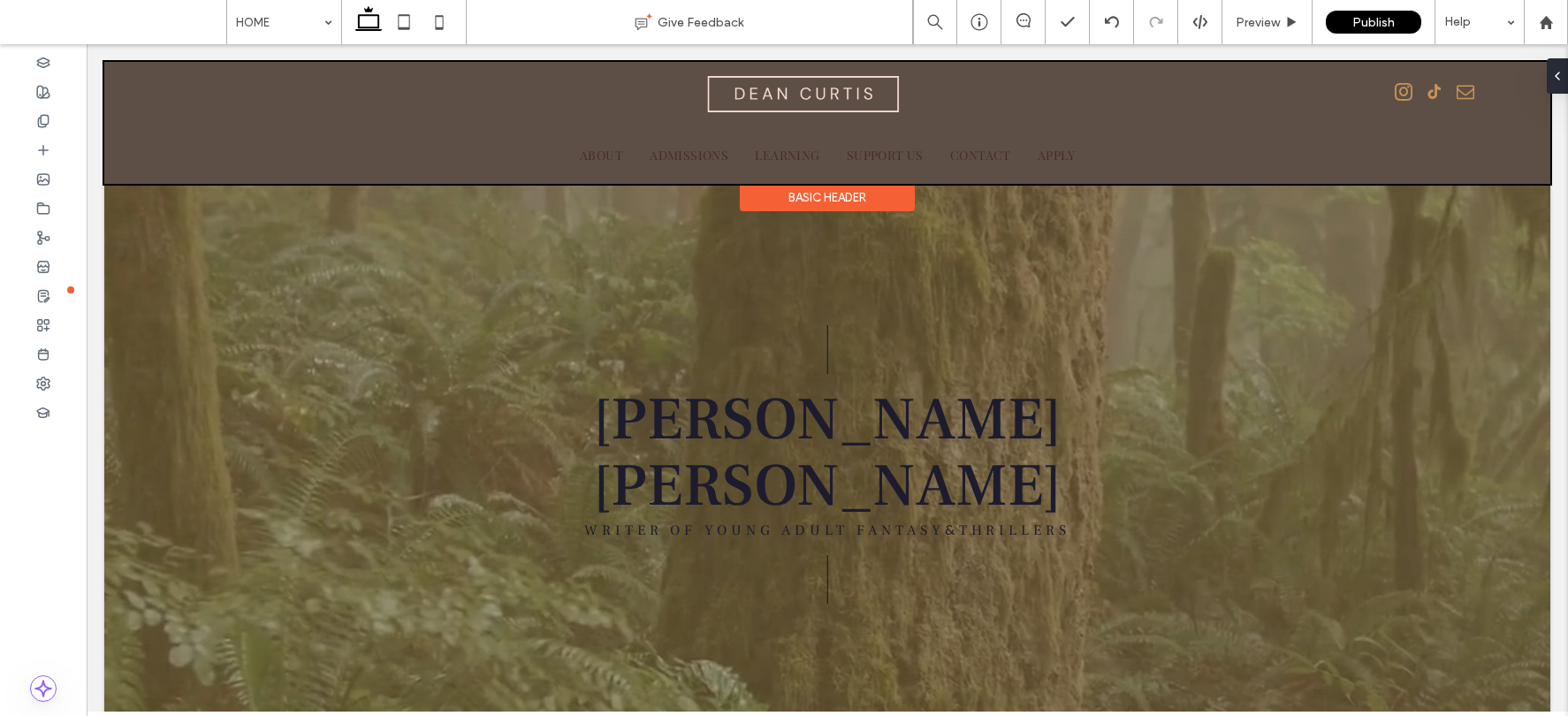
click at [844, 97] on div at bounding box center [827, 123] width 1446 height 122
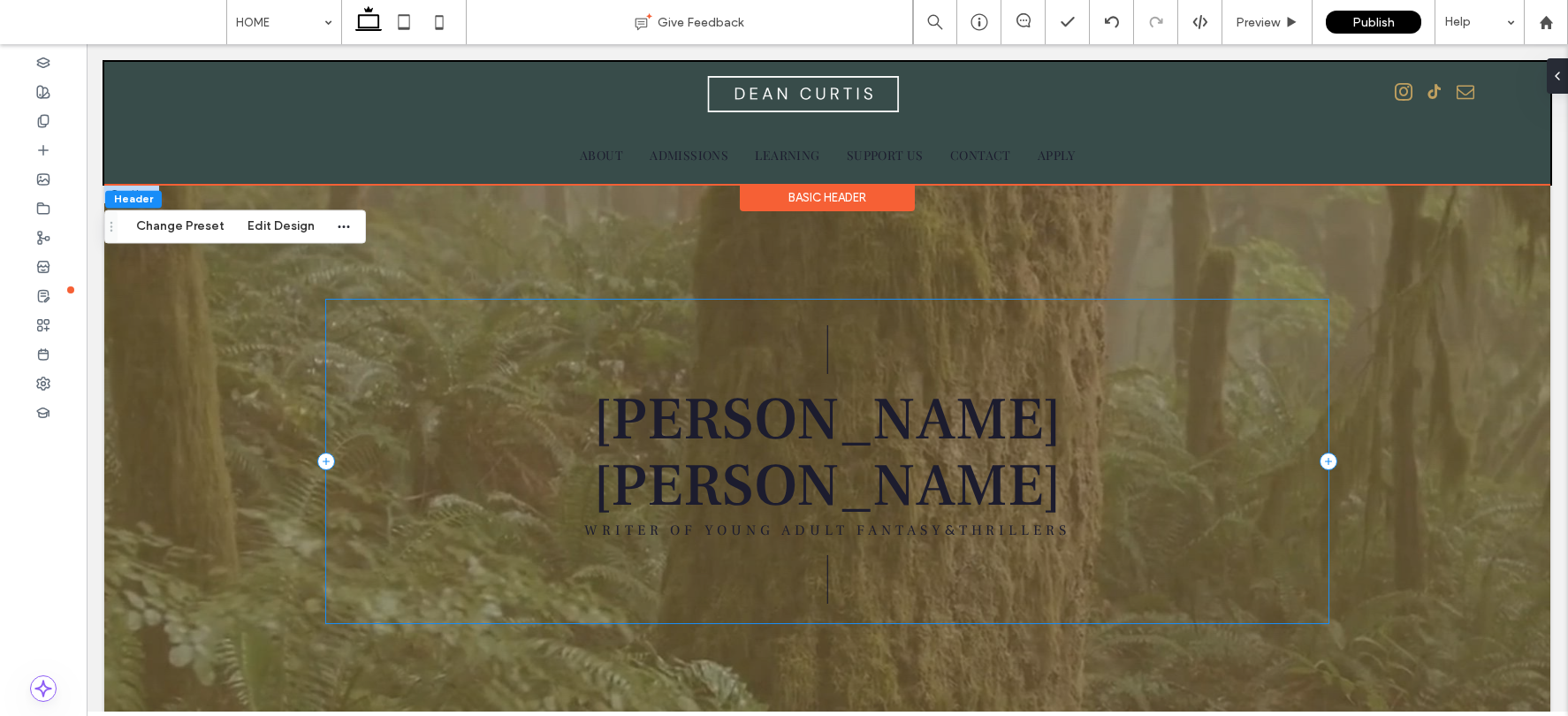
click at [912, 306] on div "| DEAN CURTIS WRITER OF YOUNG ADULT FANTASY & THRILLERS |" at bounding box center [827, 461] width 1003 height 323
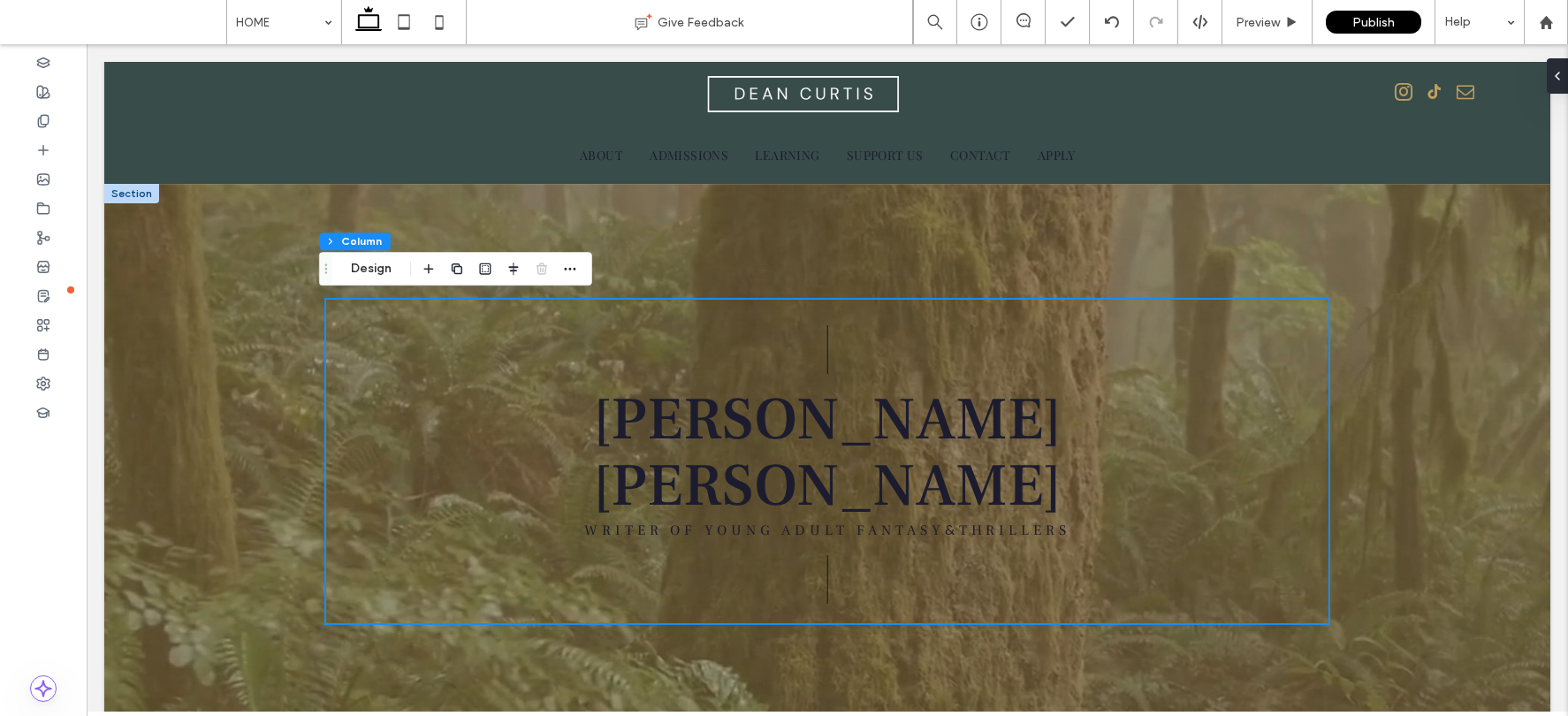
click at [1139, 261] on div "| DEAN CURTIS WRITER OF YOUNG ADULT FANTASY & THRILLERS |" at bounding box center [827, 461] width 1061 height 555
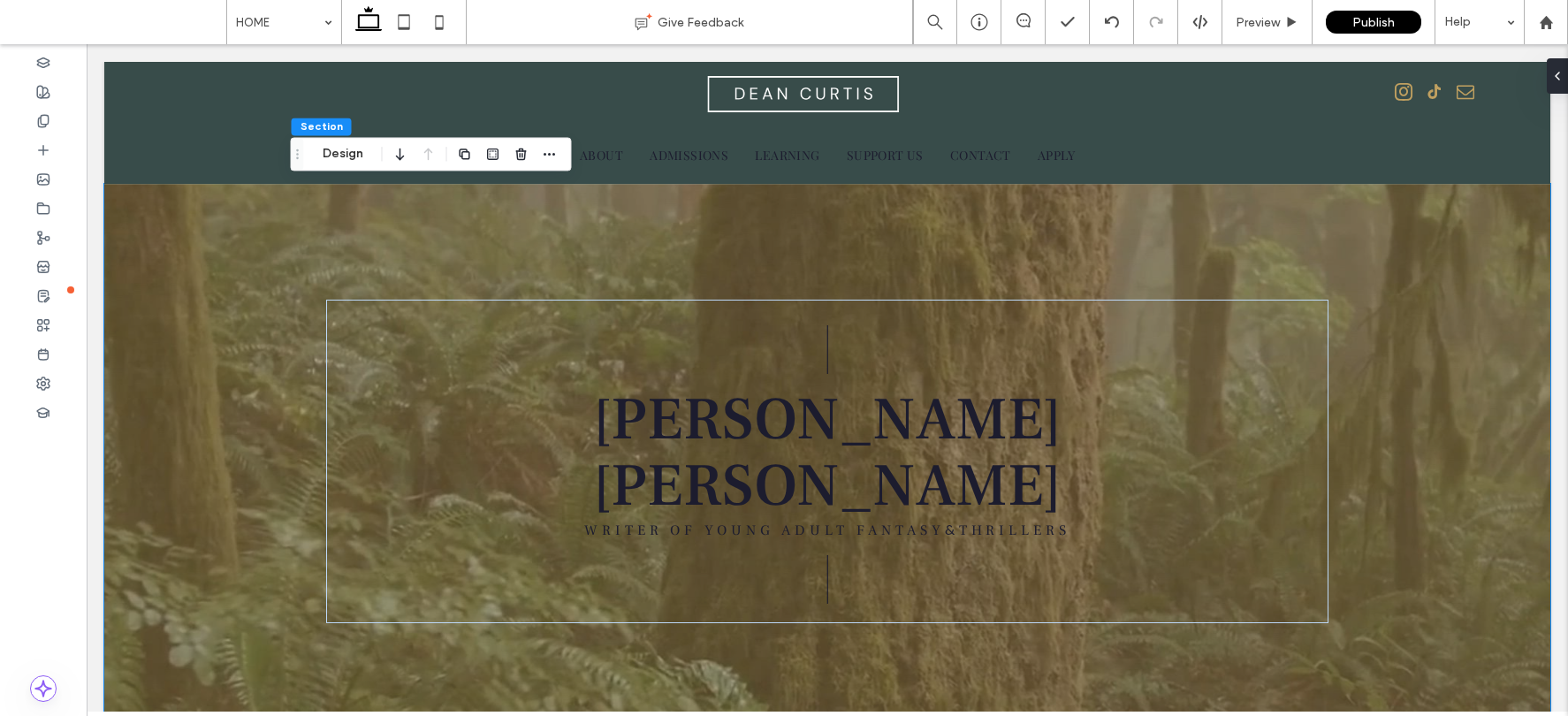
click at [1227, 220] on div "| DEAN CURTIS WRITER OF YOUNG ADULT FANTASY & THRILLERS |" at bounding box center [827, 461] width 1061 height 555
click at [1246, 24] on span "Preview" at bounding box center [1257, 22] width 44 height 15
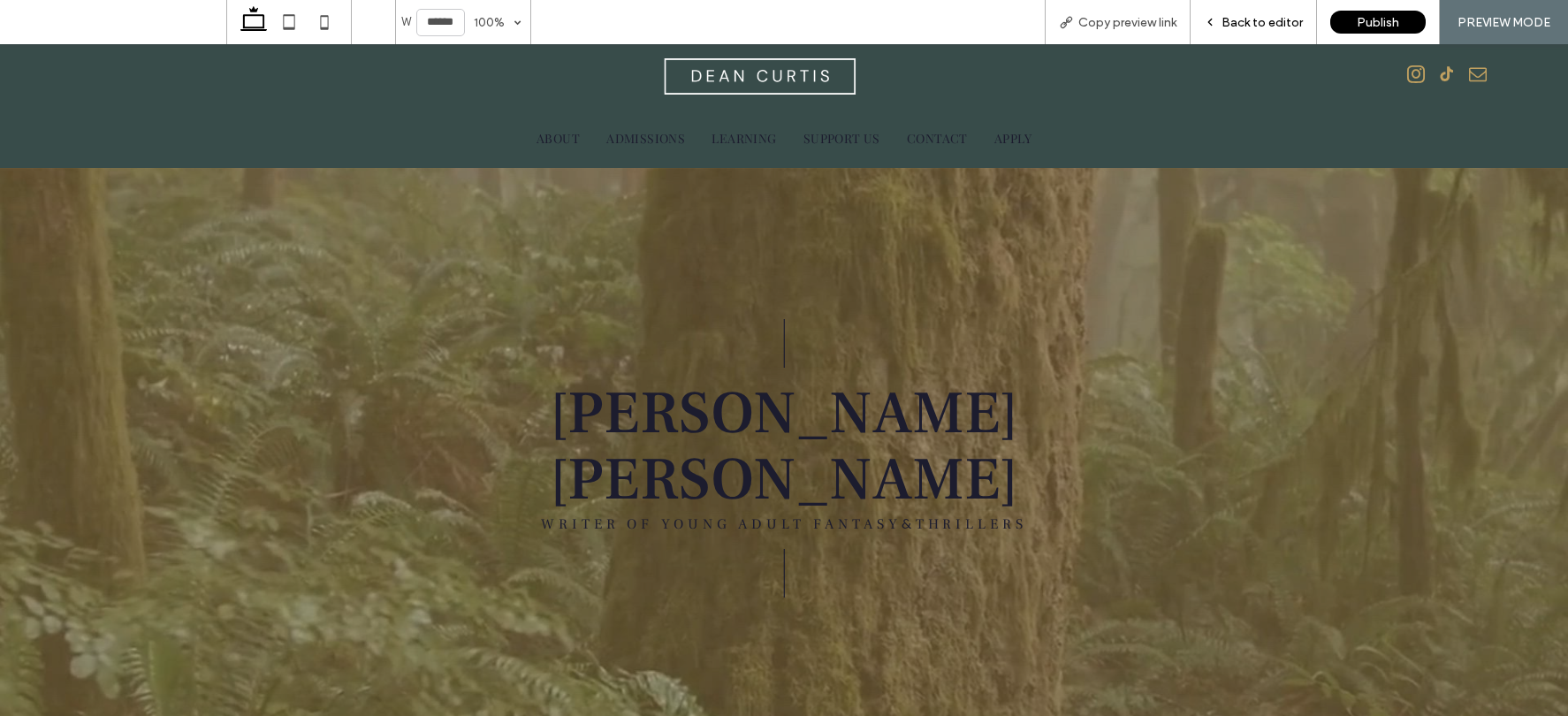
click at [1238, 27] on span "Back to editor" at bounding box center [1261, 22] width 82 height 15
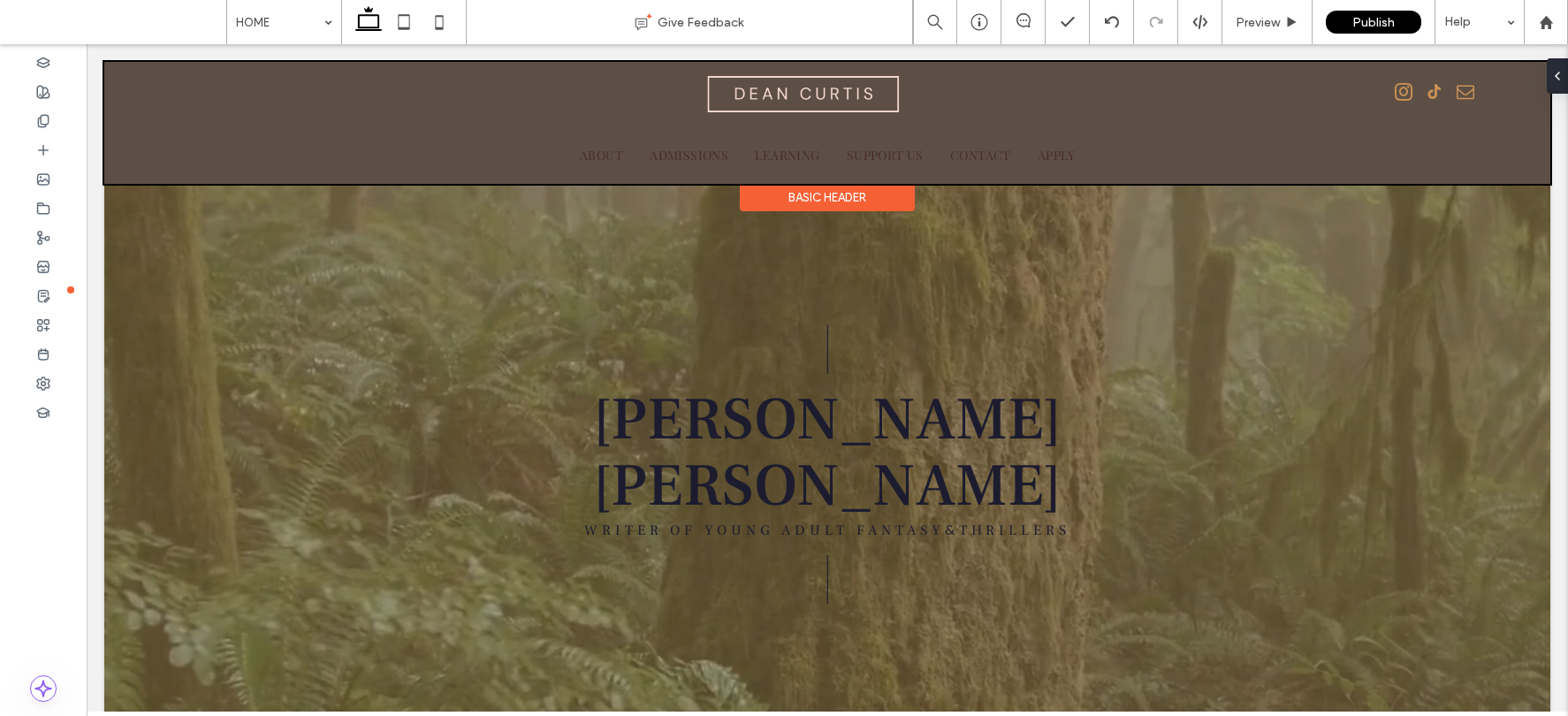
click at [782, 91] on div at bounding box center [827, 123] width 1446 height 122
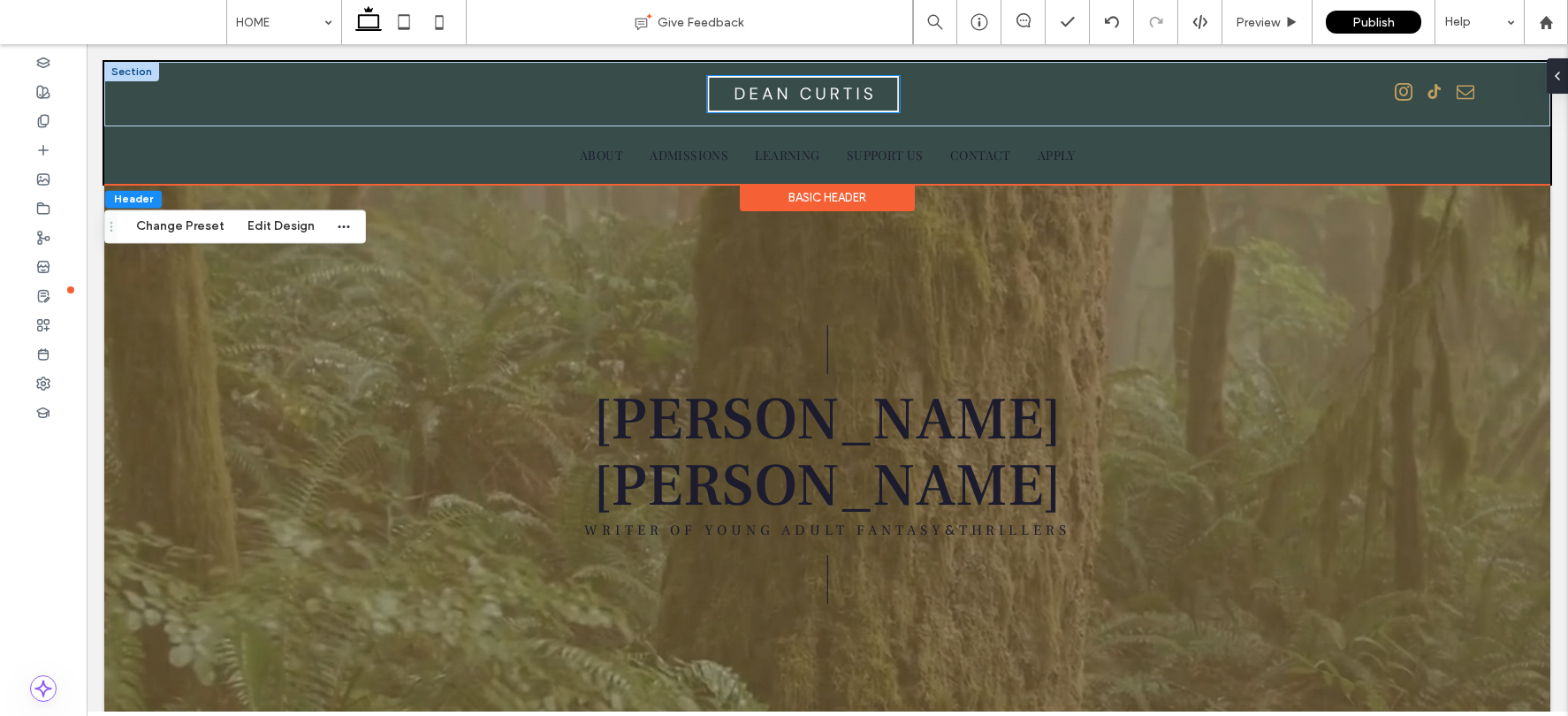
click at [783, 96] on img at bounding box center [803, 94] width 193 height 36
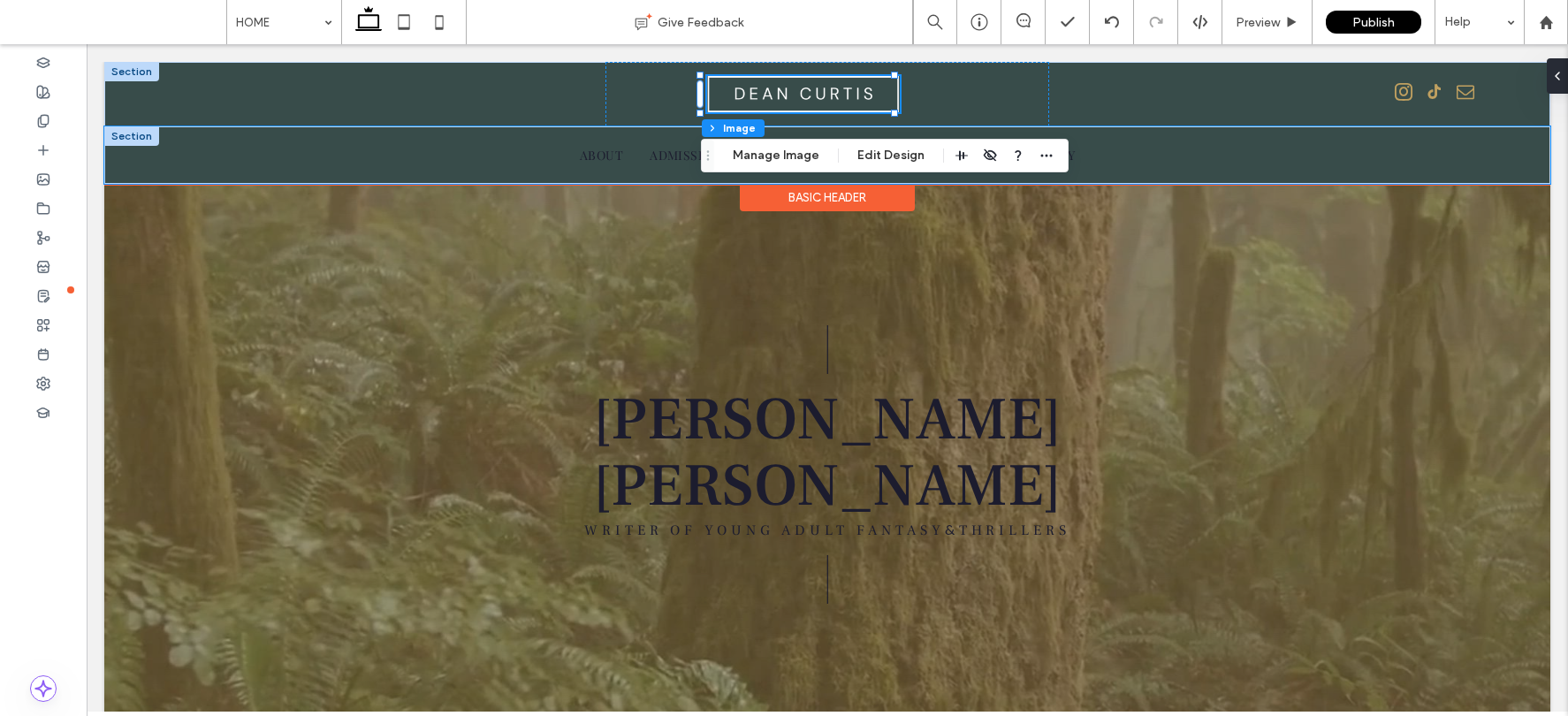
click at [252, 160] on div "HOME ABOUT ADMISSIONS LEARNING SUPPORT US CONTACT APPLY" at bounding box center [827, 155] width 1446 height 57
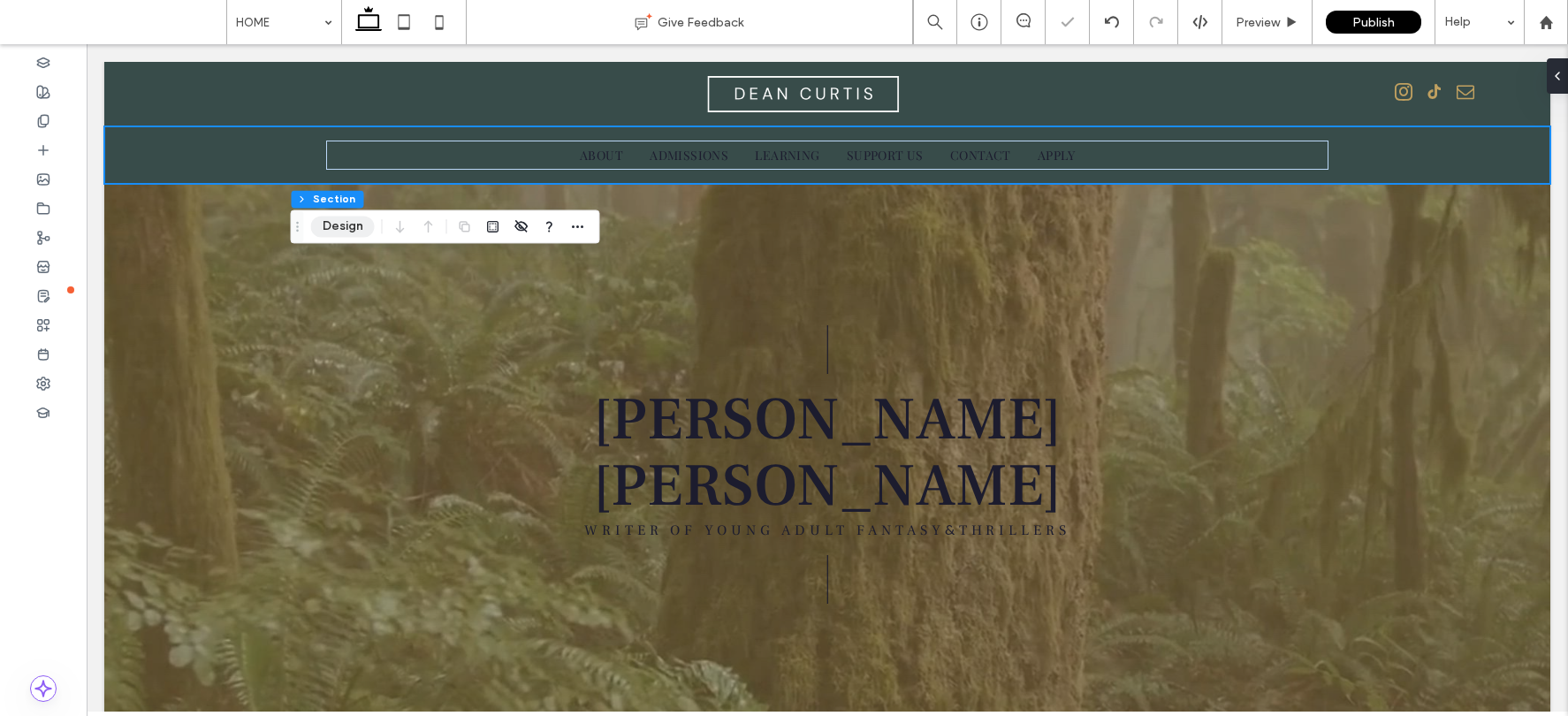
click at [325, 226] on button "Design" at bounding box center [342, 227] width 64 height 22
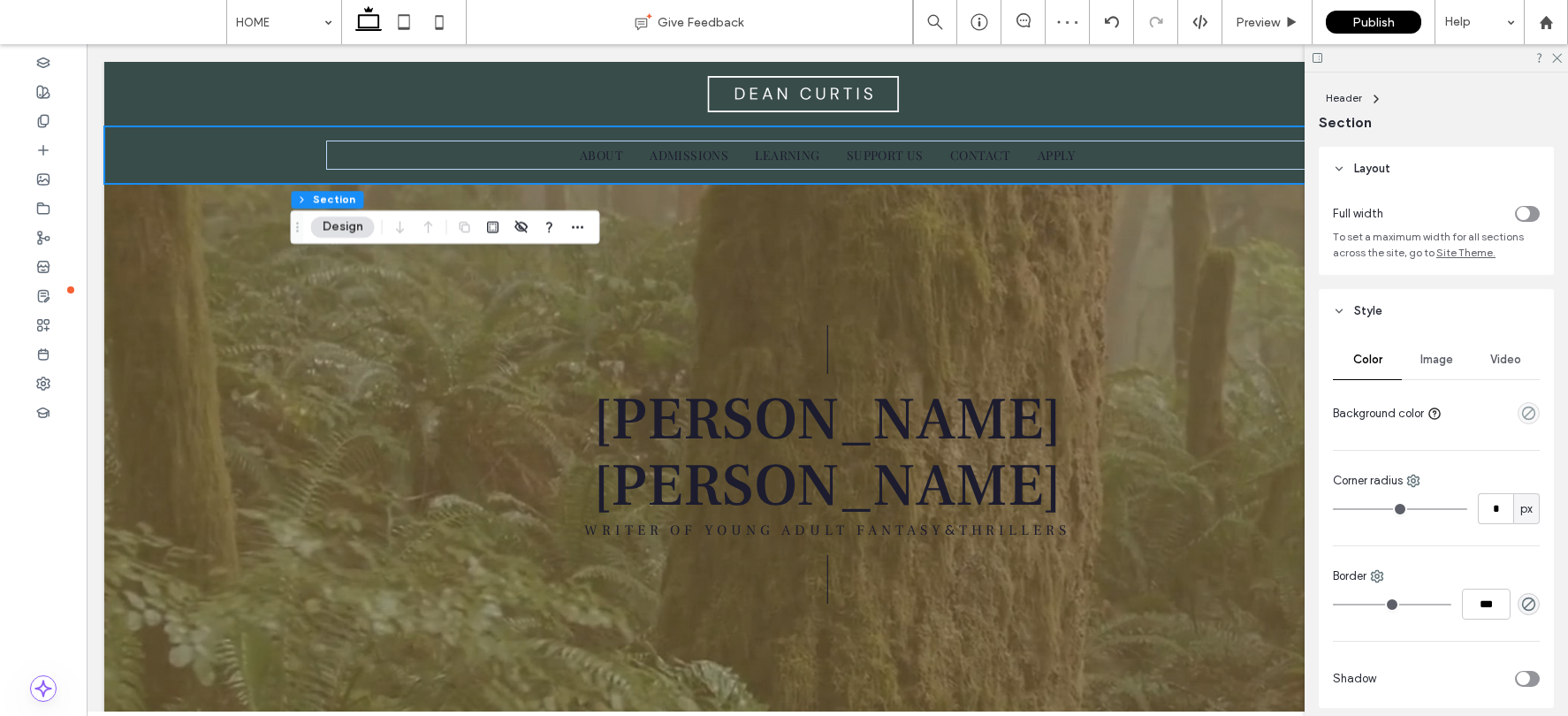
click at [1296, 162] on span "Layout" at bounding box center [1372, 168] width 36 height 18
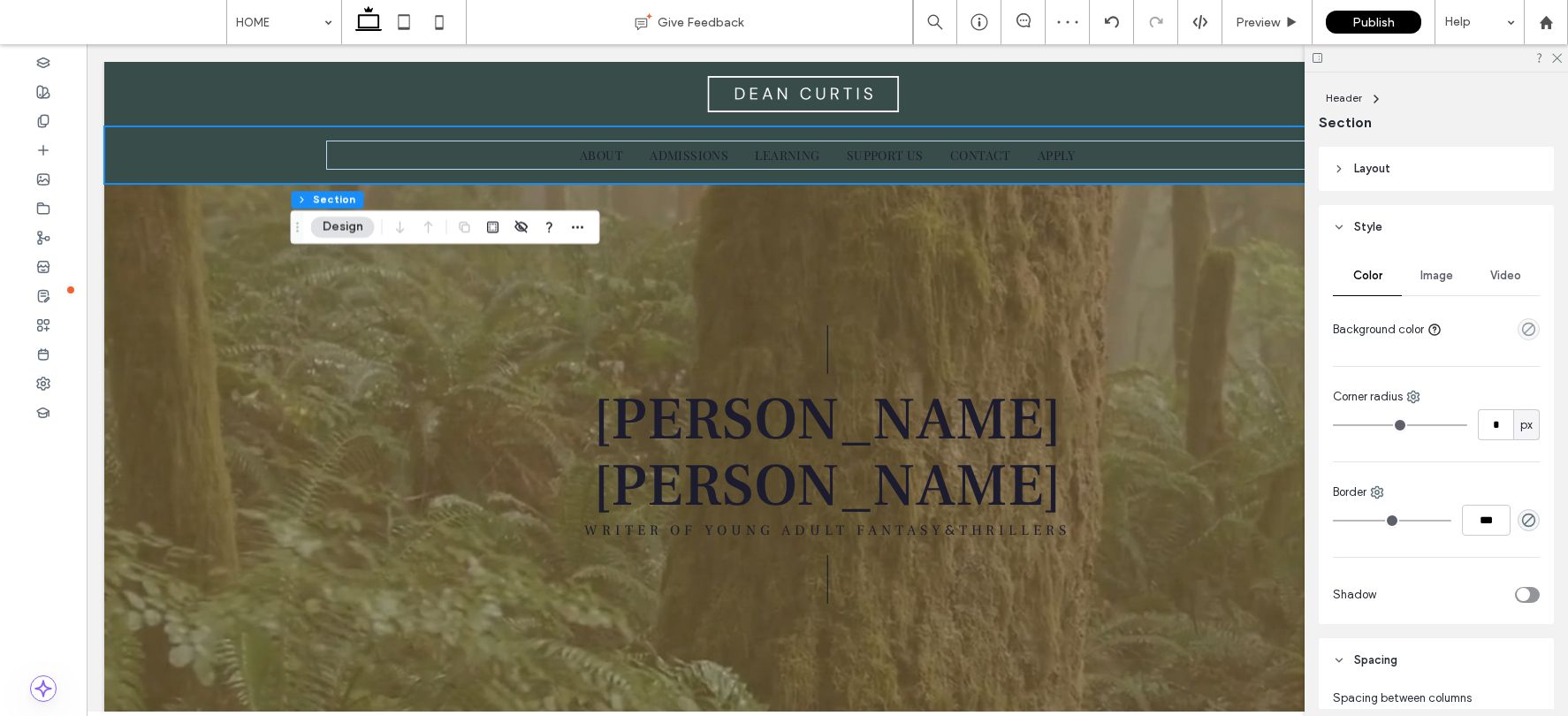
click at [1296, 162] on span "Layout" at bounding box center [1372, 168] width 36 height 18
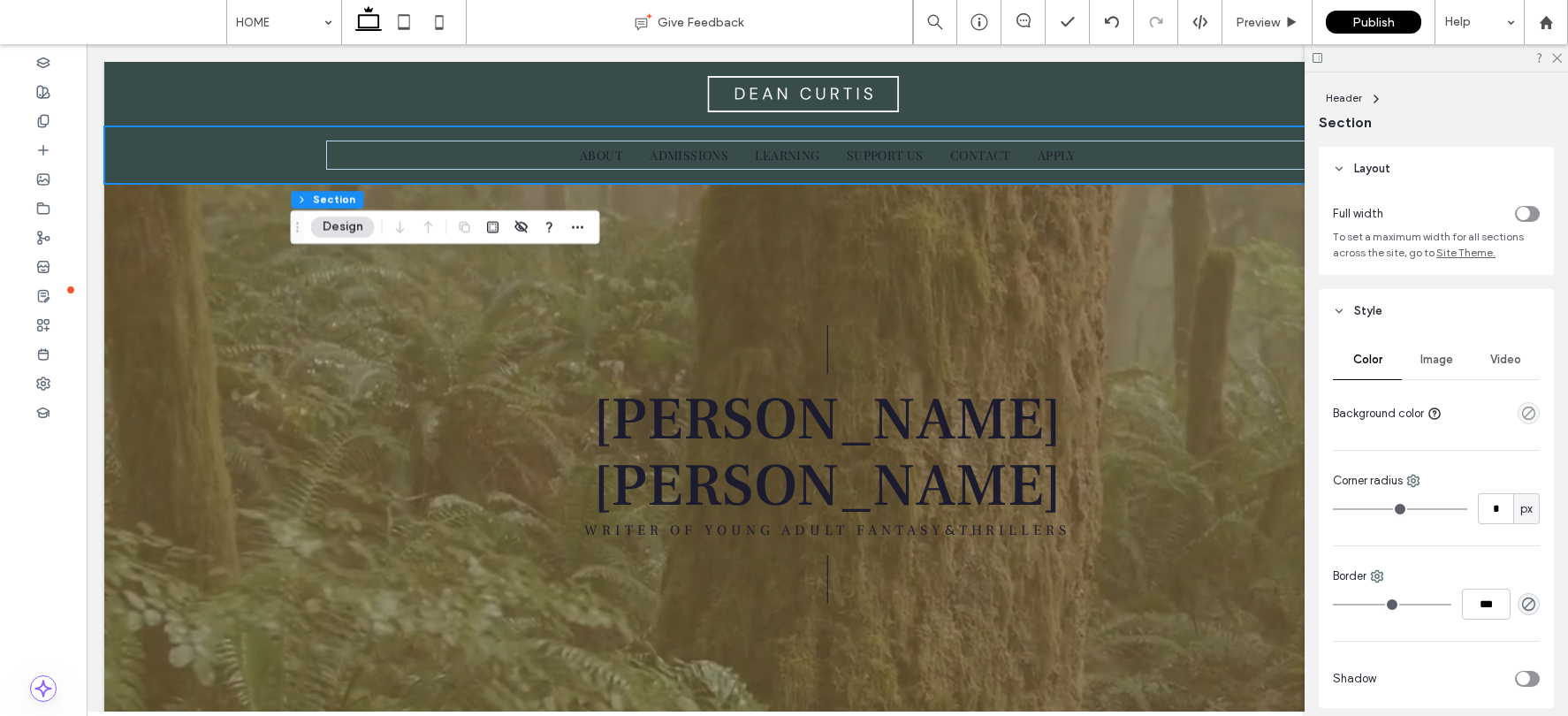
click at [1296, 211] on div "toggle" at bounding box center [1528, 214] width 25 height 16
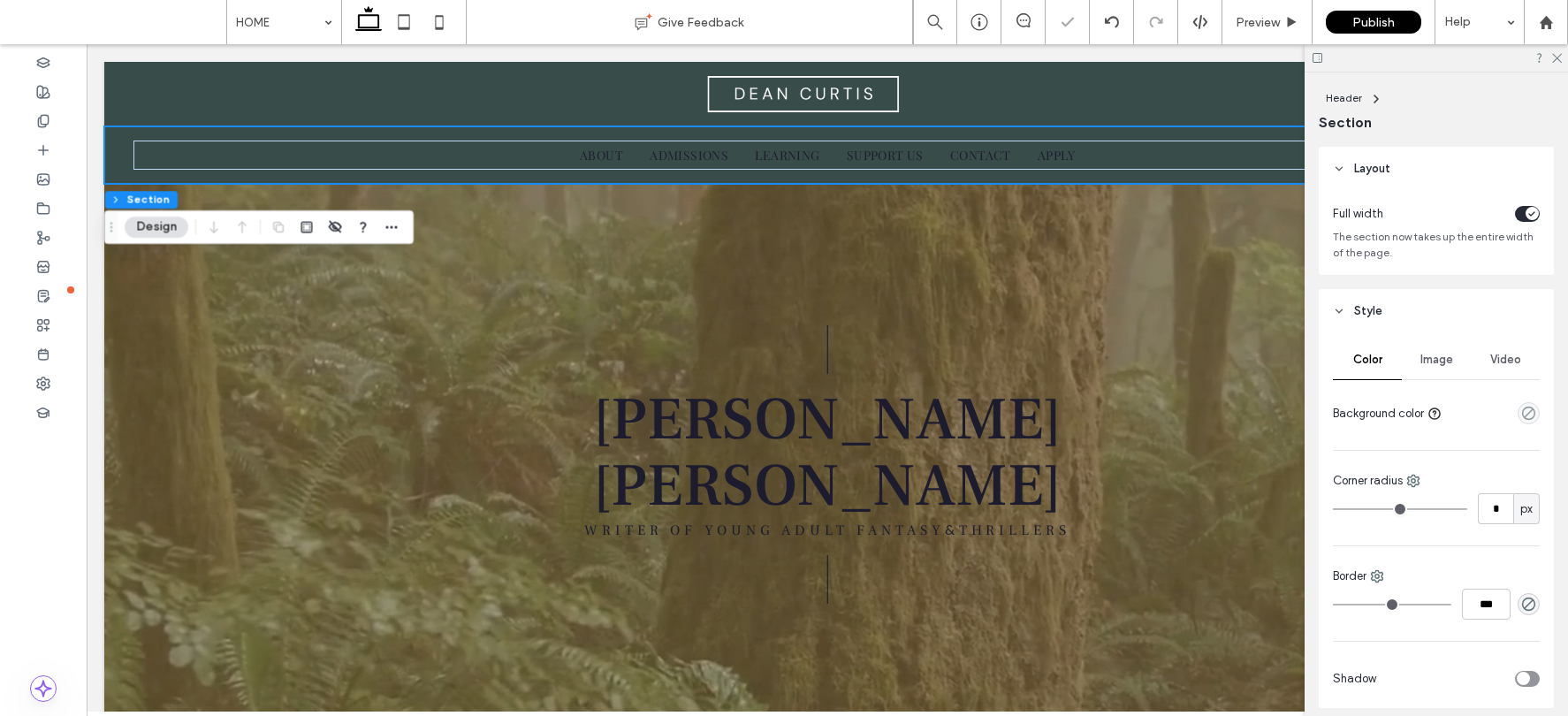
click at [1296, 211] on icon "toggle" at bounding box center [1532, 214] width 7 height 5
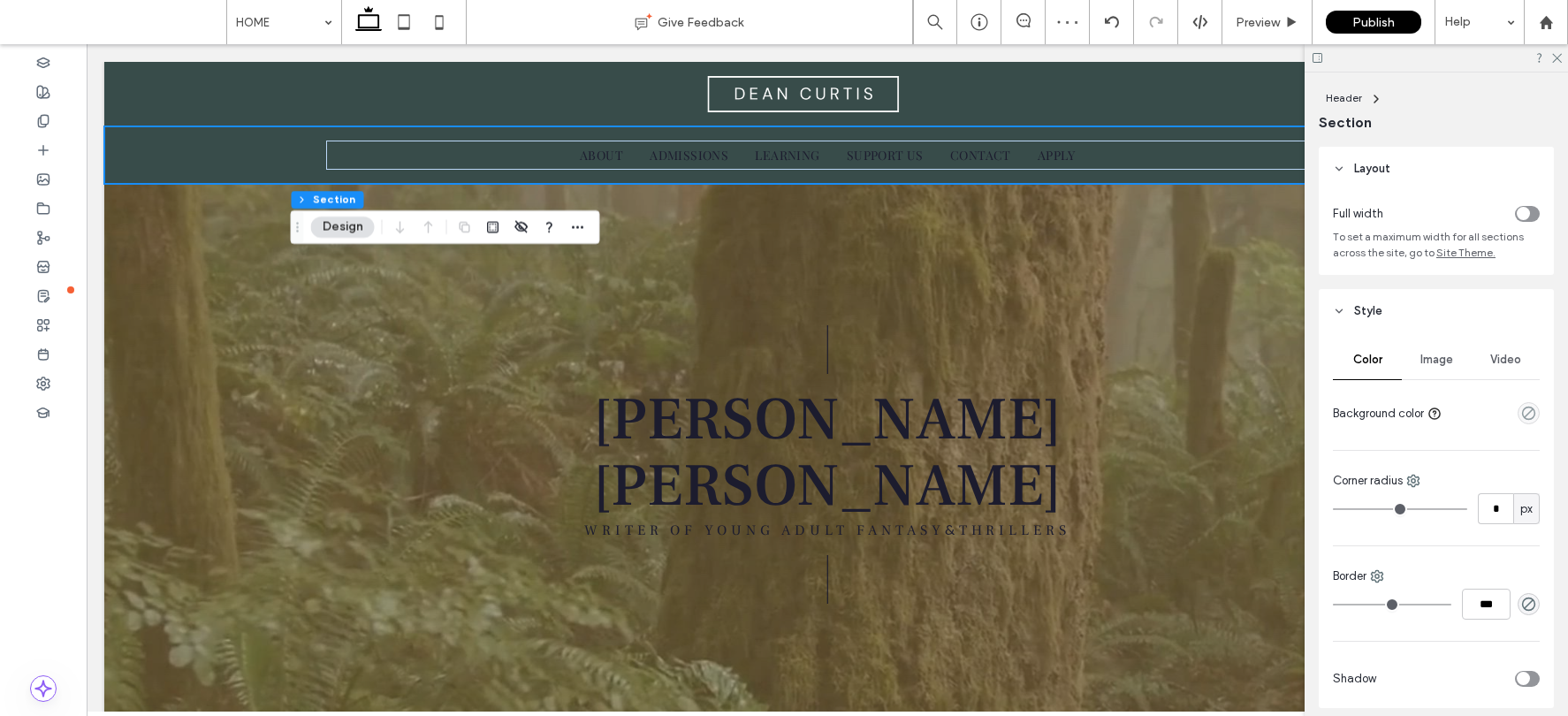
click at [1296, 358] on div "Video" at bounding box center [1504, 359] width 69 height 39
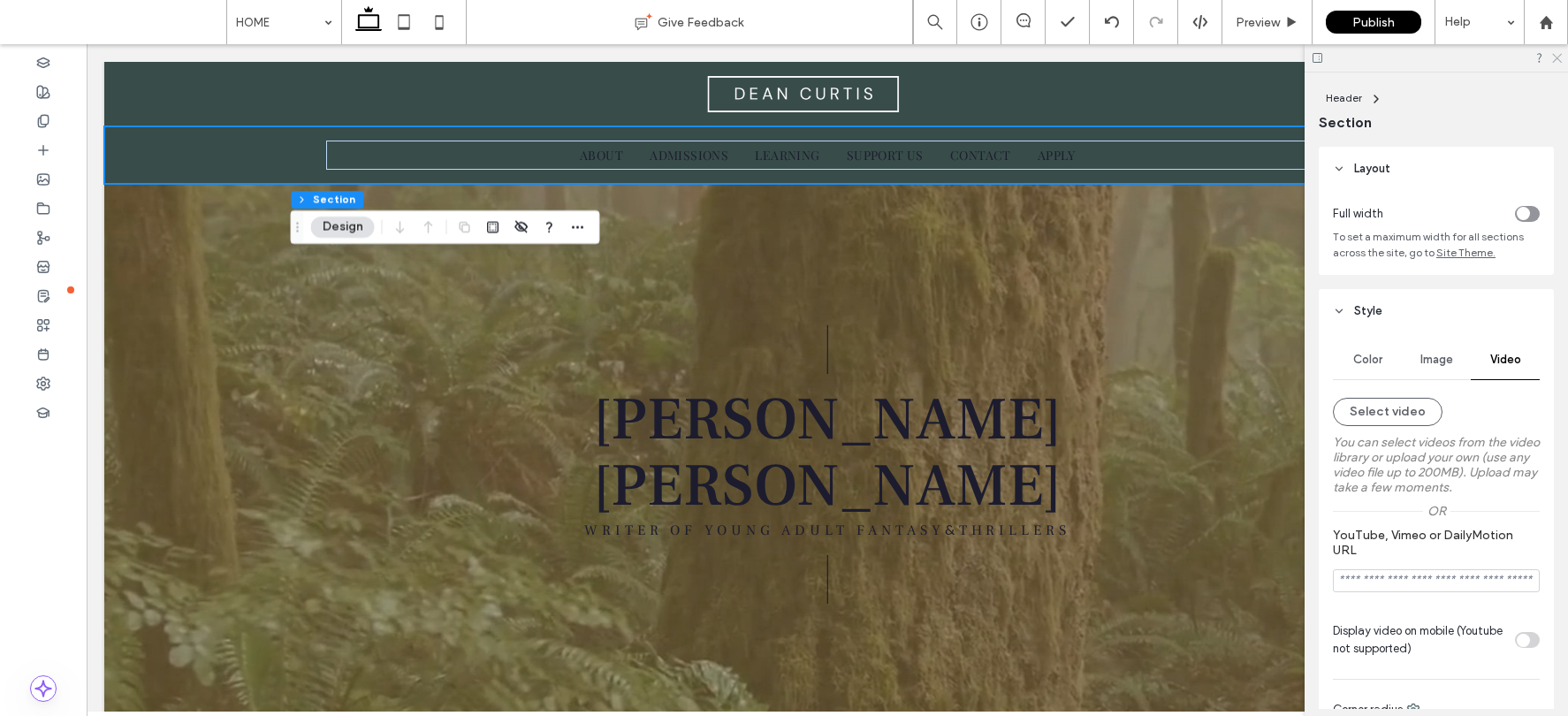
click at [1296, 54] on icon at bounding box center [1555, 56] width 12 height 12
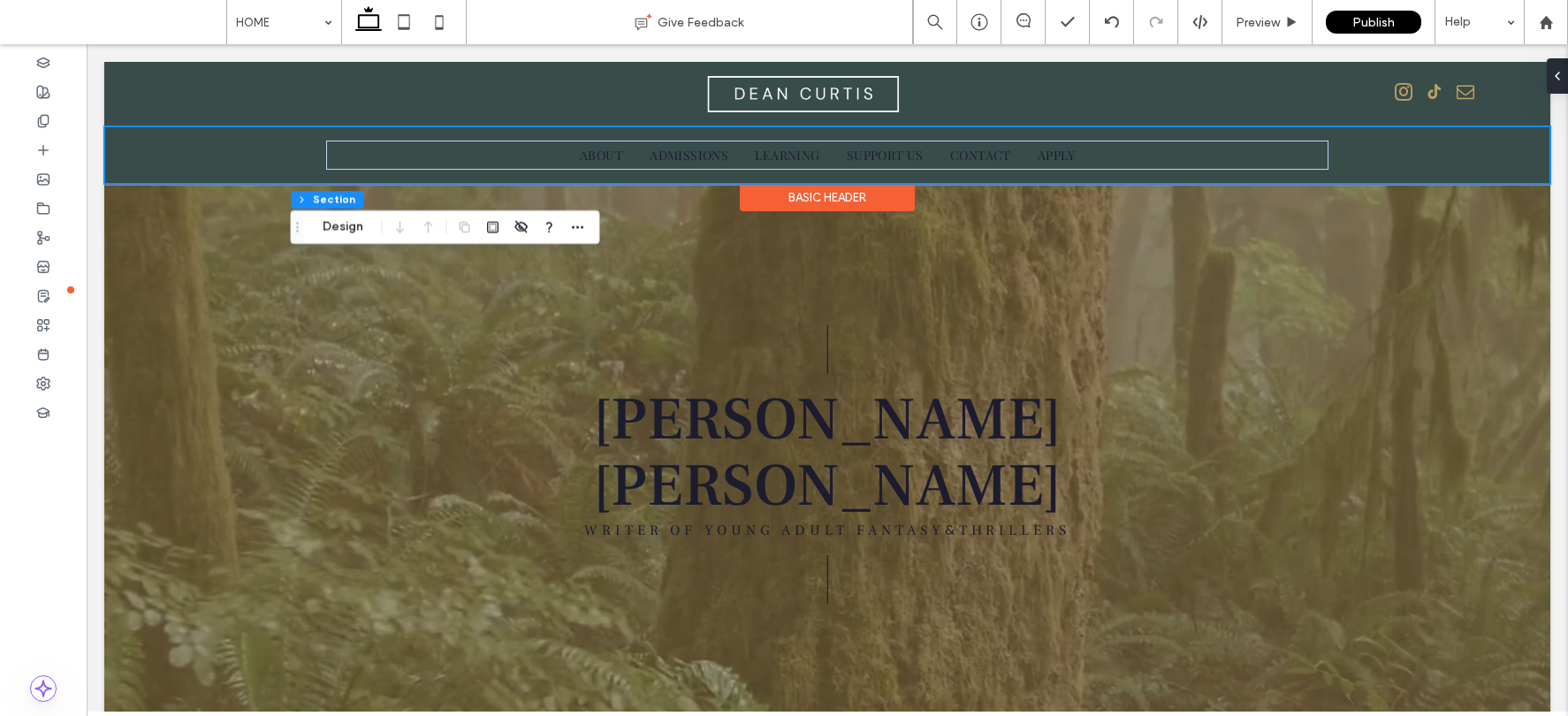
click at [1296, 146] on div "HOME ABOUT ADMISSIONS LEARNING SUPPORT US CONTACT APPLY" at bounding box center [827, 155] width 1446 height 57
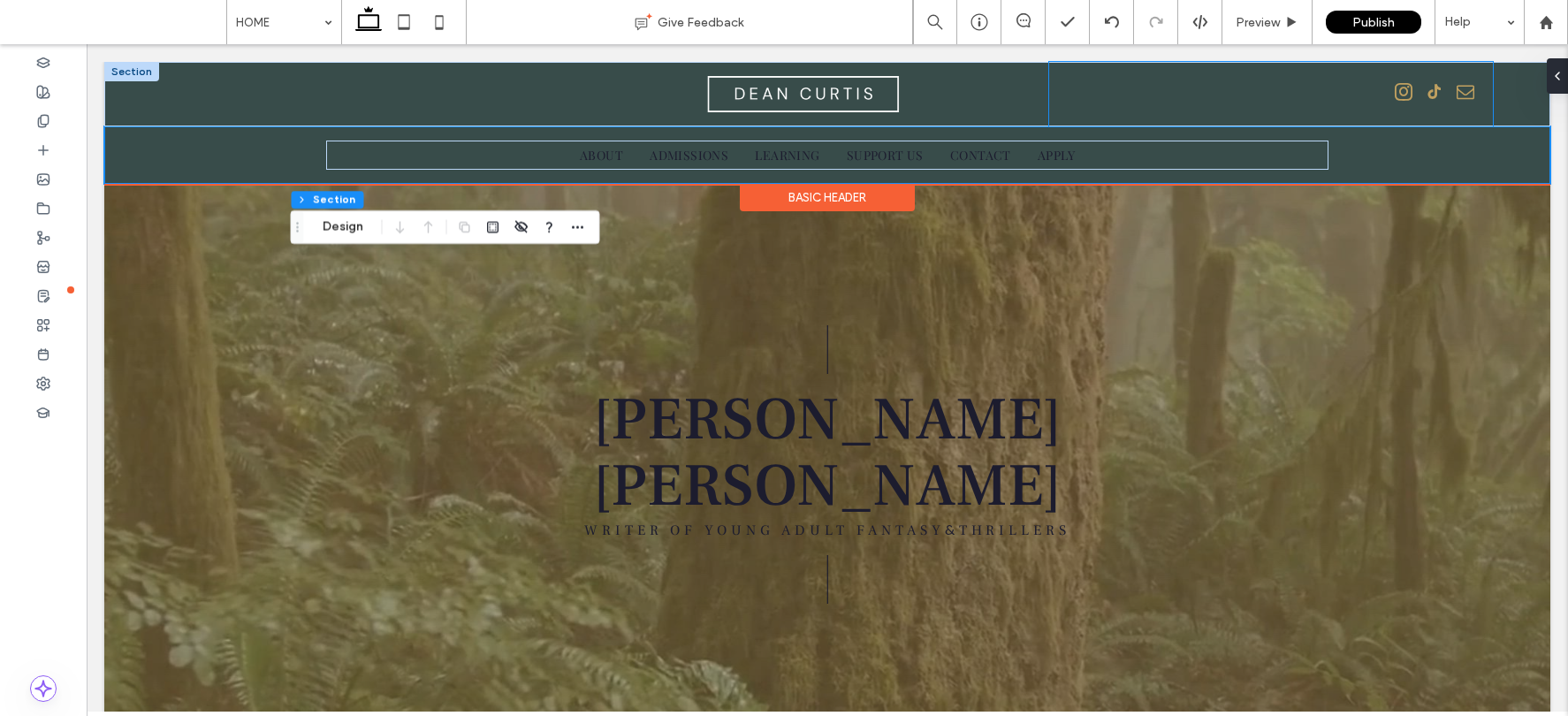
click at [1105, 116] on div at bounding box center [1270, 94] width 444 height 65
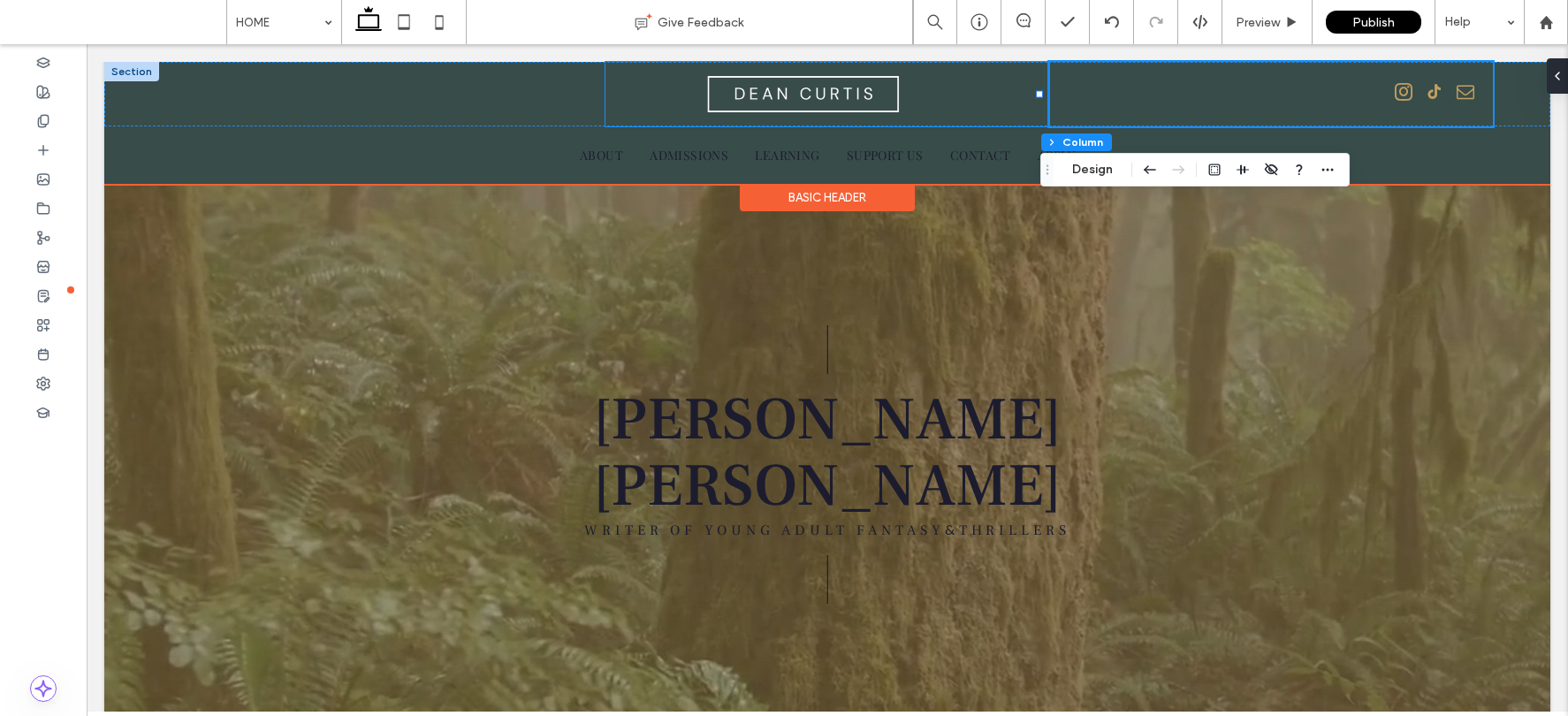
click at [957, 111] on div at bounding box center [827, 94] width 444 height 65
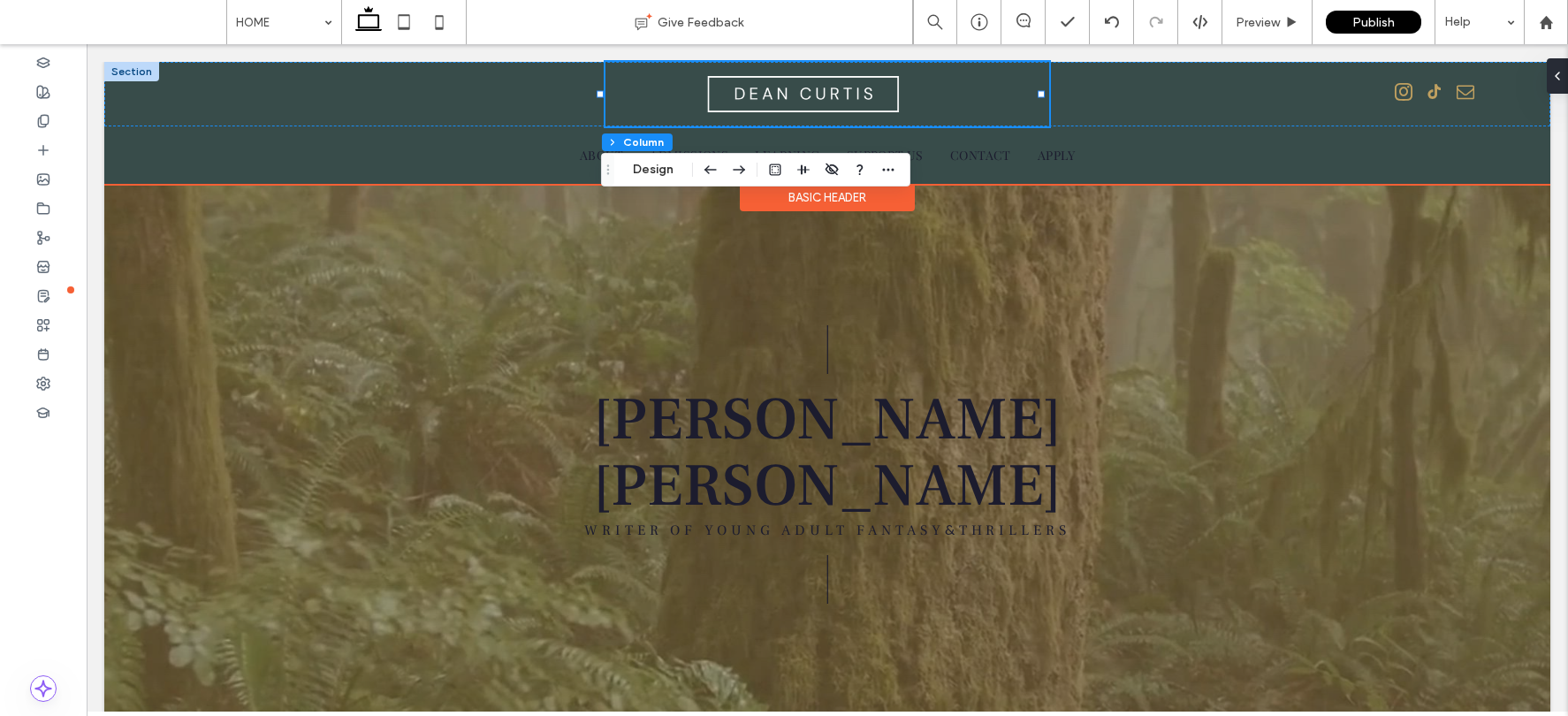
click at [826, 202] on div "Basic Header" at bounding box center [827, 197] width 175 height 28
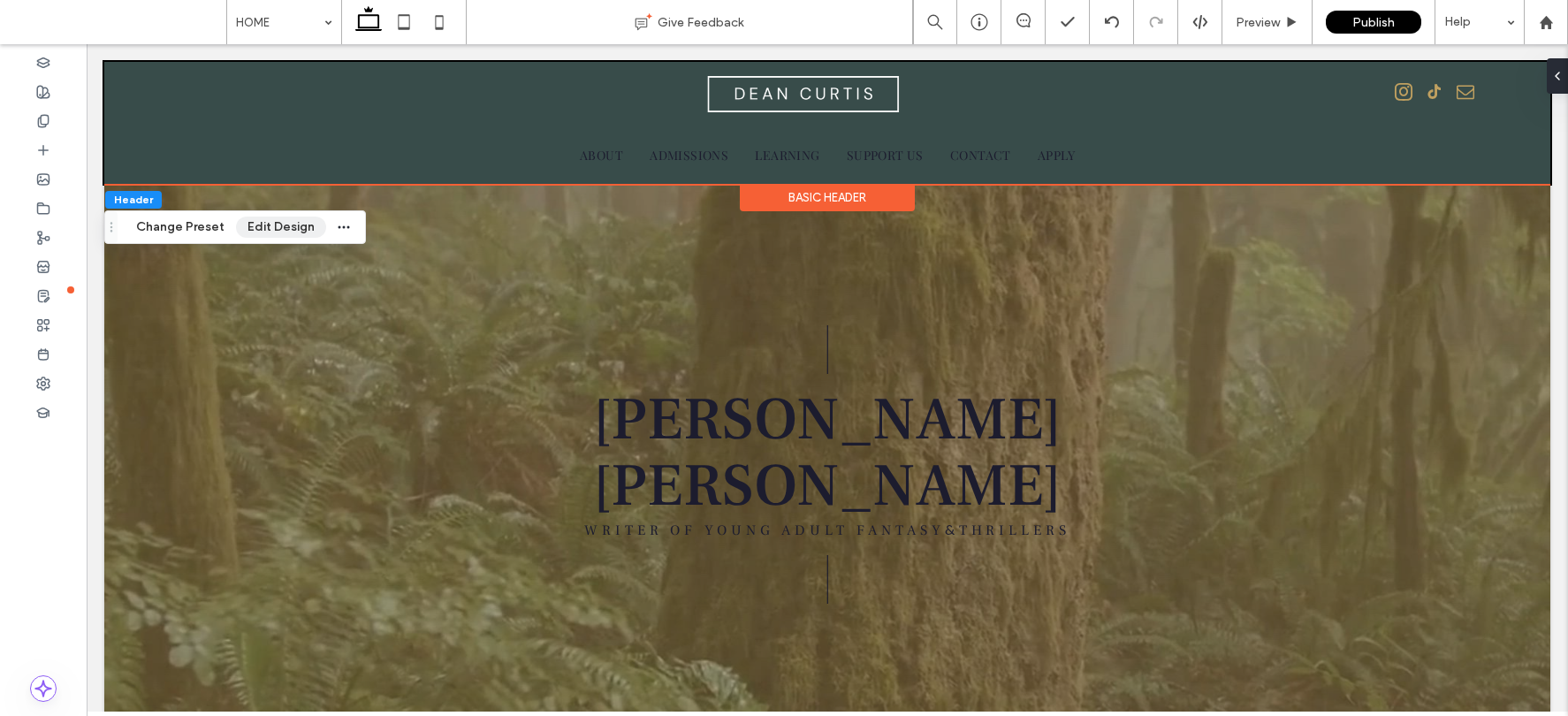
click at [260, 225] on button "Edit Design" at bounding box center [281, 228] width 91 height 22
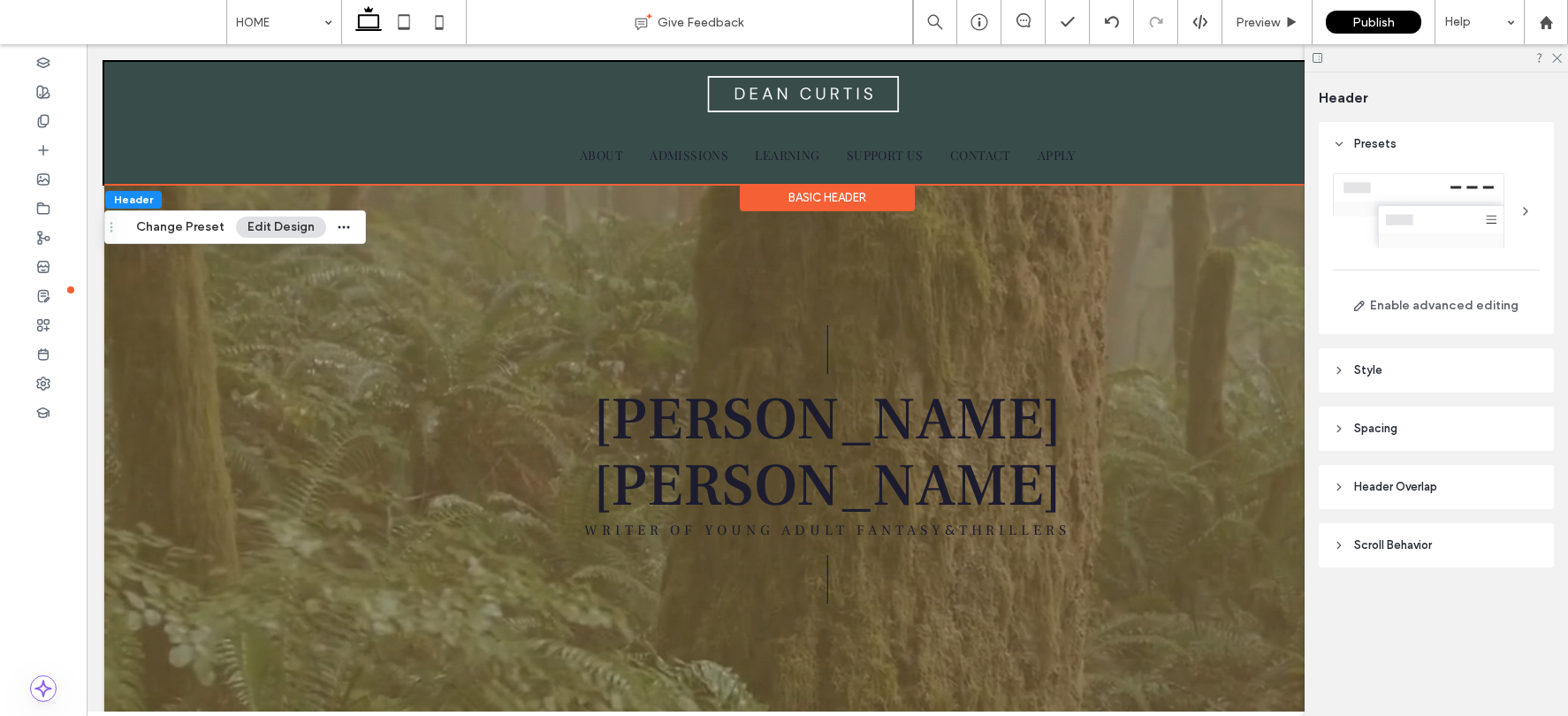
click at [1296, 210] on div at bounding box center [1436, 211] width 207 height 75
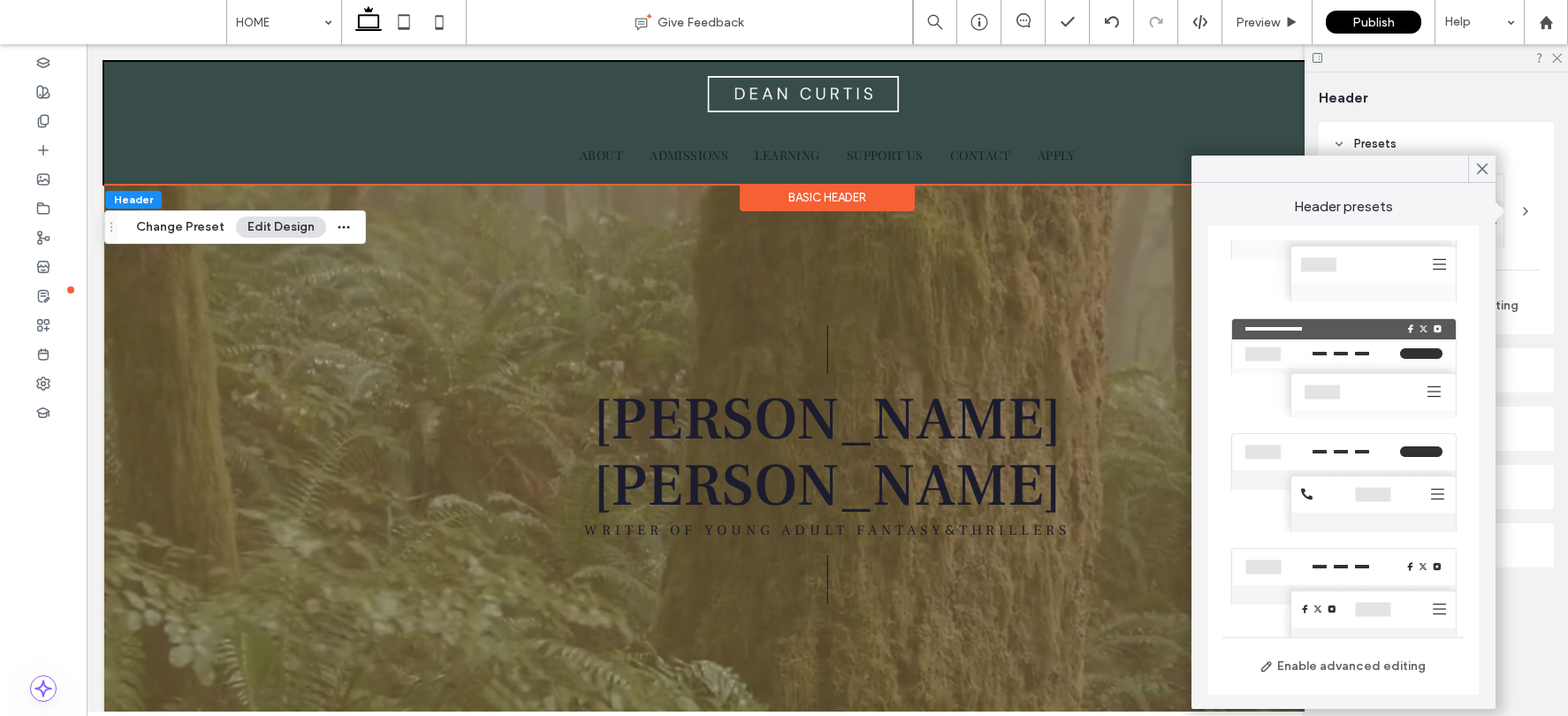
scroll to position [151, 0]
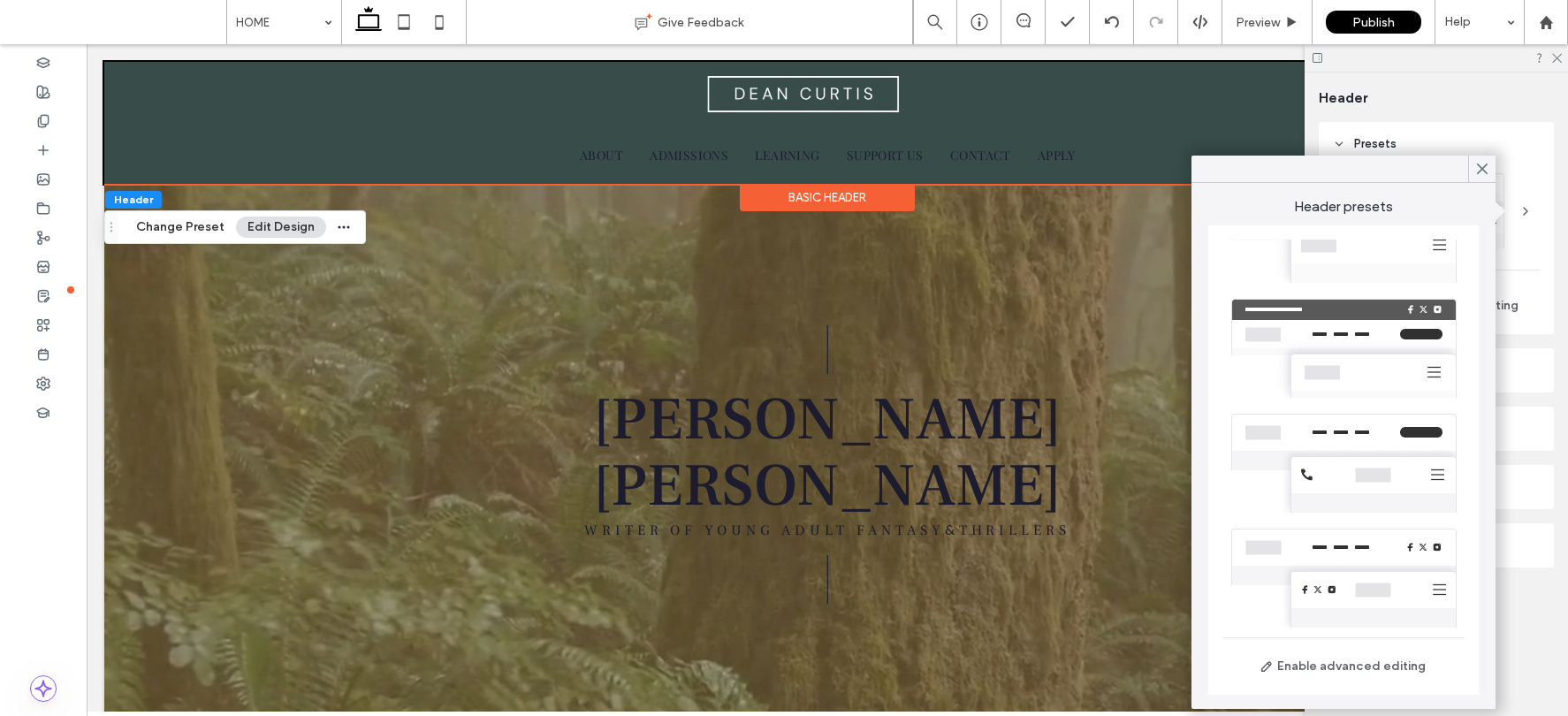
click at [1296, 393] on div at bounding box center [1343, 348] width 242 height 115
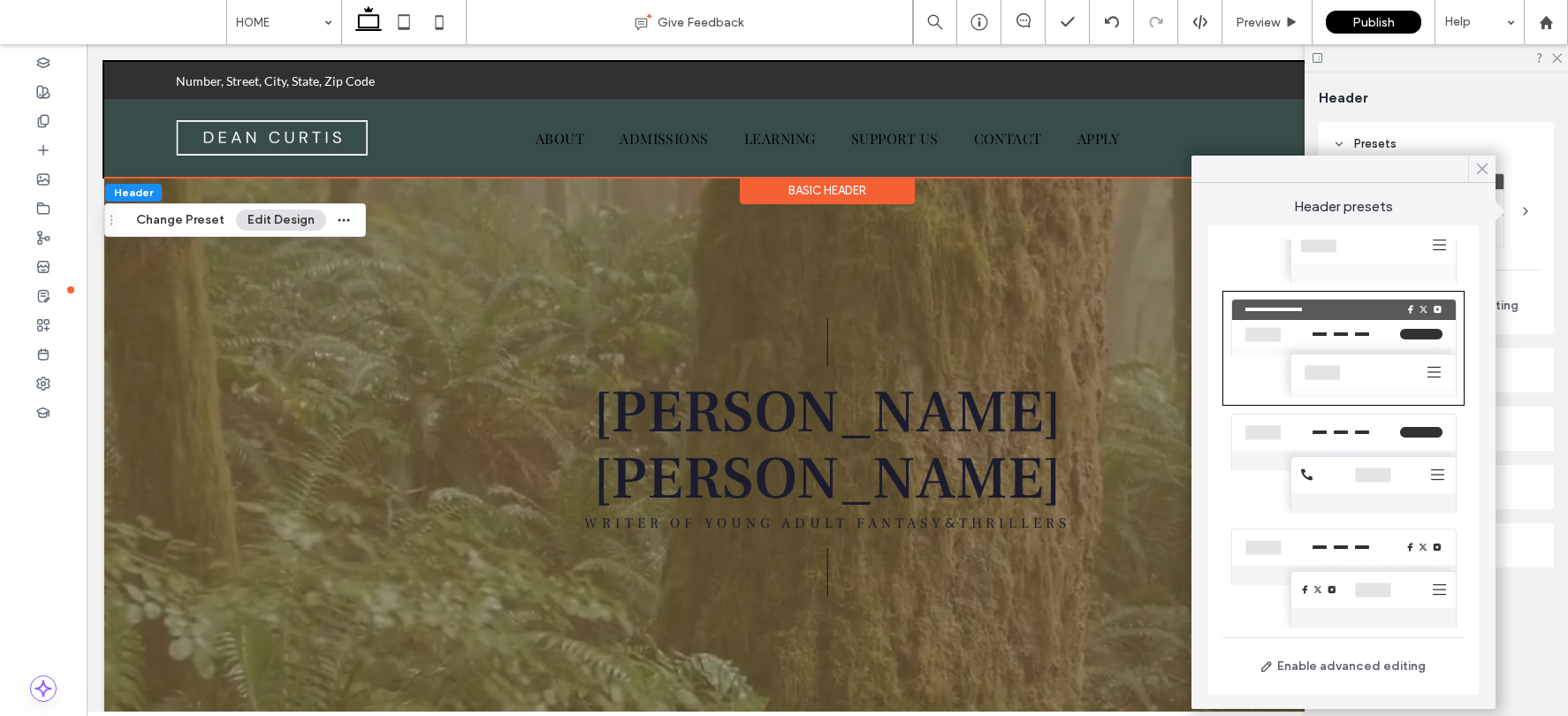
click at [1296, 164] on icon at bounding box center [1482, 168] width 16 height 16
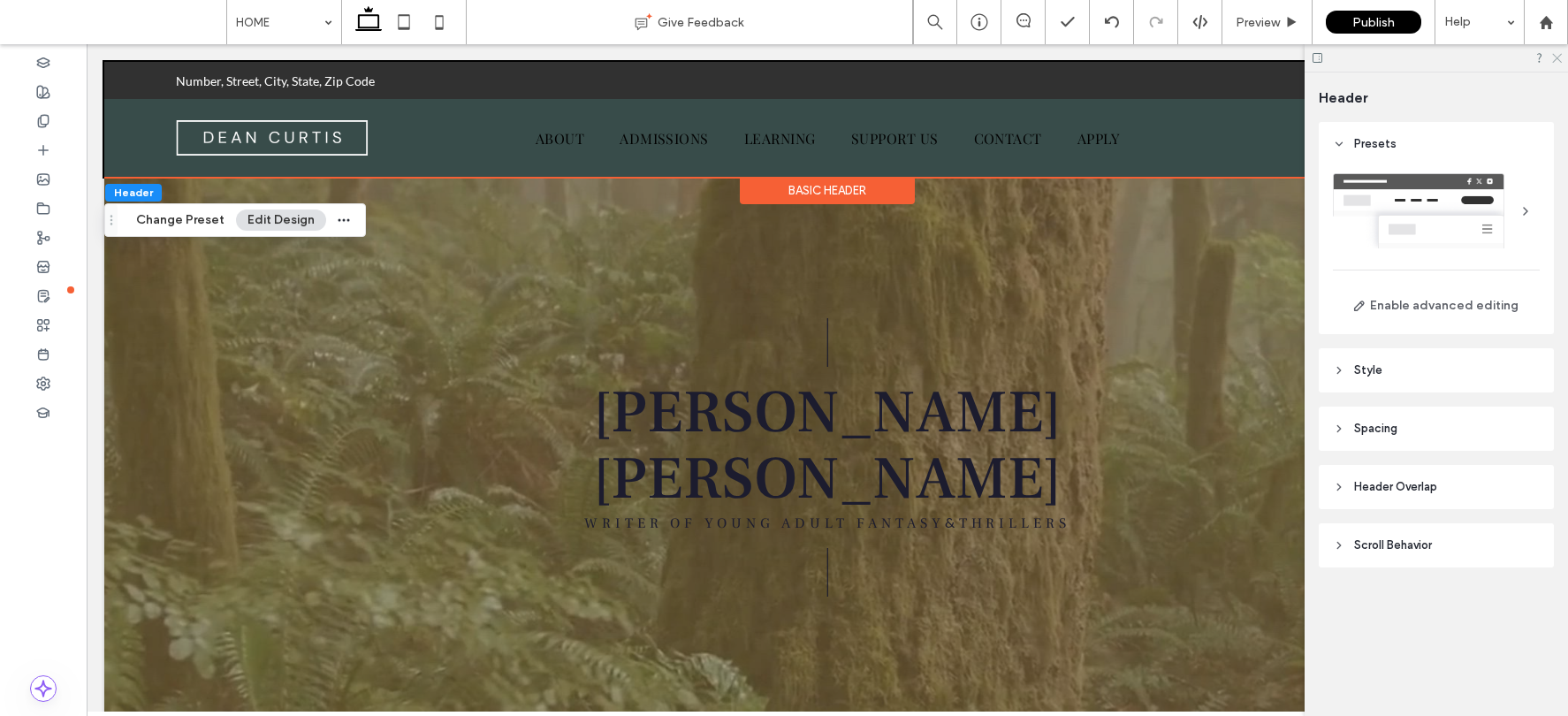
click at [1296, 59] on icon at bounding box center [1555, 56] width 12 height 12
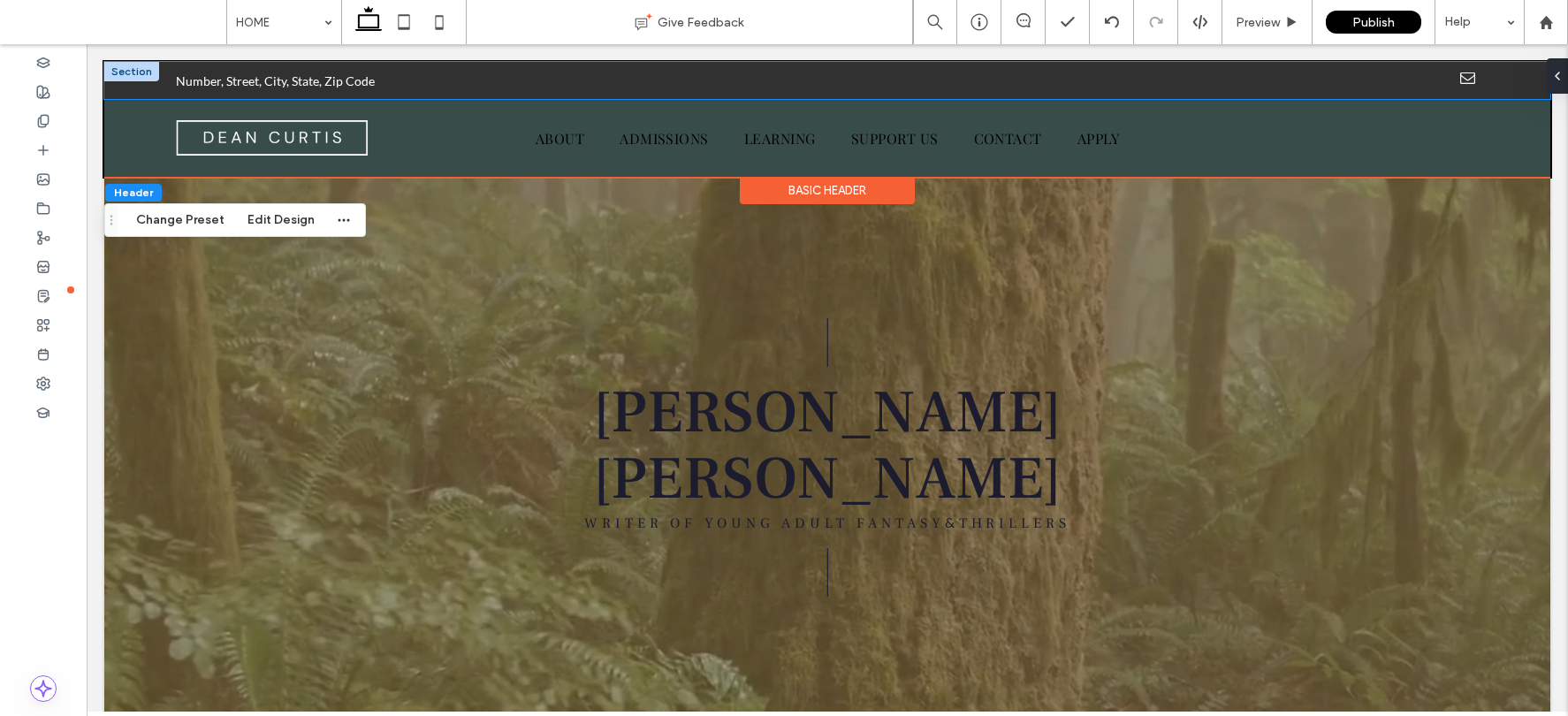
click at [1296, 81] on div "Number, Street, City, State, Zip Code" at bounding box center [827, 80] width 1446 height 37
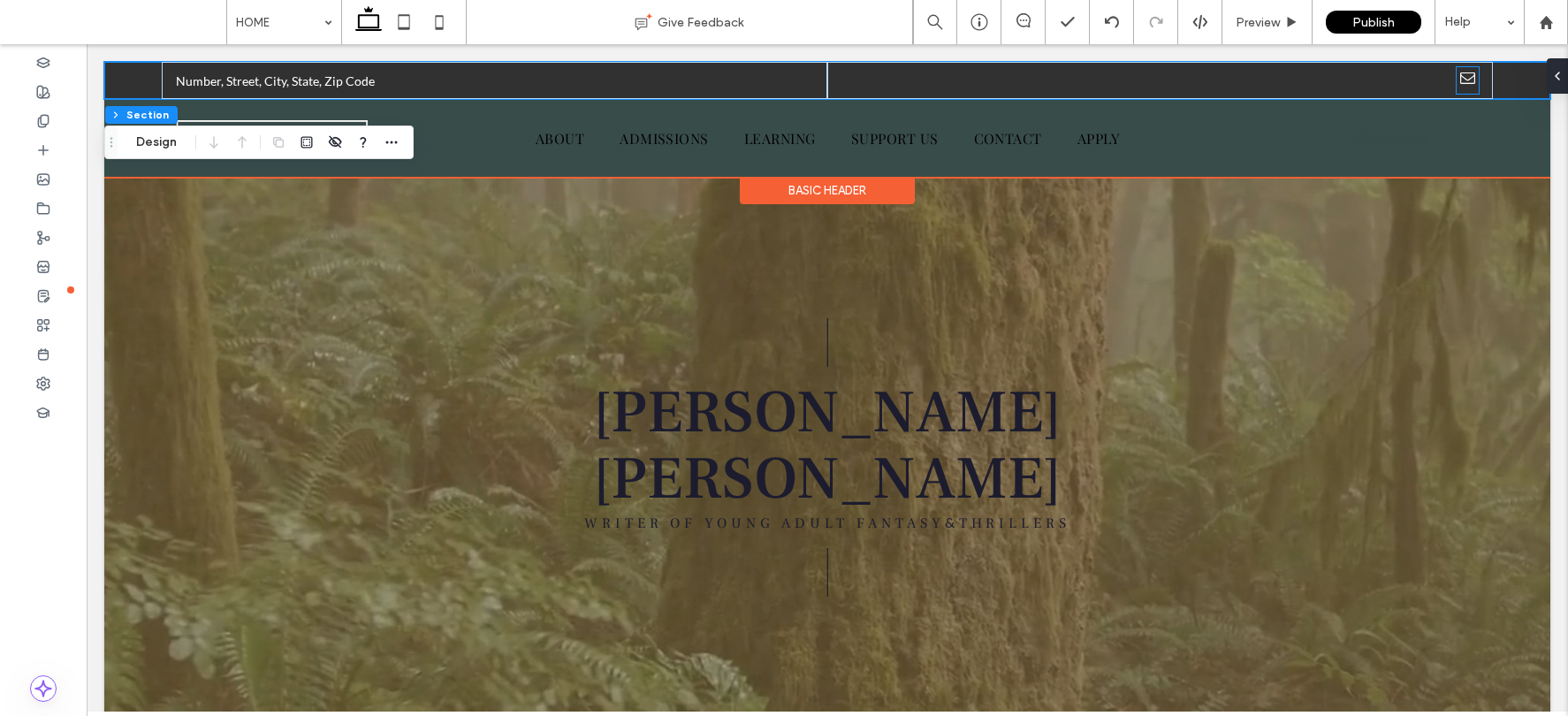
click at [1296, 78] on span "email" at bounding box center [1468, 78] width 22 height 22
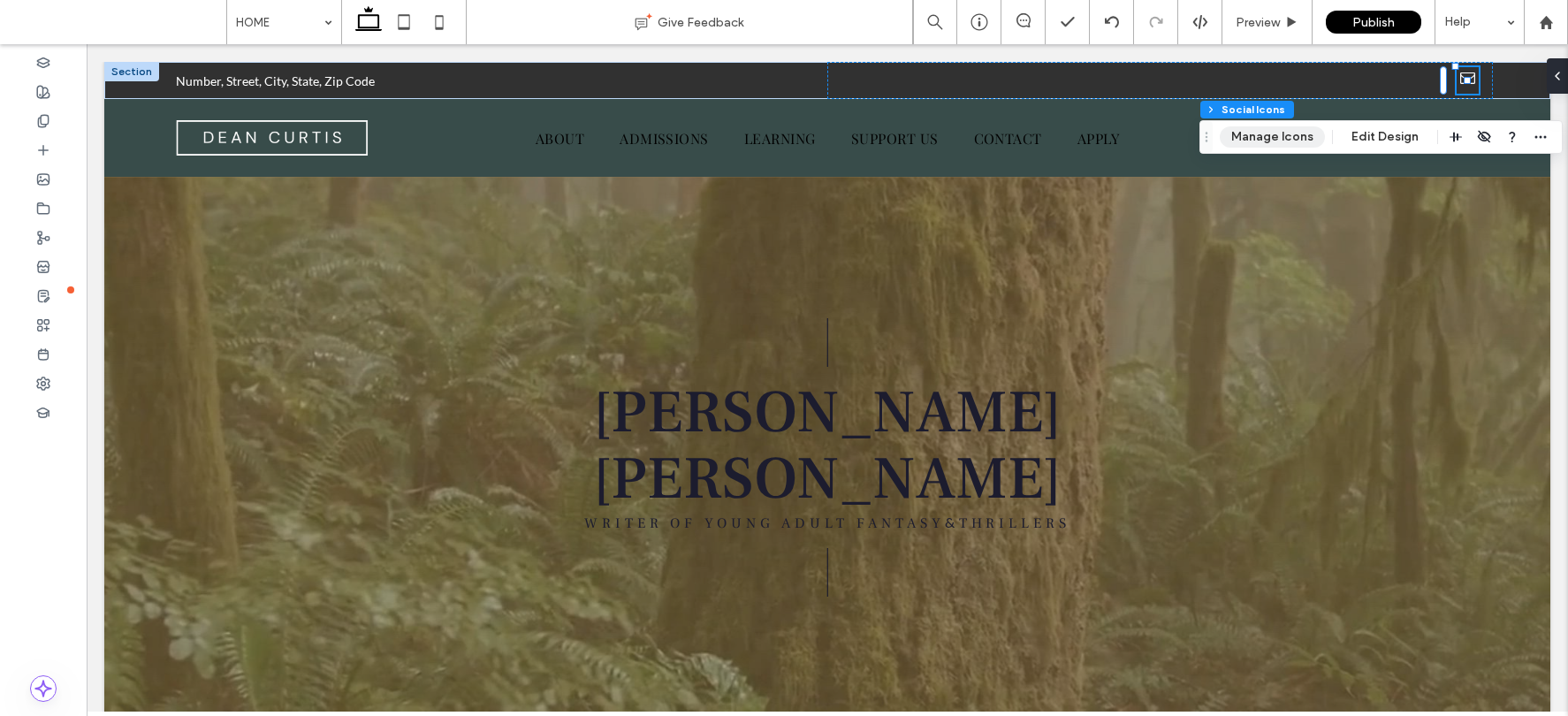
click at [1287, 126] on button "Manage Icons" at bounding box center [1271, 137] width 105 height 22
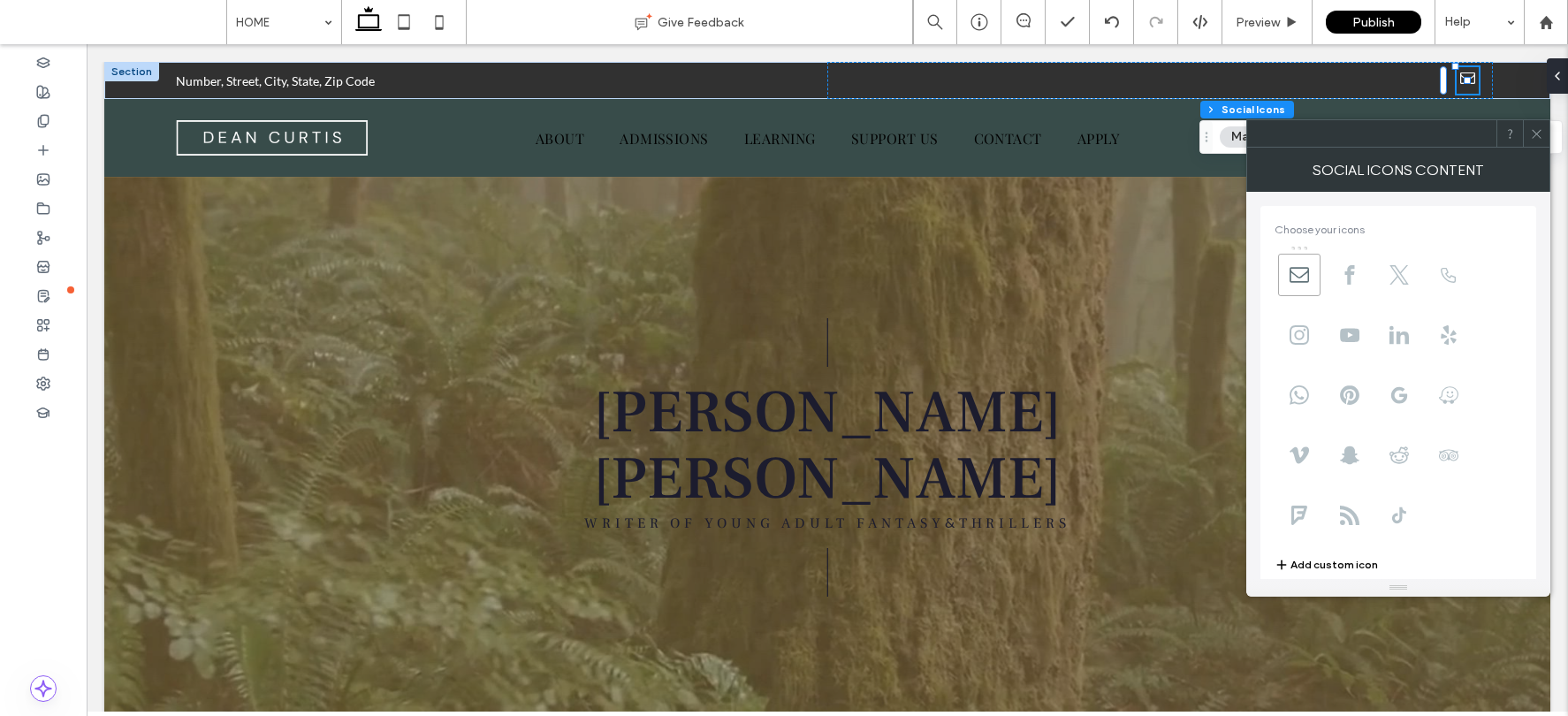
click at [1296, 137] on icon at bounding box center [1537, 134] width 13 height 13
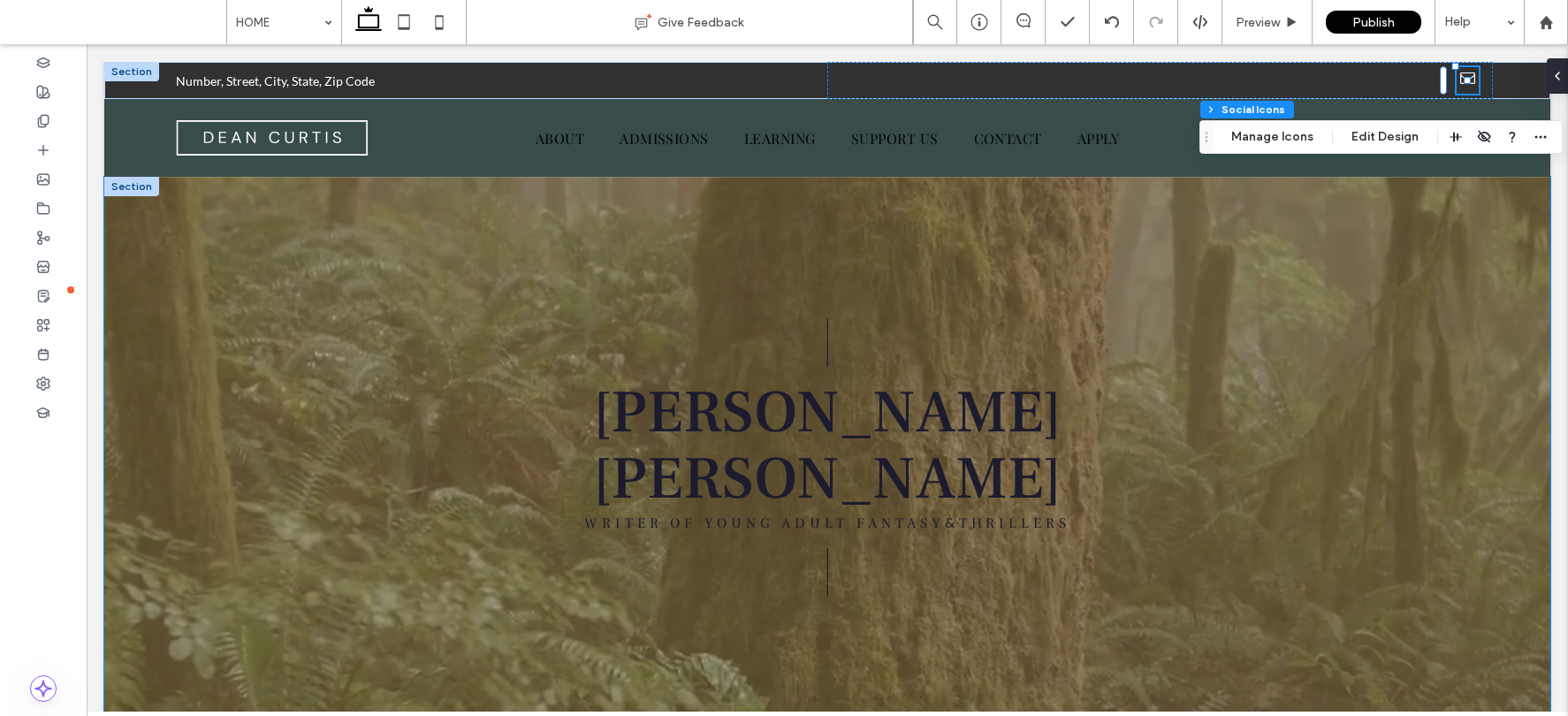
click at [1296, 259] on div at bounding box center [827, 453] width 1446 height 555
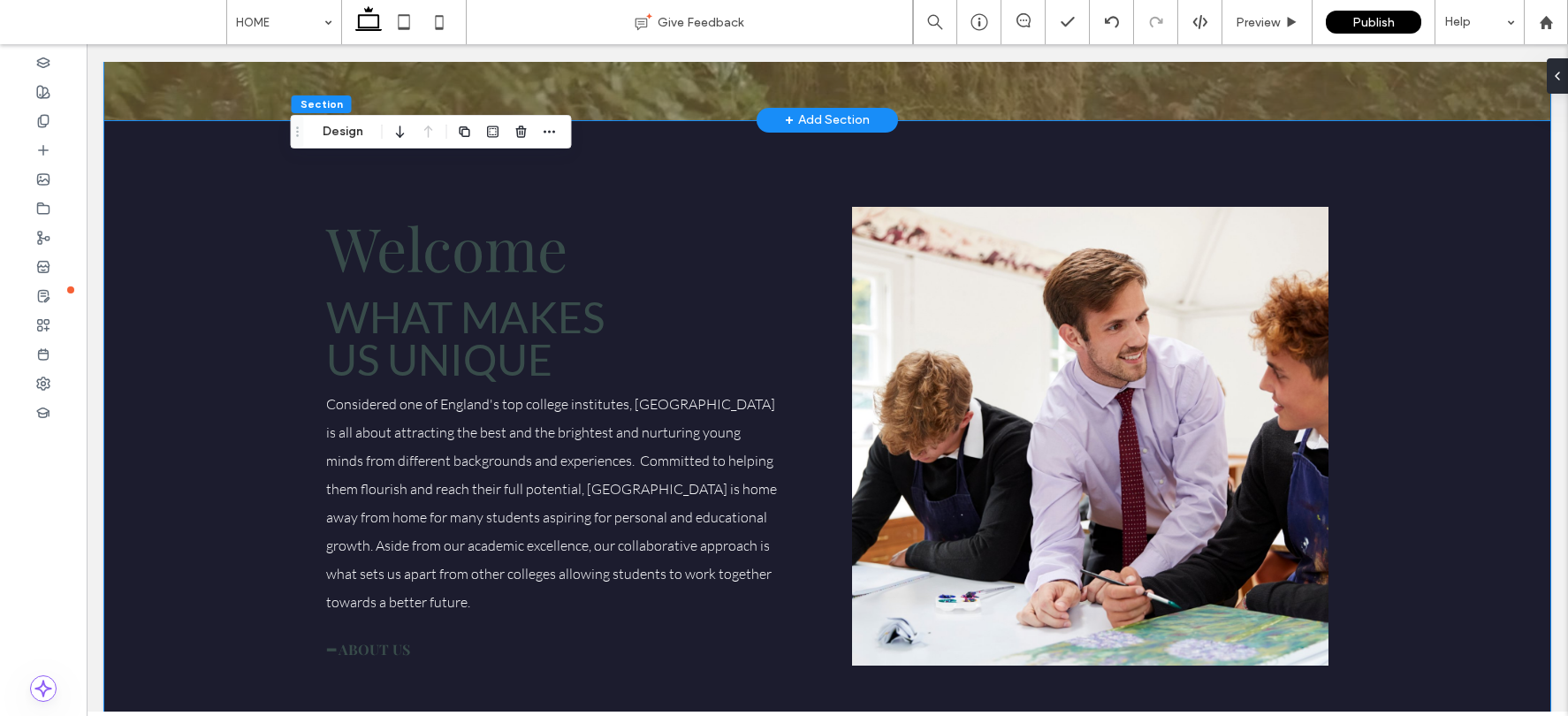
scroll to position [0, 0]
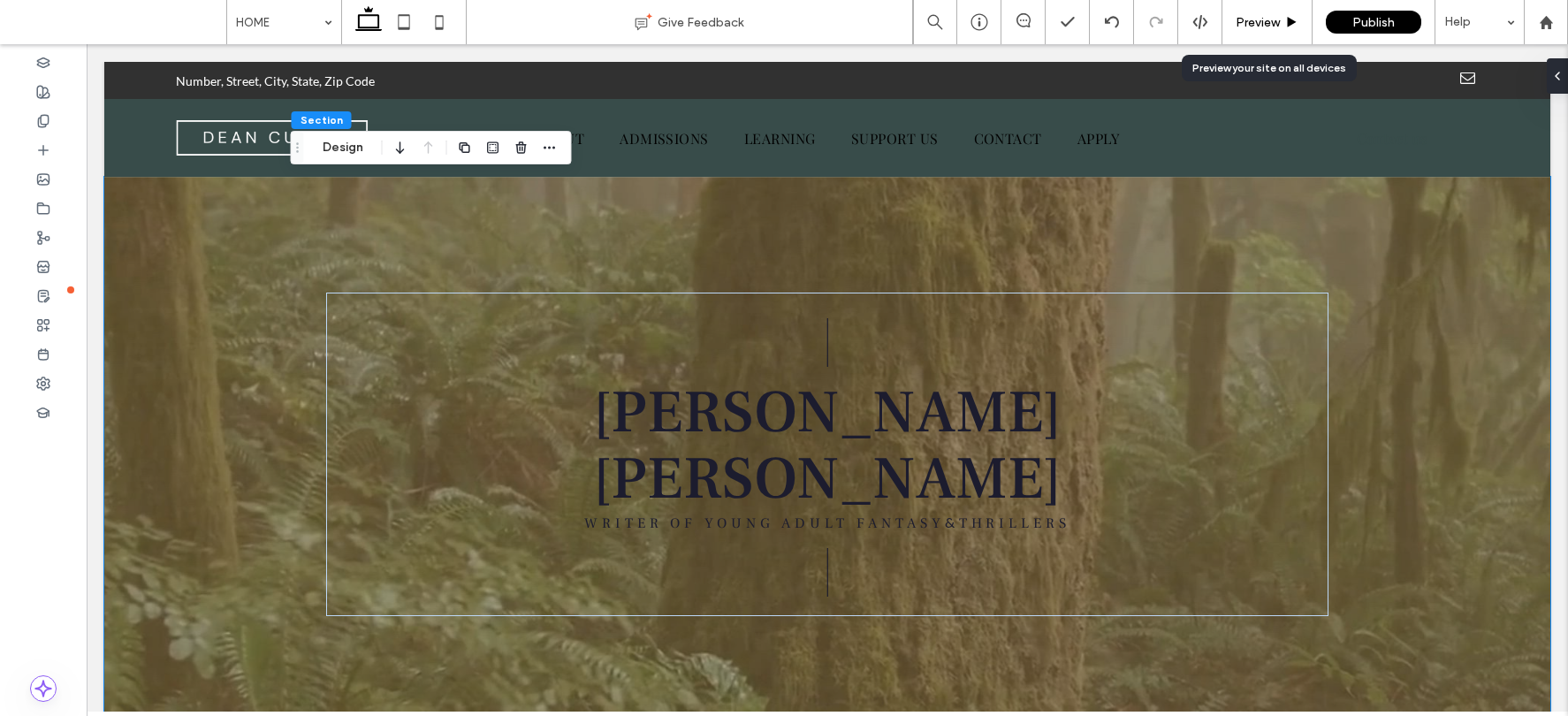
click at [1250, 23] on span "Preview" at bounding box center [1257, 22] width 44 height 15
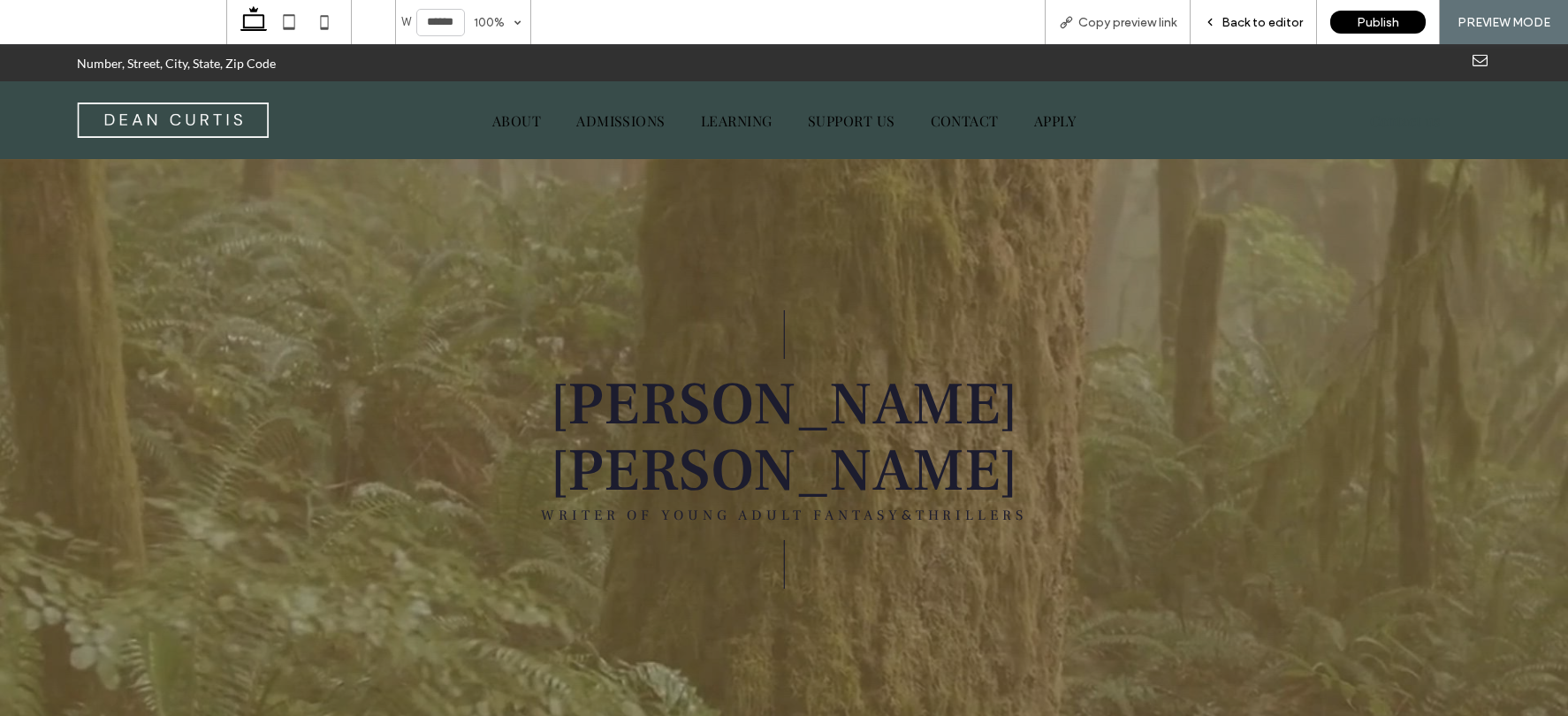
click at [1241, 25] on span "Back to editor" at bounding box center [1261, 22] width 82 height 15
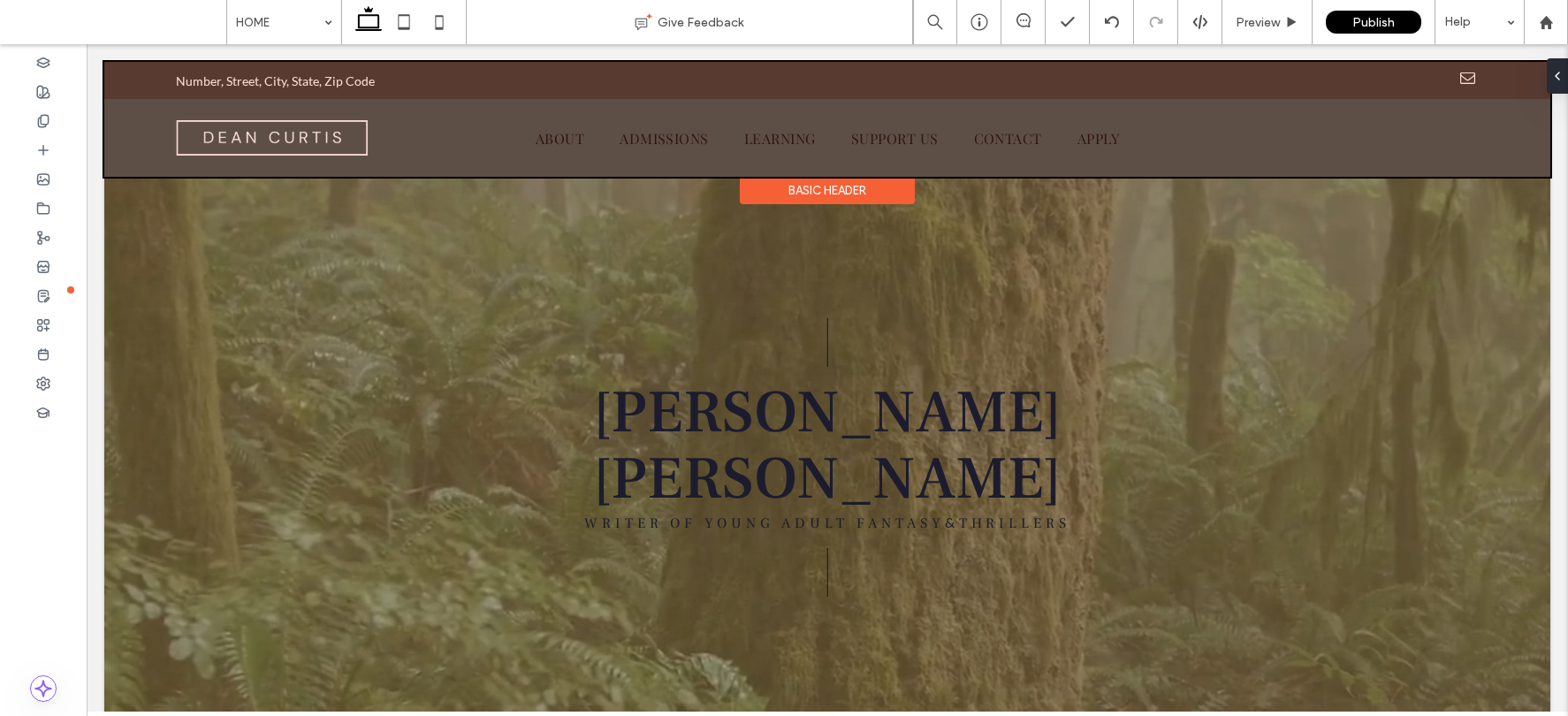
click at [1006, 148] on div at bounding box center [827, 119] width 1446 height 115
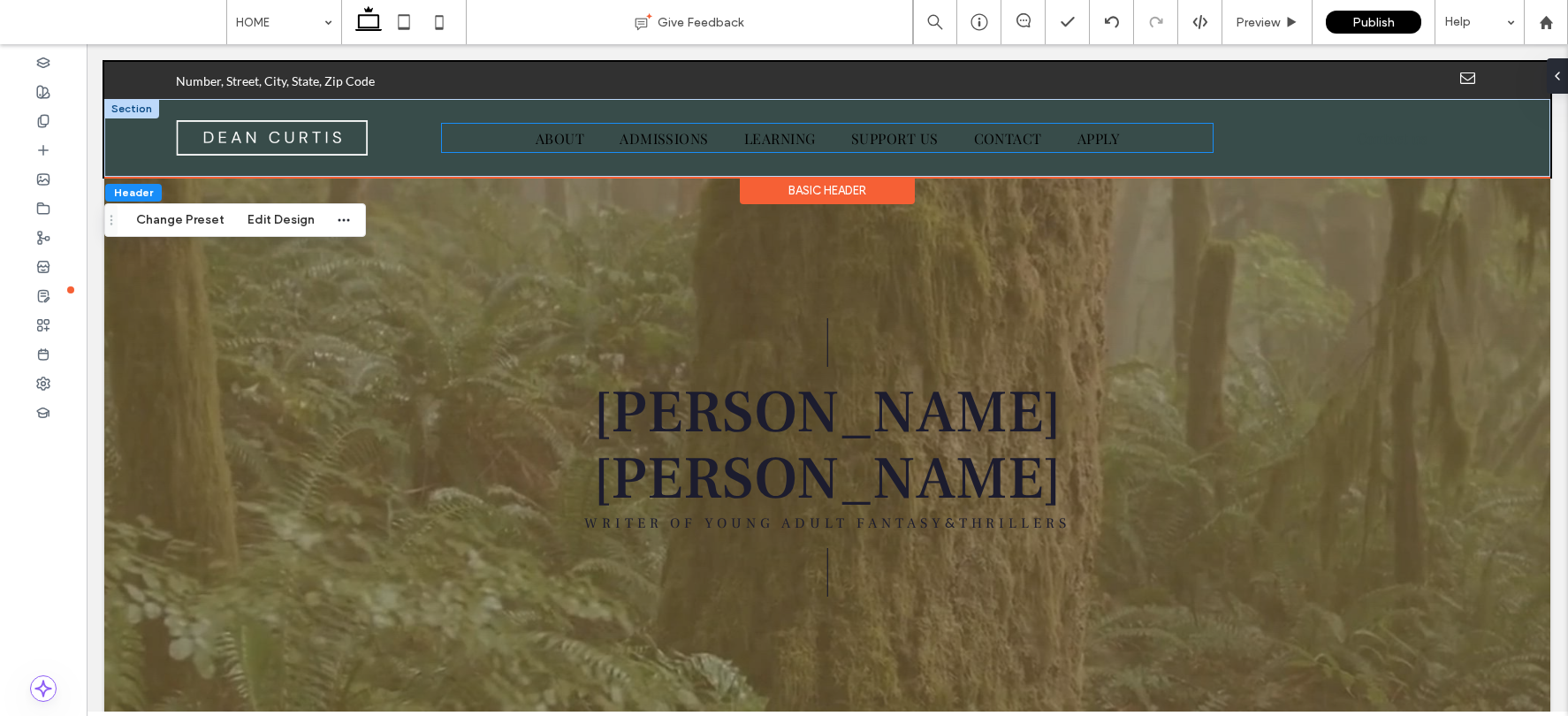
click at [1175, 142] on ul "HOME ABOUT ADMISSIONS LEARNING SUPPORT US CONTACT APPLY" at bounding box center [827, 137] width 770 height 28
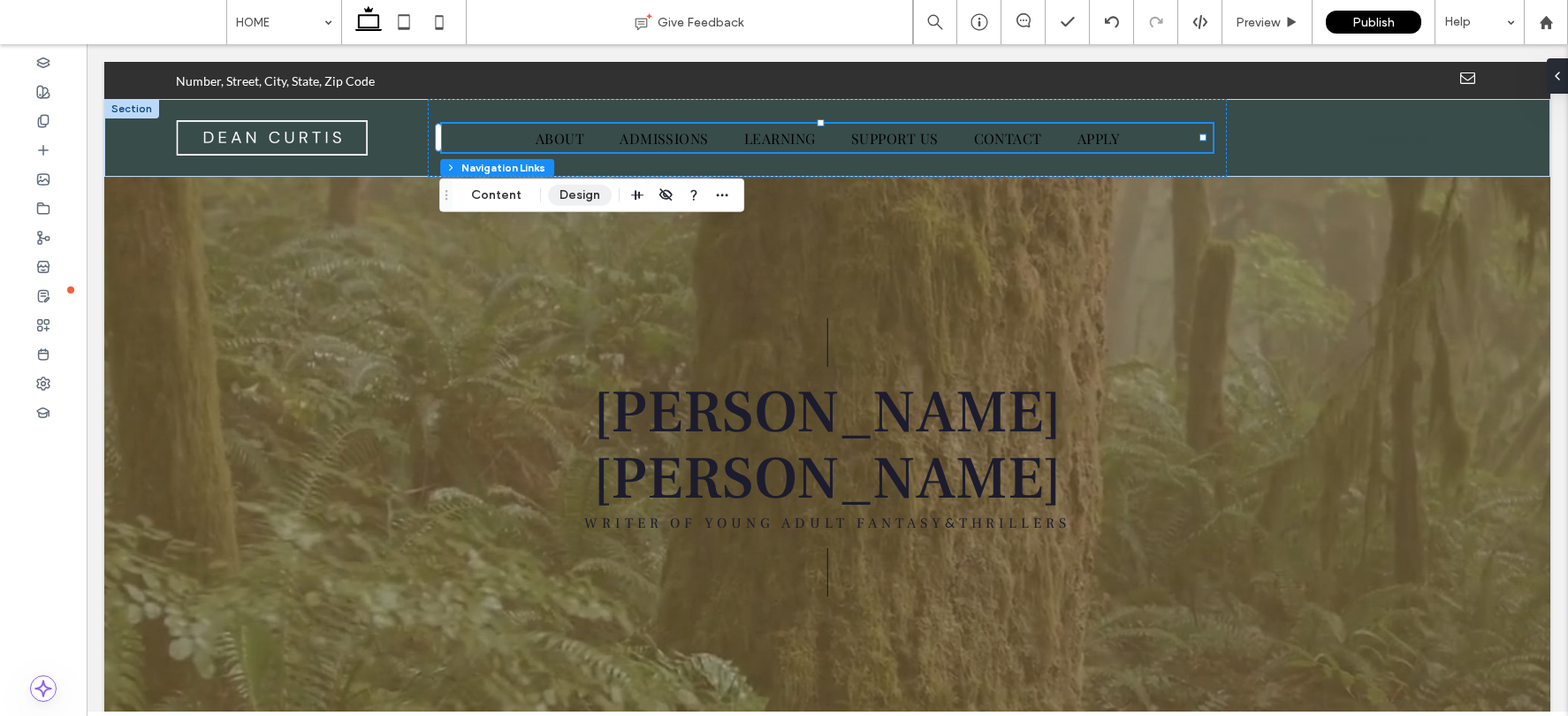
click at [581, 201] on button "Design" at bounding box center [579, 195] width 64 height 22
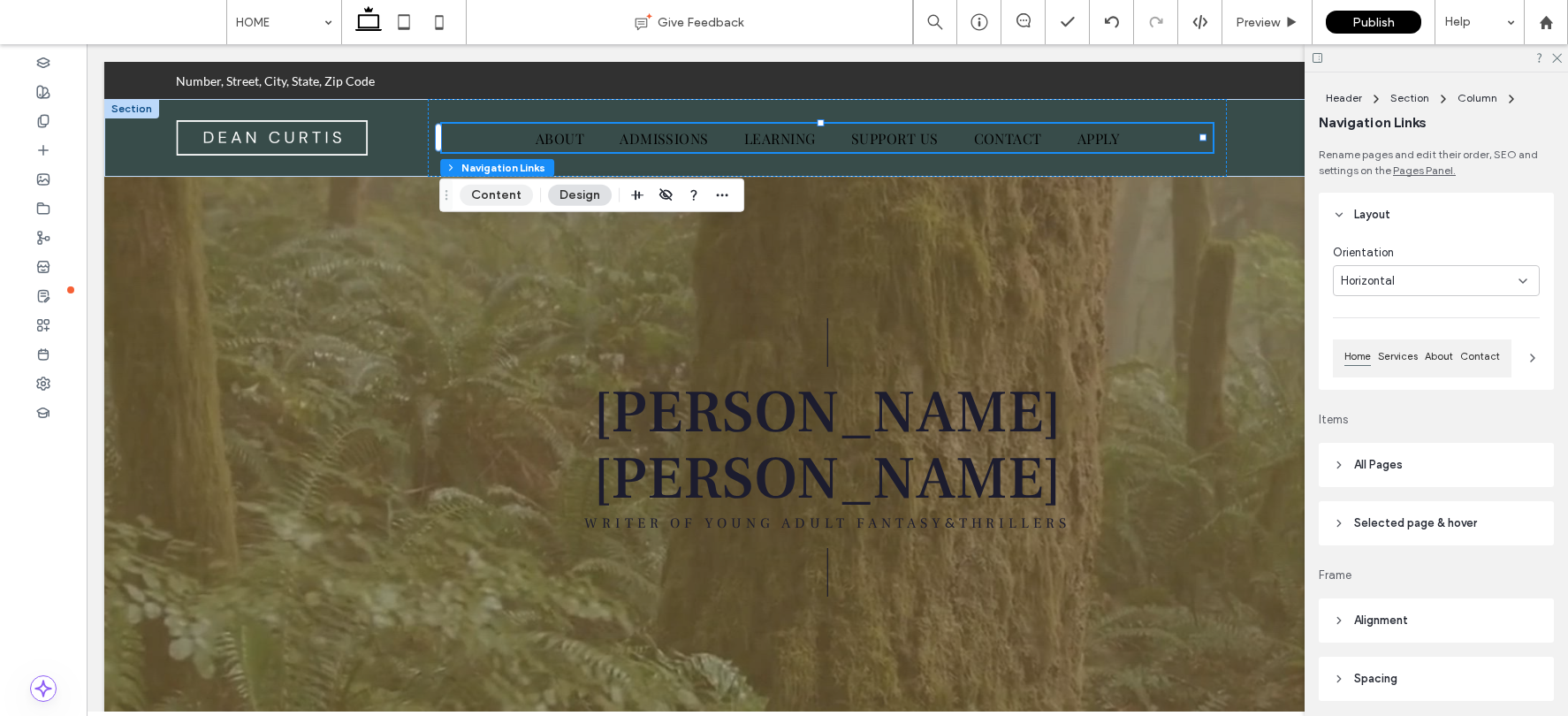
click at [523, 190] on button "Content" at bounding box center [497, 195] width 74 height 22
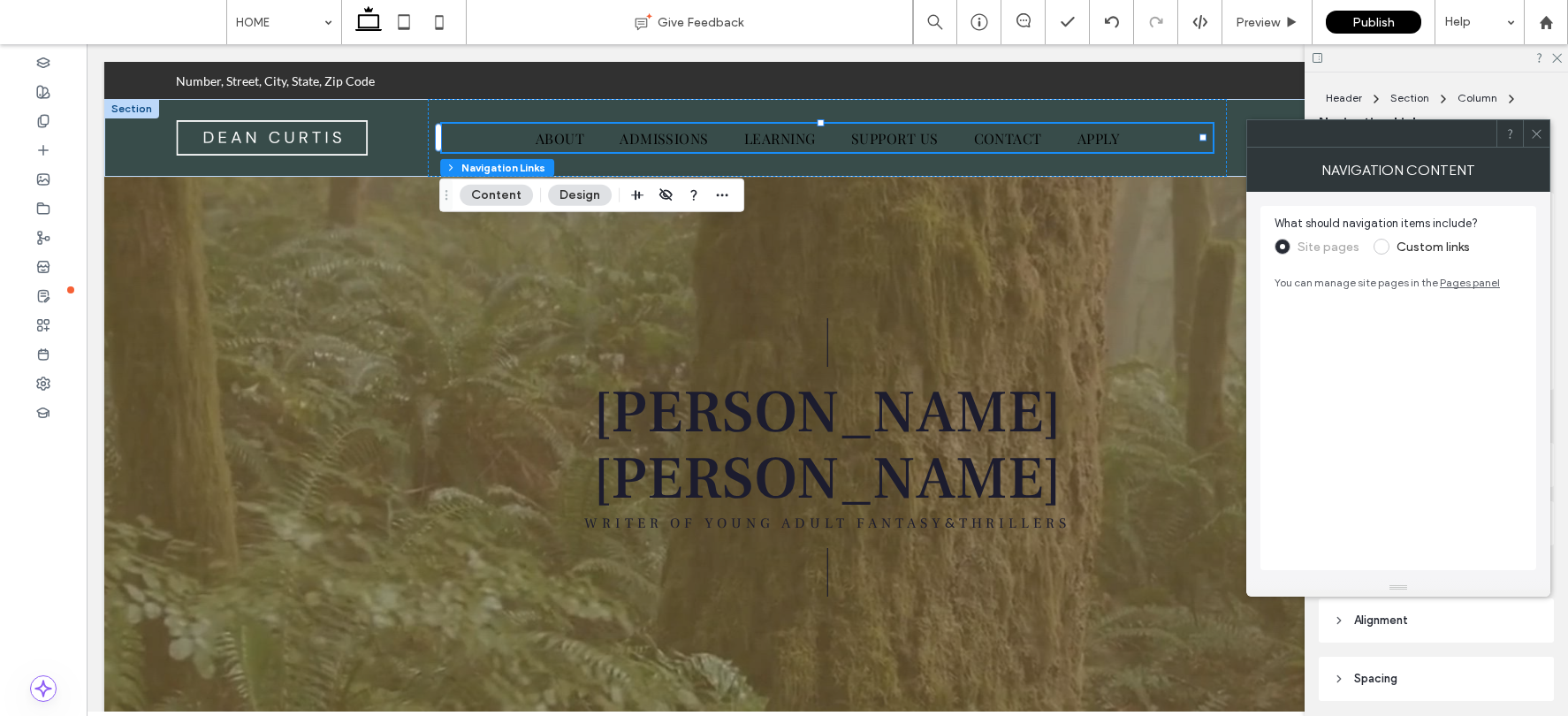
click at [1296, 134] on icon at bounding box center [1537, 134] width 13 height 13
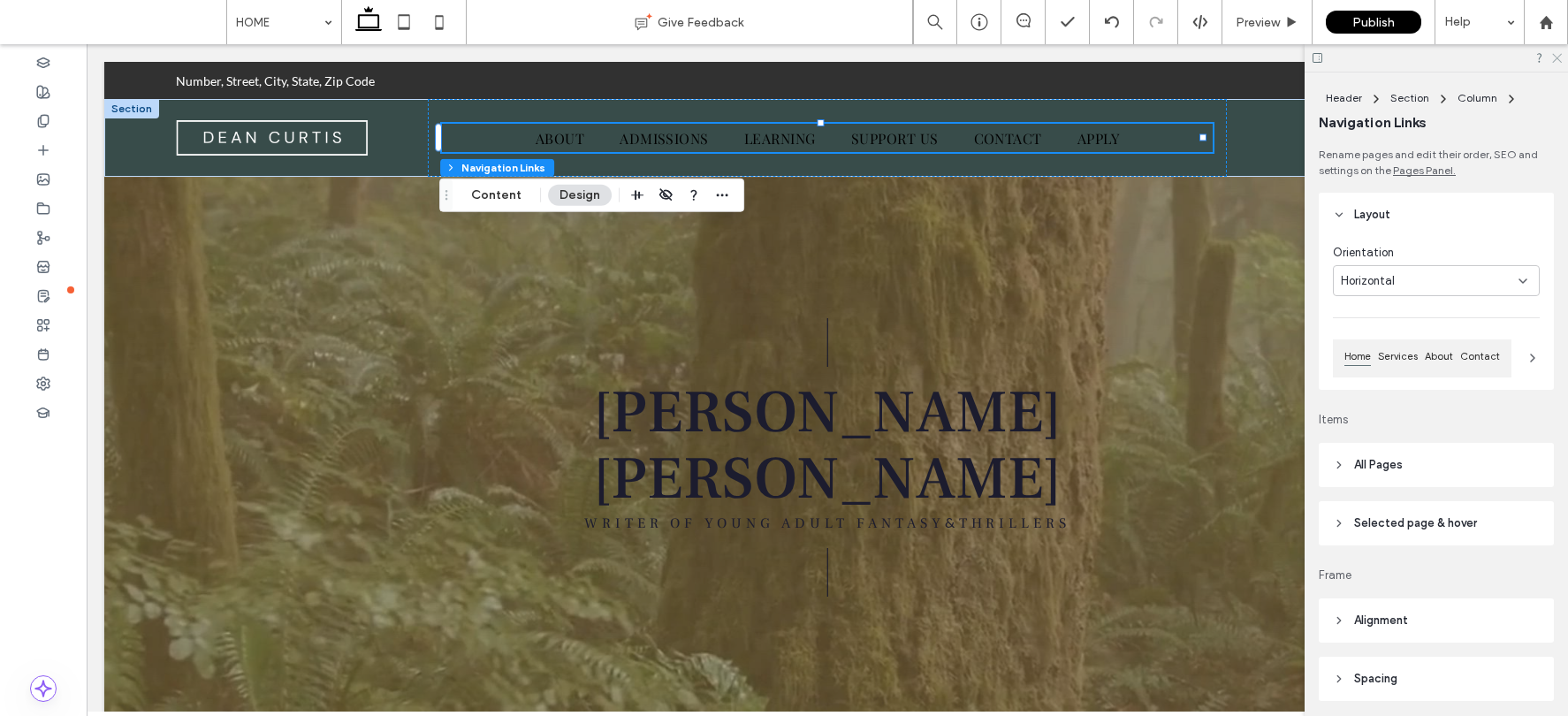
click at [1296, 59] on icon at bounding box center [1555, 56] width 12 height 12
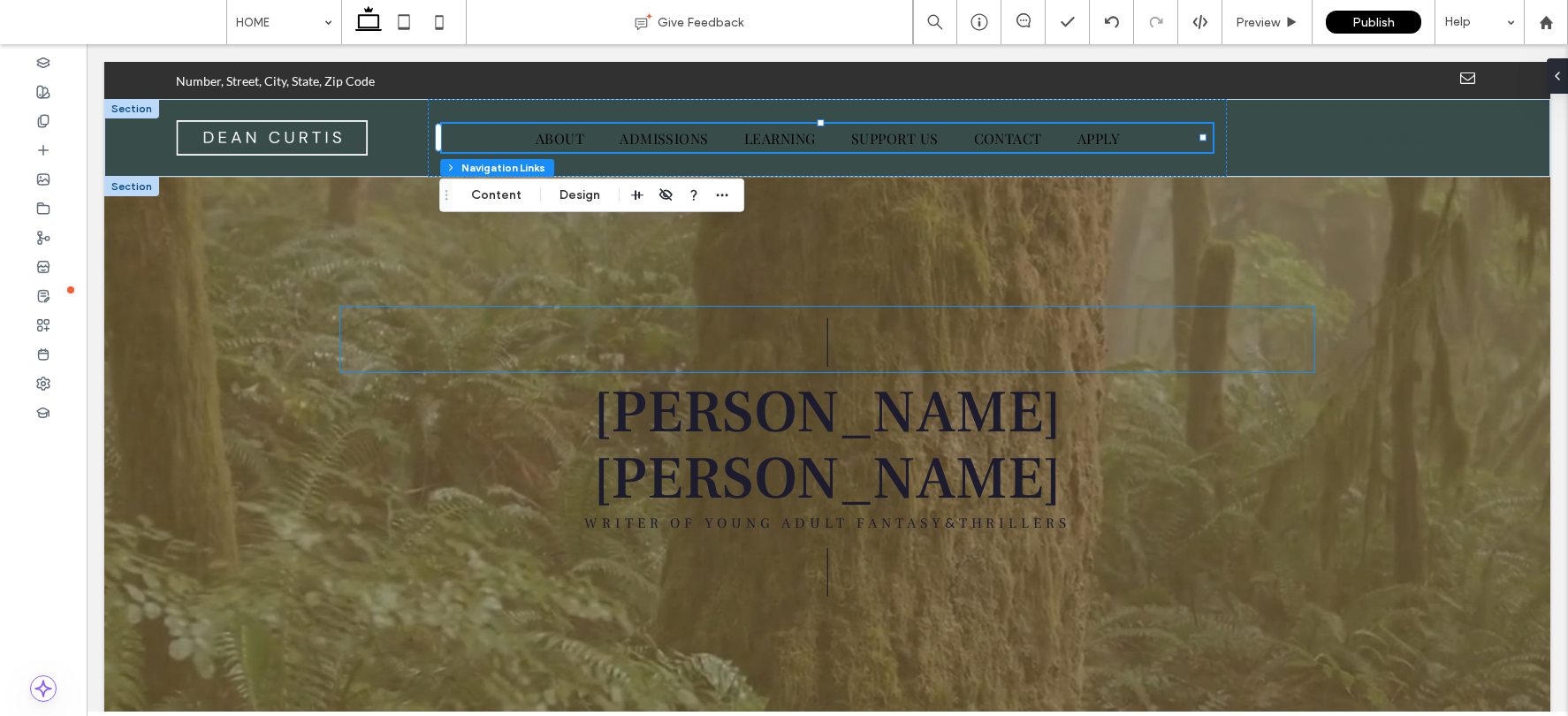
click at [1296, 312] on p "|" at bounding box center [827, 339] width 975 height 65
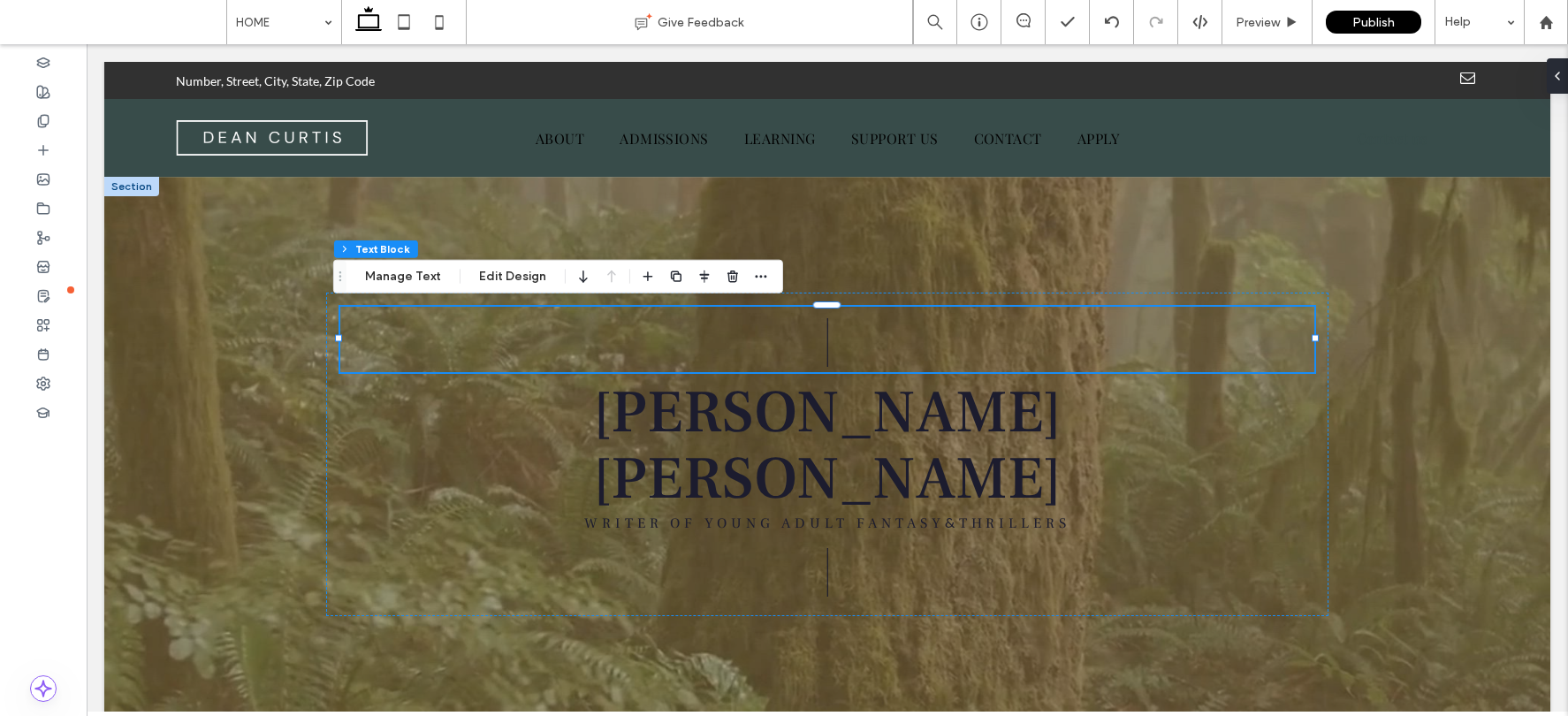
click at [1296, 393] on div at bounding box center [827, 453] width 1446 height 555
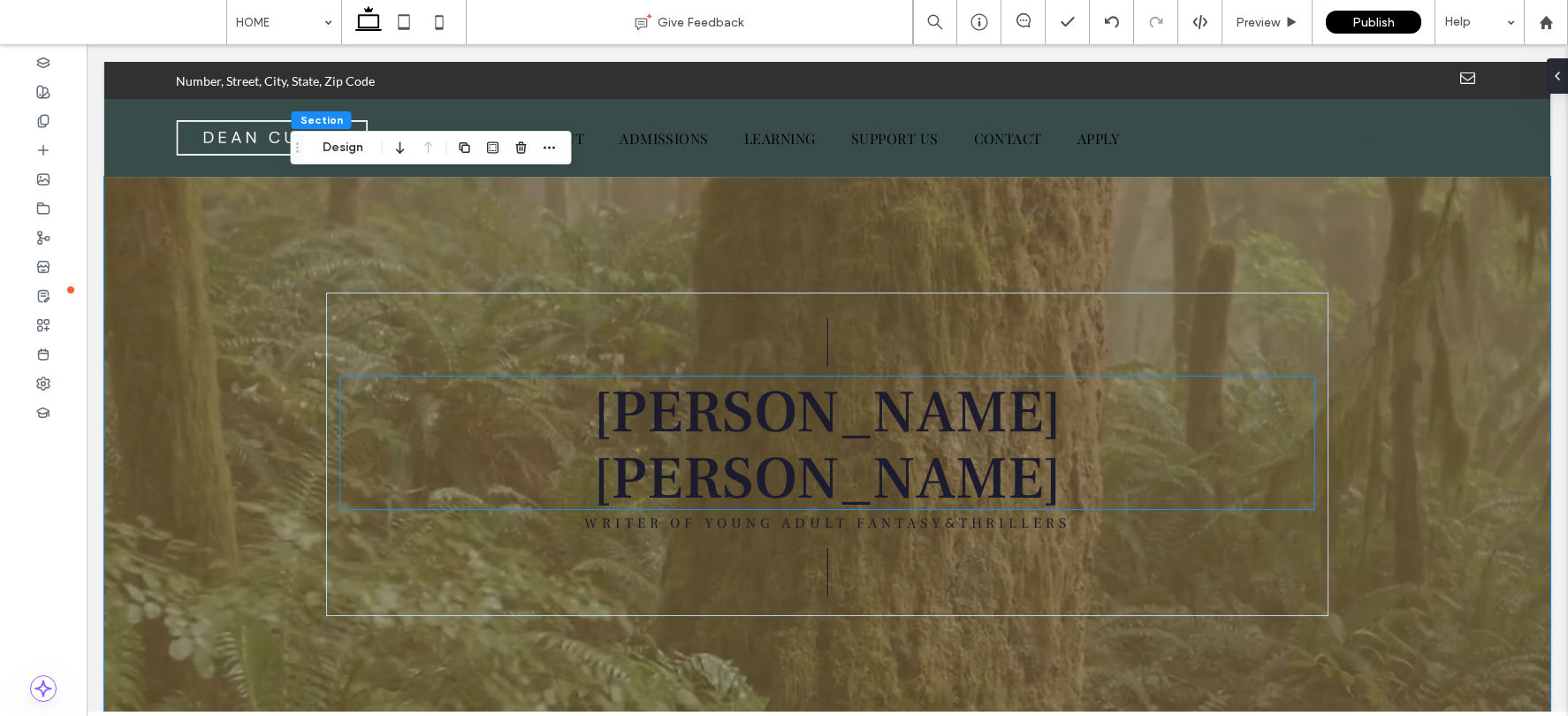
click at [837, 453] on span "DEAN CURTIS" at bounding box center [827, 445] width 469 height 144
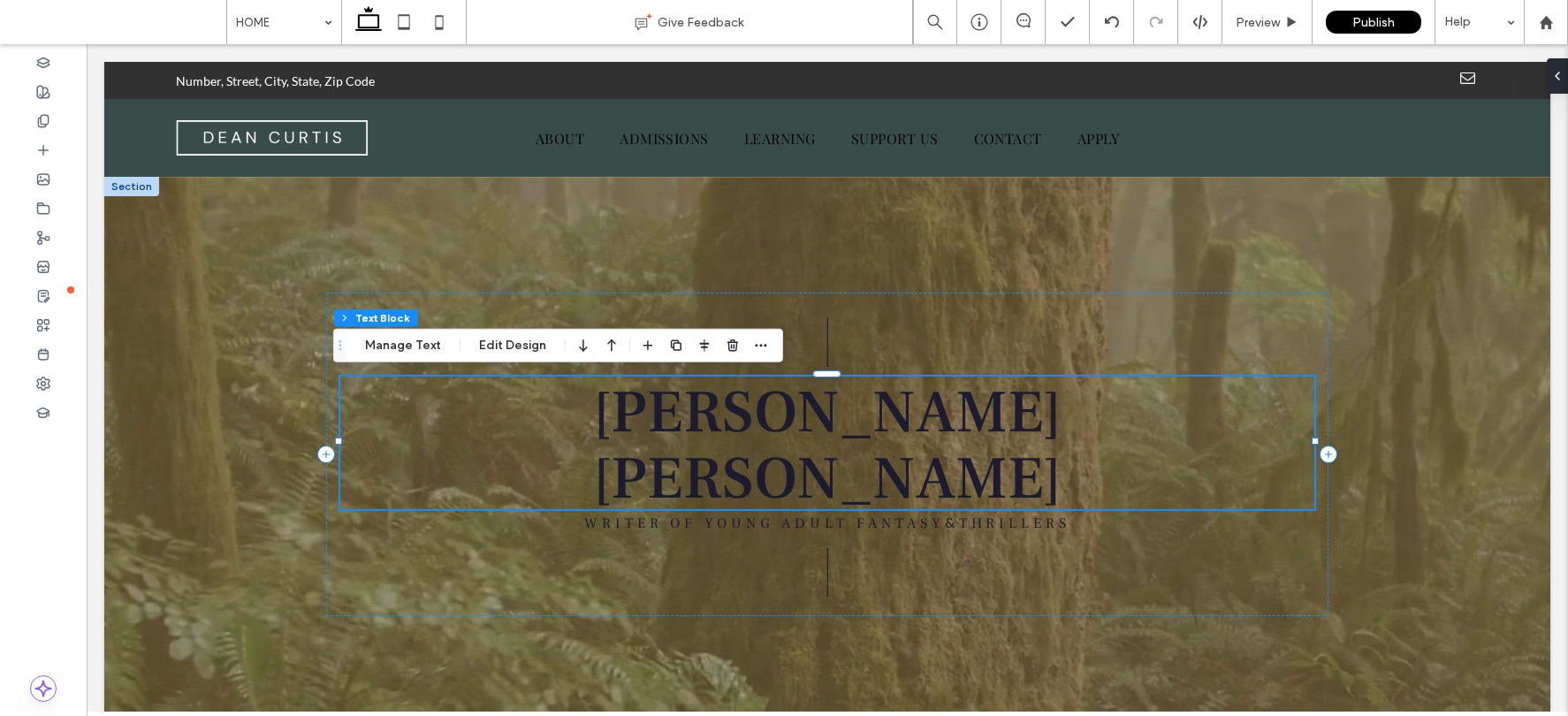
click at [837, 453] on span "DEAN CURTIS" at bounding box center [827, 445] width 469 height 144
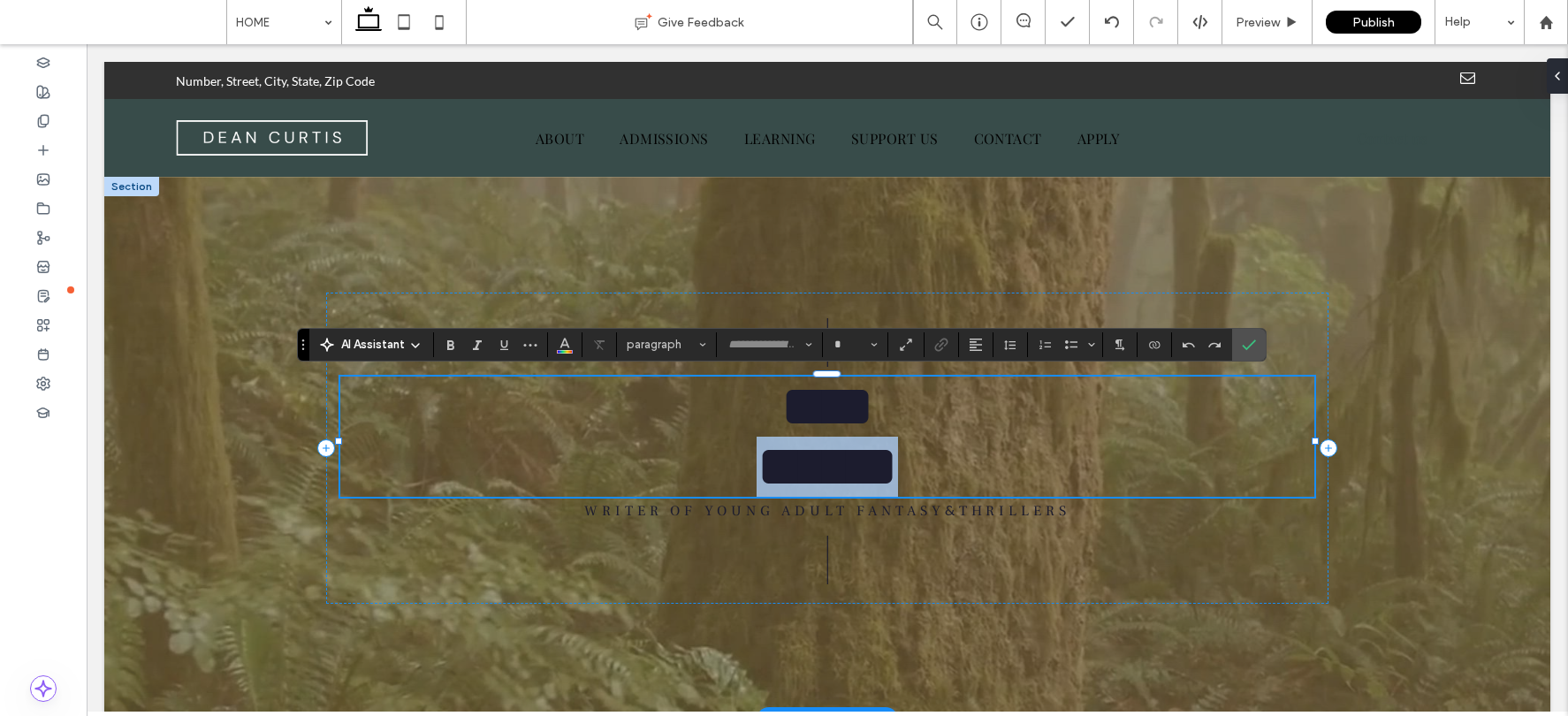
type input "**********"
type input "**"
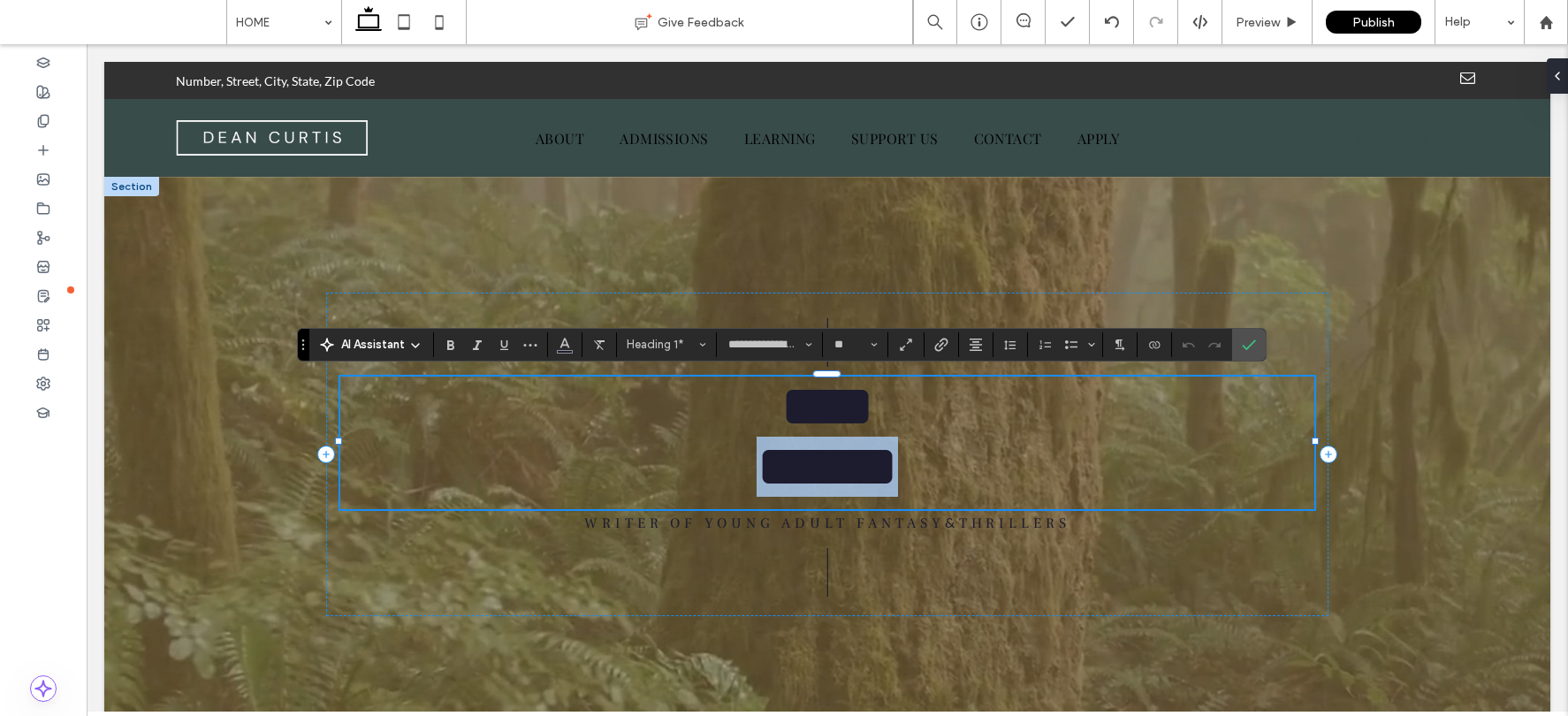
click at [757, 460] on span "**** ******" at bounding box center [827, 436] width 142 height 119
click at [757, 468] on span "**** ******" at bounding box center [827, 436] width 142 height 119
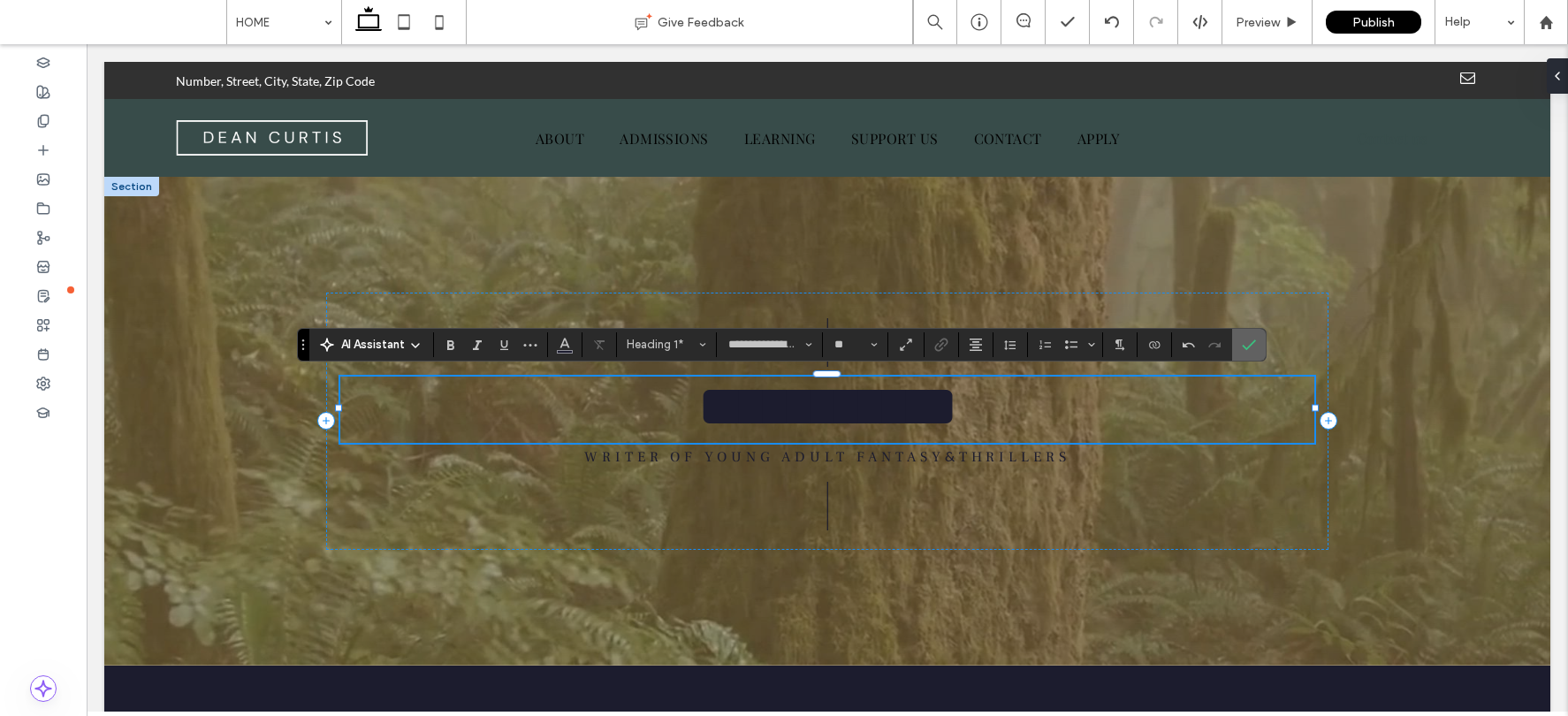
click at [1258, 346] on label "Confirm" at bounding box center [1249, 344] width 27 height 31
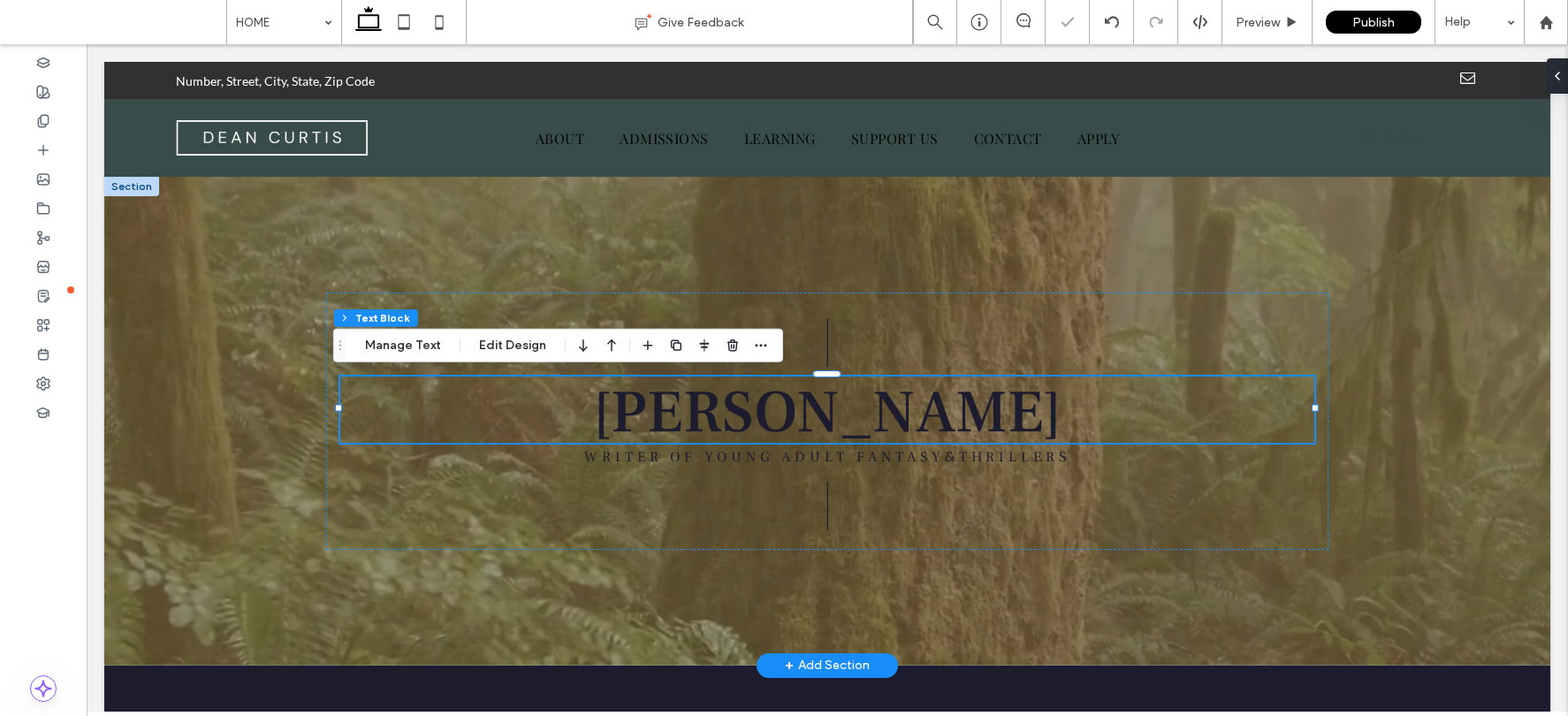
click at [1296, 410] on div at bounding box center [827, 420] width 1446 height 488
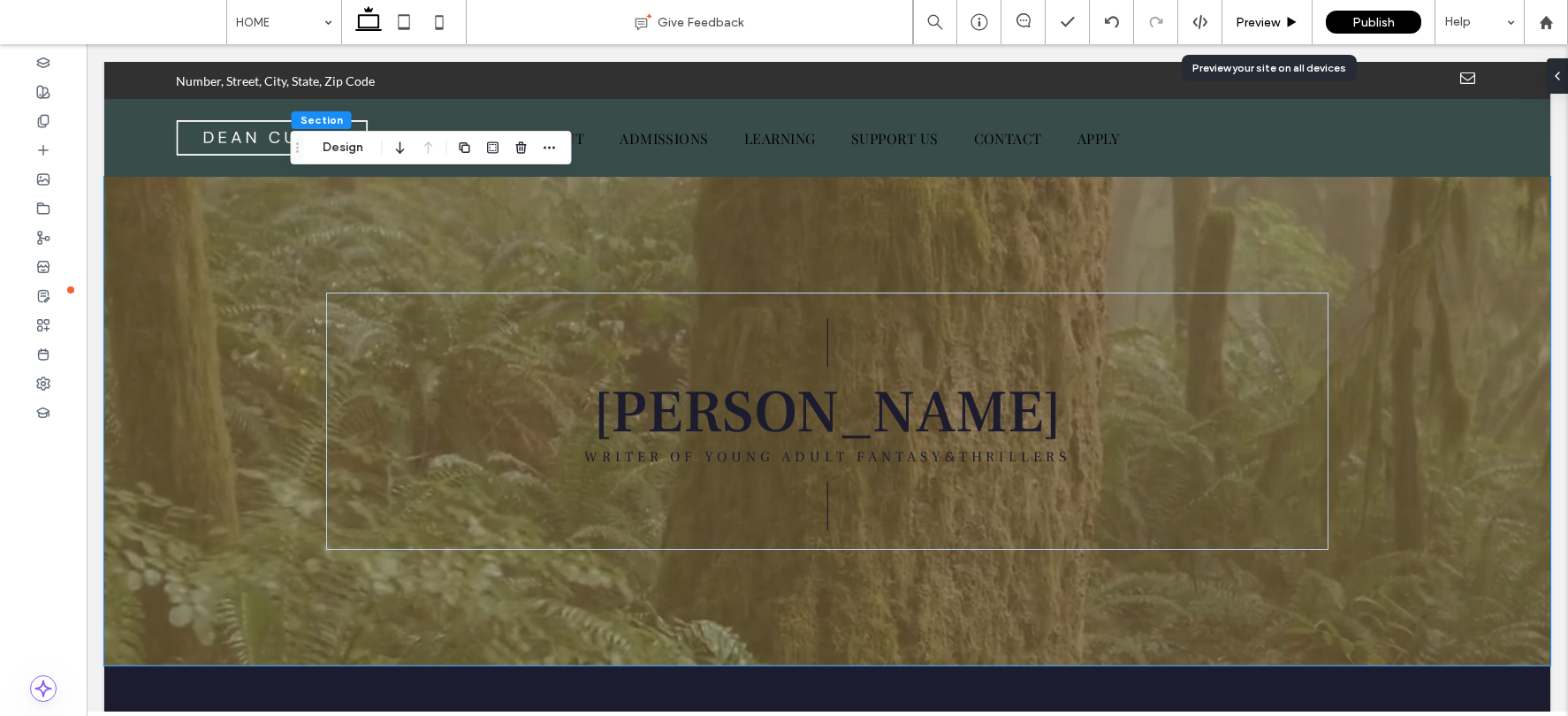
click at [1260, 13] on div "Preview" at bounding box center [1267, 22] width 91 height 44
click at [1260, 20] on span "Preview" at bounding box center [1257, 22] width 44 height 15
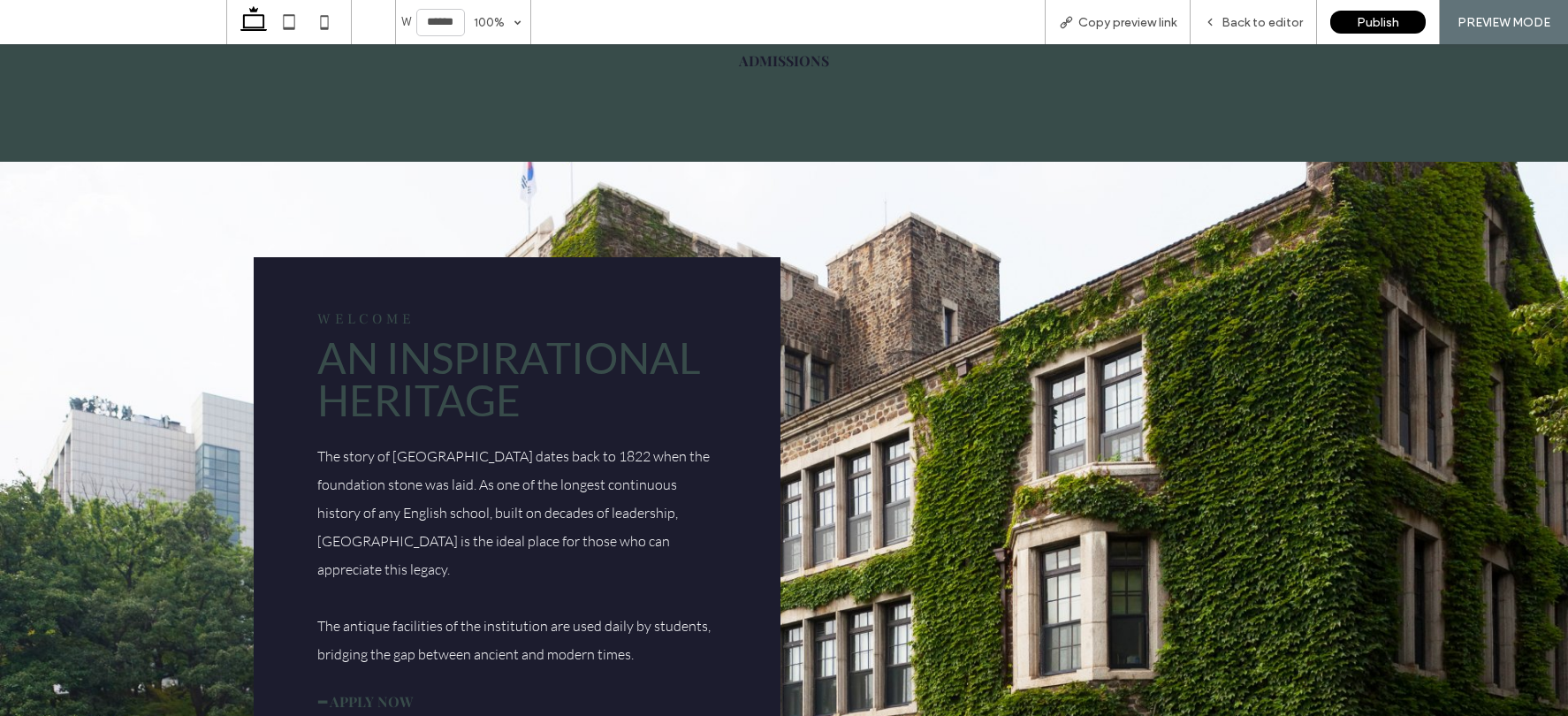
scroll to position [1900, 0]
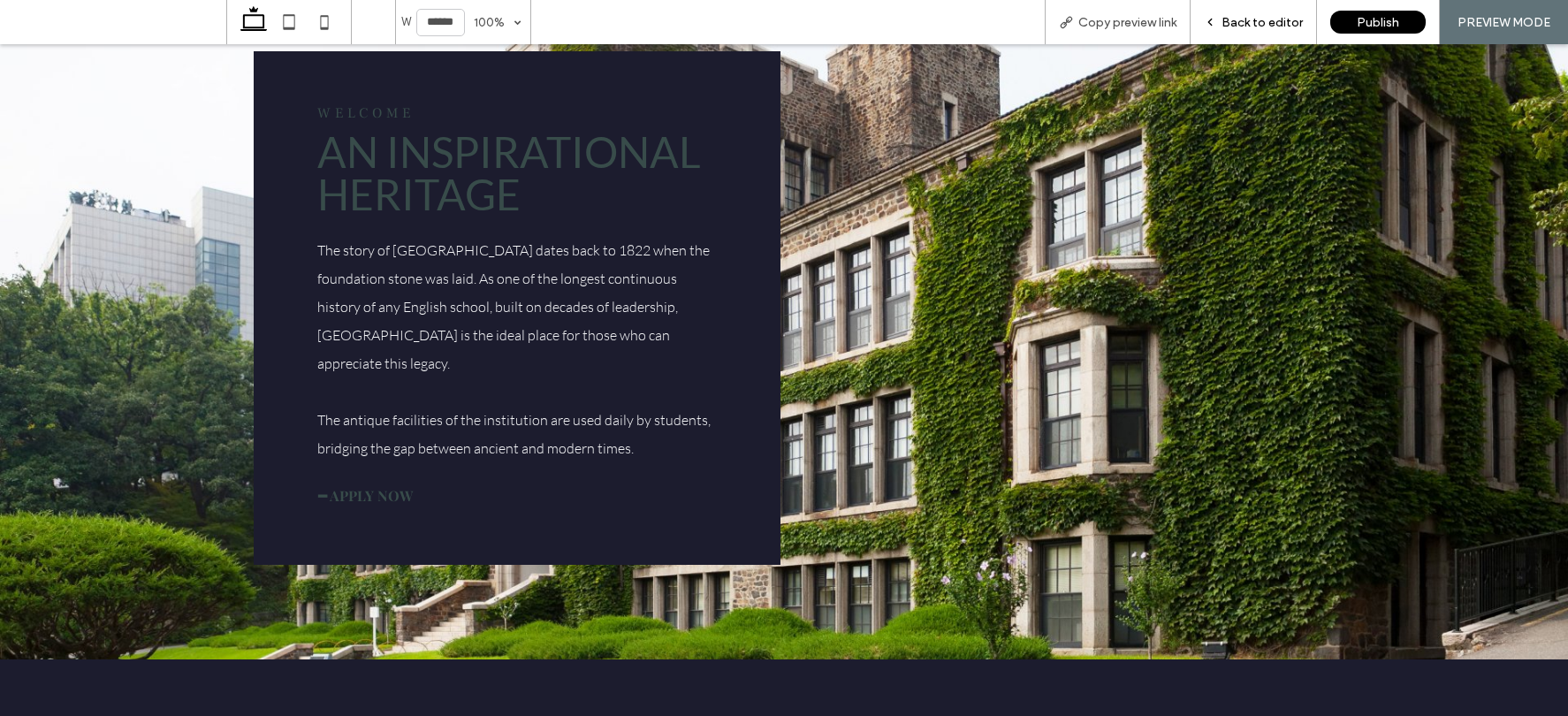
click at [1242, 31] on div "Back to editor" at bounding box center [1253, 22] width 126 height 44
click at [1260, 13] on div "Back to editor" at bounding box center [1253, 22] width 126 height 44
click at [1258, 28] on span "Back to editor" at bounding box center [1261, 22] width 82 height 15
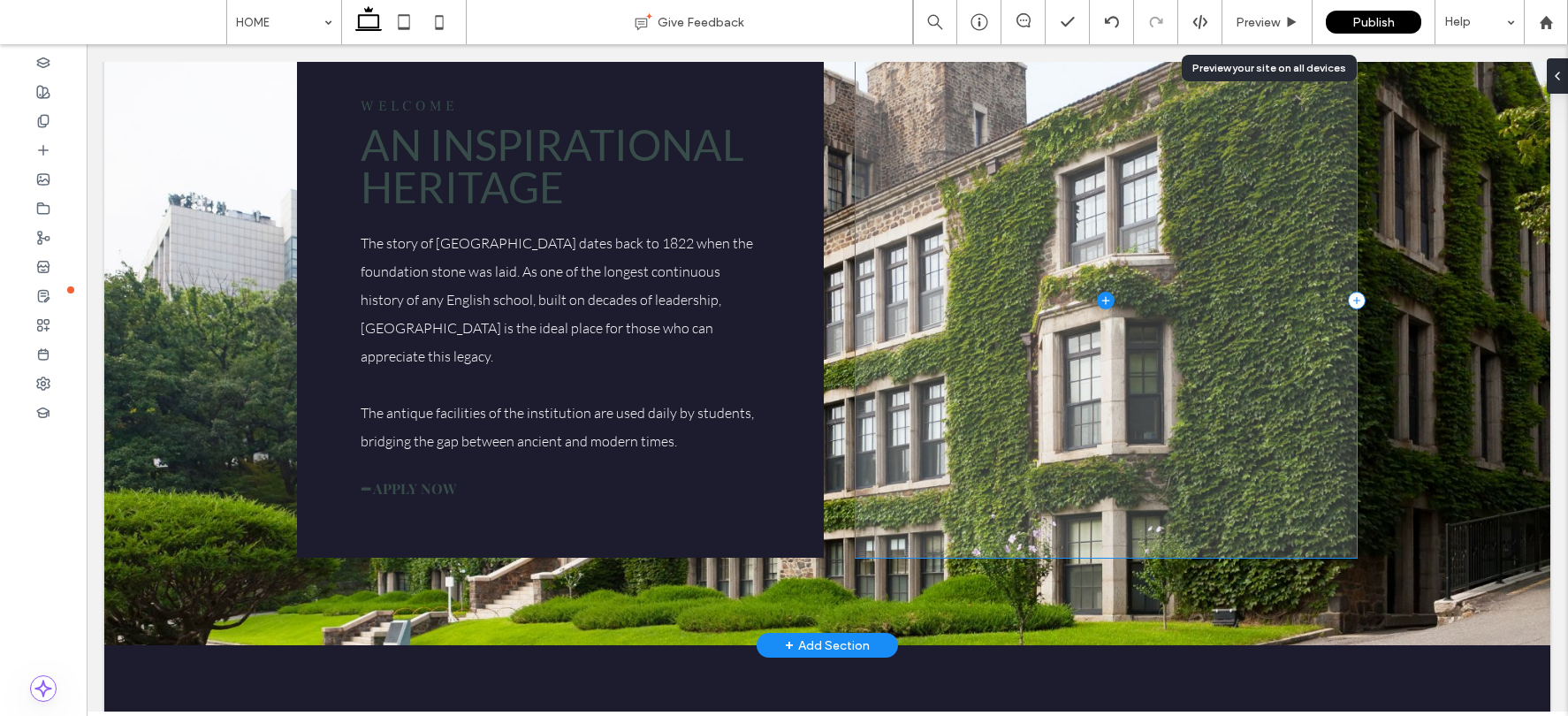
scroll to position [1860, 0]
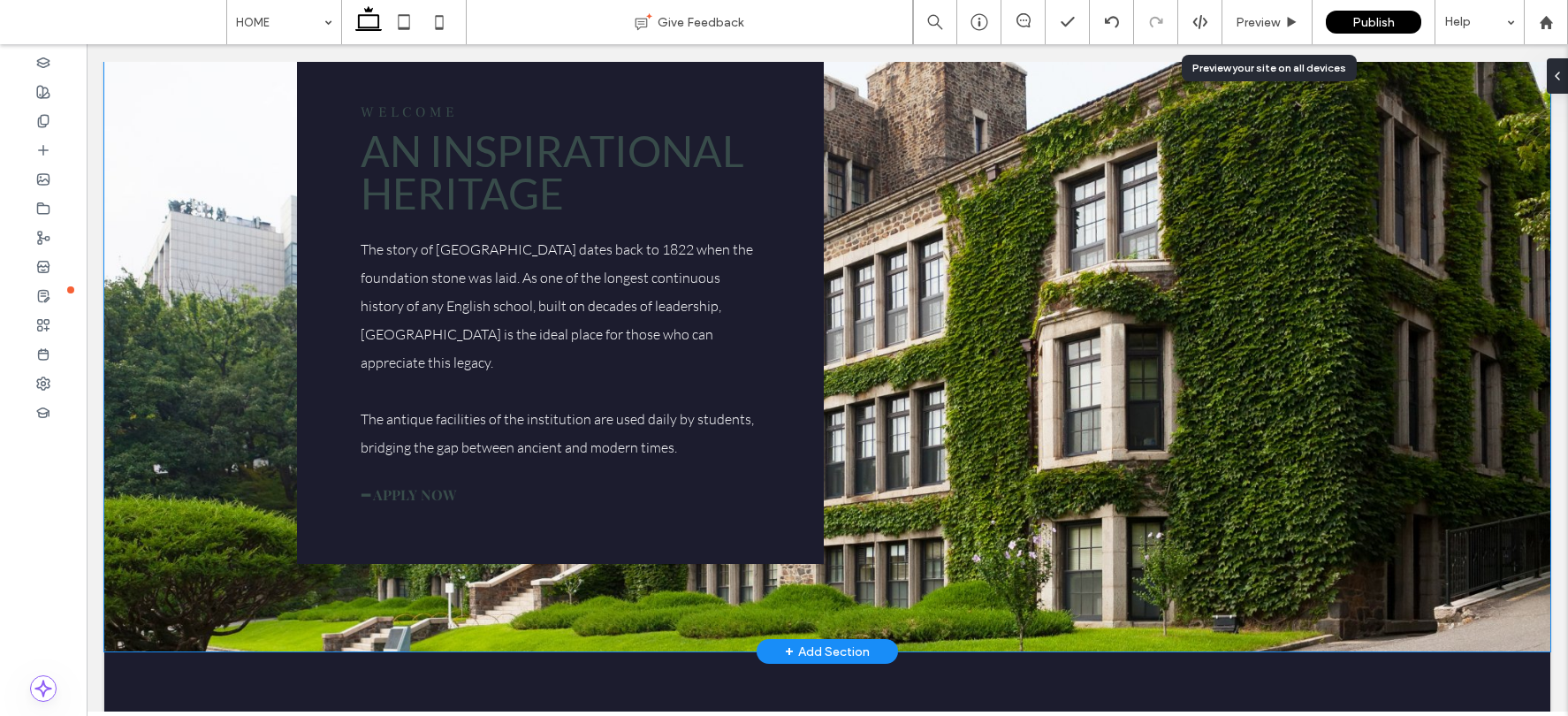
click at [1296, 376] on div "Welcome AN INSPIRATIONAL HERITAGE The story of Westwood college dates back to 1…" at bounding box center [827, 307] width 1446 height 688
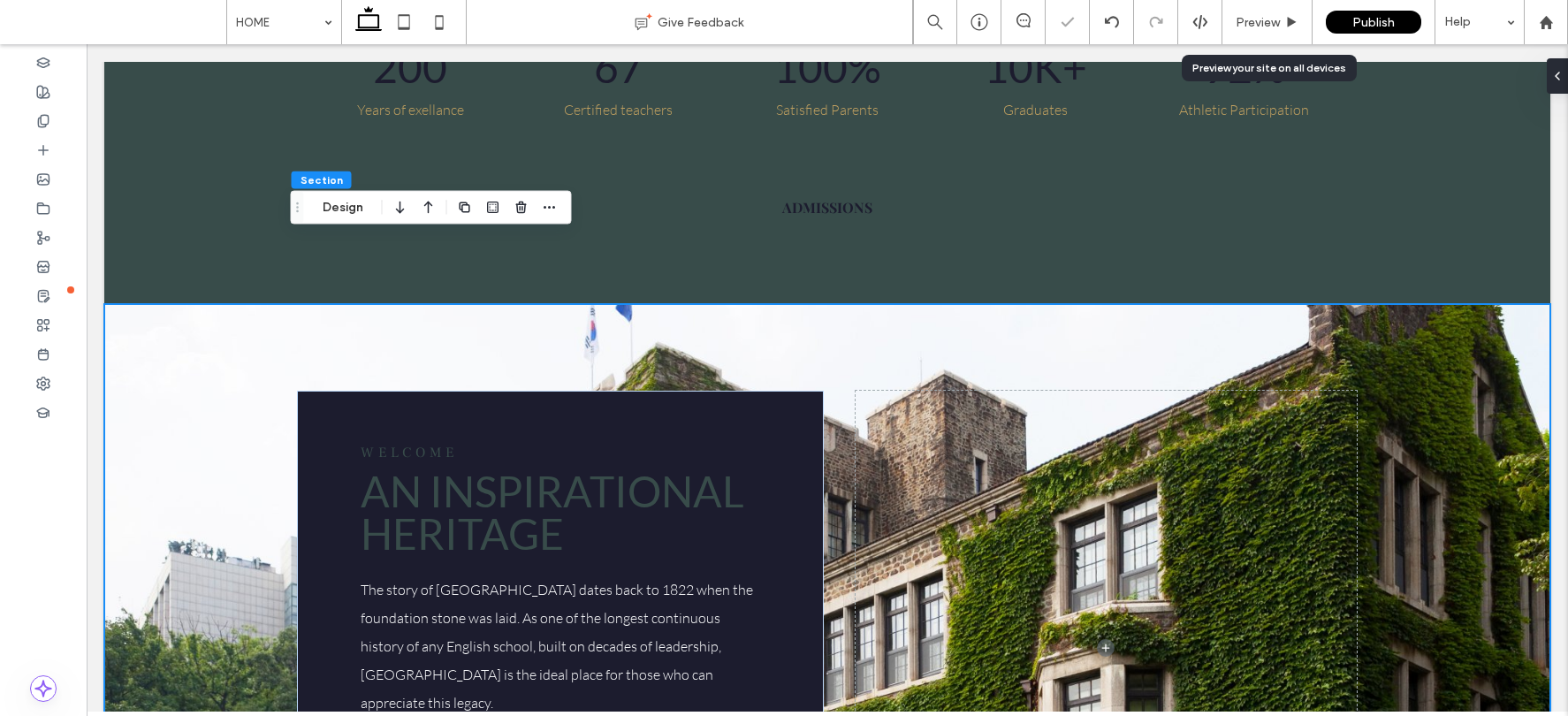
scroll to position [1517, 0]
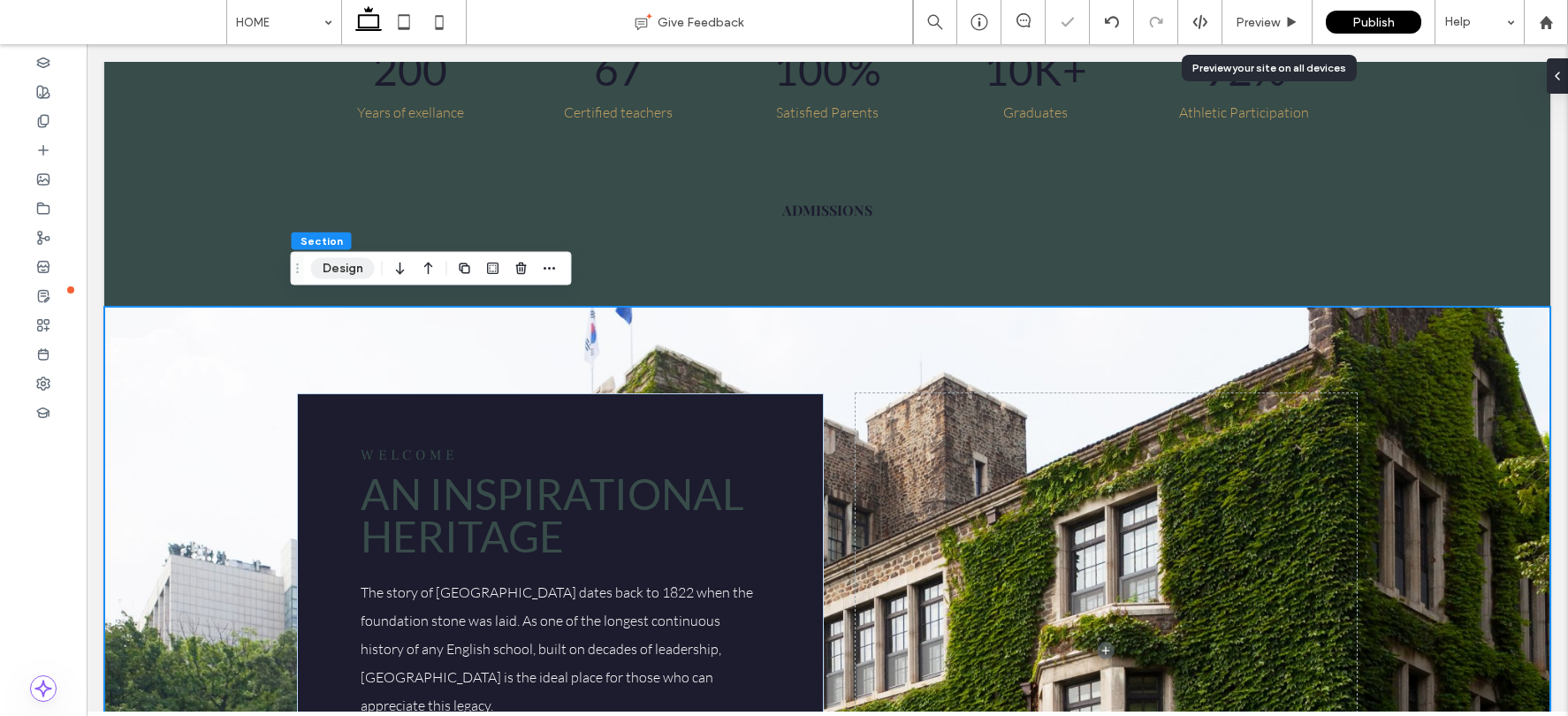
click at [337, 267] on button "Design" at bounding box center [342, 269] width 64 height 22
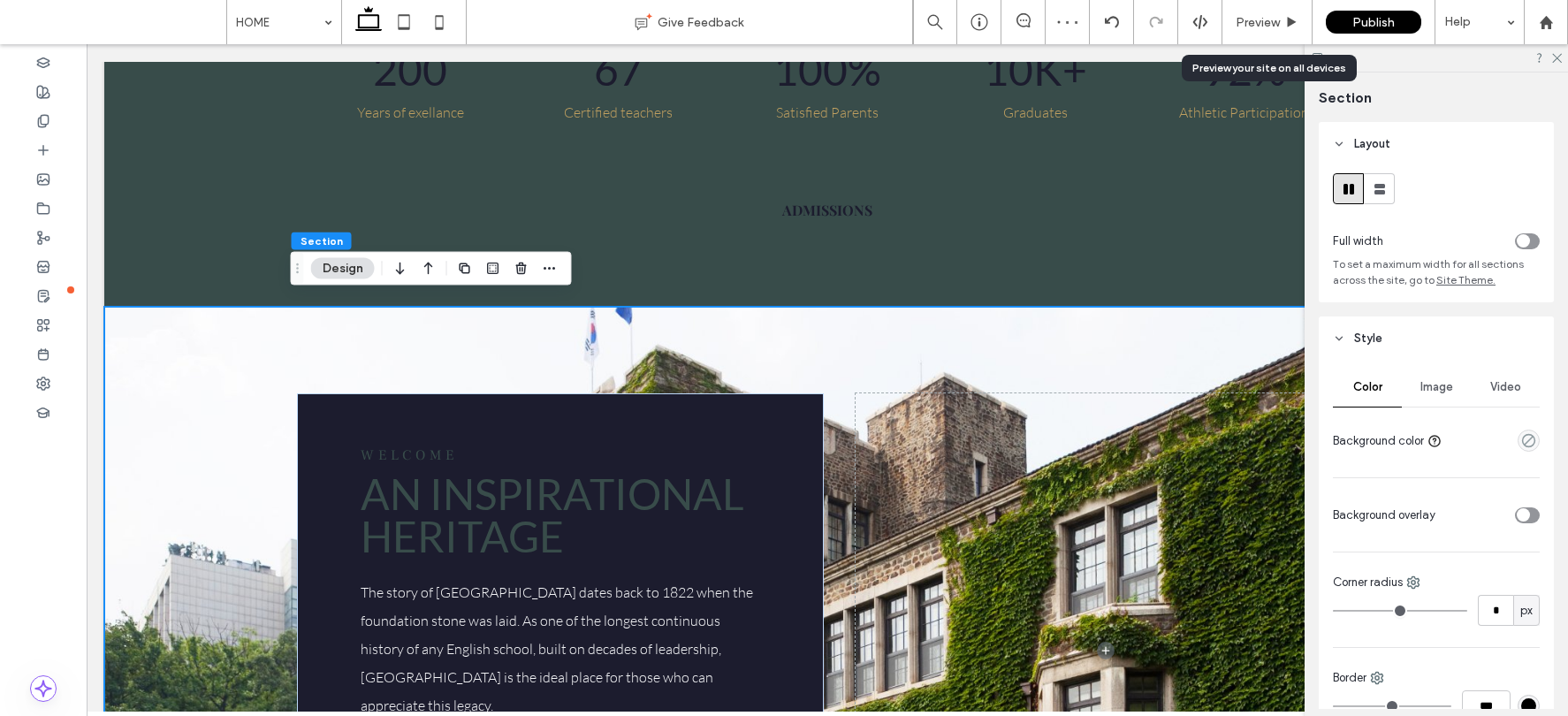
click at [1296, 384] on span "Image" at bounding box center [1436, 387] width 32 height 14
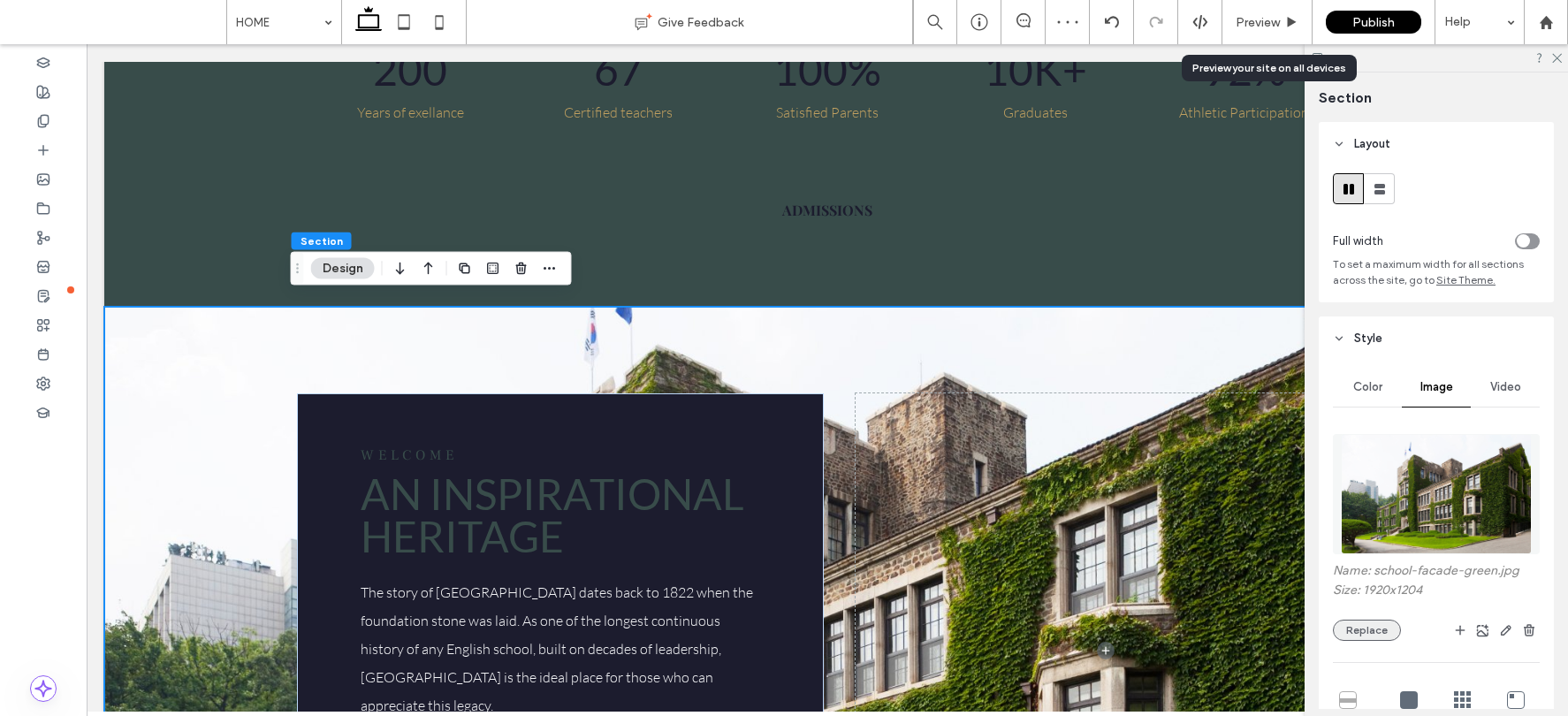
click at [1296, 626] on button "Replace" at bounding box center [1367, 630] width 68 height 22
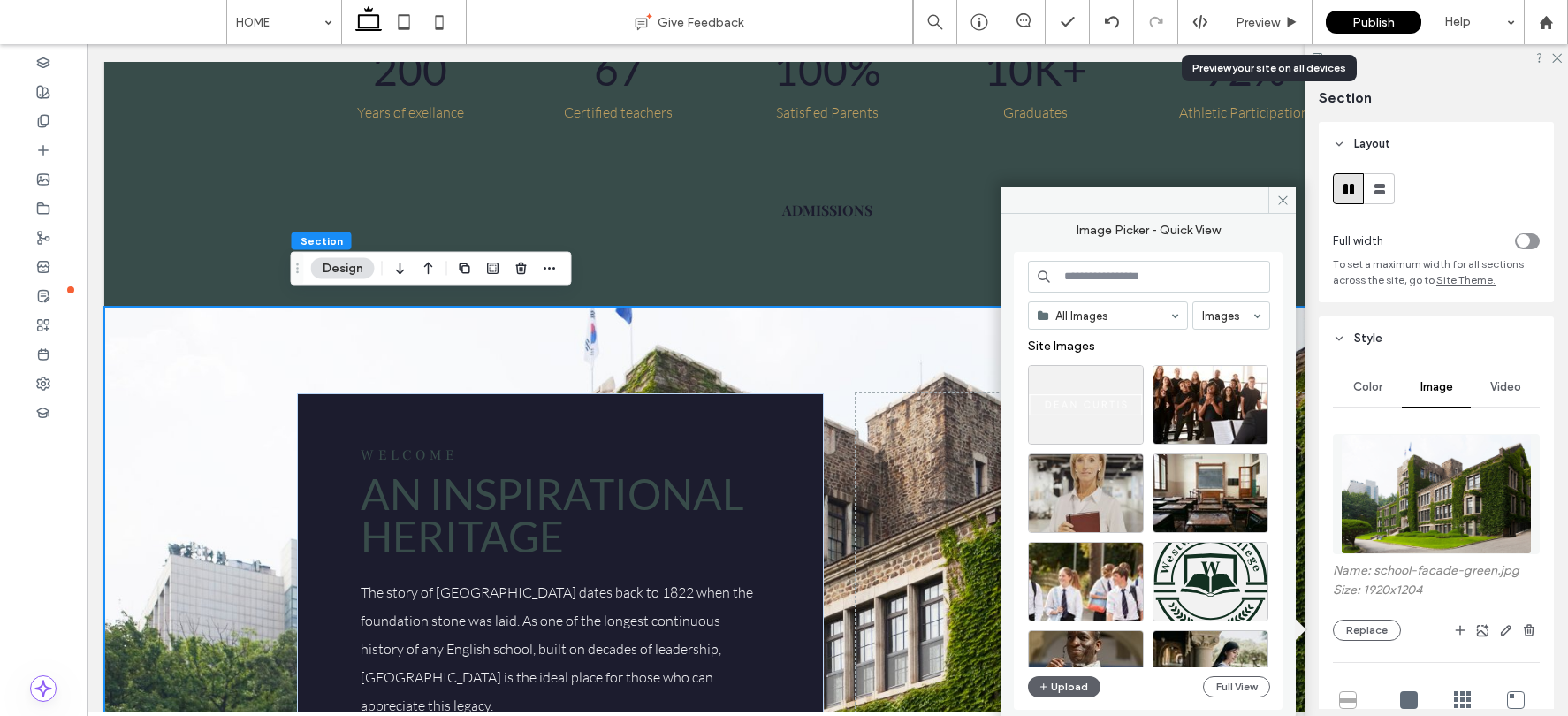
click at [1122, 271] on input at bounding box center [1149, 276] width 242 height 31
type input "**********"
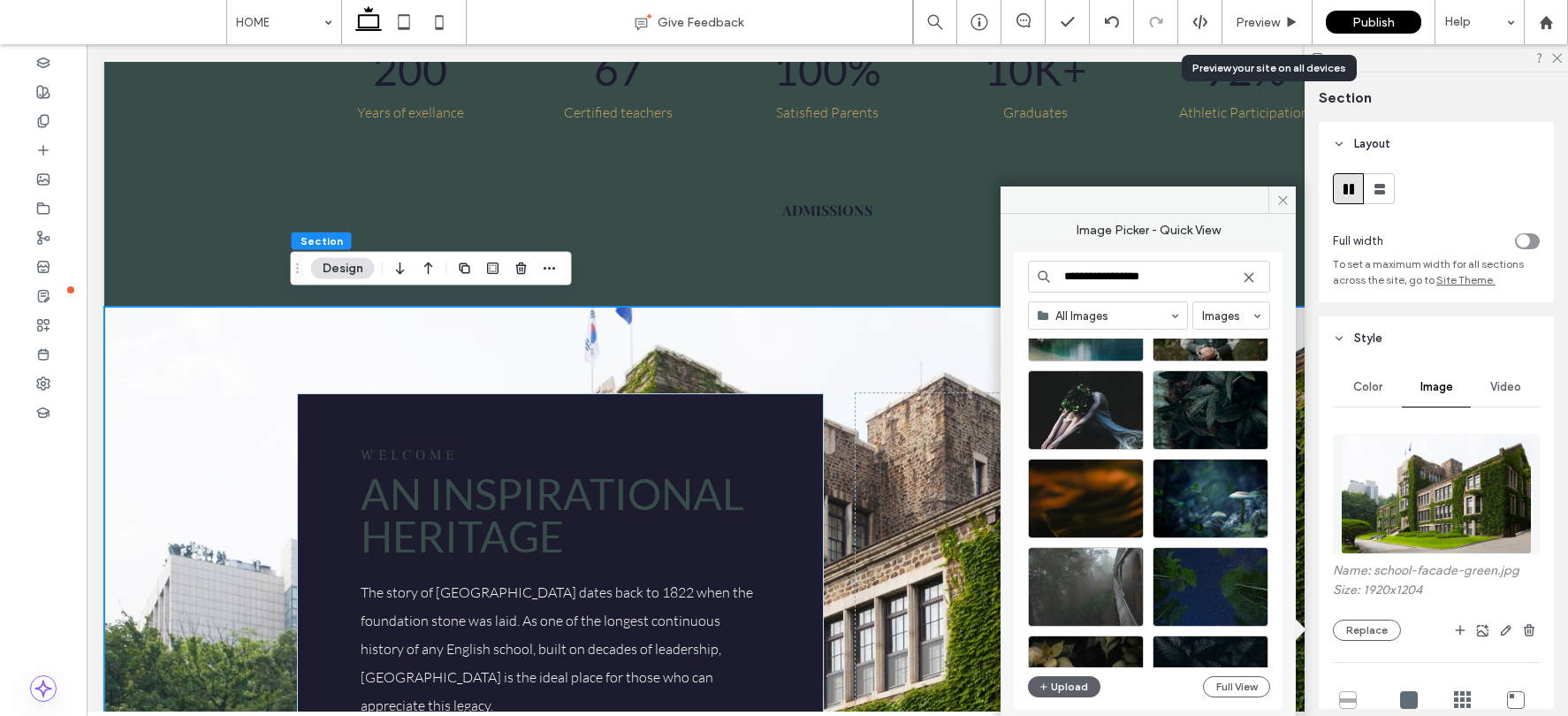
scroll to position [520, 0]
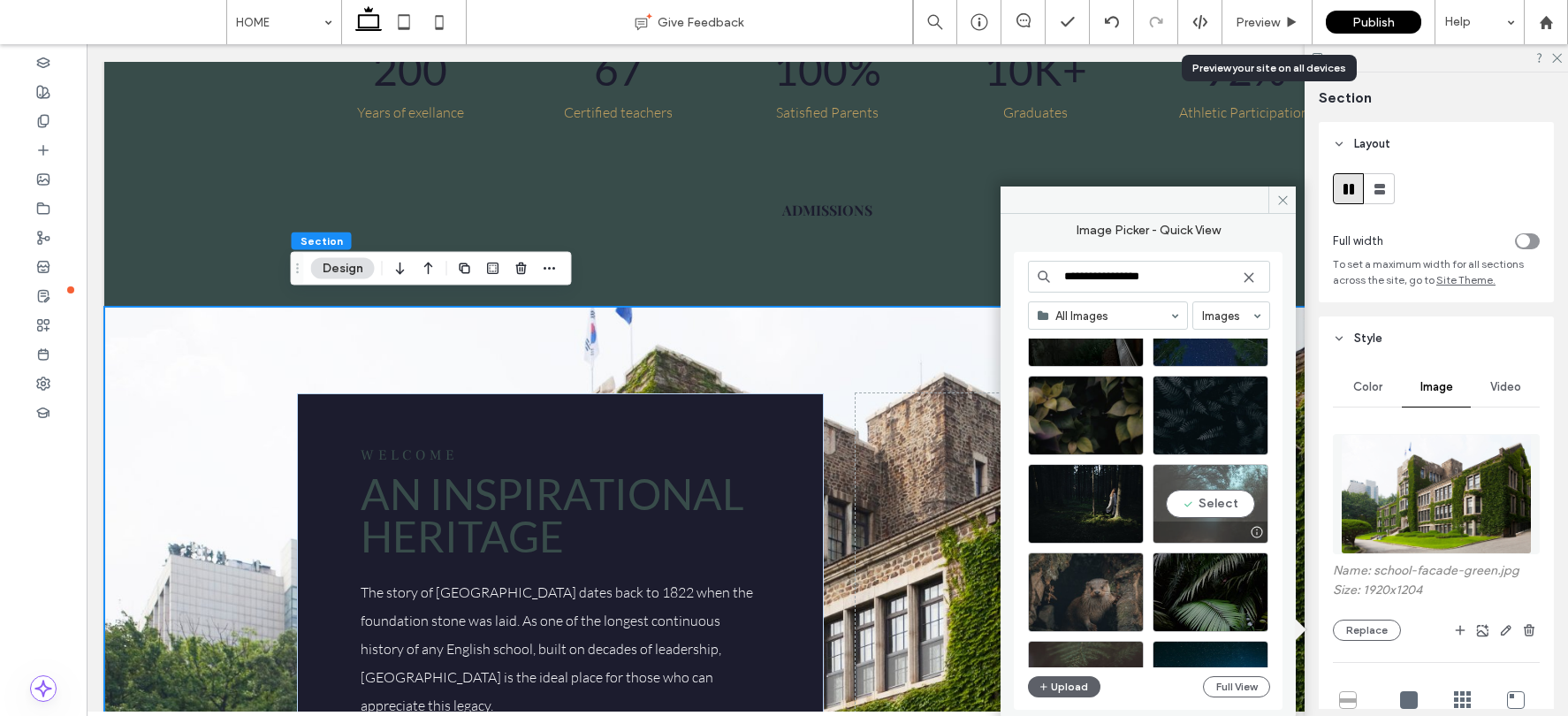
click at [1223, 503] on div "Select" at bounding box center [1210, 504] width 116 height 80
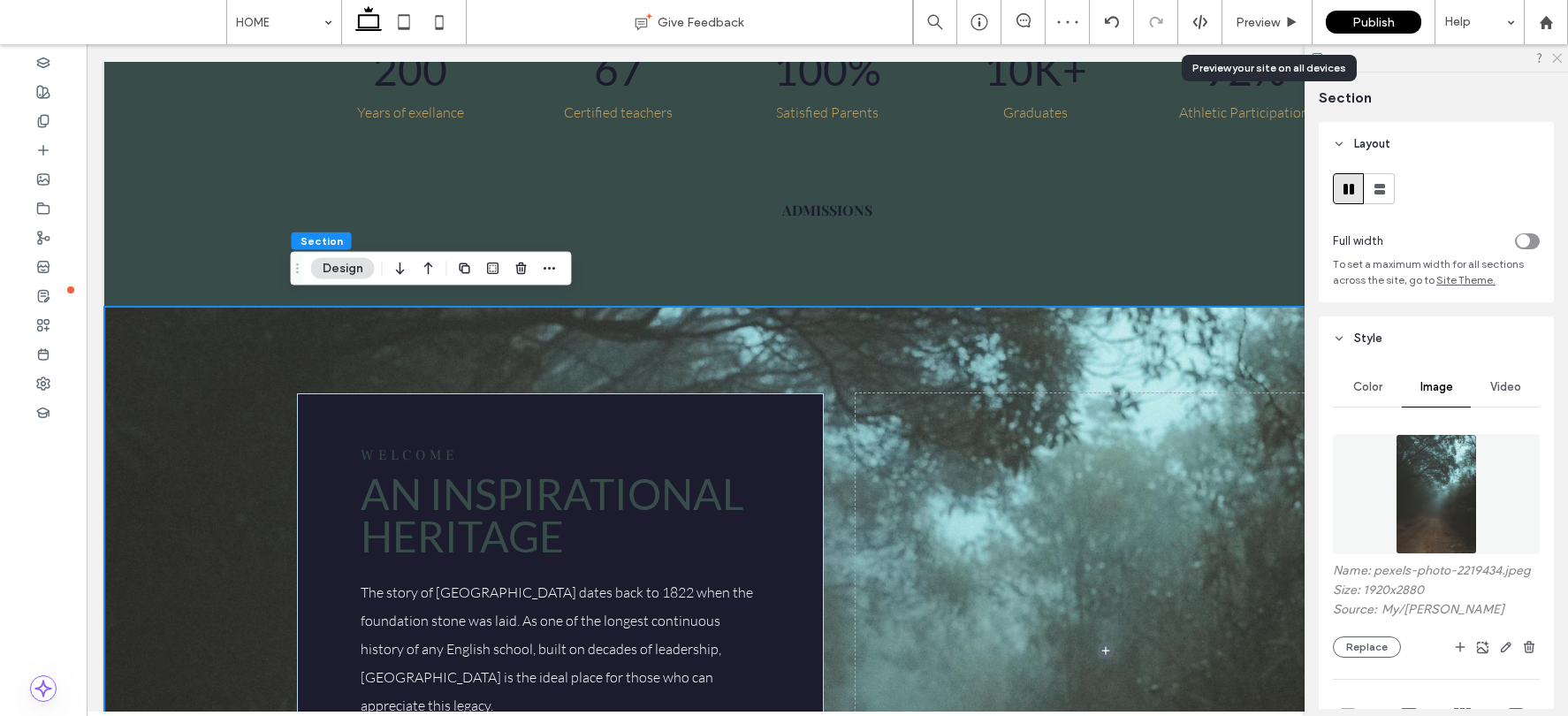
click at [1296, 58] on icon at bounding box center [1555, 56] width 12 height 12
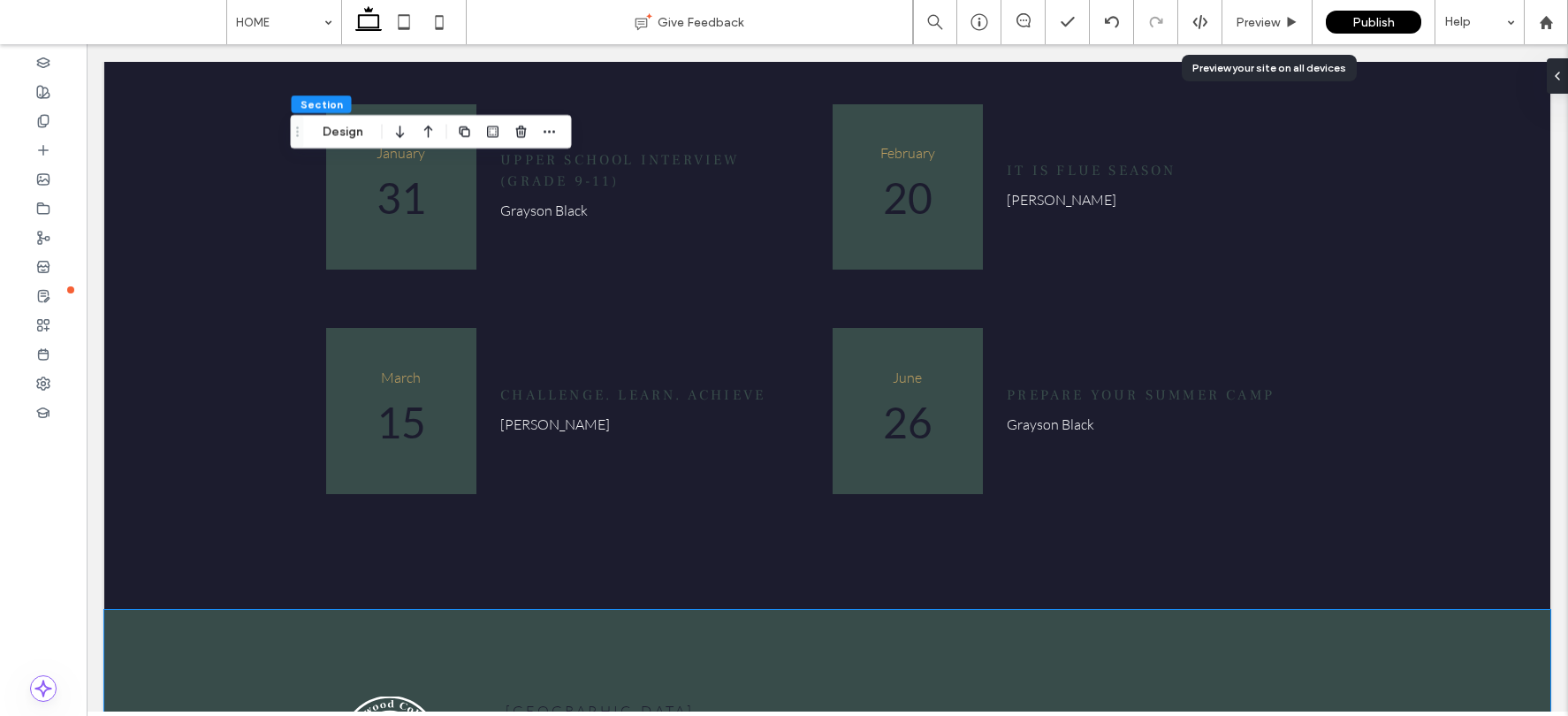
scroll to position [2599, 0]
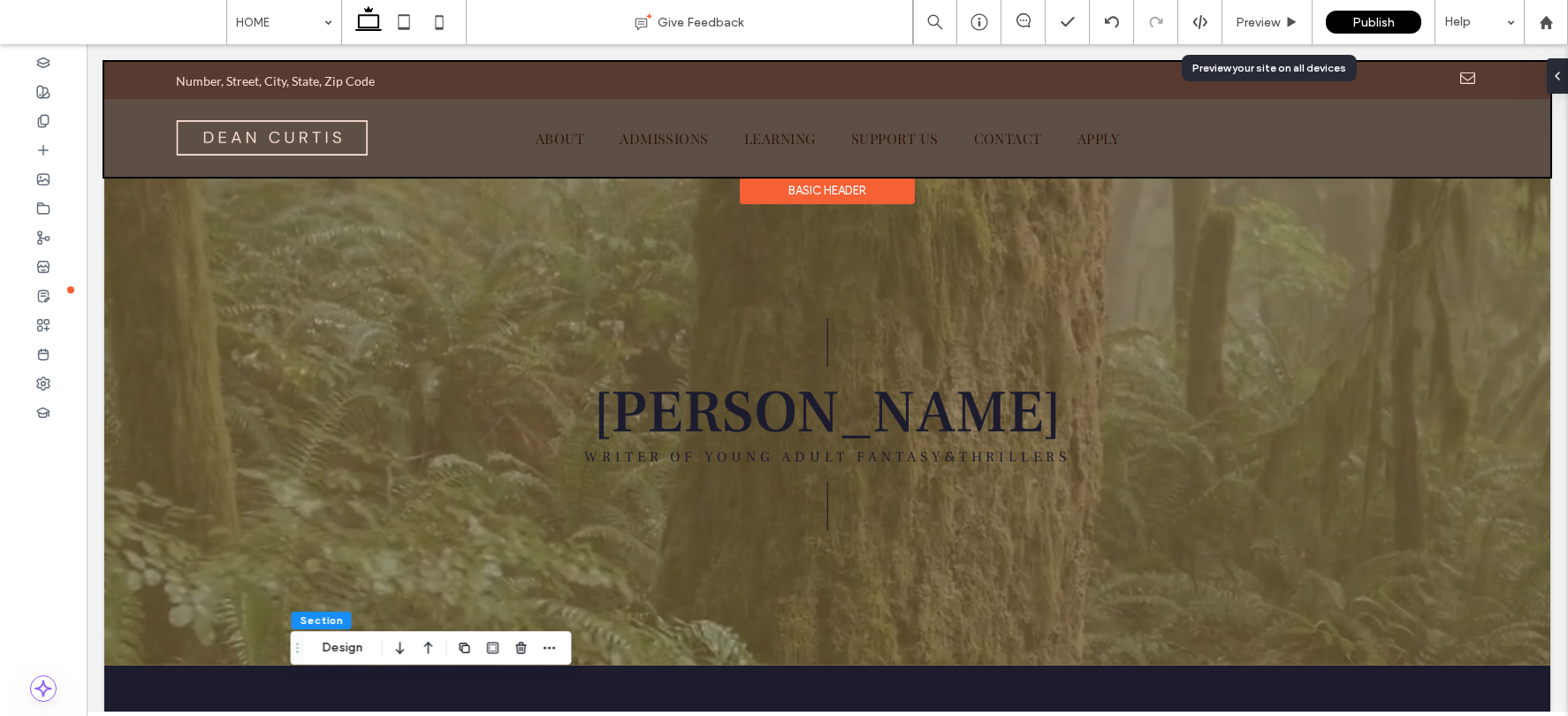
click at [644, 139] on div at bounding box center [827, 119] width 1446 height 115
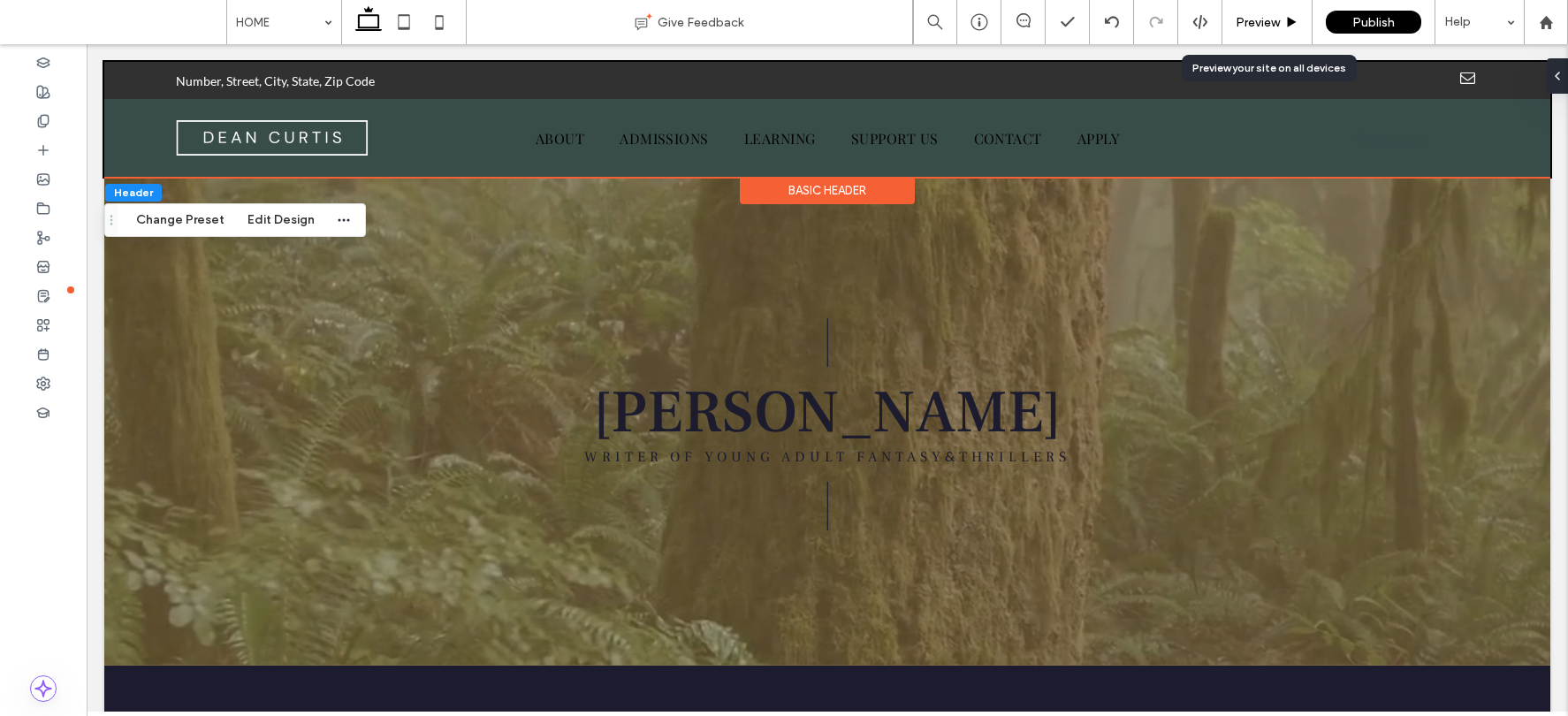
click at [1270, 18] on span "Preview" at bounding box center [1257, 22] width 44 height 15
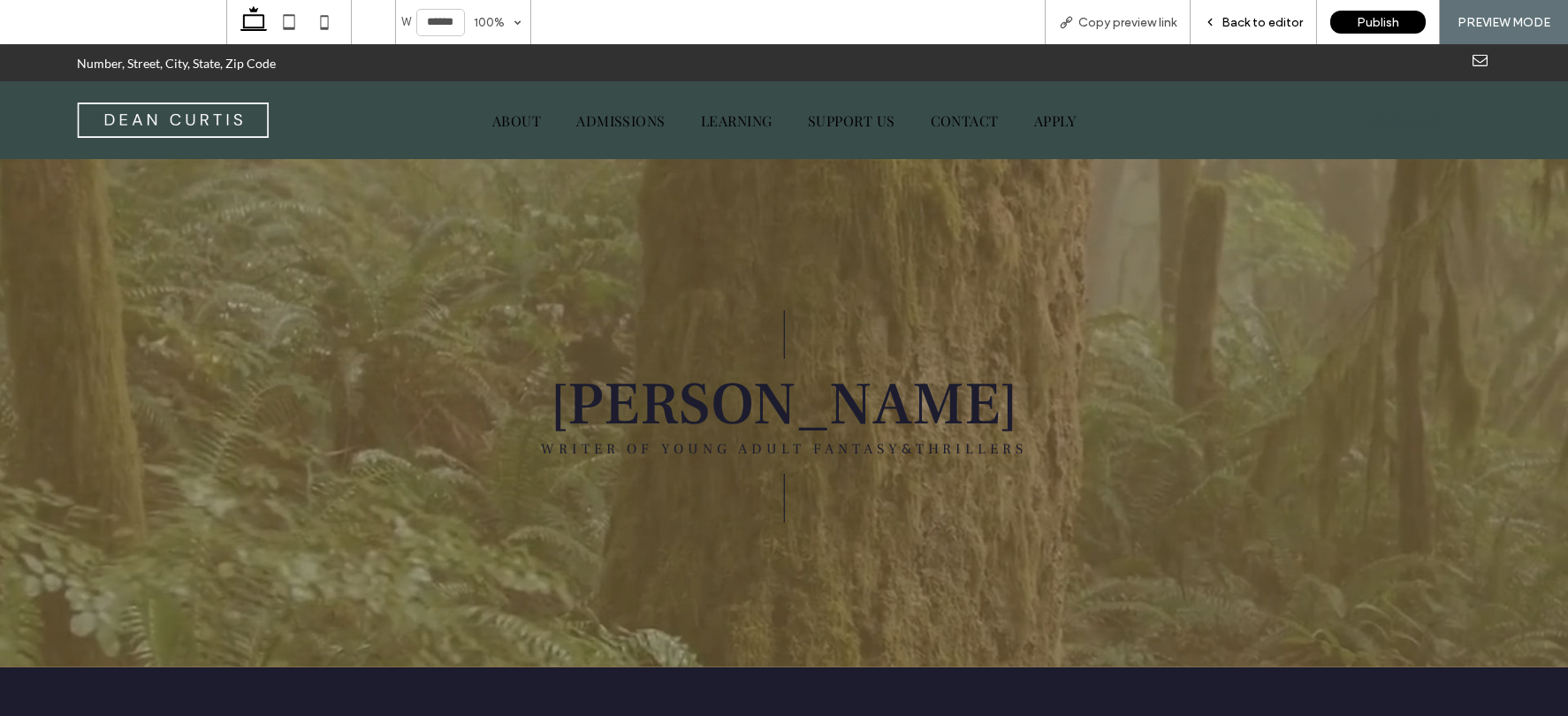
click at [1258, 24] on span "Back to editor" at bounding box center [1261, 22] width 82 height 15
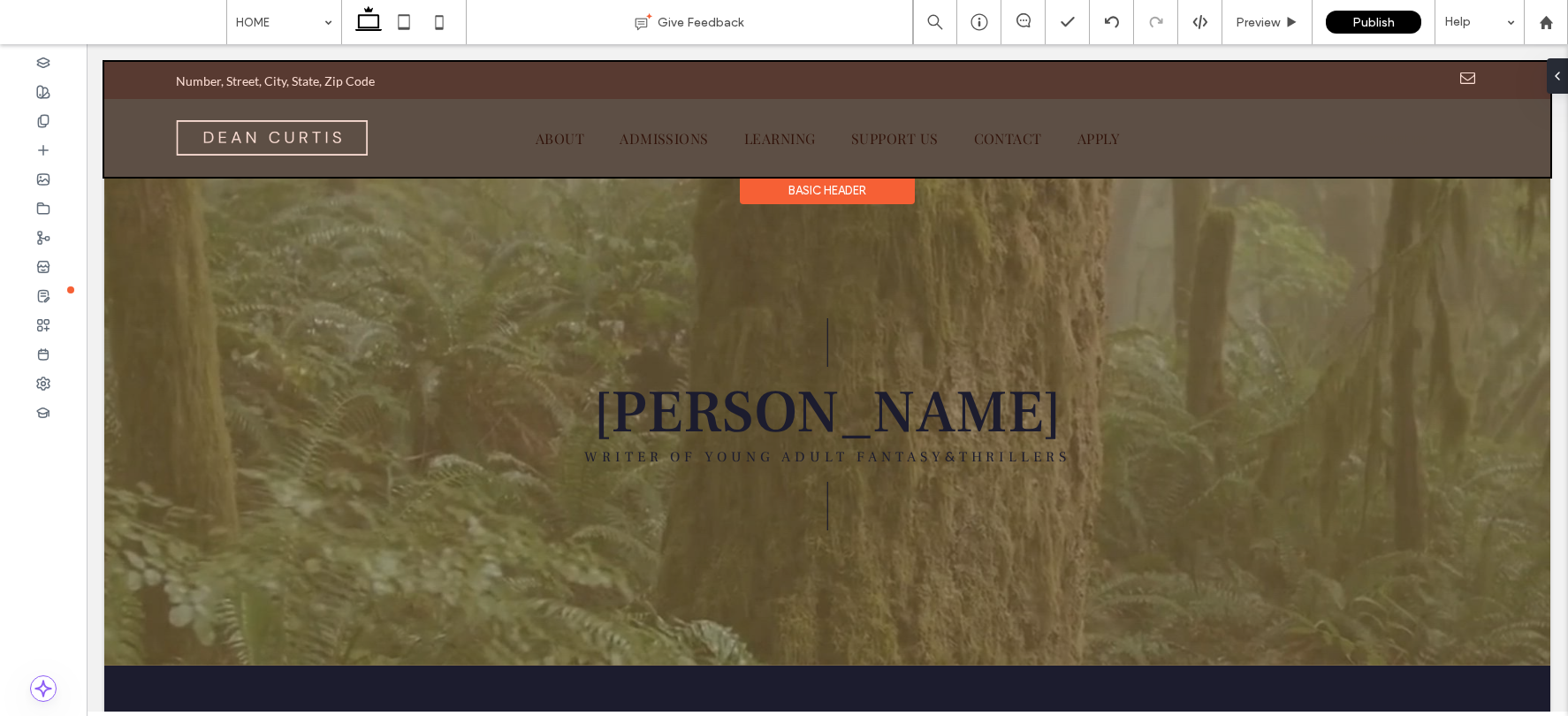
click at [1146, 96] on div at bounding box center [827, 119] width 1446 height 115
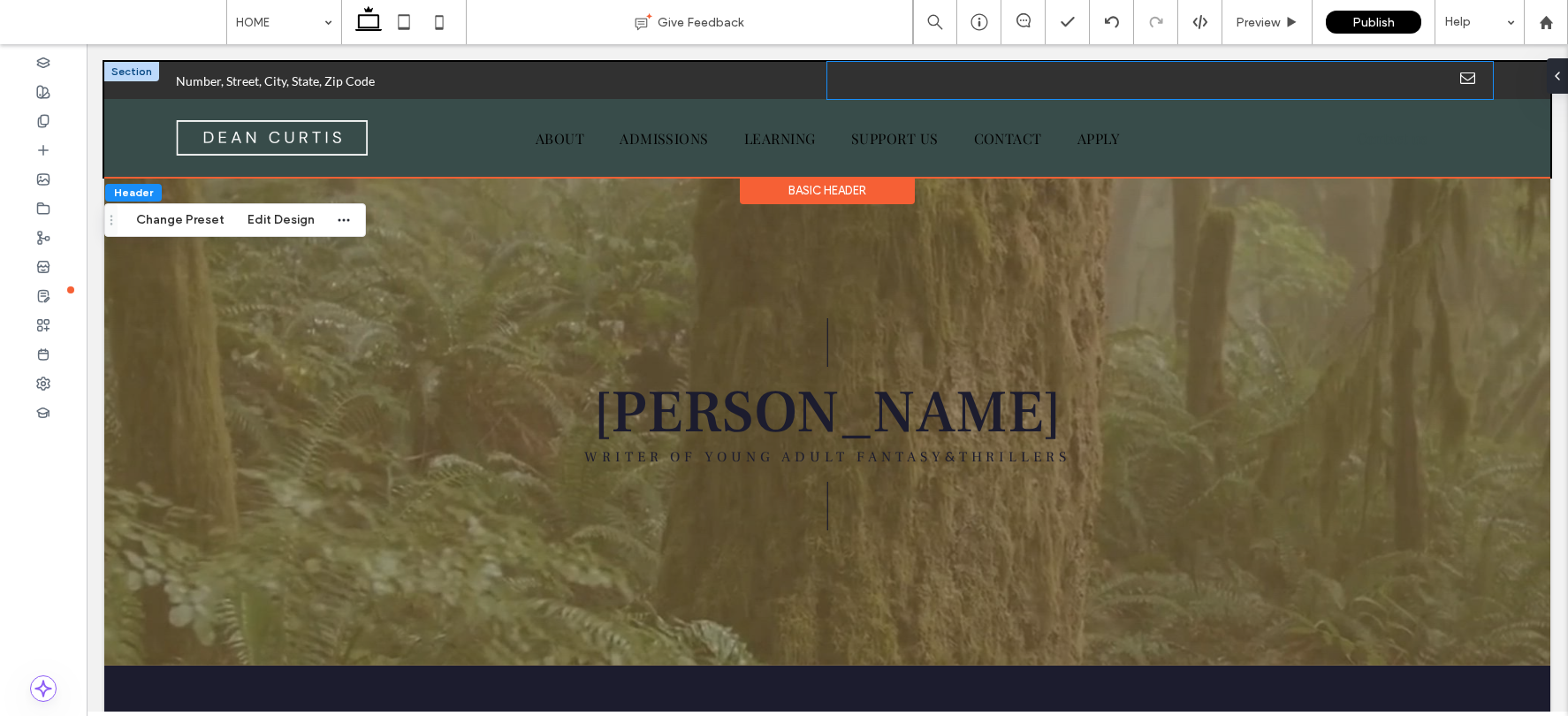
click at [868, 87] on div at bounding box center [1160, 80] width 665 height 37
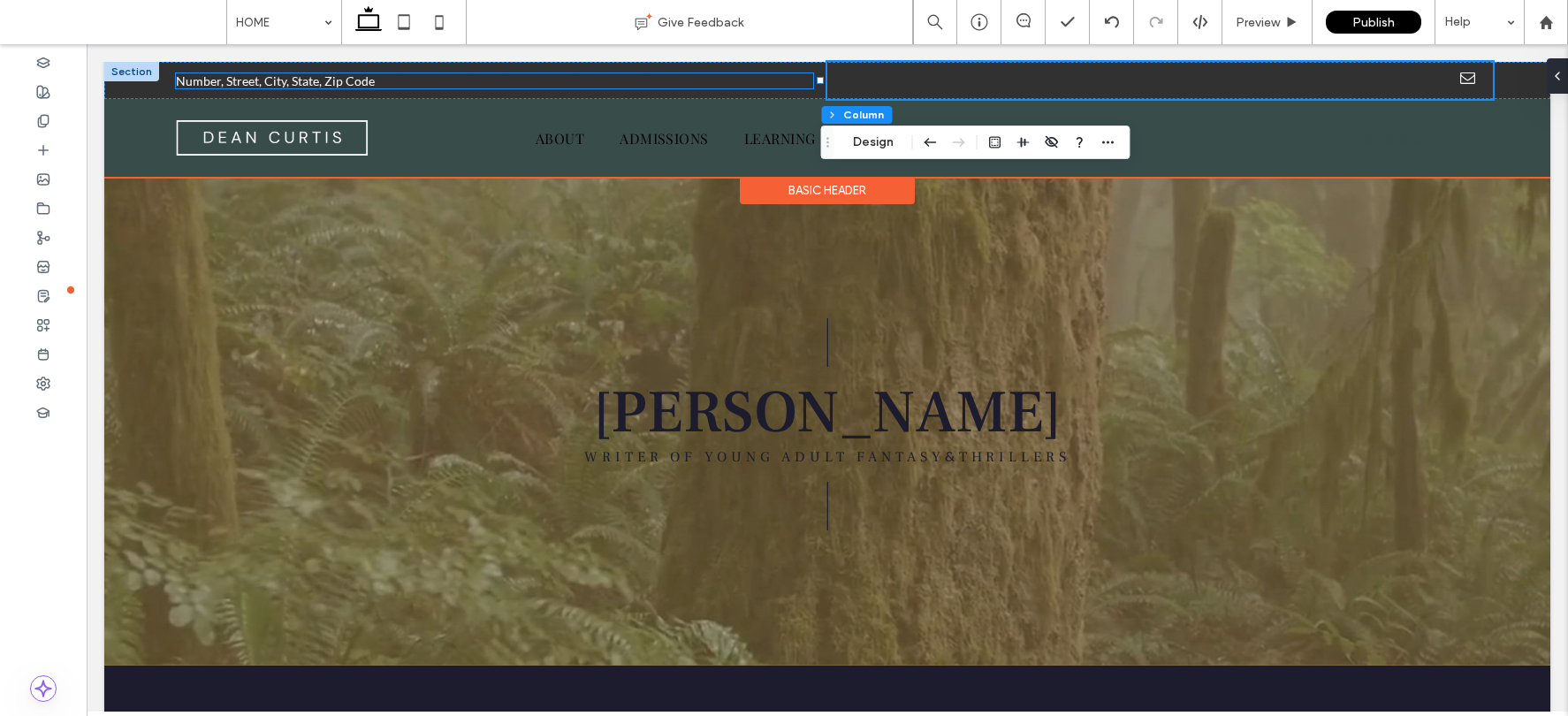
click at [742, 86] on p "Number, Street, City, State, Zip Code" at bounding box center [494, 81] width 637 height 15
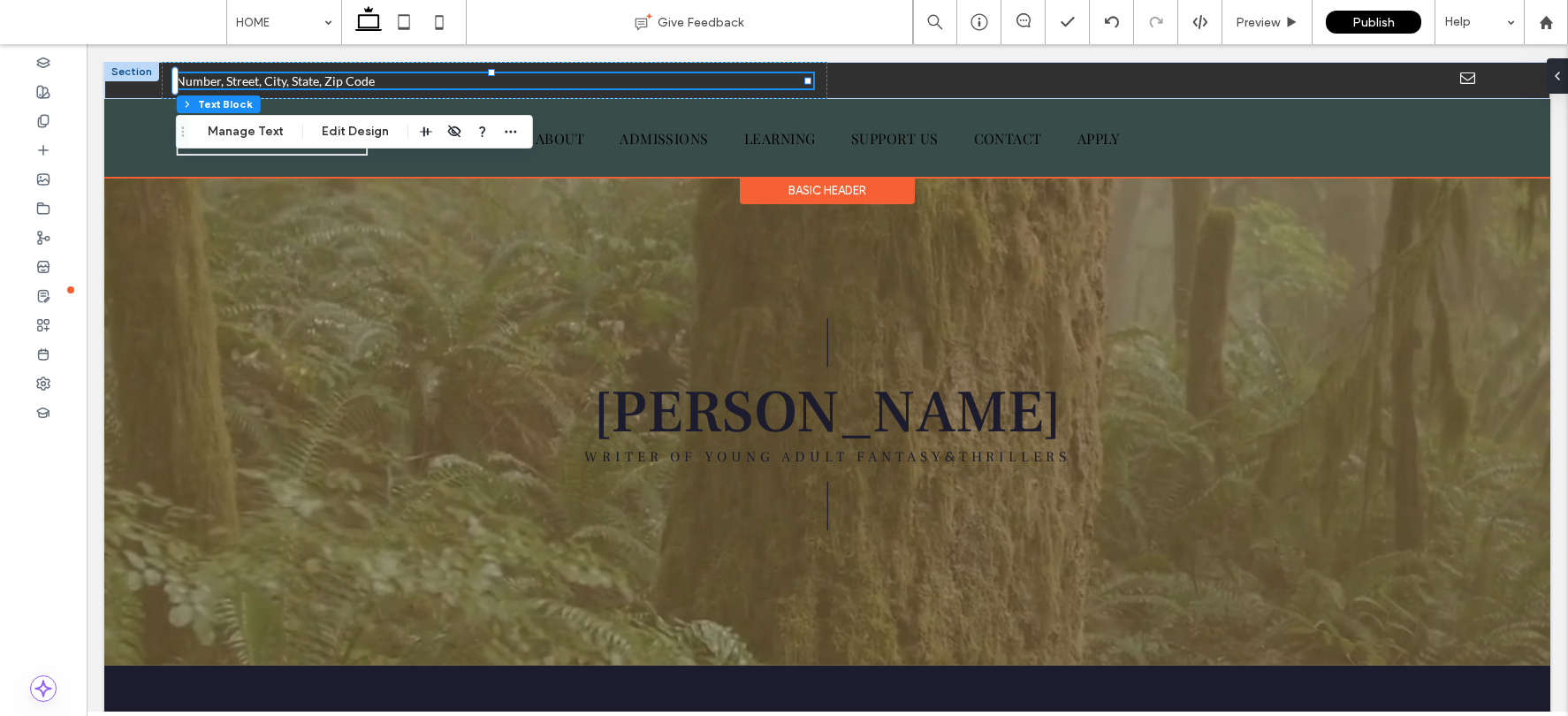
click at [259, 84] on span "Number, Street, City, State, Zip Code" at bounding box center [275, 81] width 199 height 15
click at [259, 84] on span "**********" at bounding box center [258, 81] width 165 height 13
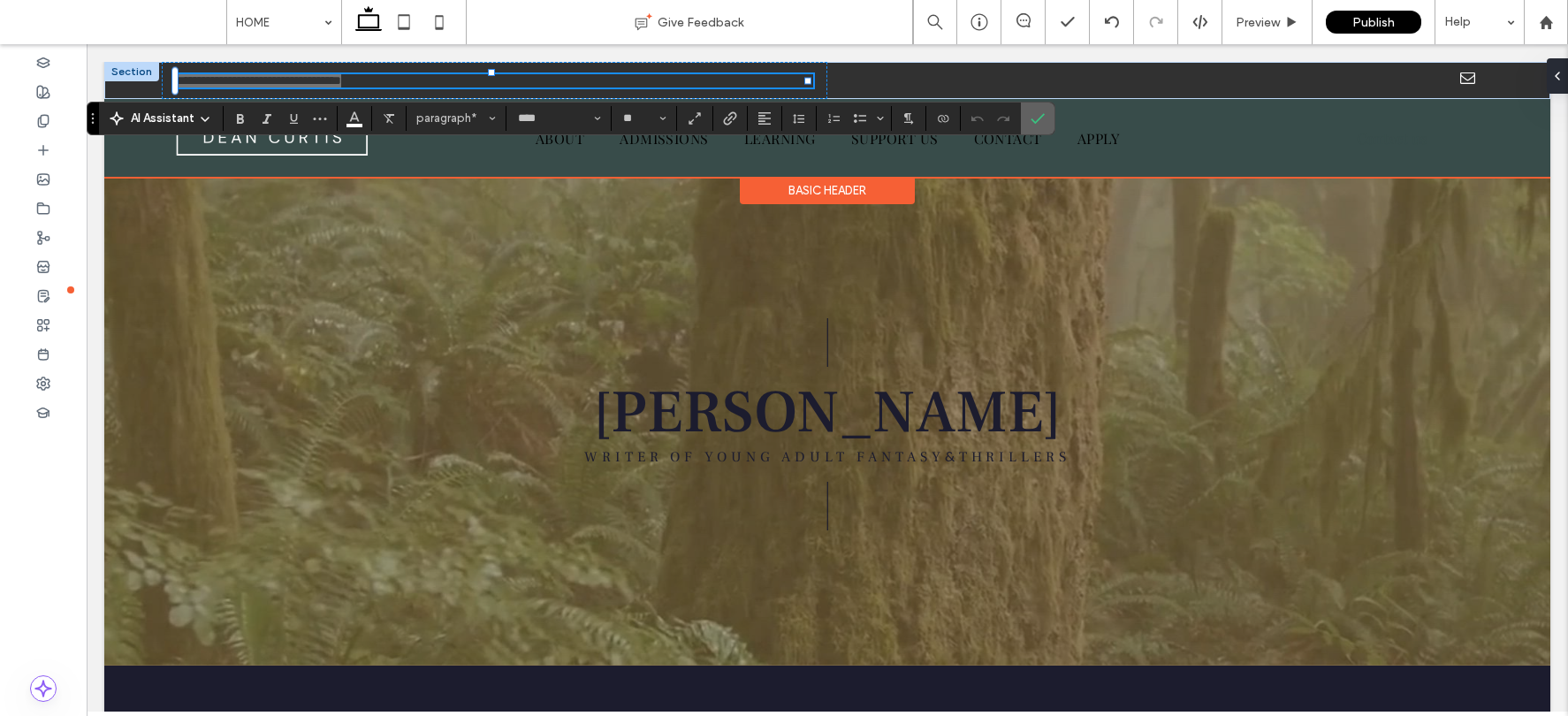
click at [1043, 116] on icon "Confirm" at bounding box center [1038, 118] width 14 height 14
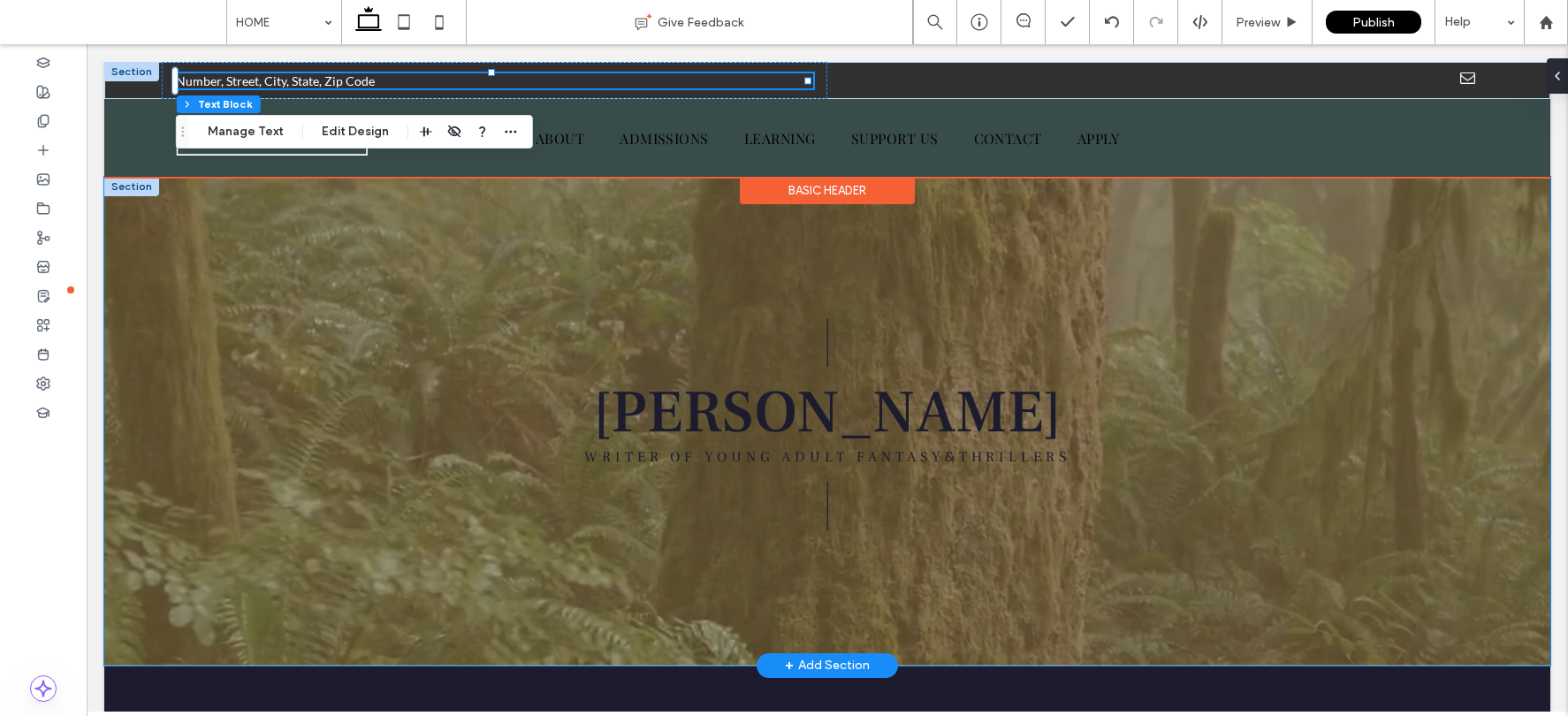
click at [1100, 268] on div "| [PERSON_NAME] WRITER OF YOUNG ADULT FANTASY & THRILLERS |" at bounding box center [827, 420] width 1061 height 488
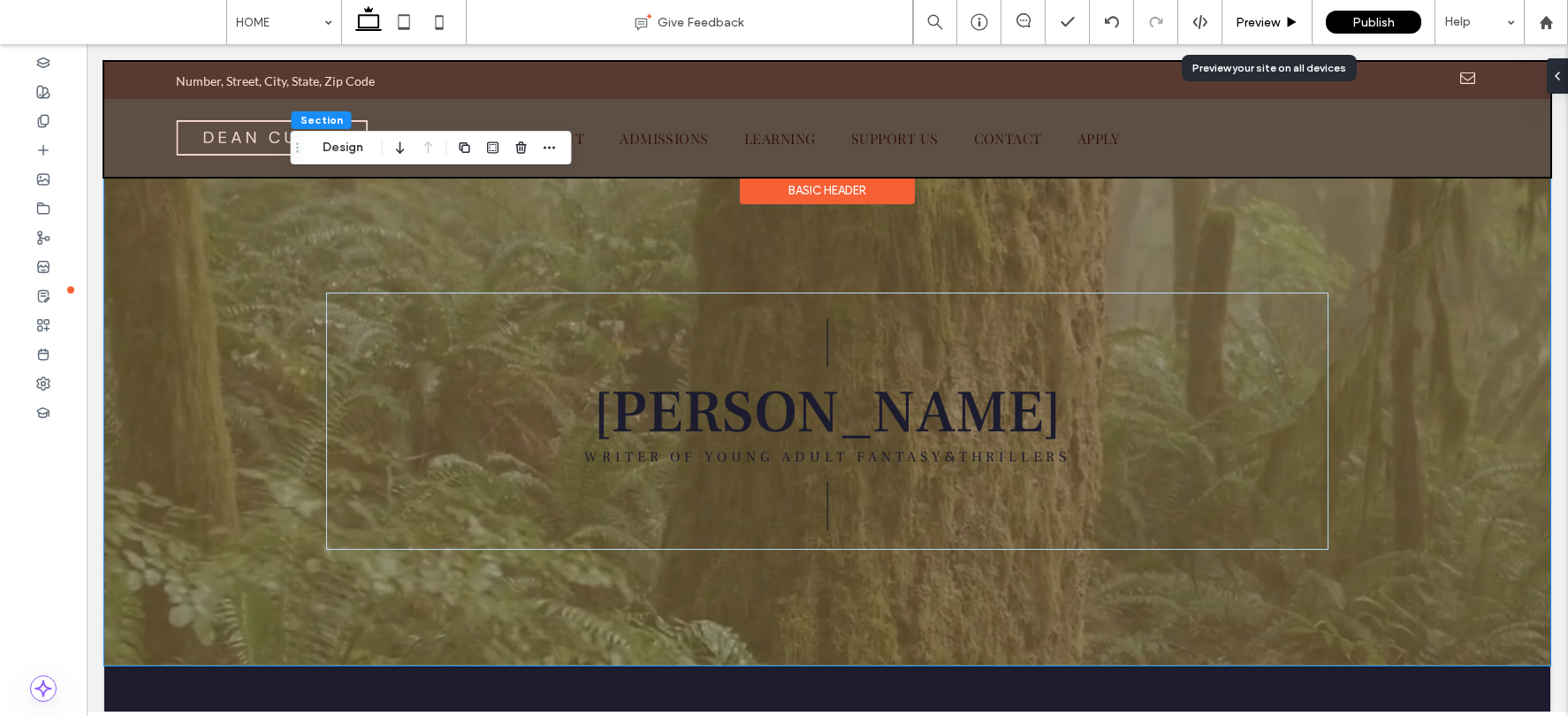
click at [1290, 20] on use at bounding box center [1292, 22] width 9 height 10
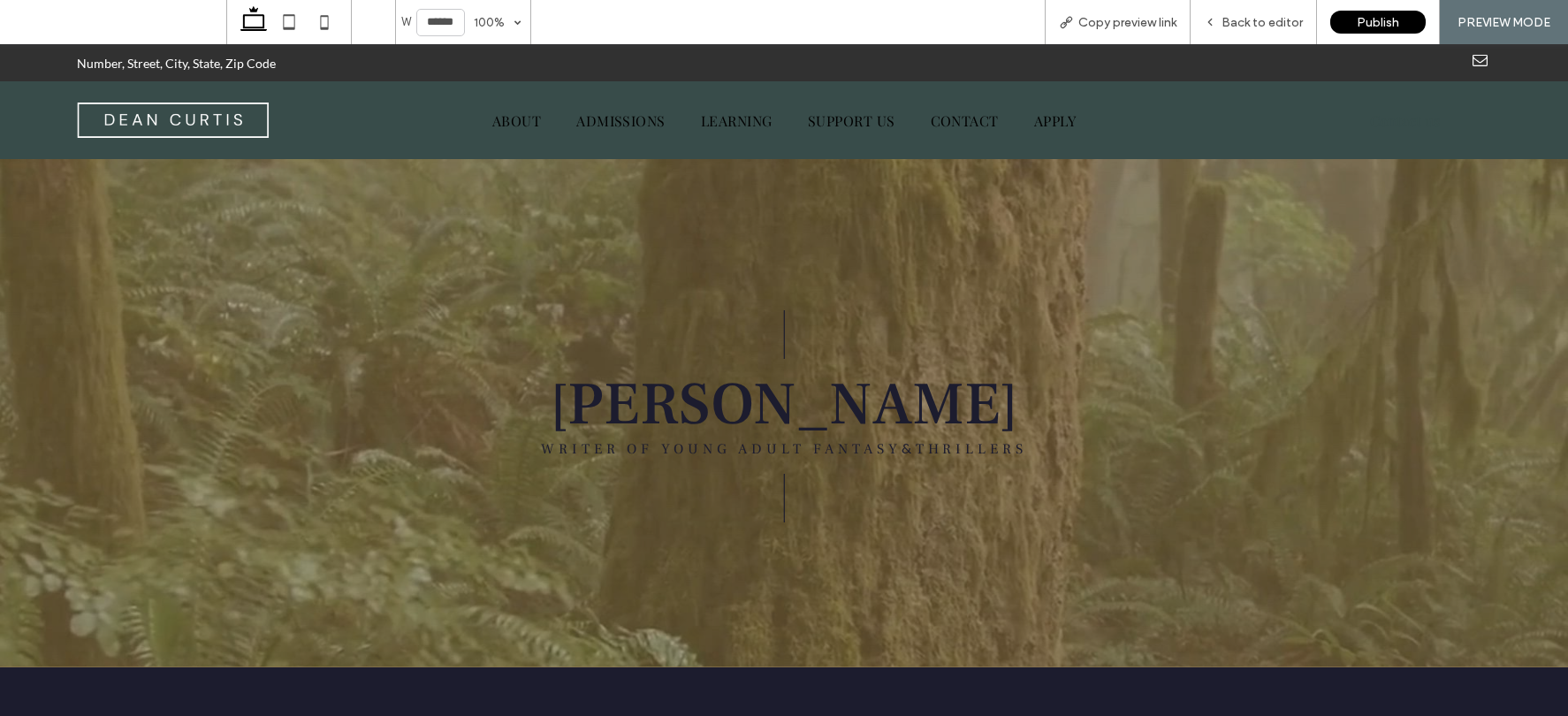
click at [1291, 21] on span "Back to editor" at bounding box center [1261, 22] width 82 height 15
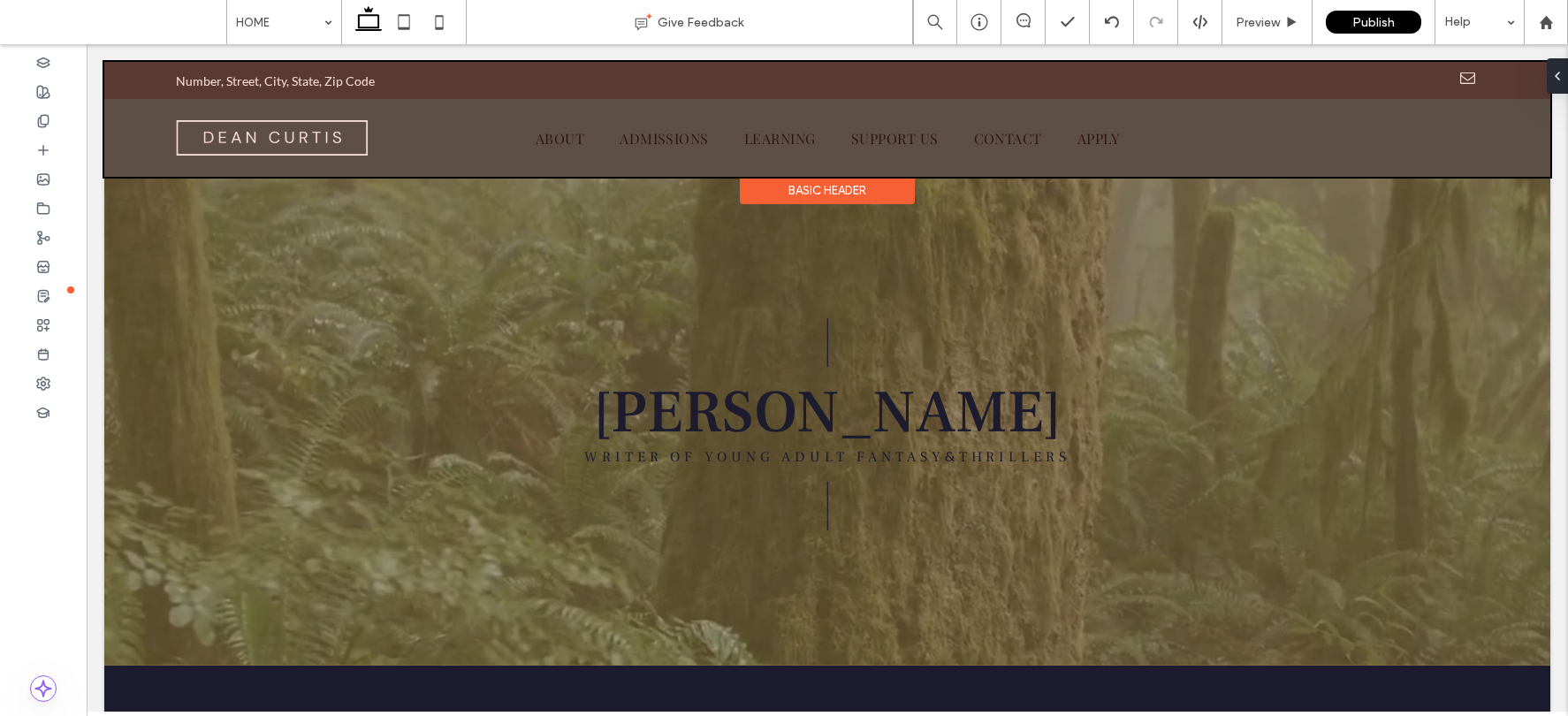
click at [1446, 73] on div at bounding box center [827, 119] width 1446 height 115
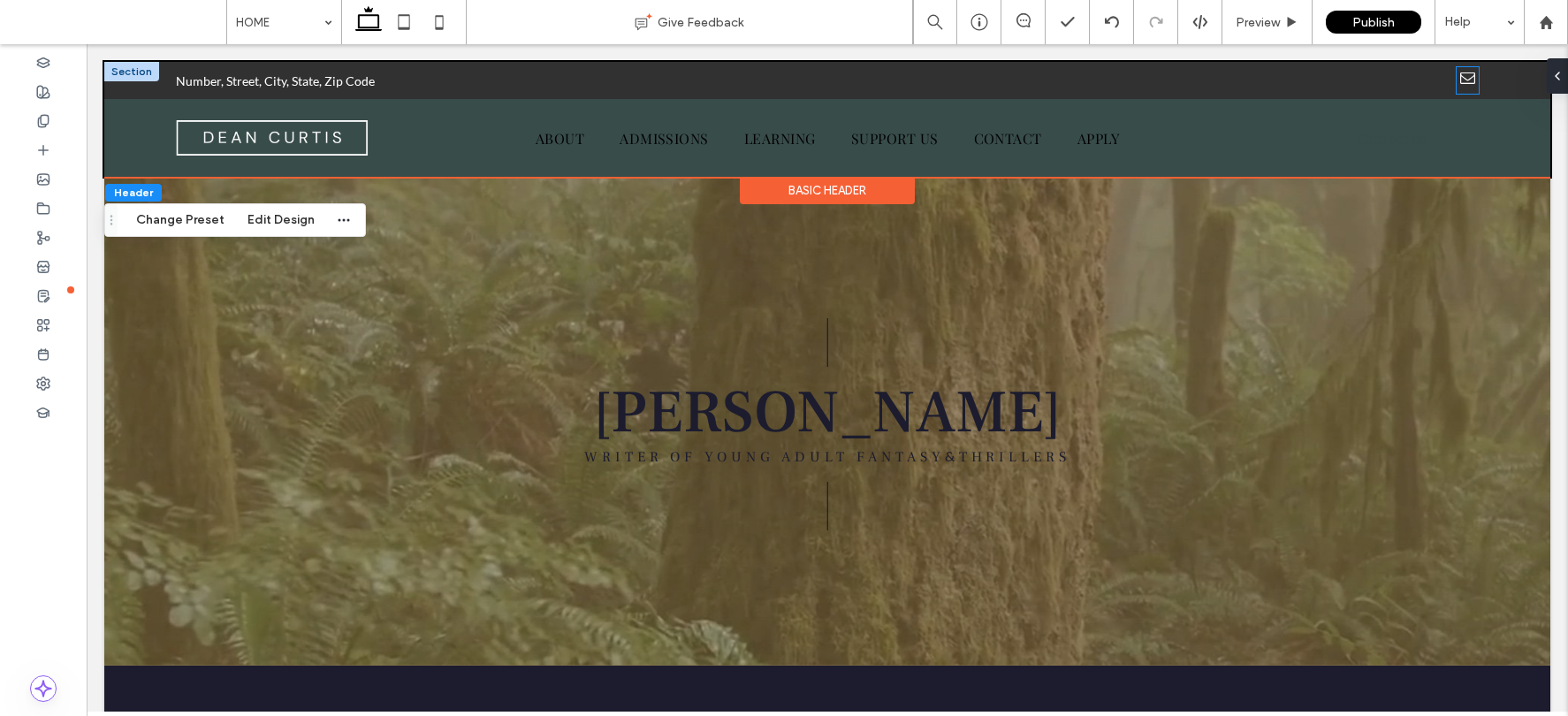
click at [1457, 77] on span "email" at bounding box center [1468, 78] width 22 height 22
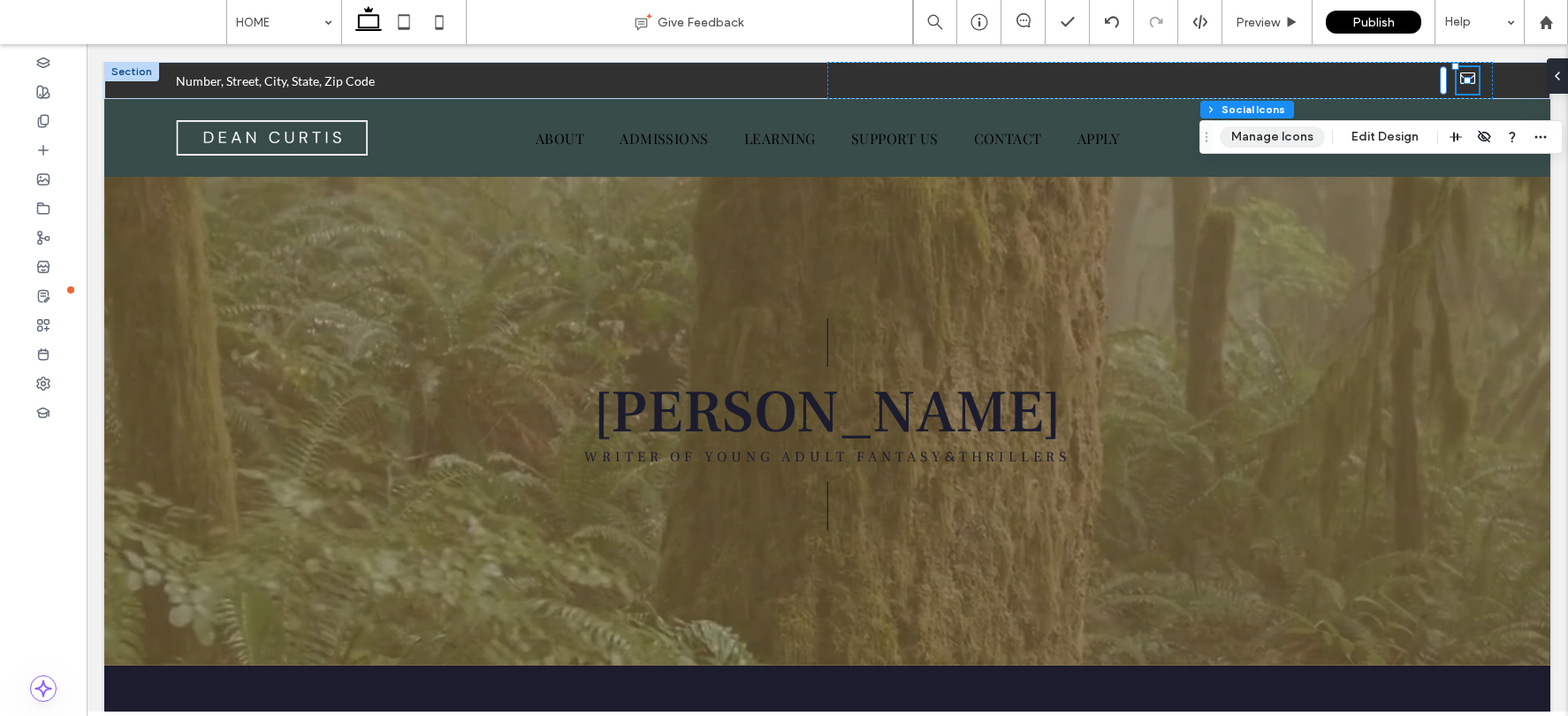
click at [1286, 137] on button "Manage Icons" at bounding box center [1271, 137] width 105 height 22
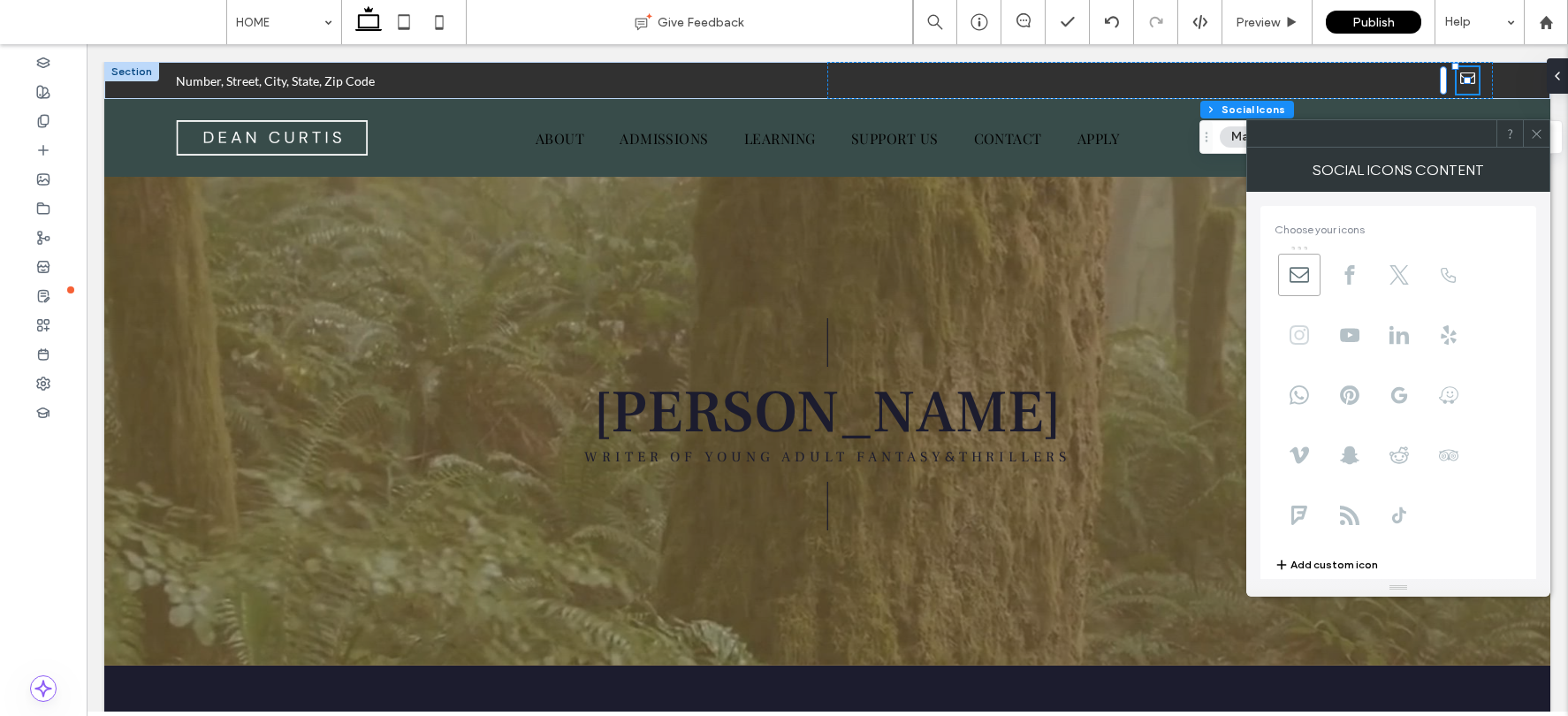
click at [1311, 348] on span at bounding box center [1299, 334] width 42 height 42
drag, startPoint x: 1288, startPoint y: 336, endPoint x: 1290, endPoint y: 274, distance: 62.0
drag, startPoint x: 1398, startPoint y: 528, endPoint x: 1337, endPoint y: 287, distance: 248.6
click at [1350, 274] on use at bounding box center [1349, 275] width 14 height 16
click at [1538, 148] on div "Social Icons Content" at bounding box center [1398, 169] width 304 height 44
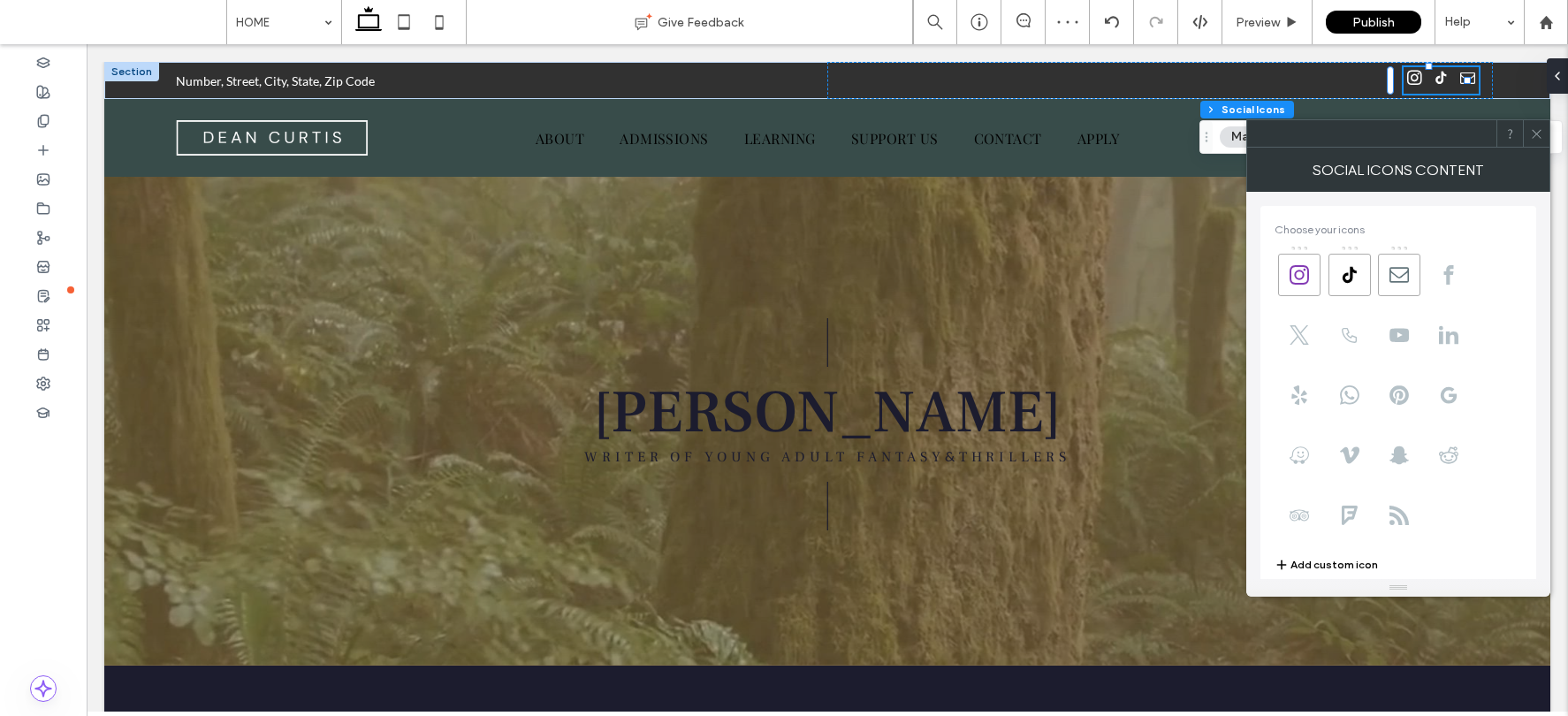
click at [1538, 133] on icon at bounding box center [1537, 134] width 13 height 13
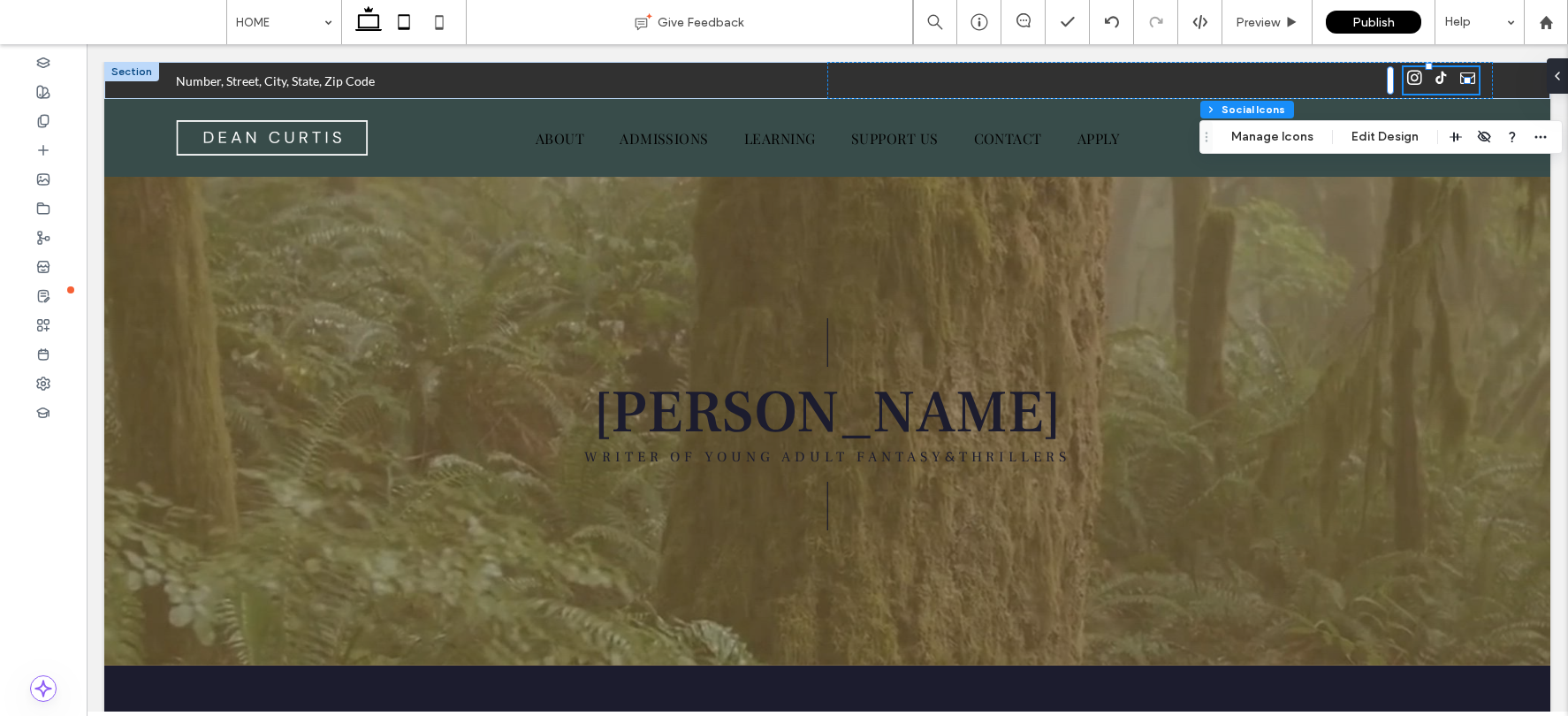
click at [403, 24] on icon at bounding box center [403, 22] width 35 height 35
type input "**"
type input "****"
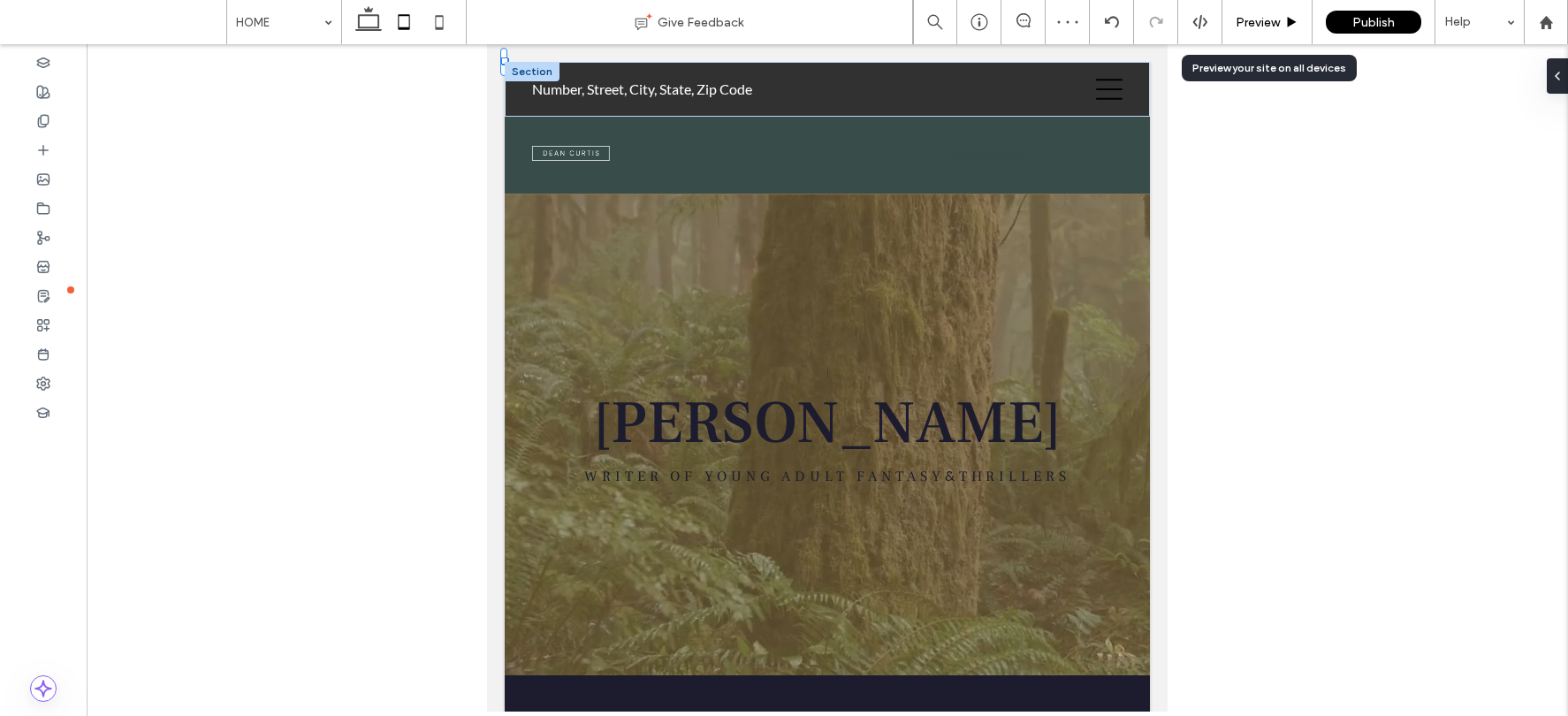
click at [1291, 19] on use at bounding box center [1292, 22] width 9 height 10
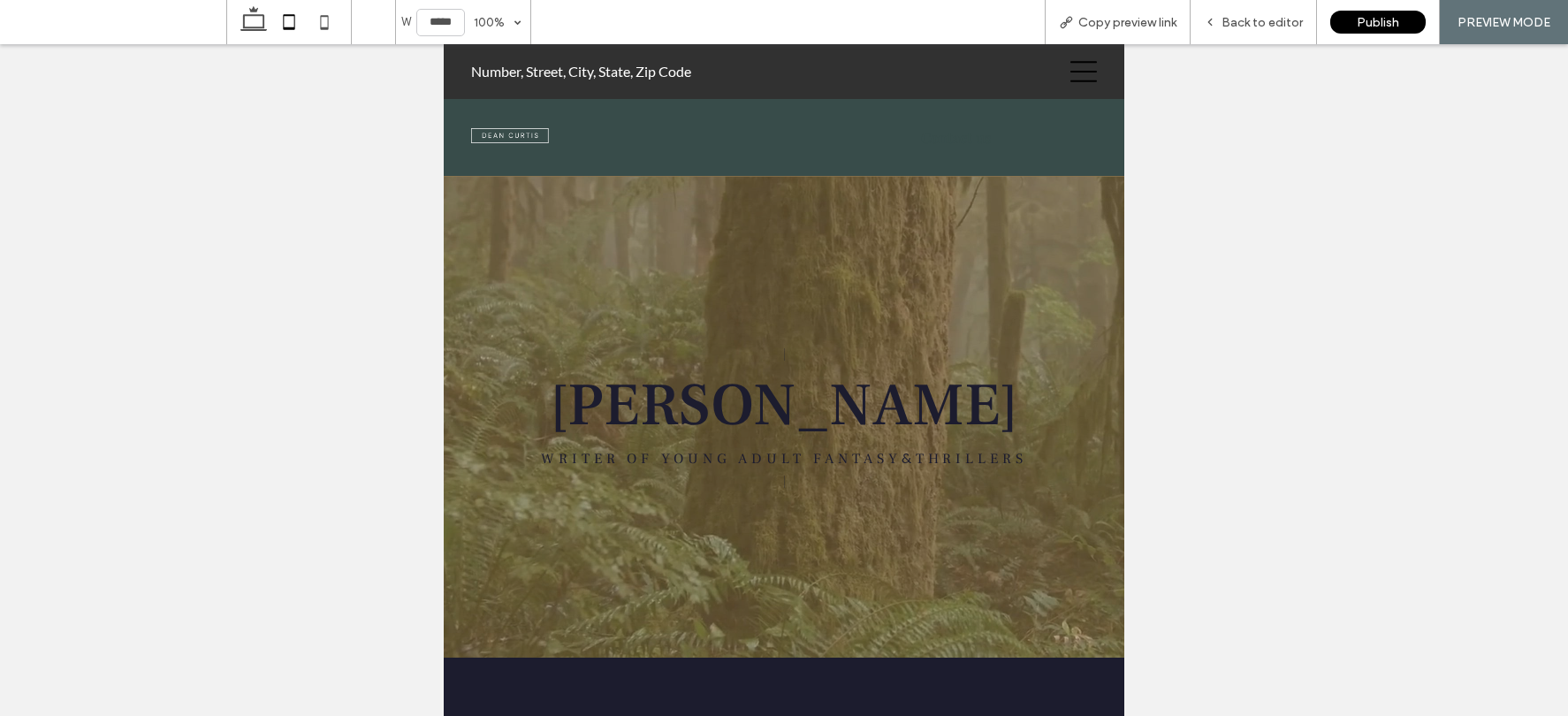
click at [1082, 76] on icon at bounding box center [1084, 72] width 27 height 27
click at [1070, 65] on icon at bounding box center [1084, 72] width 27 height 27
click at [1070, 68] on icon at bounding box center [1084, 72] width 27 height 27
click at [1070, 79] on icon at bounding box center [1084, 72] width 27 height 27
click at [1281, 24] on span "Back to editor" at bounding box center [1261, 22] width 82 height 15
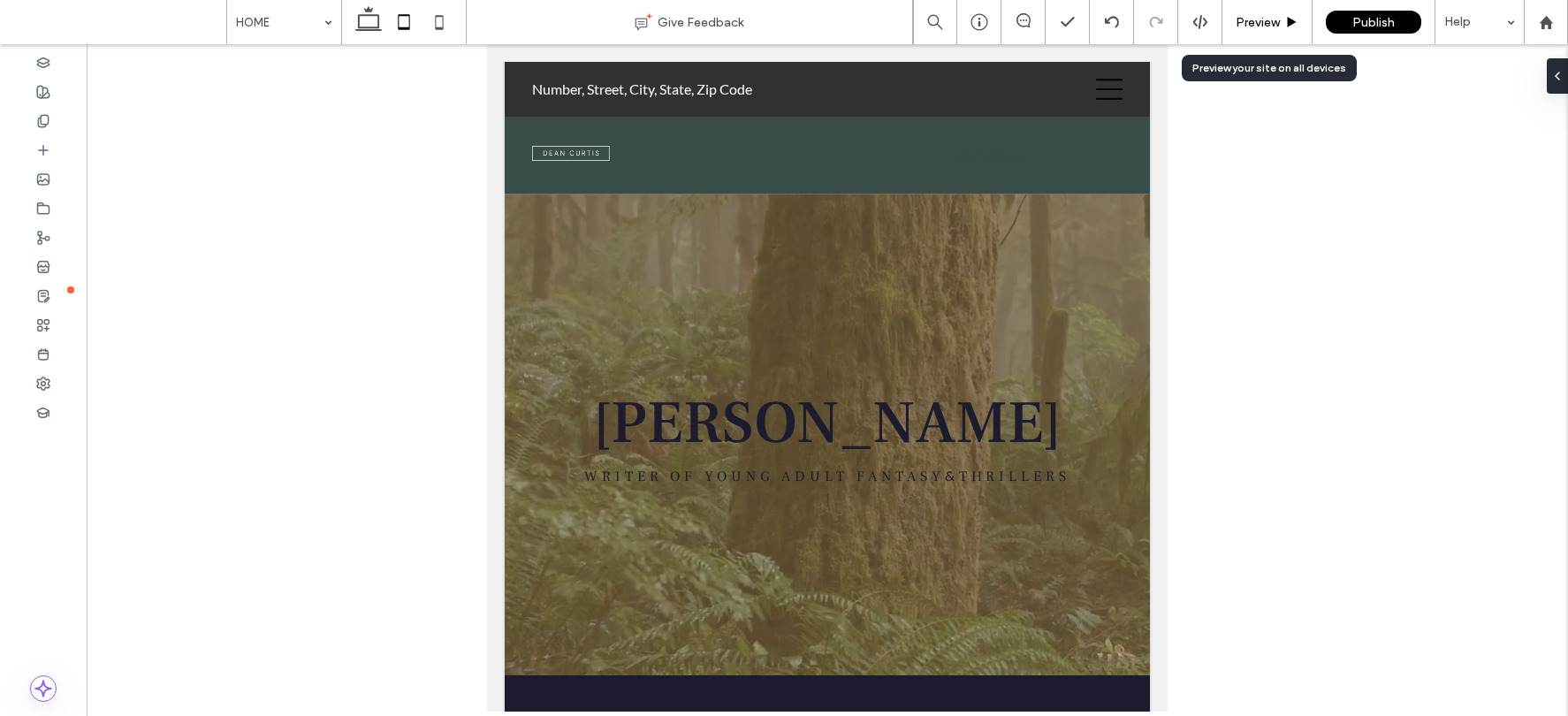
click at [1264, 19] on span "Preview" at bounding box center [1257, 22] width 44 height 15
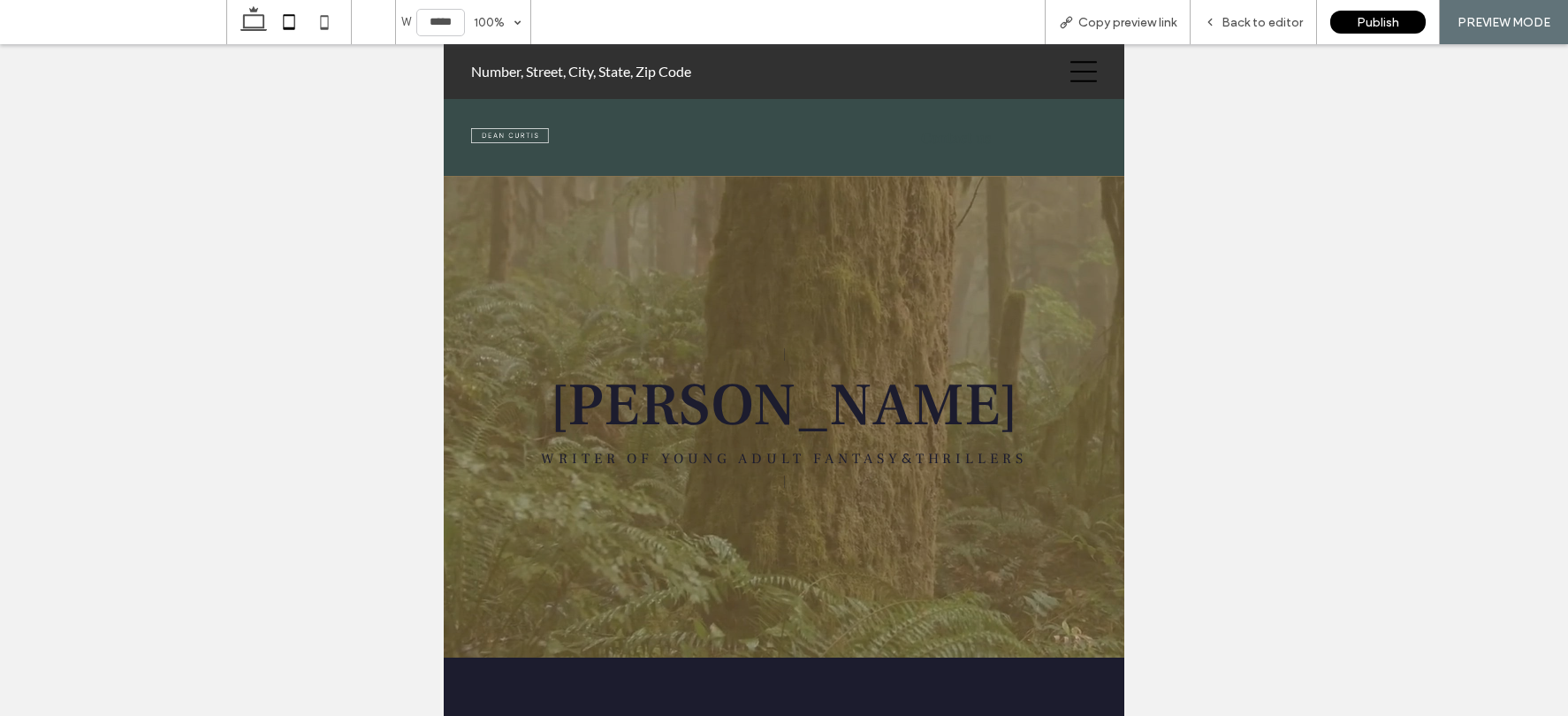
click at [1089, 78] on div at bounding box center [1078, 71] width 65 height 55
click at [1071, 74] on icon at bounding box center [1084, 72] width 27 height 27
click at [1070, 76] on icon at bounding box center [1084, 72] width 27 height 27
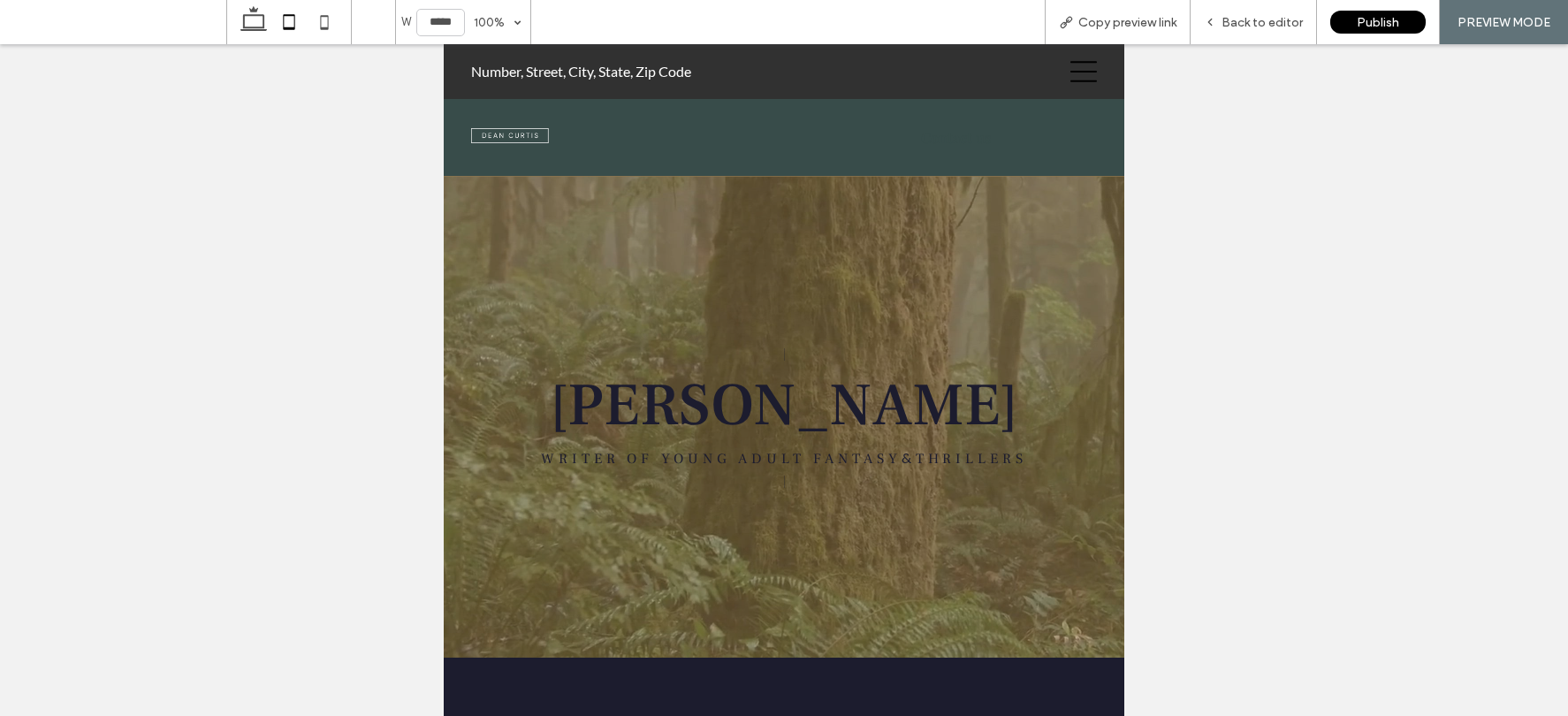
click at [1070, 76] on icon at bounding box center [1084, 72] width 27 height 27
click at [1060, 53] on div at bounding box center [1078, 71] width 65 height 55
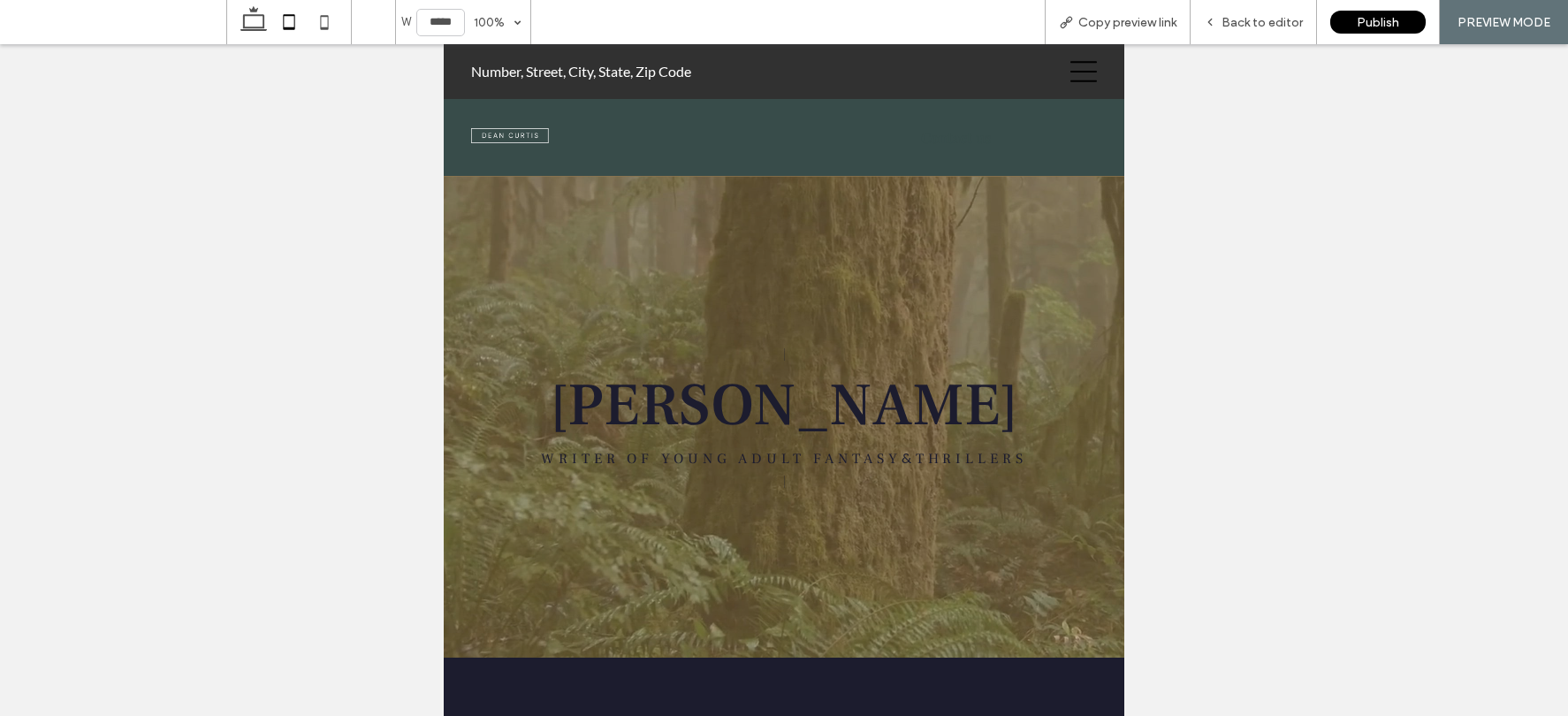
click at [1077, 101] on div "Number, Street, City, State, Zip Code Section HOME ABOUT ADMISSIONS LEARNING SU…" at bounding box center [784, 109] width 680 height 132
click at [1053, 65] on div at bounding box center [1078, 71] width 65 height 55
click at [1071, 68] on icon at bounding box center [1084, 72] width 27 height 27
click at [1070, 69] on icon at bounding box center [1084, 72] width 27 height 27
click at [309, 21] on icon at bounding box center [324, 22] width 35 height 35
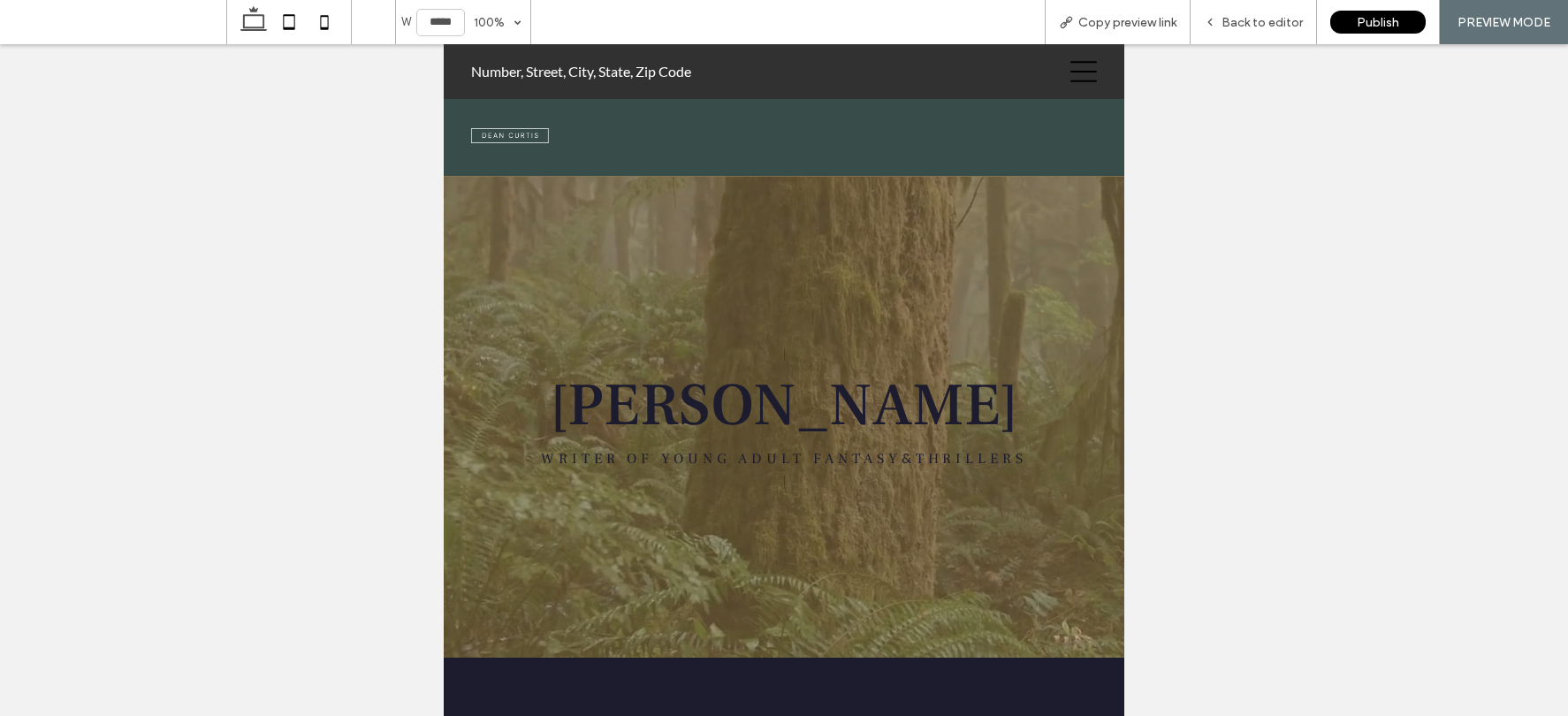
type input "*****"
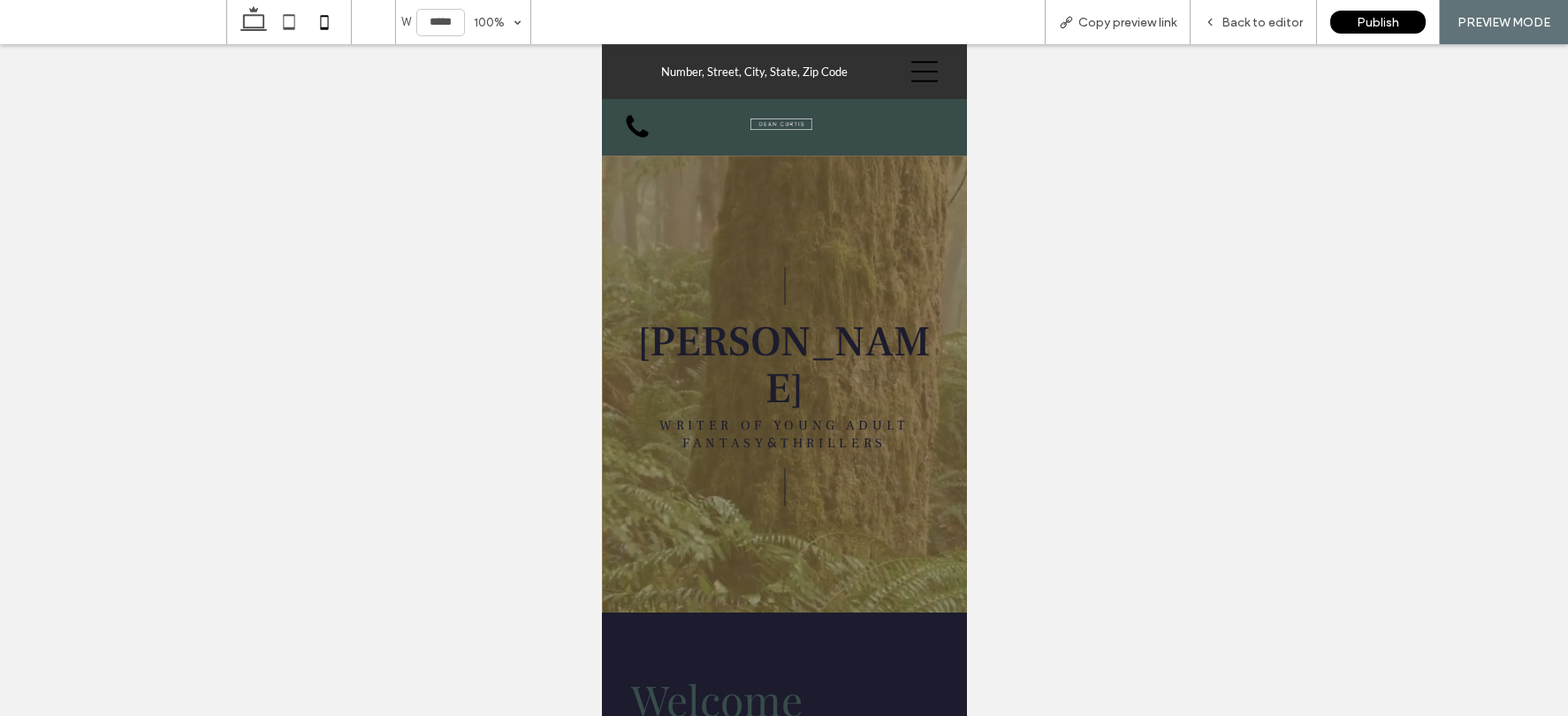
click at [910, 72] on icon at bounding box center [923, 72] width 27 height 22
click at [1274, 24] on span "Back to editor" at bounding box center [1261, 22] width 82 height 15
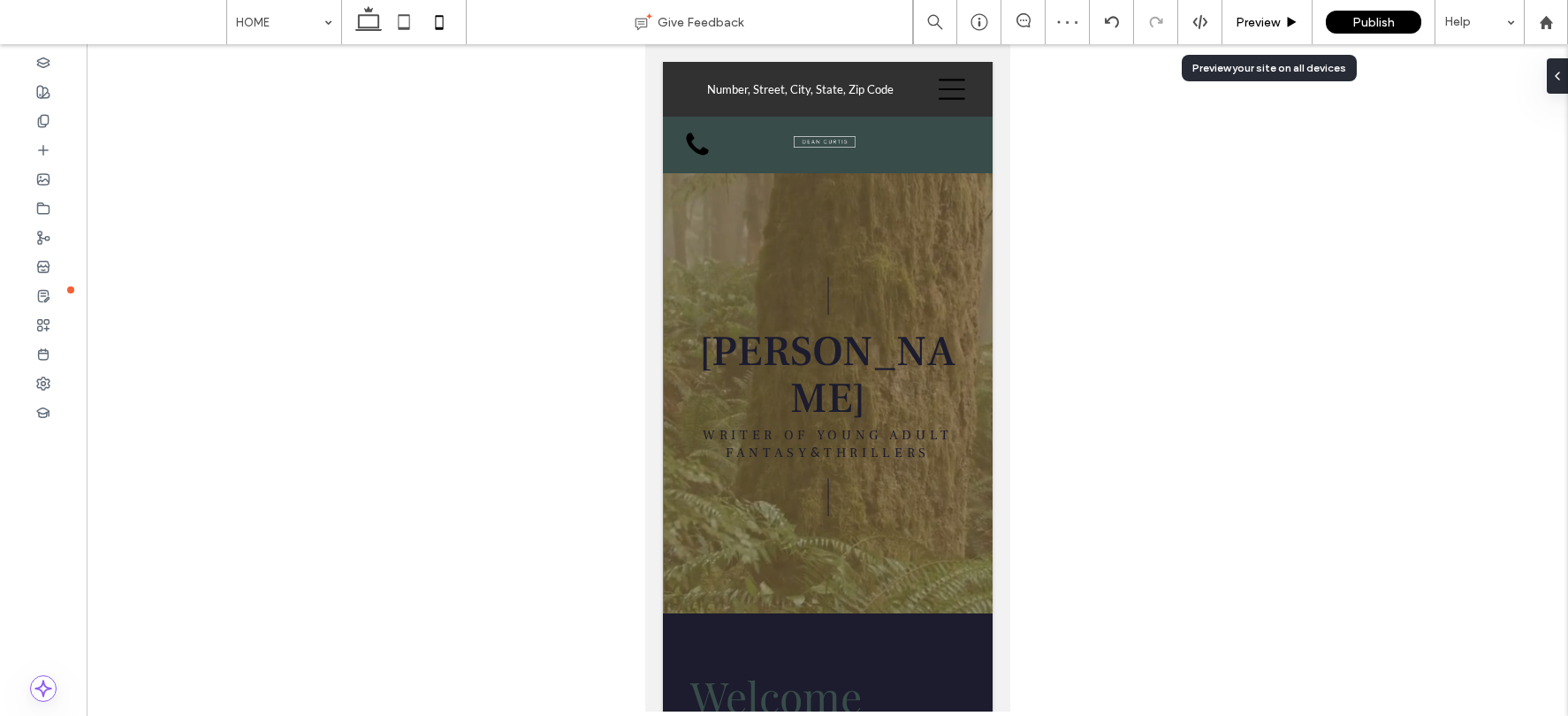
click at [1276, 25] on span "Preview" at bounding box center [1257, 22] width 44 height 15
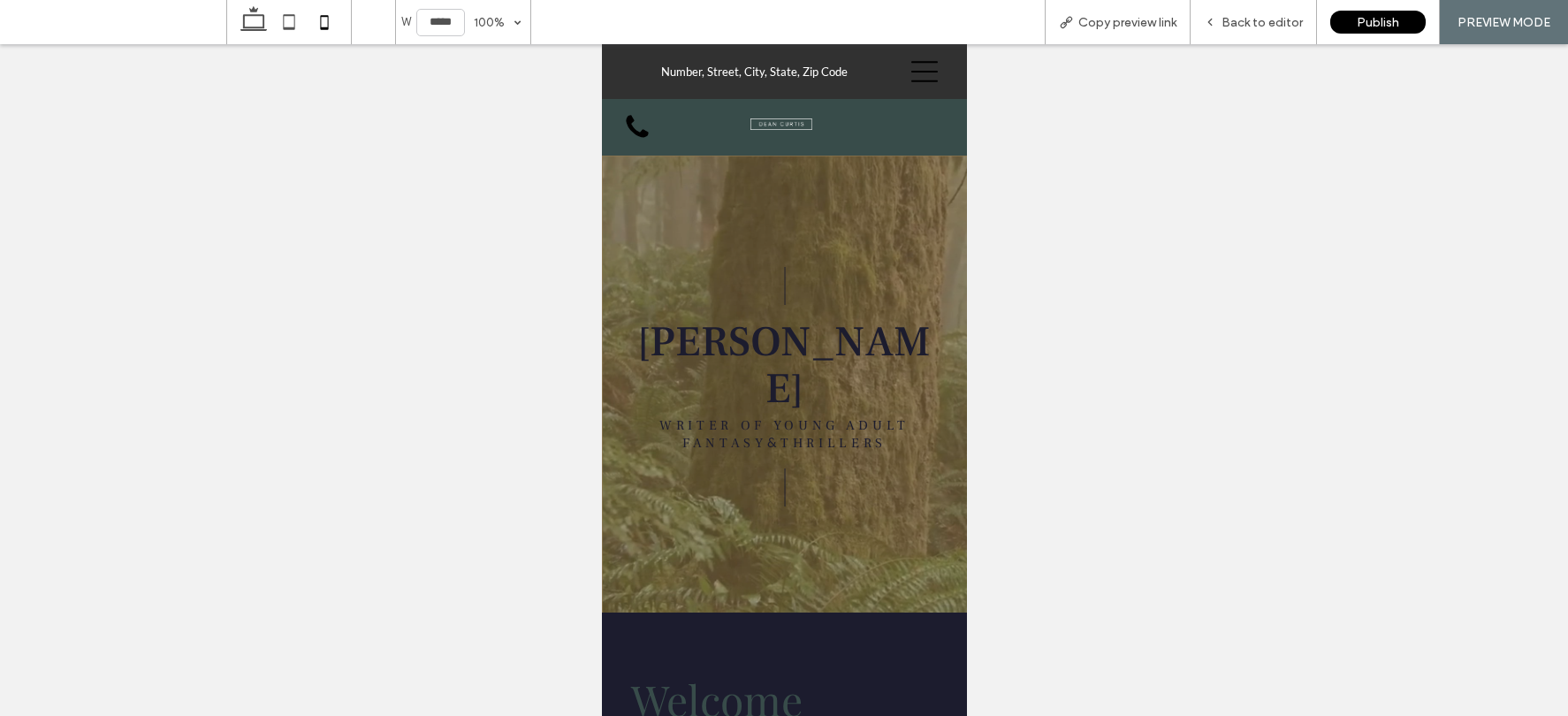
click at [925, 68] on div at bounding box center [921, 71] width 60 height 55
click at [910, 69] on icon at bounding box center [923, 72] width 27 height 27
drag, startPoint x: 897, startPoint y: 69, endPoint x: 1052, endPoint y: 51, distance: 156.0
click at [1141, 22] on span "Copy preview link" at bounding box center [1127, 22] width 98 height 15
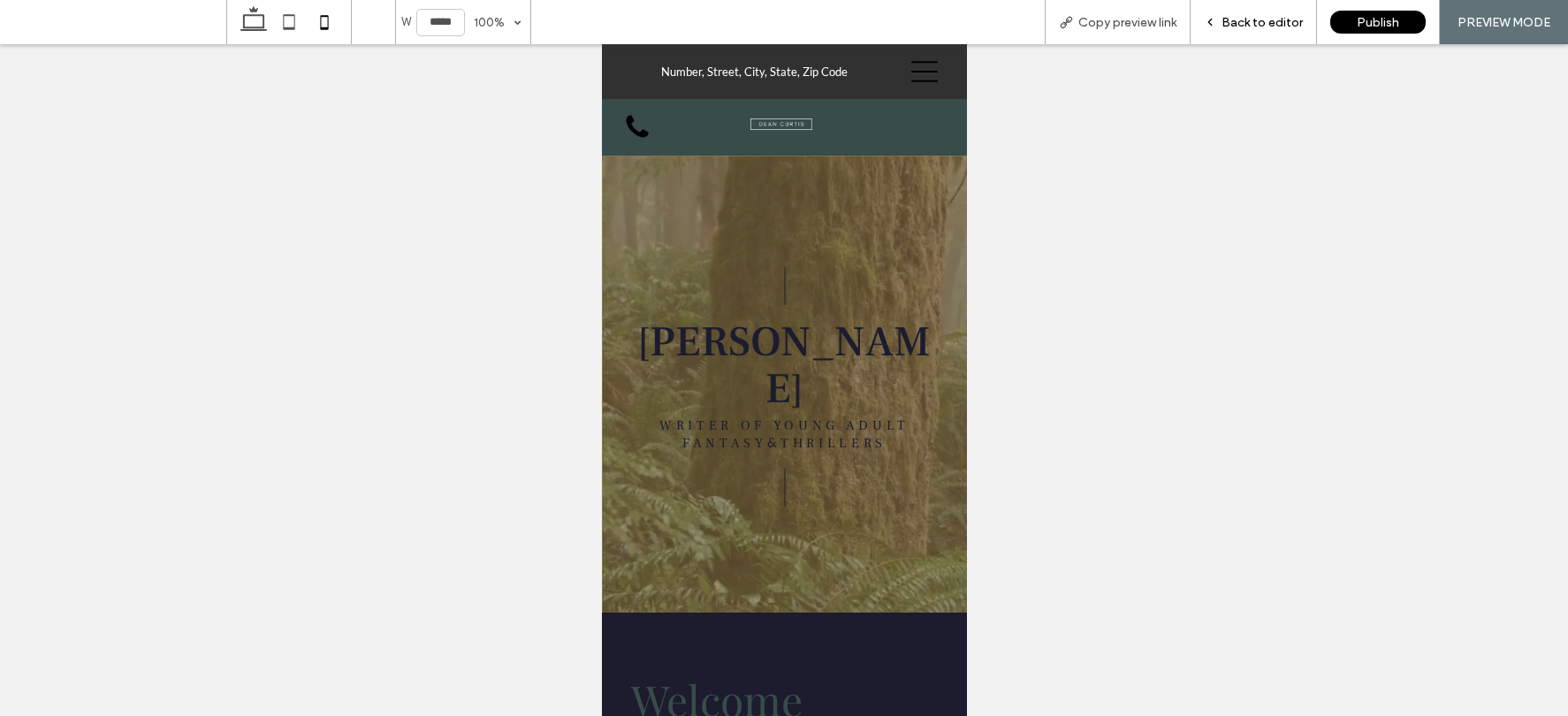
click at [1245, 23] on span "Back to editor" at bounding box center [1261, 22] width 82 height 15
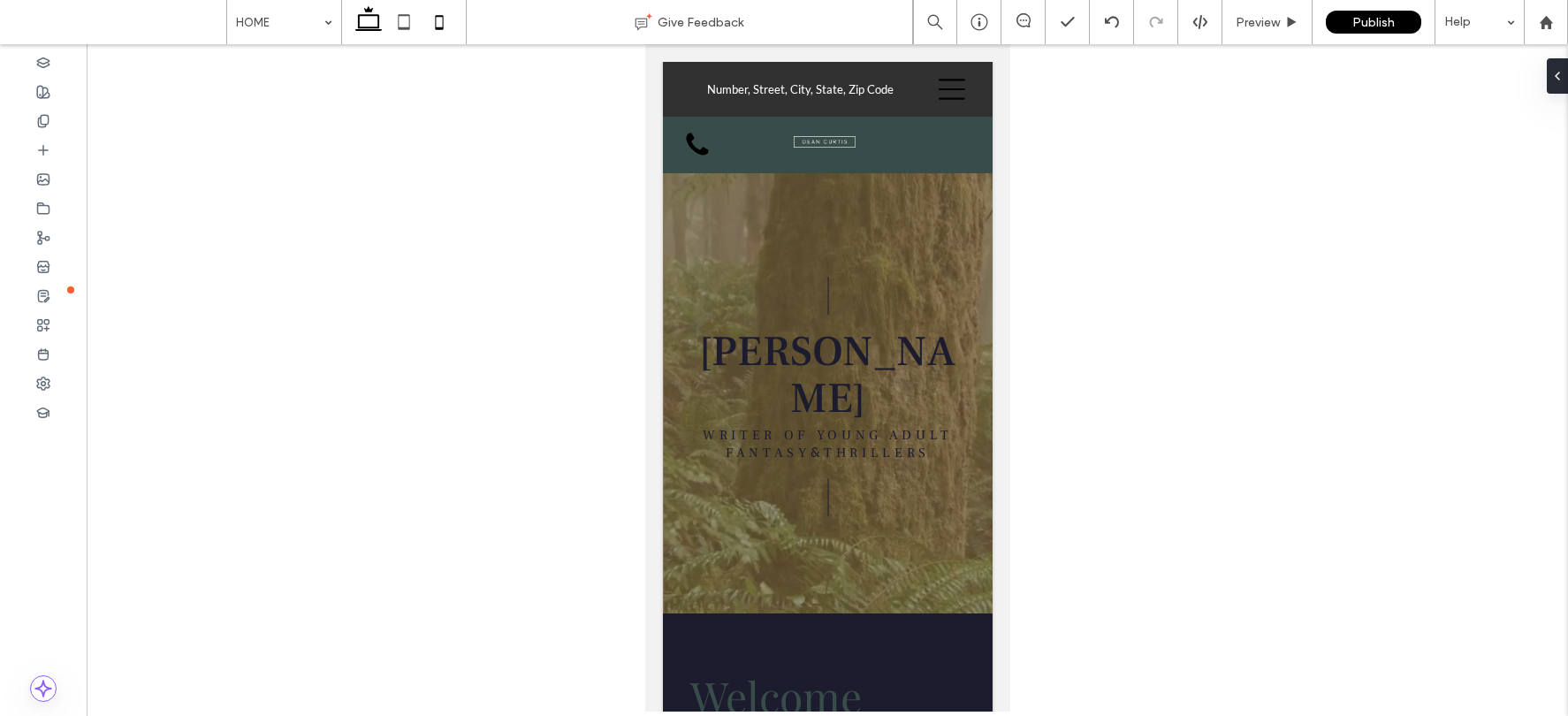
click at [379, 24] on icon at bounding box center [368, 22] width 35 height 35
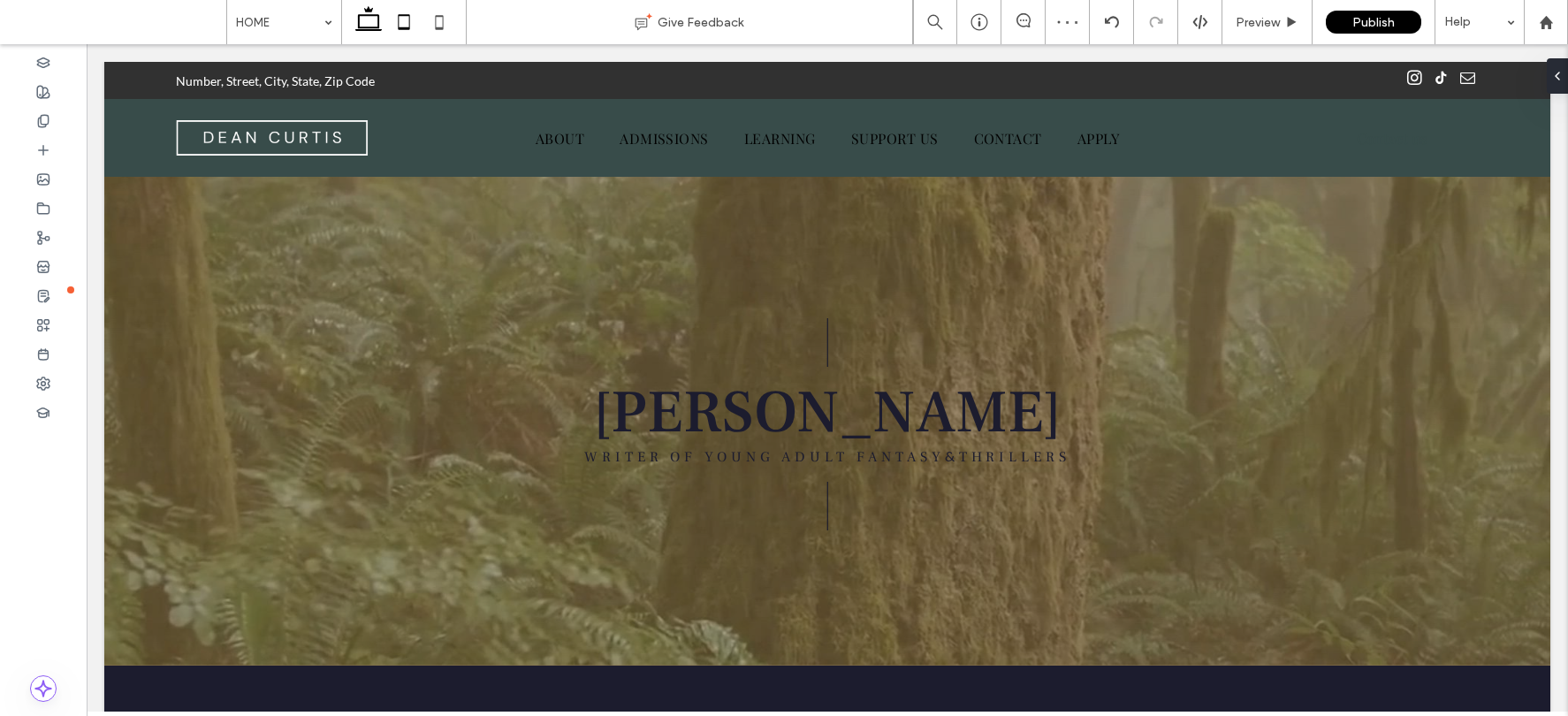
click at [399, 24] on icon at bounding box center [403, 22] width 35 height 35
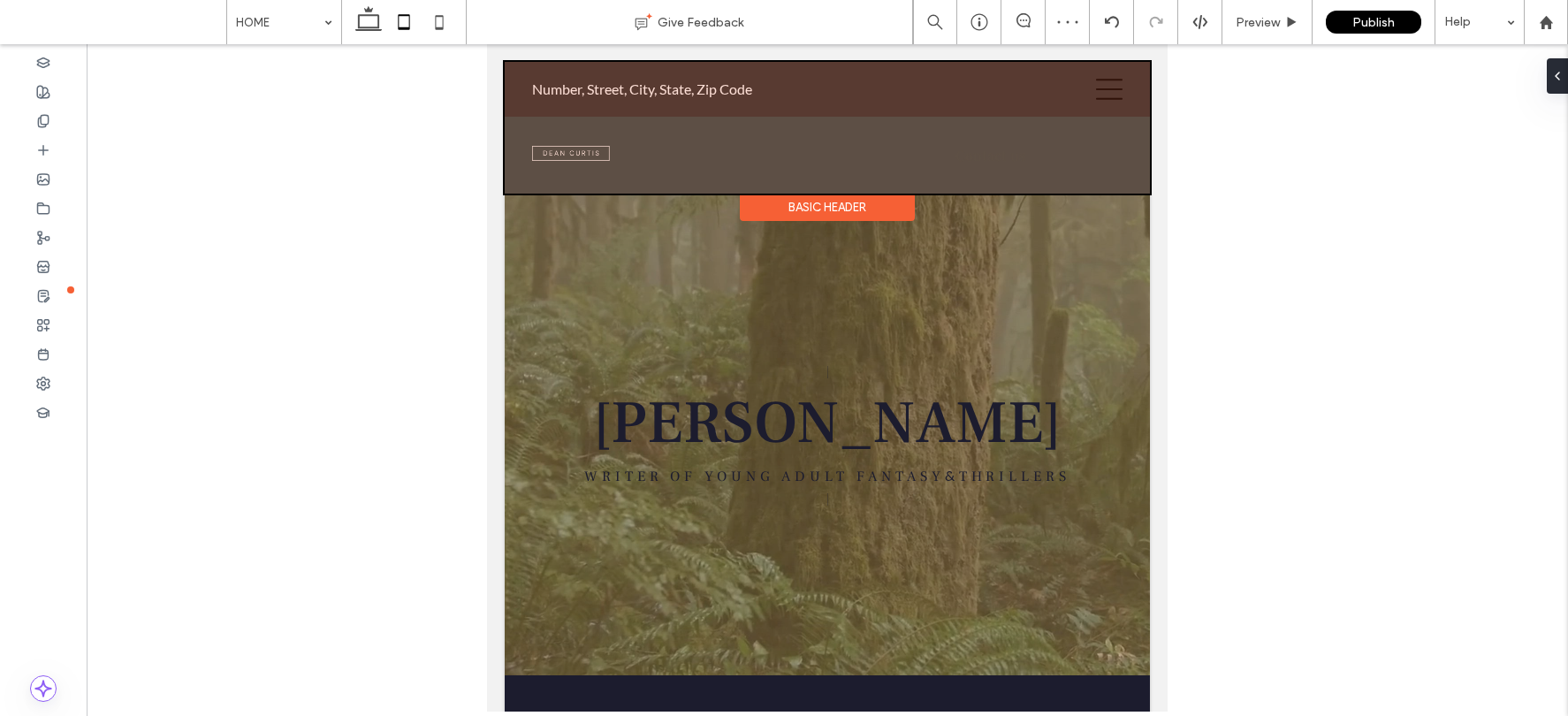
click at [596, 151] on div at bounding box center [827, 127] width 645 height 132
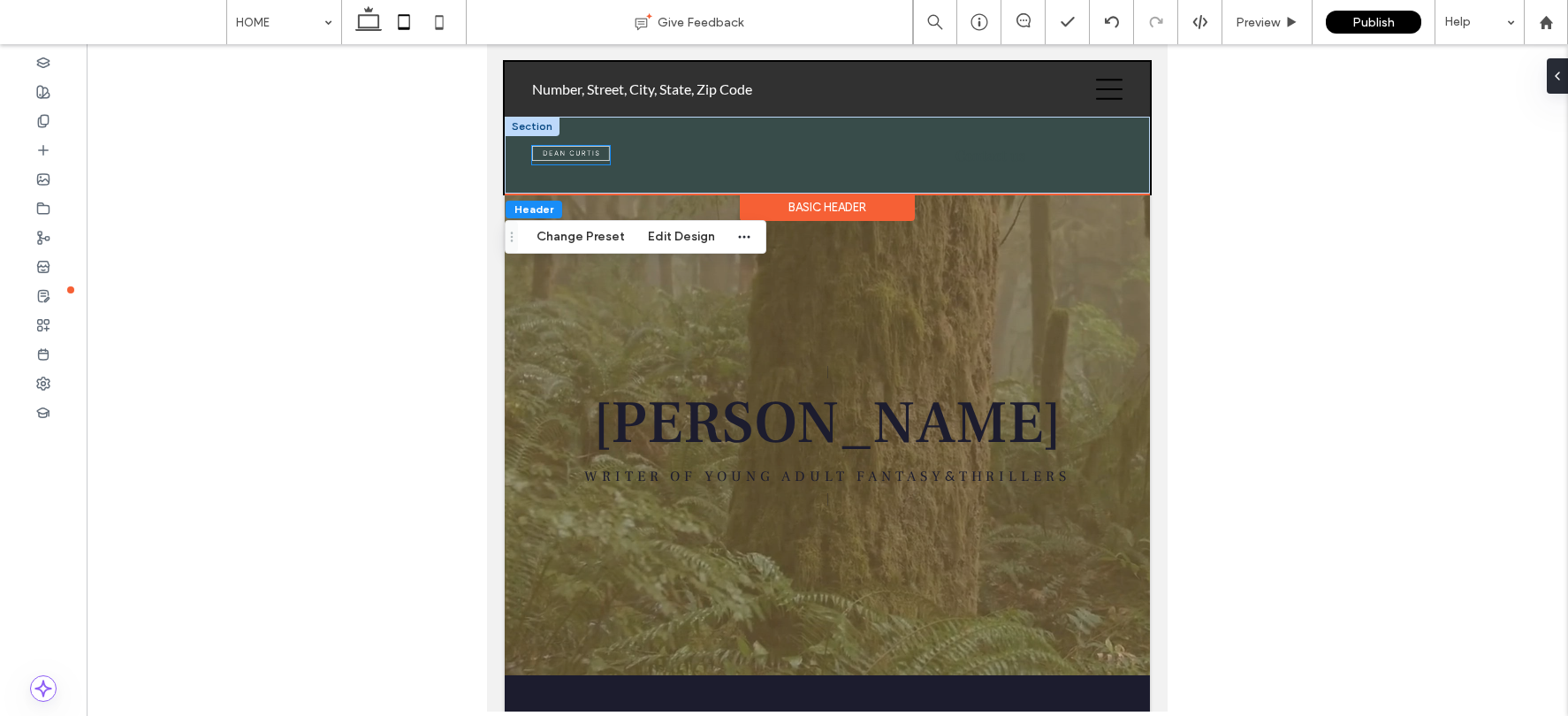
click at [595, 156] on img at bounding box center [570, 153] width 78 height 15
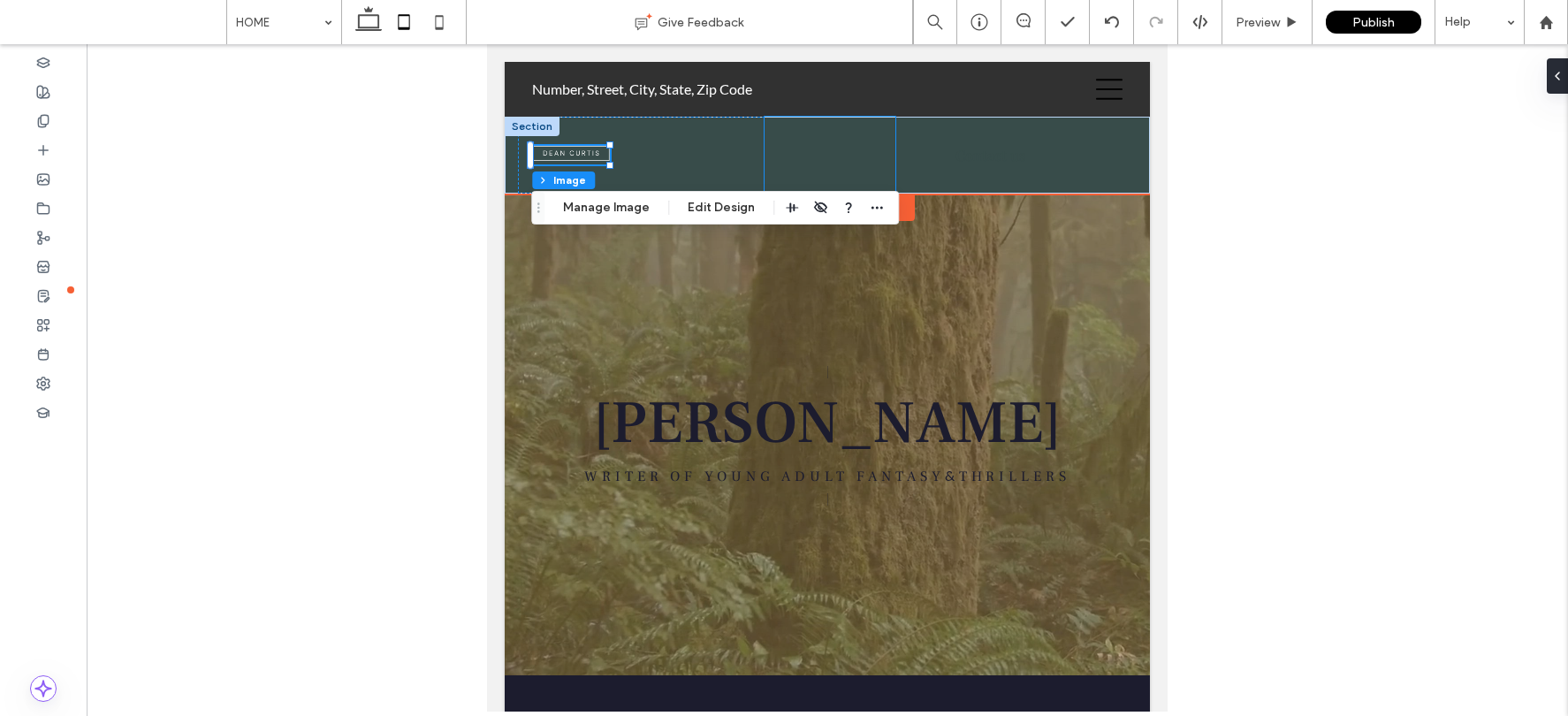
click at [814, 152] on div "HOME ABOUT ADMISSIONS LEARNING SUPPORT US CONTACT APPLY" at bounding box center [830, 155] width 131 height 77
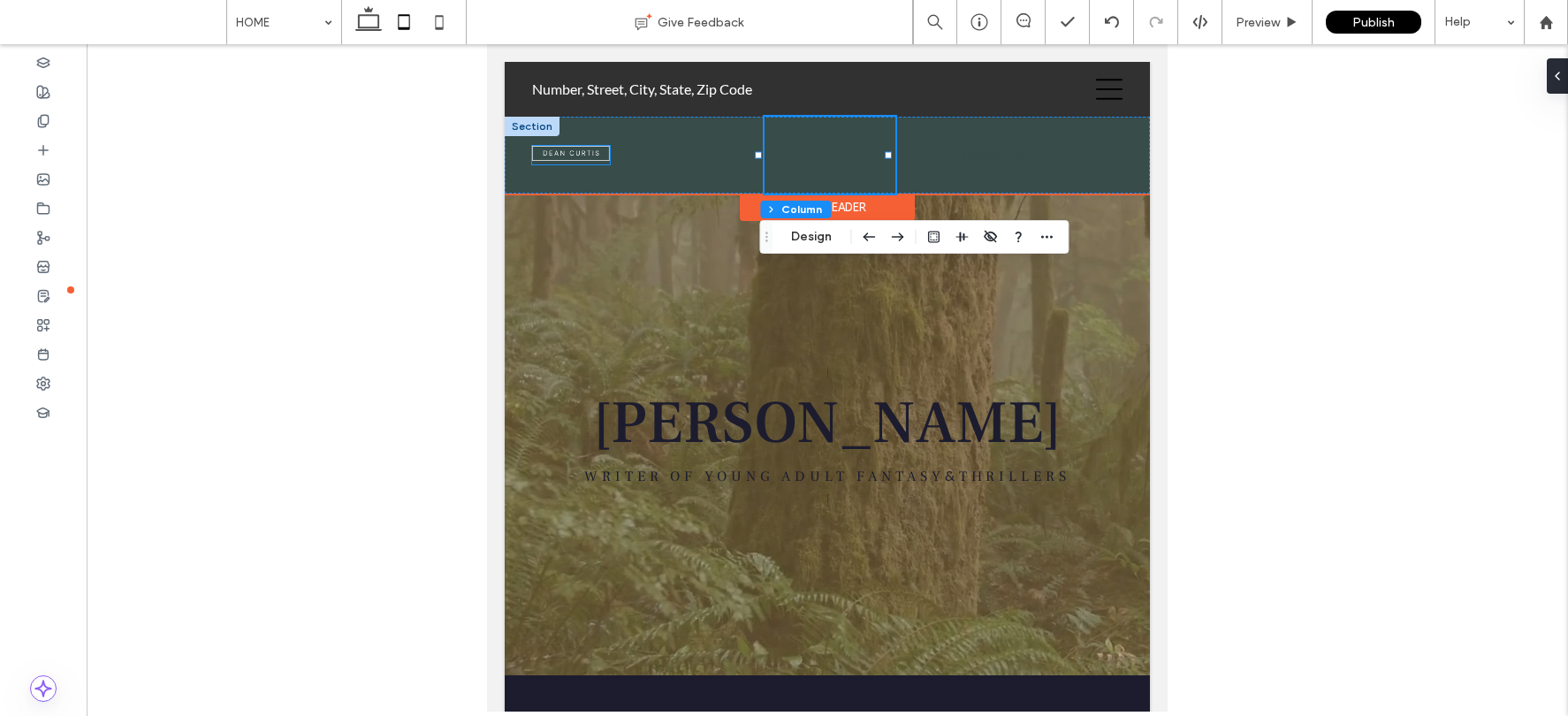
click at [595, 152] on img at bounding box center [570, 153] width 78 height 15
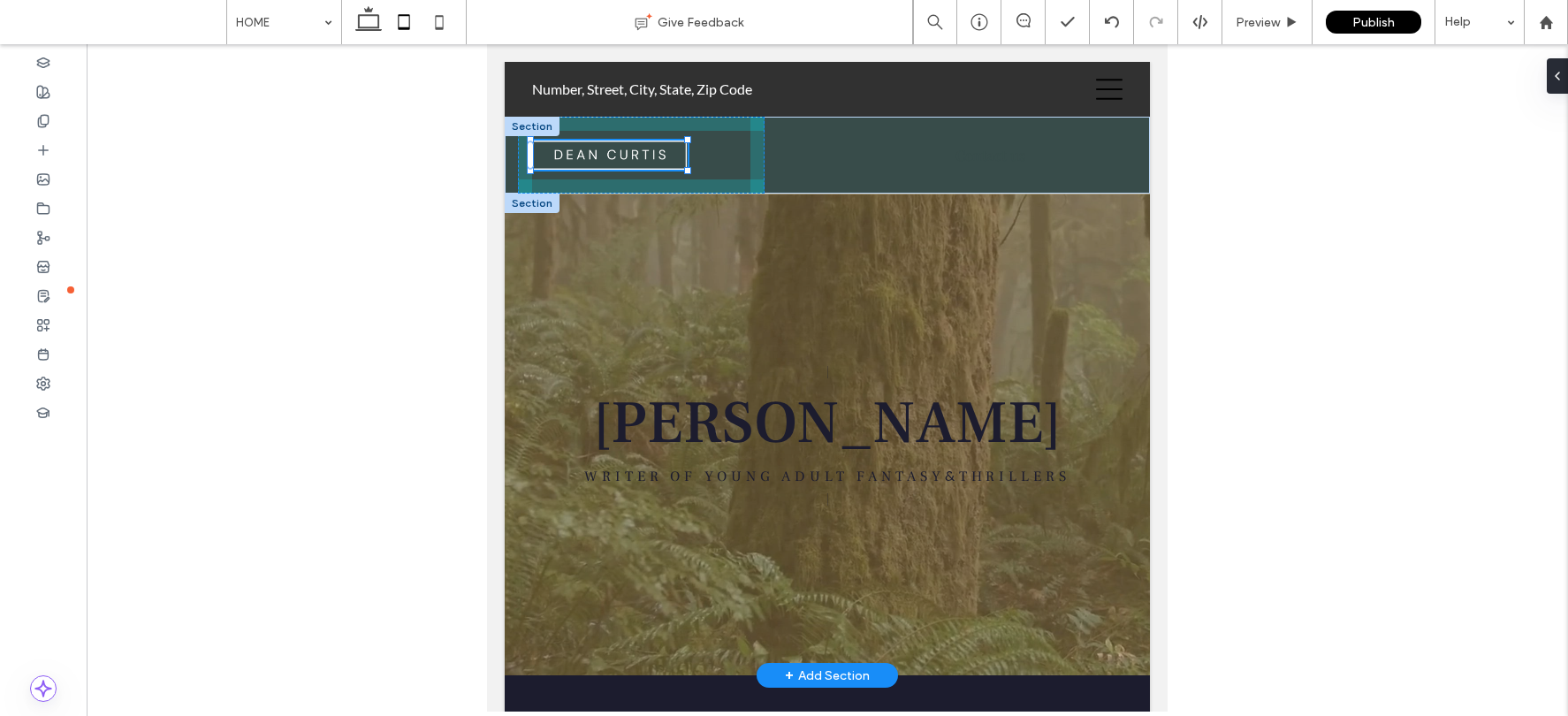
drag, startPoint x: 608, startPoint y: 163, endPoint x: 1063, endPoint y: 381, distance: 504.5
type input "***"
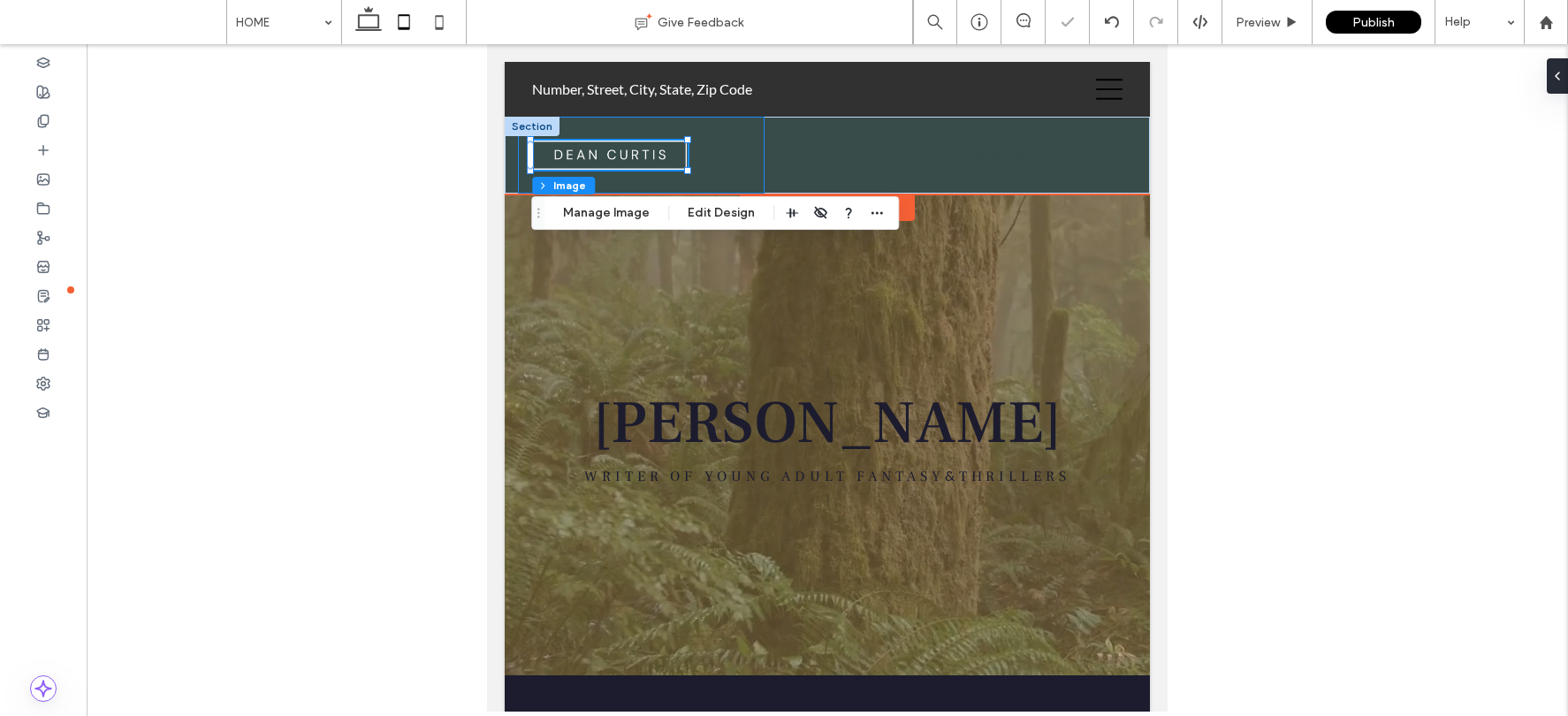
click at [755, 152] on div "176px , 1165px" at bounding box center [642, 155] width 247 height 77
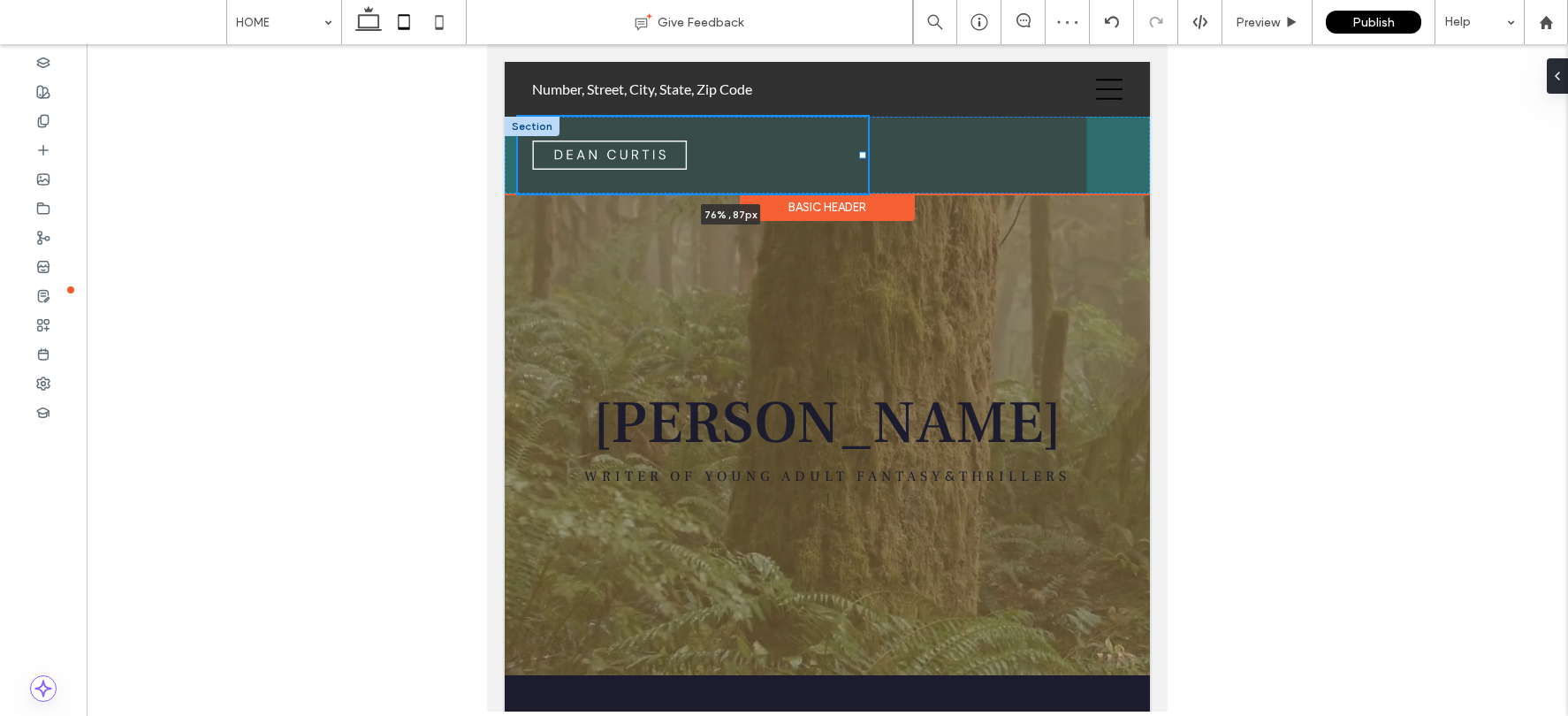
drag, startPoint x: 758, startPoint y: 153, endPoint x: 1108, endPoint y: 149, distance: 350.0
click at [1108, 149] on div "76% , 87px HOME ABOUT ADMISSIONS LEARNING SUPPORT US CONTACT APPLY Contact us" at bounding box center [827, 155] width 645 height 77
type input "**"
type input "*****"
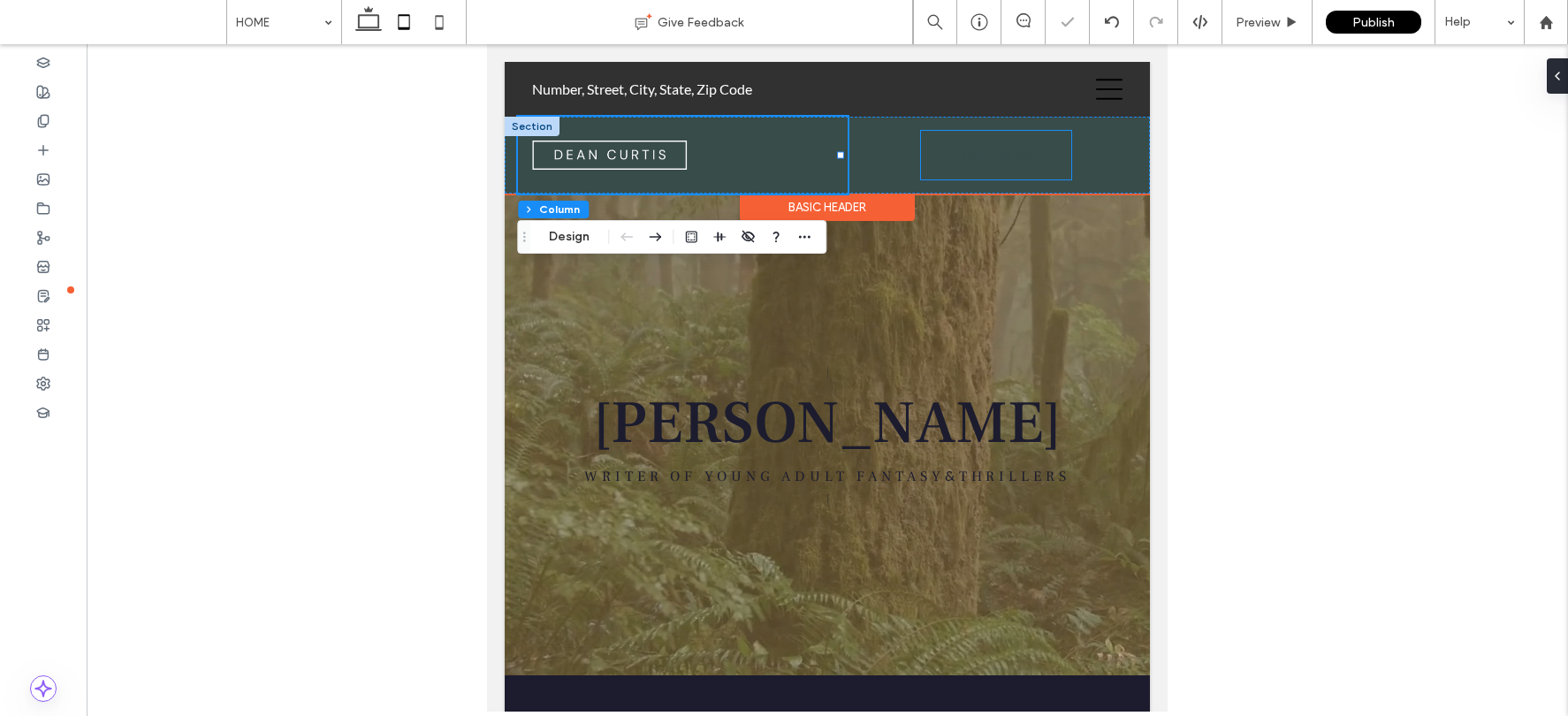
click at [1027, 153] on link "Contact us" at bounding box center [996, 155] width 151 height 48
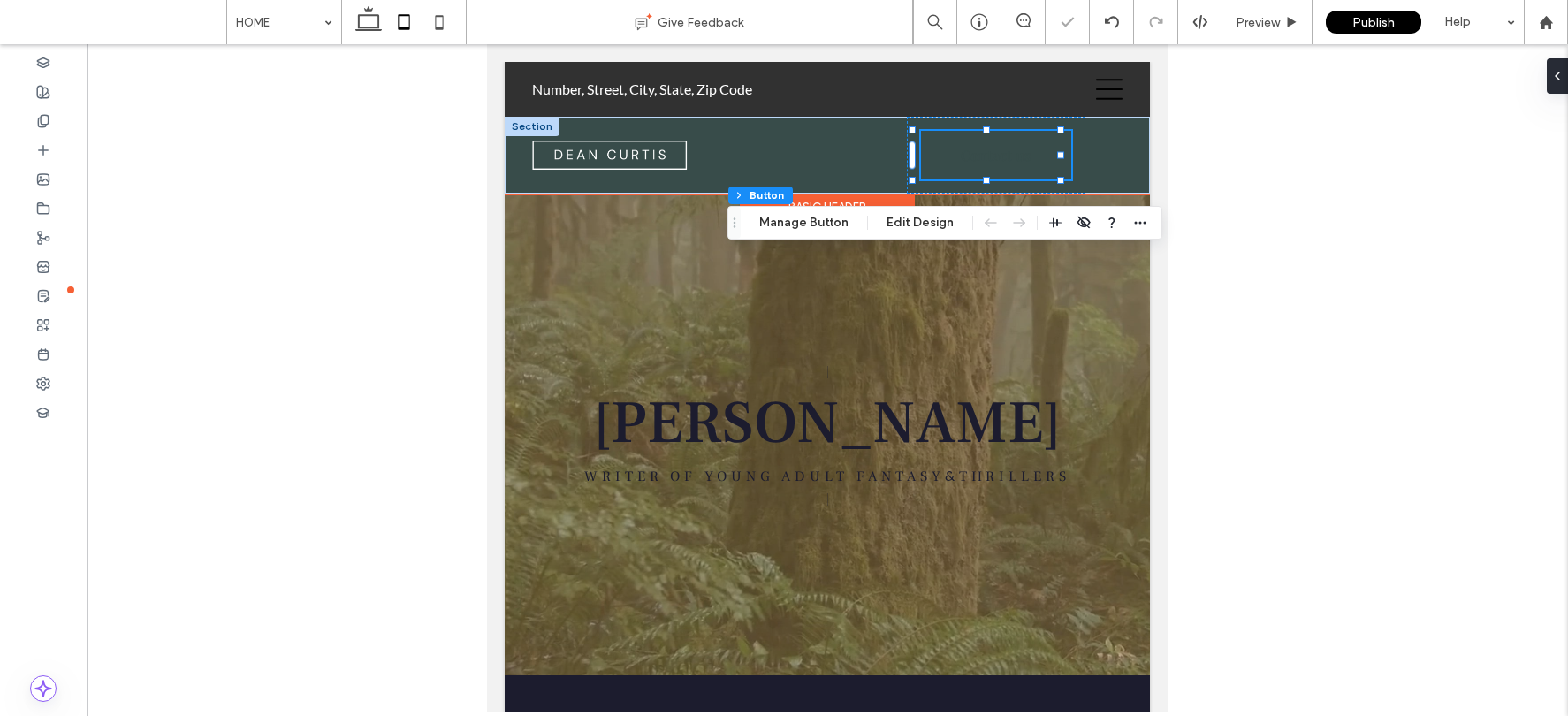
type input "**"
click at [1119, 160] on div "HOME ABOUT ADMISSIONS LEARNING SUPPORT US CONTACT APPLY Contact us" at bounding box center [827, 155] width 645 height 77
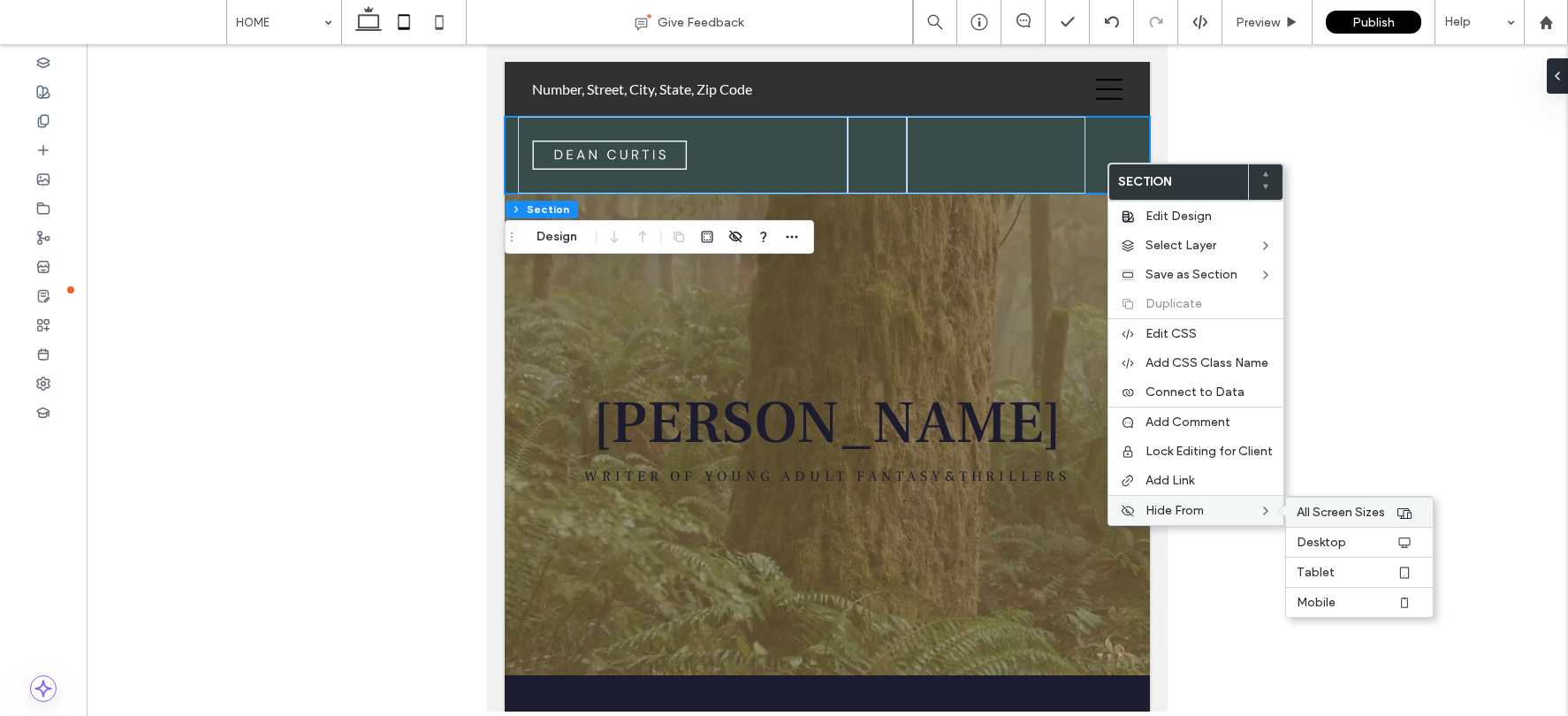
click at [1354, 509] on span "All Screen Sizes" at bounding box center [1340, 512] width 89 height 15
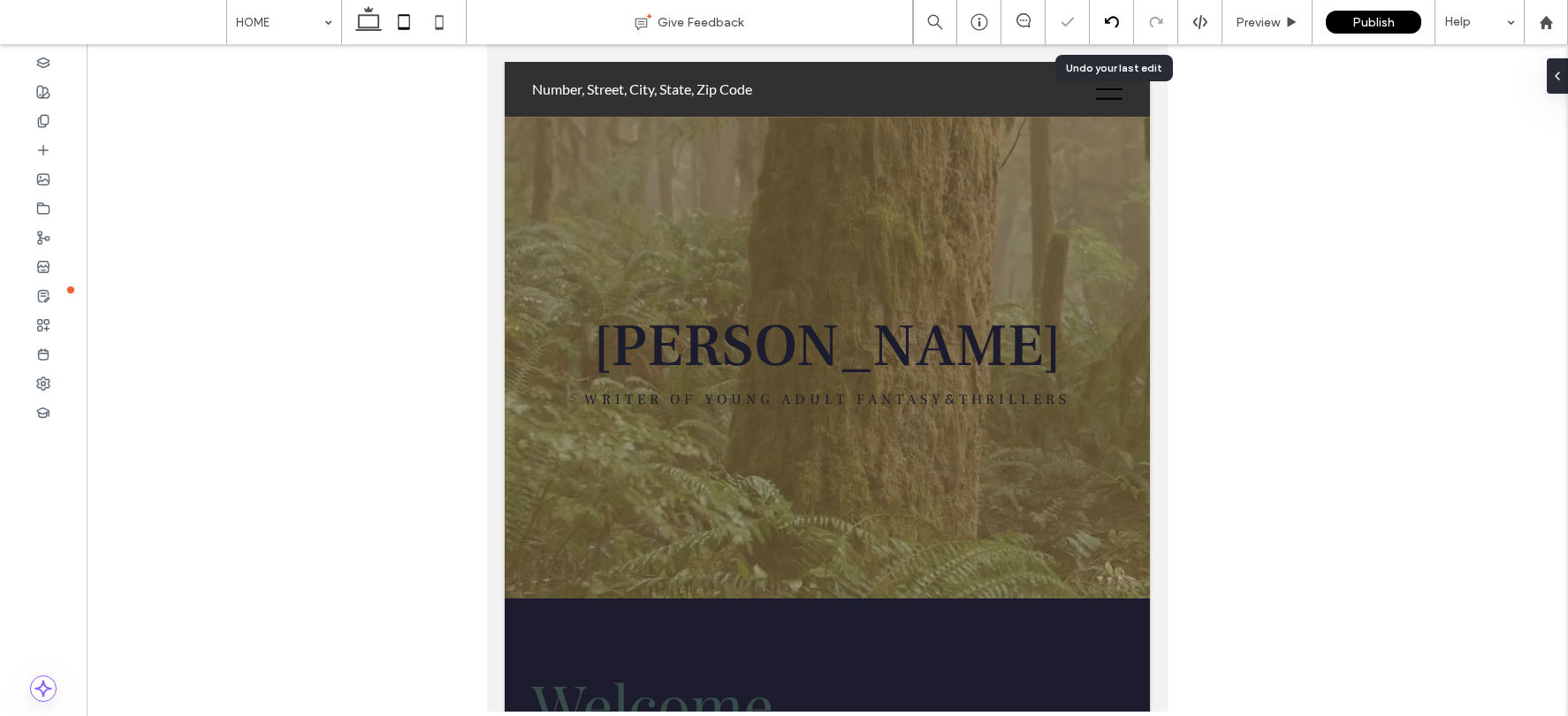
click at [1108, 27] on icon at bounding box center [1112, 22] width 14 height 14
click at [367, 14] on use at bounding box center [368, 19] width 27 height 25
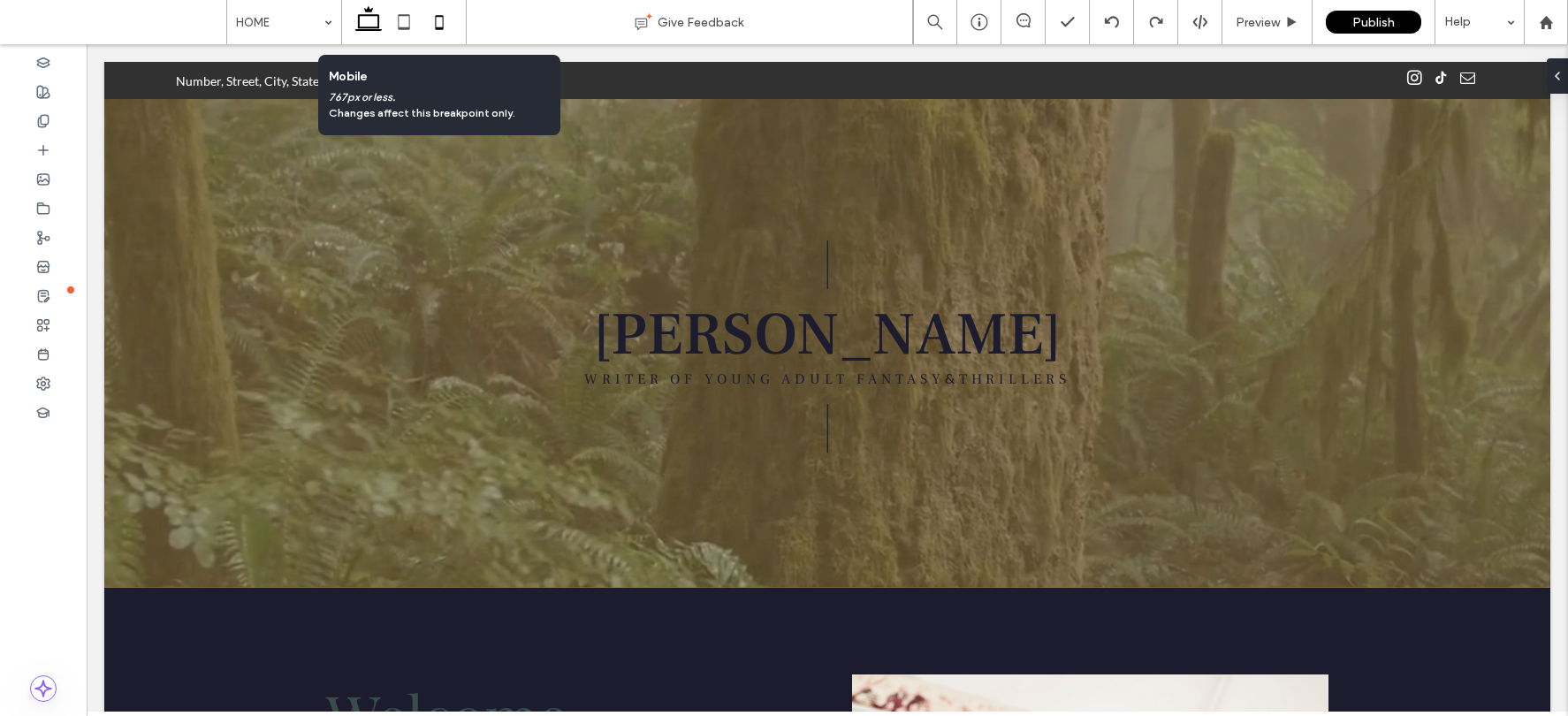
click at [431, 23] on icon at bounding box center [438, 22] width 35 height 35
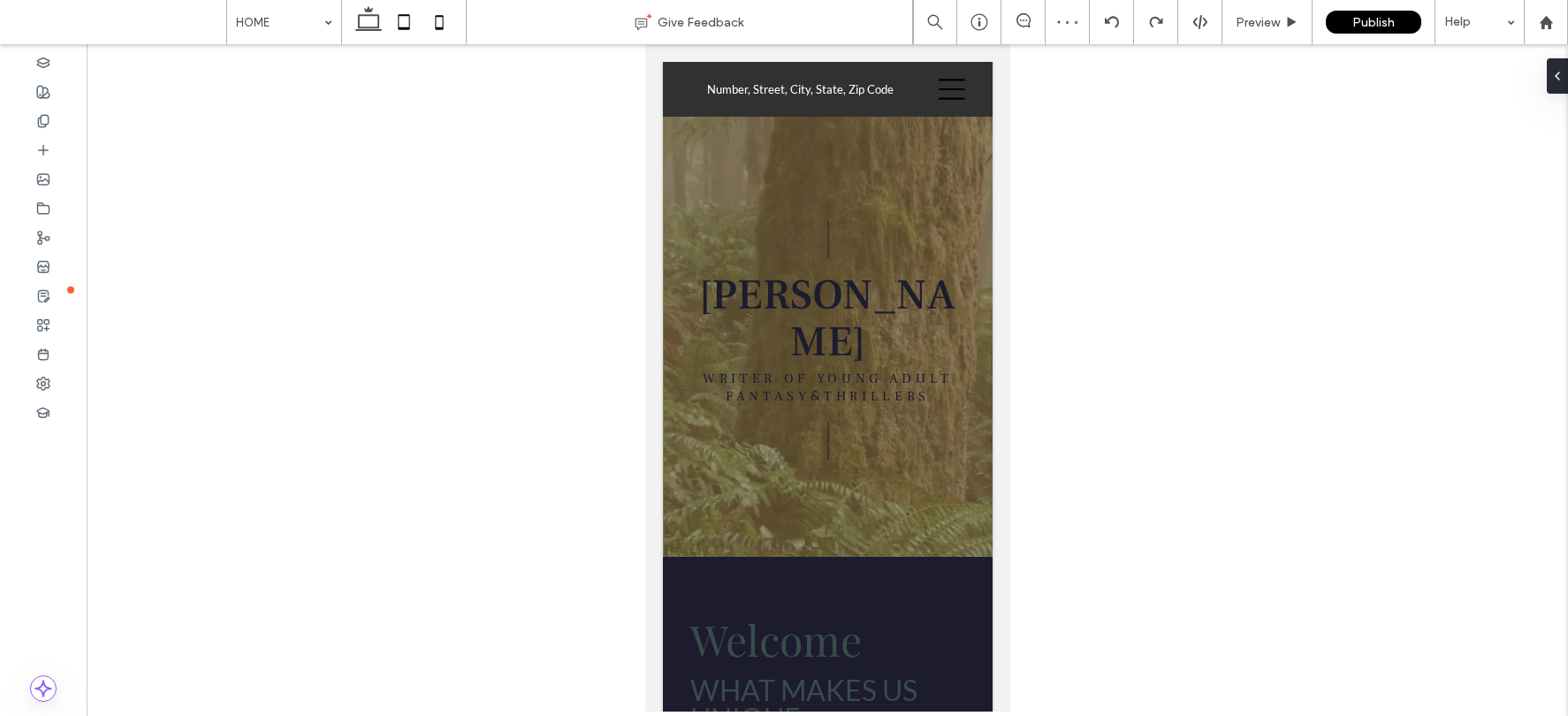
click at [406, 23] on icon at bounding box center [403, 22] width 35 height 35
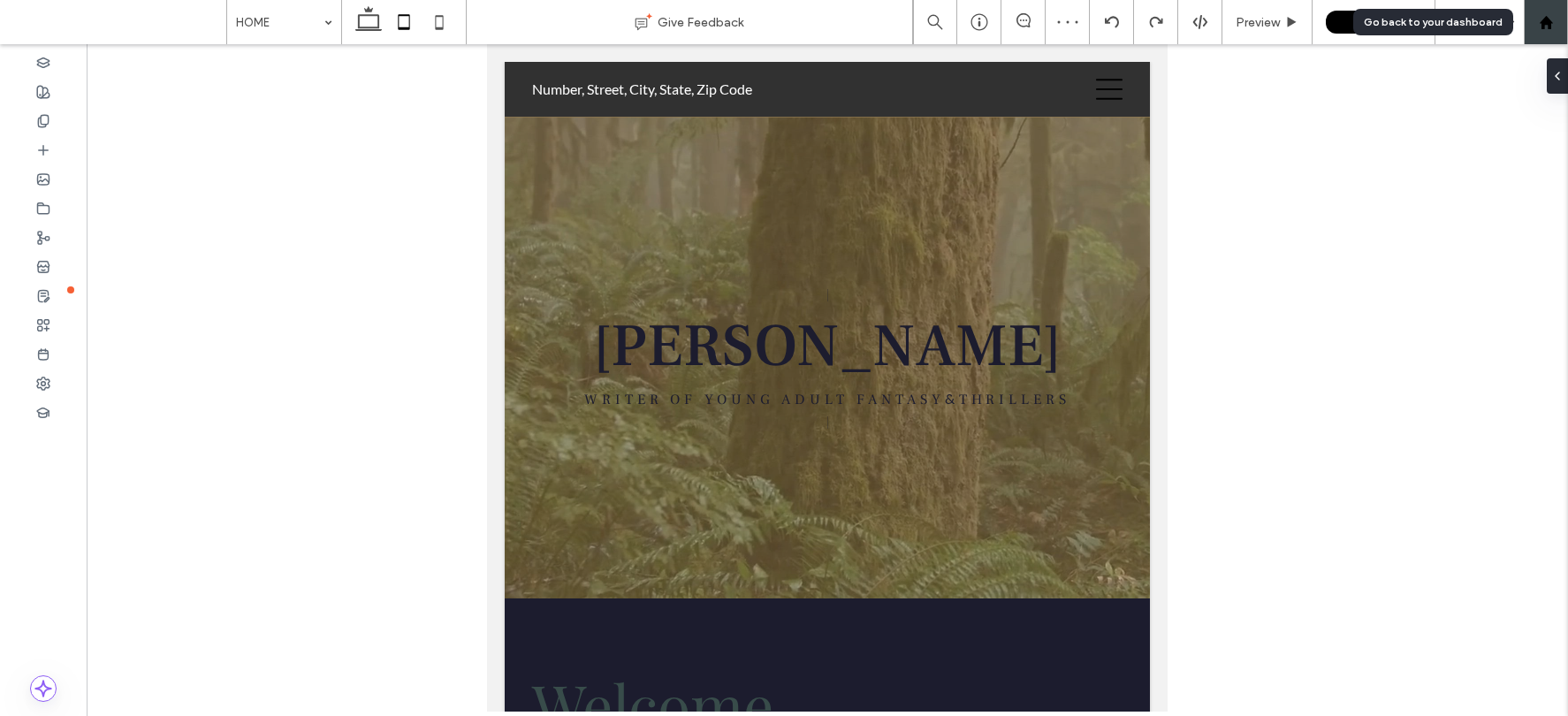
click at [1559, 27] on div at bounding box center [1546, 22] width 42 height 15
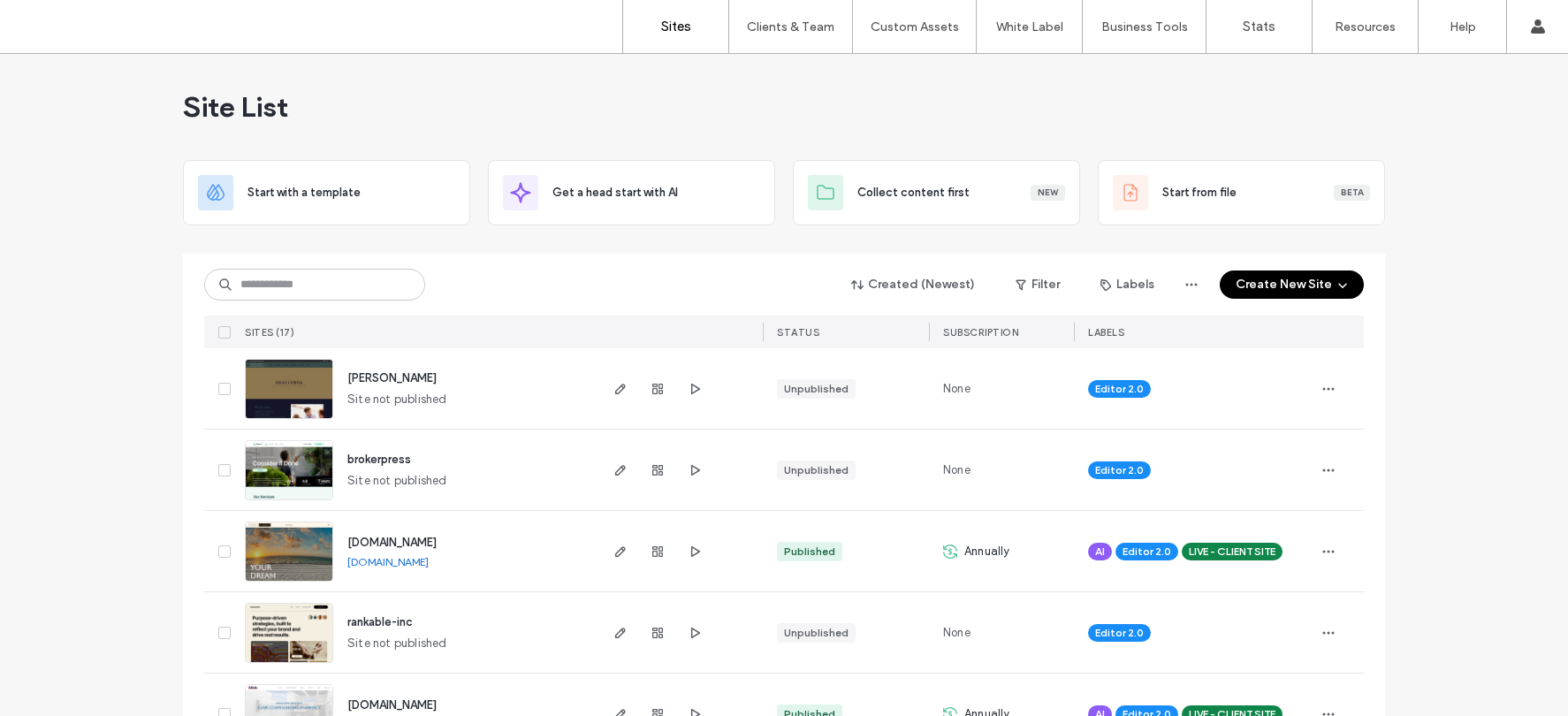
click at [928, 110] on div "Site List" at bounding box center [784, 107] width 1202 height 106
